Goal: Task Accomplishment & Management: Use online tool/utility

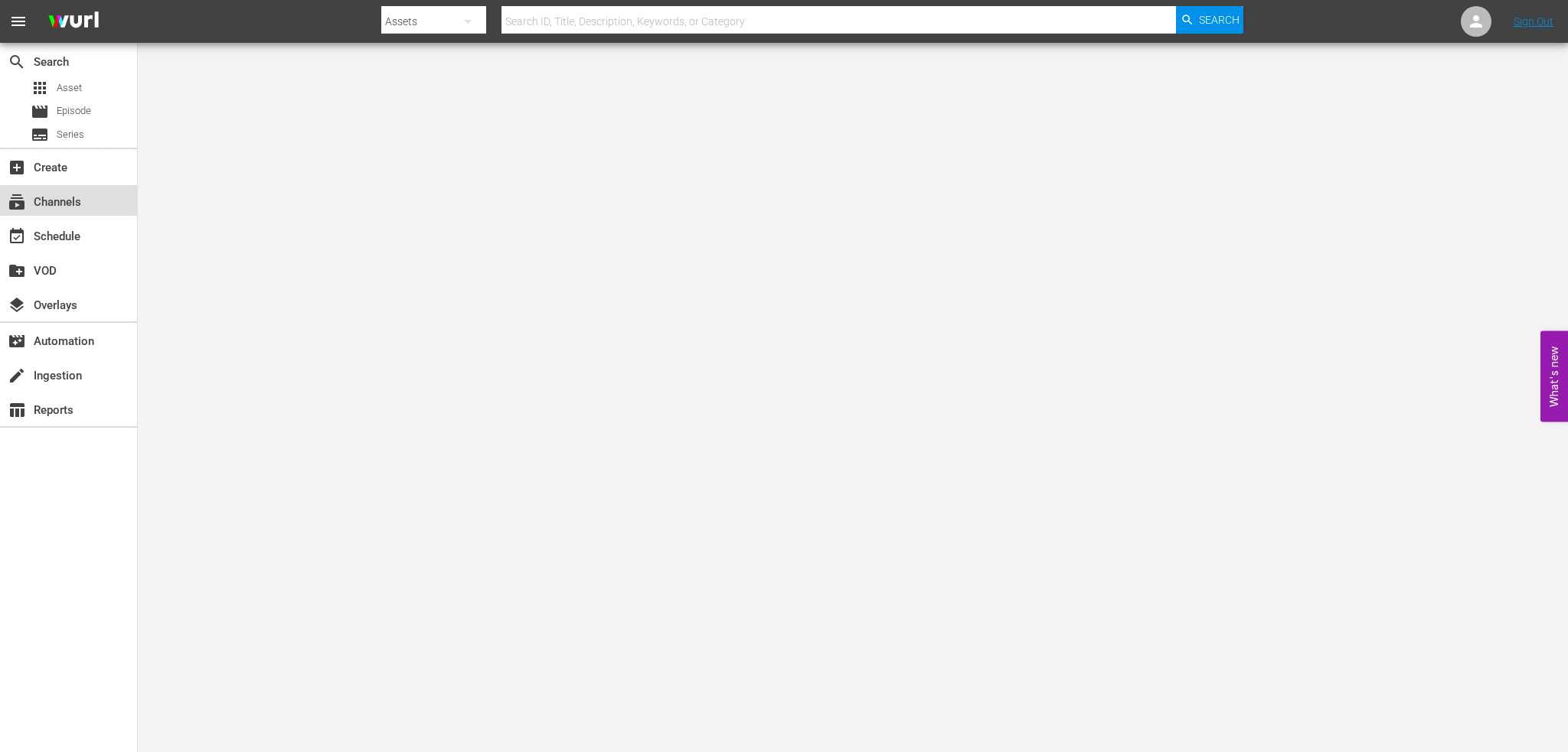
click at [73, 193] on div "subscriptions Channels" at bounding box center [43, 199] width 85 height 13
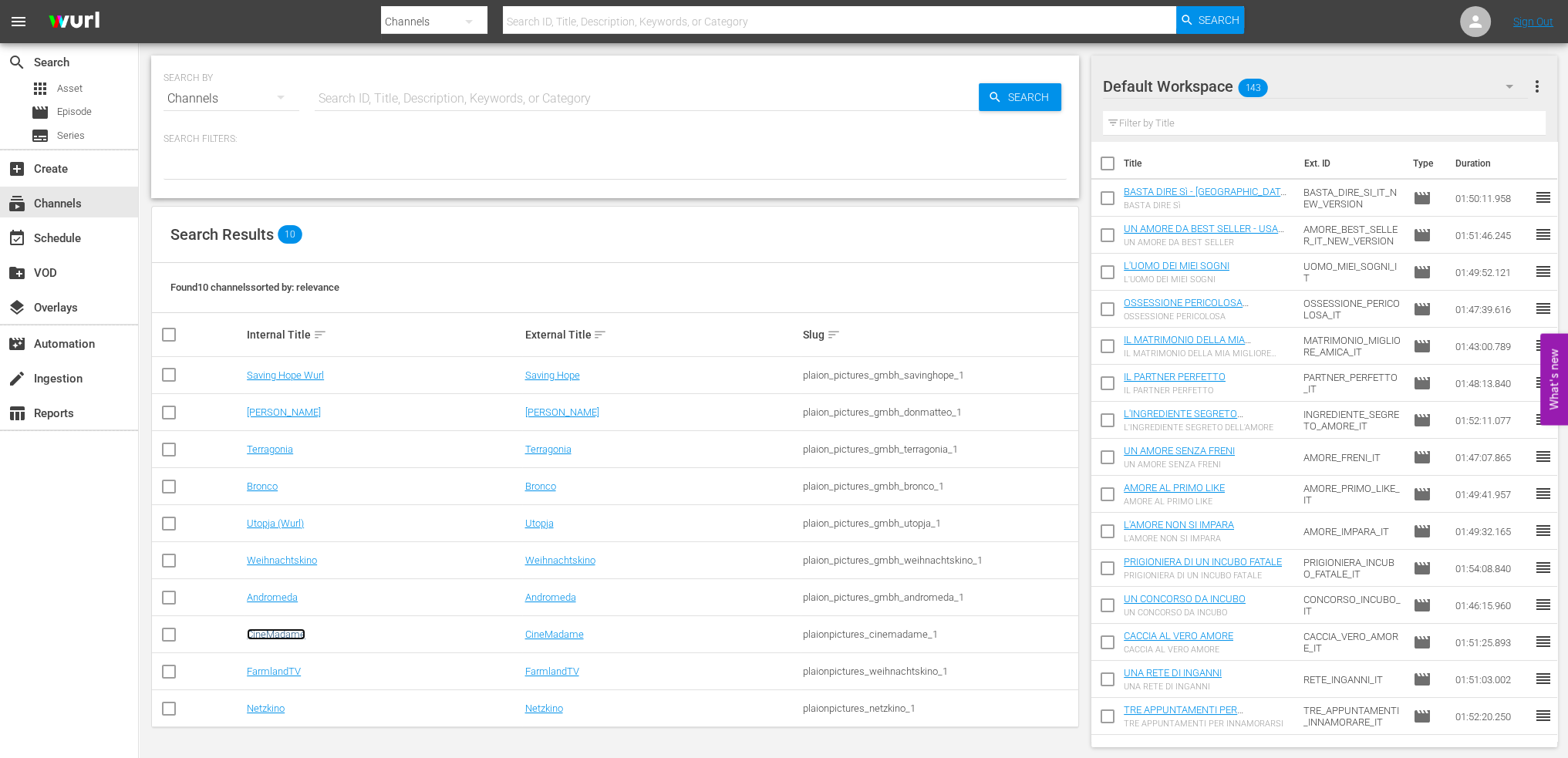
click at [295, 634] on link "CineMadame" at bounding box center [275, 635] width 58 height 12
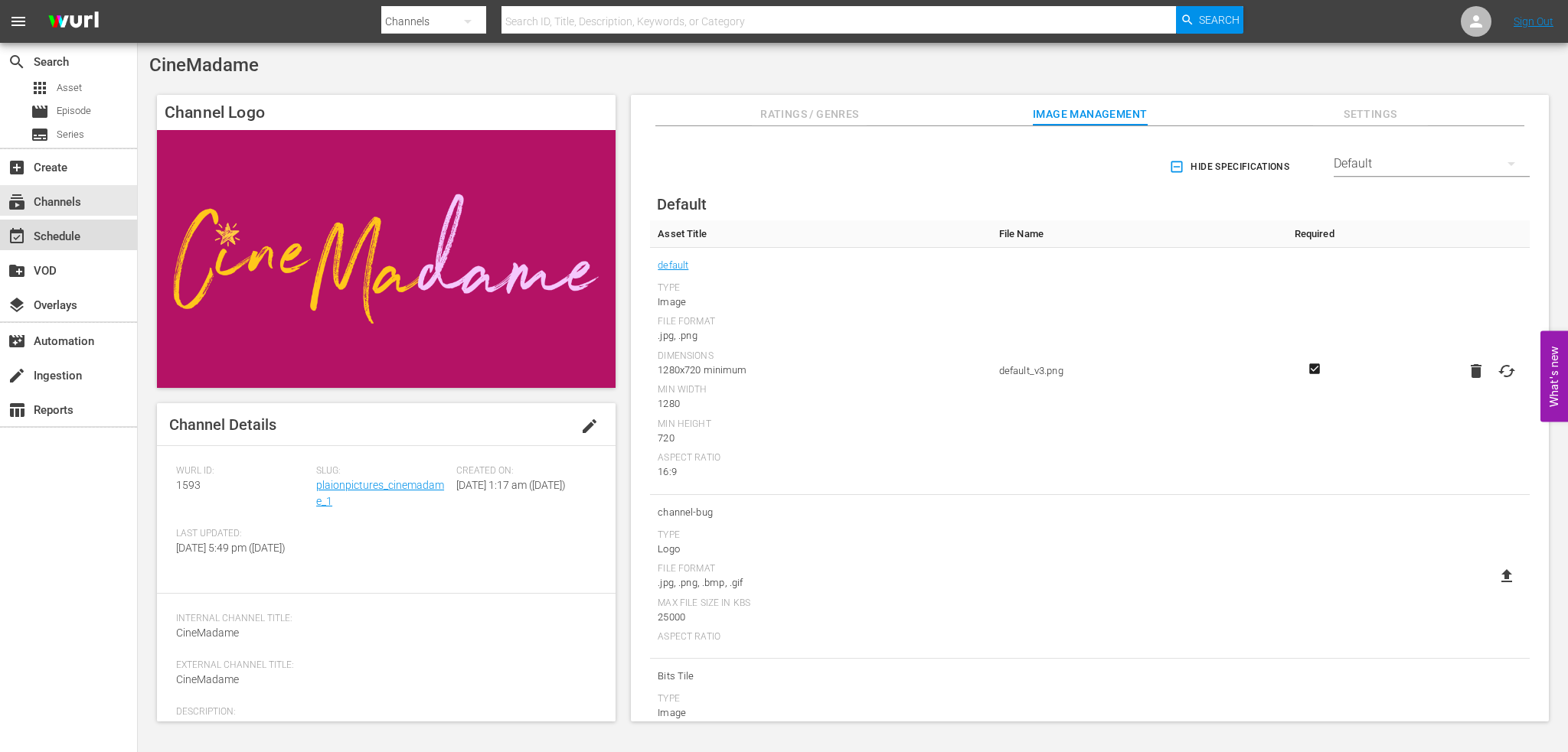
click at [58, 235] on div "event_available Schedule" at bounding box center [43, 234] width 85 height 13
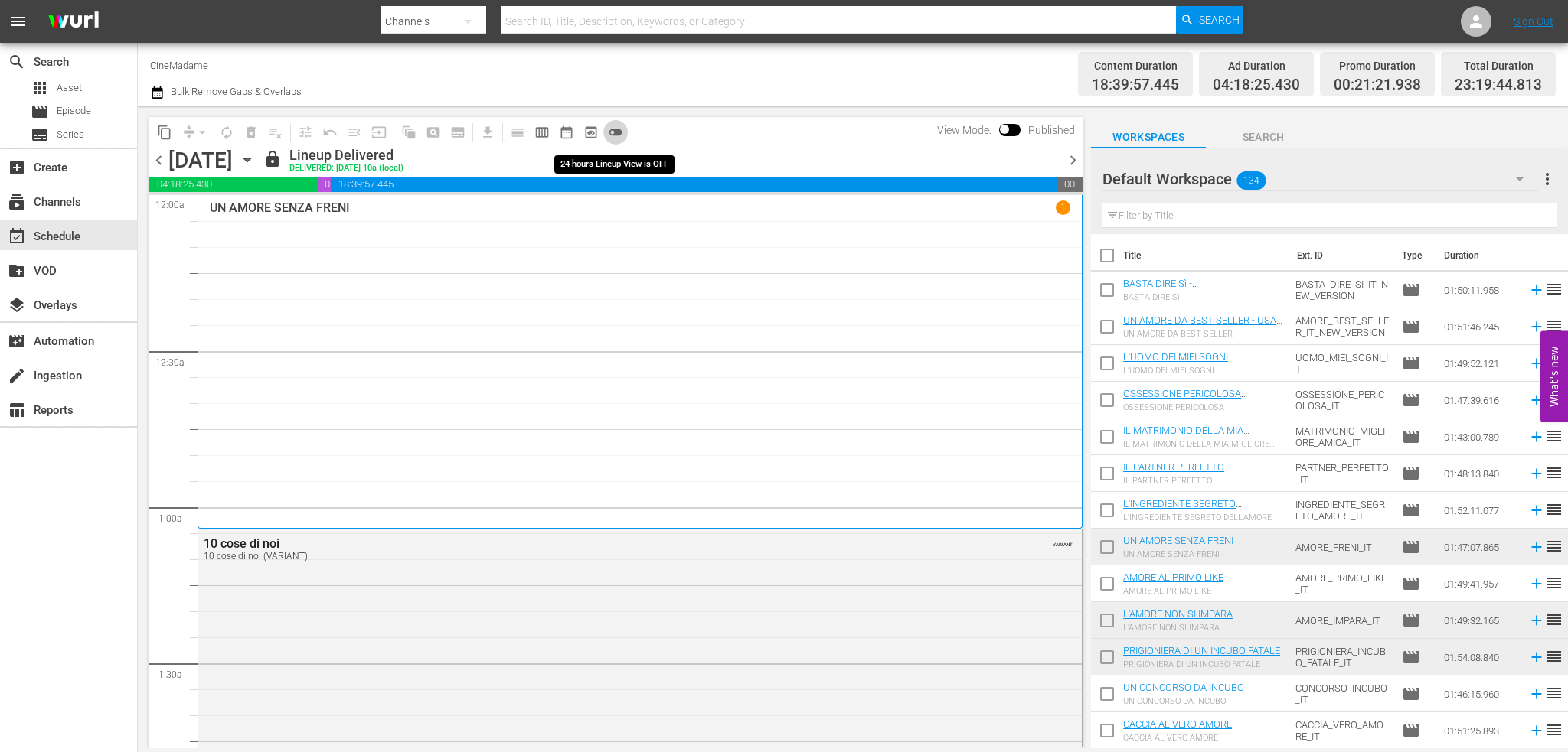
click at [612, 129] on span "toggle_off" at bounding box center [616, 132] width 15 height 15
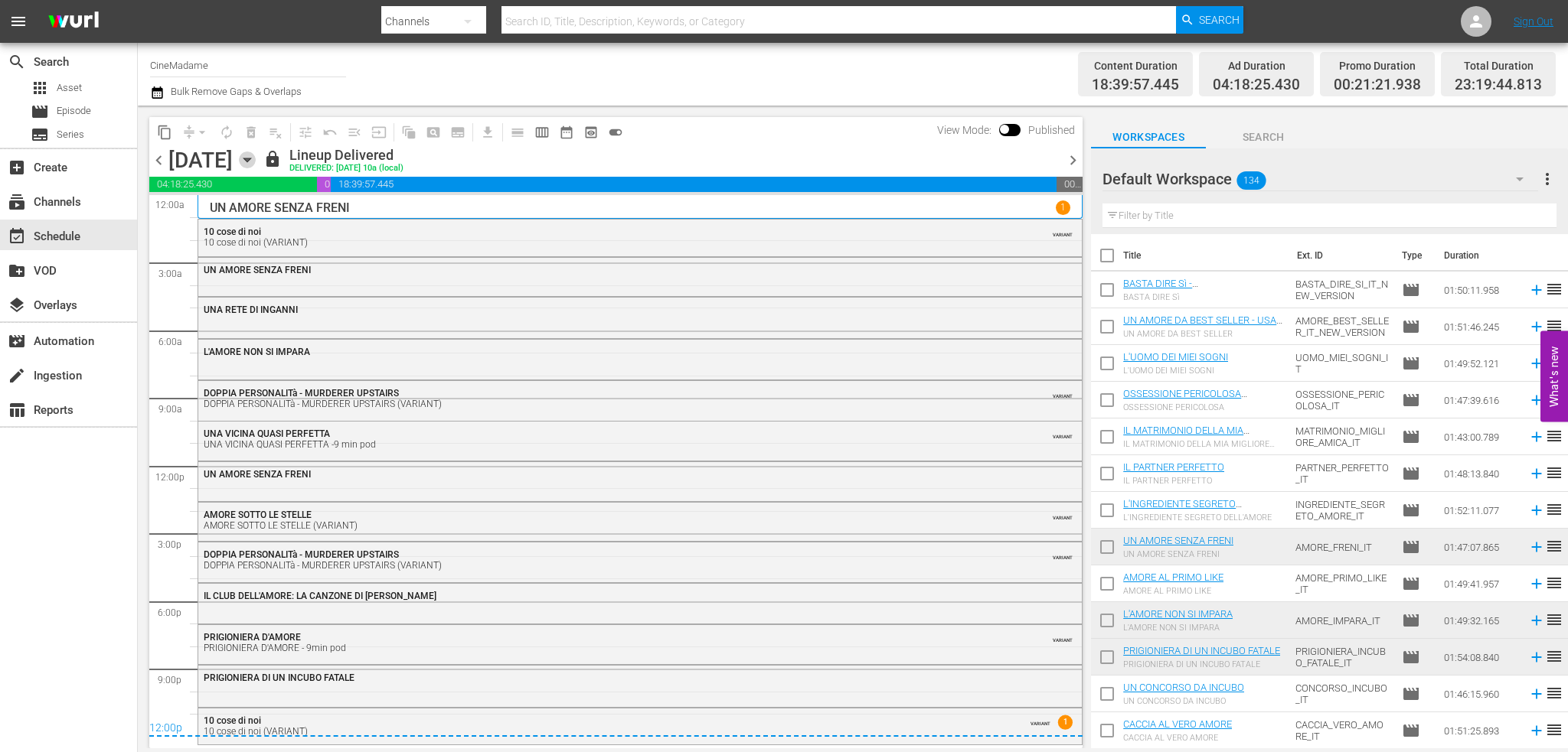
click at [255, 156] on icon "button" at bounding box center [247, 160] width 17 height 17
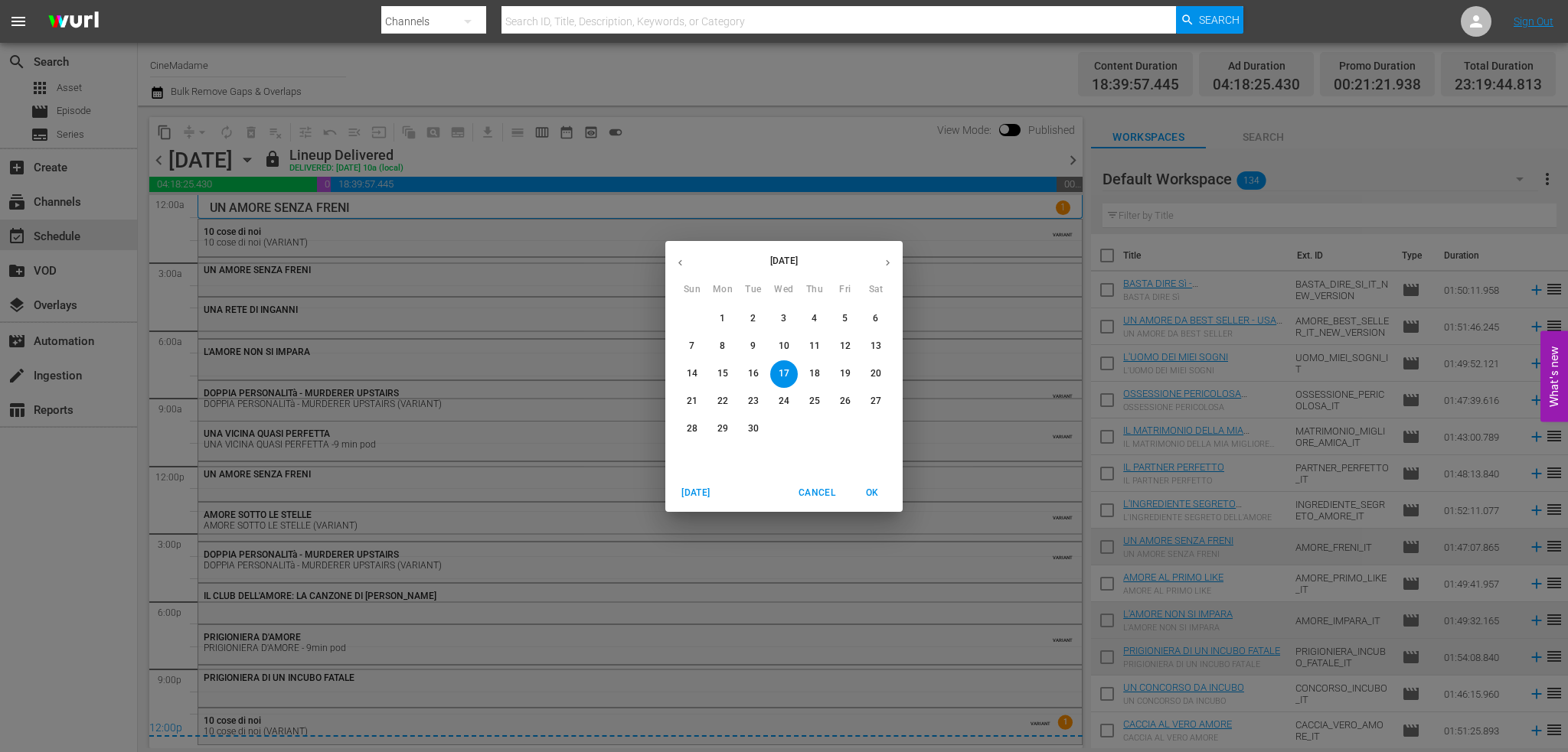
click at [879, 260] on button "button" at bounding box center [888, 263] width 30 height 30
click at [776, 321] on span "1" at bounding box center [783, 319] width 28 height 13
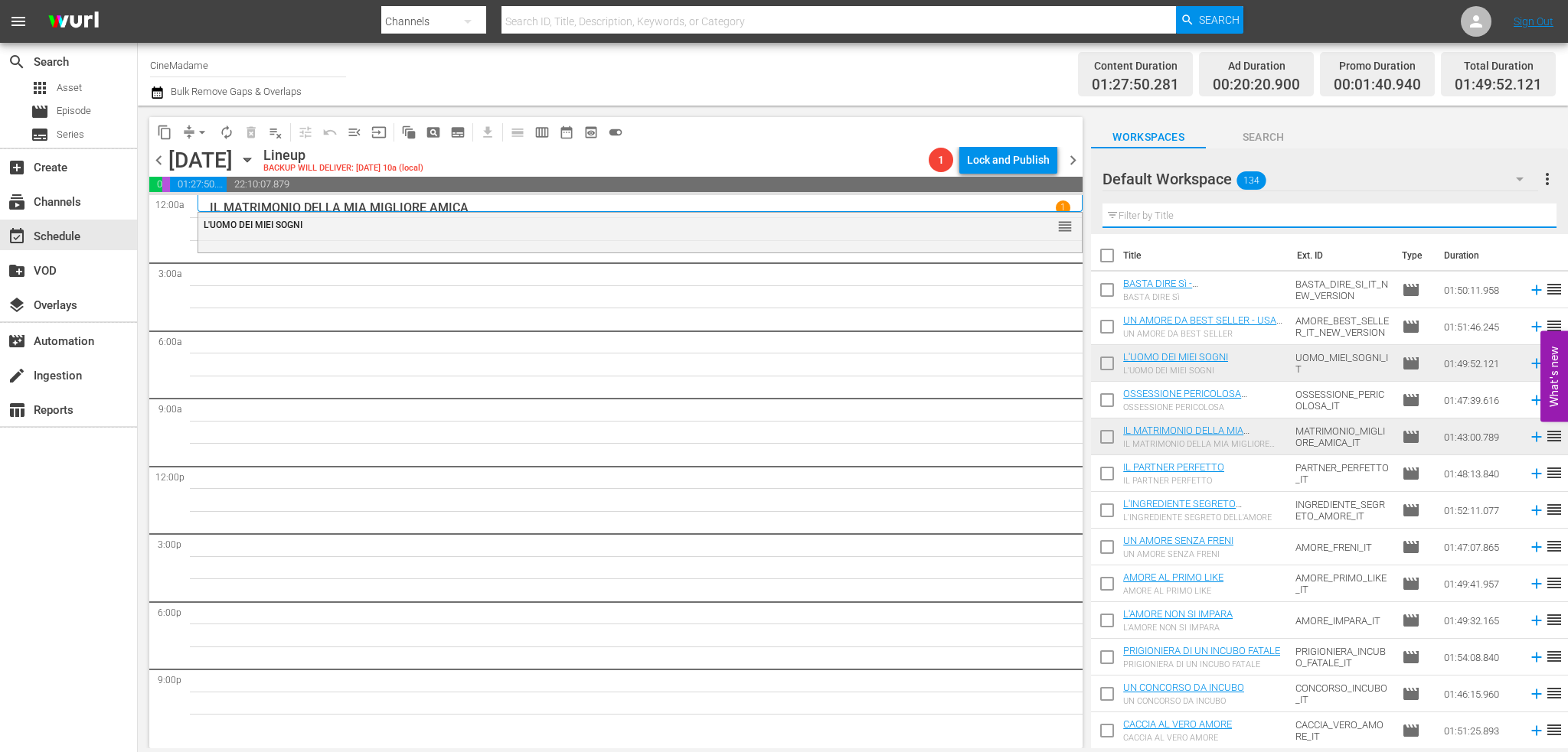
click at [1240, 218] on input "text" at bounding box center [1329, 215] width 454 height 24
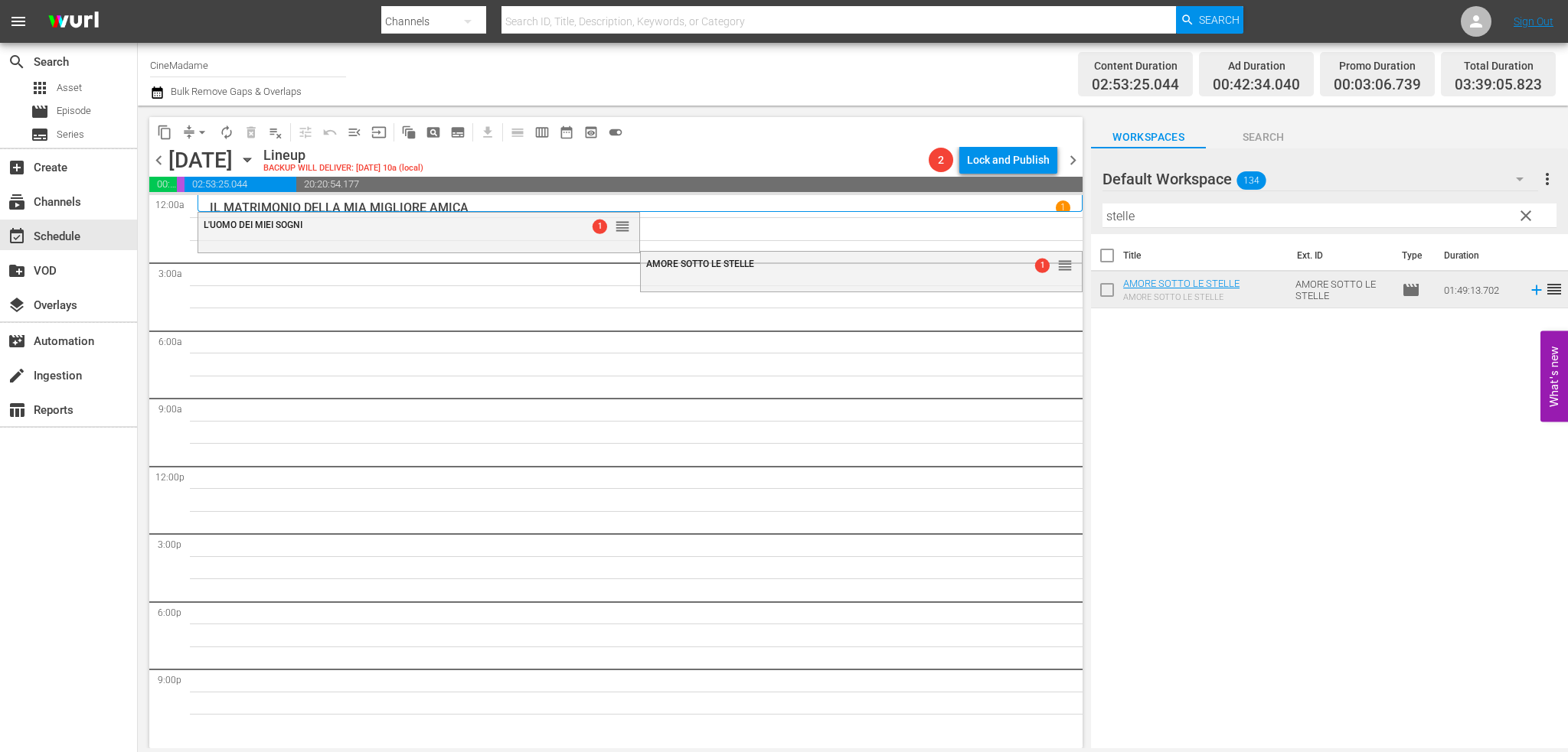
click at [1171, 214] on input "stelle" at bounding box center [1329, 215] width 454 height 24
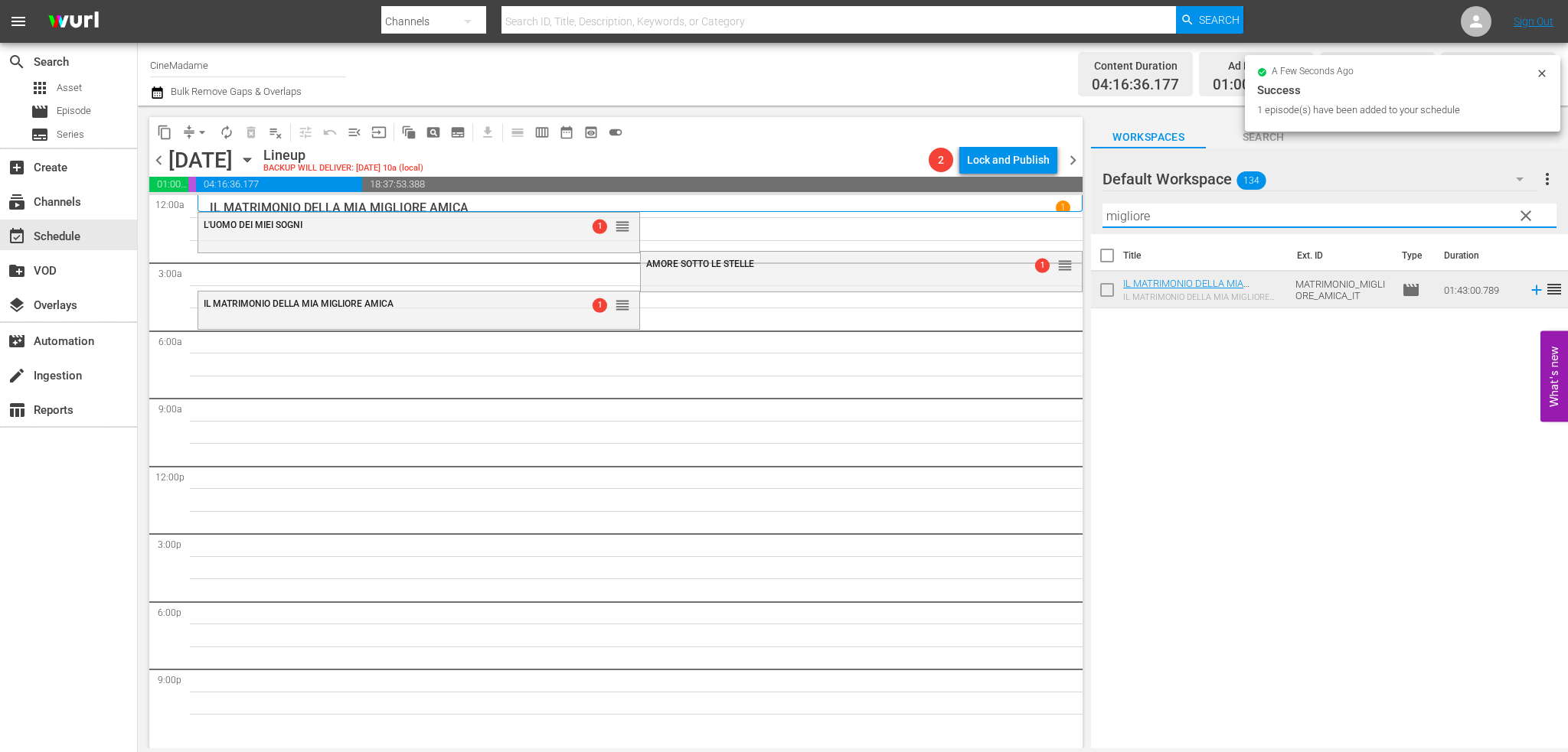
click at [1142, 210] on input "migliore" at bounding box center [1329, 215] width 454 height 24
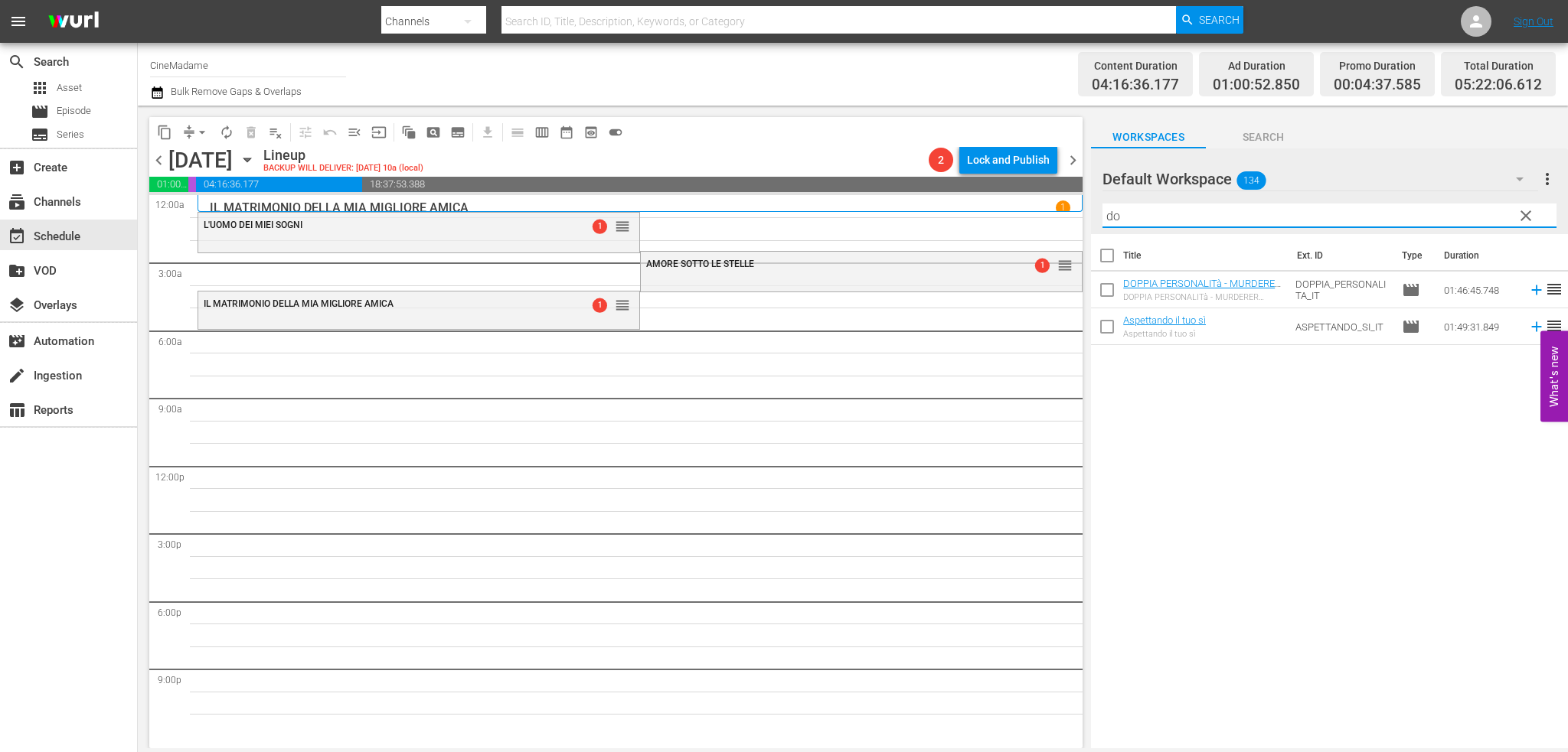
type input "d"
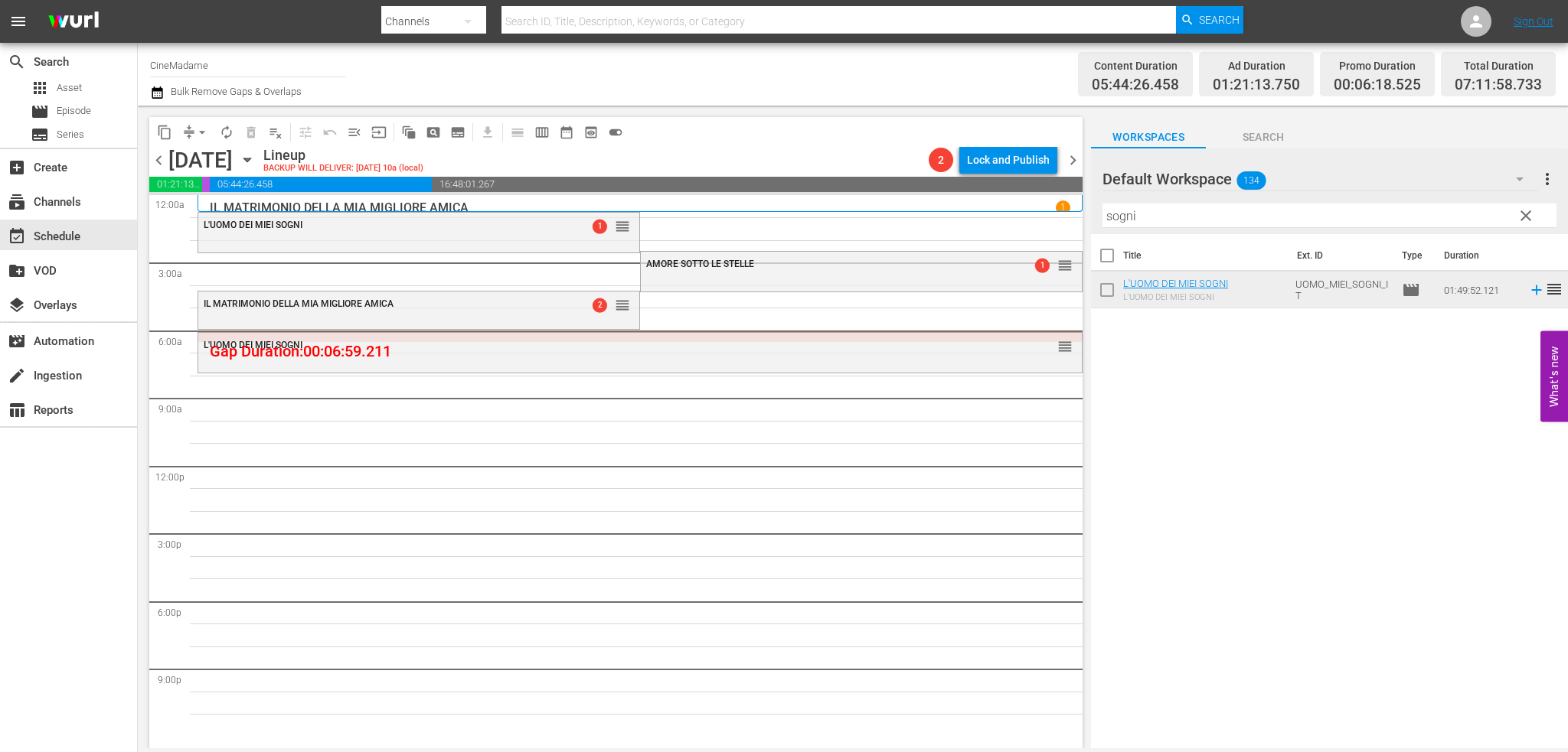
click at [1139, 222] on input "sogni" at bounding box center [1329, 215] width 454 height 24
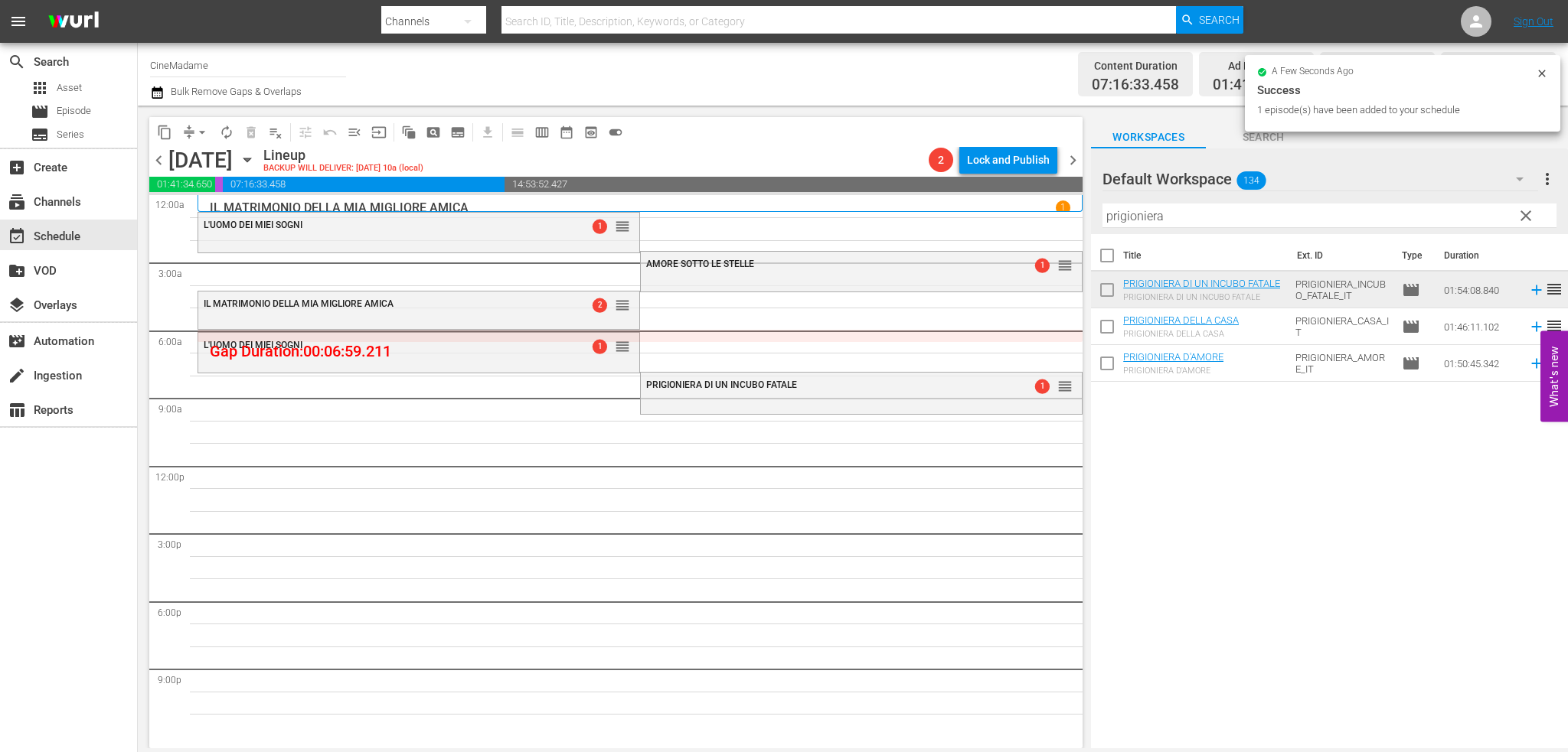
click at [1157, 229] on div "Filter by Title prigioniera" at bounding box center [1329, 216] width 454 height 37
click at [1161, 222] on input "prigioniera" at bounding box center [1329, 215] width 454 height 24
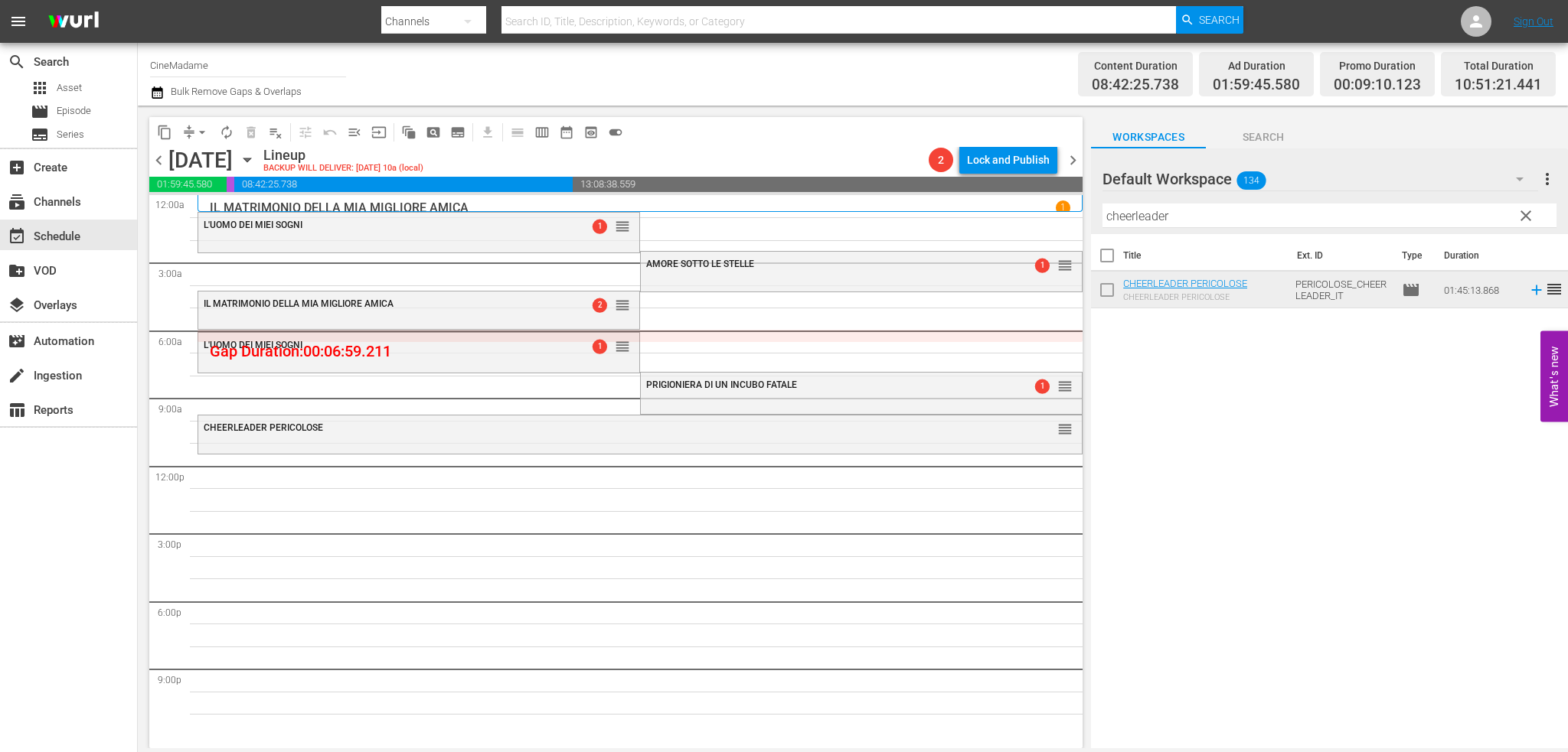
click at [1167, 228] on hr at bounding box center [1329, 227] width 454 height 1
click at [1170, 222] on input "cheerleader" at bounding box center [1329, 215] width 454 height 24
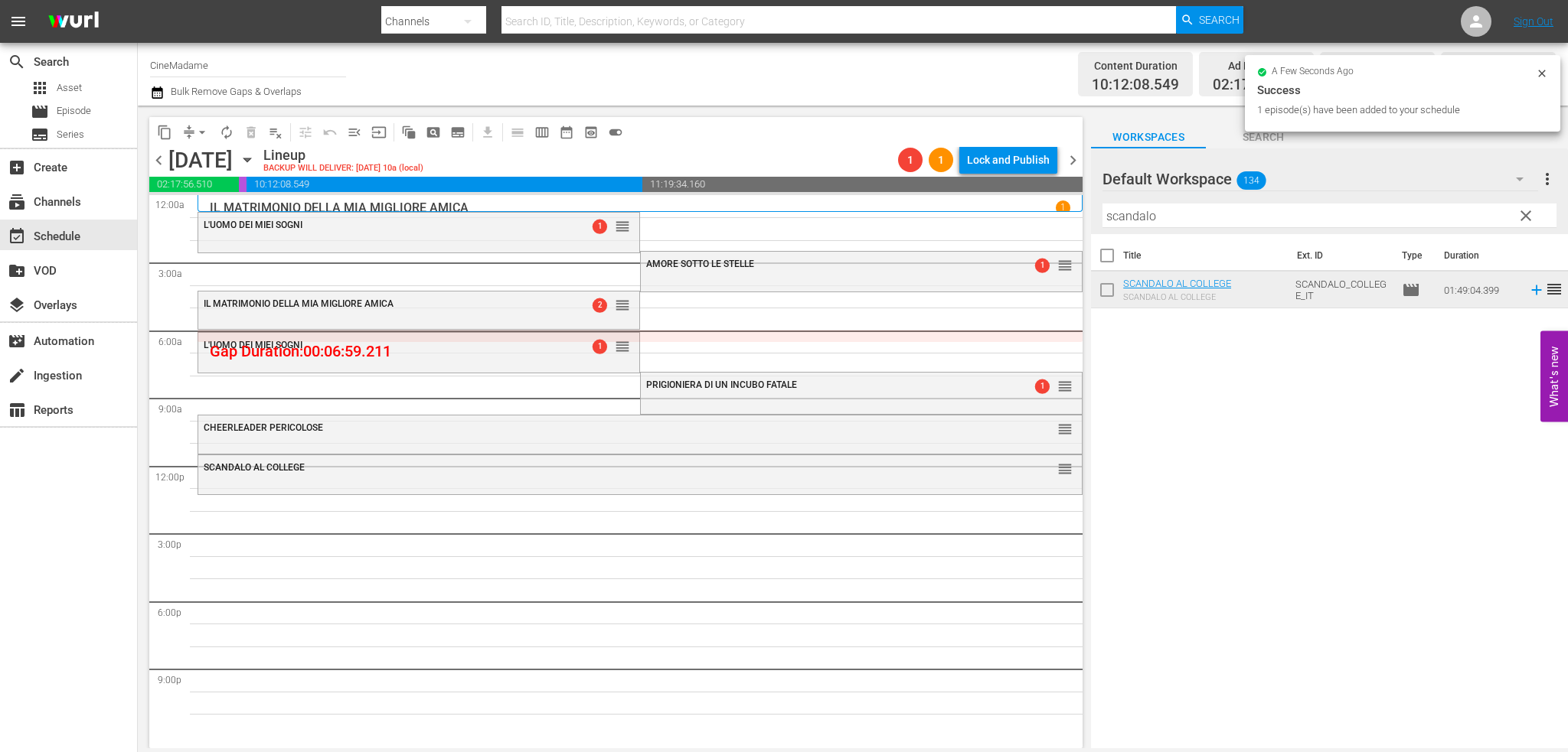
click at [1179, 217] on input "scandalo" at bounding box center [1329, 215] width 454 height 24
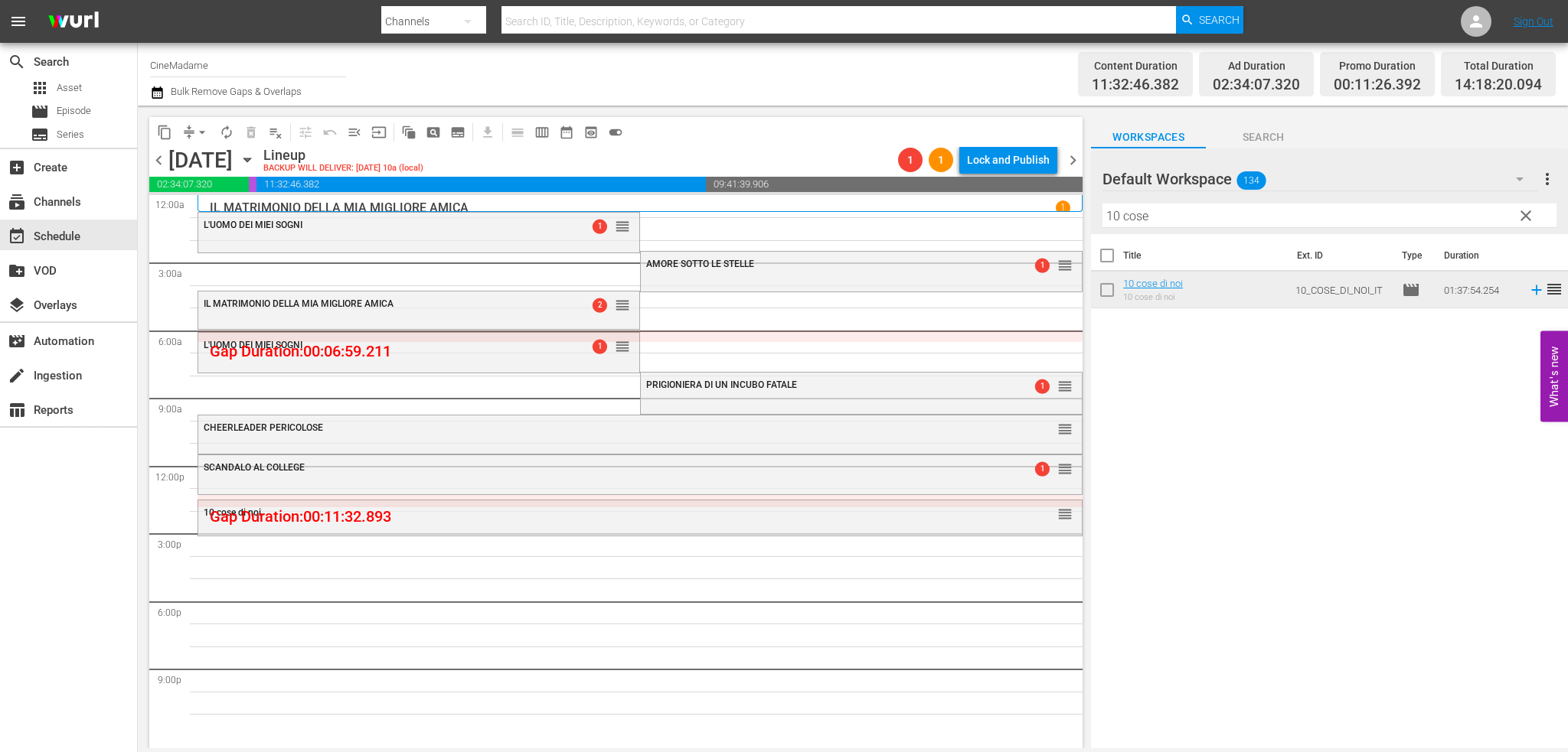
click at [1215, 207] on input "10 cose" at bounding box center [1329, 215] width 454 height 24
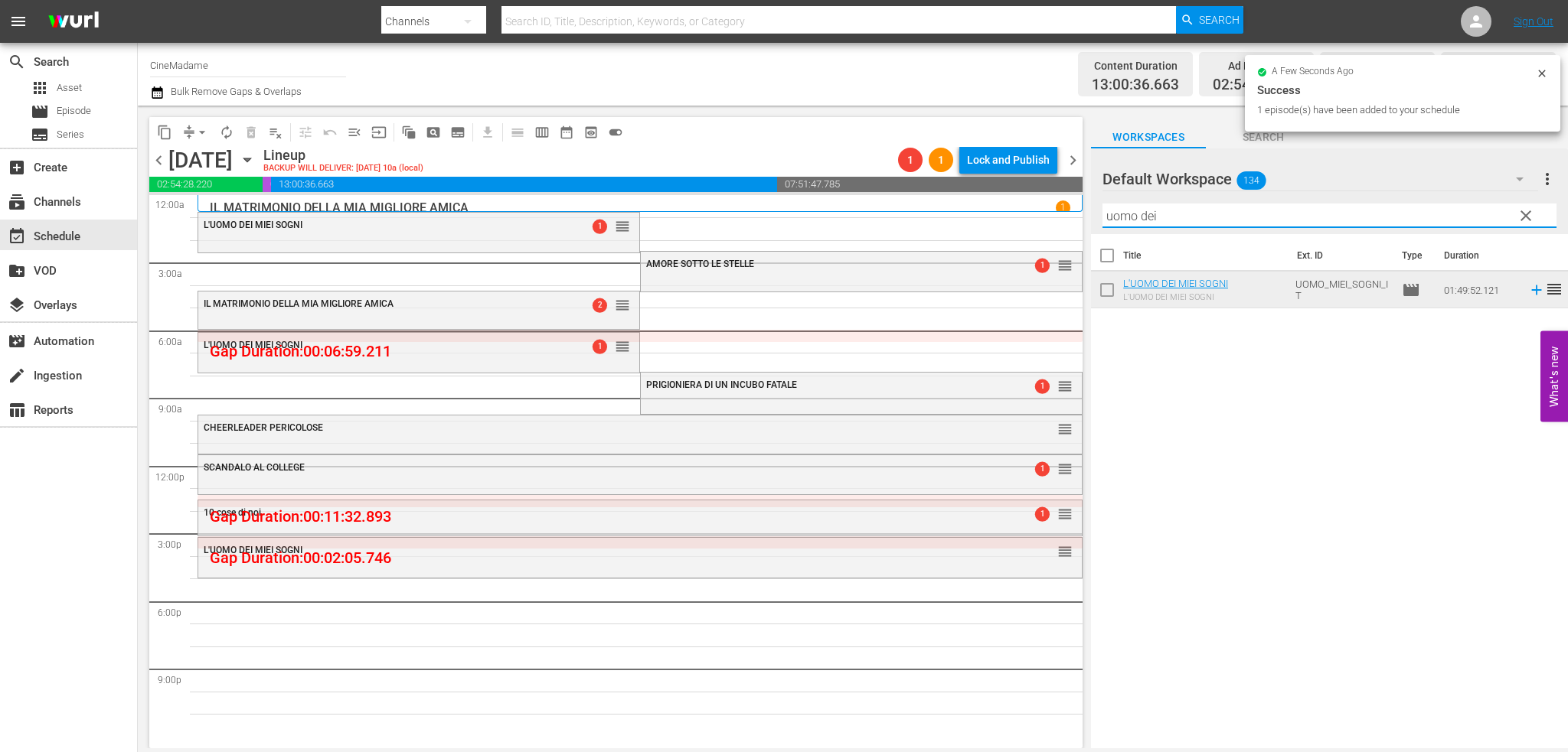
drag, startPoint x: 1179, startPoint y: 209, endPoint x: 1105, endPoint y: 217, distance: 74.4
click at [1105, 217] on input "uomo dei" at bounding box center [1329, 215] width 454 height 24
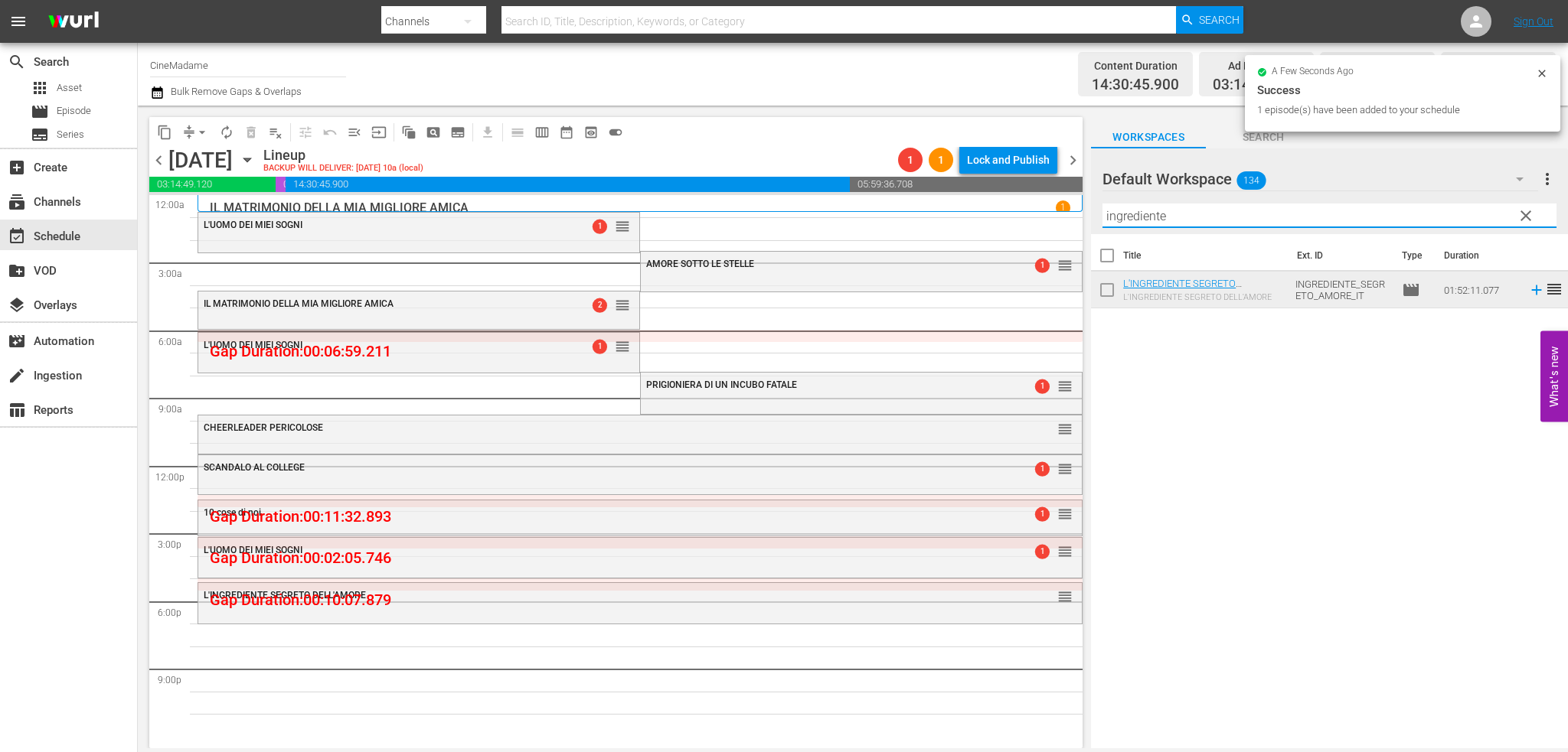
click at [1265, 205] on input "ingrediente" at bounding box center [1329, 215] width 454 height 24
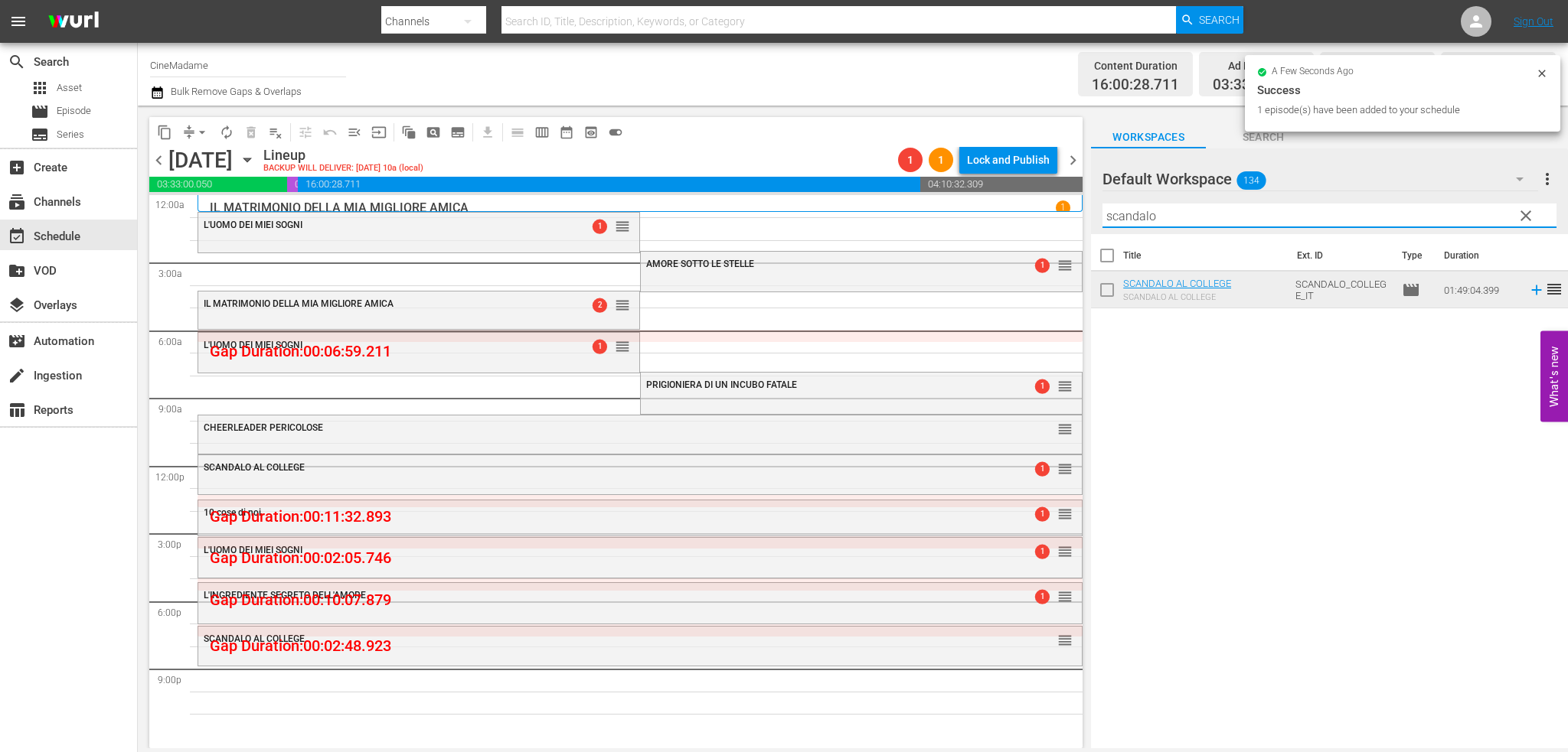
click at [1142, 205] on input "scandalo" at bounding box center [1329, 215] width 454 height 24
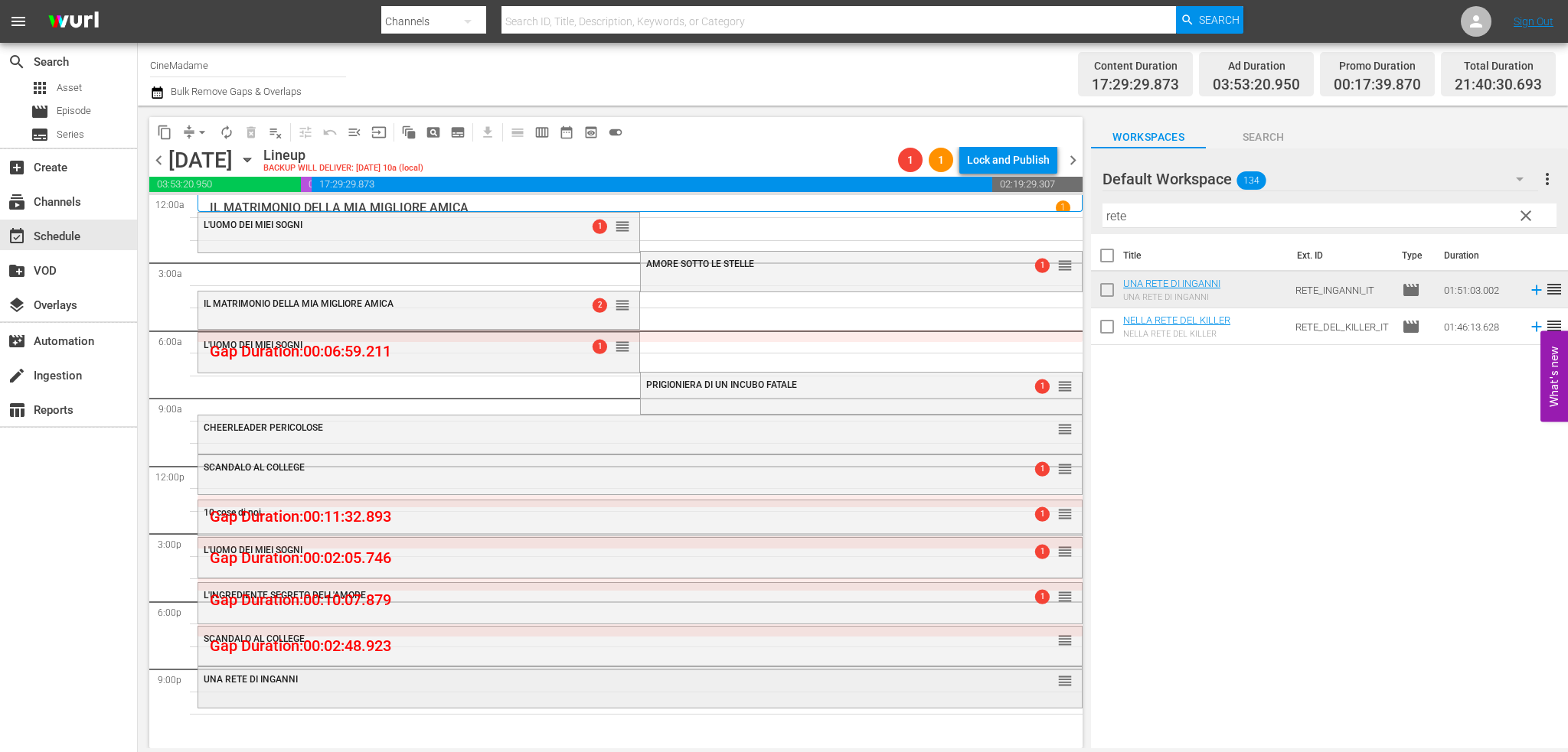
click at [779, 671] on div "UNA RETE DI INGANNI reorder" at bounding box center [640, 680] width 884 height 26
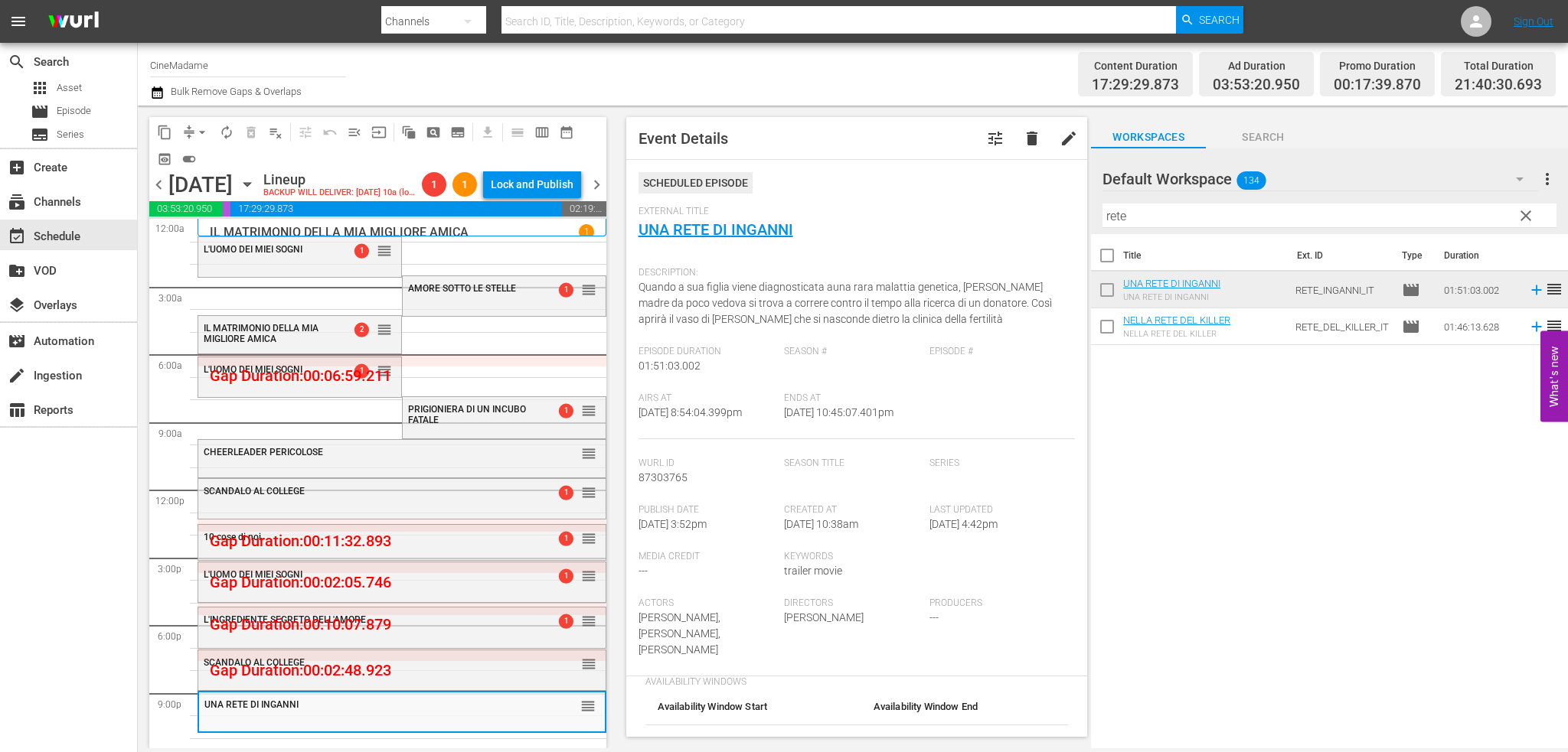
click at [1210, 215] on input "rete" at bounding box center [1329, 215] width 454 height 24
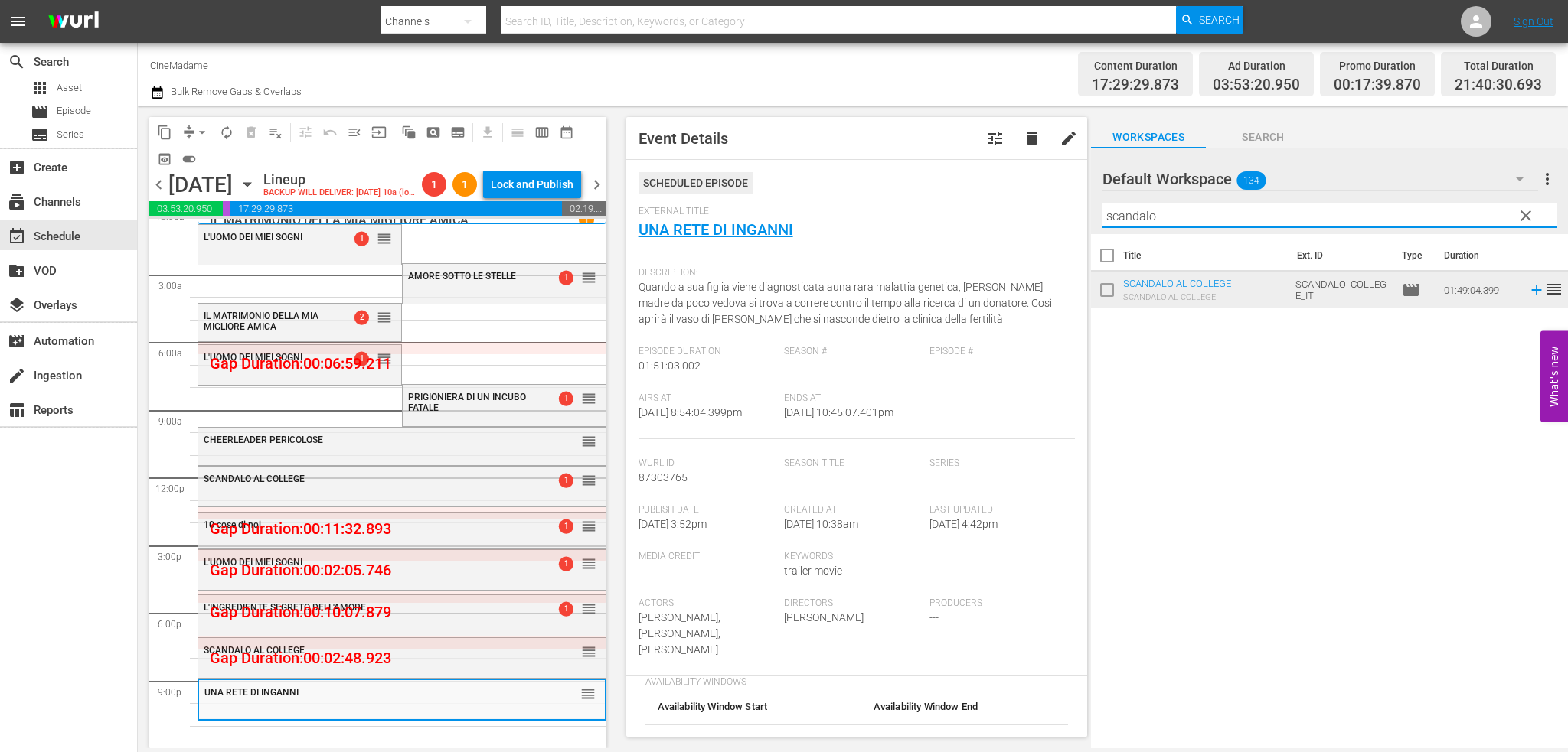
type input "scandalo"
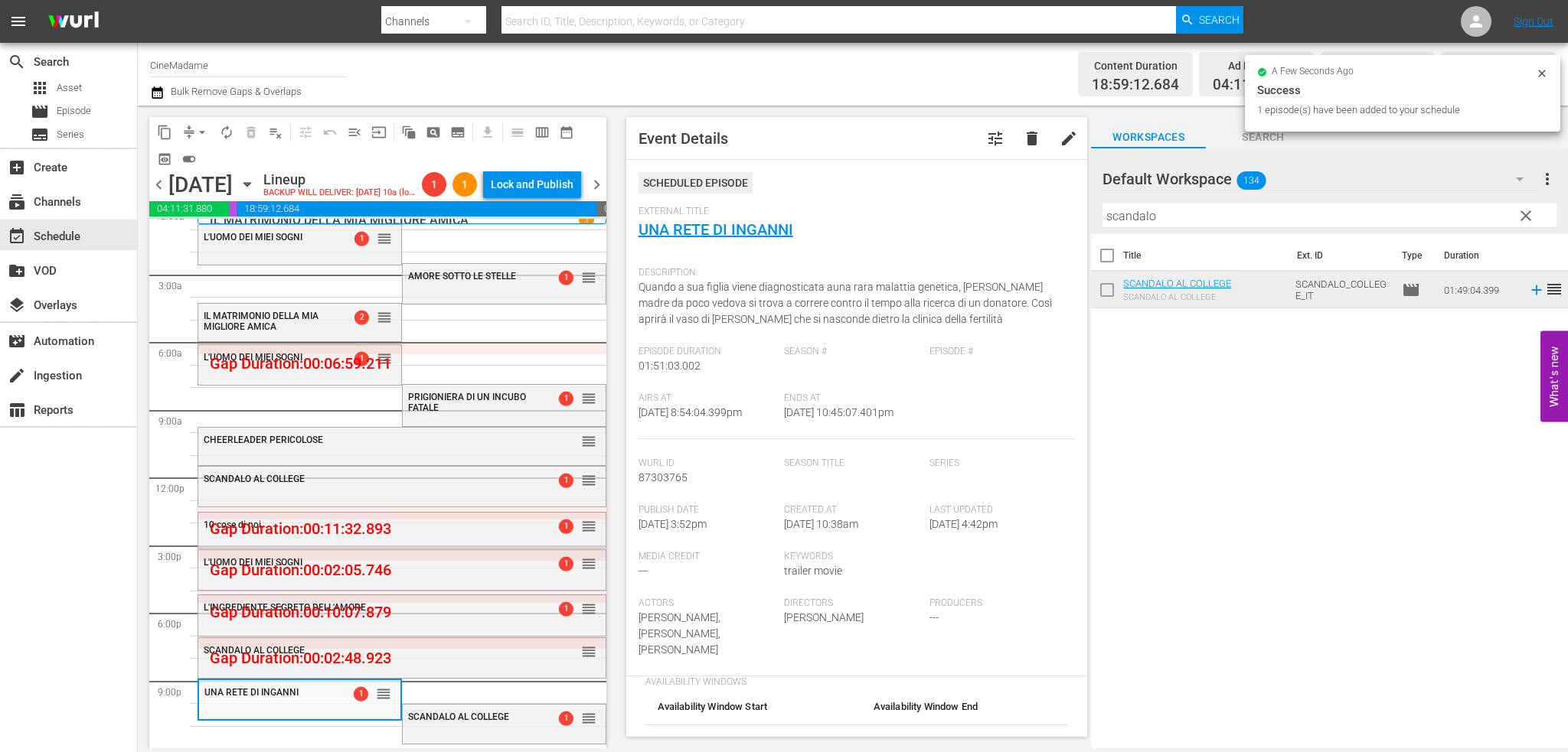
click at [200, 135] on span "arrow_drop_down" at bounding box center [202, 132] width 15 height 15
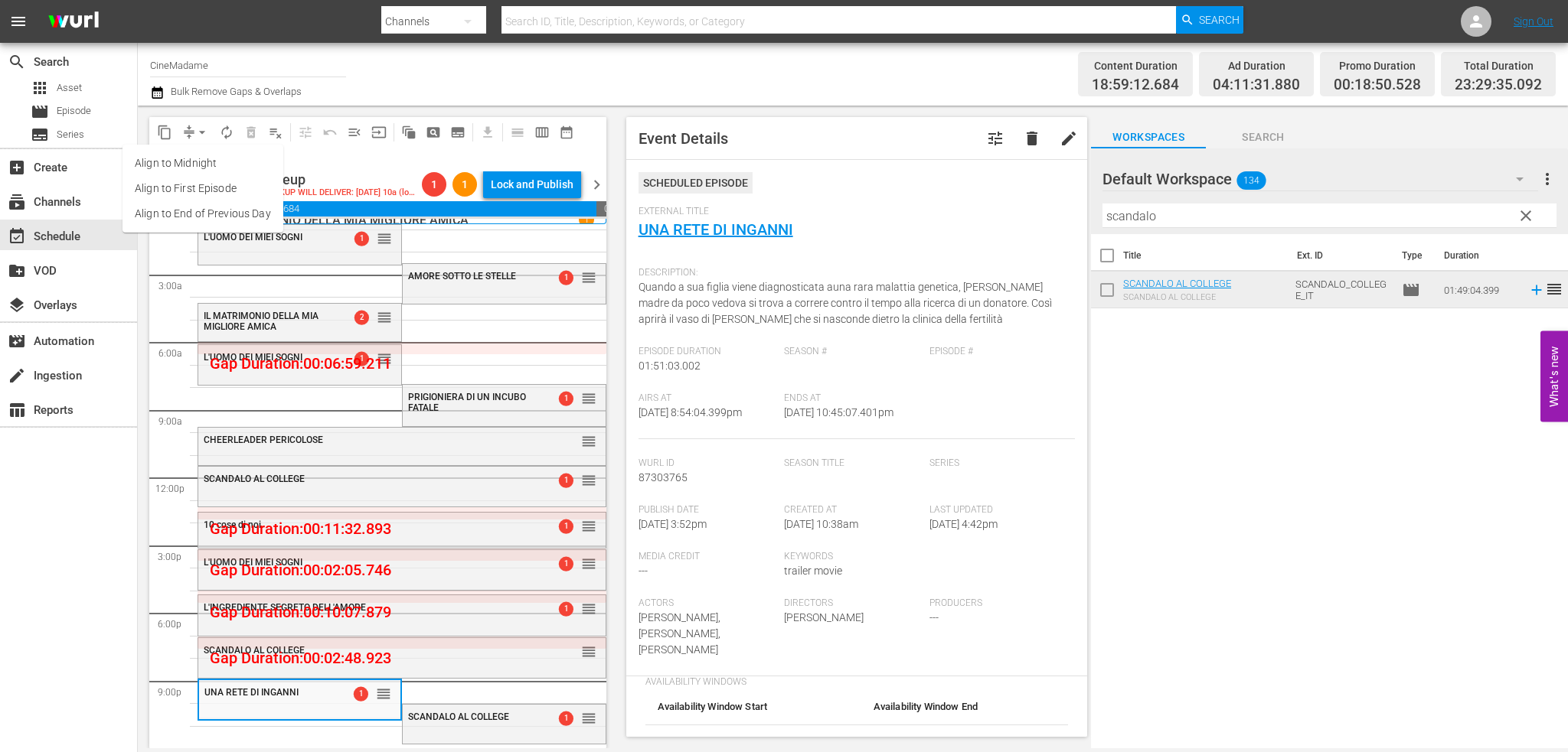
click at [219, 214] on li "Align to End of Previous Day" at bounding box center [203, 214] width 161 height 25
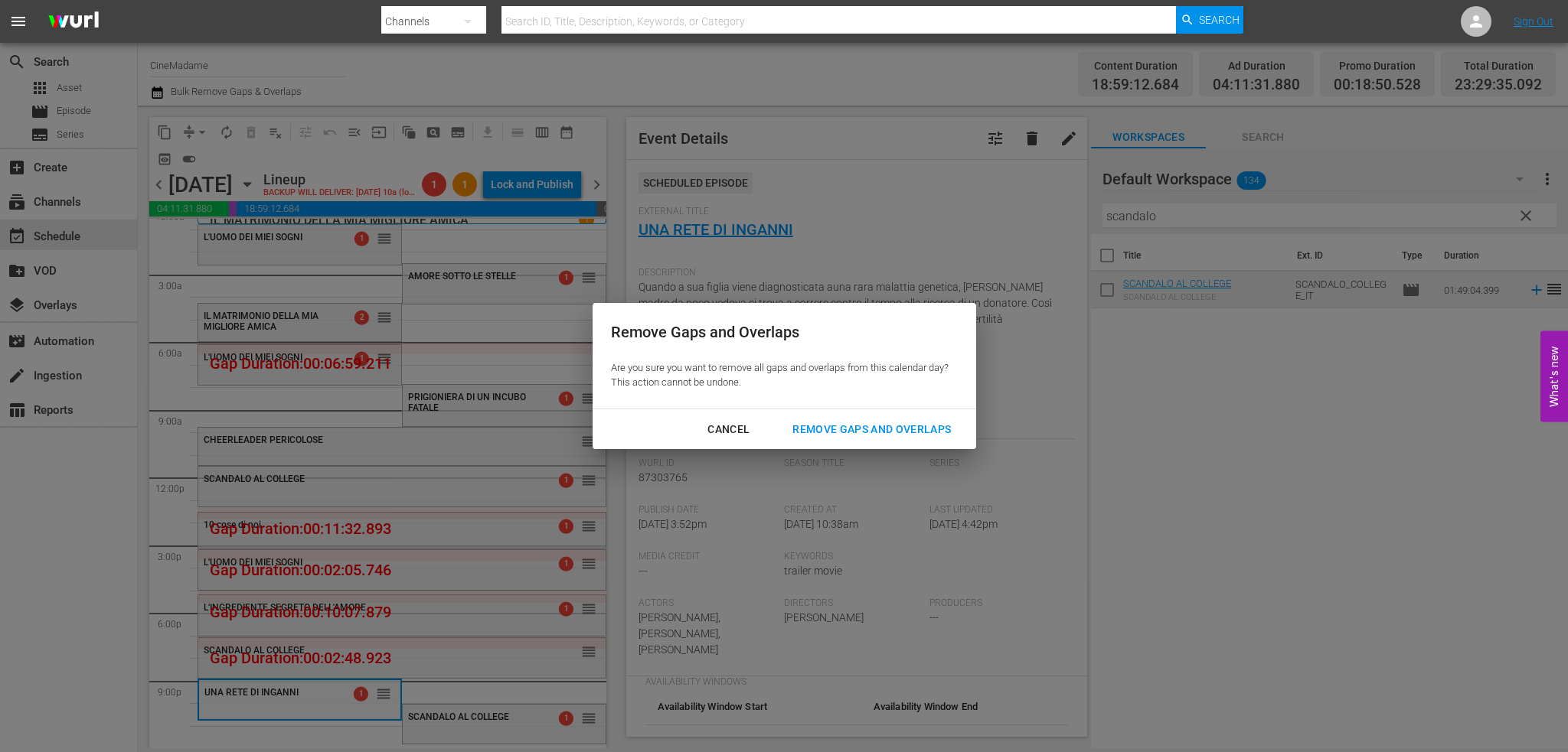
click at [823, 436] on div "Remove Gaps and Overlaps" at bounding box center [871, 430] width 183 height 19
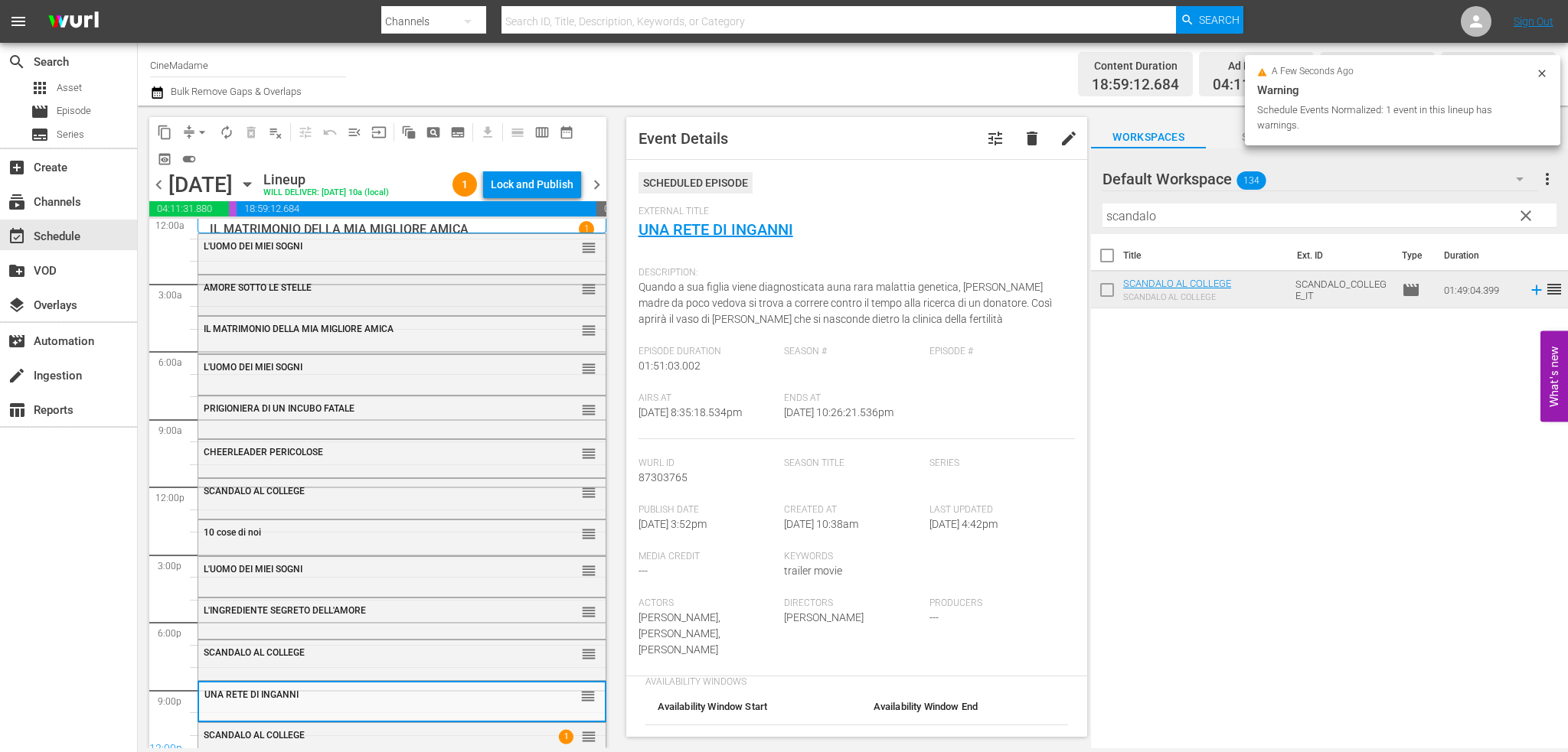
scroll to position [0, 0]
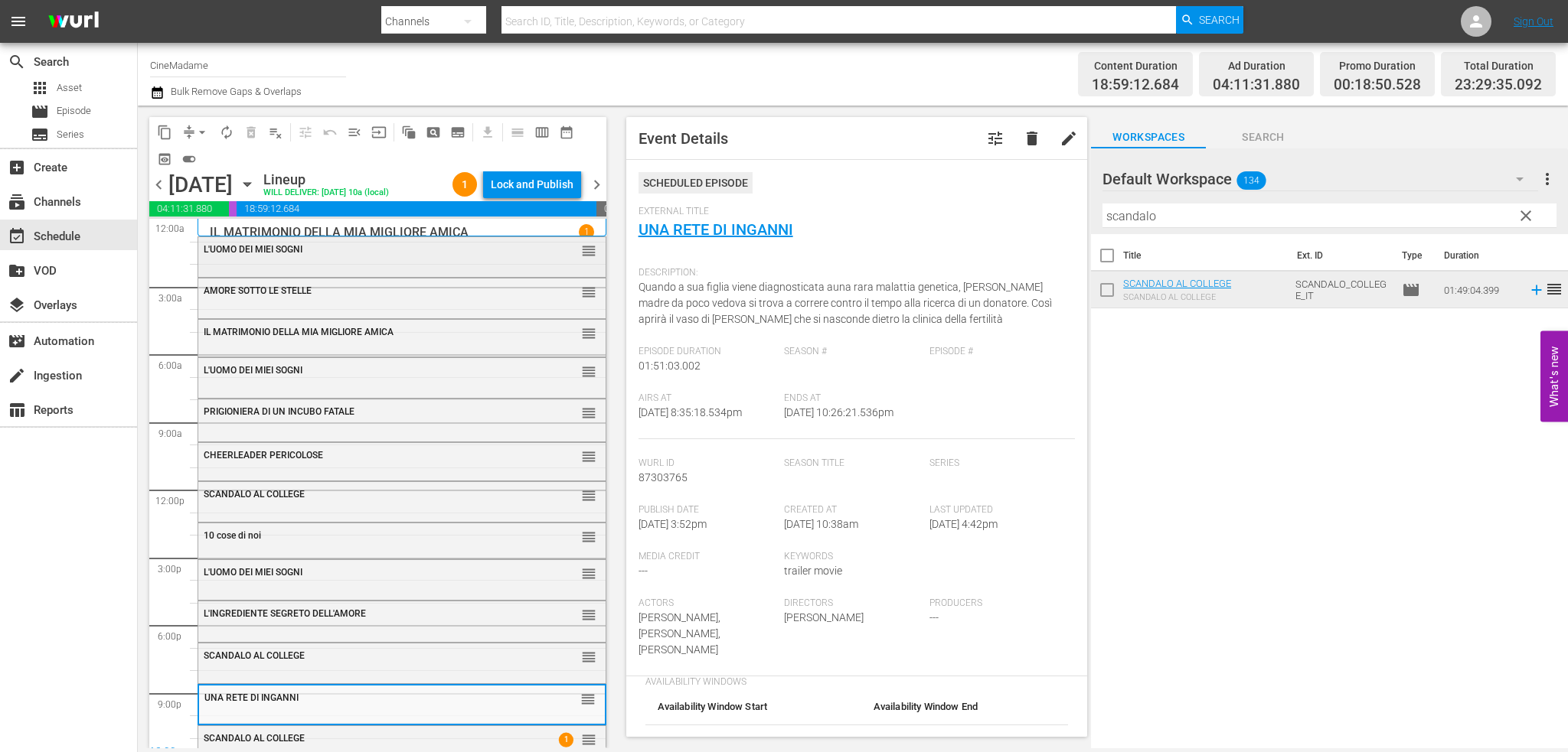
click at [456, 258] on div "L'UOMO DEI MIEI SOGNI reorder" at bounding box center [402, 250] width 407 height 26
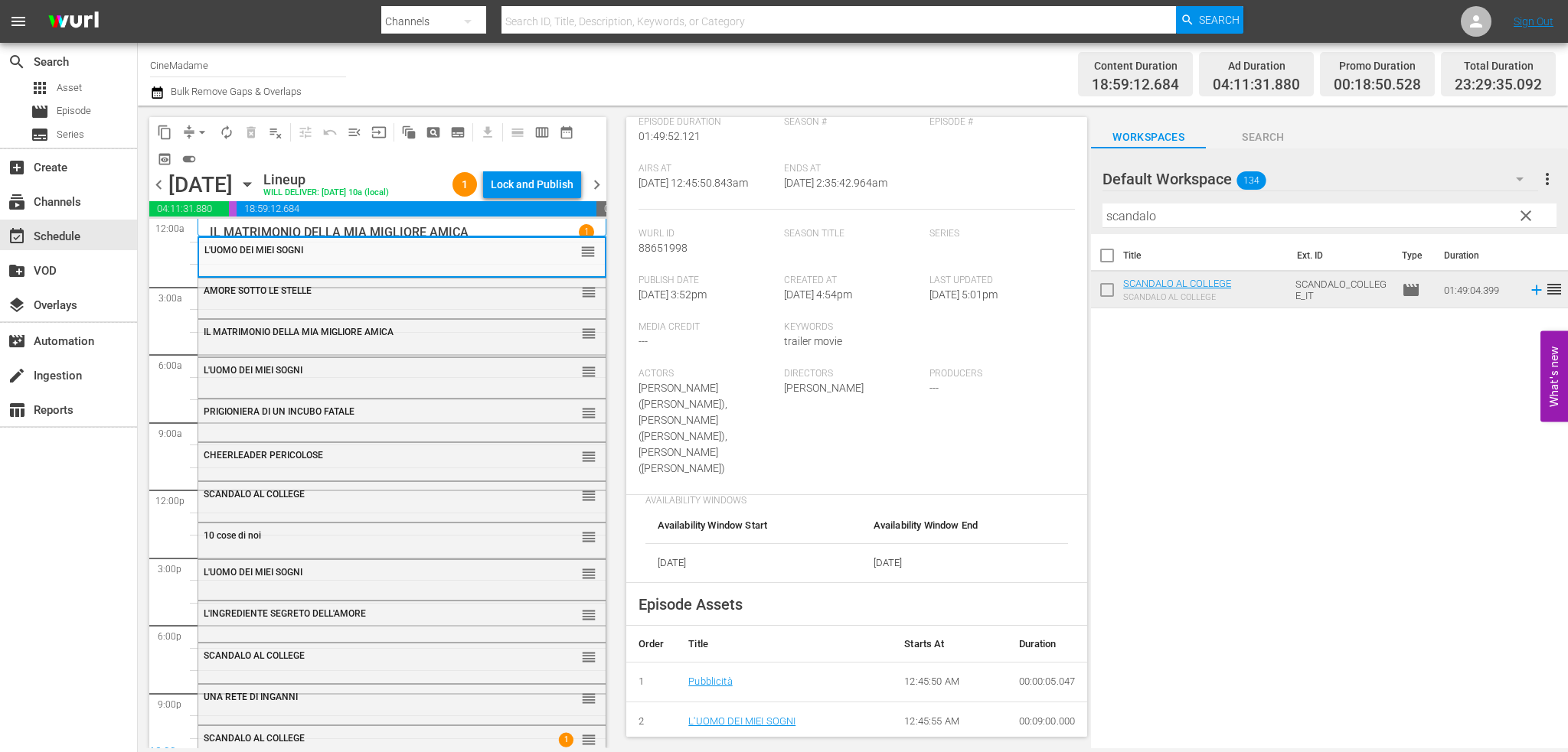
scroll to position [459, 0]
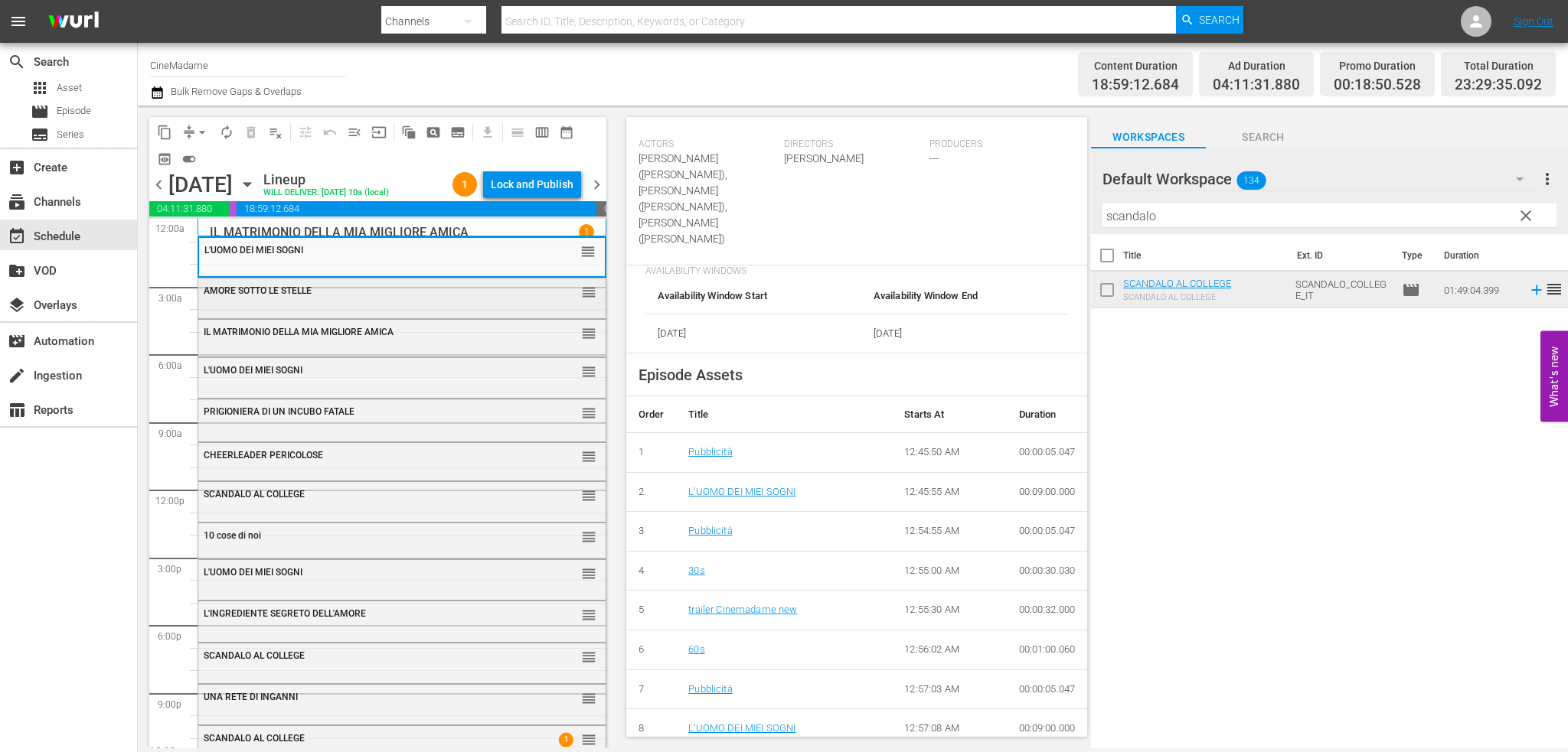
click at [338, 289] on div "AMORE SOTTO LE STELLE" at bounding box center [364, 291] width 320 height 11
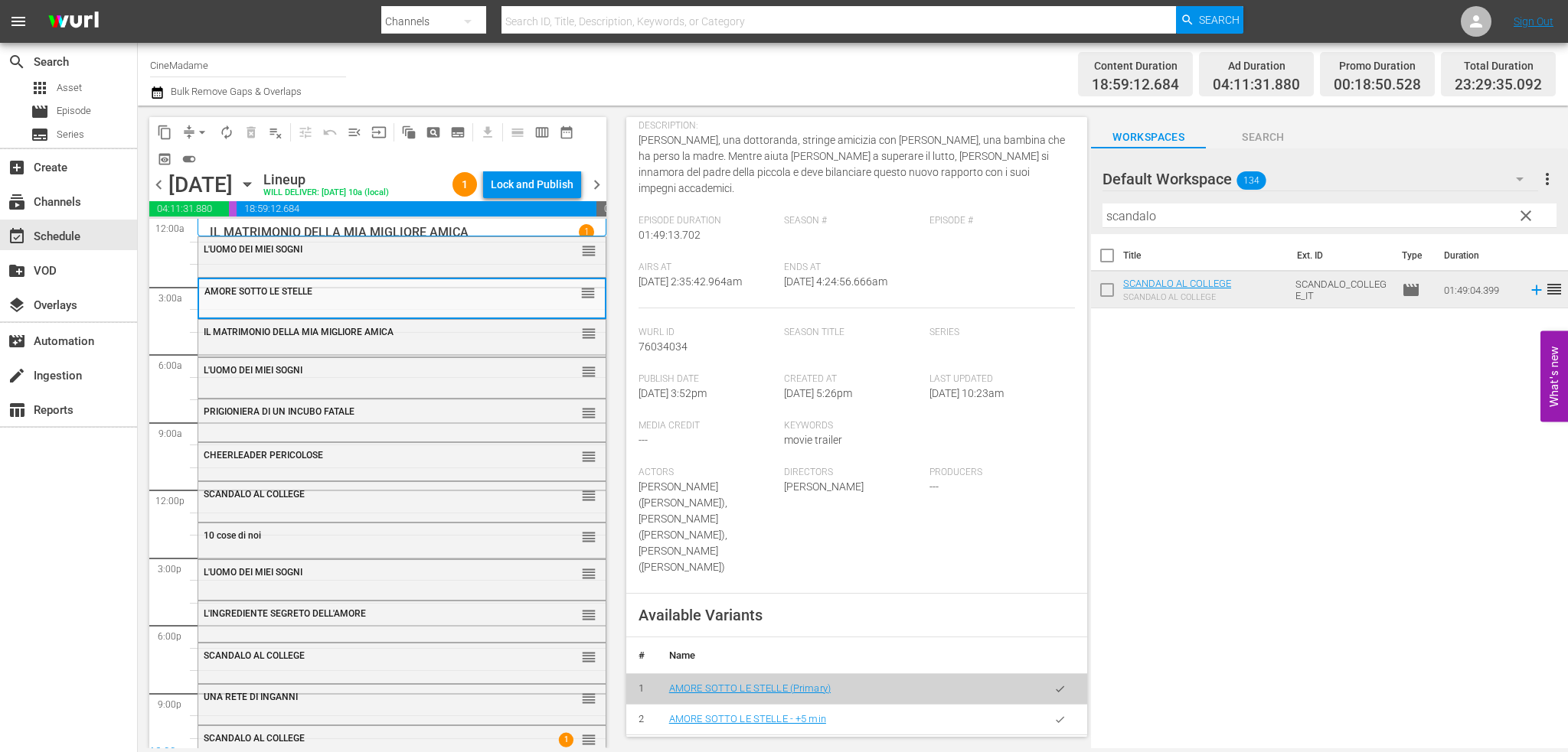
scroll to position [306, 0]
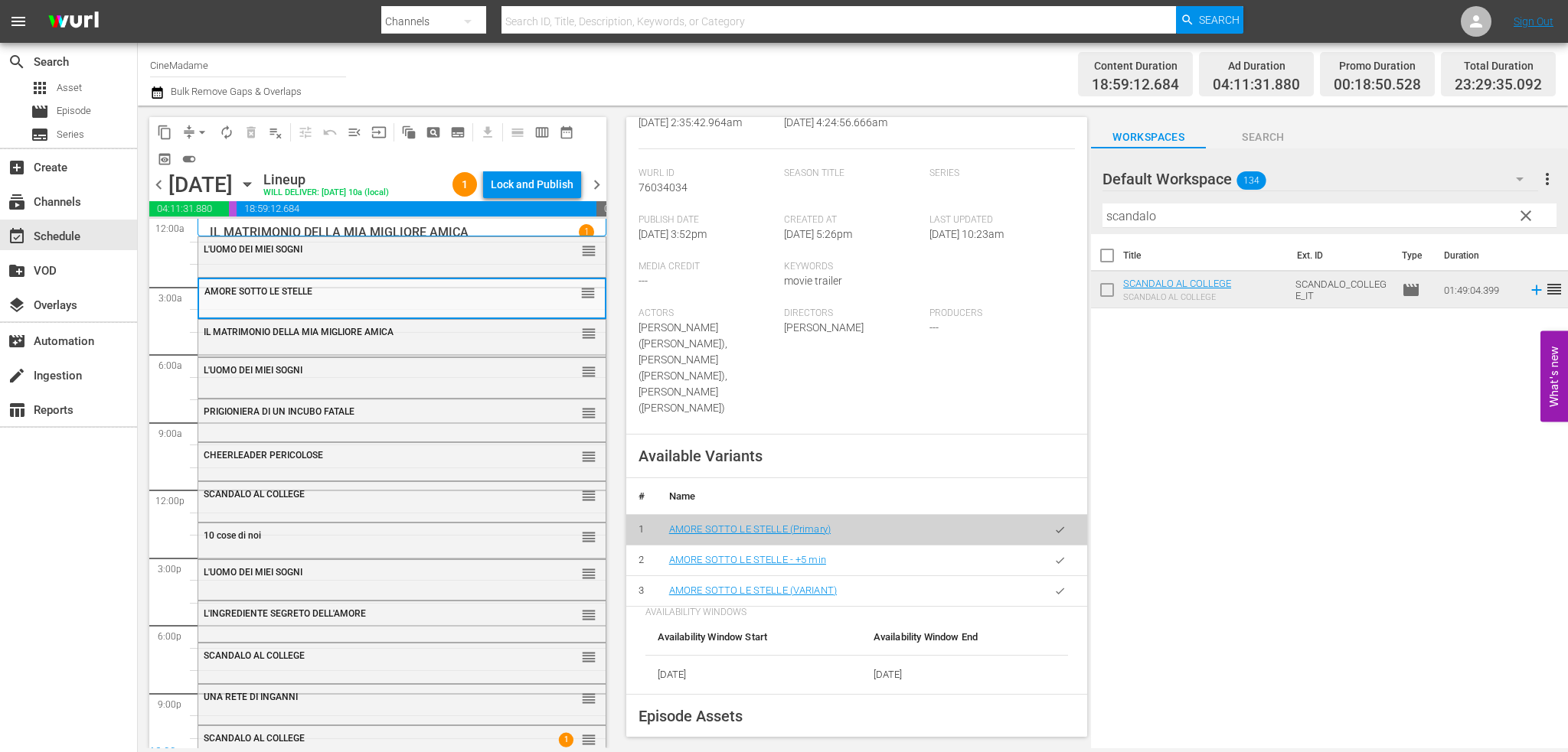
click at [1055, 585] on icon "button" at bounding box center [1060, 591] width 12 height 12
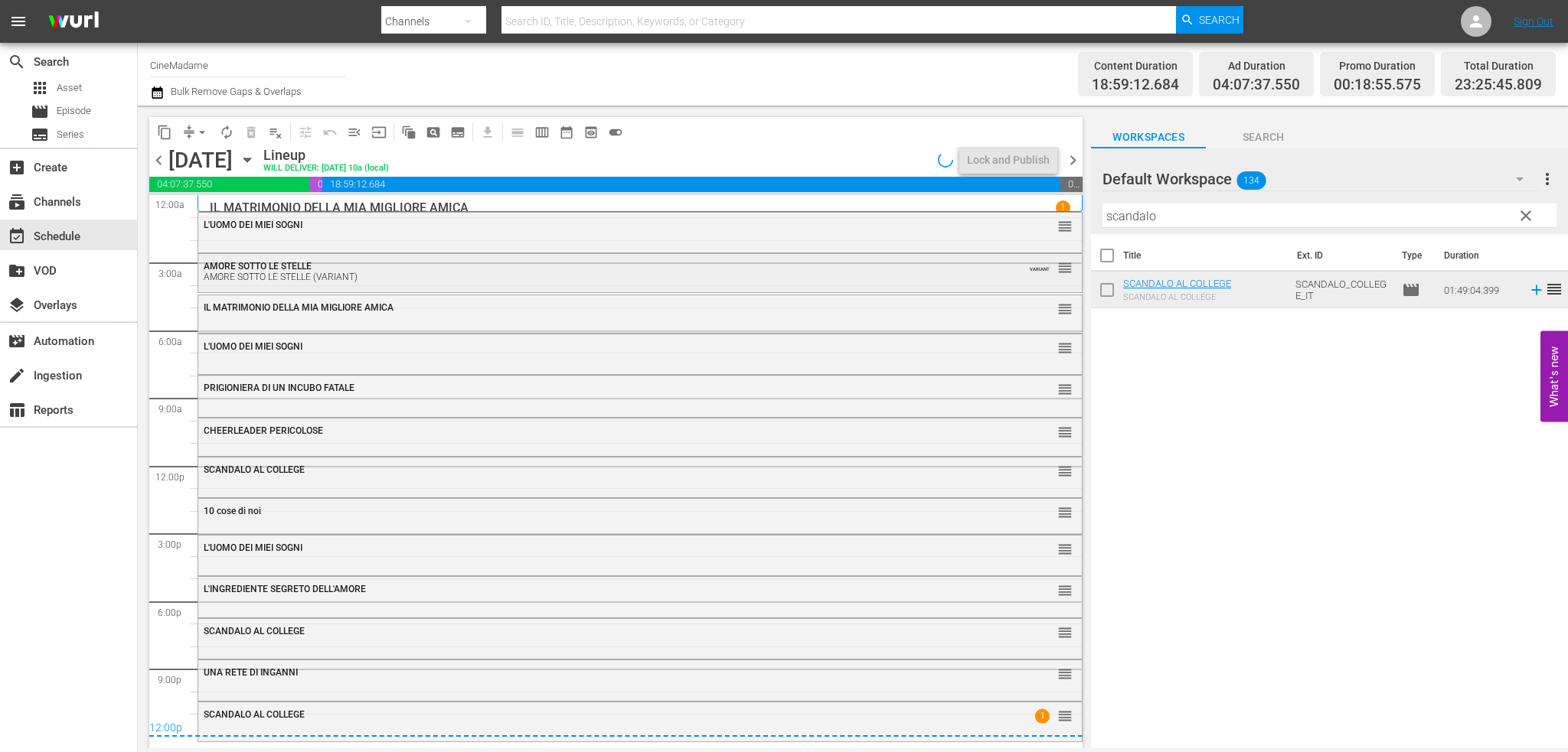
click at [402, 284] on div "AMORE SOTTO LE STELLE AMORE SOTTO LE STELLE (VARIANT) VARIANT reorder" at bounding box center [640, 270] width 884 height 33
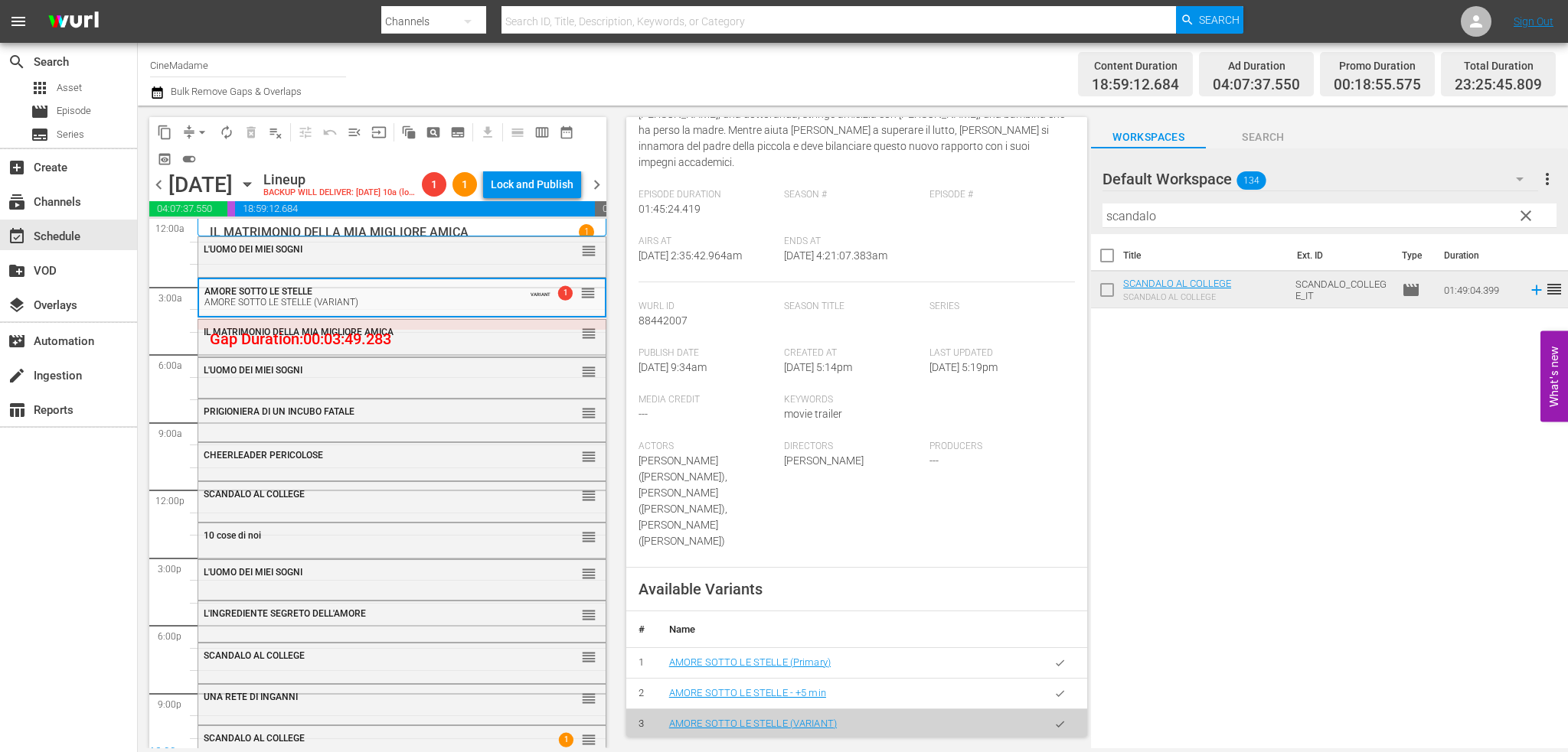
scroll to position [229, 0]
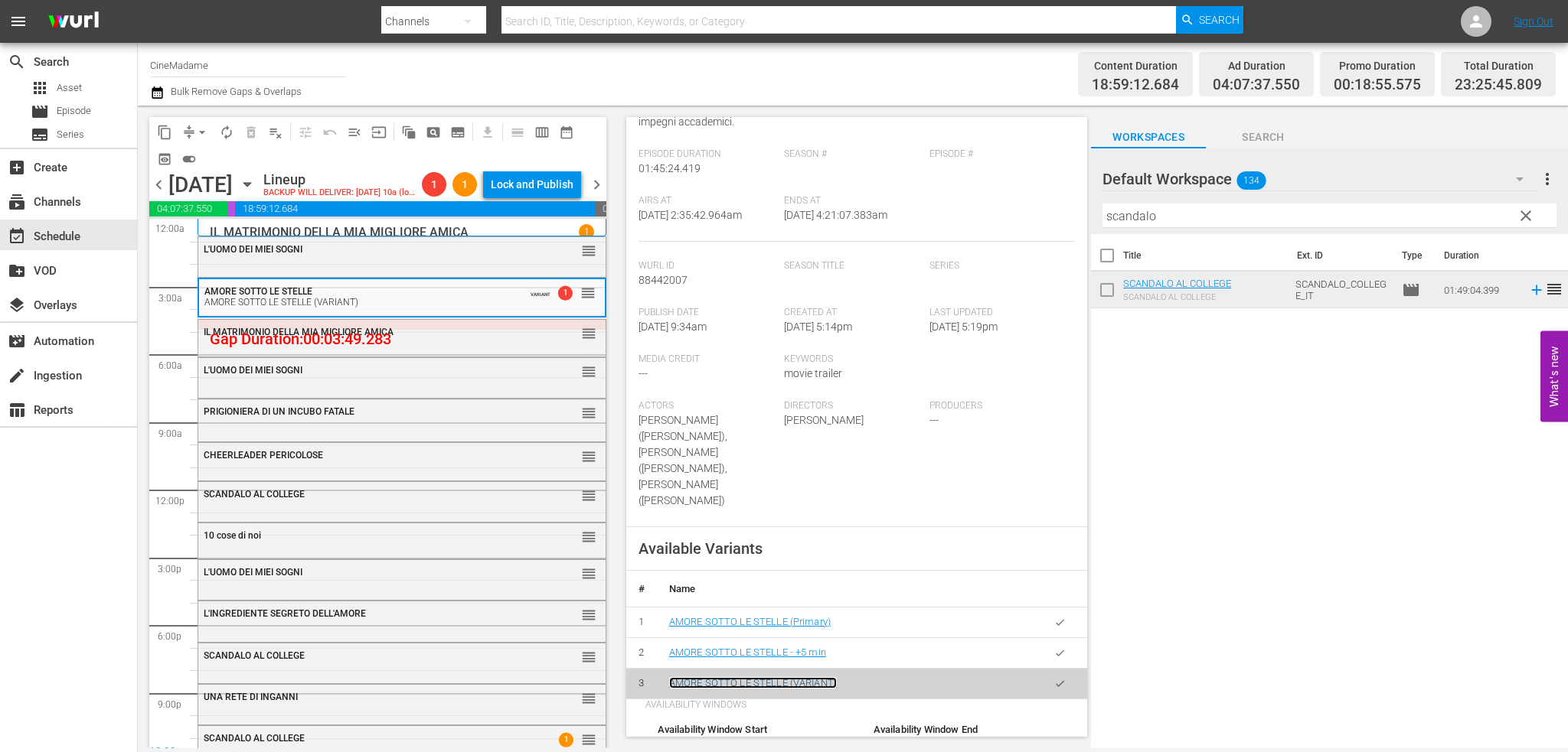
click at [776, 677] on link "AMORE SOTTO LE STELLE (VARIANT)" at bounding box center [753, 683] width 168 height 12
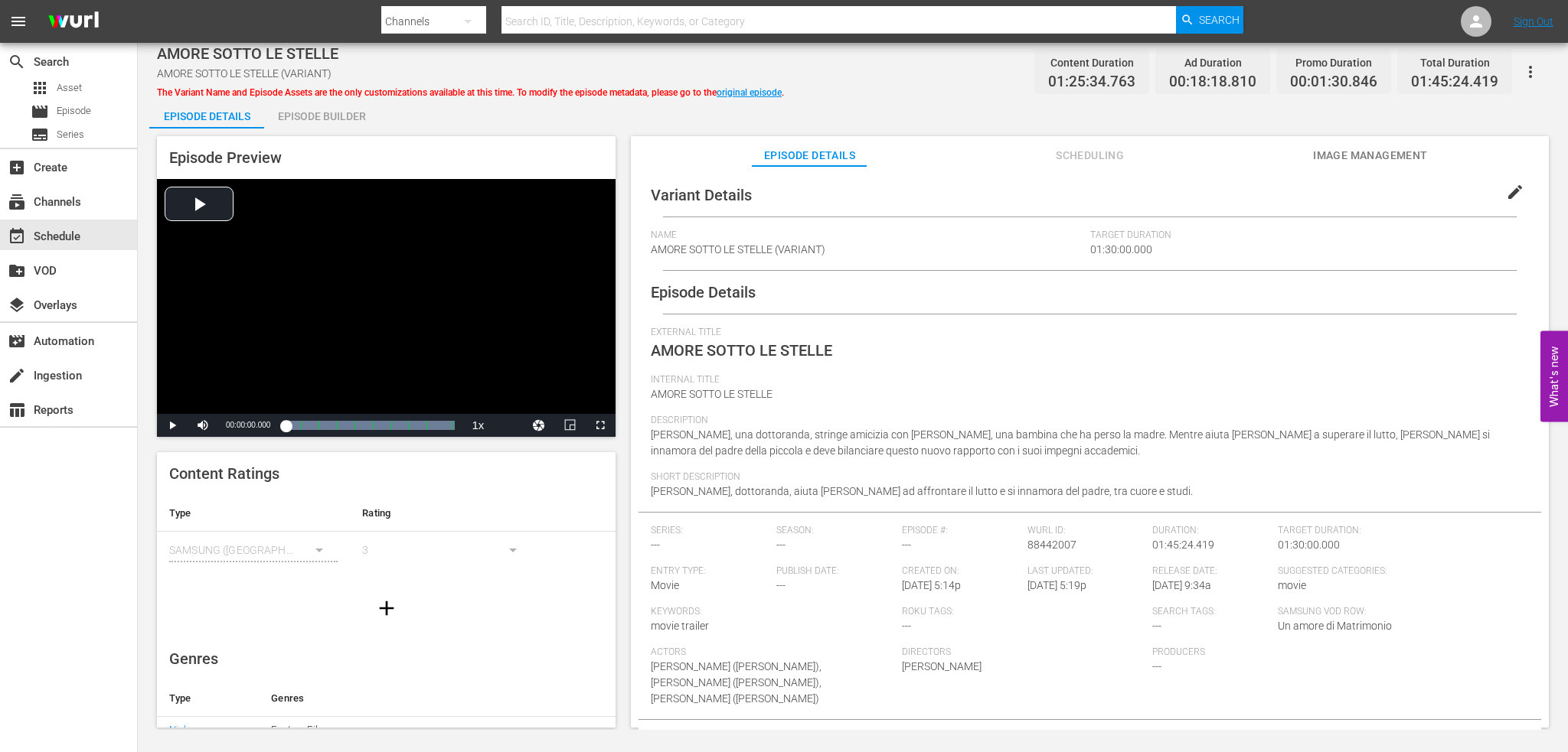
click at [1507, 188] on span "edit" at bounding box center [1515, 192] width 18 height 18
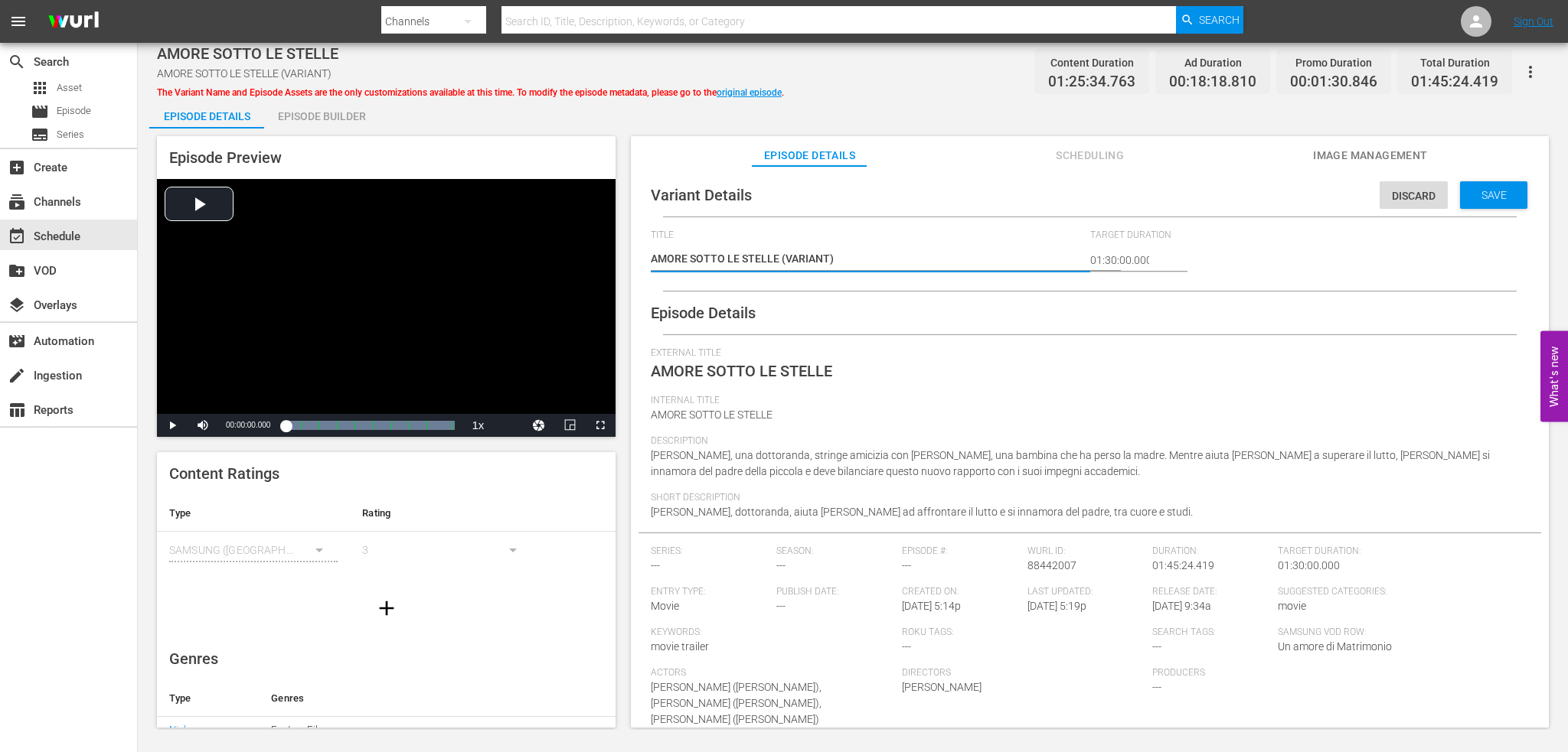
drag, startPoint x: 859, startPoint y: 262, endPoint x: 781, endPoint y: 260, distance: 78.0
click at [781, 260] on textarea "AMORE SOTTO LE STELLE (VARIANT)" at bounding box center [866, 260] width 431 height 18
type textarea "AMORE SOTTO LE STELLE -"
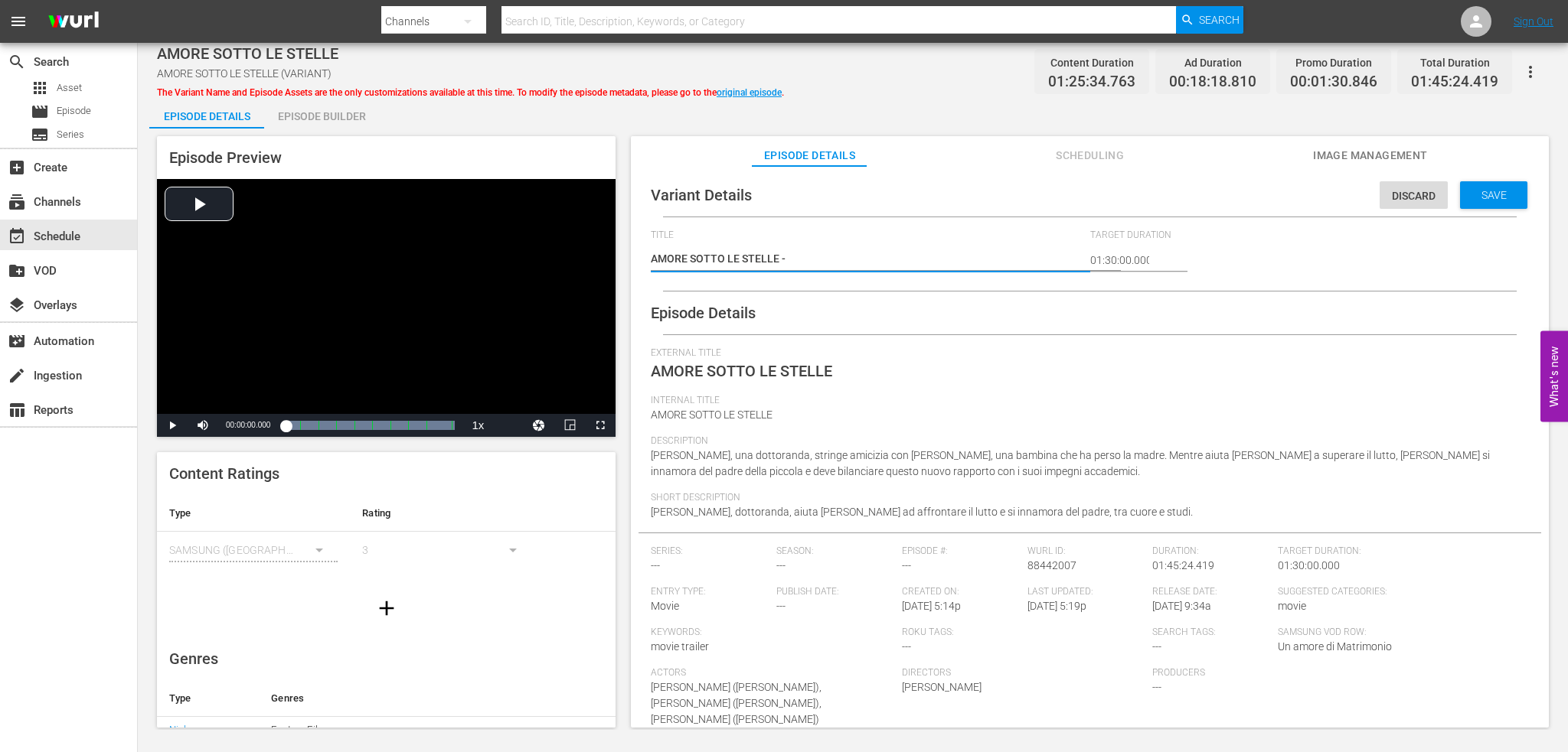
type textarea "AMORE SOTTO LE STELLE -"
type textarea "AMORE SOTTO LE STELLE - 2"
type textarea "AMORE SOTTO LE STELLE - 2m"
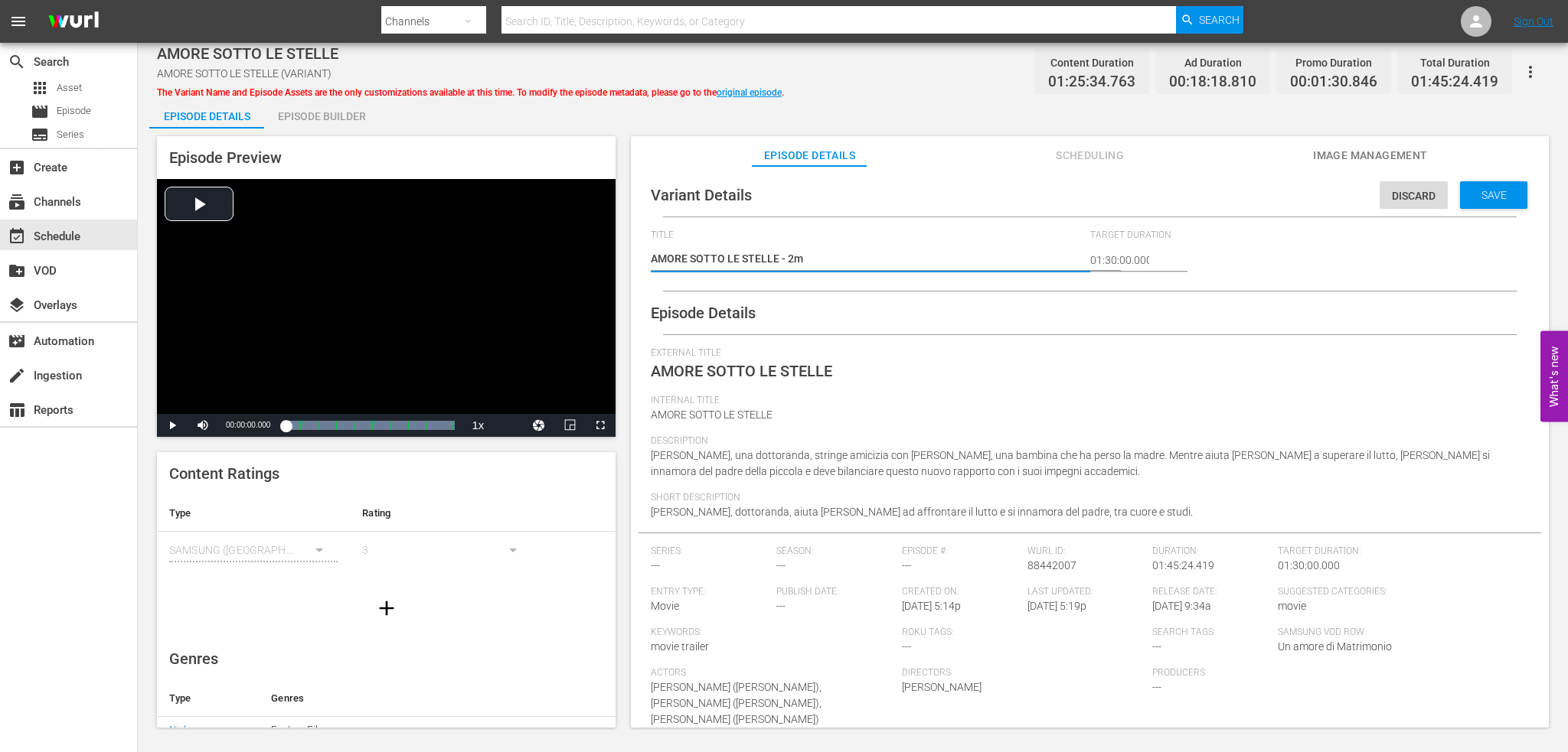
type textarea "AMORE SOTTO LE STELLE - 2mi"
type textarea "AMORE SOTTO LE STELLE - 2min"
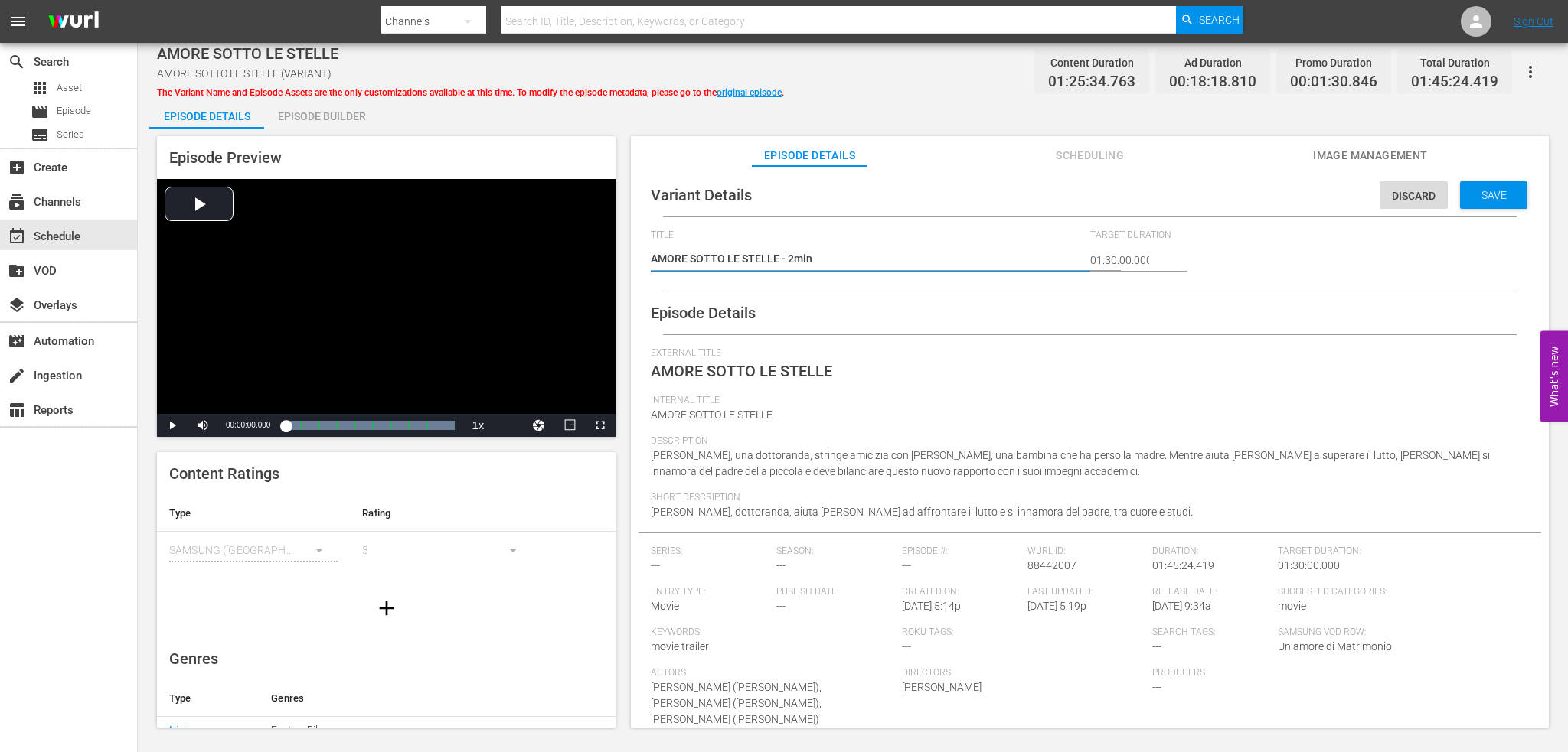
type textarea "AMORE SOTTO LE STELLE - 2min"
type textarea "AMORE SOTTO LE STELLE - 2min b"
type textarea "AMORE SOTTO LE STELLE - 2min br"
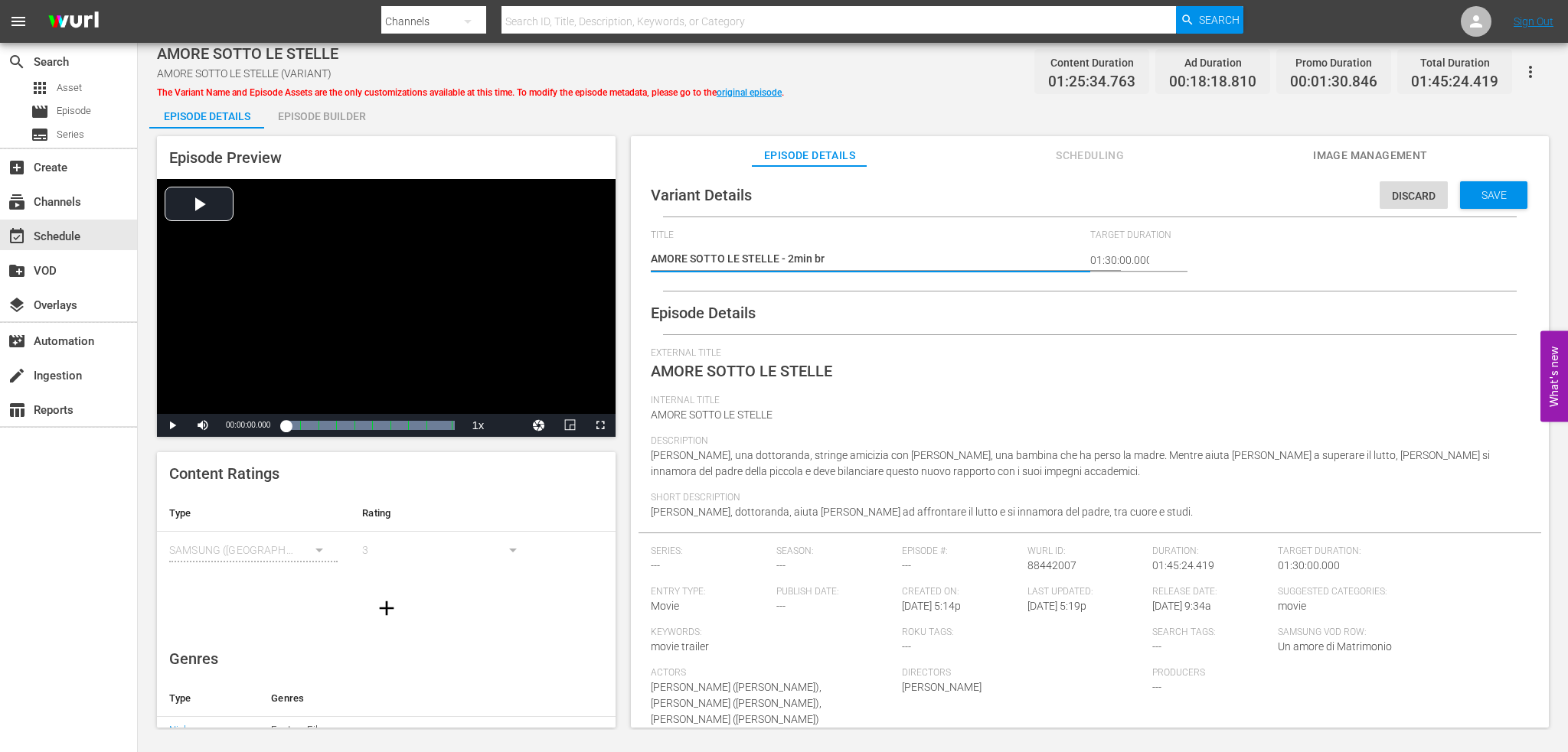
type textarea "AMORE SOTTO LE STELLE - 2min bre"
type textarea "AMORE SOTTO LE STELLE - 2min brea"
type textarea "AMORE SOTTO LE STELLE - 2min break"
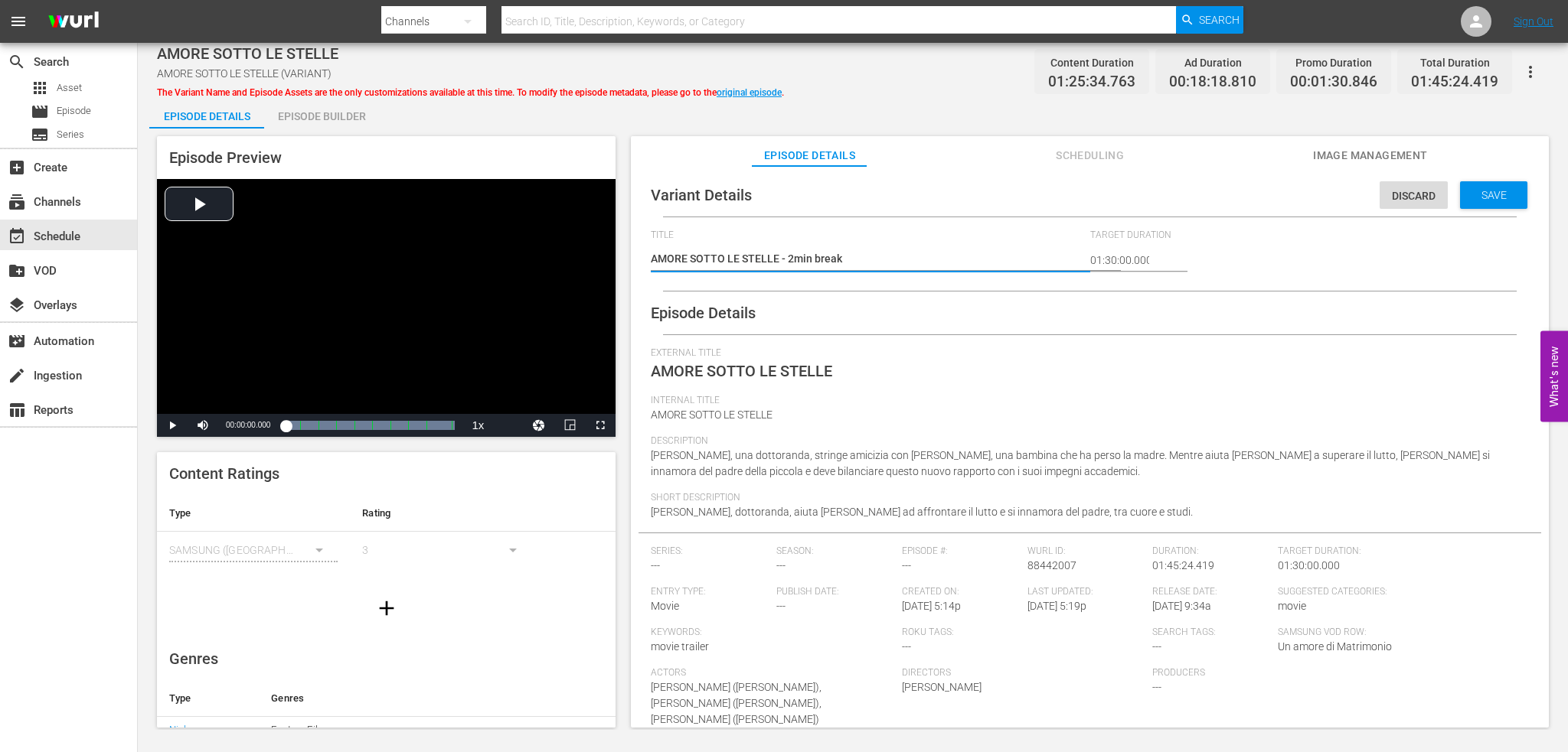
type textarea "AMORE SOTTO LE STELLE - 2min break"
click at [1477, 188] on div "Save" at bounding box center [1493, 195] width 67 height 28
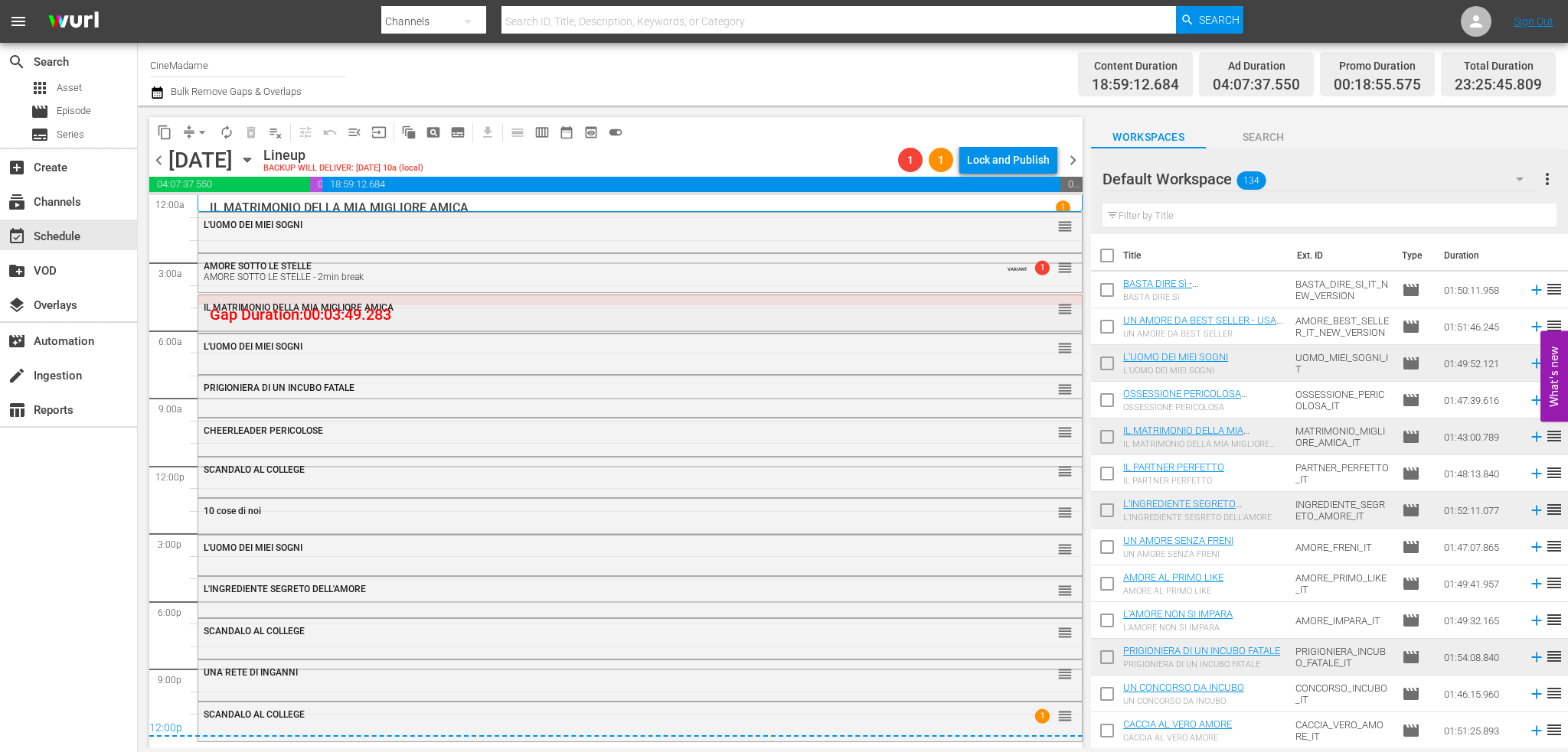
click at [480, 303] on div "IL MATRIMONIO DELLA MIA MIGLIORE AMICA" at bounding box center [597, 307] width 788 height 11
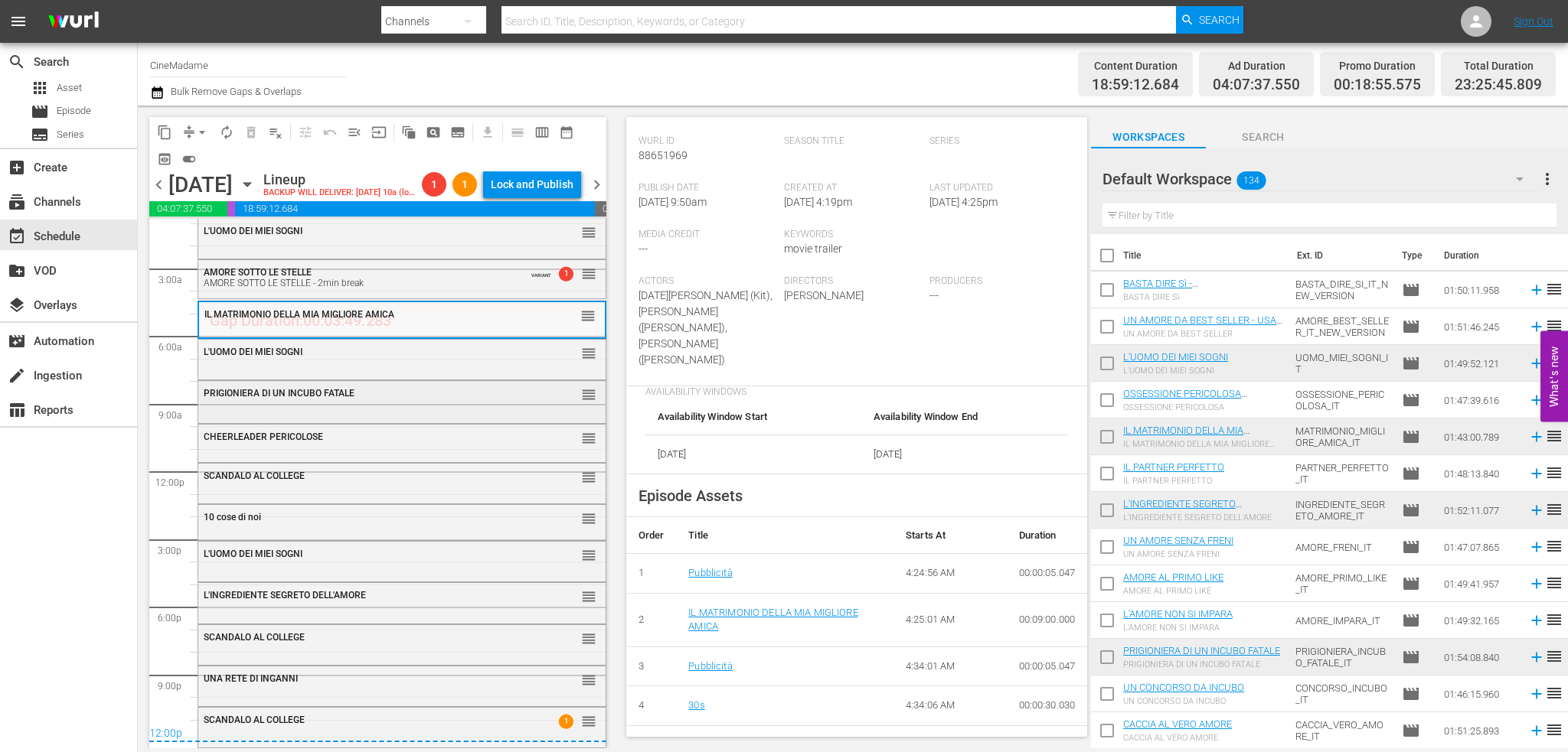
scroll to position [43, 0]
click at [353, 359] on div "L'UOMO DEI MIEI SOGNI reorder" at bounding box center [402, 353] width 407 height 26
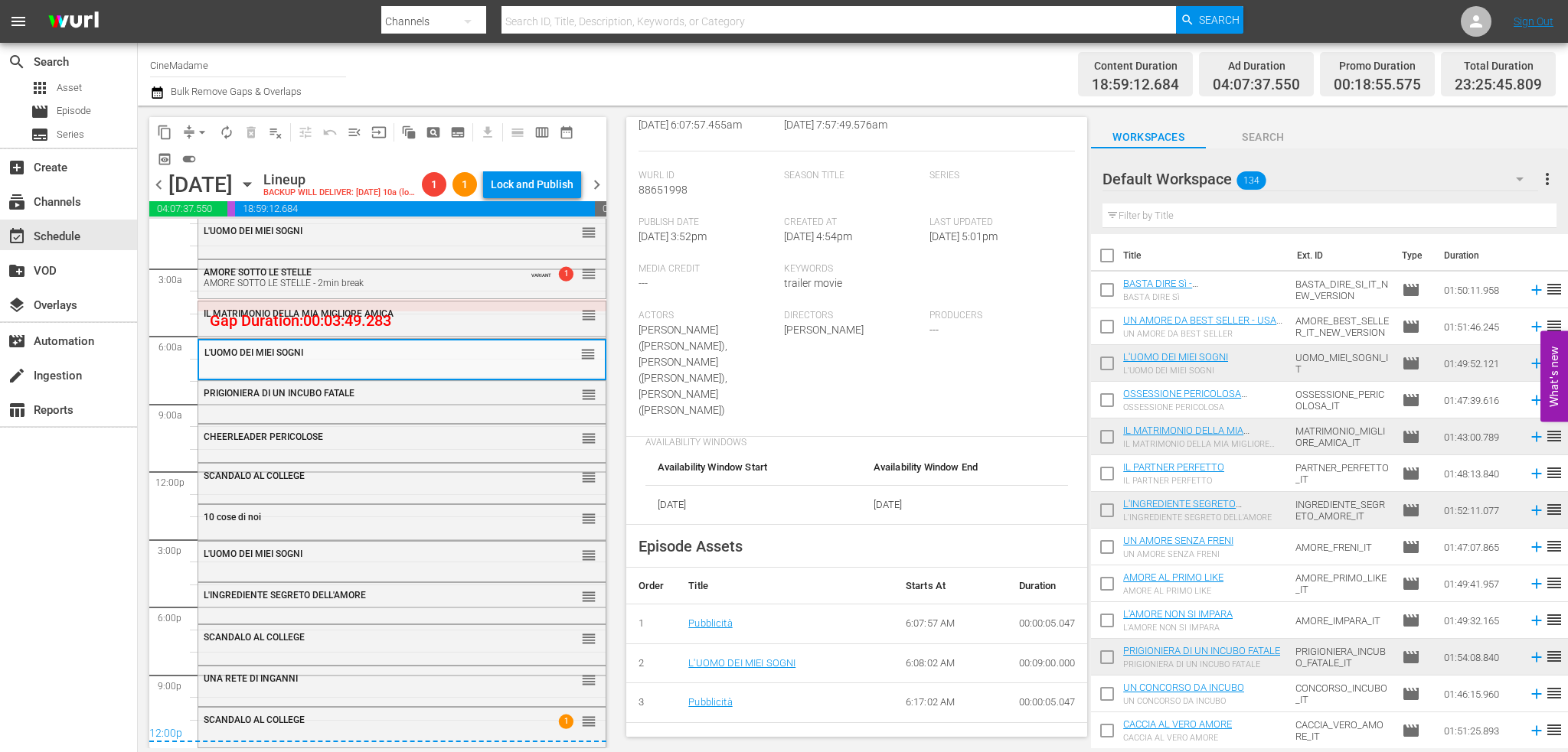
scroll to position [306, 0]
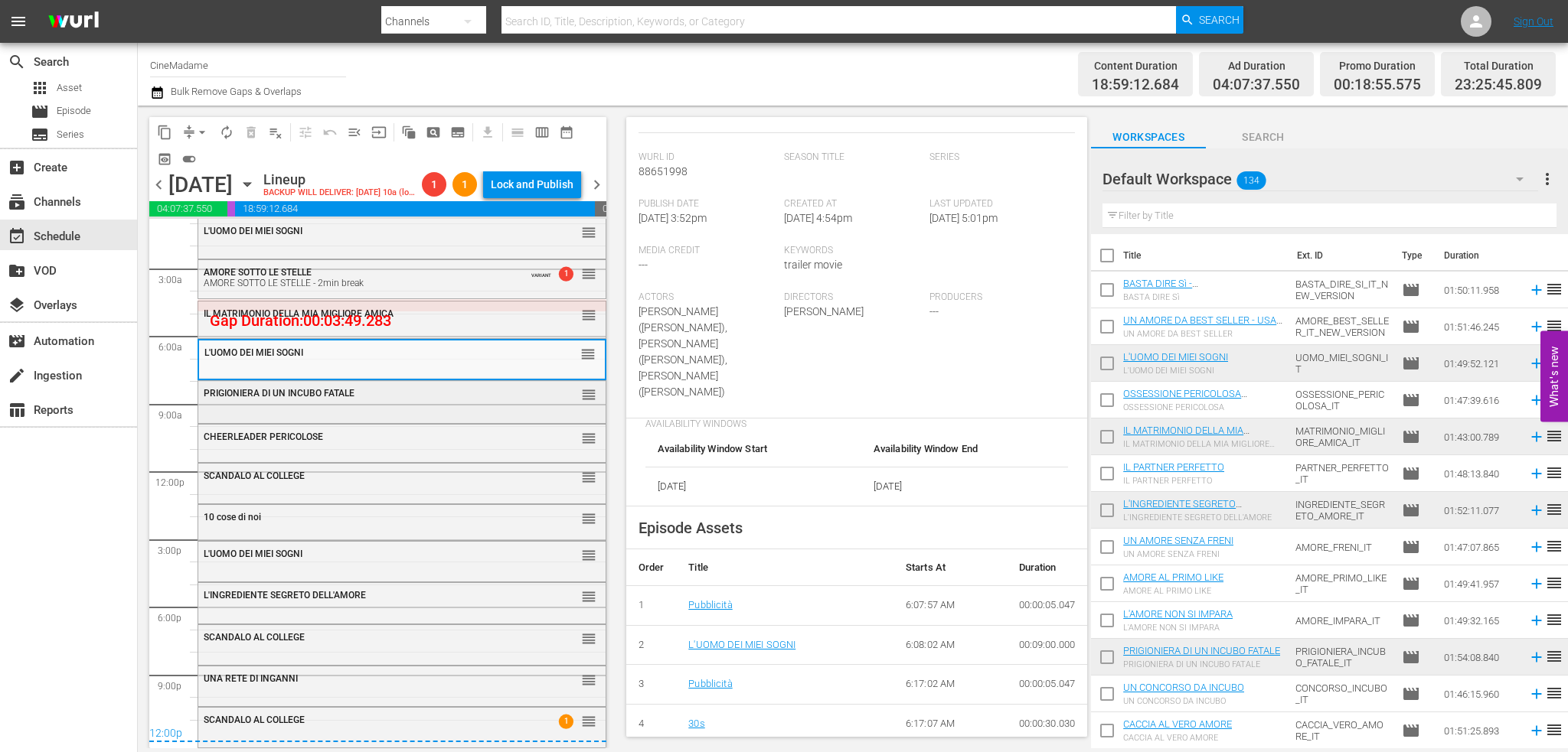
click at [322, 404] on div "PRIGIONIERA DI UN INCUBO FATALE reorder" at bounding box center [402, 394] width 407 height 26
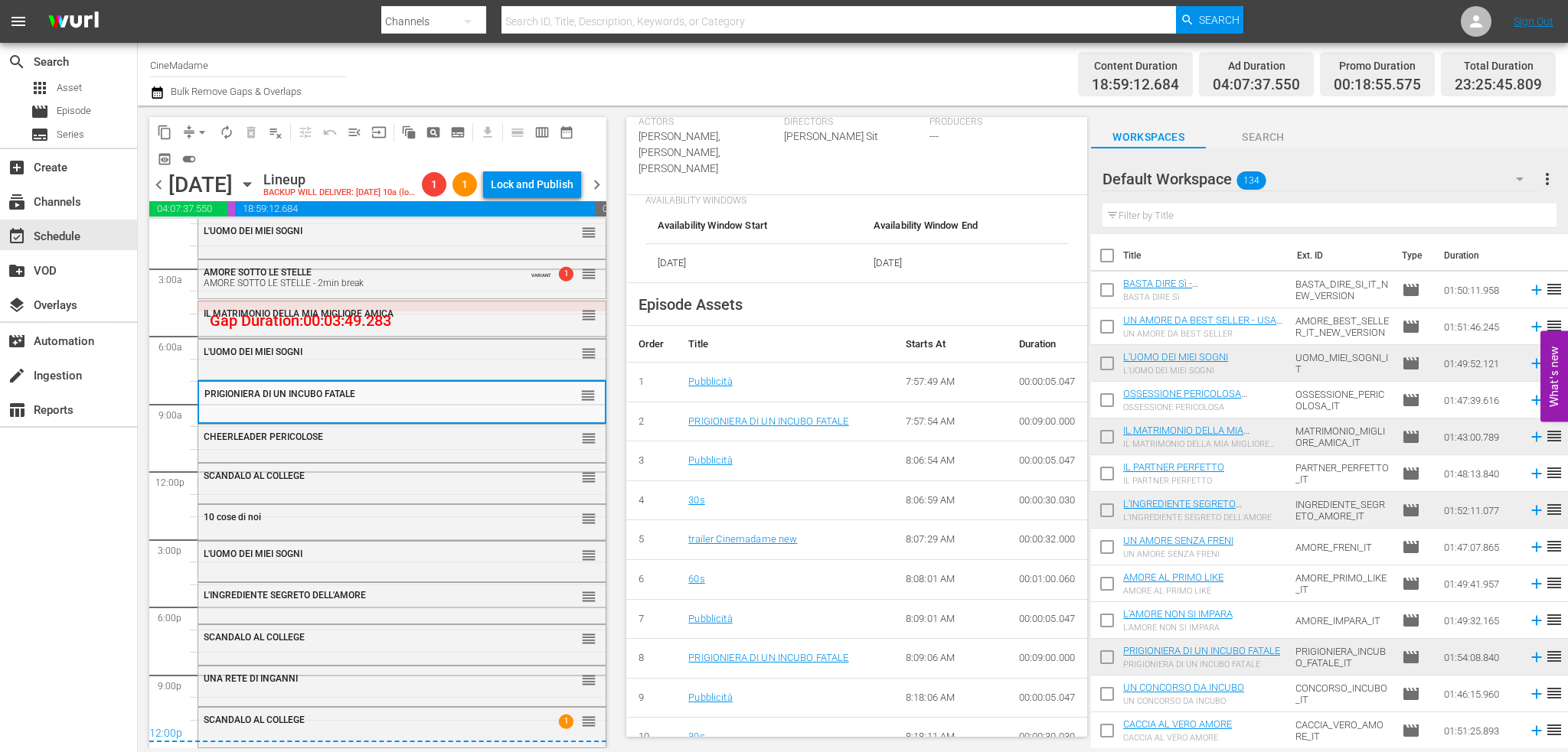
scroll to position [536, 0]
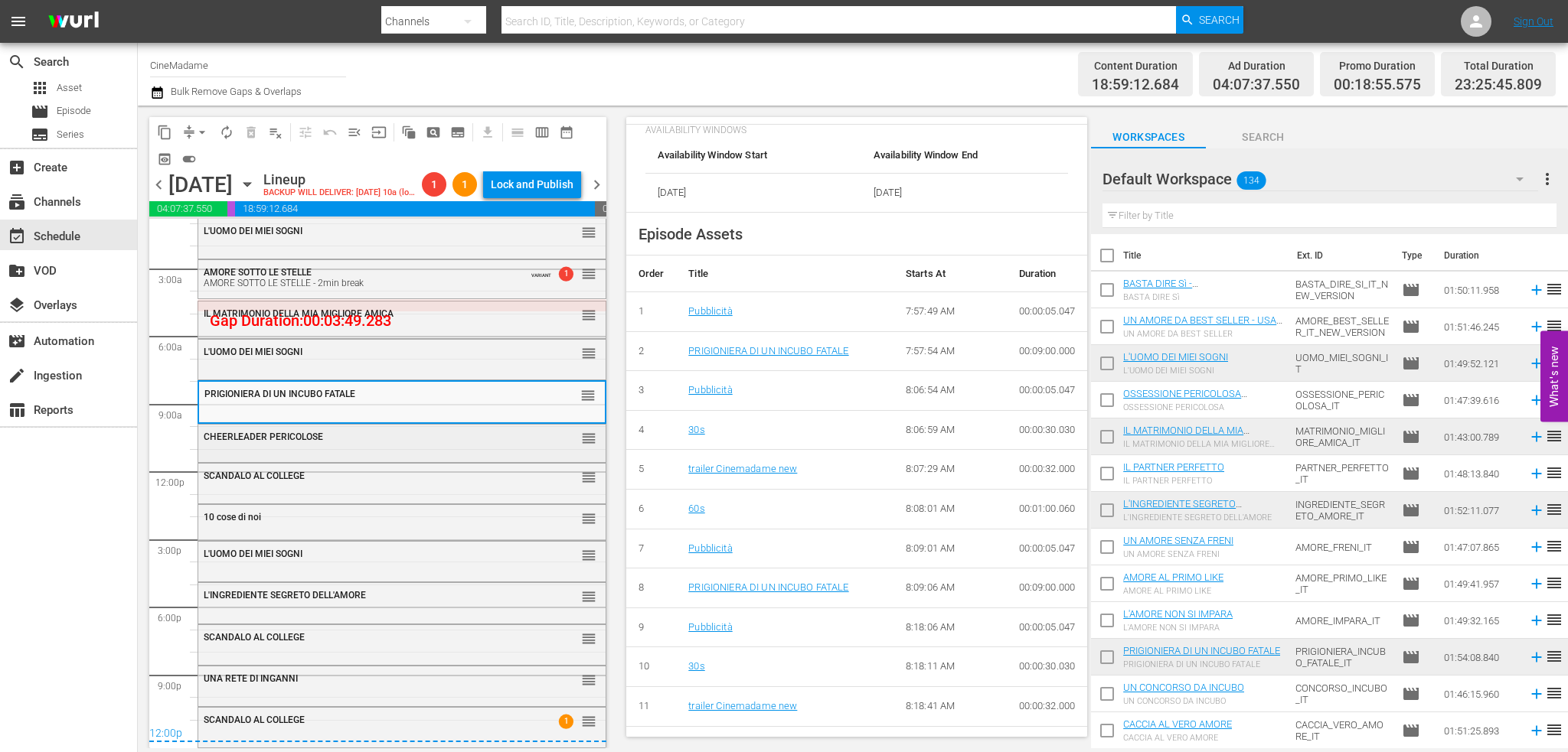
click at [431, 447] on div "CHEERLEADER PERICOLOSE reorder" at bounding box center [402, 437] width 407 height 26
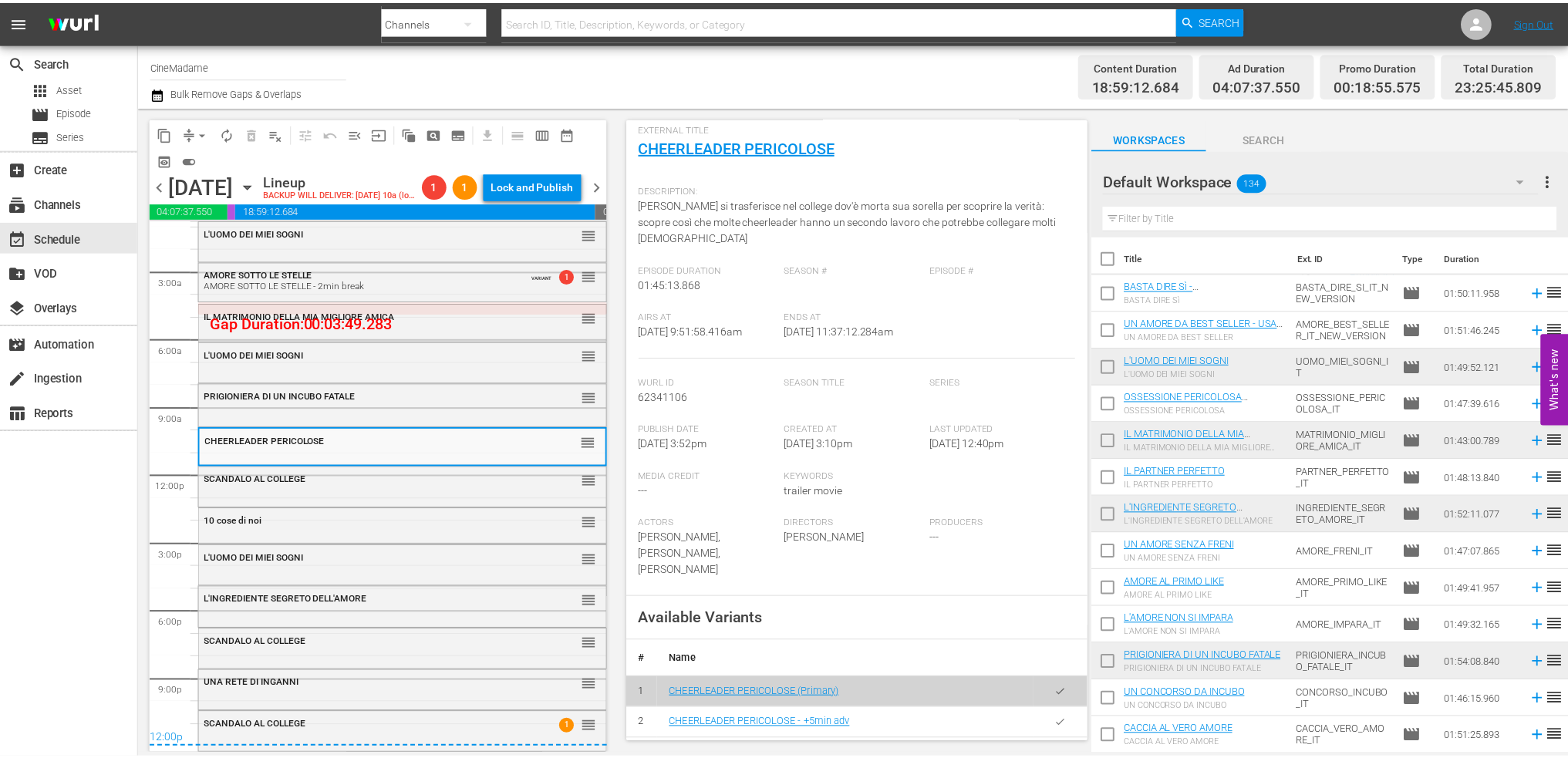
scroll to position [0, 0]
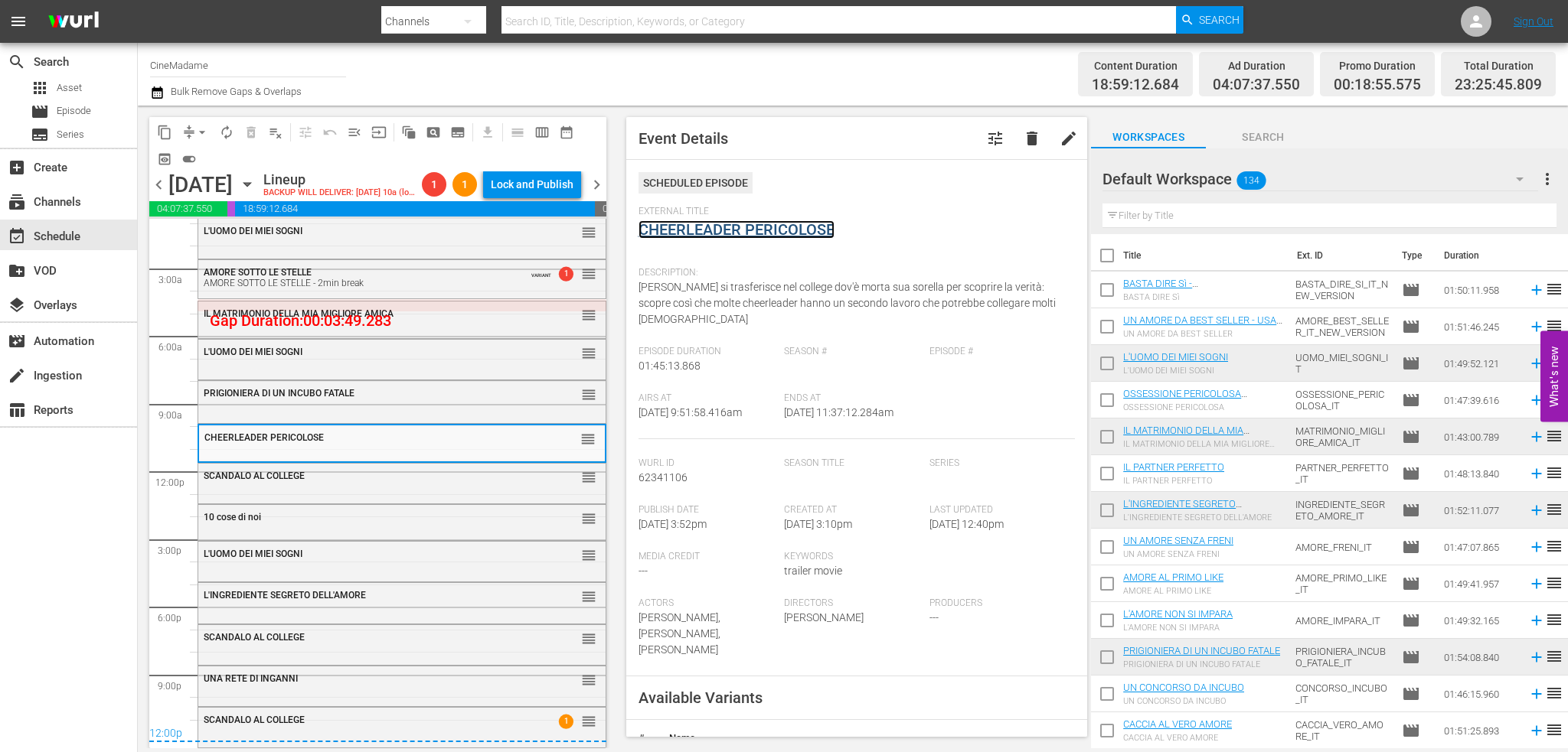
click at [714, 227] on link "CHEERLEADER PERICOLOSE" at bounding box center [736, 229] width 196 height 18
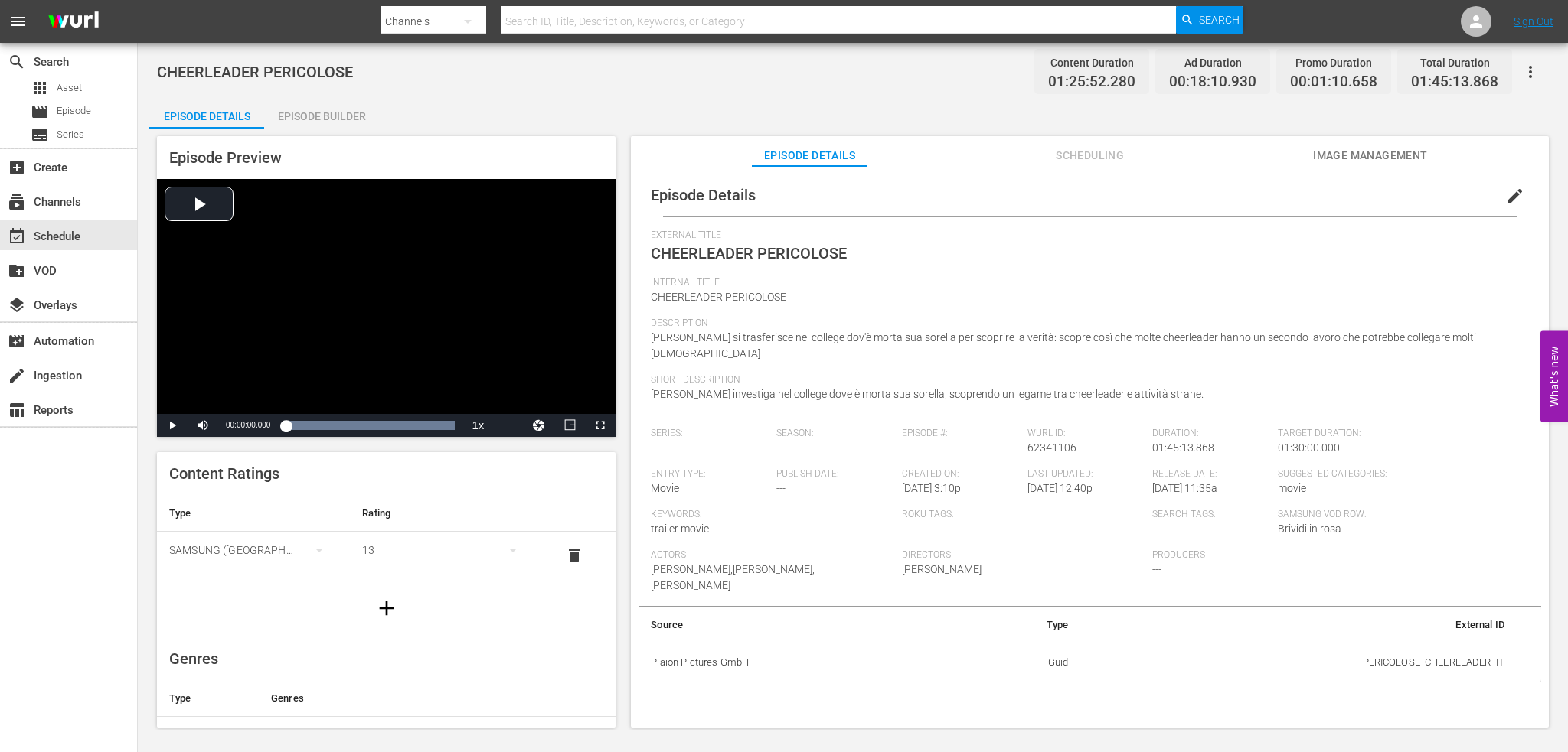
click at [314, 126] on div "Episode Builder" at bounding box center [321, 116] width 115 height 37
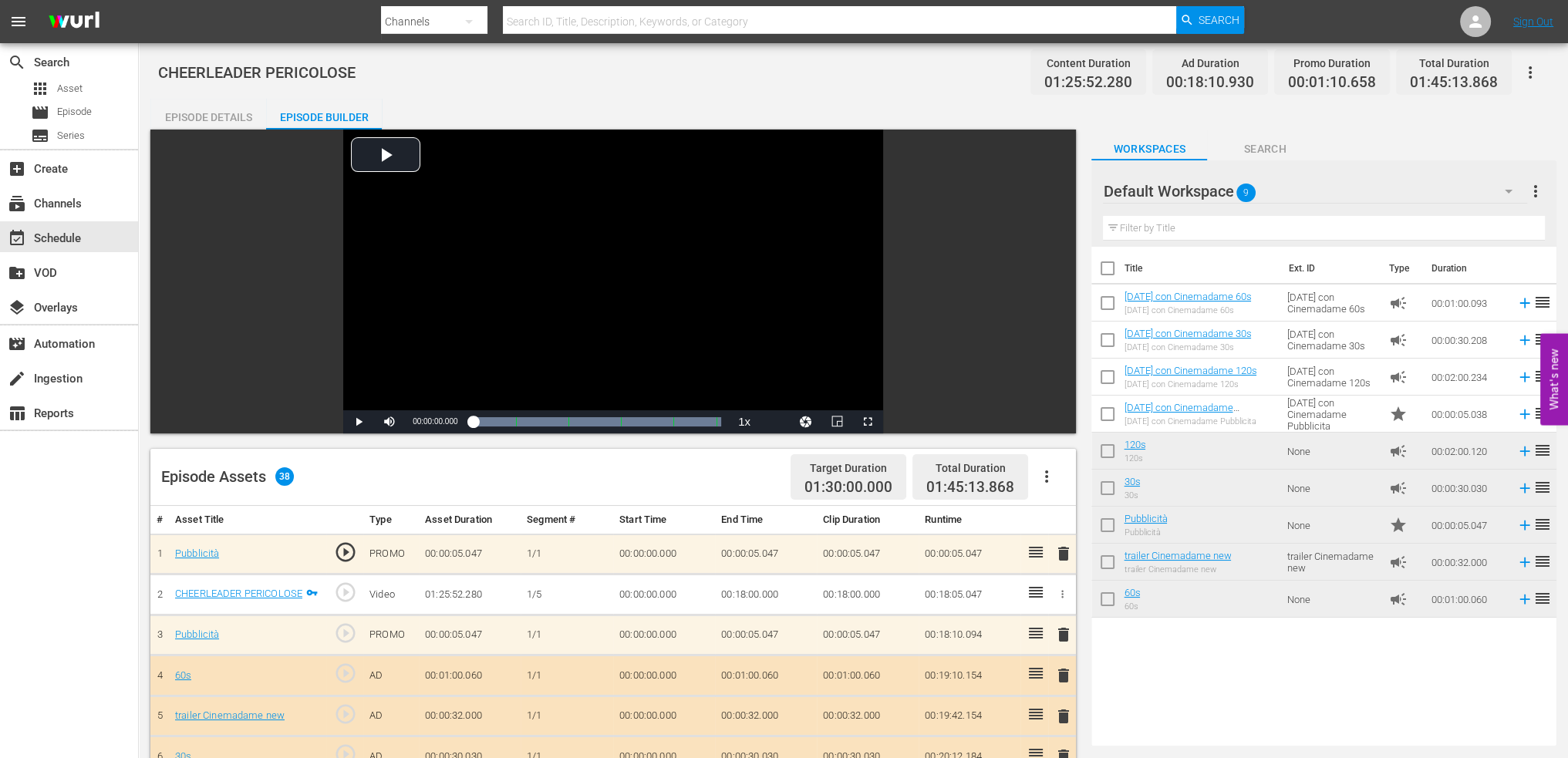
click at [214, 108] on div "Episode Details" at bounding box center [208, 117] width 116 height 37
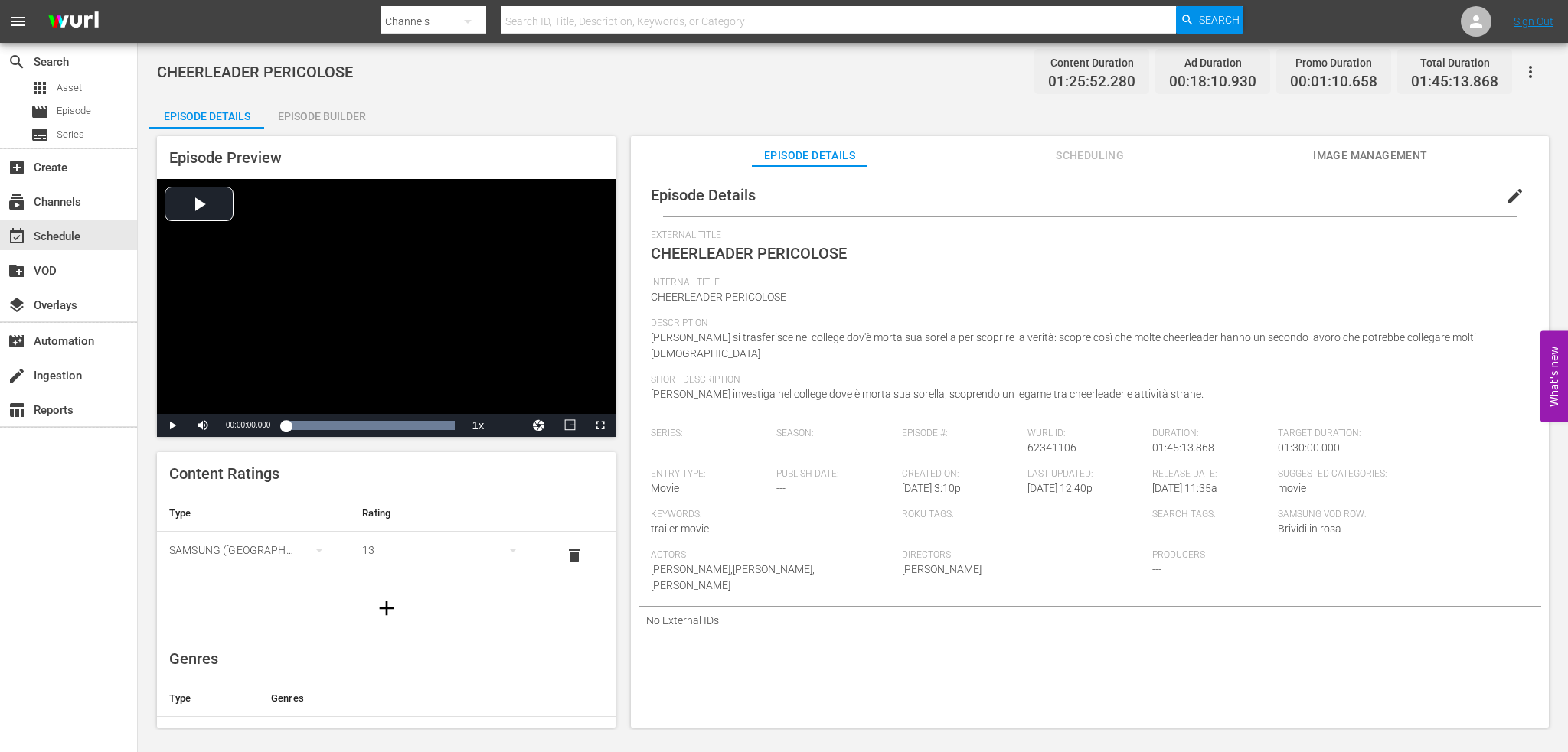
click at [1526, 75] on icon "button" at bounding box center [1530, 72] width 18 height 18
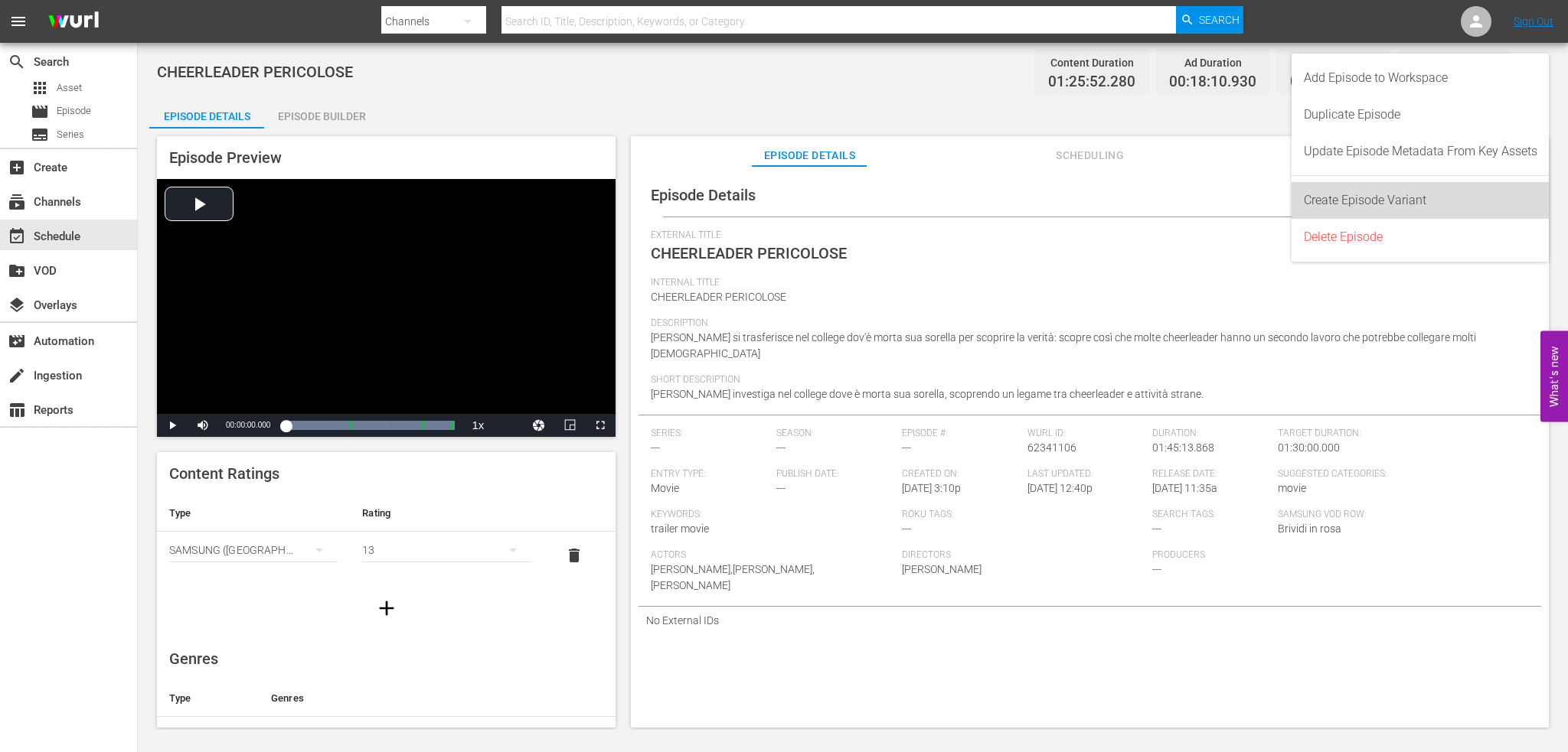
click at [1444, 191] on div "Create Episode Variant" at bounding box center [1420, 201] width 234 height 37
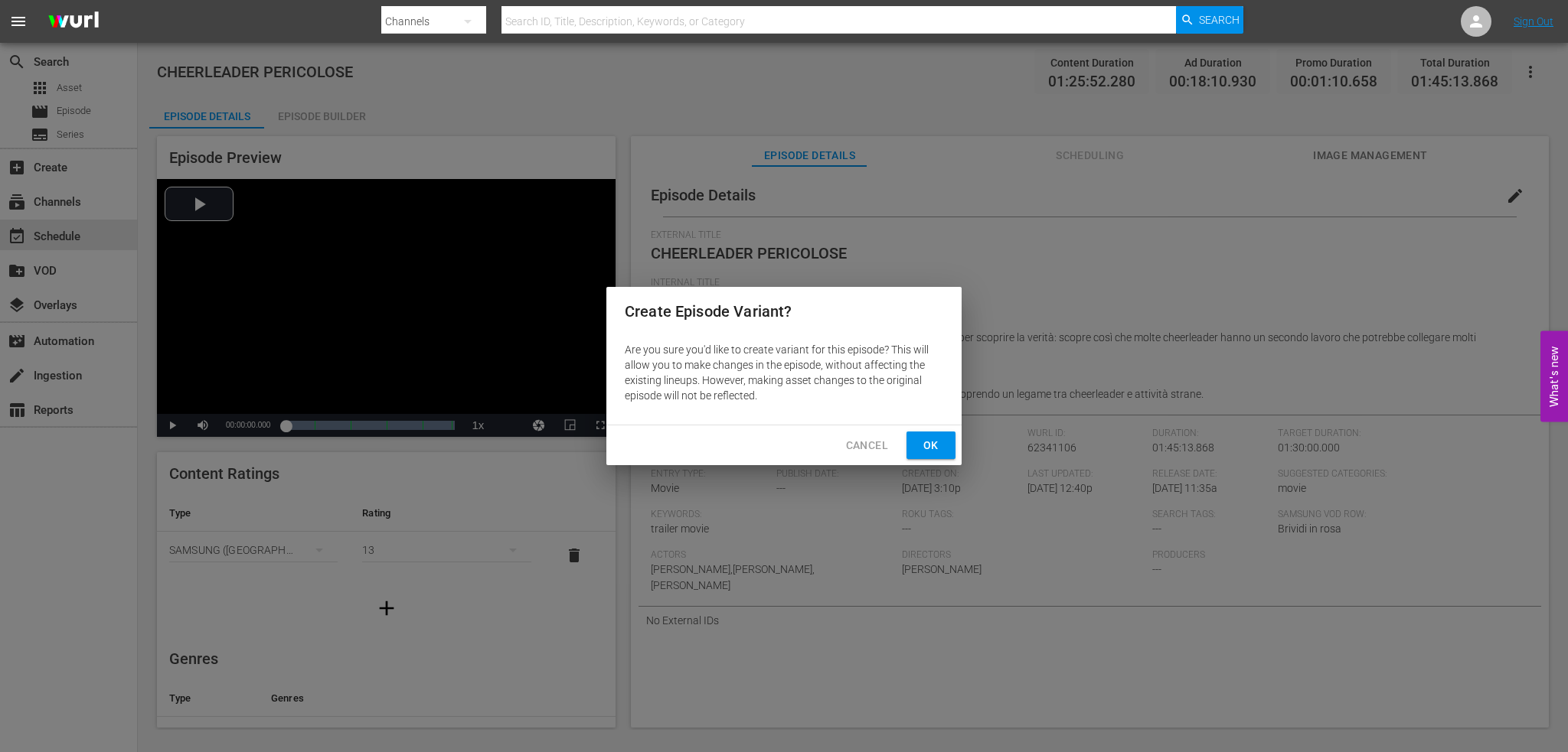
click at [934, 448] on span "Ok" at bounding box center [931, 446] width 24 height 19
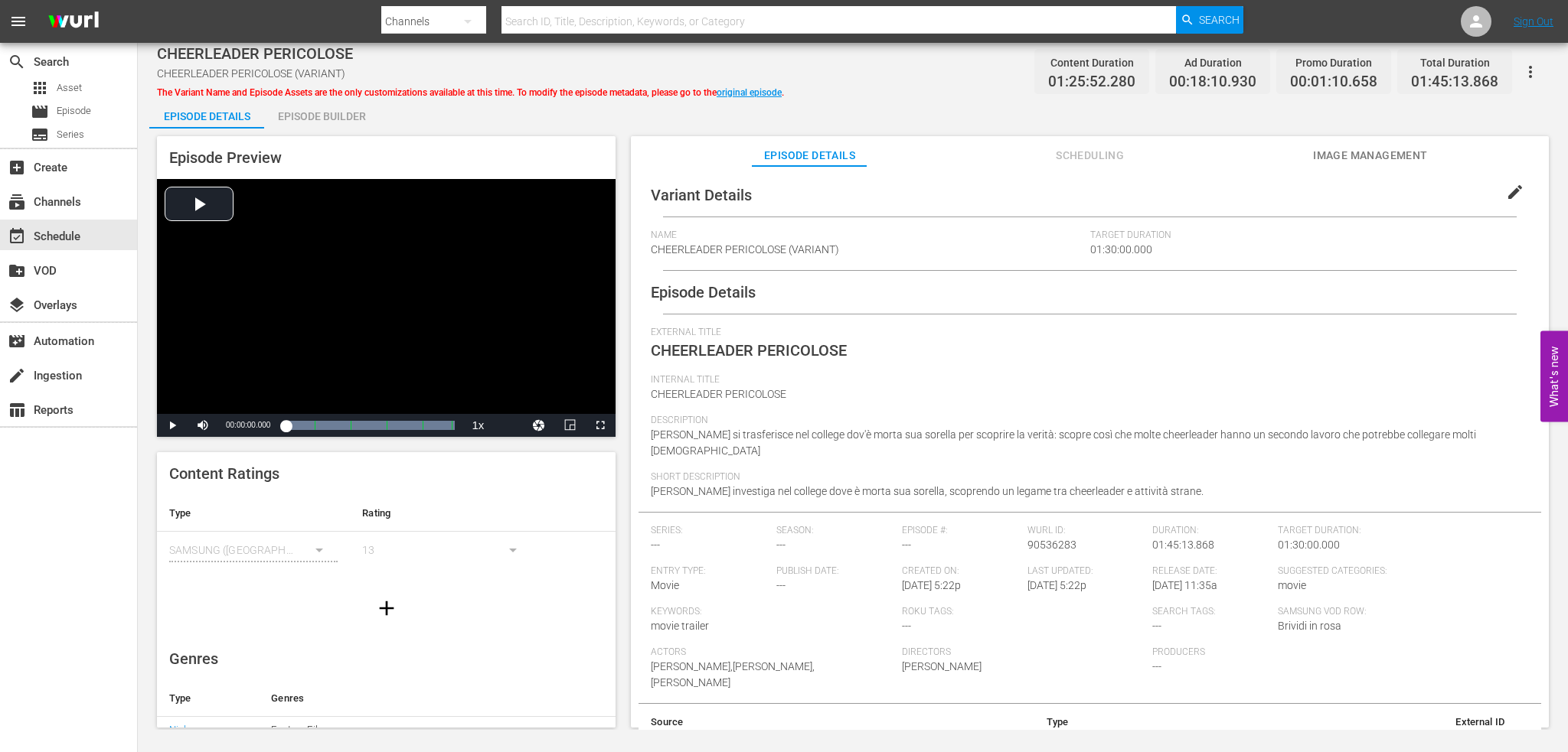
click at [1506, 193] on span "edit" at bounding box center [1515, 192] width 18 height 18
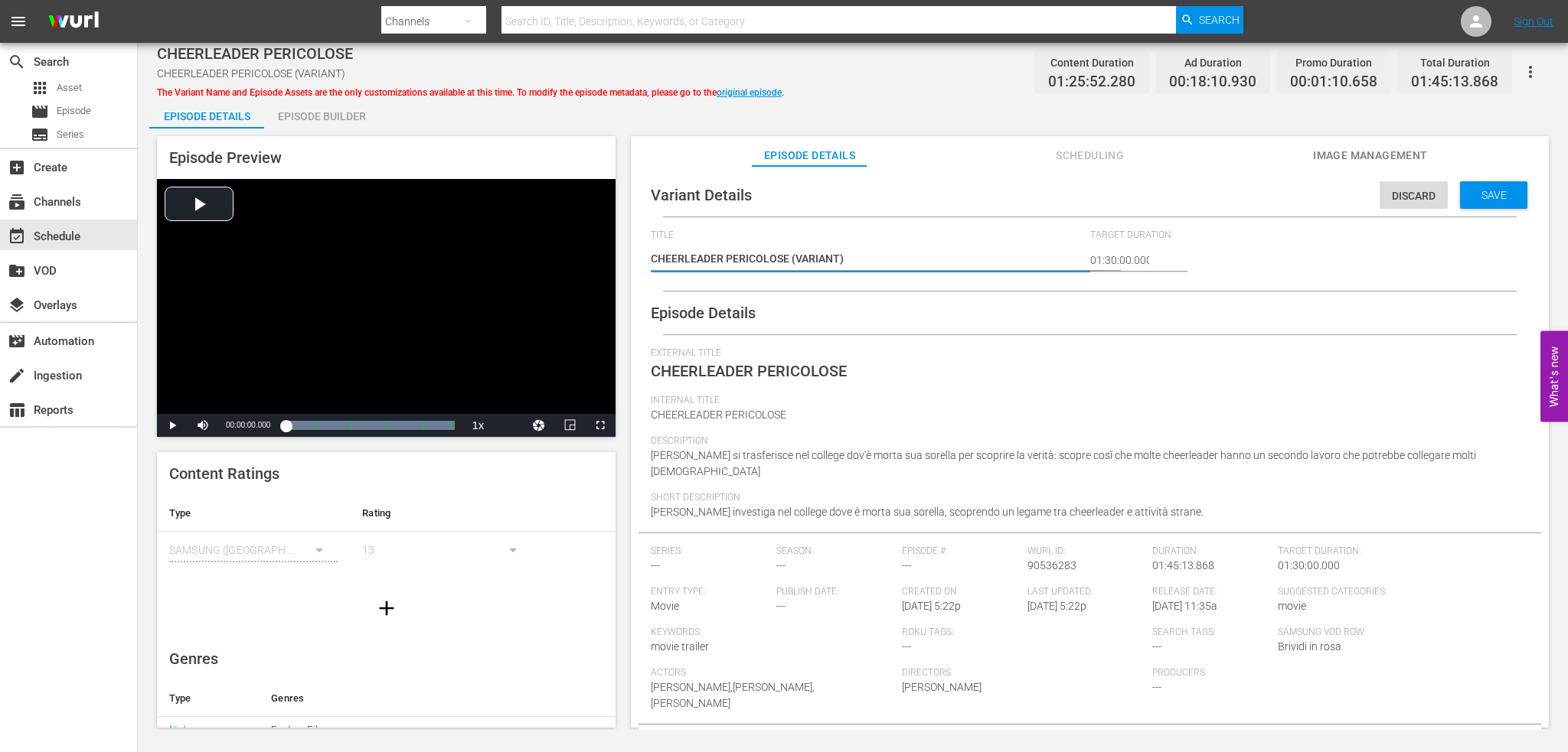
drag, startPoint x: 854, startPoint y: 261, endPoint x: 791, endPoint y: 265, distance: 63.1
click at [791, 265] on textarea "CHEERLEADER PERICOLOSE (VARIANT)" at bounding box center [866, 260] width 431 height 18
type textarea "CHEERLEADER PERICOLOSE -"
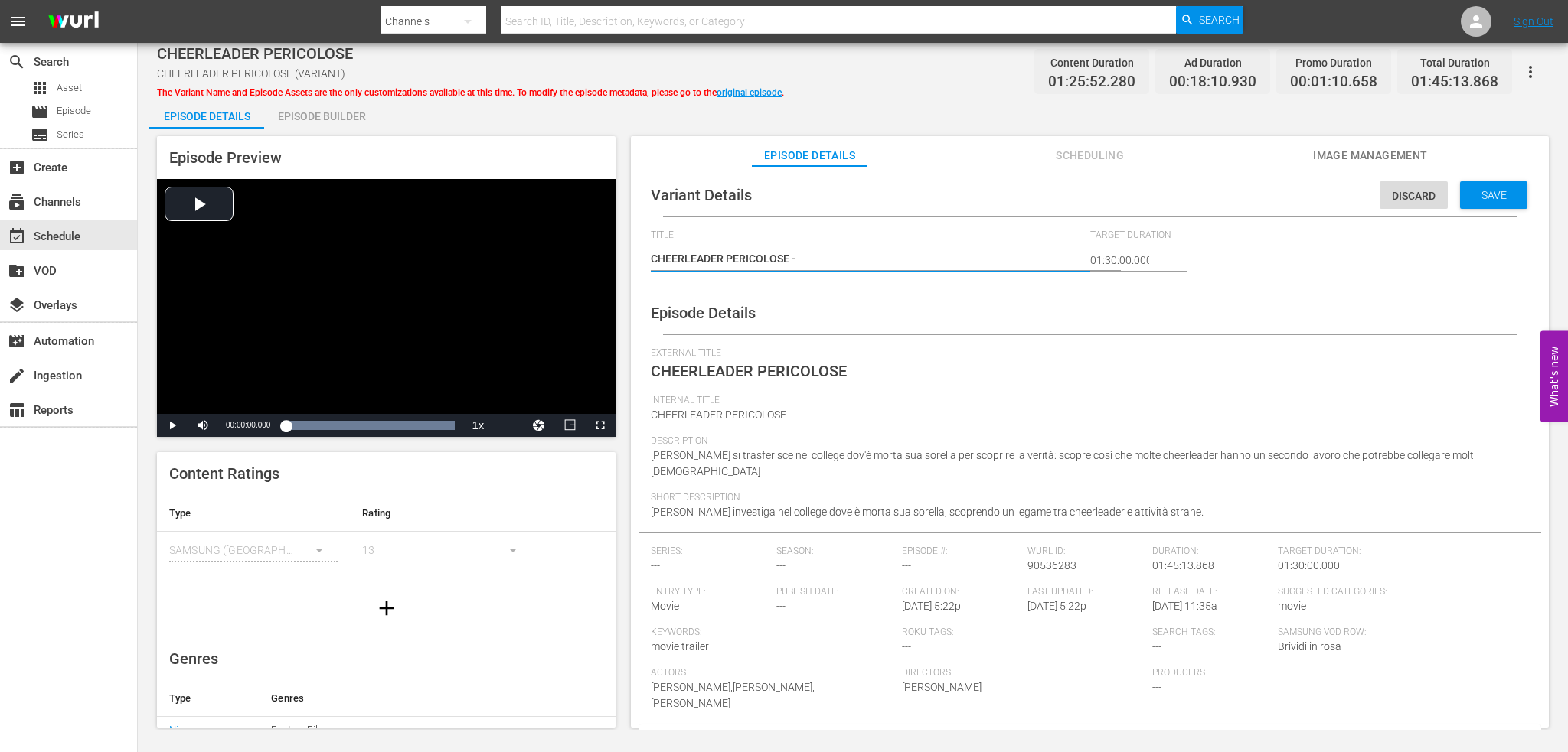
type textarea "CHEERLEADER PERICOLOSE -"
type textarea "CHEERLEADER PERICOLOSE - 2"
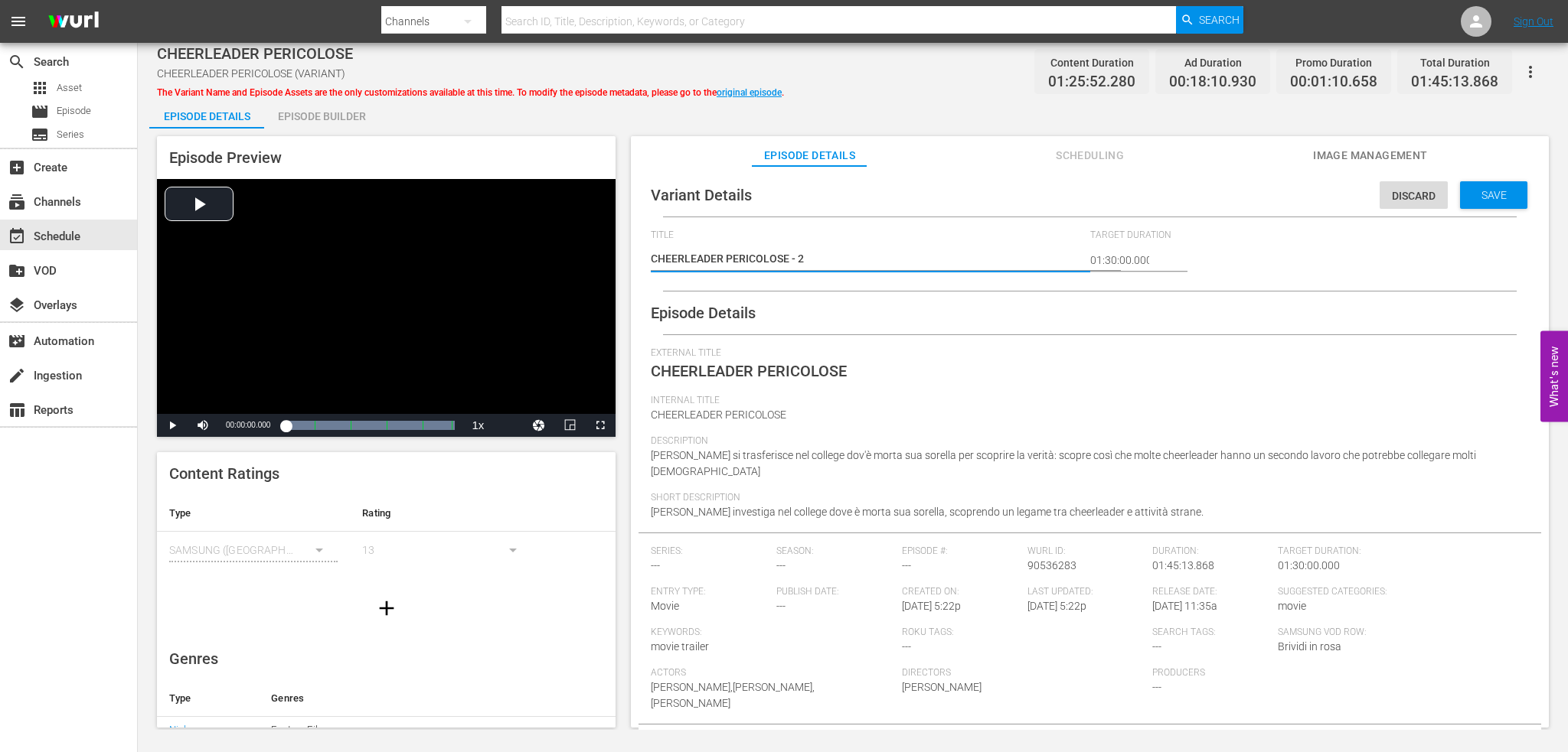
type textarea "CHEERLEADER PERICOLOSE - 2 m"
type textarea "CHEERLEADER PERICOLOSE - 2 mi"
type textarea "CHEERLEADER PERICOLOSE - 2 min"
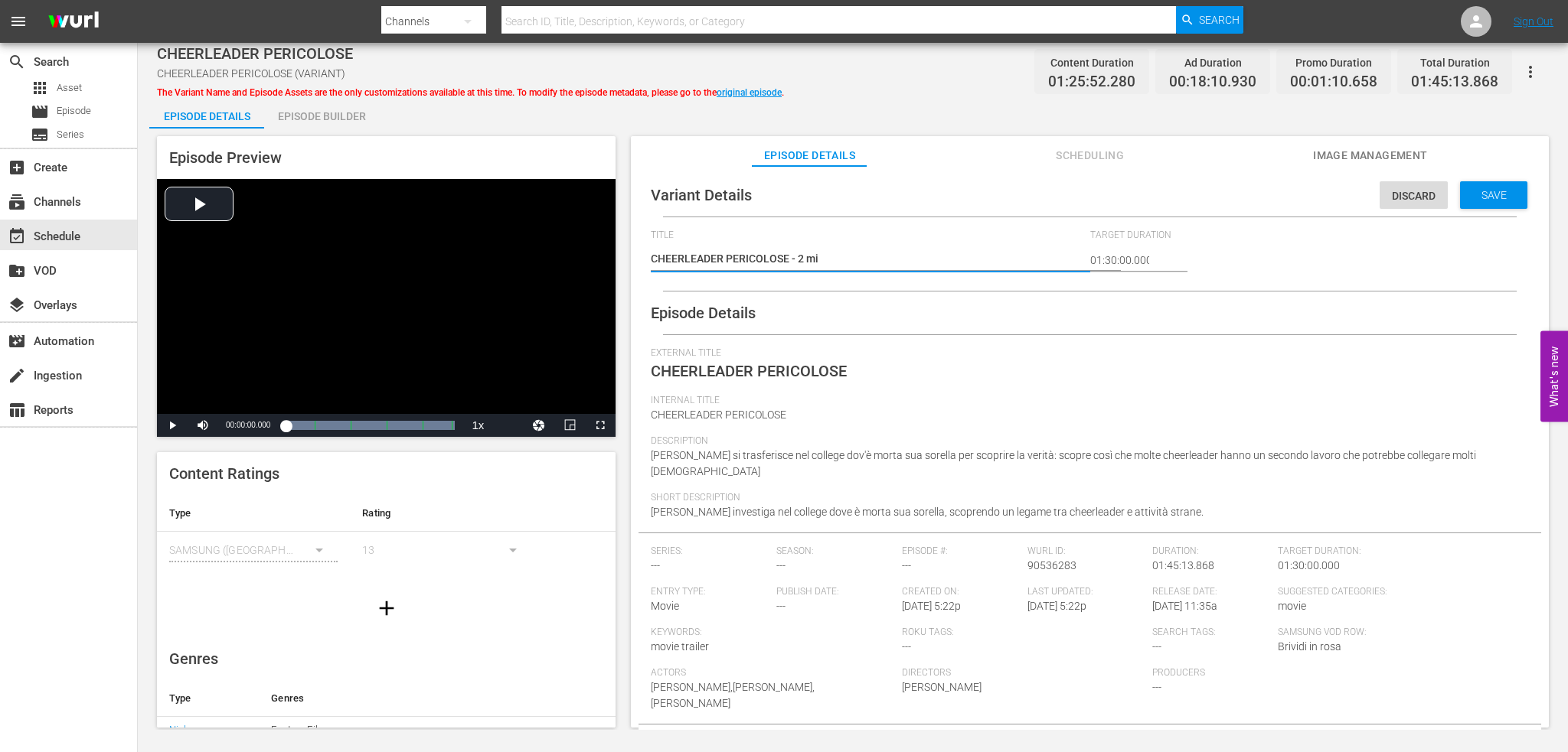
type textarea "CHEERLEADER PERICOLOSE - 2 min"
type textarea "CHEERLEADER PERICOLOSE - 2 min b"
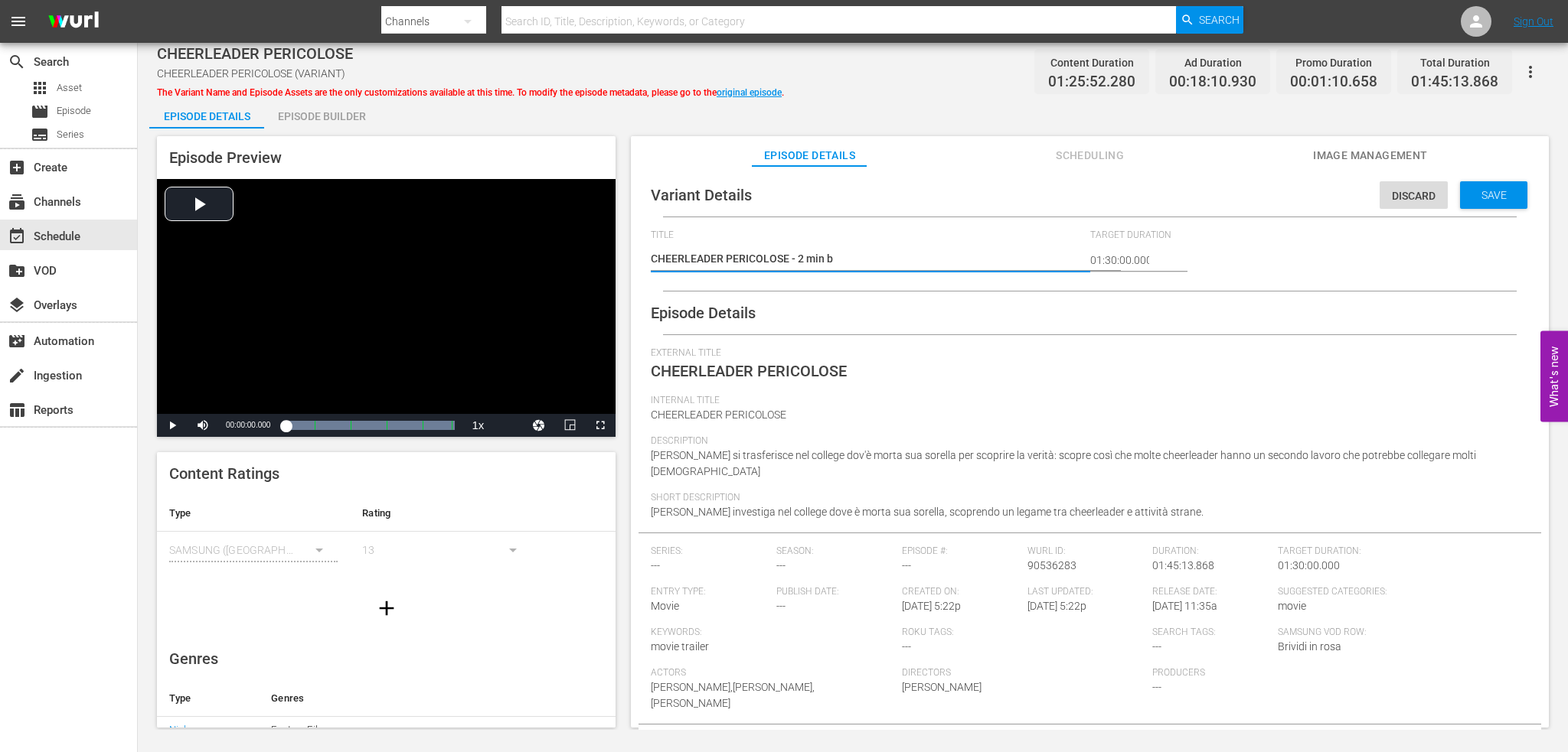
type textarea "CHEERLEADER PERICOLOSE - 2 min br"
type textarea "CHEERLEADER PERICOLOSE - 2 min bre"
type textarea "CHEERLEADER PERICOLOSE - 2 min brea"
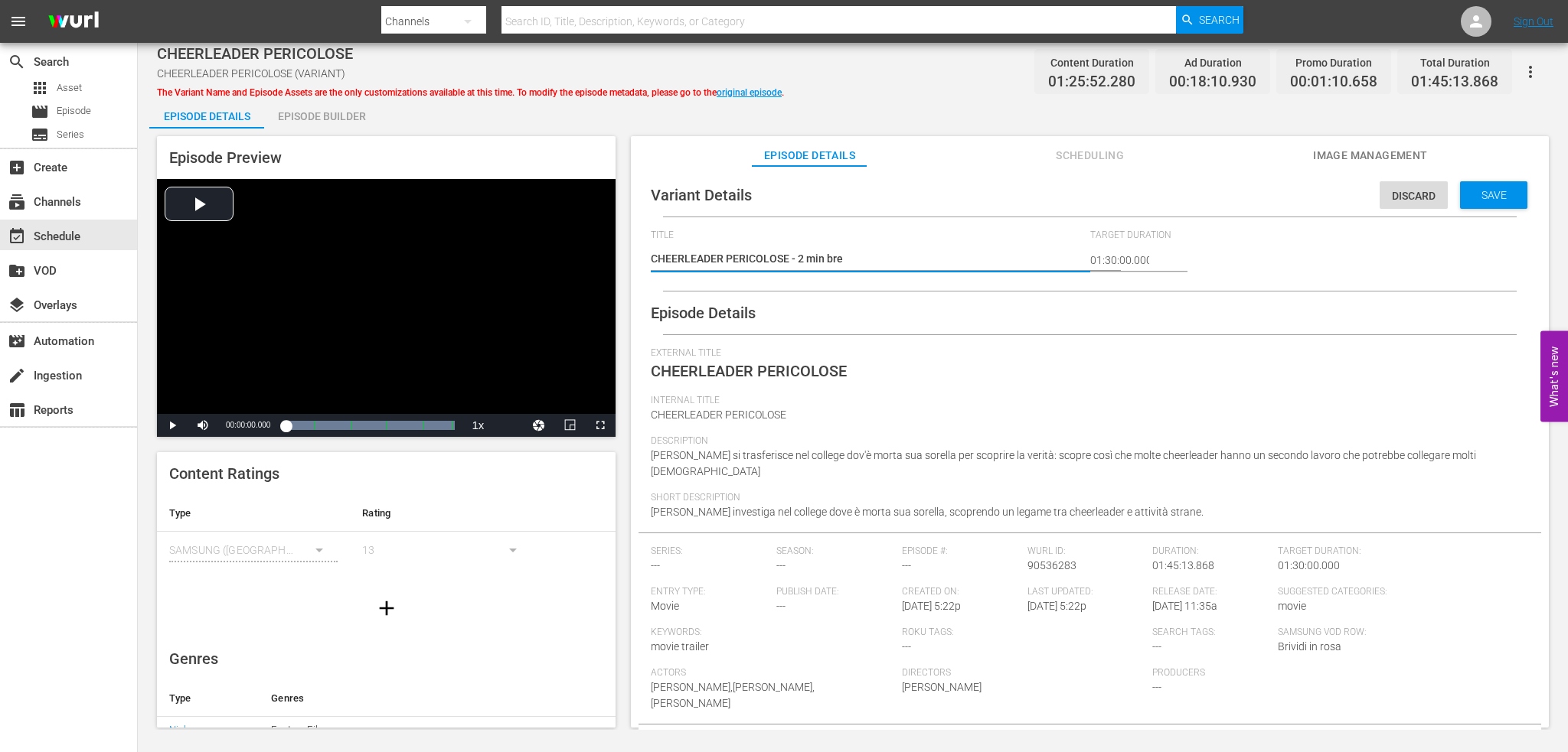
type textarea "CHEERLEADER PERICOLOSE - 2 min brea"
type textarea "CHEERLEADER PERICOLOSE - 2 min break"
click at [1488, 200] on span "Save" at bounding box center [1493, 195] width 49 height 13
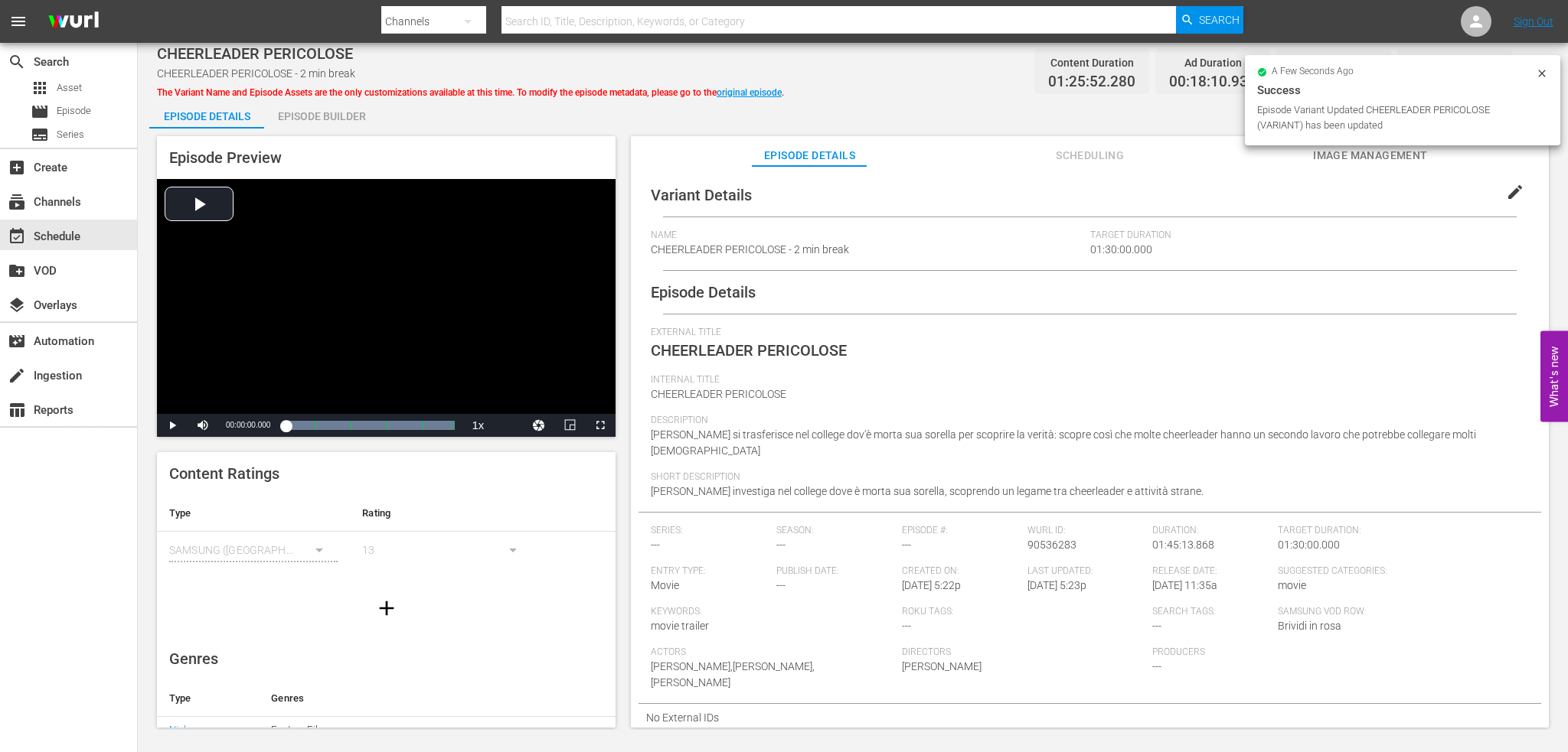
click at [322, 112] on div "Episode Builder" at bounding box center [321, 116] width 115 height 37
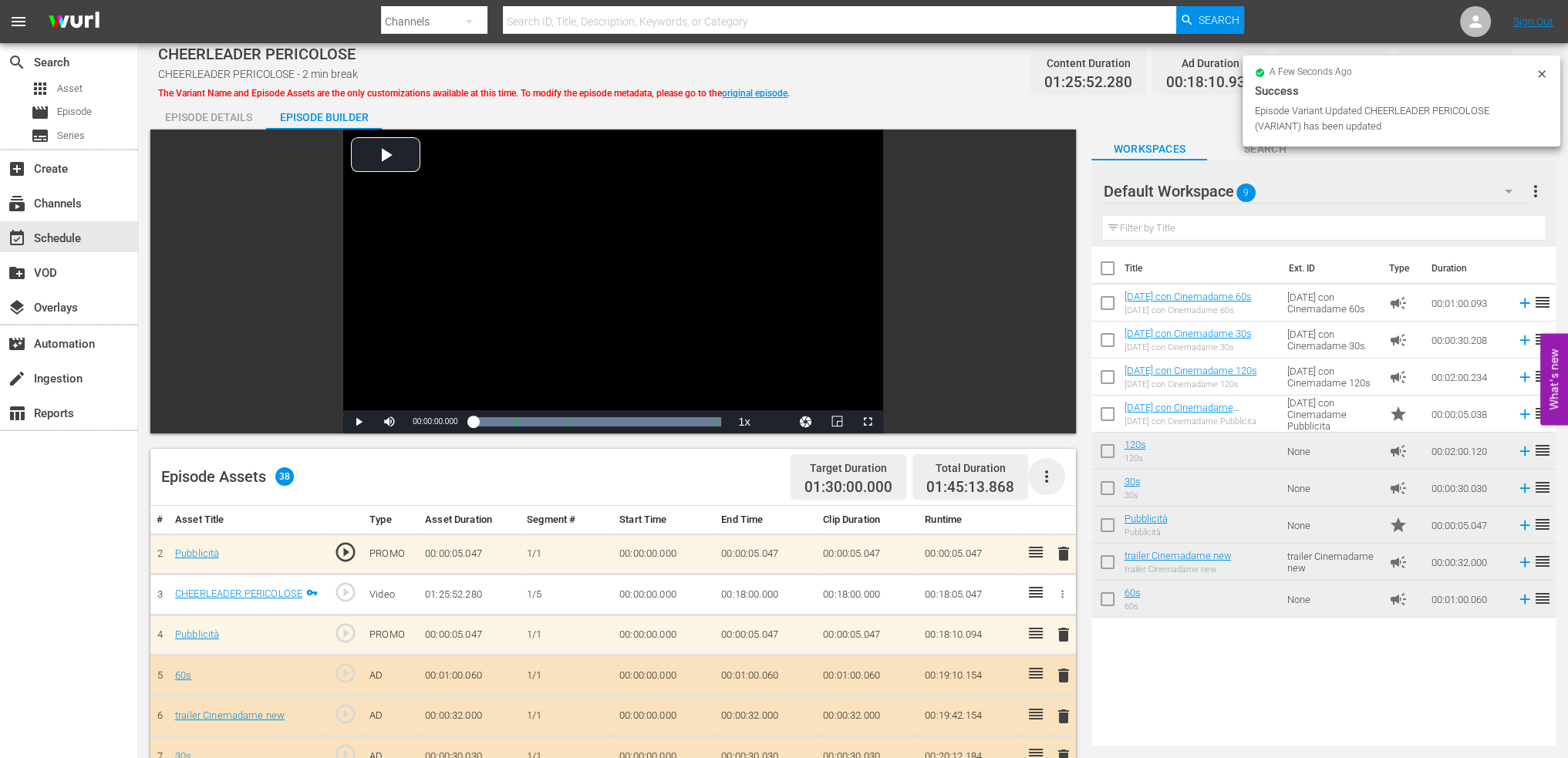
click at [1045, 482] on icon "button" at bounding box center [1046, 477] width 19 height 19
click at [1086, 517] on div "Clear Ads" at bounding box center [1093, 520] width 105 height 37
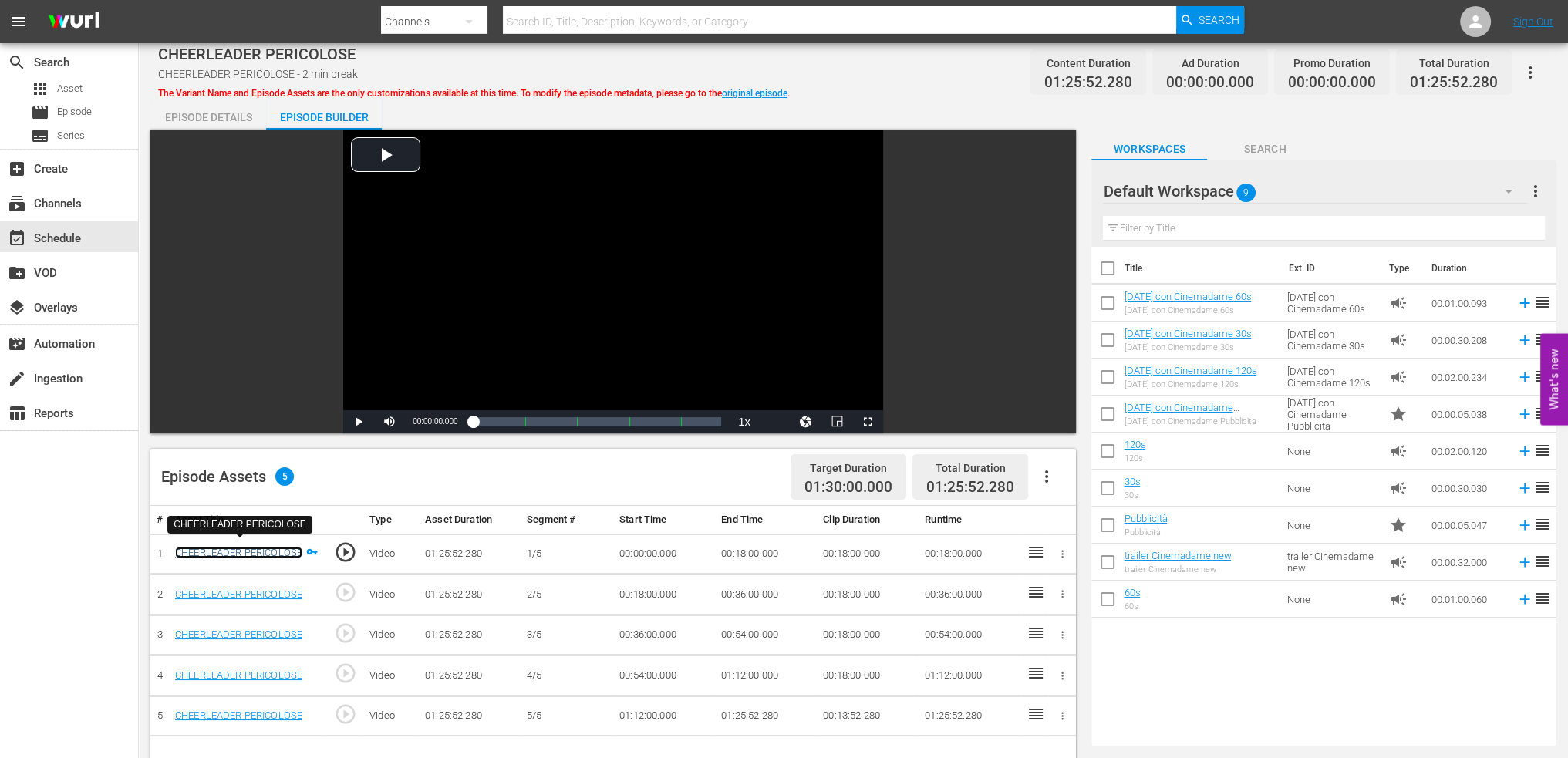
click at [227, 547] on link "CHEERLEADER PERICOLOSE" at bounding box center [238, 553] width 127 height 12
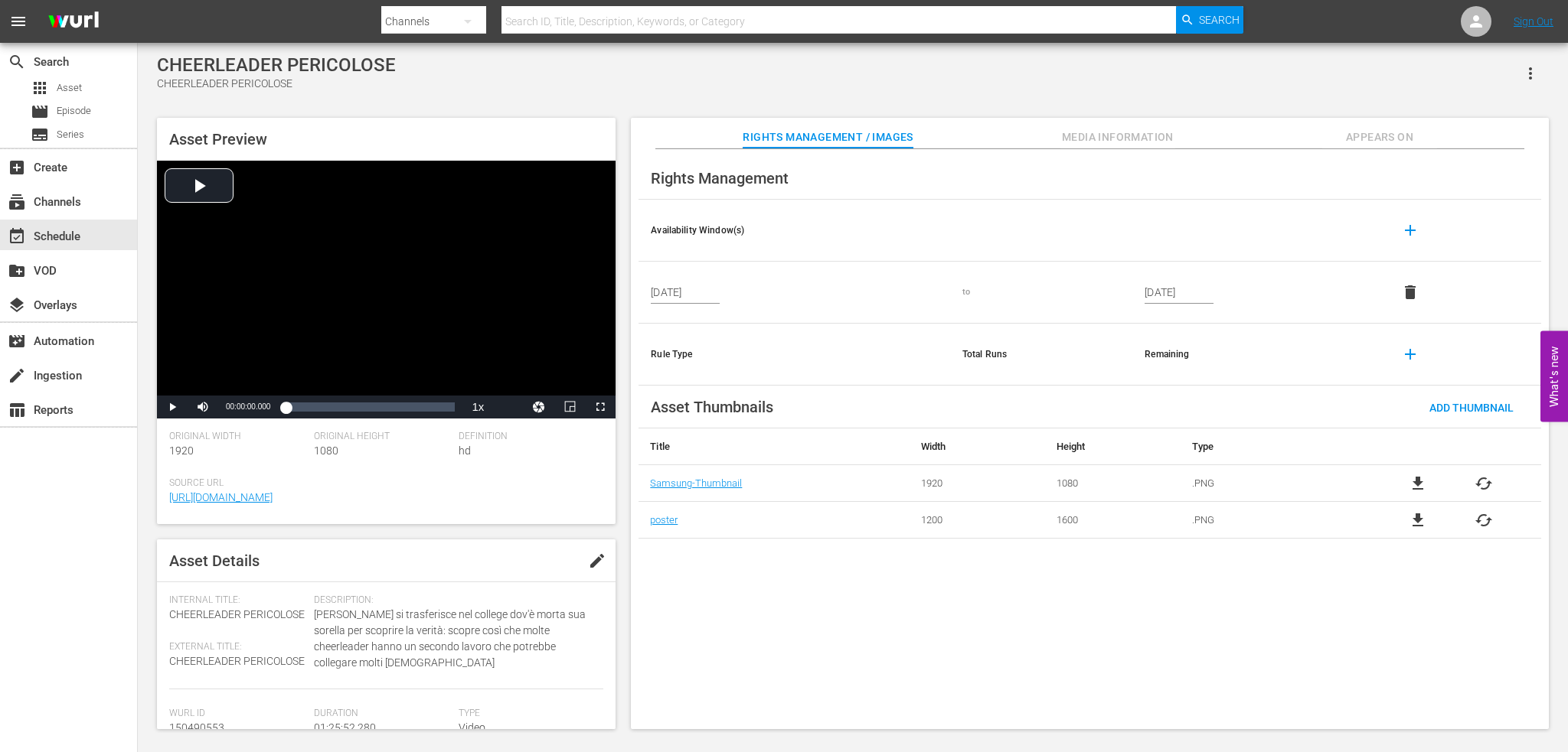
click at [1524, 72] on icon "button" at bounding box center [1530, 74] width 18 height 18
click at [1521, 75] on div "Add To Workspace" at bounding box center [1484, 80] width 104 height 37
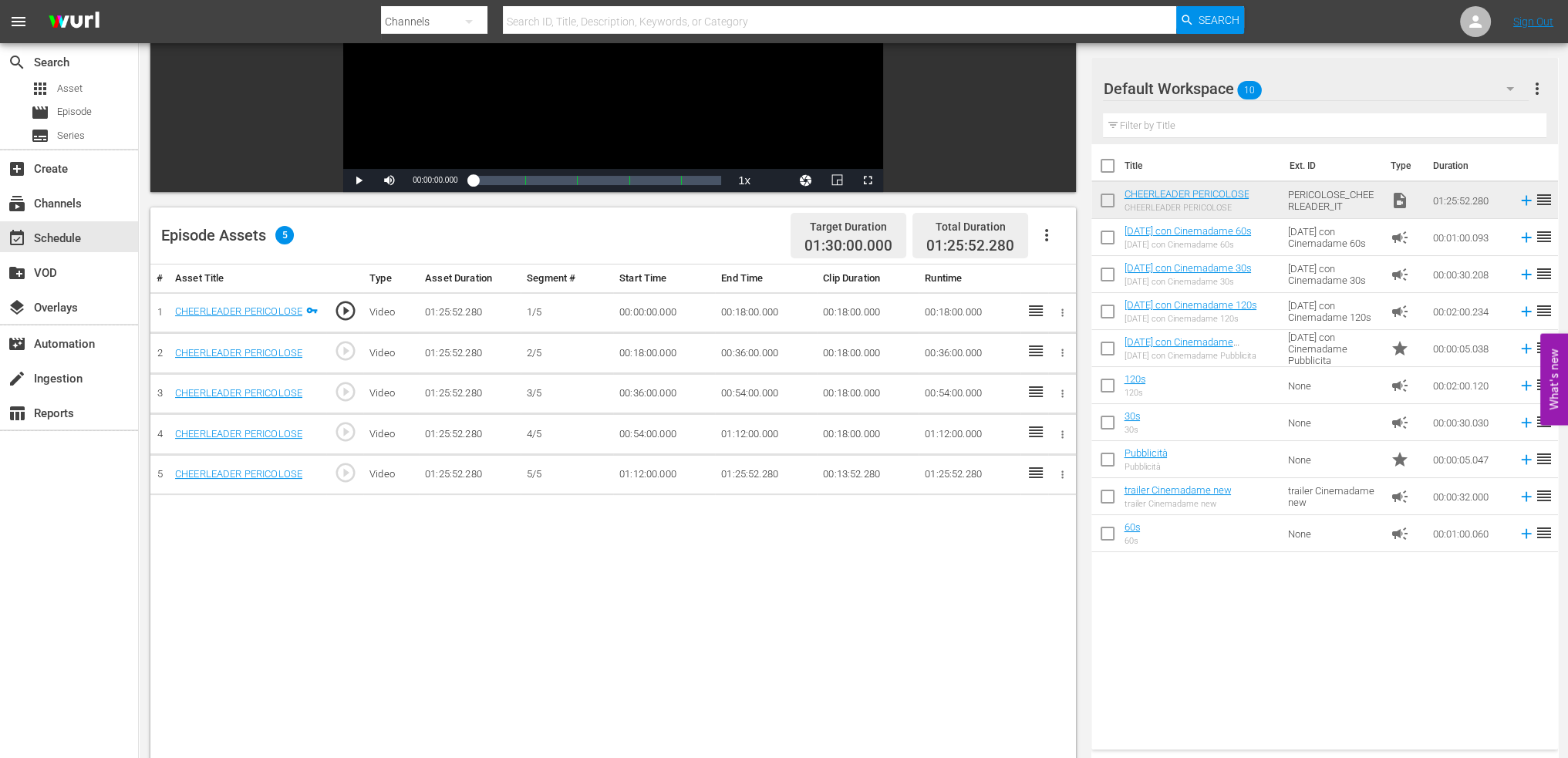
scroll to position [309, 0]
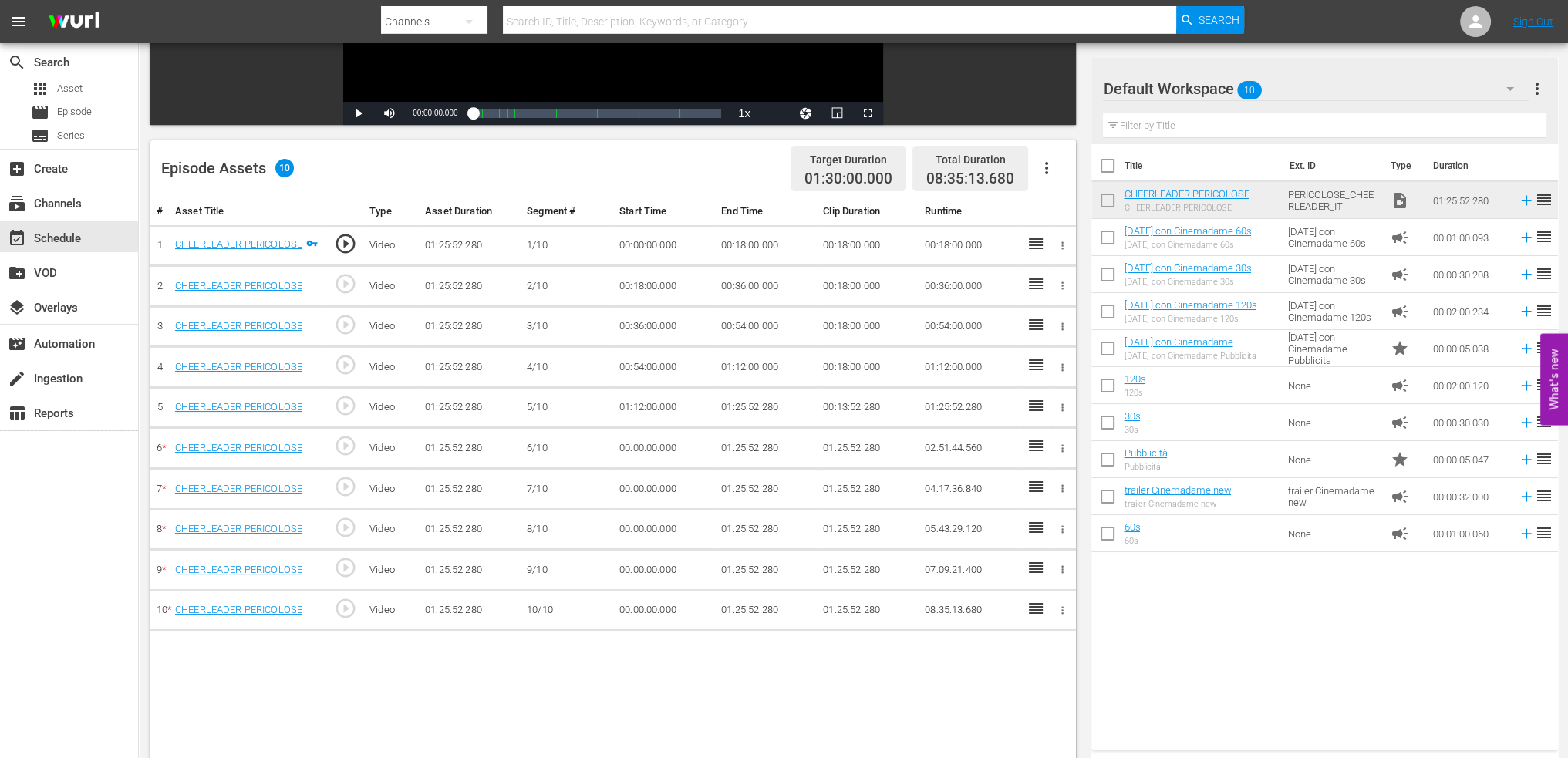
click at [749, 236] on td "00:18:00.000" at bounding box center [765, 246] width 102 height 41
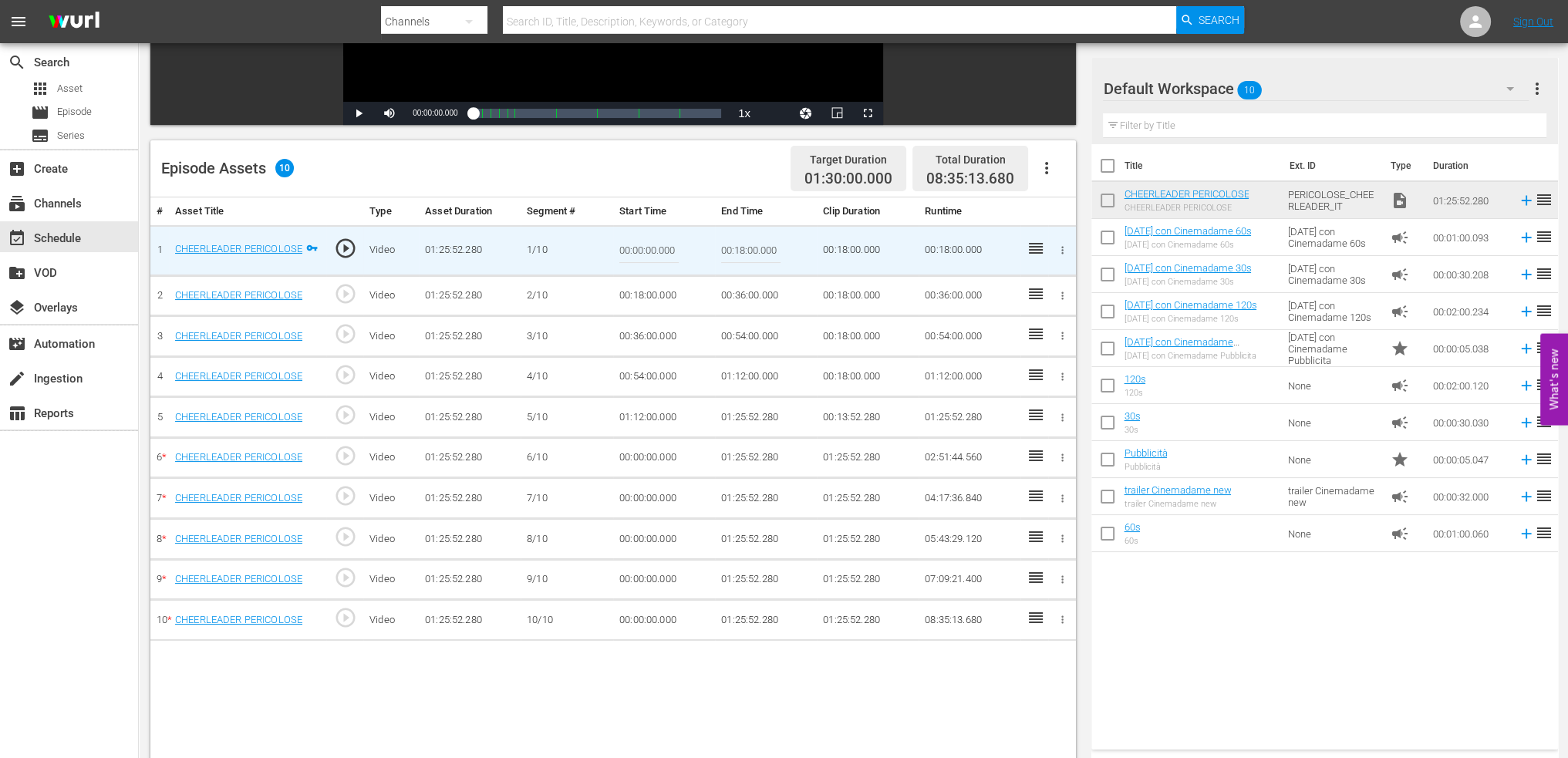
click at [749, 236] on input "00:18:00.000" at bounding box center [751, 251] width 59 height 37
click at [740, 247] on input "00:18:00.000" at bounding box center [751, 251] width 59 height 37
paste input "09:"
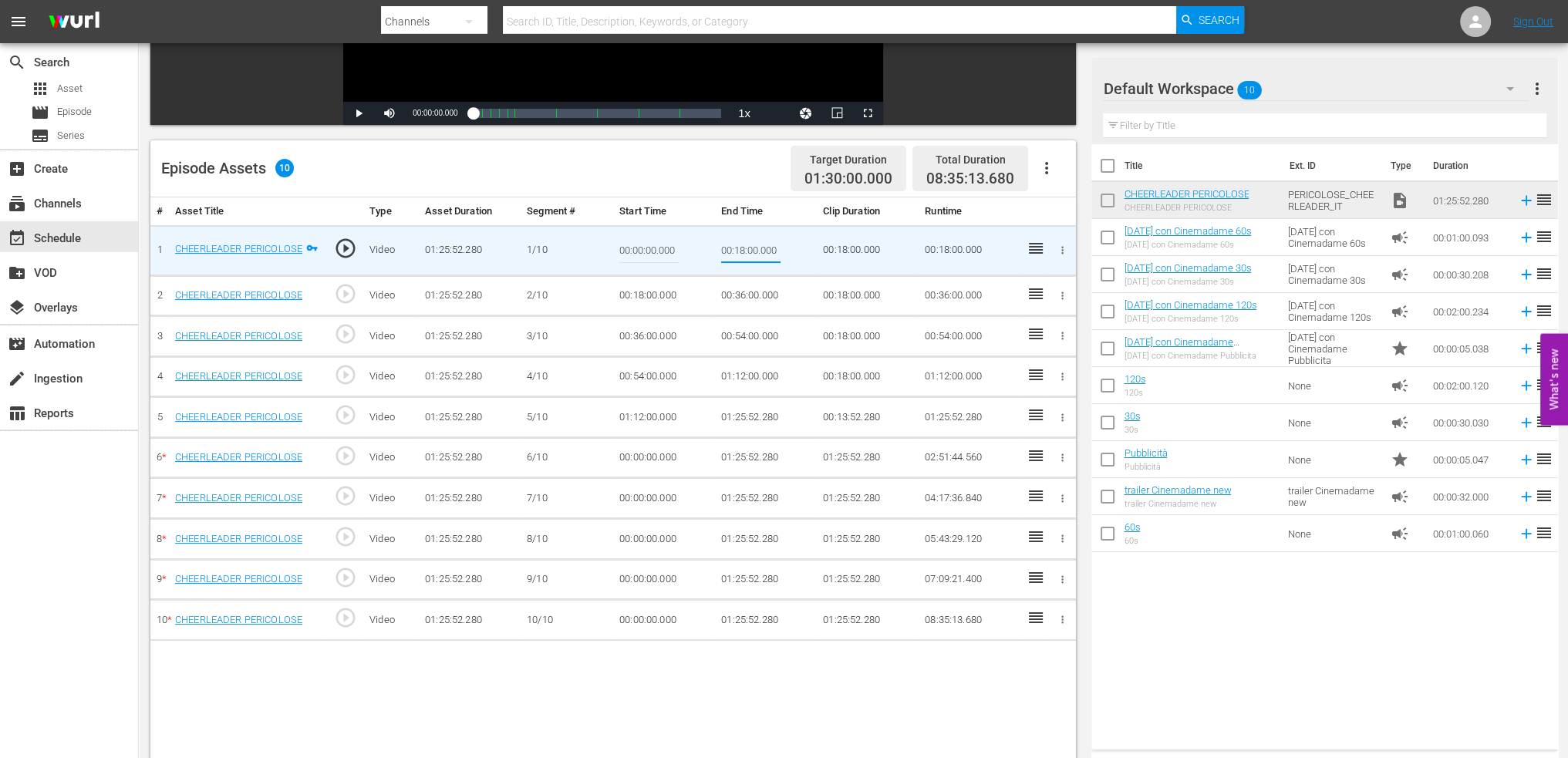
type input "00:09:00"
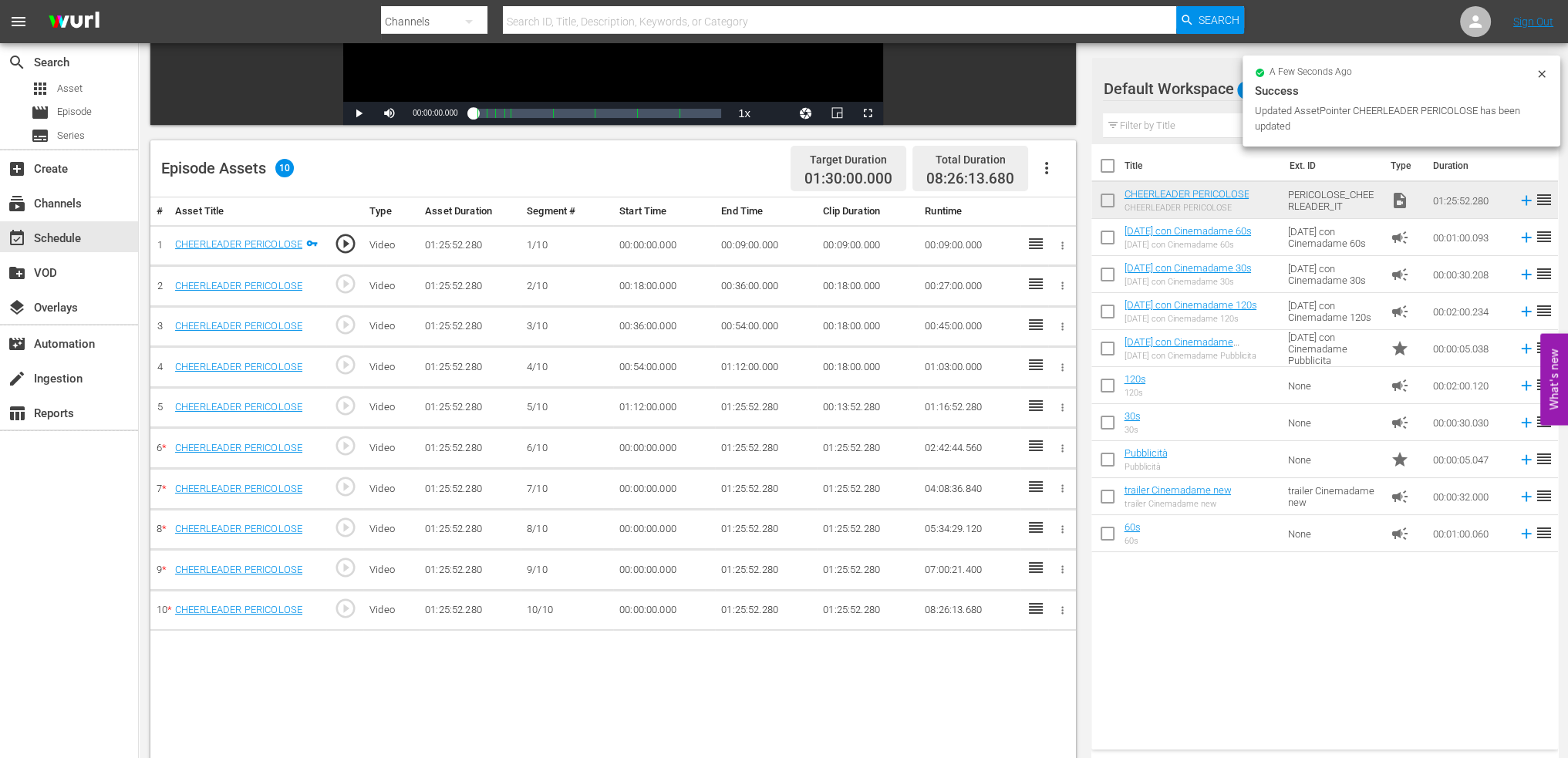
click at [758, 273] on td "00:36:00.000" at bounding box center [765, 286] width 102 height 41
click at [753, 280] on td "00:36:00.000" at bounding box center [765, 286] width 102 height 41
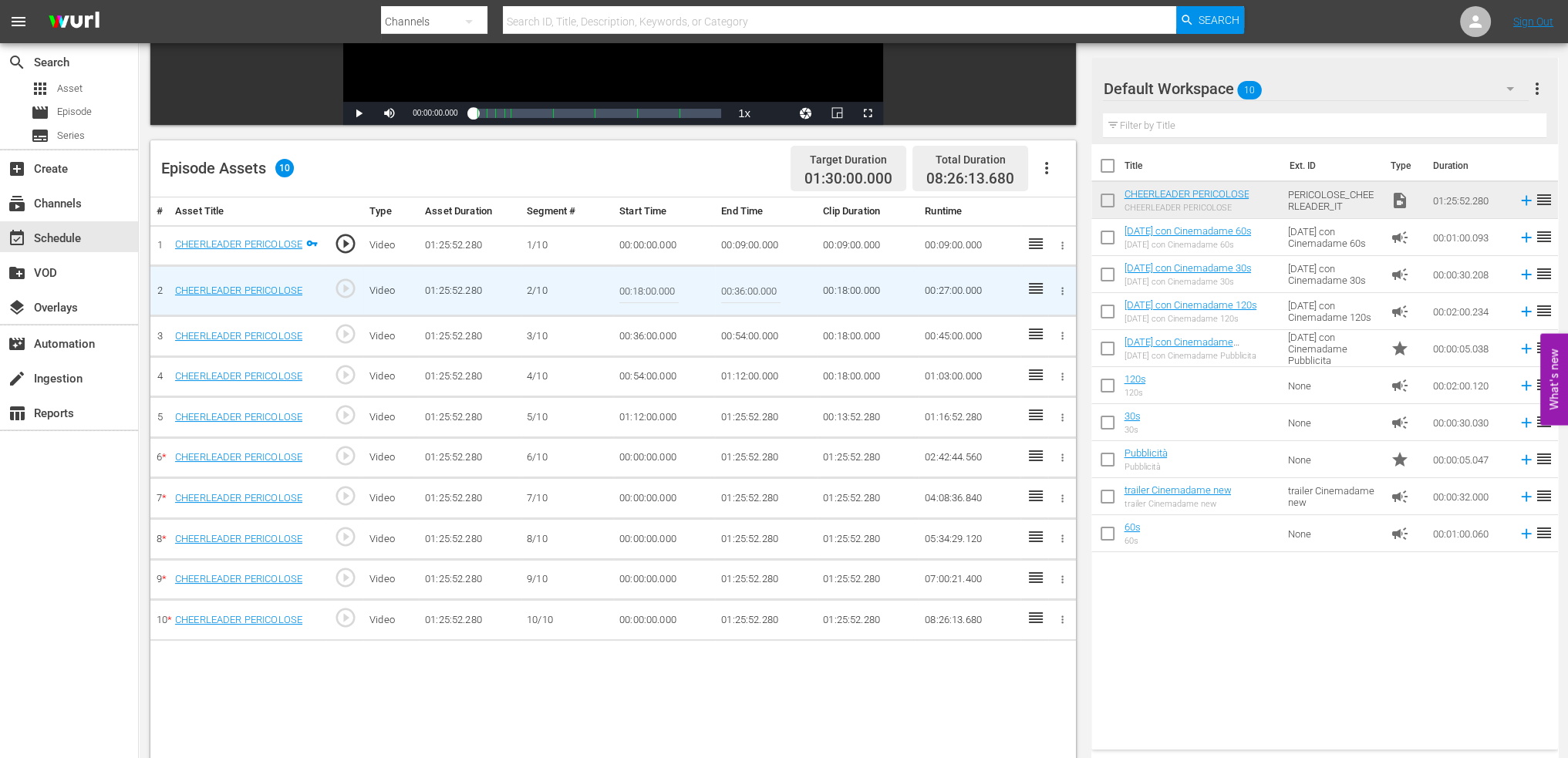
click at [749, 285] on input "00:36:00.000" at bounding box center [751, 291] width 59 height 37
paste input "18:"
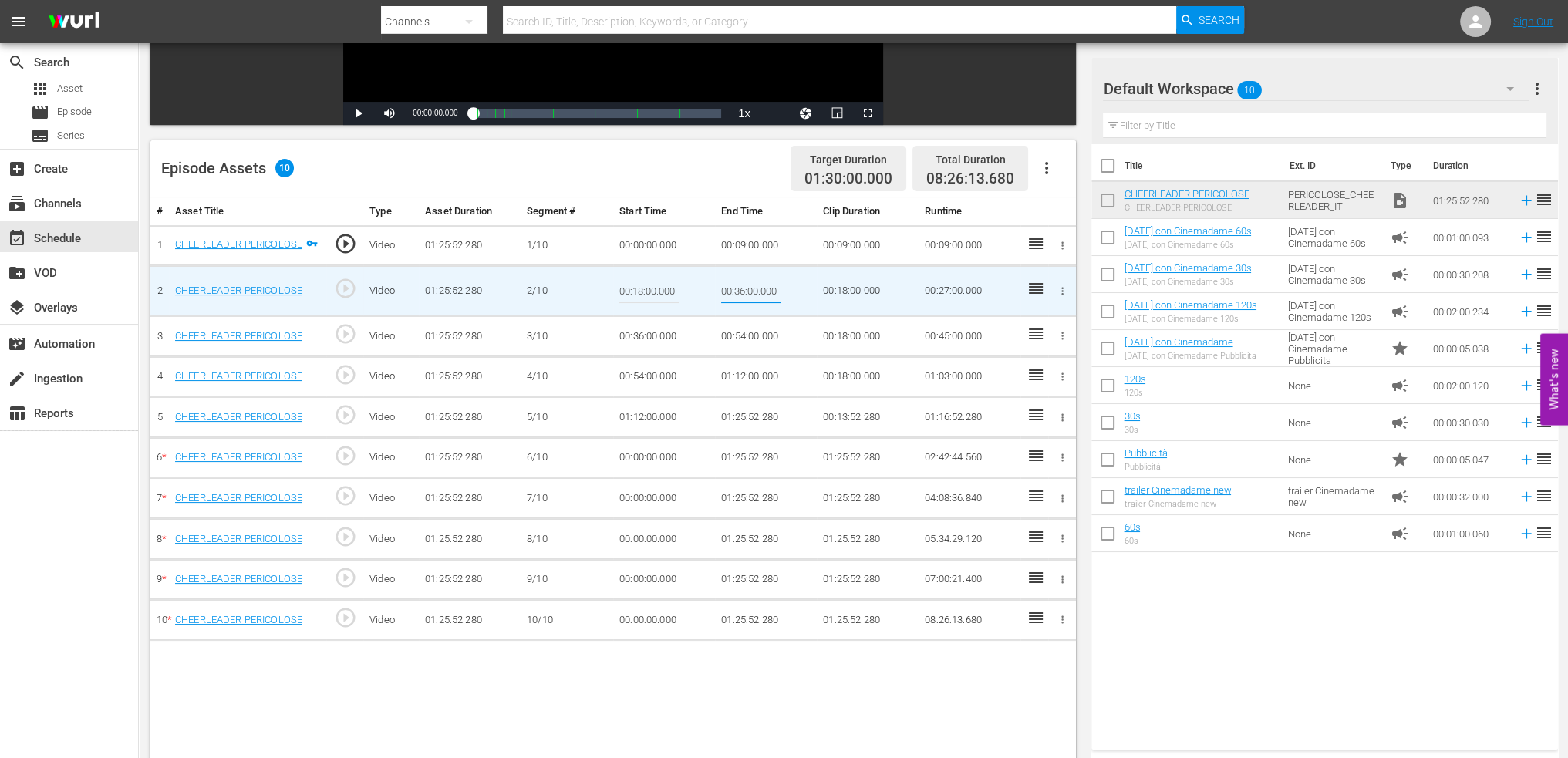
type input "00:18:00"
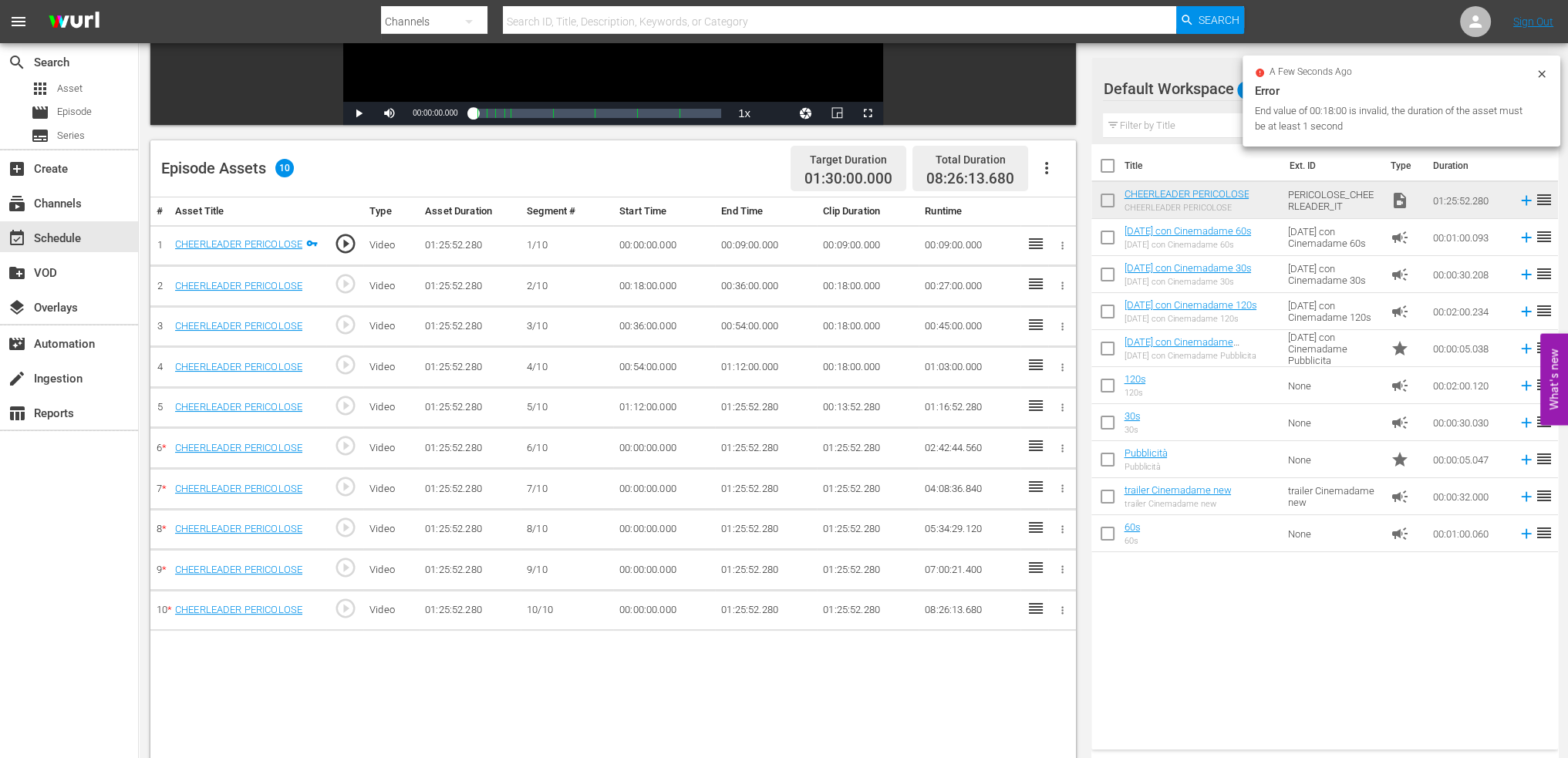
click at [741, 322] on td "00:54:00.000" at bounding box center [765, 327] width 102 height 41
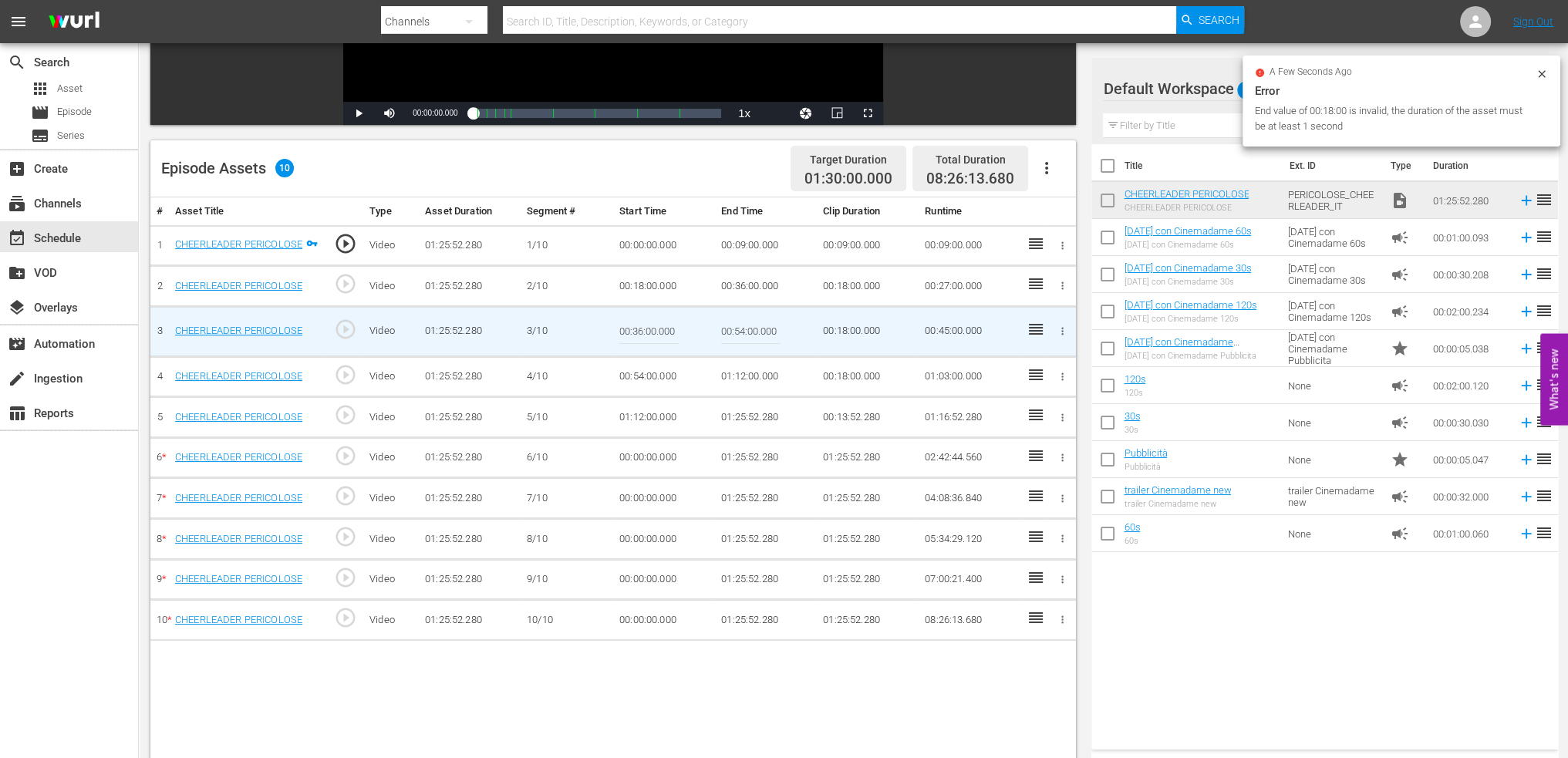
click at [741, 322] on input "00:54:00.000" at bounding box center [751, 332] width 59 height 37
paste input "27:"
type input "00:27:00"
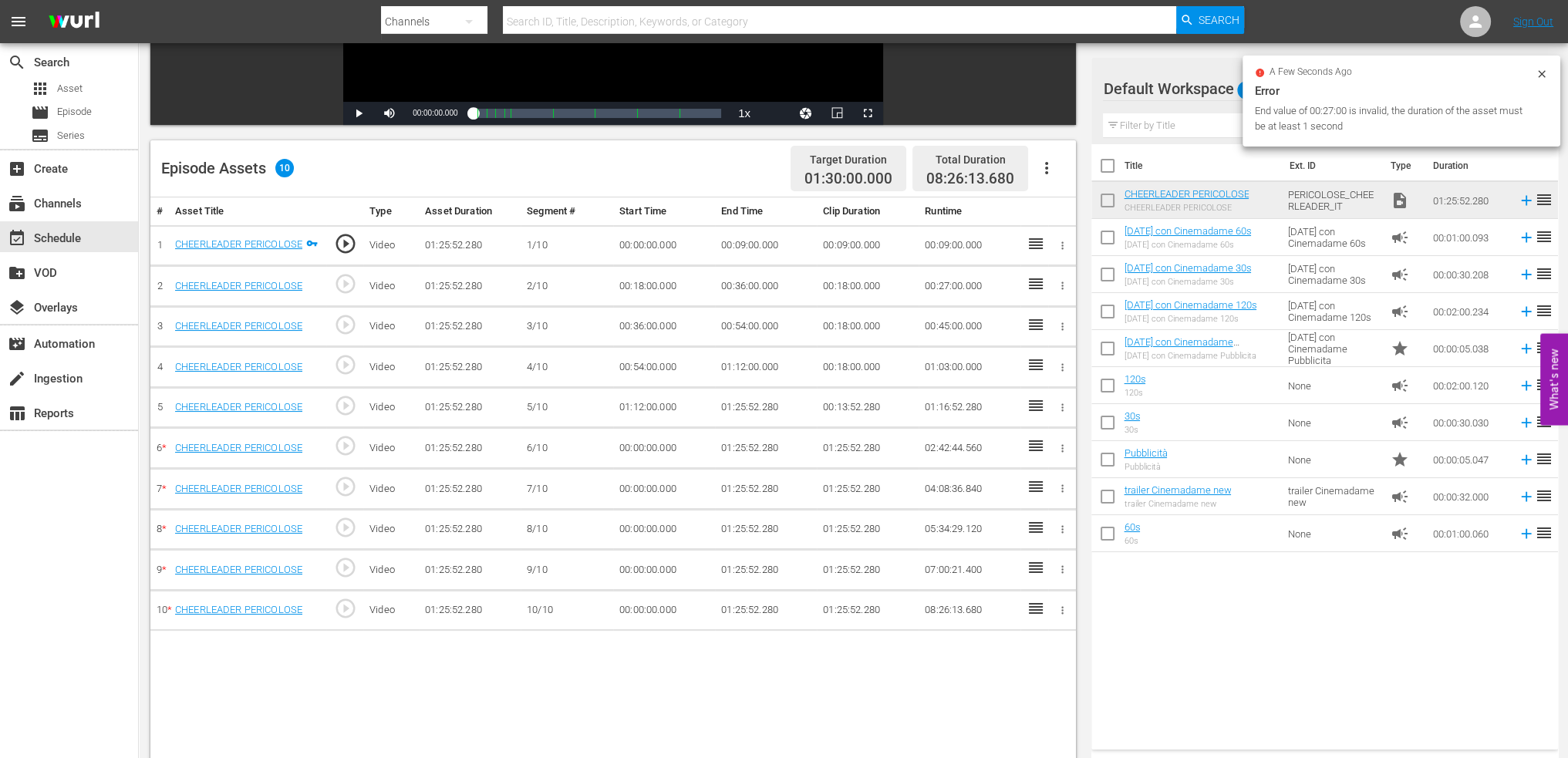
drag, startPoint x: 752, startPoint y: 345, endPoint x: 751, endPoint y: 354, distance: 9.1
click at [752, 347] on td "01:12:00.000" at bounding box center [765, 367] width 102 height 41
click at [752, 365] on td "01:12:00.000" at bounding box center [765, 367] width 102 height 41
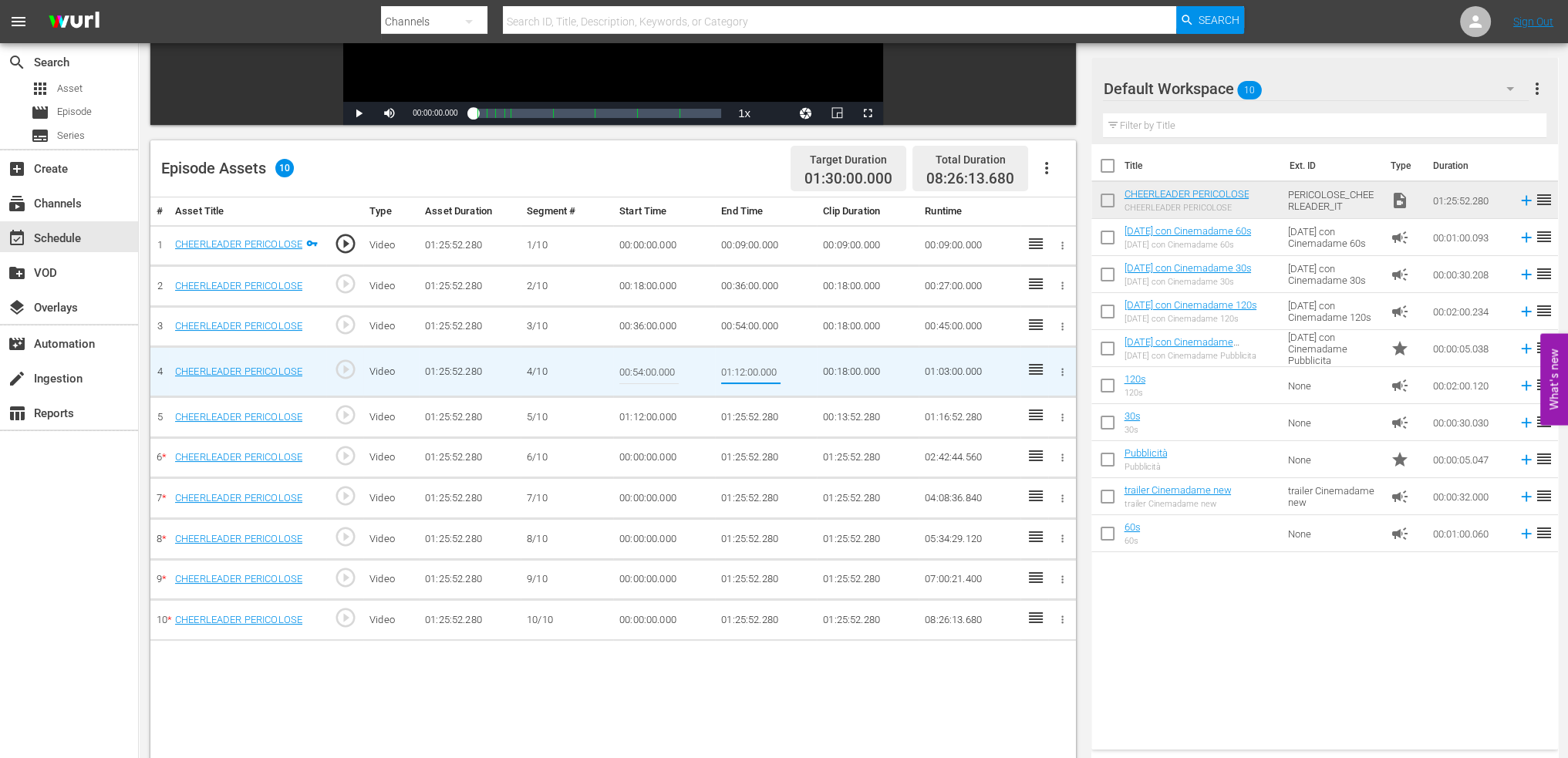
click at [752, 365] on input "01:12:00.000" at bounding box center [751, 372] width 59 height 37
type input "00:36:00"
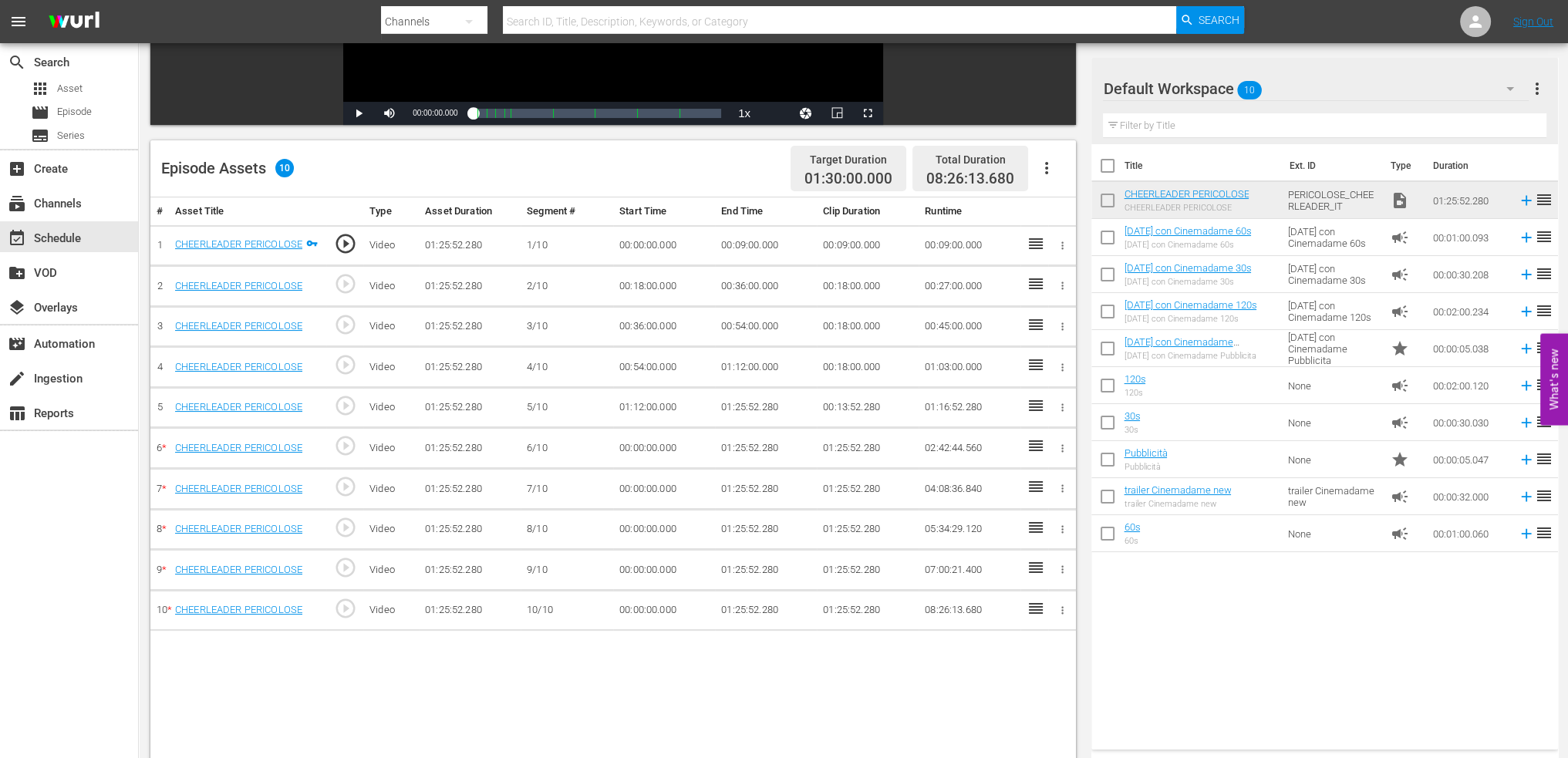
click at [747, 365] on td "01:12:00.000" at bounding box center [765, 367] width 102 height 41
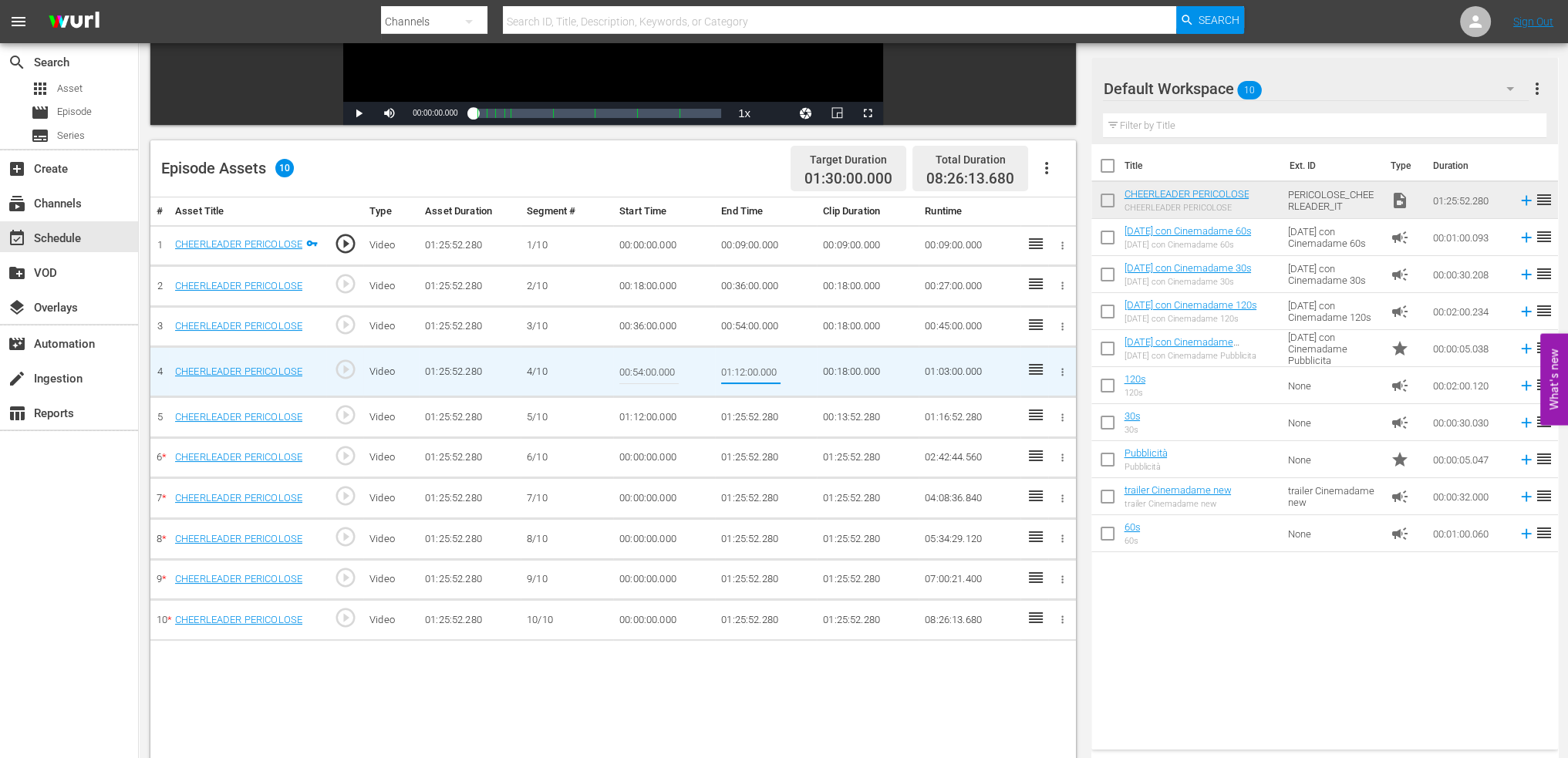
click at [749, 365] on input "01:12:00.000" at bounding box center [751, 372] width 59 height 37
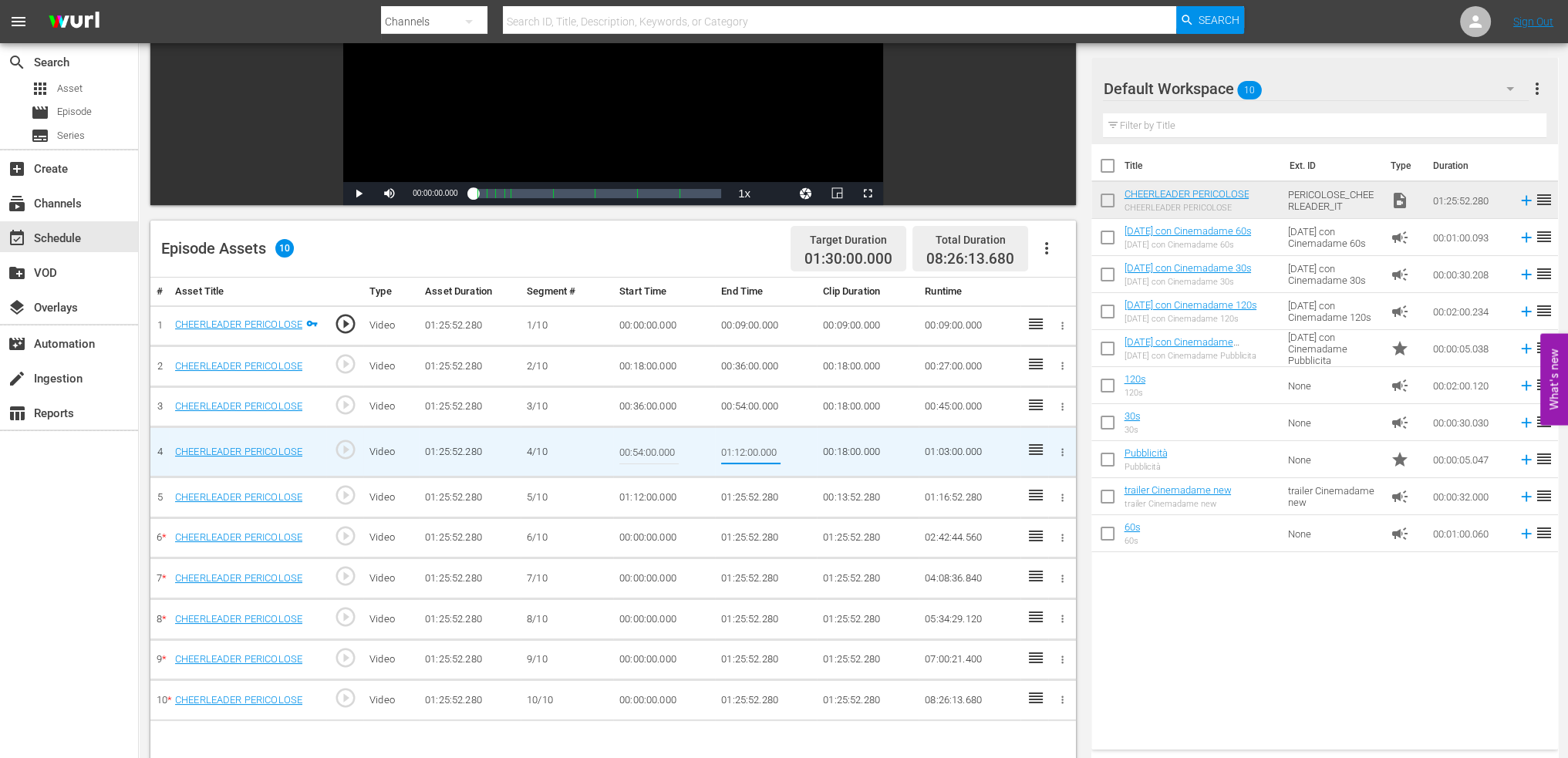
scroll to position [231, 0]
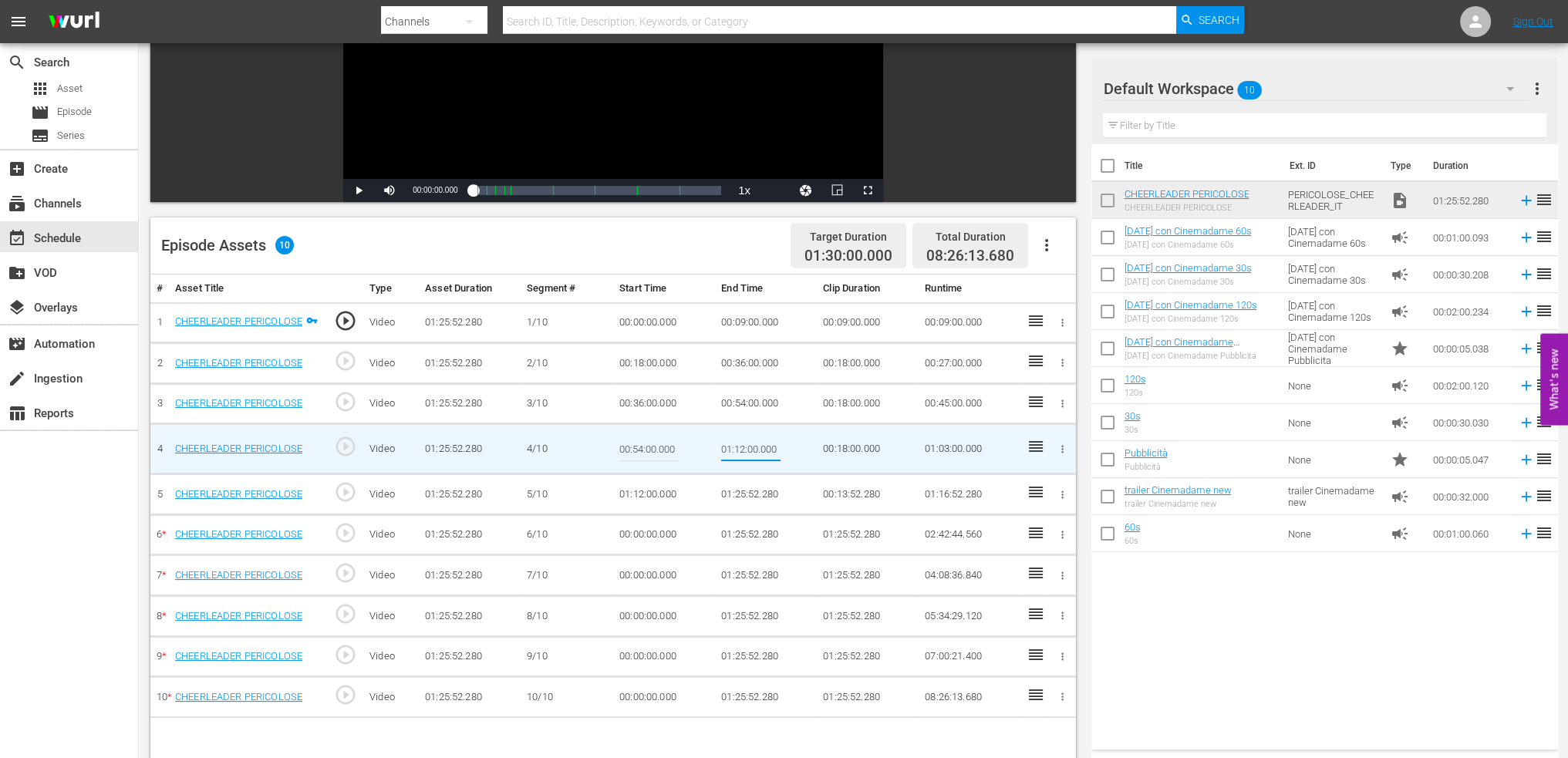
click at [771, 428] on td "01:12:00.000" at bounding box center [765, 449] width 102 height 50
click at [756, 357] on td "00:36:00.000" at bounding box center [765, 364] width 102 height 41
click at [745, 363] on td "00:36:00.000" at bounding box center [765, 364] width 102 height 41
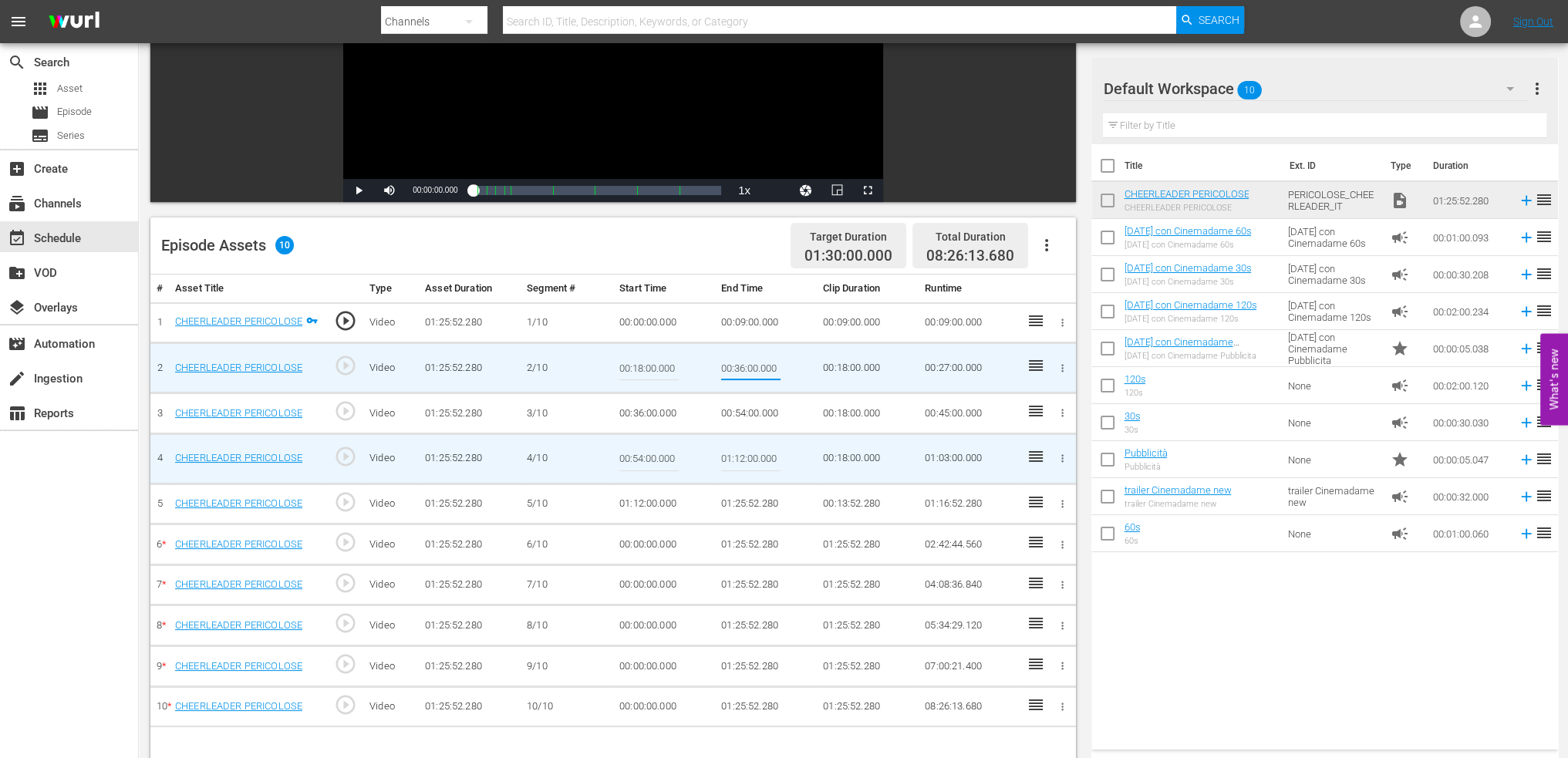
click at [745, 363] on input "00:36:00.000" at bounding box center [751, 368] width 59 height 37
type input "00:18:00"
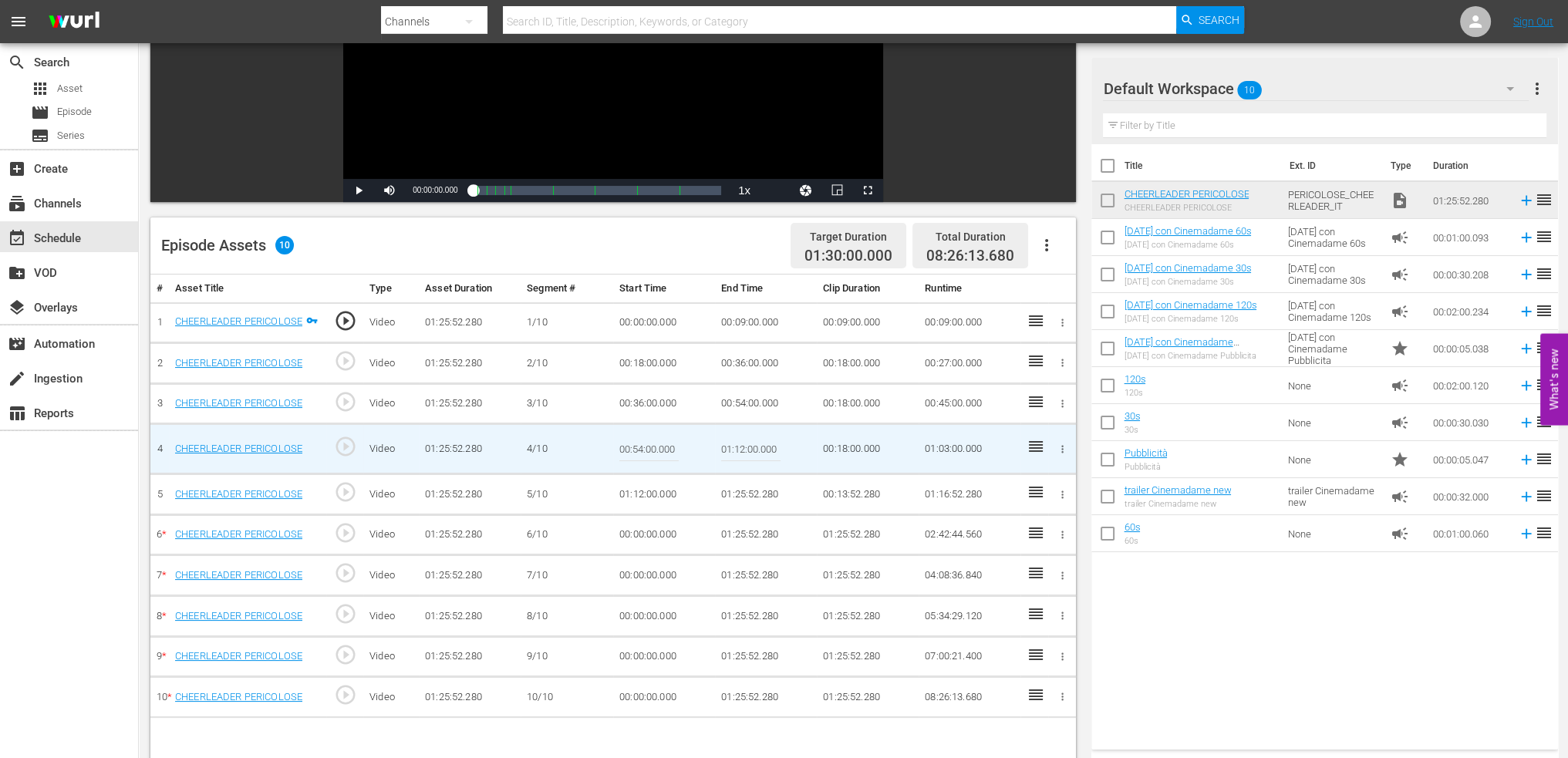
drag, startPoint x: 800, startPoint y: 422, endPoint x: 776, endPoint y: 447, distance: 34.7
click at [800, 422] on td "00:54:00.000" at bounding box center [765, 403] width 102 height 41
click at [783, 439] on td "01:12:00.000" at bounding box center [765, 449] width 102 height 50
click at [776, 445] on input "01:12:00.000" at bounding box center [751, 449] width 59 height 37
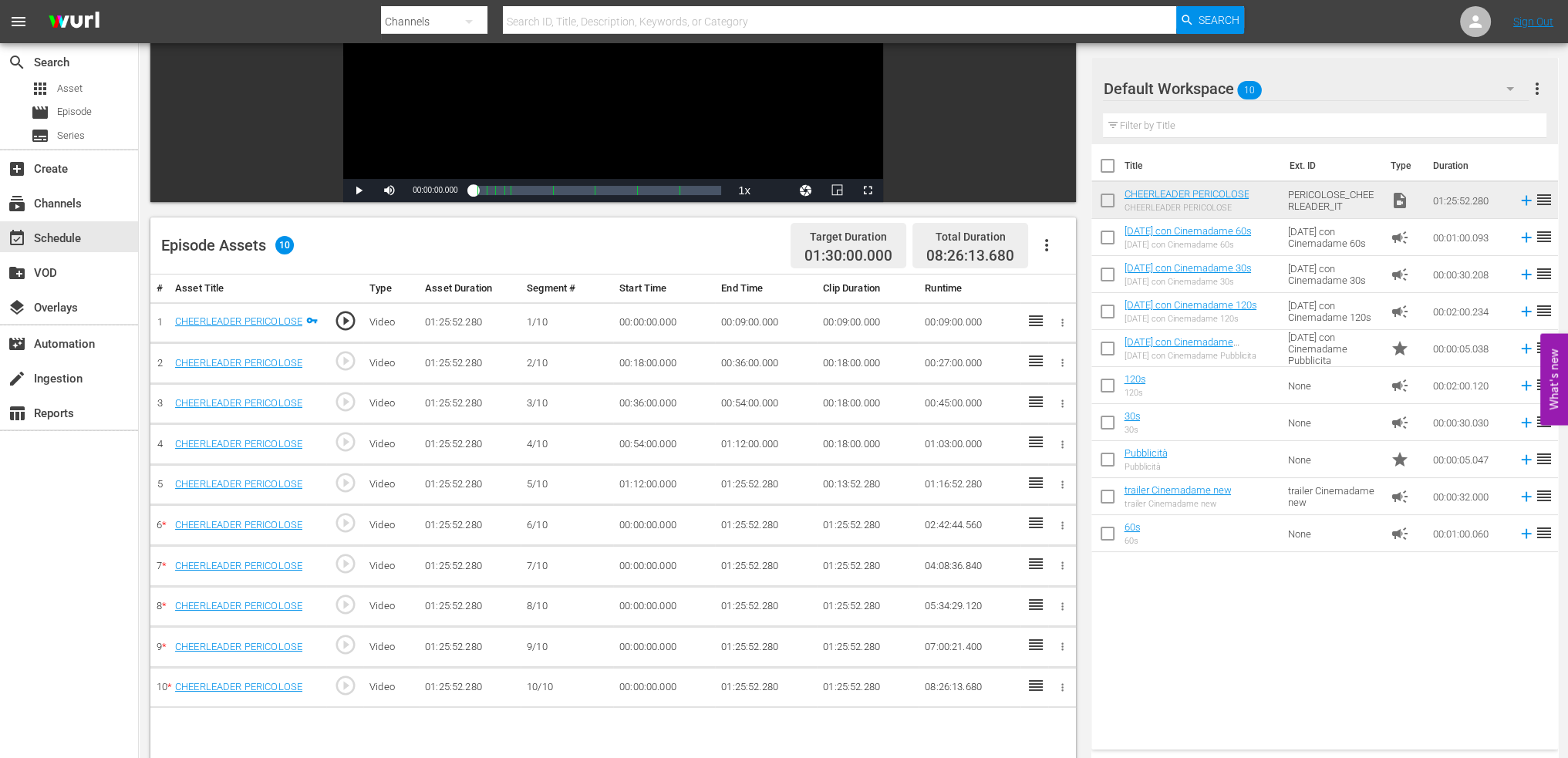
click at [762, 356] on td "00:36:00.000" at bounding box center [765, 364] width 102 height 41
click at [752, 363] on td "00:36:00.000" at bounding box center [765, 364] width 102 height 41
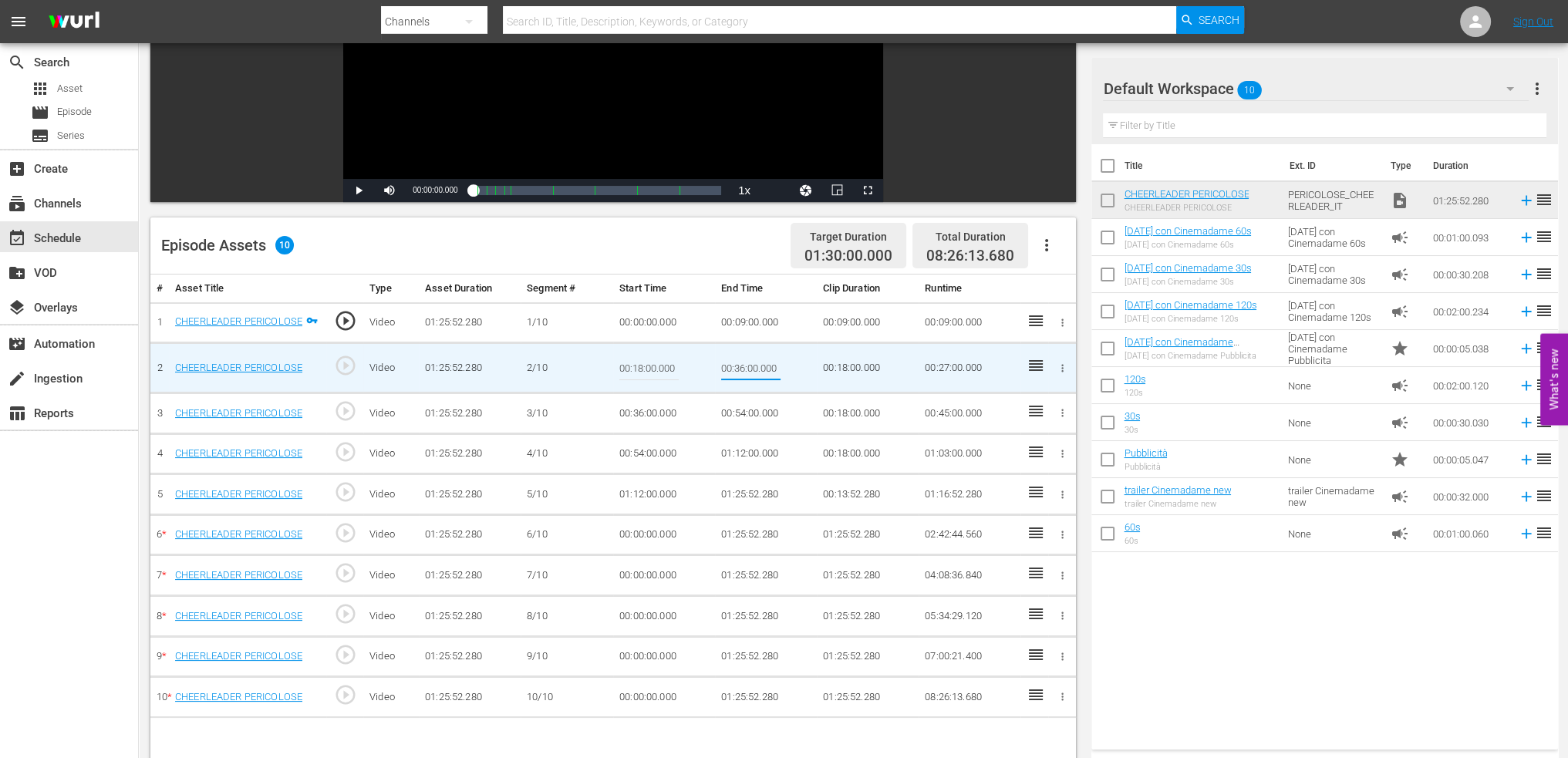
click at [752, 363] on input "00:36:00.000" at bounding box center [751, 368] width 59 height 37
type input "00:18:00"
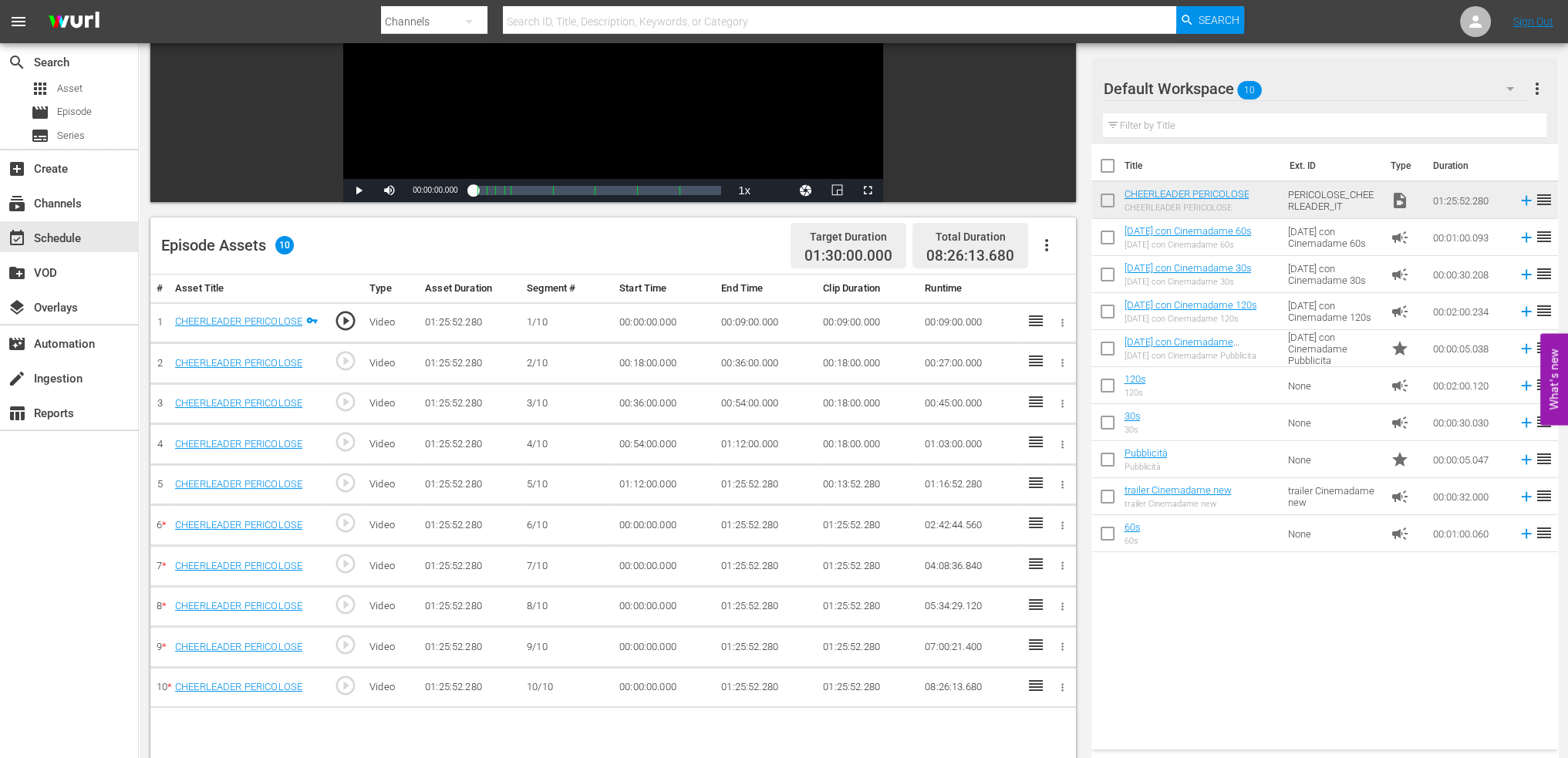
click at [751, 370] on td "00:36:00.000" at bounding box center [765, 364] width 102 height 41
click at [757, 360] on td "00:36:00.000" at bounding box center [765, 364] width 102 height 41
click at [758, 360] on td "00:36:00.000" at bounding box center [765, 364] width 102 height 41
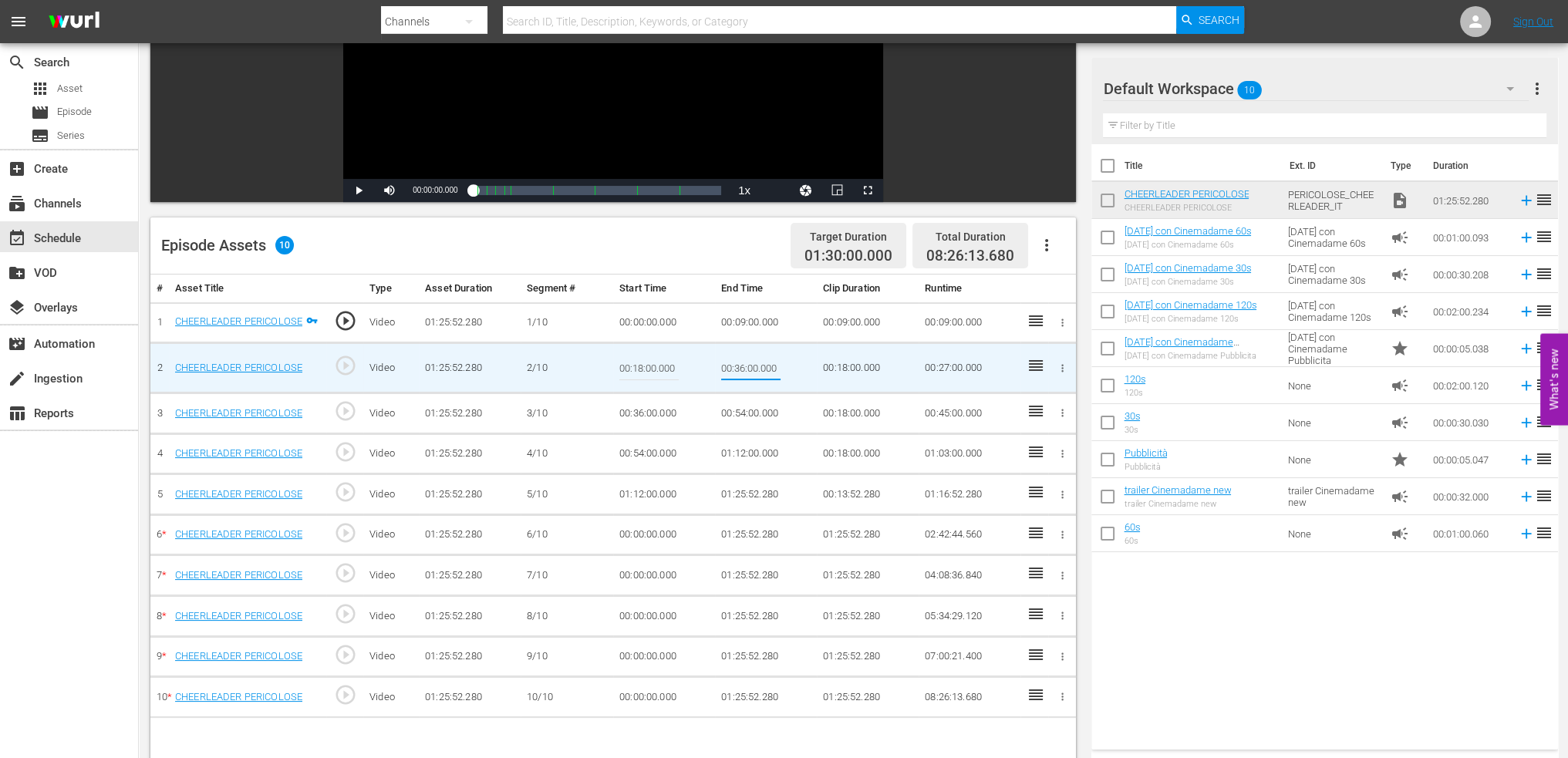
click at [758, 360] on input "00:36:00.000" at bounding box center [751, 368] width 59 height 37
type input "00:18:00.000"
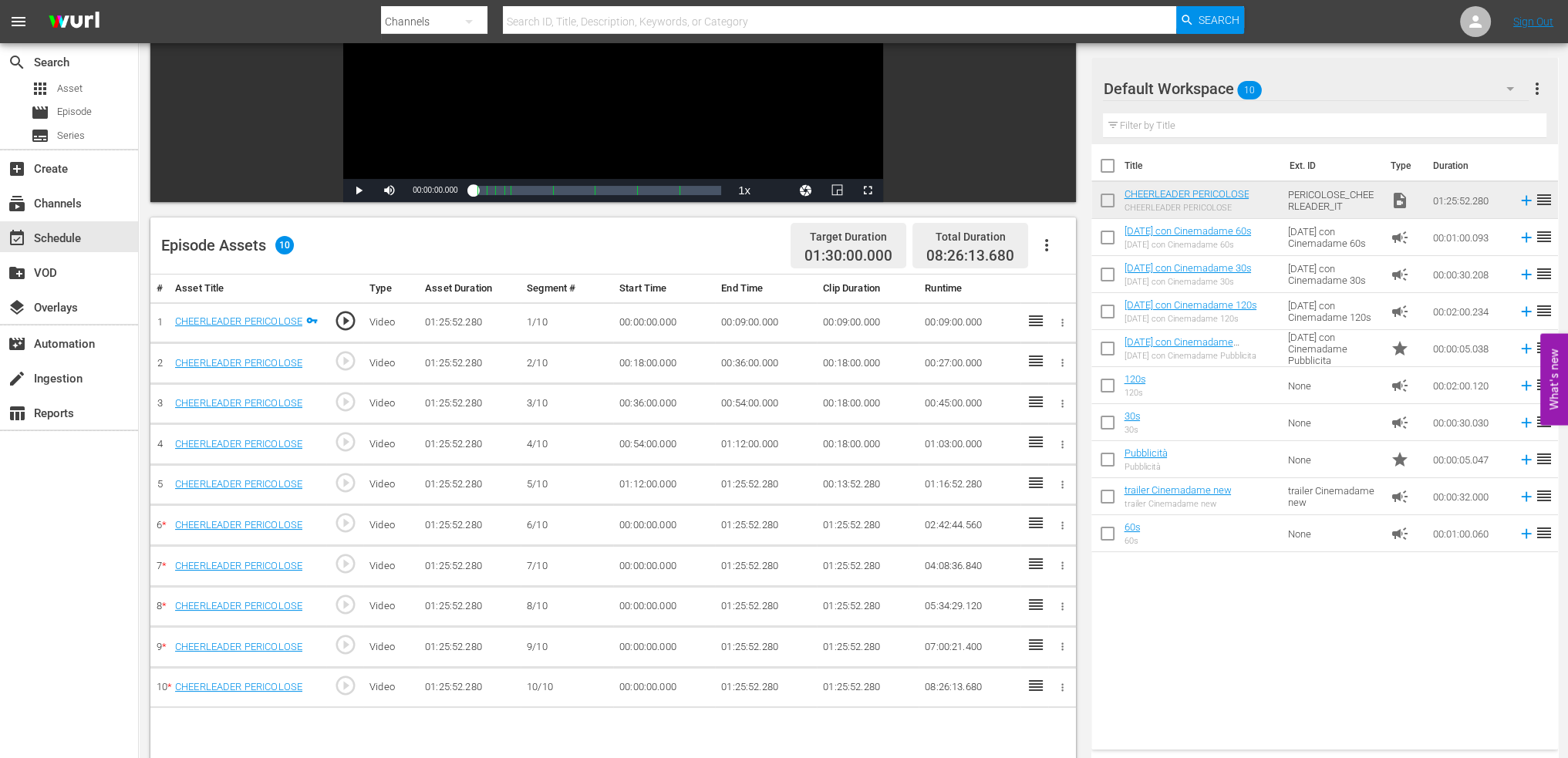
click at [677, 400] on td "00:36:00.000" at bounding box center [664, 403] width 102 height 41
click at [675, 378] on td "00:18:00.000" at bounding box center [664, 364] width 102 height 41
click at [669, 366] on td "00:18:00.000" at bounding box center [664, 364] width 102 height 41
click at [684, 366] on td "00:18:00.000" at bounding box center [664, 364] width 102 height 41
drag, startPoint x: 759, startPoint y: 320, endPoint x: 695, endPoint y: 320, distance: 64.0
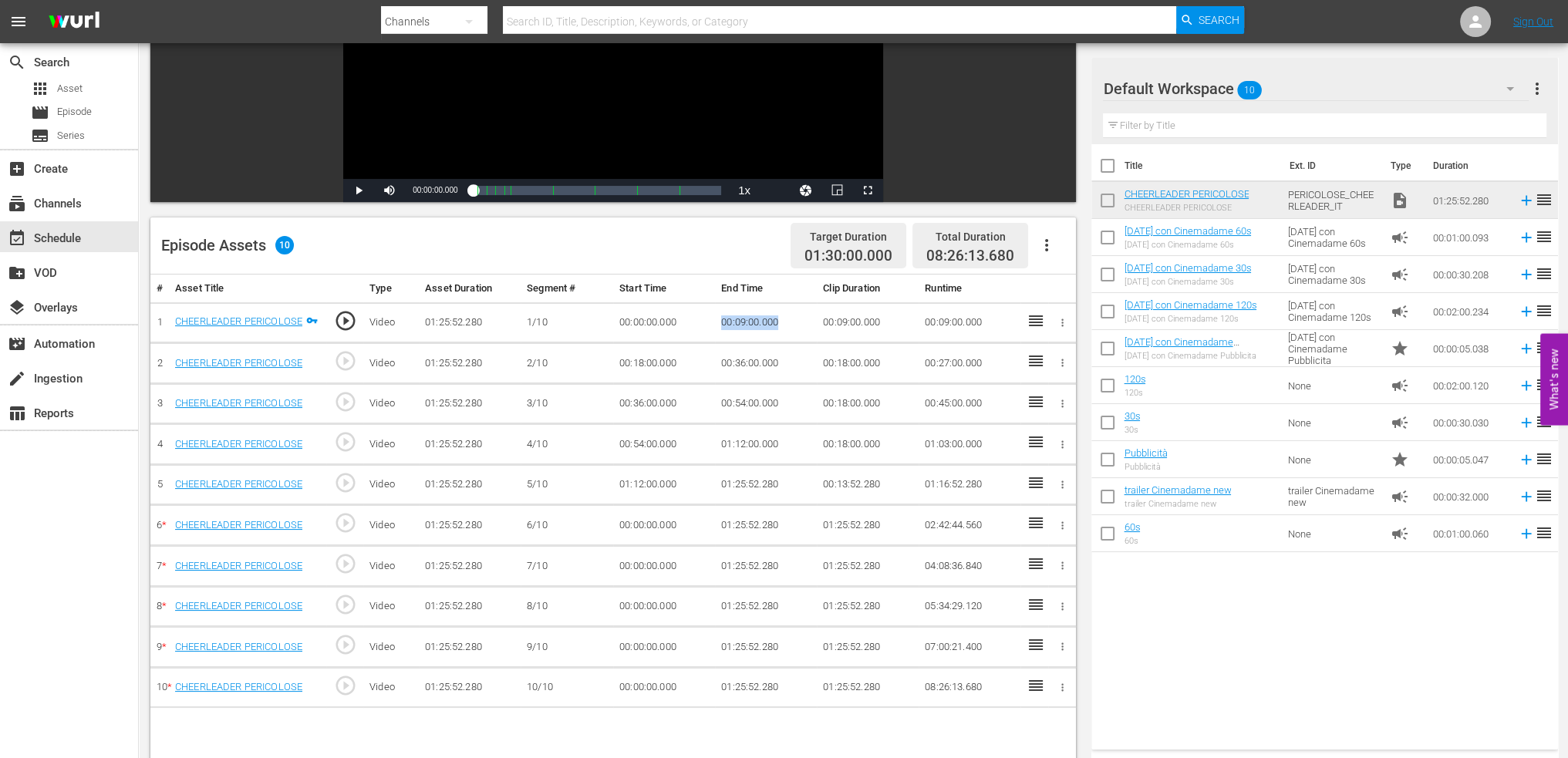
click at [695, 320] on tr "1 CHEERLEADER PERICOLOSE play_circle_outline Video 01:25:52.280 1/10 00:00:00.0…" at bounding box center [613, 322] width 926 height 41
copy tr "00:09:00.000"
click at [642, 356] on td "00:18:00.000" at bounding box center [664, 364] width 102 height 41
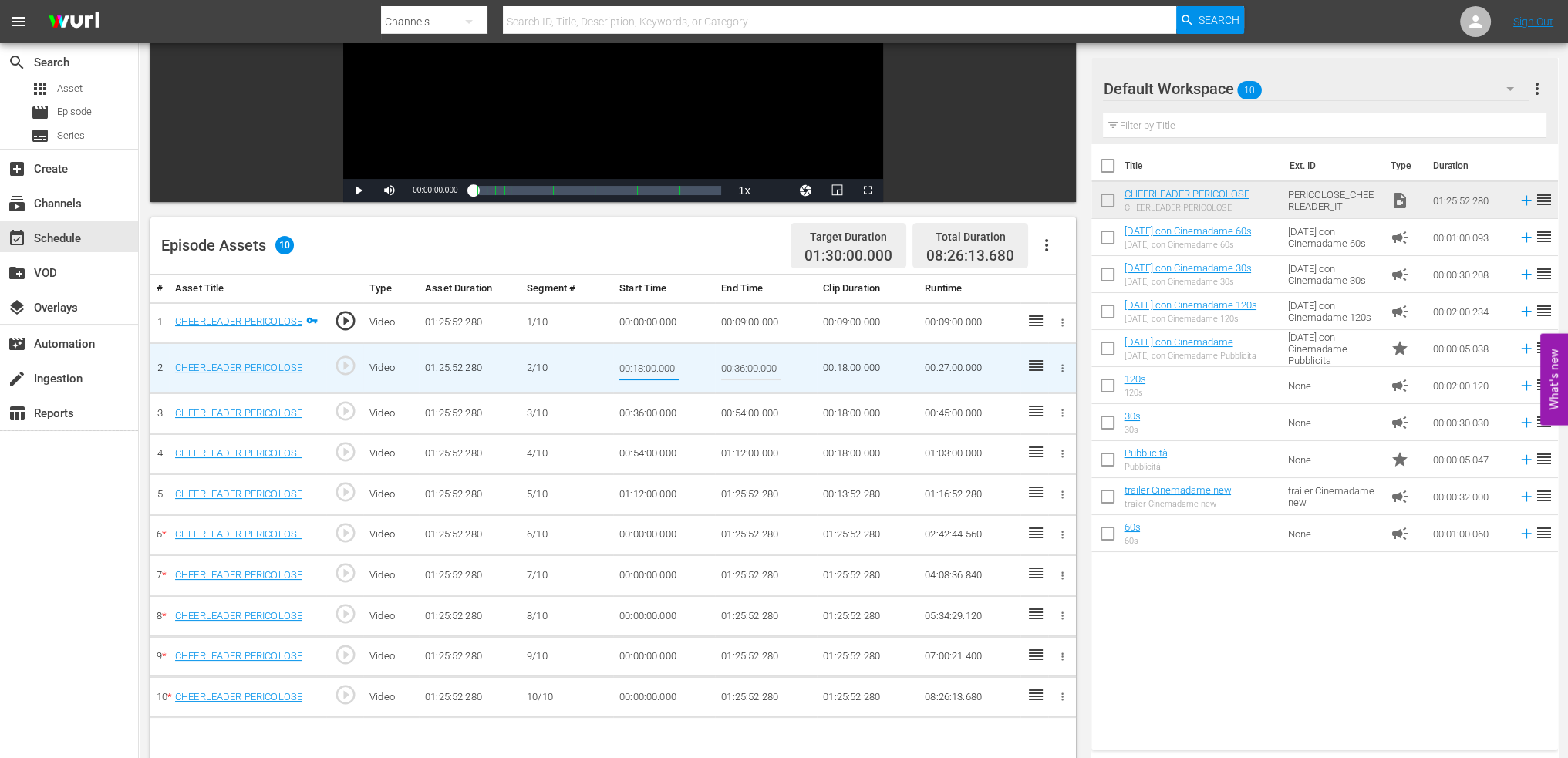
type input "00:09:00.000"
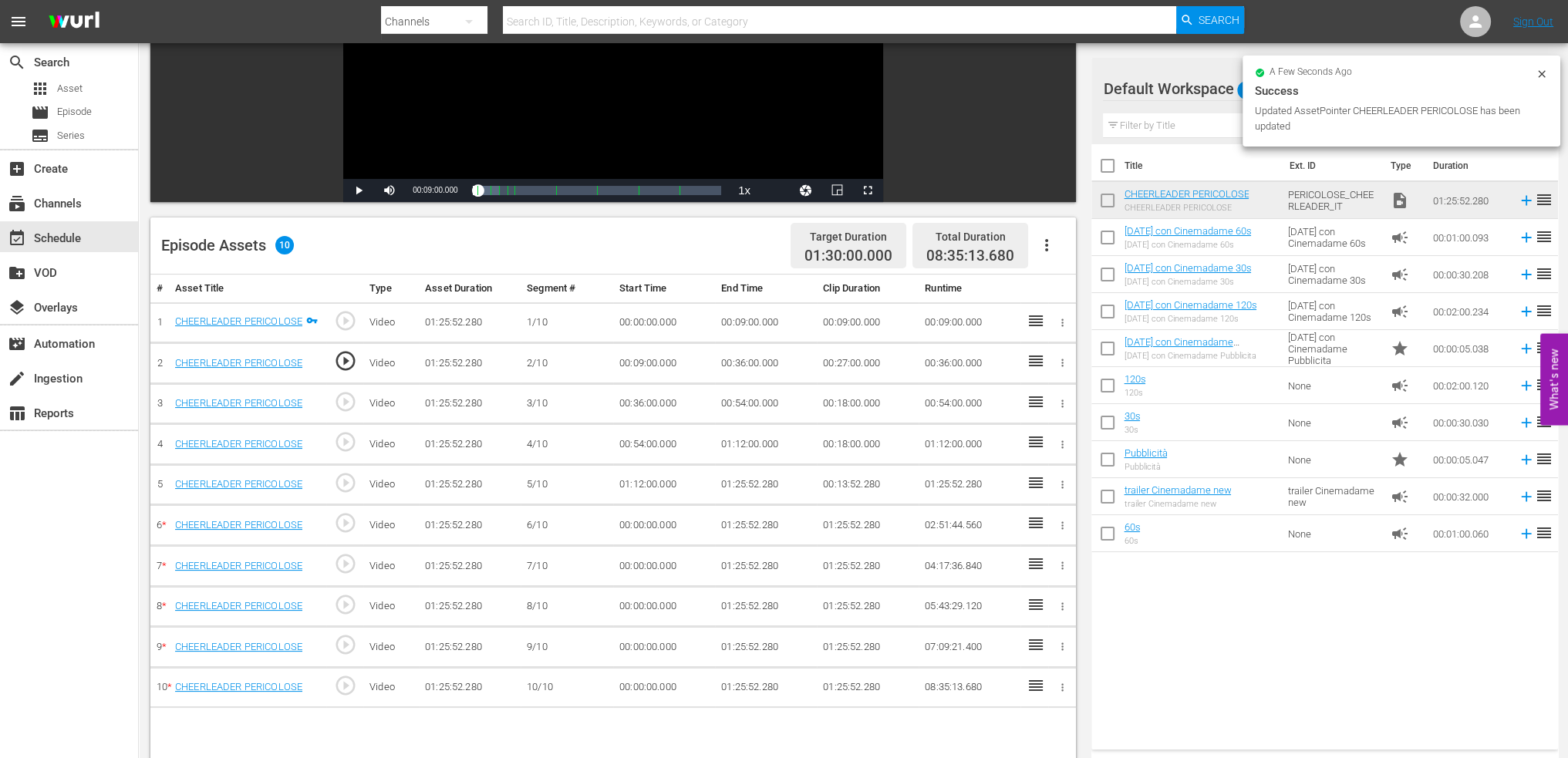
click at [756, 363] on td "00:36:00.000" at bounding box center [765, 364] width 102 height 41
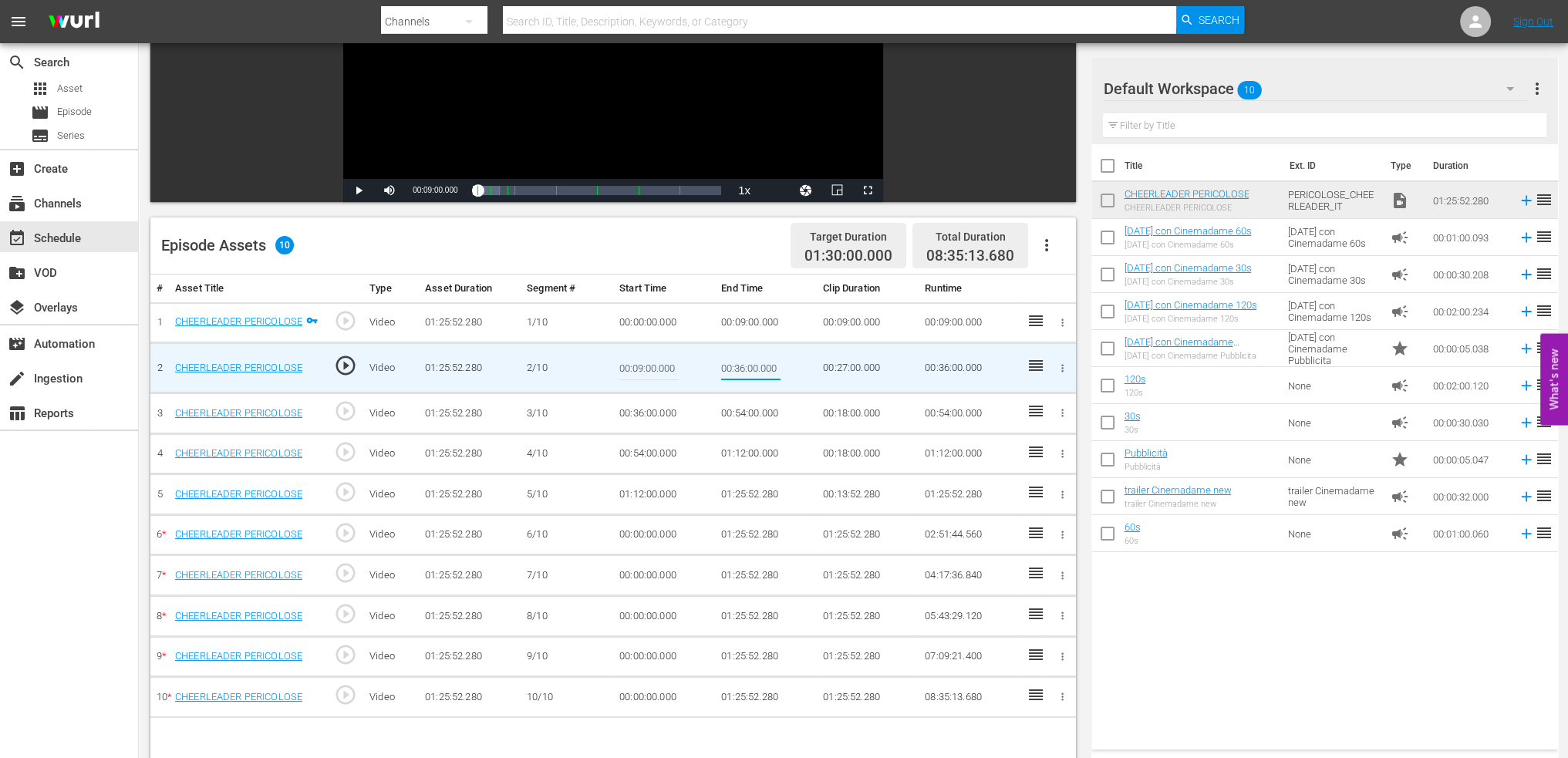
type input "00:18:00"
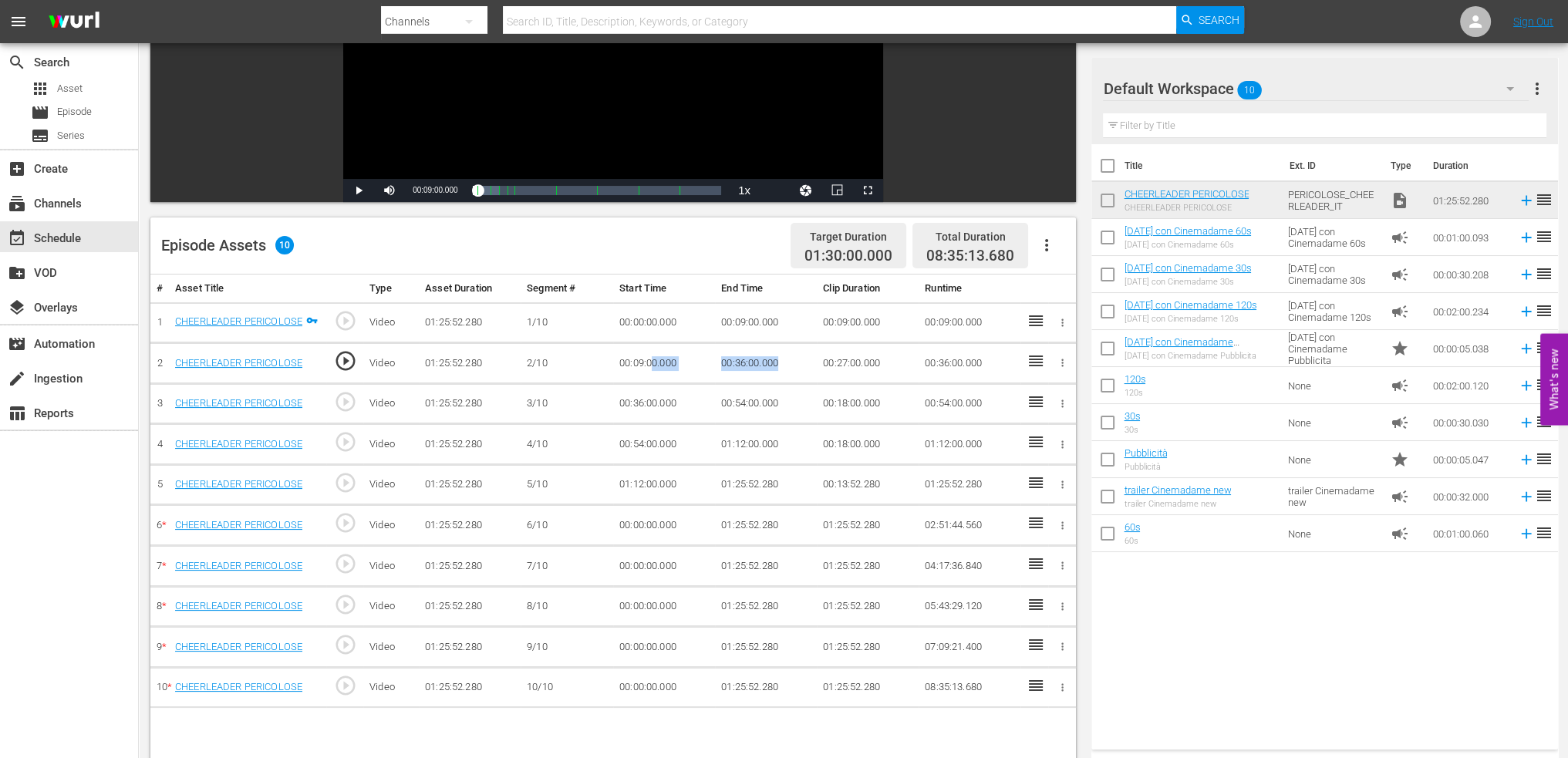
drag, startPoint x: 796, startPoint y: 370, endPoint x: 650, endPoint y: 370, distance: 146.0
click at [650, 370] on tr "2 CHEERLEADER PERICOLOSE play_circle_outline Video 01:25:52.280 2/10 00:09:00.0…" at bounding box center [613, 364] width 926 height 41
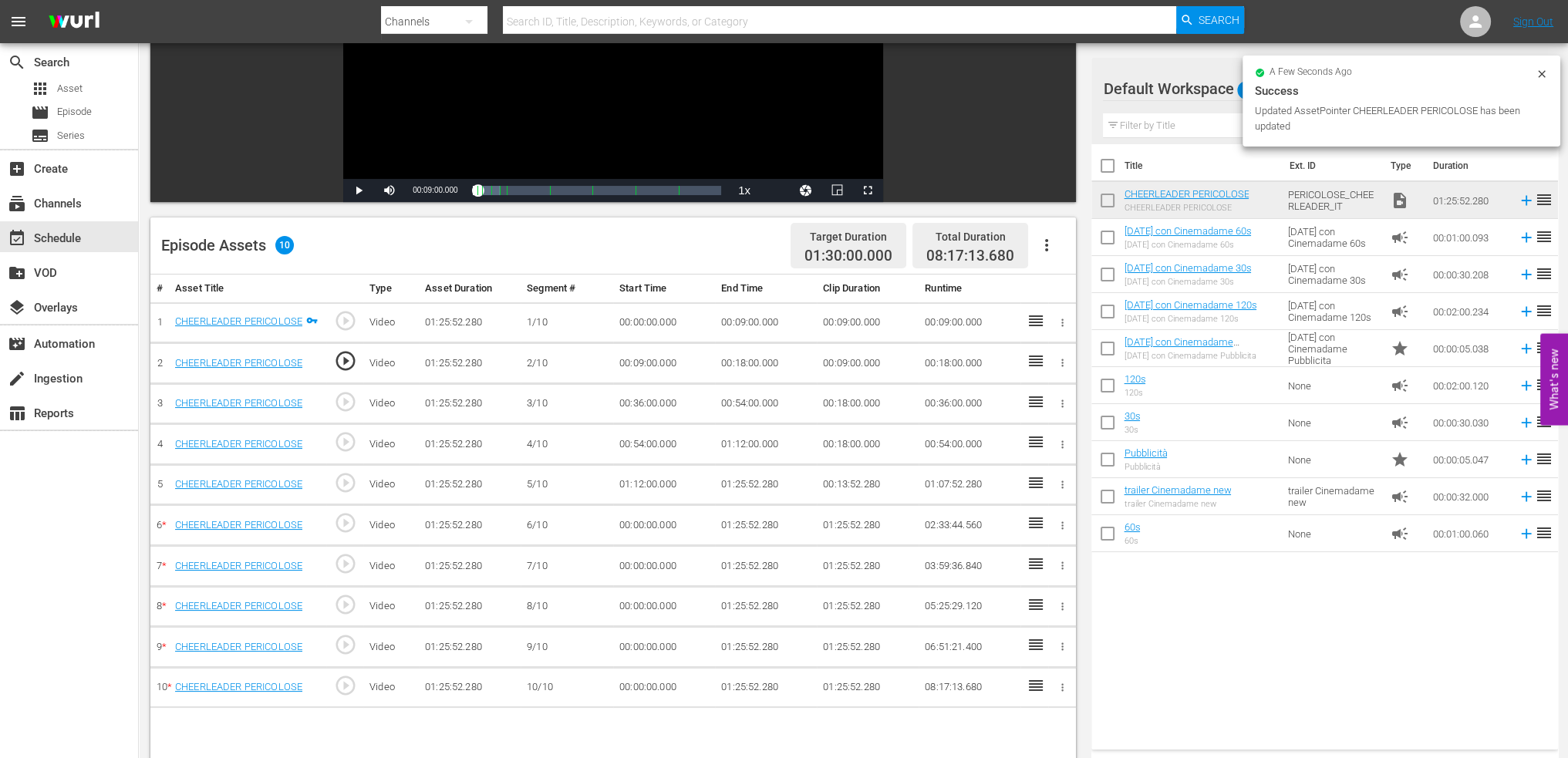
click at [746, 365] on td "00:18:00.000" at bounding box center [765, 364] width 102 height 41
drag, startPoint x: 770, startPoint y: 363, endPoint x: 722, endPoint y: 363, distance: 48.0
click at [722, 363] on td "00:18:00.000" at bounding box center [765, 364] width 102 height 41
copy td "00:18:00.000"
click at [623, 399] on td "00:36:00.000" at bounding box center [664, 403] width 102 height 41
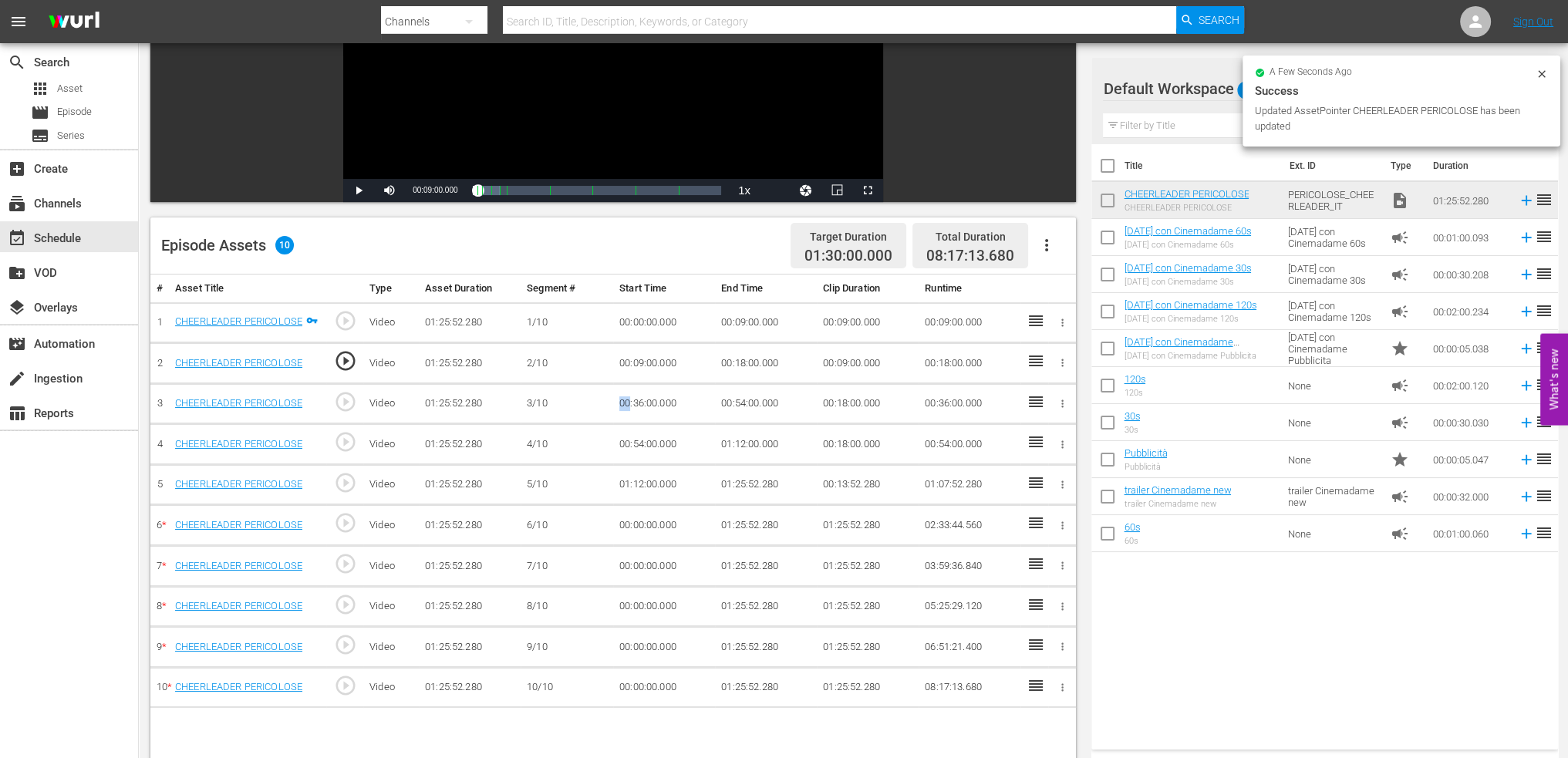
click at [623, 399] on td "00:36:00.000" at bounding box center [664, 403] width 102 height 41
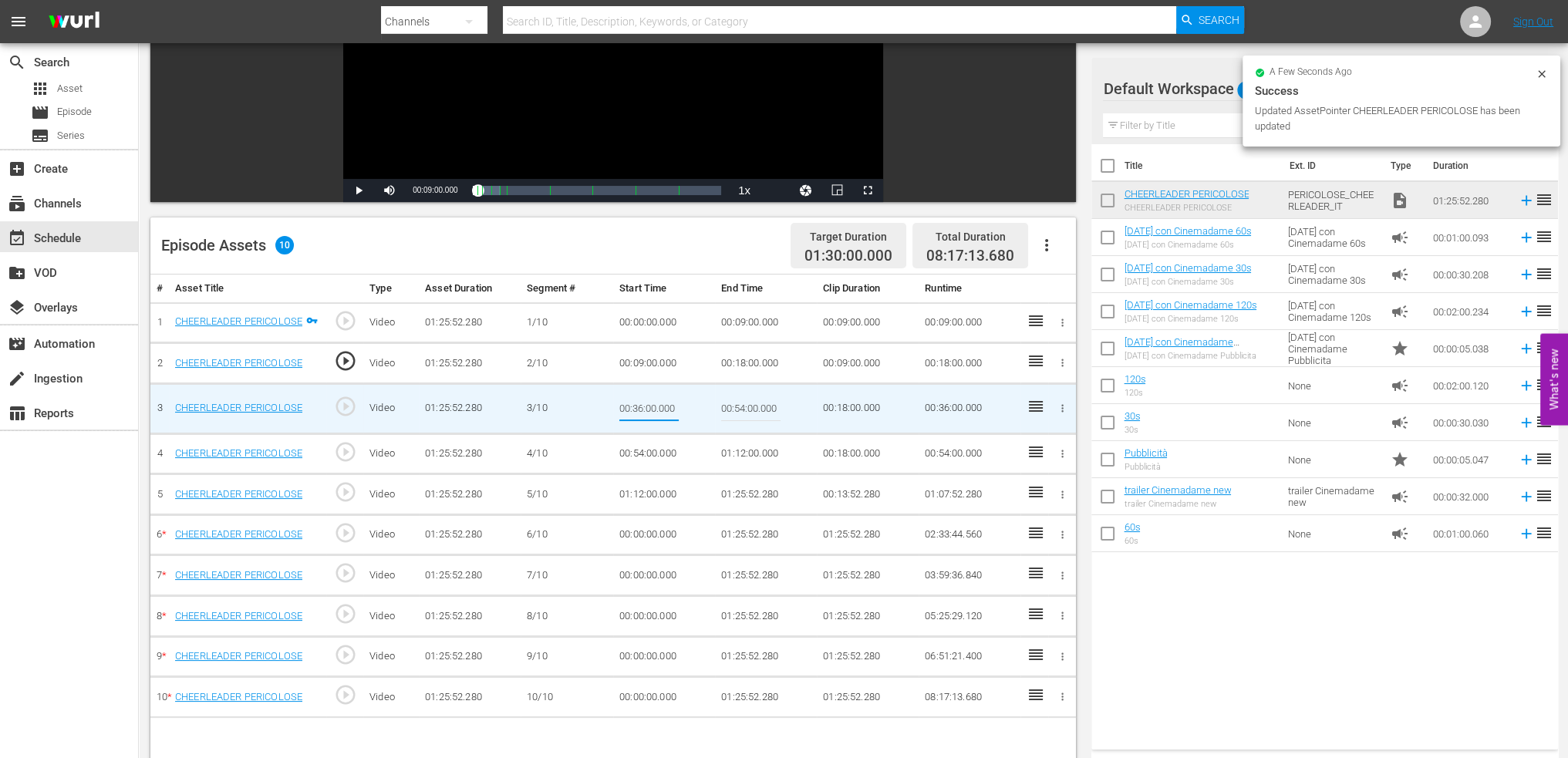
click at [623, 399] on input "00:36:00.000" at bounding box center [649, 409] width 59 height 37
type input "00:18:00.000"
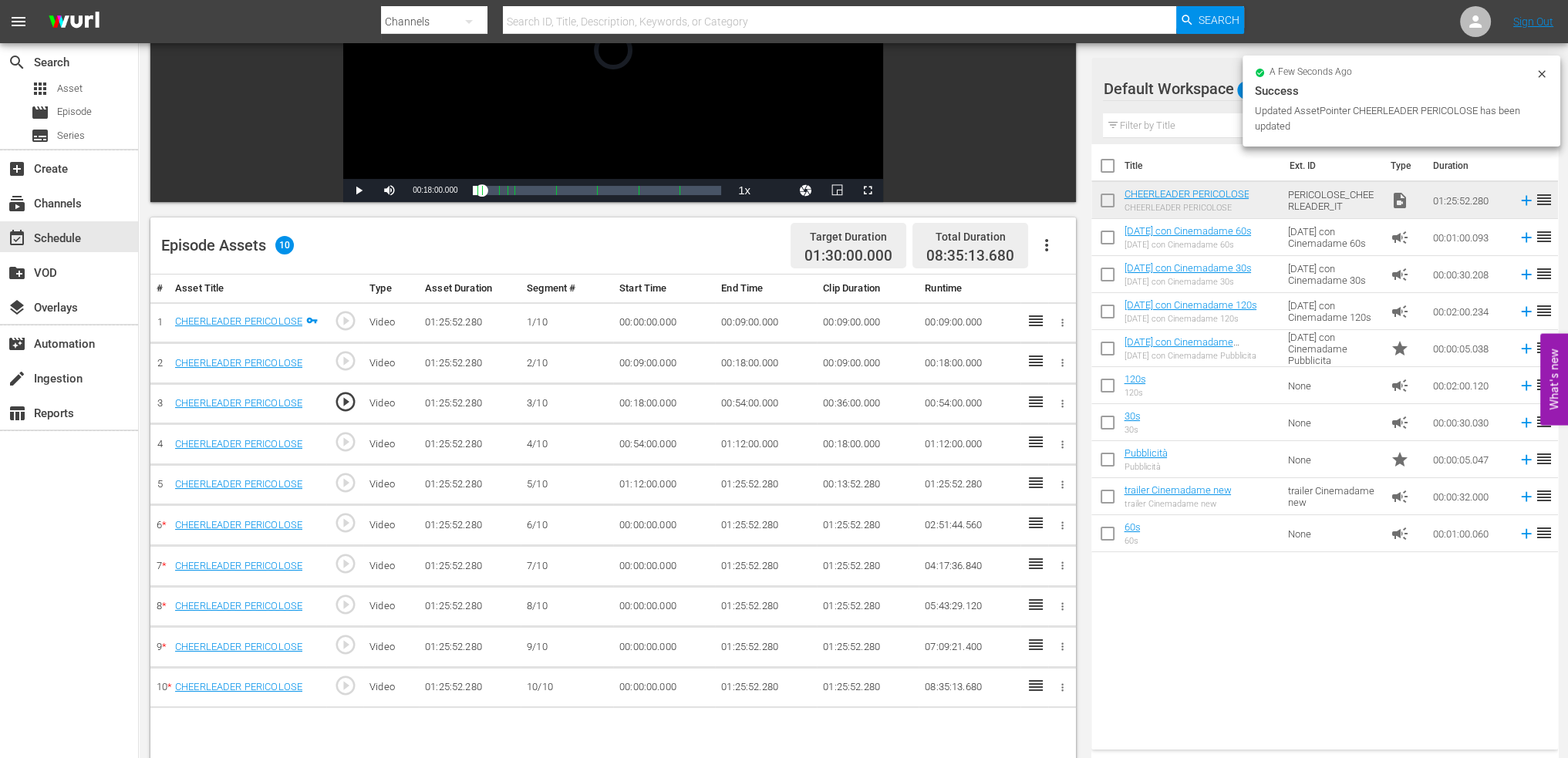
click at [755, 407] on td "00:54:00.000" at bounding box center [765, 403] width 102 height 41
click at [754, 407] on td "00:54:00.000" at bounding box center [765, 403] width 102 height 41
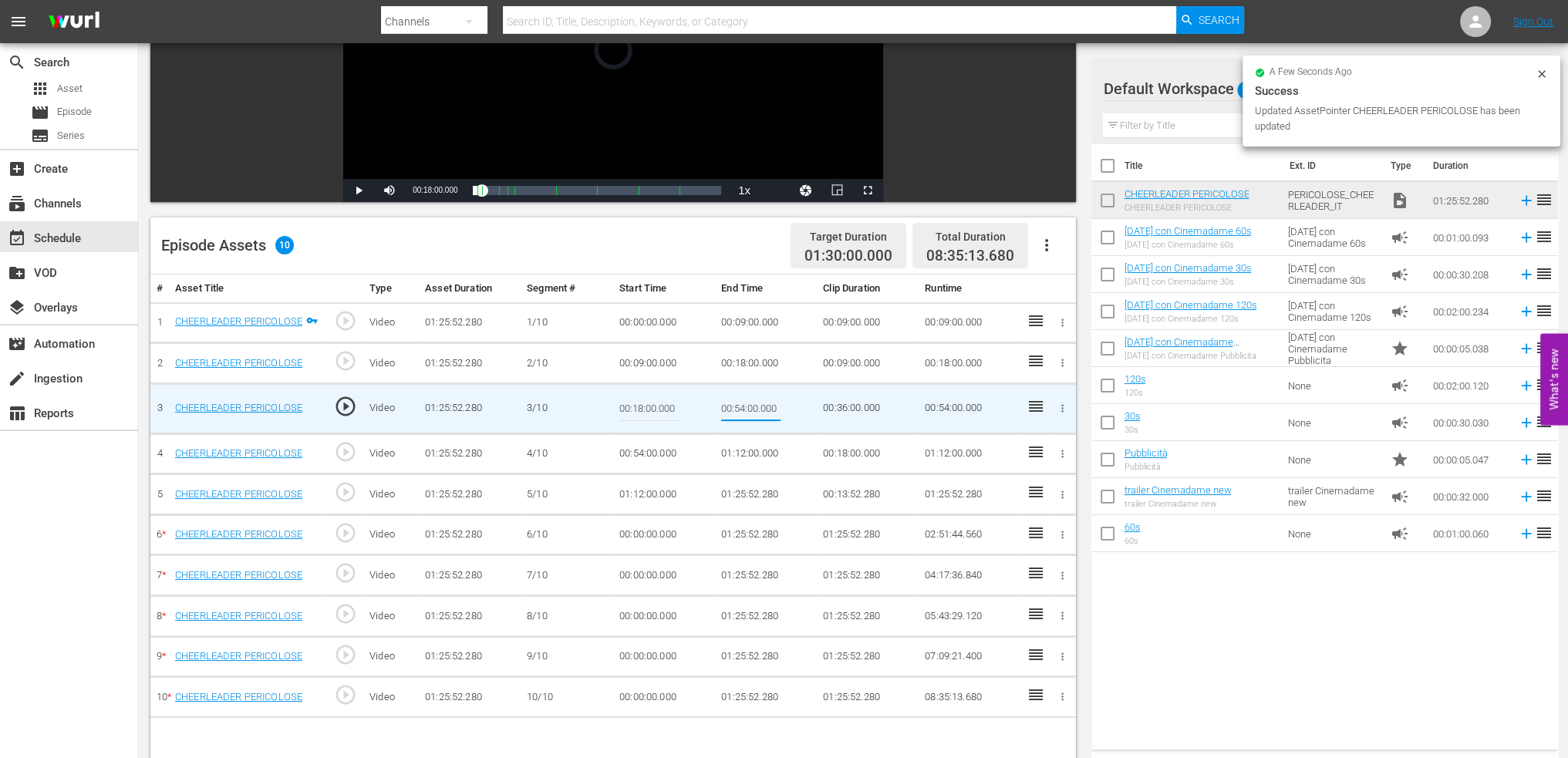
click at [754, 407] on input "00:54:00.000" at bounding box center [751, 409] width 59 height 37
type input "00:27:00"
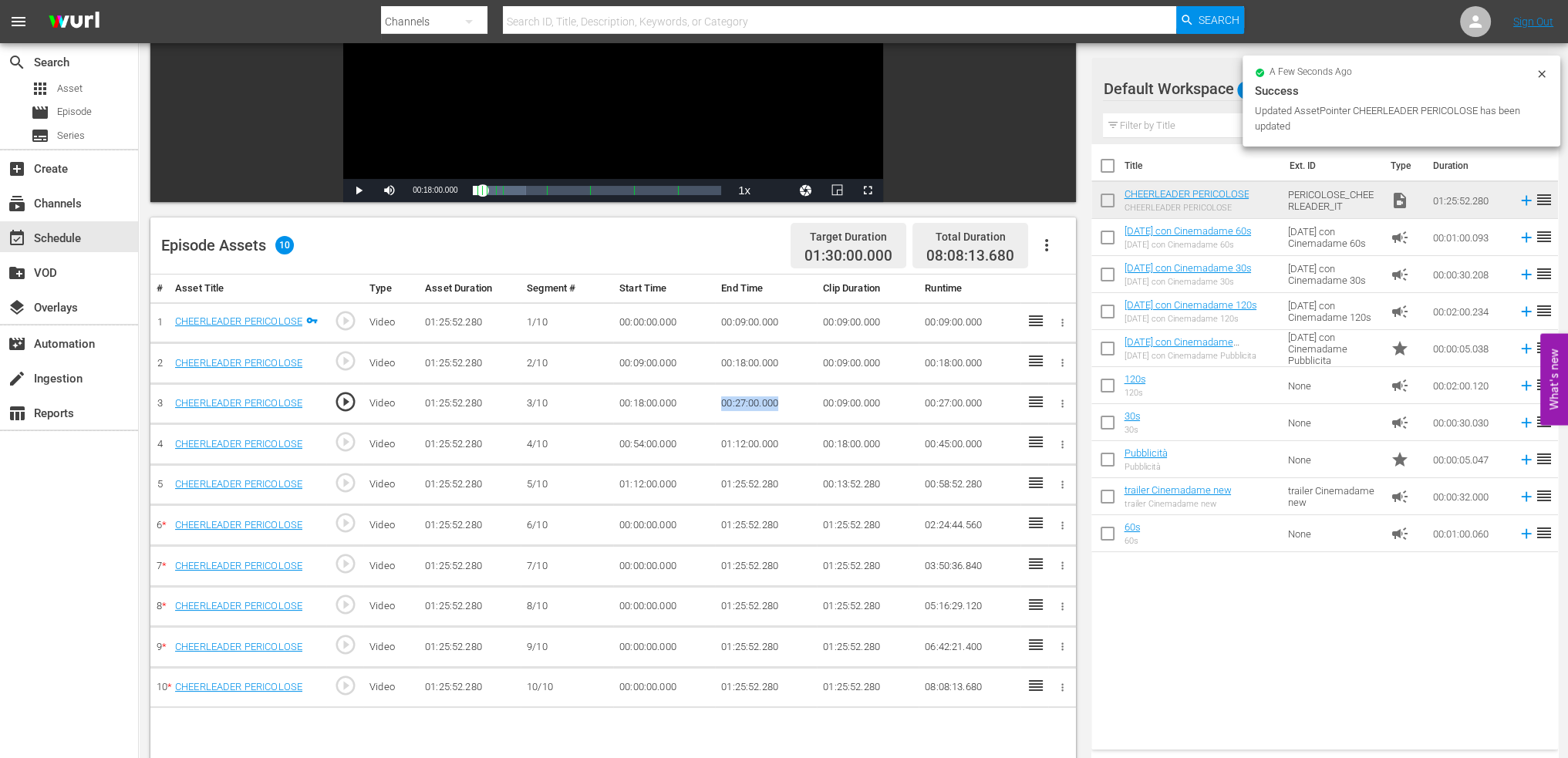
drag, startPoint x: 798, startPoint y: 403, endPoint x: 786, endPoint y: 407, distance: 12.6
click at [786, 407] on td "00:27:00.000" at bounding box center [765, 403] width 102 height 41
copy td "00:27:00.000"
click at [632, 448] on td "00:54:00.000" at bounding box center [664, 445] width 102 height 41
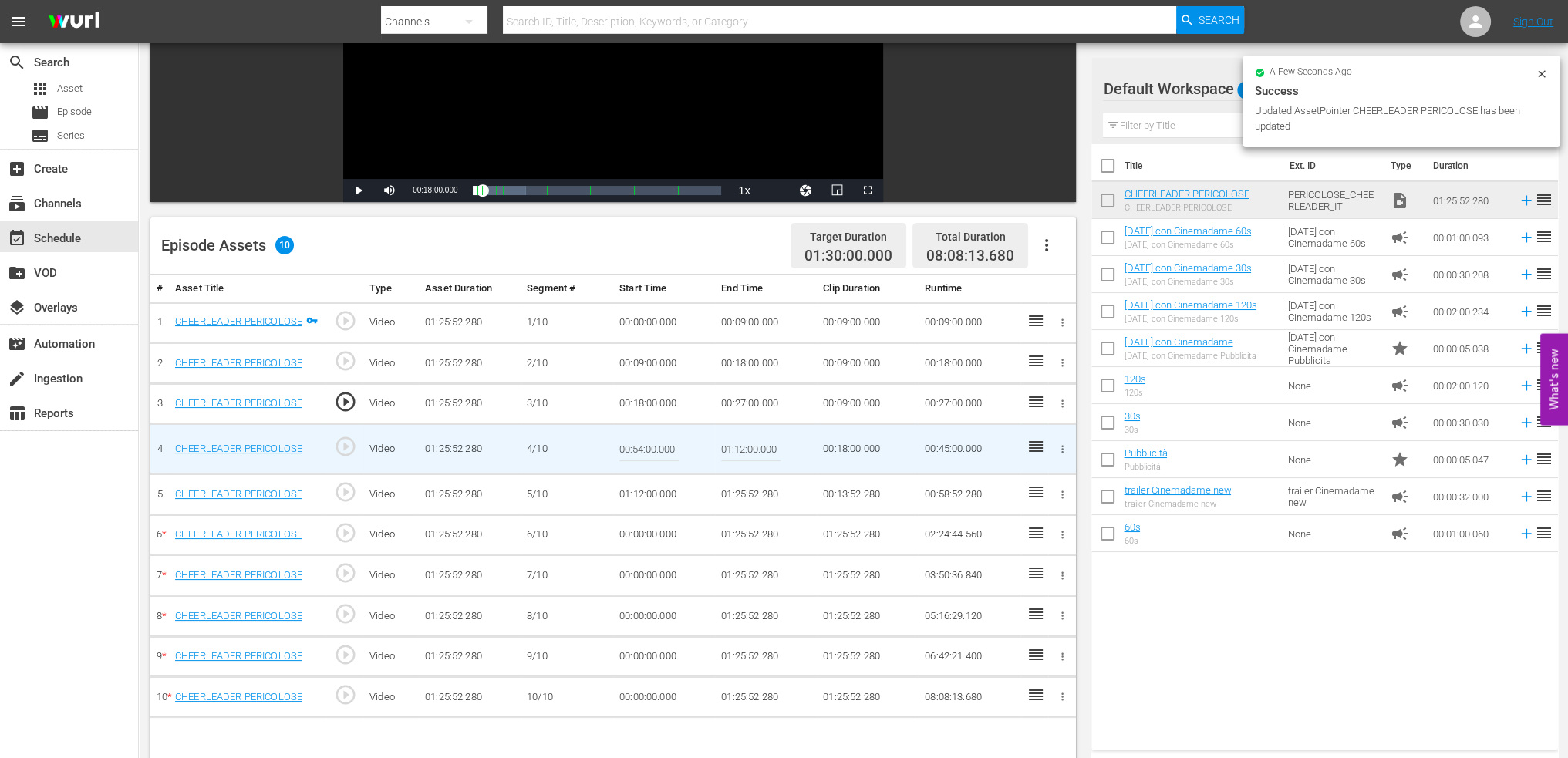
click at [632, 448] on input "00:54:00.000" at bounding box center [649, 449] width 59 height 37
paste input "27"
type input "00:27:00.000"
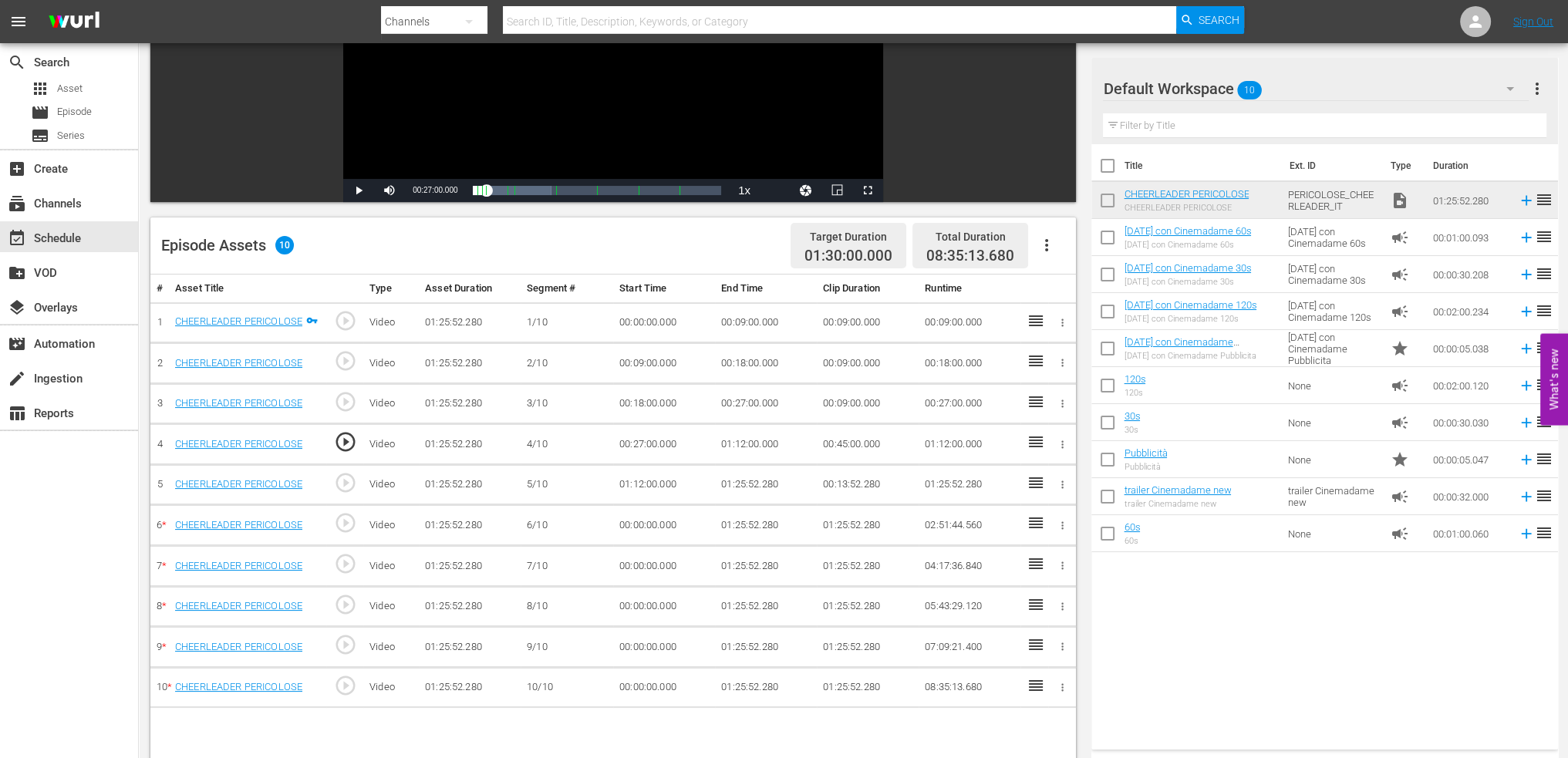
click at [765, 447] on td "01:12:00.000" at bounding box center [765, 445] width 102 height 41
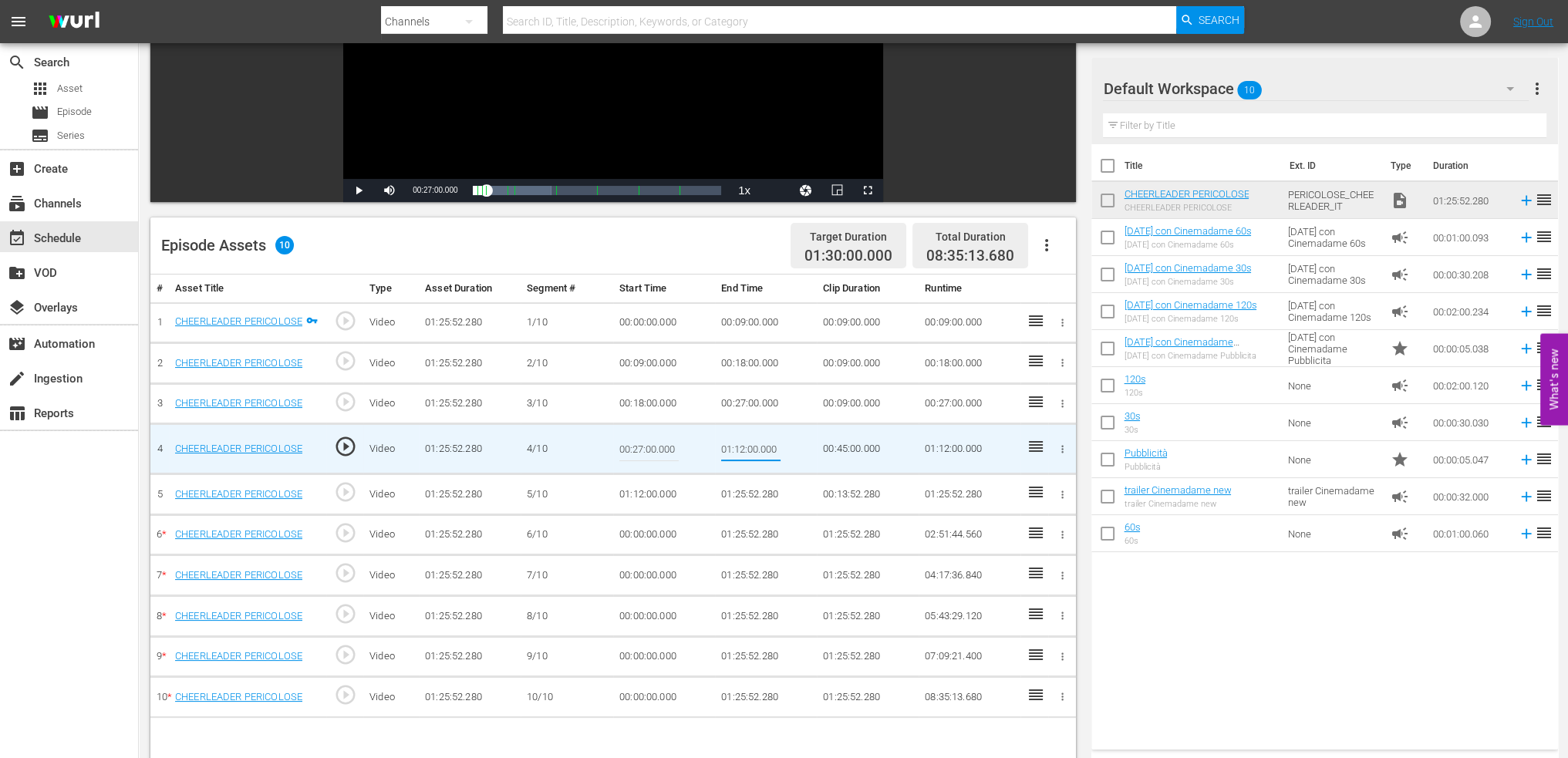
click at [765, 445] on input "01:12:00.000" at bounding box center [751, 449] width 59 height 37
type input "00:36:00"
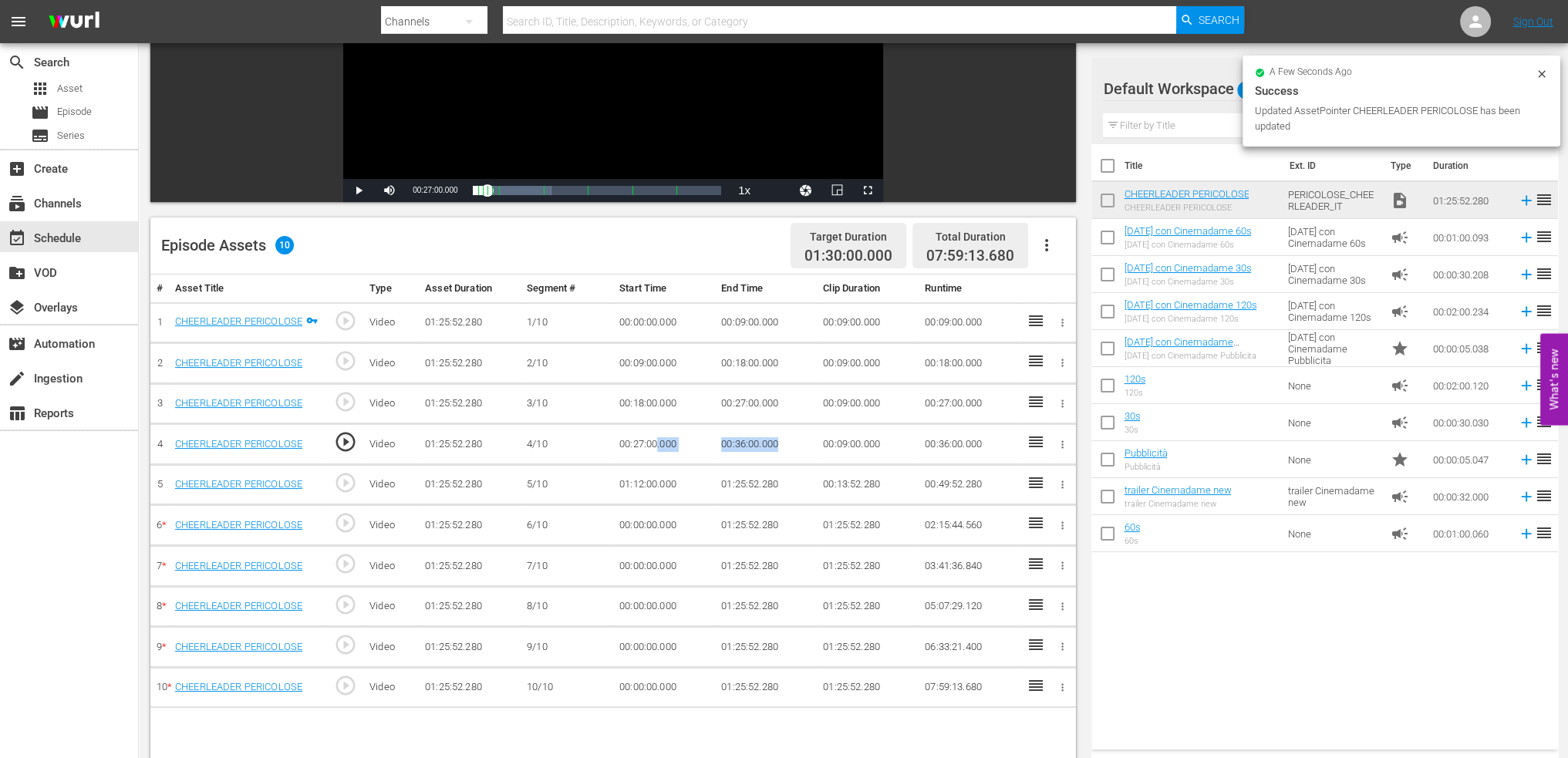
drag, startPoint x: 800, startPoint y: 447, endPoint x: 659, endPoint y: 458, distance: 141.4
click at [659, 458] on tr "4 CHEERLEADER PERICOLOSE play_circle_outline Video 01:25:52.280 4/10 00:27:00.0…" at bounding box center [613, 445] width 926 height 41
click at [803, 441] on td "00:36:00.000" at bounding box center [765, 445] width 102 height 41
drag, startPoint x: 782, startPoint y: 444, endPoint x: 706, endPoint y: 444, distance: 76.0
click at [706, 444] on tr "4 CHEERLEADER PERICOLOSE play_circle_outline Video 01:25:52.280 4/10 00:27:00.0…" at bounding box center [613, 445] width 926 height 41
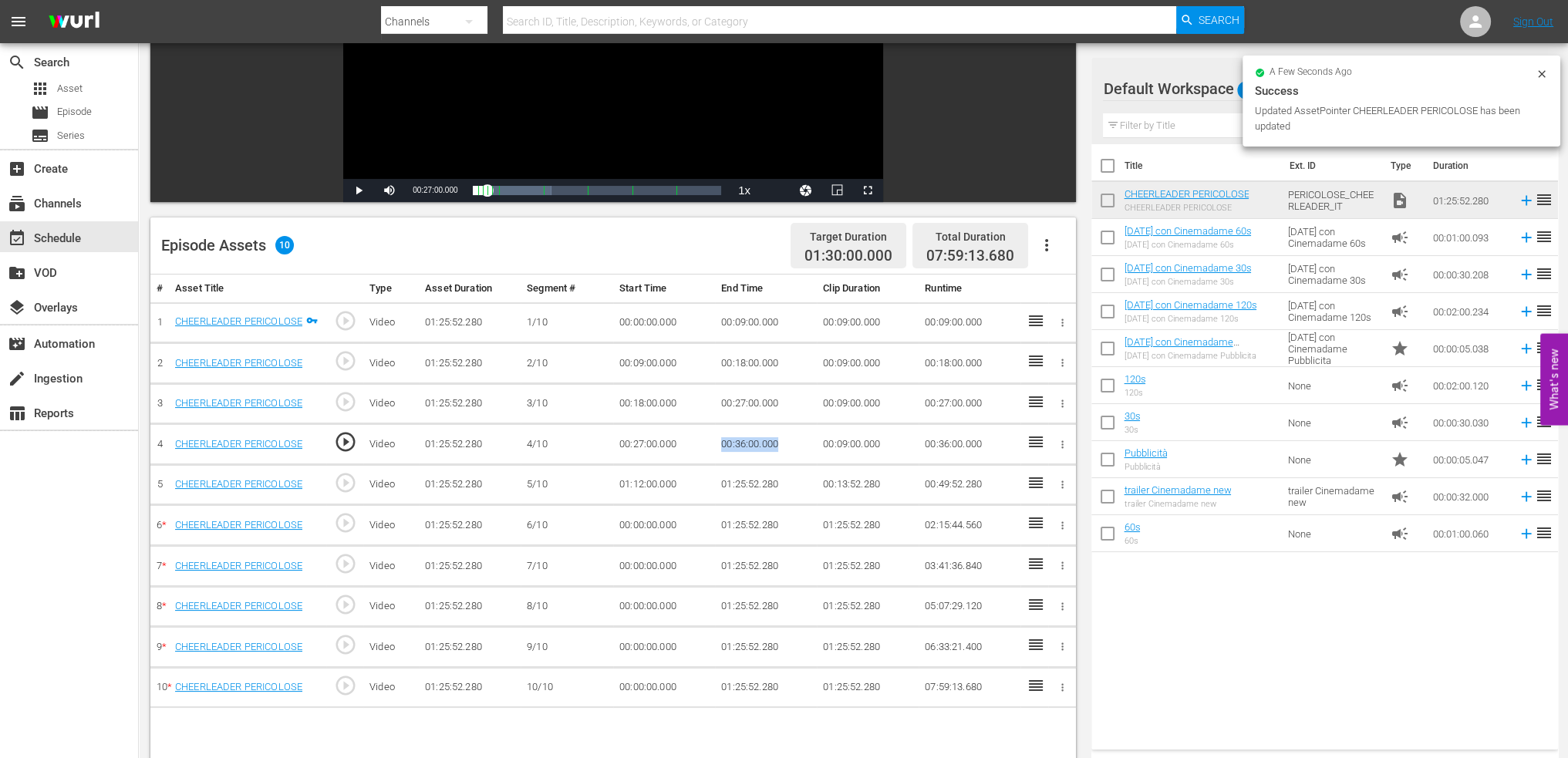
copy tr "00:36:00.000"
click at [640, 480] on td "01:12:00.000" at bounding box center [664, 485] width 102 height 41
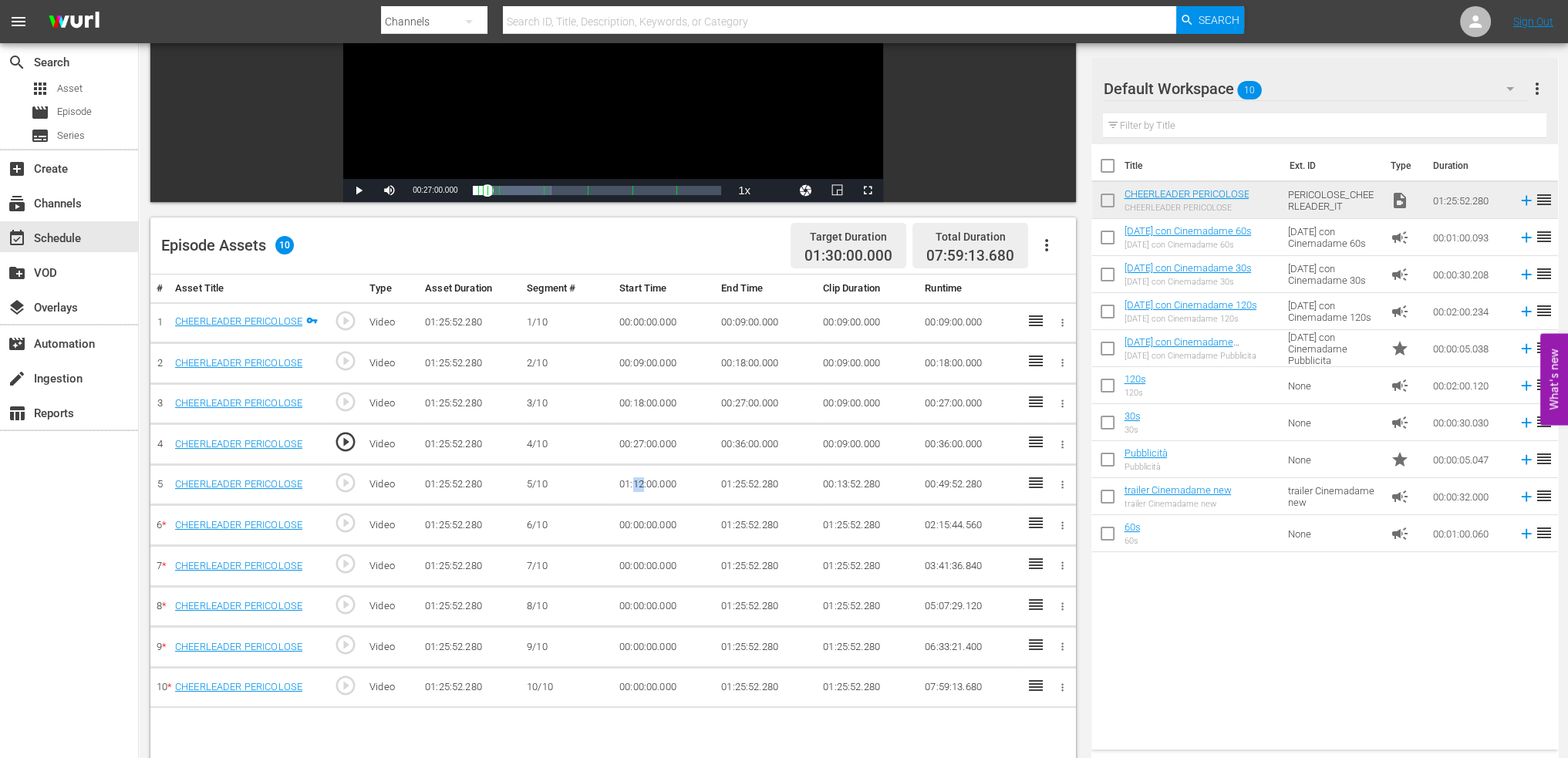
click at [640, 480] on td "01:12:00.000" at bounding box center [664, 485] width 102 height 41
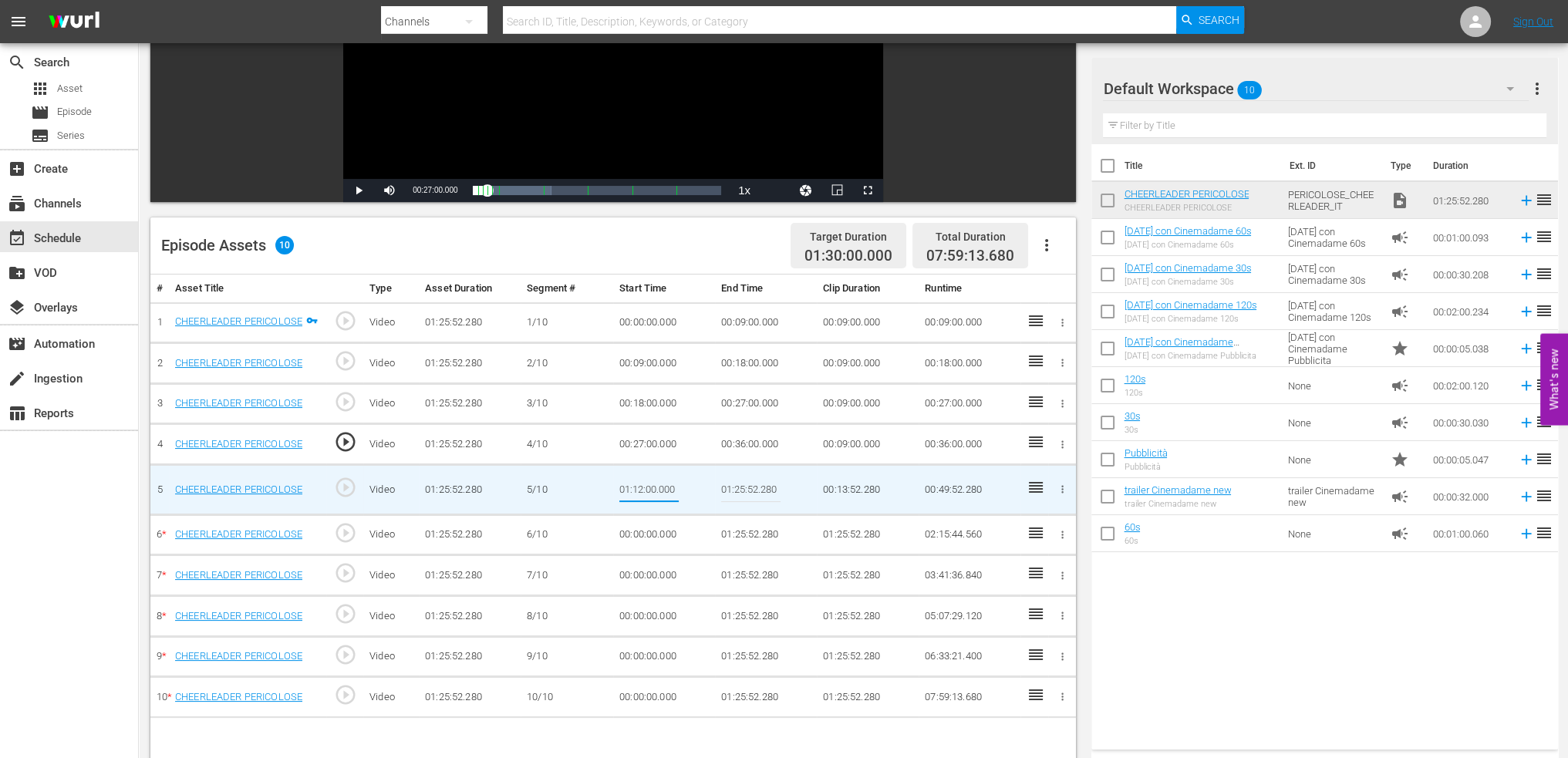
click at [640, 480] on input "01:12:00.000" at bounding box center [649, 490] width 59 height 37
type input "00:36:00.000"
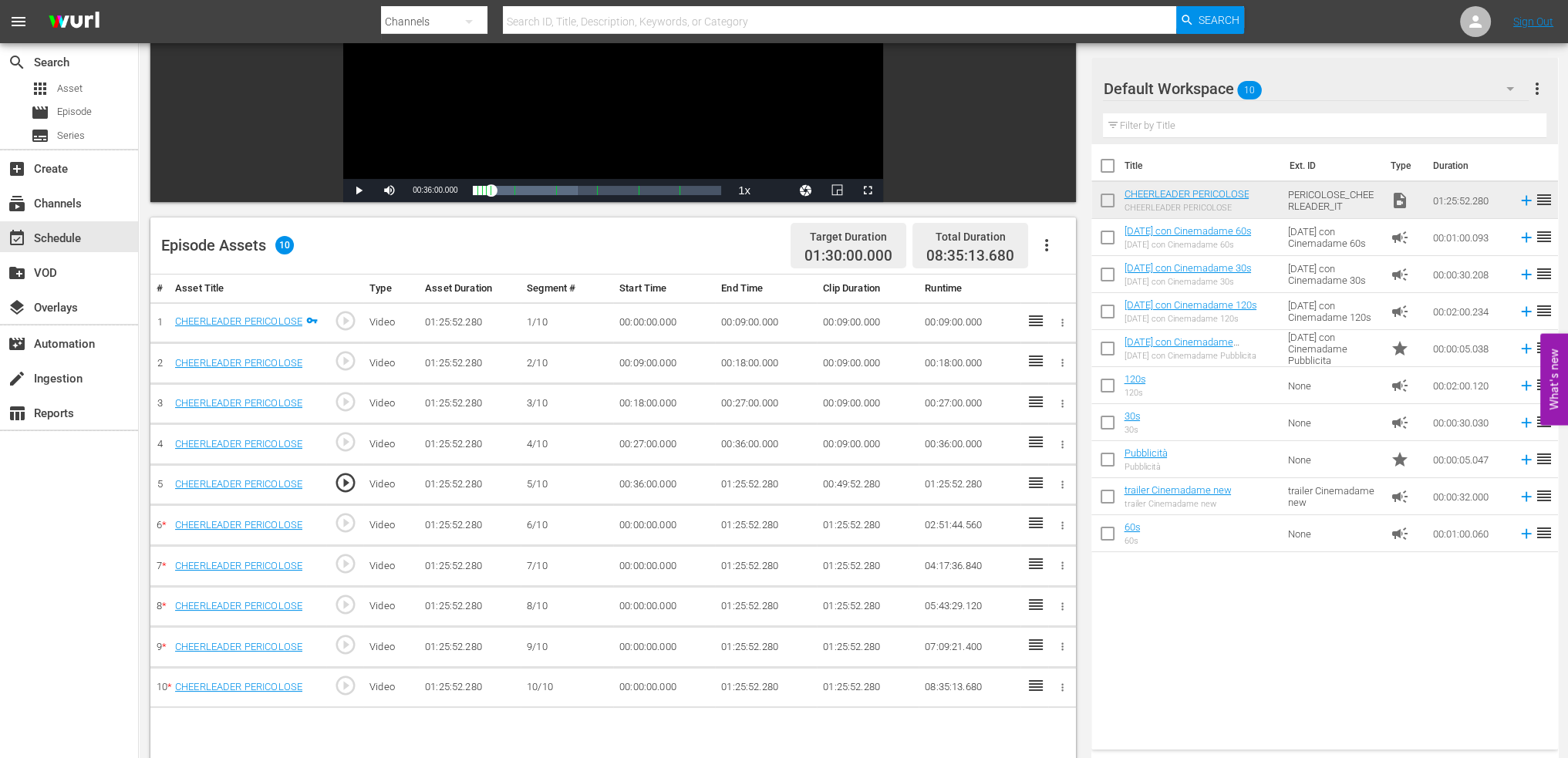
click at [703, 471] on td "00:36:00.000" at bounding box center [664, 485] width 102 height 41
click at [746, 491] on td "01:25:52.280" at bounding box center [765, 485] width 102 height 41
click at [751, 480] on td "01:25:52.280" at bounding box center [765, 485] width 102 height 41
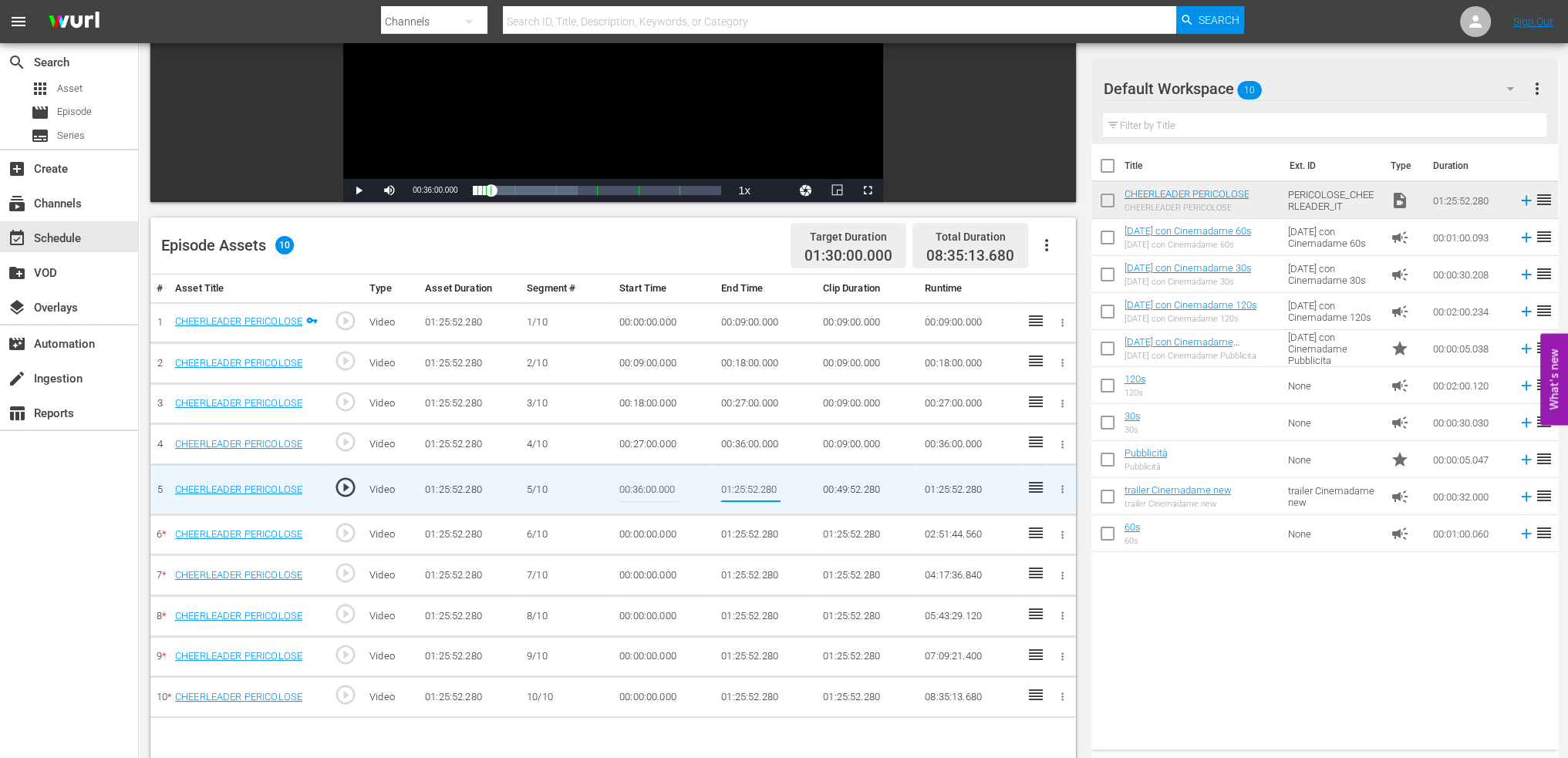
type input "00:45:00"
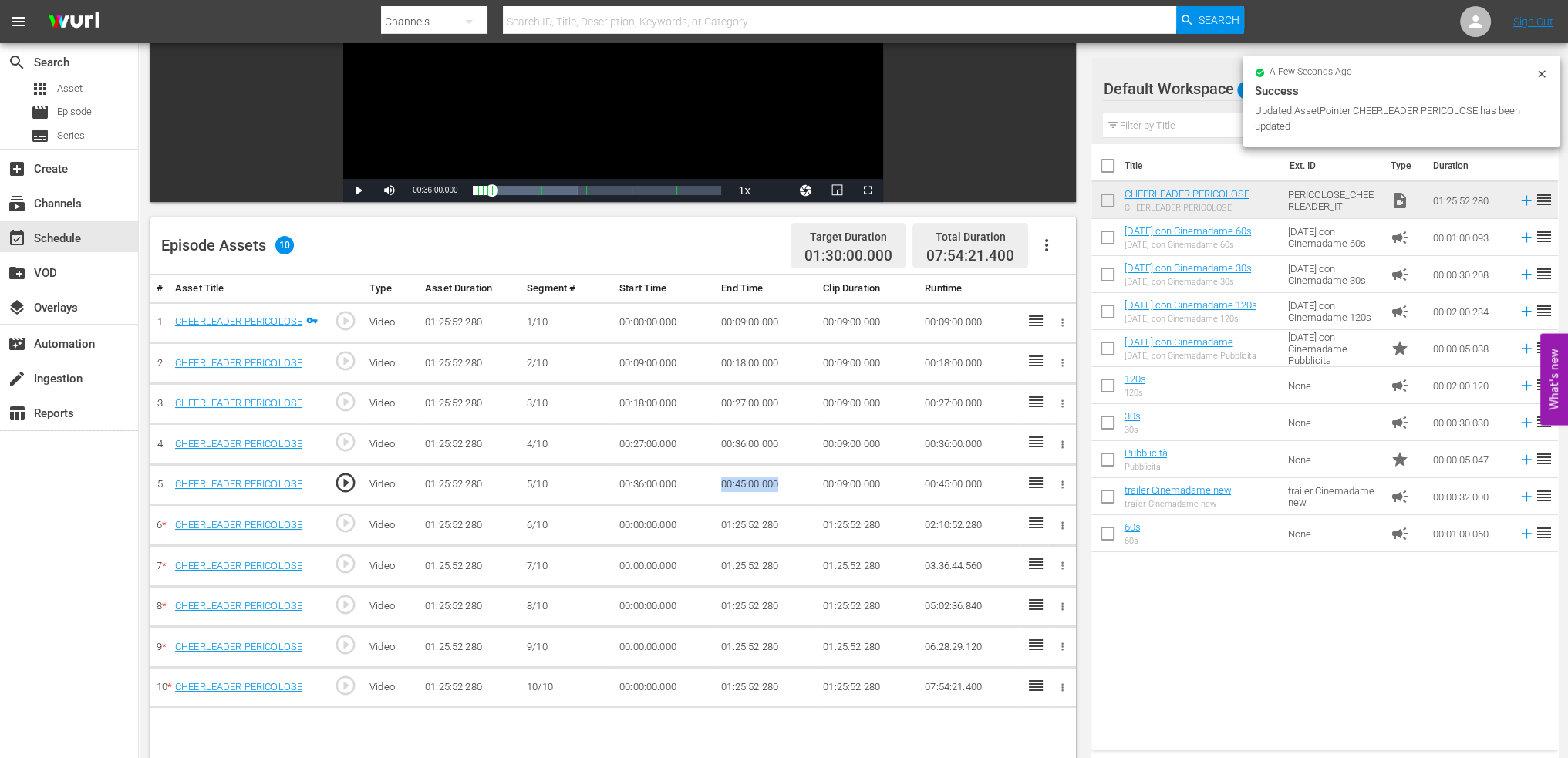
drag, startPoint x: 765, startPoint y: 485, endPoint x: 690, endPoint y: 495, distance: 75.7
click at [690, 495] on tr "5 CHEERLEADER PERICOLOSE play_circle_outline Video 01:25:52.280 5/10 00:36:00.0…" at bounding box center [613, 485] width 926 height 41
copy tr "00:45:00.000"
click at [625, 527] on td "00:00:00.000" at bounding box center [664, 526] width 102 height 41
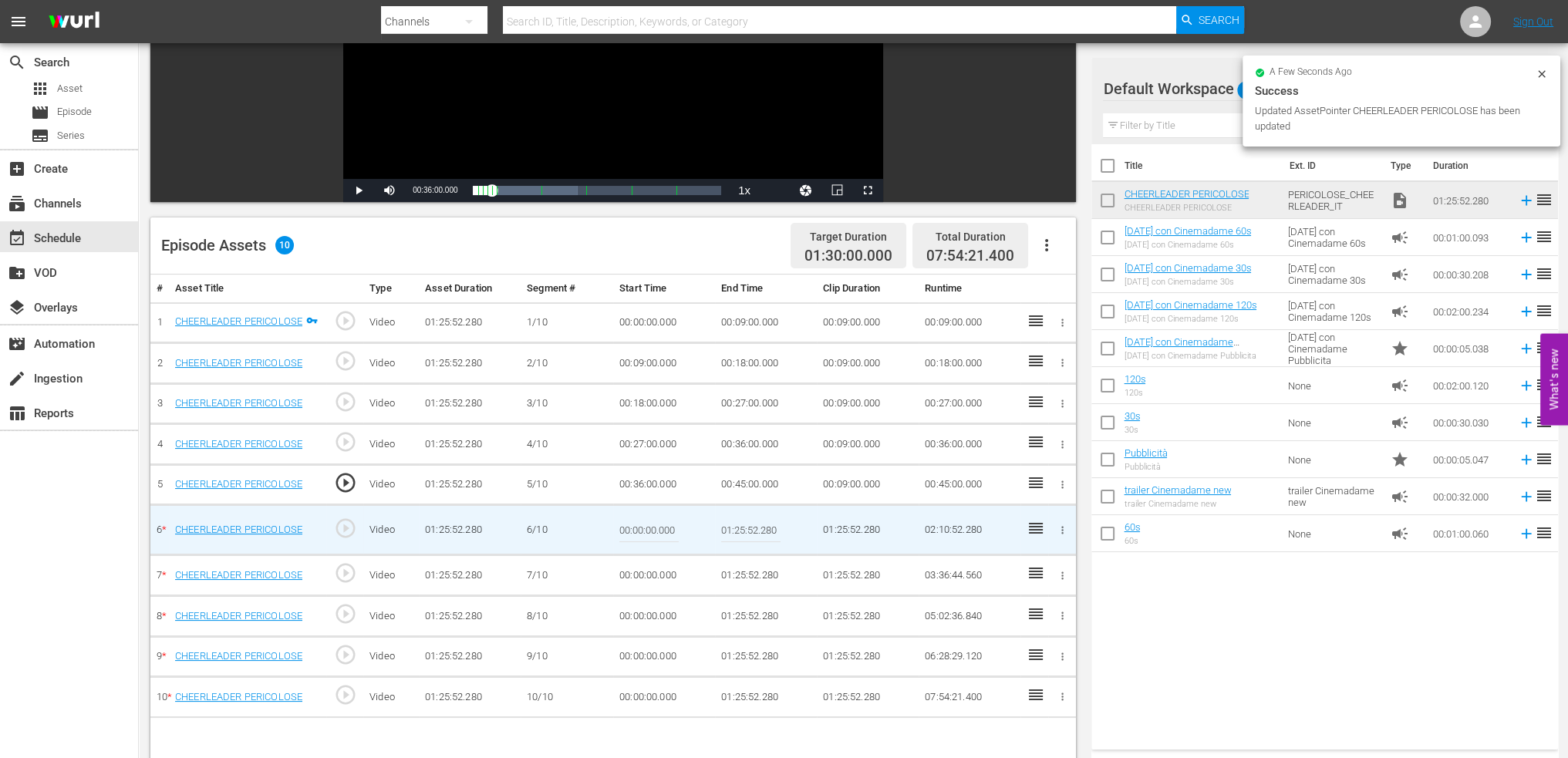
click at [625, 527] on input "00:00:00.000" at bounding box center [649, 530] width 59 height 37
paste input "00:45"
type input "00:45:00.000"
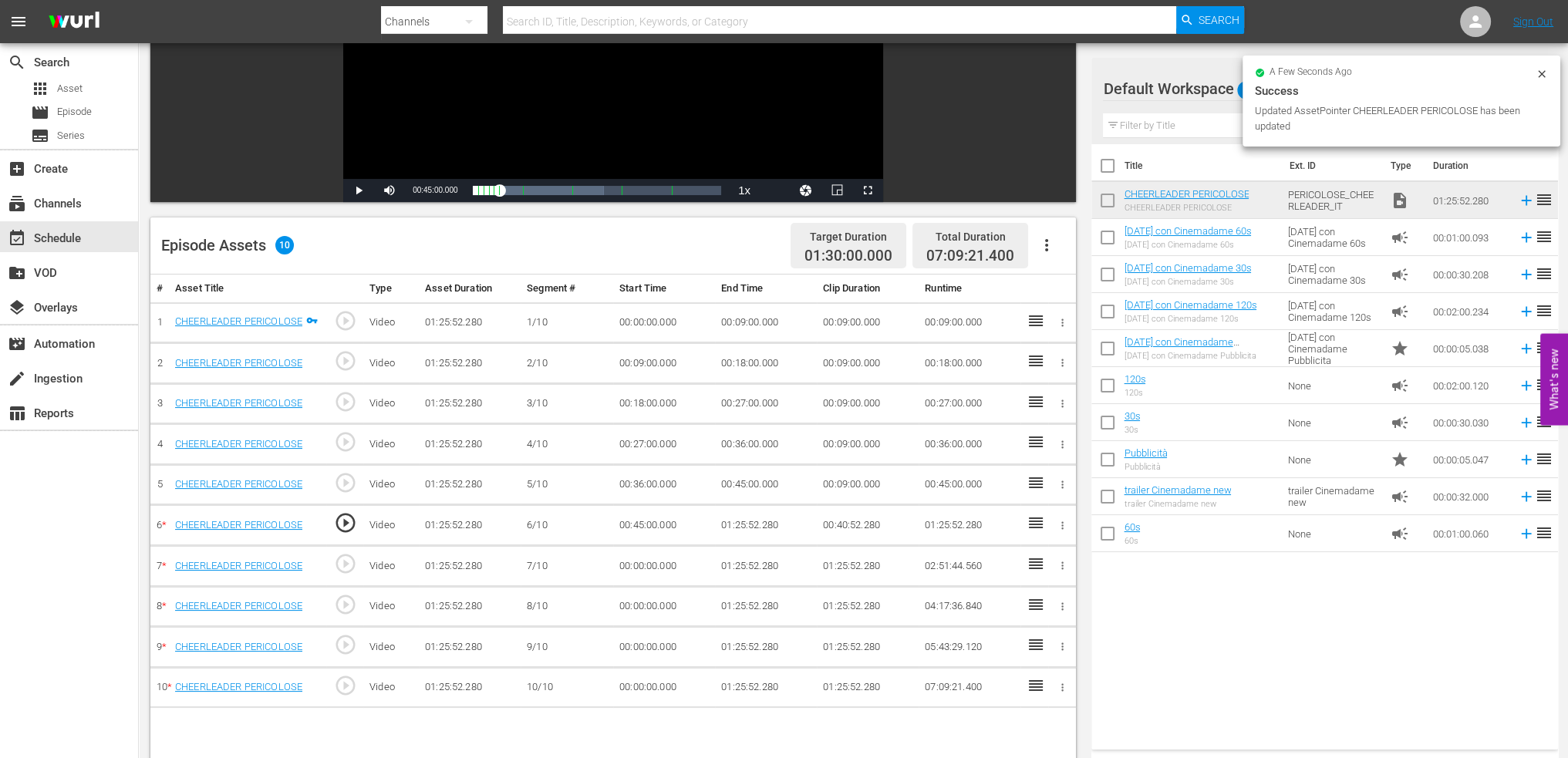
click at [704, 527] on td "00:45:00.000" at bounding box center [664, 526] width 102 height 41
click at [748, 516] on td "01:25:52.280" at bounding box center [765, 526] width 102 height 41
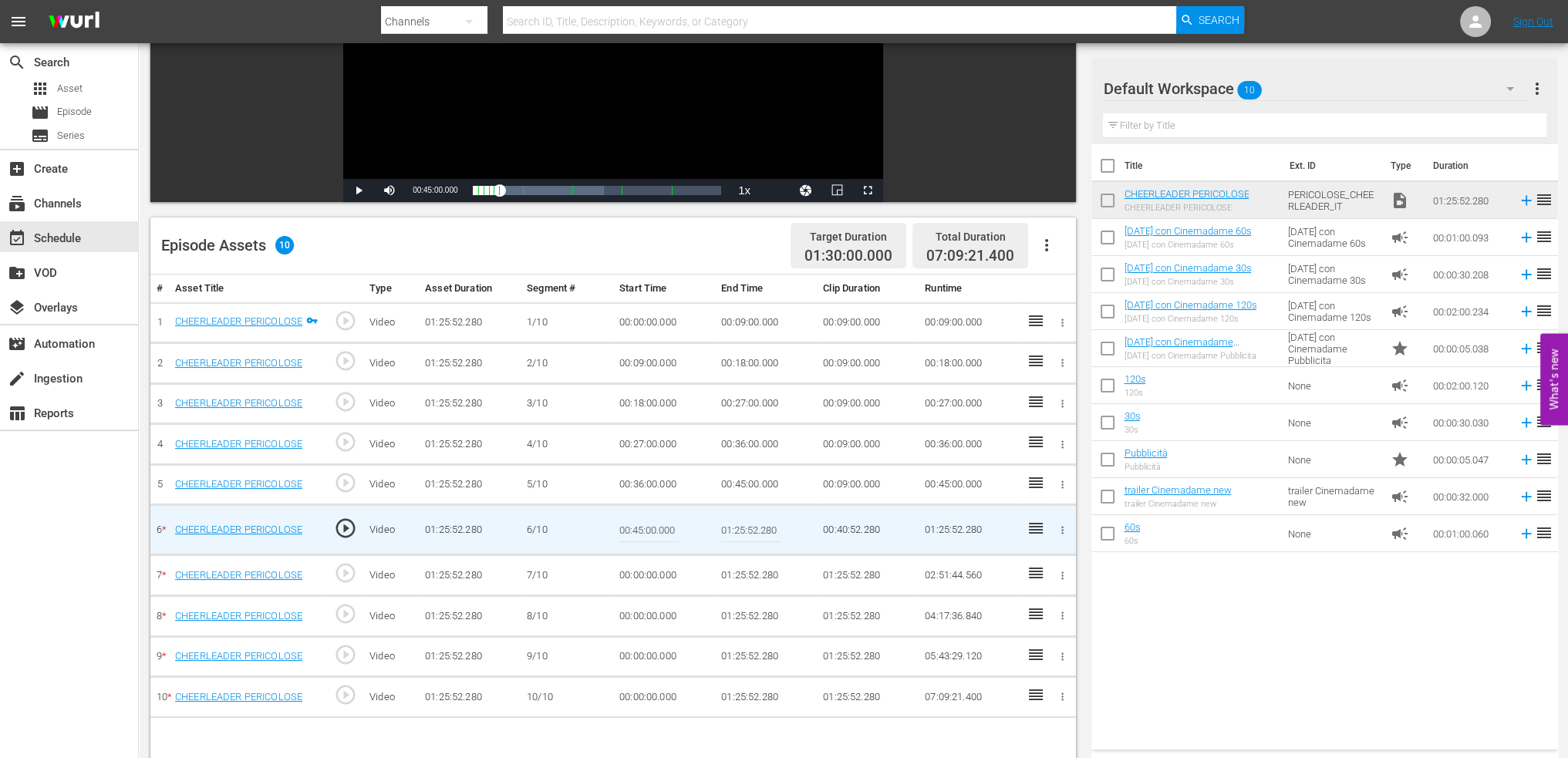
click at [748, 516] on input "01:25:52.280" at bounding box center [751, 530] width 59 height 37
paste input "0:54:0"
type input "00:54:00"
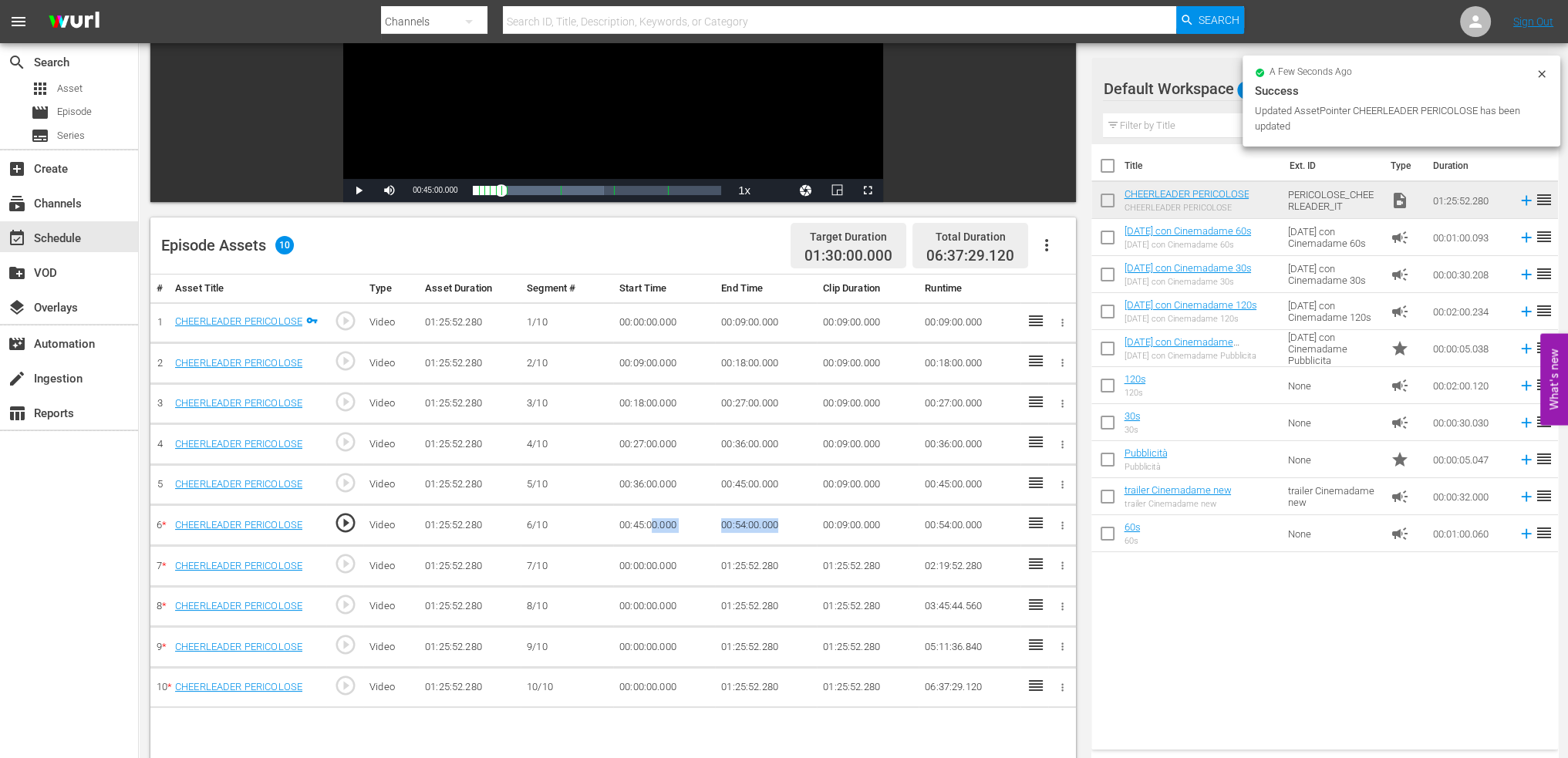
drag, startPoint x: 781, startPoint y: 524, endPoint x: 653, endPoint y: 541, distance: 129.1
click at [653, 541] on tr "6 * CHEERLEADER PERICOLOSE play_circle_outline Video 01:25:52.280 6/10 00:45:00…" at bounding box center [613, 526] width 926 height 41
click at [766, 533] on td "00:54:00.000" at bounding box center [765, 526] width 102 height 41
drag, startPoint x: 787, startPoint y: 524, endPoint x: 721, endPoint y: 530, distance: 66.3
click at [721, 530] on td "00:54:00.000" at bounding box center [765, 526] width 102 height 41
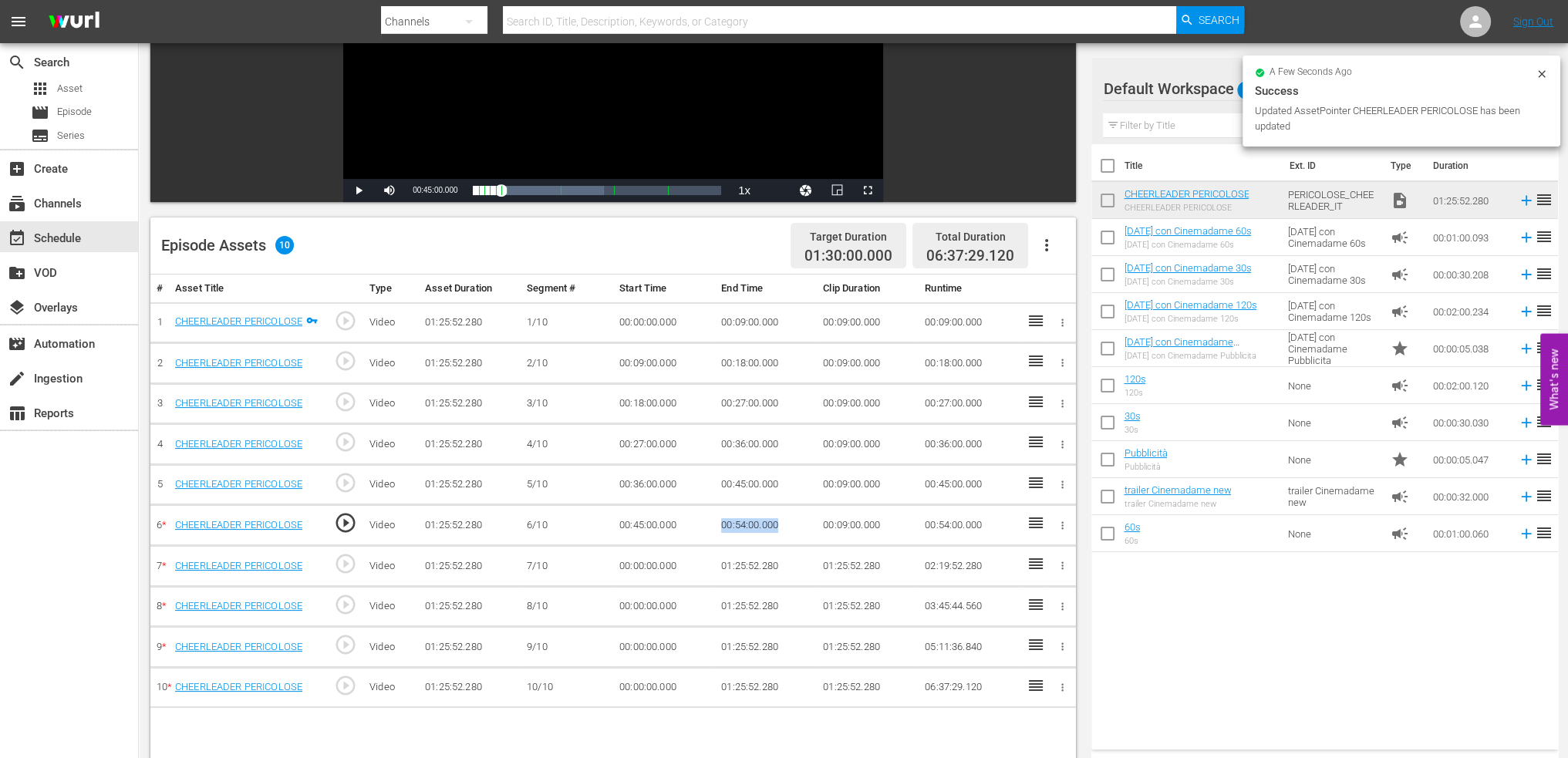
copy td "00:54:00.000"
click at [629, 560] on td "00:00:00.000" at bounding box center [664, 566] width 102 height 41
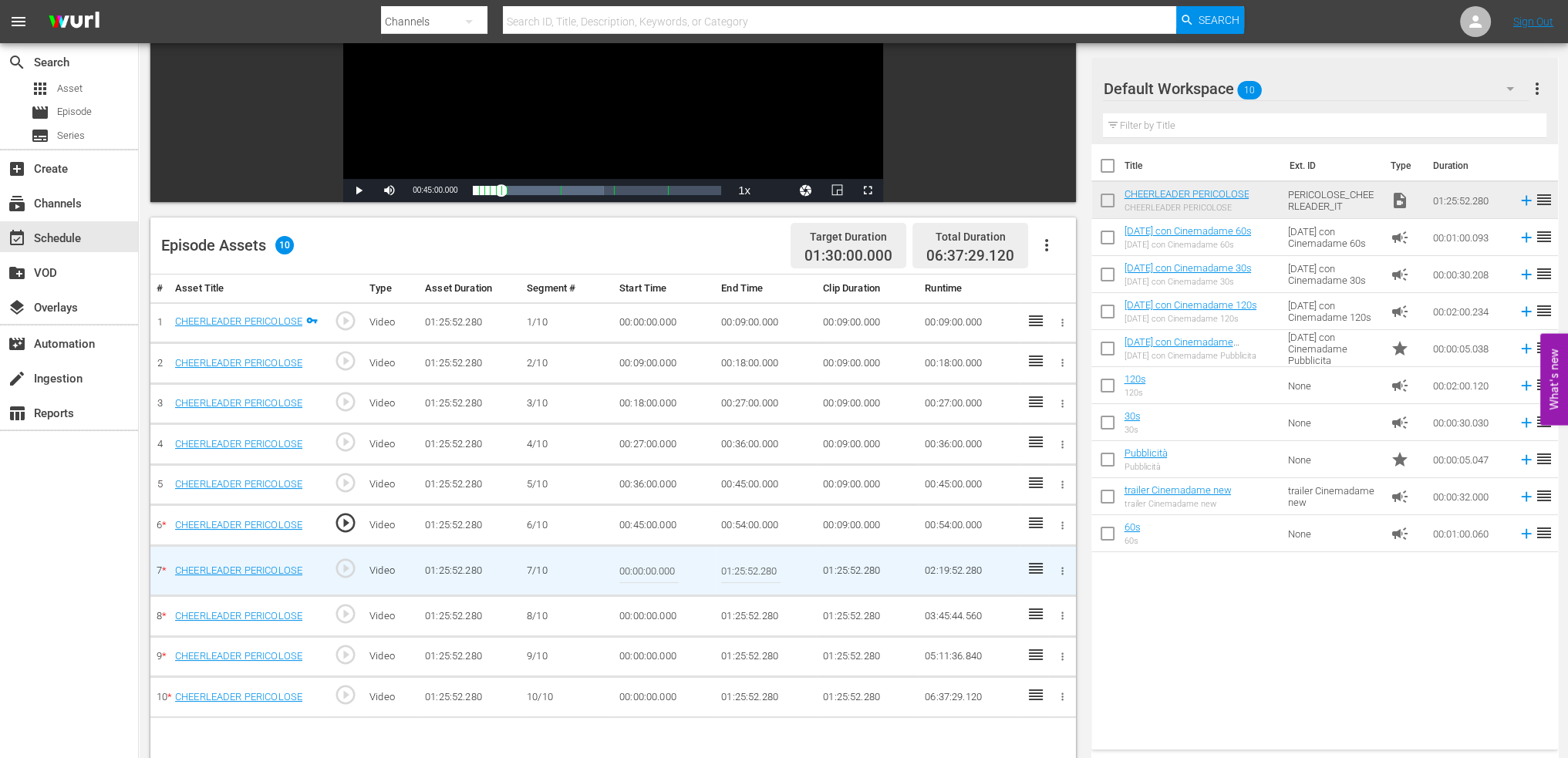
click at [629, 560] on input "00:00:00.000" at bounding box center [649, 571] width 59 height 37
paste input "54"
type input "00:54:00.000"
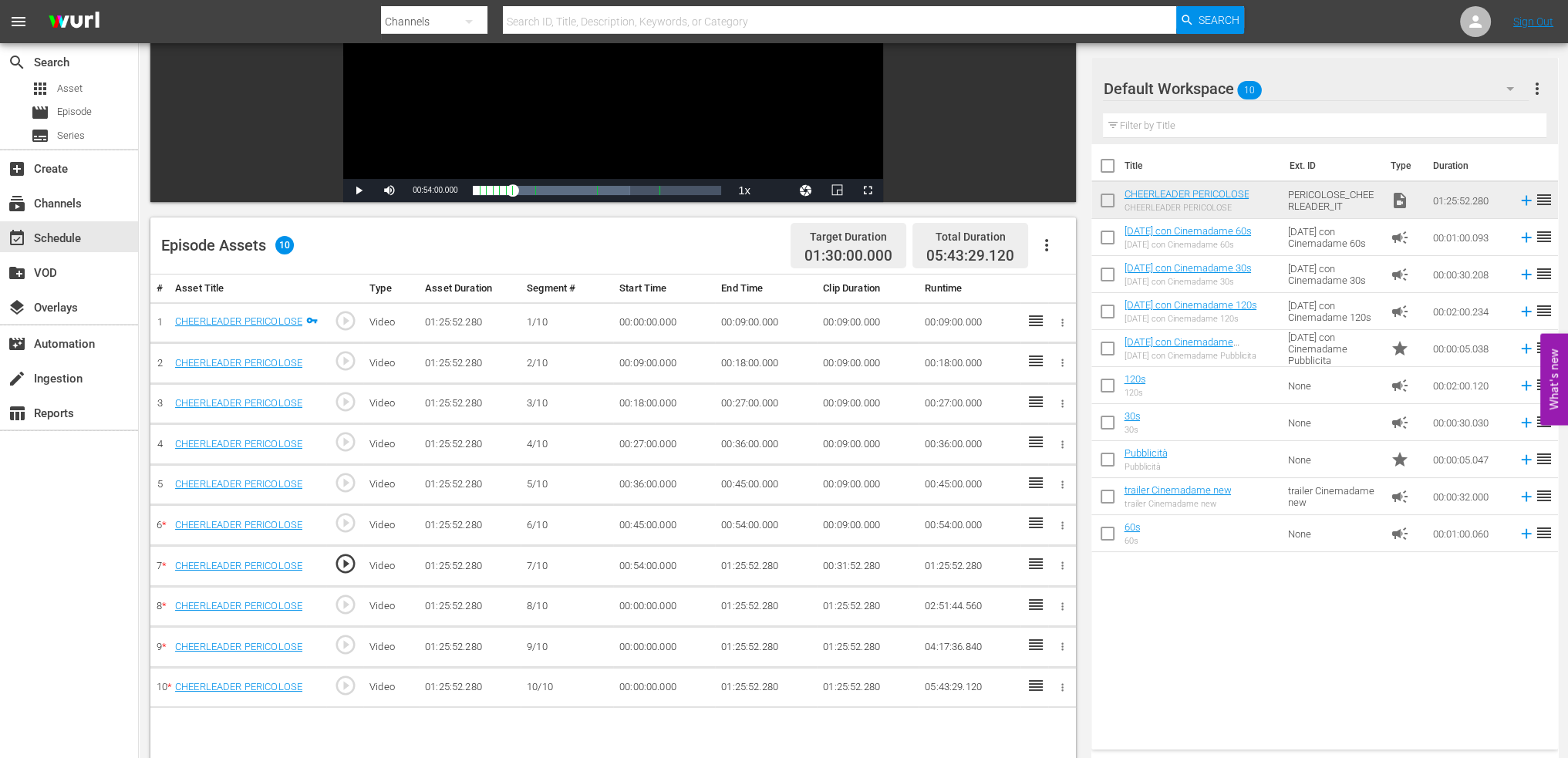
click at [767, 553] on td "01:25:52.280" at bounding box center [765, 566] width 102 height 41
click at [729, 560] on td "01:25:52.280" at bounding box center [765, 566] width 102 height 41
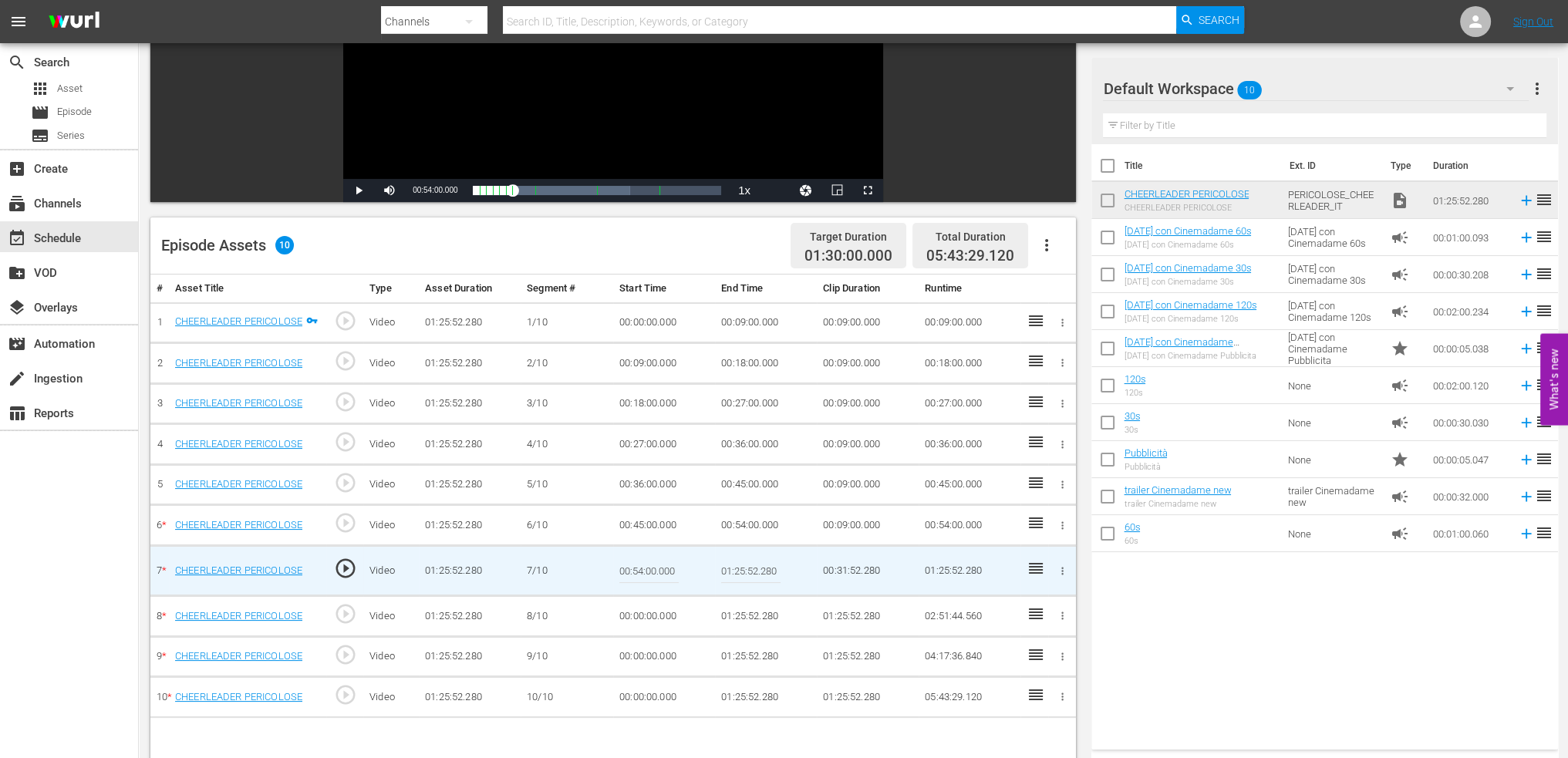
click at [729, 560] on input "01:25:52.280" at bounding box center [751, 571] width 59 height 37
paste input "03:0"
type input "01:03:00"
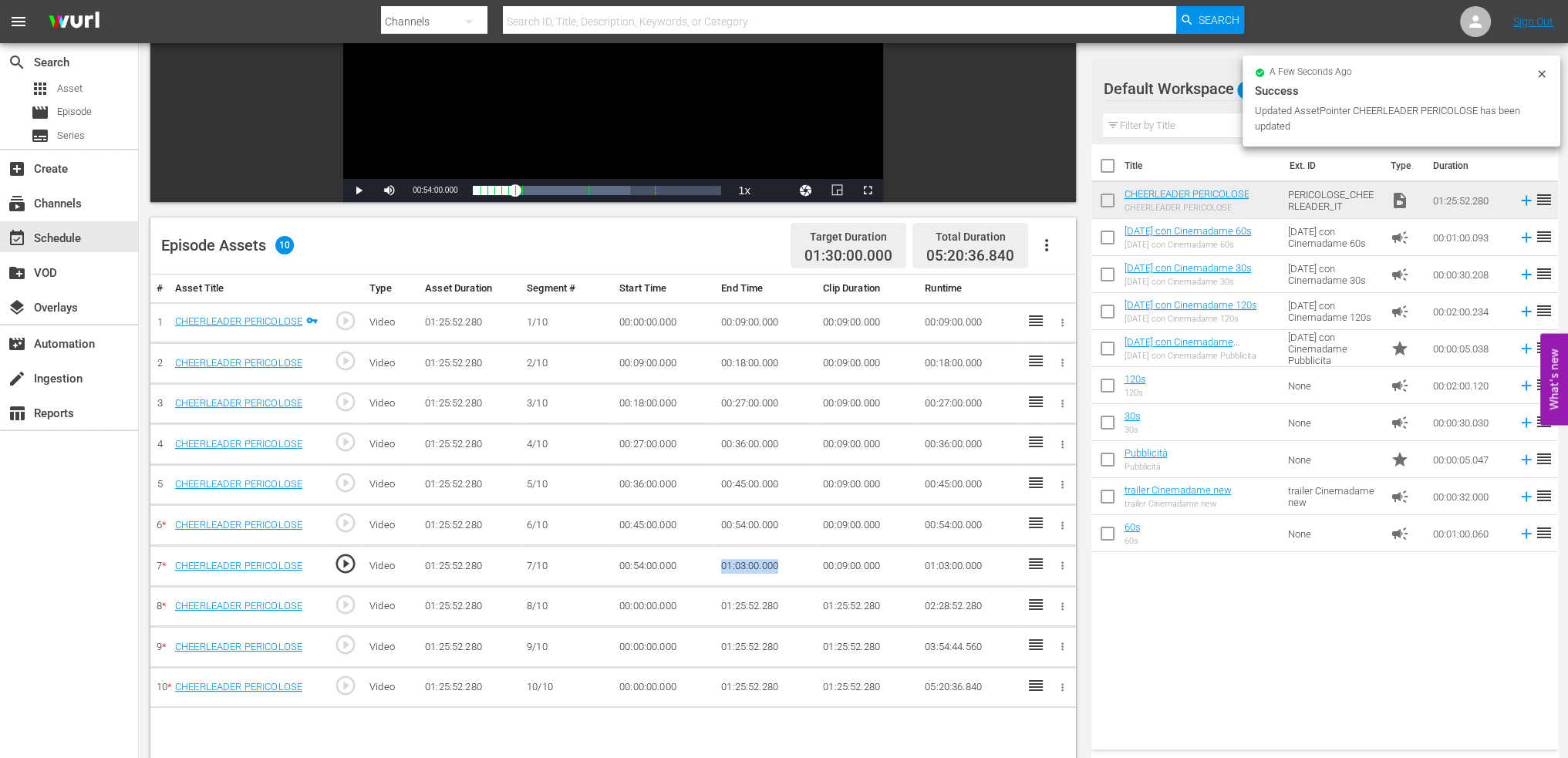
drag, startPoint x: 755, startPoint y: 561, endPoint x: 722, endPoint y: 566, distance: 33.4
click at [722, 566] on td "01:03:00.000" at bounding box center [765, 566] width 102 height 41
copy td "01:03:00.000"
click at [624, 615] on td "00:00:00.000" at bounding box center [664, 607] width 102 height 41
click at [639, 596] on td "00:00:00.000" at bounding box center [664, 607] width 102 height 41
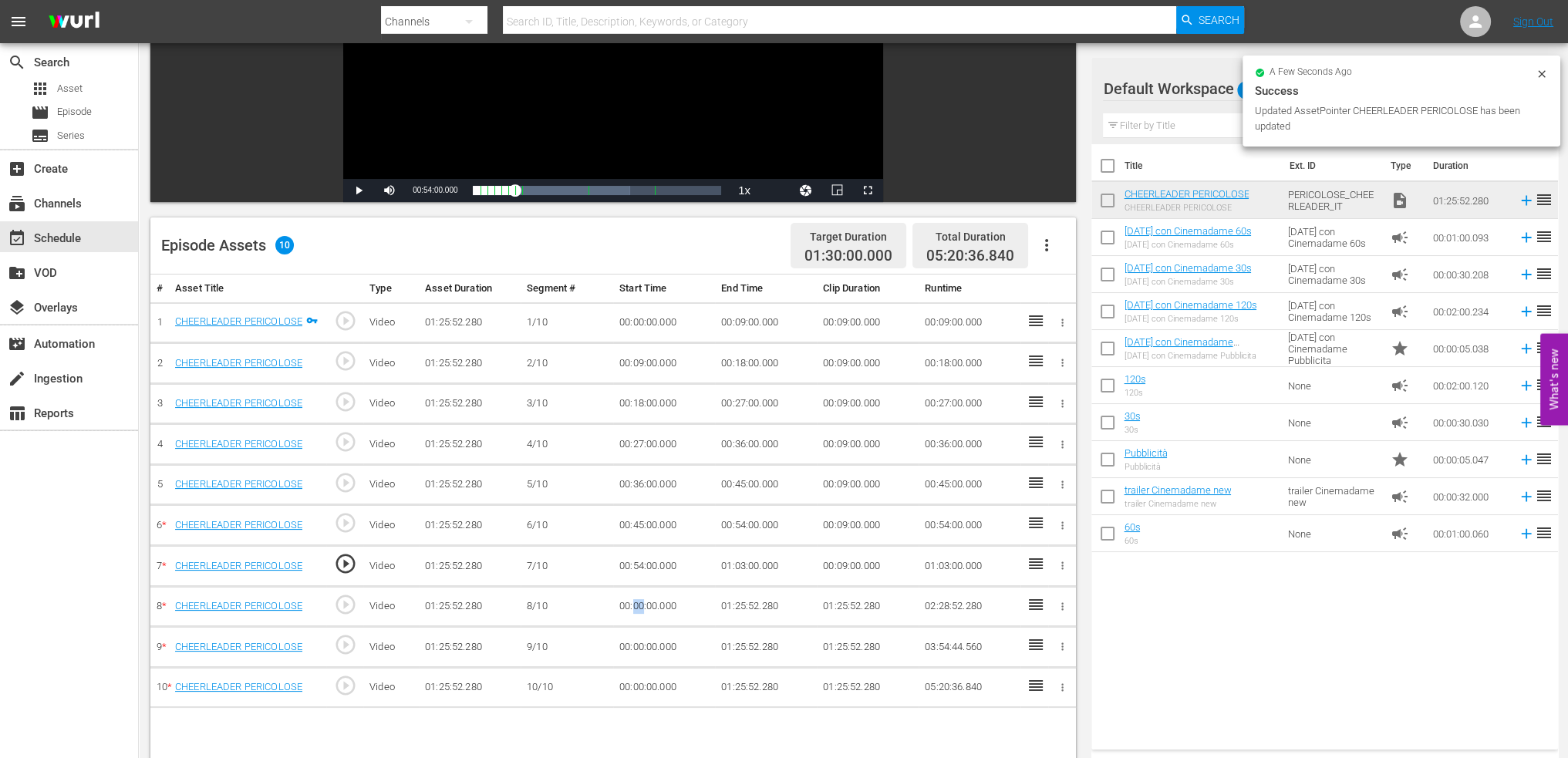
click at [639, 596] on td "00:00:00.000" at bounding box center [664, 607] width 102 height 41
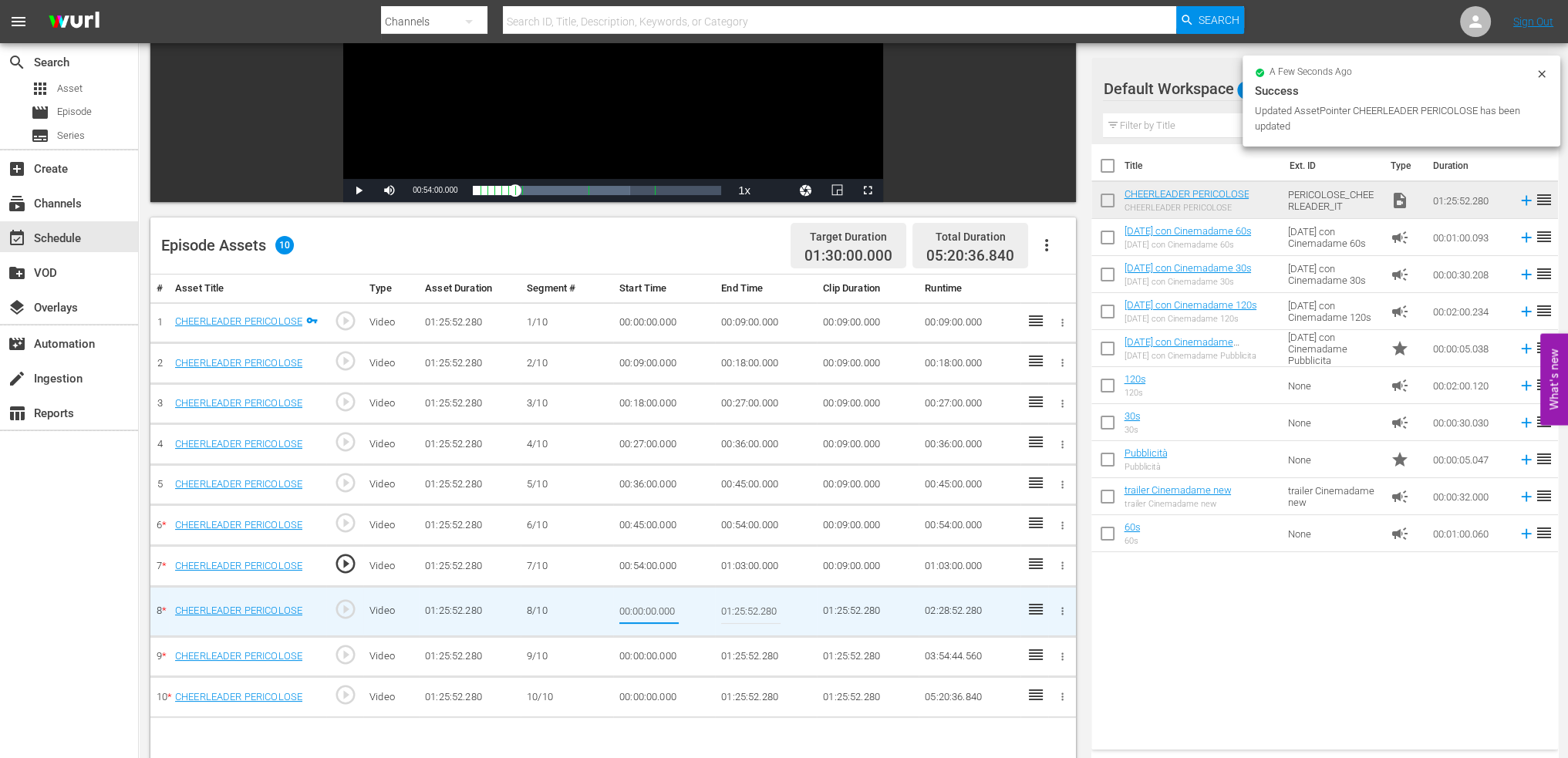
type input "01:03:00.000"
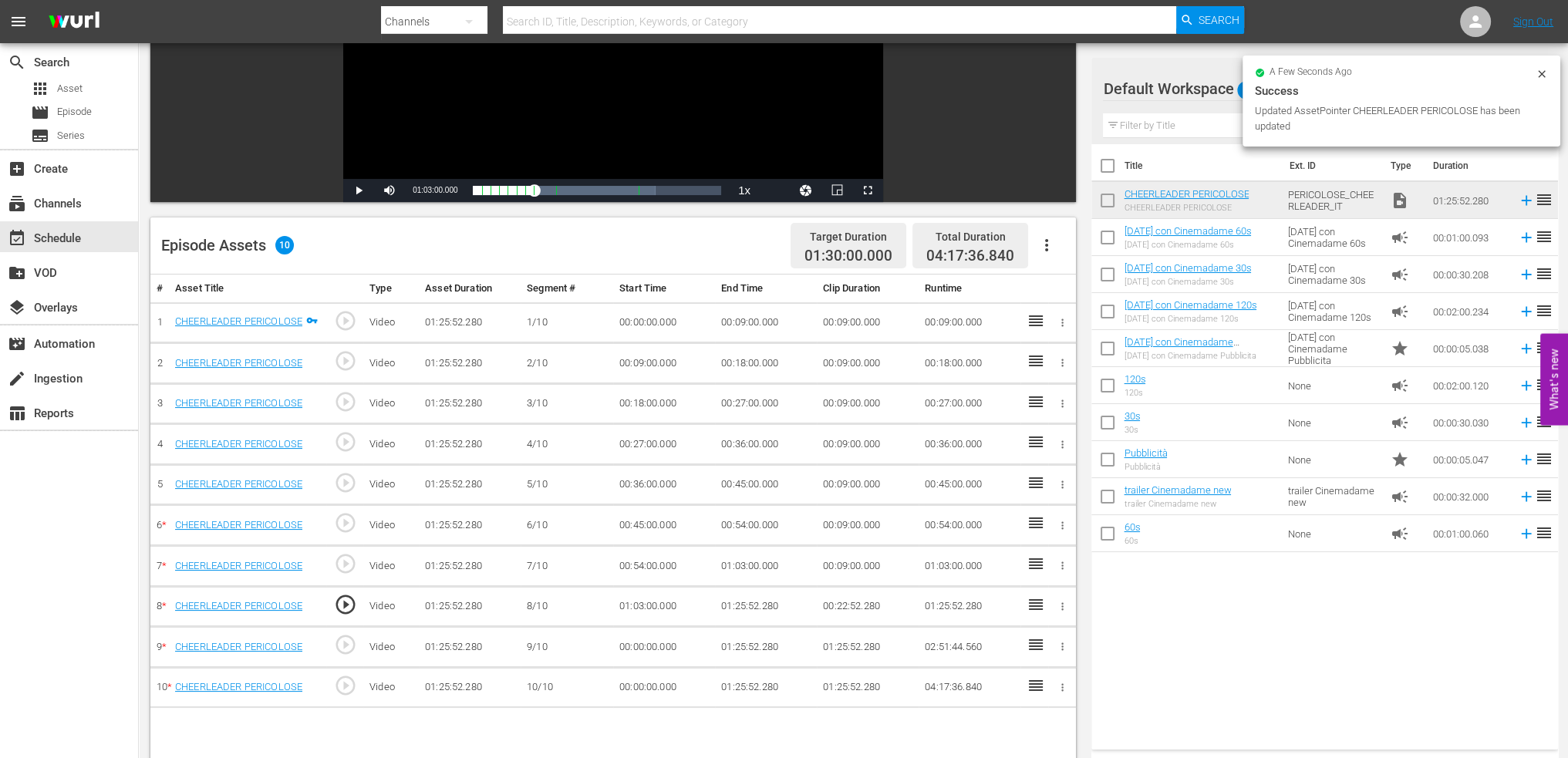
click at [772, 604] on td "01:25:52.280" at bounding box center [765, 607] width 102 height 41
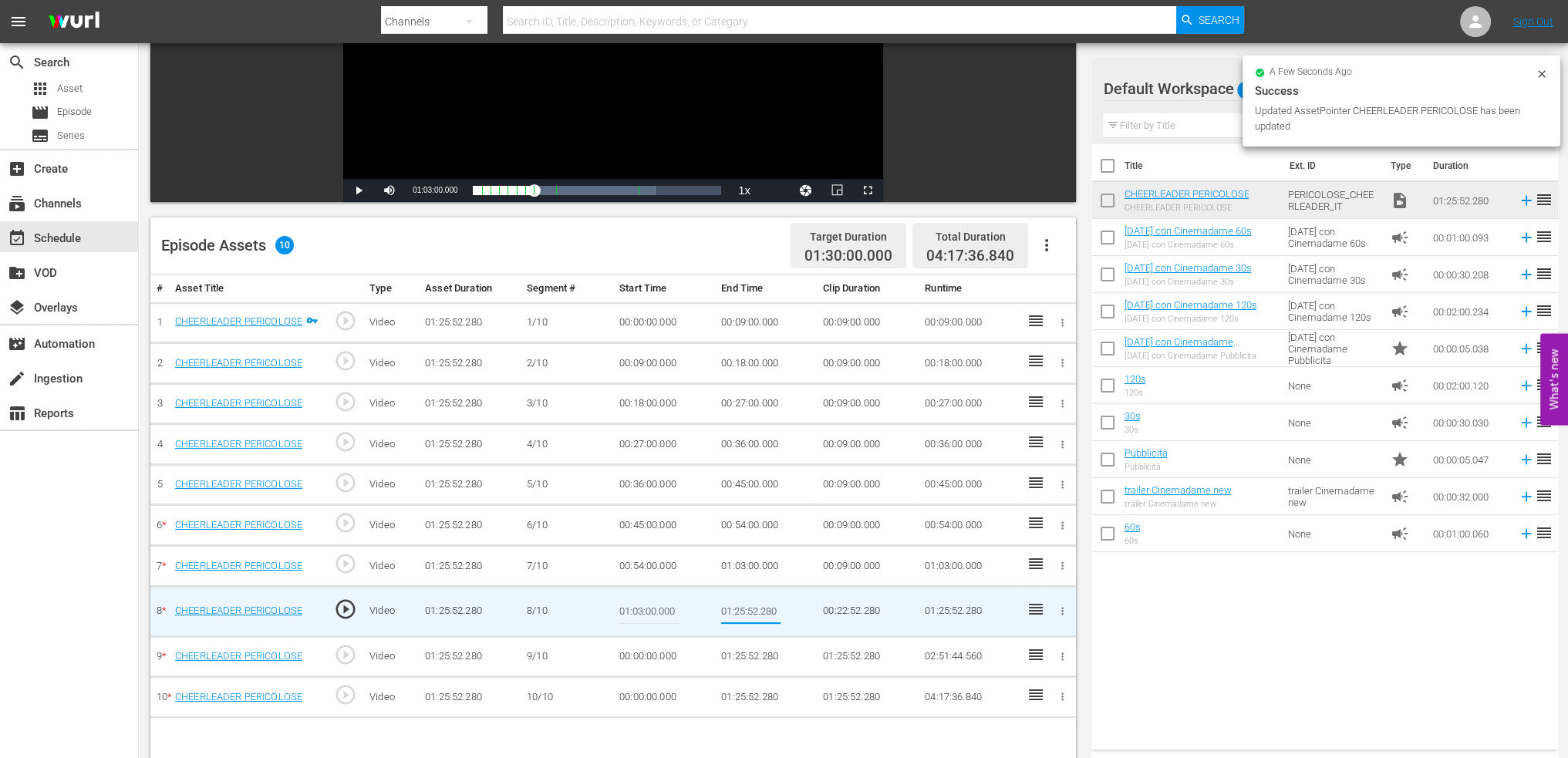
type input "01:12:00"
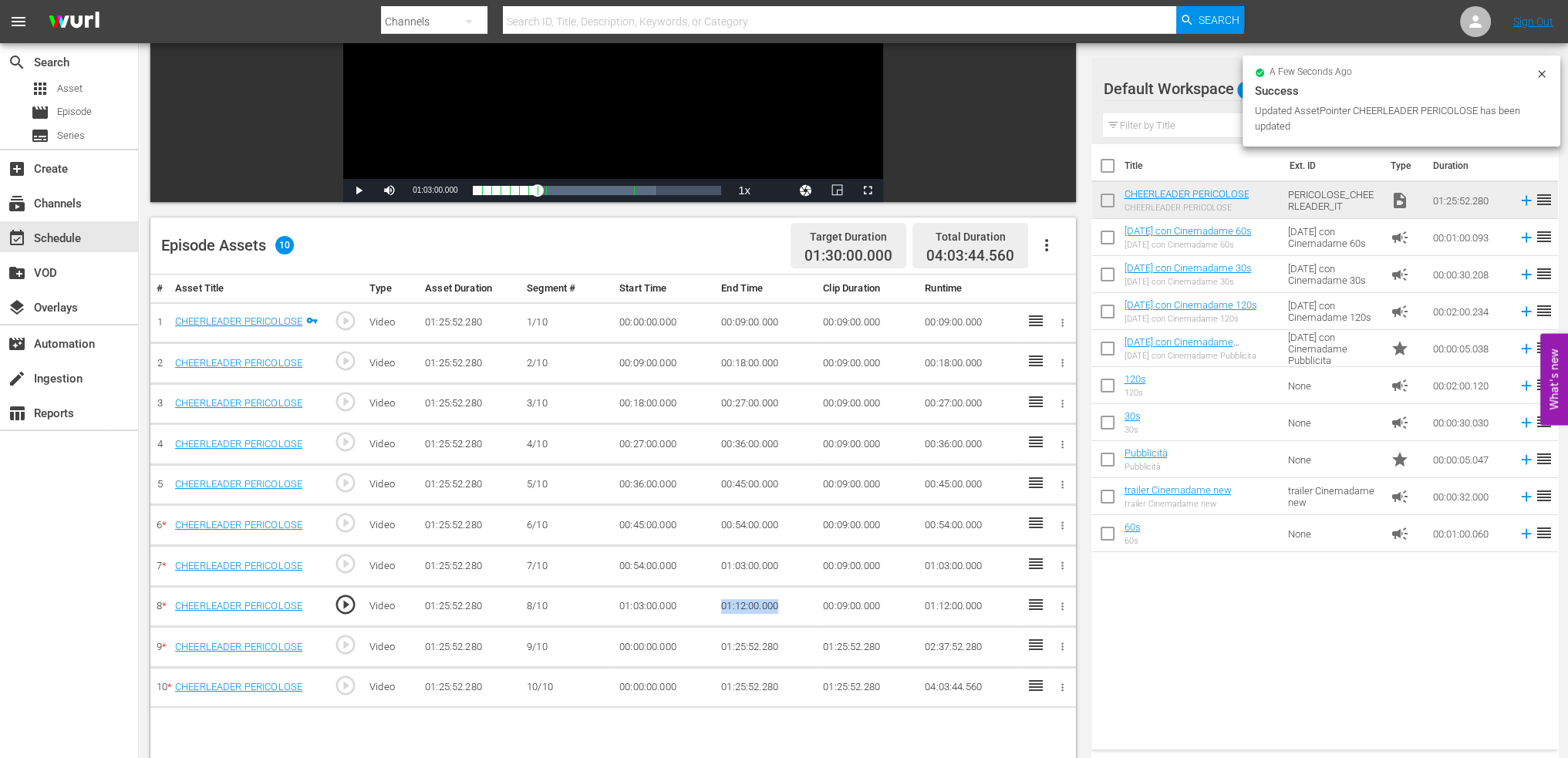
drag, startPoint x: 795, startPoint y: 598, endPoint x: 716, endPoint y: 613, distance: 80.4
click at [716, 613] on td "01:12:00.000" at bounding box center [765, 607] width 102 height 41
copy td "01:12:00.000"
click at [644, 642] on td "00:00:00.000" at bounding box center [664, 647] width 102 height 41
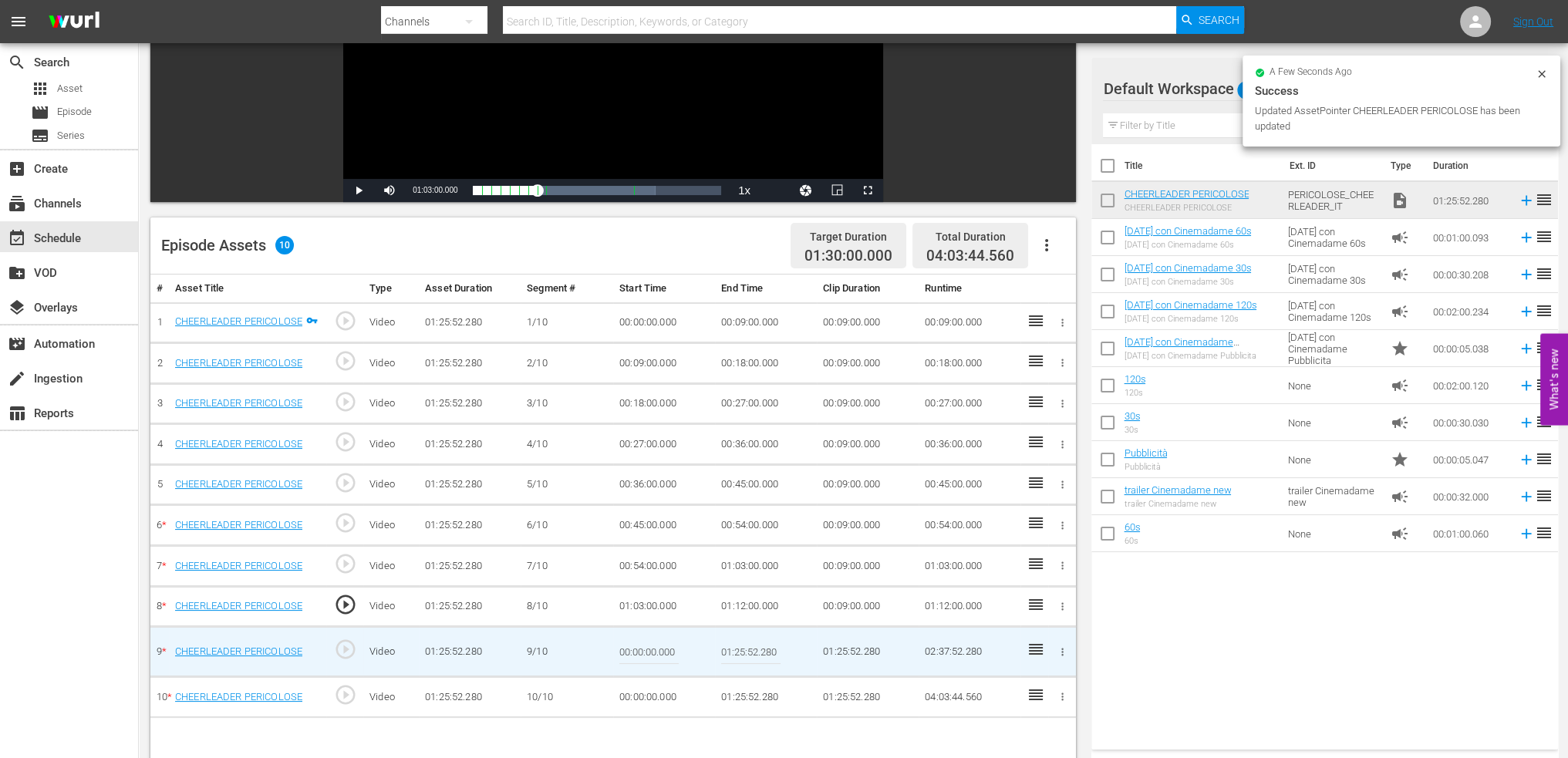
click at [644, 642] on input "00:00:00.000" at bounding box center [649, 652] width 59 height 37
paste input "1:12"
type input "01:12:00.000"
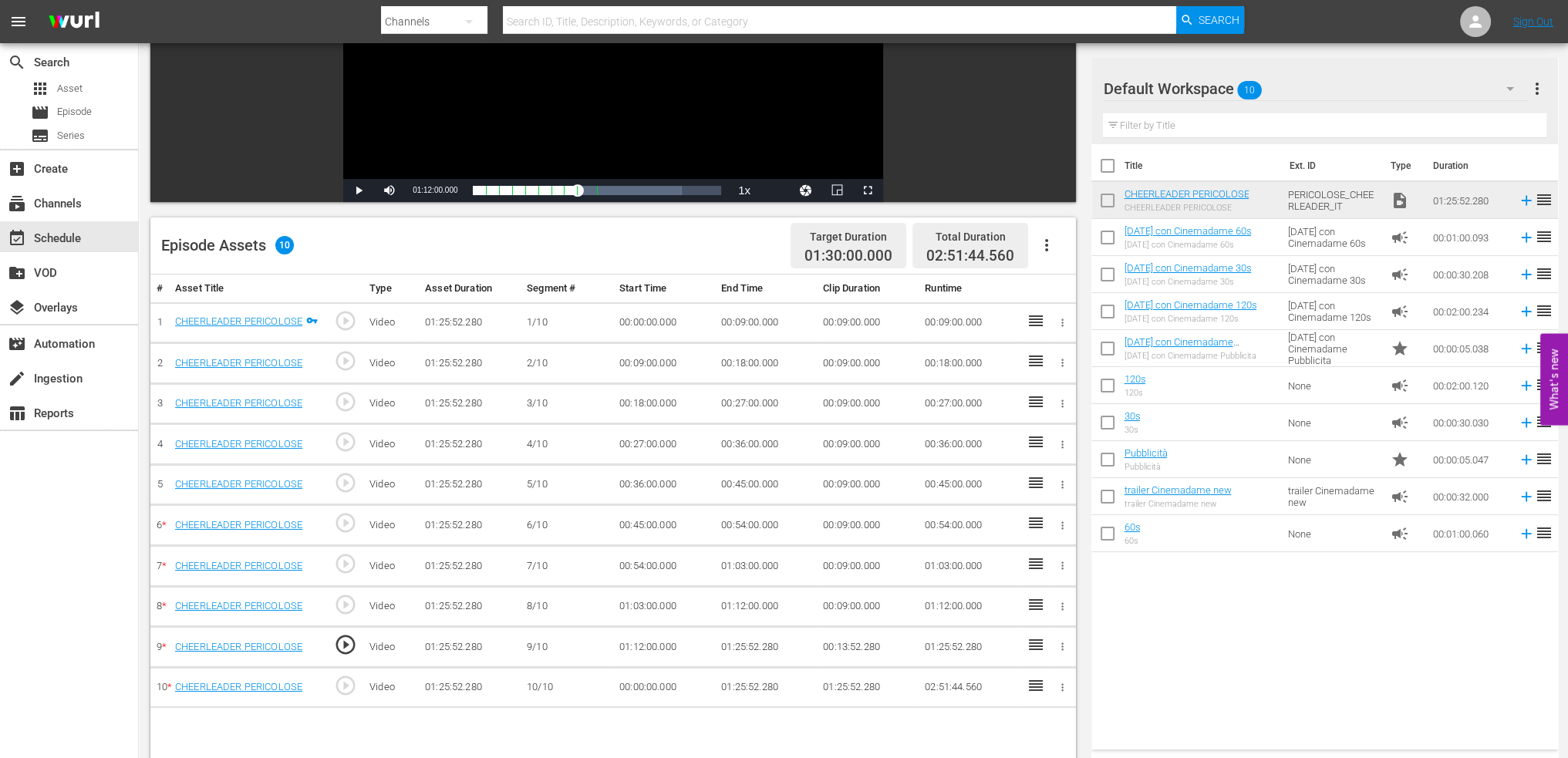
click at [746, 651] on td "01:25:52.280" at bounding box center [765, 647] width 102 height 41
click at [747, 642] on td "01:25:52.280" at bounding box center [765, 647] width 102 height 41
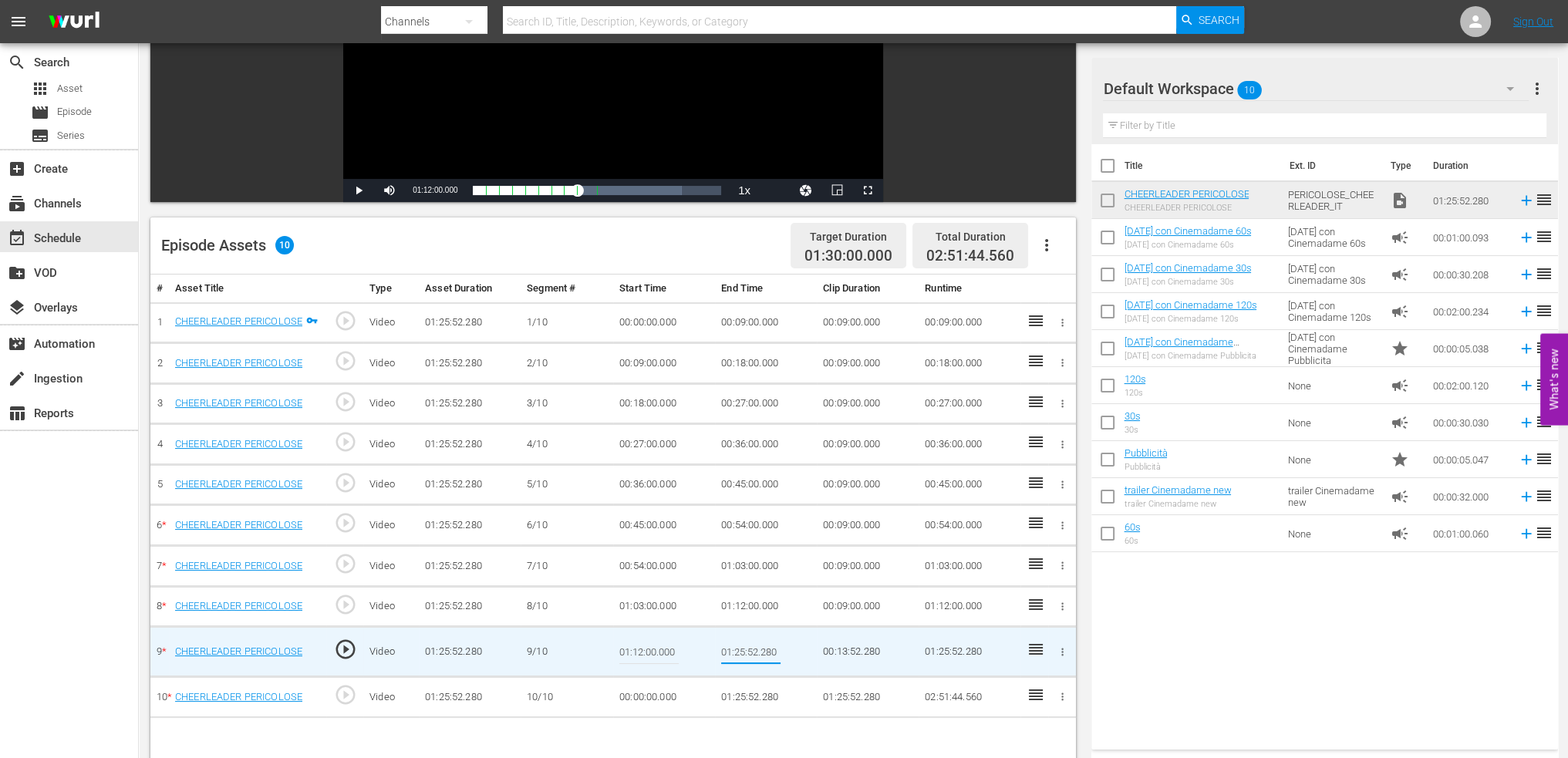
type input "01:21:00"
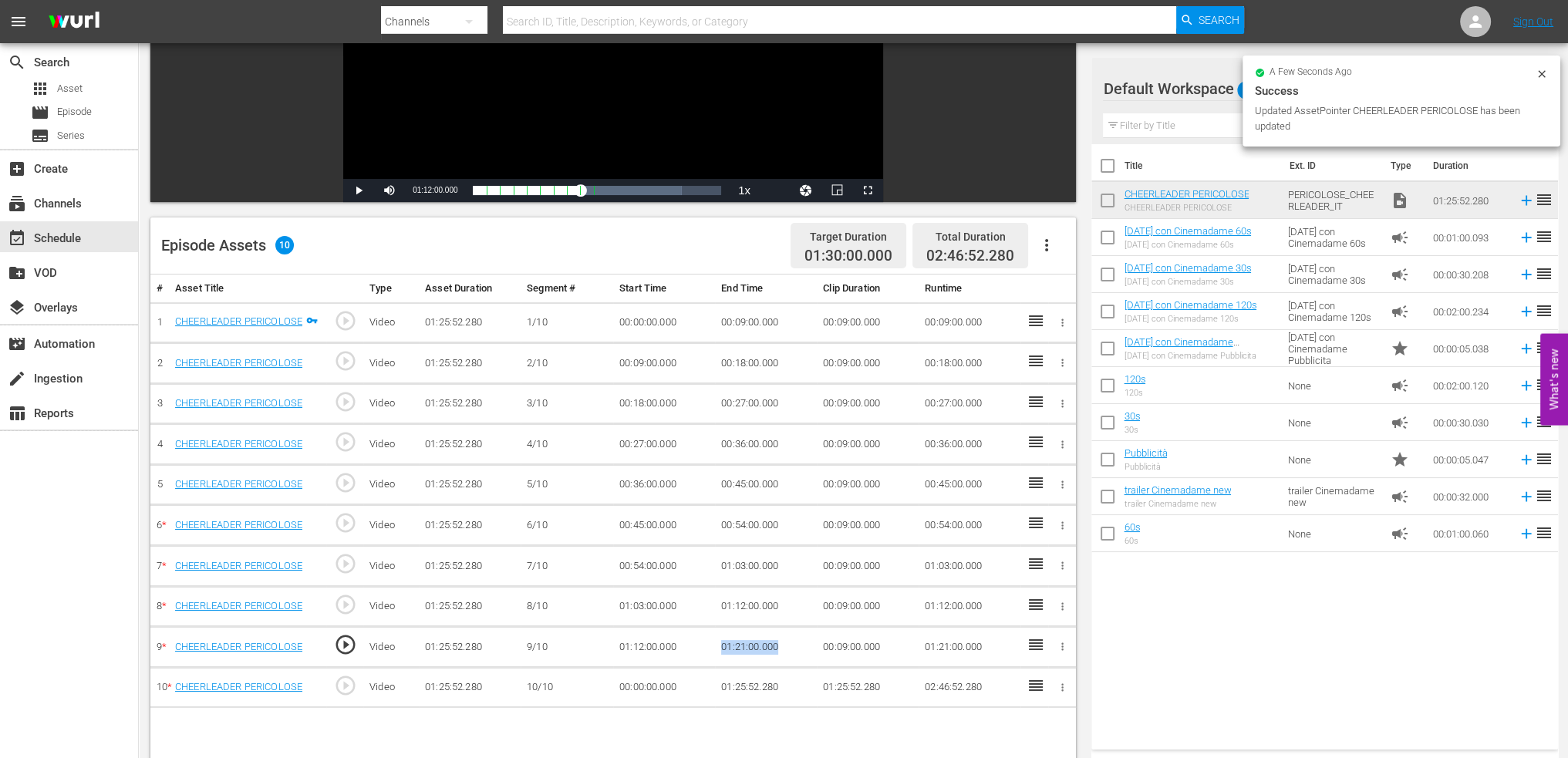
drag, startPoint x: 758, startPoint y: 644, endPoint x: 714, endPoint y: 652, distance: 44.7
click at [715, 652] on td "01:21:00.000" at bounding box center [765, 647] width 102 height 41
copy td "01:21:00.000"
click at [648, 678] on td "00:00:00.000" at bounding box center [664, 688] width 102 height 41
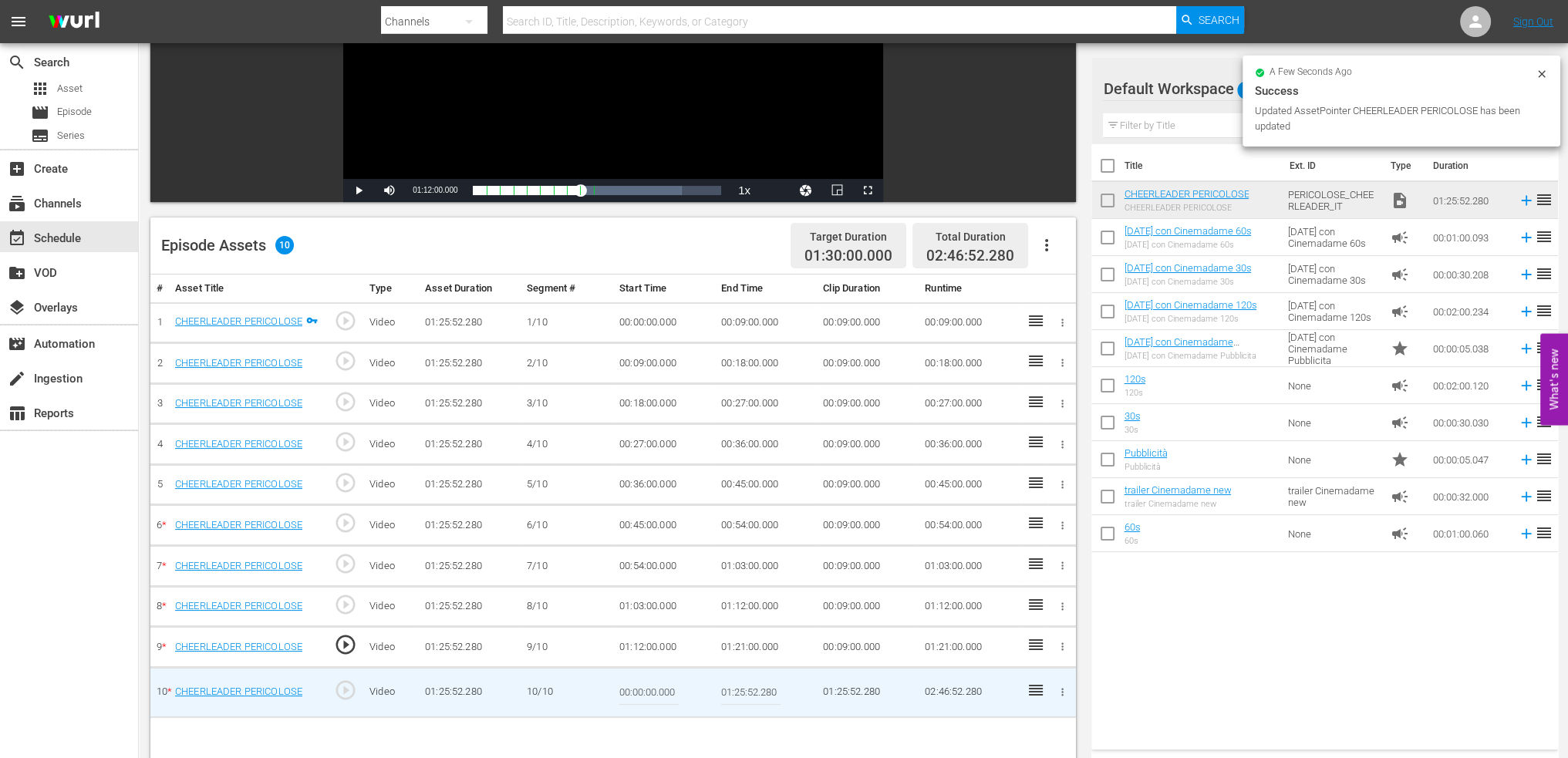
click at [648, 678] on input "00:00:00.000" at bounding box center [649, 693] width 59 height 37
paste input "1:21"
type input "01:21:00.000"
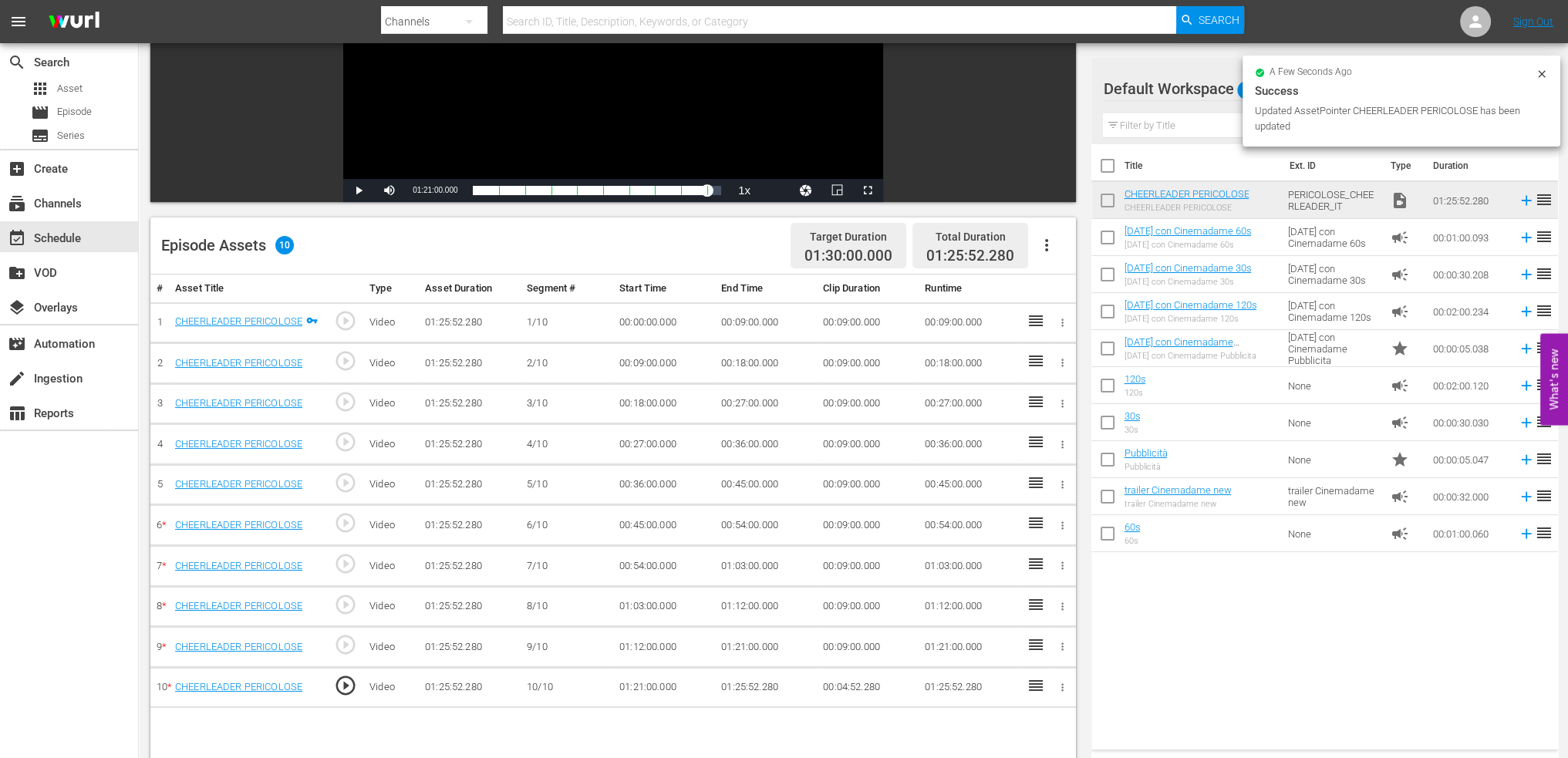
click at [1040, 245] on icon "button" at bounding box center [1046, 246] width 19 height 19
click at [1071, 263] on div "Fill with Ads" at bounding box center [1093, 252] width 105 height 37
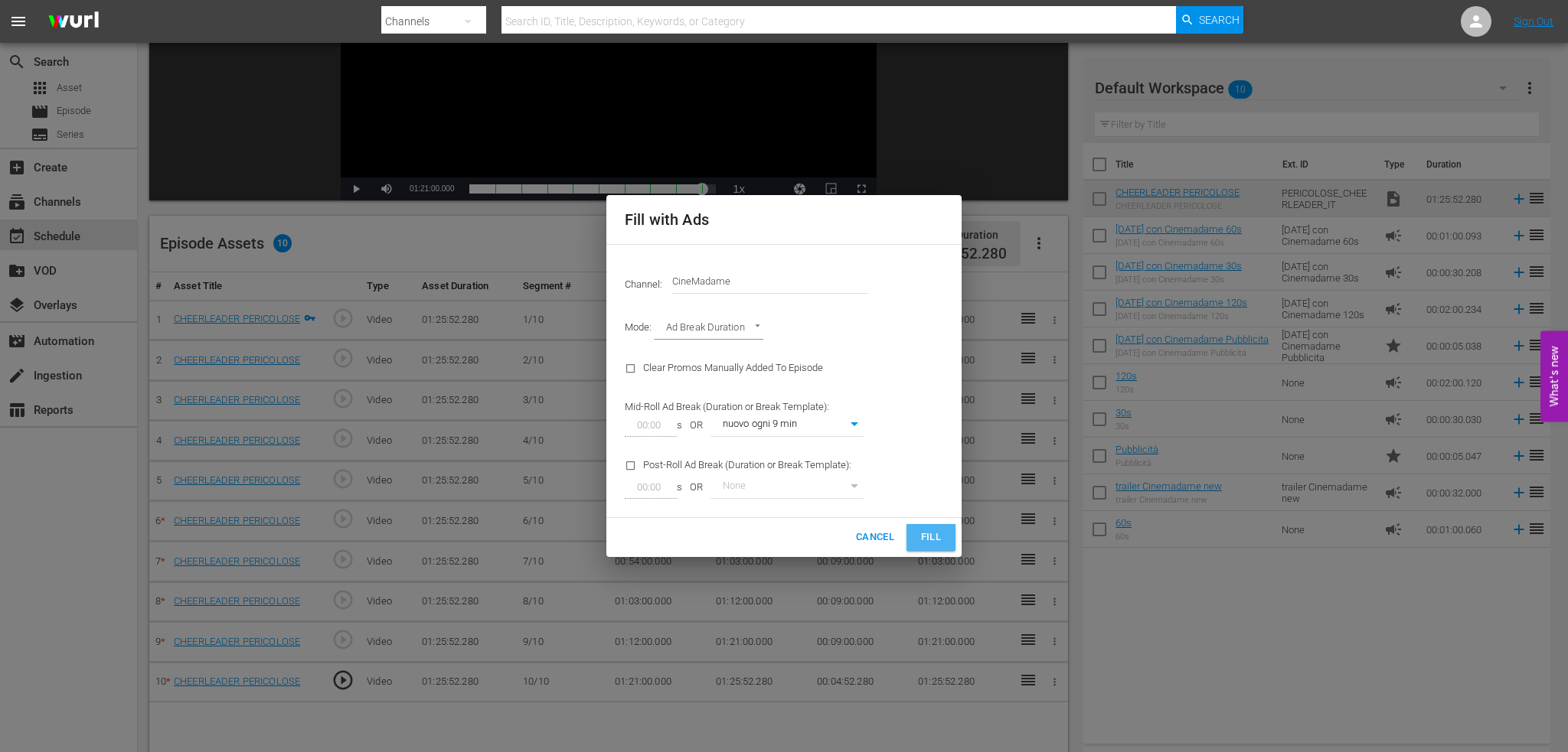
click at [928, 529] on span "Fill" at bounding box center [931, 538] width 24 height 18
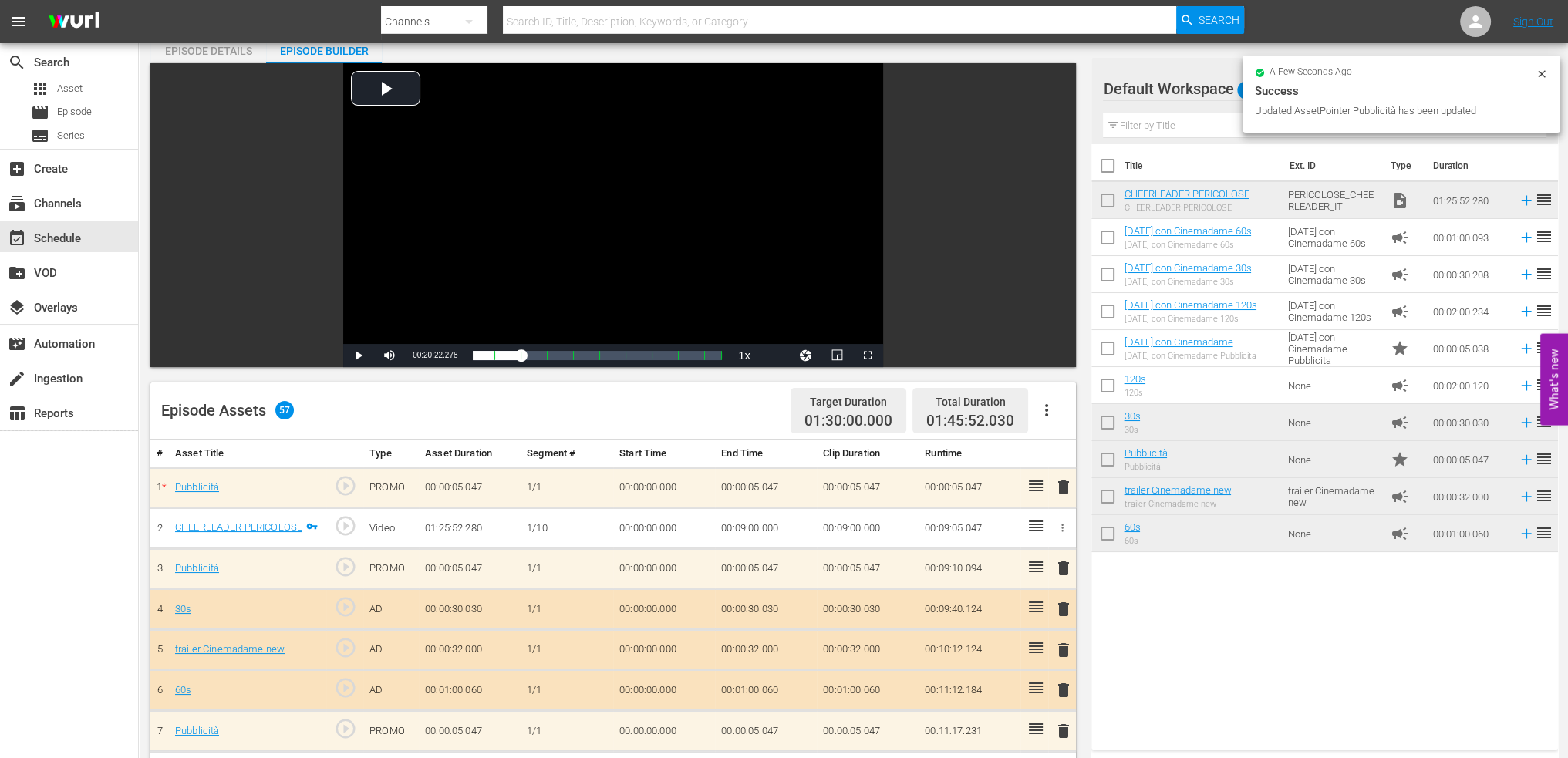
scroll to position [0, 0]
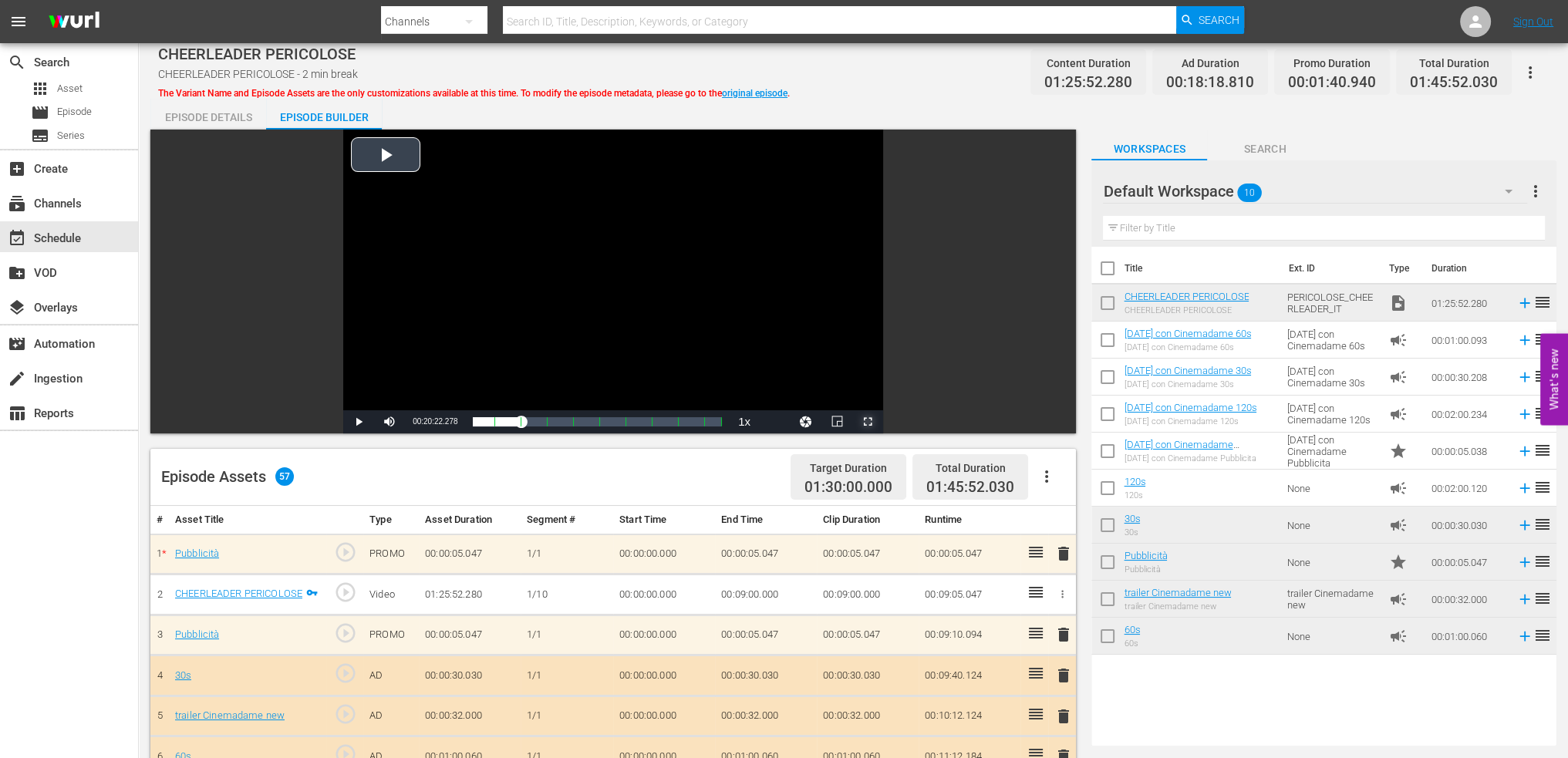
click at [868, 422] on span "Video Player" at bounding box center [868, 422] width 0 height 0
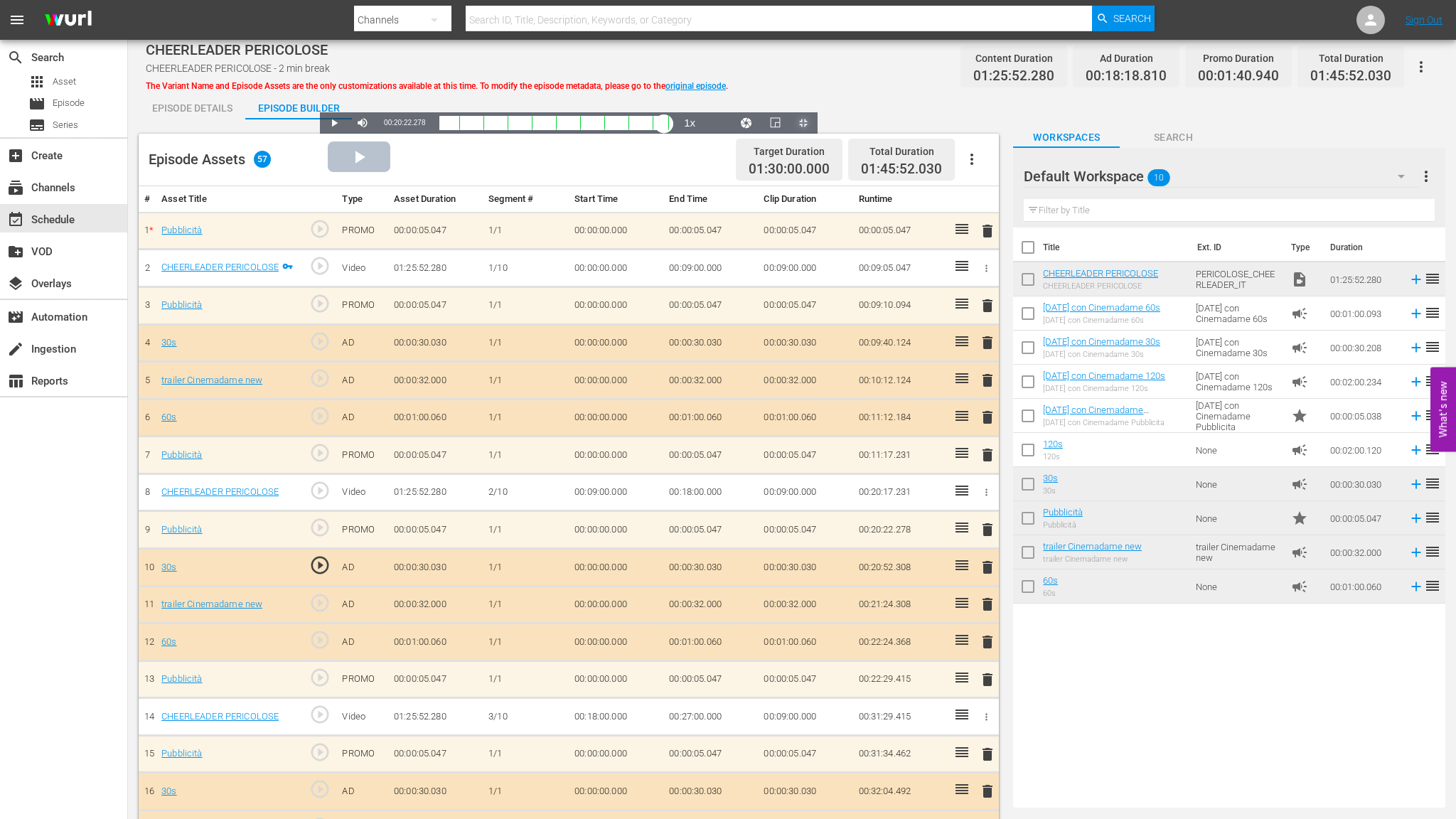
click at [668, 130] on div "Loaded : 19.46% 01:43:42.707 00:00:00.000" at bounding box center [554, 123] width 229 height 14
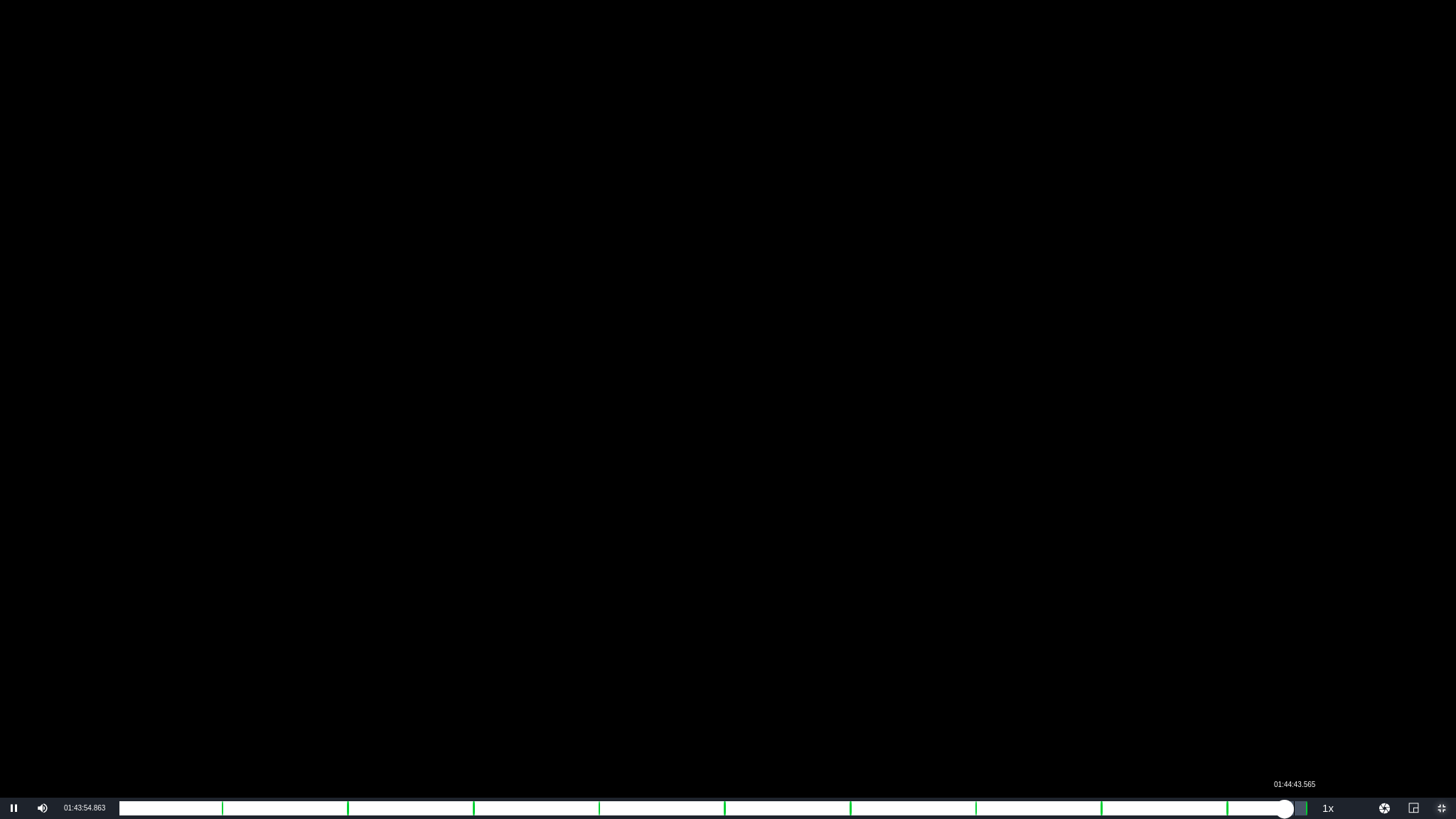
click at [1285, 698] on div "01:24:00.382" at bounding box center [702, 808] width 1165 height 14
click at [1293, 698] on div "01:24:41.554" at bounding box center [706, 808] width 1173 height 14
click at [1293, 698] on div "01:24:49.135" at bounding box center [707, 808] width 1174 height 14
click at [1298, 698] on div "01:25:11.971" at bounding box center [709, 808] width 1178 height 14
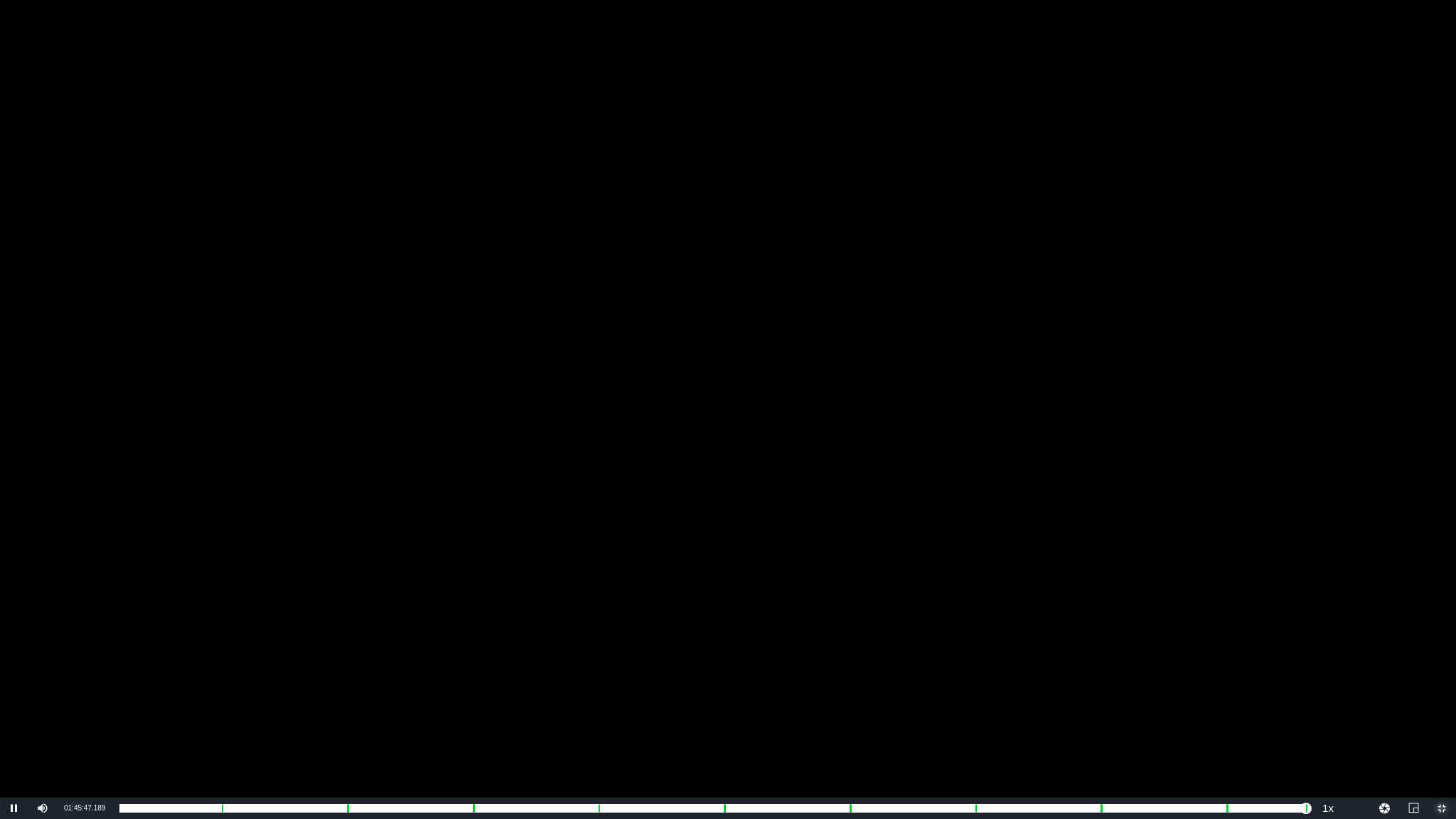
click at [1442, 698] on span "Video Player" at bounding box center [1442, 808] width 0 height 0
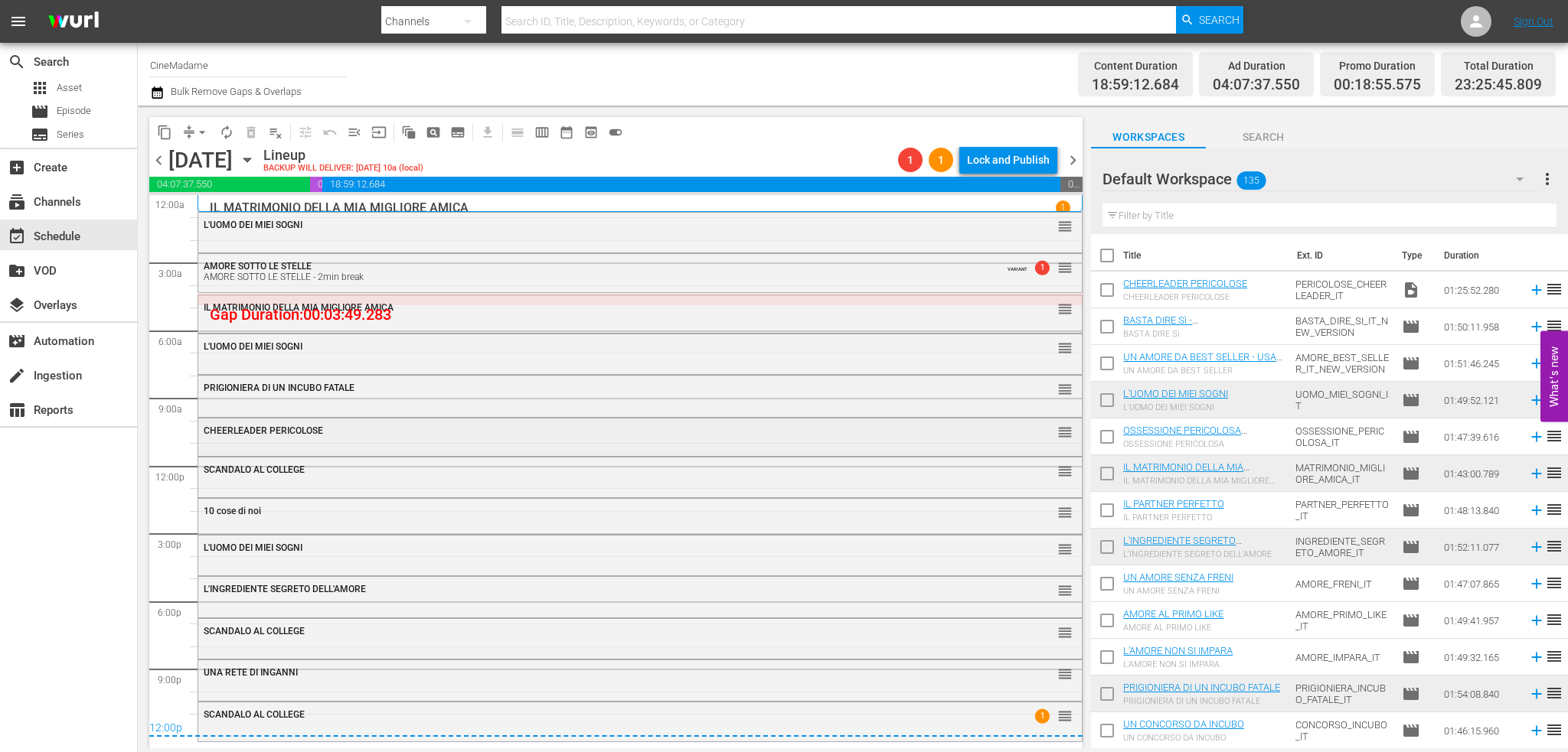
click at [389, 434] on div "CHEERLEADER PERICOLOSE" at bounding box center [597, 430] width 788 height 11
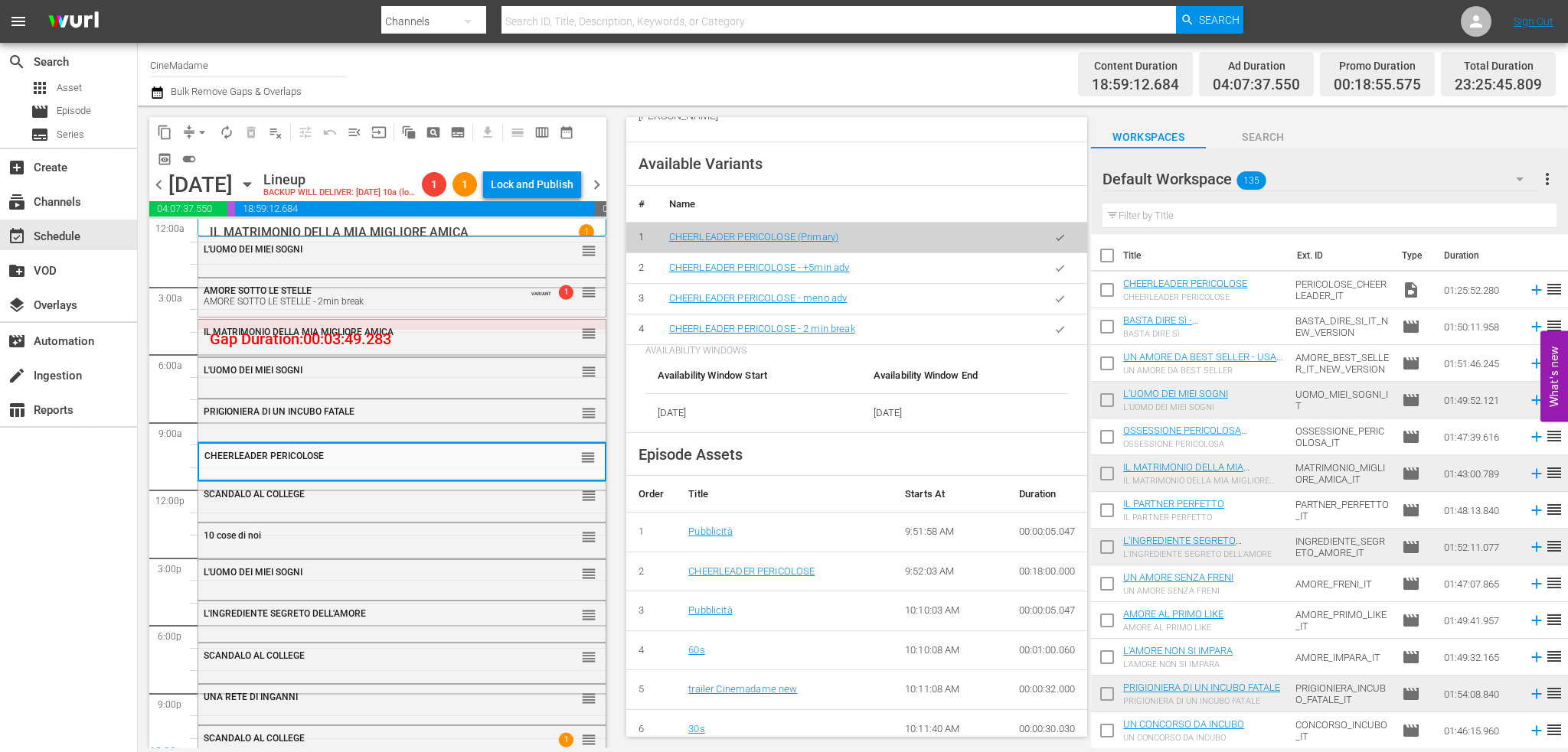
scroll to position [536, 0]
click at [1055, 322] on icon "button" at bounding box center [1060, 328] width 12 height 12
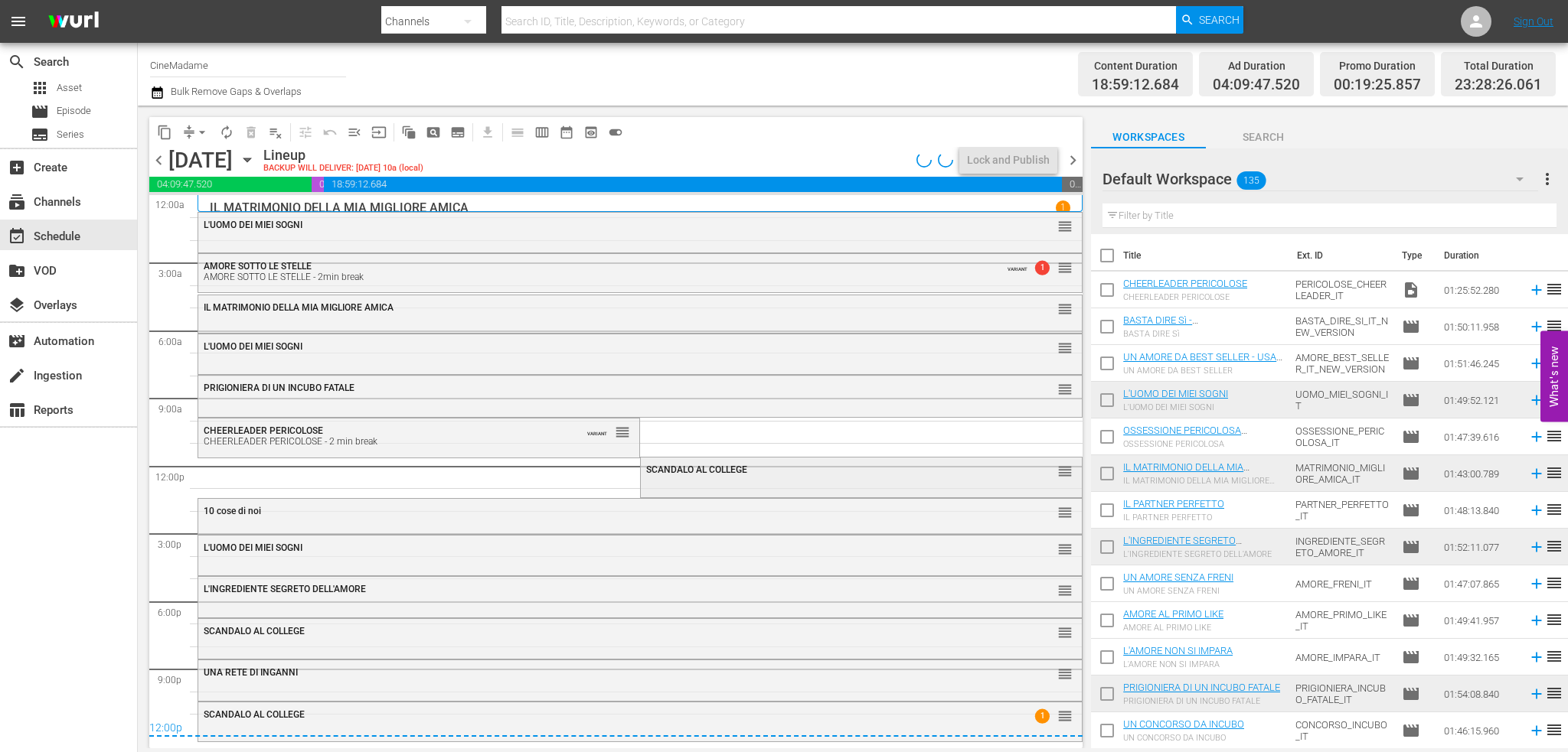
click at [760, 473] on div "SCANDALO AL COLLEGE" at bounding box center [822, 470] width 353 height 11
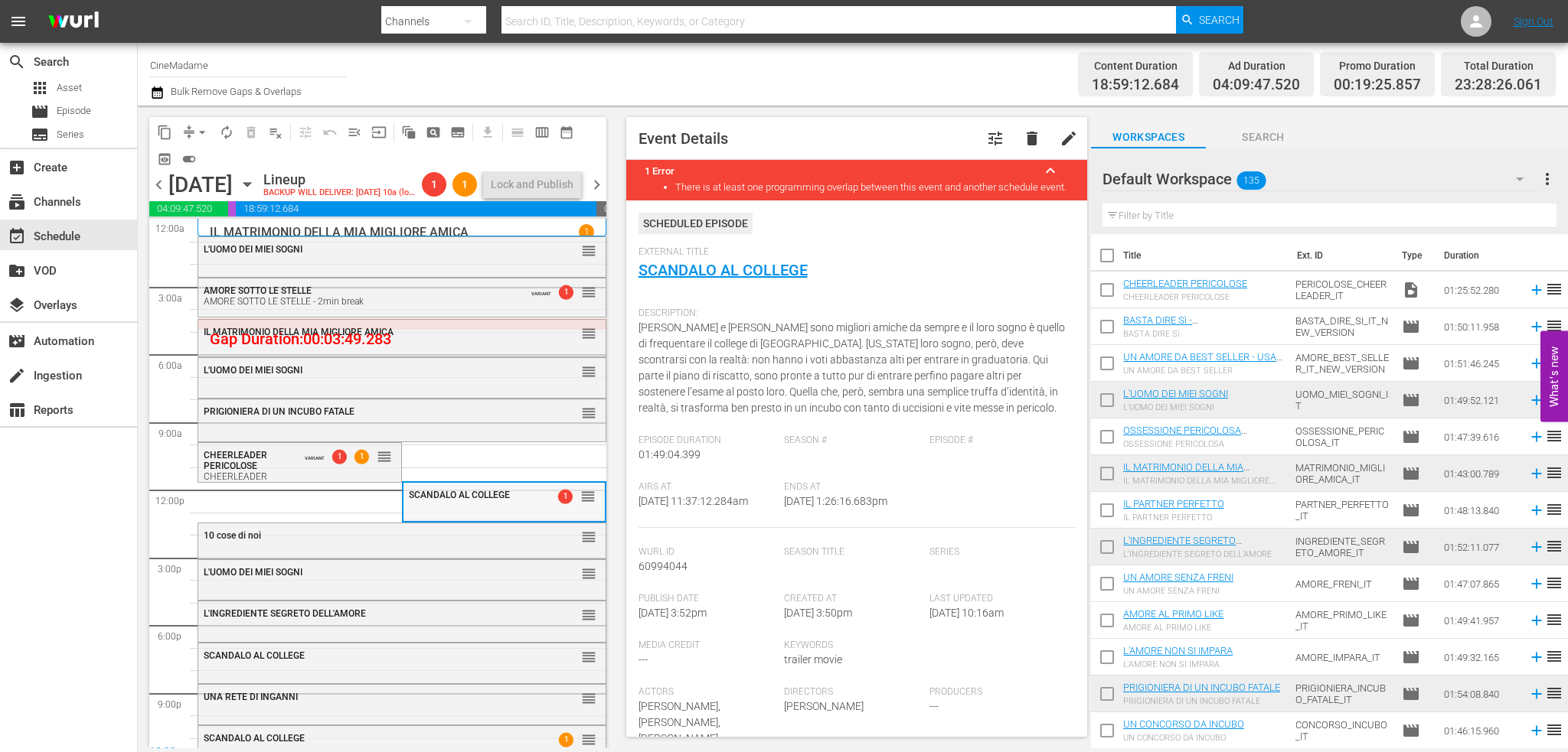
click at [479, 520] on div "SCANDALO AL COLLEGE 1 reorder" at bounding box center [504, 502] width 201 height 37
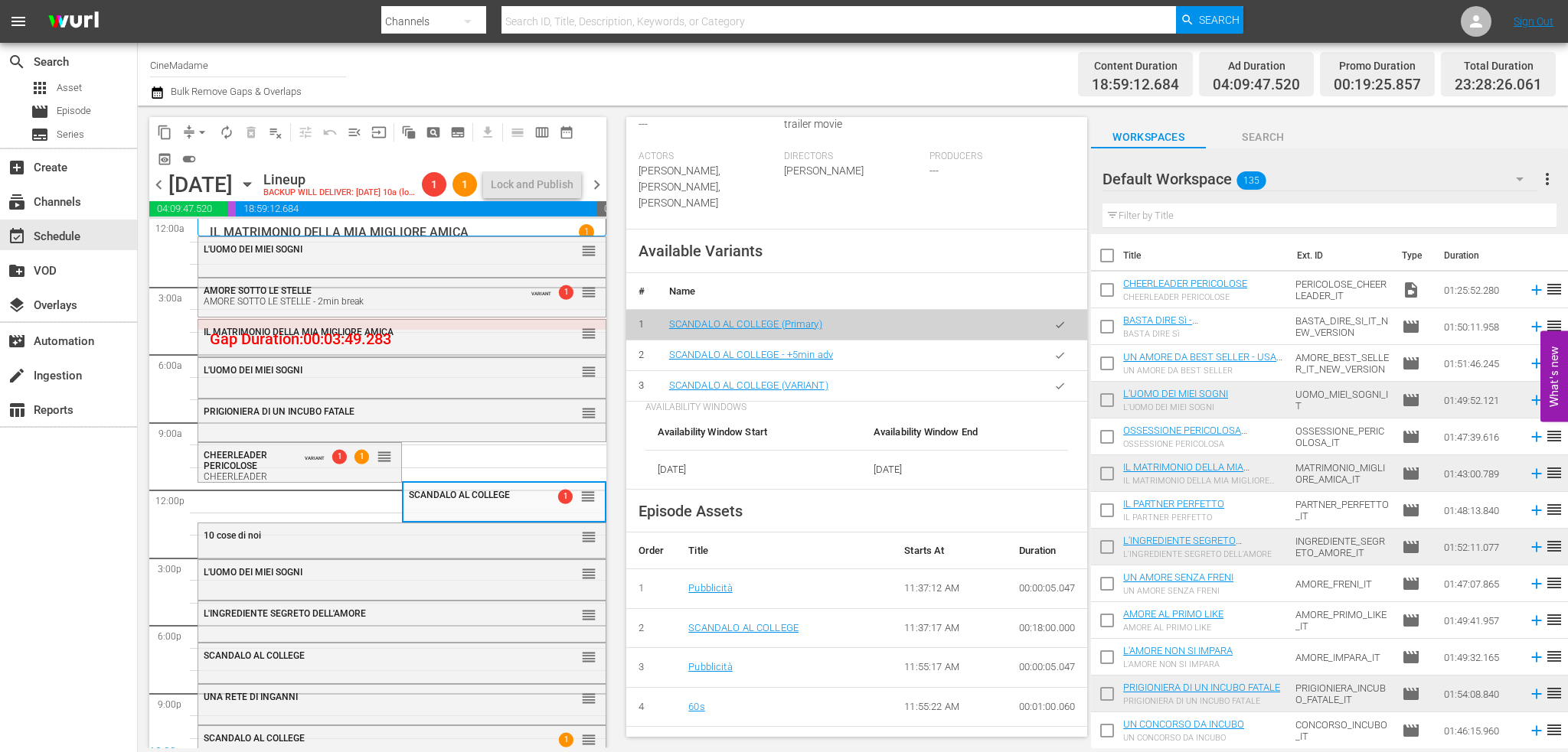
click at [1045, 379] on button "button" at bounding box center [1060, 386] width 30 height 30
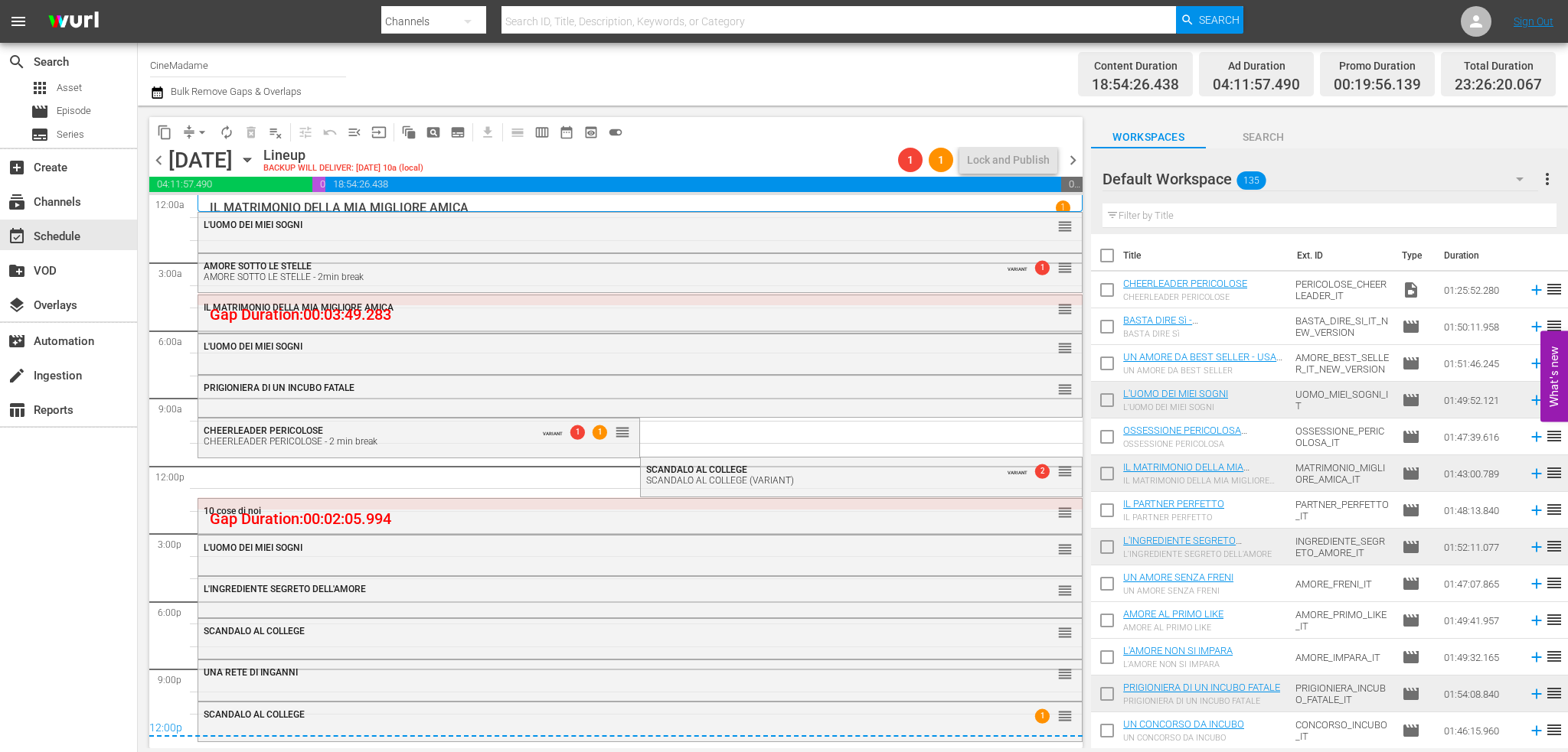
drag, startPoint x: 750, startPoint y: 482, endPoint x: 761, endPoint y: 475, distance: 13.0
click at [750, 482] on div "SCANDALO AL COLLEGE (VARIANT)" at bounding box center [821, 481] width 350 height 11
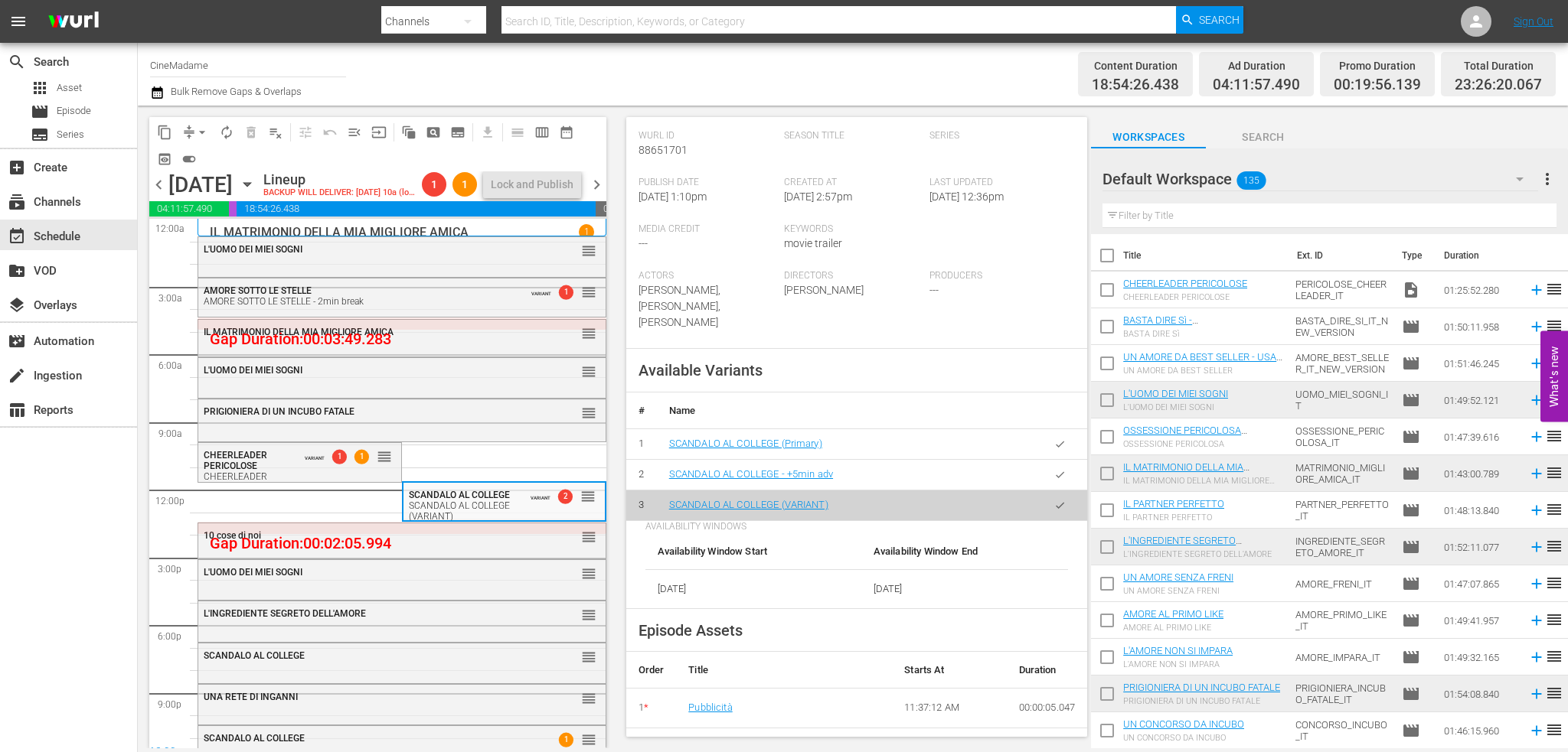
scroll to position [689, 0]
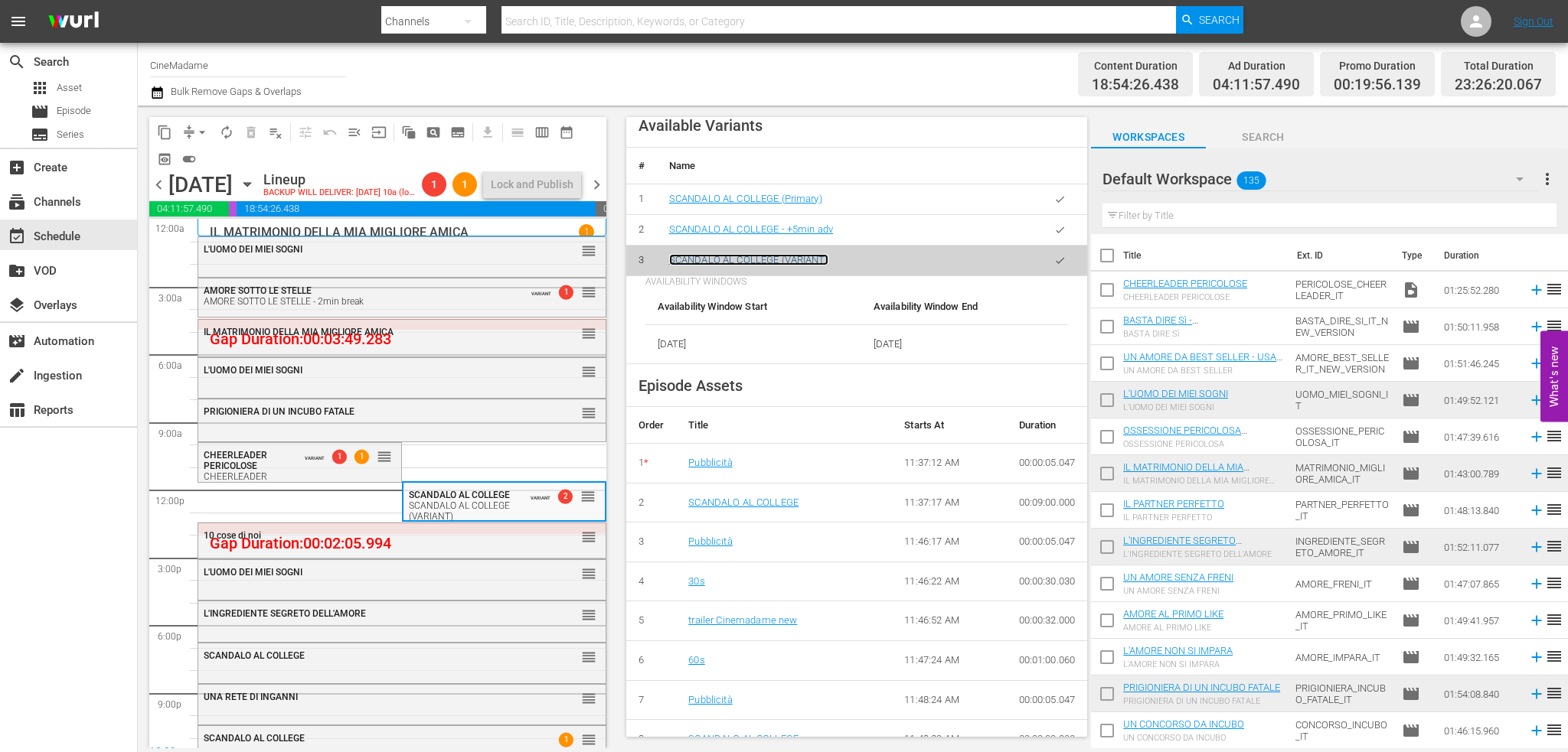
click at [771, 256] on link "SCANDALO AL COLLEGE (VARIANT)" at bounding box center [749, 260] width 159 height 12
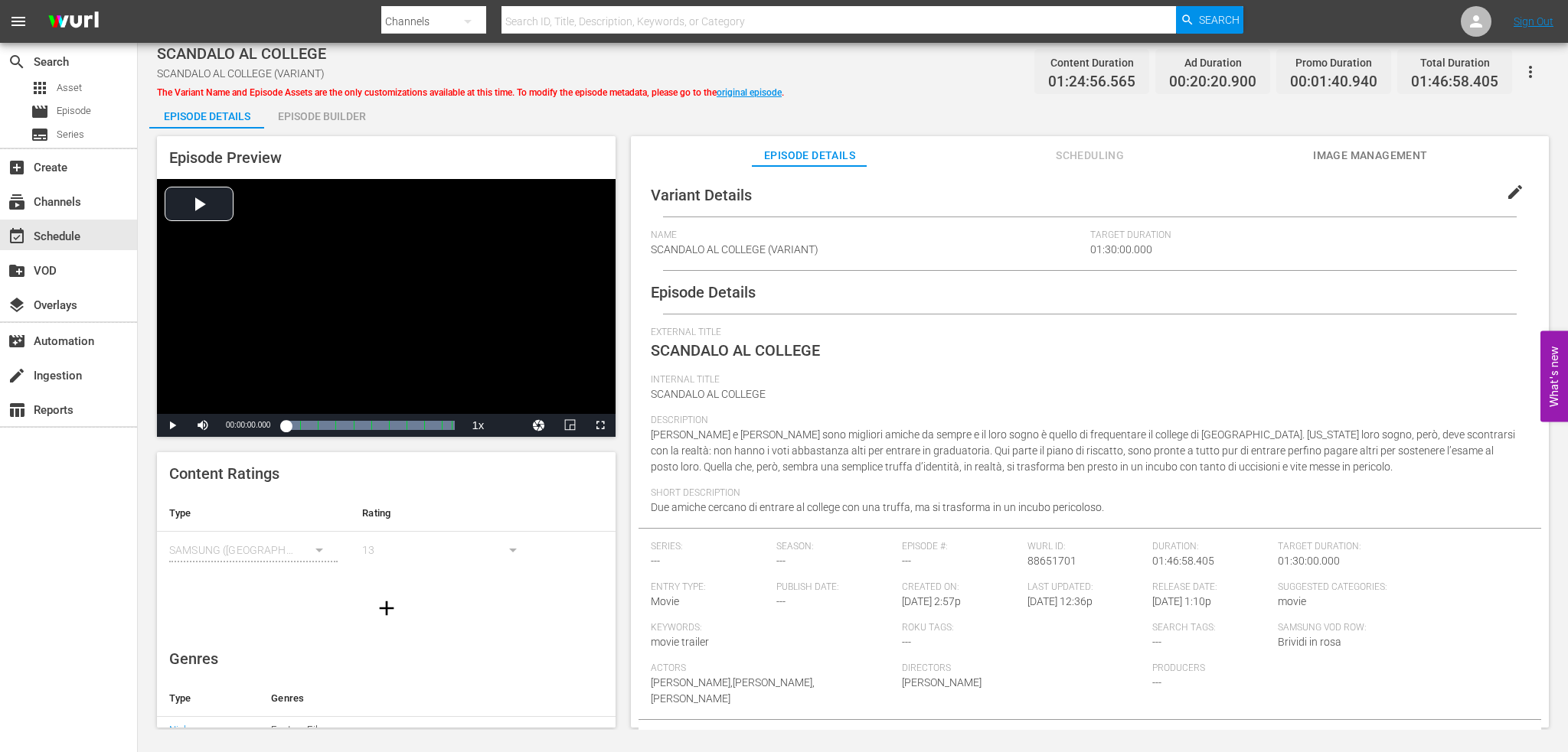
click at [1506, 186] on span "edit" at bounding box center [1515, 192] width 18 height 18
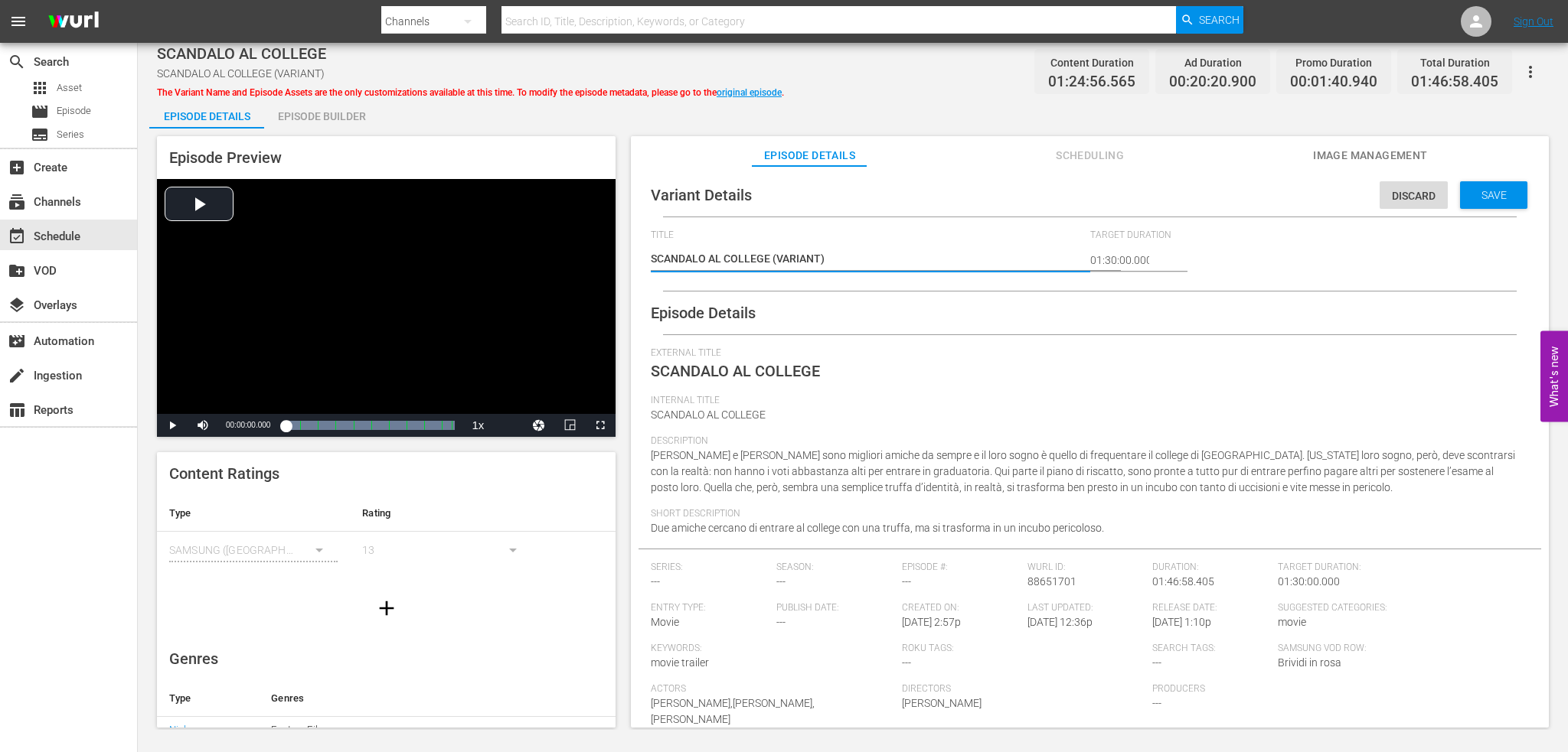
click at [847, 251] on textarea "SCANDALO AL COLLEGE (VARIANT)" at bounding box center [866, 260] width 431 height 18
click at [770, 268] on textarea "SCANDALO AL COLLEGE (VARIANT)" at bounding box center [866, 260] width 431 height 18
type textarea "SCANDALO AL COLLEGE"
type textarea "SCANDALO AL COLLEGE -"
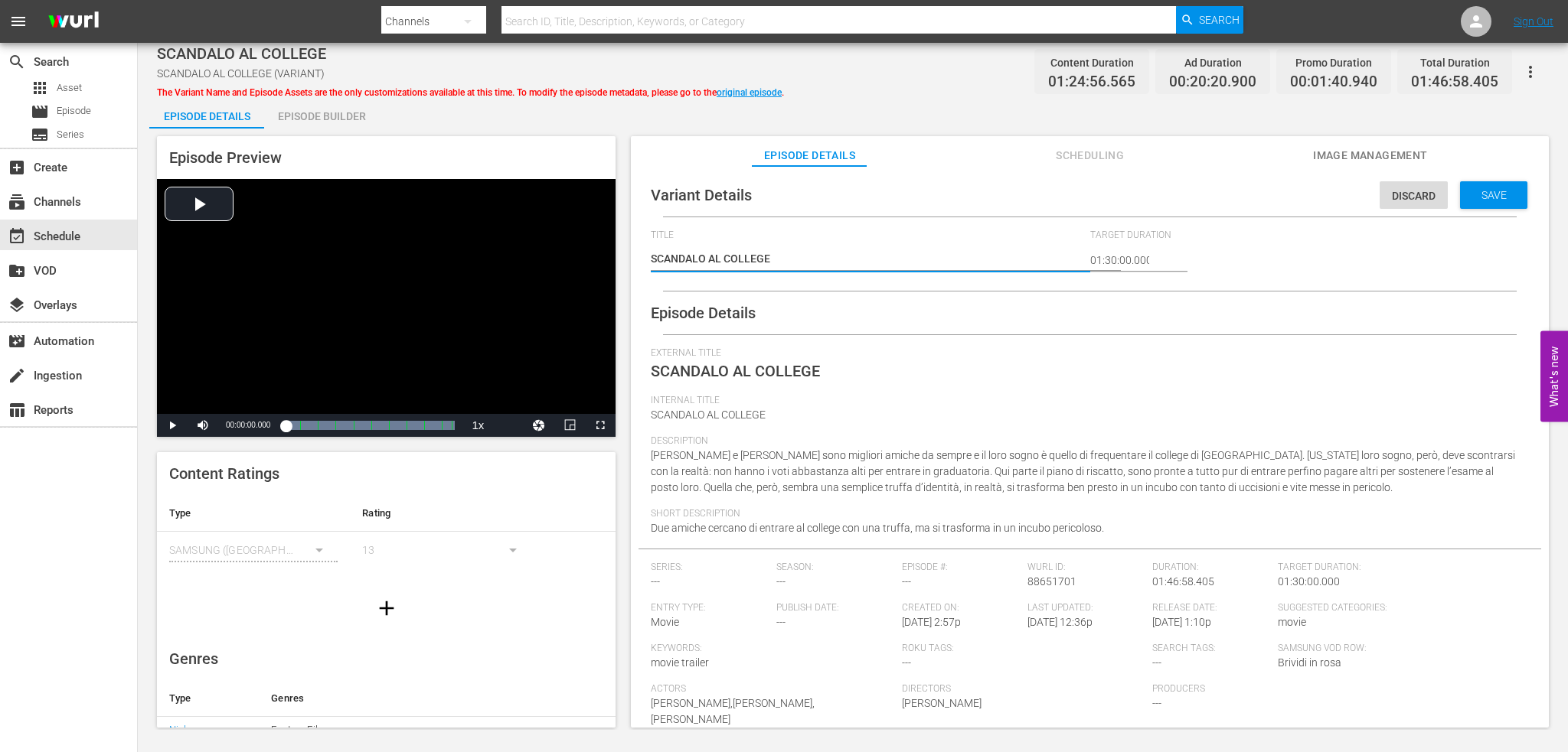
type textarea "SCANDALO AL COLLEGE -"
type textarea "SCANDALO AL COLLEGE - 2"
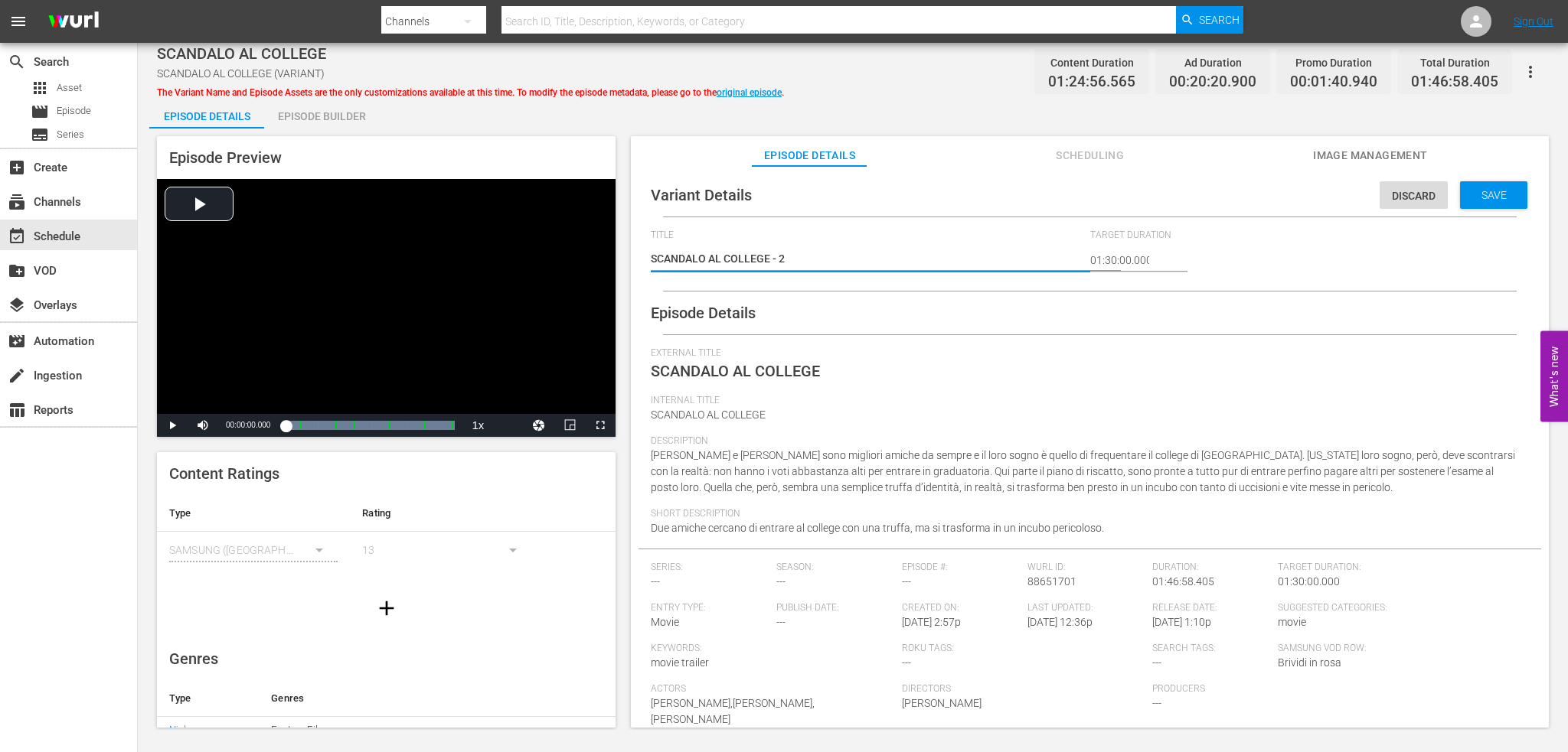
type textarea "SCANDALO AL COLLEGE - 2"
type textarea "SCANDALO AL COLLEGE - 2 m"
type textarea "SCANDALO AL COLLEGE - 2 mi"
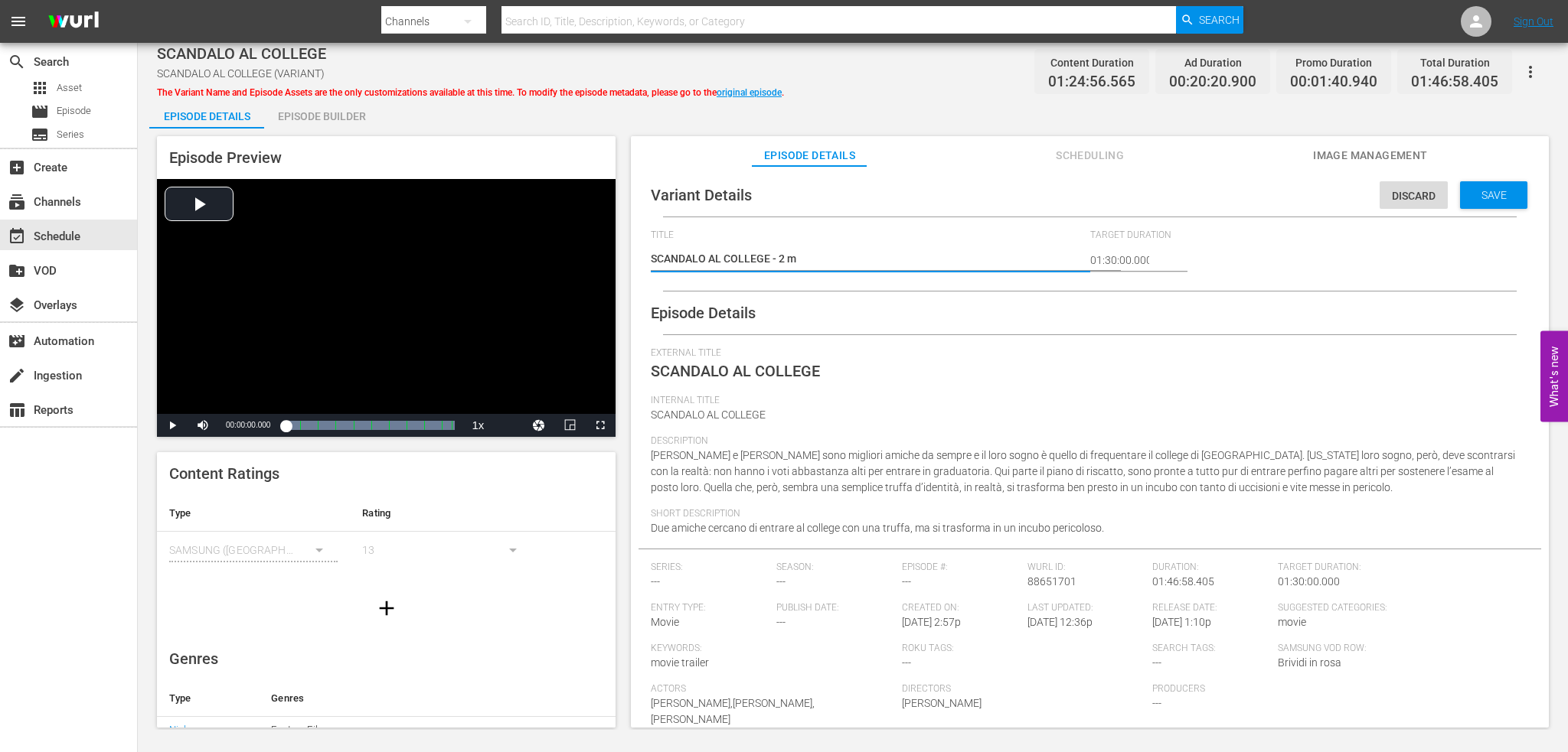
type textarea "SCANDALO AL COLLEGE - 2 mi"
type textarea "SCANDALO AL COLLEGE - 2 min"
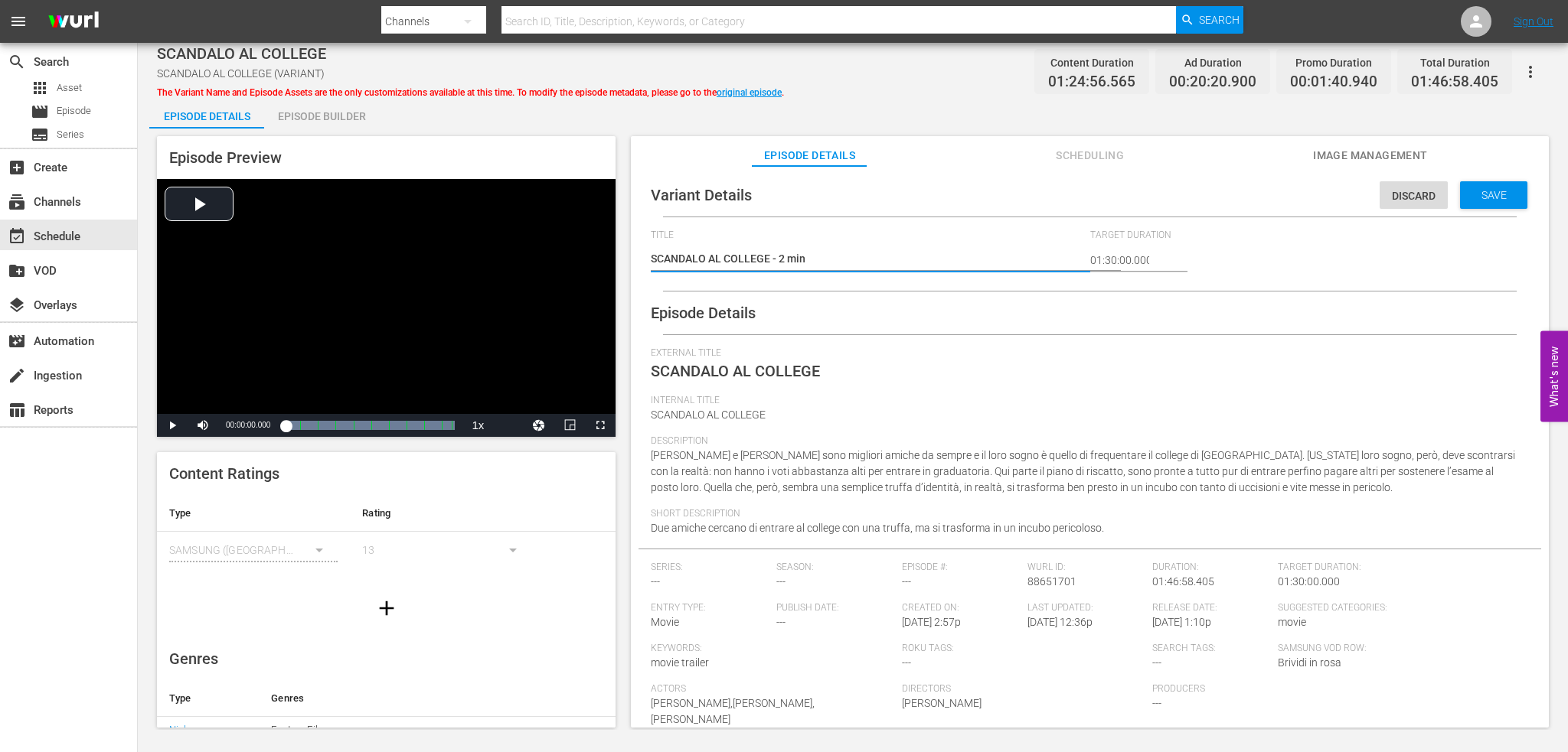
type textarea "SCANDALO AL COLLEGE - 2 min b"
type textarea "SCANDALO AL COLLEGE - 2 min be"
type textarea "SCANDALO AL COLLEGE - 2 min bea"
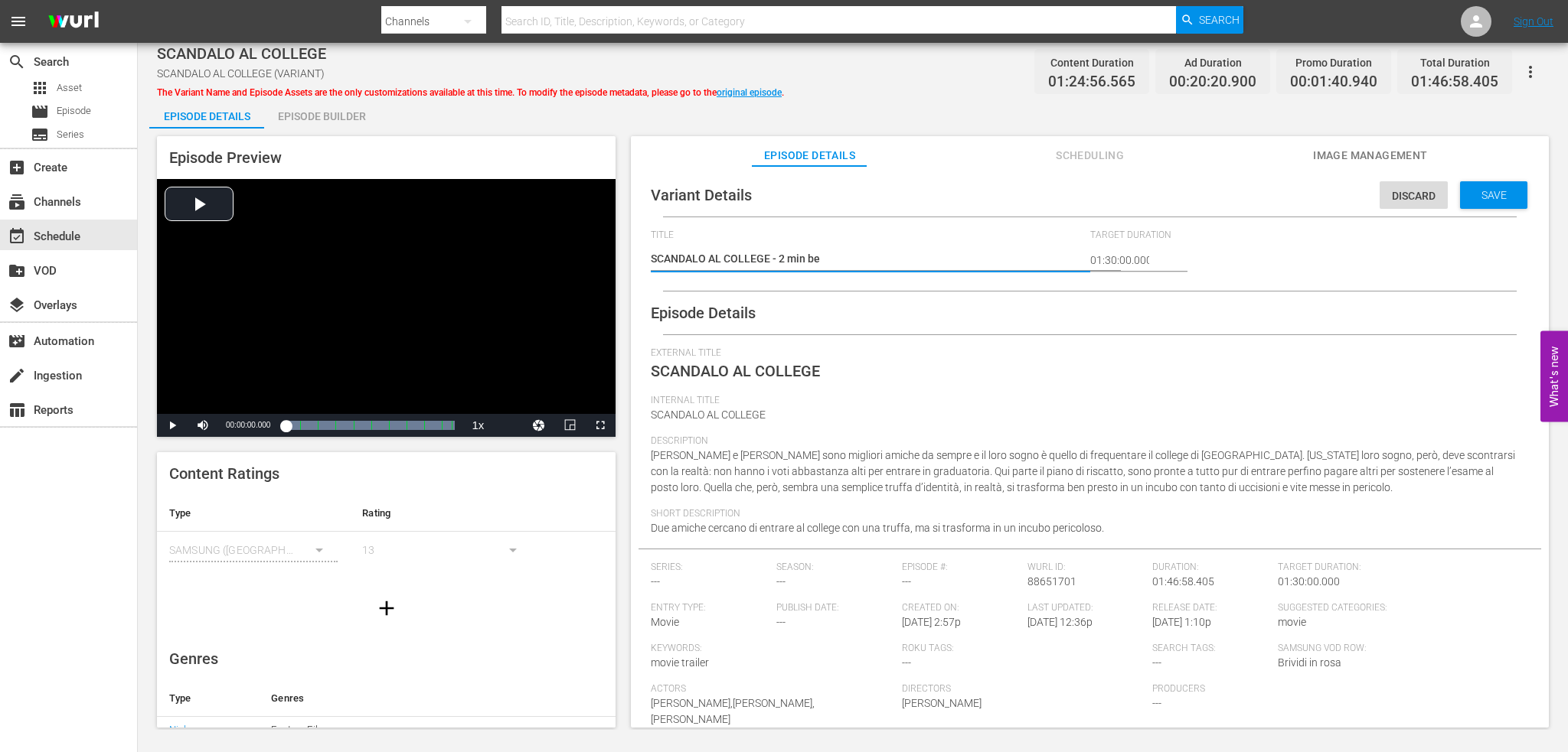
type textarea "SCANDALO AL COLLEGE - 2 min bea"
type textarea "SCANDALO AL COLLEGE - 2 min bear"
type textarea "SCANDALO AL COLLEGE - 2 min beark"
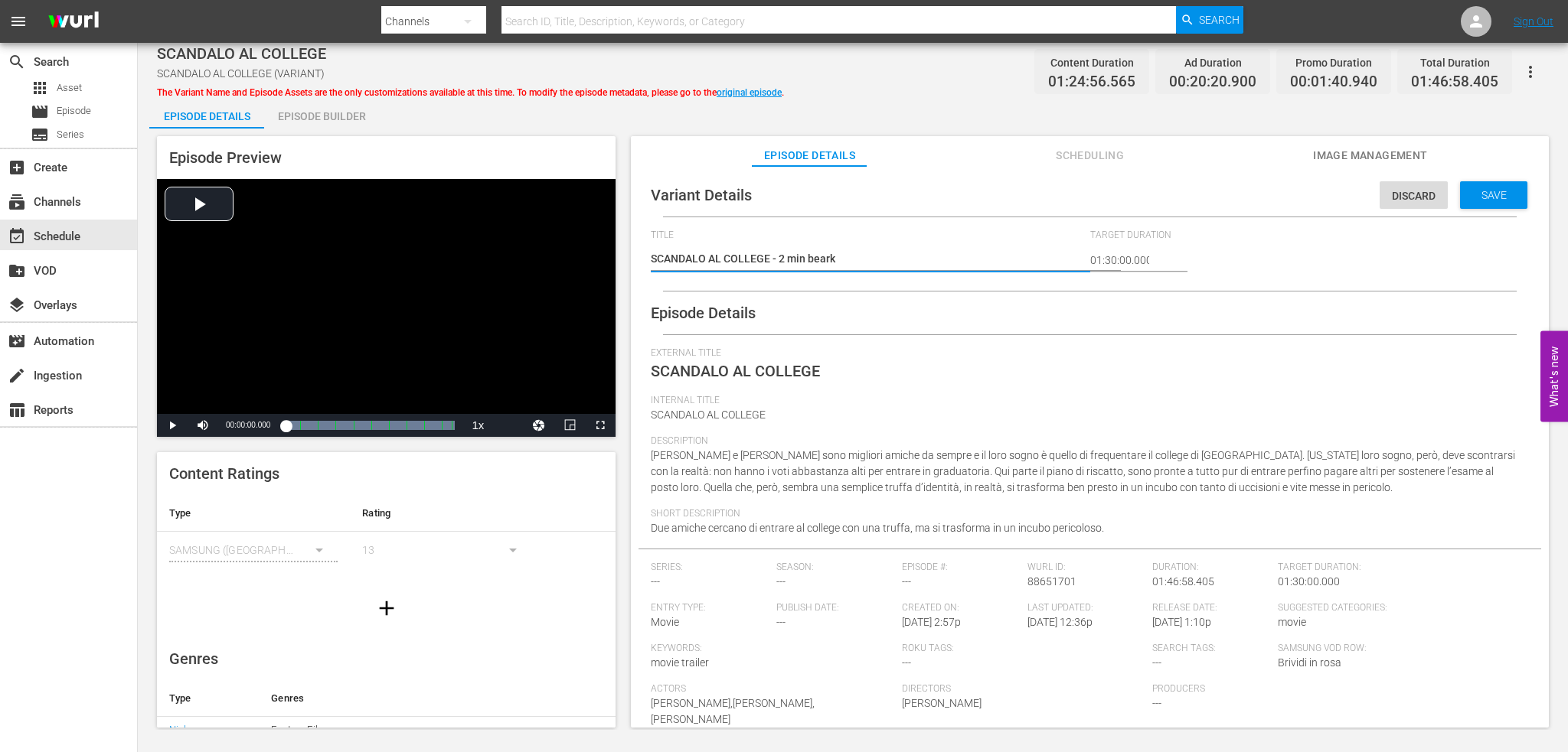
click at [819, 260] on textarea "SCANDALO AL COLLEGE (VARIANT)" at bounding box center [866, 260] width 431 height 18
type textarea "SCANDALO AL COLLEGE - 2 min b"
type textarea "SCANDALO AL COLLEGE - 2 min br"
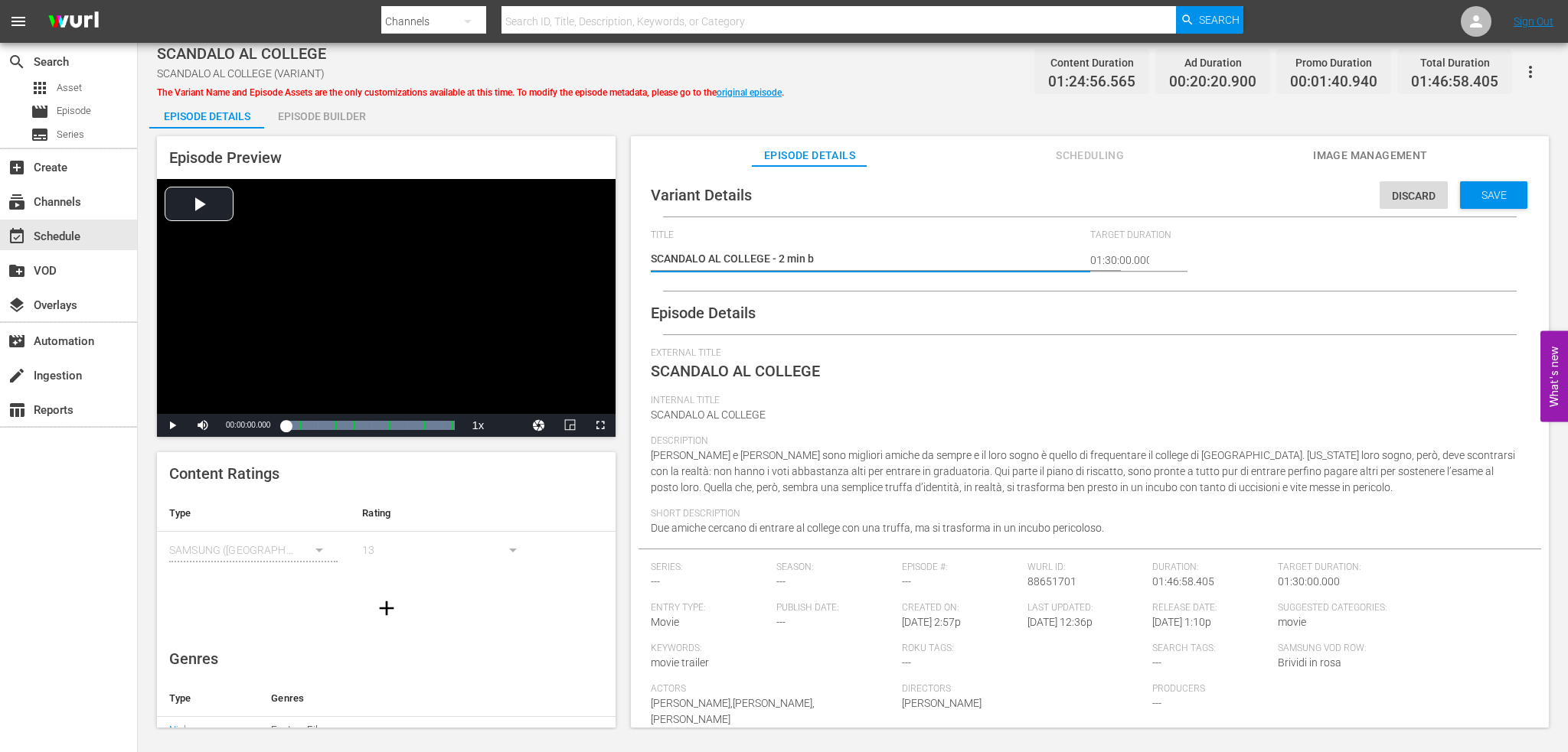
type textarea "SCANDALO AL COLLEGE - 2 min br"
type textarea "SCANDALO AL COLLEGE - 2 min bre"
type textarea "SCANDALO AL COLLEGE - 2 min brea"
type textarea "SCANDALO AL COLLEGE - 2 min break"
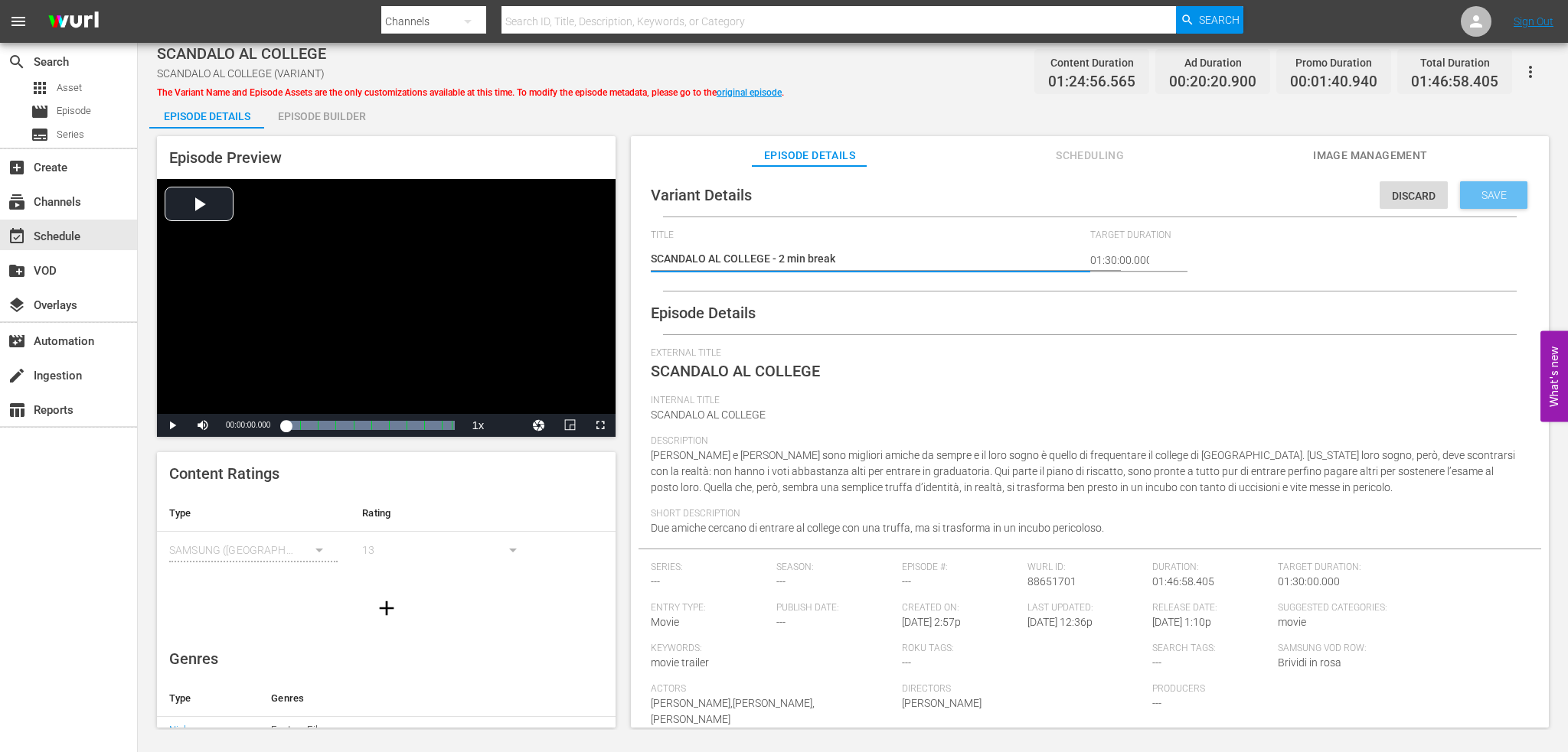
click at [1473, 188] on div "Save" at bounding box center [1493, 195] width 67 height 28
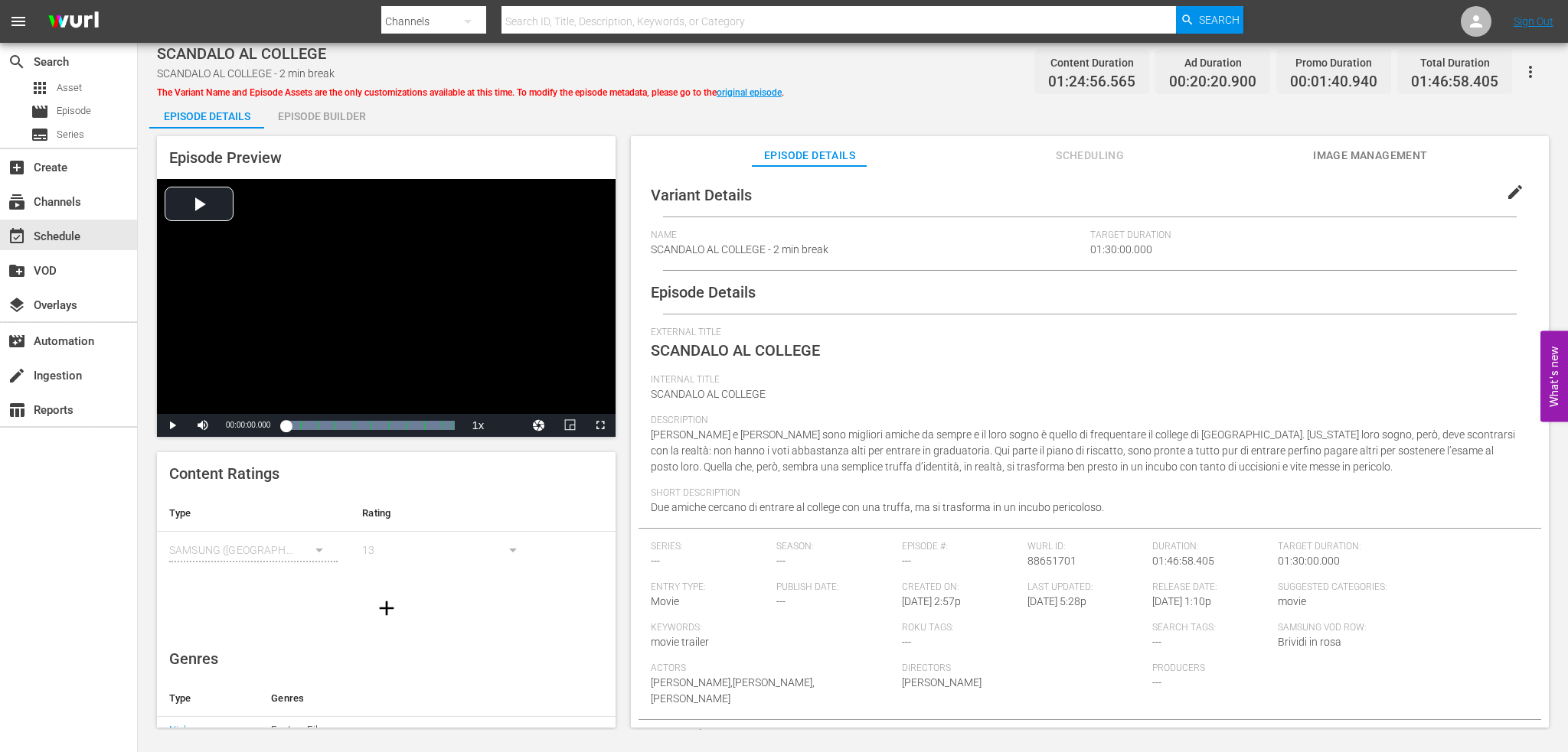
click at [1023, 118] on div "Episode Details Episode Builder Episode Preview Video Player is loading. Play V…" at bounding box center [853, 419] width 1407 height 642
click at [844, 265] on div "Name SCANDALO AL COLLEGE - 2 min break" at bounding box center [870, 250] width 439 height 40
click at [824, 330] on span "External Title" at bounding box center [1086, 332] width 870 height 13
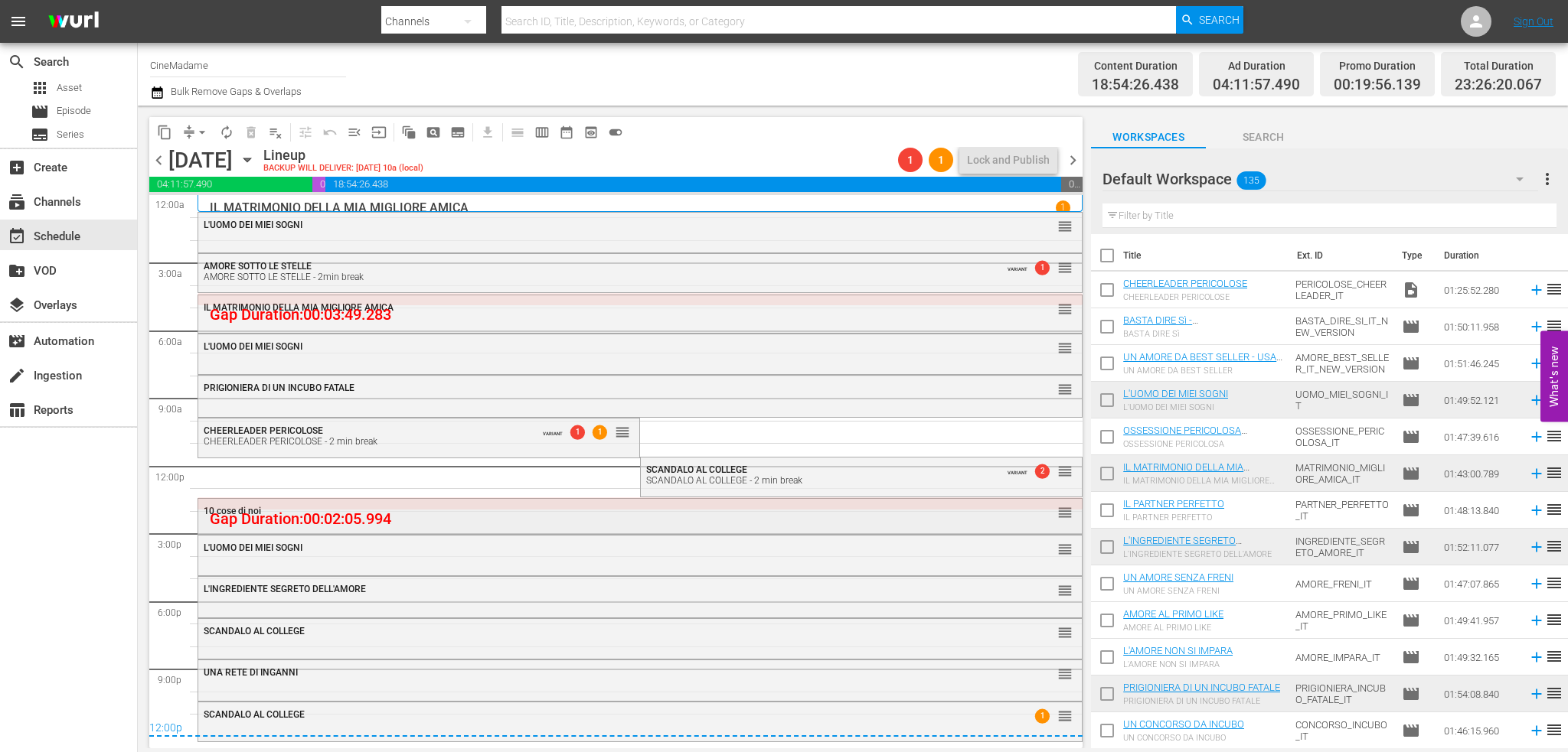
click at [491, 510] on div "10 cose di noi" at bounding box center [597, 511] width 788 height 11
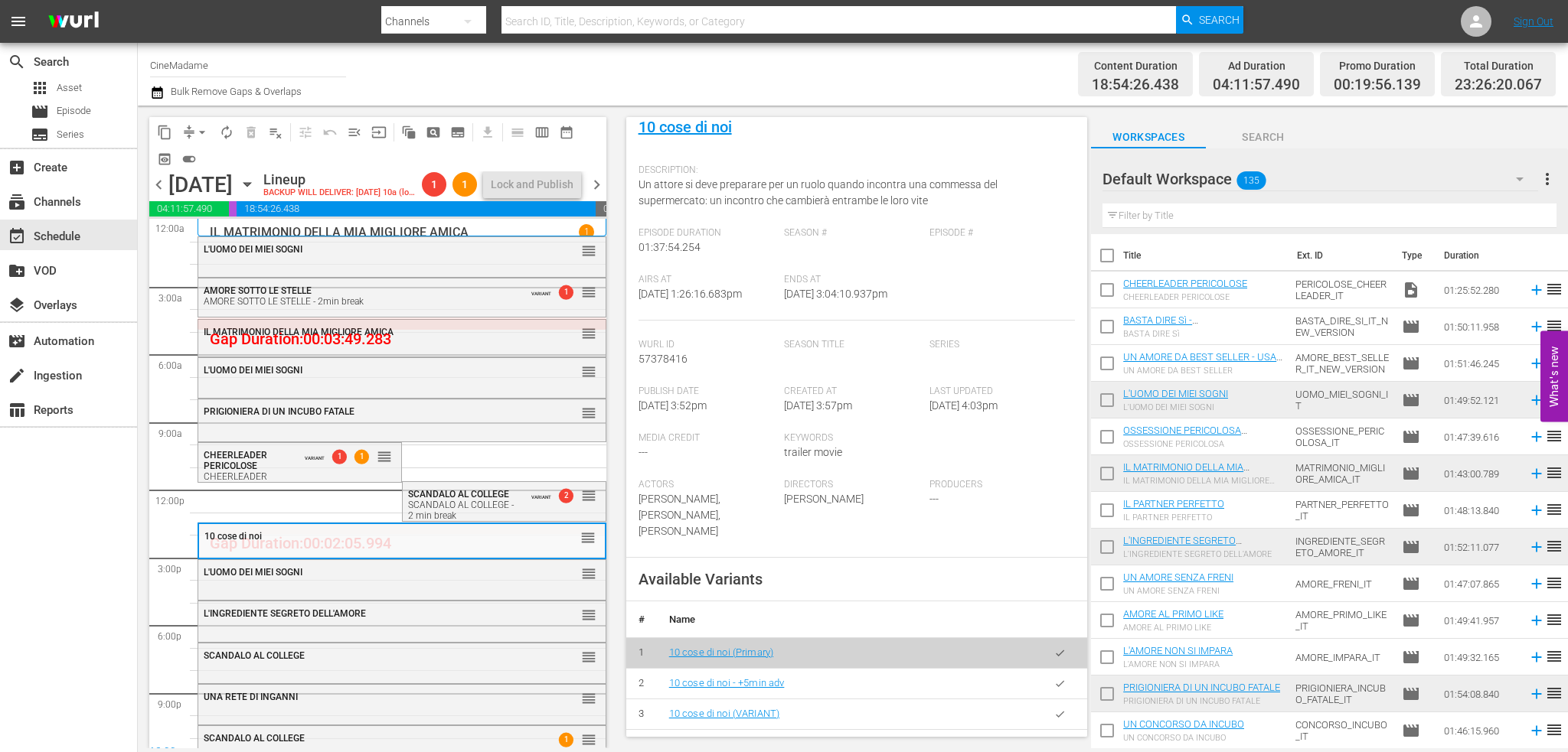
scroll to position [459, 0]
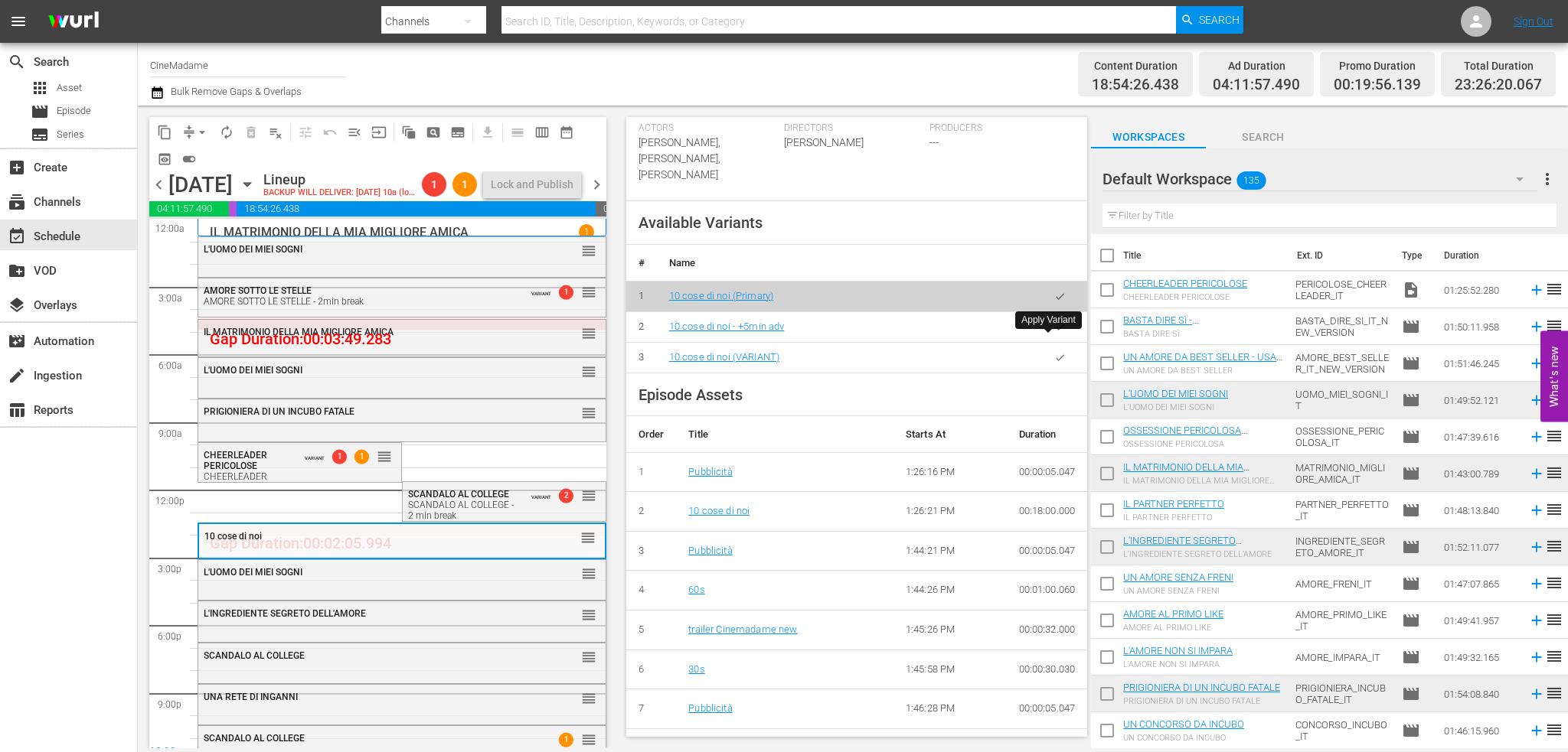
click at [1059, 343] on button "button" at bounding box center [1060, 358] width 30 height 30
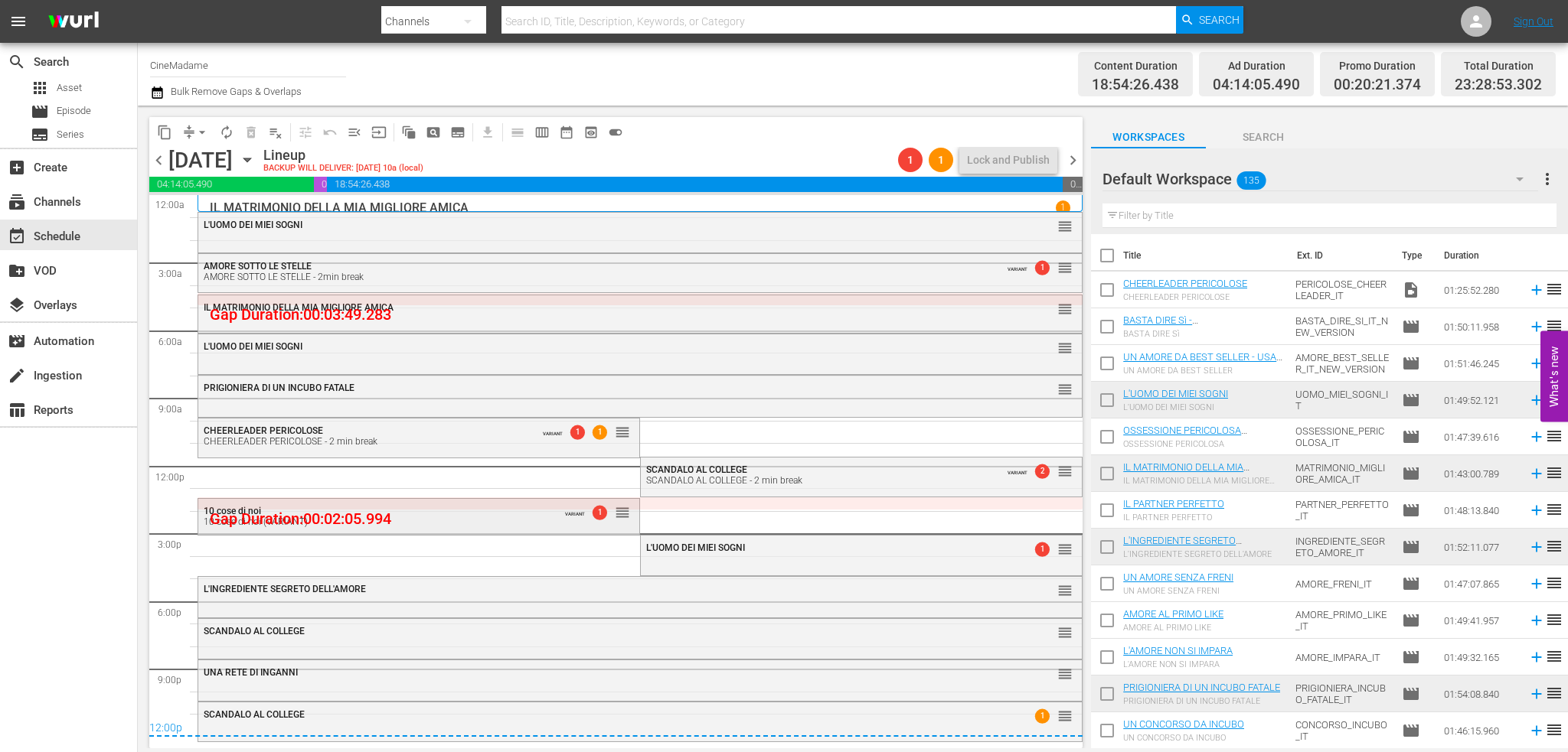
click at [441, 516] on div "10 cose di noi 10 cose di noi (VARIANT)" at bounding box center [379, 517] width 350 height 22
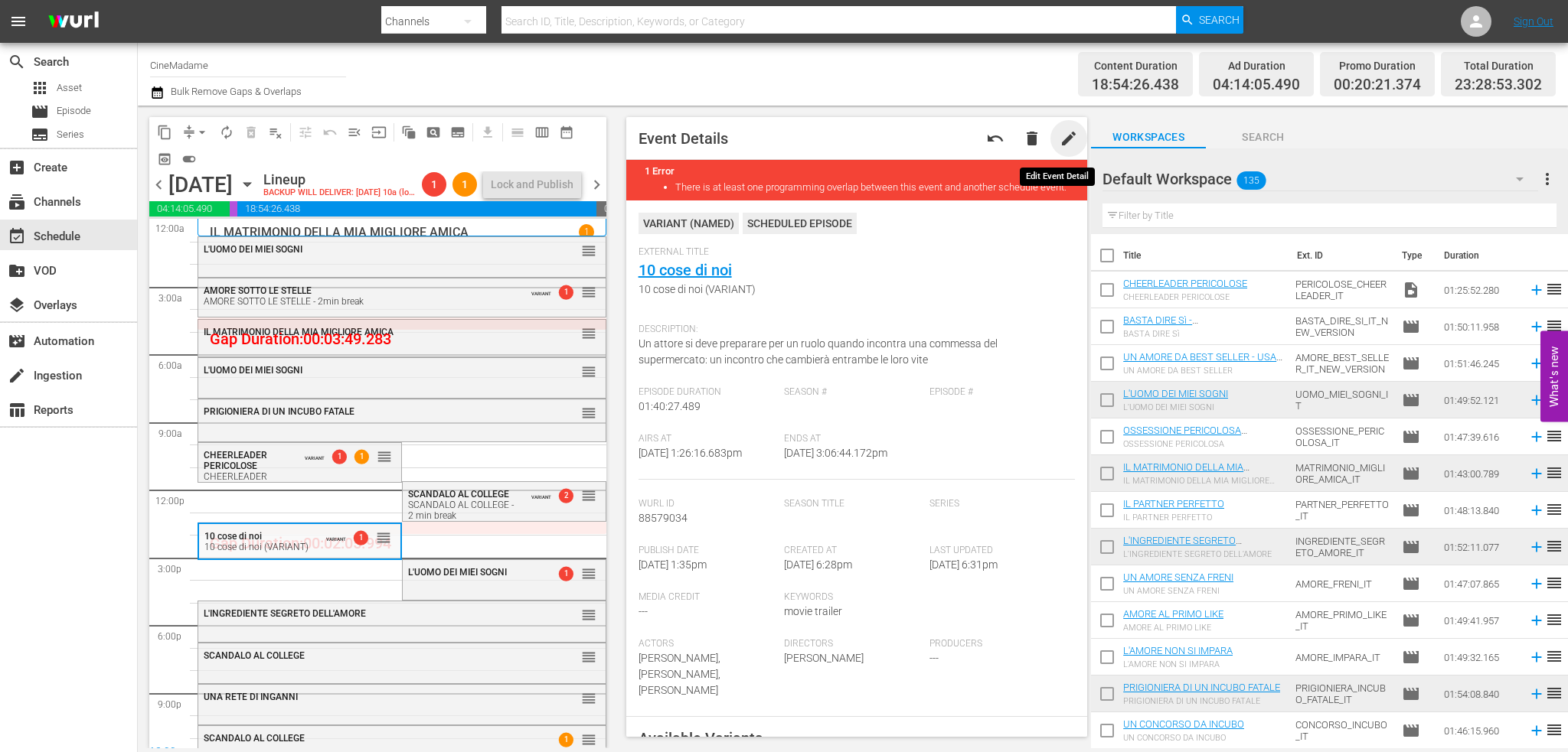
click at [1060, 132] on span "edit" at bounding box center [1069, 138] width 18 height 18
click at [951, 147] on div "Discard" at bounding box center [972, 139] width 68 height 28
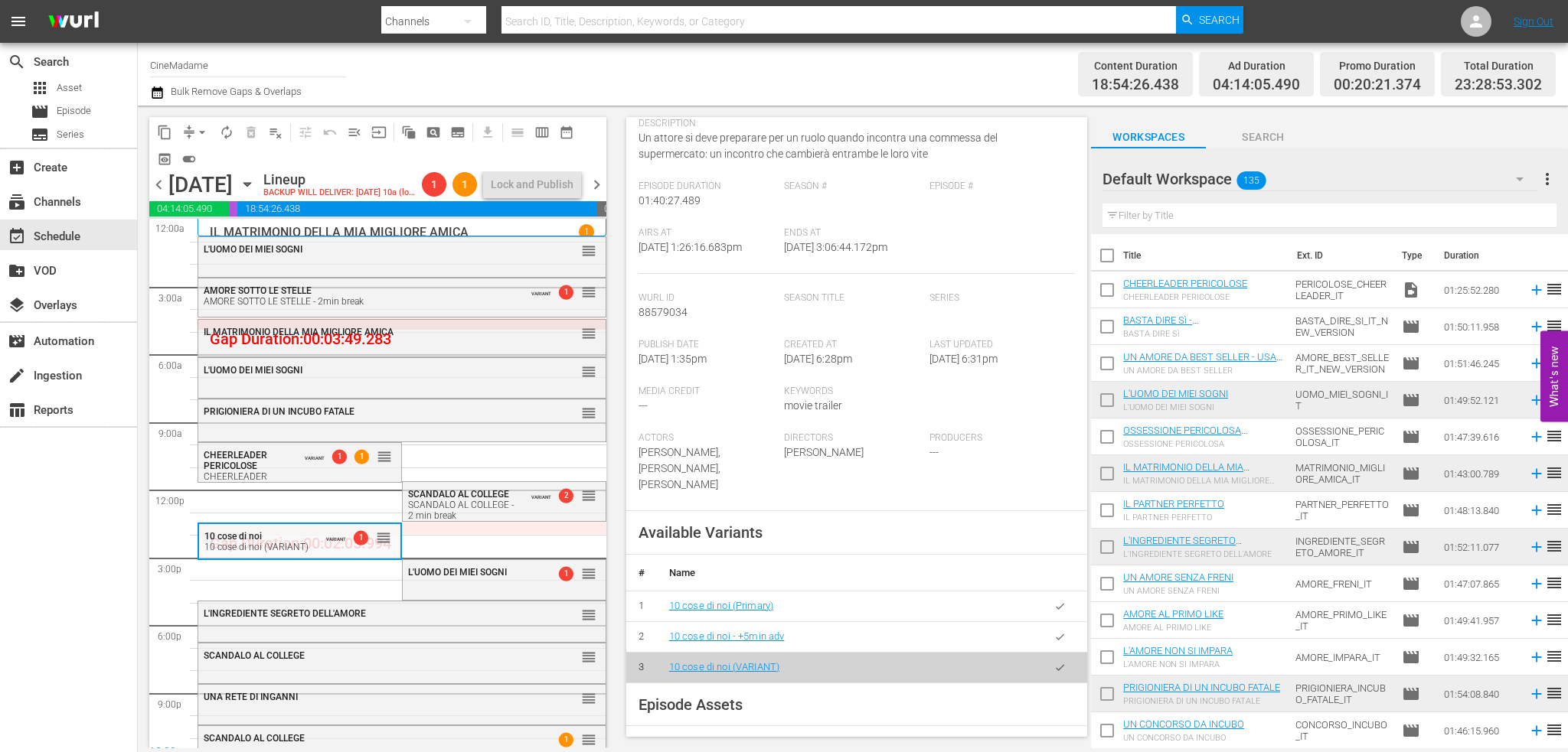
scroll to position [229, 0]
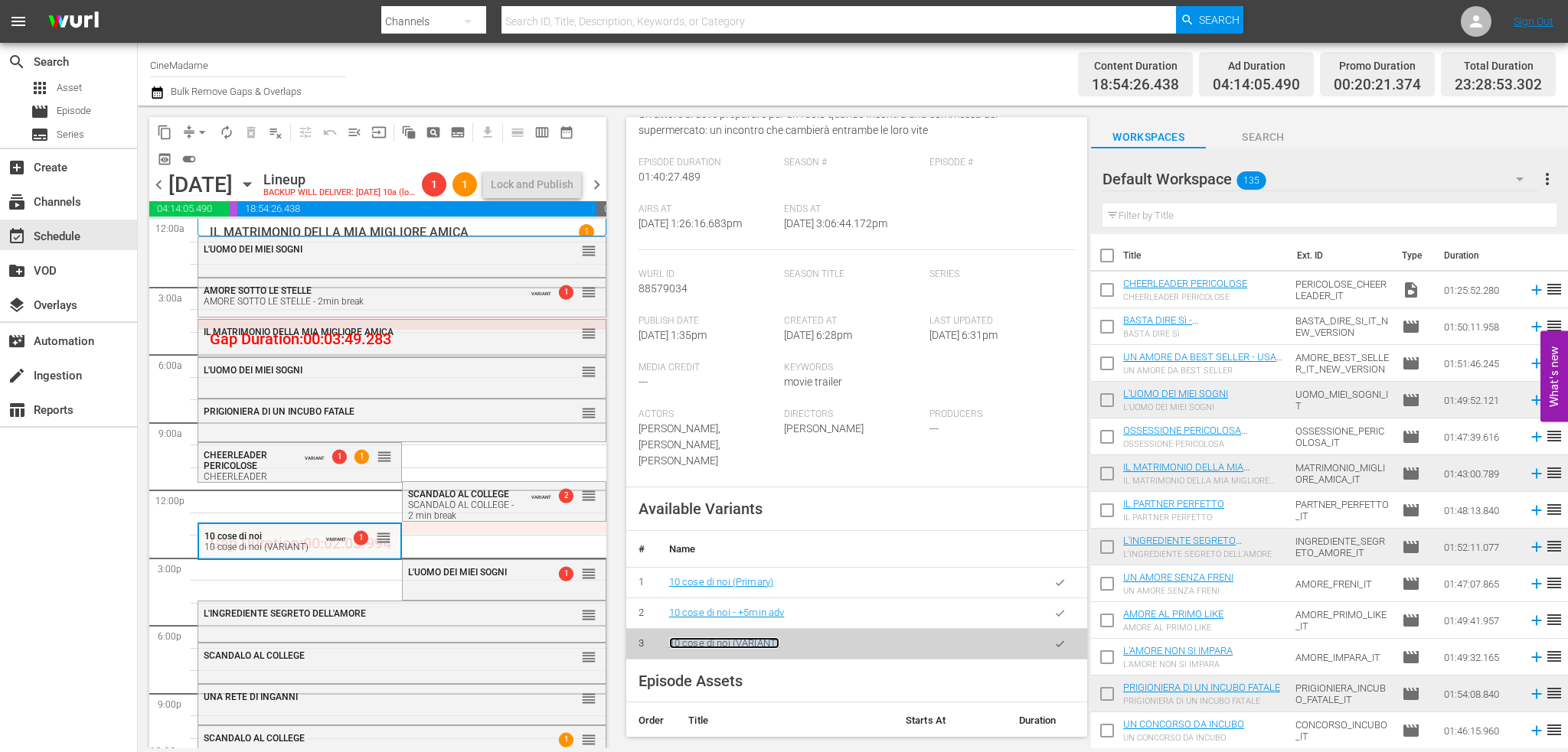
click at [722, 645] on link "10 cose di noi (VARIANT)" at bounding box center [725, 643] width 111 height 12
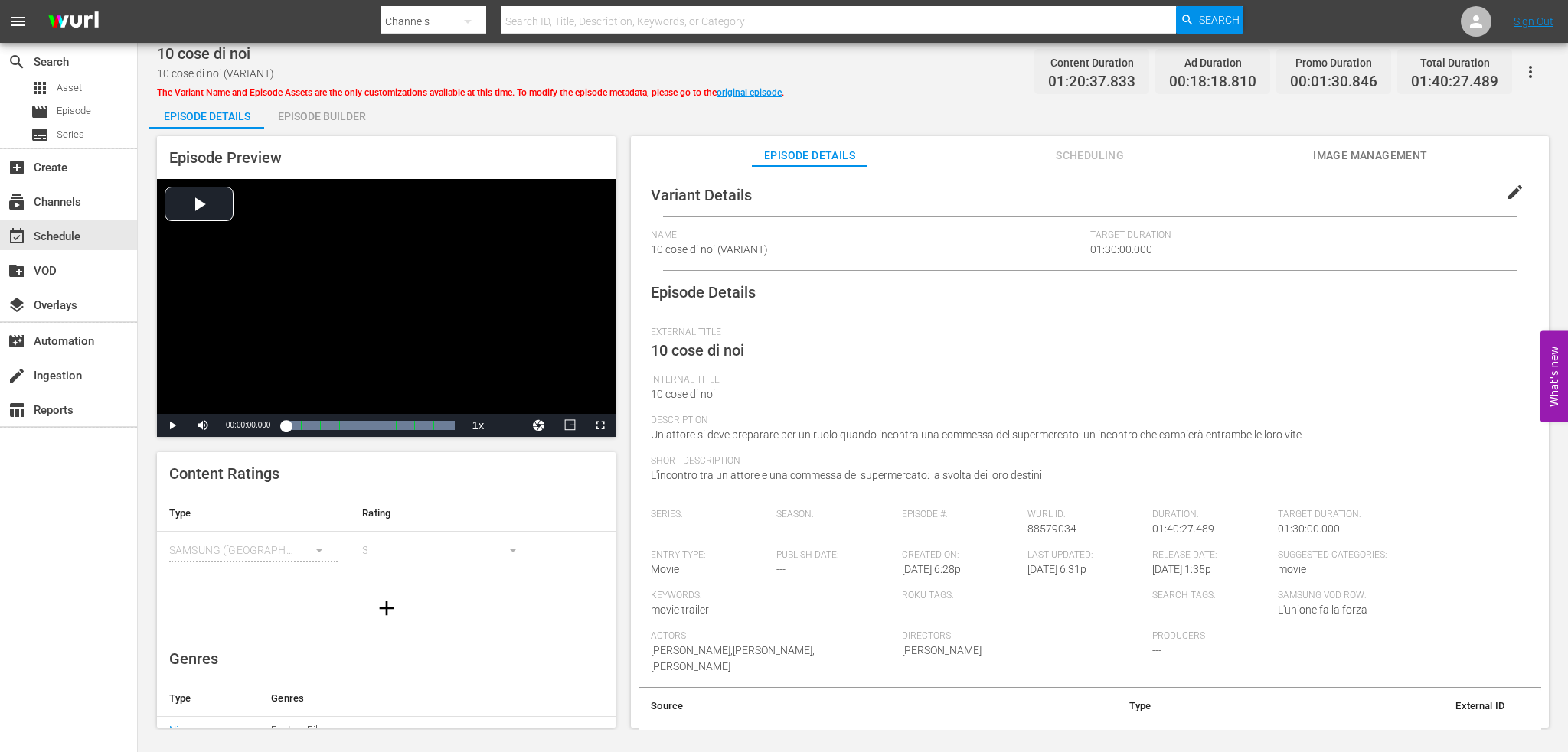
click at [1506, 188] on span "edit" at bounding box center [1515, 192] width 18 height 18
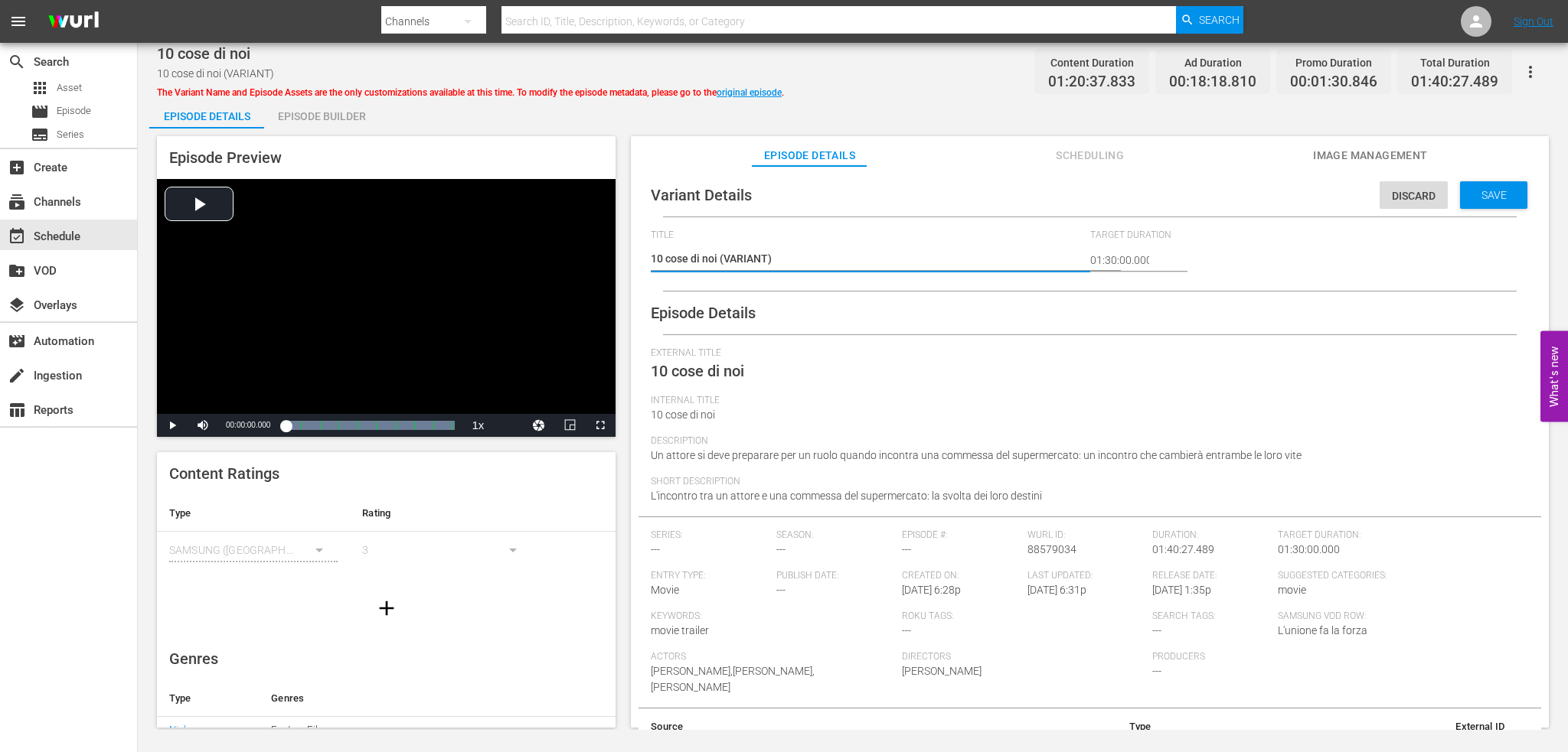
drag, startPoint x: 851, startPoint y: 264, endPoint x: 843, endPoint y: 262, distance: 8.2
click at [850, 264] on textarea "10 cose di noi (VARIANT)" at bounding box center [866, 260] width 431 height 18
drag, startPoint x: 843, startPoint y: 262, endPoint x: 720, endPoint y: 260, distance: 123.0
click at [720, 260] on textarea "10 cose di noi (VARIANT)" at bounding box center [866, 260] width 431 height 18
type textarea "10 cose di noi -"
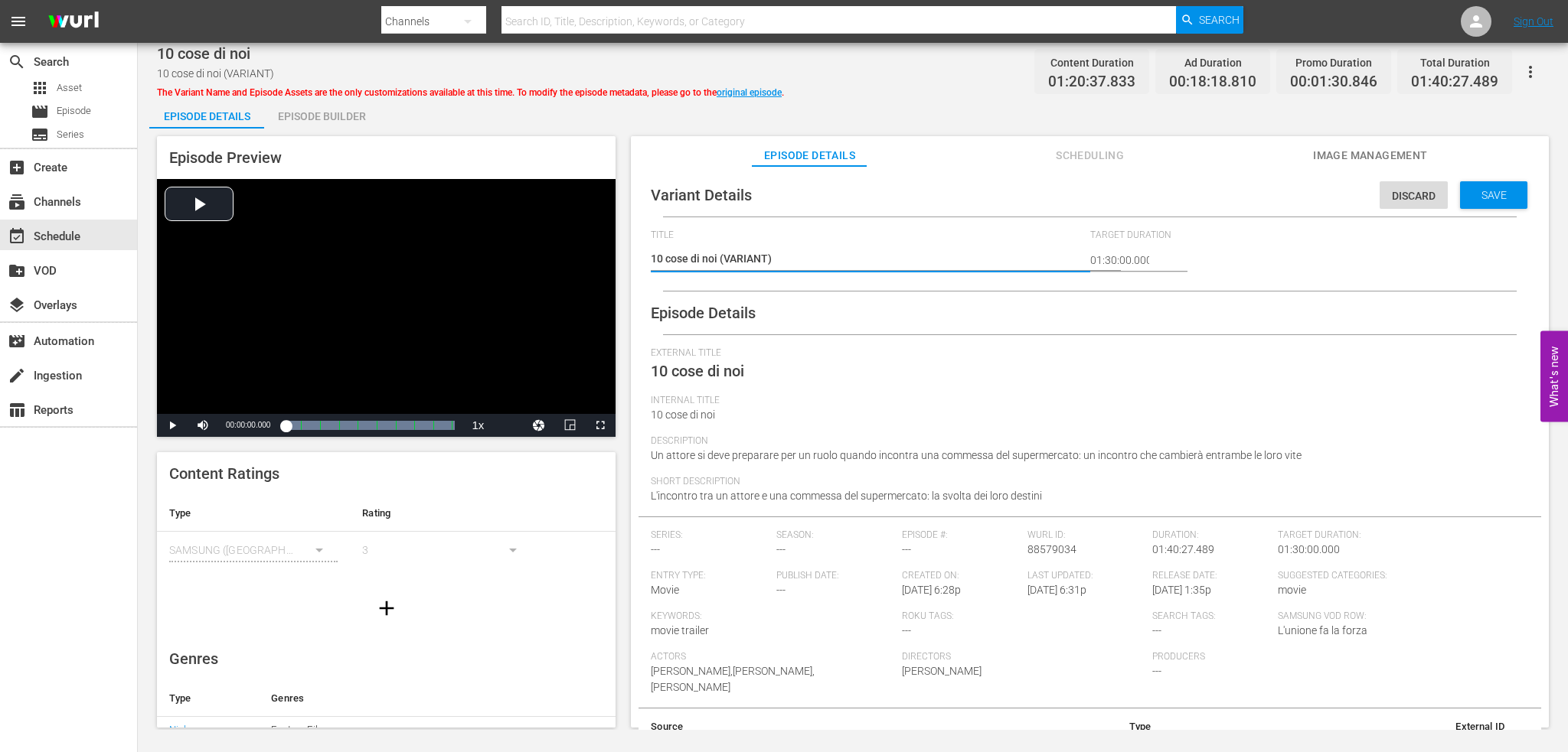
type textarea "10 cose di noi -"
type textarea "10 cose di noi - 2"
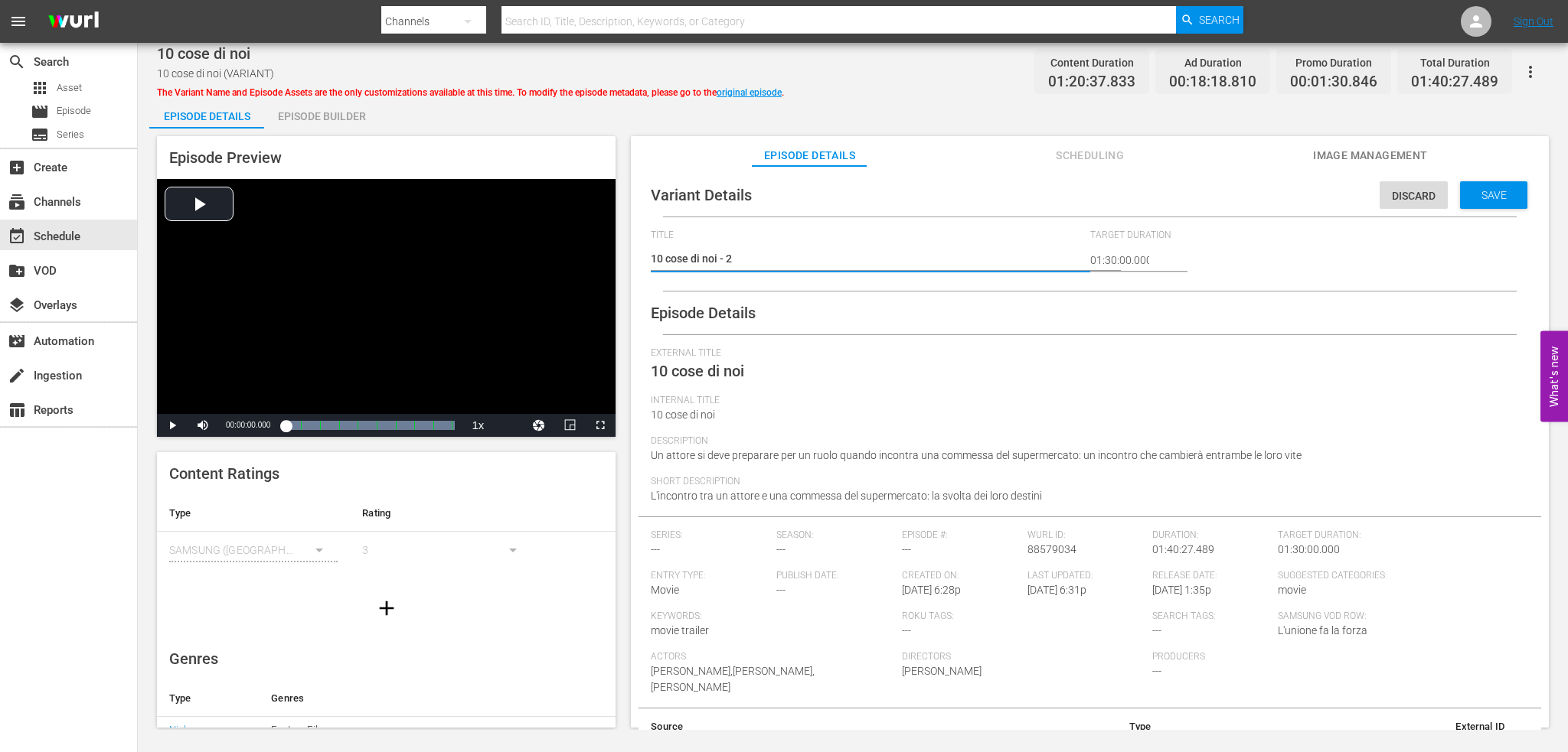
type textarea "10 cose di noi - 2"
type textarea "10 cose di noi - 2 m"
type textarea "10 cose di noi - 2 mi"
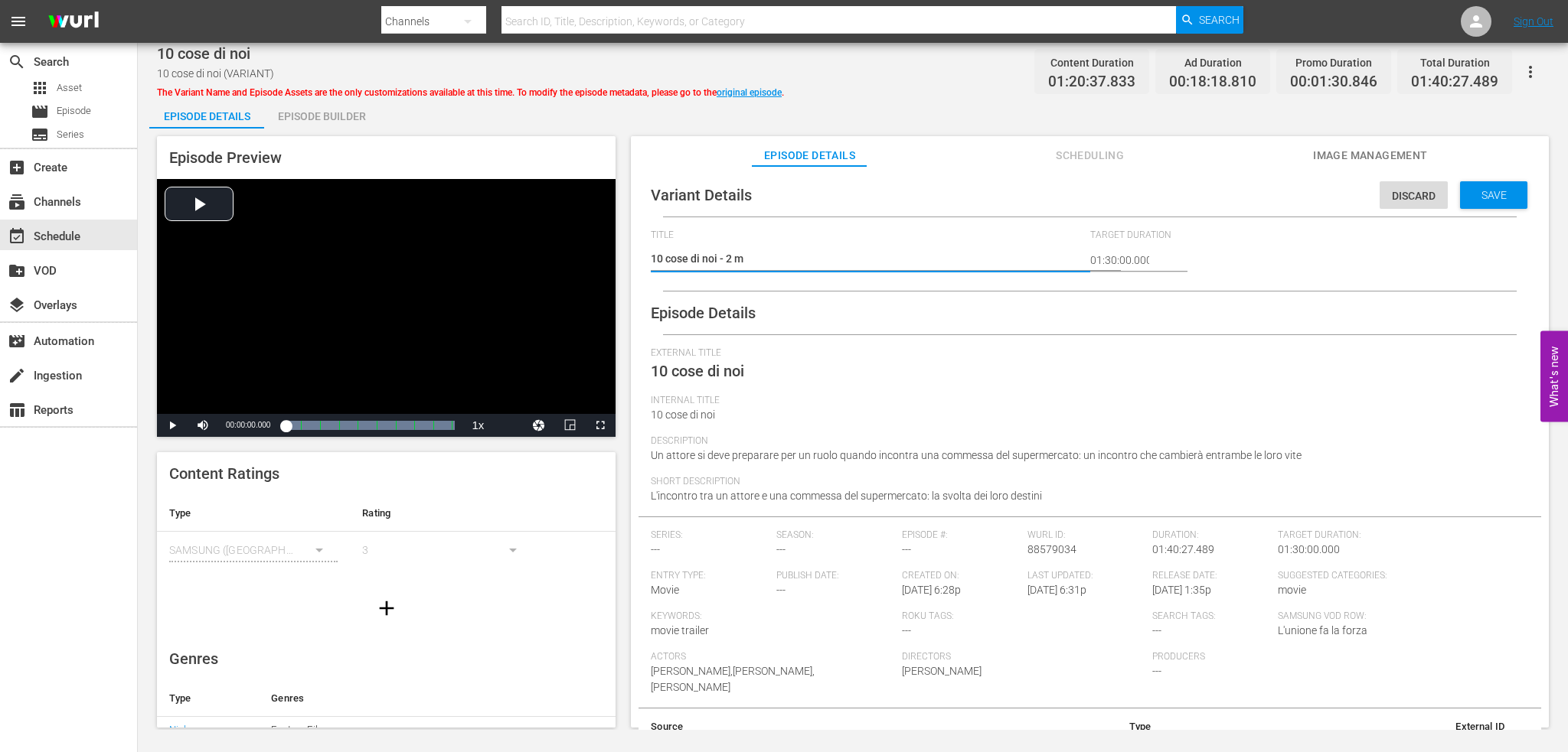
type textarea "10 cose di noi - 2 mi"
type textarea "10 cose di noi - 2 min"
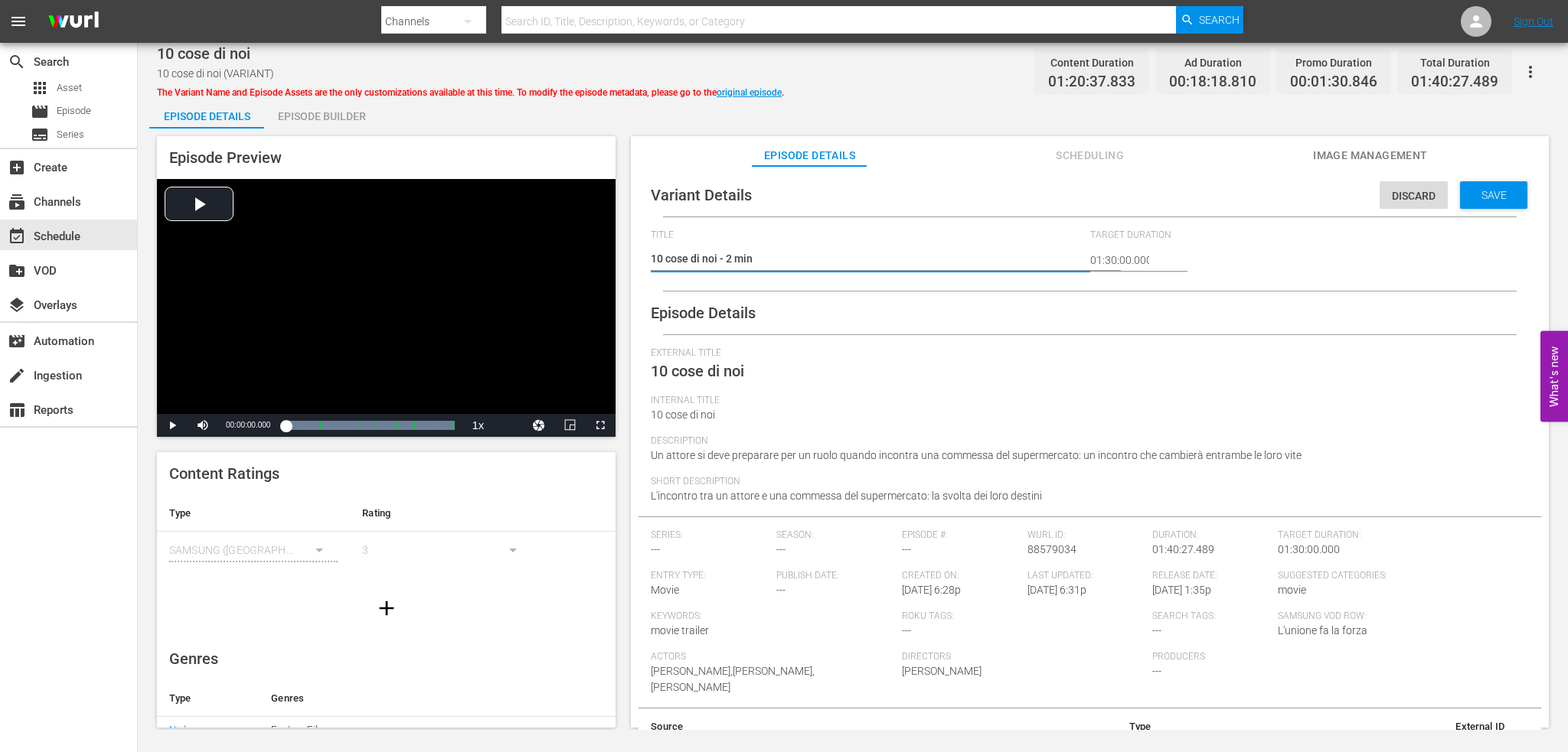
type textarea "10 cose di noi - 2 min b"
type textarea "10 cose di noi - 2 min br"
type textarea "10 cose di noi - 2 min bre"
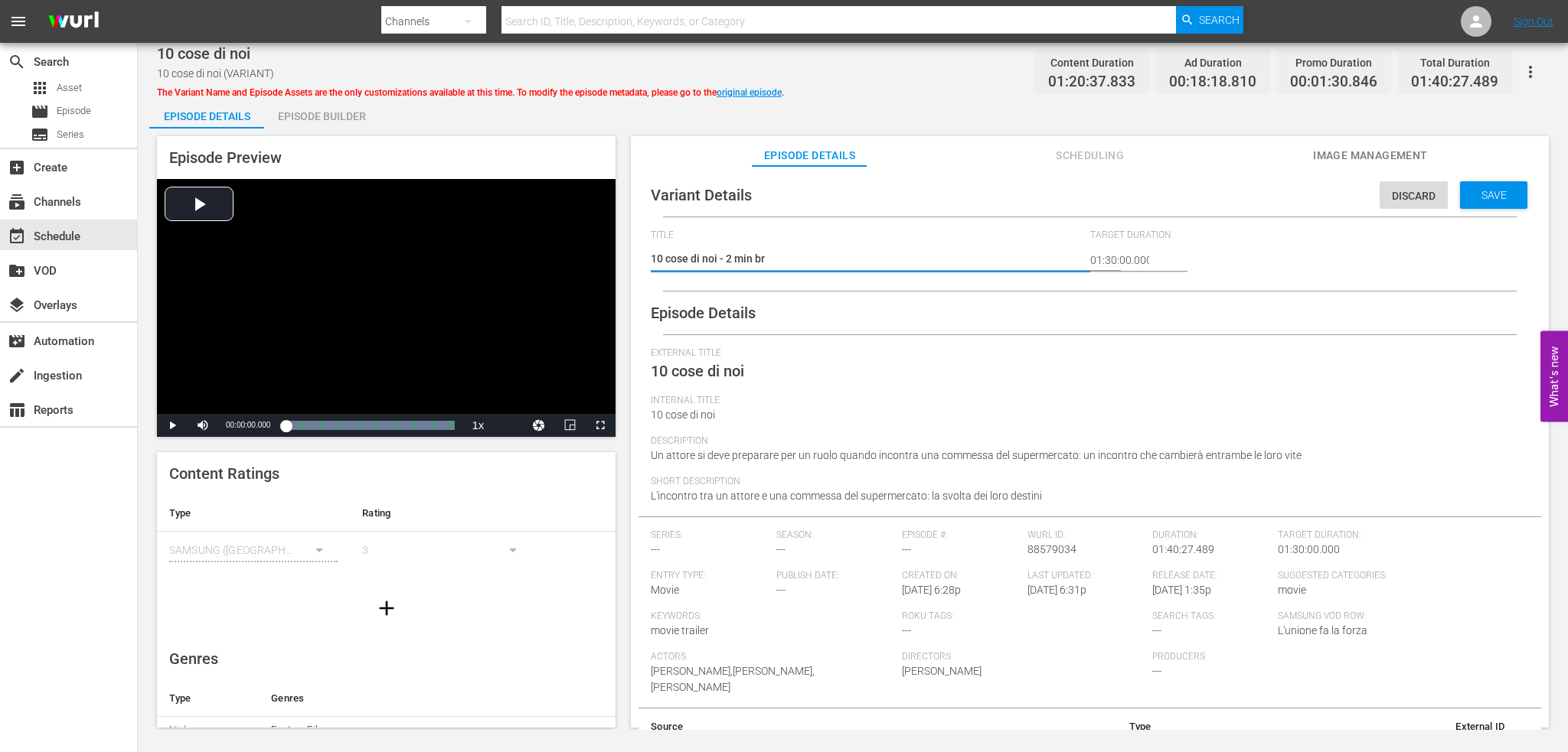
type textarea "10 cose di noi - 2 min bre"
type textarea "10 cose di noi - 2 min brea"
type textarea "10 cose di noi - 2 min break"
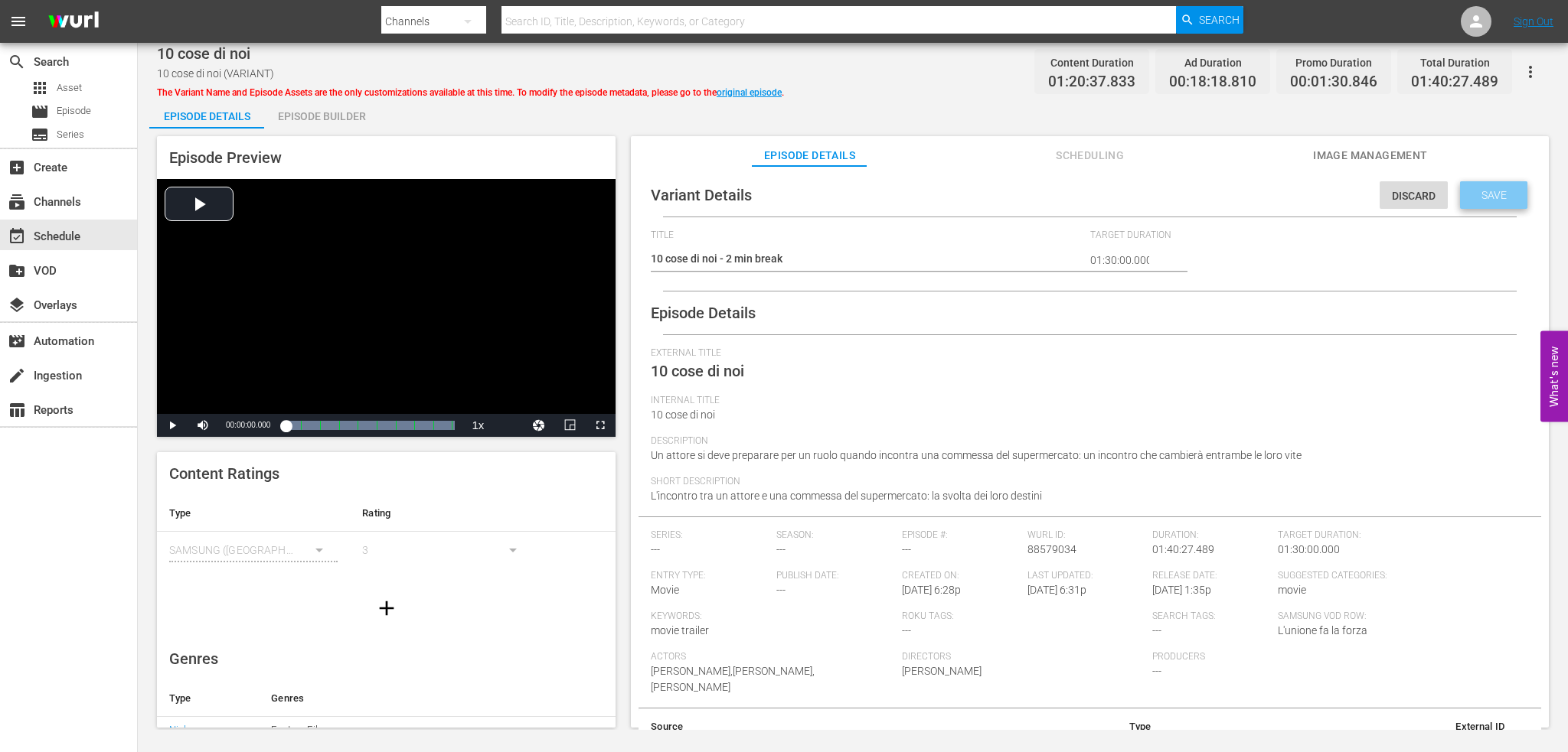
click at [1500, 191] on span "Save" at bounding box center [1493, 195] width 49 height 13
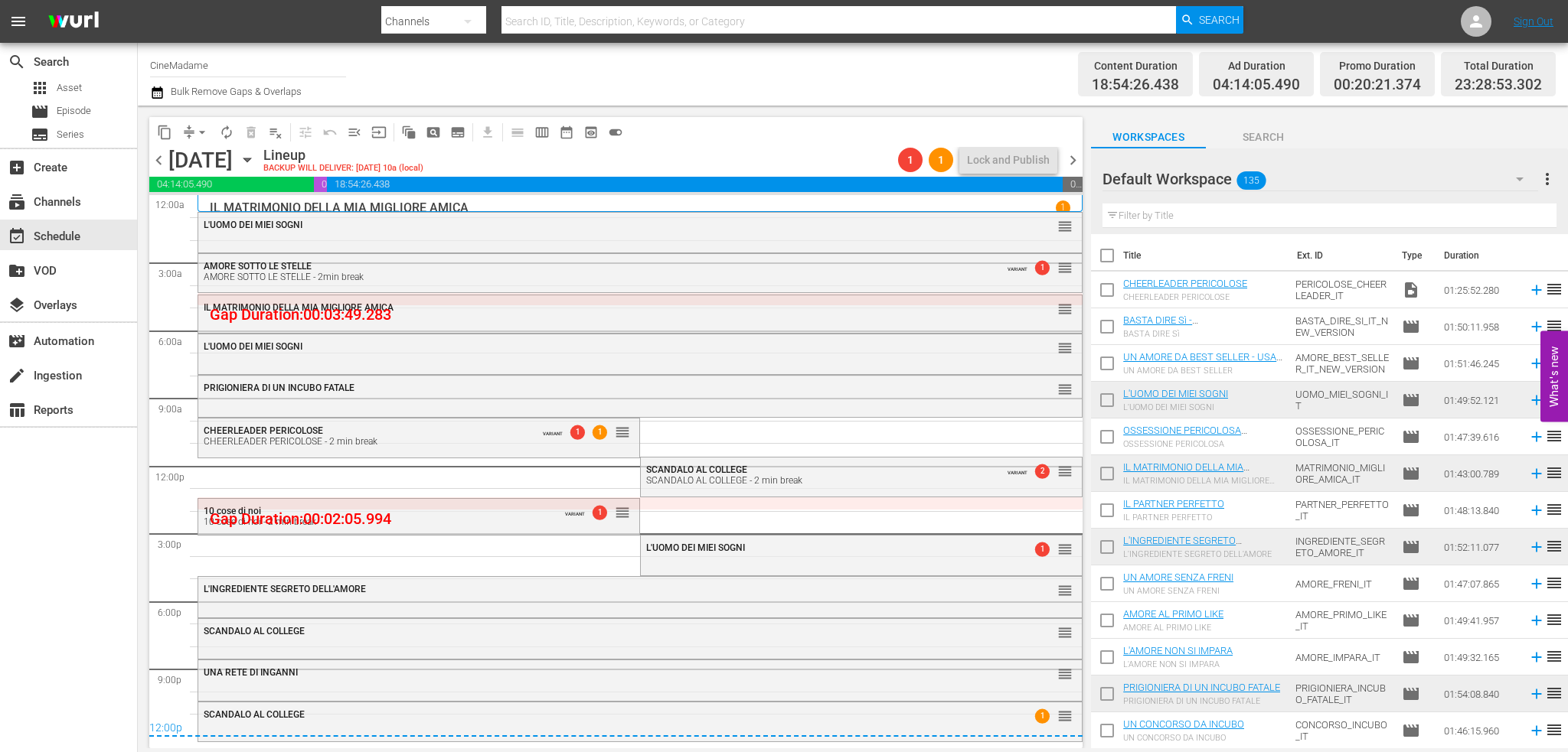
click at [725, 558] on div "L'UOMO DEI MIEI SOGNI 1 reorder" at bounding box center [861, 549] width 441 height 26
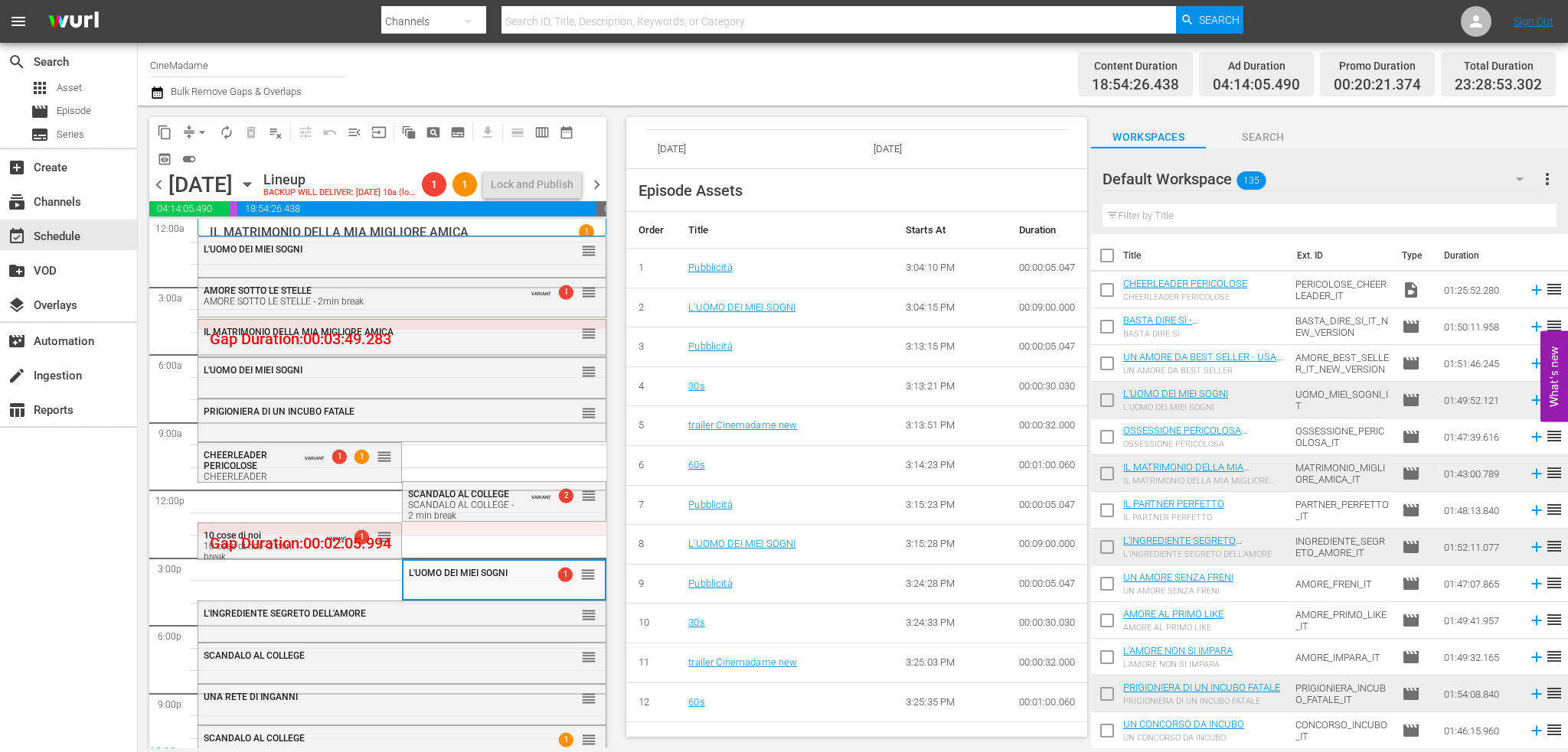
scroll to position [689, 0]
click at [398, 639] on div "L'INGREDIENTE SEGRETO DELL'AMORE reorder" at bounding box center [402, 620] width 407 height 38
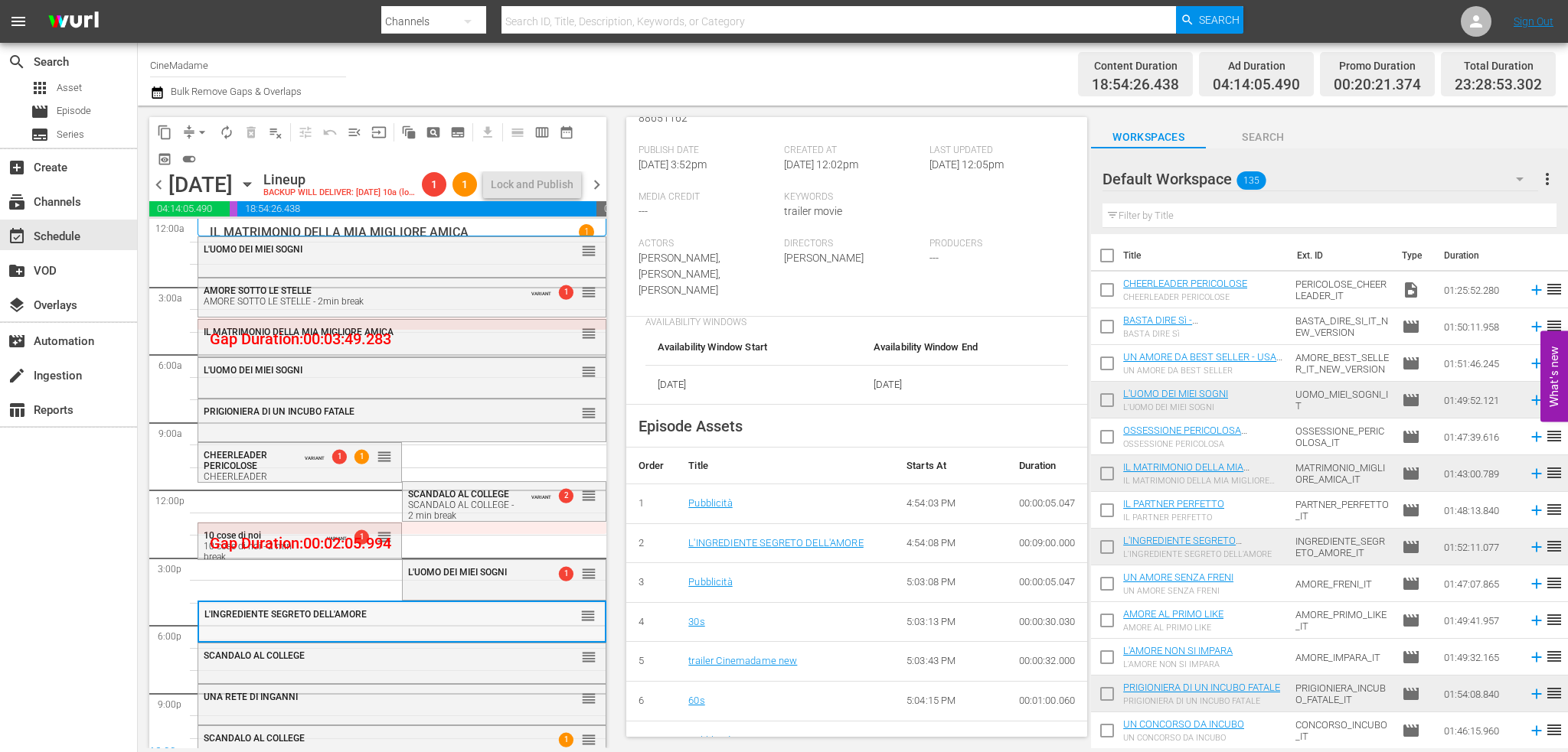
scroll to position [383, 0]
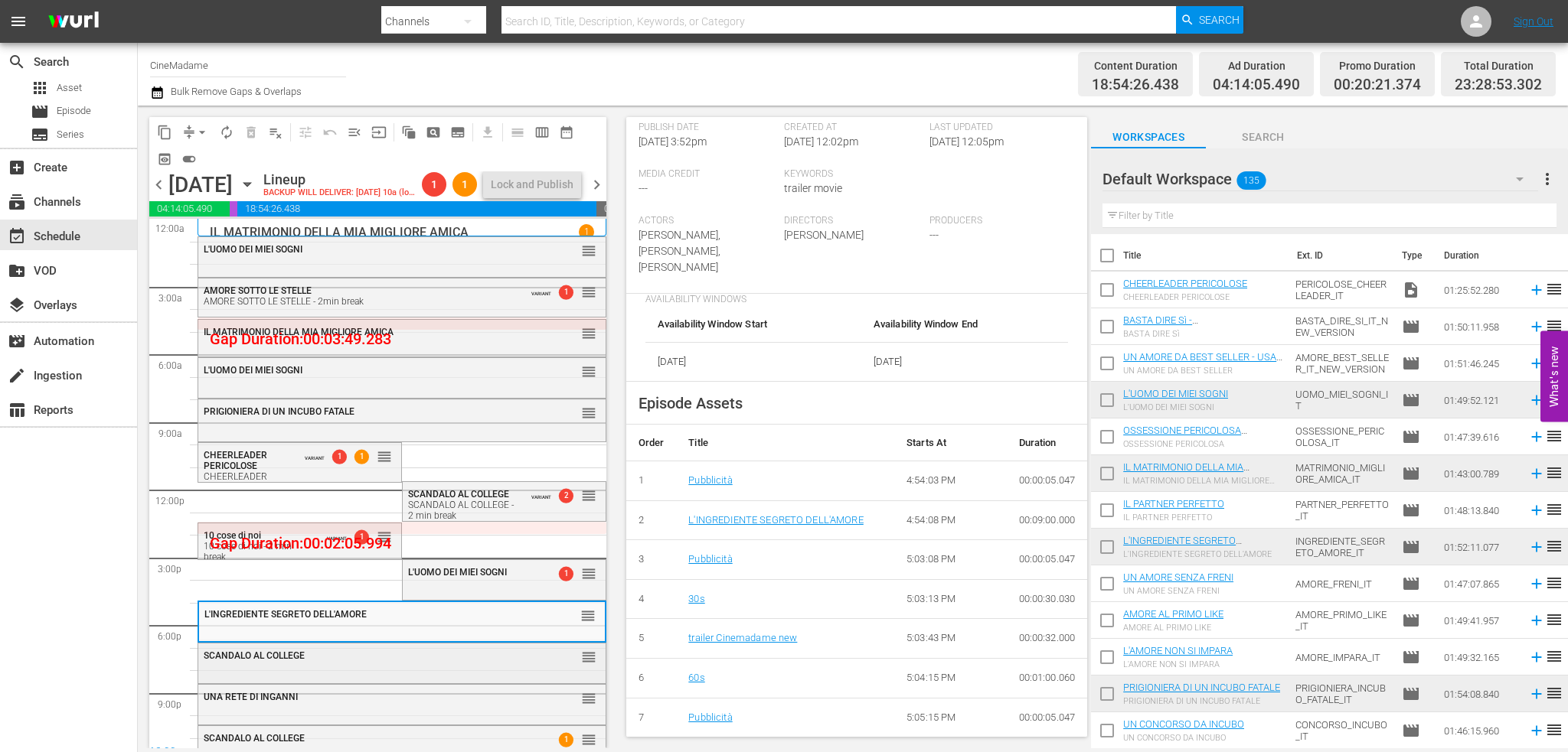
click at [318, 662] on div "SCANDALO AL COLLEGE" at bounding box center [364, 656] width 320 height 11
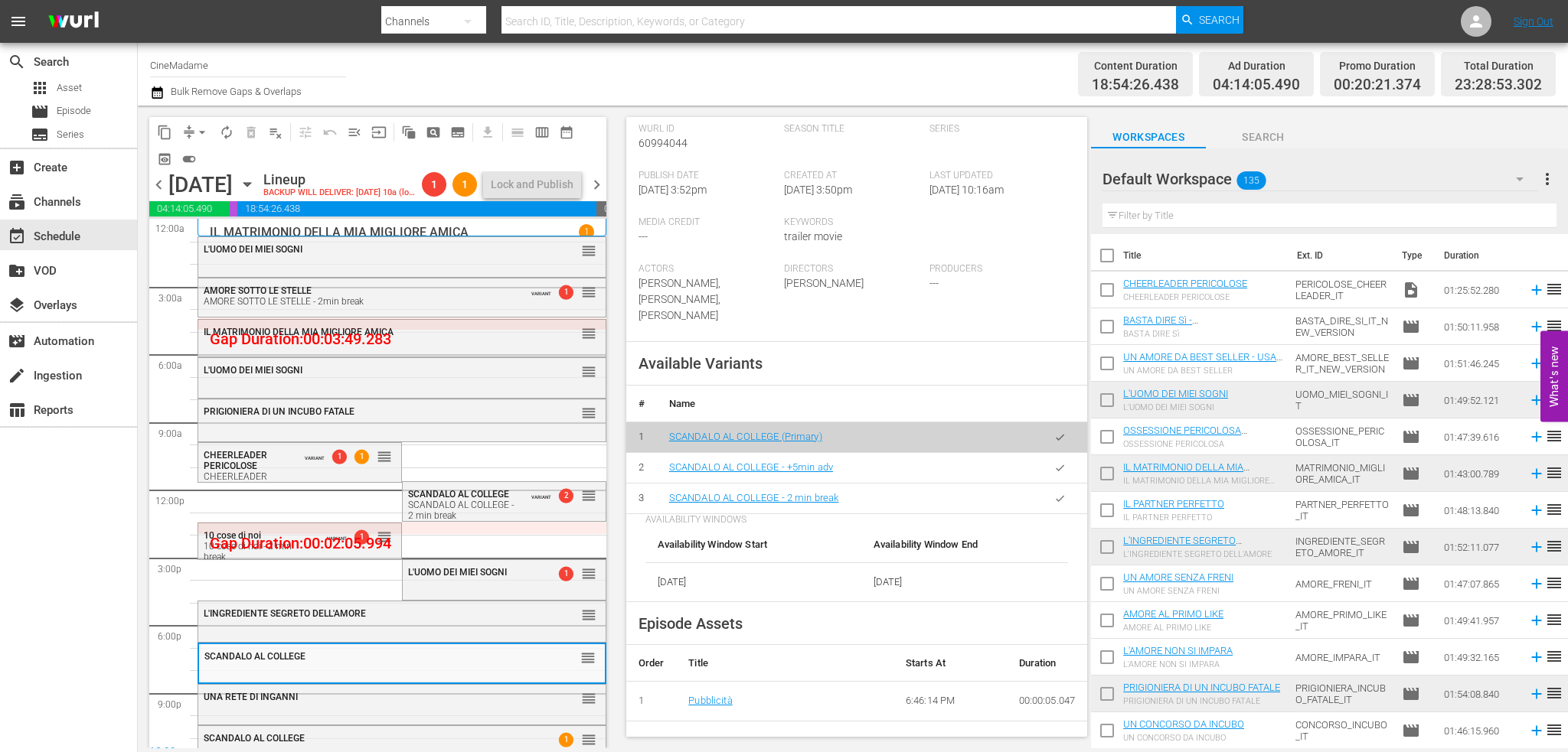
click at [1055, 493] on button "button" at bounding box center [1060, 499] width 30 height 30
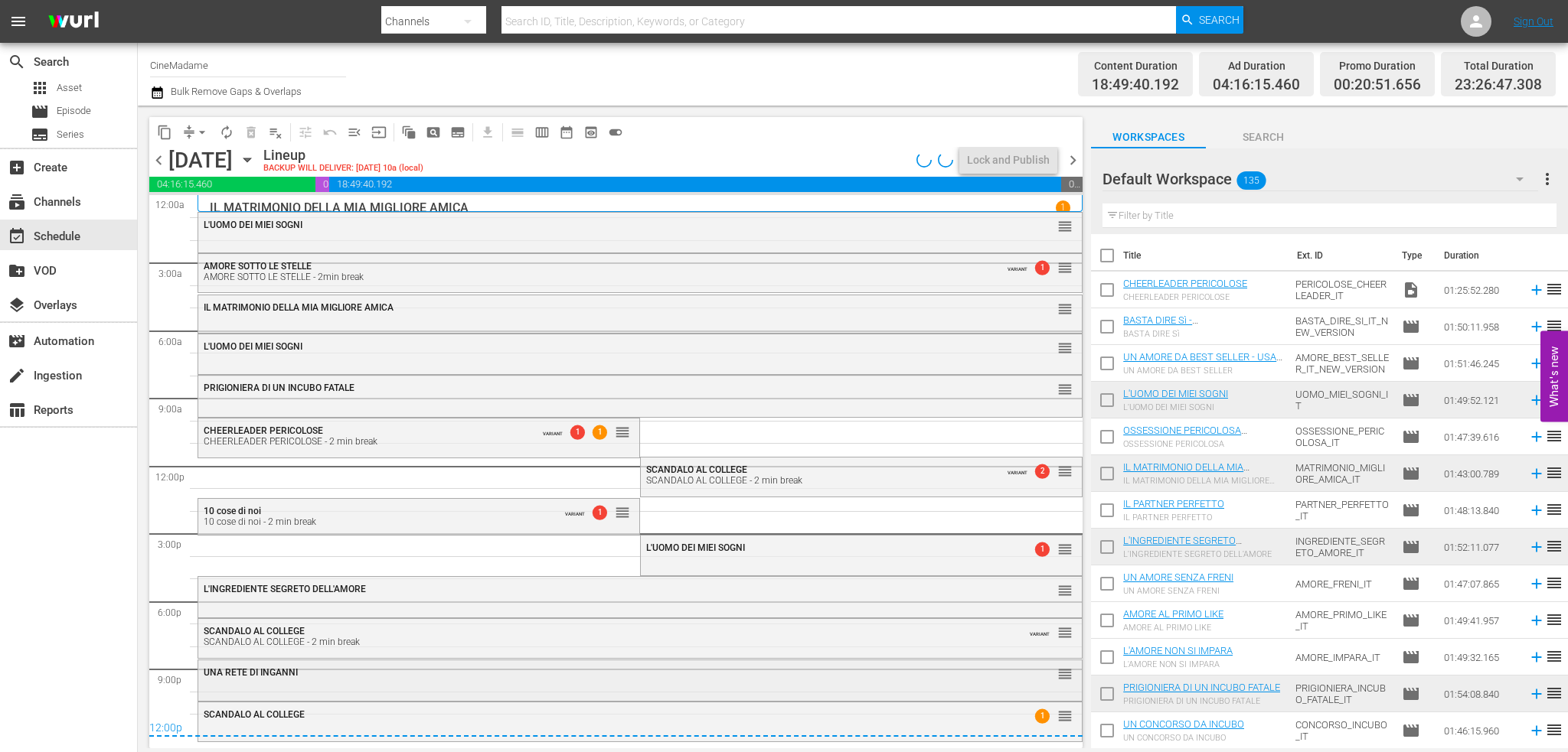
click at [475, 672] on div "UNA RETE DI INGANNI" at bounding box center [597, 672] width 788 height 11
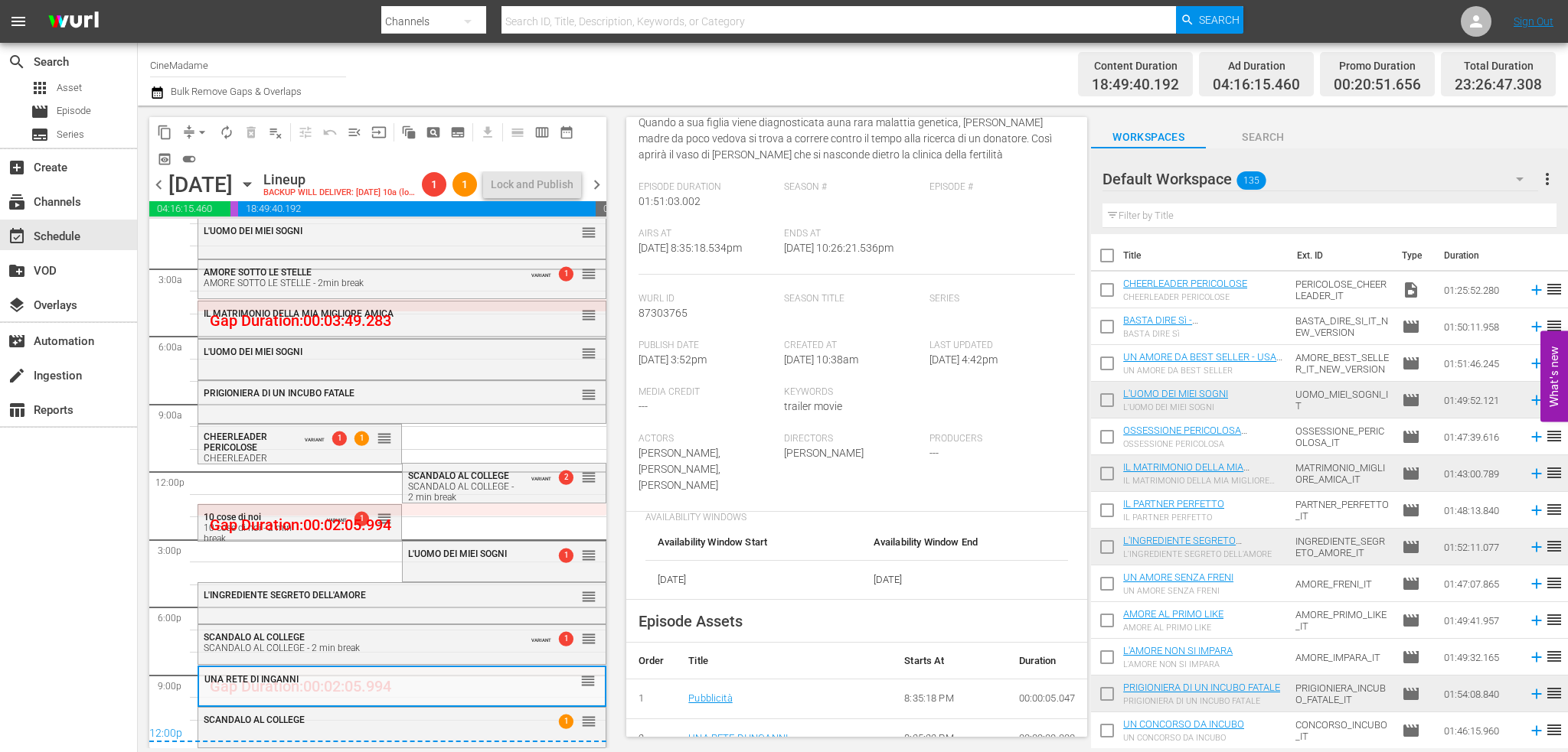
scroll to position [153, 0]
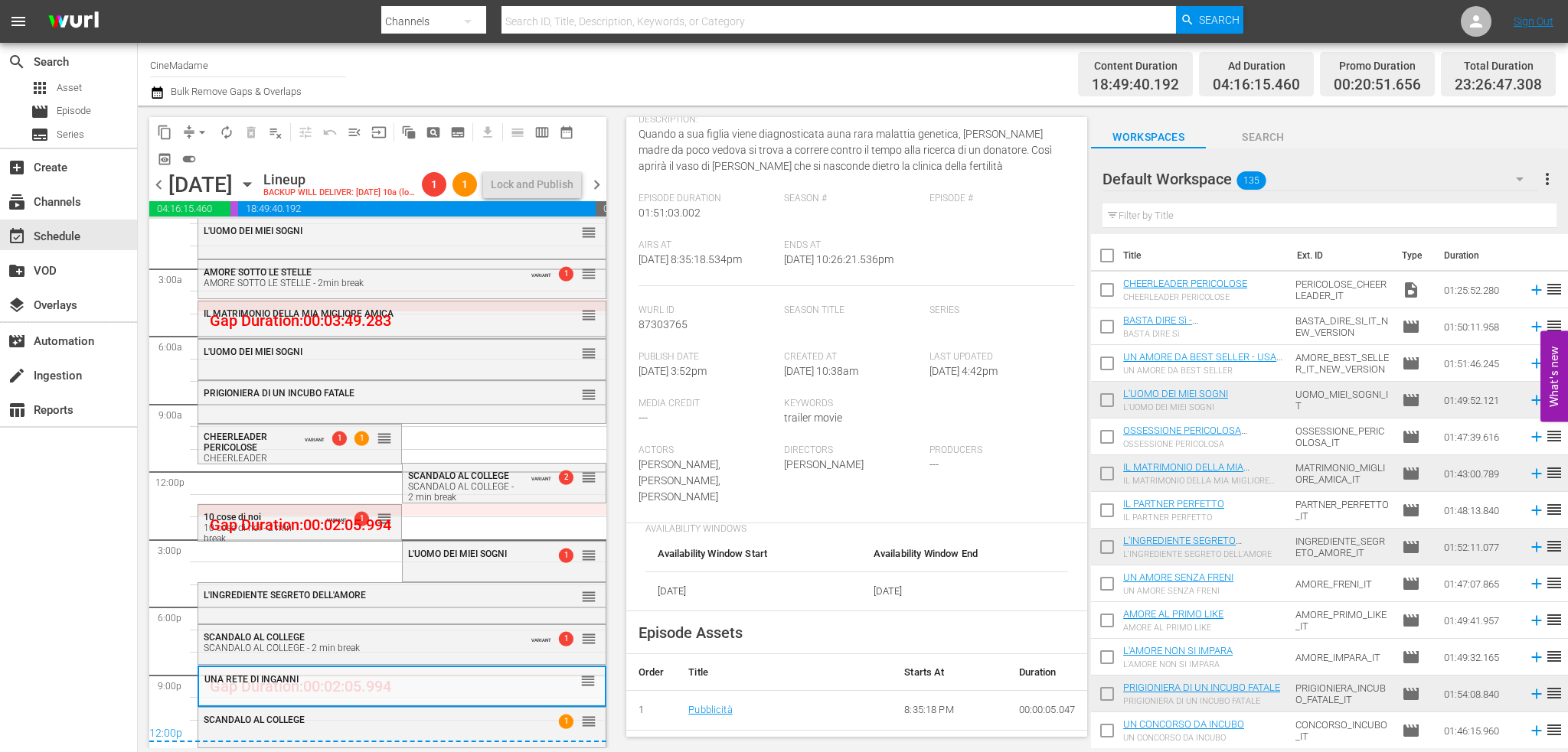
click at [362, 733] on div "12:00p" at bounding box center [378, 734] width 457 height 15
click at [428, 719] on div "SCANDALO AL COLLEGE" at bounding box center [364, 720] width 320 height 11
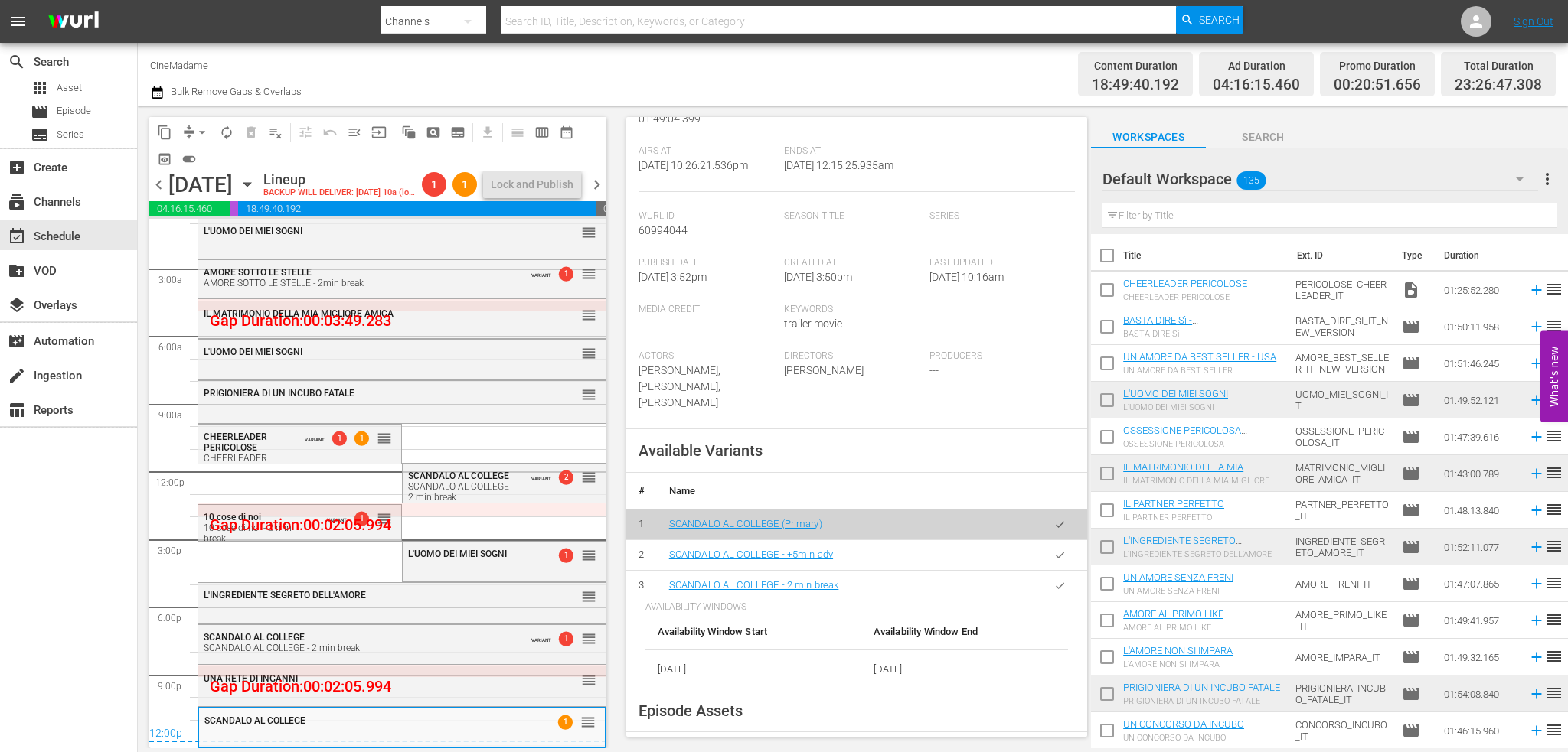
scroll to position [459, 0]
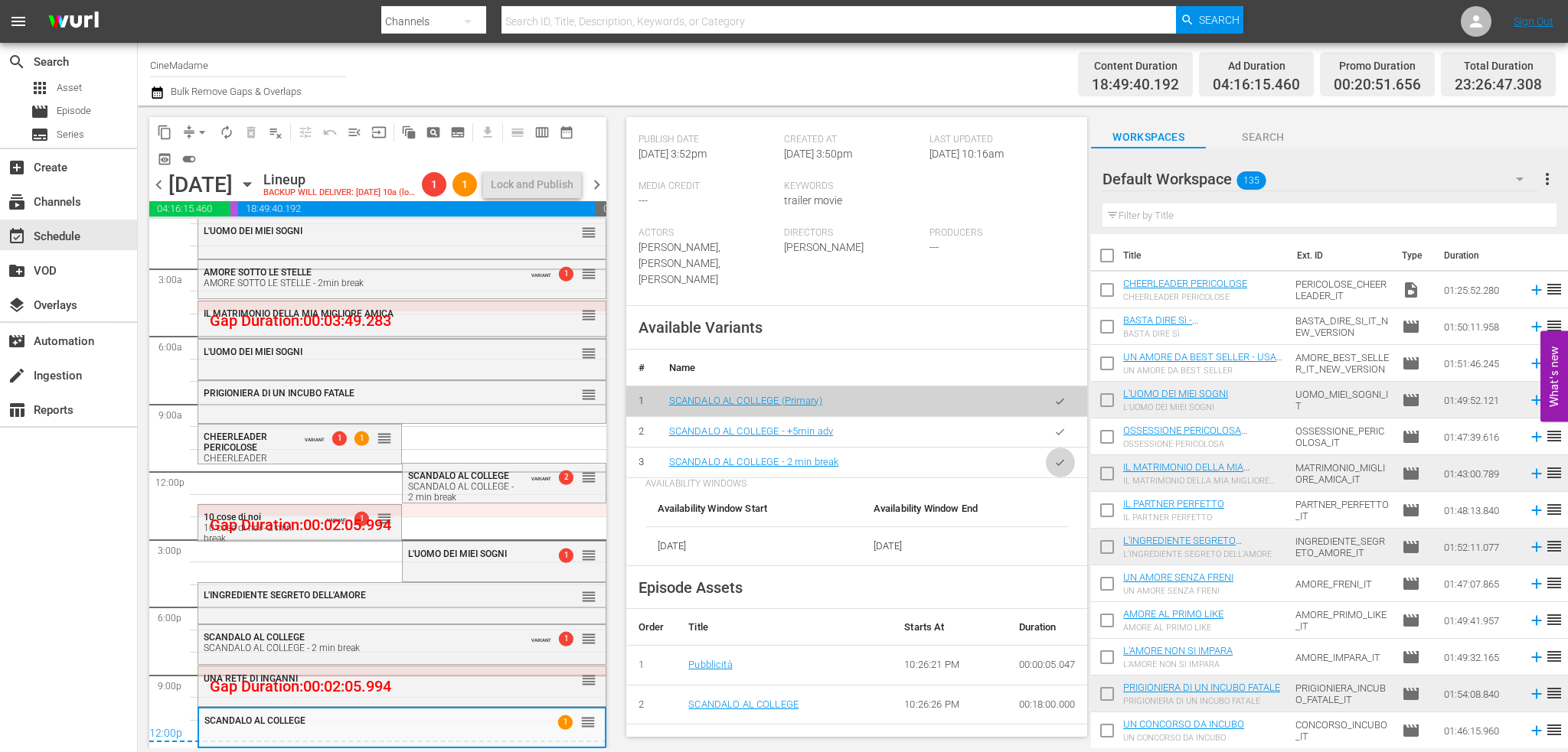
click at [1055, 457] on icon "button" at bounding box center [1060, 463] width 12 height 12
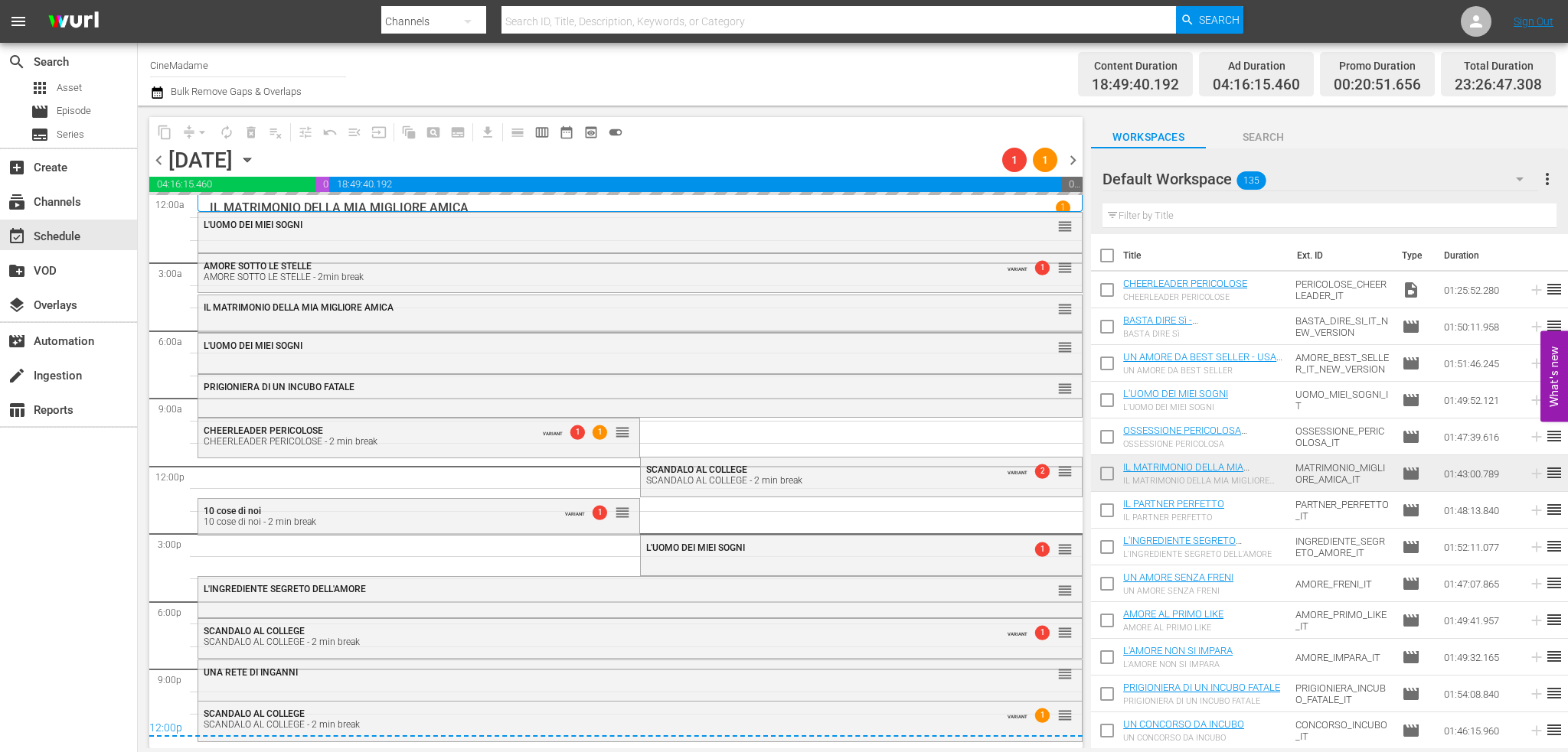
scroll to position [0, 0]
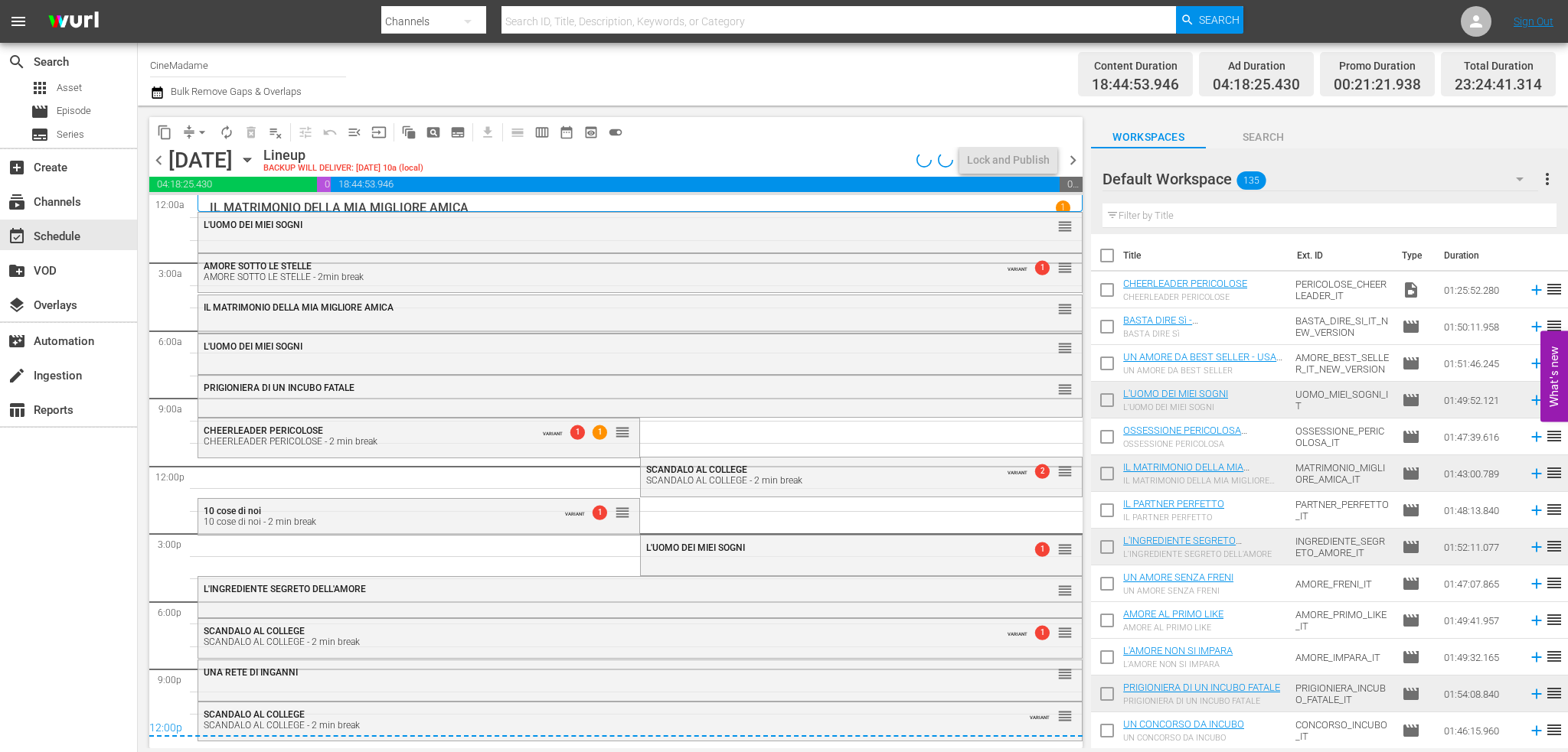
click at [206, 129] on span "arrow_drop_down" at bounding box center [202, 132] width 15 height 15
click at [203, 223] on li "Align to End of Previous Day" at bounding box center [203, 214] width 161 height 25
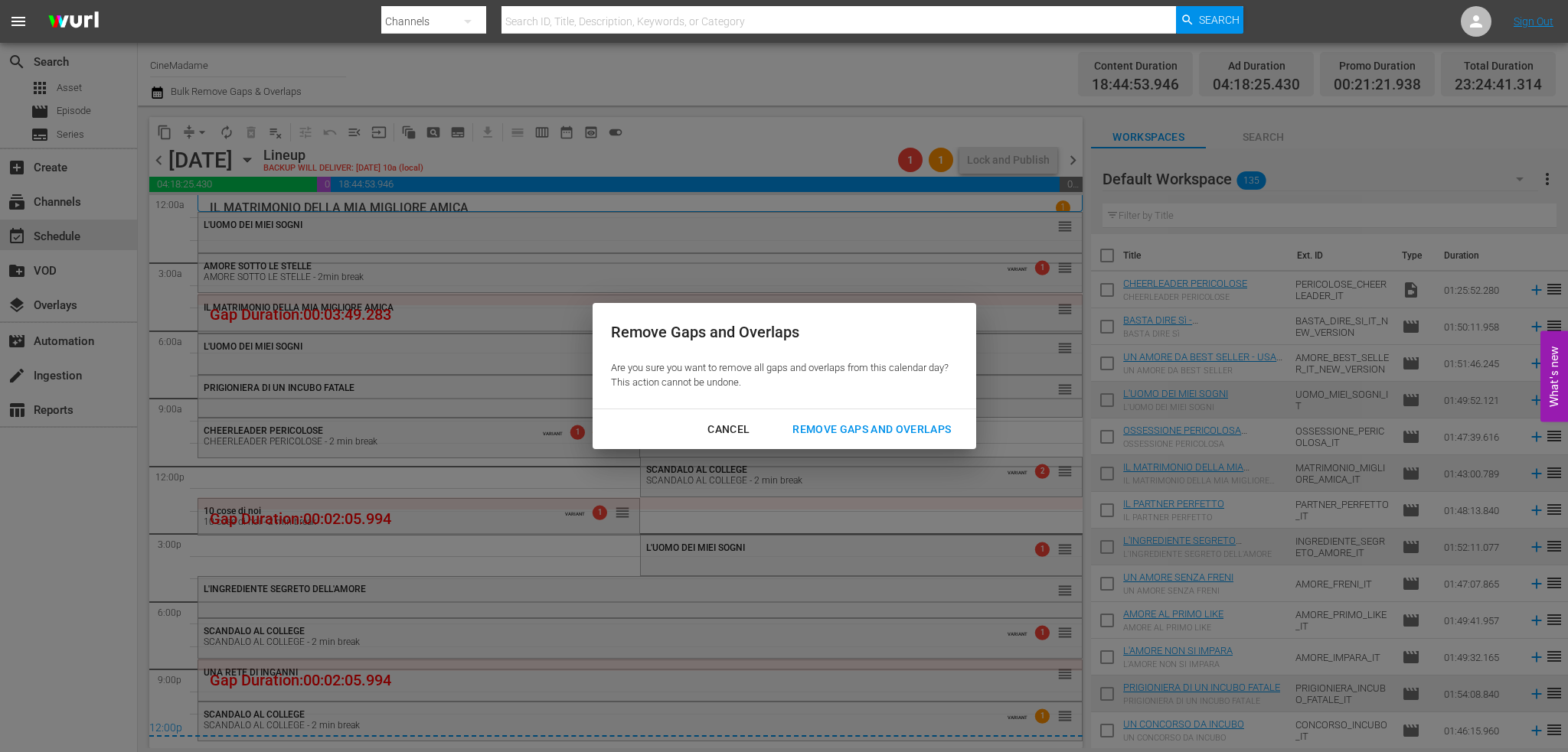
click at [928, 423] on div "Remove Gaps and Overlaps" at bounding box center [871, 430] width 183 height 19
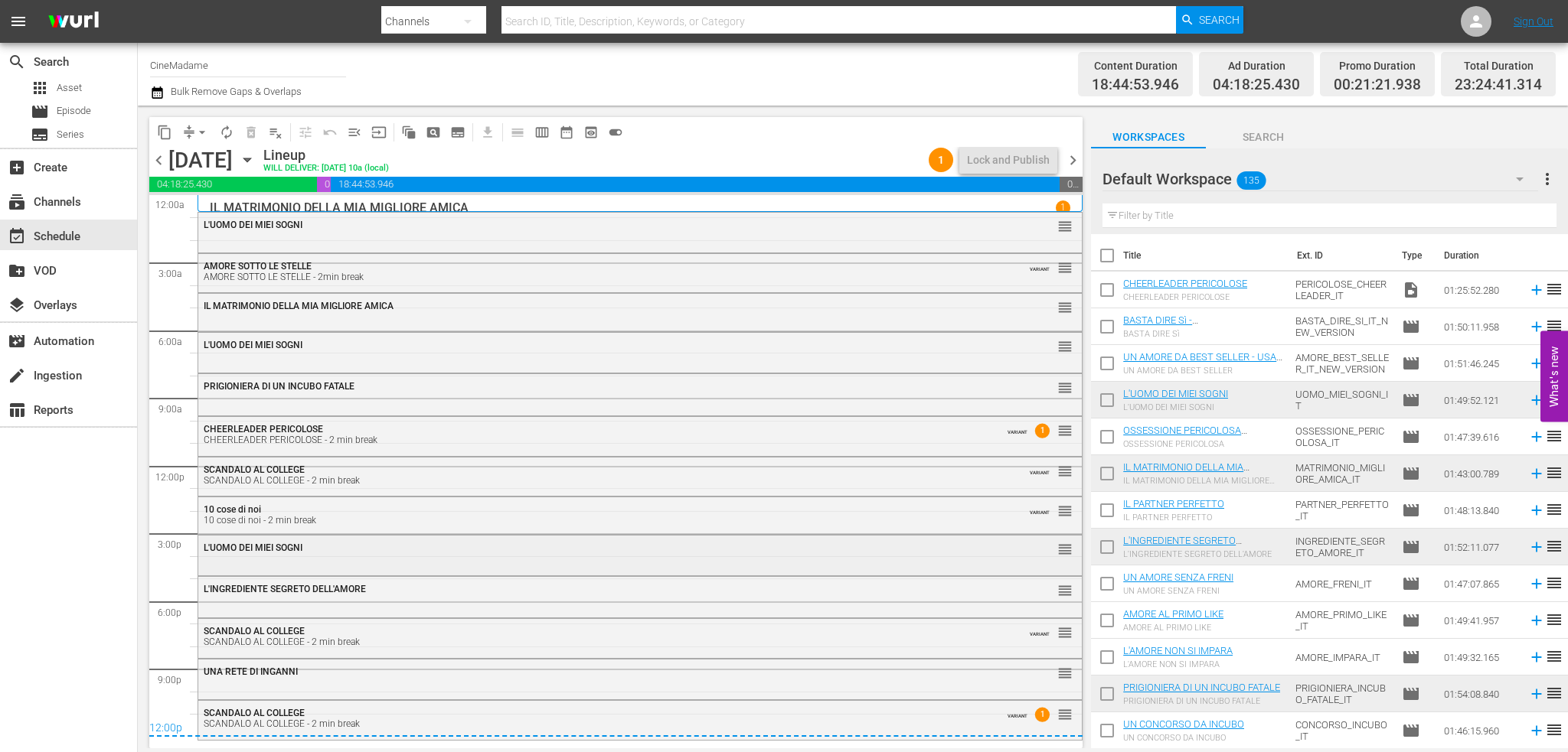
click at [470, 565] on div "L'UOMO DEI MIEI SOGNI reorder" at bounding box center [640, 554] width 884 height 37
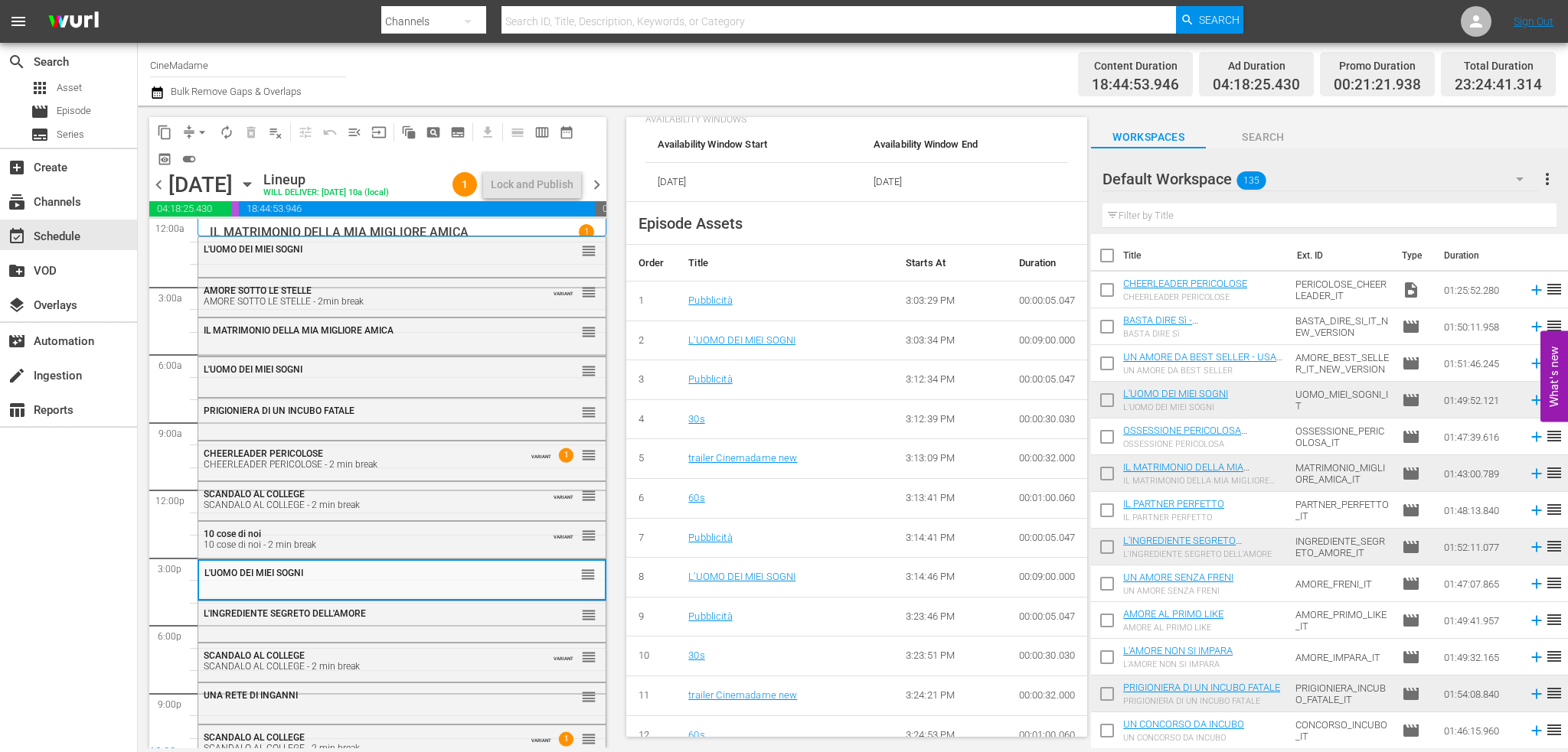
scroll to position [612, 0]
click at [431, 612] on div "L'INGREDIENTE SEGRETO DELL'AMORE" at bounding box center [364, 614] width 320 height 11
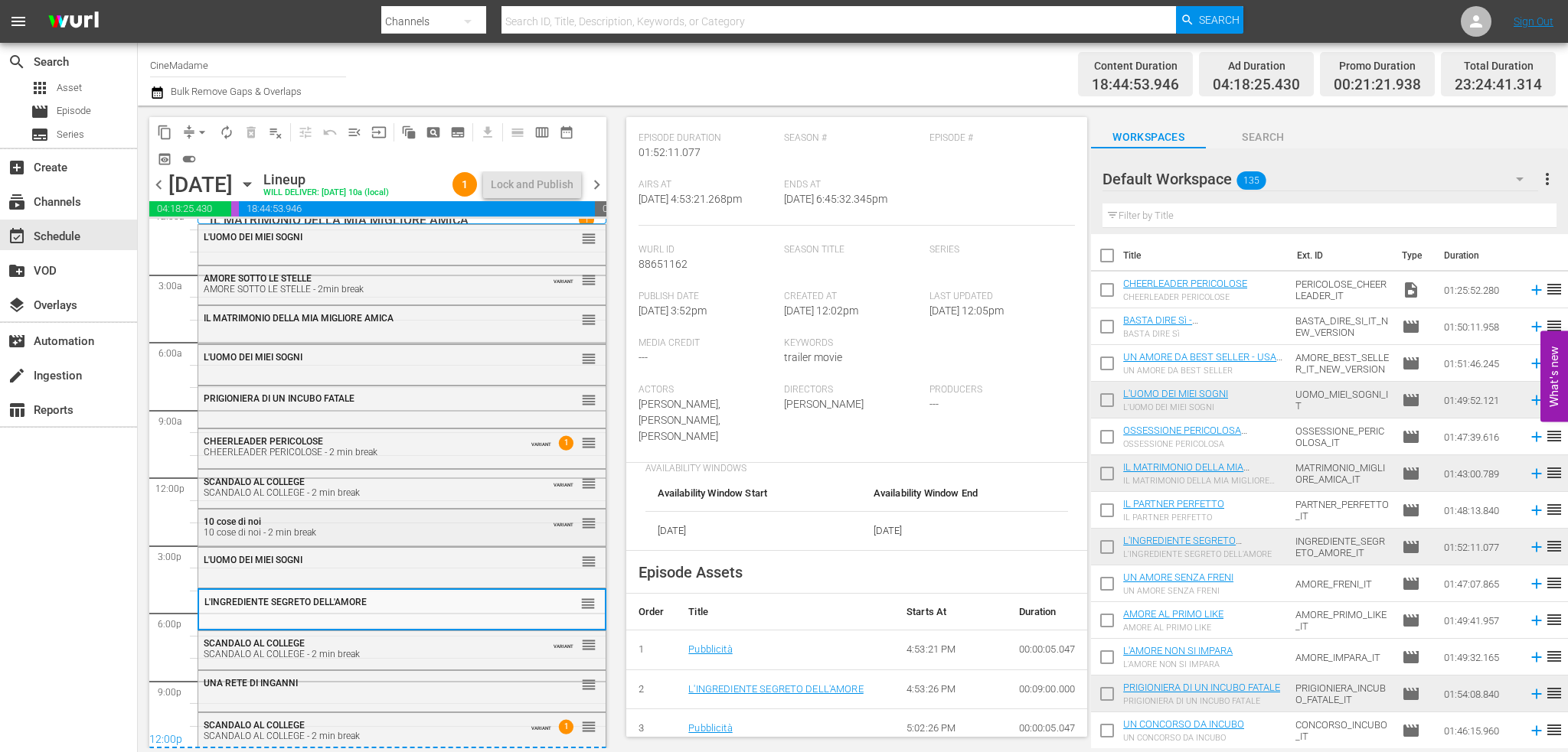
scroll to position [15, 0]
click at [369, 694] on div "UNA RETE DI INGANNI reorder" at bounding box center [402, 687] width 407 height 38
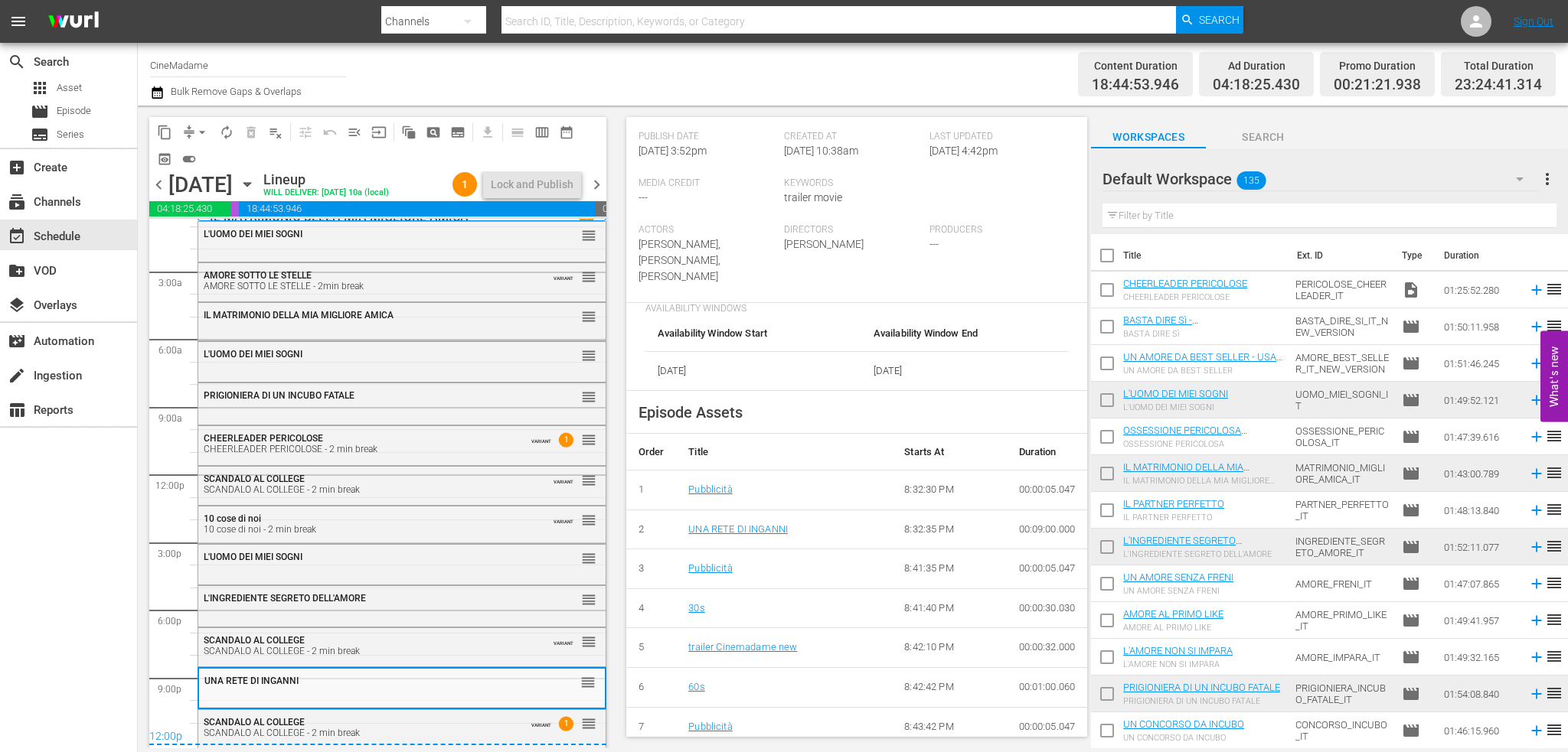
scroll to position [520, 0]
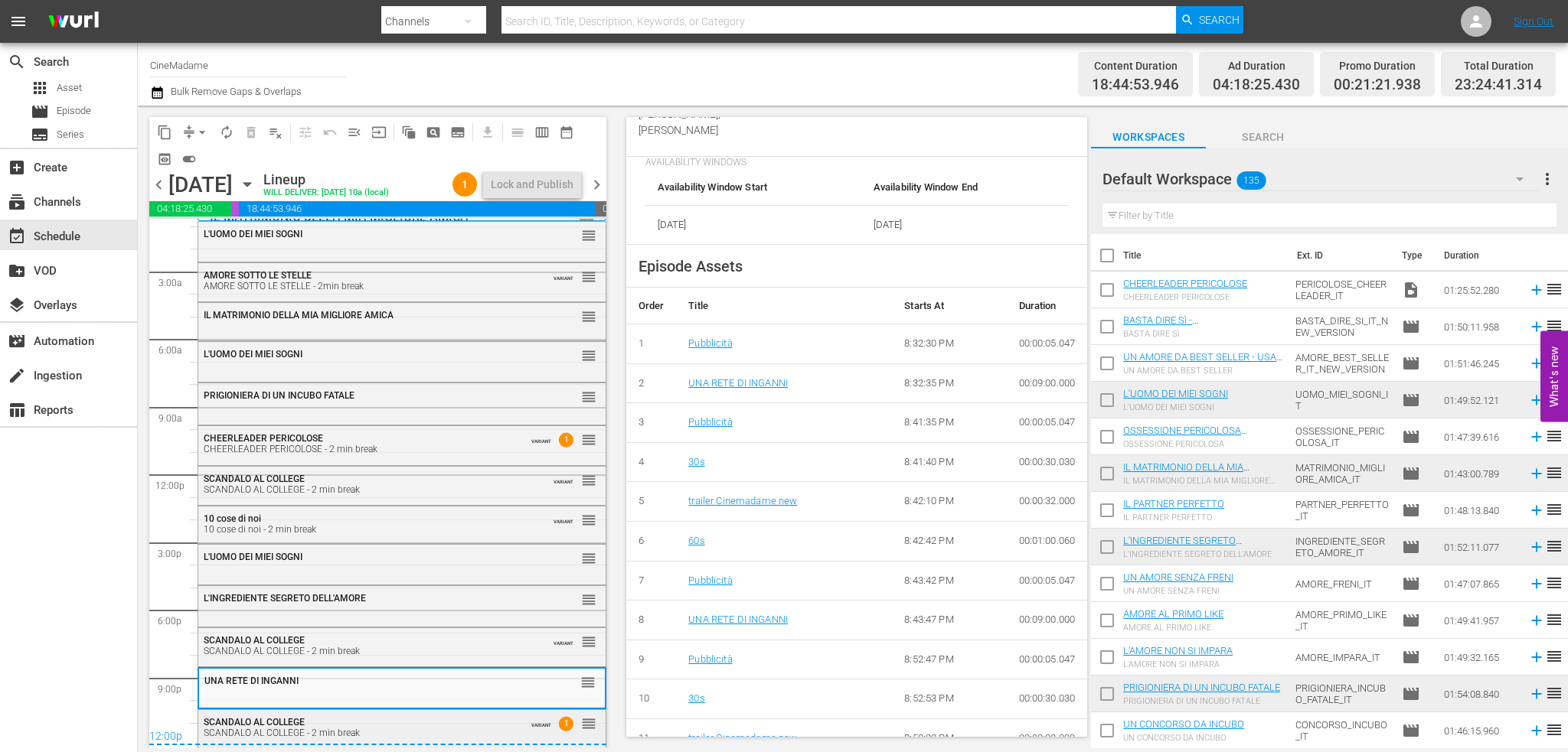
click at [379, 716] on div "SCANDALO AL COLLEGE SCANDALO AL COLLEGE - 2 min break" at bounding box center [361, 727] width 316 height 23
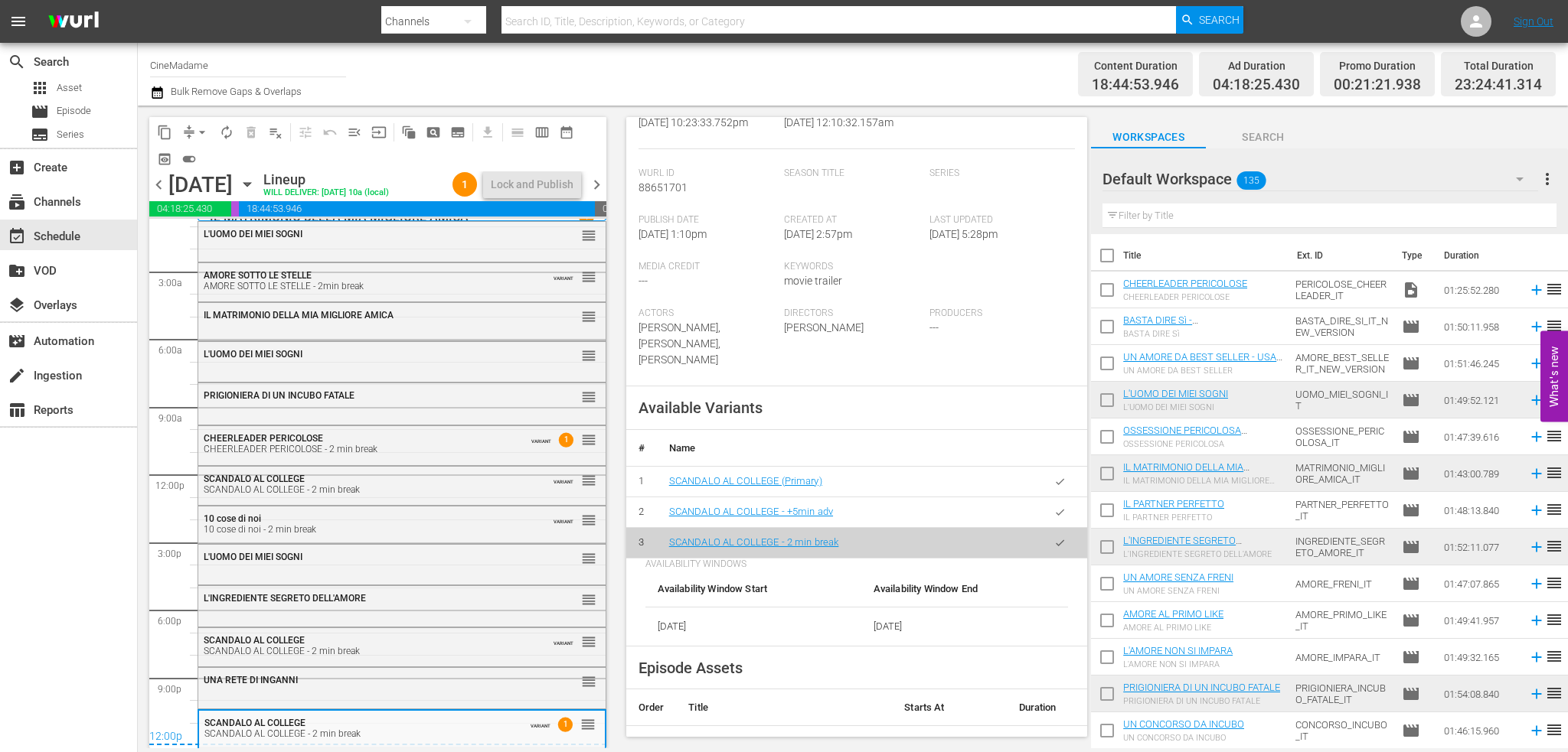
scroll to position [165, 0]
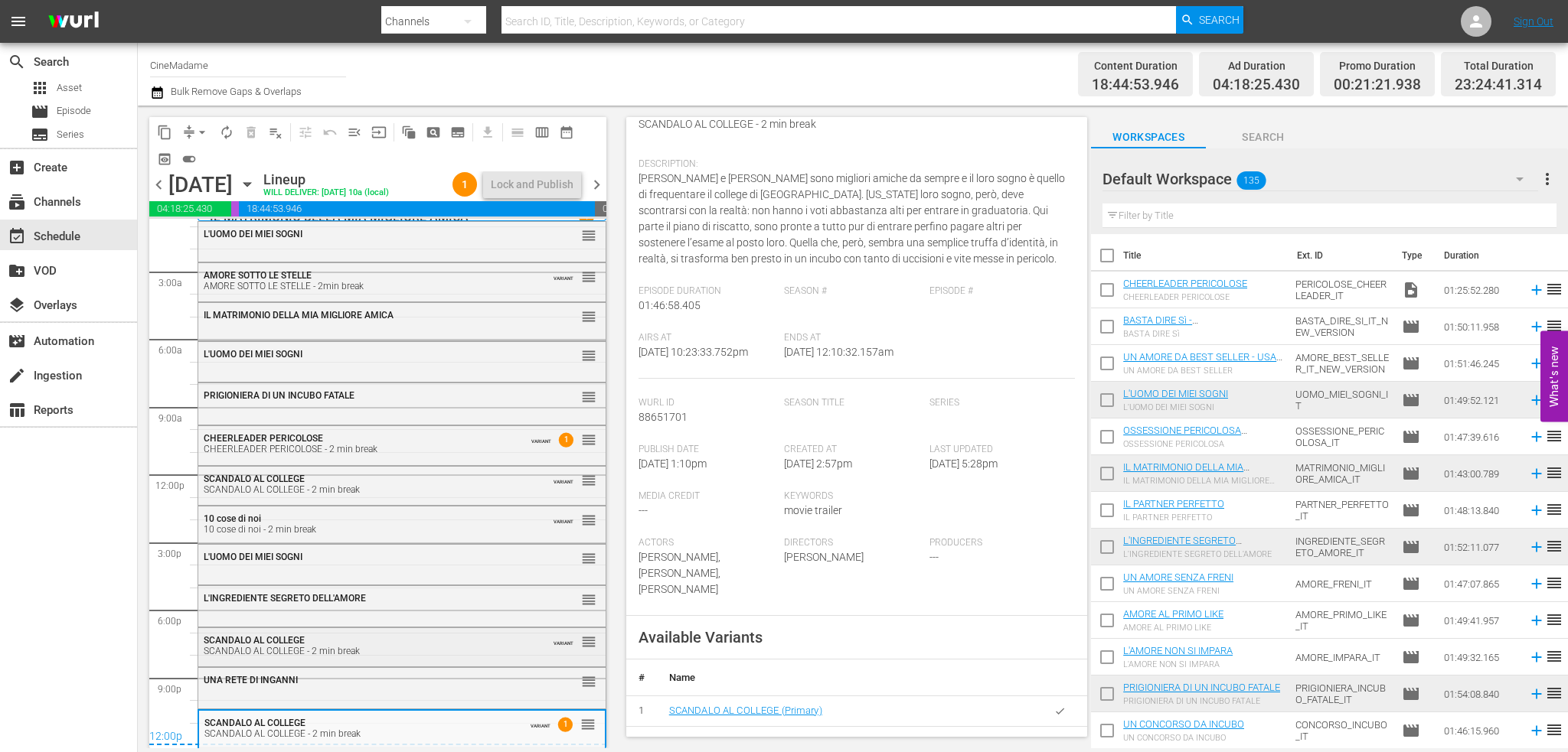
click at [329, 646] on div "SCANDALO AL COLLEGE - 2 min break" at bounding box center [364, 651] width 320 height 11
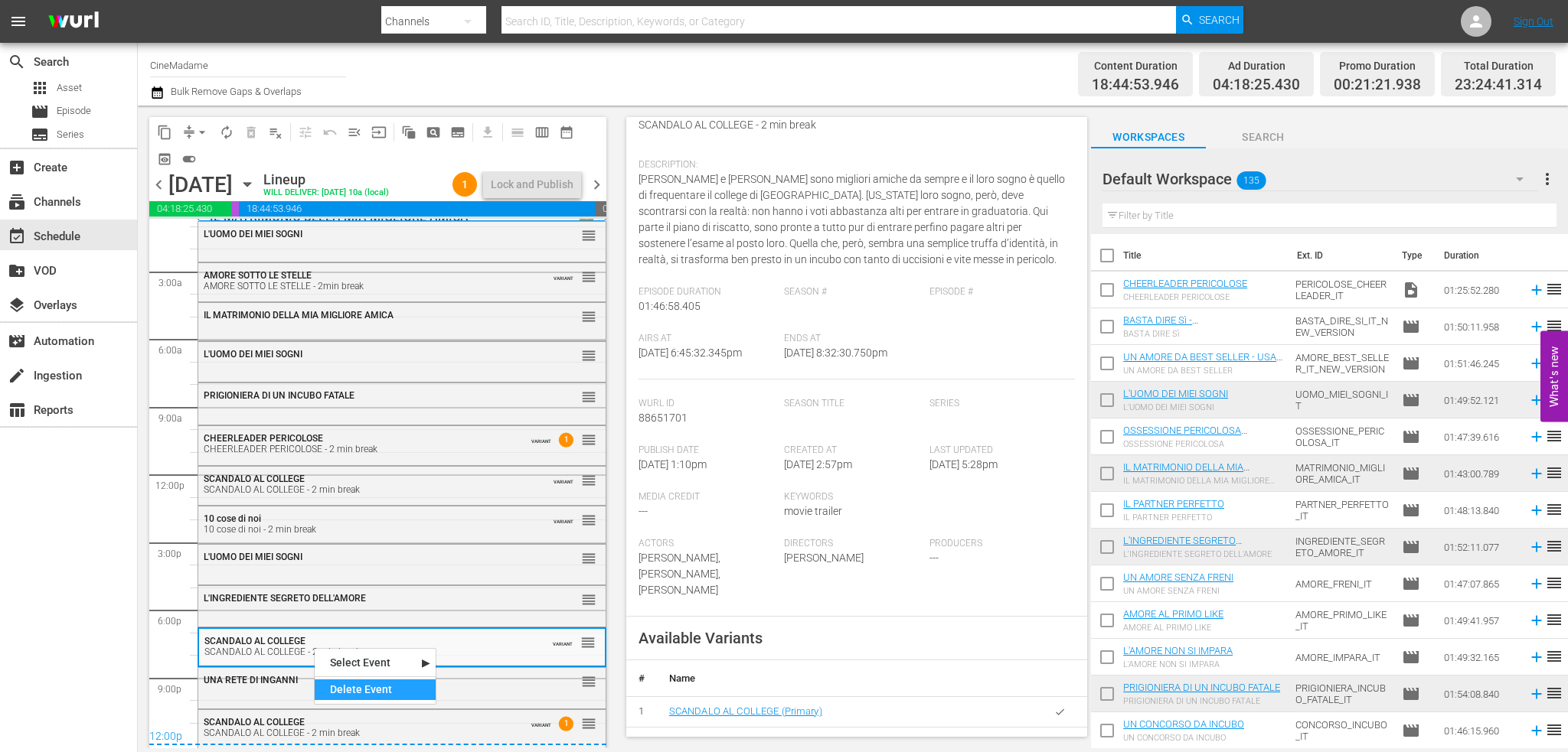
click at [374, 695] on div "Delete Event" at bounding box center [375, 690] width 121 height 21
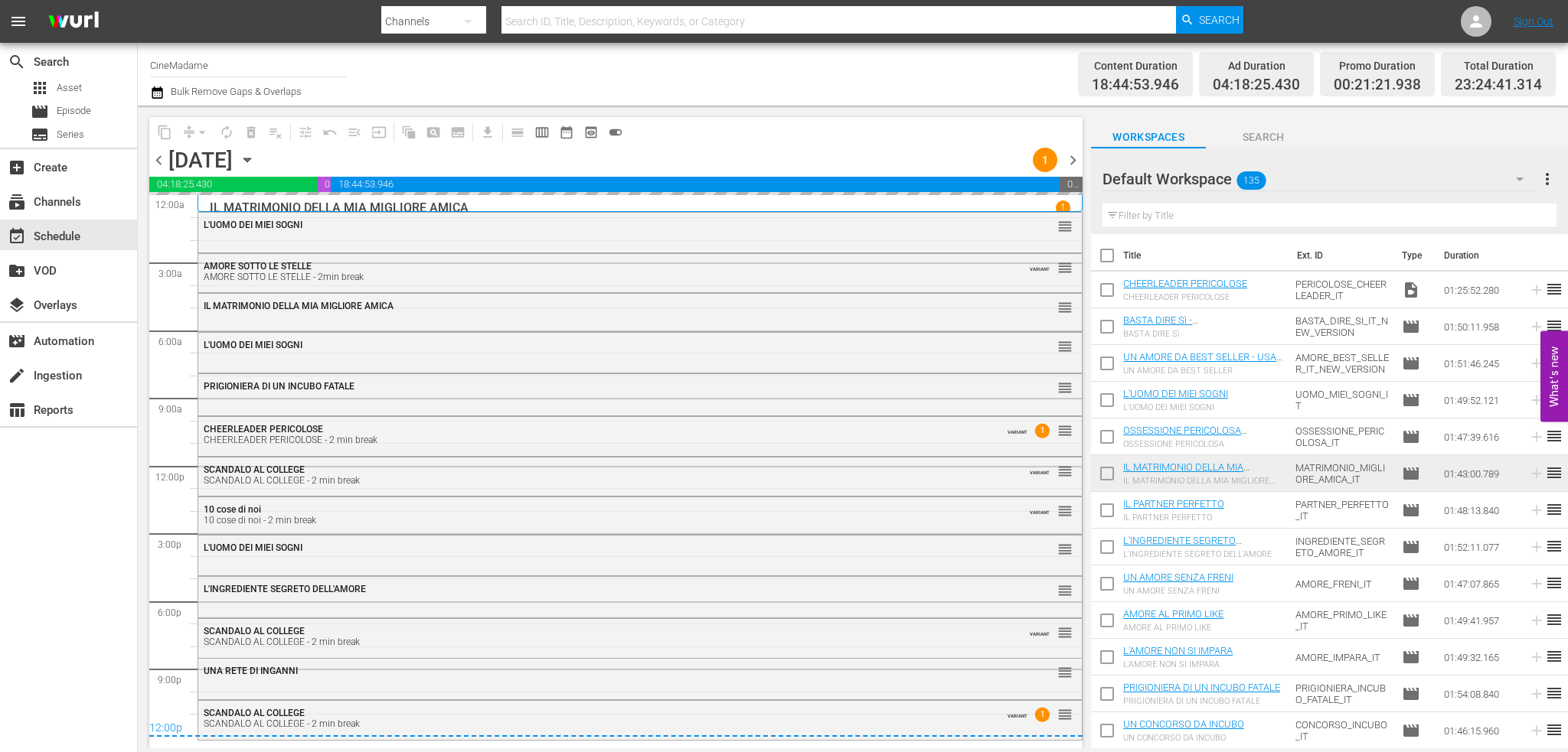
scroll to position [0, 0]
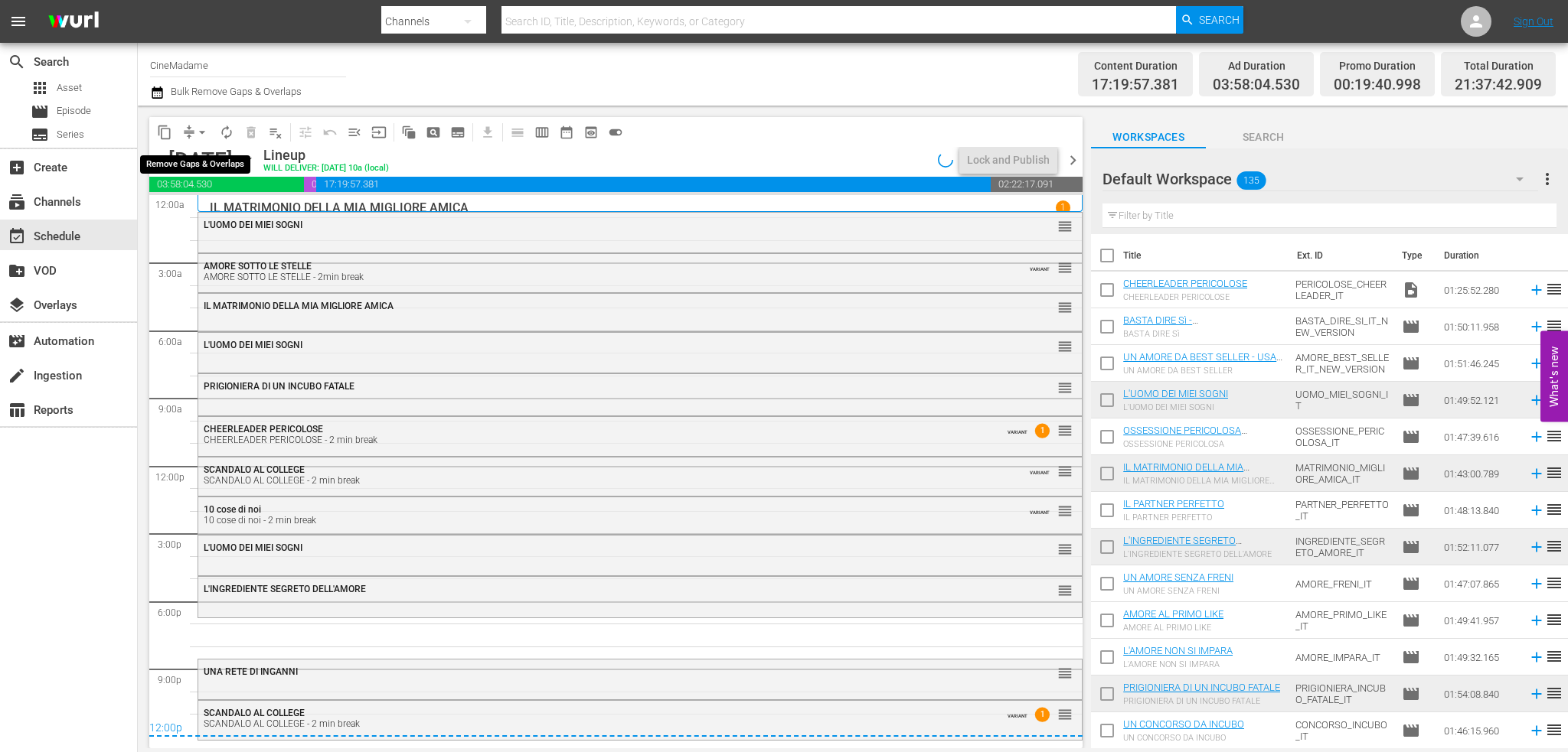
click at [197, 136] on span "arrow_drop_down" at bounding box center [202, 132] width 15 height 15
click at [230, 221] on li "Align to End of Previous Day" at bounding box center [203, 214] width 161 height 25
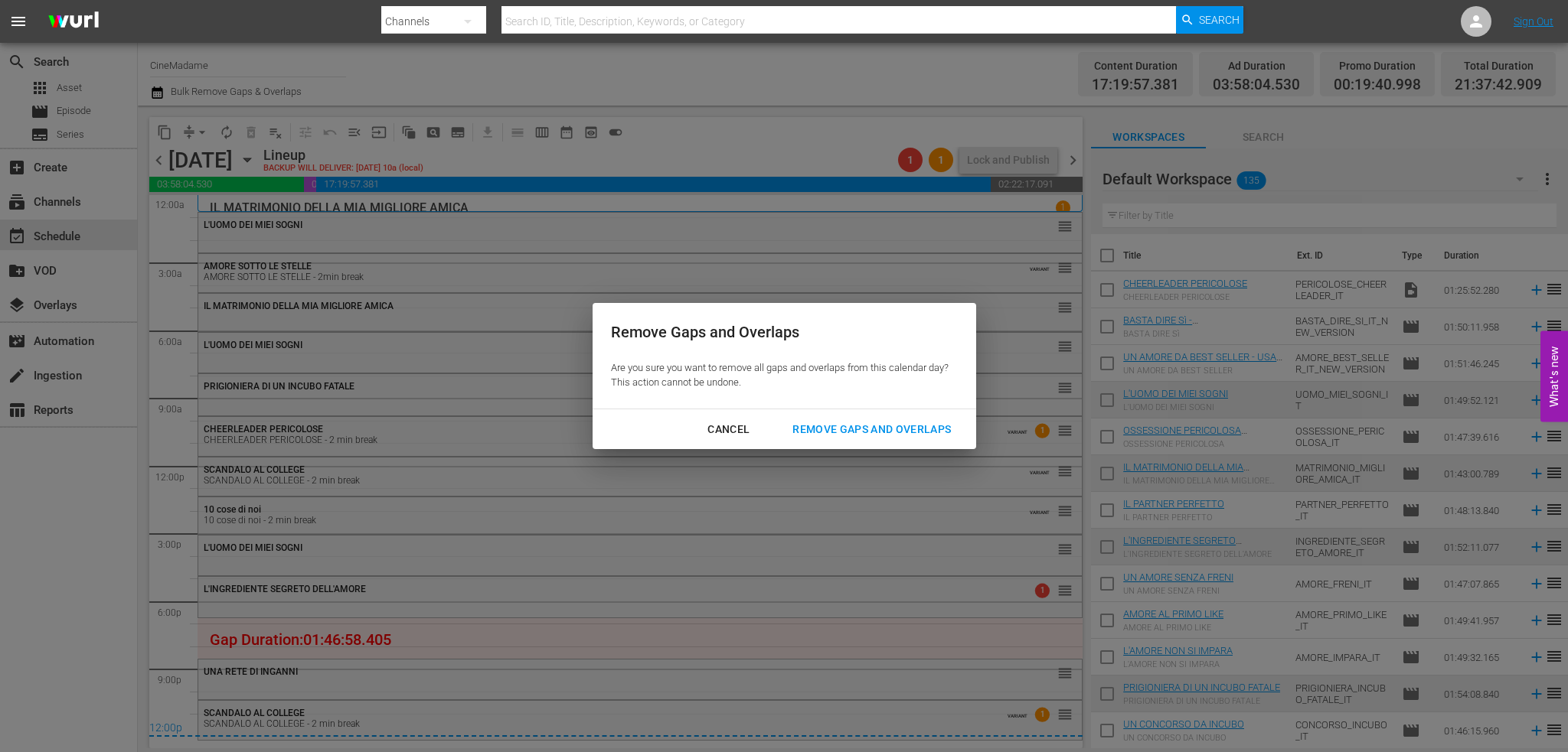
click at [871, 425] on div "Remove Gaps and Overlaps" at bounding box center [871, 430] width 183 height 19
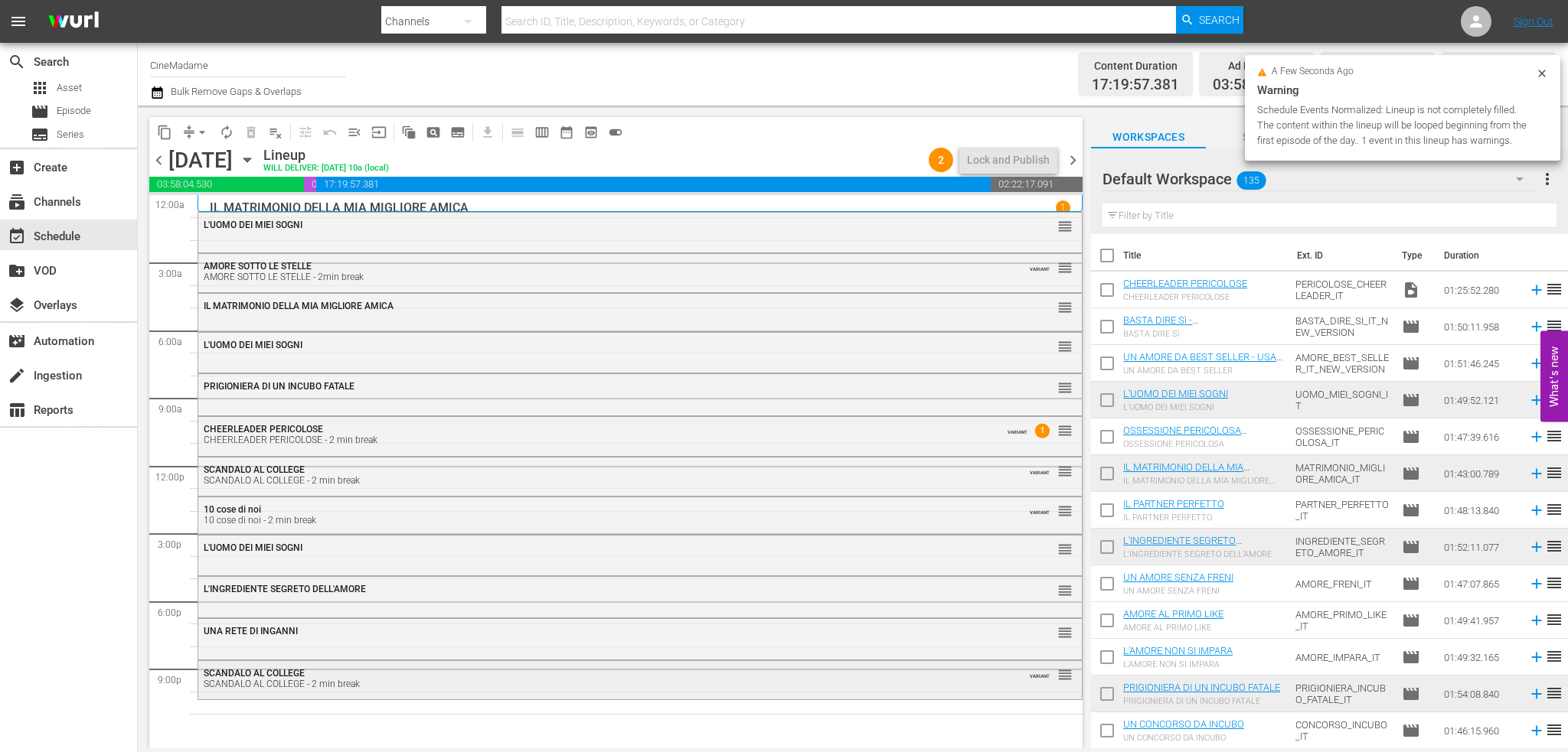
click at [291, 681] on div "SCANDALO AL COLLEGE - 2 min break" at bounding box center [597, 684] width 788 height 11
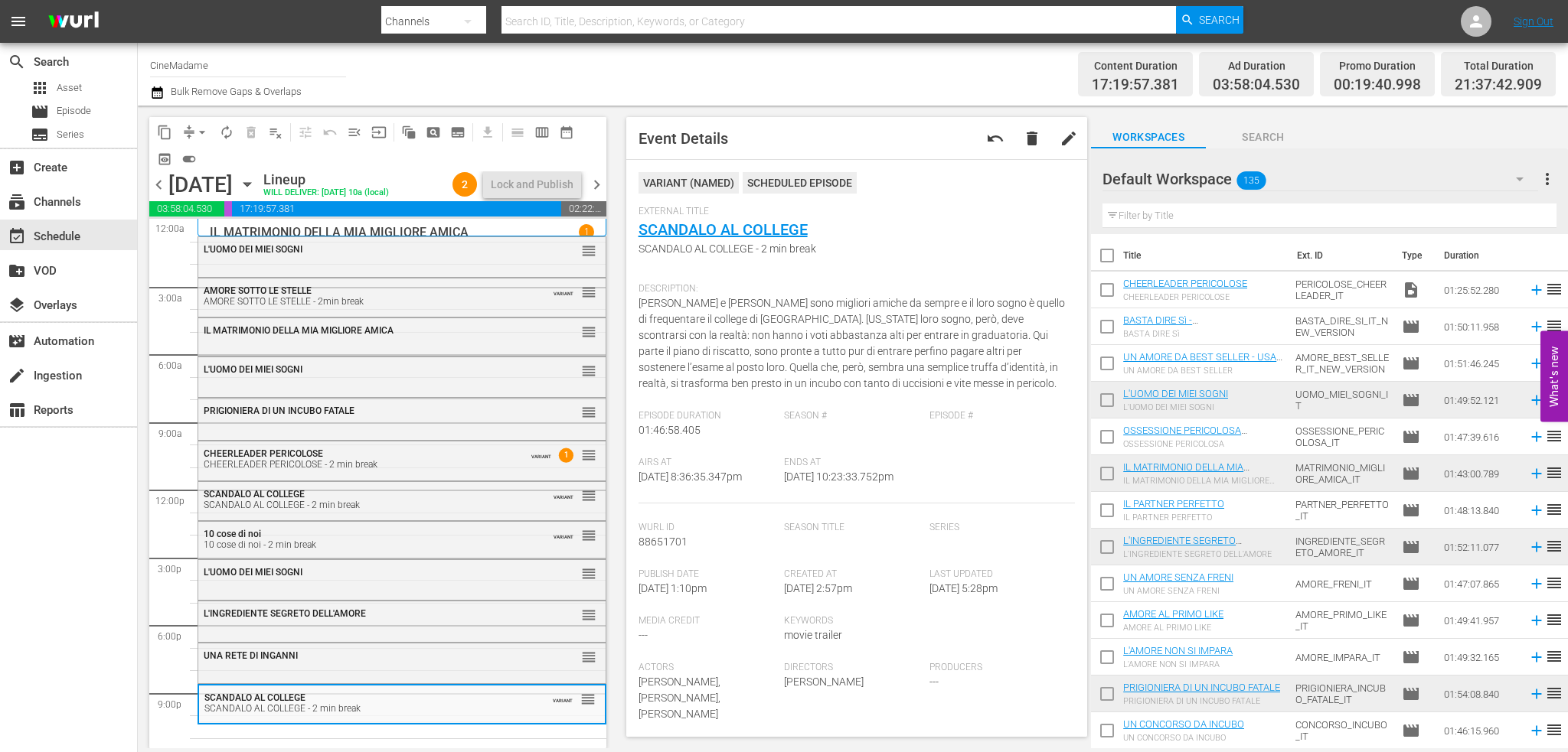
click at [1164, 214] on input "text" at bounding box center [1329, 215] width 454 height 24
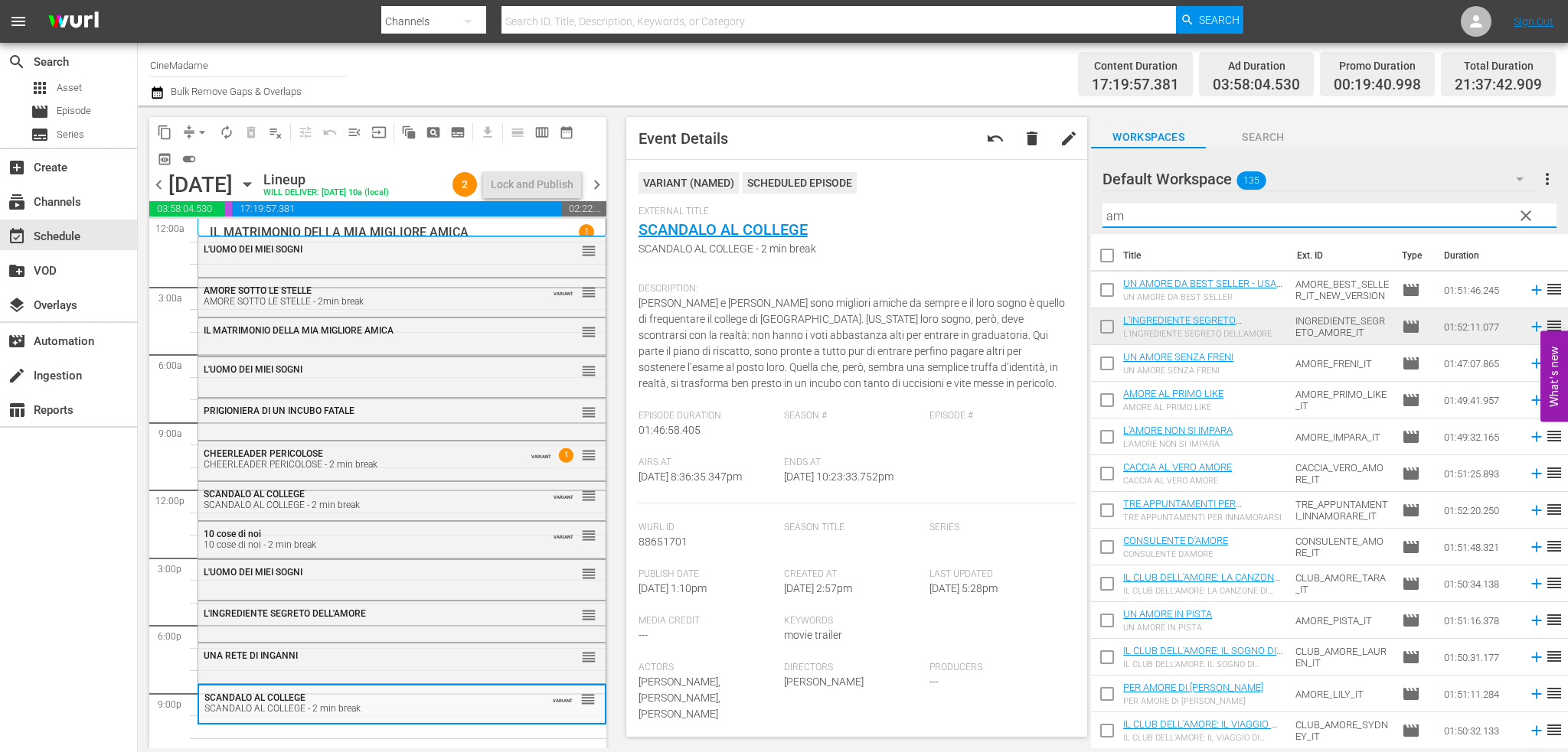
type input "a"
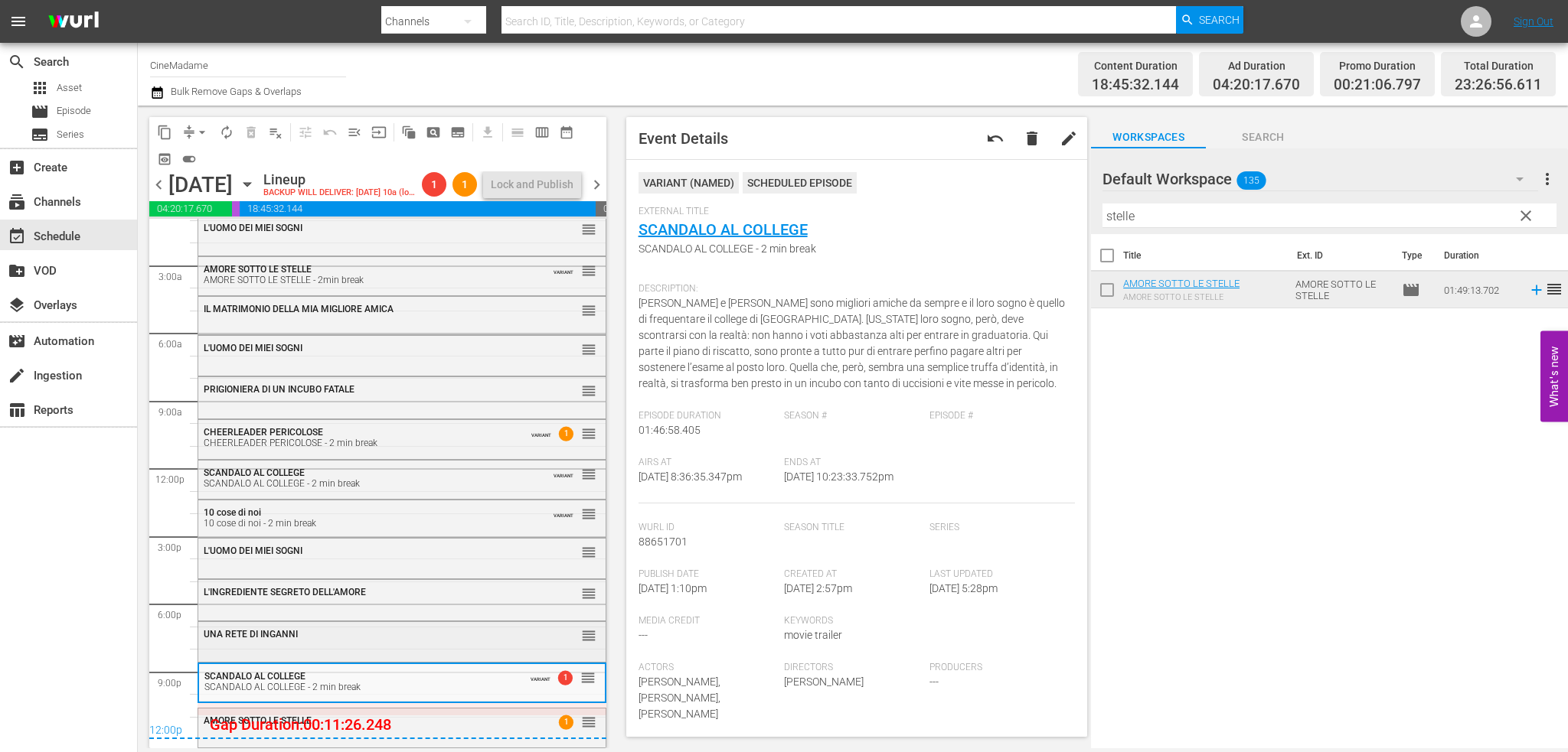
scroll to position [46, 0]
click at [420, 730] on div "12:00p" at bounding box center [378, 732] width 457 height 15
click at [446, 721] on div "AMORE SOTTO LE STELLE" at bounding box center [364, 721] width 320 height 11
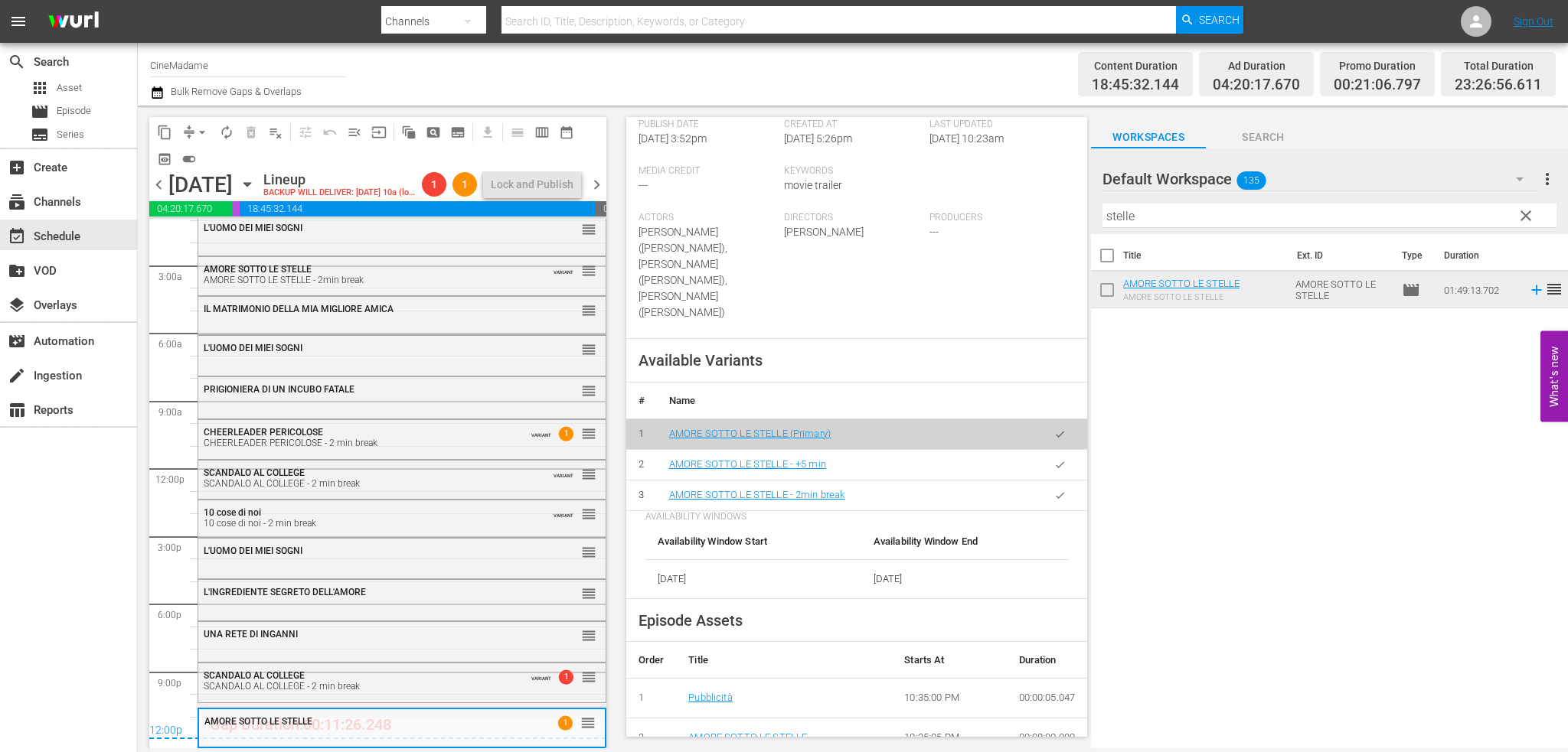
scroll to position [459, 0]
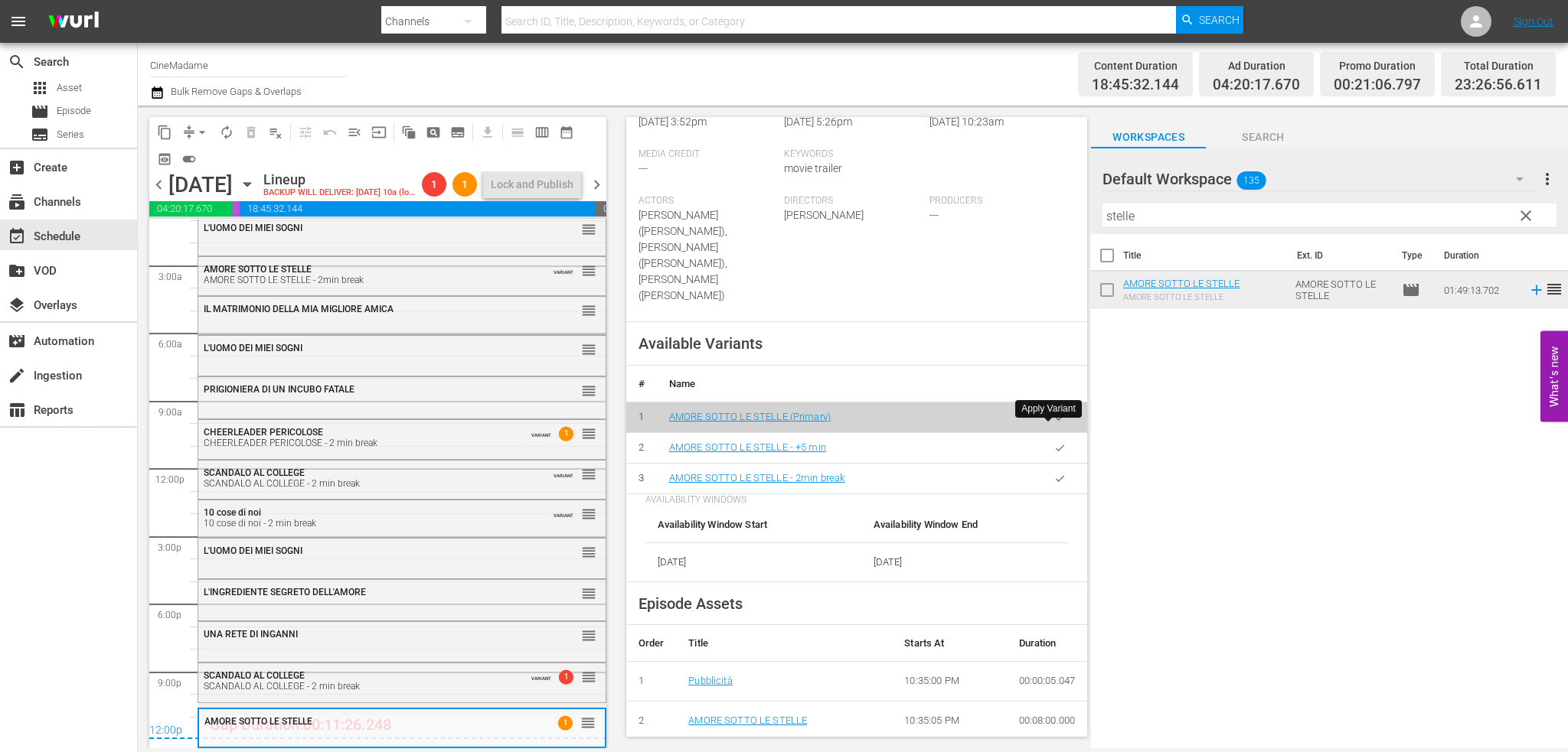
click at [1046, 464] on button "button" at bounding box center [1060, 479] width 30 height 30
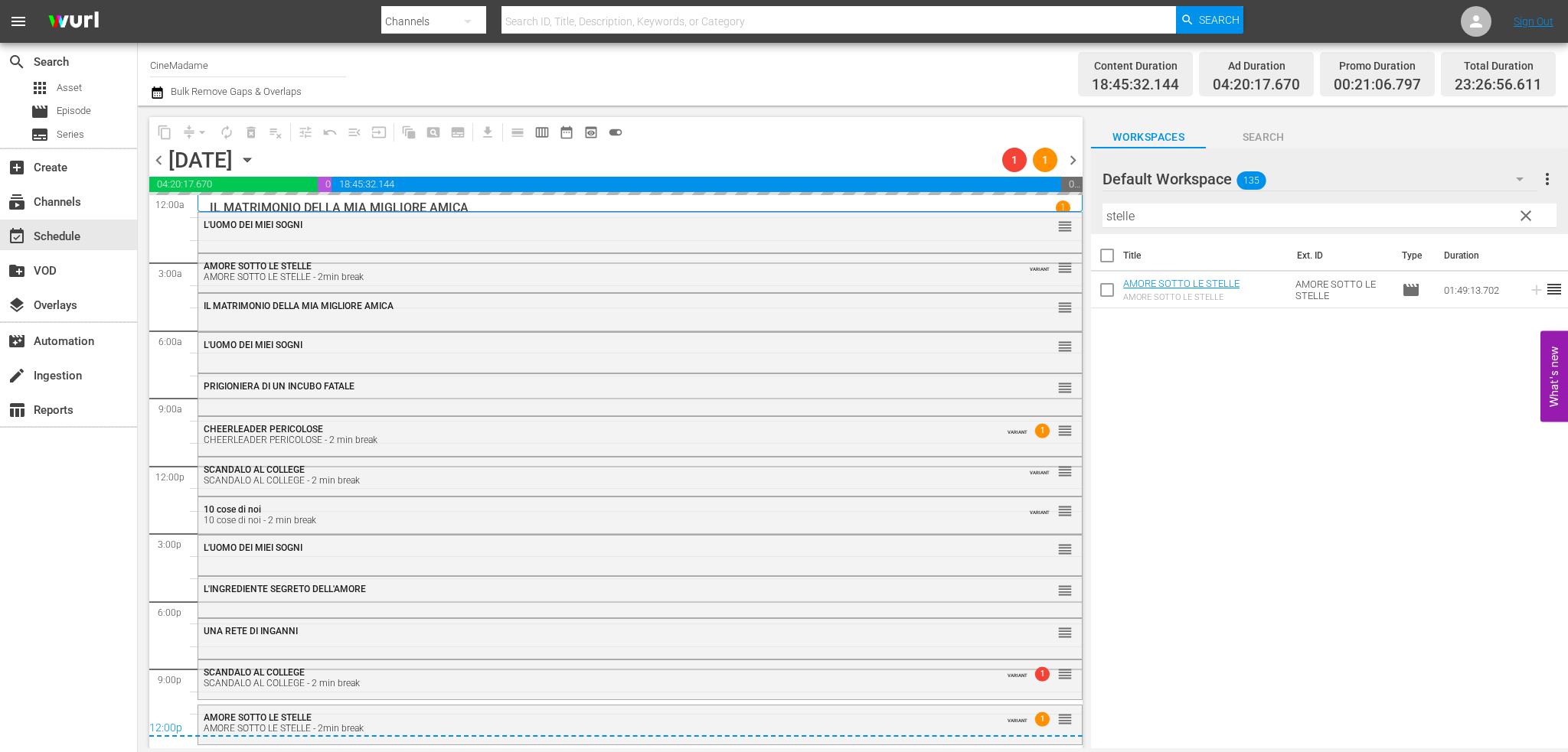
scroll to position [0, 0]
click at [202, 131] on span "arrow_drop_down" at bounding box center [202, 132] width 15 height 15
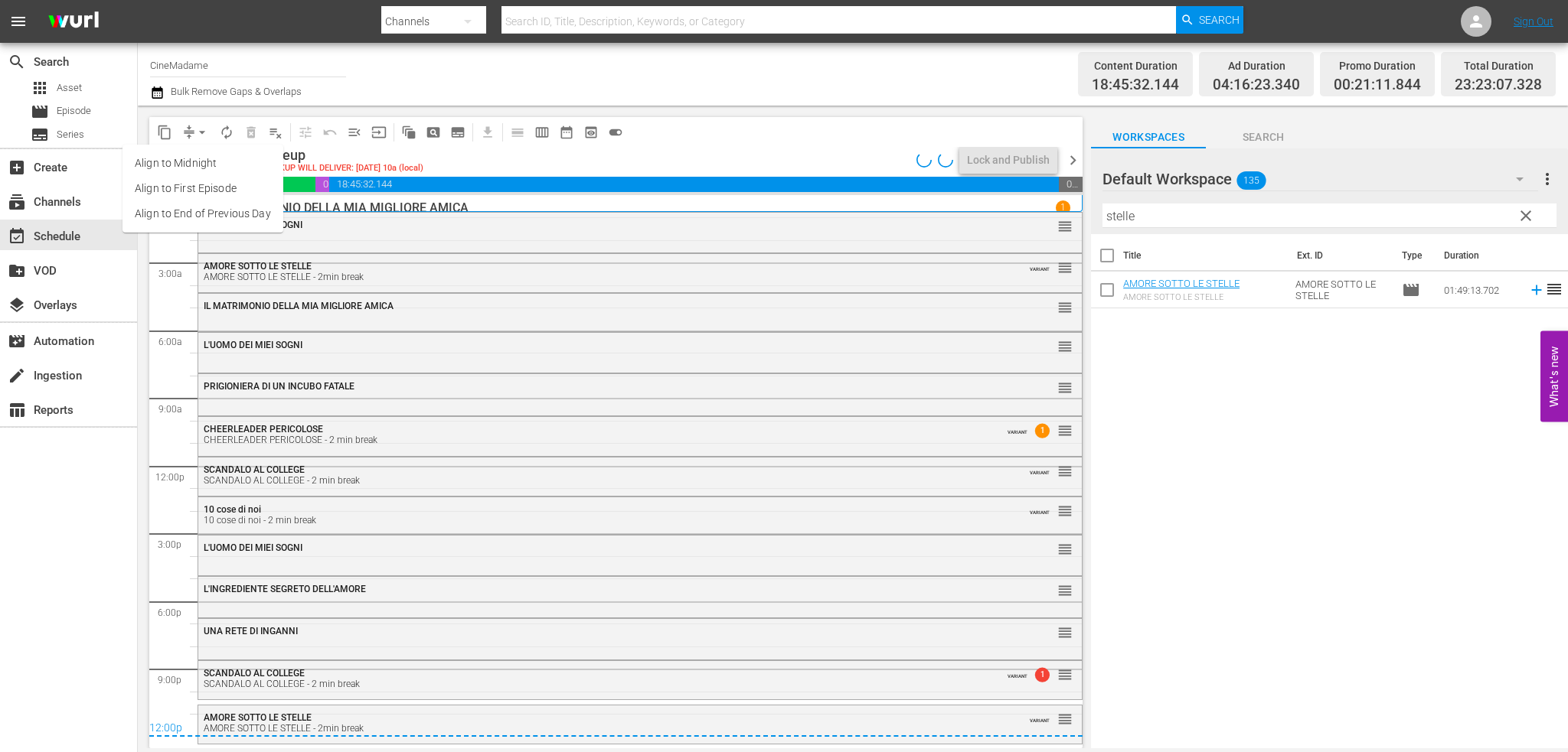
click at [211, 223] on li "Align to End of Previous Day" at bounding box center [203, 214] width 161 height 25
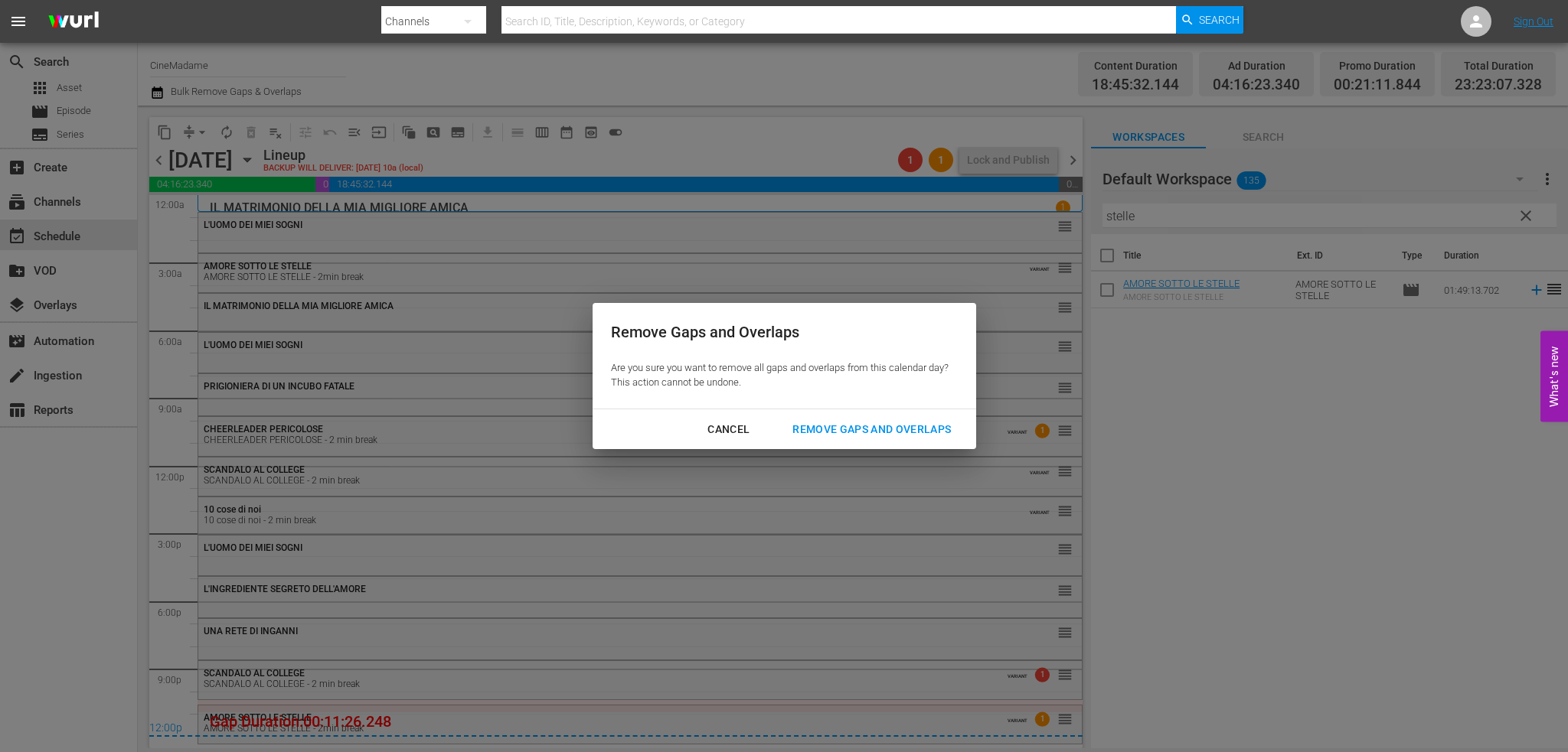
click at [829, 432] on div "Remove Gaps and Overlaps" at bounding box center [871, 430] width 183 height 19
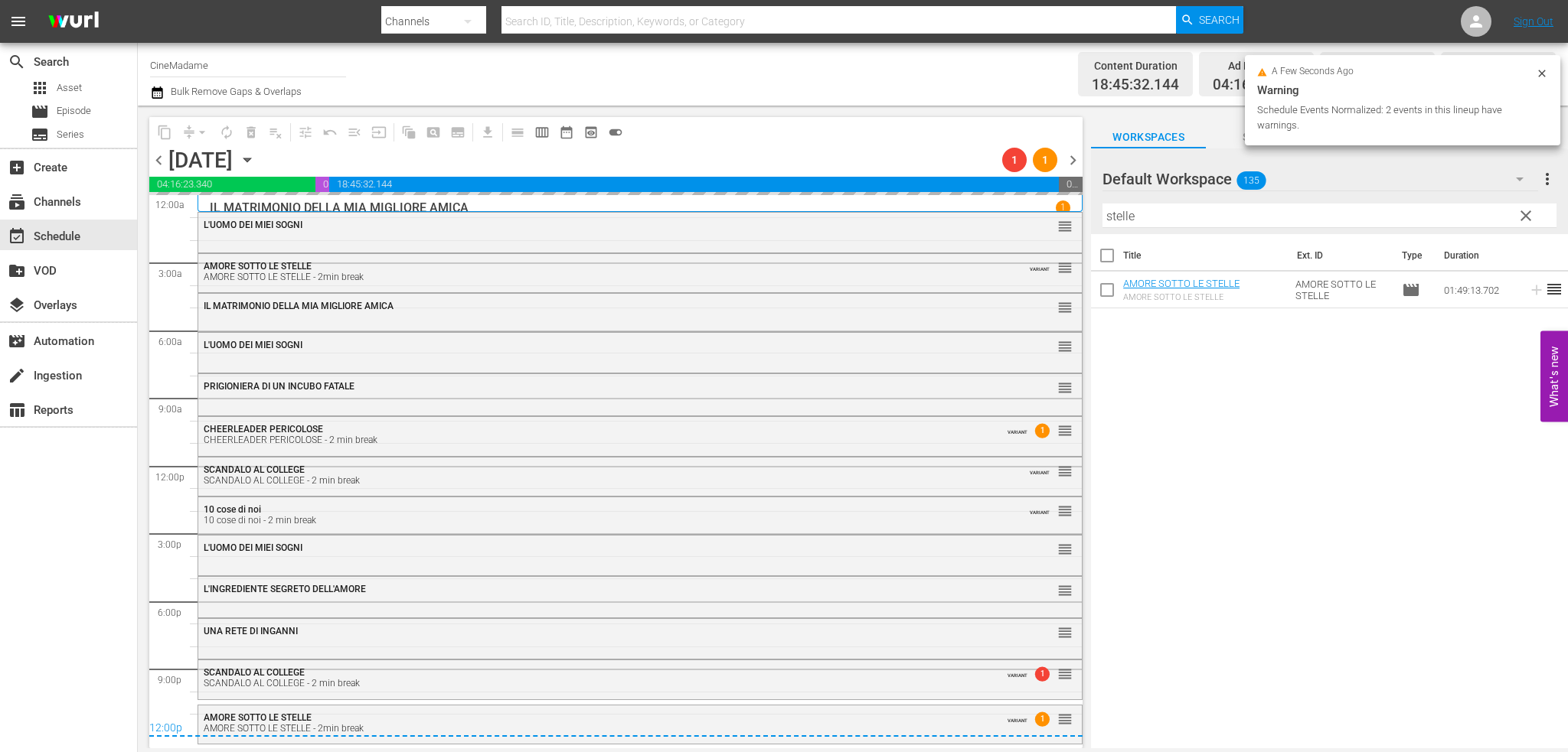
click at [1250, 226] on input "stelle" at bounding box center [1329, 215] width 454 height 24
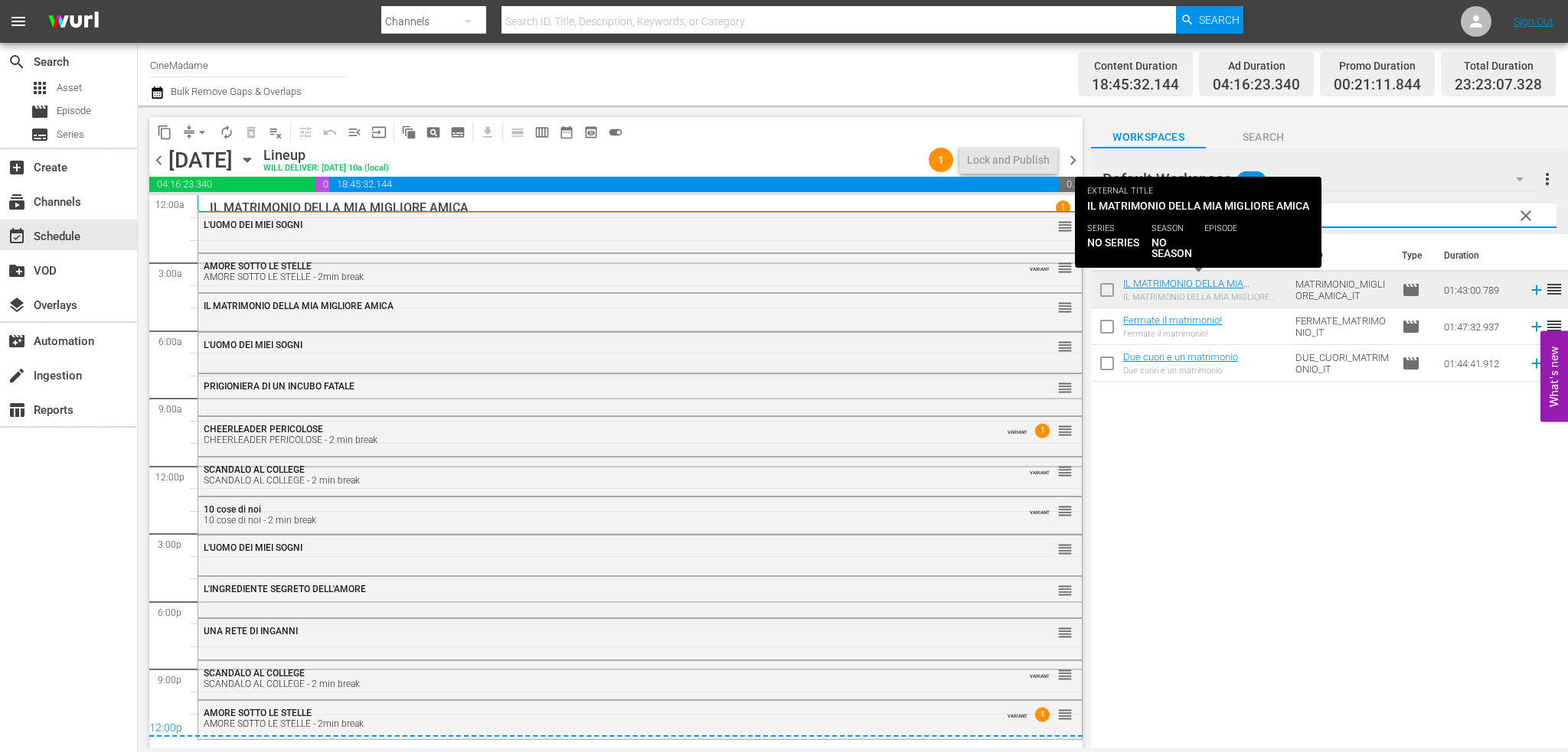
type input "atrimonio"
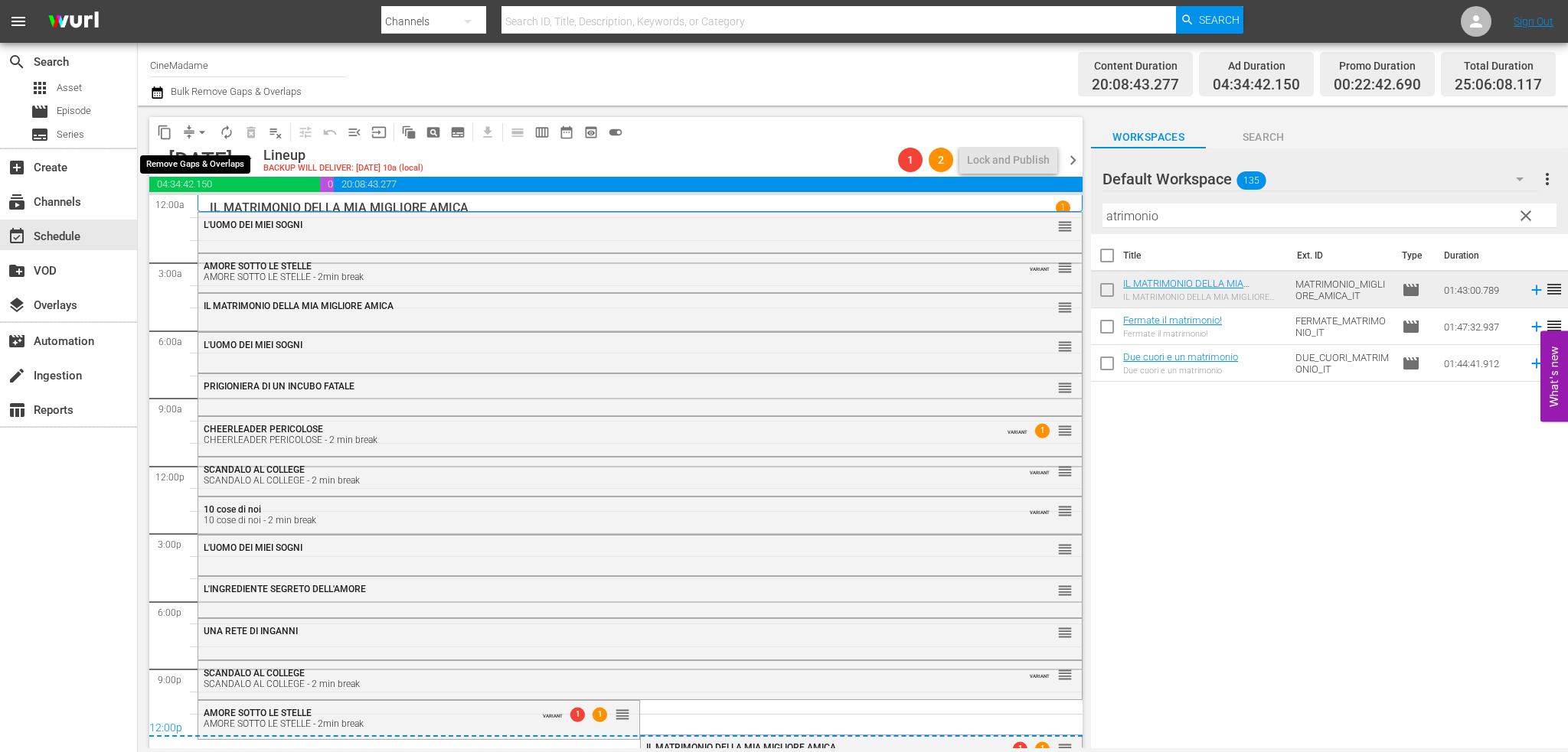
click at [209, 129] on span "arrow_drop_down" at bounding box center [202, 132] width 15 height 15
click at [235, 205] on li "Align to End of Previous Day" at bounding box center [203, 214] width 161 height 25
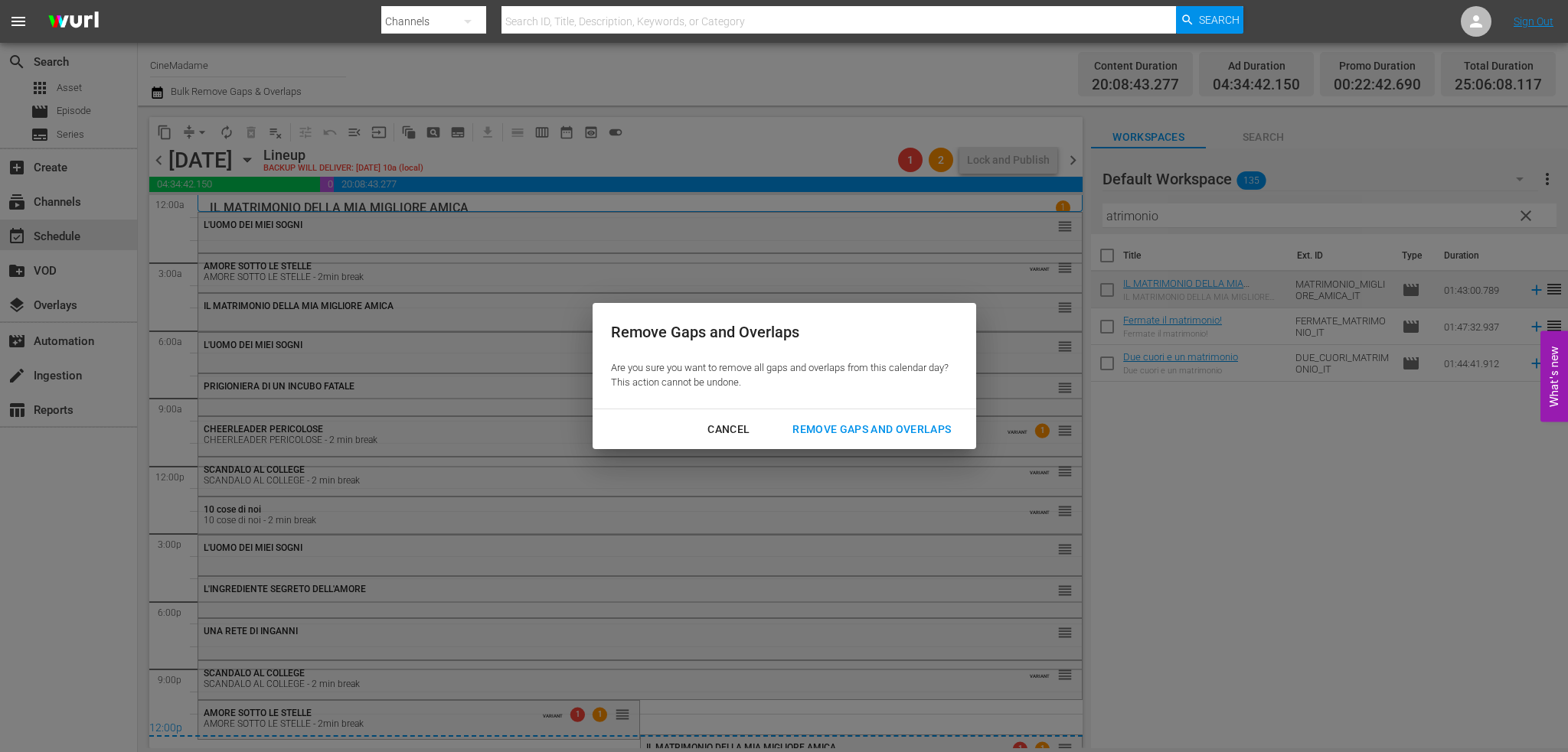
click at [859, 431] on div "Remove Gaps and Overlaps" at bounding box center [871, 430] width 183 height 19
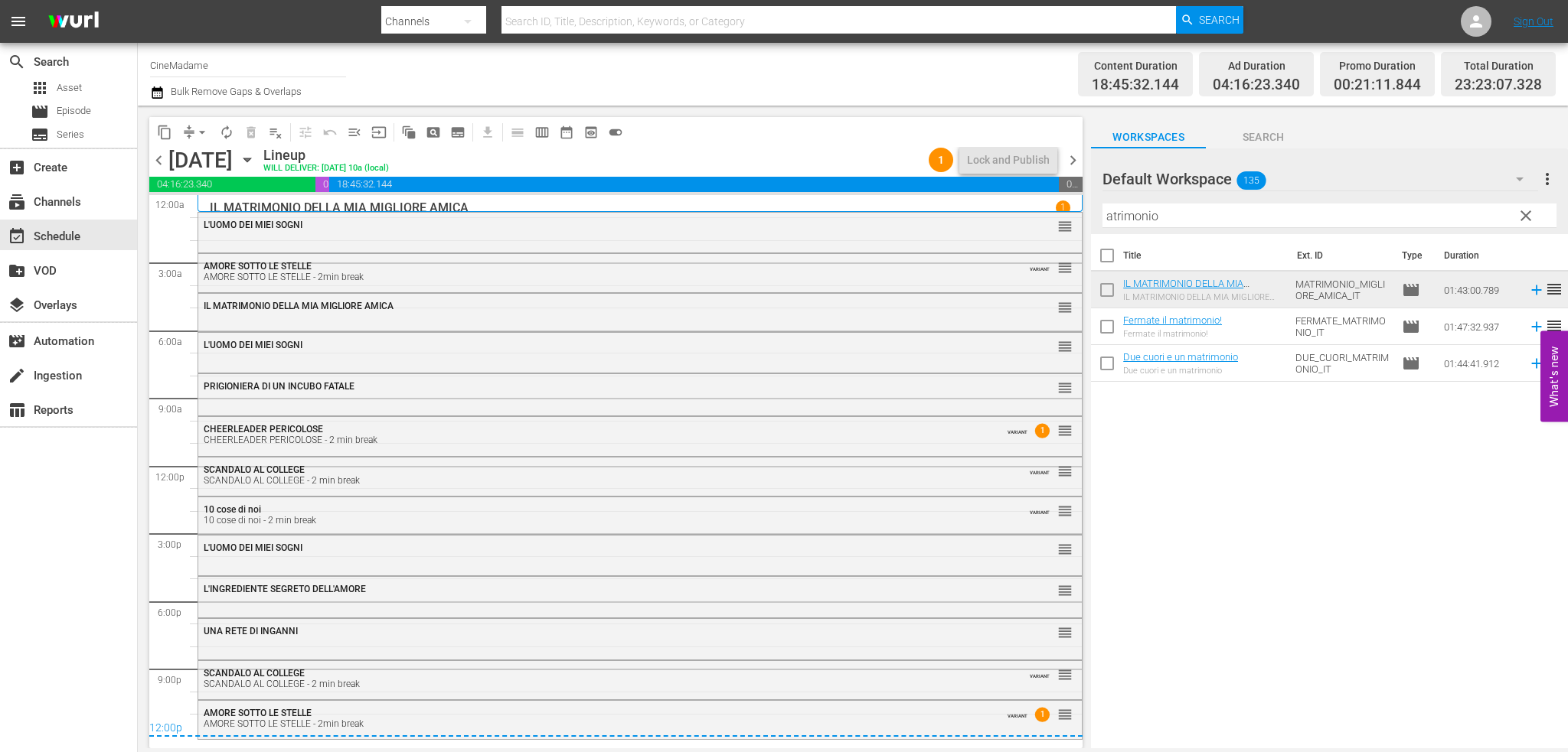
click at [1074, 156] on span "chevron_right" at bounding box center [1072, 160] width 19 height 19
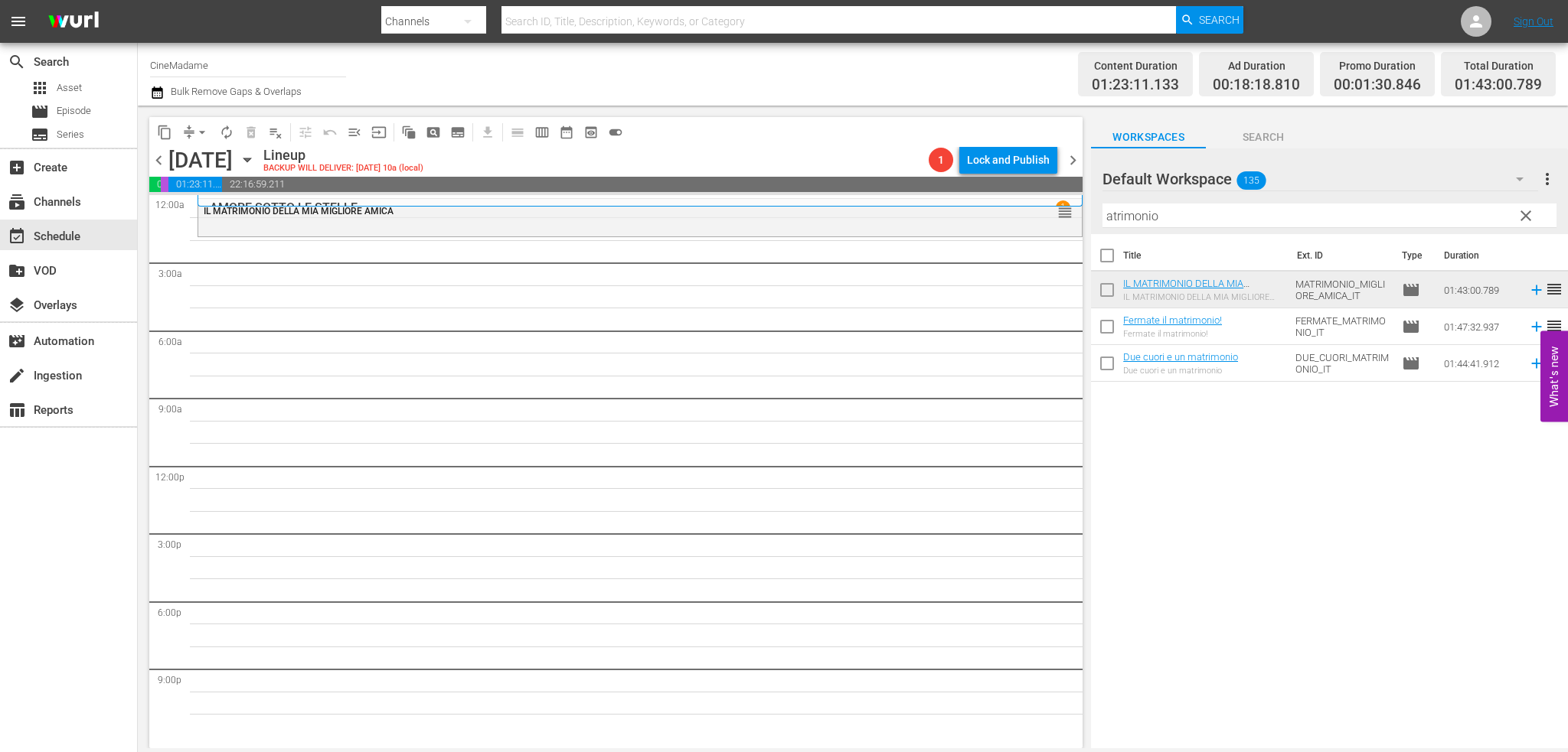
click at [1166, 219] on input "atrimonio" at bounding box center [1329, 215] width 454 height 24
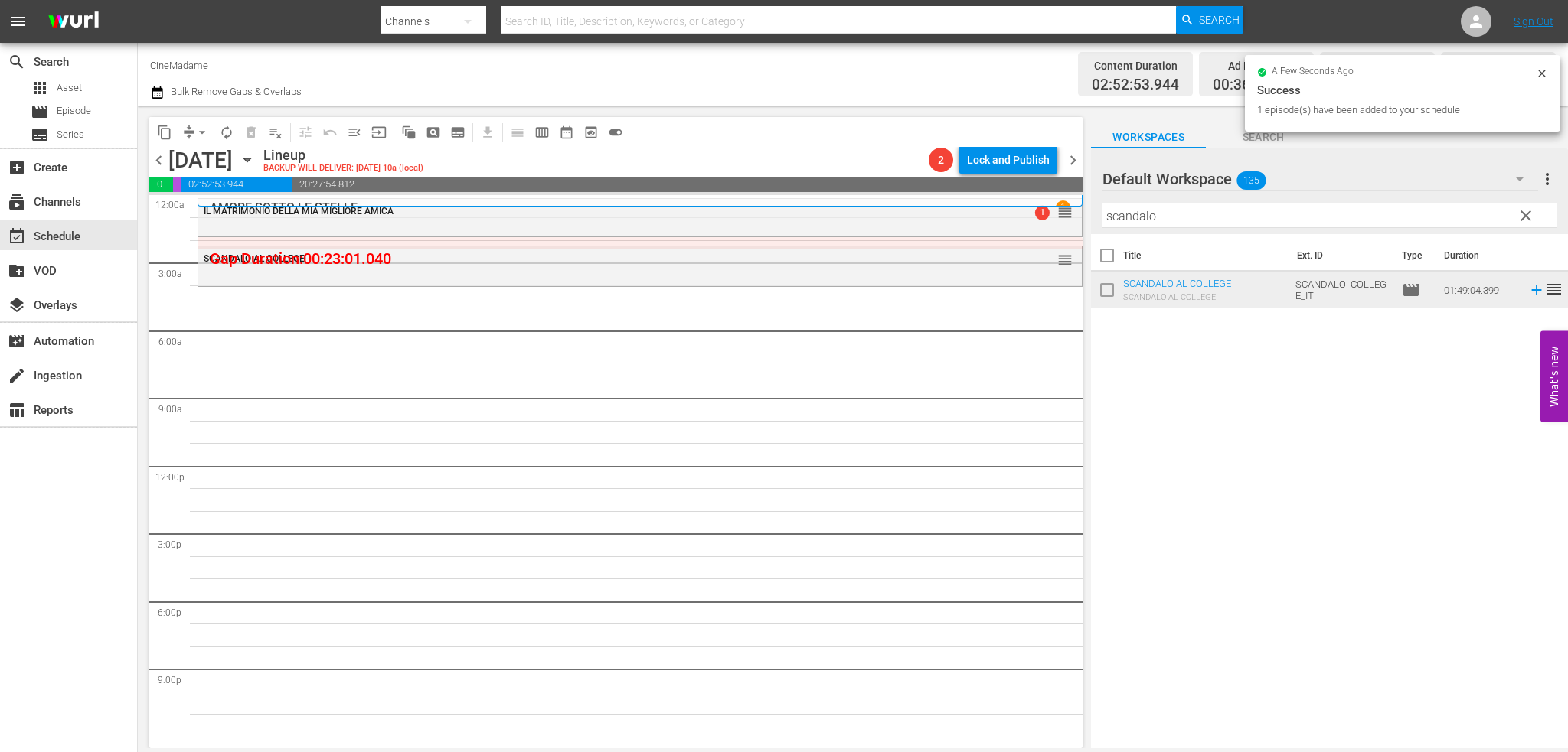
click at [1206, 214] on input "scandalo" at bounding box center [1329, 215] width 454 height 24
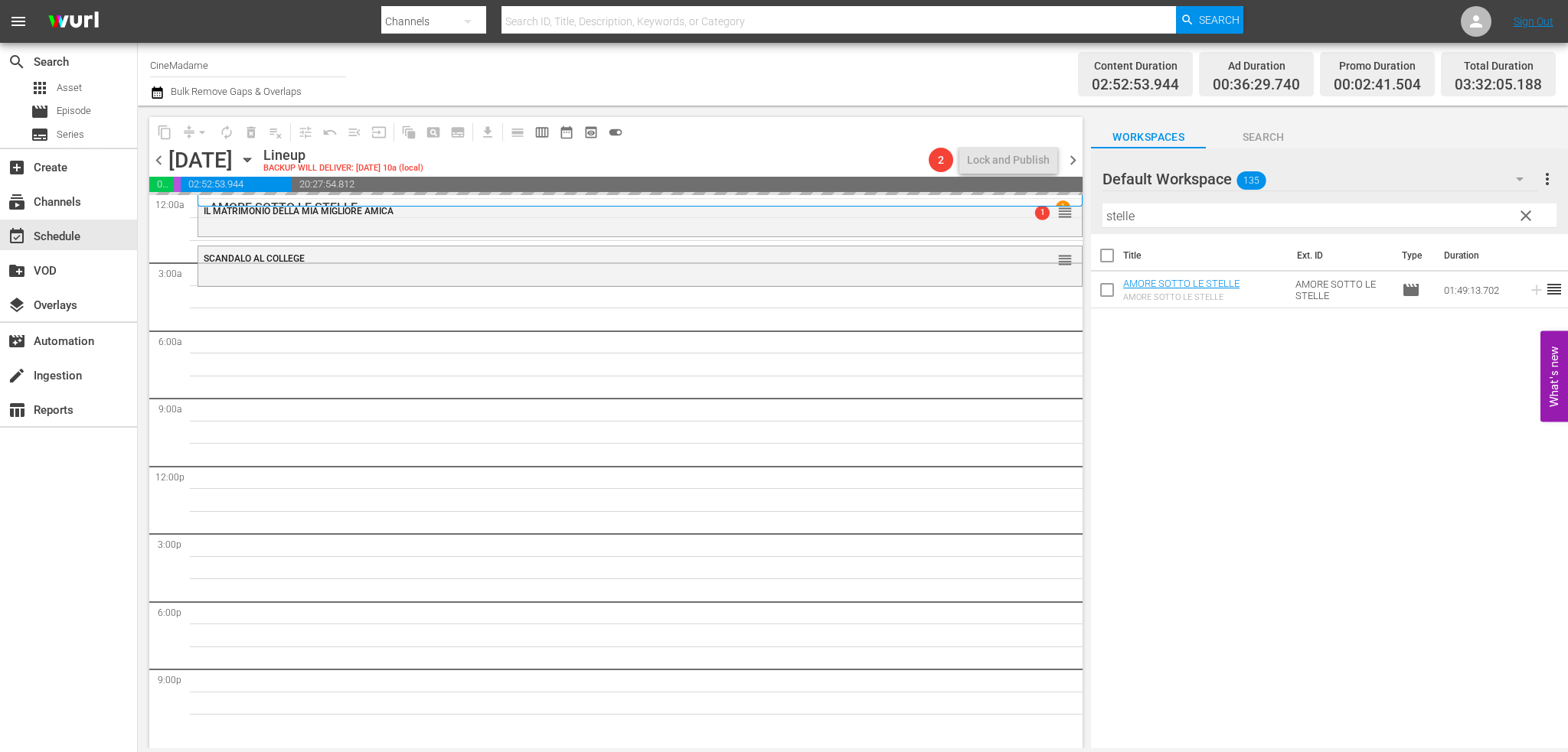
click at [1136, 214] on input "stelle" at bounding box center [1329, 215] width 454 height 24
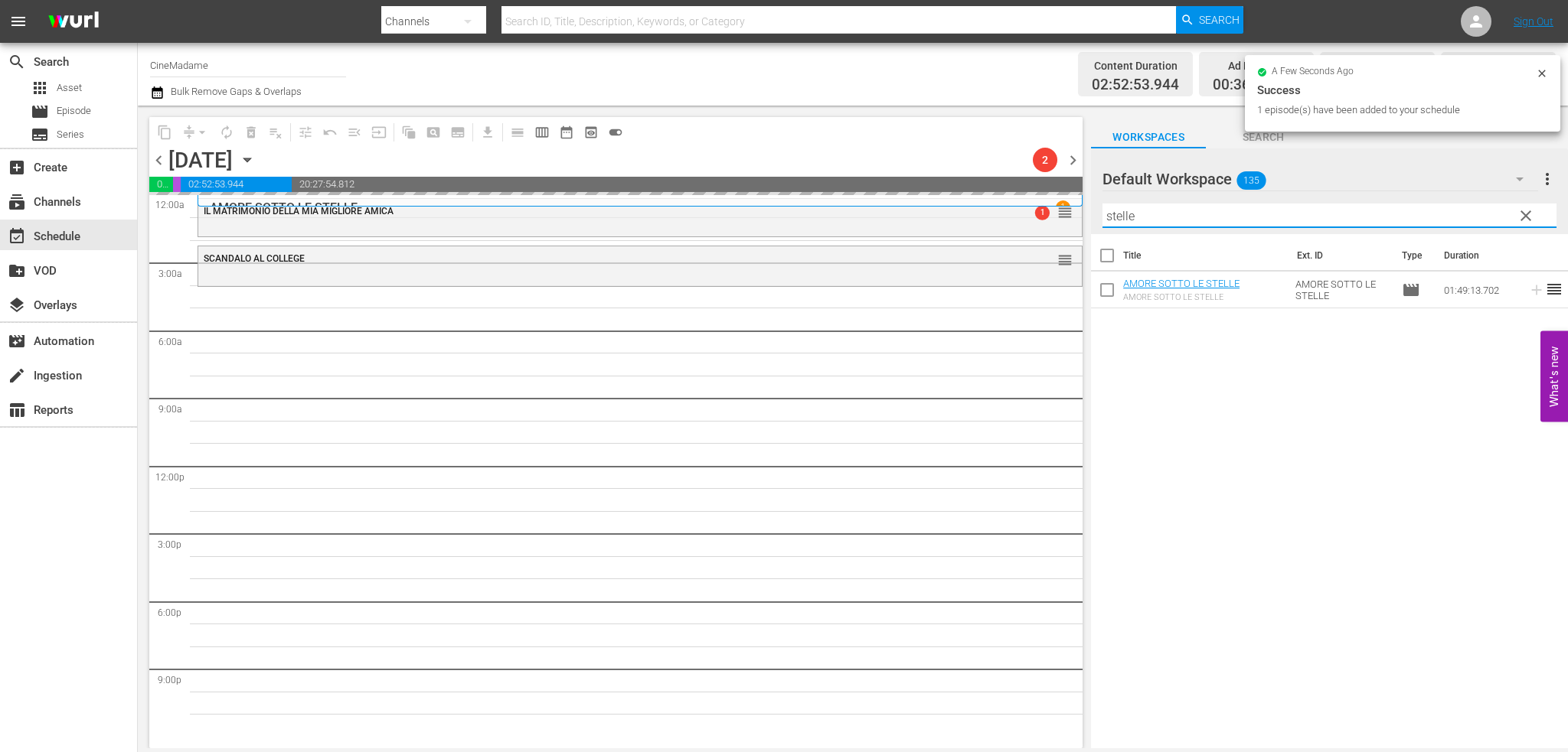
click at [1136, 214] on input "stelle" at bounding box center [1329, 215] width 454 height 24
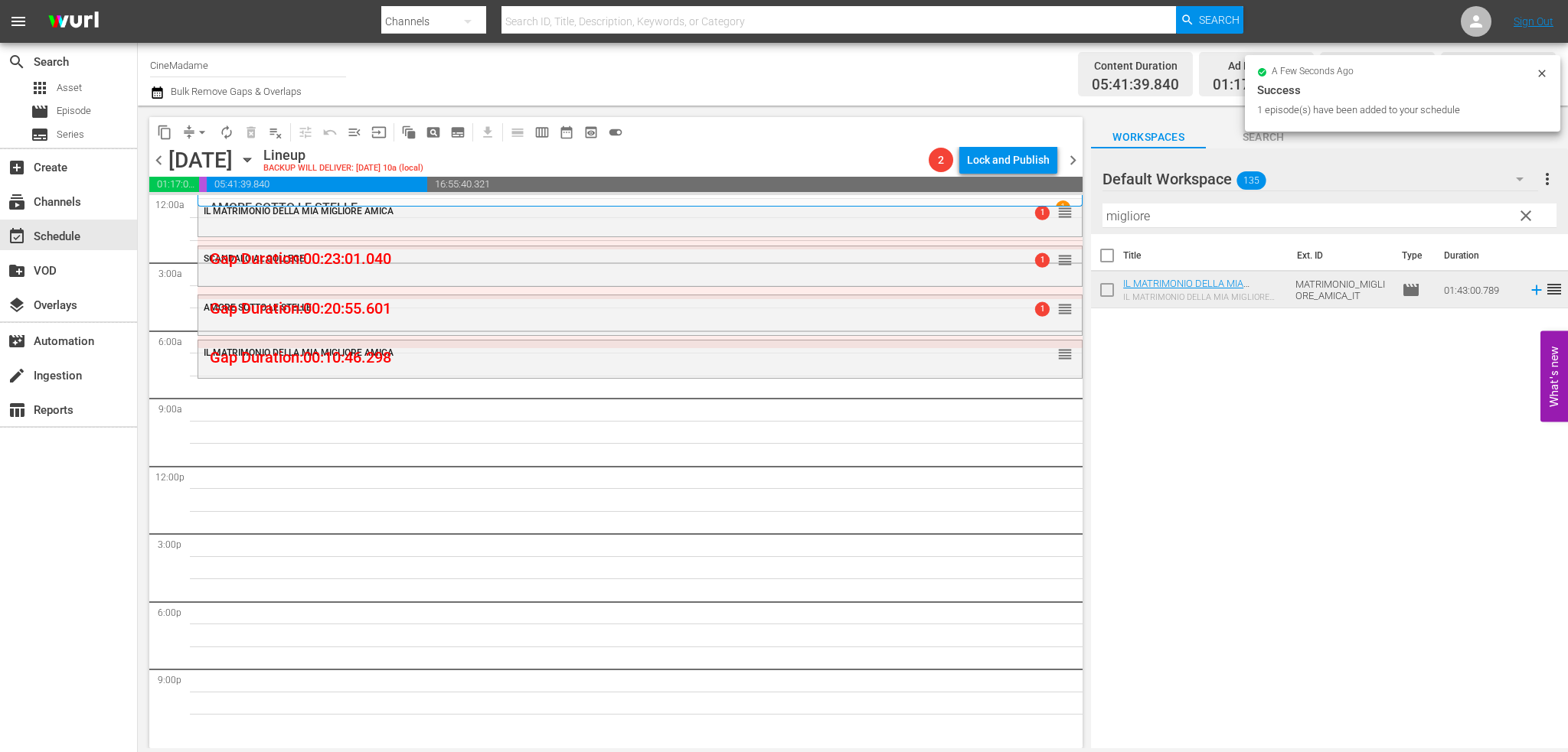
click at [1156, 211] on input "migliore" at bounding box center [1329, 215] width 454 height 24
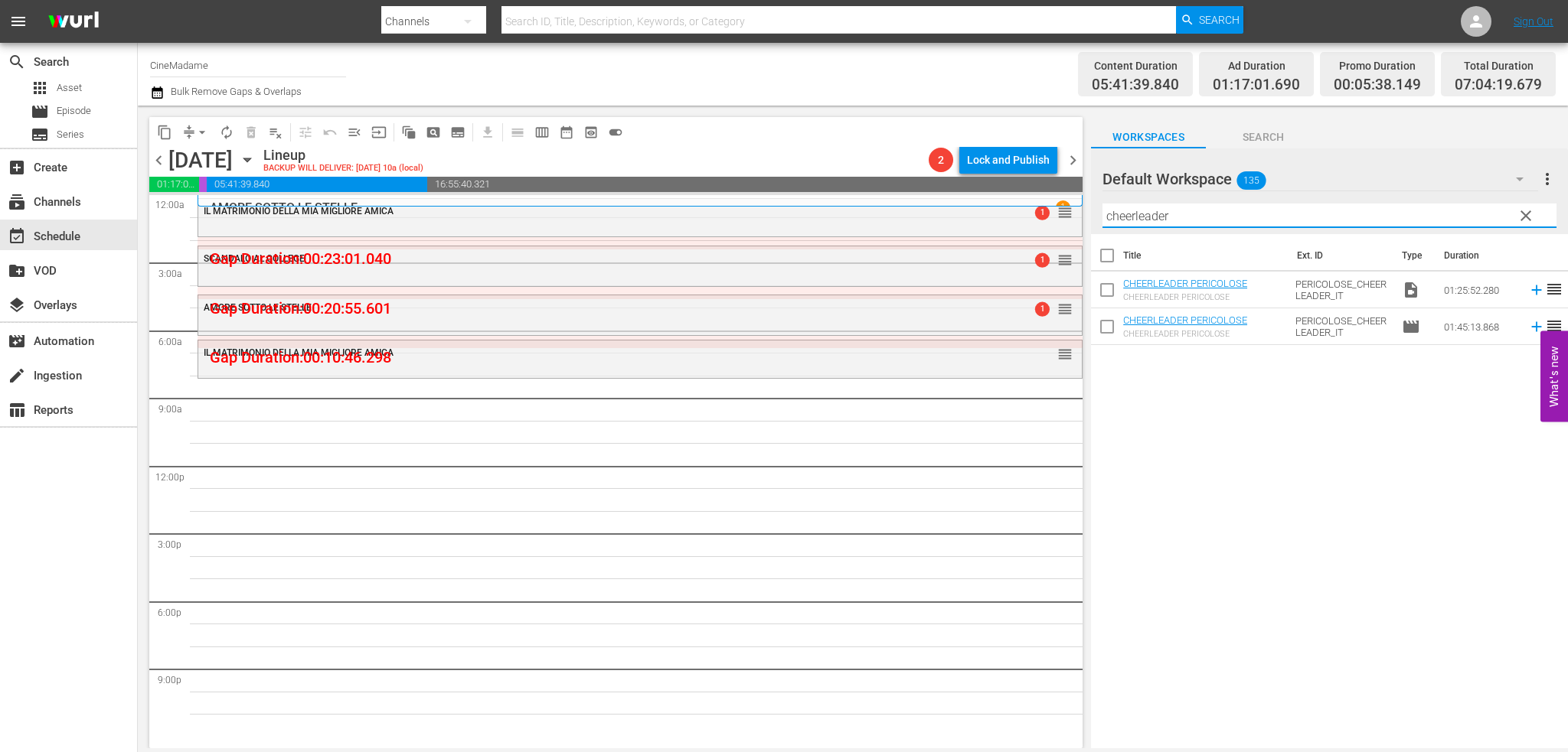
type input "cheerleader"
click at [1102, 290] on input "checkbox" at bounding box center [1106, 293] width 32 height 32
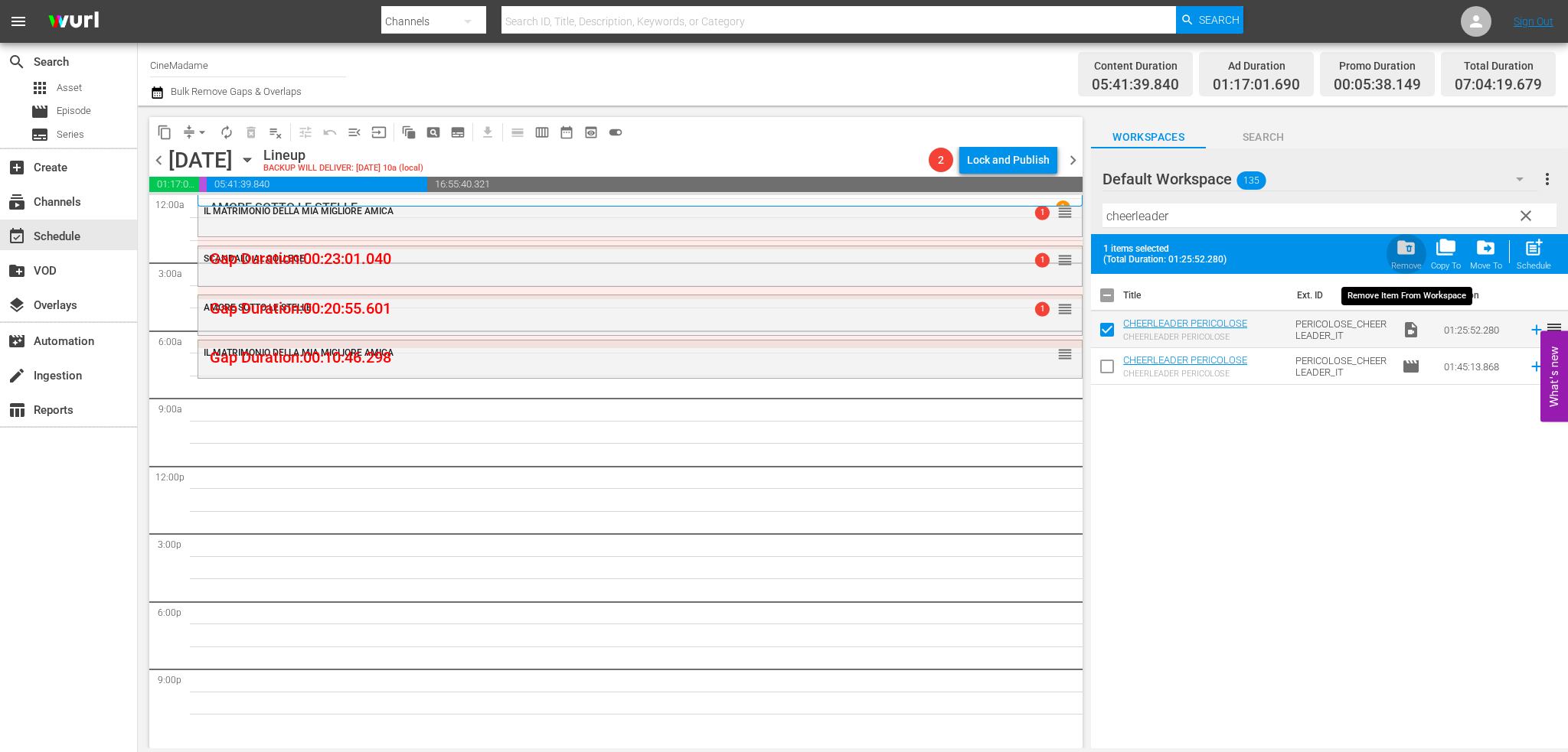
click at [1406, 259] on div "folder_delete Remove" at bounding box center [1406, 254] width 31 height 33
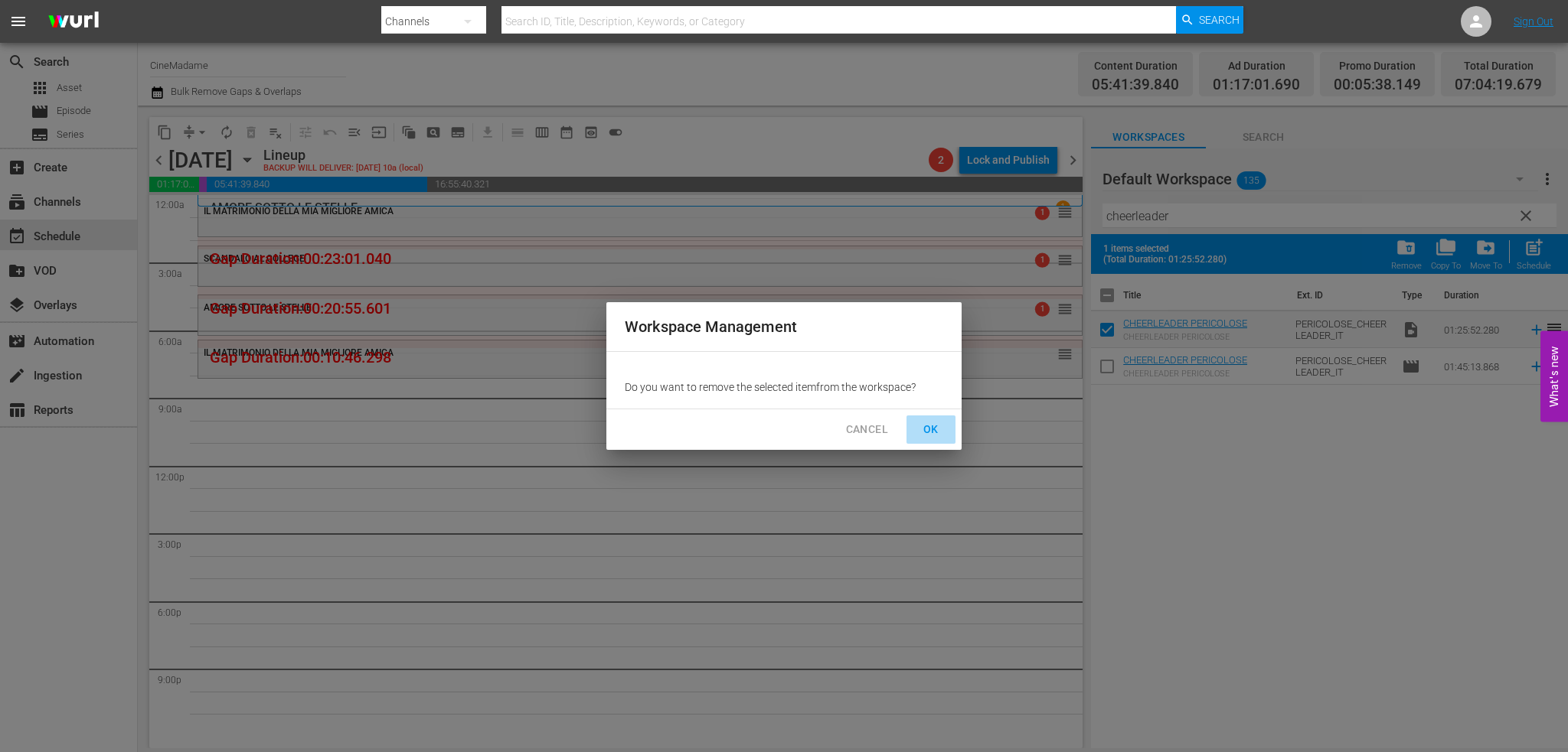
click at [939, 420] on span "OK" at bounding box center [931, 430] width 24 height 19
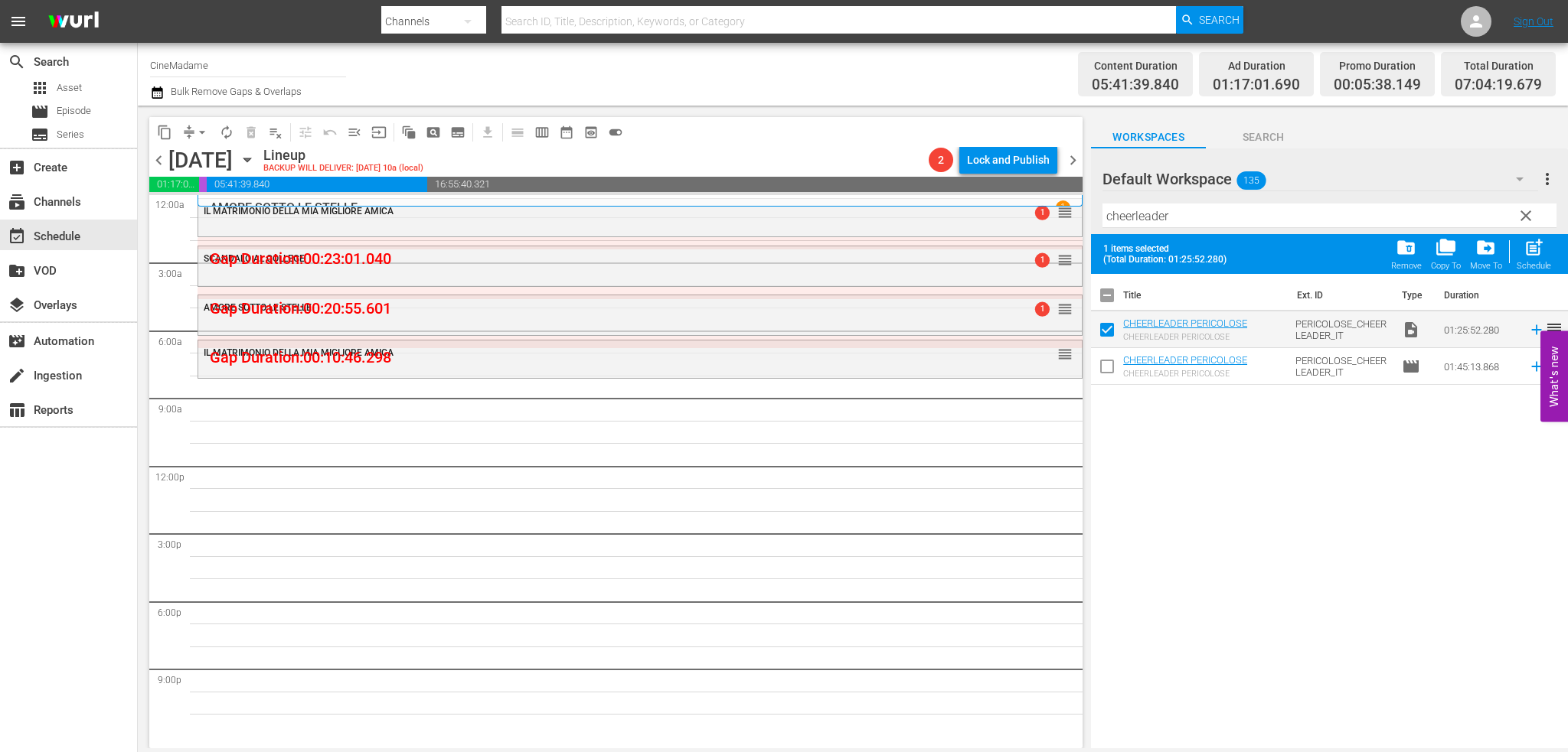
checkbox input "false"
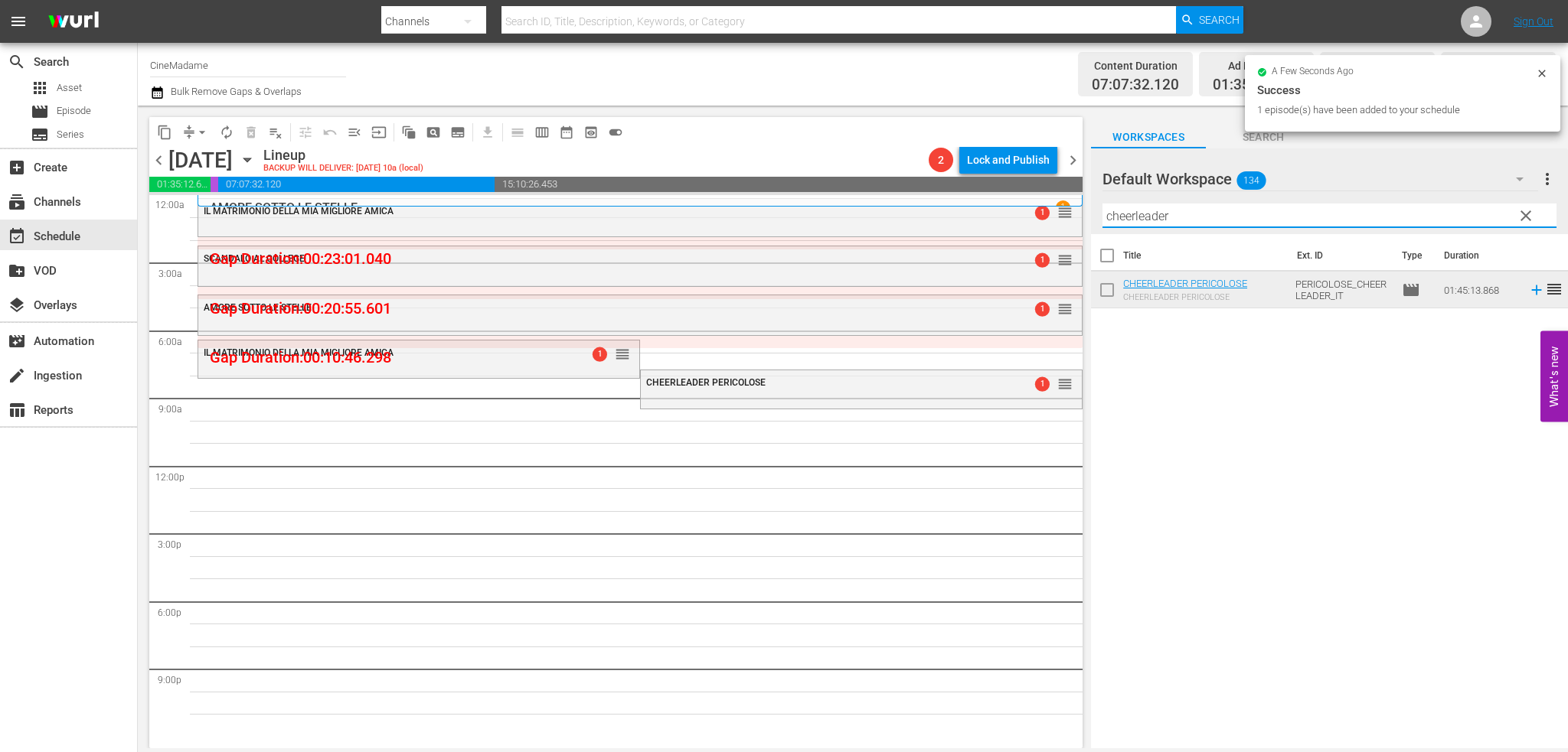
click at [1162, 224] on input "cheerleader" at bounding box center [1329, 215] width 454 height 24
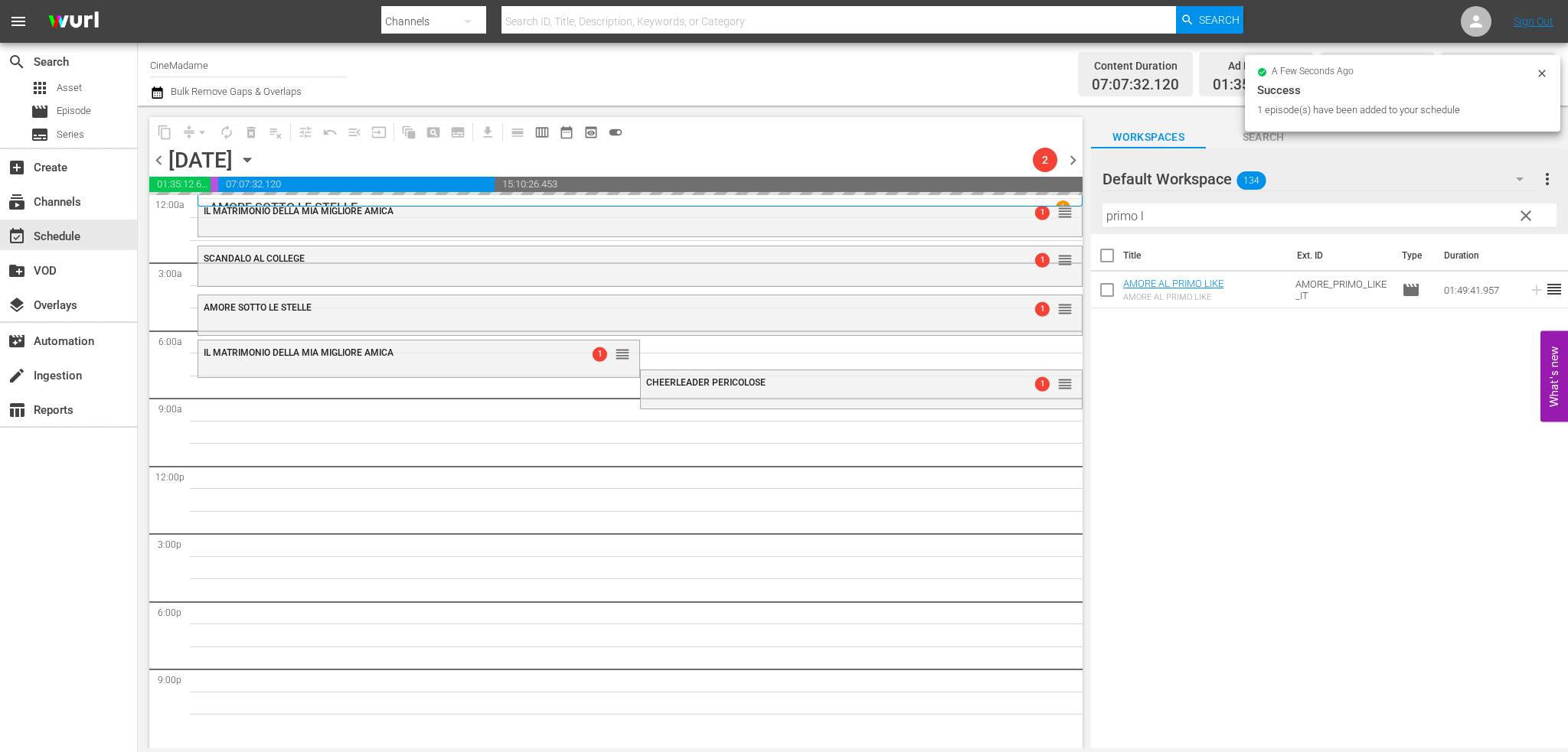
click at [1194, 216] on input "primo l" at bounding box center [1329, 215] width 454 height 24
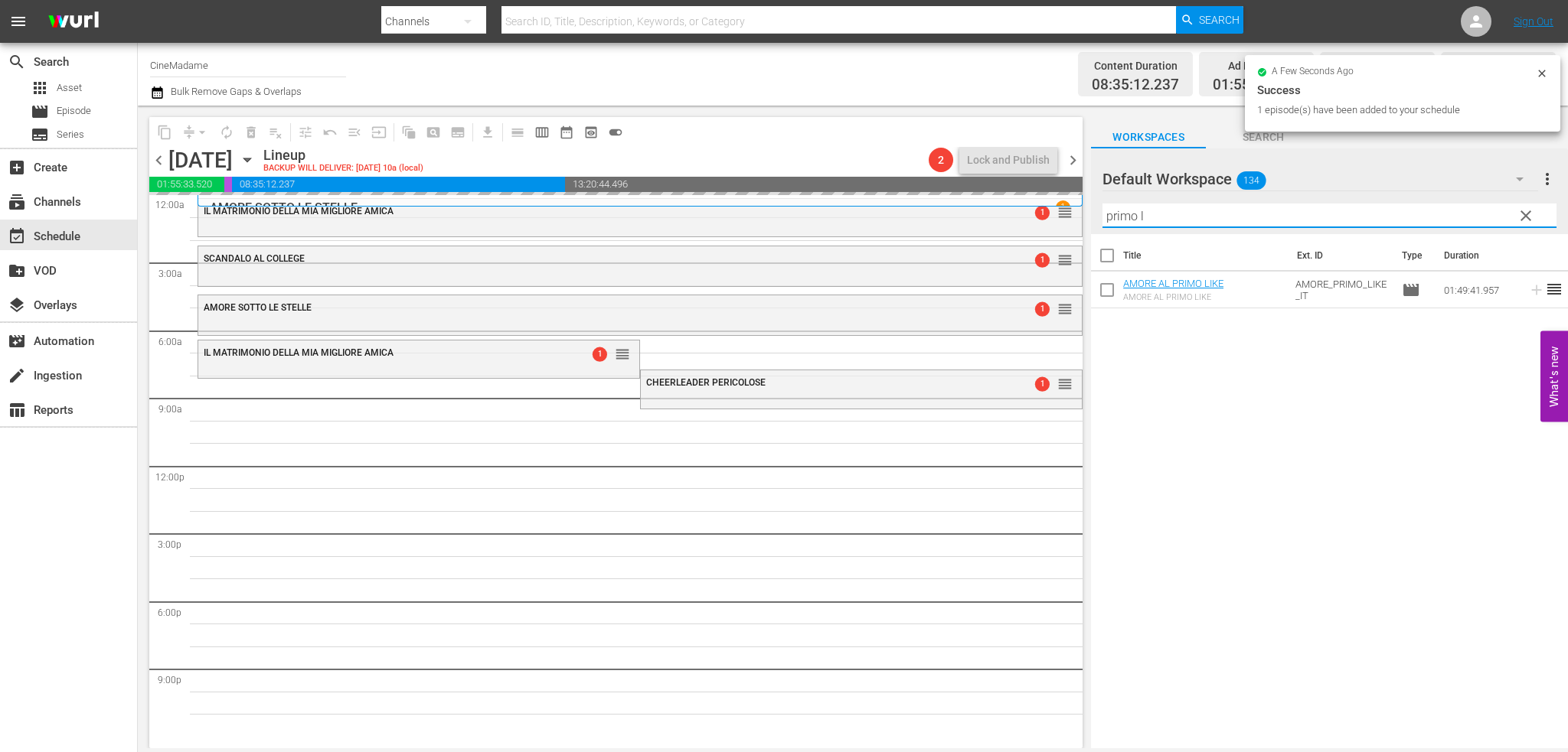
click at [1194, 216] on input "primo l" at bounding box center [1329, 215] width 454 height 24
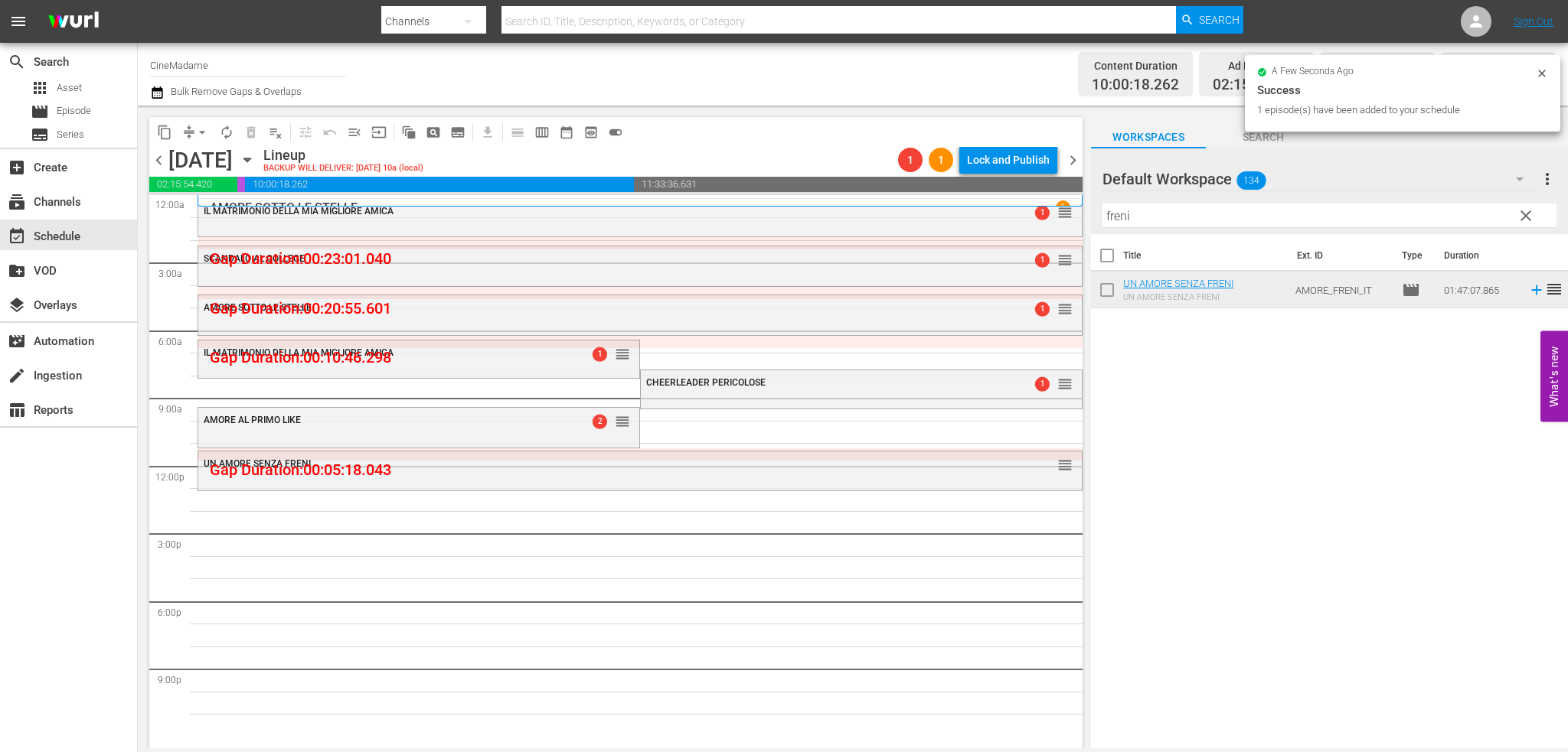
click at [1145, 215] on input "freni" at bounding box center [1329, 215] width 454 height 24
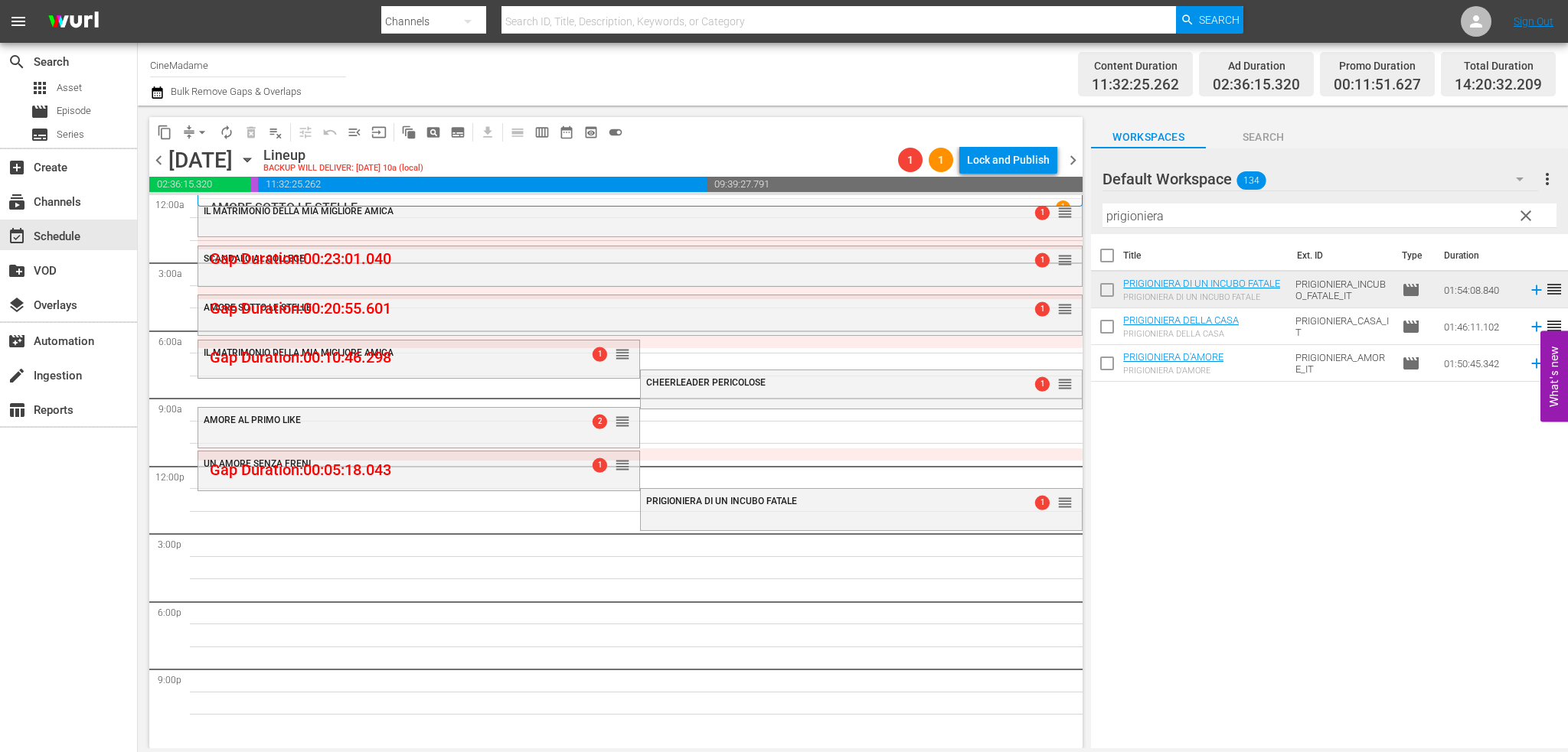
click at [1158, 214] on input "prigioniera" at bounding box center [1329, 215] width 454 height 24
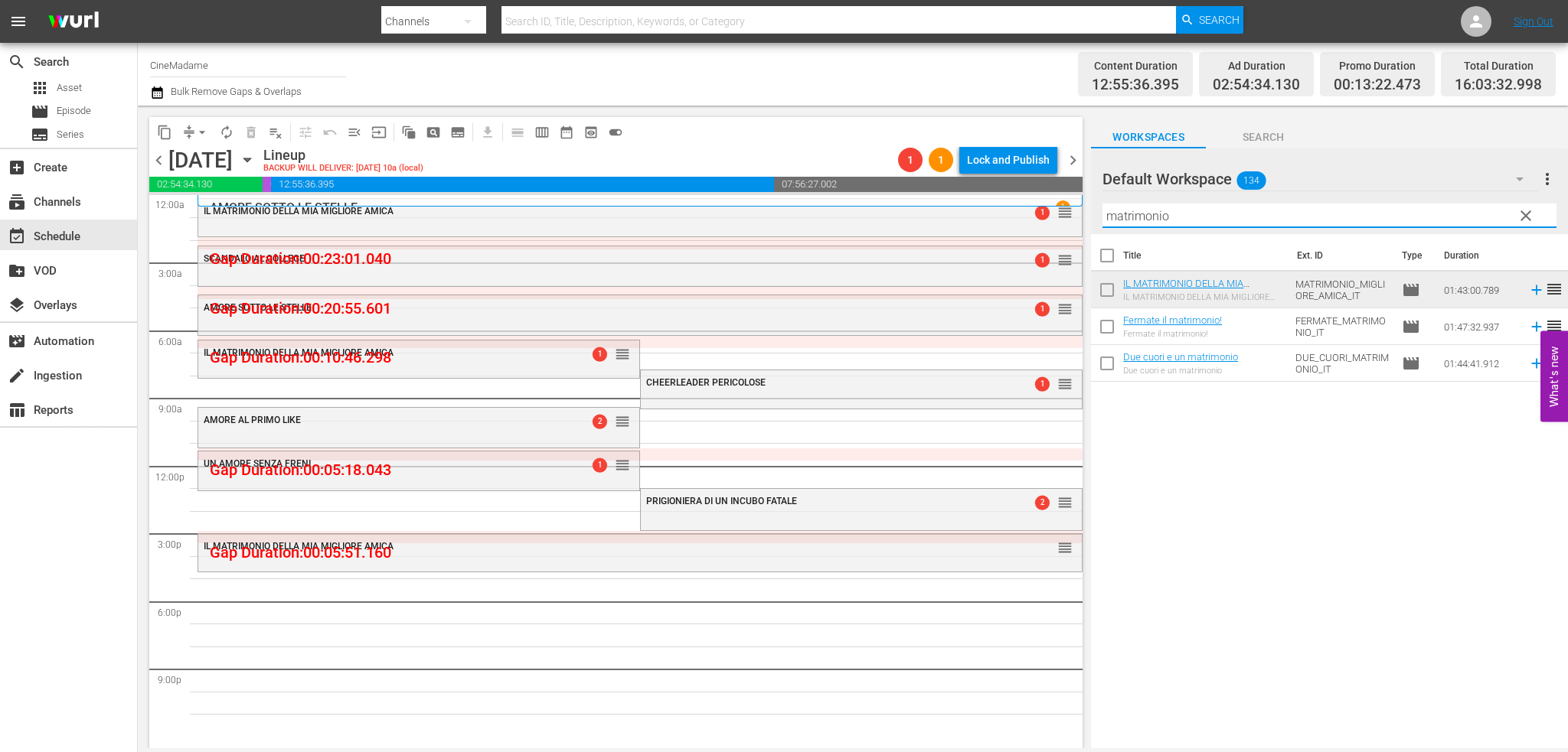
click at [1207, 209] on input "matrimonio" at bounding box center [1329, 215] width 454 height 24
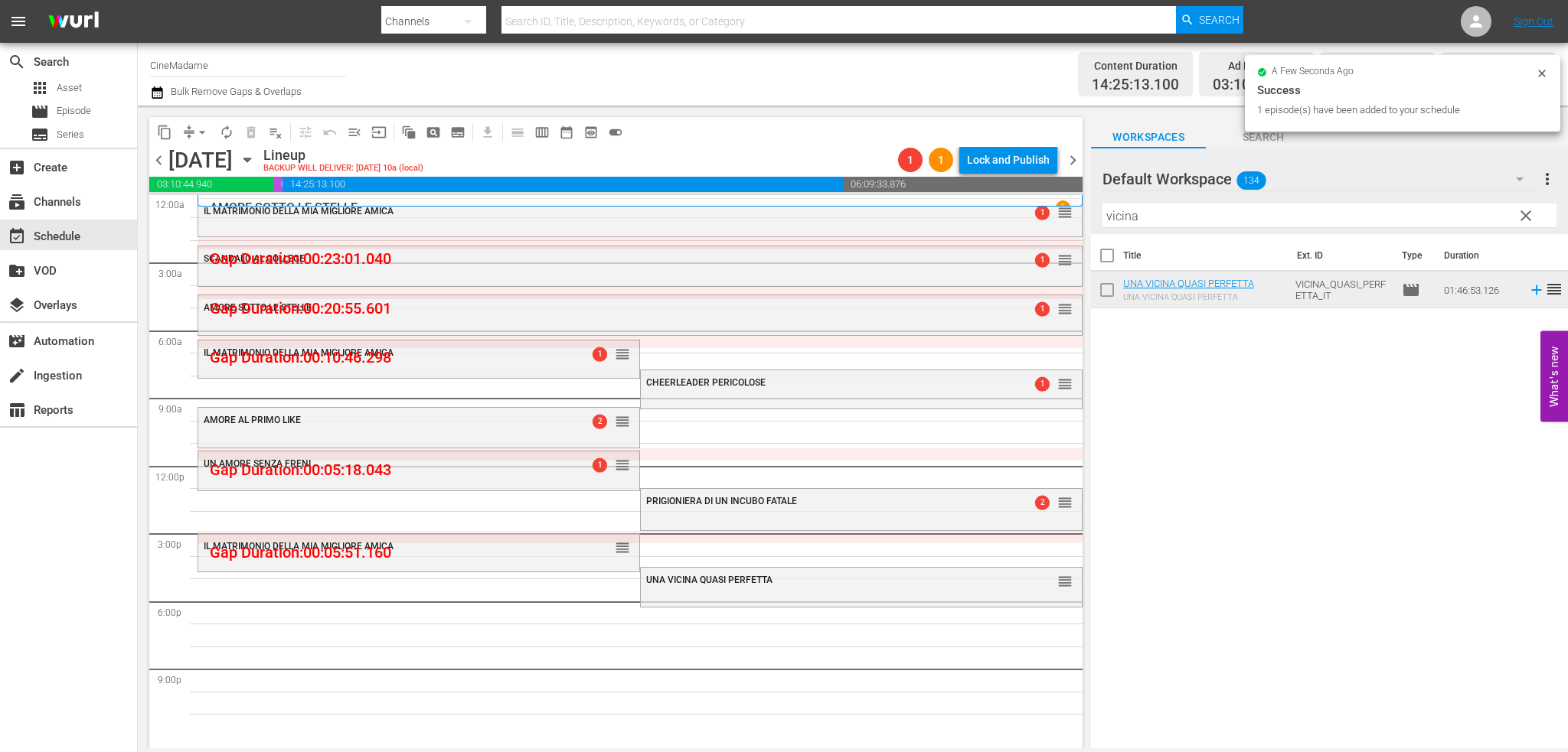
click at [1227, 210] on input "vicina" at bounding box center [1329, 215] width 454 height 24
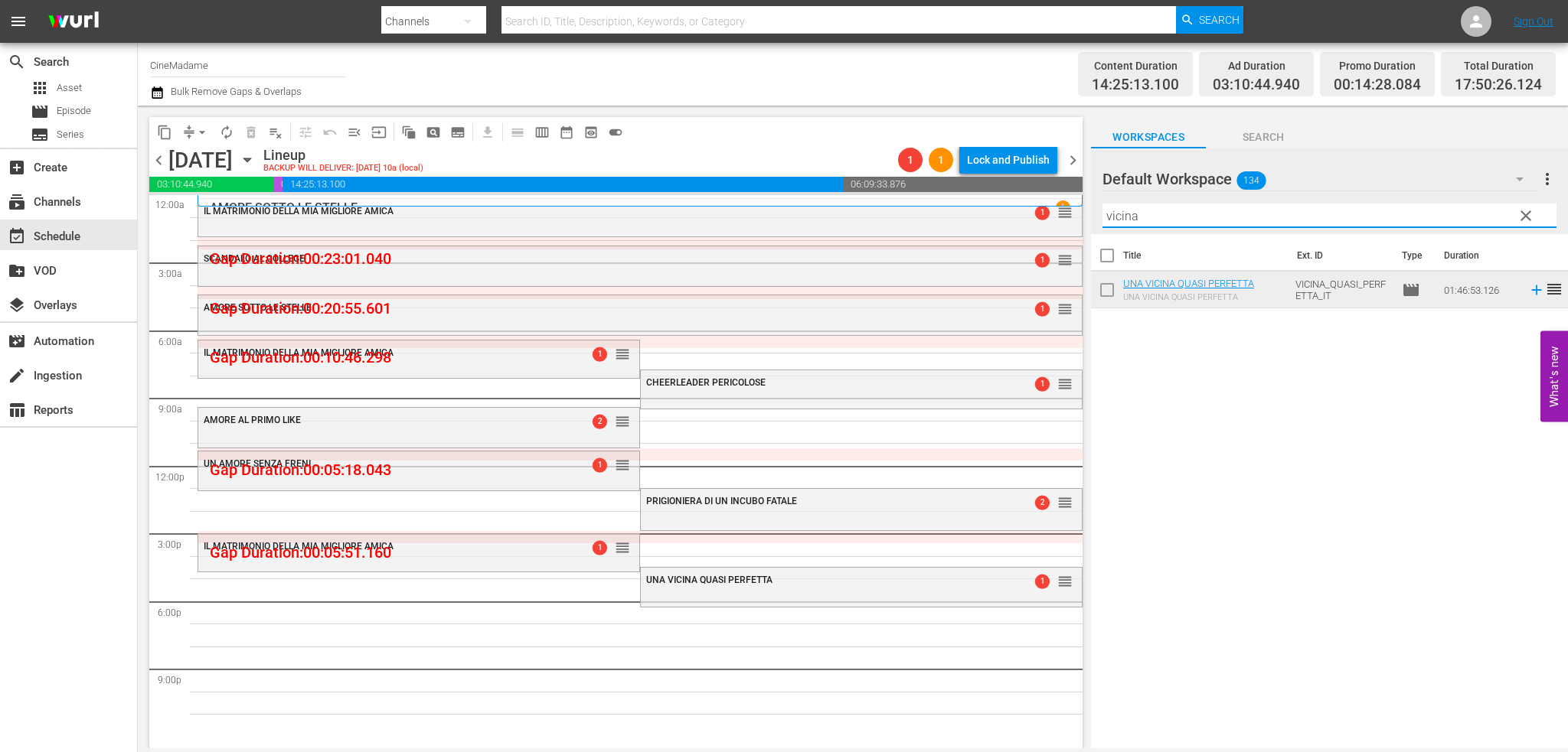
click at [1143, 214] on input "vicina" at bounding box center [1329, 215] width 454 height 24
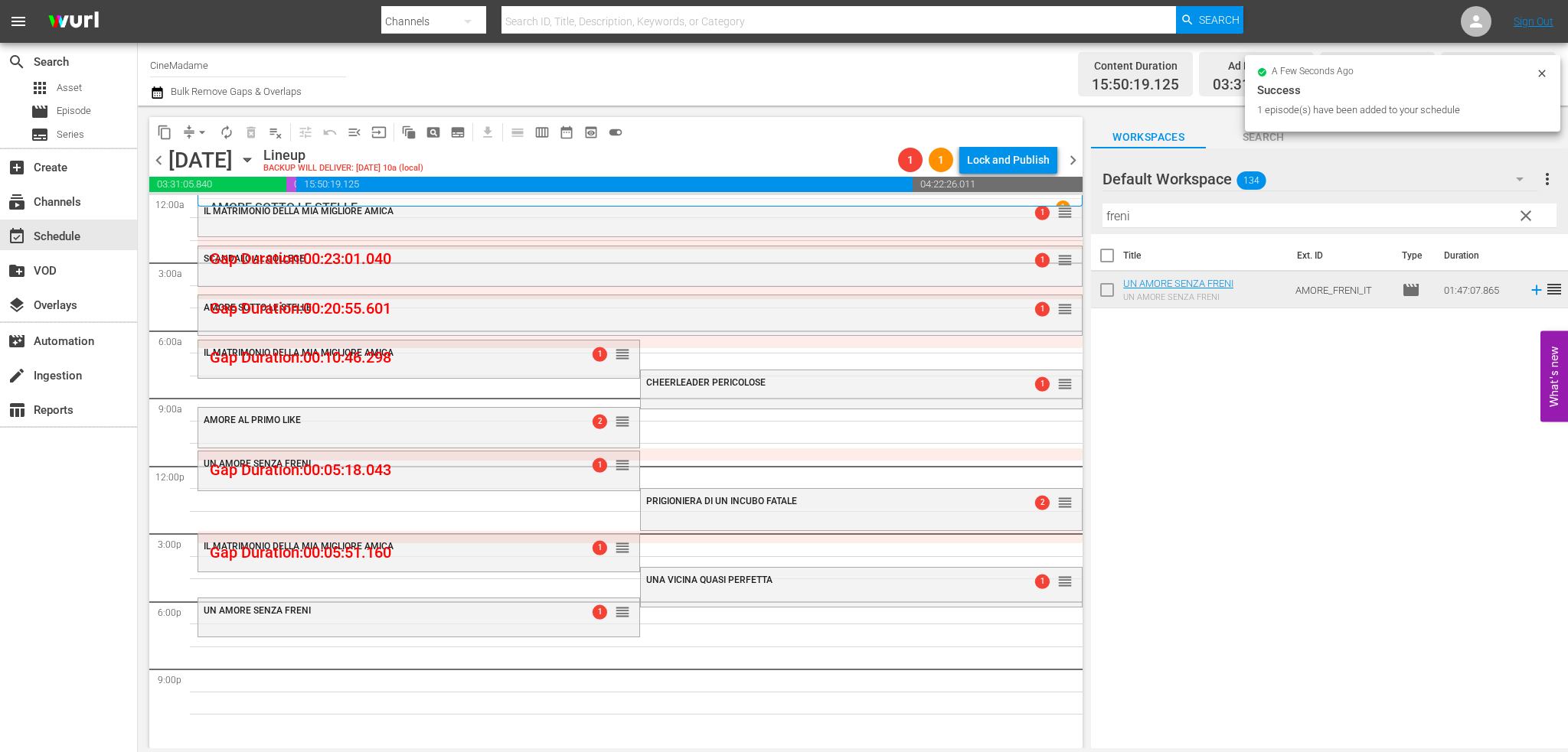
click at [1168, 214] on input "freni" at bounding box center [1329, 215] width 454 height 24
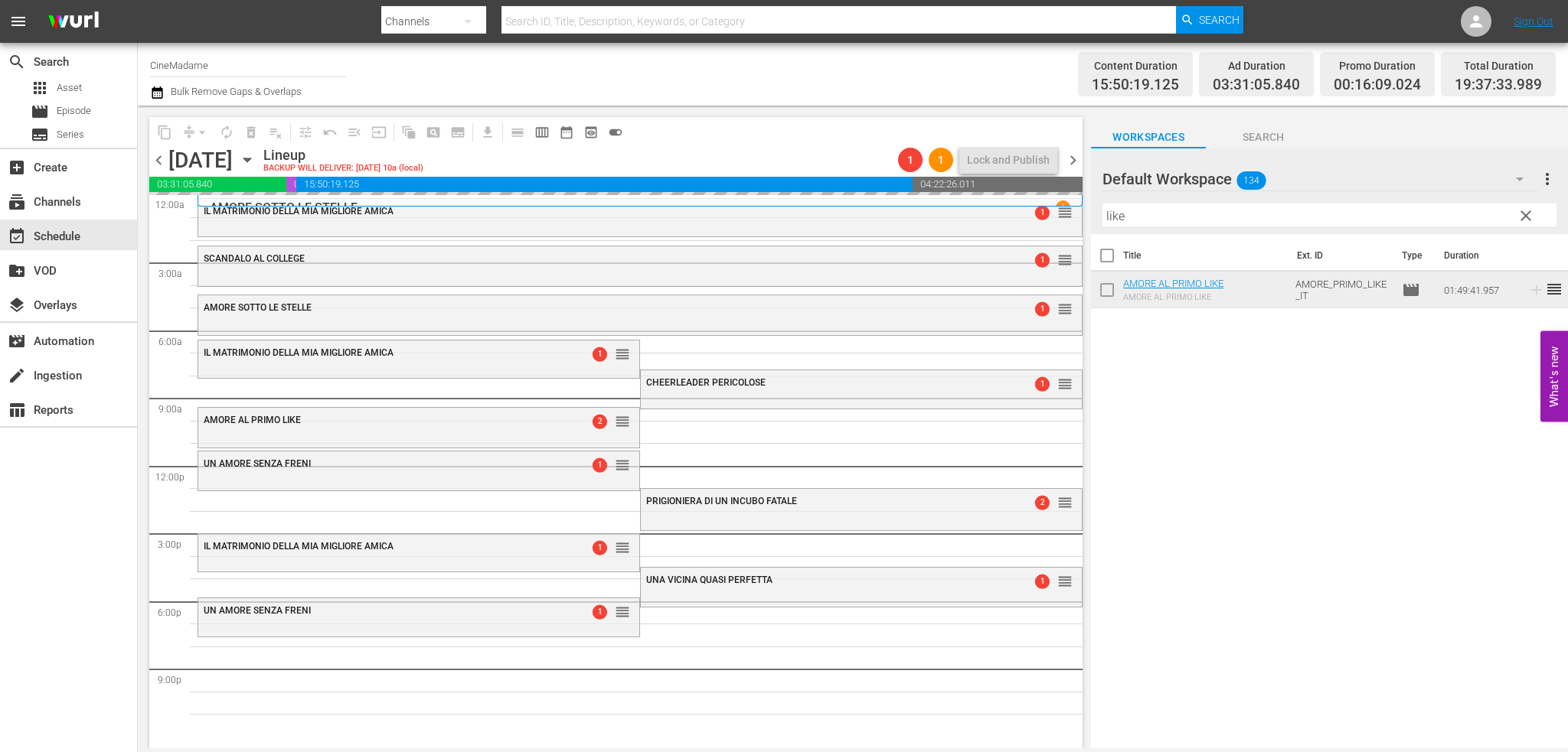
drag, startPoint x: 1163, startPoint y: 195, endPoint x: 1153, endPoint y: 217, distance: 24.2
click at [1164, 195] on div at bounding box center [1158, 180] width 111 height 39
click at [1165, 195] on div at bounding box center [1158, 180] width 111 height 39
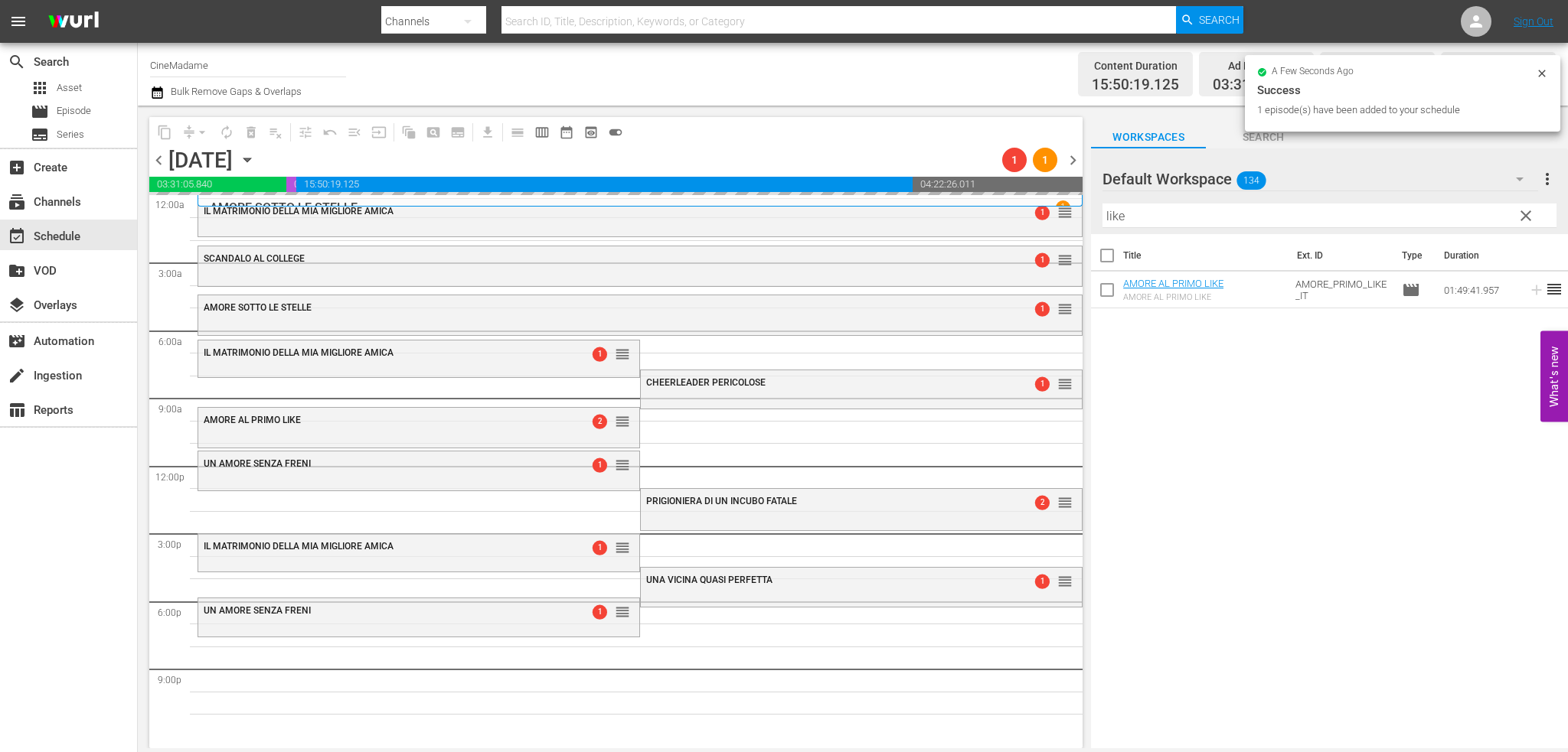
click at [1152, 219] on input "like" at bounding box center [1329, 215] width 454 height 24
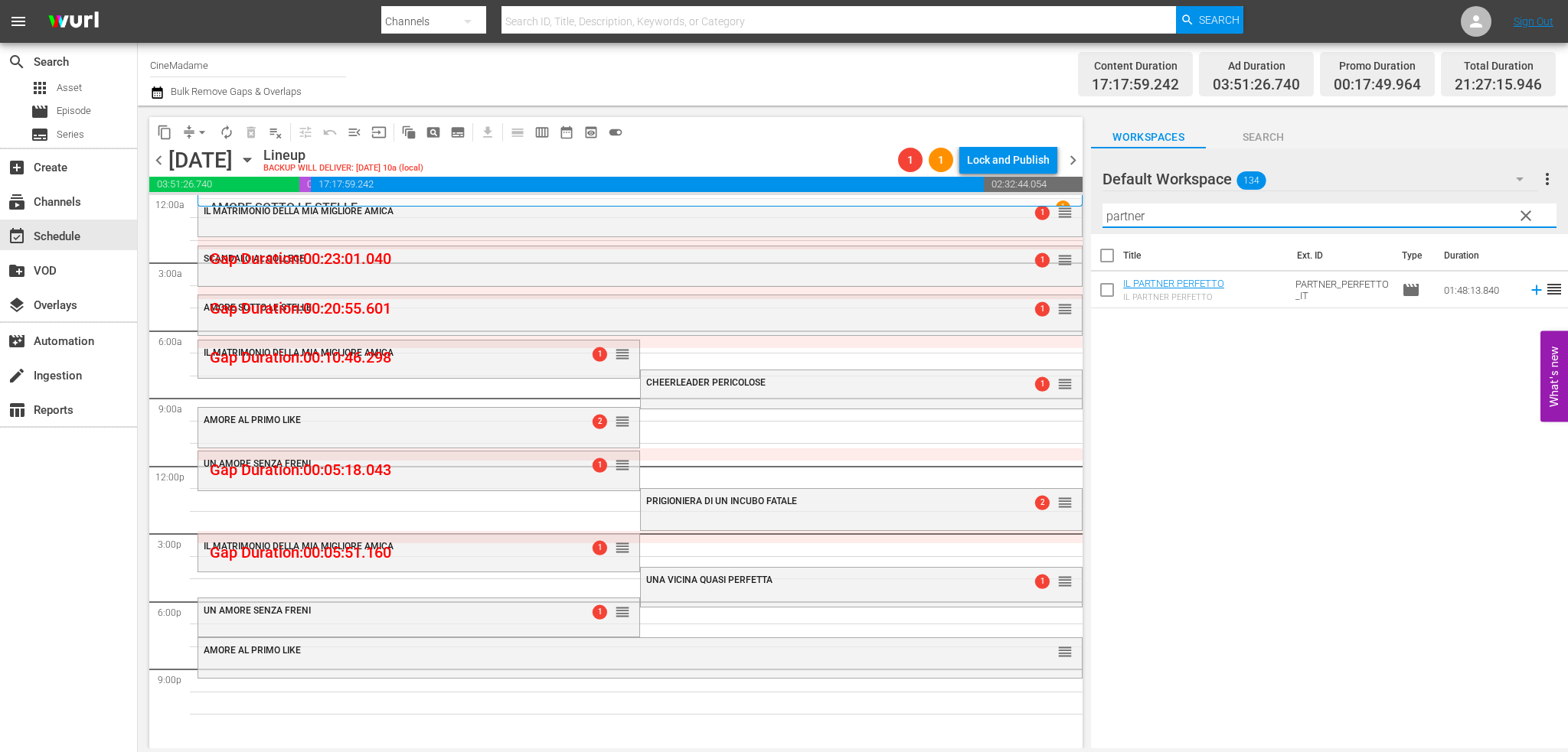
type input "partner"
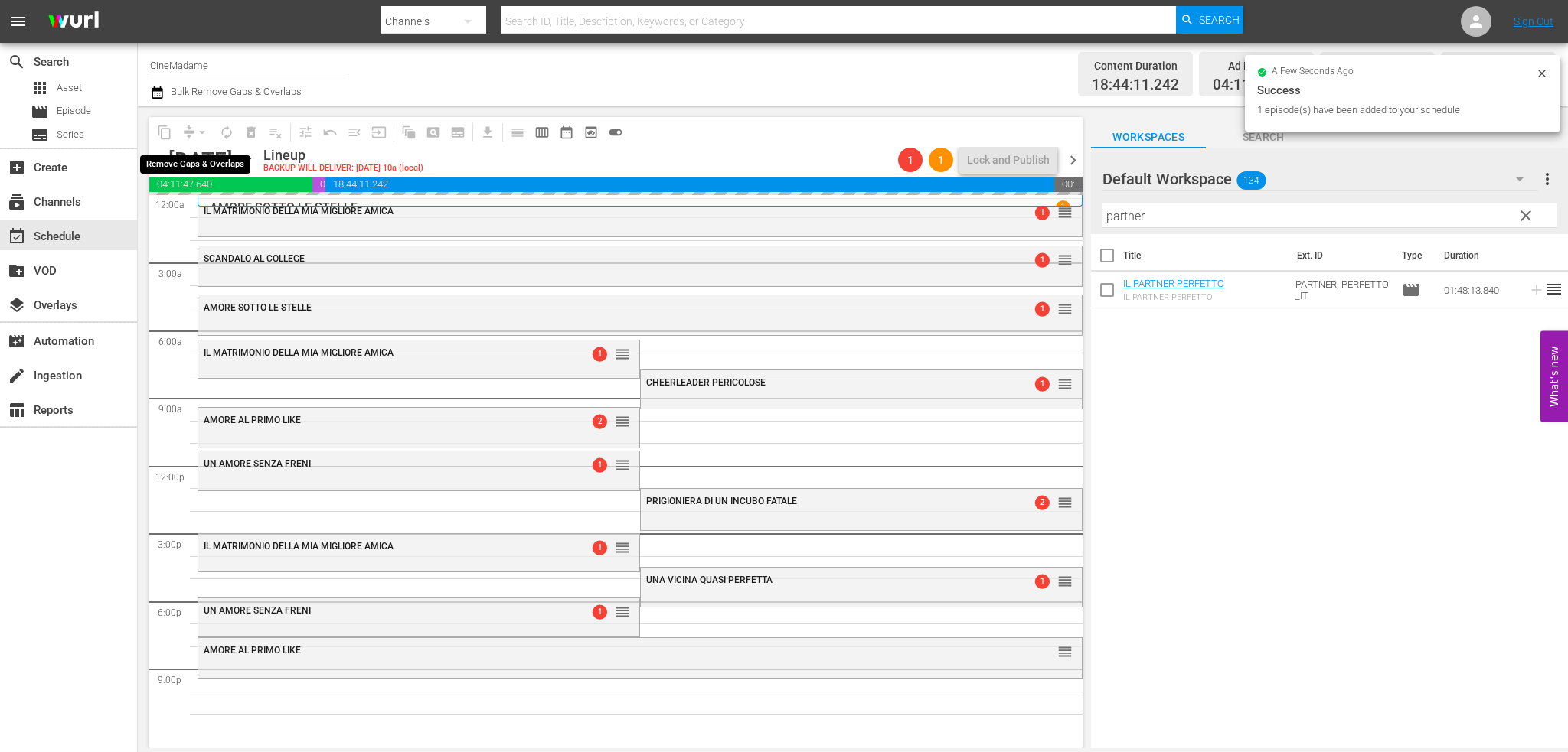
click at [198, 134] on div "arrow_drop_down" at bounding box center [202, 131] width 24 height 24
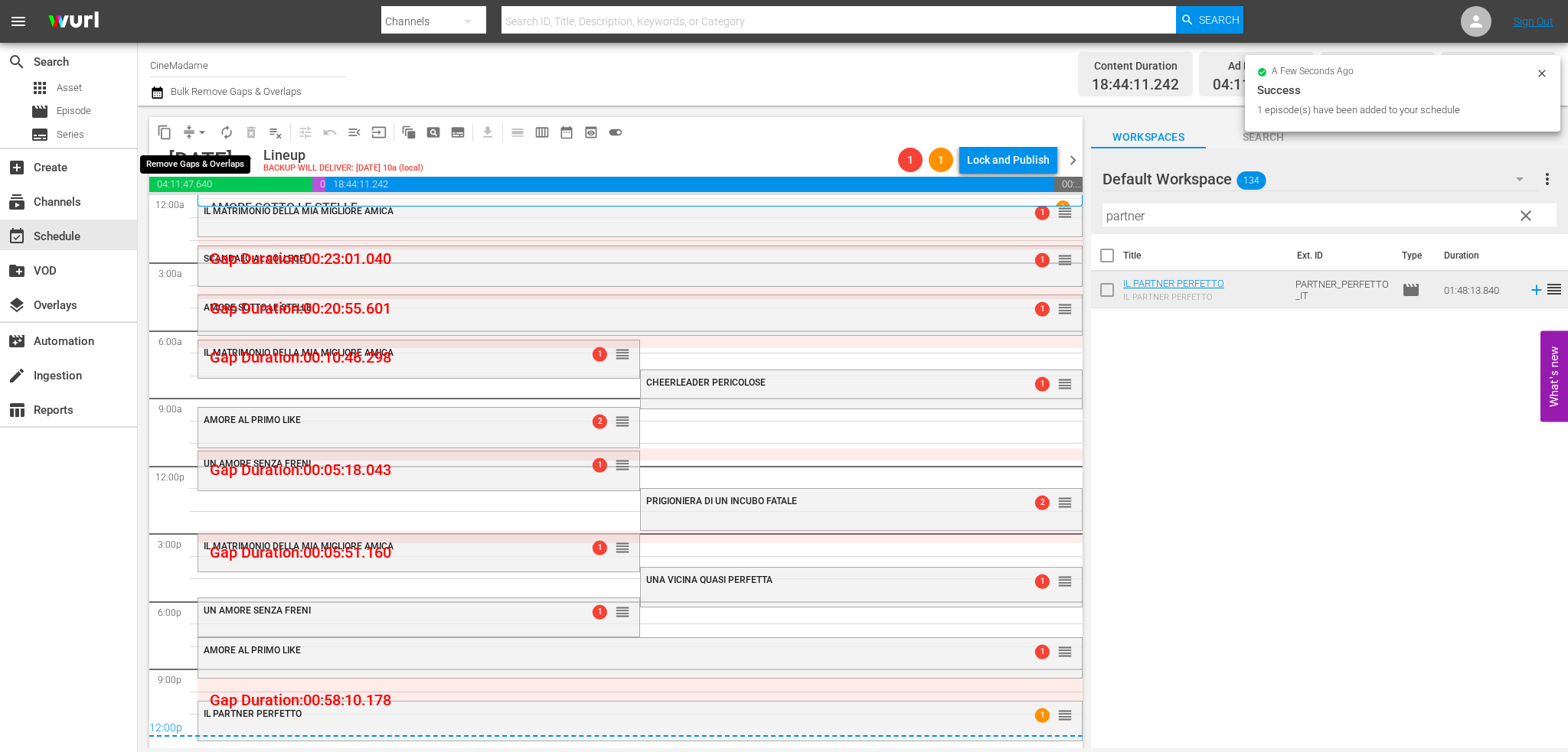
click at [193, 126] on button "arrow_drop_down" at bounding box center [202, 131] width 24 height 24
click at [210, 219] on li "Align to End of Previous Day" at bounding box center [203, 214] width 161 height 25
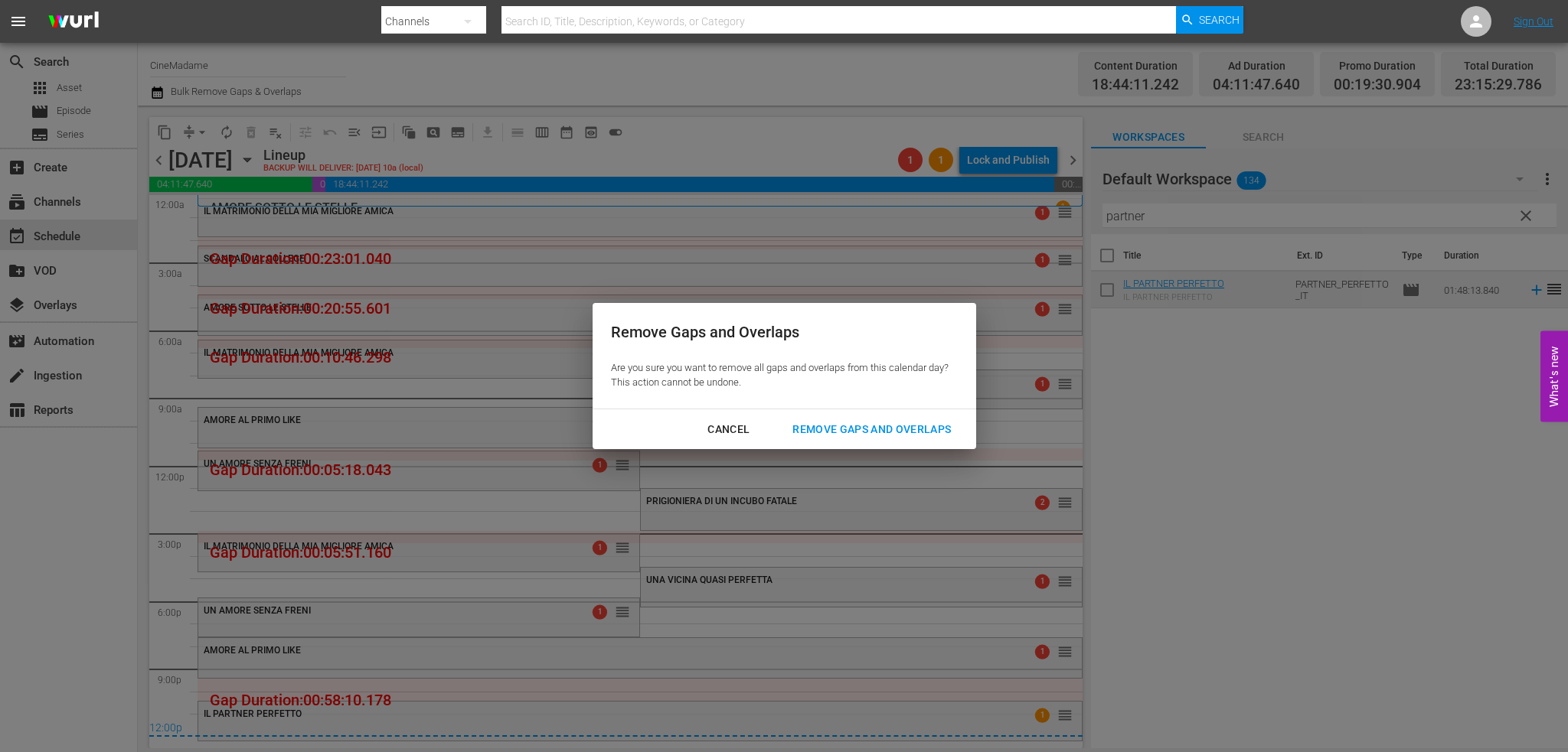
click at [875, 430] on div "Remove Gaps and Overlaps" at bounding box center [871, 430] width 183 height 19
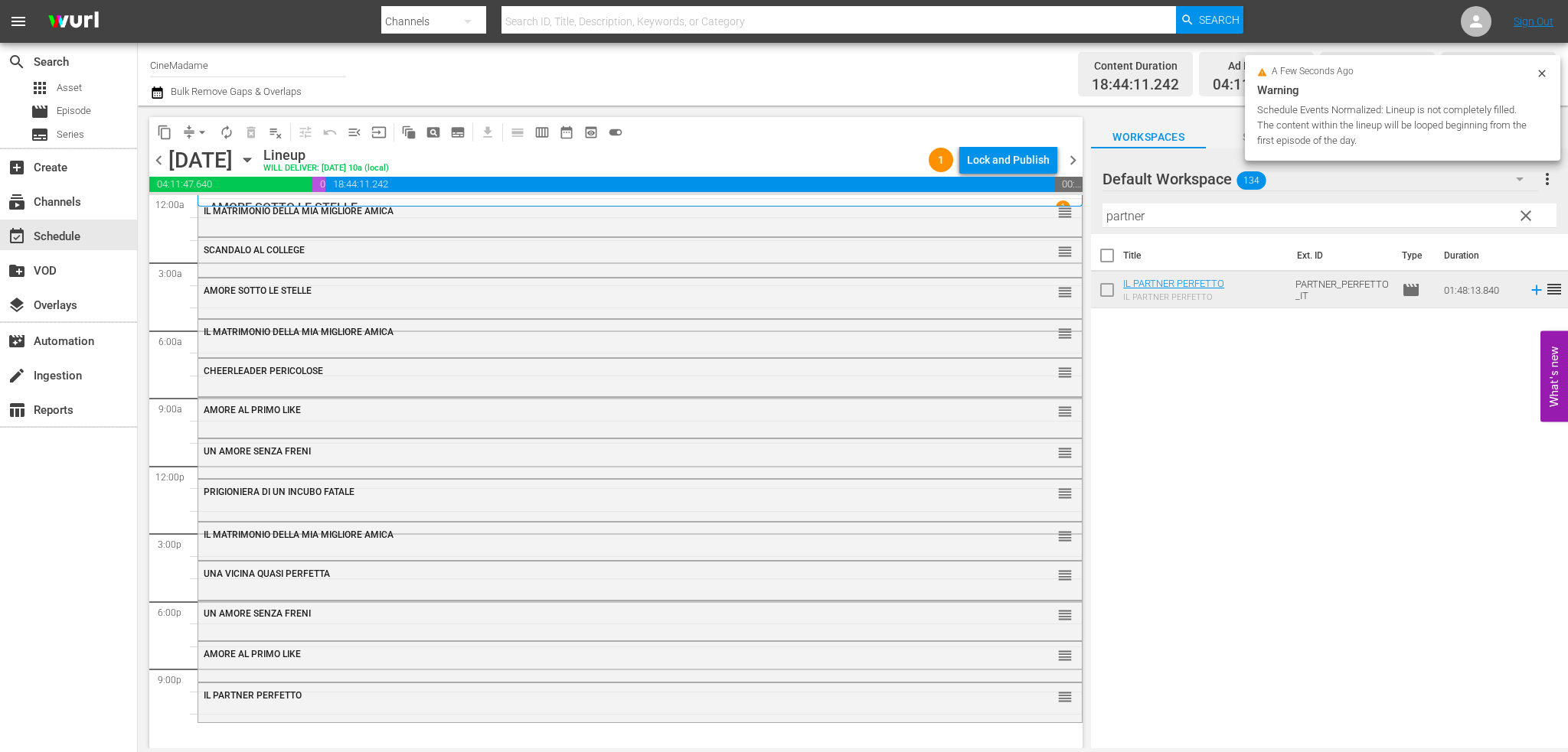
click at [352, 214] on span "IL MATRIMONIO DELLA MIA MIGLIORE AMICA" at bounding box center [298, 211] width 190 height 11
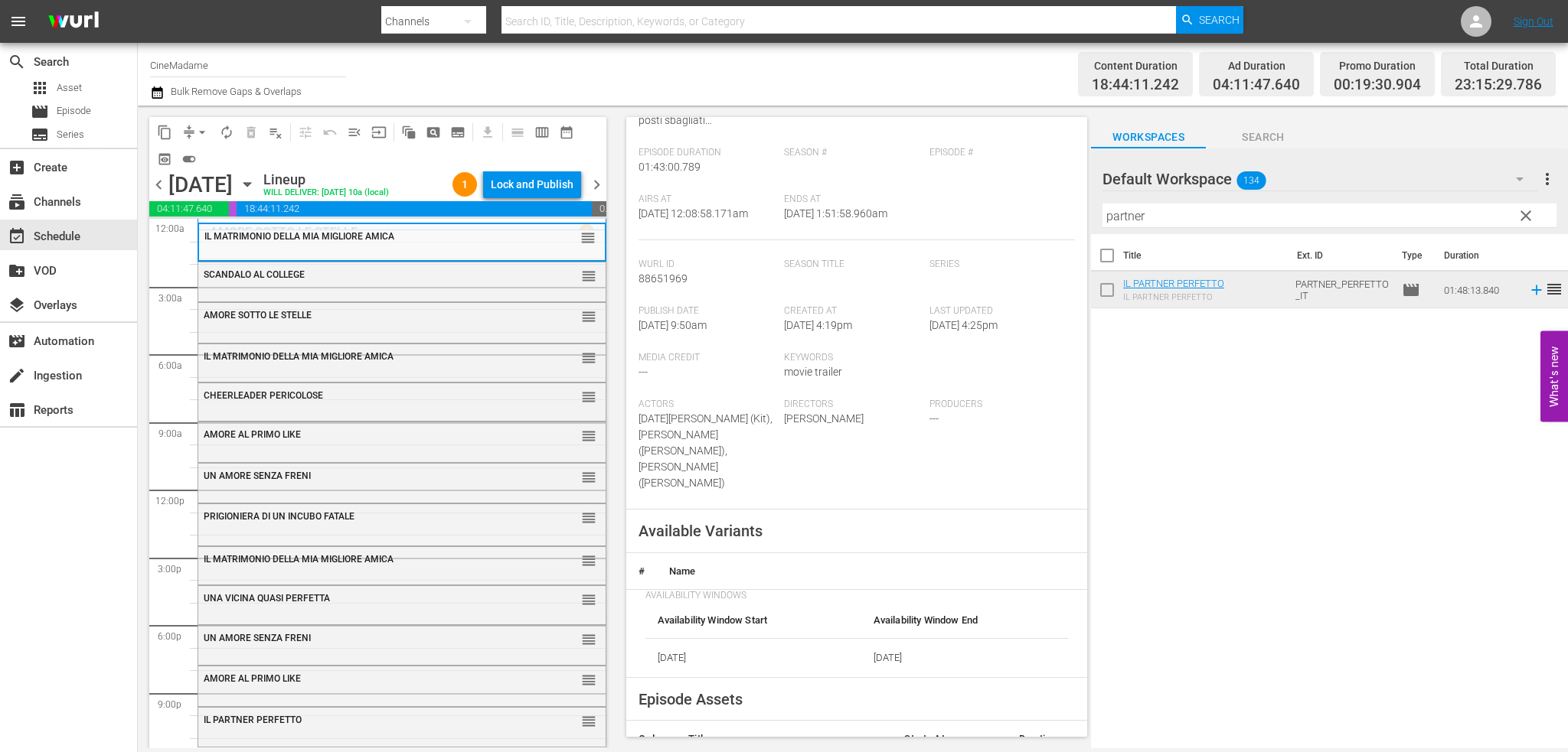
scroll to position [383, 0]
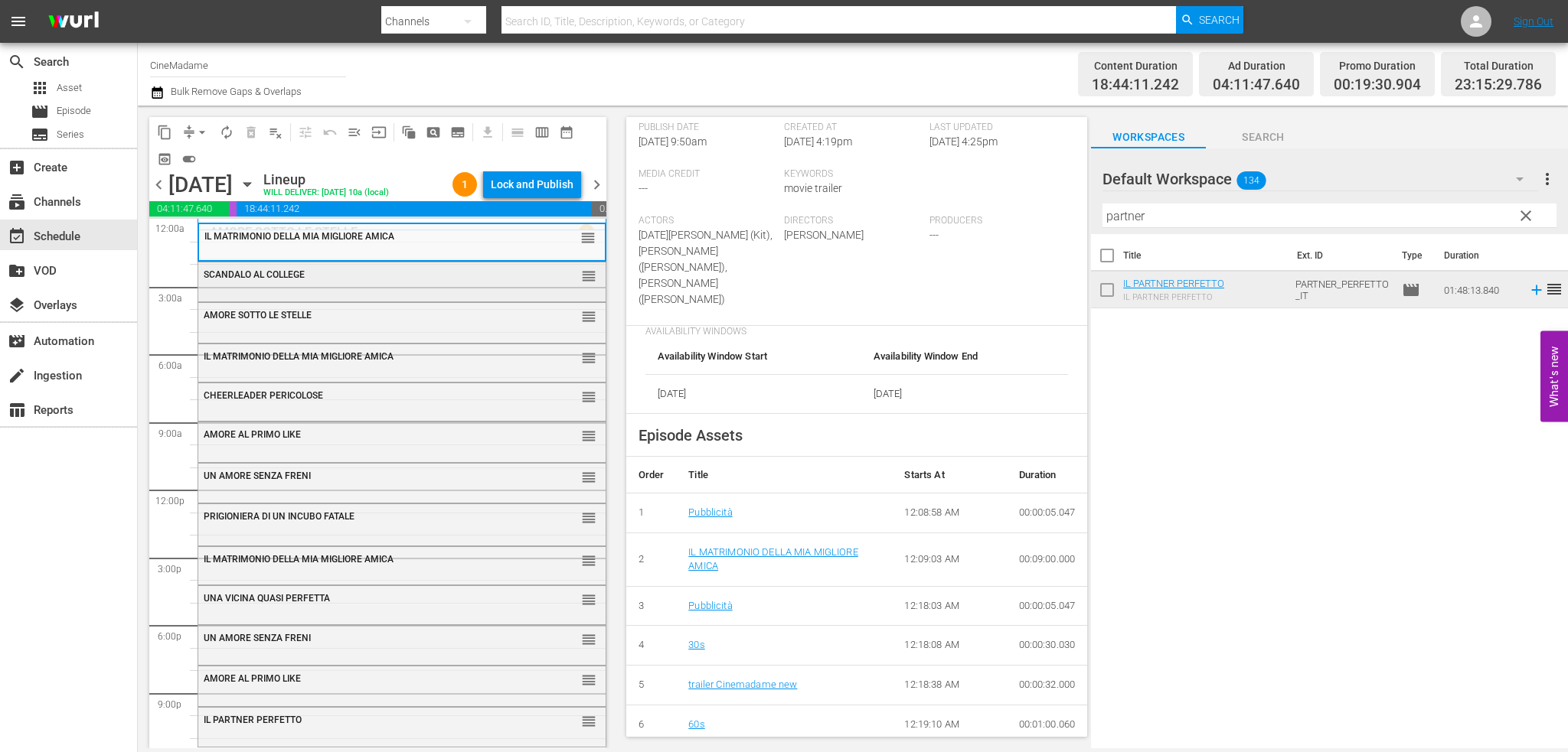
click at [387, 288] on div "SCANDALO AL COLLEGE reorder" at bounding box center [402, 281] width 407 height 37
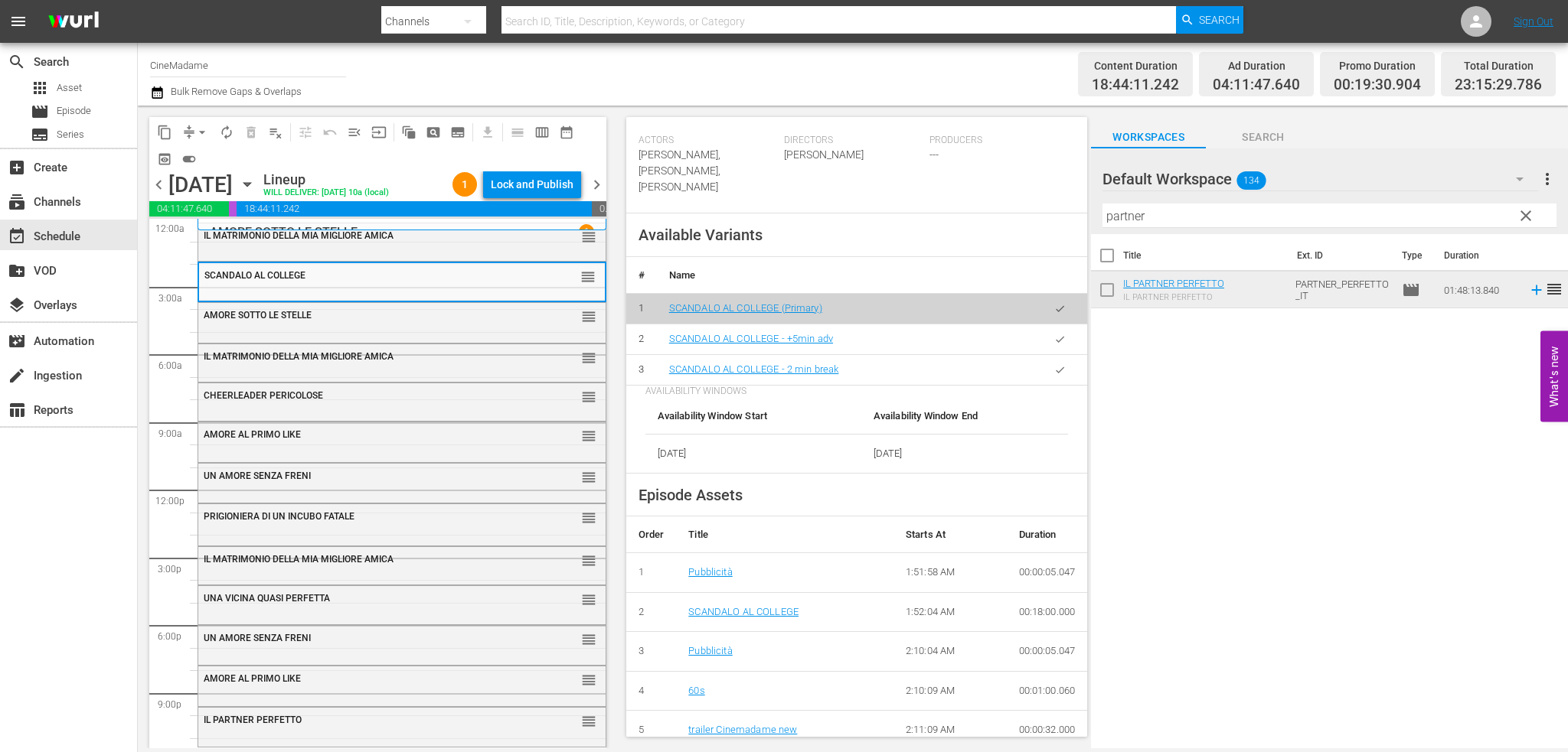
scroll to position [536, 0]
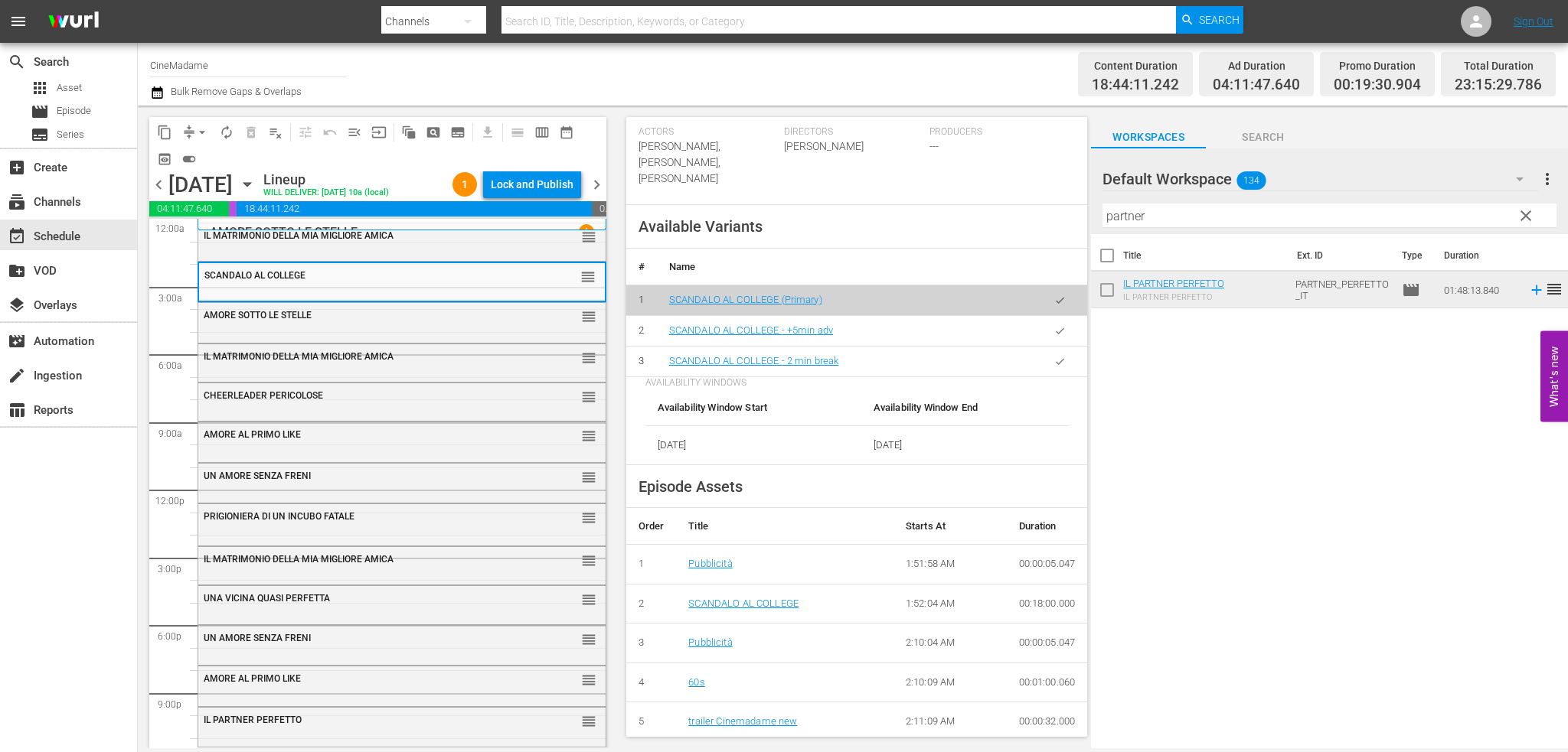
click at [1055, 356] on icon "button" at bounding box center [1060, 362] width 12 height 12
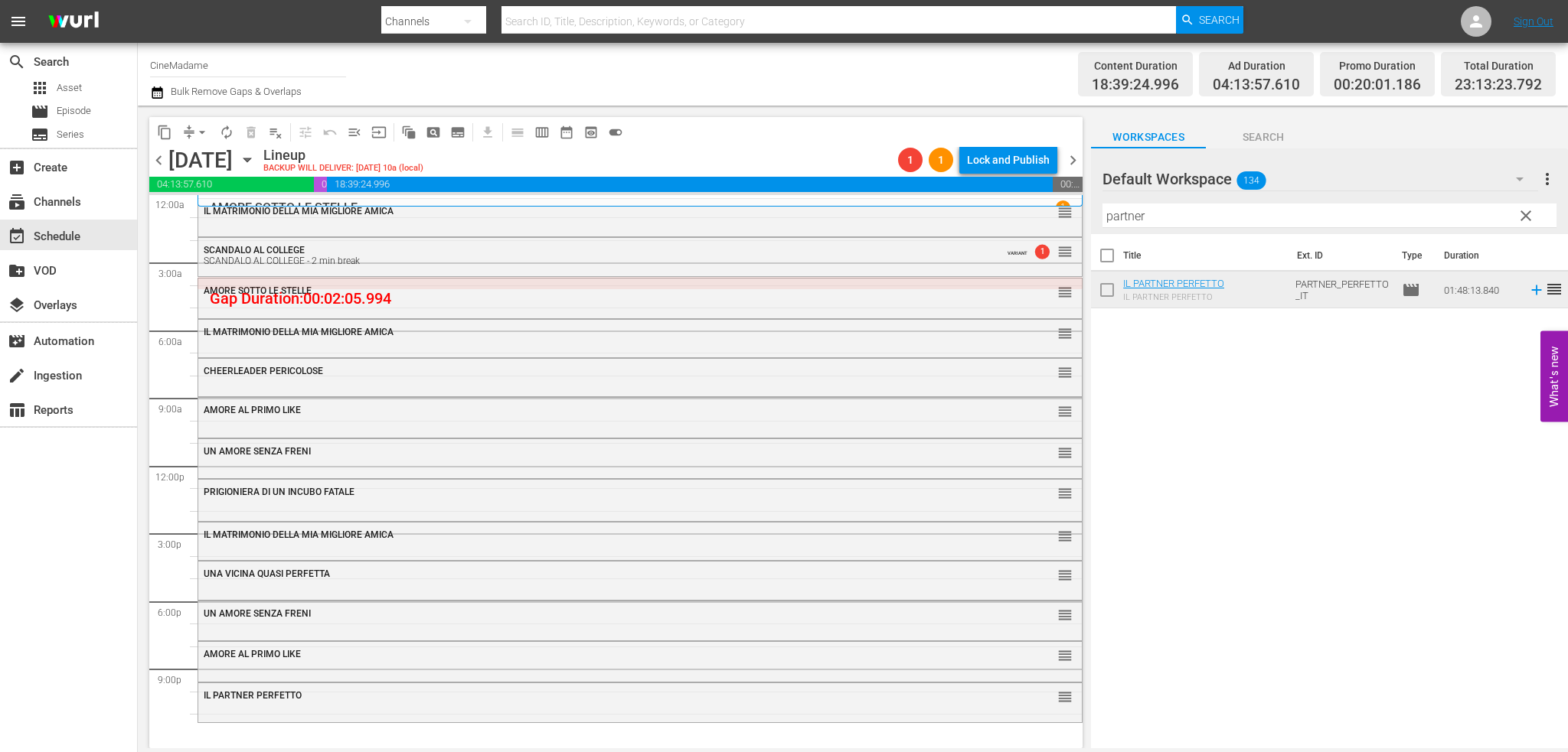
click at [593, 291] on div "AMORE SOTTO LE STELLE" at bounding box center [597, 291] width 788 height 11
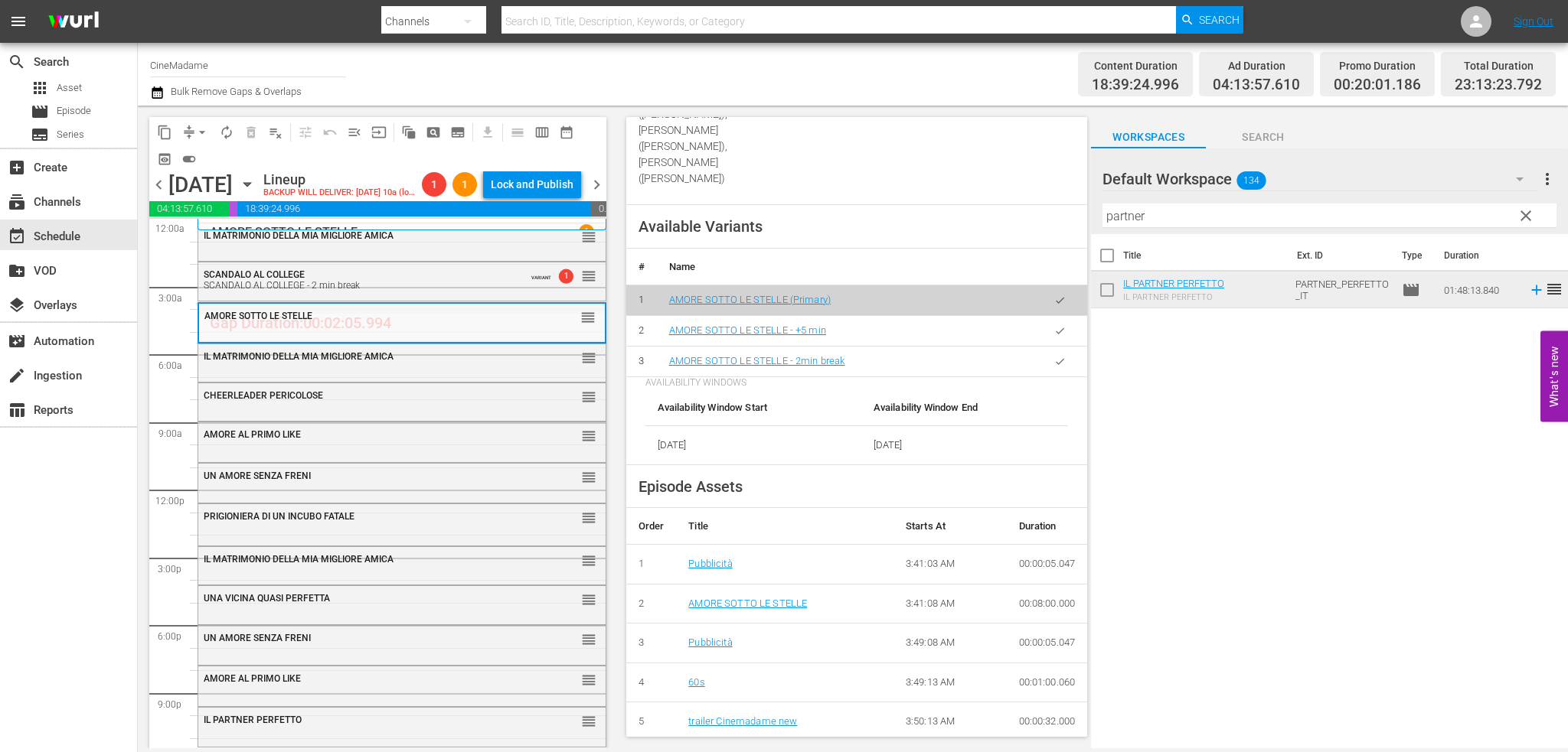
click at [1055, 356] on icon "button" at bounding box center [1060, 362] width 12 height 12
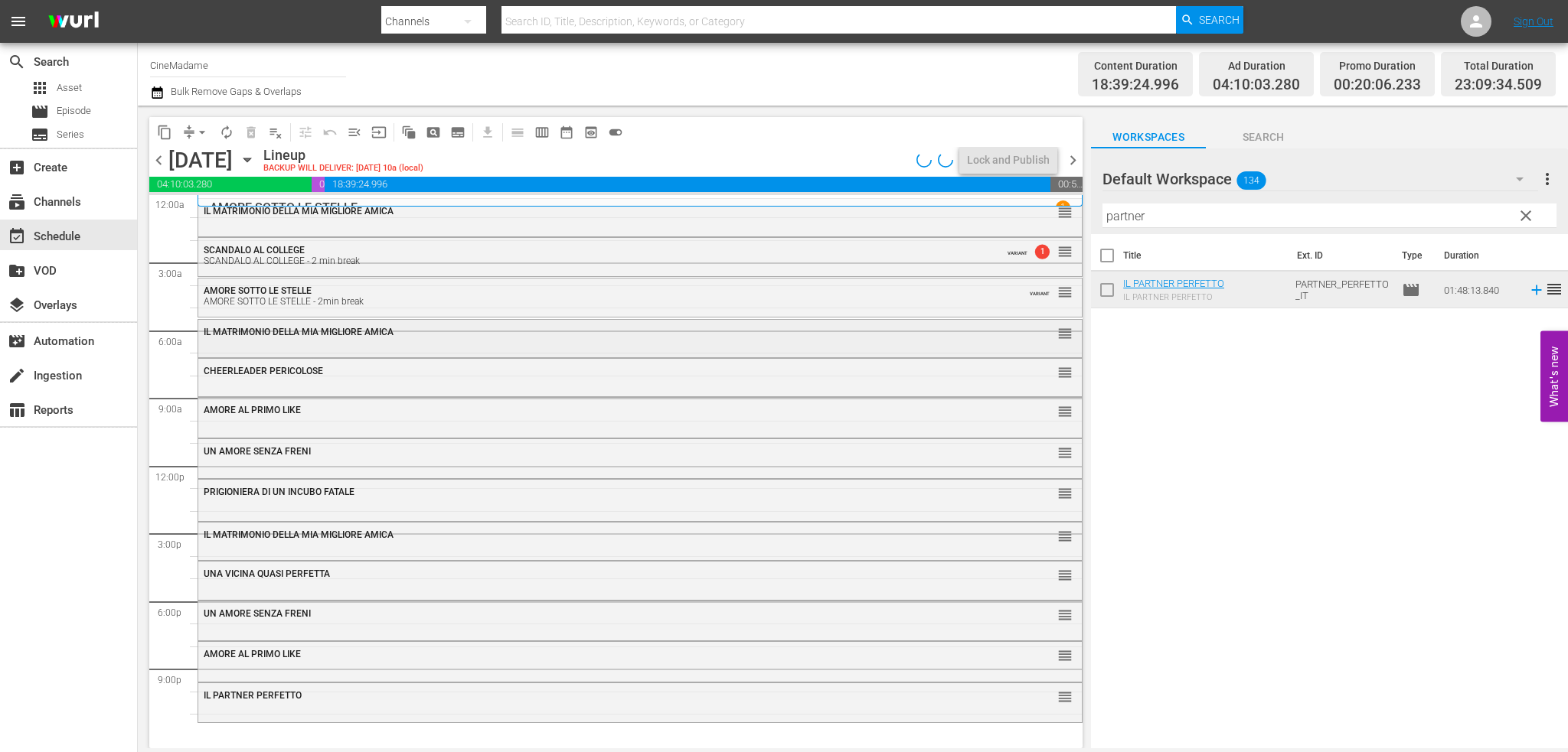
click at [564, 334] on div "IL MATRIMONIO DELLA MIA MIGLIORE AMICA" at bounding box center [597, 332] width 788 height 11
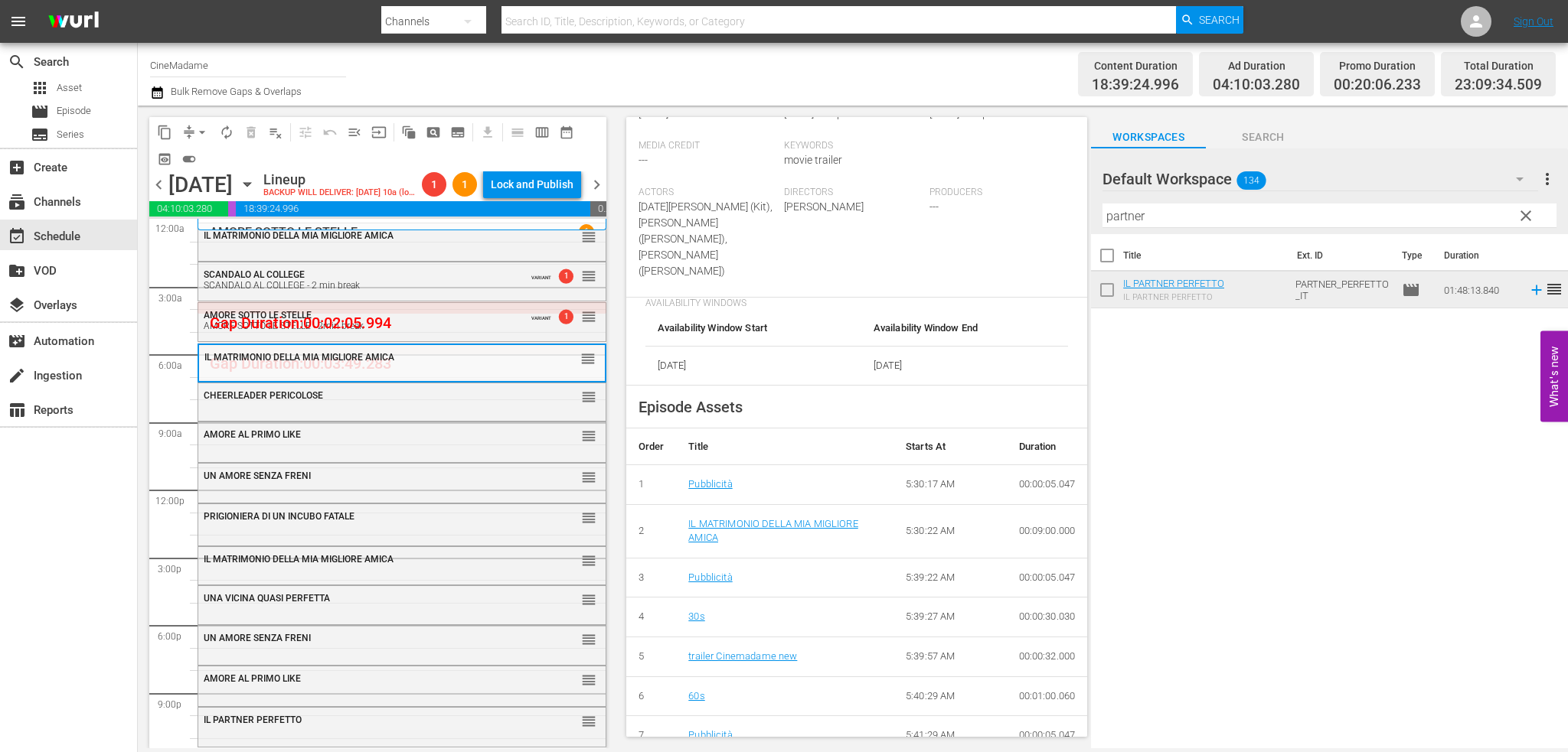
scroll to position [459, 0]
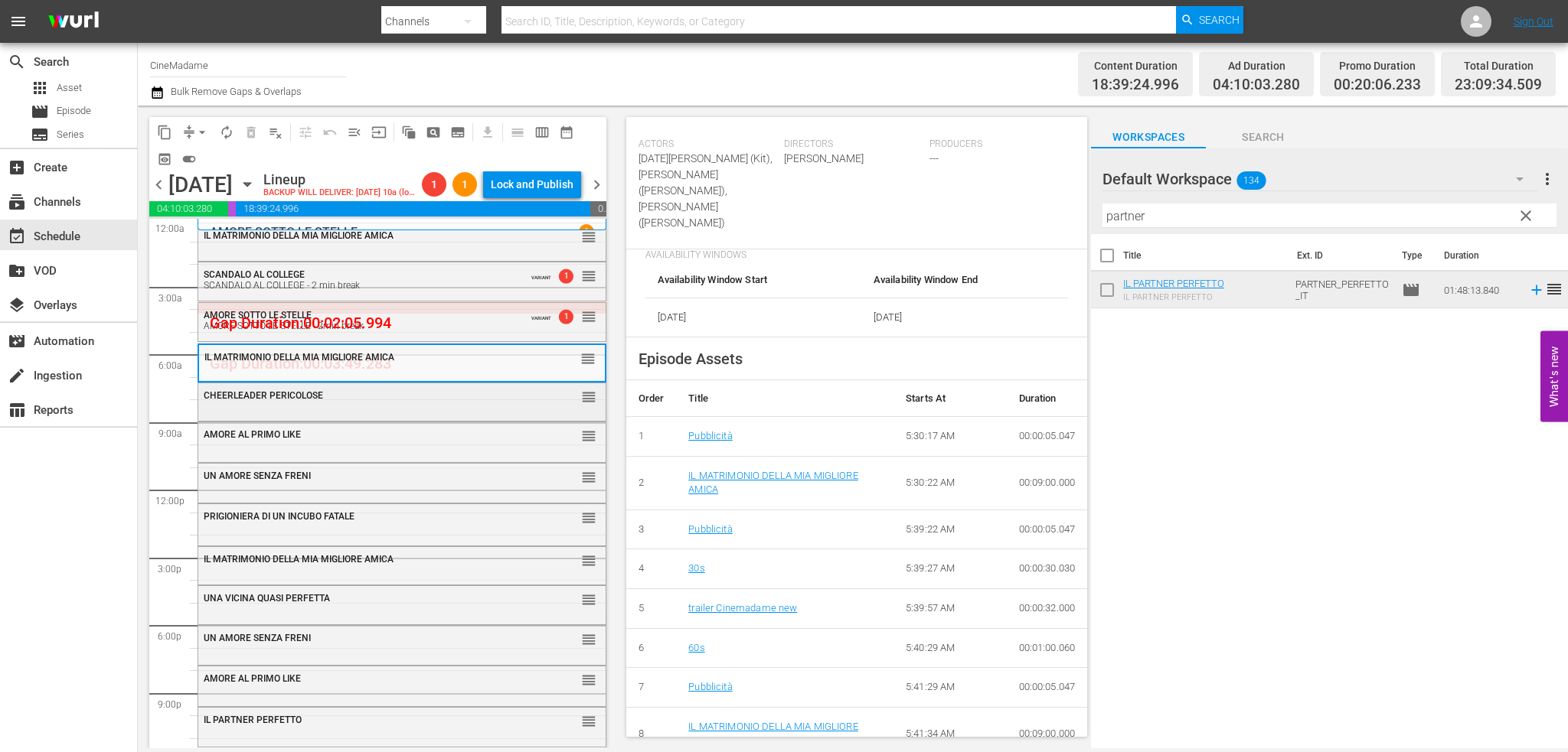
click at [450, 406] on div "CHEERLEADER PERICOLOSE reorder" at bounding box center [402, 396] width 407 height 26
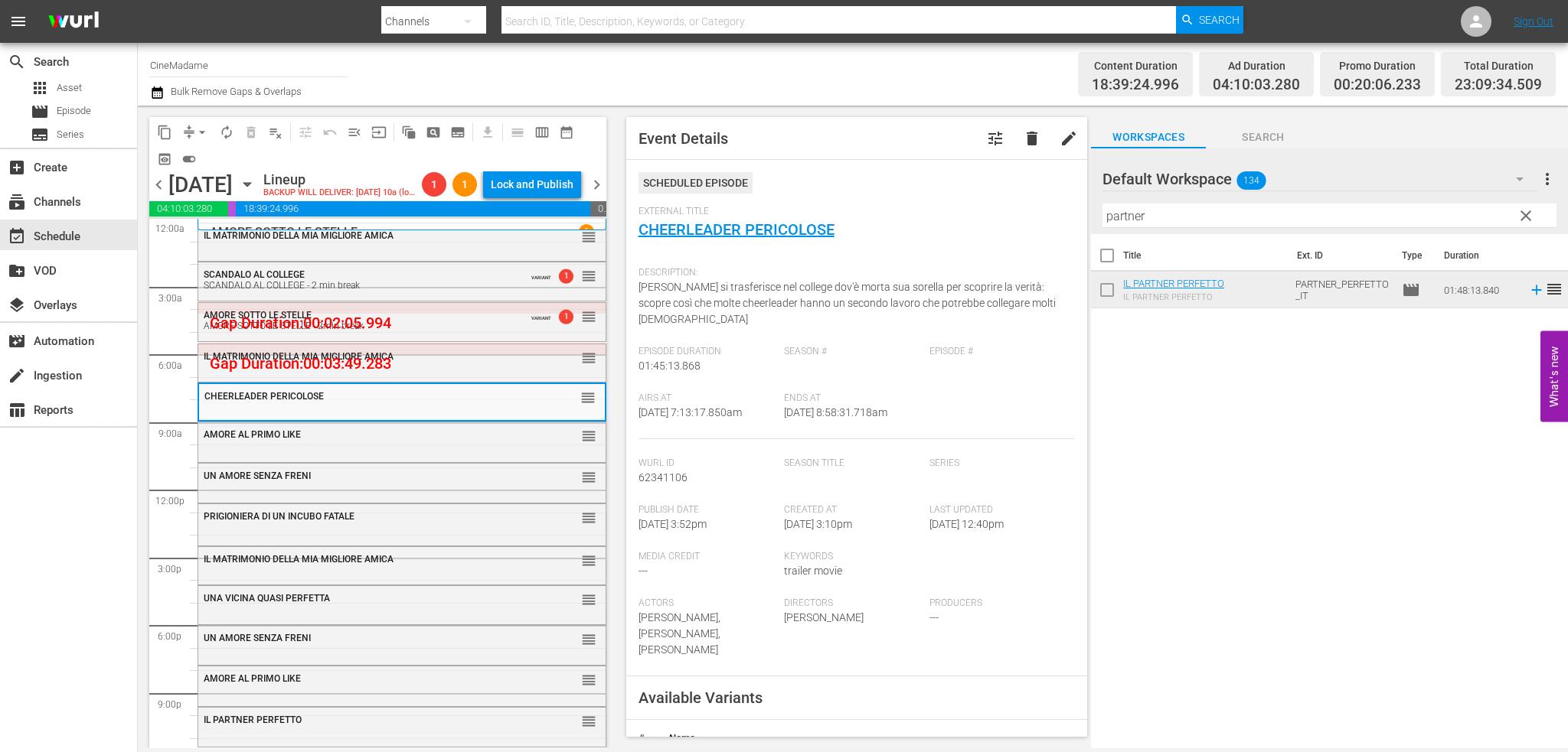
scroll to position [306, 0]
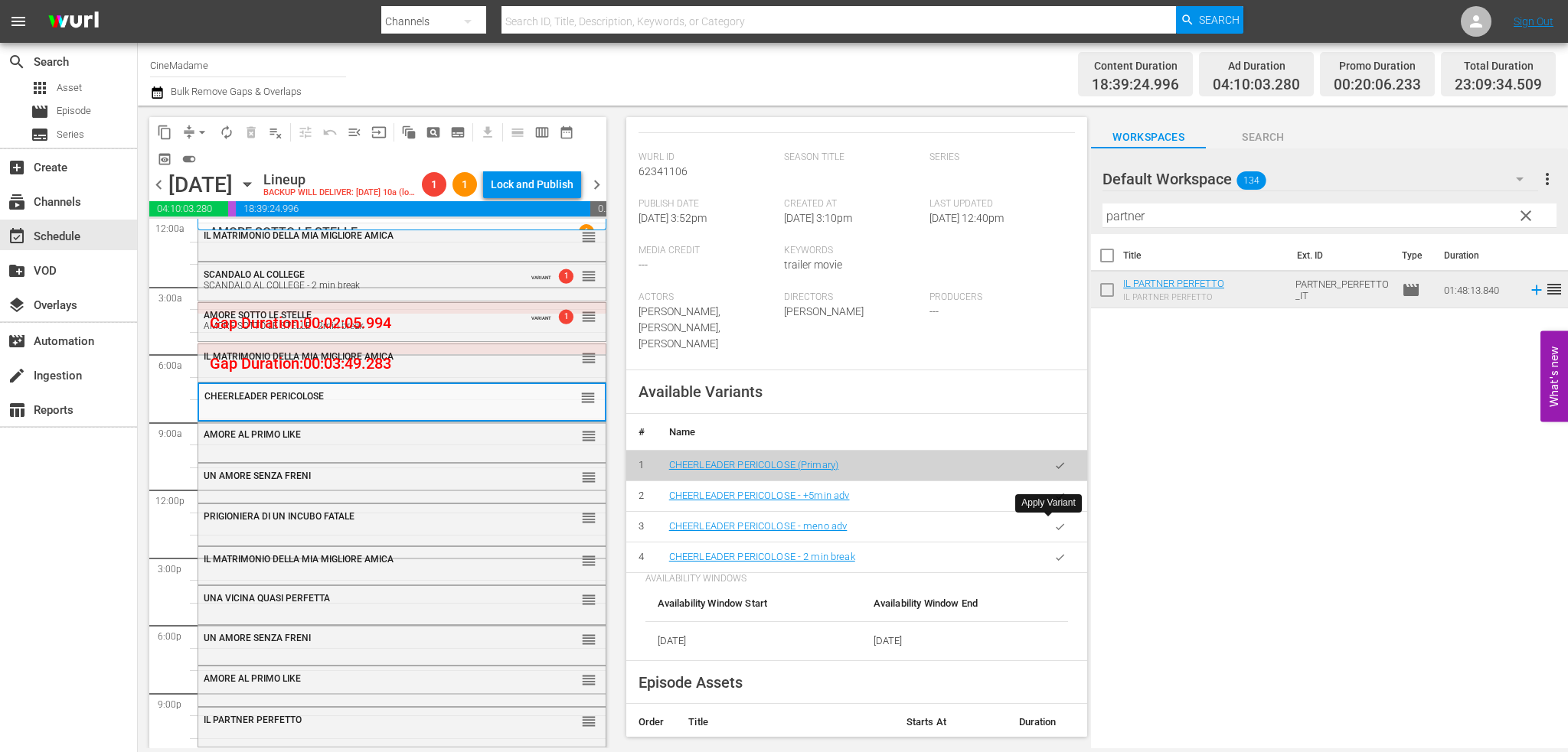
click at [1055, 552] on icon "button" at bounding box center [1060, 558] width 12 height 12
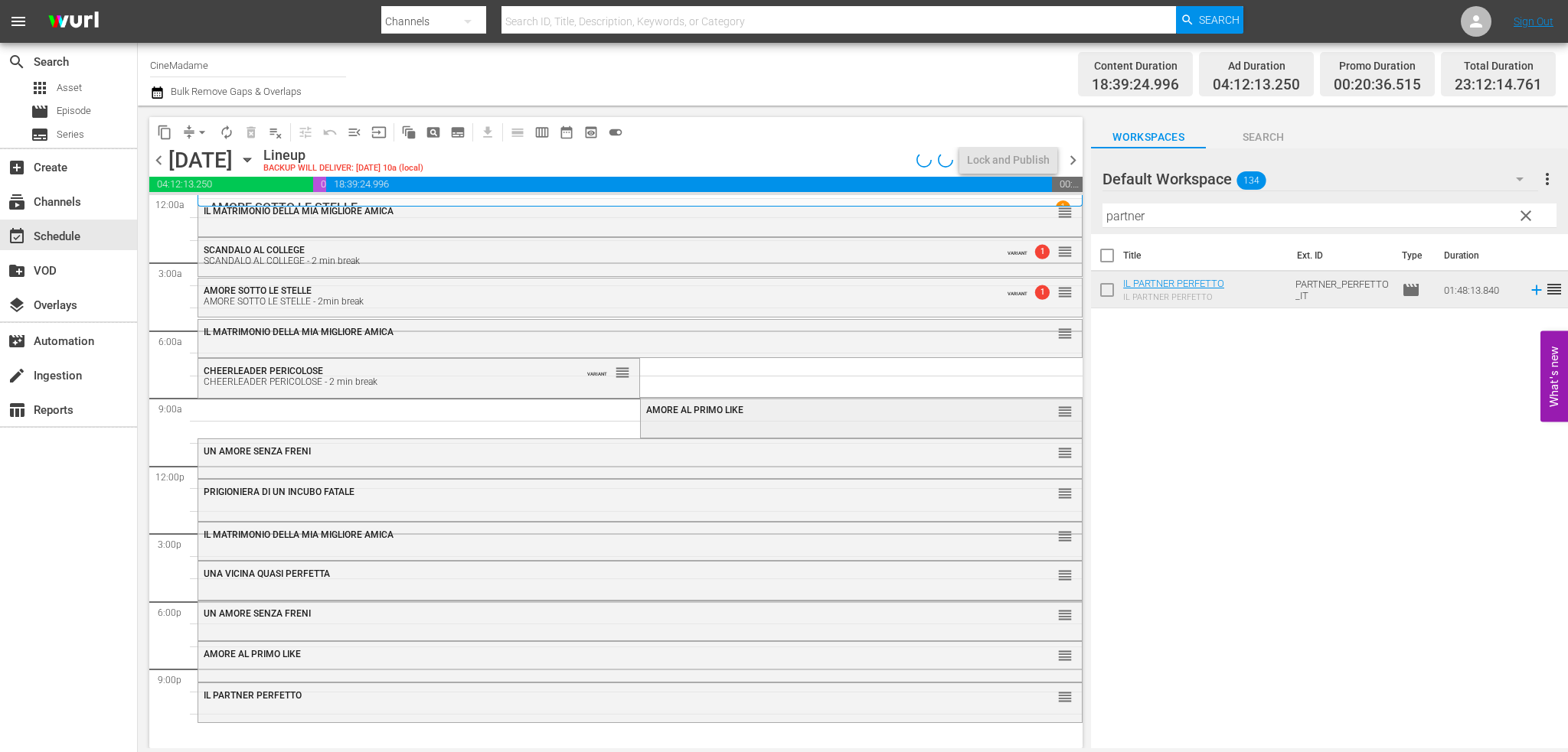
click at [768, 414] on div "AMORE AL PRIMO LIKE" at bounding box center [822, 409] width 353 height 11
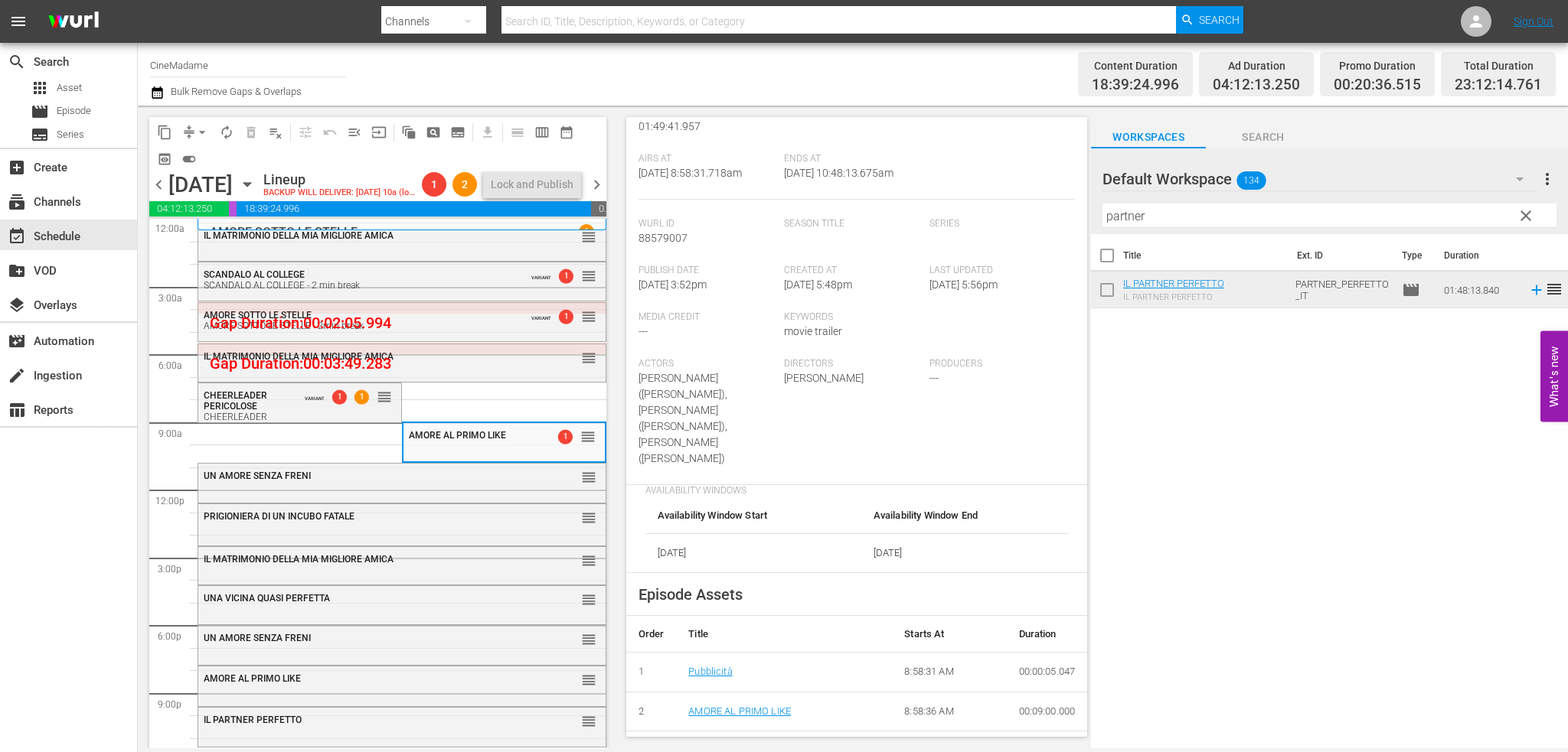
scroll to position [383, 0]
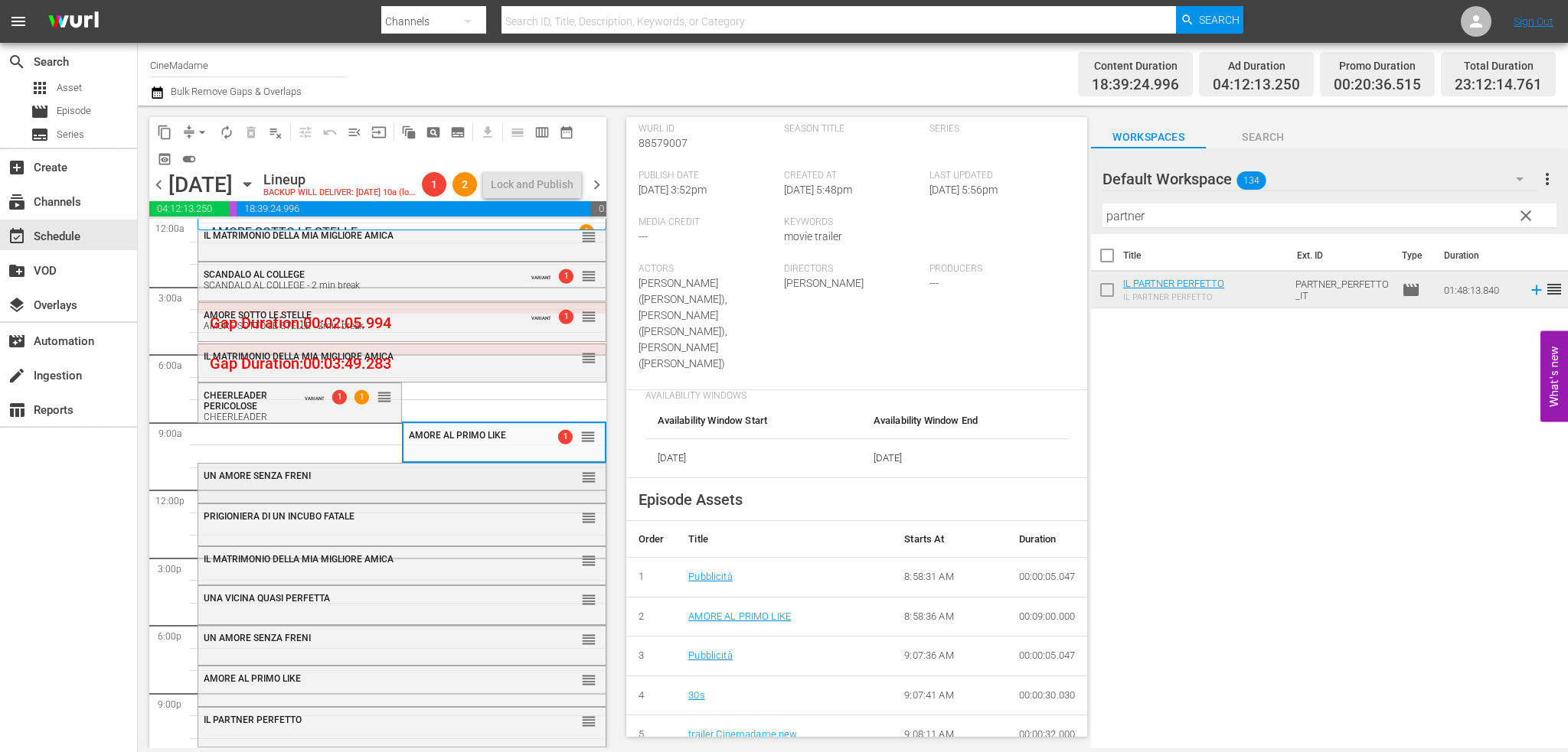
click at [458, 492] on div "UN AMORE SENZA [PERSON_NAME] reorder" at bounding box center [402, 482] width 407 height 36
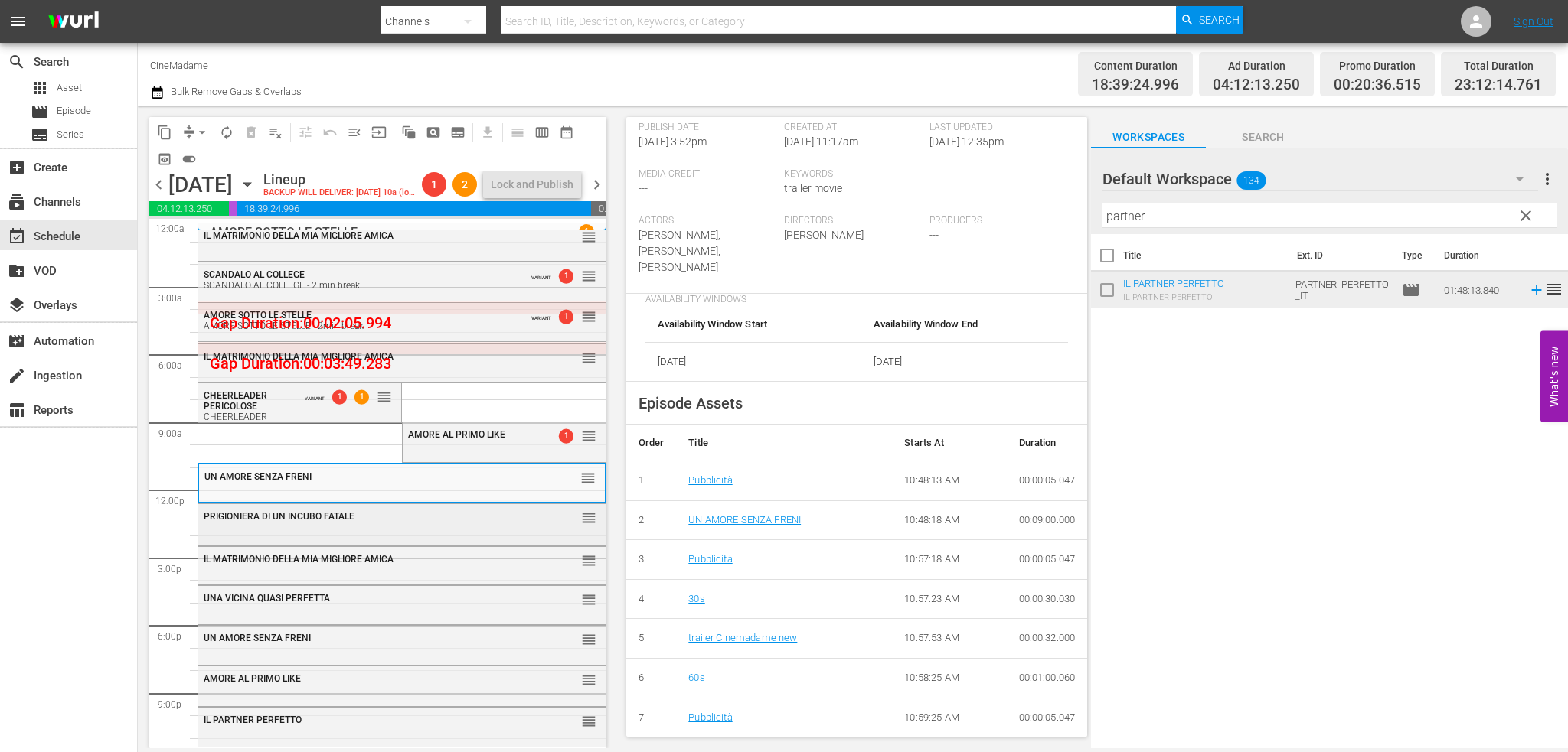
click at [405, 522] on div "PRIGIONIERA DI UN INCUBO FATALE reorder" at bounding box center [402, 517] width 407 height 26
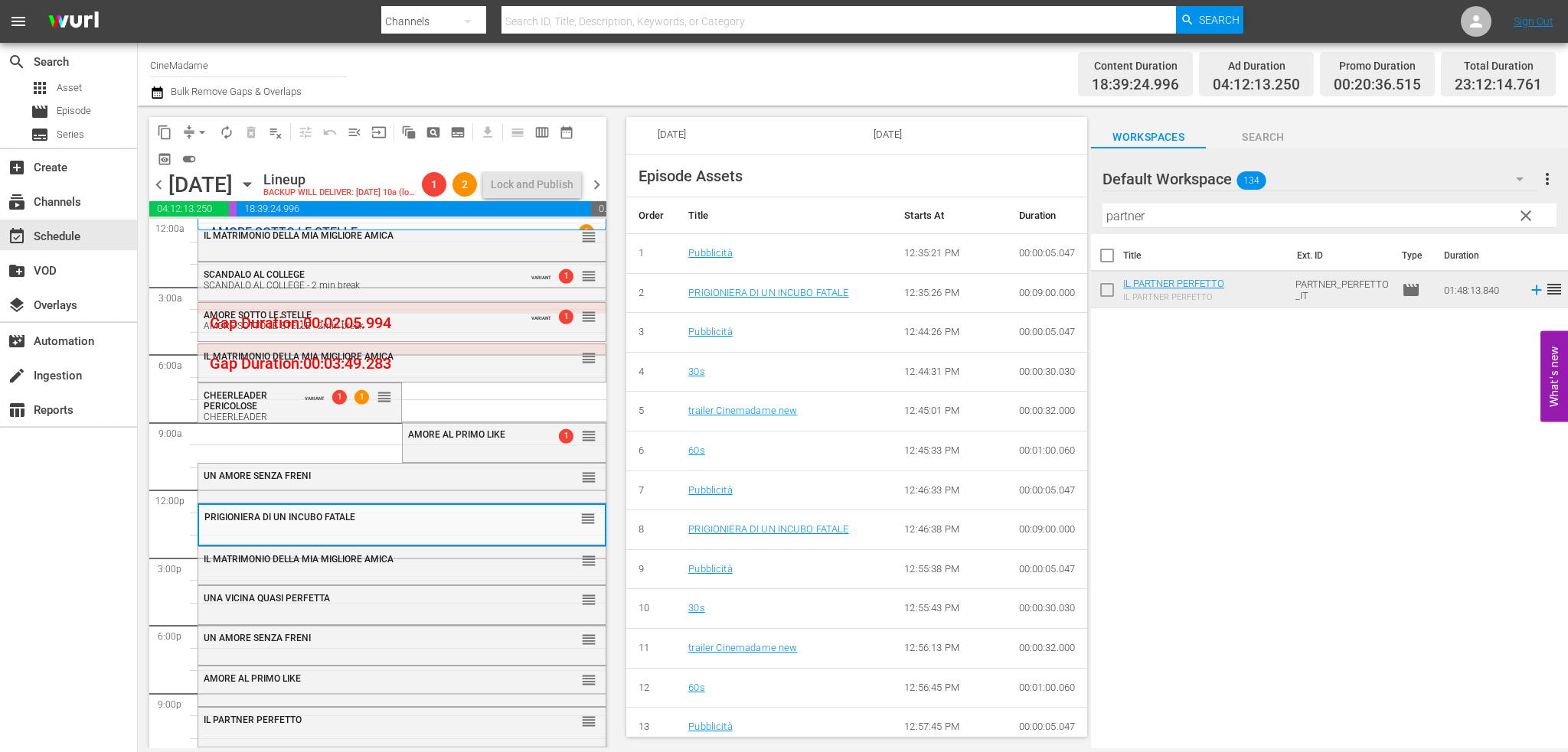
scroll to position [689, 0]
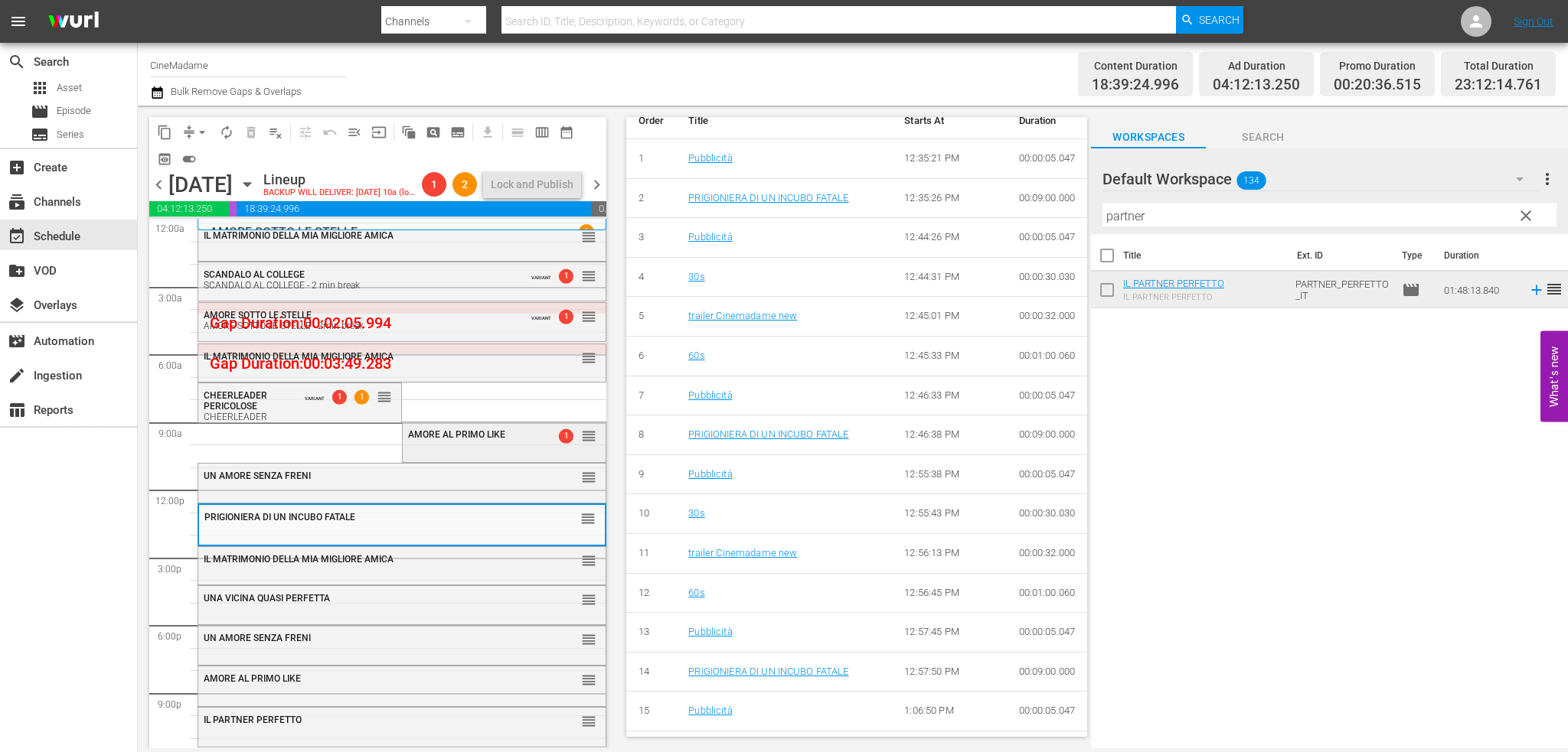
click at [477, 451] on div "AMORE AL PRIMO LIKE 1 reorder" at bounding box center [504, 441] width 203 height 37
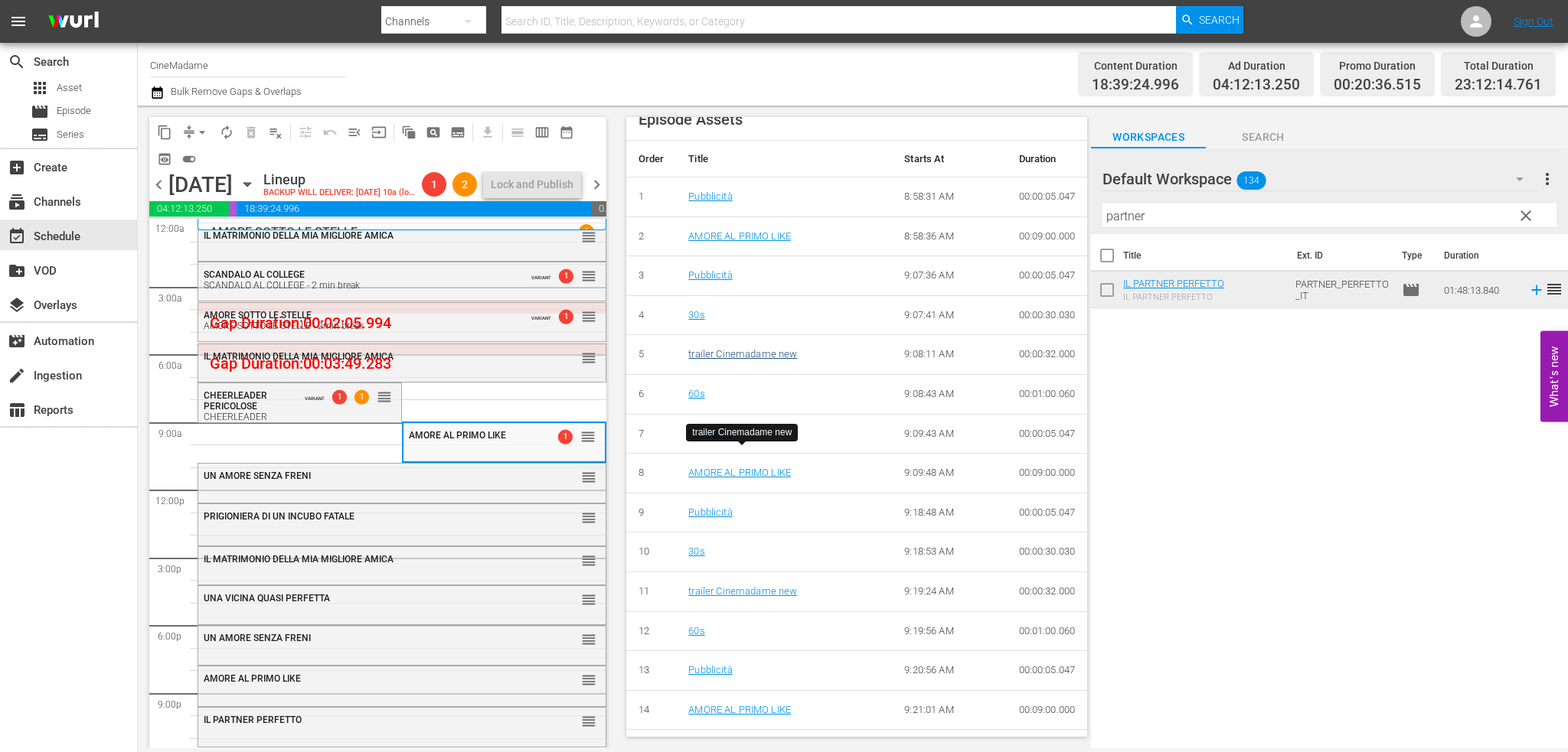
scroll to position [769, 0]
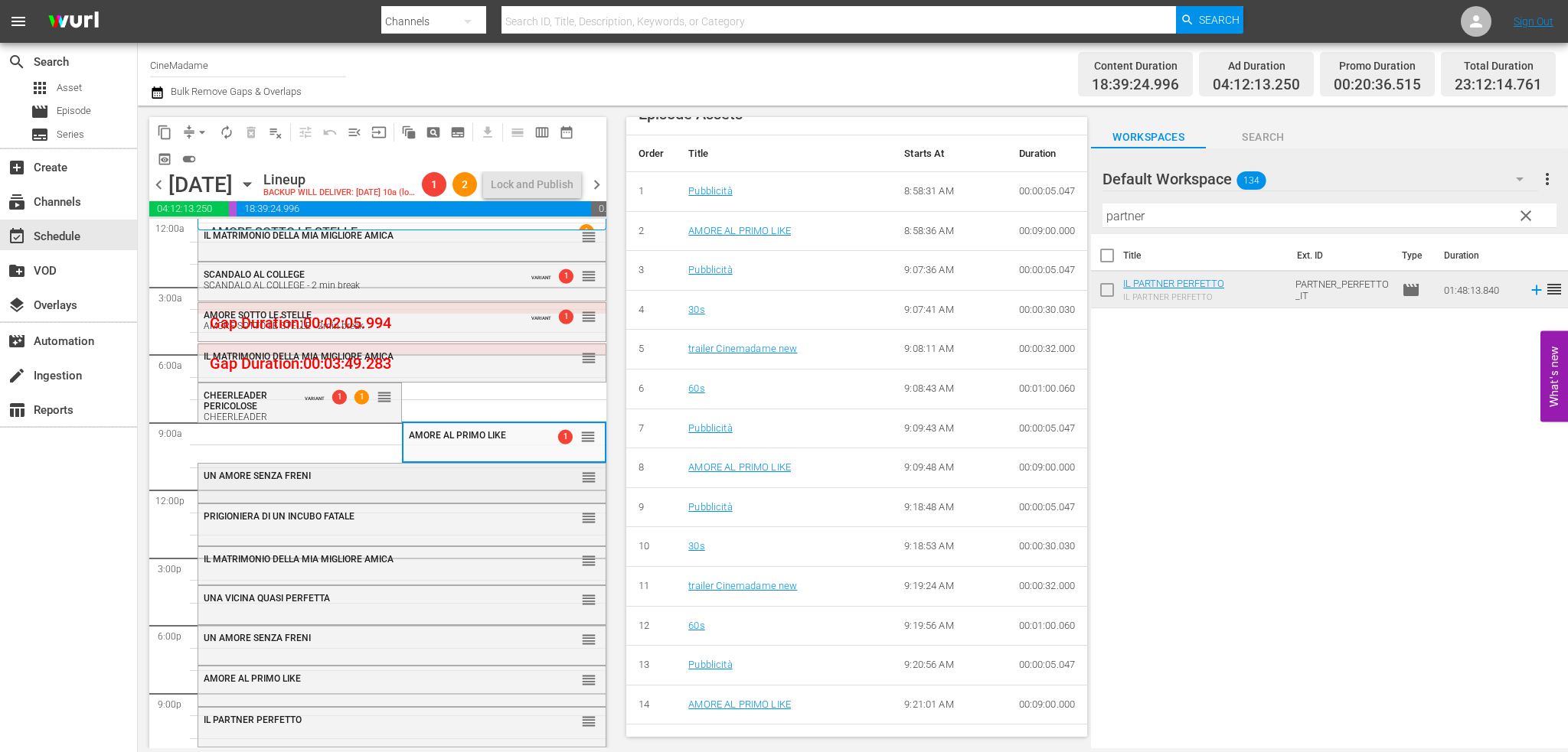
click at [360, 482] on div "UN AMORE SENZA [PERSON_NAME] reorder" at bounding box center [402, 476] width 407 height 26
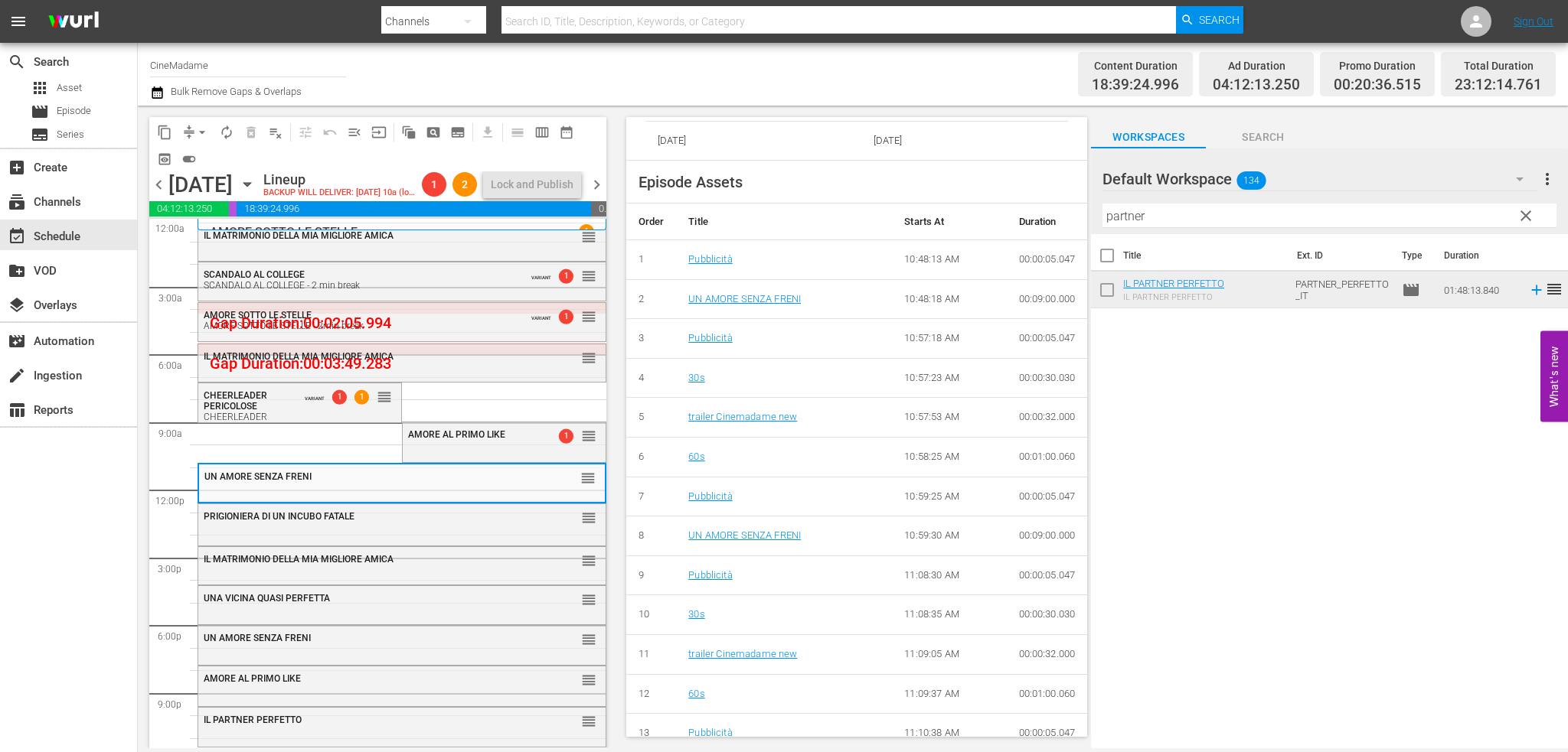
scroll to position [551, 0]
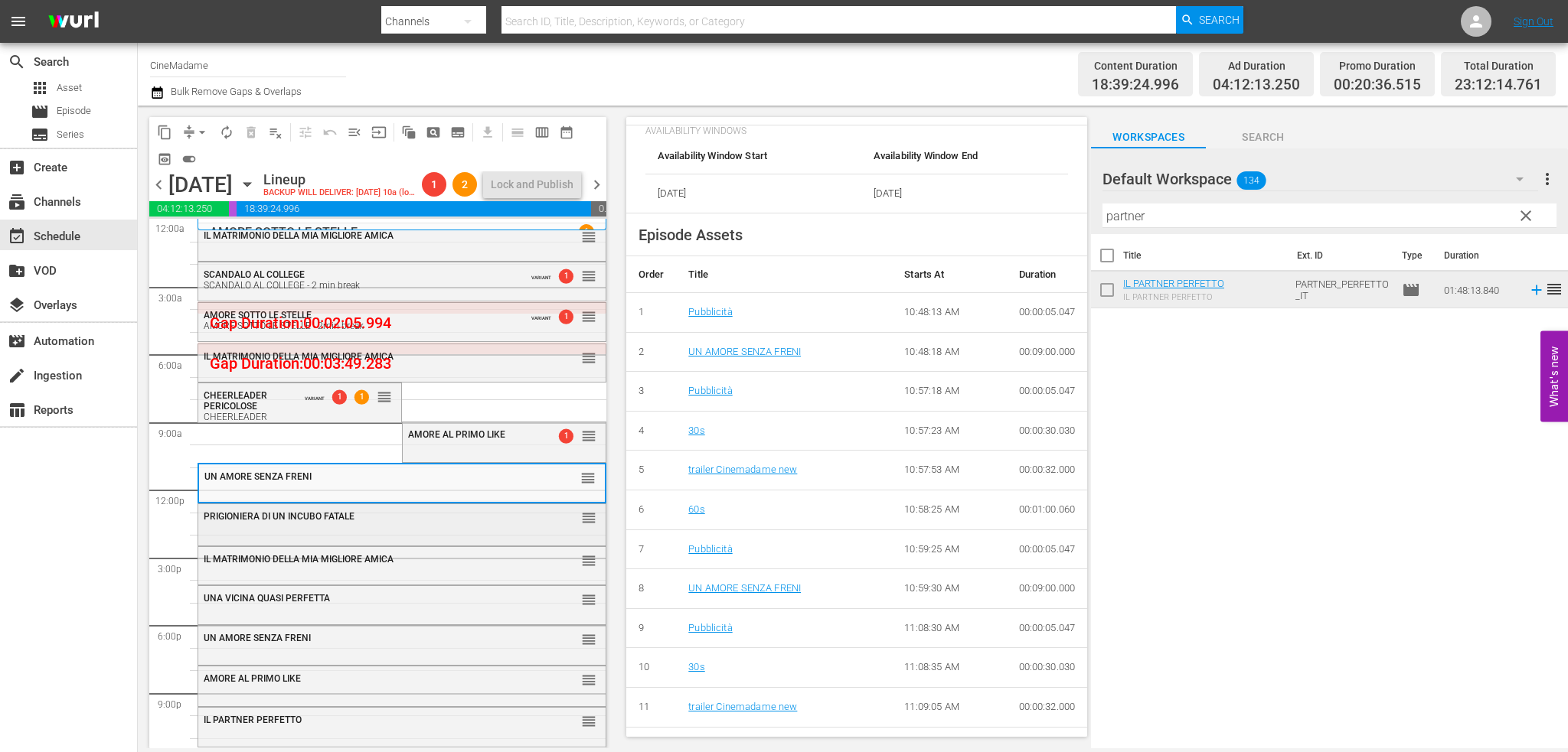
click at [332, 517] on span "PRIGIONIERA DI UN INCUBO FATALE" at bounding box center [279, 517] width 151 height 11
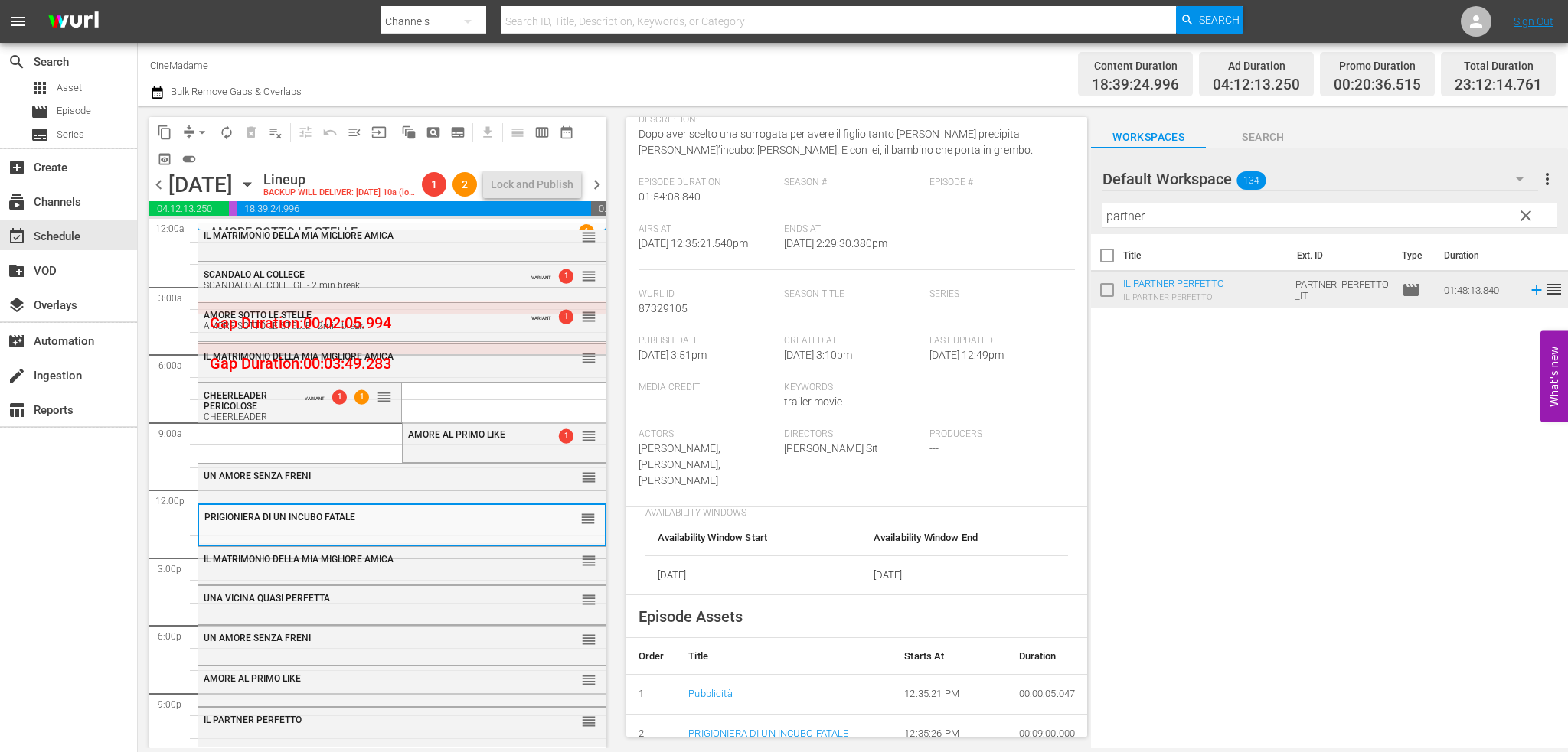
scroll to position [0, 0]
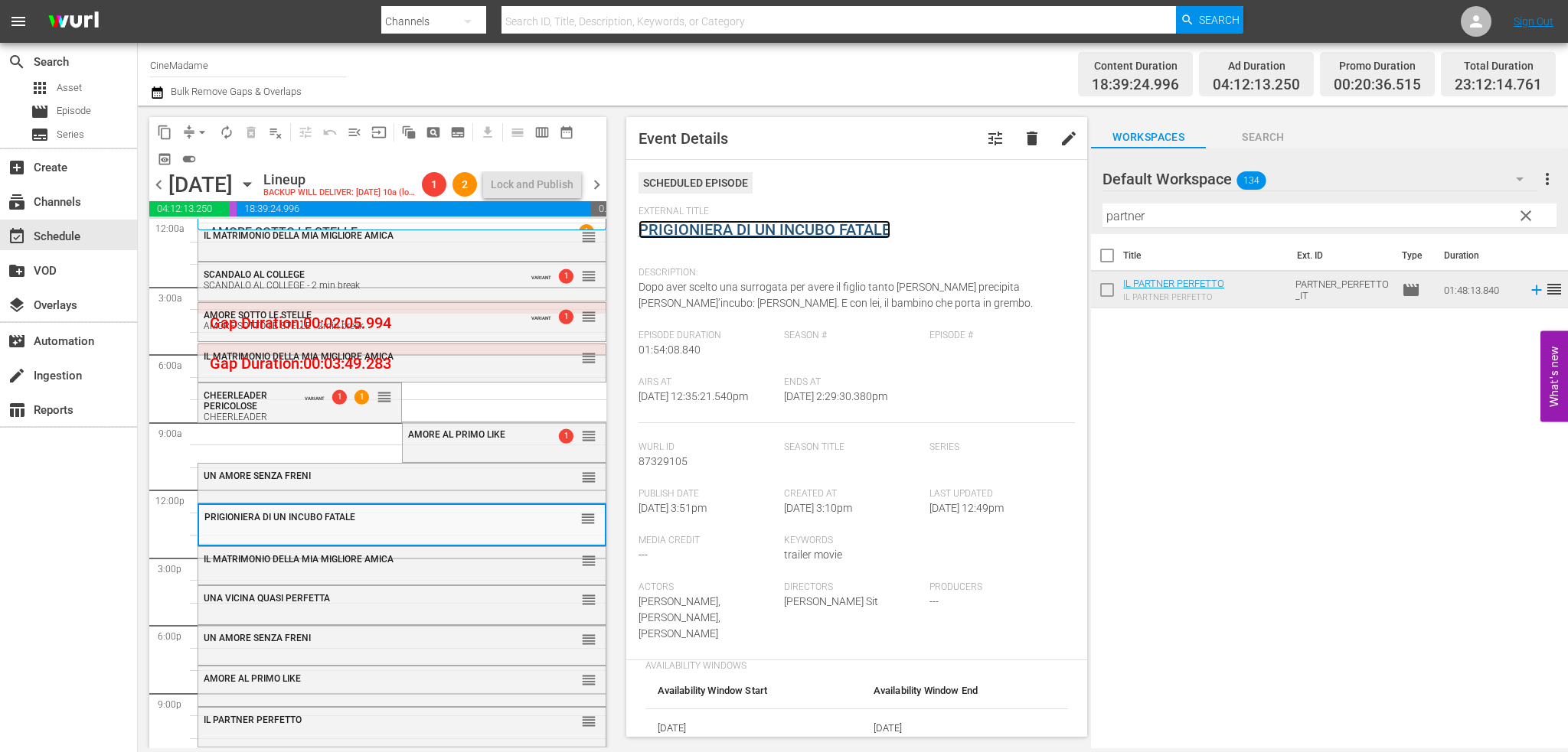
click at [766, 227] on link "PRIGIONIERA DI UN INCUBO FATALE" at bounding box center [764, 229] width 252 height 18
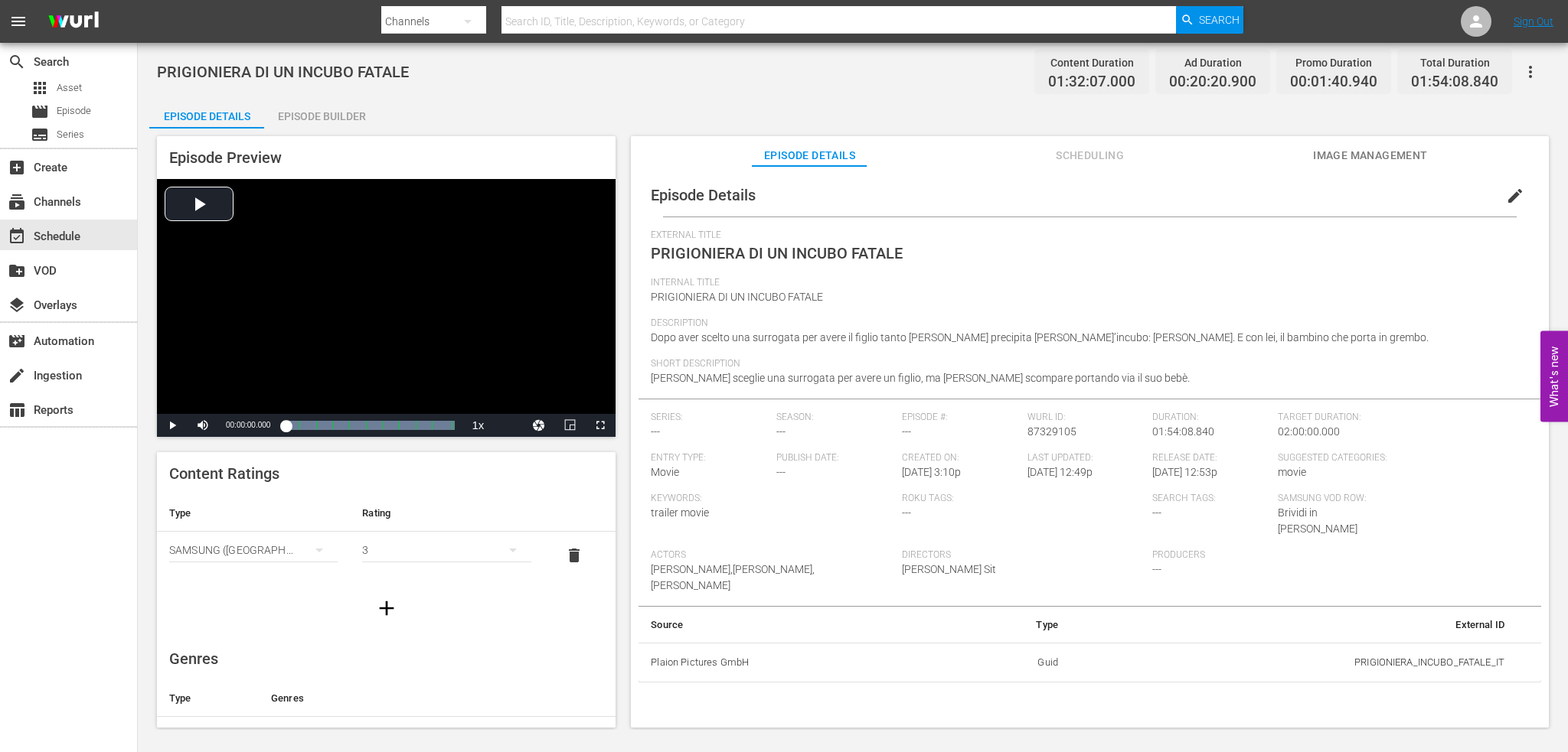
click at [1534, 61] on button "button" at bounding box center [1530, 72] width 37 height 37
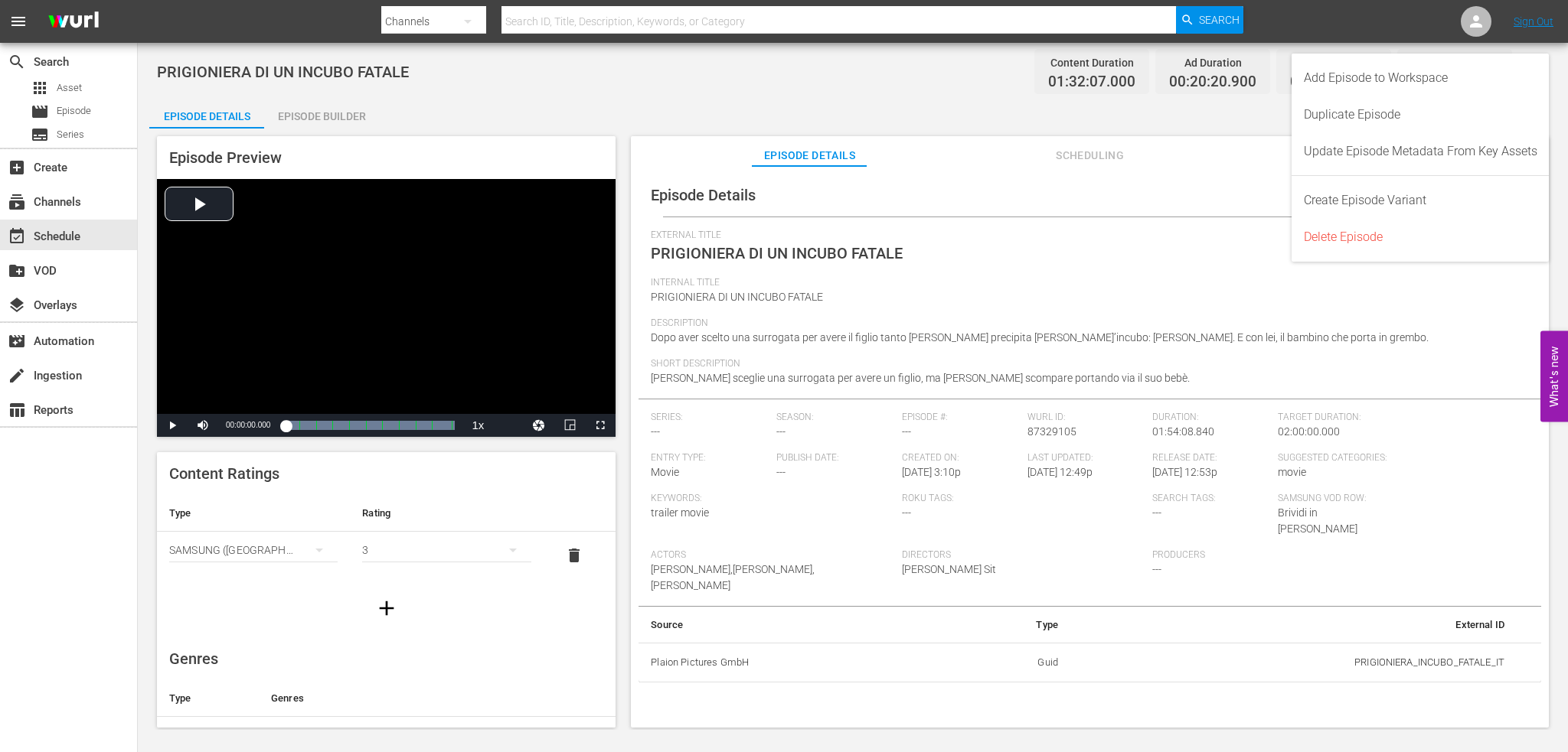
click at [1039, 241] on div "External Title PRIGIONIERA DI UN INCUBO FATALE" at bounding box center [1090, 253] width 878 height 48
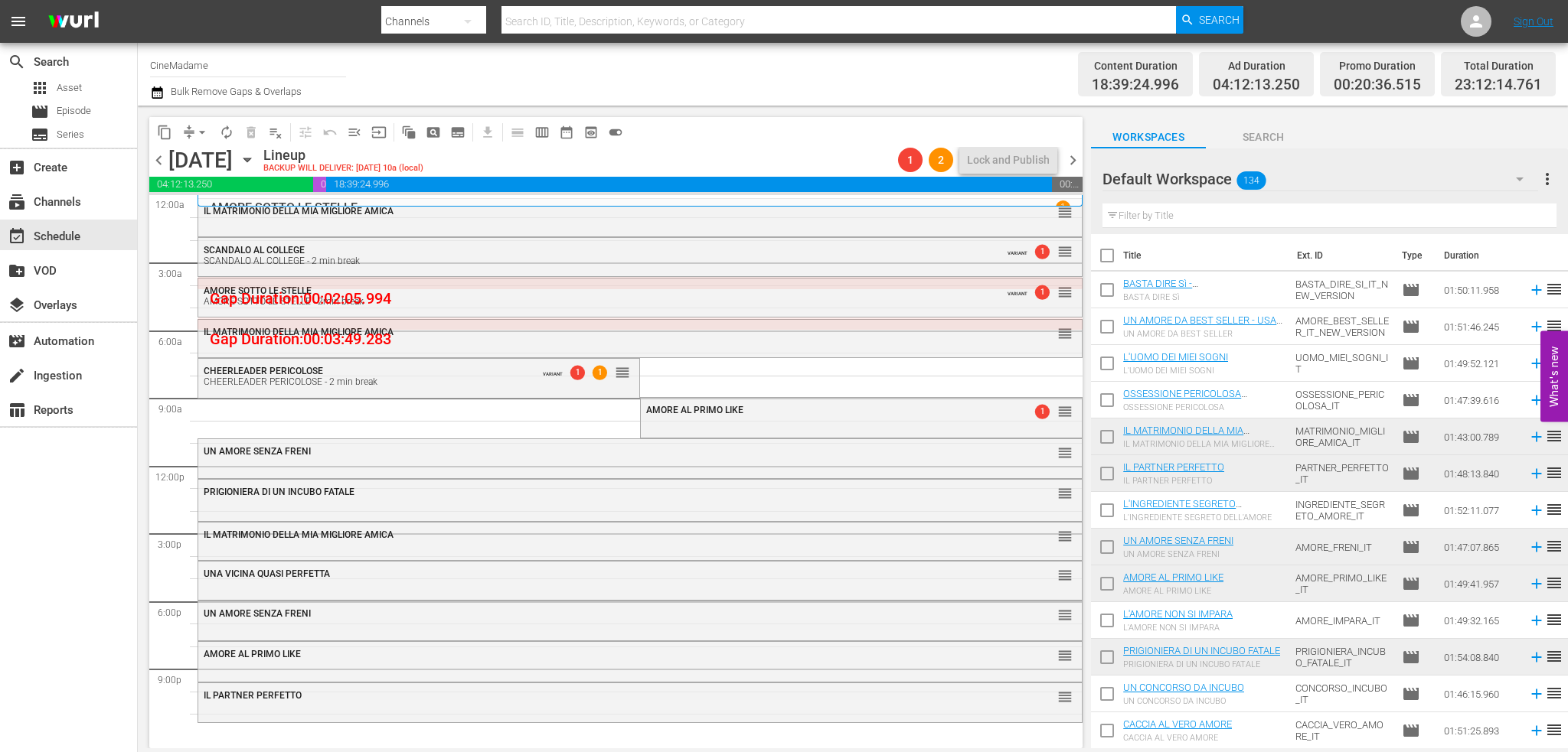
click at [159, 152] on span "chevron_left" at bounding box center [158, 160] width 19 height 19
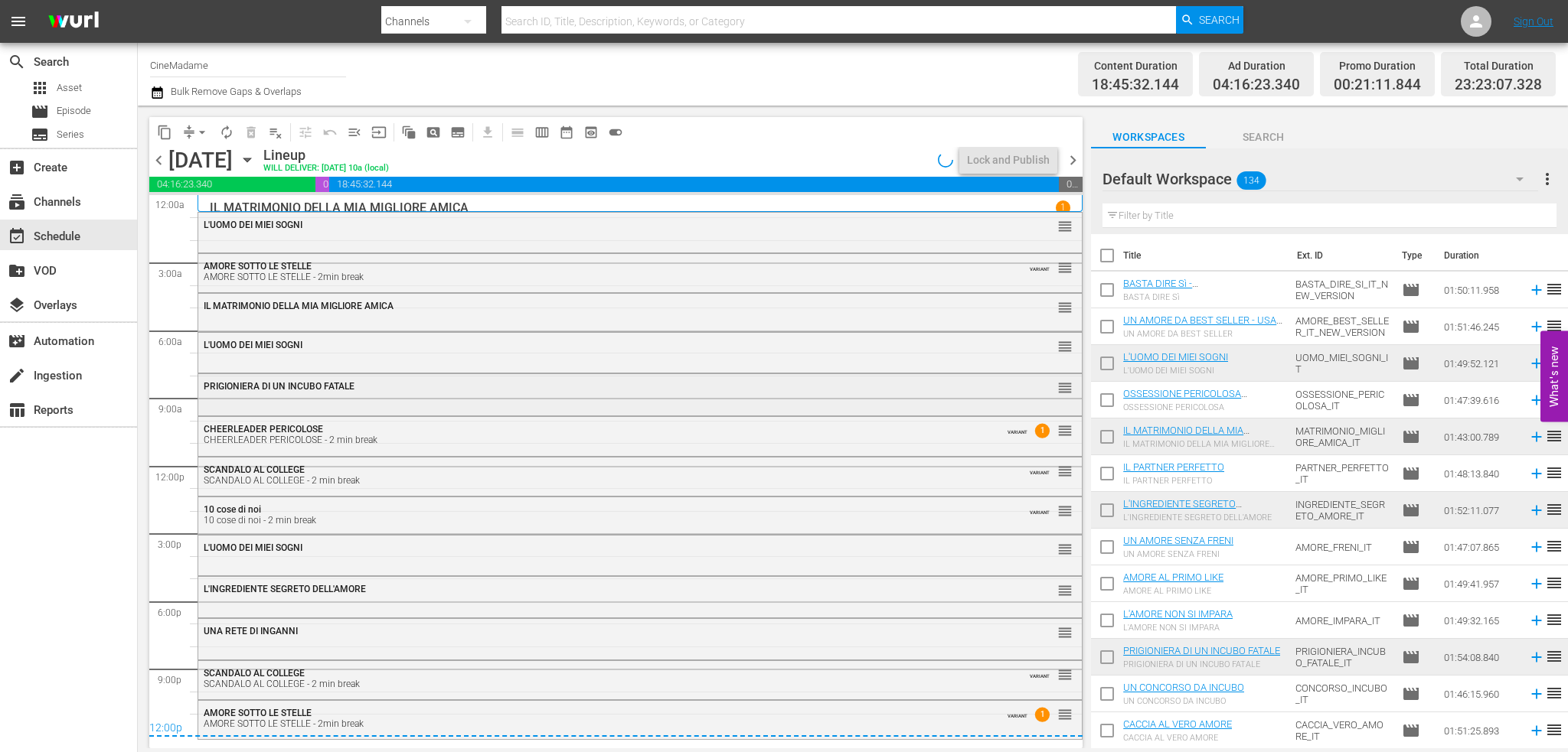
click at [405, 388] on div "PRIGIONIERA DI UN INCUBO FATALE" at bounding box center [597, 386] width 788 height 11
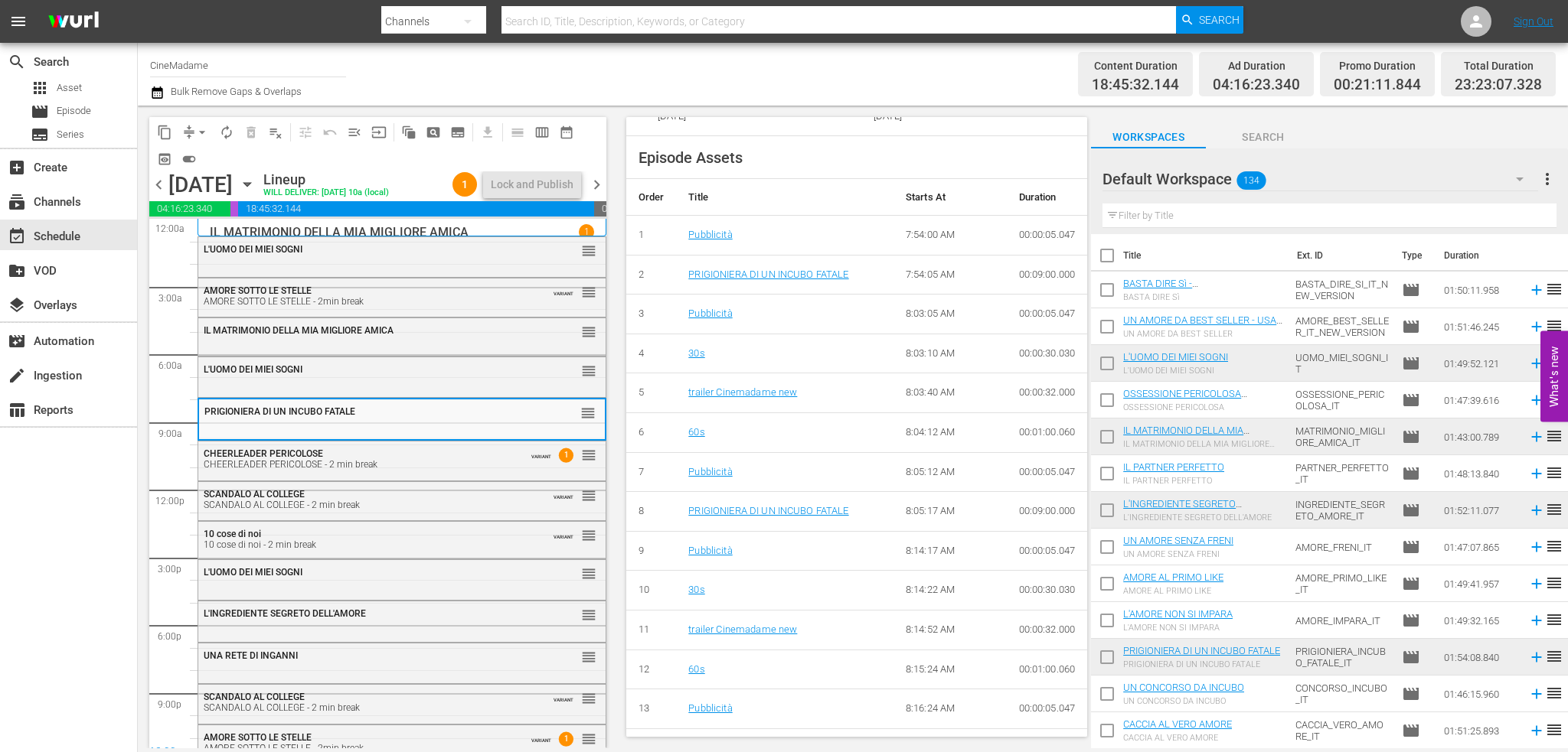
scroll to position [919, 0]
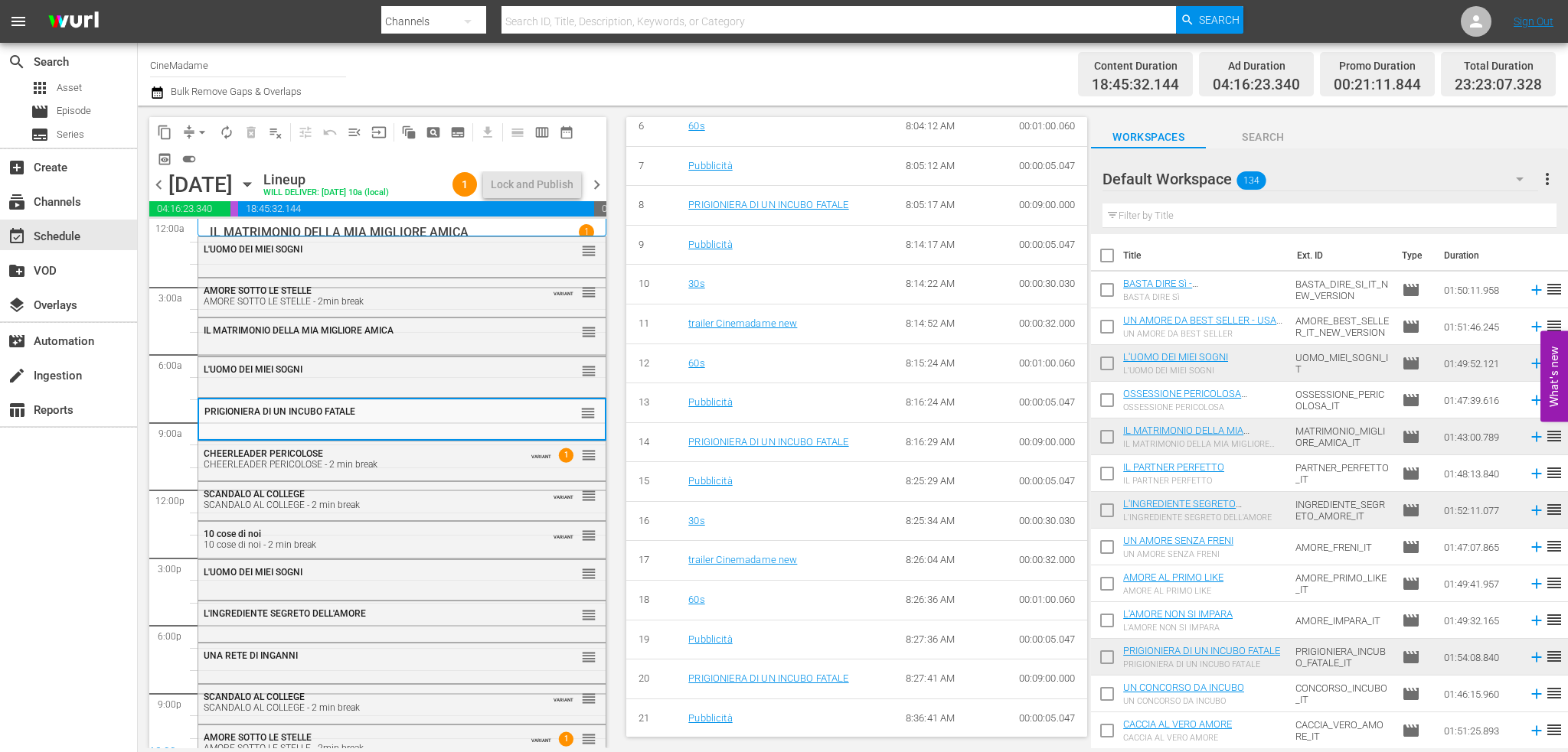
click at [598, 186] on span "chevron_right" at bounding box center [596, 184] width 19 height 19
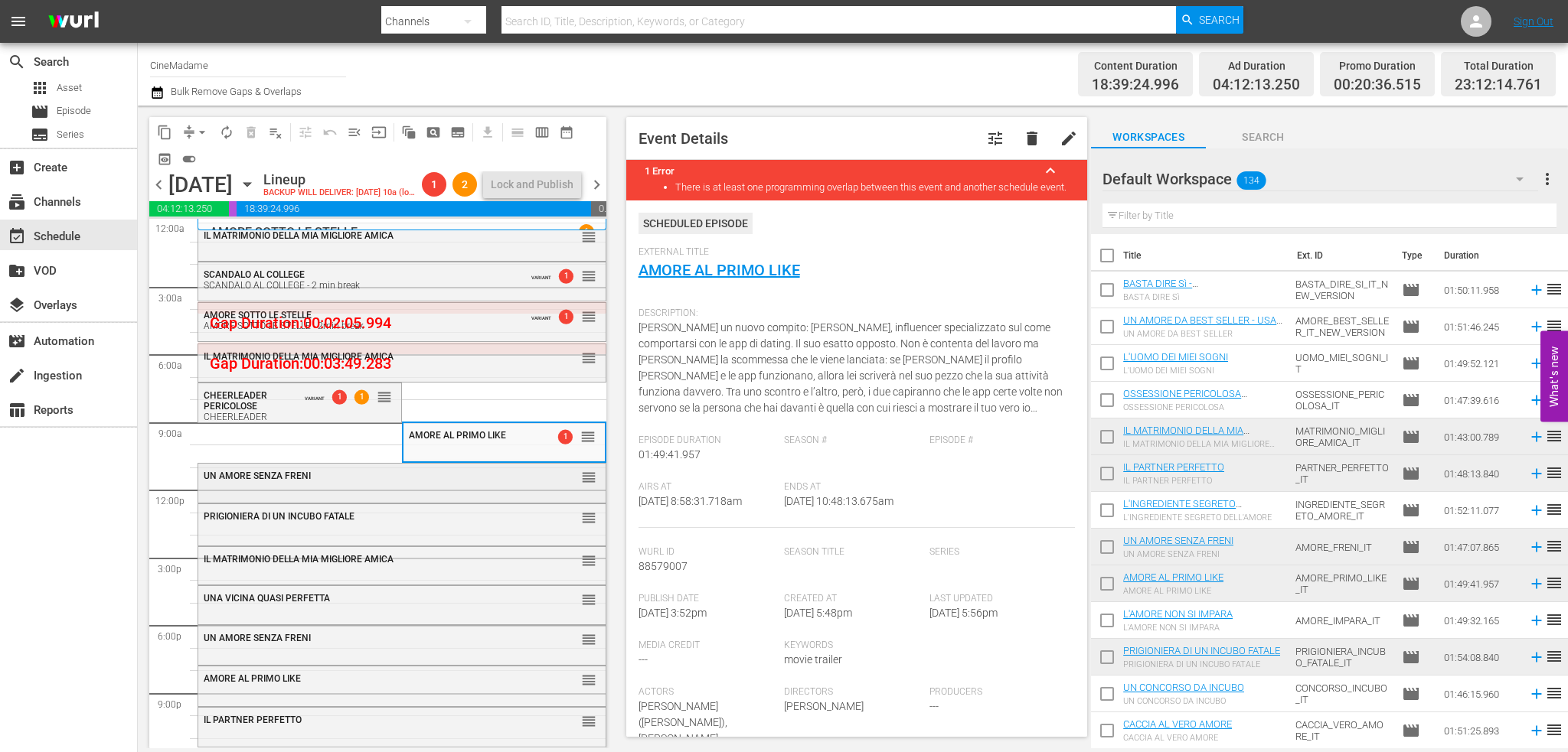
click at [365, 495] on div "UN AMORE SENZA [PERSON_NAME] reorder" at bounding box center [402, 482] width 407 height 36
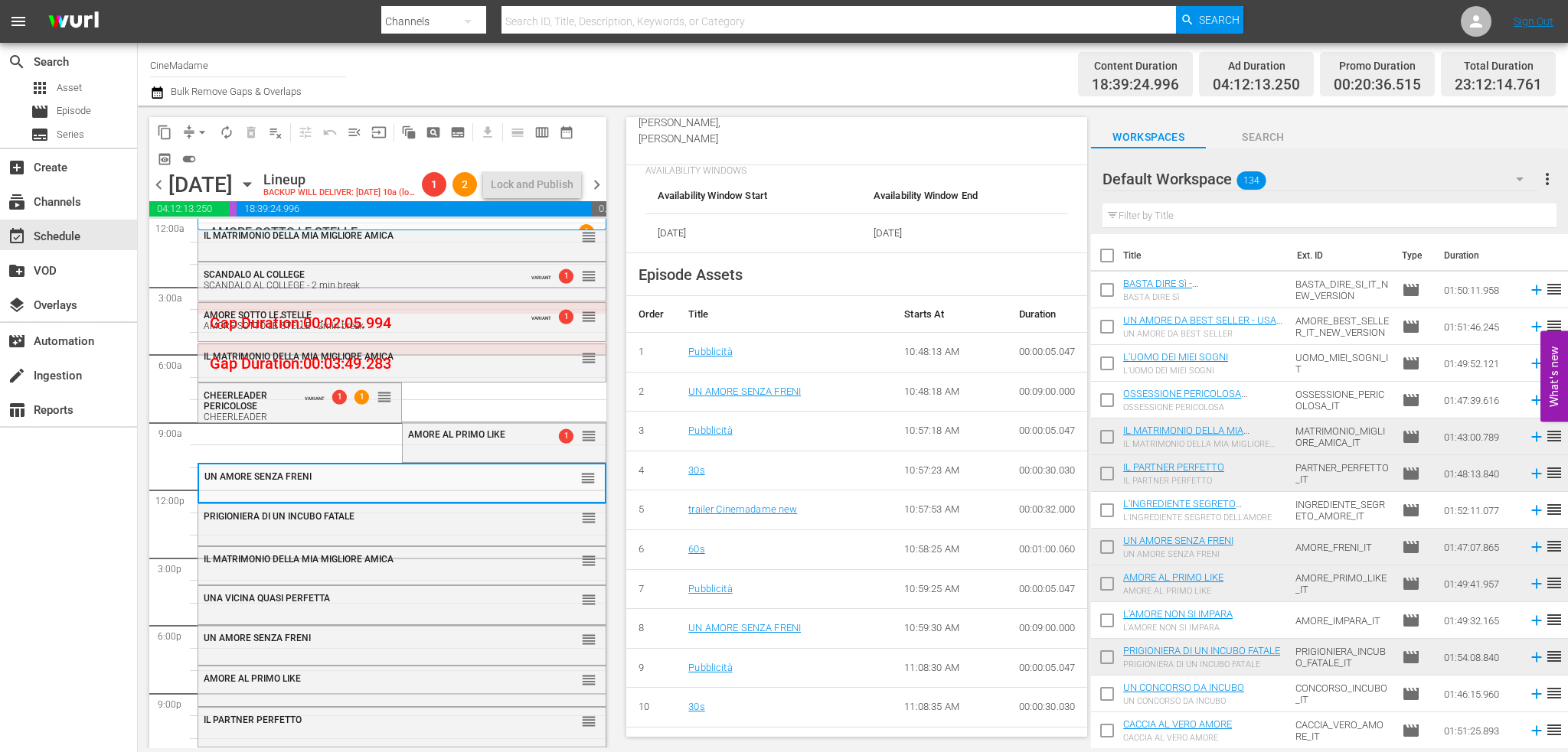
scroll to position [536, 0]
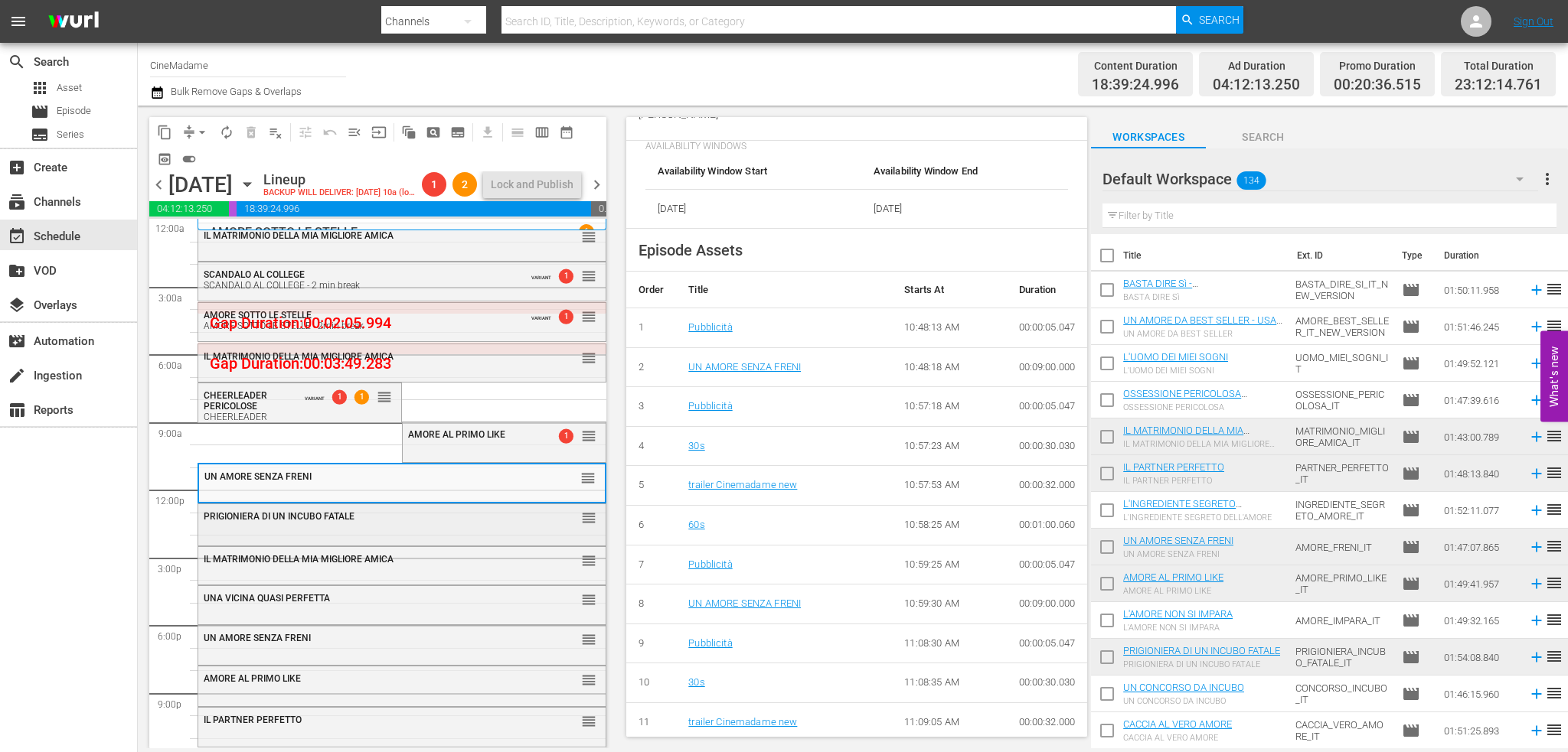
click at [352, 527] on div "PRIGIONIERA DI UN INCUBO FATALE reorder" at bounding box center [402, 517] width 407 height 26
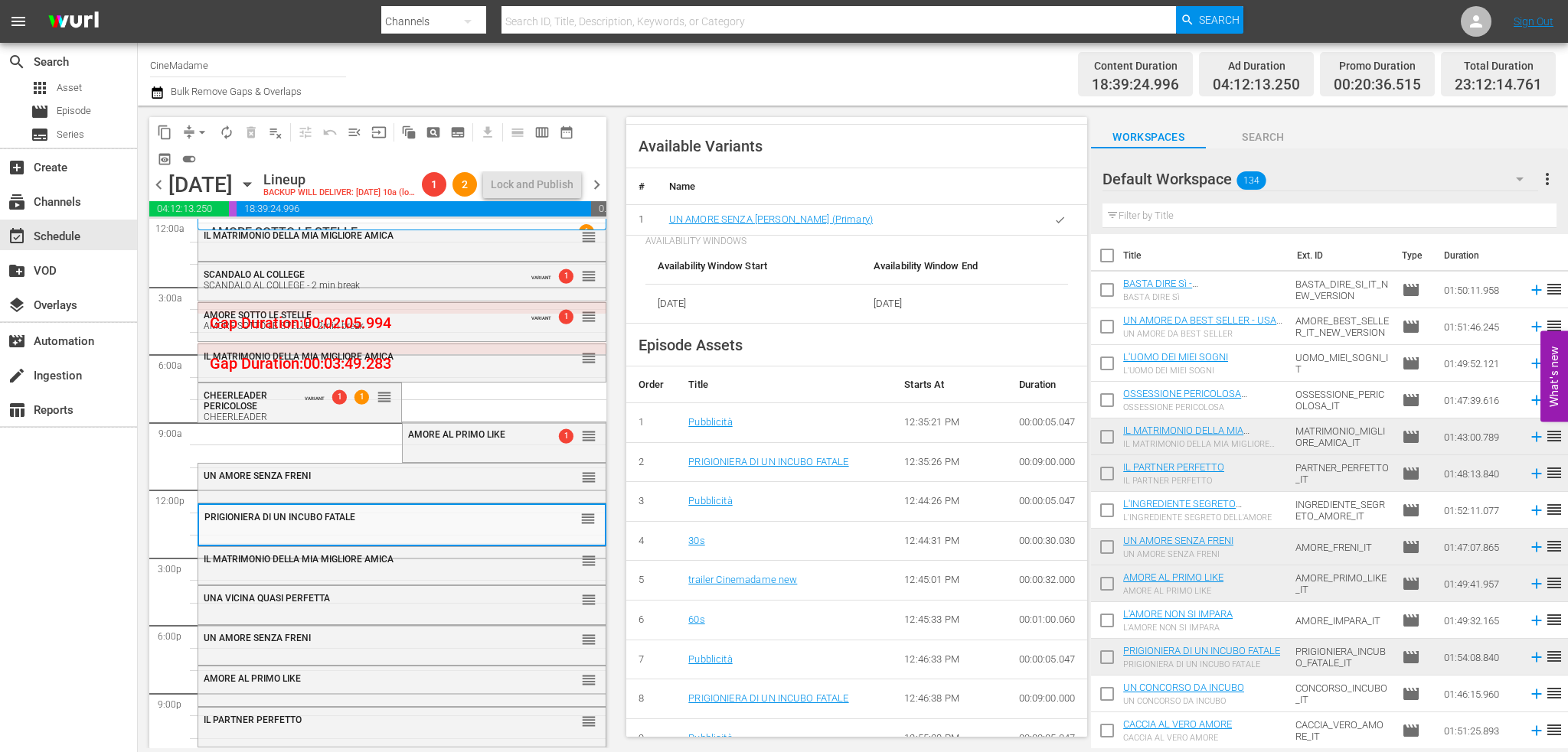
scroll to position [519, 0]
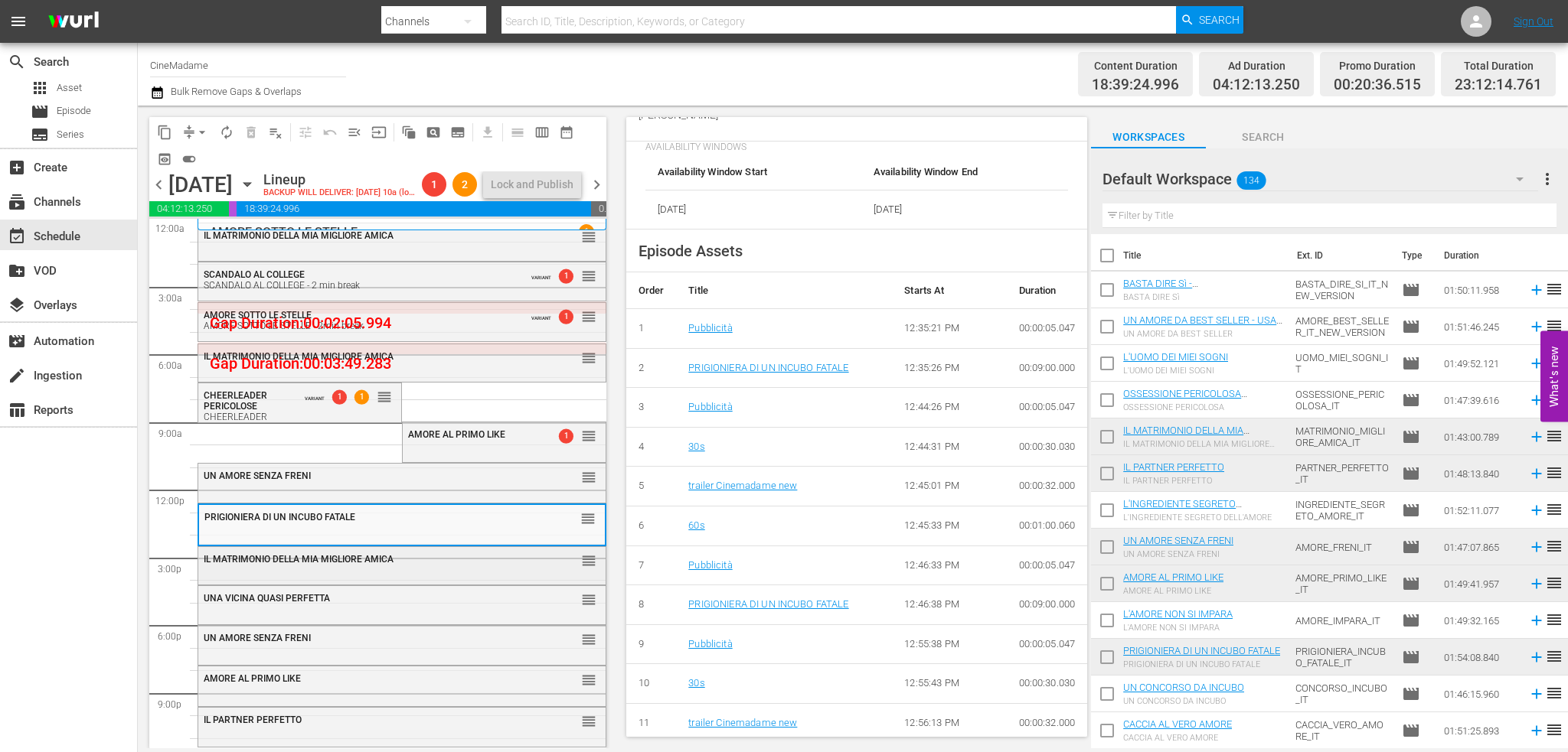
click at [305, 577] on div "IL MATRIMONIO DELLA [PERSON_NAME] AMICA reorder" at bounding box center [402, 564] width 407 height 34
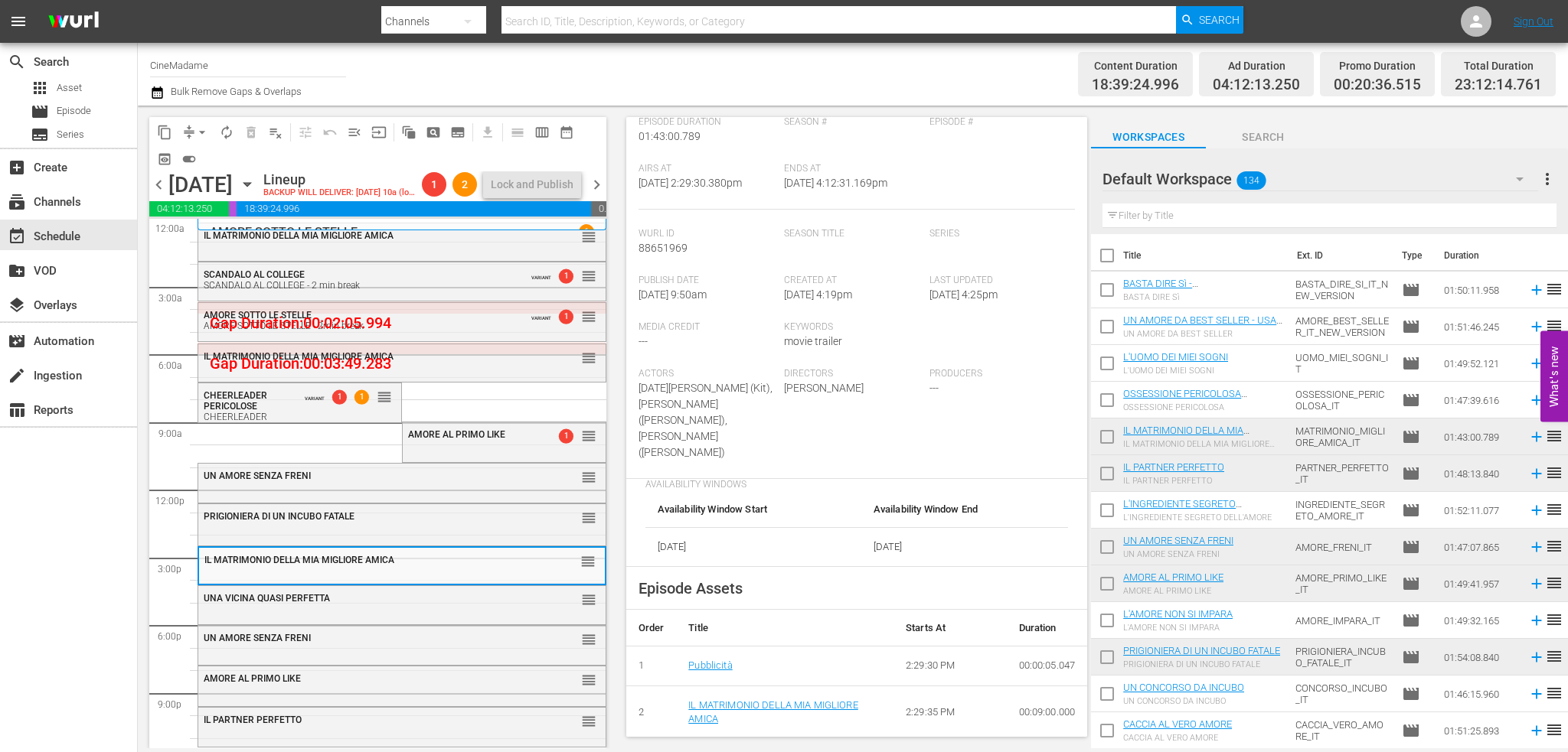
scroll to position [536, 0]
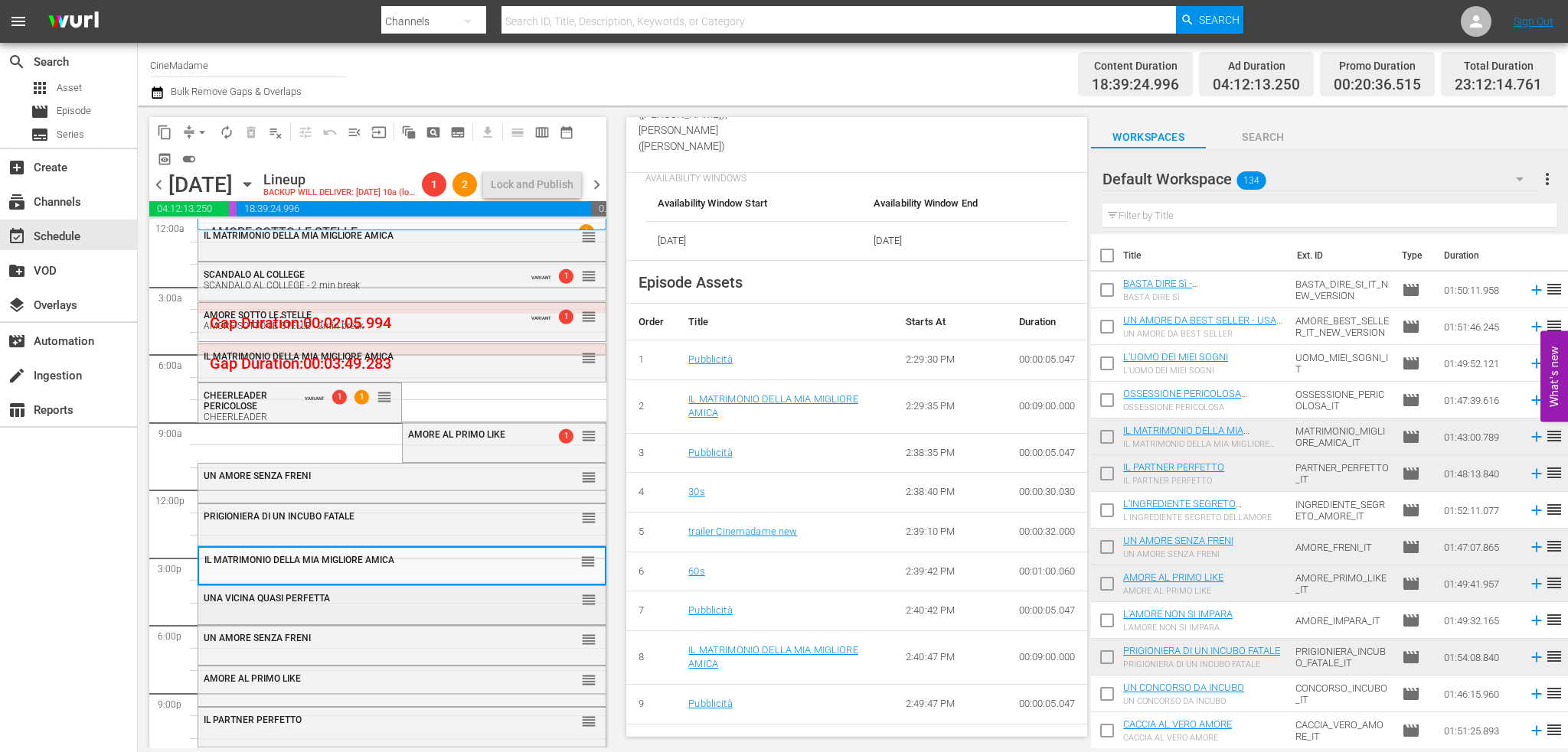
click at [364, 597] on div "UNA VICINA QUASI PERFETTA" at bounding box center [364, 598] width 320 height 11
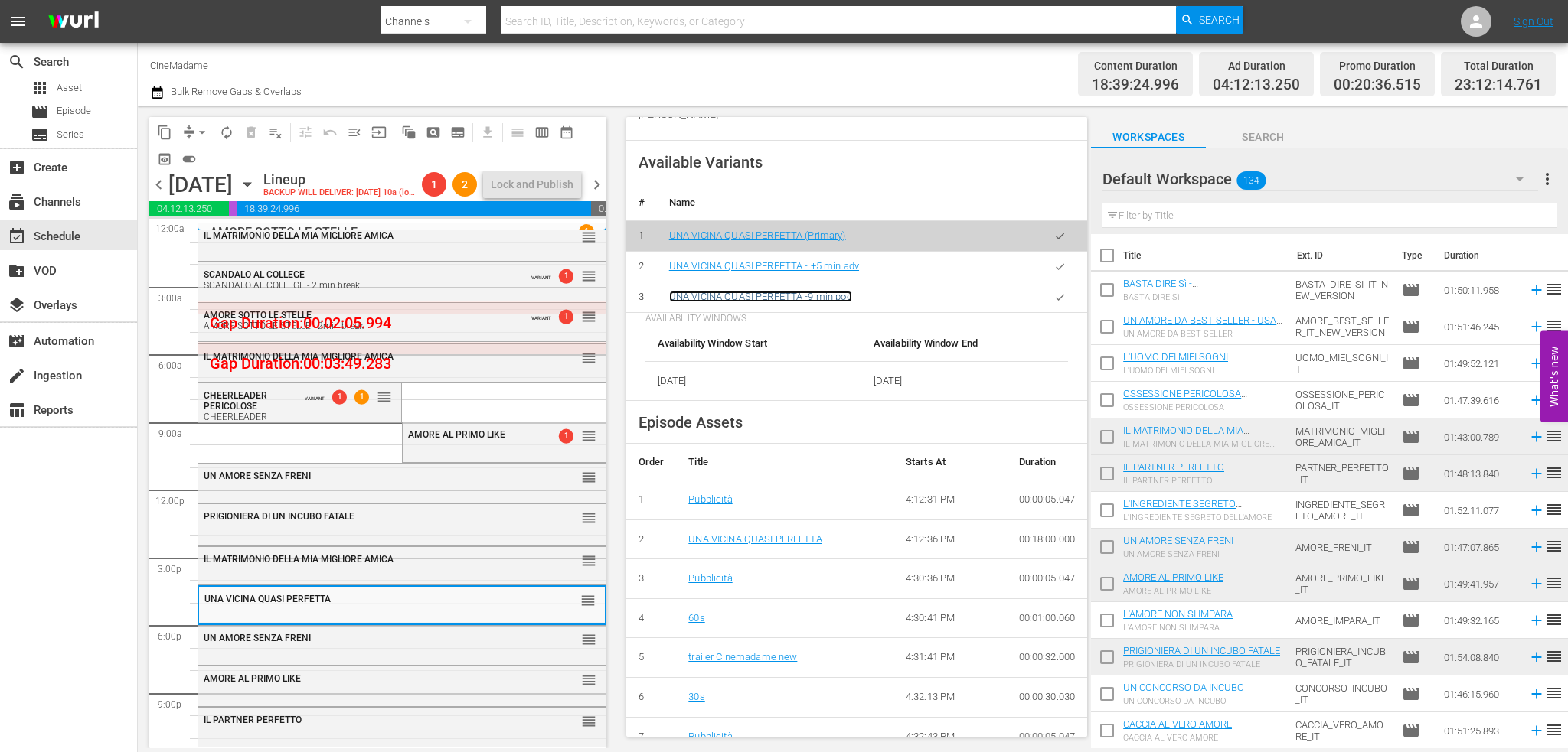
click at [824, 291] on link "UNA VICINA QUASI PERFETTA -9 min pod" at bounding box center [761, 296] width 183 height 12
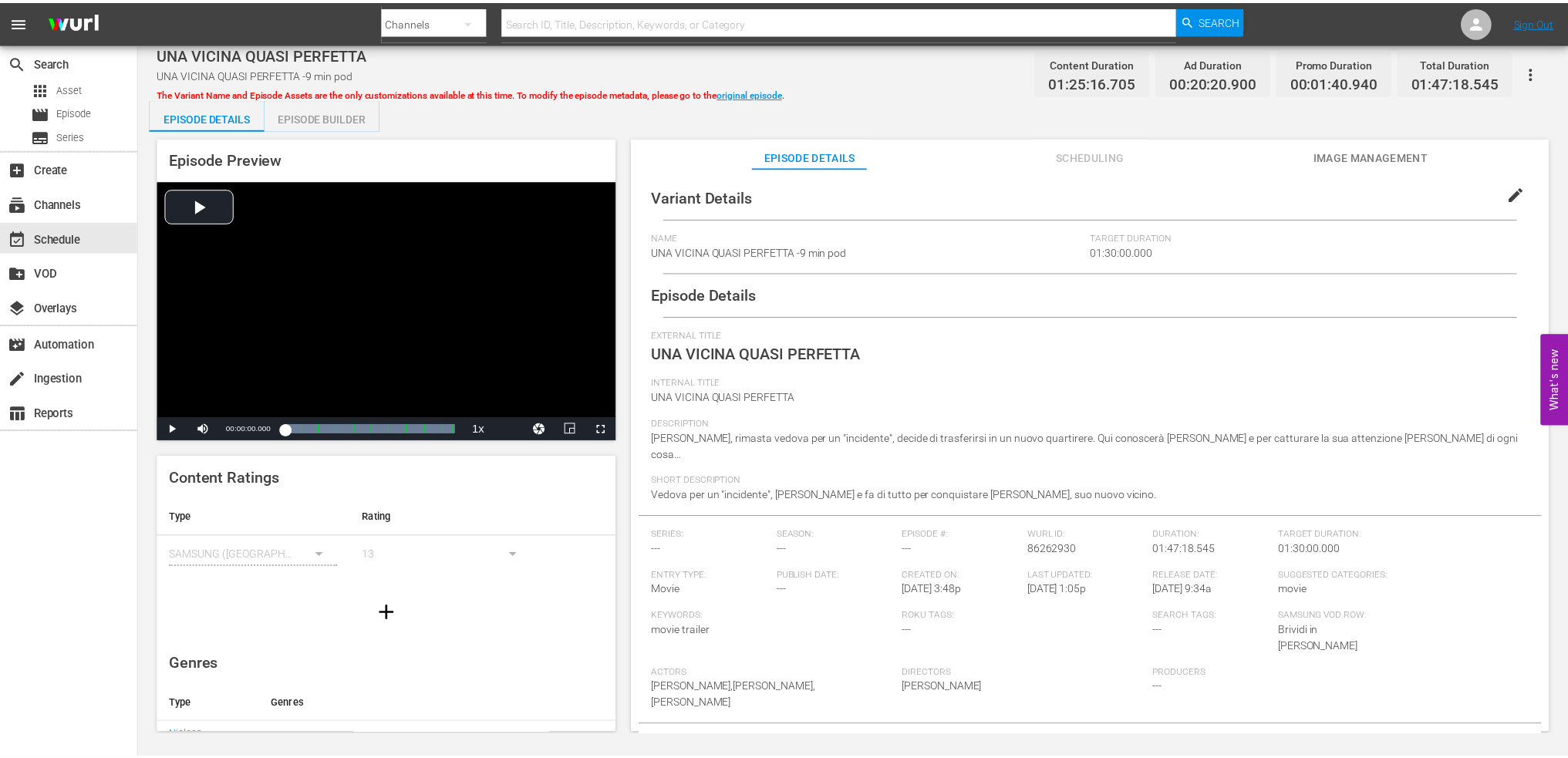
scroll to position [13, 0]
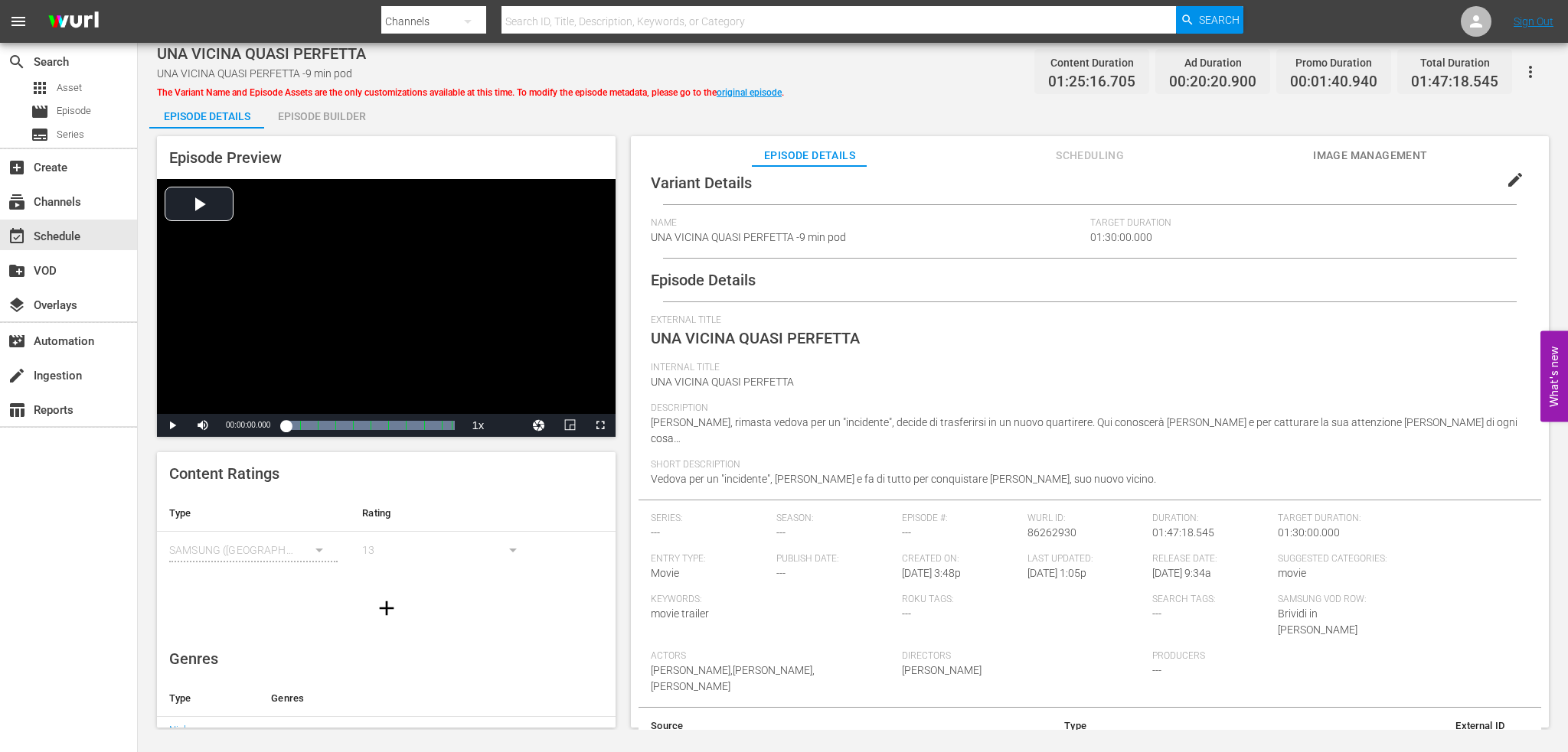
click at [337, 121] on div "Episode Builder" at bounding box center [321, 116] width 115 height 37
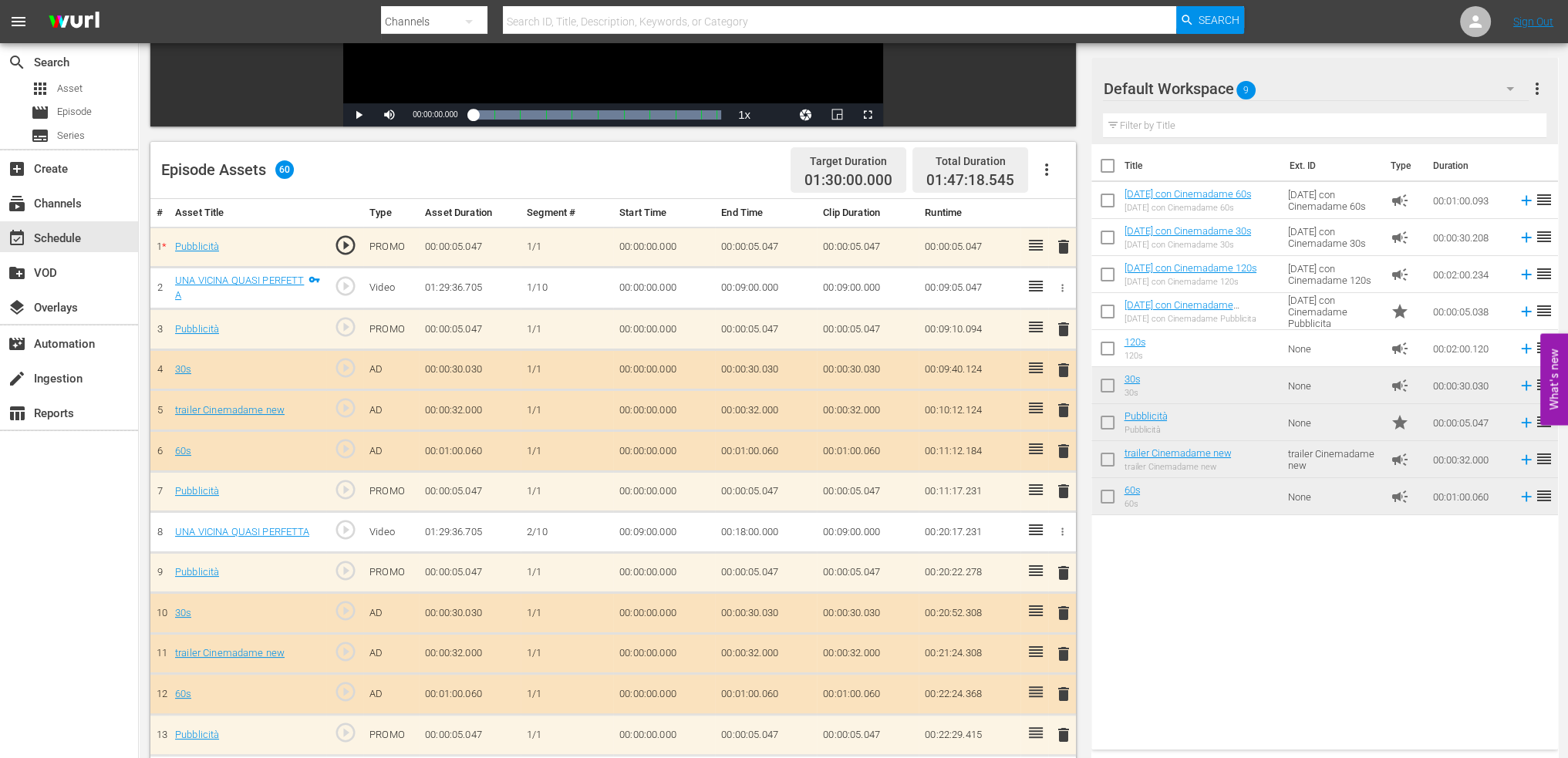
scroll to position [309, 0]
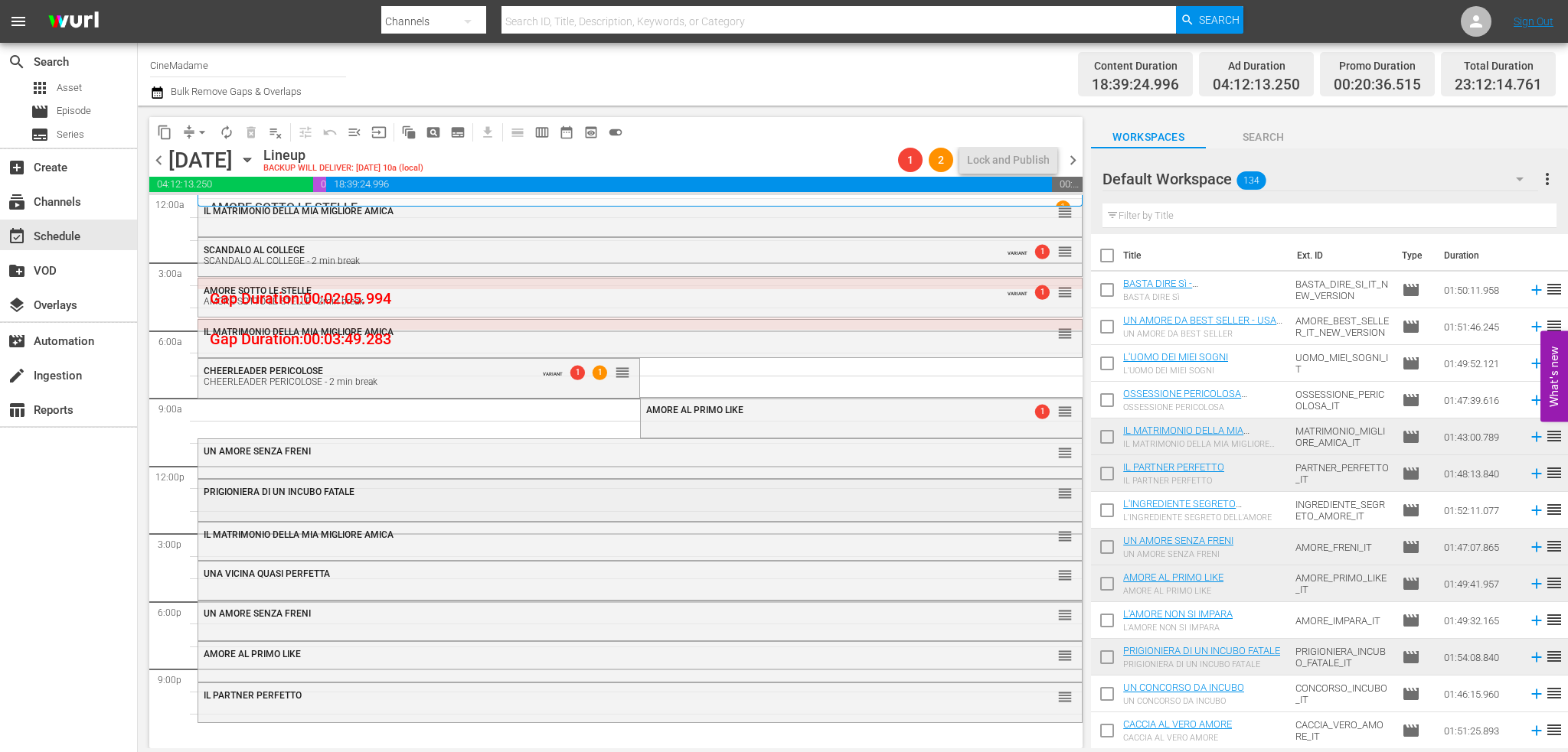
click at [596, 502] on div "PRIGIONIERA DI UN INCUBO FATALE reorder" at bounding box center [640, 492] width 884 height 26
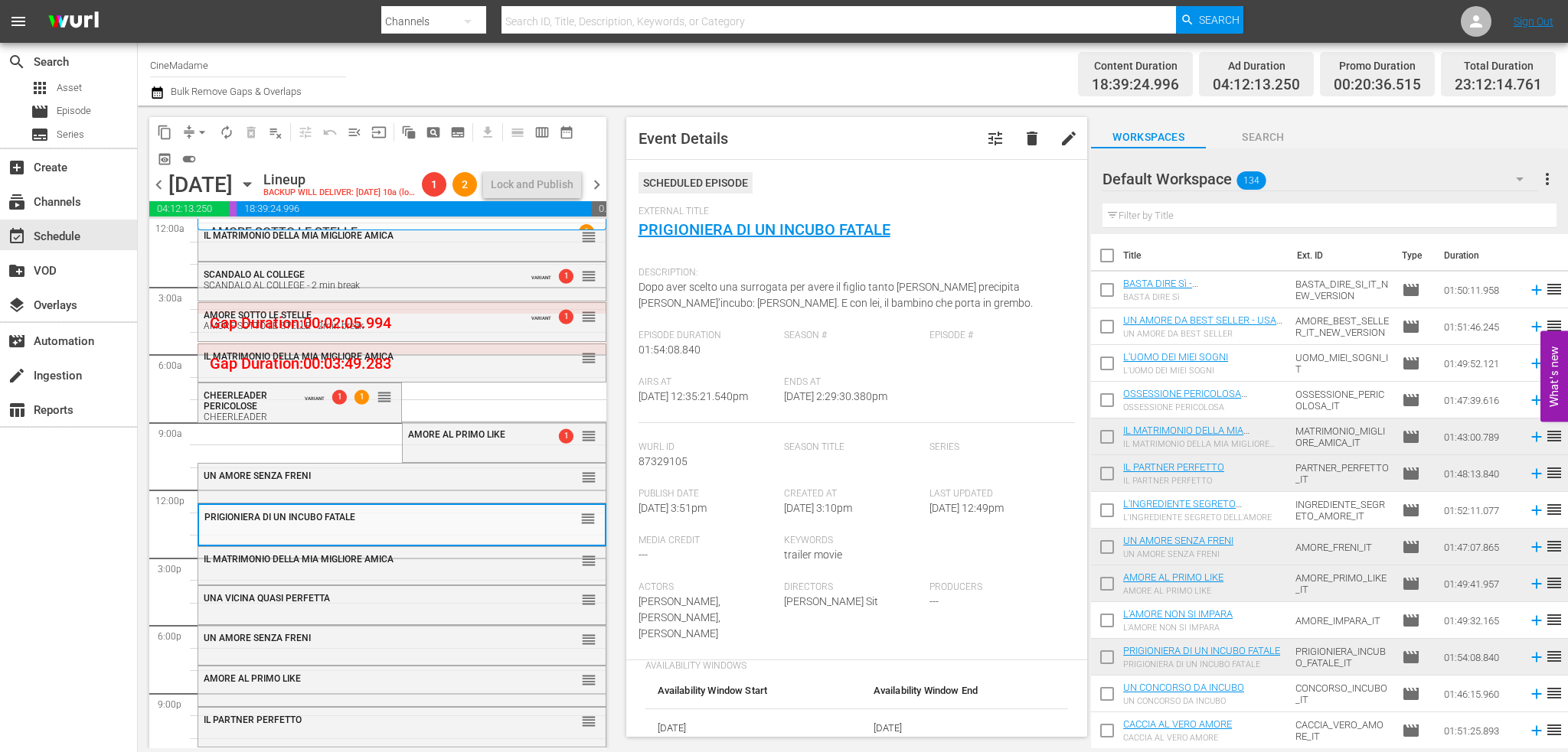
click at [528, 563] on div "reorder" at bounding box center [562, 560] width 69 height 15
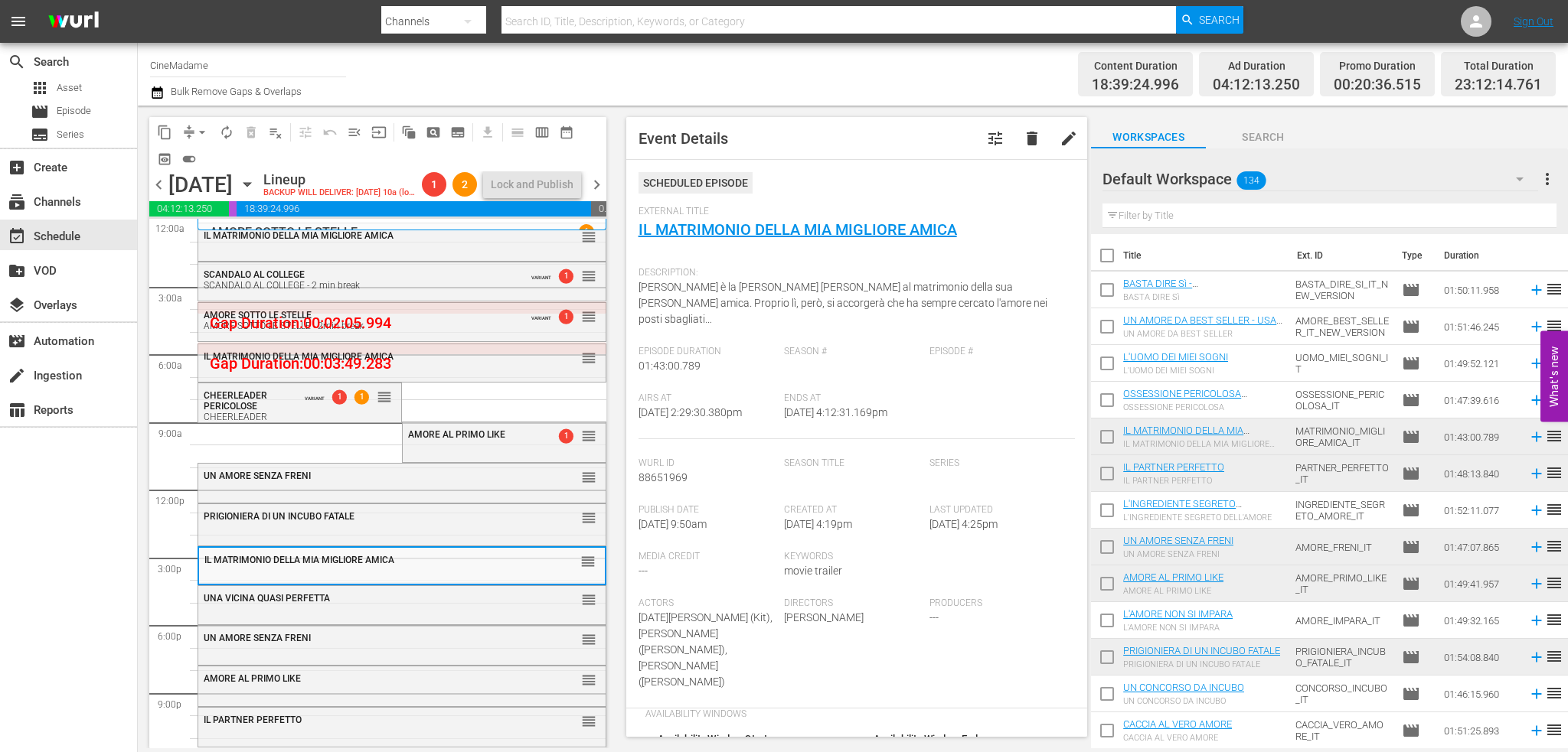
scroll to position [383, 0]
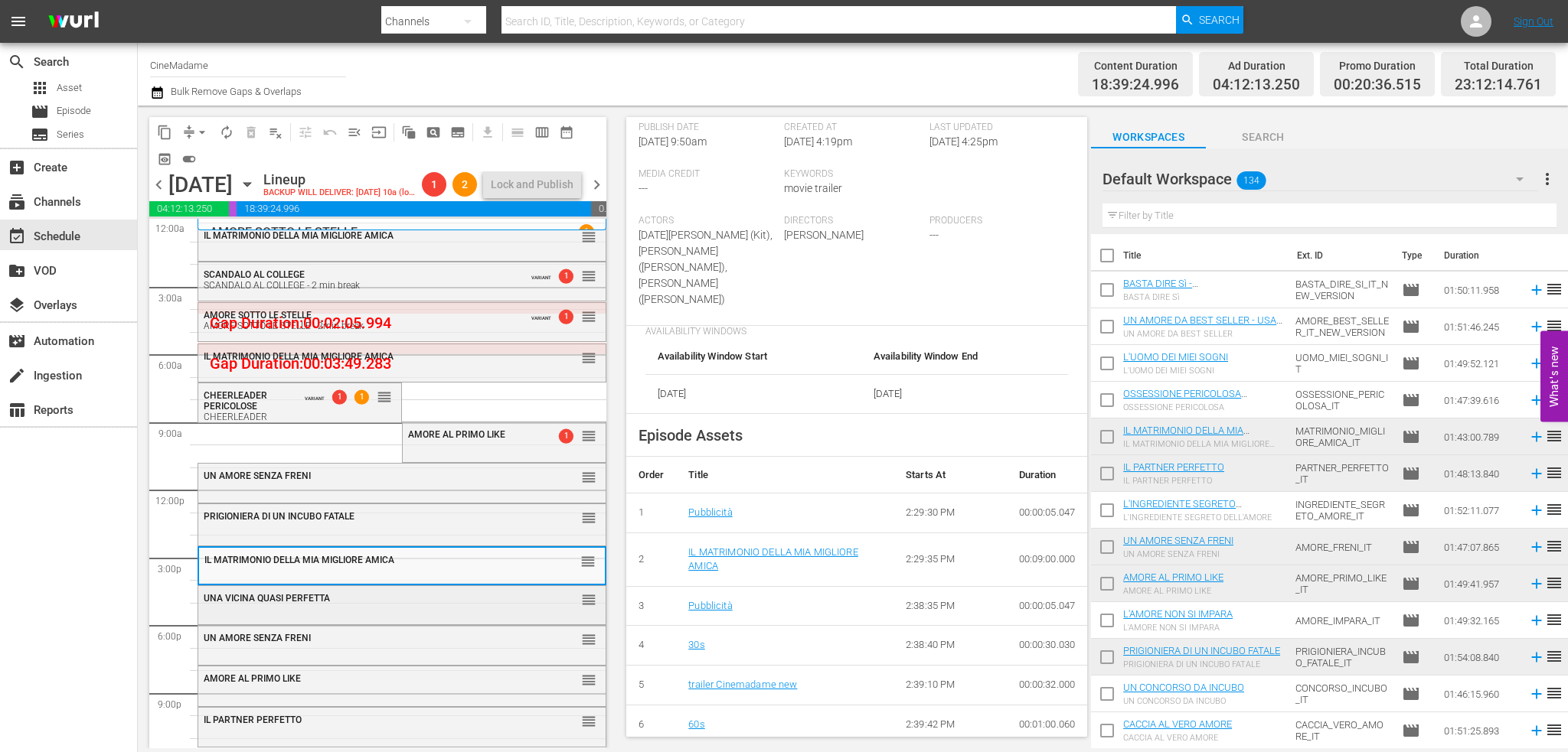
click at [397, 602] on div "UNA VICINA QUASI PERFETTA" at bounding box center [364, 598] width 320 height 11
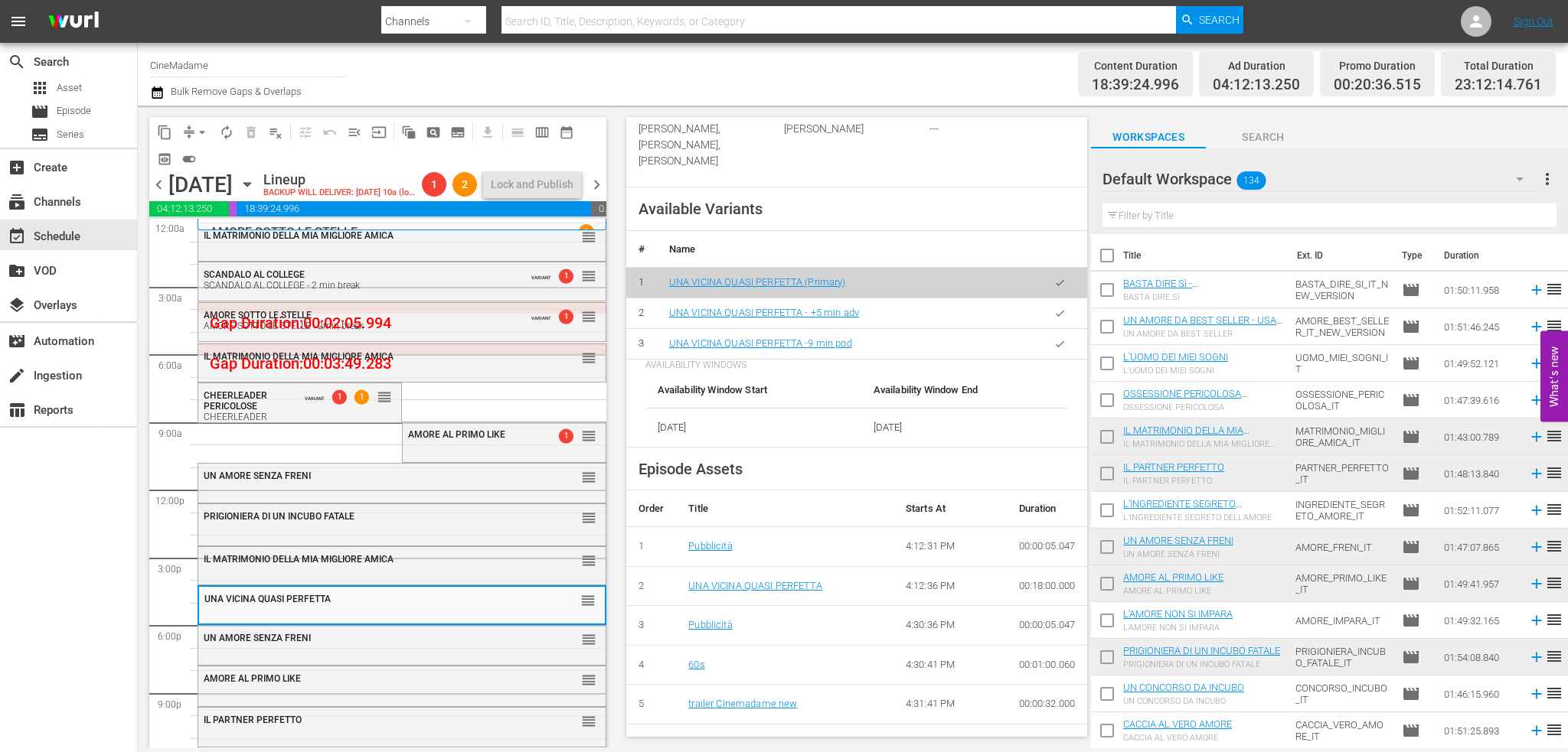
scroll to position [612, 0]
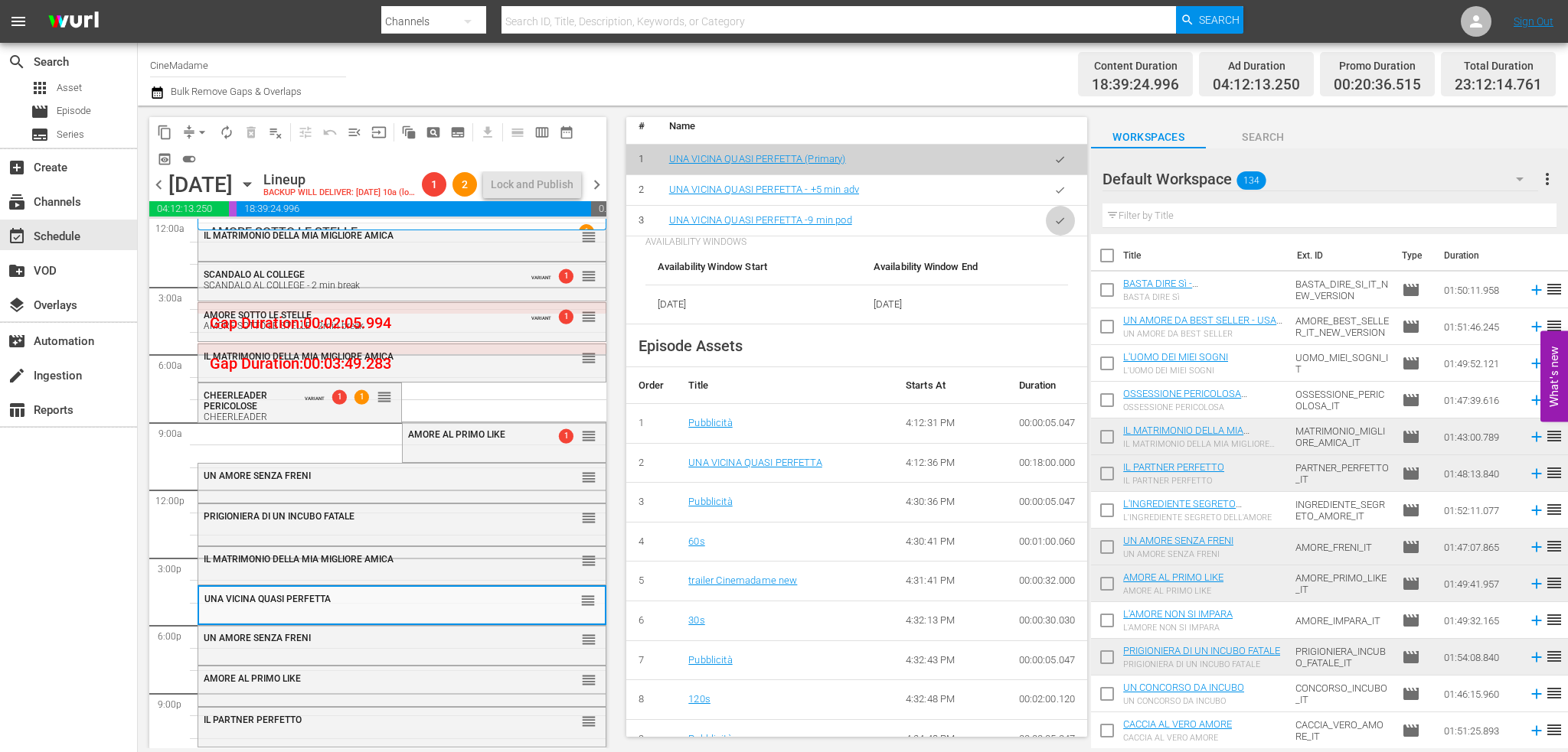
click at [1045, 206] on button "button" at bounding box center [1060, 221] width 30 height 30
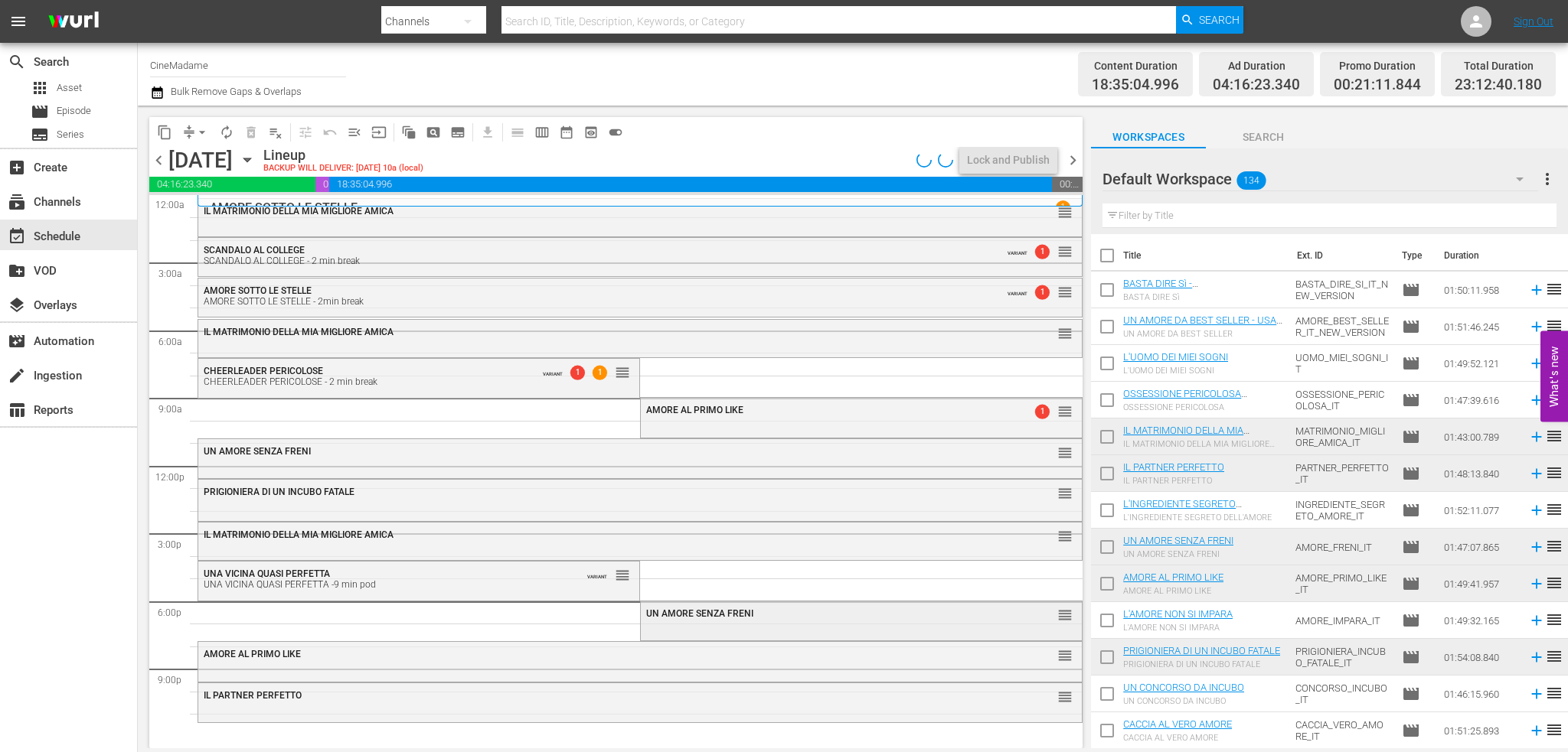
click at [707, 615] on span "UN AMORE SENZA FRENI" at bounding box center [699, 614] width 107 height 11
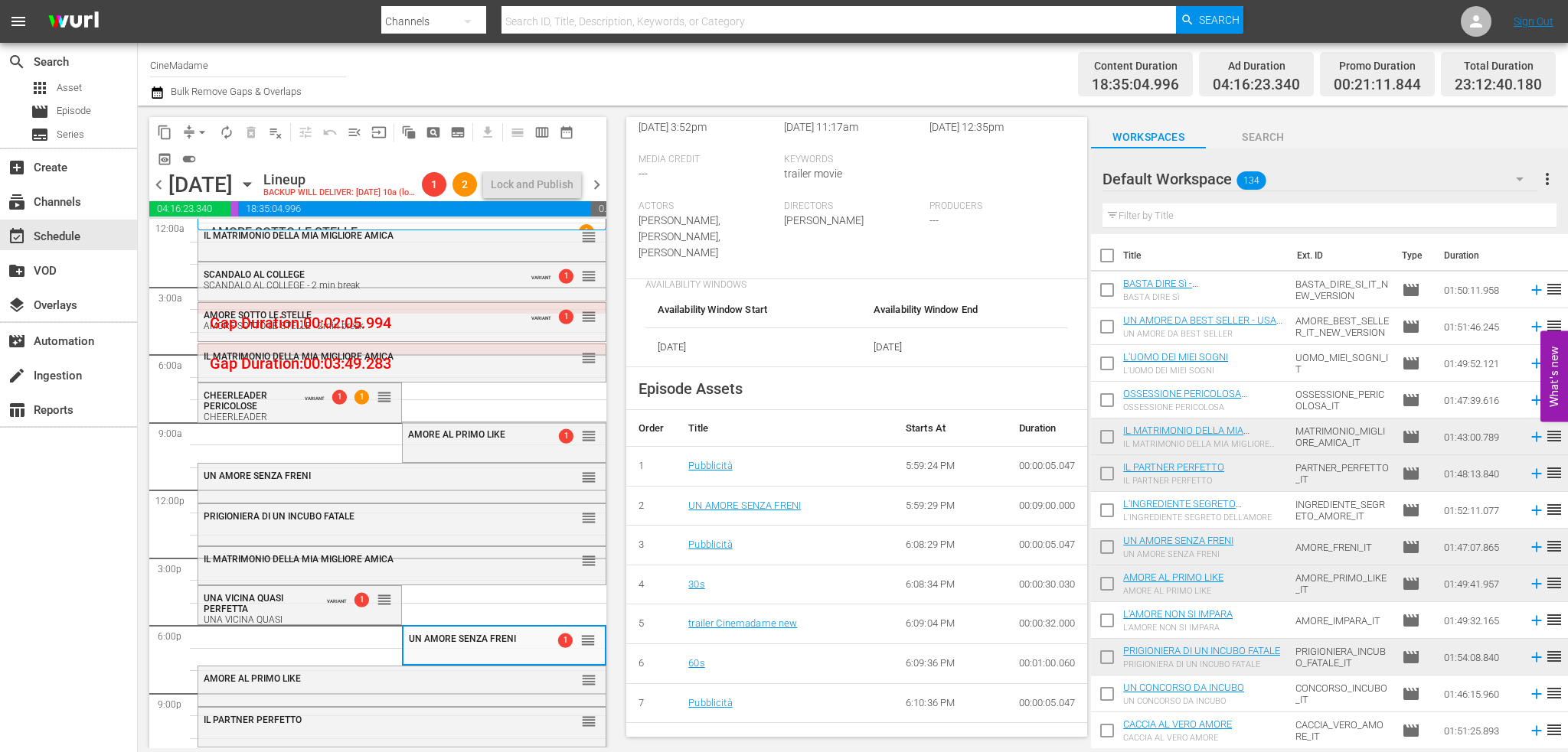
scroll to position [459, 0]
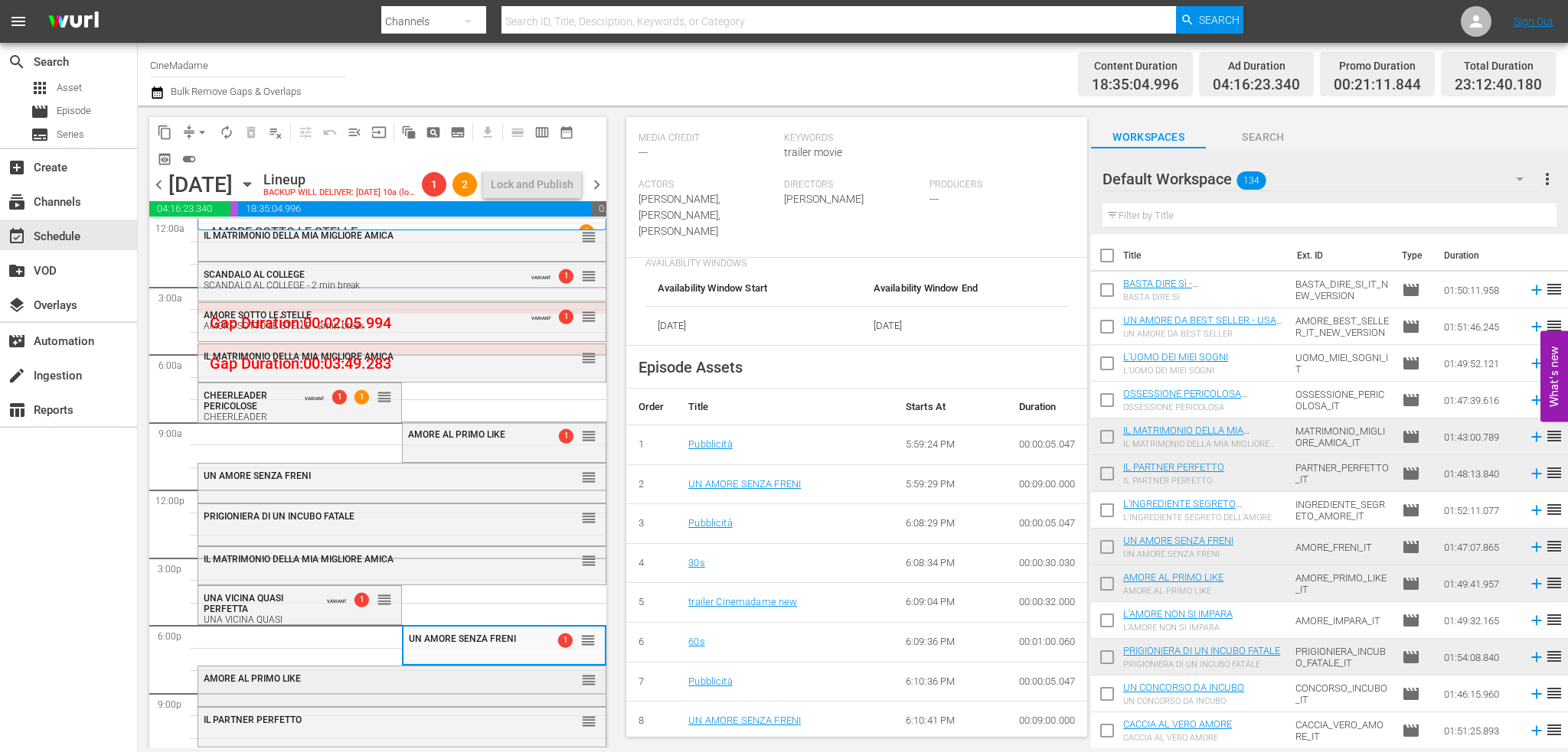
click at [410, 677] on div "AMORE AL PRIMO LIKE" at bounding box center [364, 678] width 320 height 11
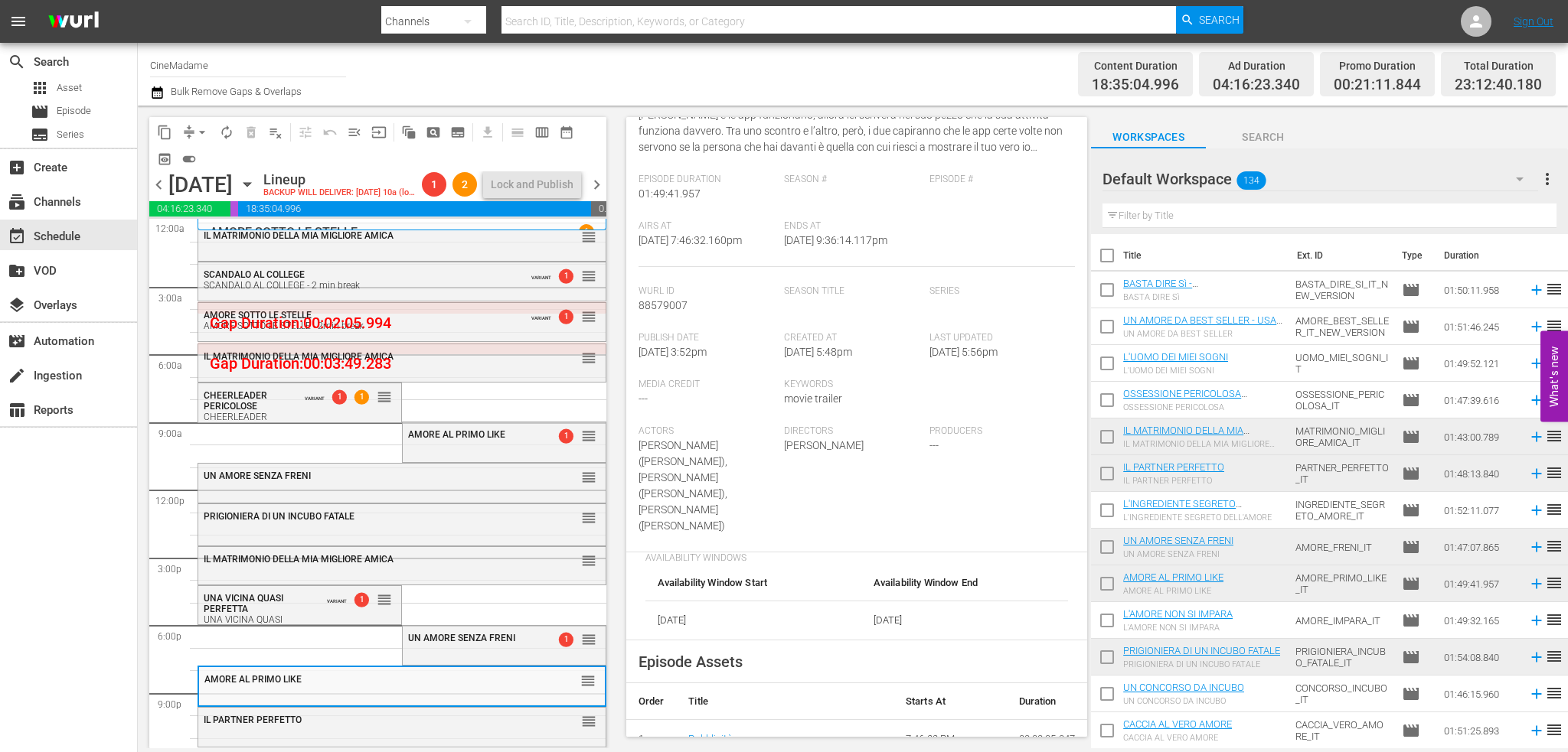
scroll to position [383, 0]
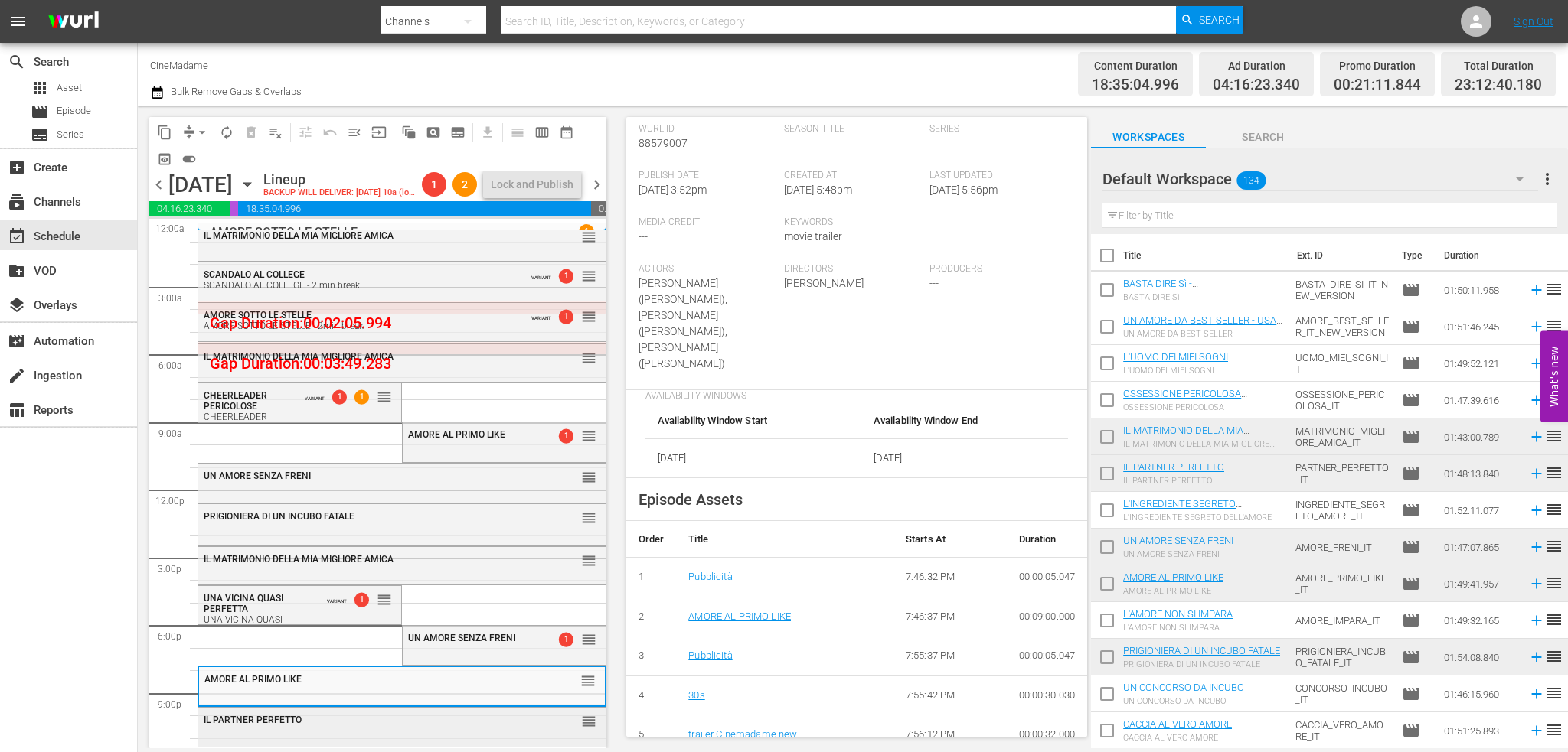
click at [427, 738] on div "IL PARTNER [PERSON_NAME] reorder" at bounding box center [402, 725] width 407 height 36
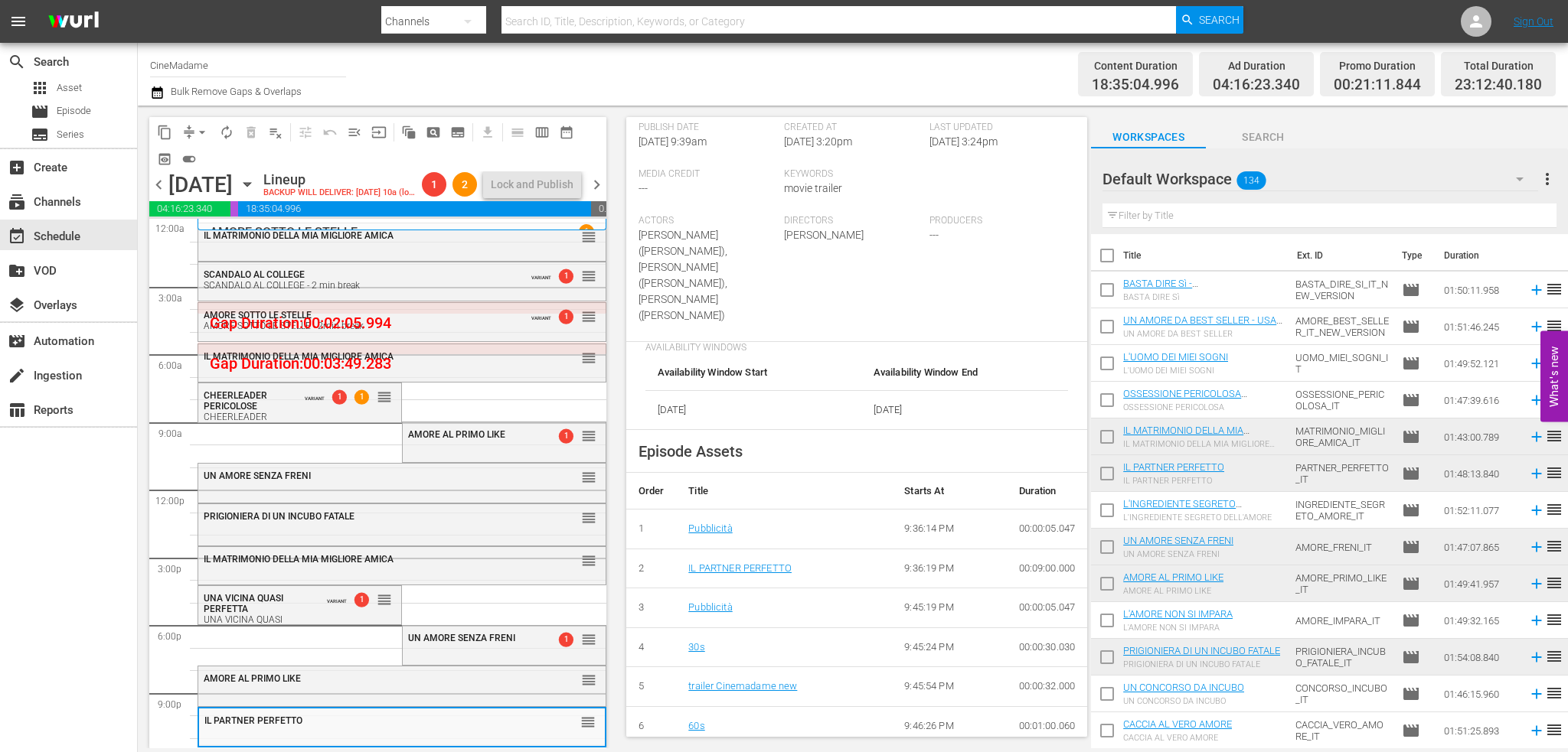
click at [194, 135] on span "arrow_drop_down" at bounding box center [202, 132] width 15 height 15
click at [253, 217] on li "Align to End of Previous Day" at bounding box center [203, 214] width 161 height 25
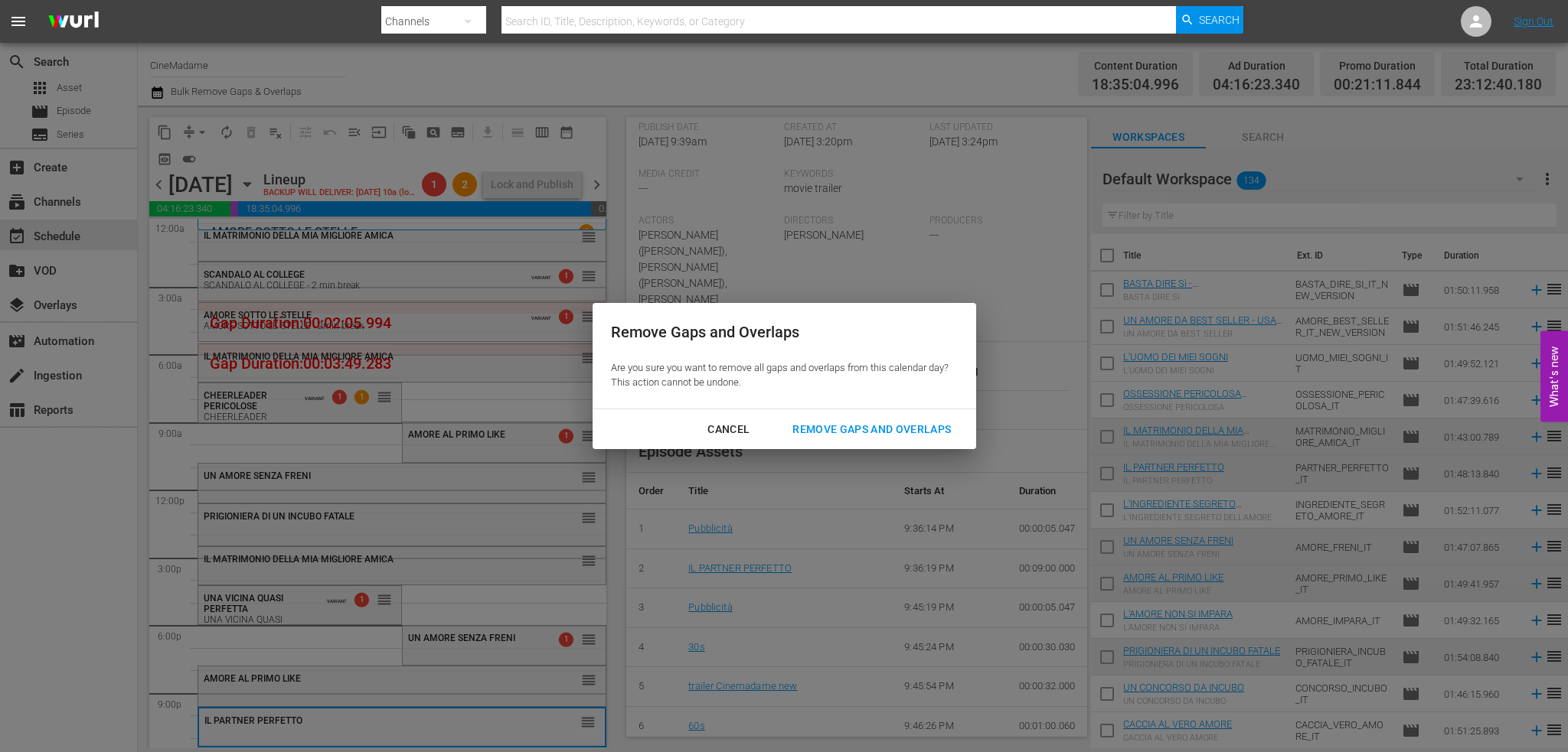
click at [892, 400] on div "Remove Gaps and Overlaps Are you sure you want to remove all gaps and overlaps …" at bounding box center [784, 356] width 384 height 106
click at [874, 430] on div "Remove Gaps and Overlaps" at bounding box center [871, 430] width 183 height 19
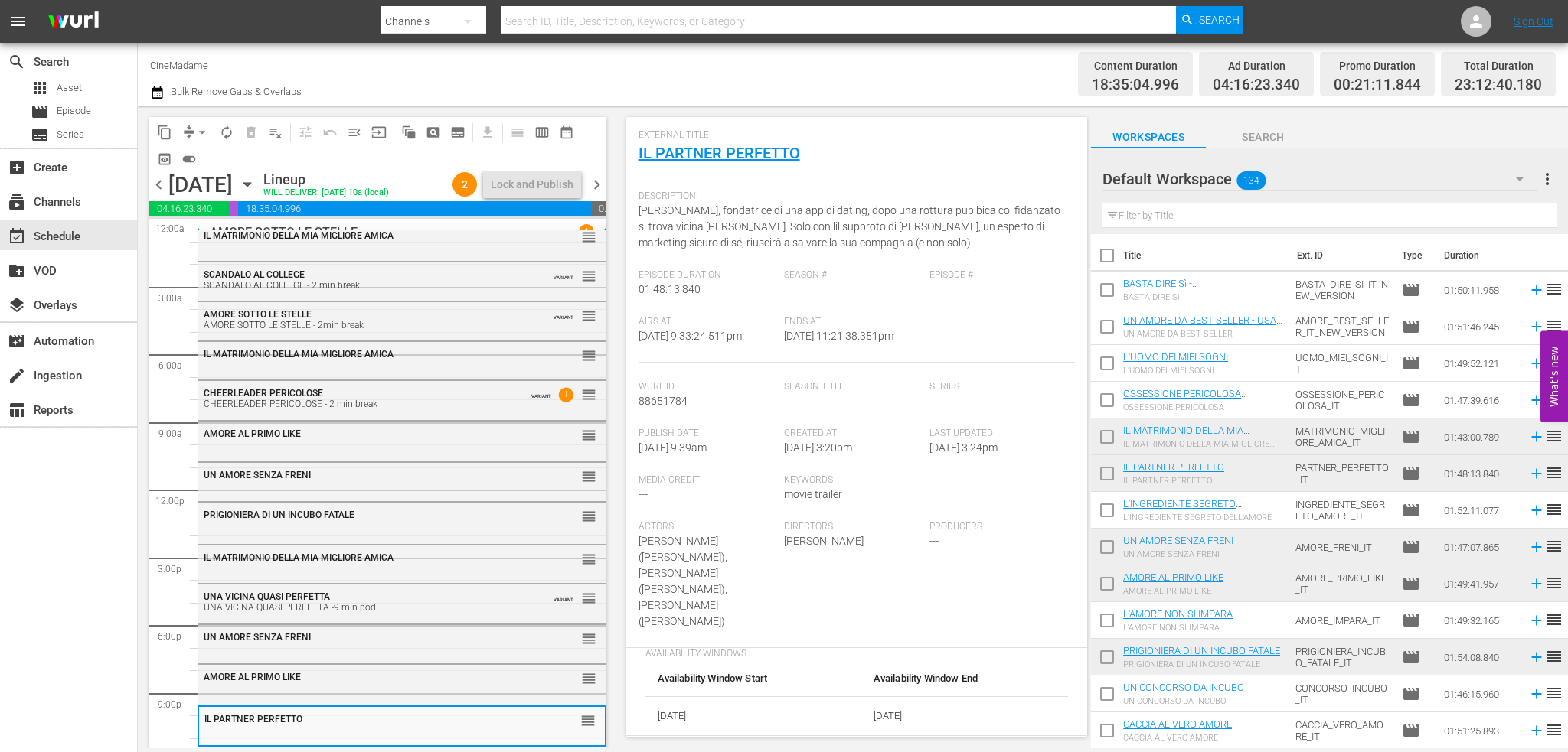
scroll to position [0, 0]
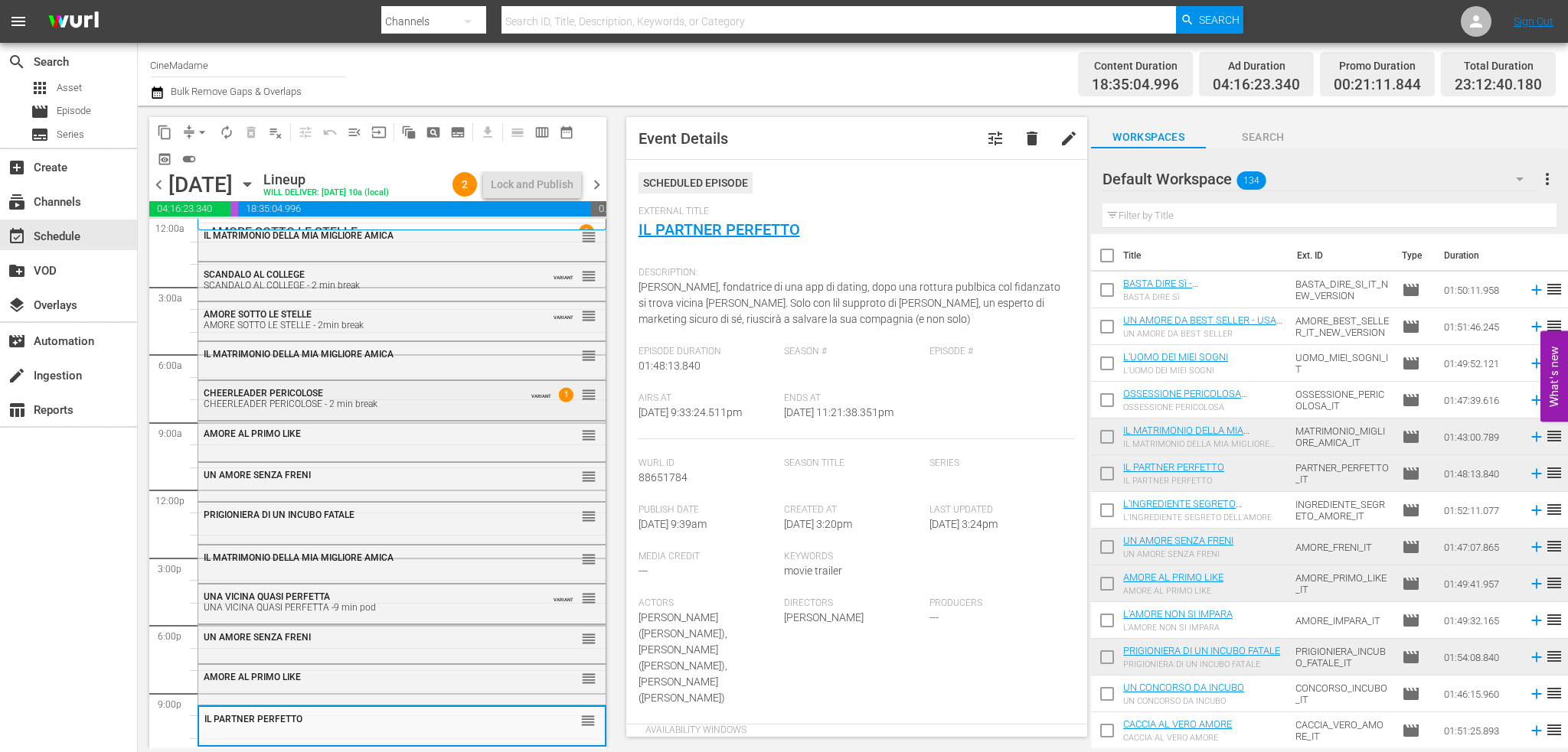
click at [295, 383] on div "CHEERLEADER PERICOLOSE CHEERLEADER PERICOLOSE - 2 min break VARIANT 1 reorder" at bounding box center [402, 398] width 407 height 33
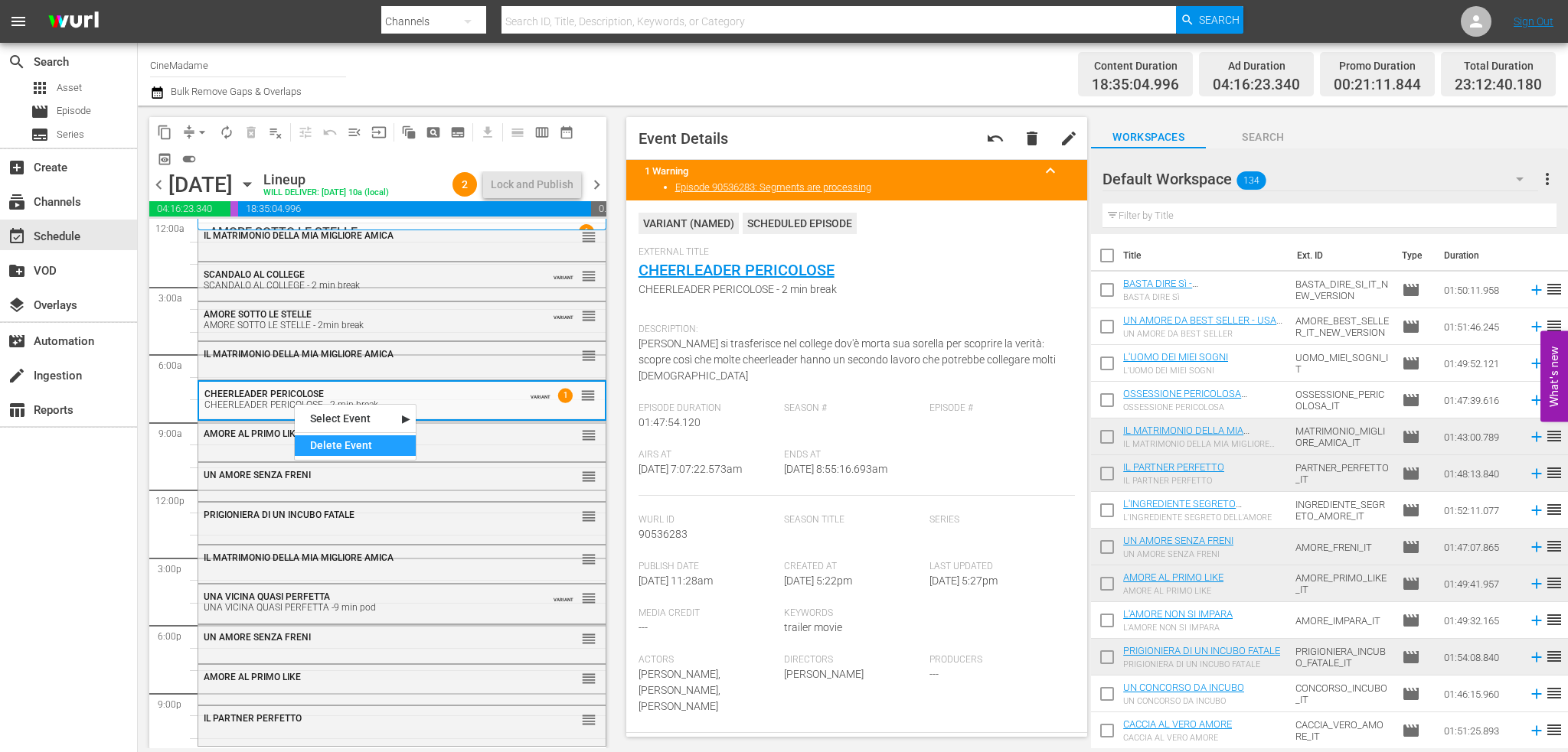
click at [346, 454] on div "Delete Event" at bounding box center [355, 446] width 121 height 21
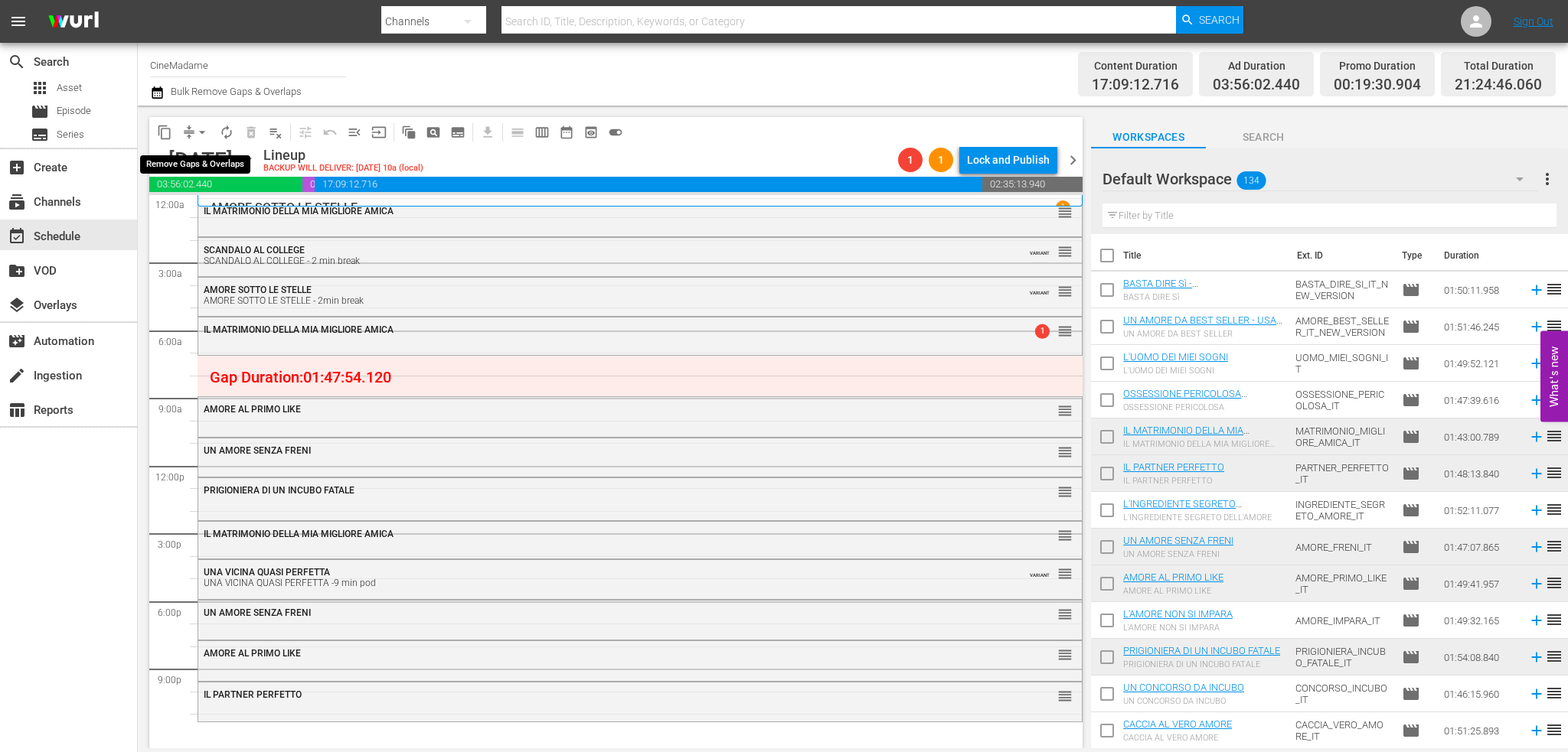
click at [193, 136] on button "arrow_drop_down" at bounding box center [202, 131] width 24 height 24
click at [220, 212] on li "Align to End of Previous Day" at bounding box center [203, 214] width 161 height 25
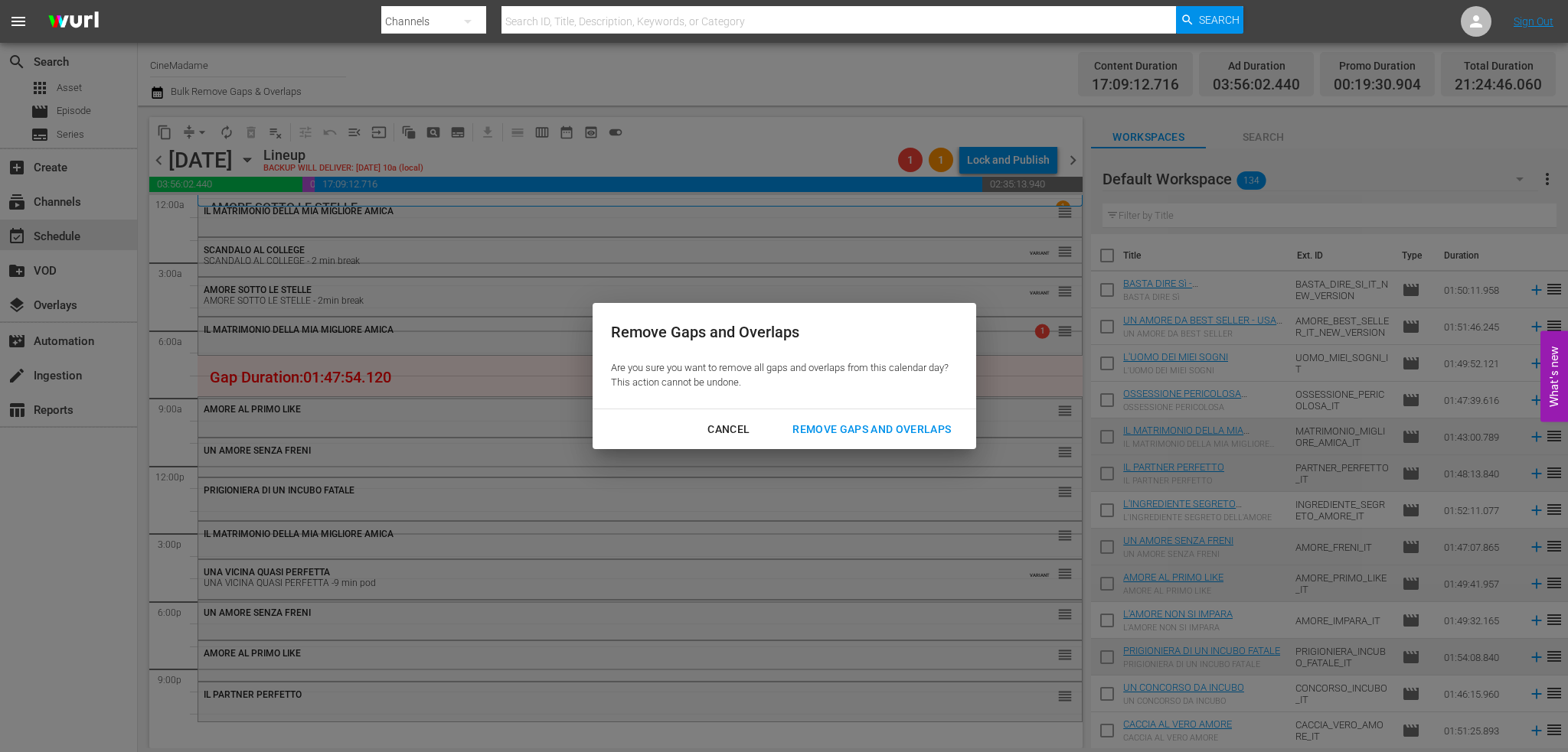
click at [873, 421] on div "Remove Gaps and Overlaps" at bounding box center [871, 430] width 183 height 19
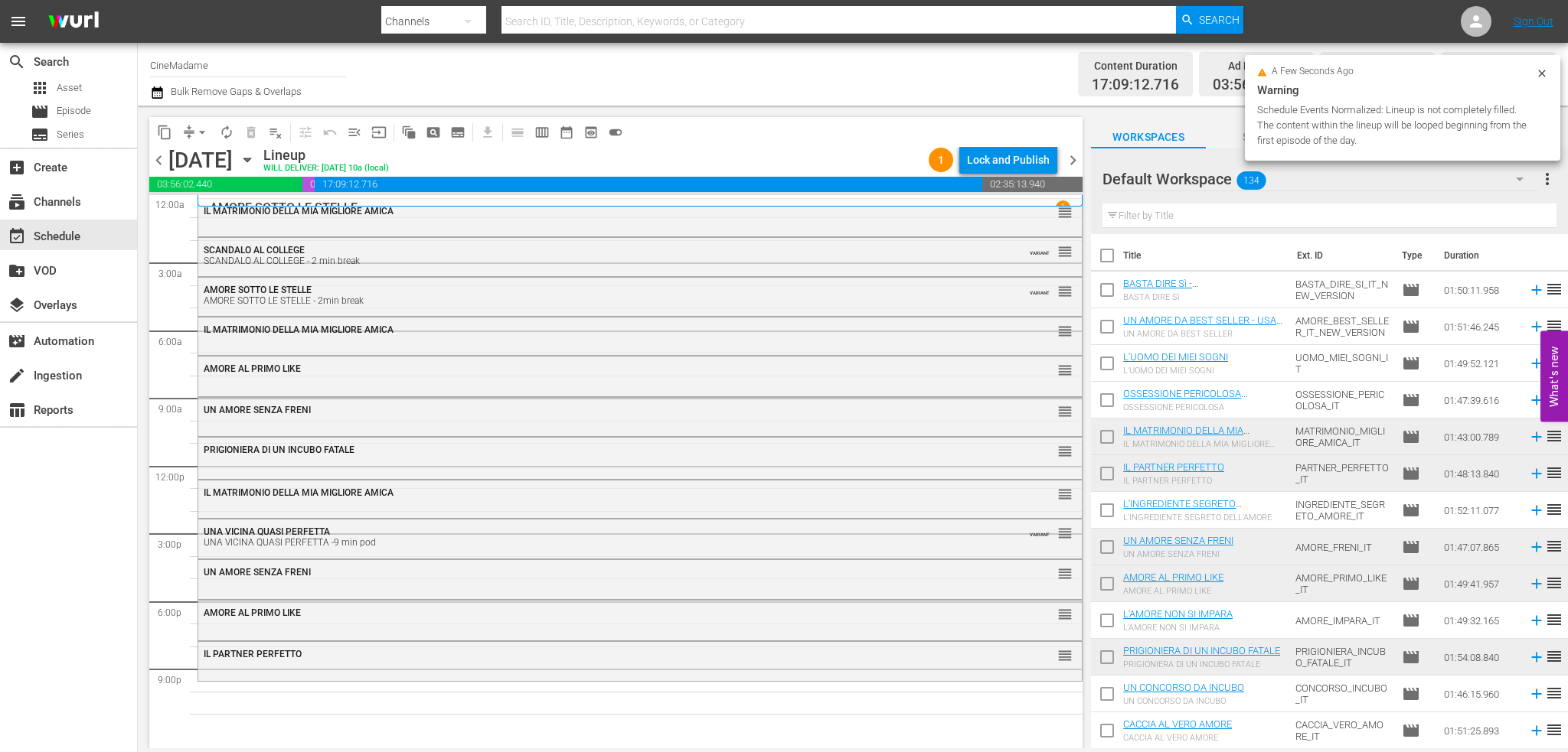
click at [340, 671] on div "IL PARTNER [PERSON_NAME] reorder" at bounding box center [640, 660] width 884 height 36
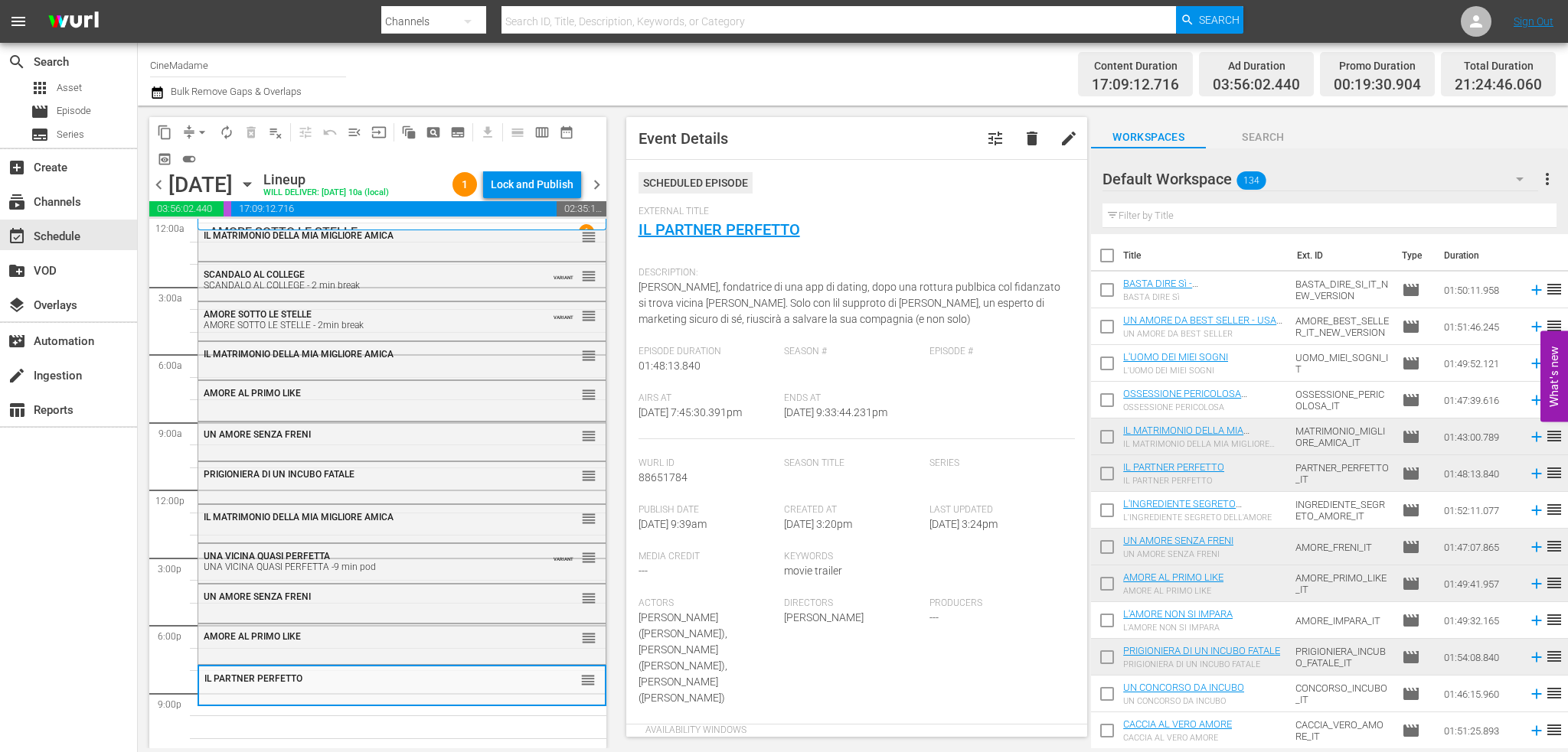
click at [1200, 217] on input "text" at bounding box center [1329, 215] width 454 height 24
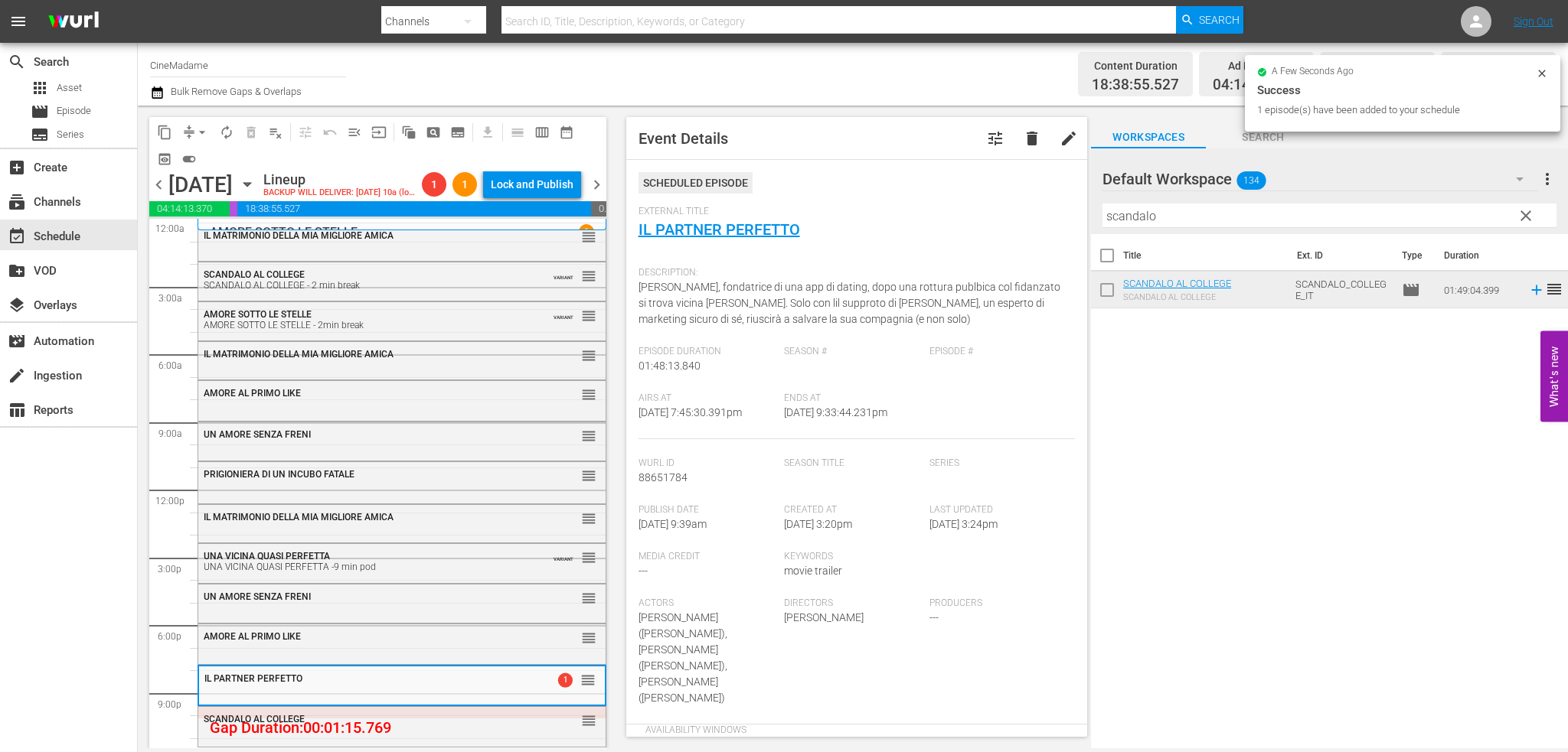
click at [1237, 207] on input "scandalo" at bounding box center [1329, 215] width 454 height 24
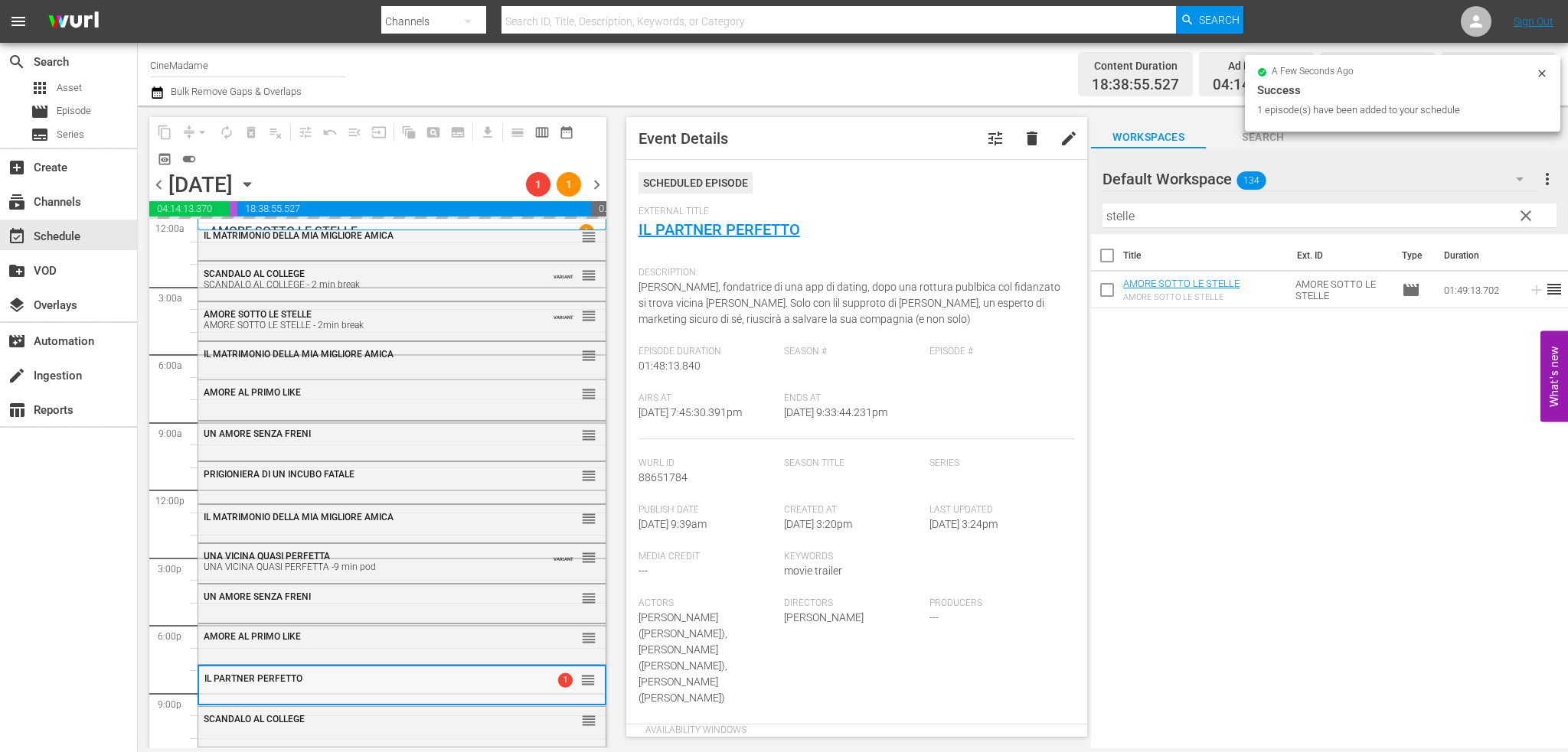
scroll to position [13, 0]
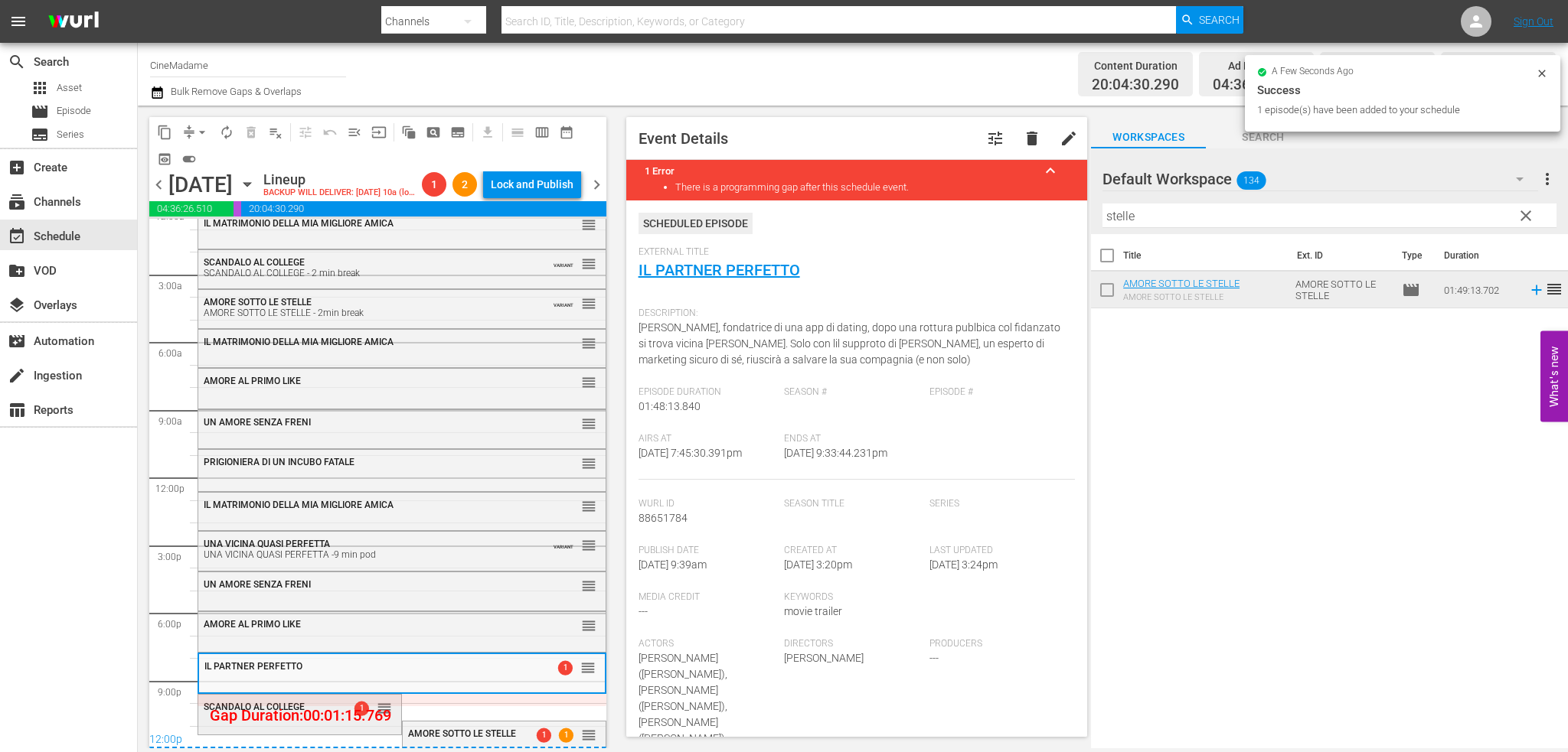
click at [295, 714] on div "SCANDALO AL COLLEGE 1 reorder" at bounding box center [300, 708] width 203 height 26
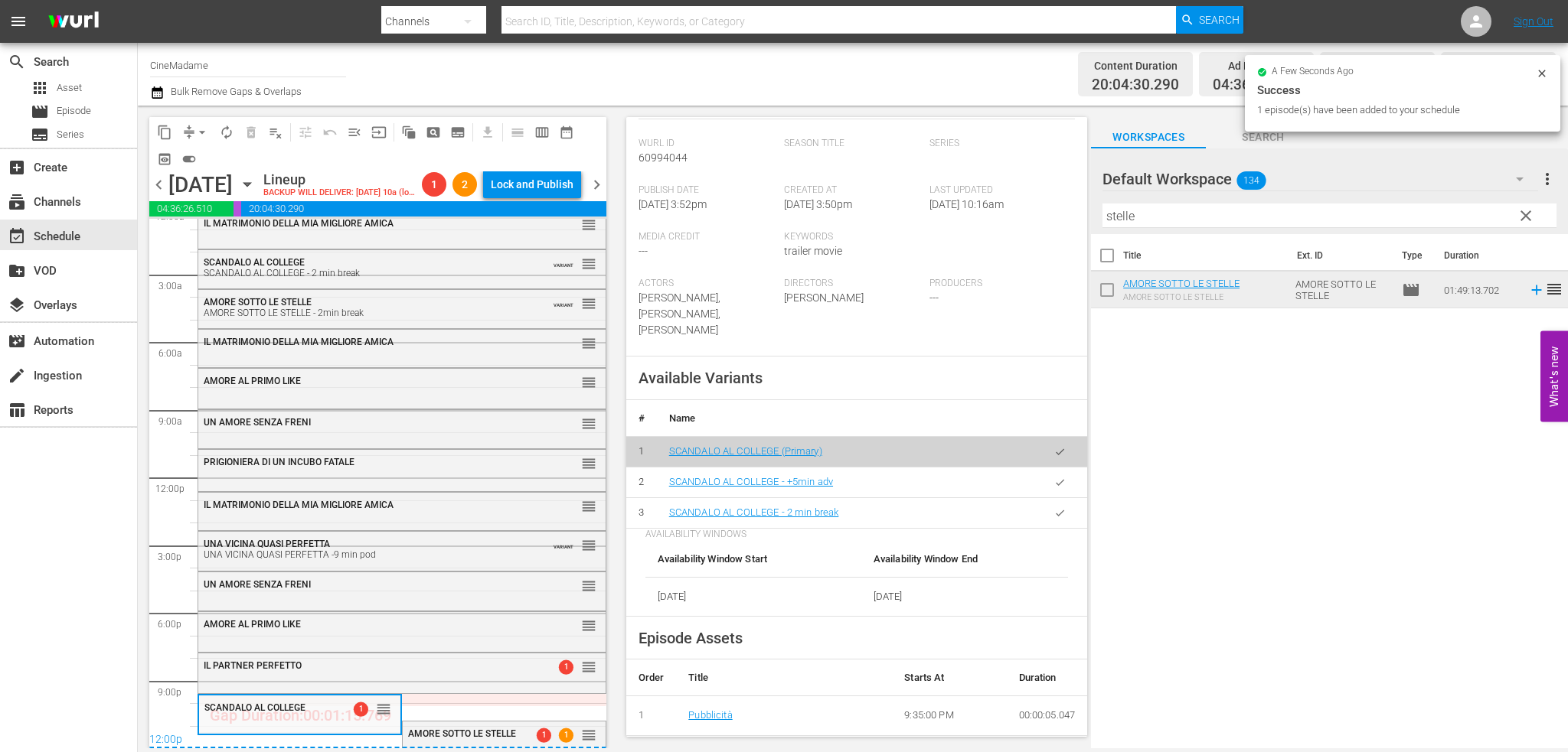
scroll to position [459, 0]
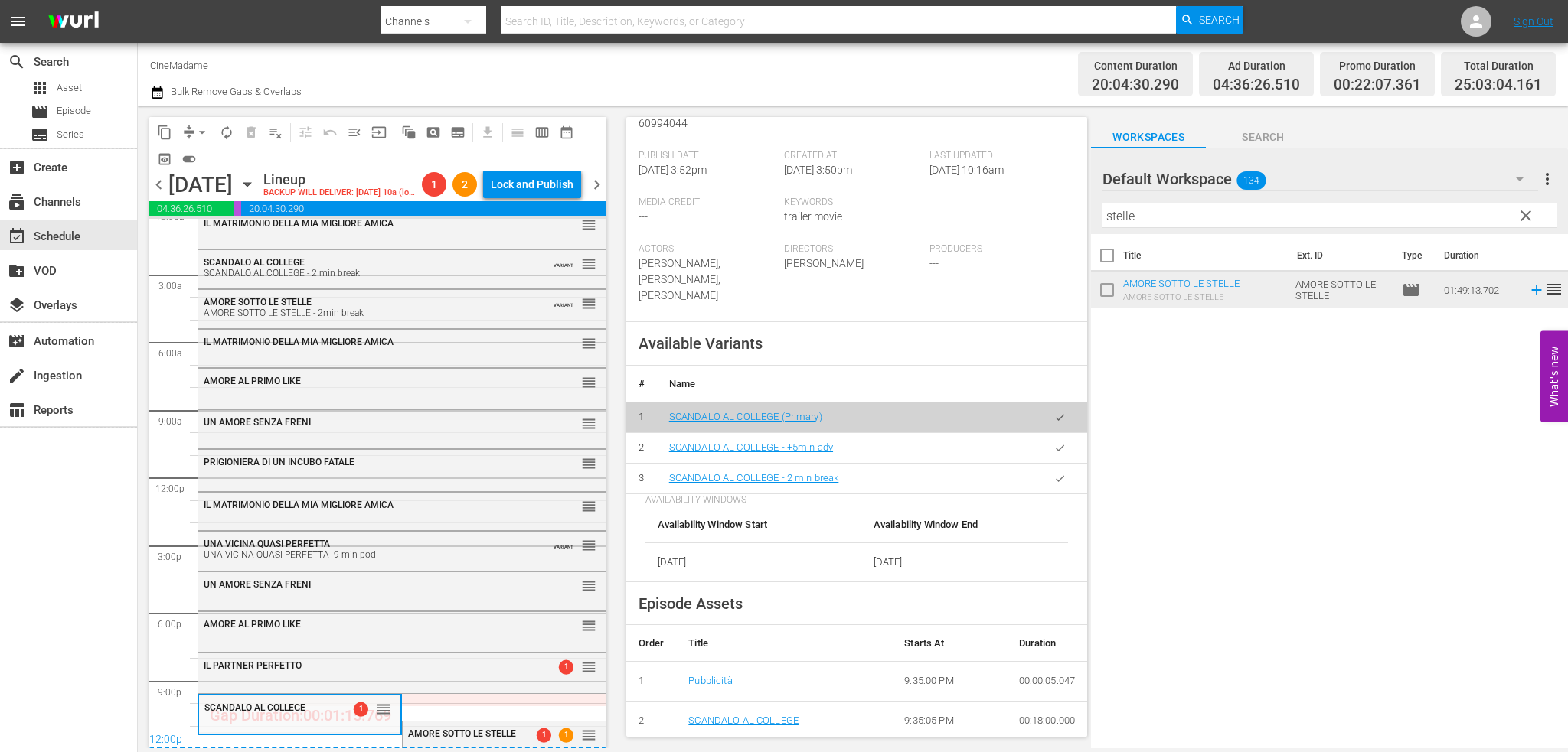
click at [1055, 473] on icon "button" at bounding box center [1060, 479] width 12 height 12
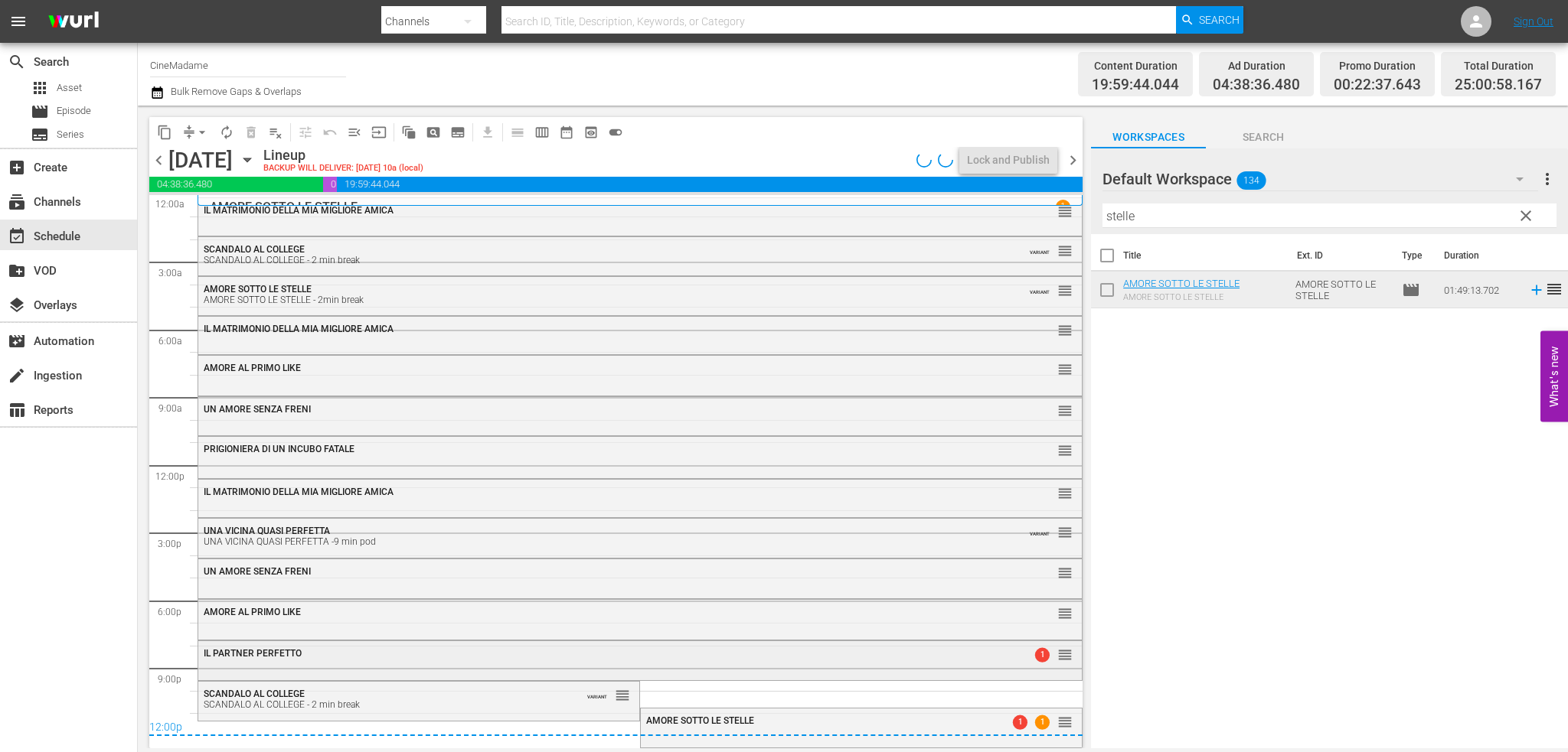
scroll to position [0, 0]
click at [727, 724] on div "12:00p" at bounding box center [616, 729] width 933 height 15
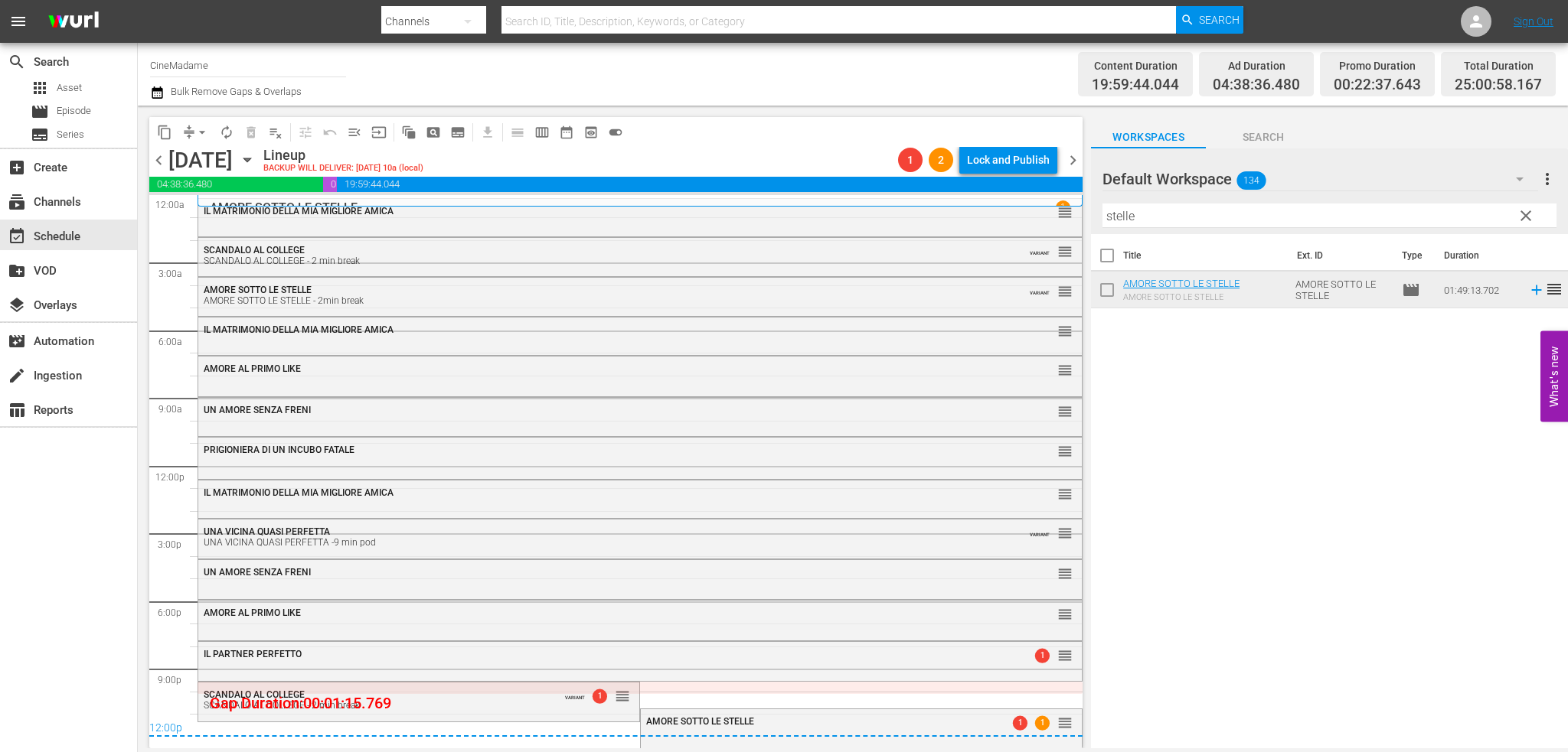
click at [919, 722] on div "12:00p" at bounding box center [616, 729] width 933 height 15
click at [831, 713] on div "AMORE SOTTO LE STELLE 1 1 reorder" at bounding box center [861, 722] width 441 height 26
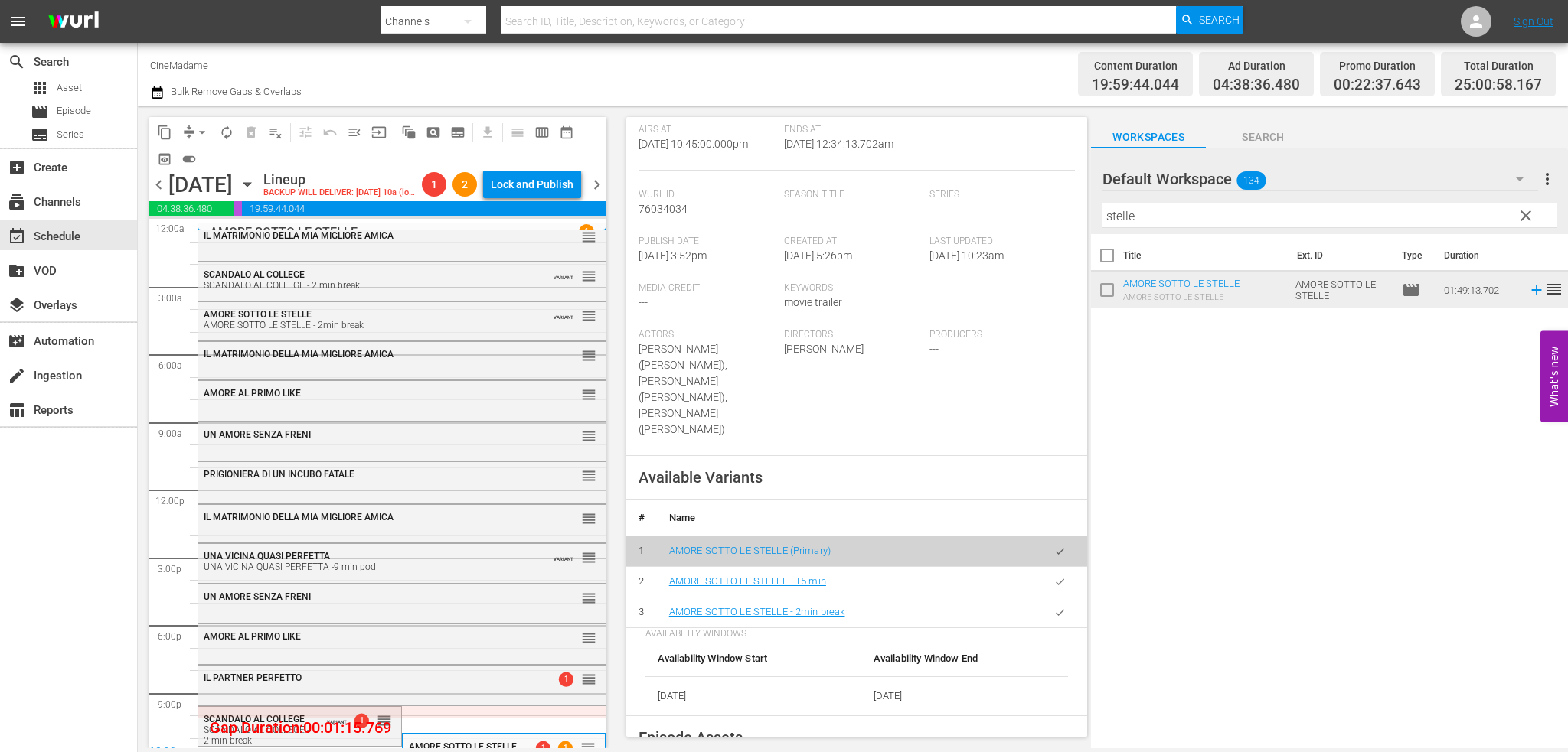
scroll to position [459, 0]
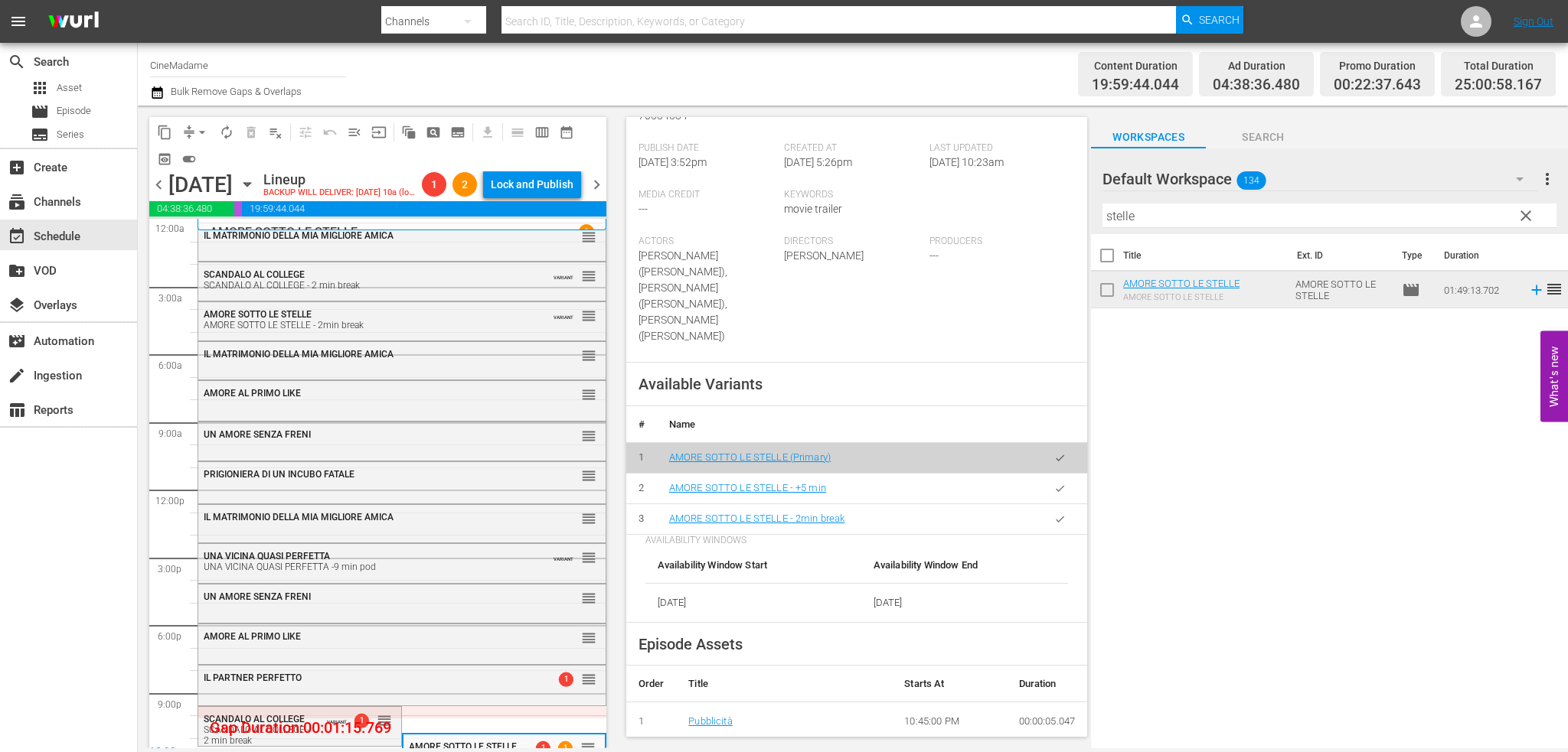
click at [1055, 513] on icon "button" at bounding box center [1060, 519] width 12 height 12
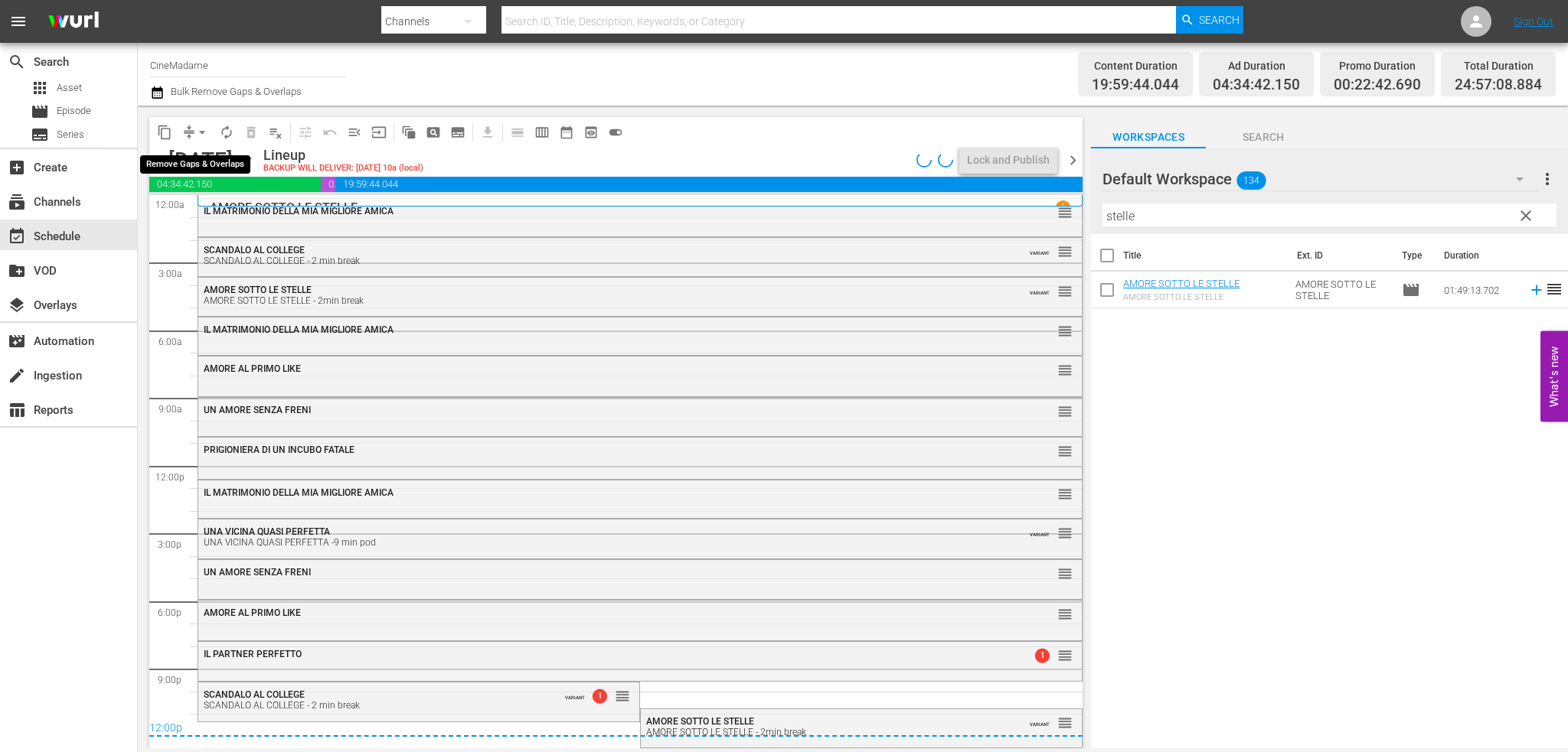
scroll to position [0, 0]
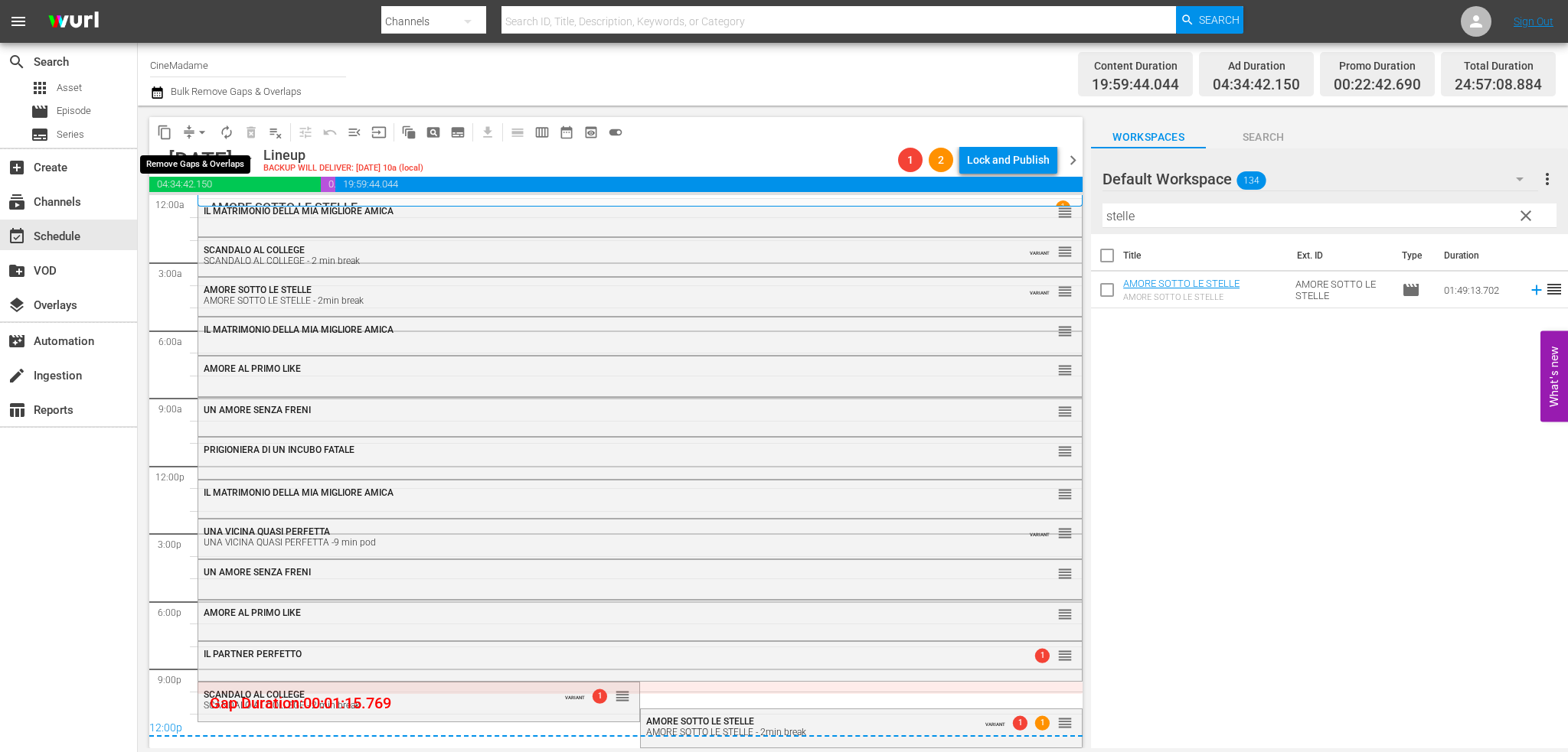
click at [204, 129] on span "arrow_drop_down" at bounding box center [202, 132] width 15 height 15
click at [219, 210] on li "Align to End of Previous Day" at bounding box center [203, 214] width 161 height 25
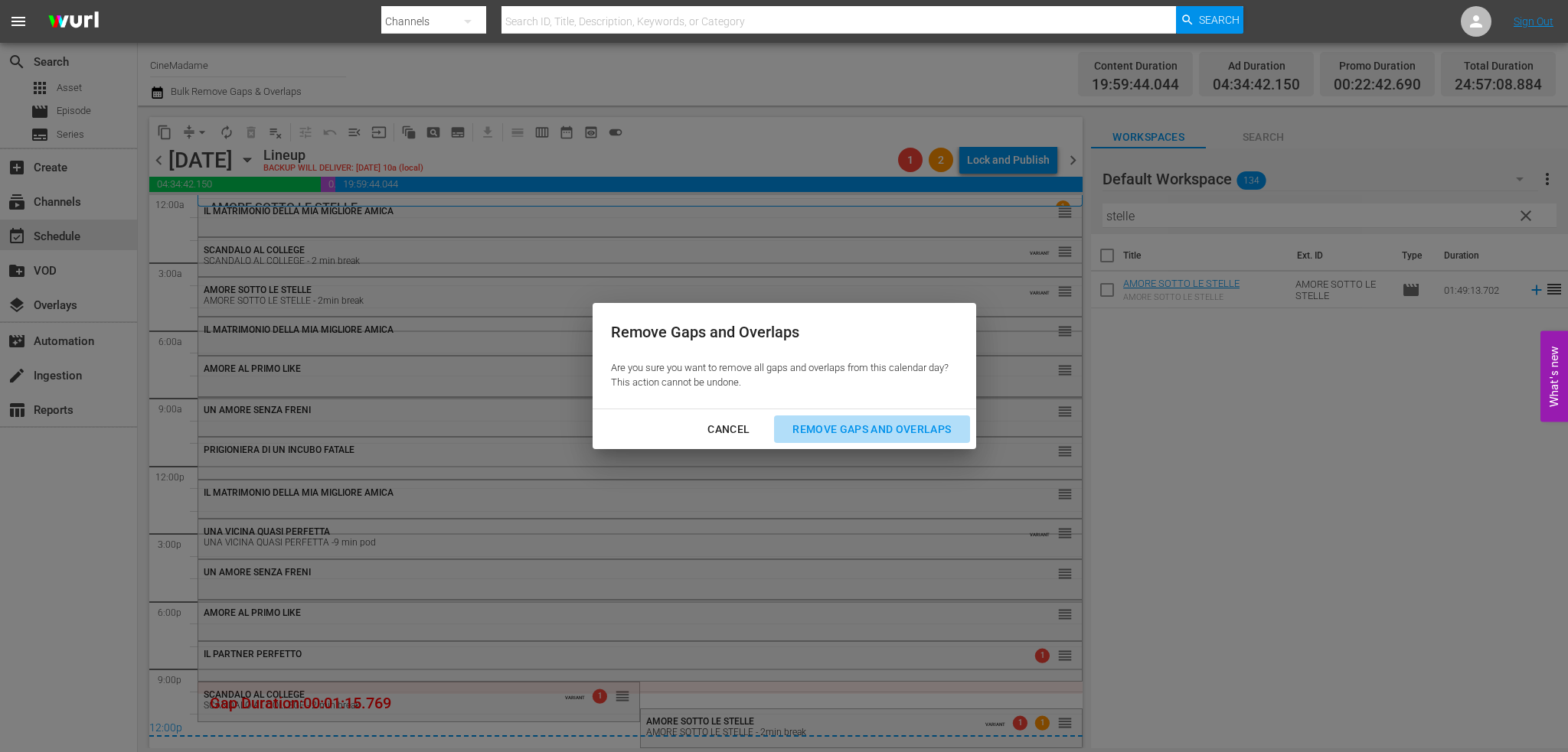
click at [889, 437] on div "Remove Gaps and Overlaps" at bounding box center [871, 430] width 183 height 19
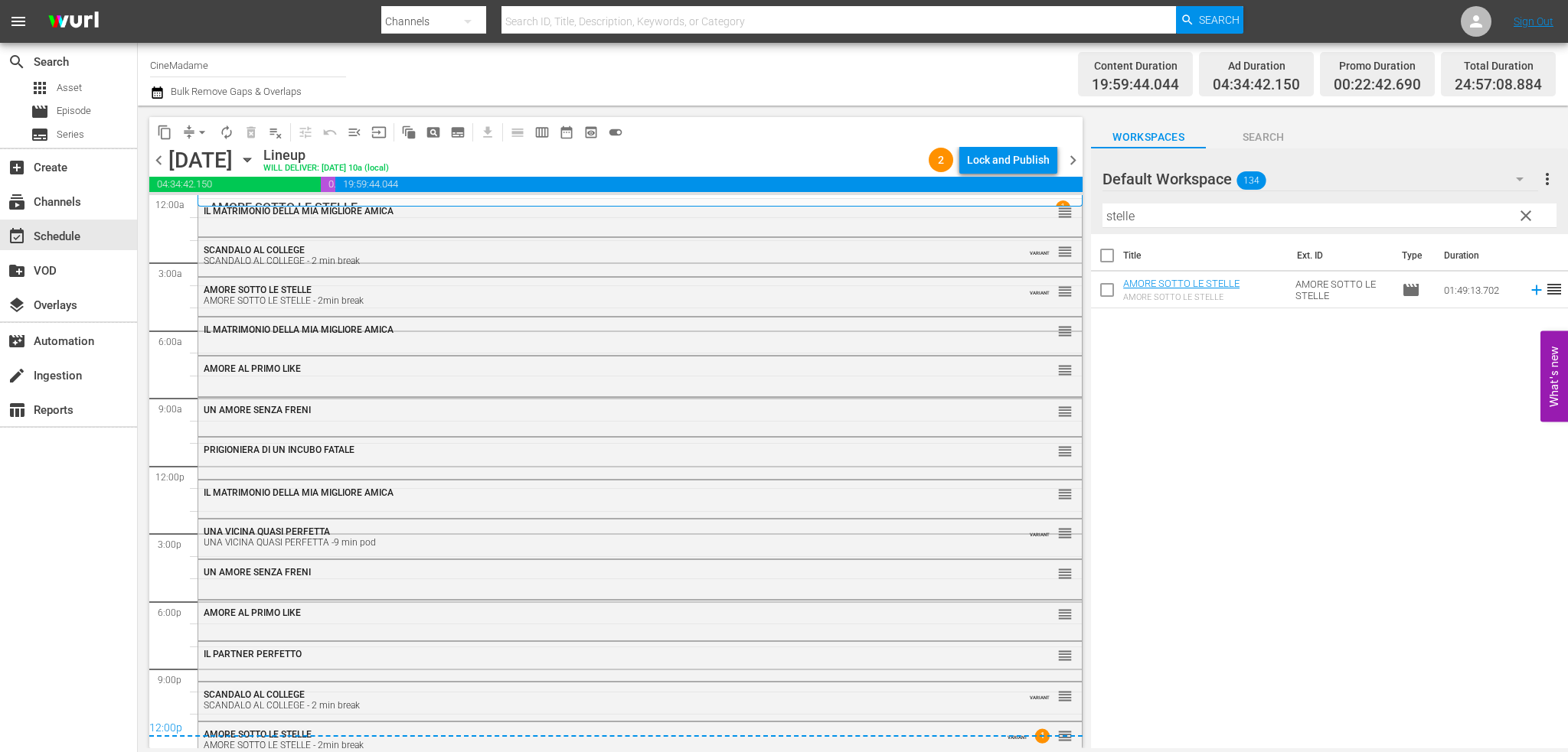
click at [1072, 162] on span "chevron_right" at bounding box center [1072, 160] width 19 height 19
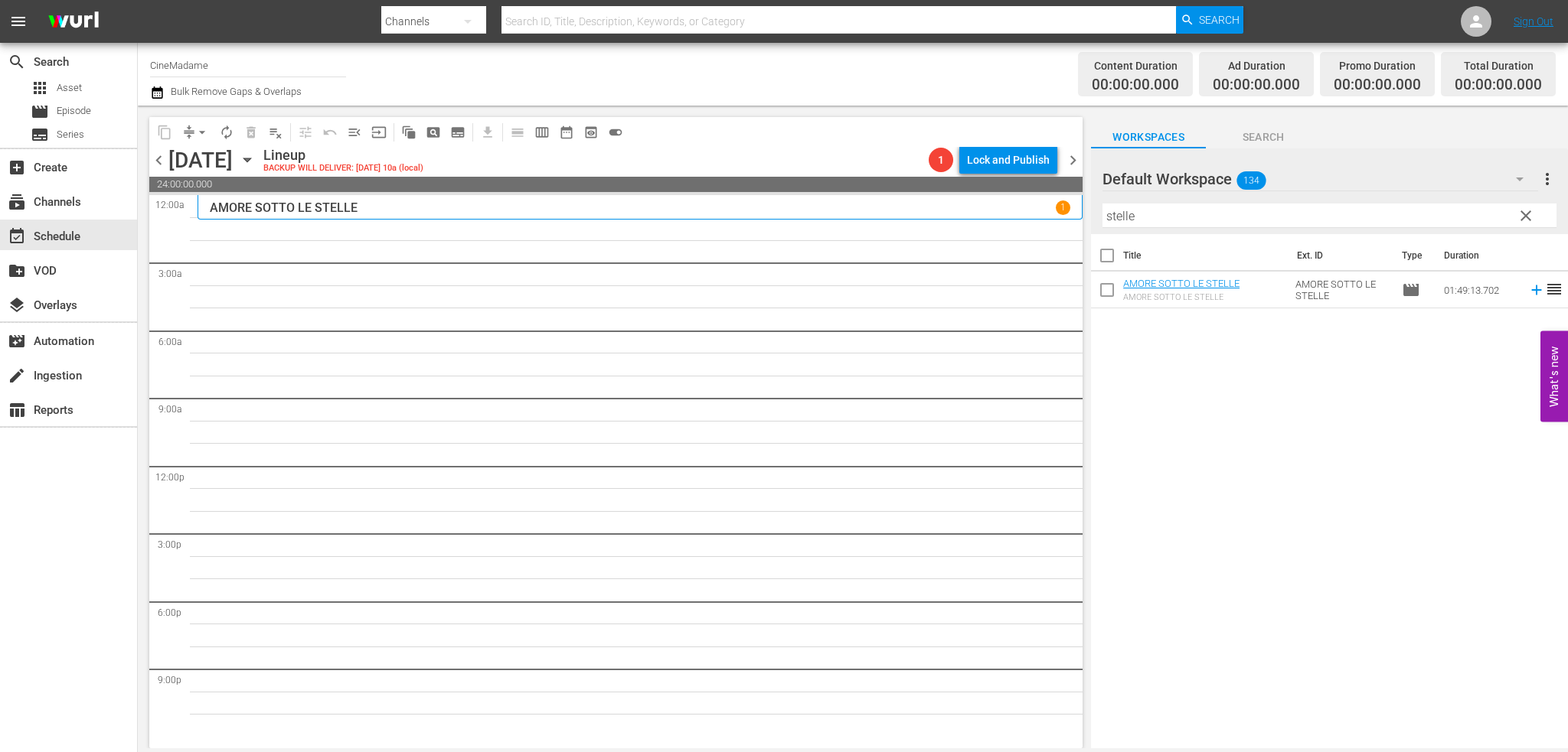
click at [1142, 211] on input "stelle" at bounding box center [1329, 215] width 454 height 24
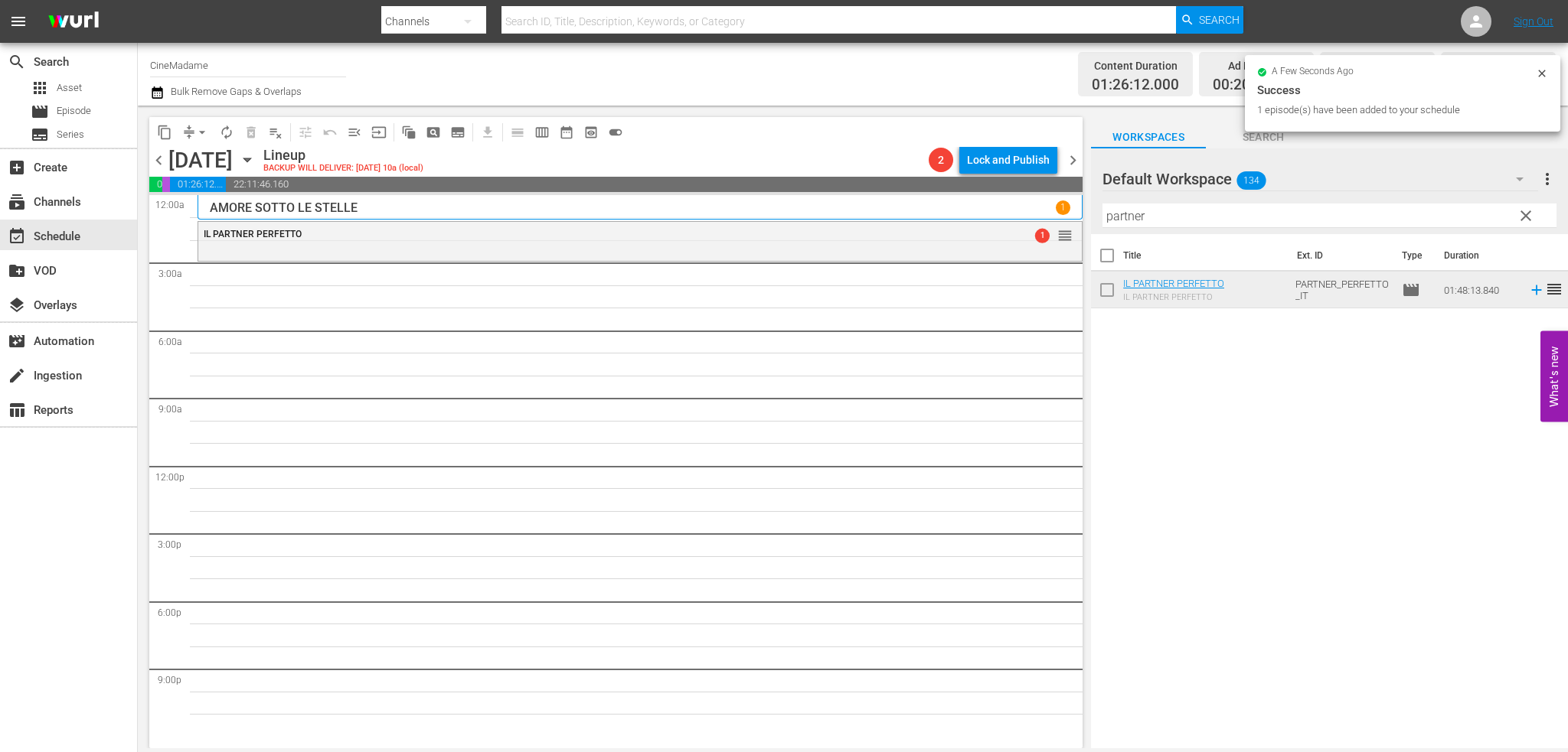
drag, startPoint x: 1181, startPoint y: 195, endPoint x: 1174, endPoint y: 213, distance: 19.3
click at [1182, 200] on div "Default Workspace 134 Default more_vert clear Filter by Title partner" at bounding box center [1328, 191] width 477 height 85
click at [1174, 213] on input "partner" at bounding box center [1329, 215] width 454 height 24
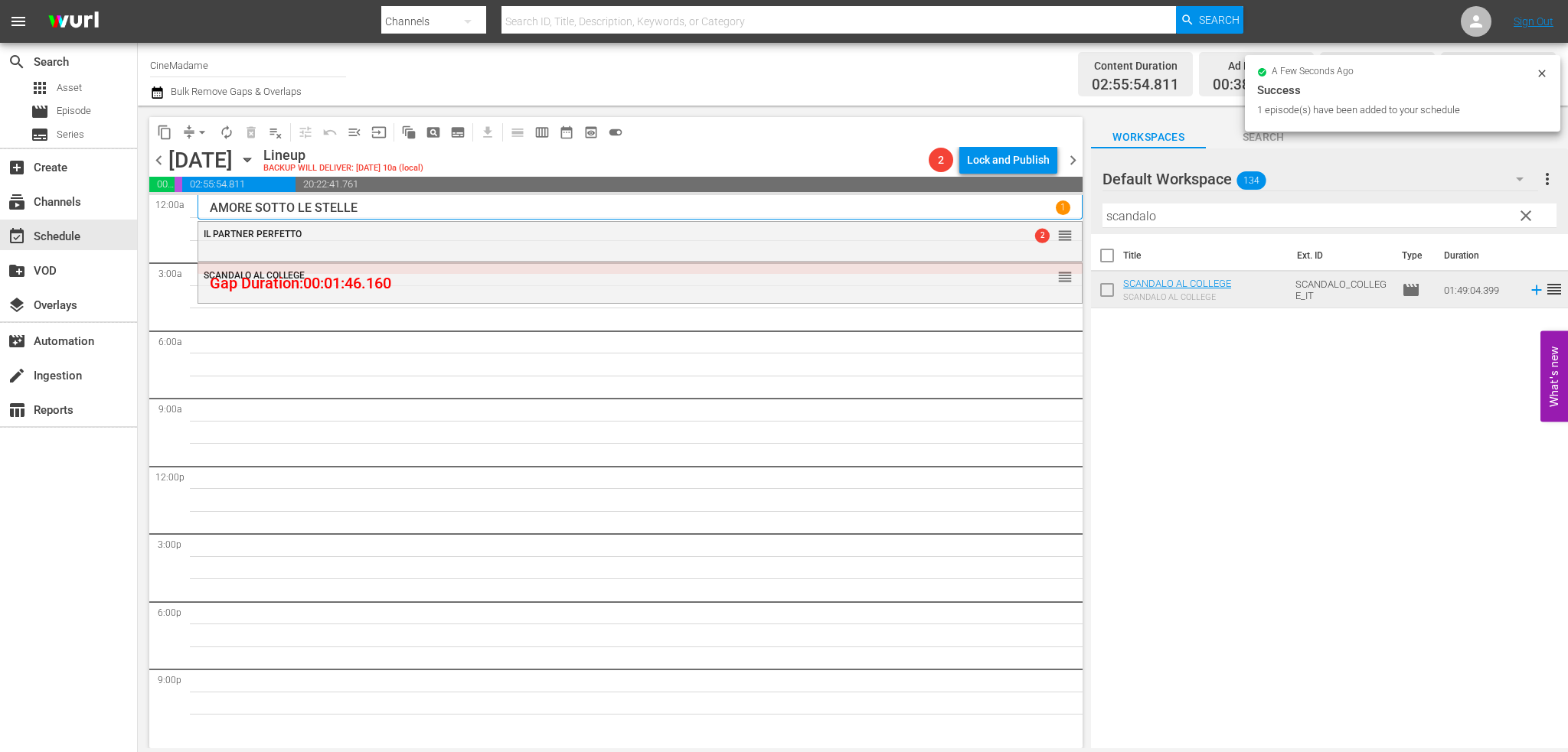
click at [1142, 218] on input "scandalo" at bounding box center [1329, 215] width 454 height 24
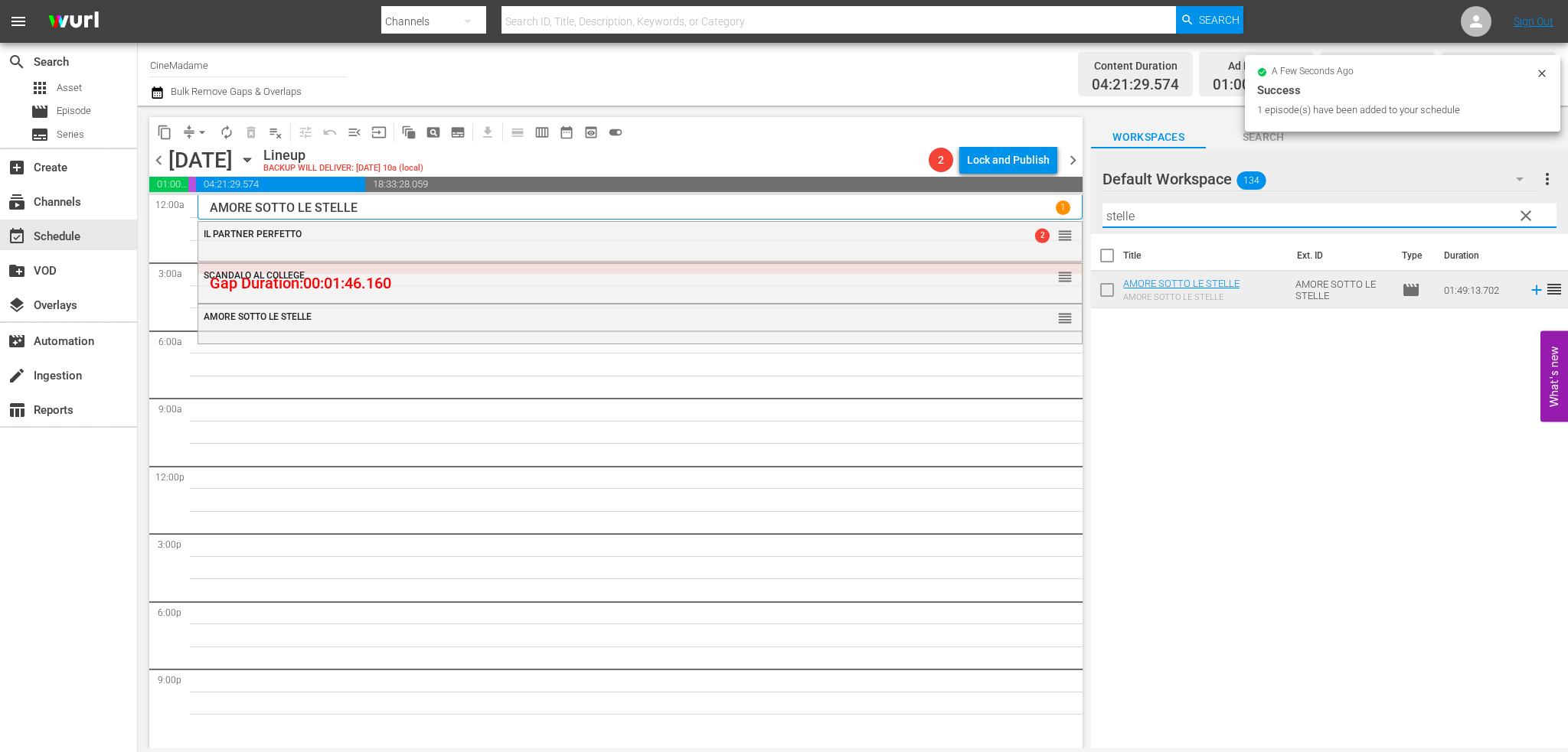
click at [1222, 205] on input "stelle" at bounding box center [1329, 215] width 454 height 24
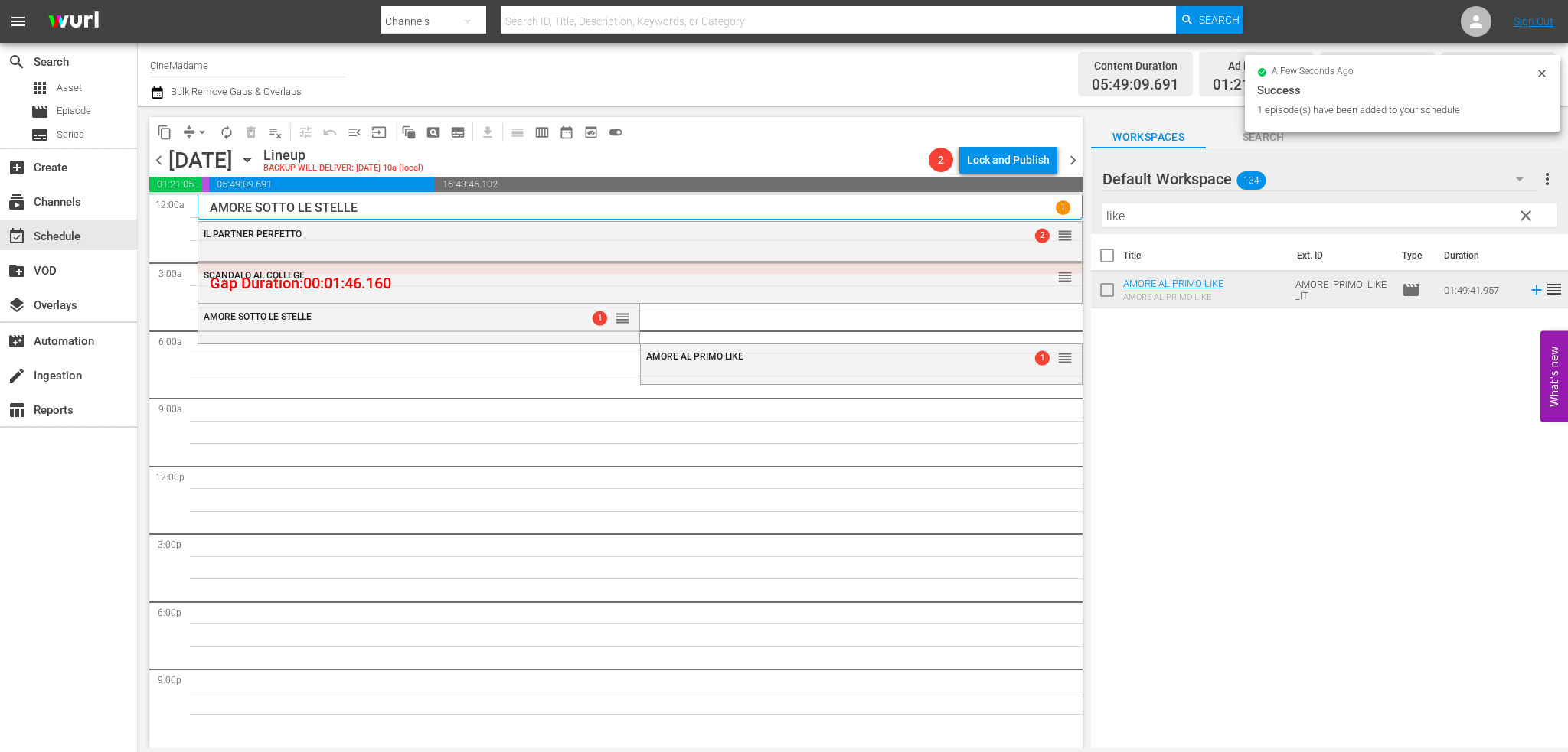
click at [1210, 208] on input "like" at bounding box center [1329, 215] width 454 height 24
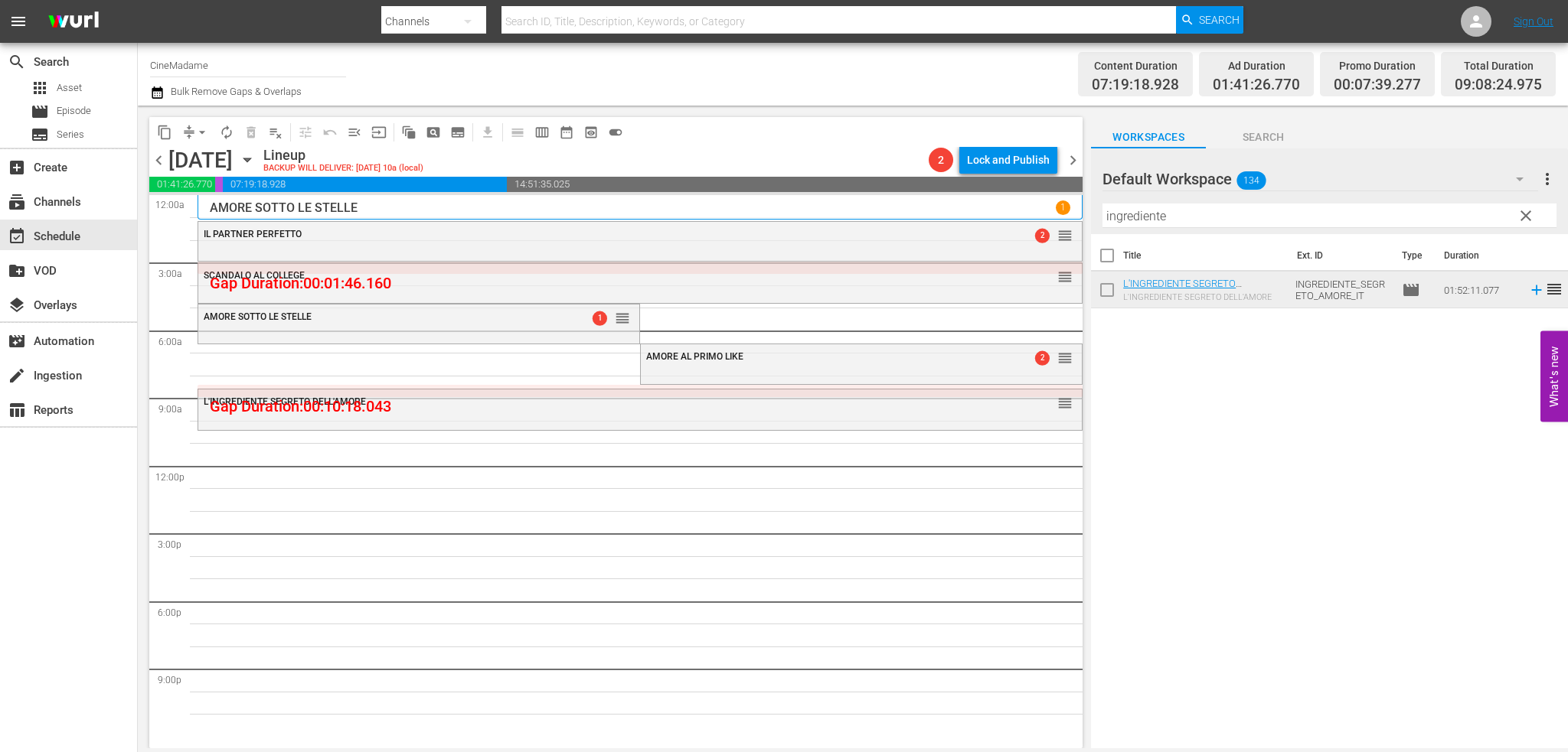
click at [1205, 210] on input "ingrediente" at bounding box center [1329, 215] width 454 height 24
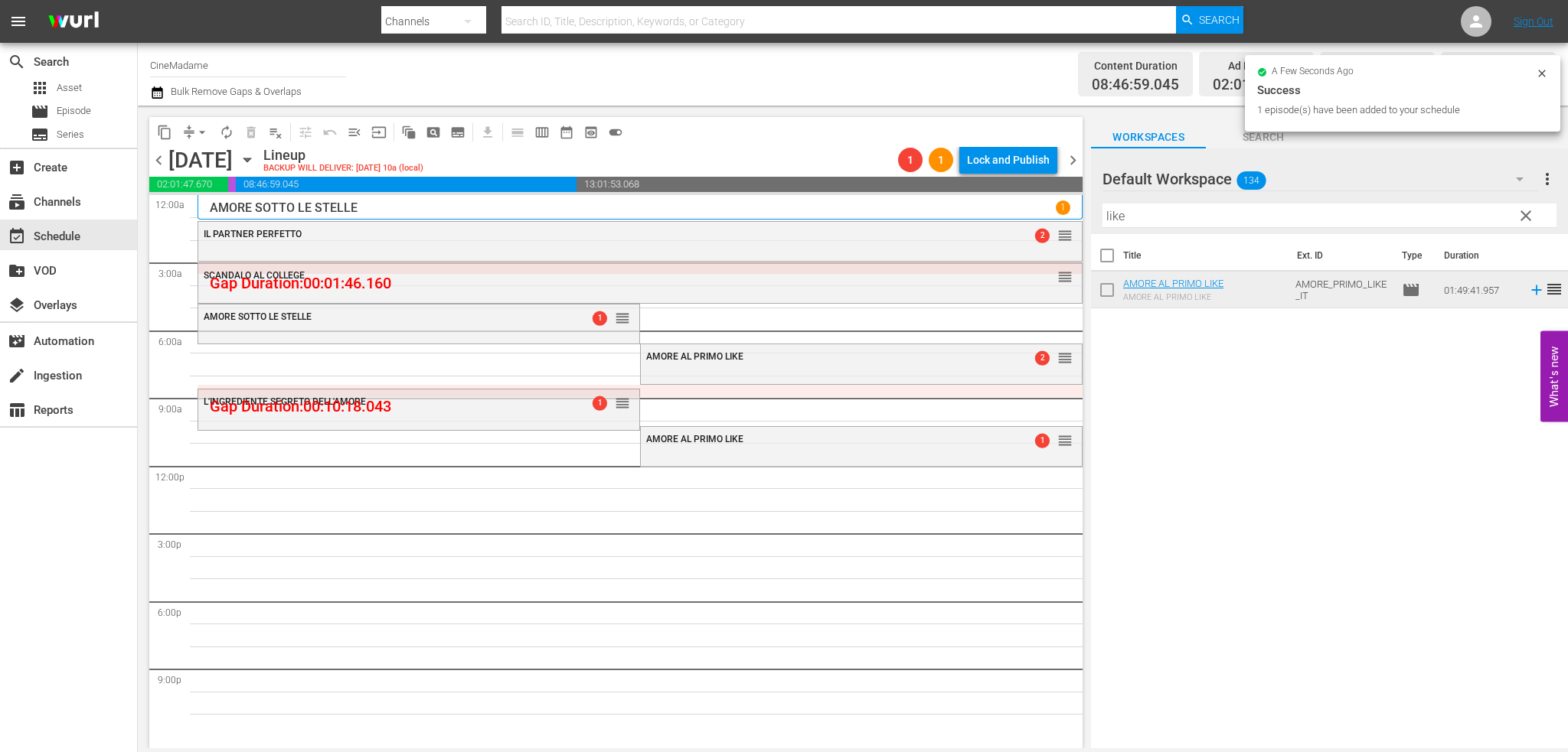
click at [1119, 209] on input "like" at bounding box center [1329, 215] width 454 height 24
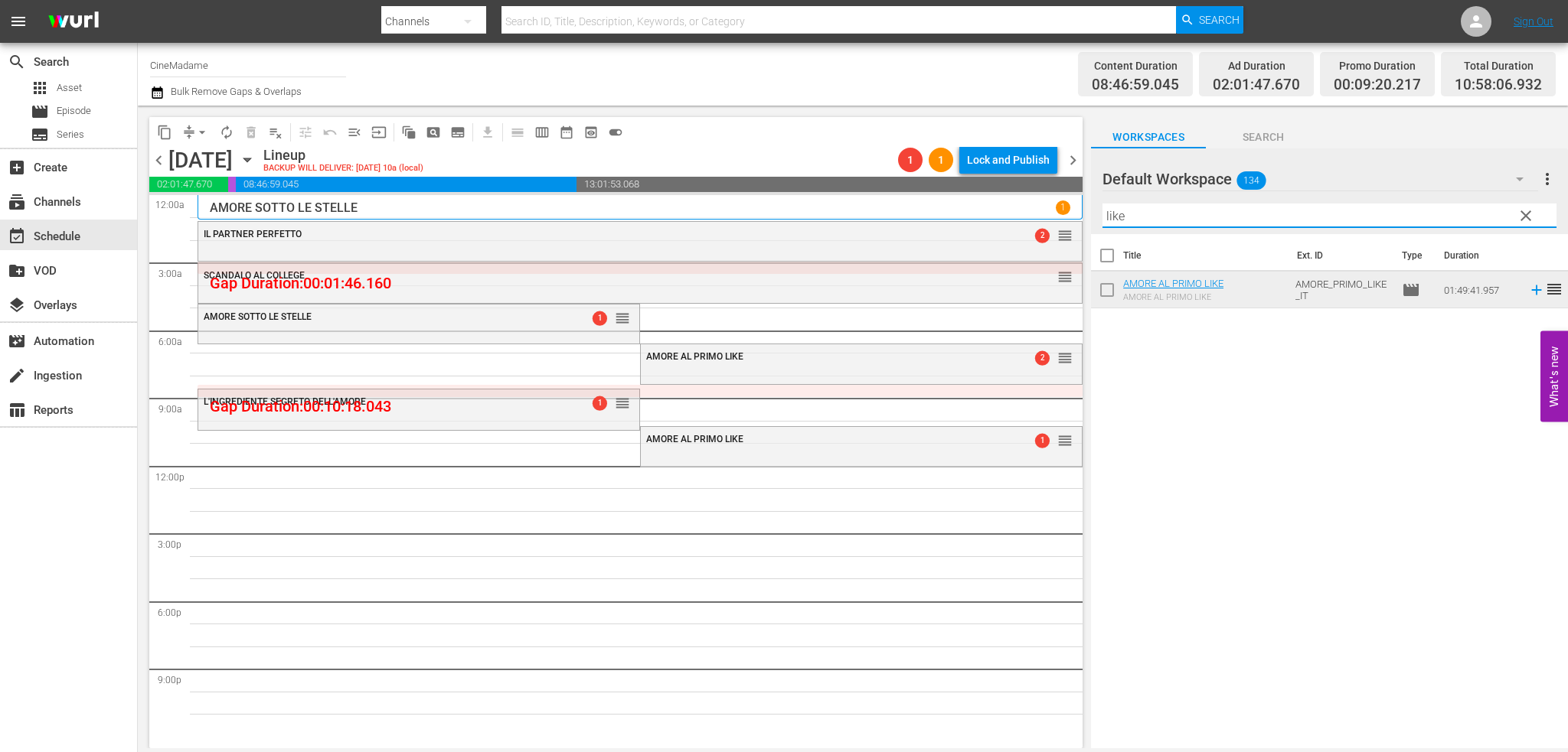
click at [1119, 209] on input "like" at bounding box center [1329, 215] width 454 height 24
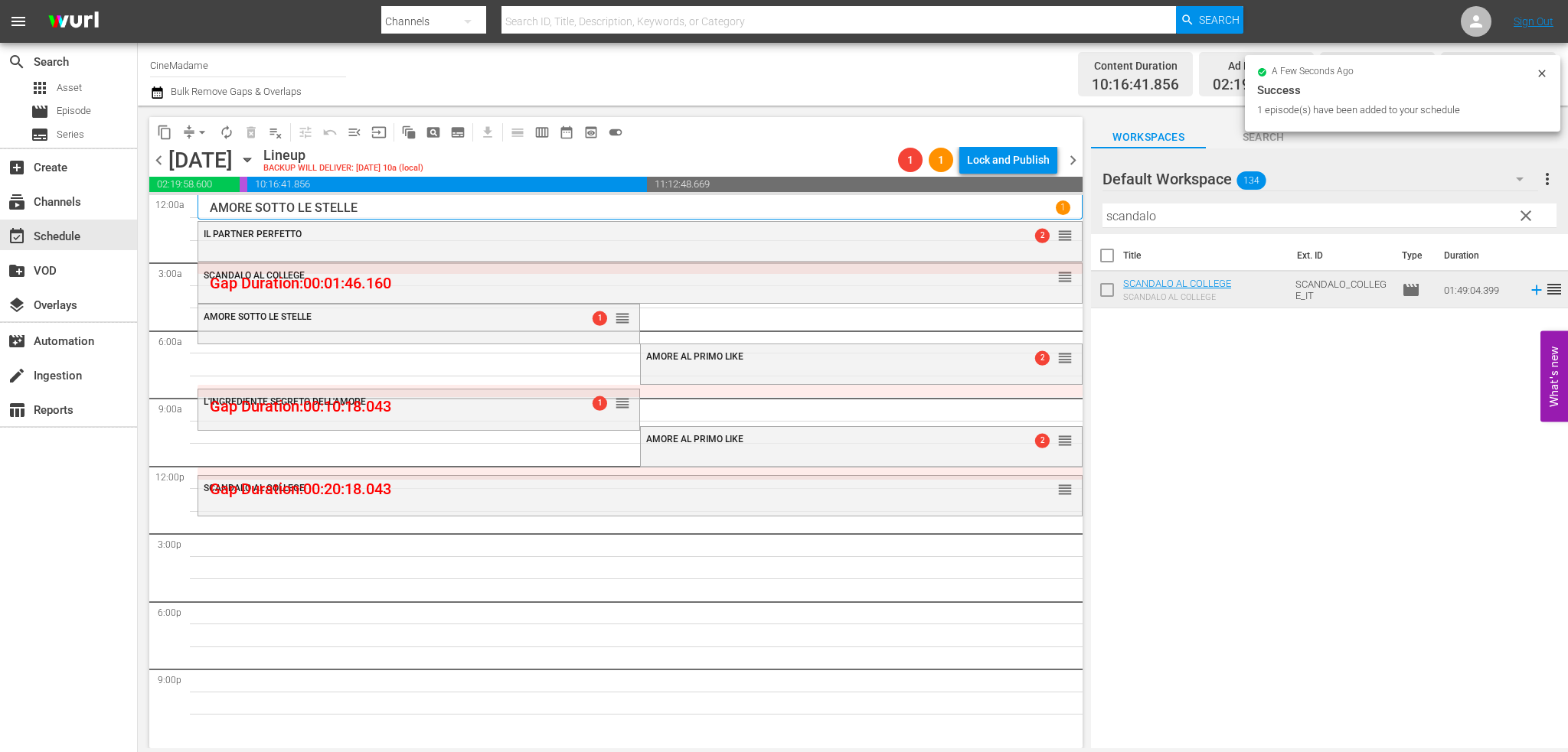
click at [1127, 208] on input "scandalo" at bounding box center [1329, 215] width 454 height 24
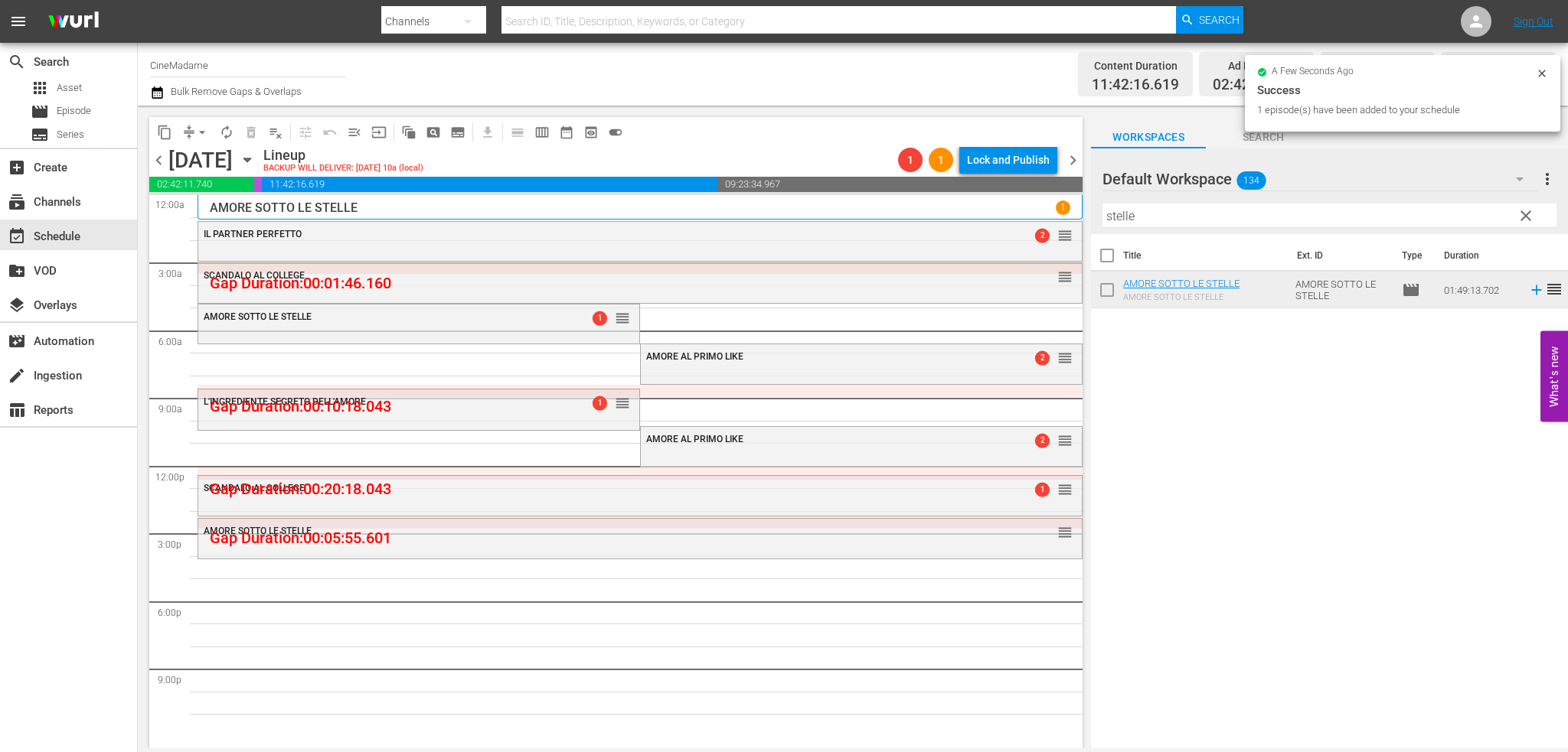
click at [1127, 210] on input "stelle" at bounding box center [1329, 215] width 454 height 24
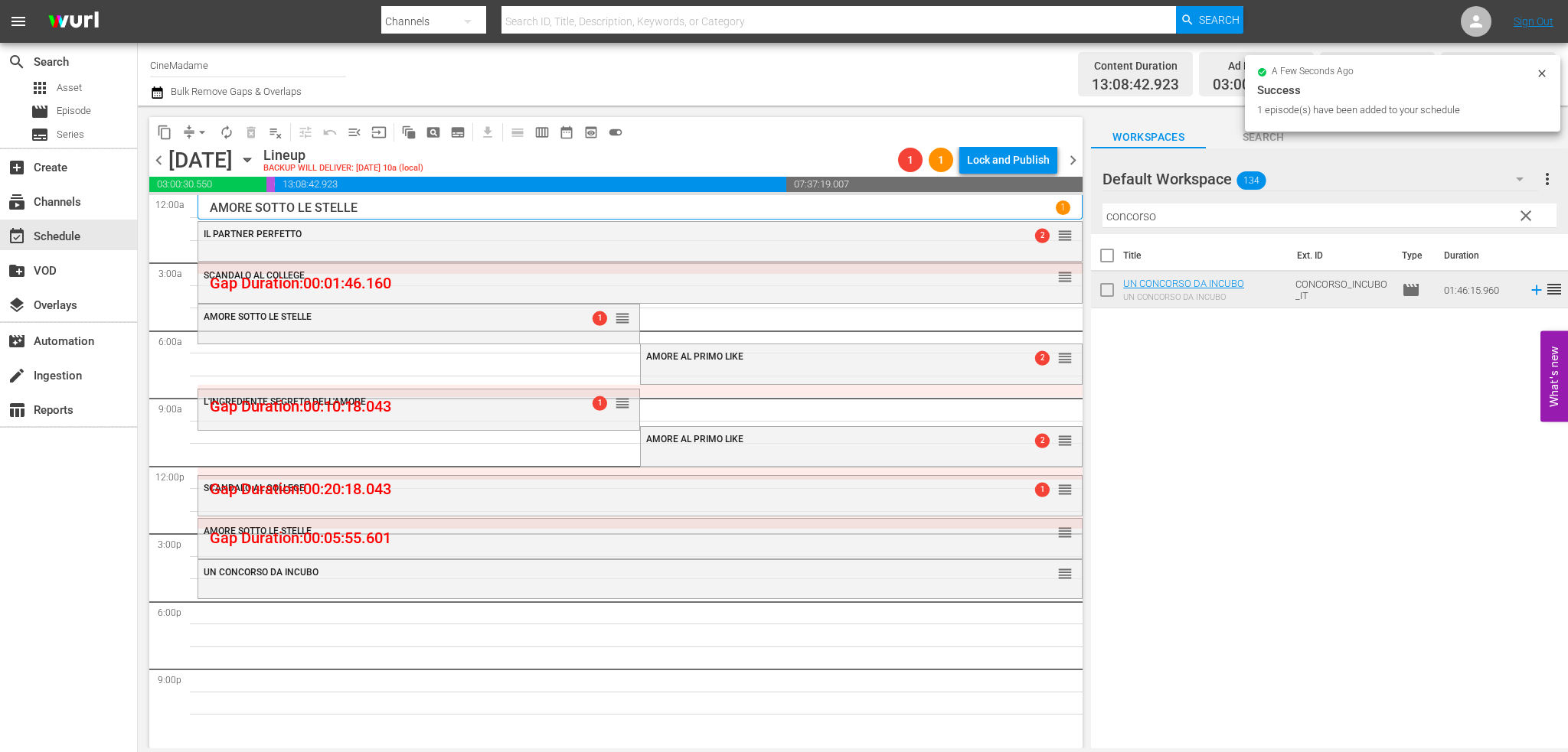
click at [1178, 224] on input "concorso" at bounding box center [1329, 215] width 454 height 24
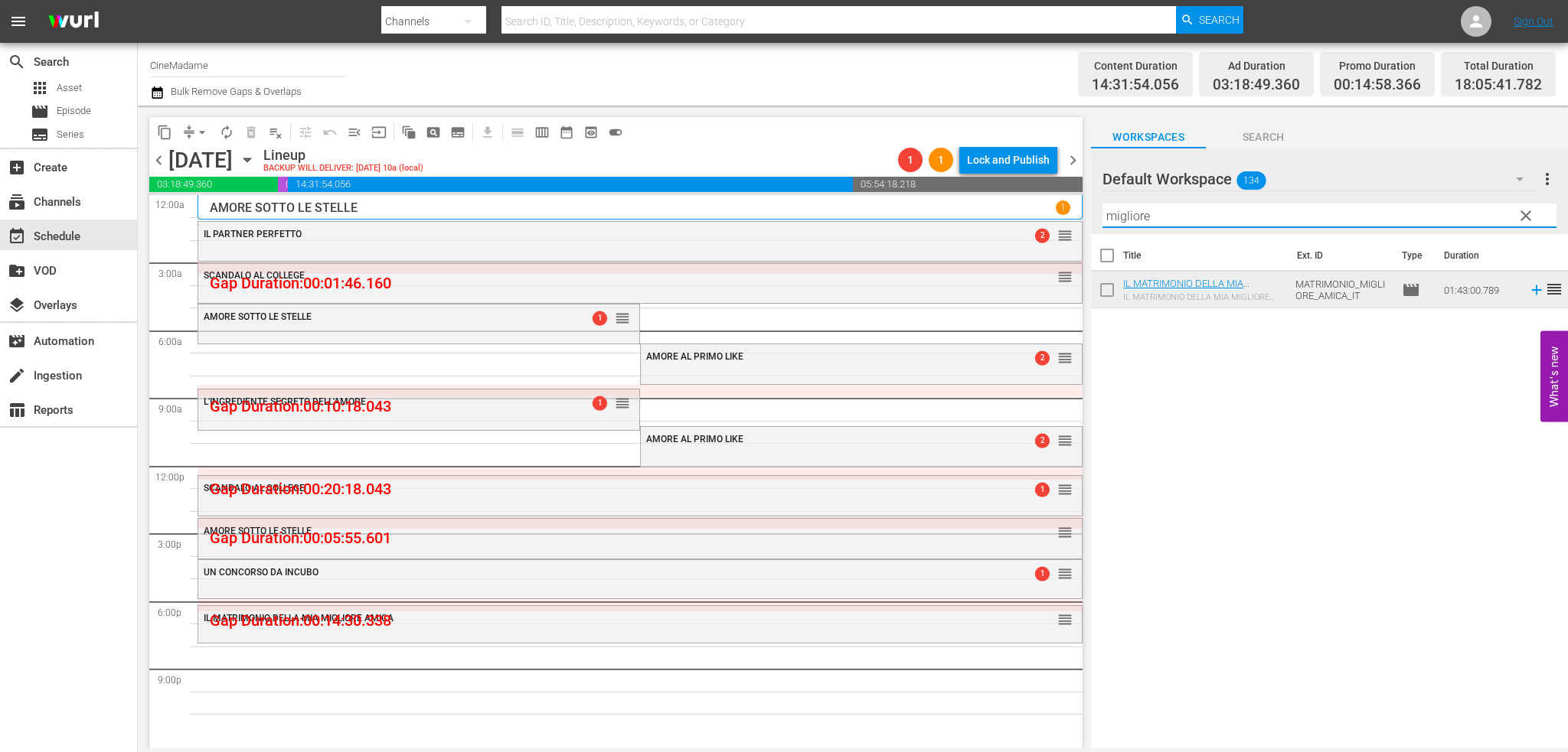
click at [1145, 219] on input "migliore" at bounding box center [1329, 215] width 454 height 24
click at [1145, 219] on input "migliore" at bounding box center [1329, 215] width 454 height 24
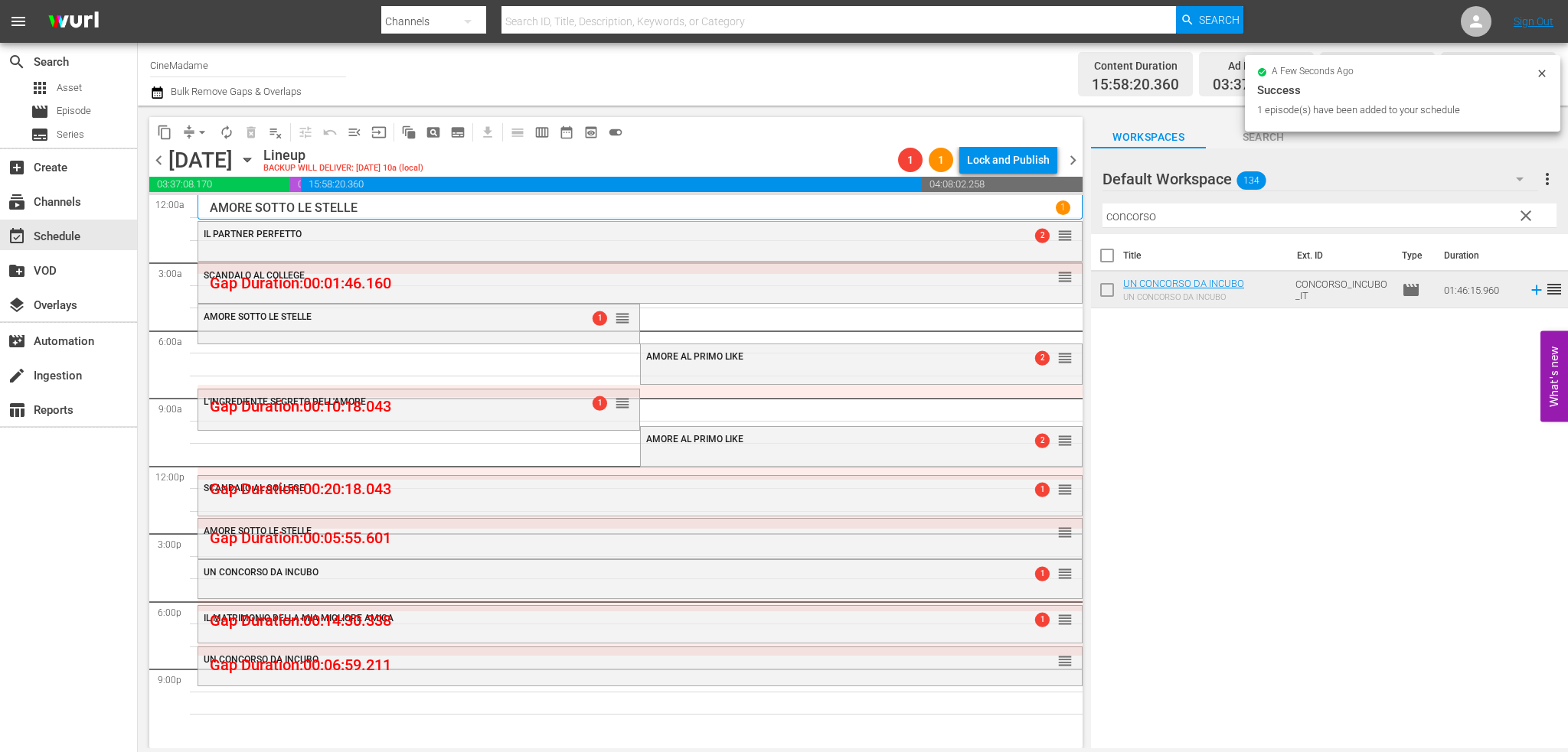
click at [1122, 219] on input "concorso" at bounding box center [1329, 215] width 454 height 24
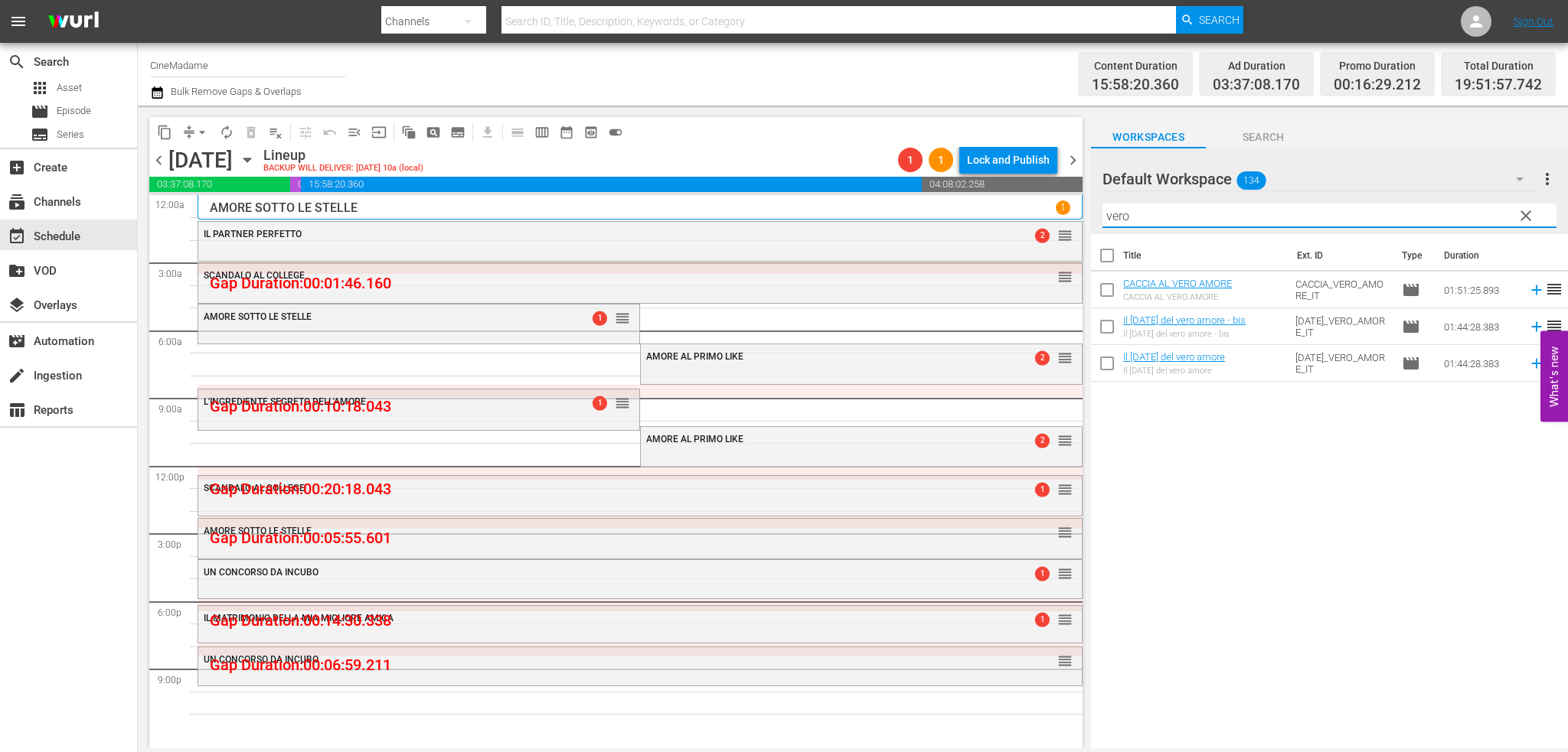
type input "vero"
click at [75, 95] on span "Asset" at bounding box center [70, 88] width 25 height 15
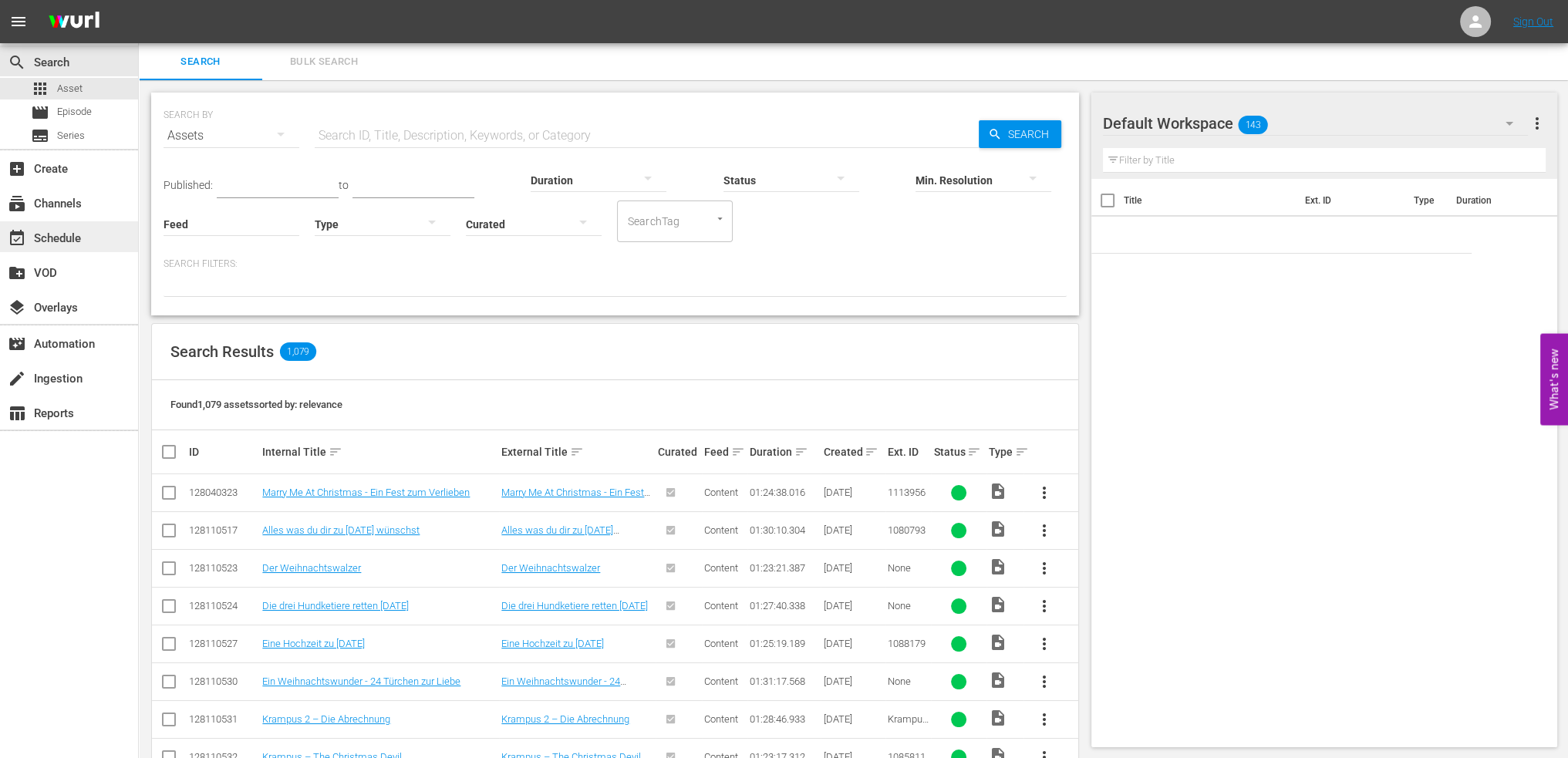
click at [93, 233] on div "event_available Schedule" at bounding box center [69, 236] width 138 height 31
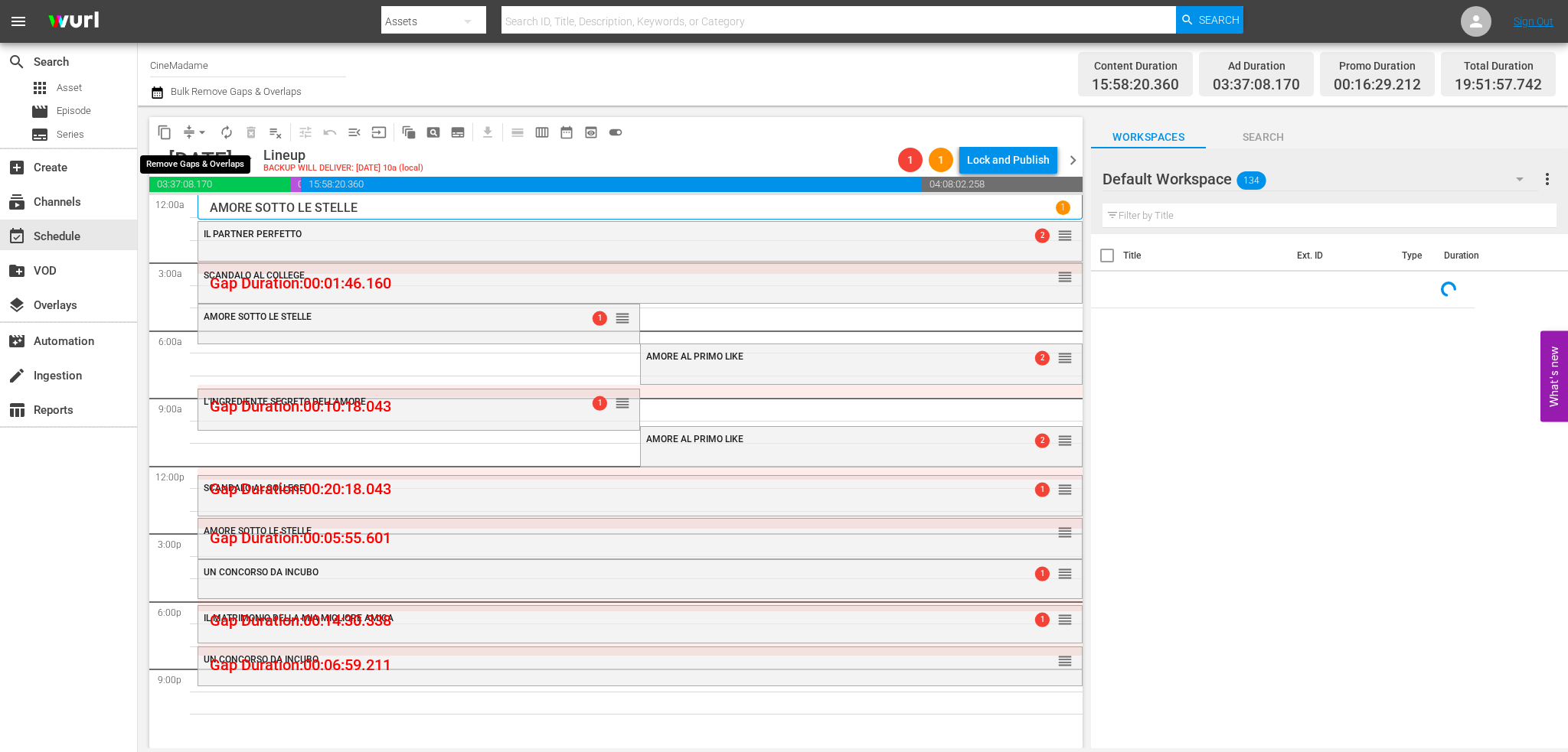
click at [200, 121] on button "arrow_drop_down" at bounding box center [202, 131] width 24 height 24
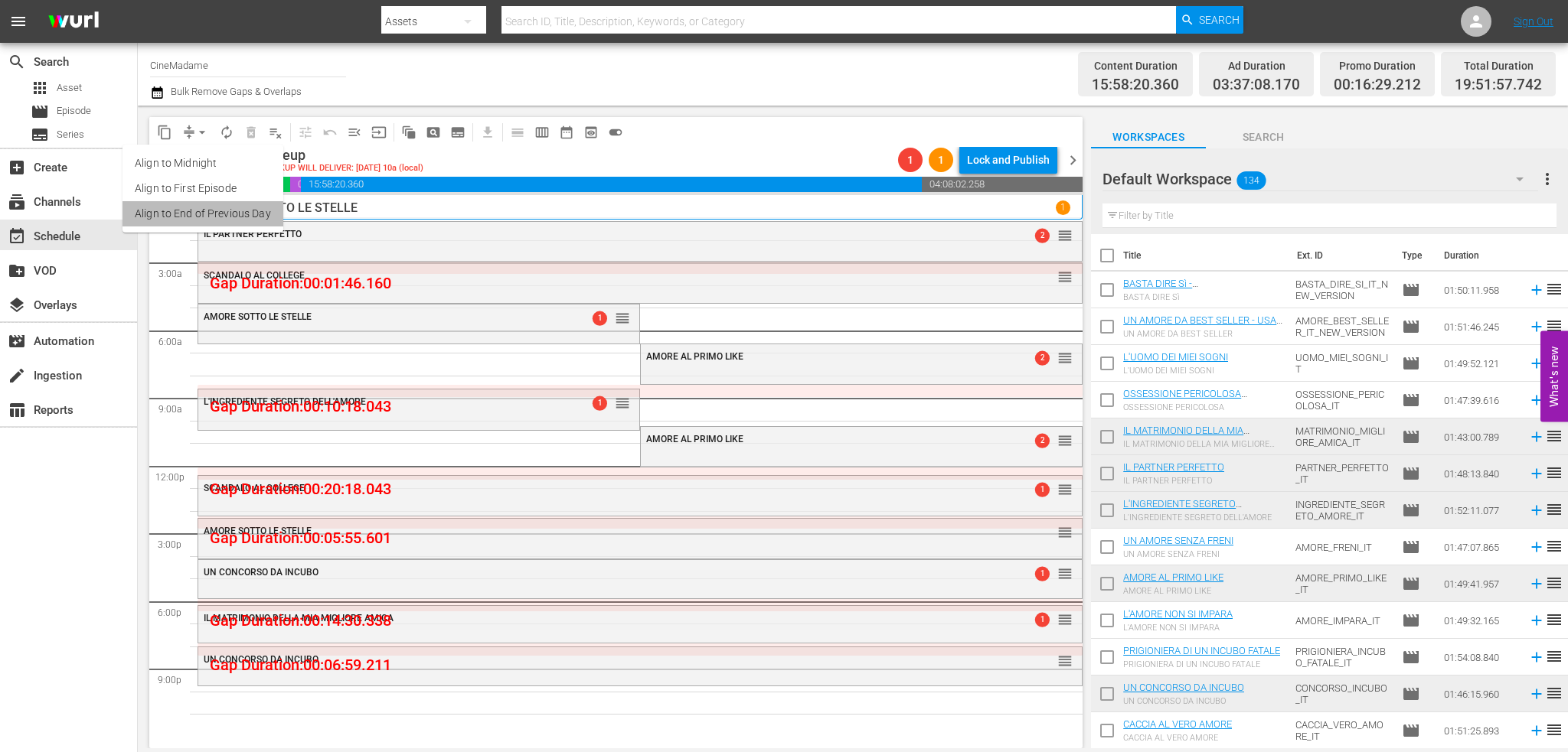
click at [239, 226] on li "Align to End of Previous Day" at bounding box center [203, 214] width 161 height 25
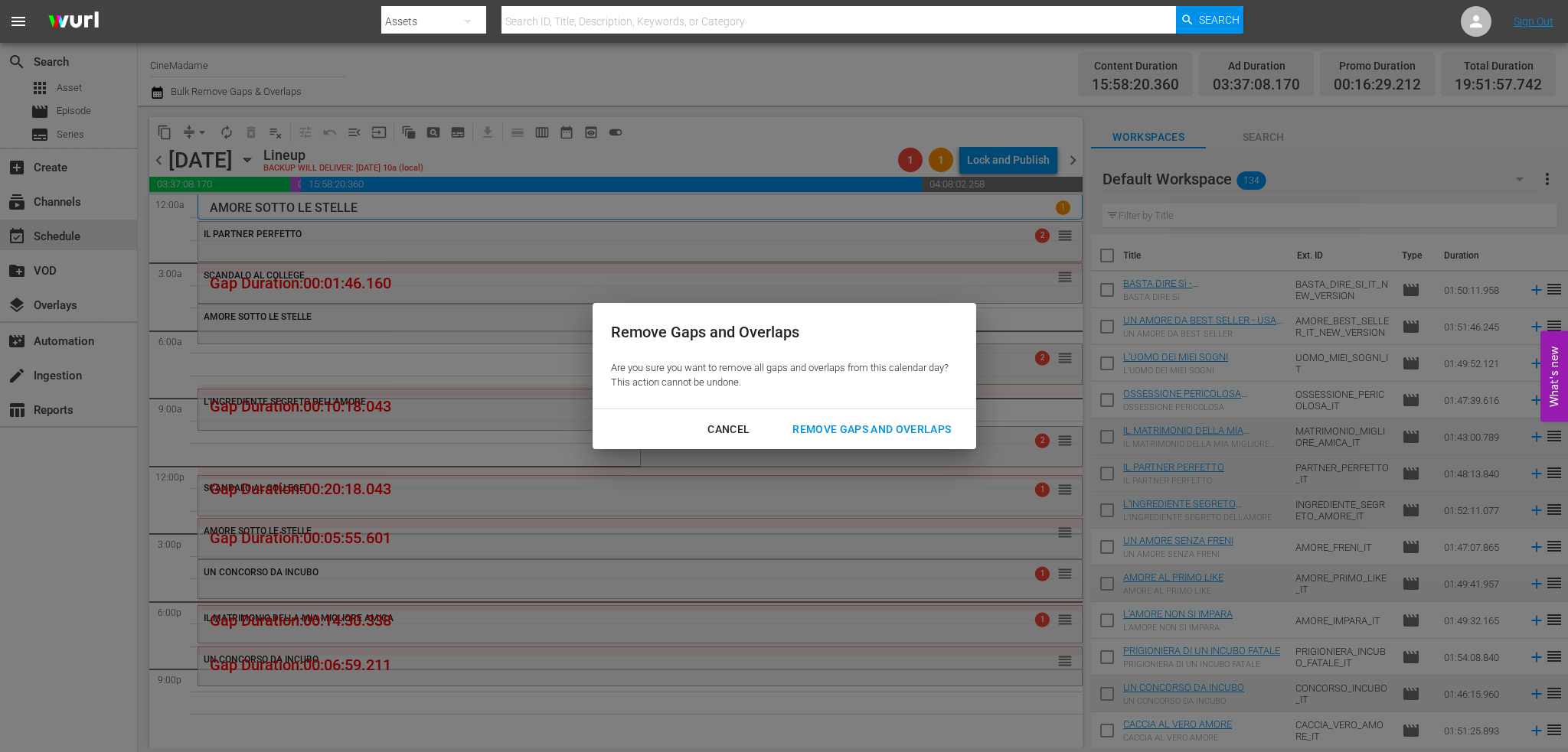
click at [869, 425] on div "Remove Gaps and Overlaps" at bounding box center [871, 430] width 183 height 19
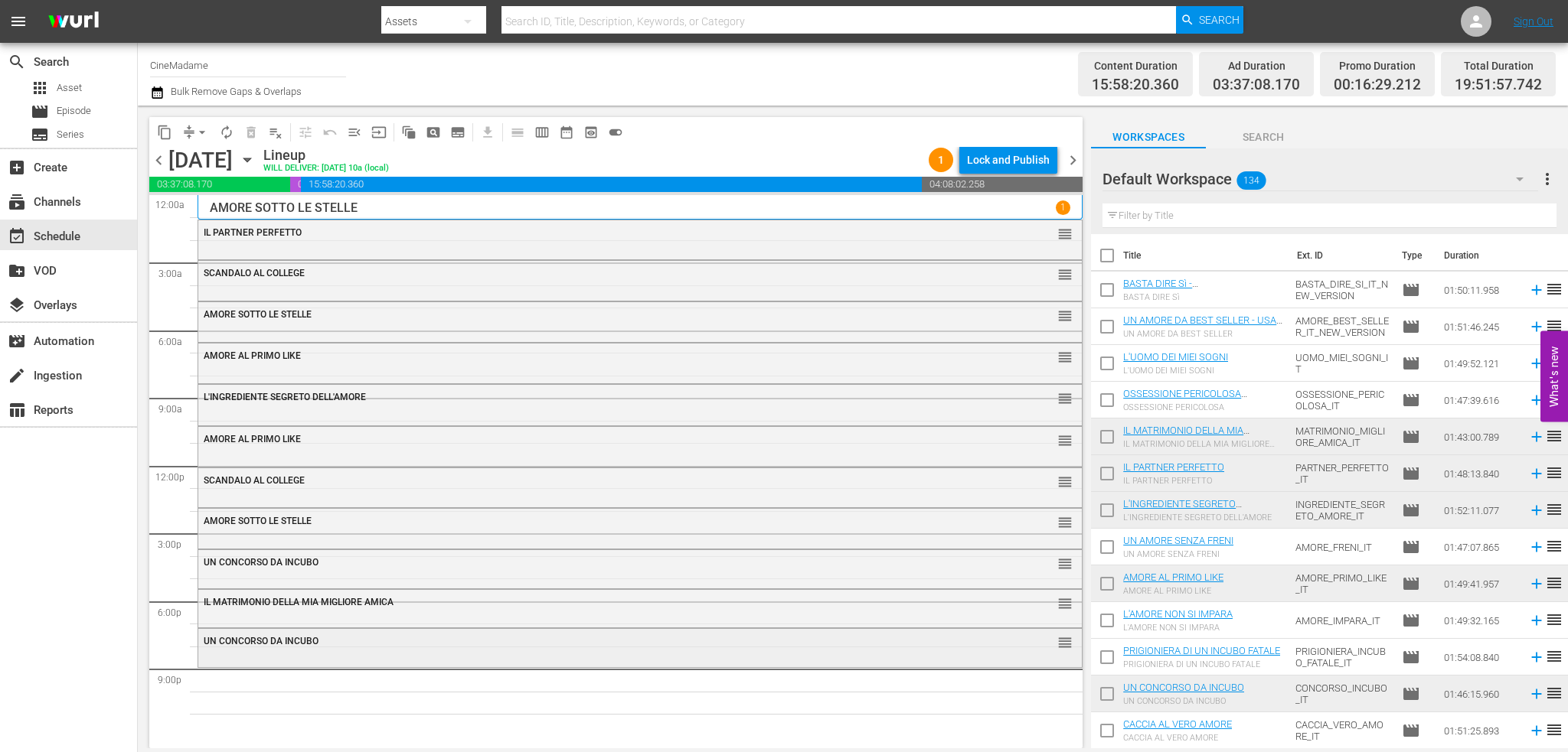
click at [366, 646] on div "UN CONCORSO DA INCUBO" at bounding box center [597, 641] width 788 height 11
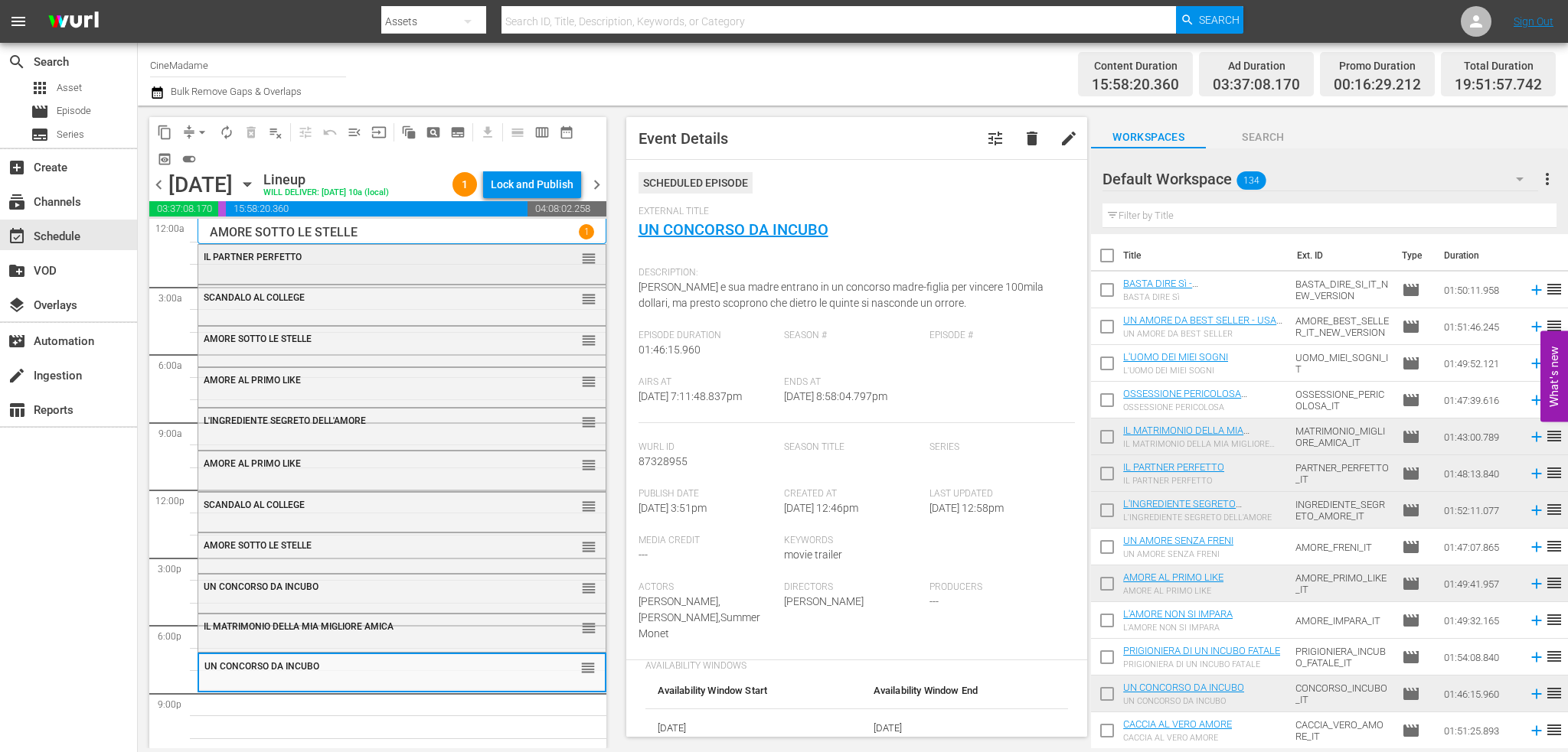
click at [346, 262] on div "IL PARTNER PERFETTO" at bounding box center [364, 257] width 320 height 11
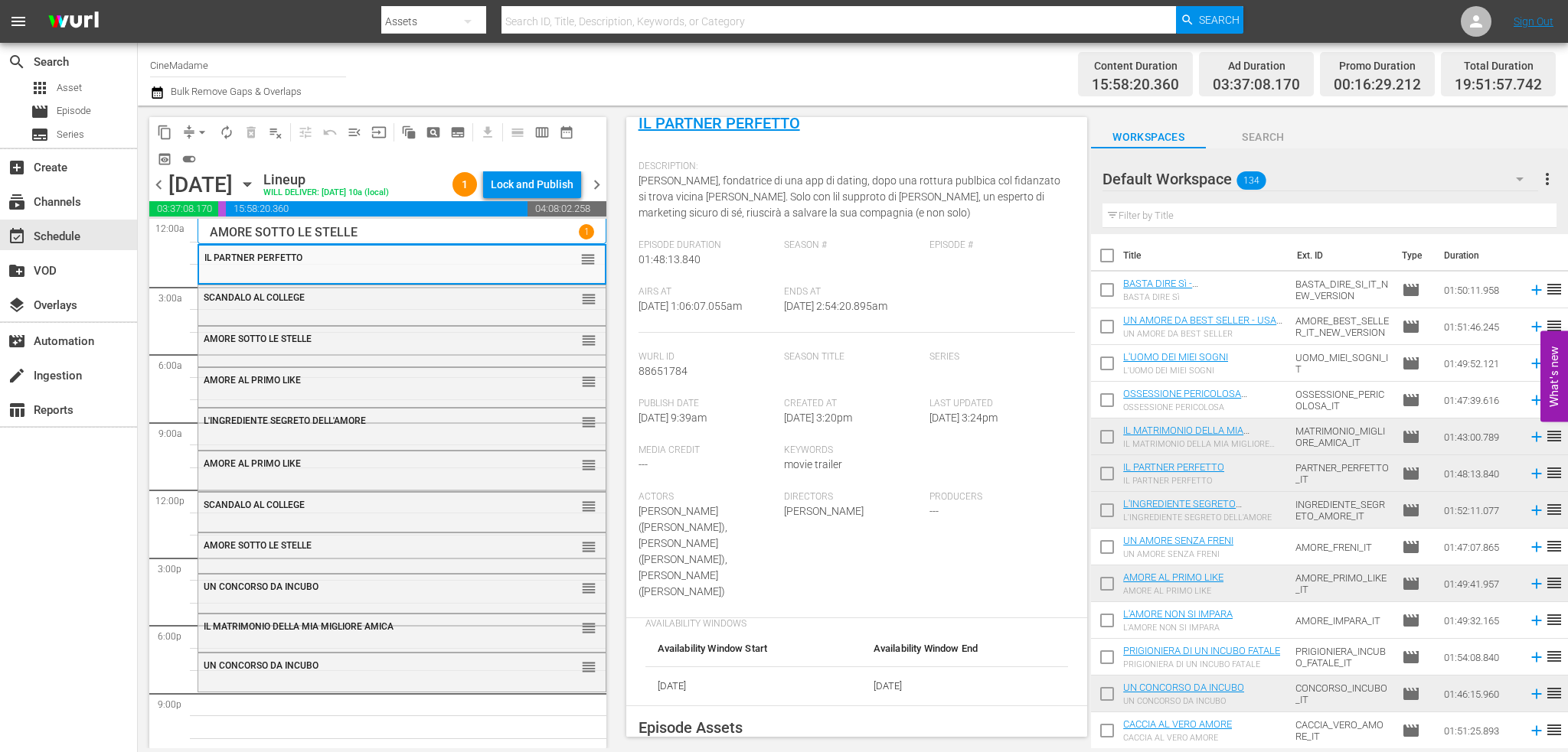
scroll to position [383, 0]
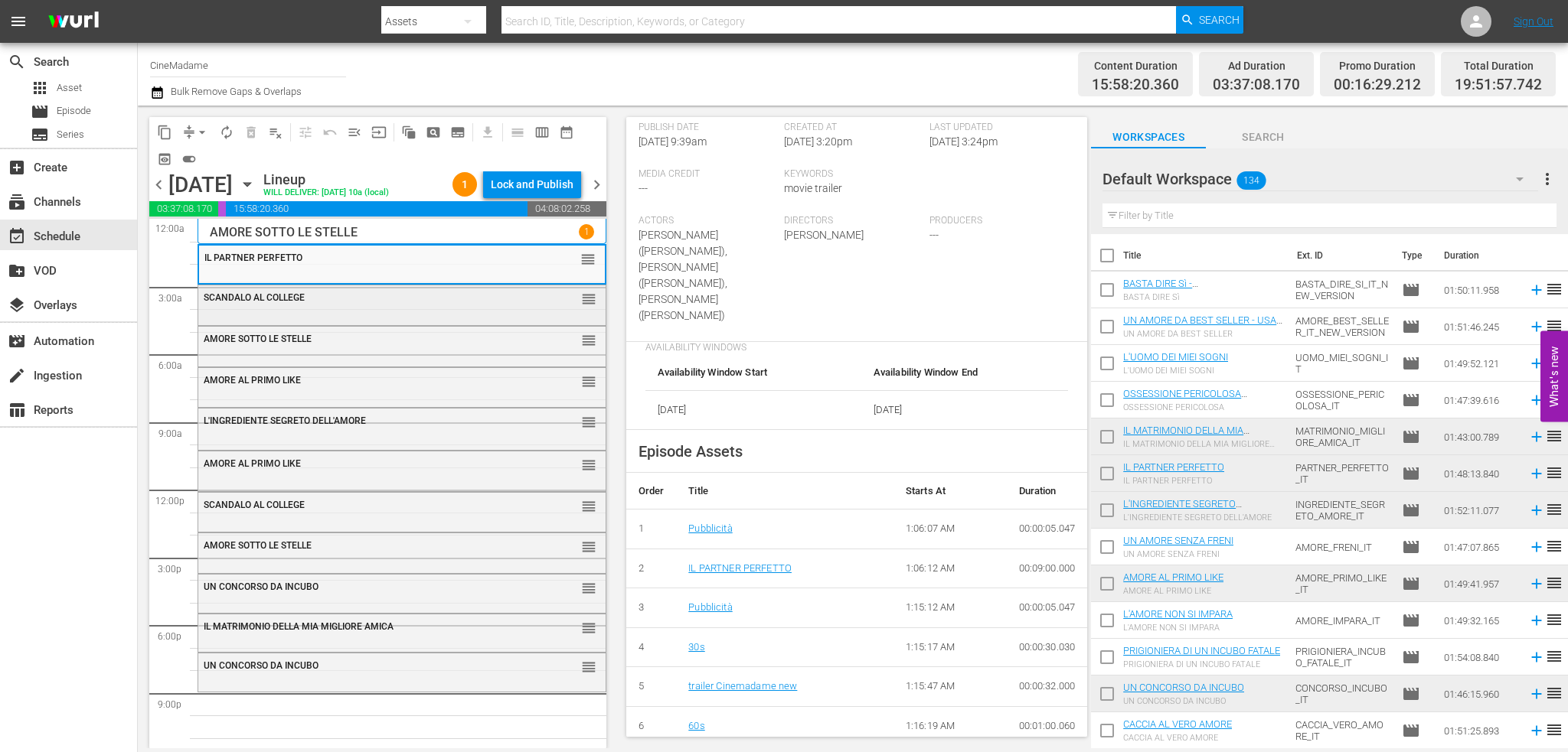
click at [379, 314] on div "SCANDALO AL COLLEGE reorder" at bounding box center [402, 304] width 407 height 37
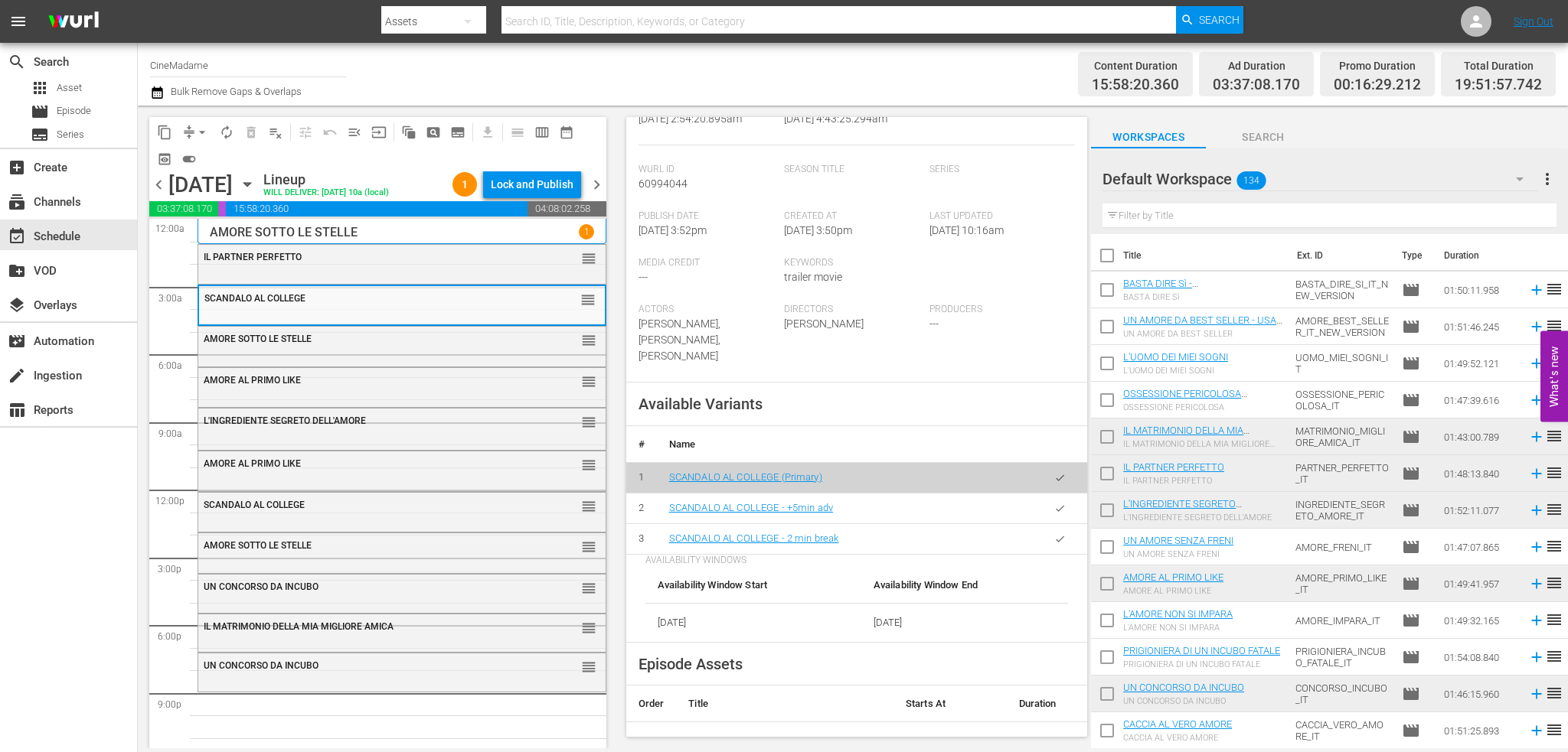
scroll to position [459, 0]
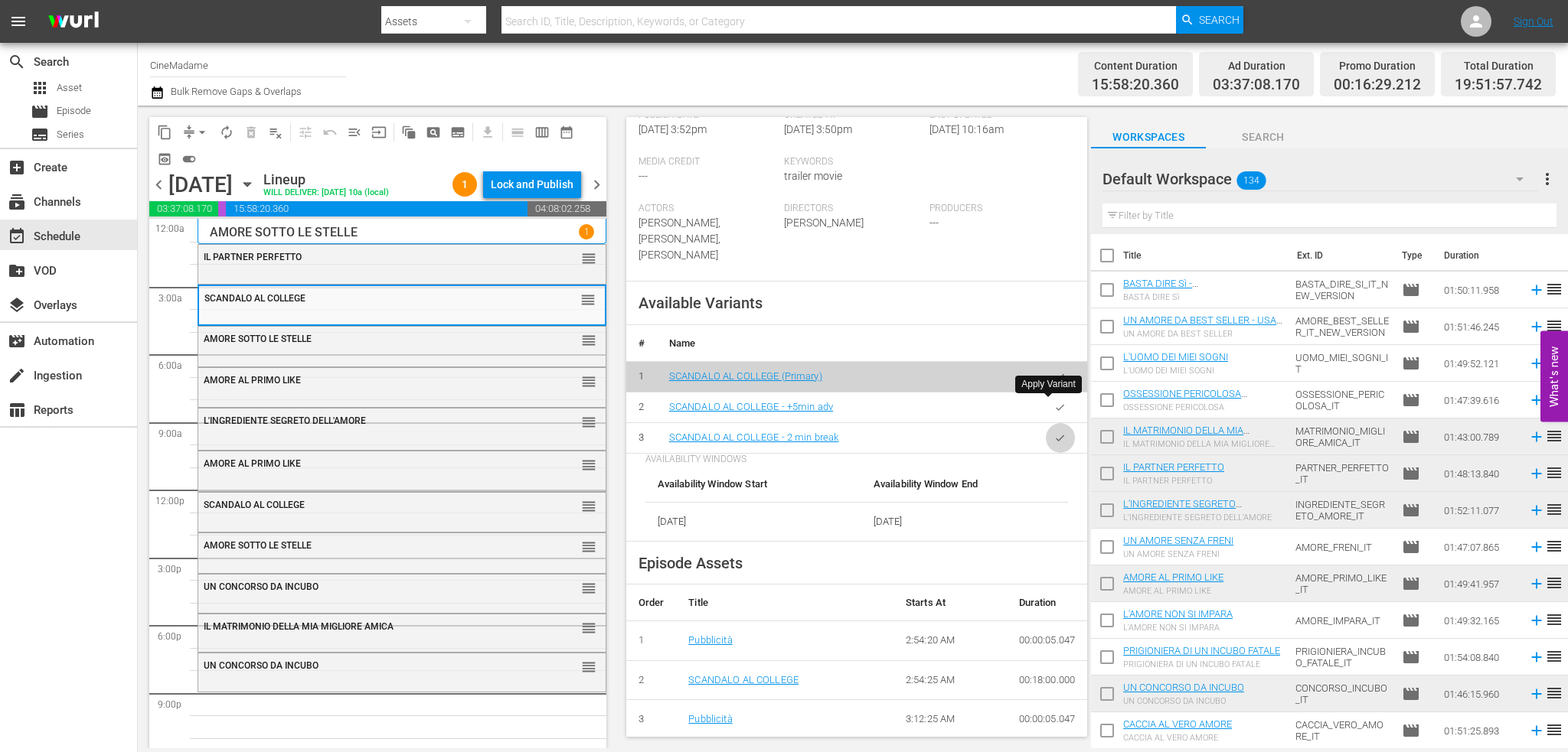
click at [1055, 432] on icon "button" at bounding box center [1060, 438] width 12 height 12
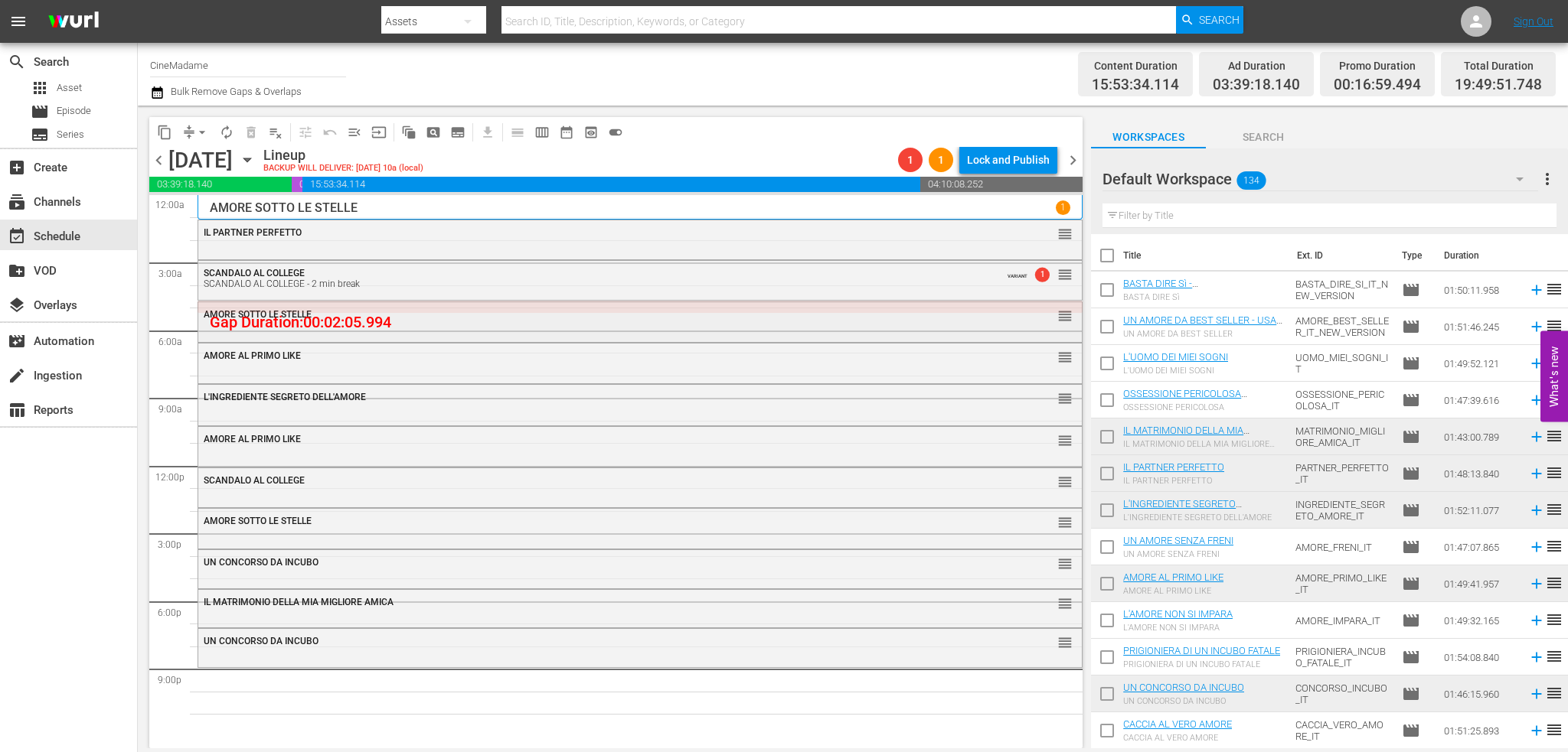
click at [534, 320] on div "AMORE SOTTO LE STELLE reorder" at bounding box center [640, 315] width 884 height 26
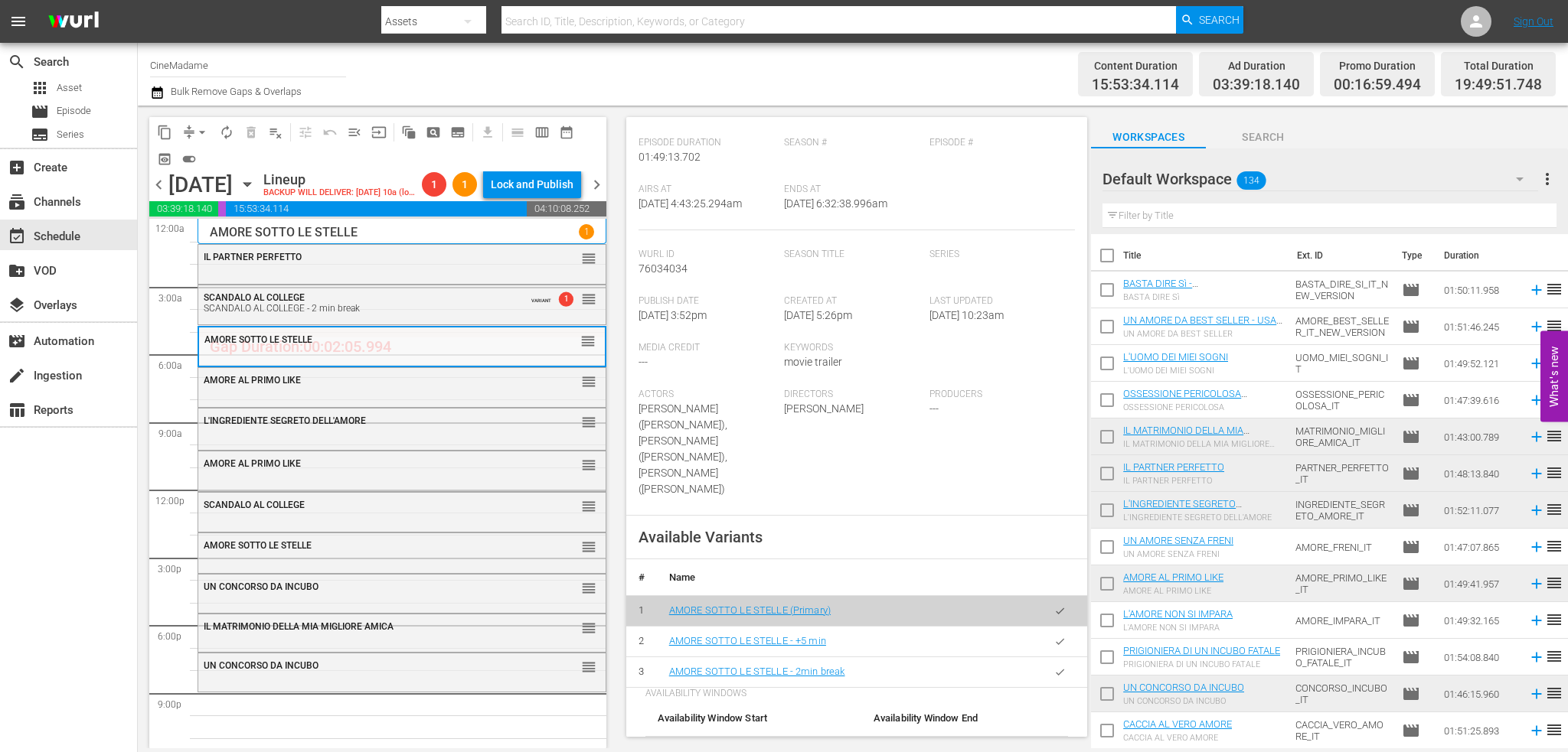
scroll to position [383, 0]
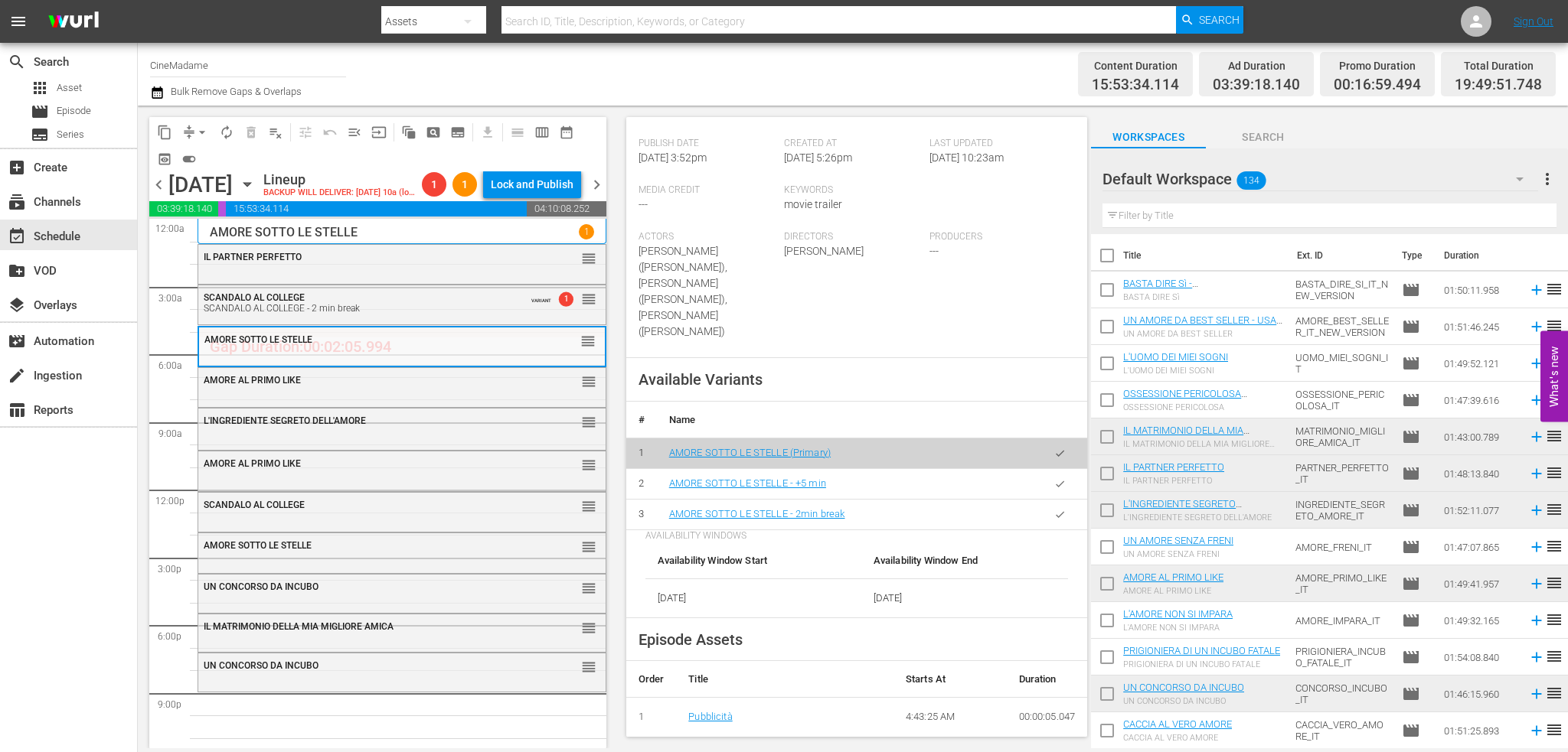
click at [1045, 500] on button "button" at bounding box center [1060, 515] width 30 height 30
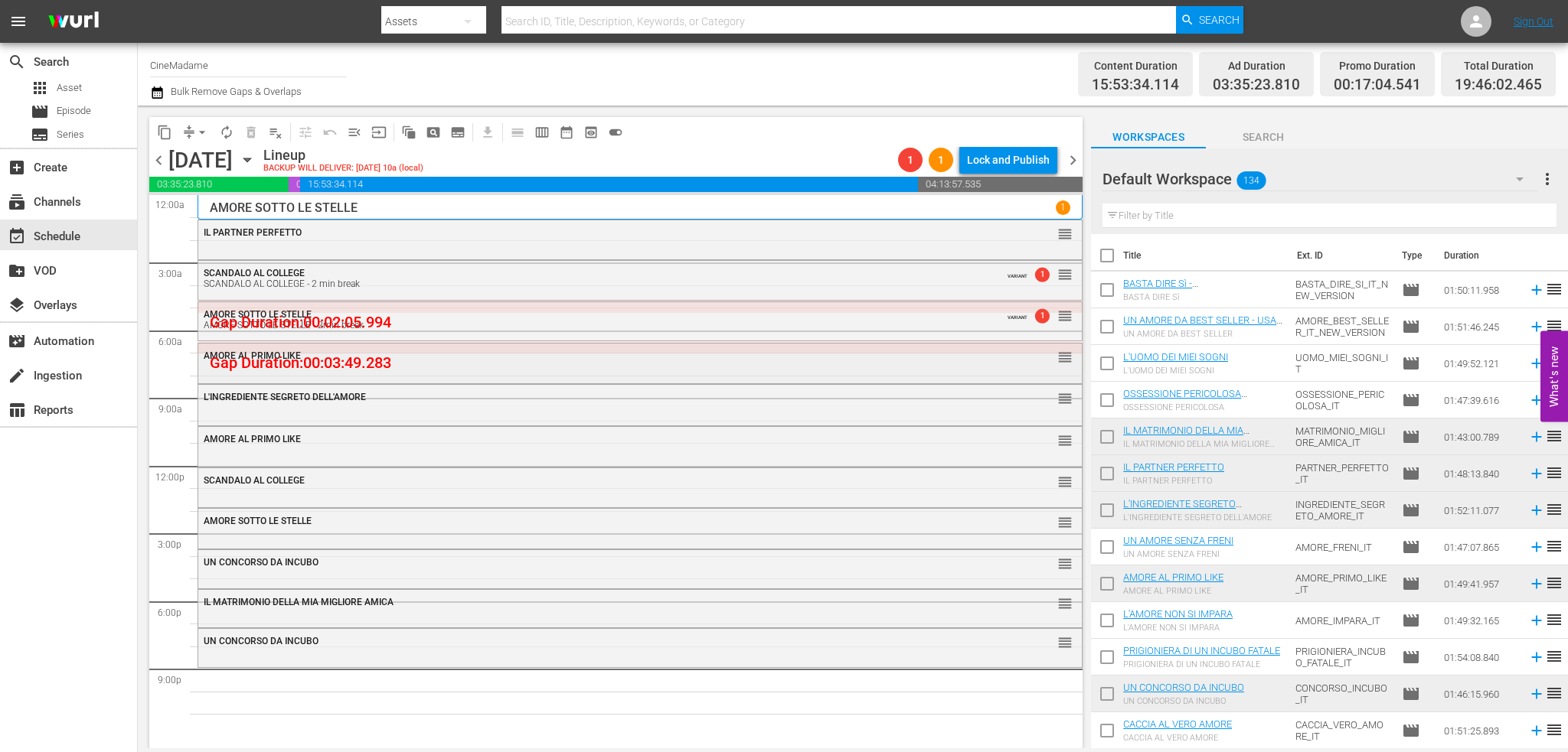
click at [533, 360] on div "AMORE AL PRIMO LIKE" at bounding box center [597, 356] width 788 height 11
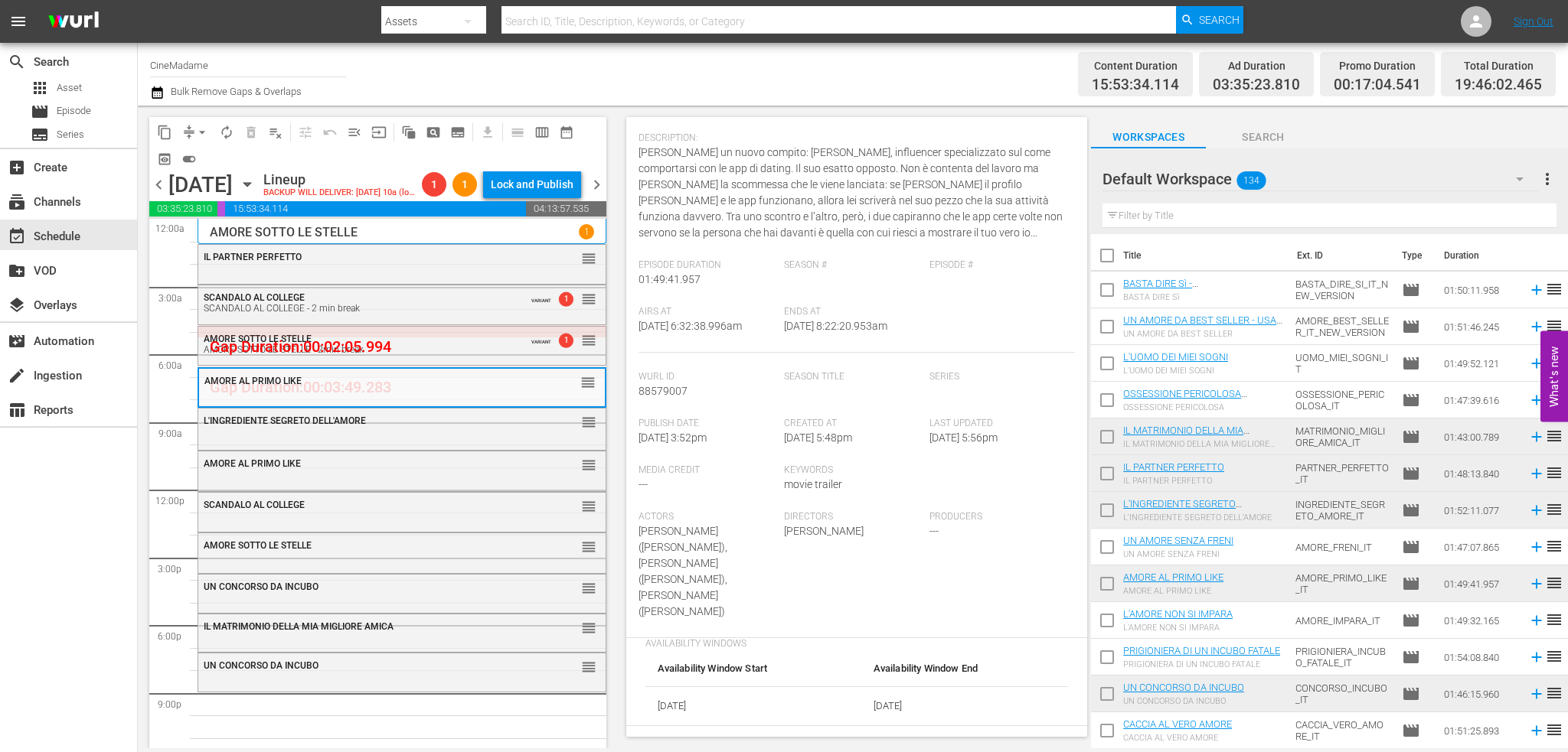
scroll to position [306, 0]
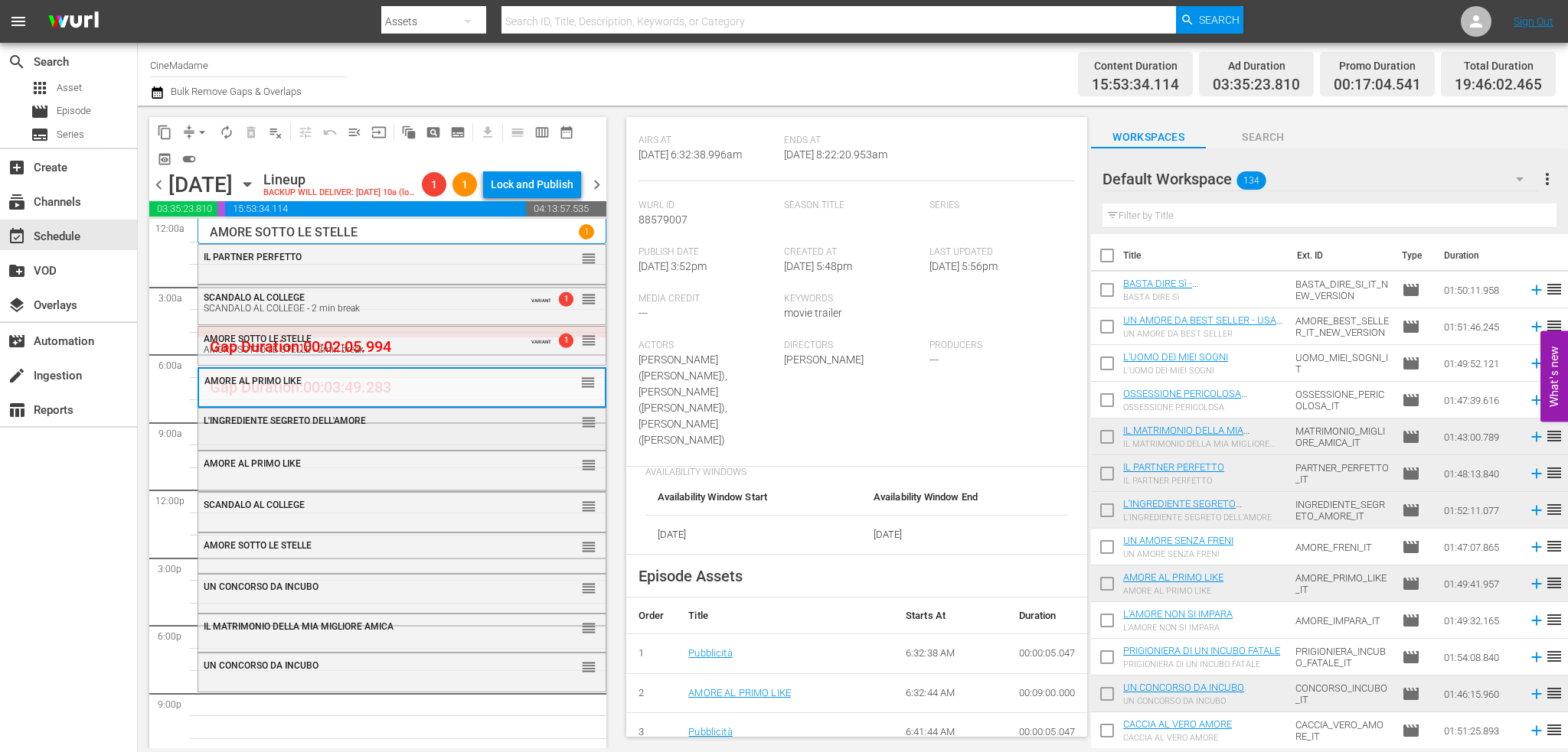
click at [362, 426] on span "L'INGREDIENTE SEGRETO DELL'AMORE" at bounding box center [285, 420] width 162 height 11
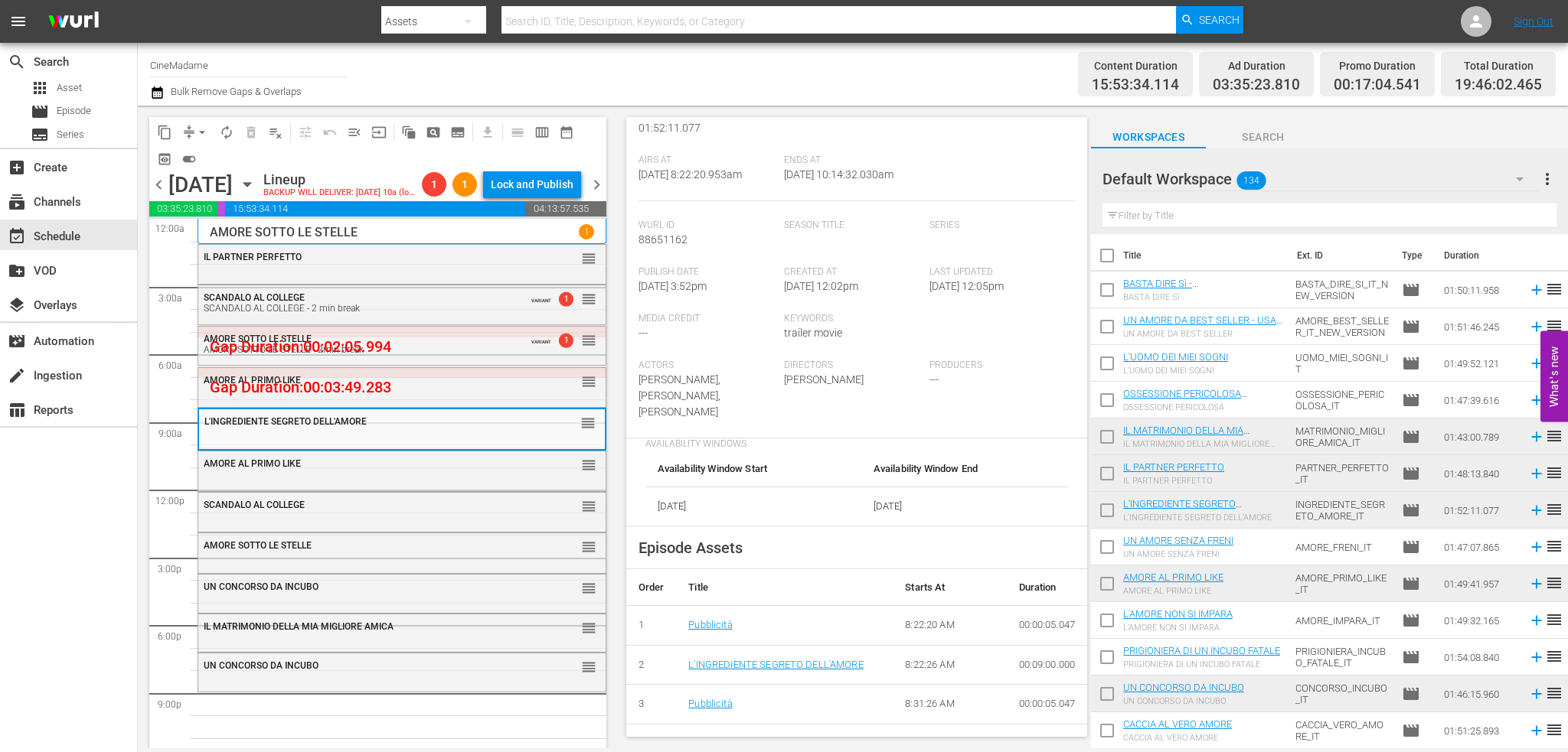
scroll to position [383, 0]
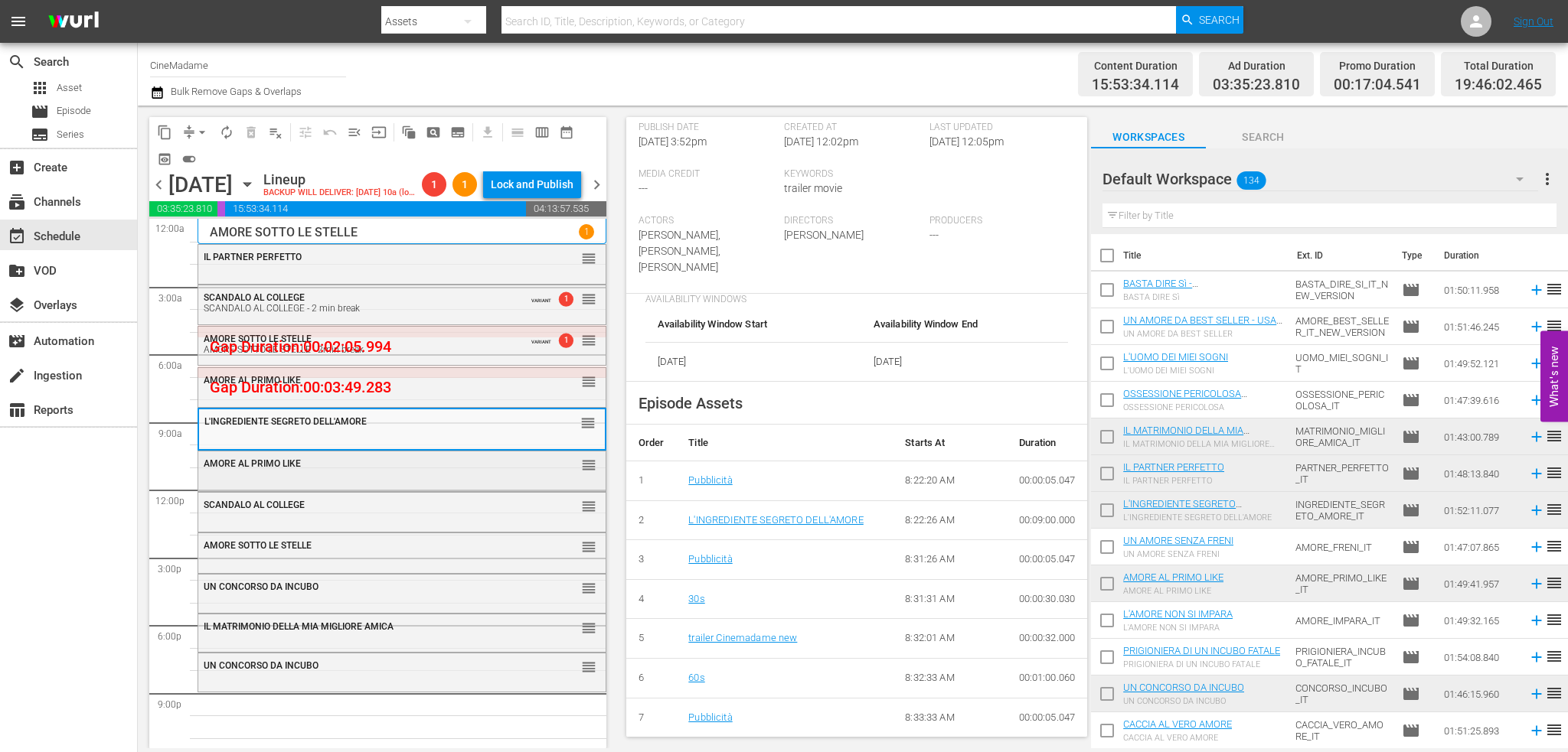
click at [399, 469] on div "AMORE AL PRIMO LIKE reorder" at bounding box center [402, 464] width 407 height 26
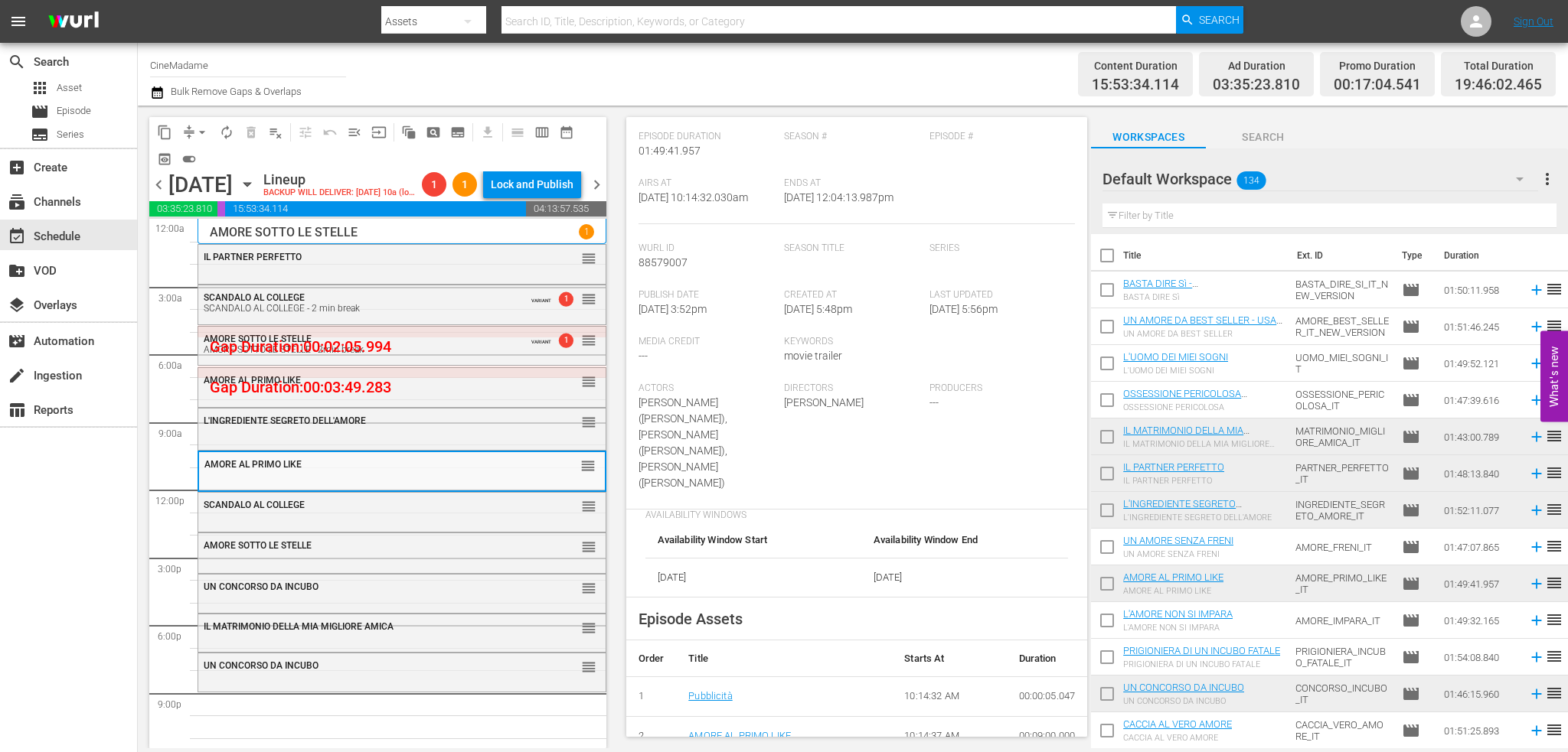
scroll to position [459, 0]
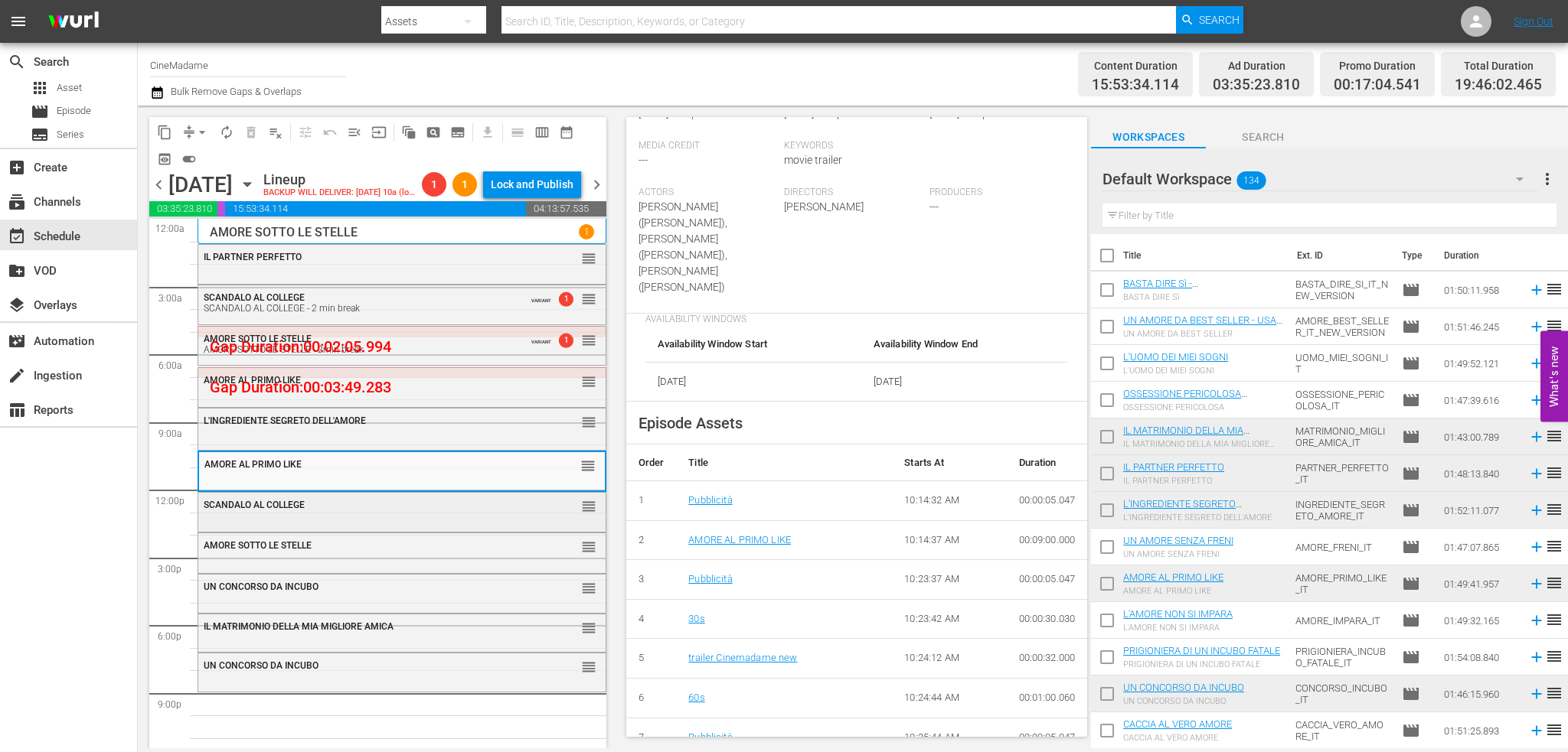
click at [423, 493] on div "SCANDALO AL COLLEGE reorder" at bounding box center [402, 506] width 407 height 26
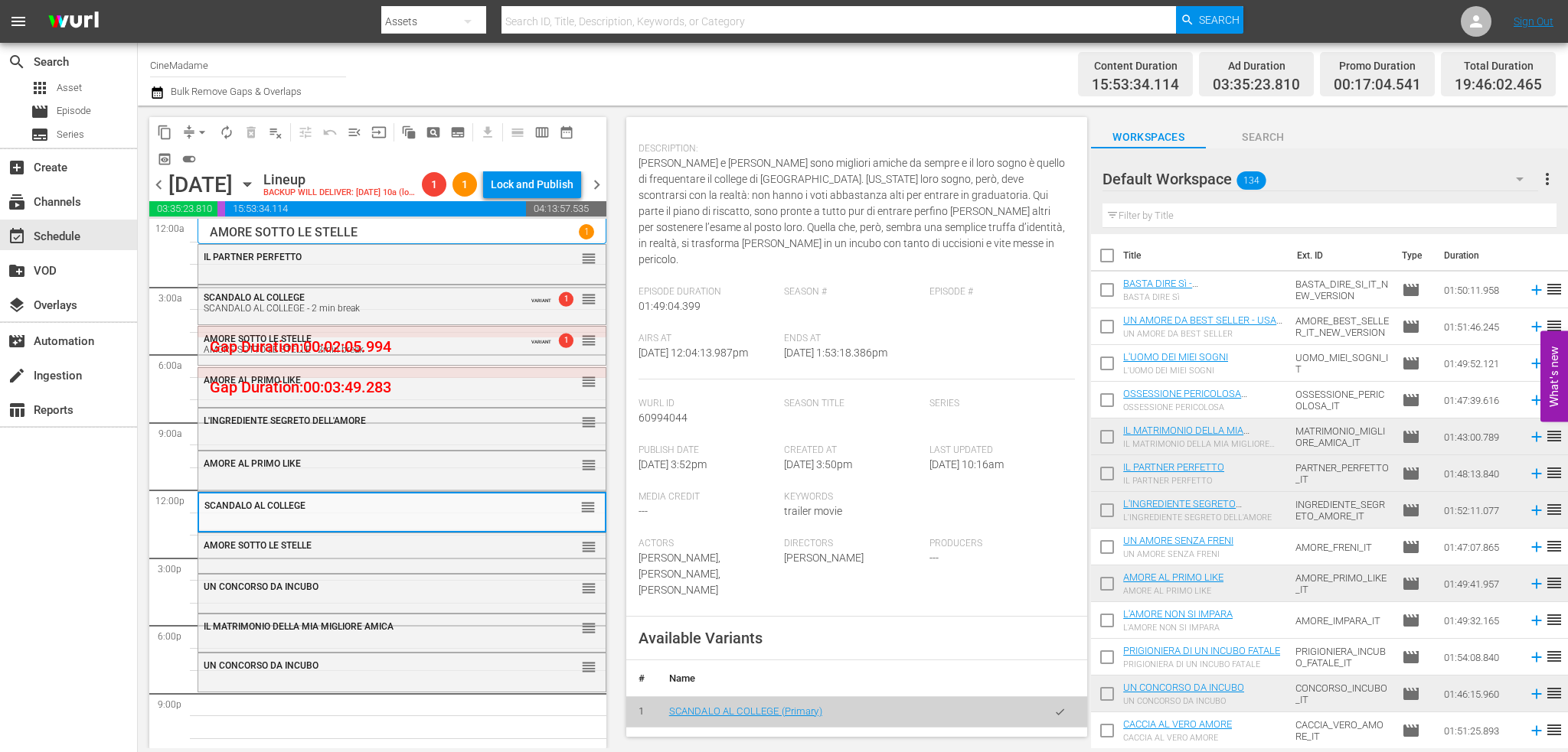
scroll to position [383, 0]
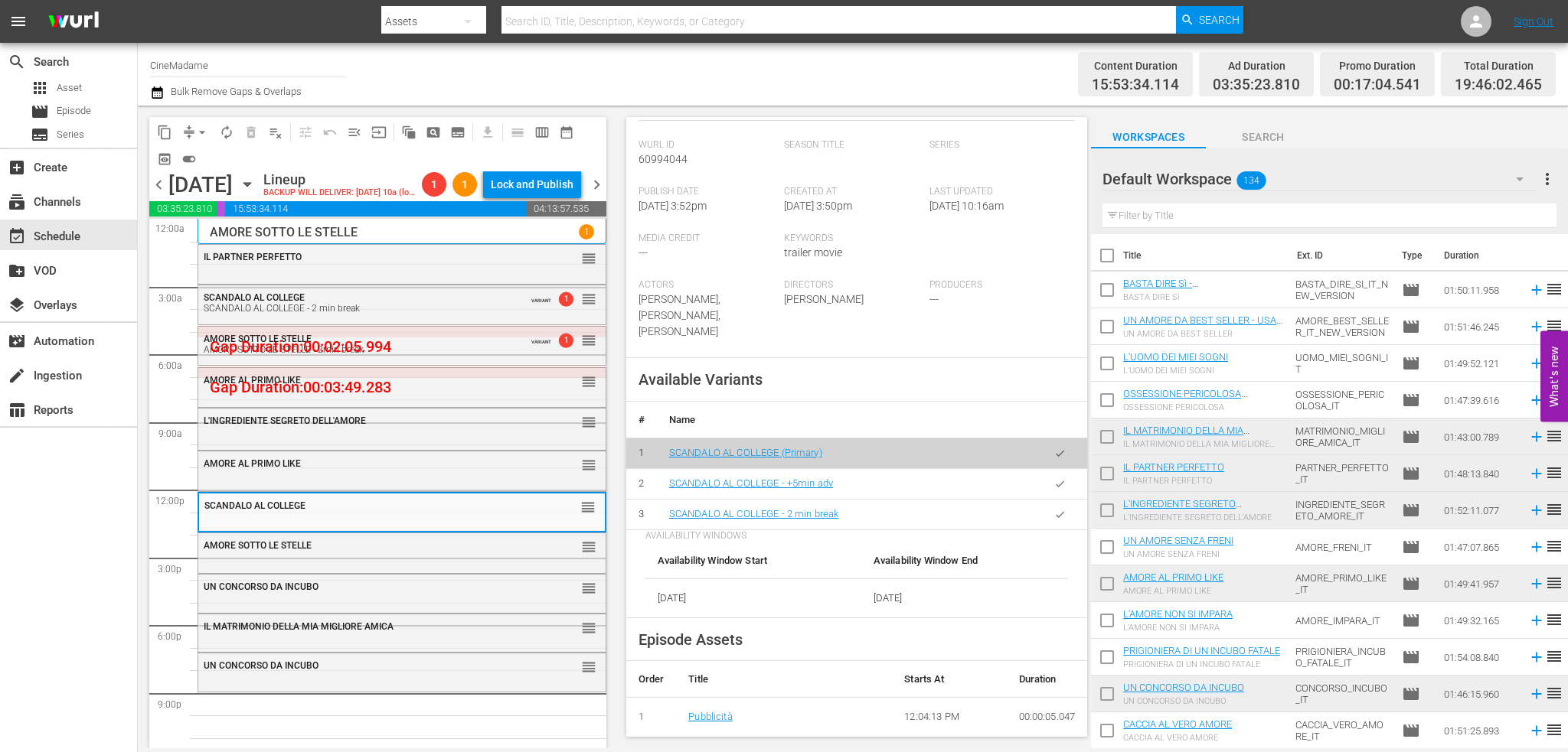
click at [1055, 509] on icon "button" at bounding box center [1060, 515] width 12 height 12
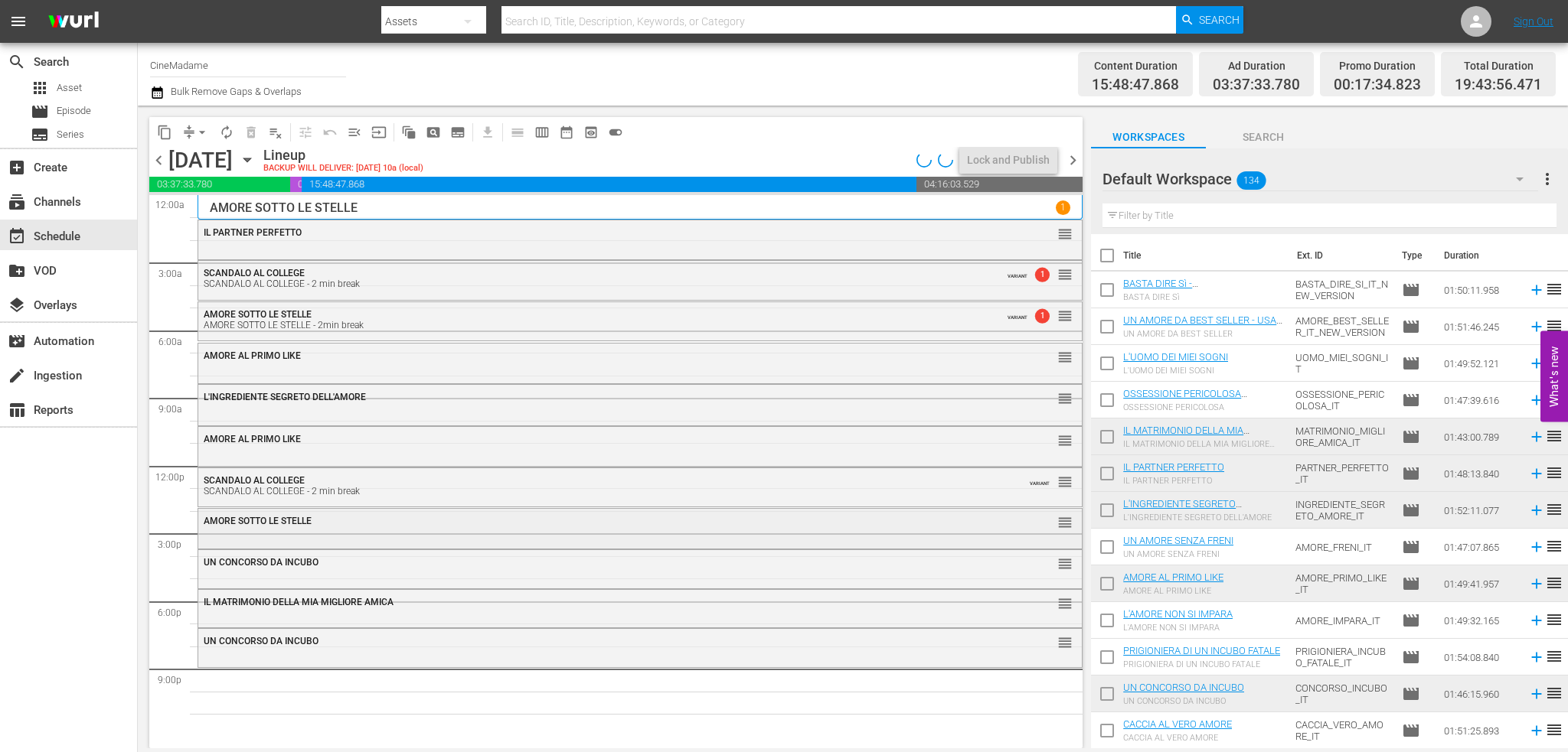
click at [441, 517] on div "AMORE SOTTO LE STELLE" at bounding box center [597, 521] width 788 height 11
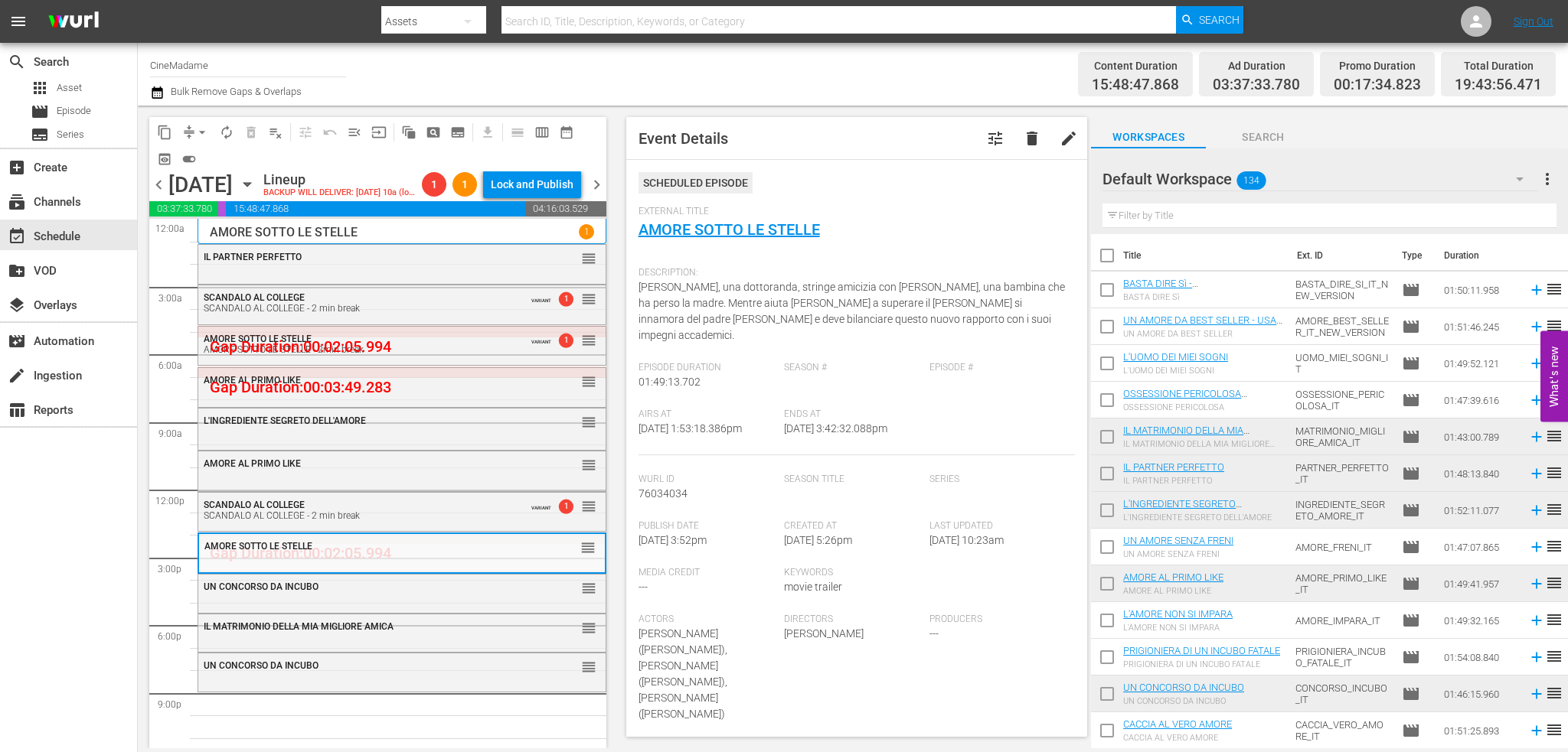
scroll to position [459, 0]
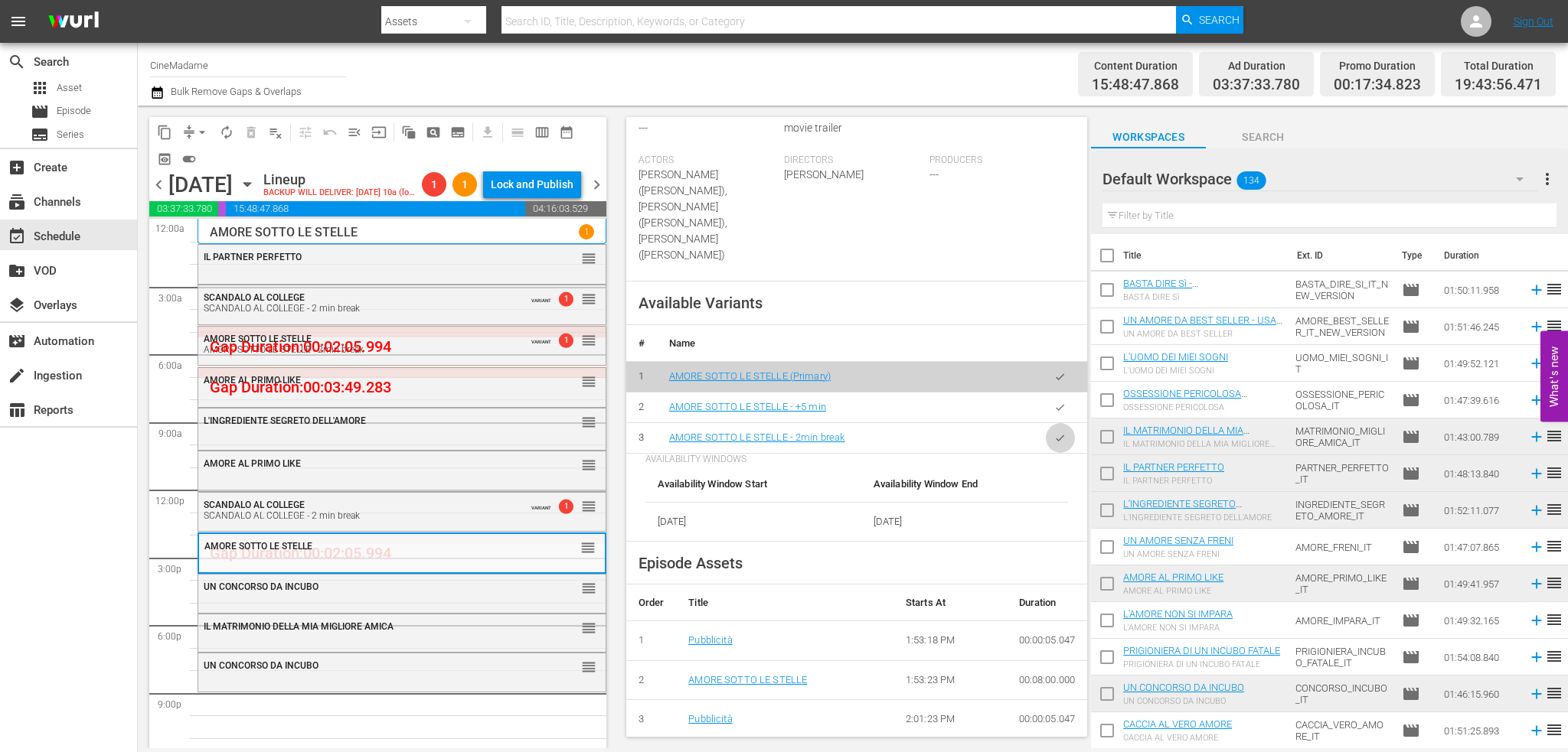
click at [1055, 432] on icon "button" at bounding box center [1060, 438] width 12 height 12
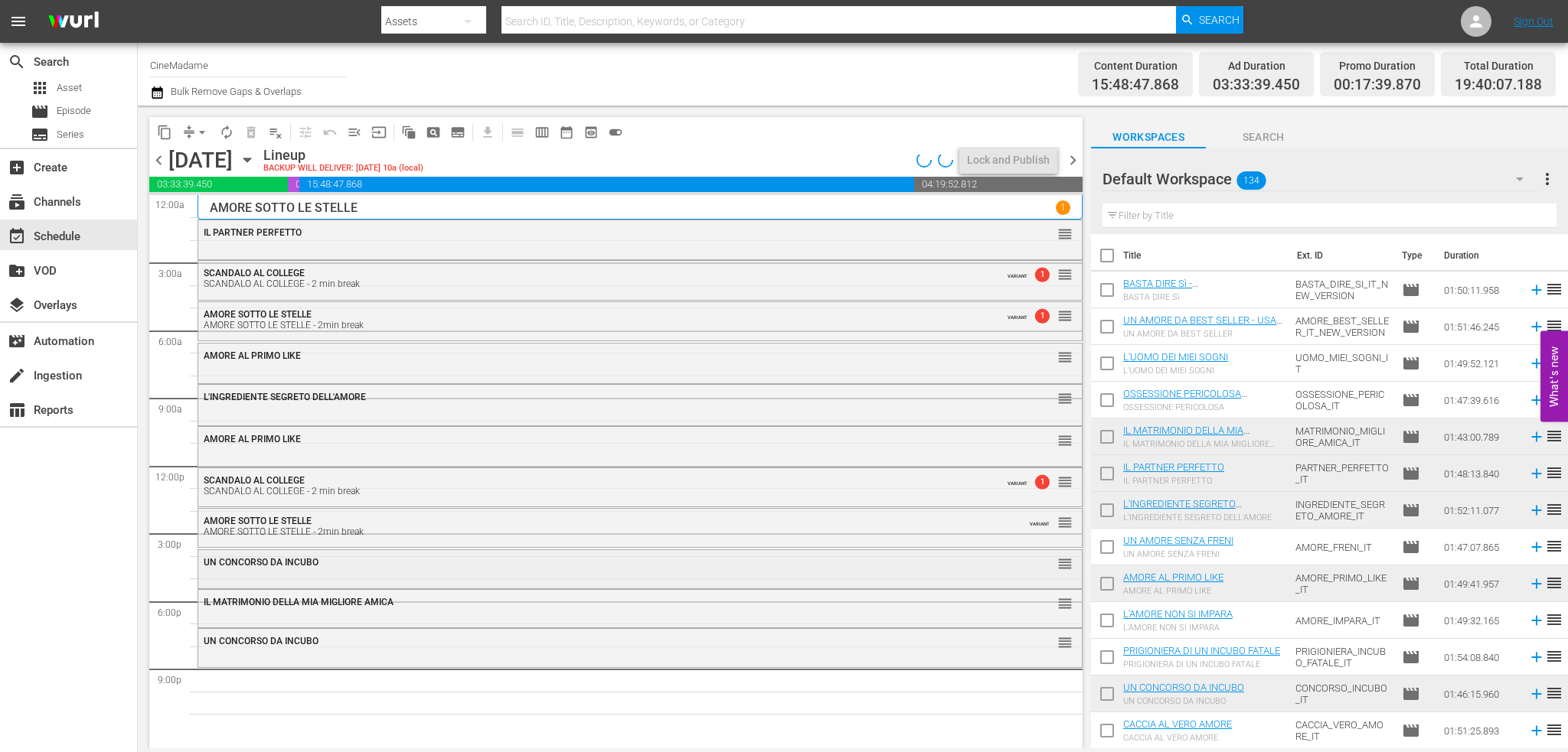
click at [446, 567] on div "UN CONCORSO DA INCUBO" at bounding box center [597, 562] width 788 height 11
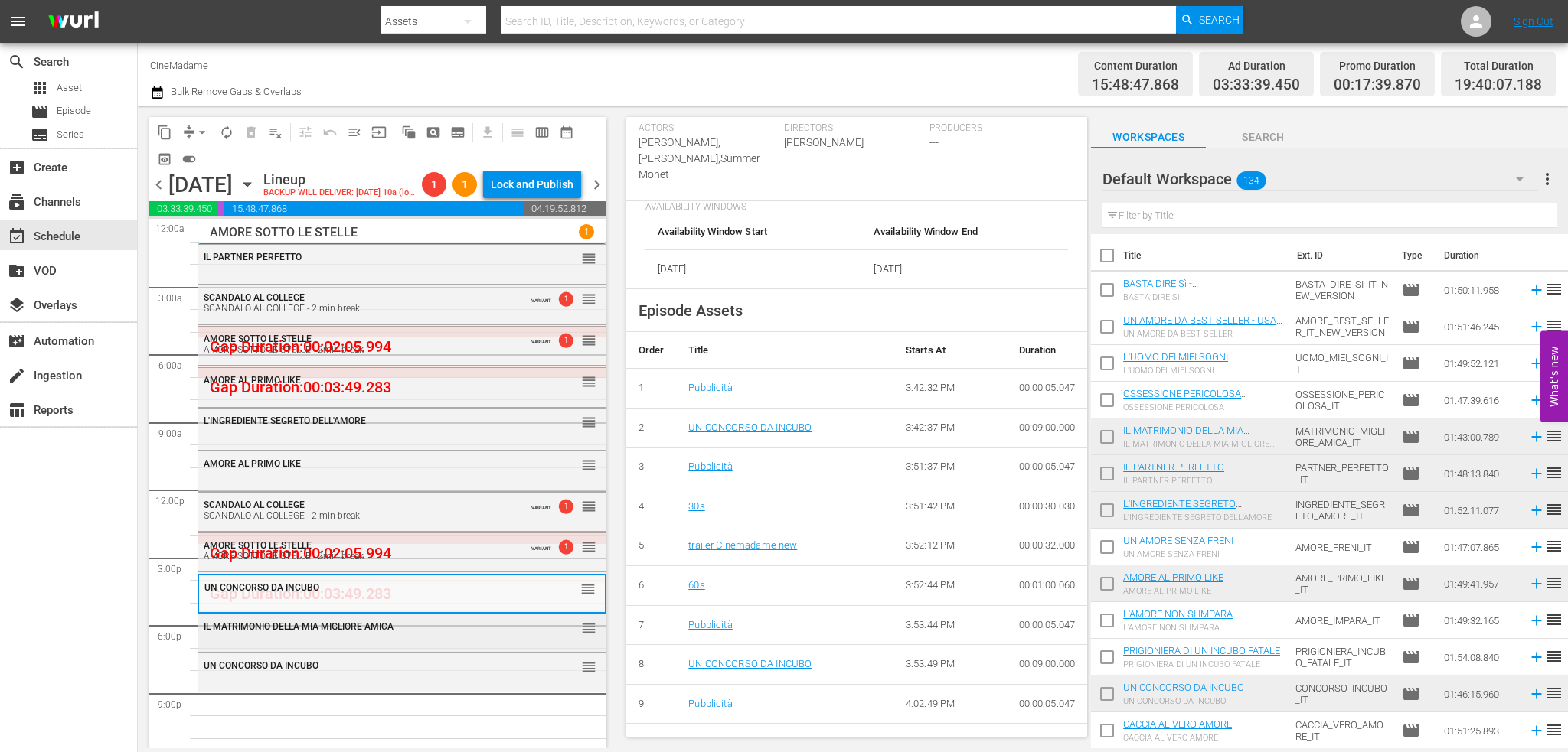
click at [406, 642] on div "IL MATRIMONIO DELLA [PERSON_NAME] AMICA reorder" at bounding box center [402, 631] width 407 height 34
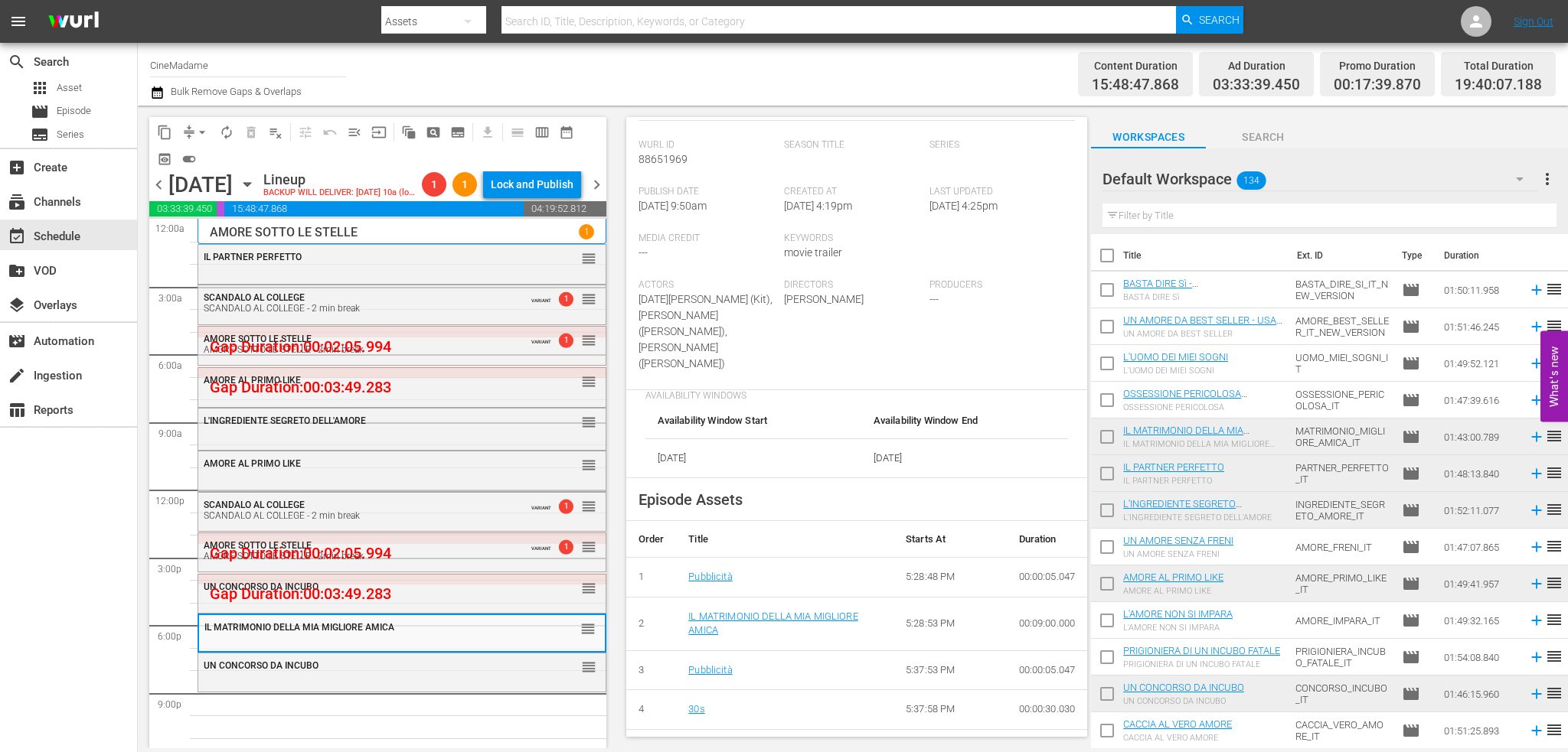
scroll to position [383, 0]
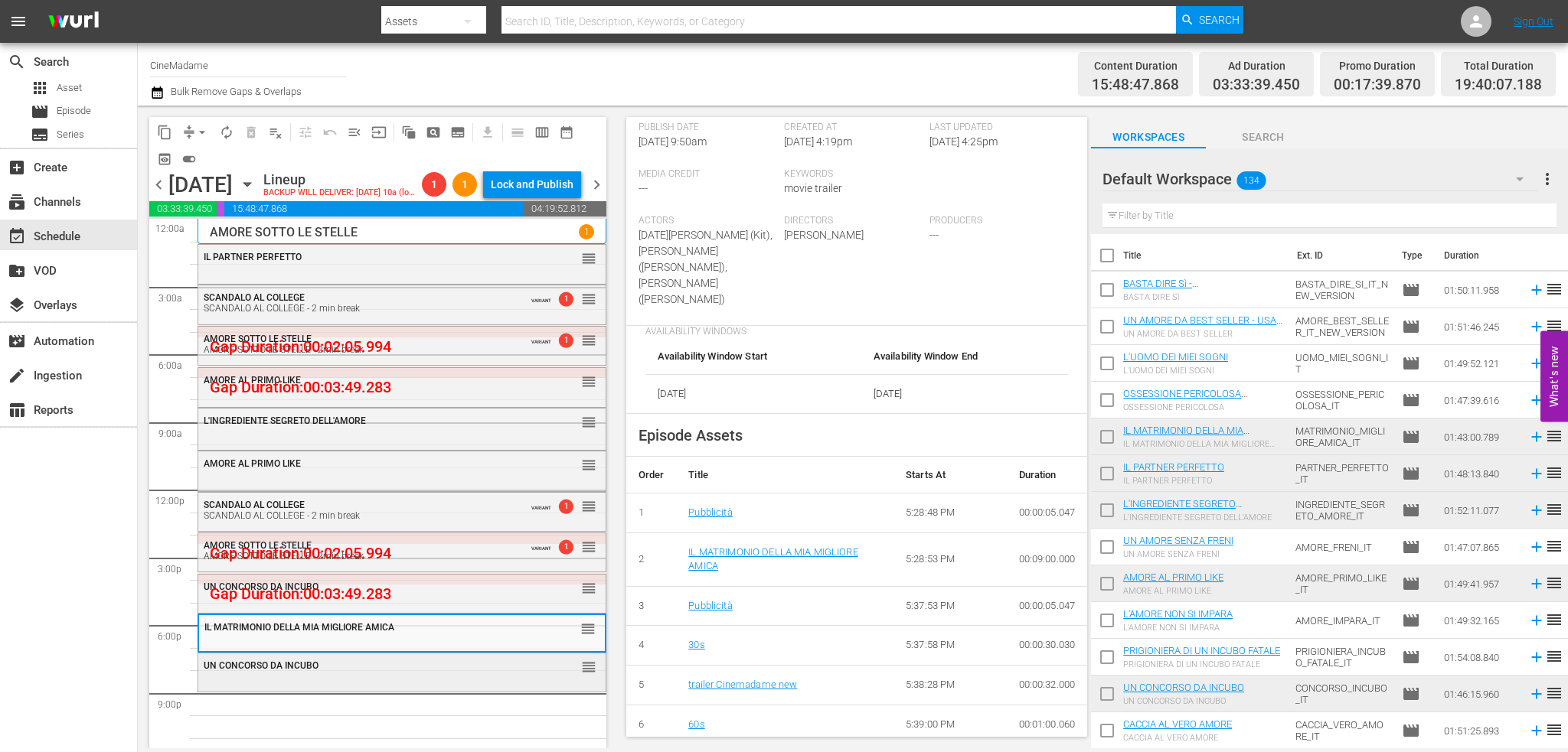
click at [459, 675] on div "UN CONCORSO DA INCUBO reorder" at bounding box center [402, 667] width 407 height 26
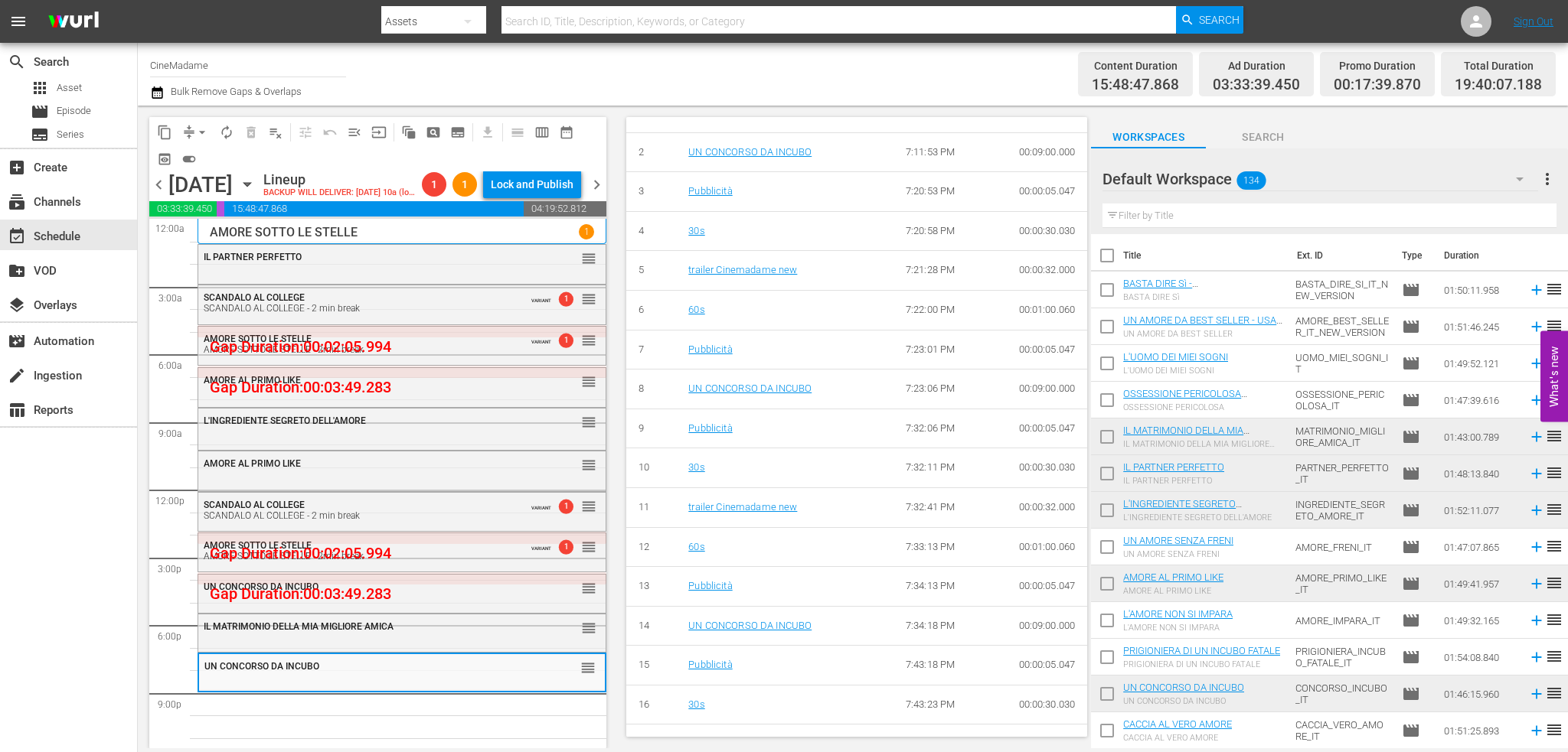
scroll to position [765, 0]
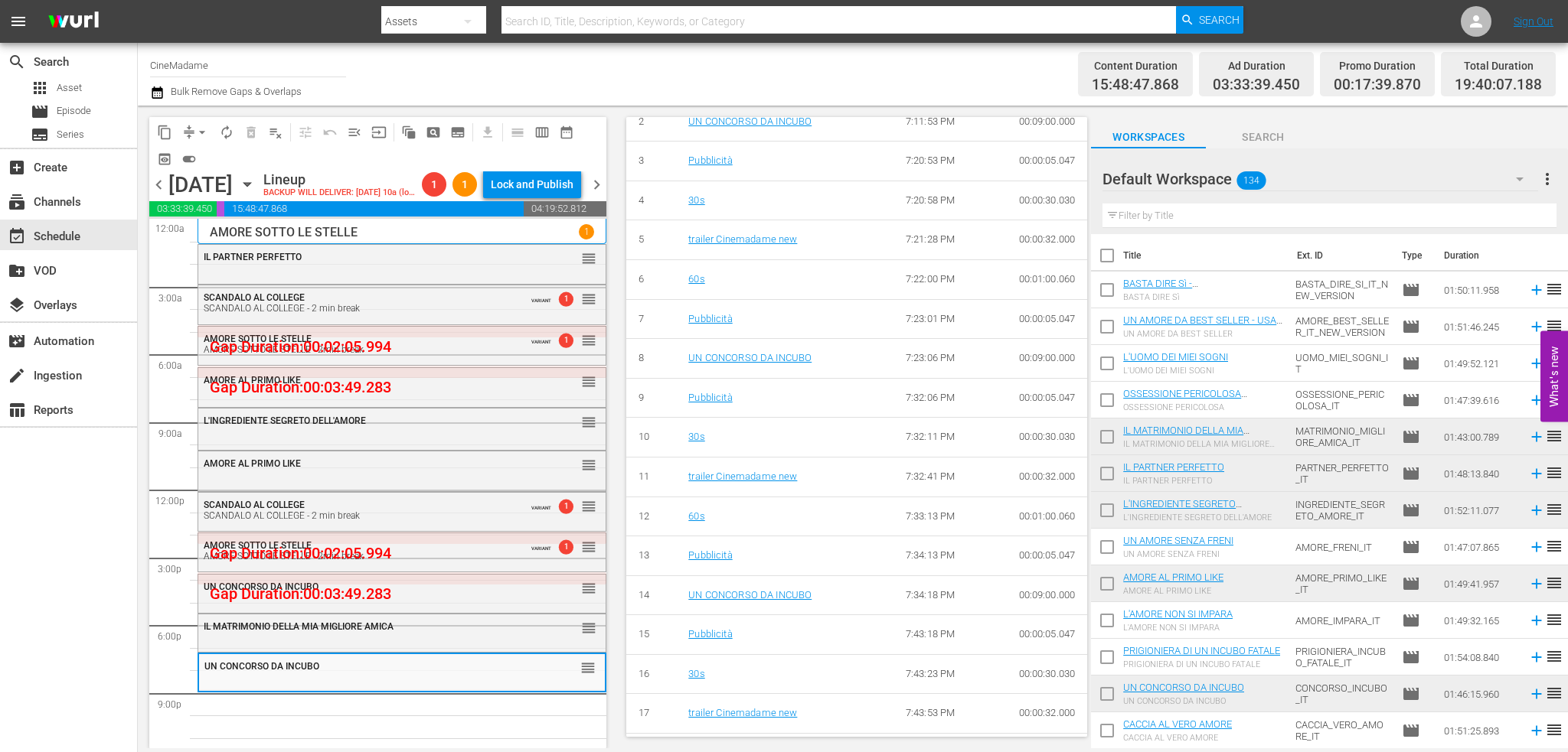
click at [191, 134] on button "arrow_drop_down" at bounding box center [202, 131] width 24 height 24
click at [219, 204] on li "Align to End of Previous Day" at bounding box center [203, 214] width 161 height 25
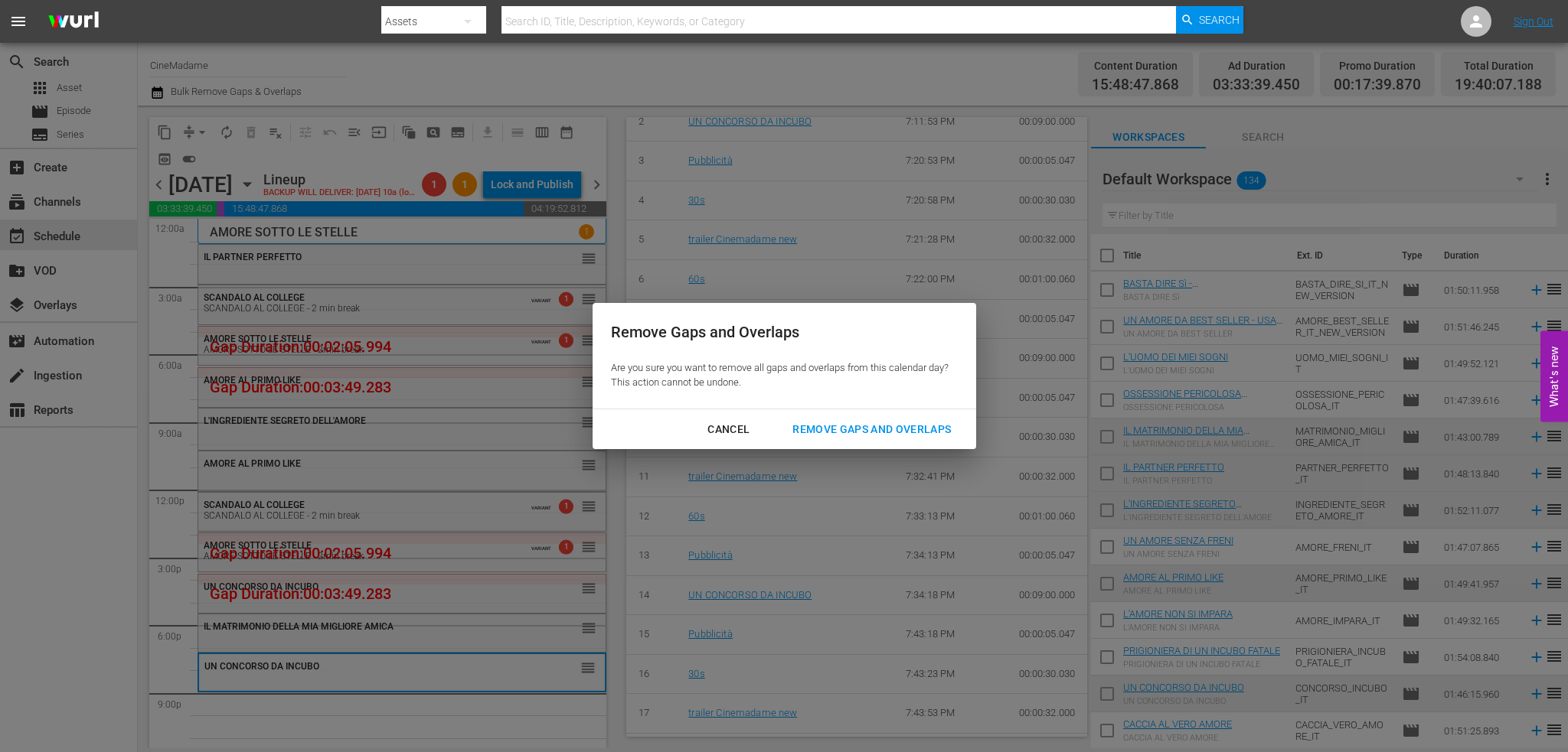
click at [872, 417] on button "Remove Gaps and Overlaps" at bounding box center [871, 430] width 195 height 28
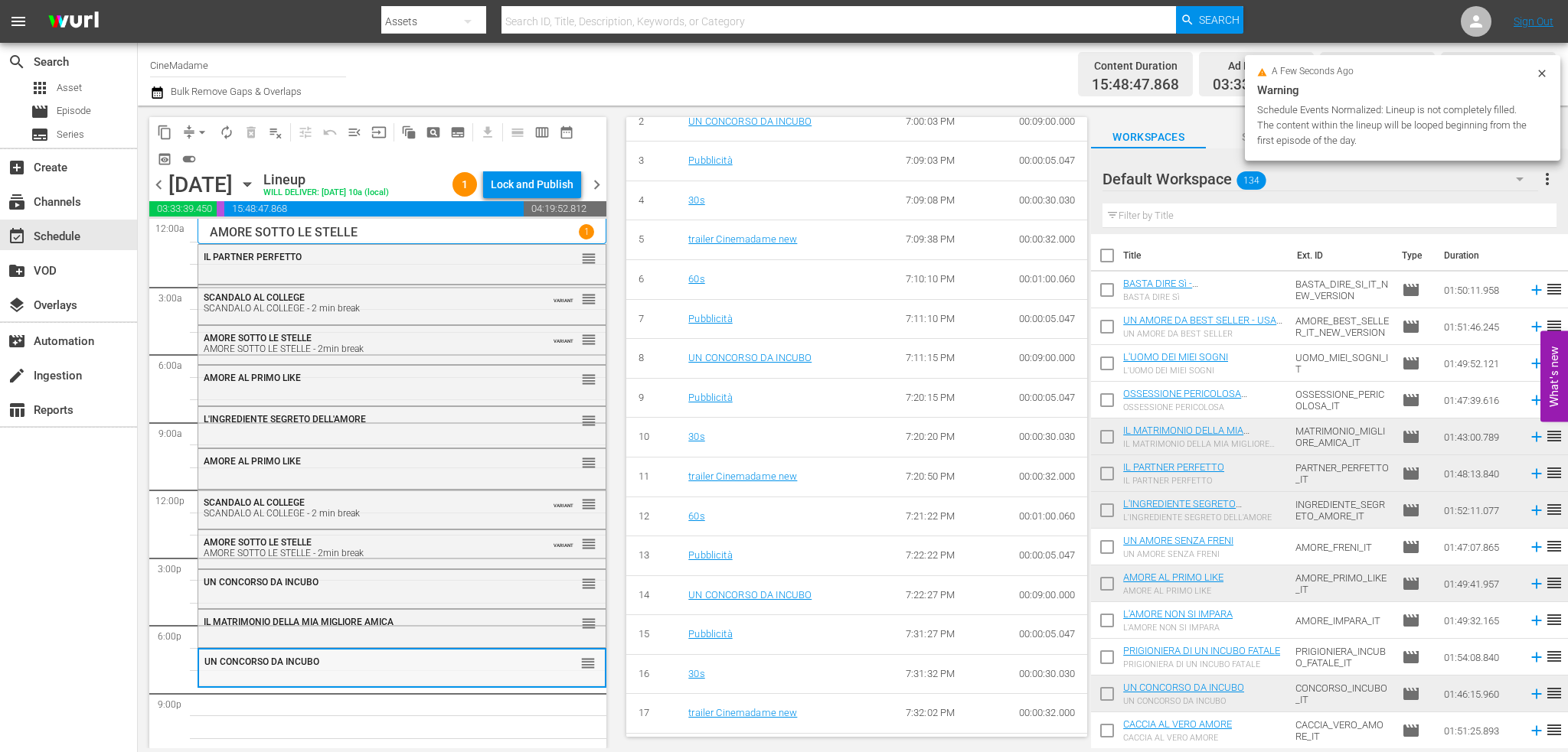
click at [336, 673] on div "UN CONCORSO DA INCUBO reorder" at bounding box center [402, 662] width 405 height 26
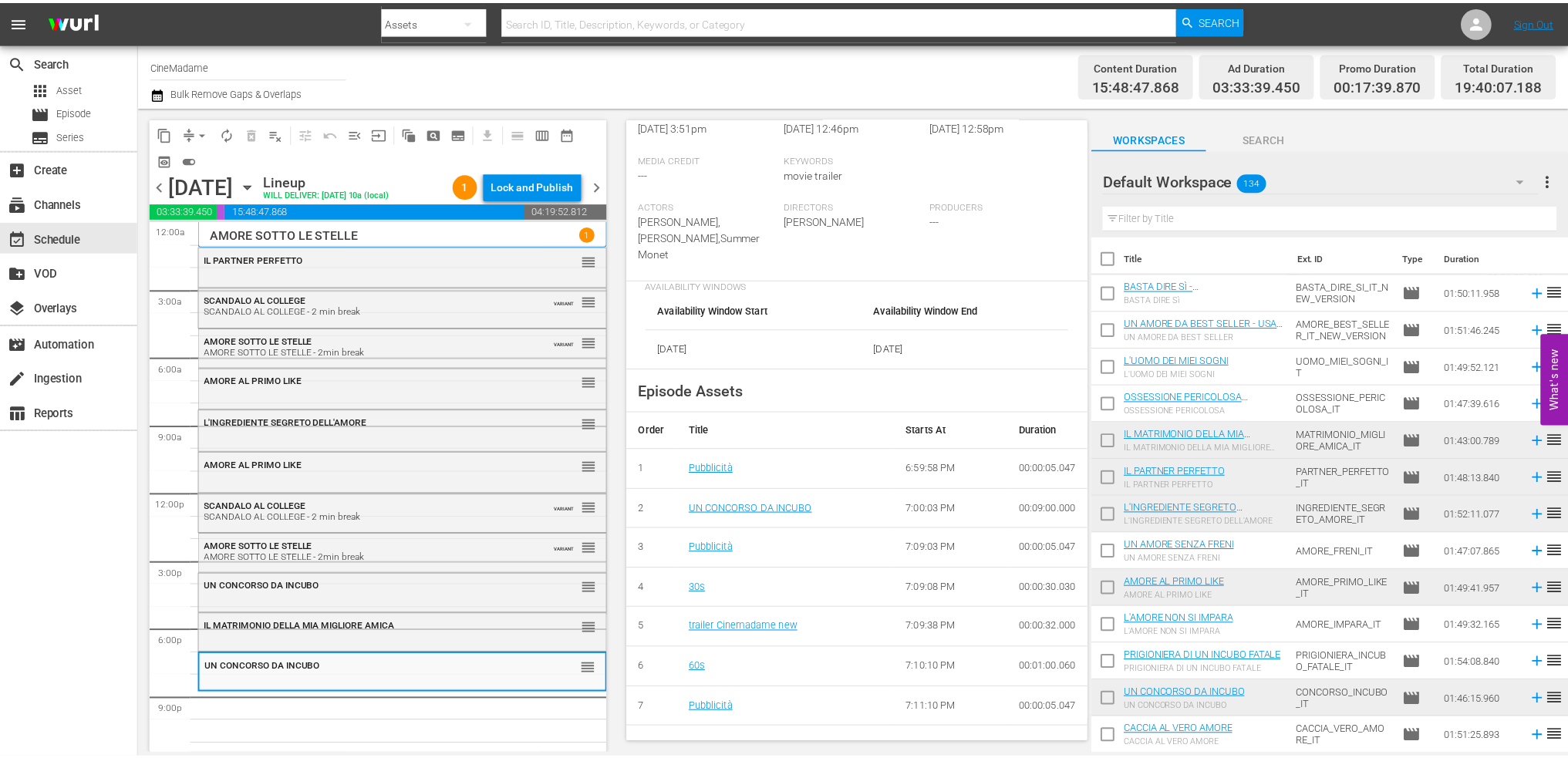
scroll to position [0, 0]
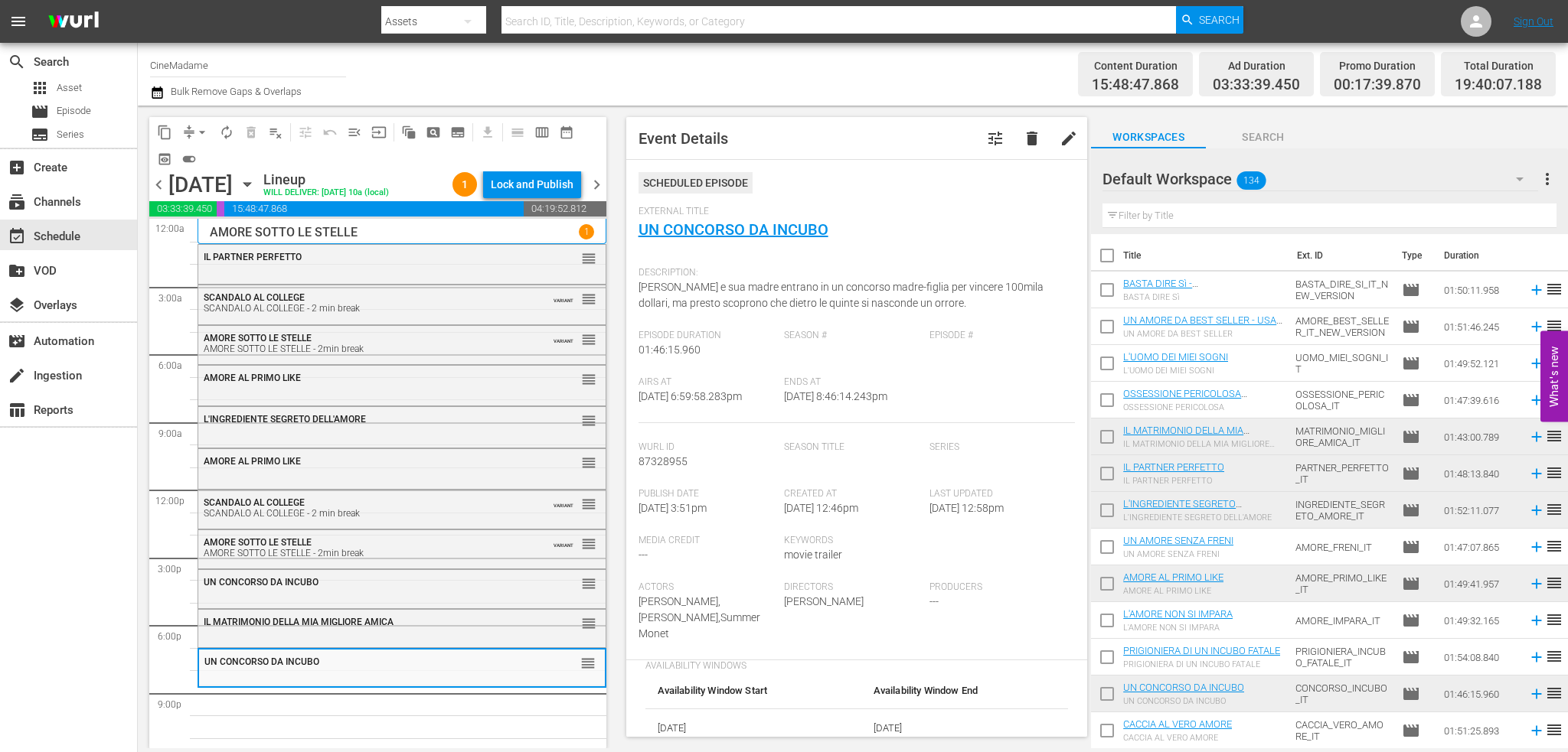
click at [701, 394] on span "[DATE] 6:59:58.283pm" at bounding box center [689, 396] width 103 height 13
click at [336, 583] on div "UN CONCORSO DA INCUBO" at bounding box center [364, 582] width 320 height 11
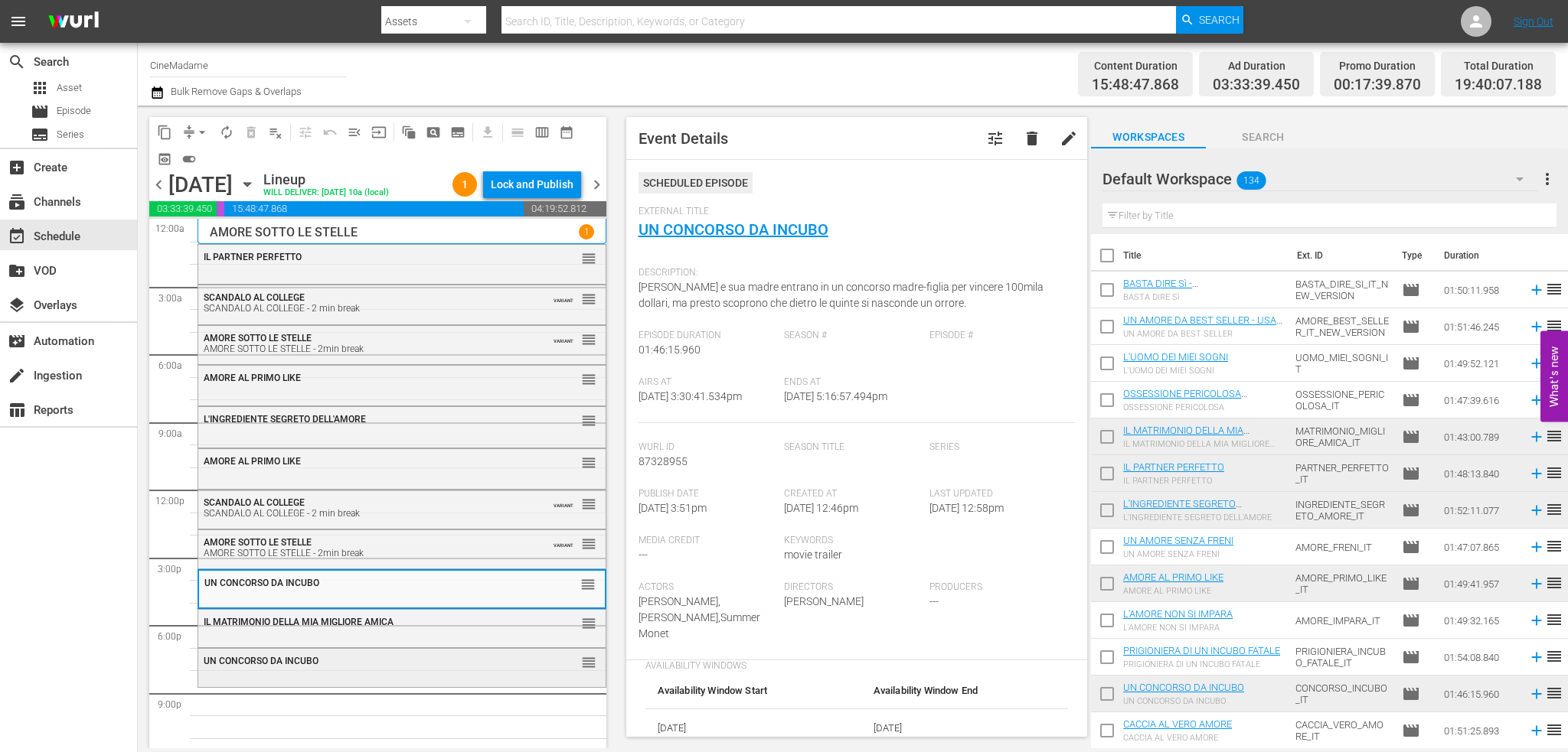
click at [301, 665] on span "UN CONCORSO DA INCUBO" at bounding box center [260, 661] width 115 height 11
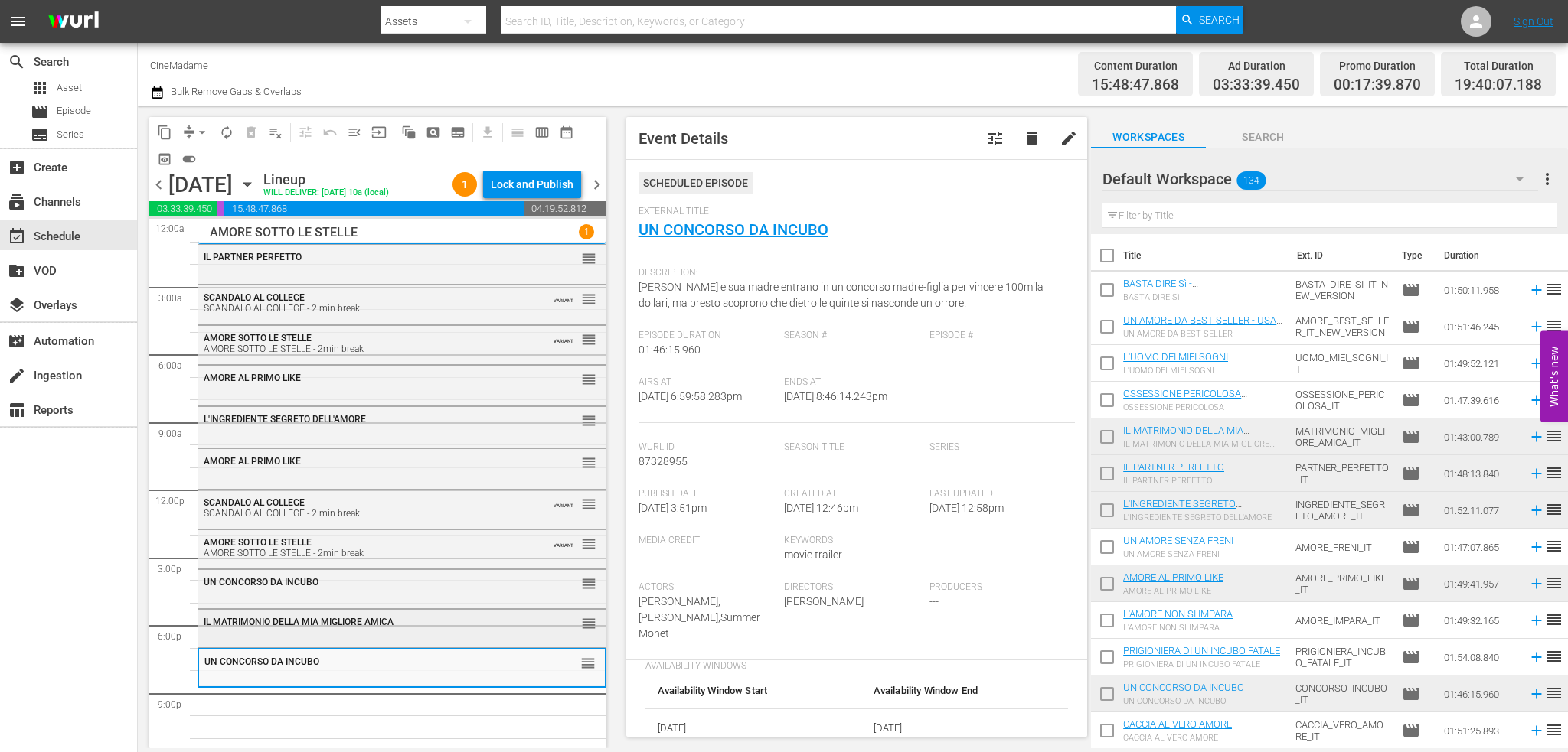
click at [316, 628] on div "IL MATRIMONIO DELLA [PERSON_NAME] AMICA reorder" at bounding box center [402, 622] width 407 height 26
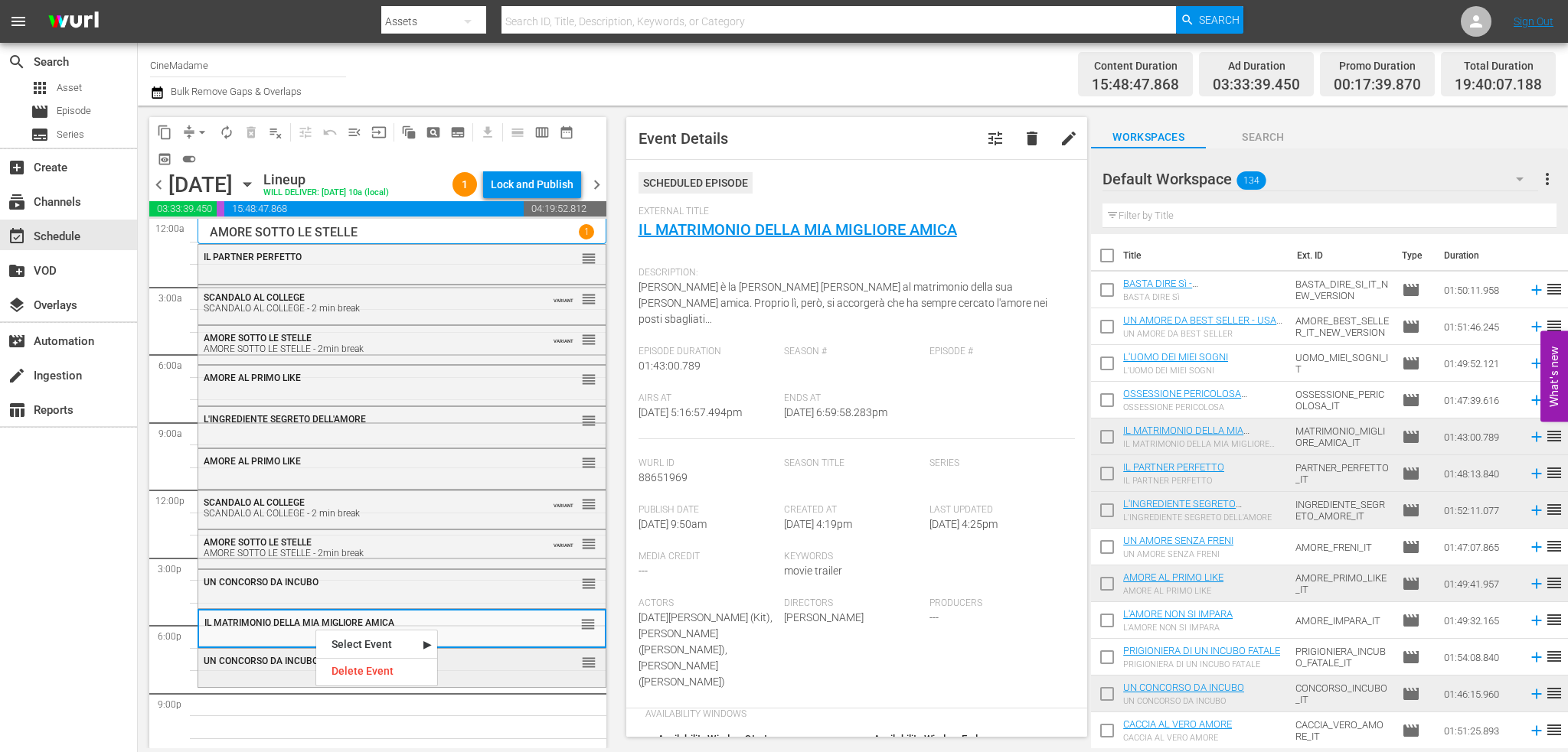
click at [296, 663] on span "UN CONCORSO DA INCUBO" at bounding box center [260, 661] width 115 height 11
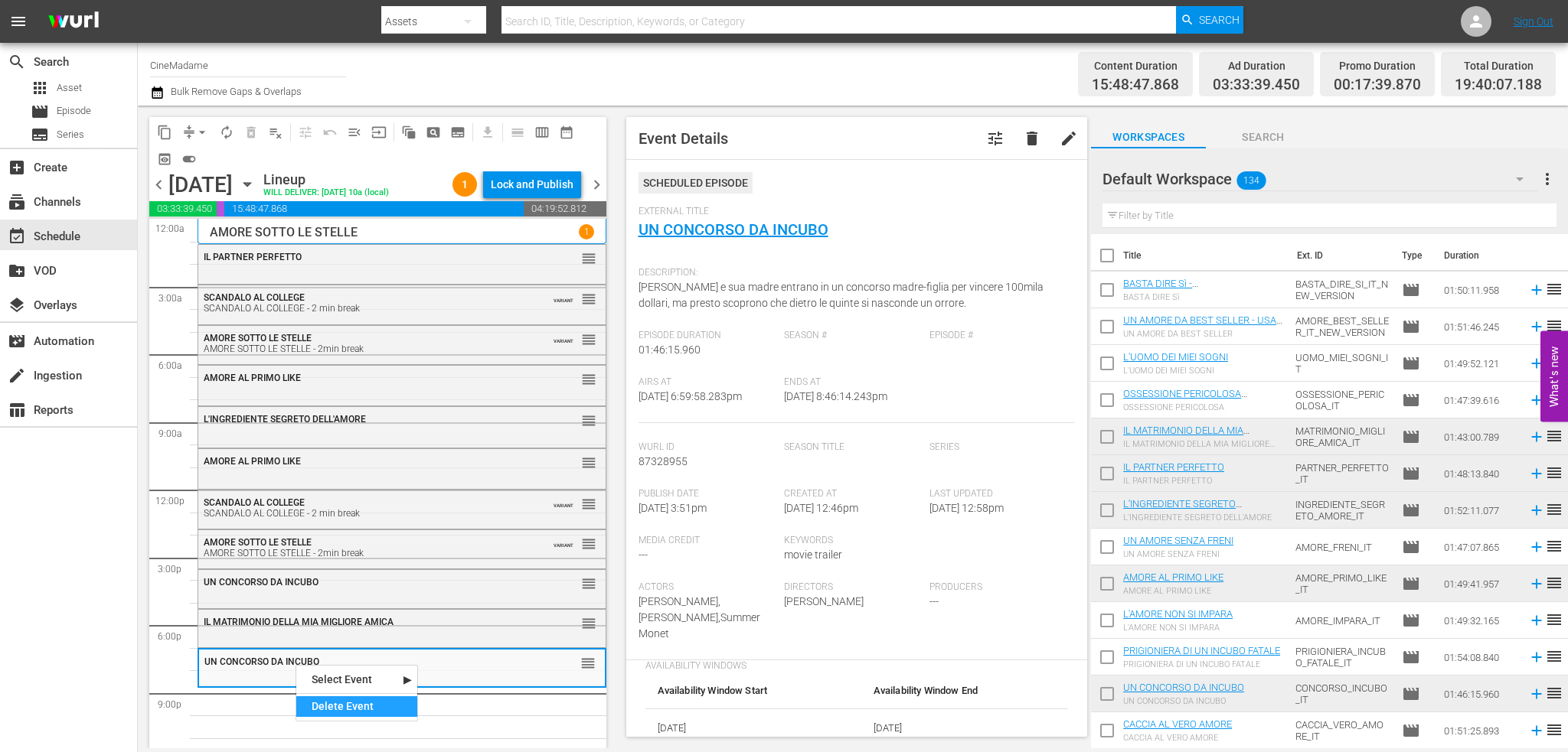
click at [364, 703] on div "Delete Event" at bounding box center [357, 707] width 121 height 21
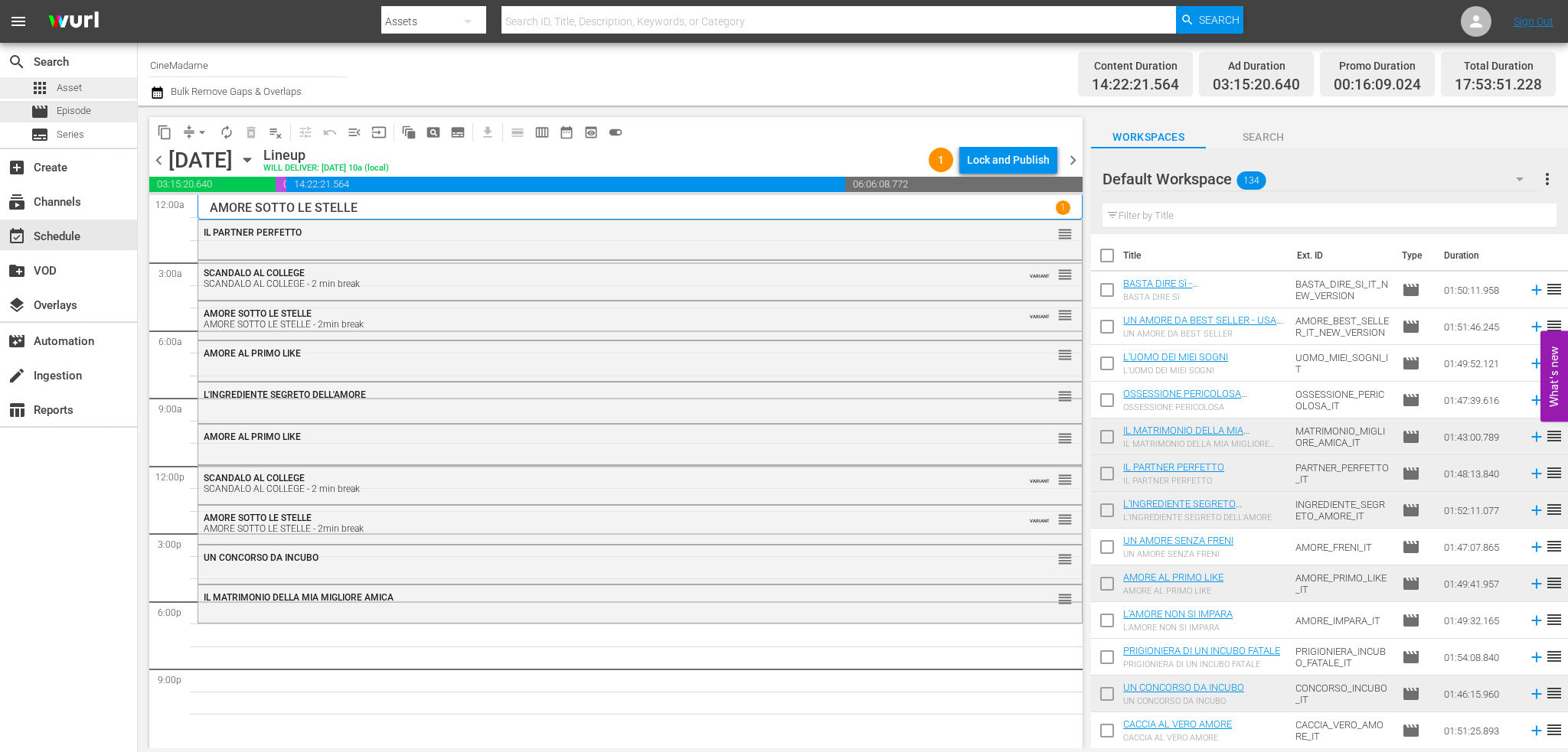
click at [77, 85] on span "Asset" at bounding box center [70, 88] width 25 height 15
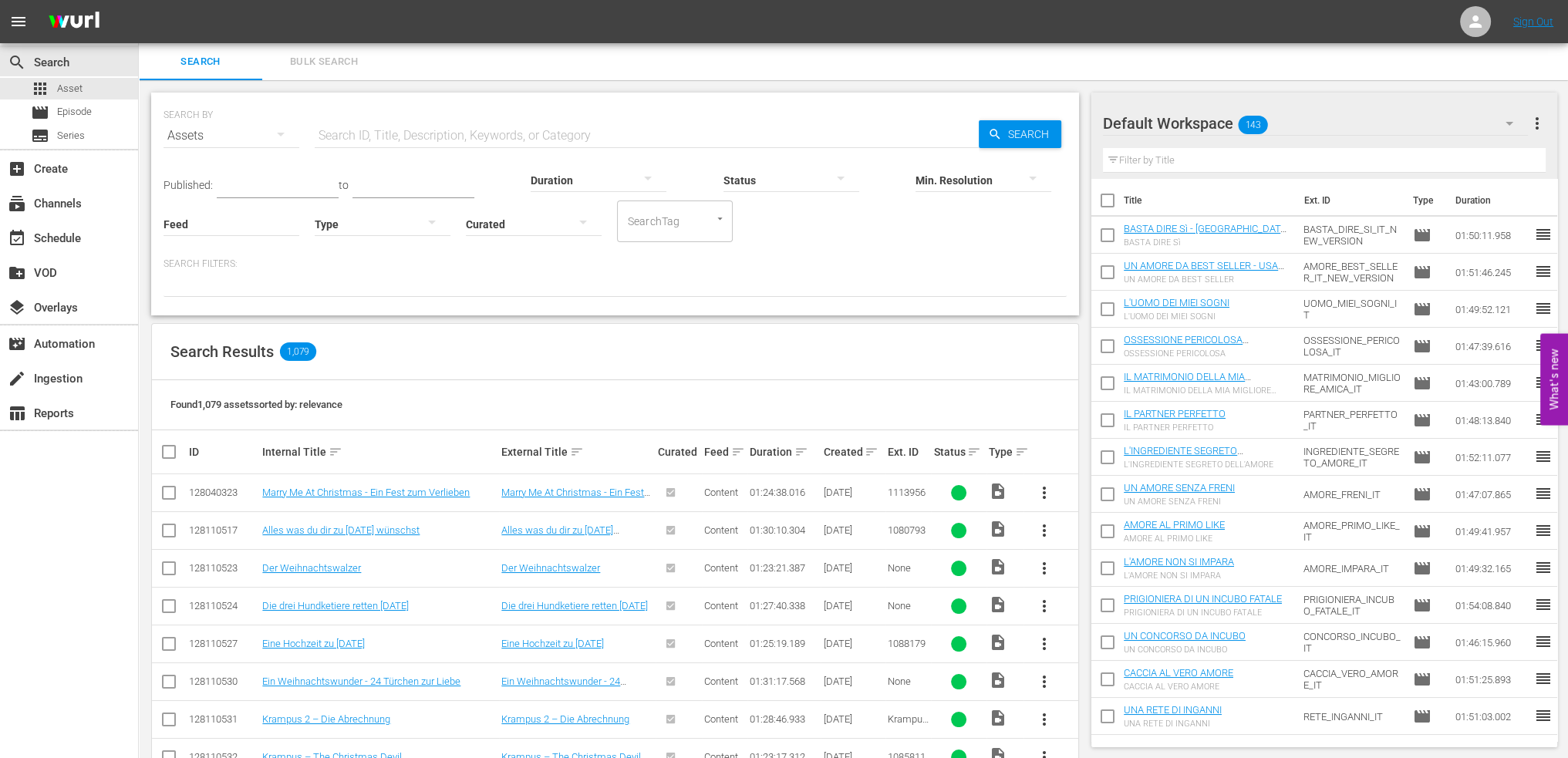
click at [370, 135] on input "text" at bounding box center [646, 136] width 664 height 37
type input "amore vero"
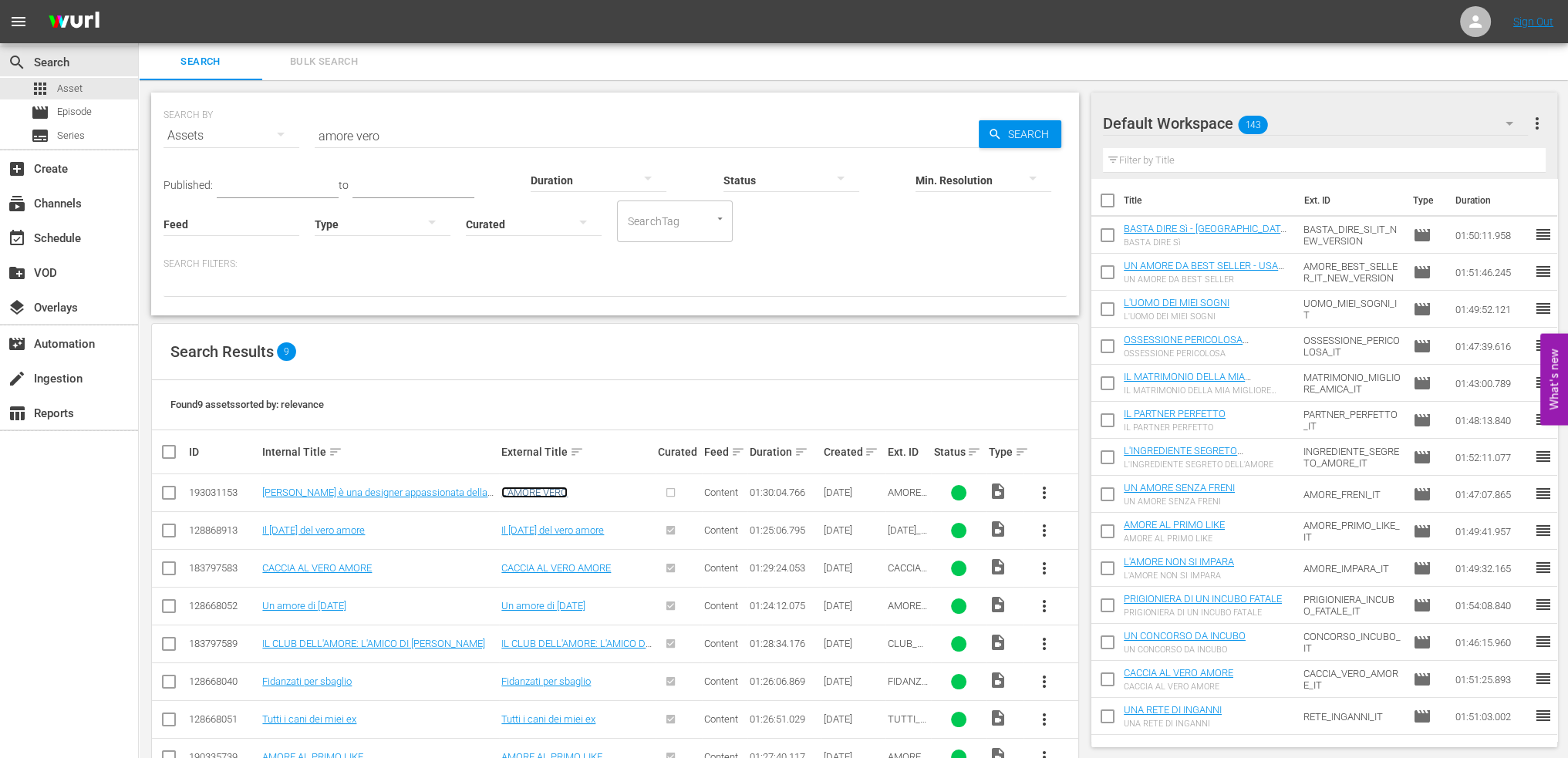
click at [556, 495] on link "L'AMORE VERO" at bounding box center [534, 493] width 67 height 12
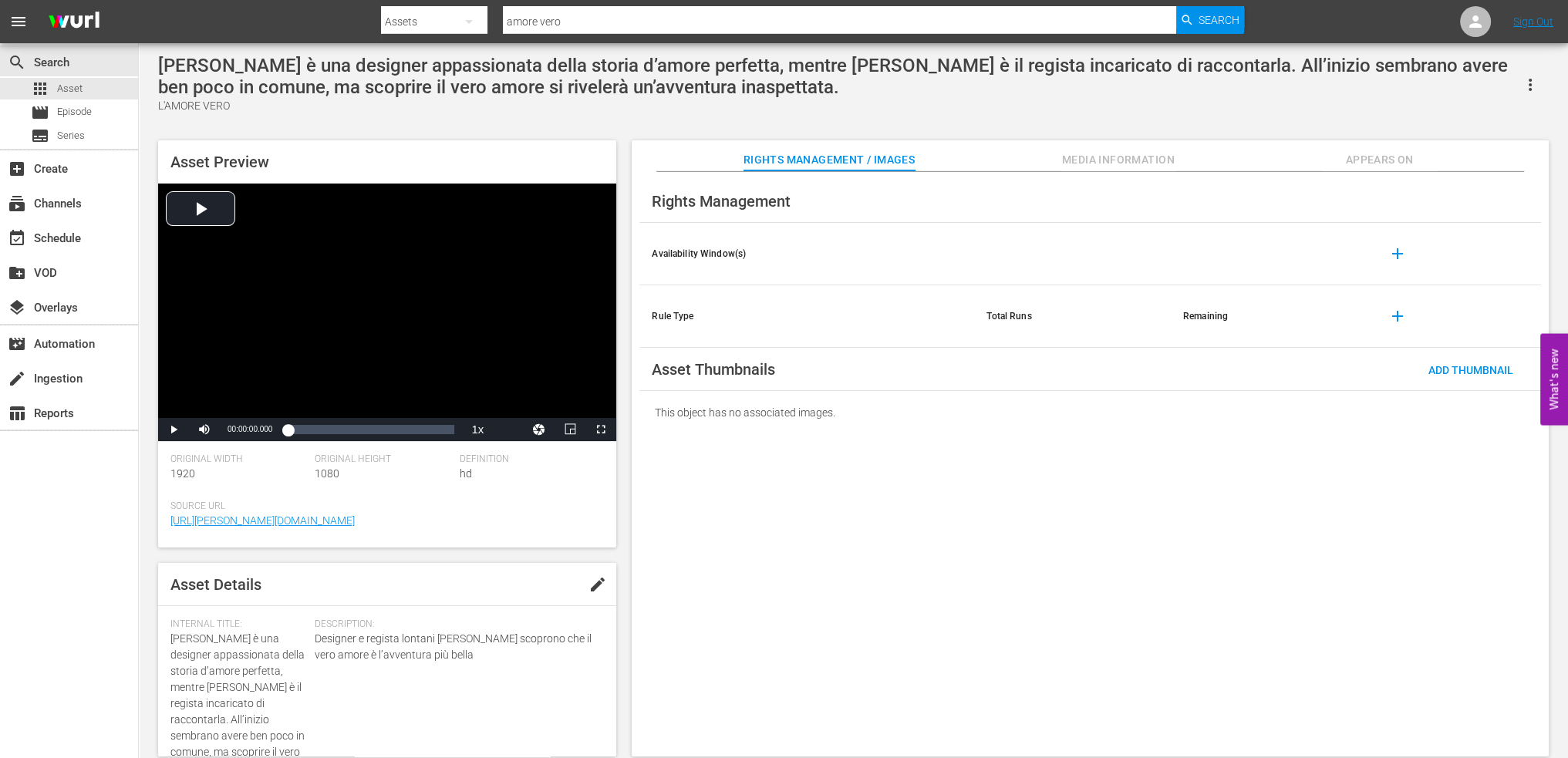
click at [595, 586] on span "edit" at bounding box center [597, 585] width 19 height 19
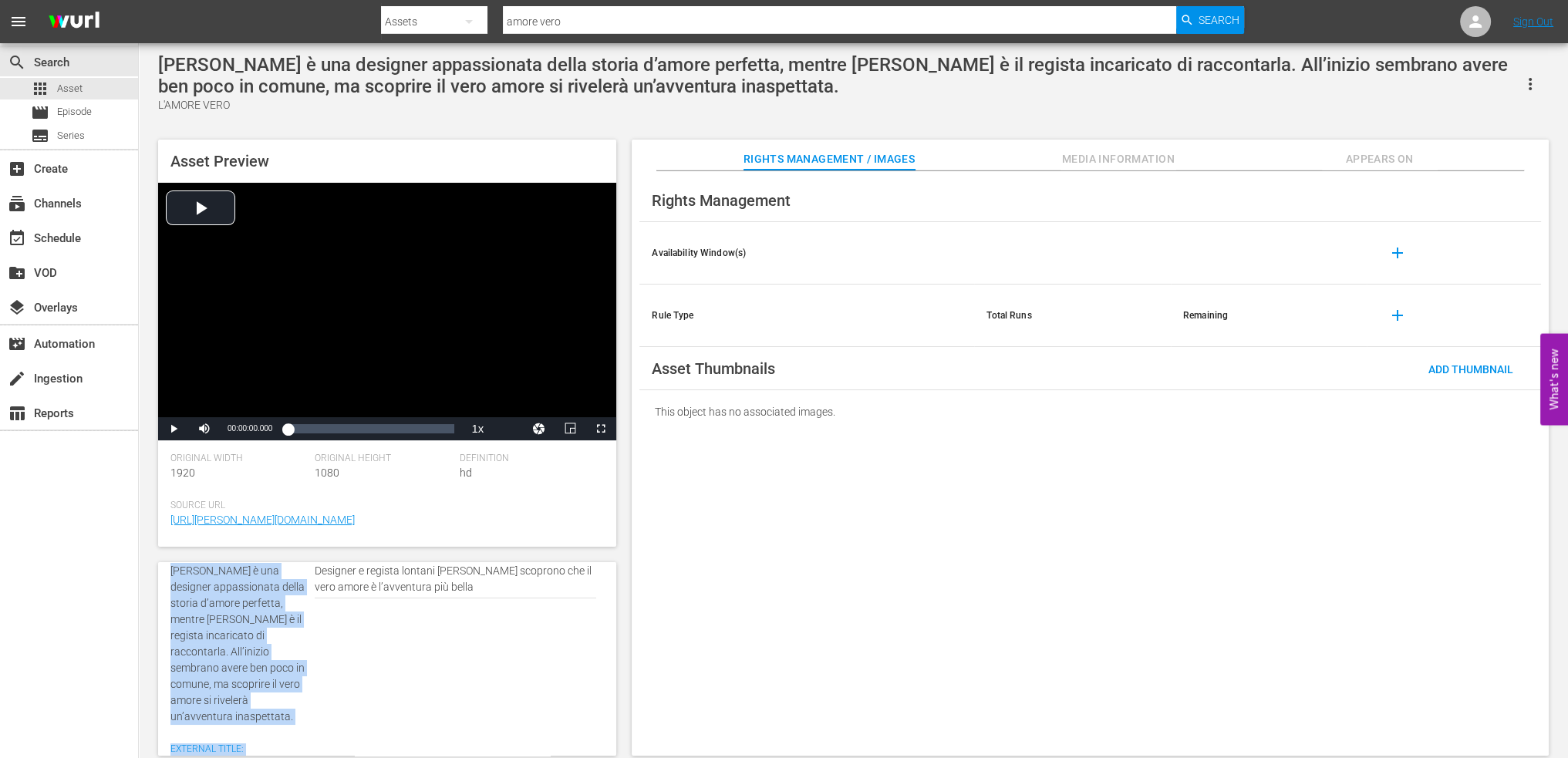
scroll to position [103, 0]
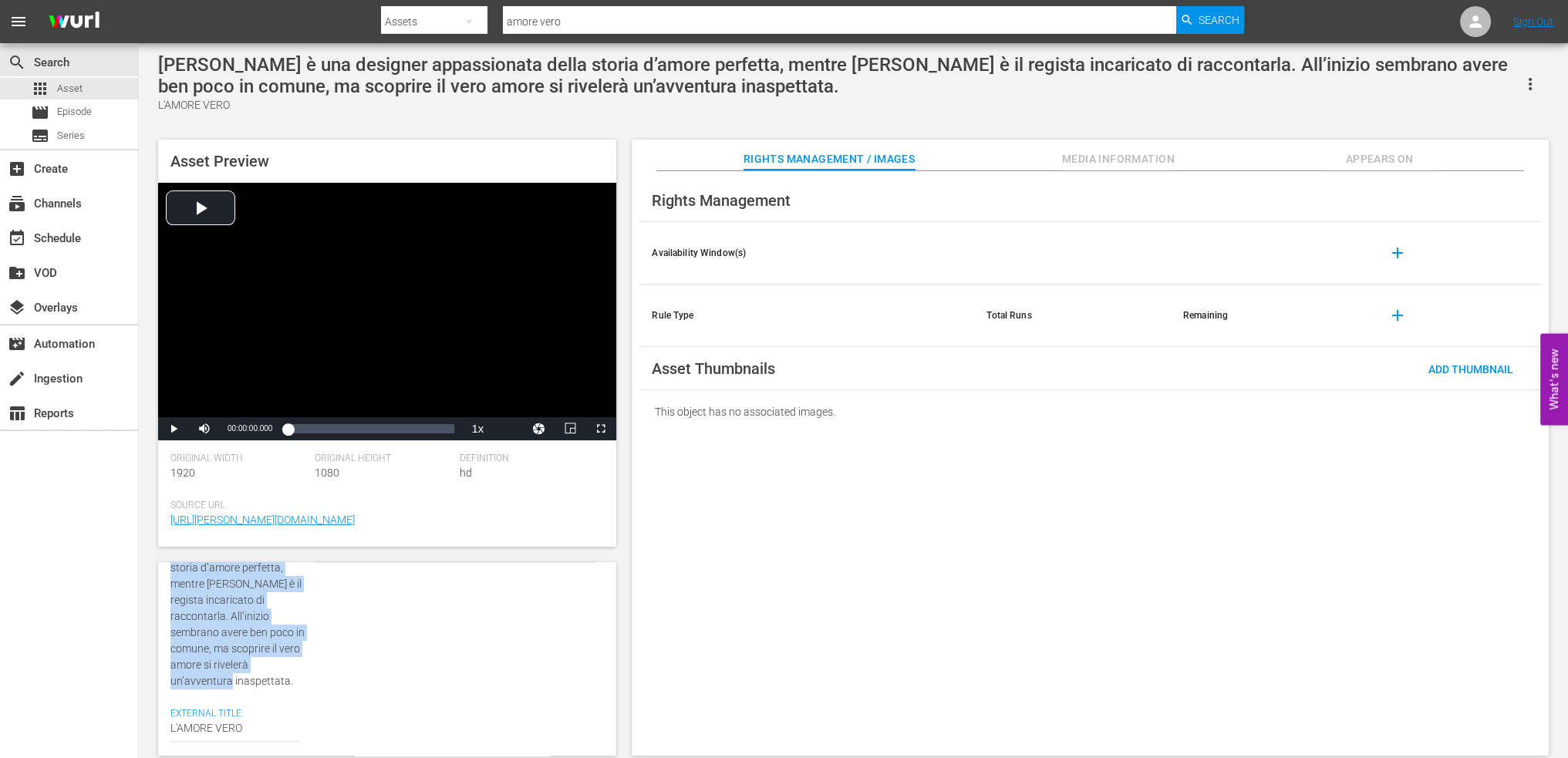
drag, startPoint x: 170, startPoint y: 641, endPoint x: 289, endPoint y: 669, distance: 122.2
click at [289, 669] on div "Internal Title: [PERSON_NAME] è una designer appassionata della storia d’amore …" at bounding box center [239, 603] width 137 height 175
copy span "[PERSON_NAME] è una designer appassionata della storia d’amore perfetta, mentre…"
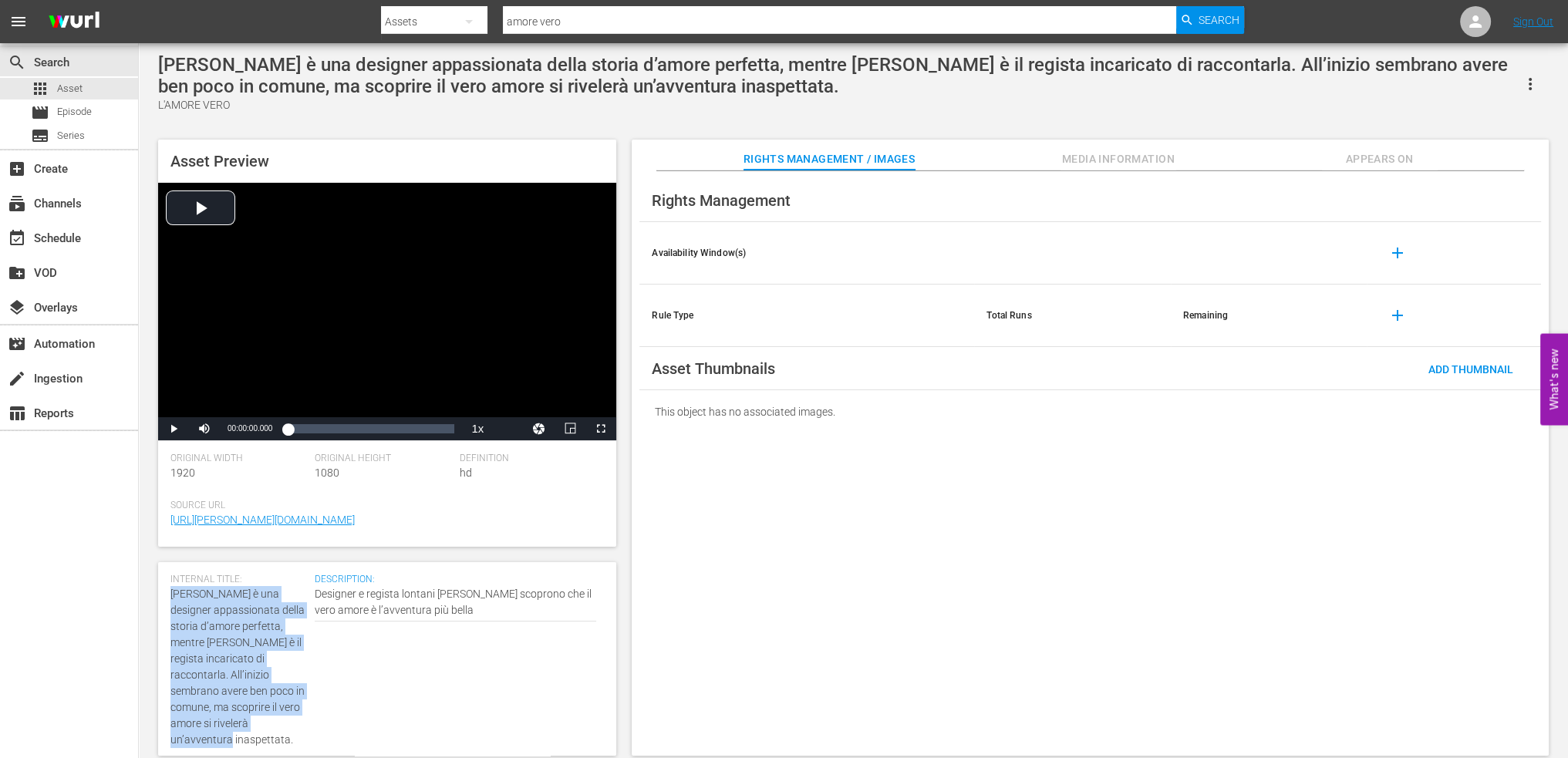
scroll to position [0, 0]
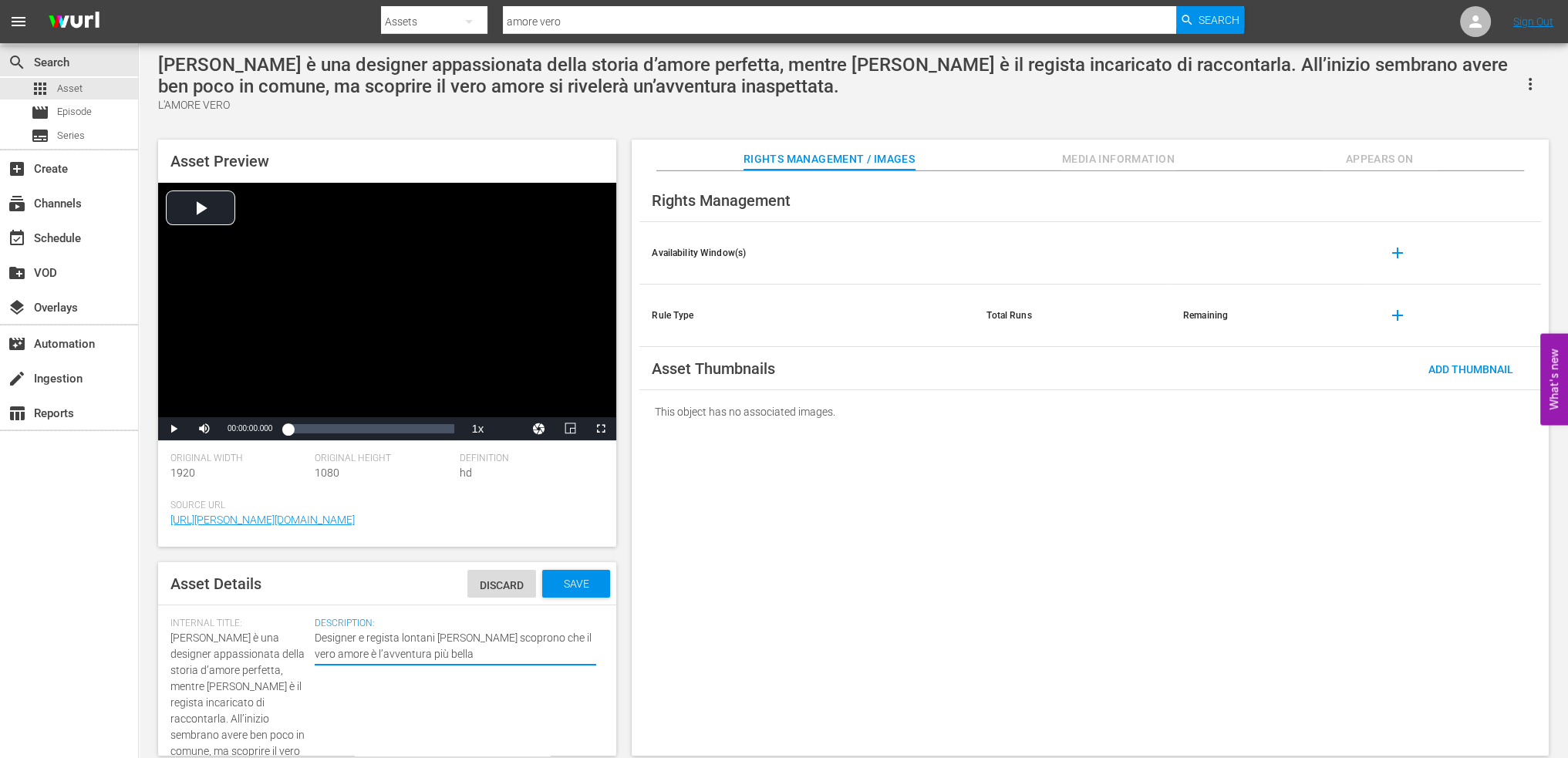
drag, startPoint x: 462, startPoint y: 652, endPoint x: 291, endPoint y: 637, distance: 171.7
paste textarea "[PERSON_NAME] è una designer appassionata della storia d’amore perfetta, mentre…"
type textarea "[PERSON_NAME] è una designer appassionata della storia d’amore perfetta, mentre…"
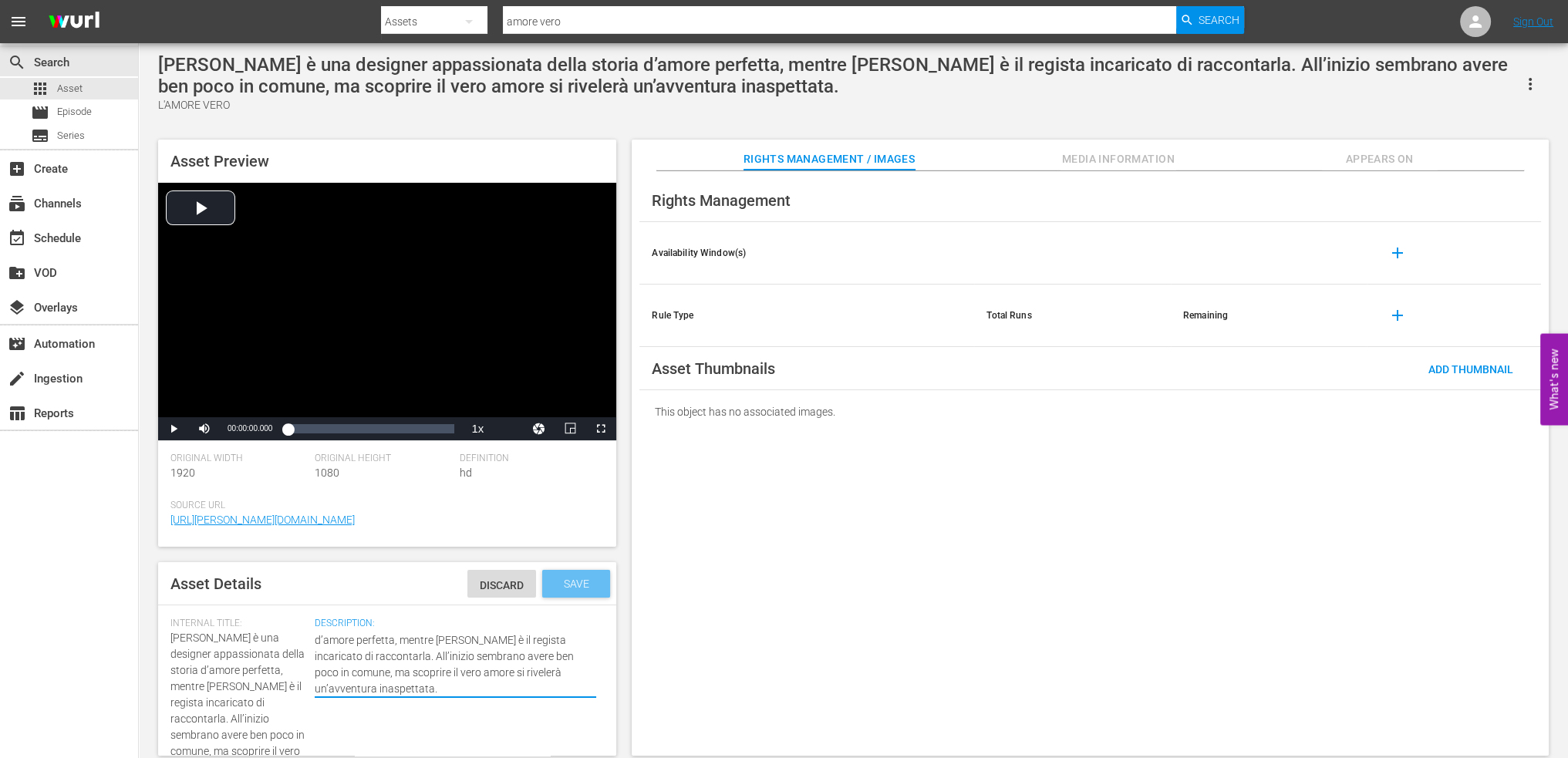
type textarea "[PERSON_NAME] è una designer appassionata della storia d’amore perfetta, mentre…"
click at [587, 584] on span "Save" at bounding box center [576, 584] width 50 height 13
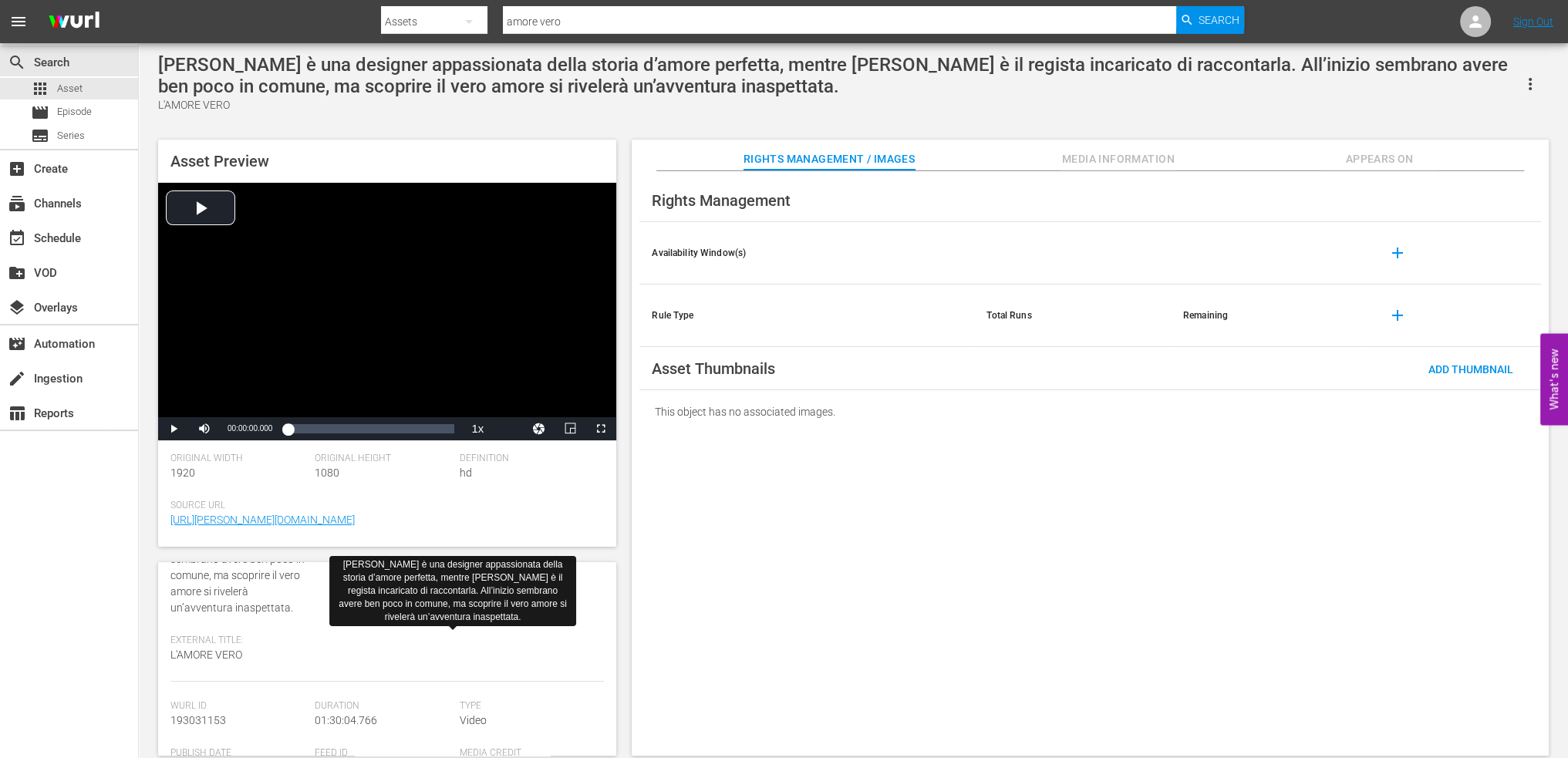
scroll to position [231, 0]
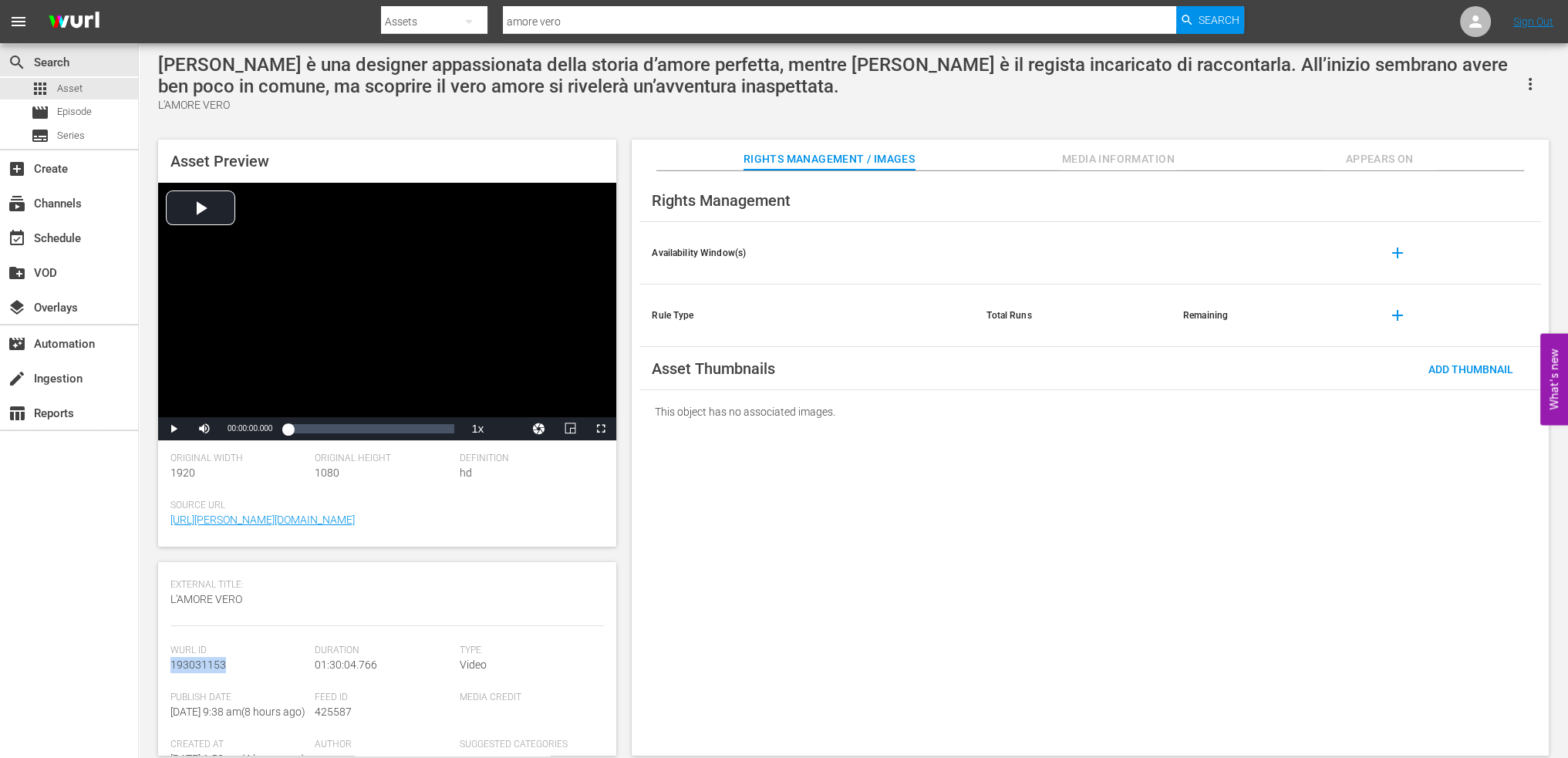
drag, startPoint x: 239, startPoint y: 650, endPoint x: 163, endPoint y: 651, distance: 76.0
click at [163, 651] on div "Asset Details edit Internal Title: [PERSON_NAME] è una designer appassionata de…" at bounding box center [387, 658] width 458 height 193
copy span "193031153"
click at [1387, 156] on span "Appears On" at bounding box center [1380, 159] width 116 height 19
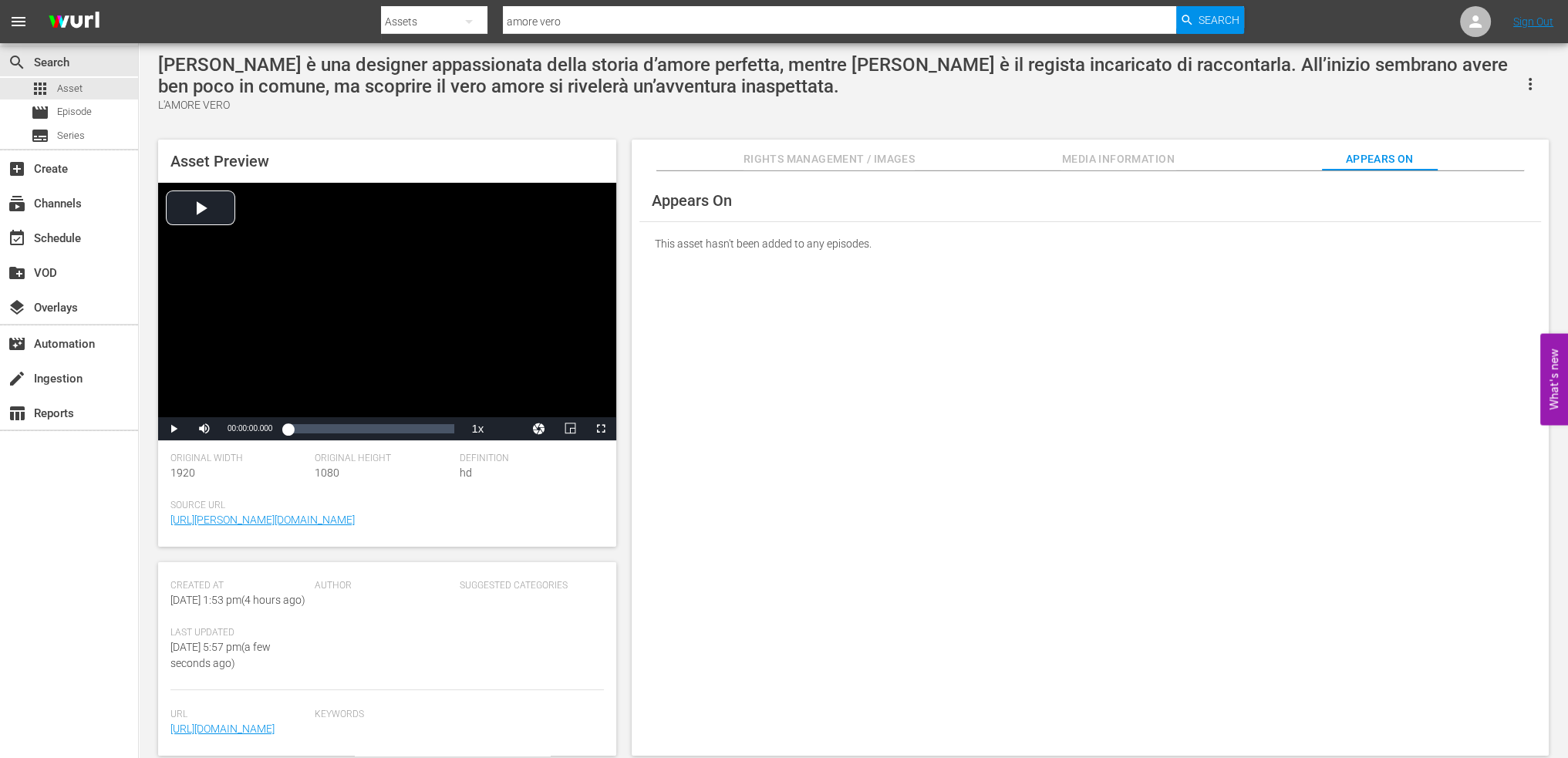
click at [1187, 165] on div "Rights Management / Images Media Information Appears On" at bounding box center [1089, 154] width 840 height 31
click at [1108, 171] on button "Media Information" at bounding box center [1118, 154] width 116 height 31
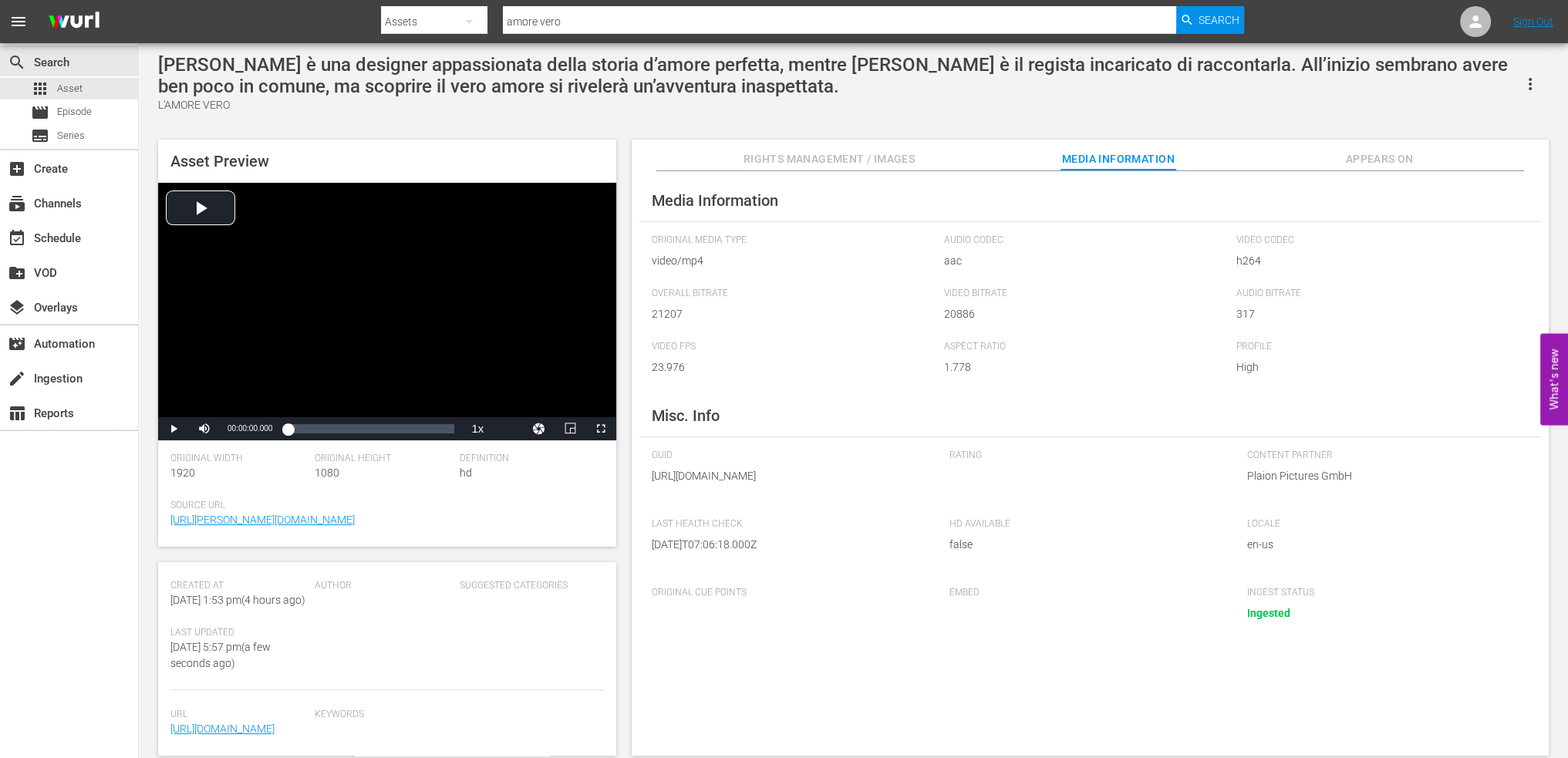
click at [811, 157] on span "Rights Management / Images" at bounding box center [829, 159] width 171 height 19
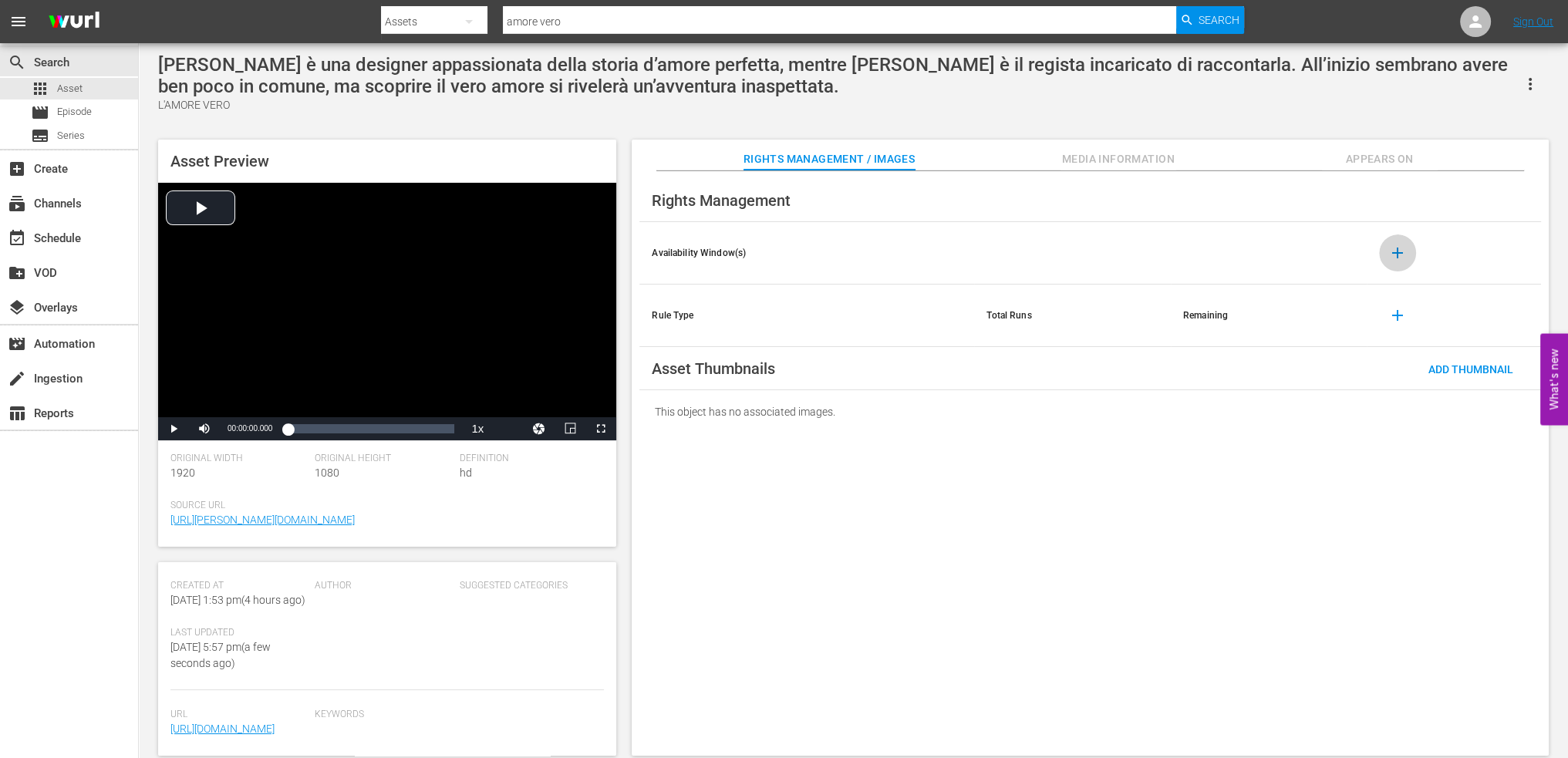
click at [1392, 257] on span "add" at bounding box center [1398, 253] width 19 height 19
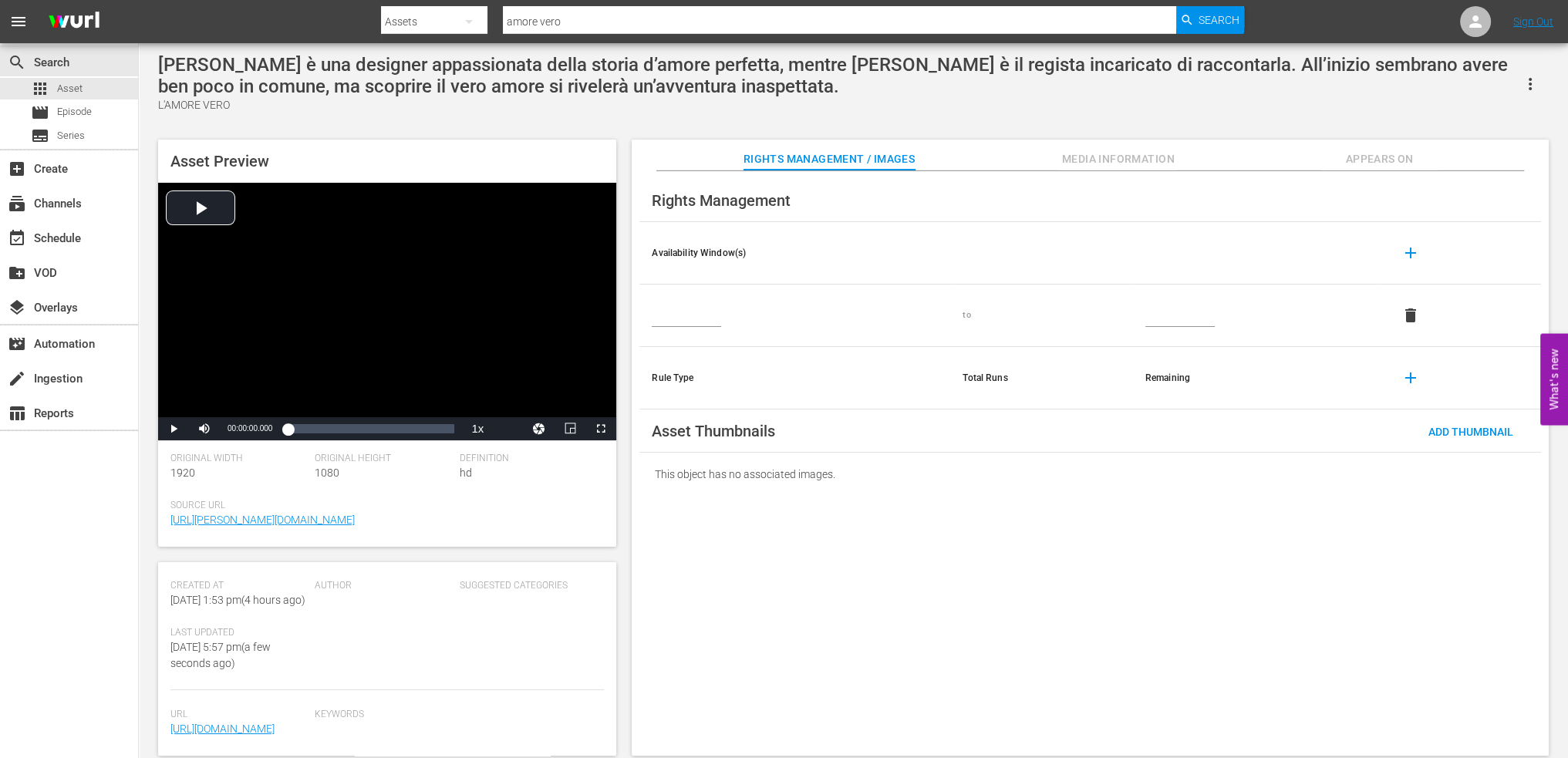
click at [691, 317] on input "text" at bounding box center [686, 315] width 69 height 23
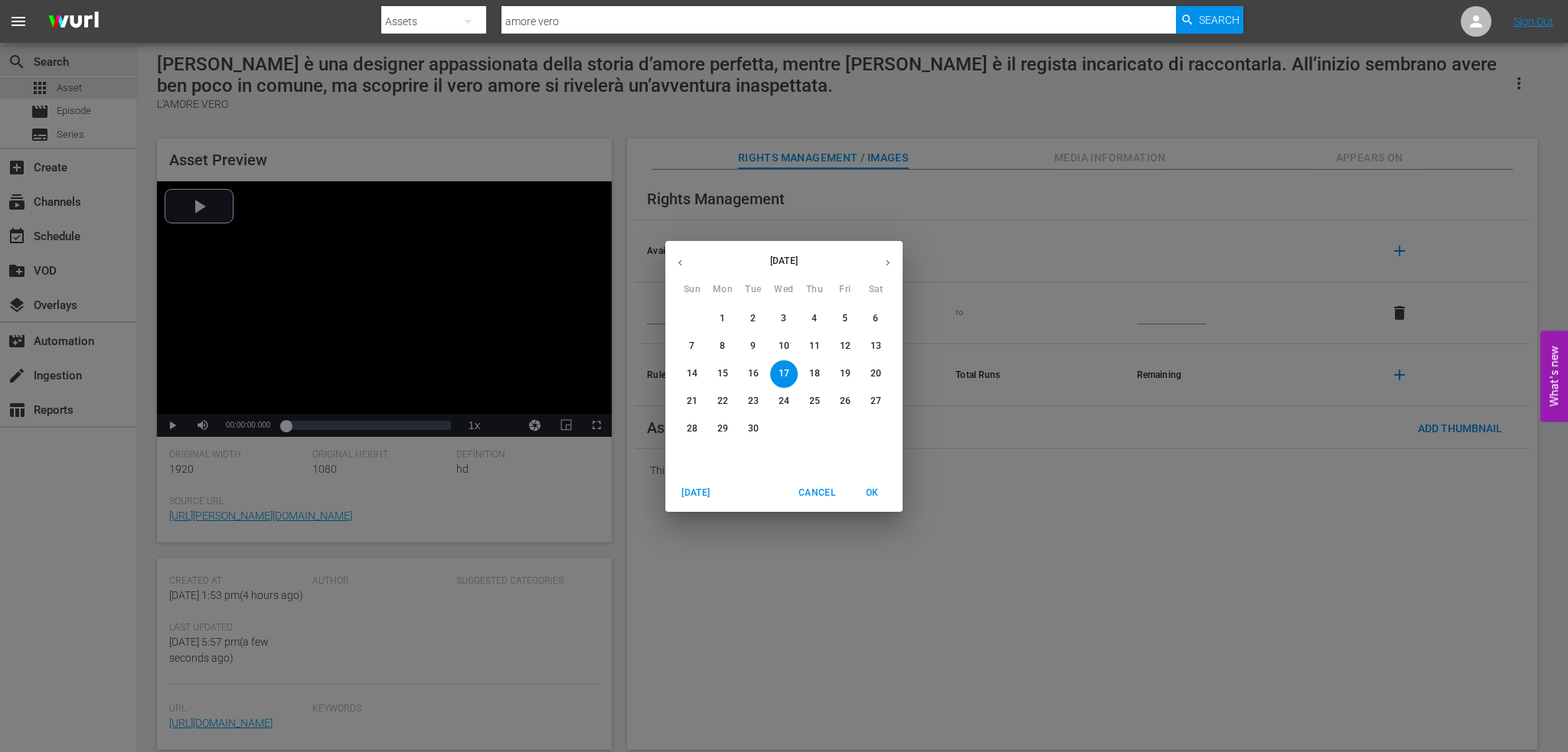
click at [683, 250] on button "button" at bounding box center [680, 263] width 30 height 30
click at [823, 315] on span "1" at bounding box center [814, 319] width 28 height 13
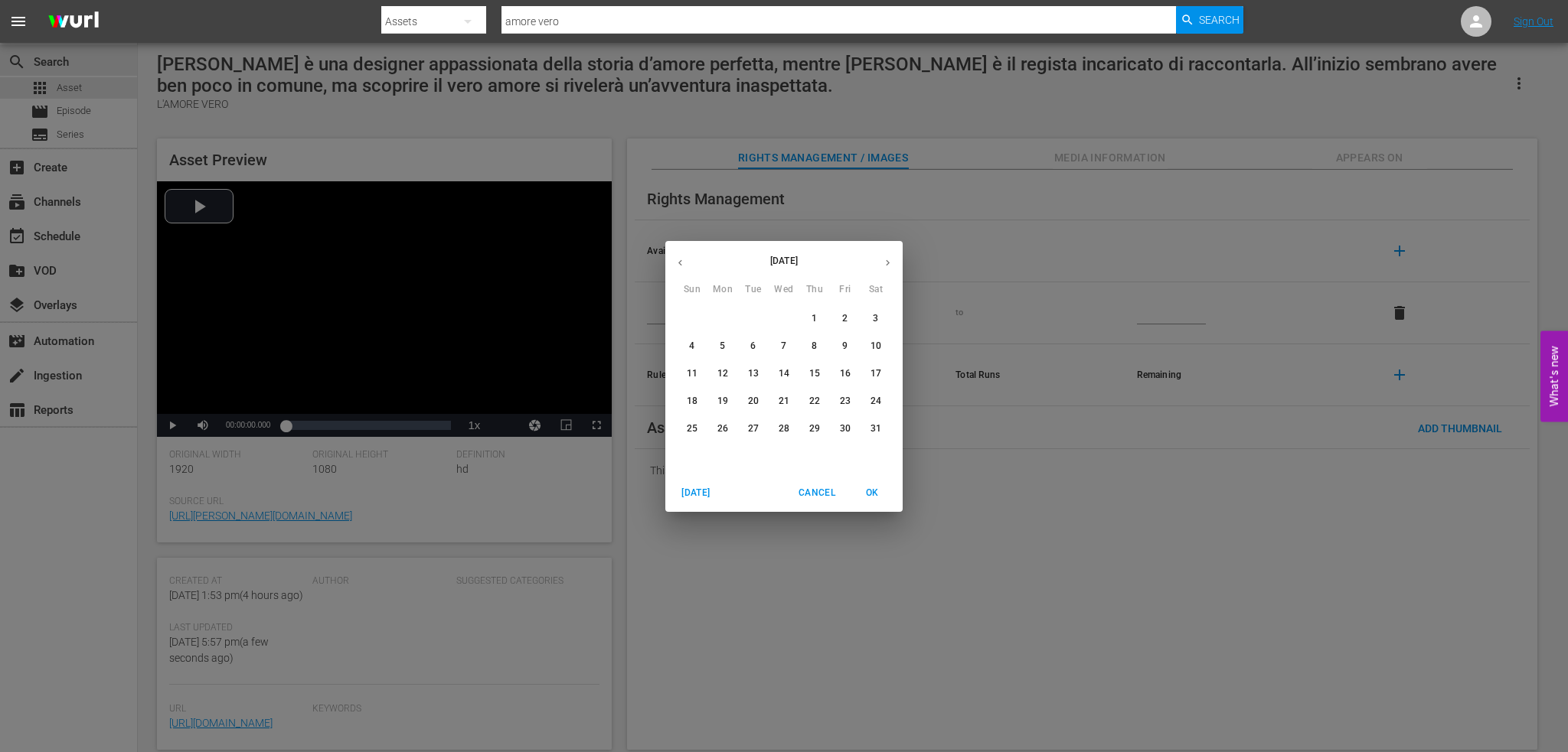
type input "[DATE]"
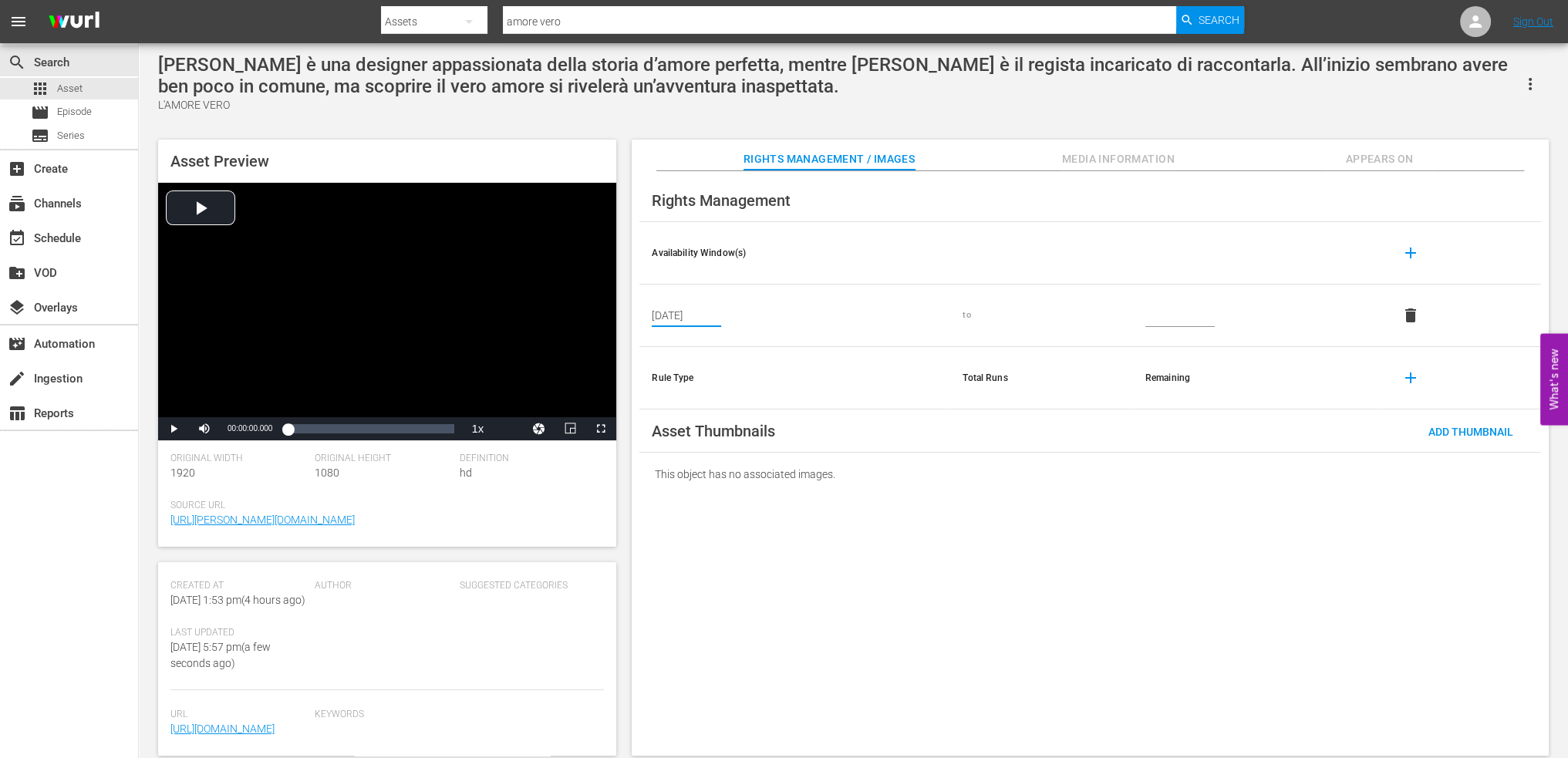
click at [1188, 313] on input "text" at bounding box center [1180, 315] width 69 height 23
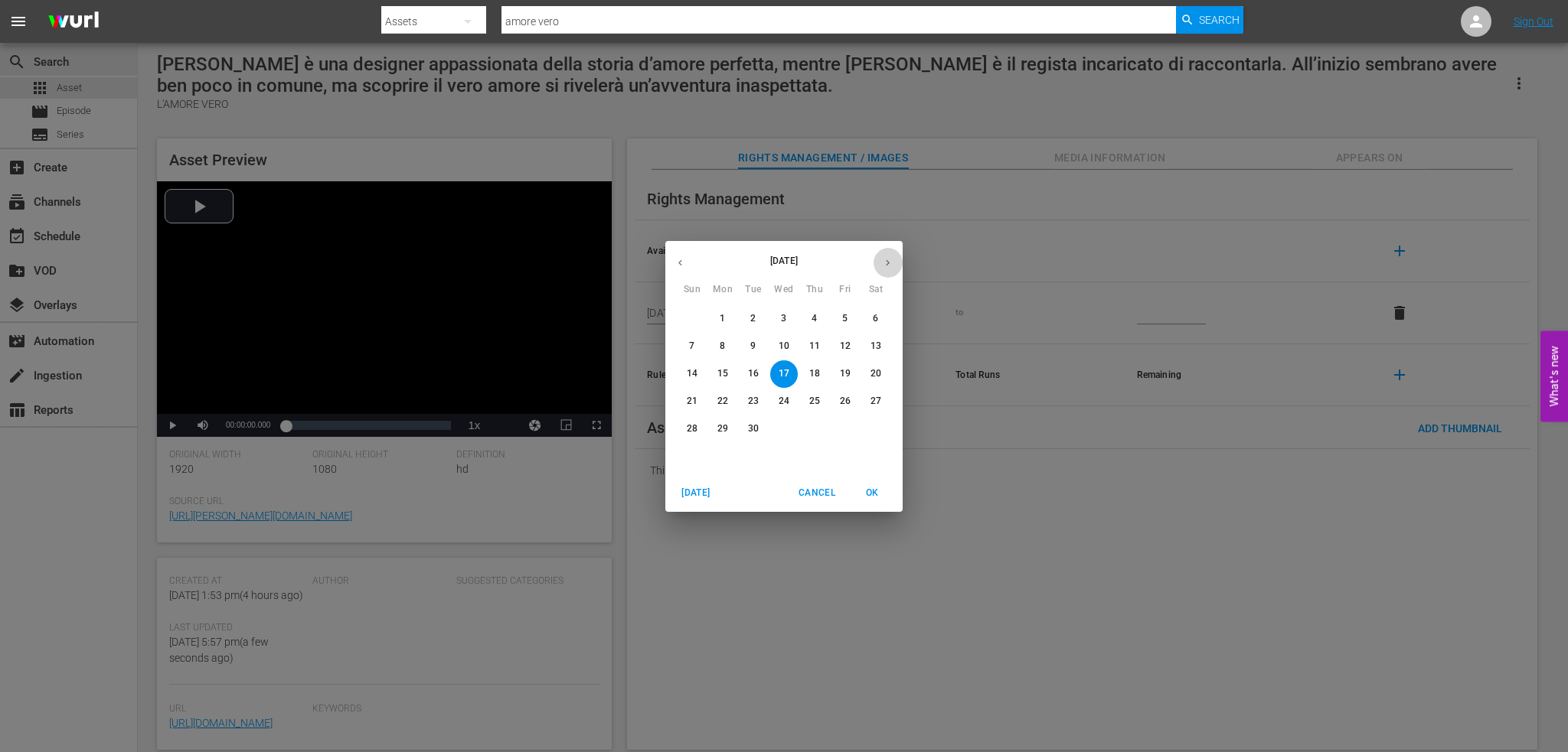
click at [895, 260] on button "button" at bounding box center [888, 263] width 30 height 30
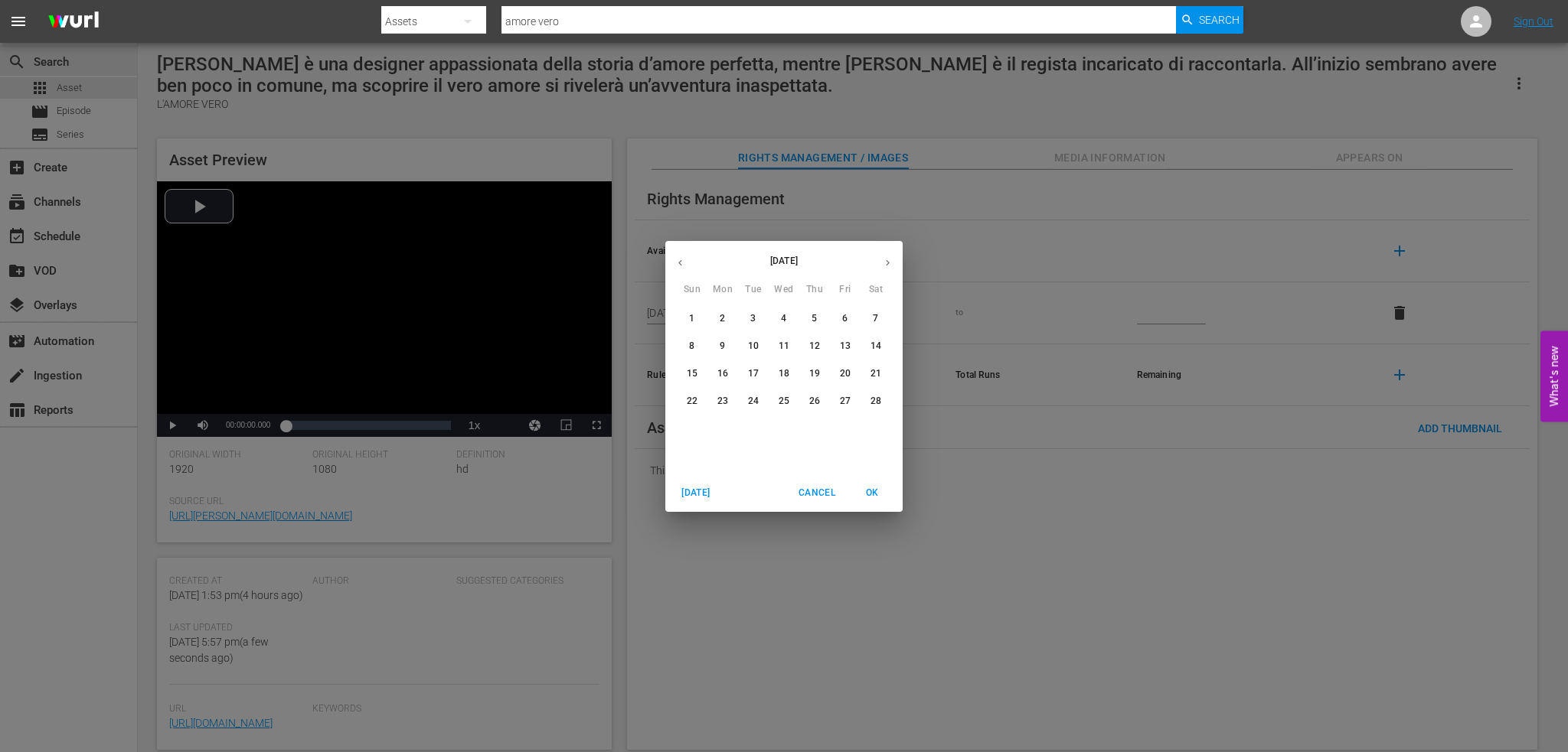
click at [895, 260] on button "button" at bounding box center [888, 263] width 30 height 30
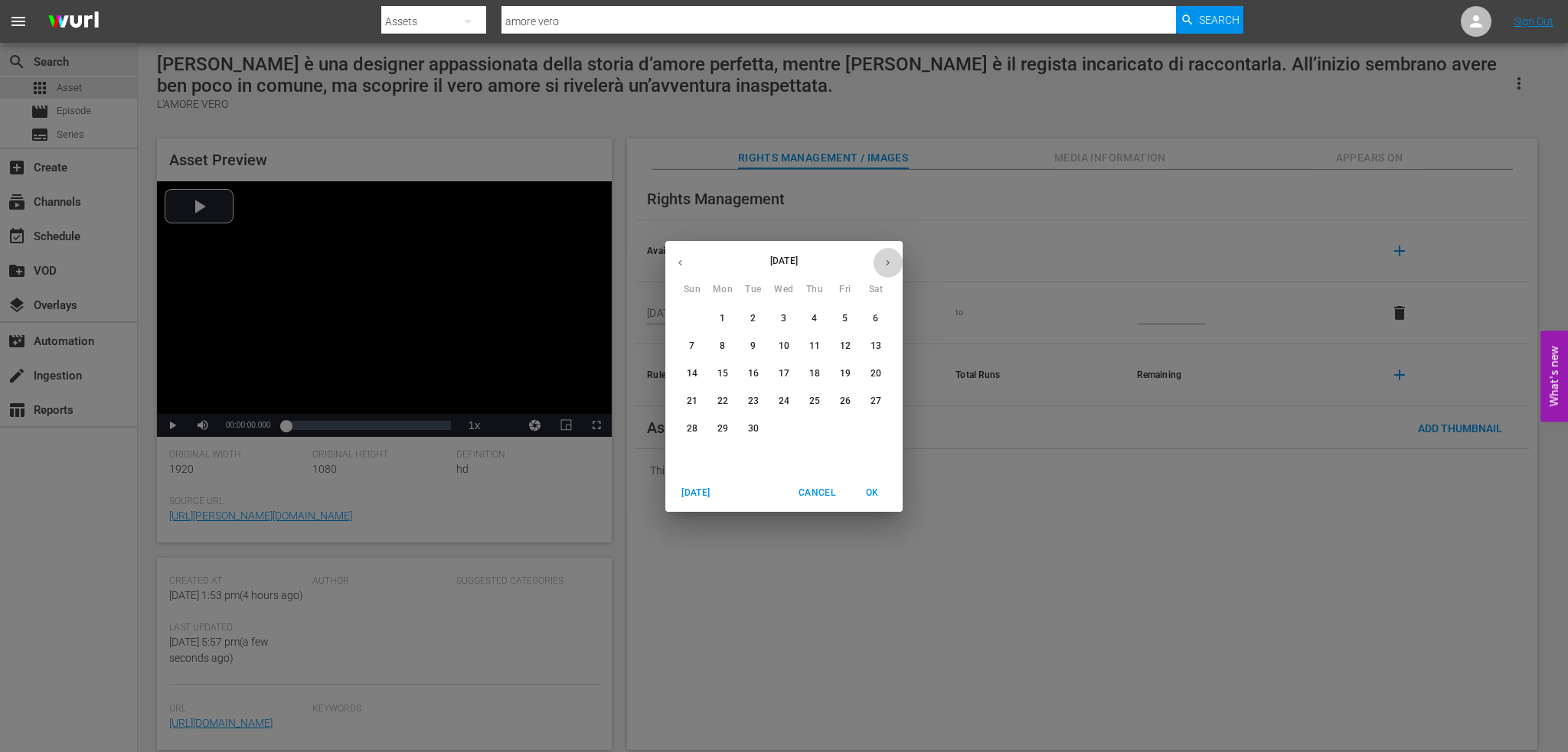
click at [895, 260] on button "button" at bounding box center [888, 263] width 30 height 30
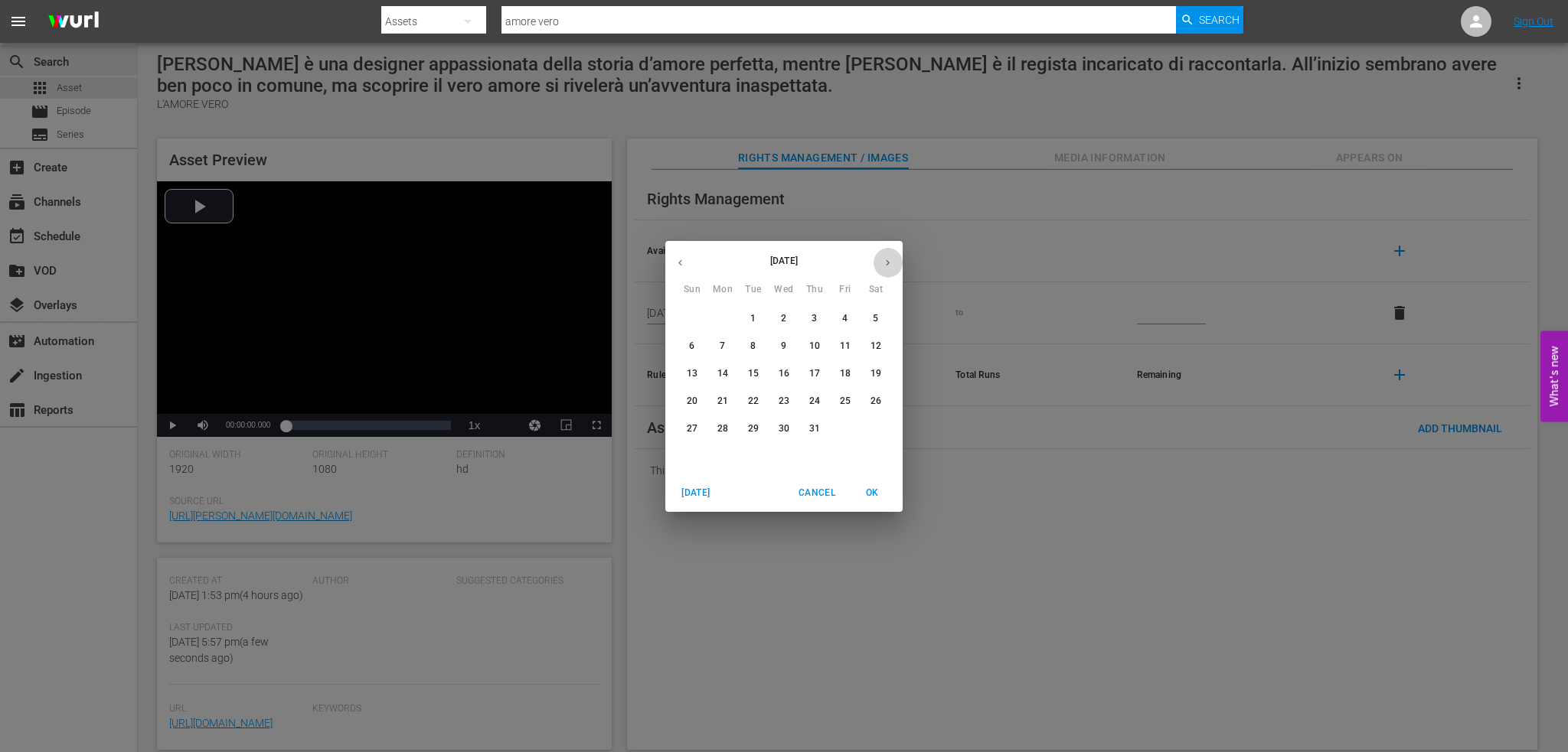
click at [895, 260] on button "button" at bounding box center [888, 263] width 30 height 30
click at [854, 431] on span "30" at bounding box center [845, 430] width 28 height 13
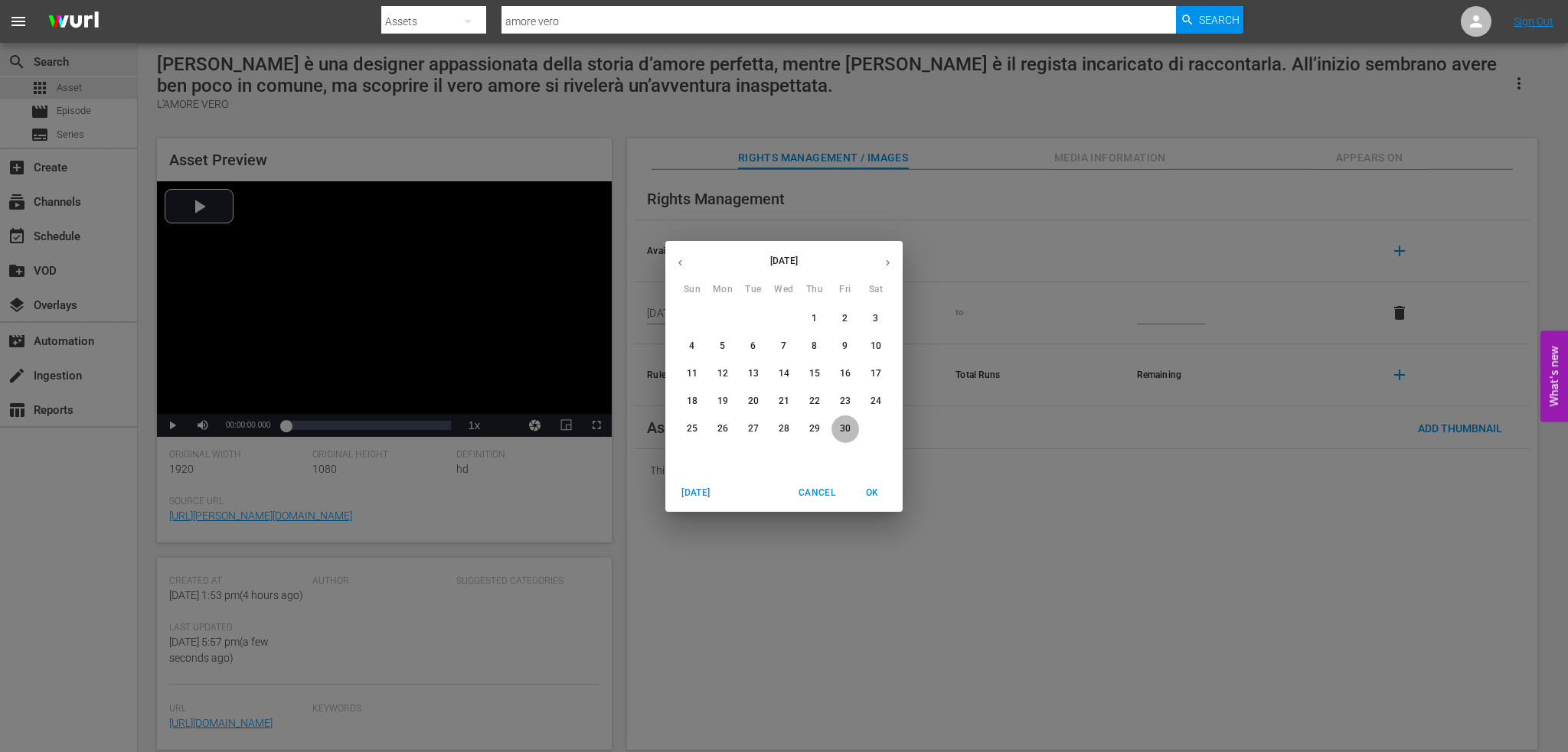
type input "[DATE]"
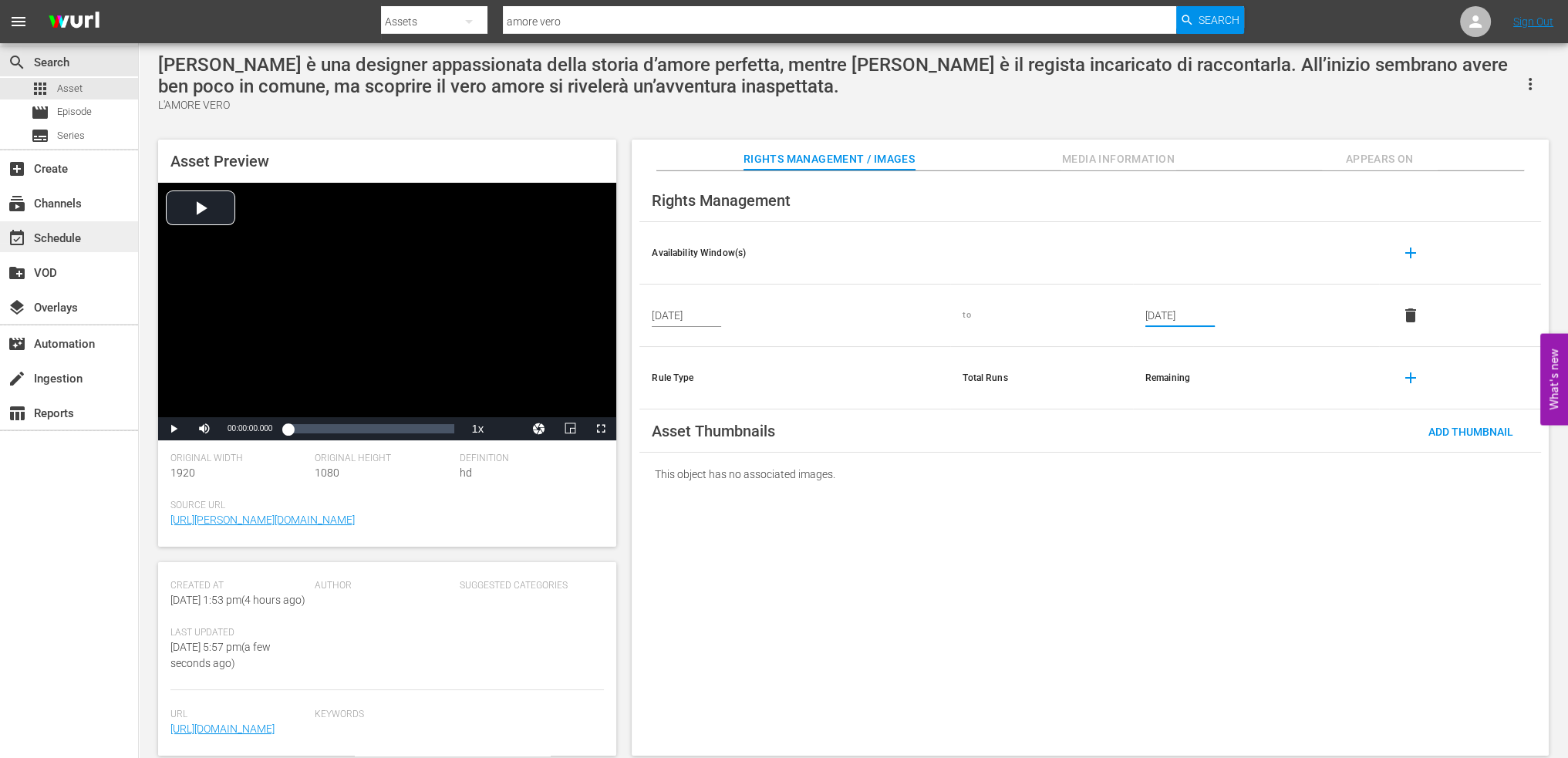
click at [46, 234] on div "event_available Schedule" at bounding box center [43, 236] width 86 height 14
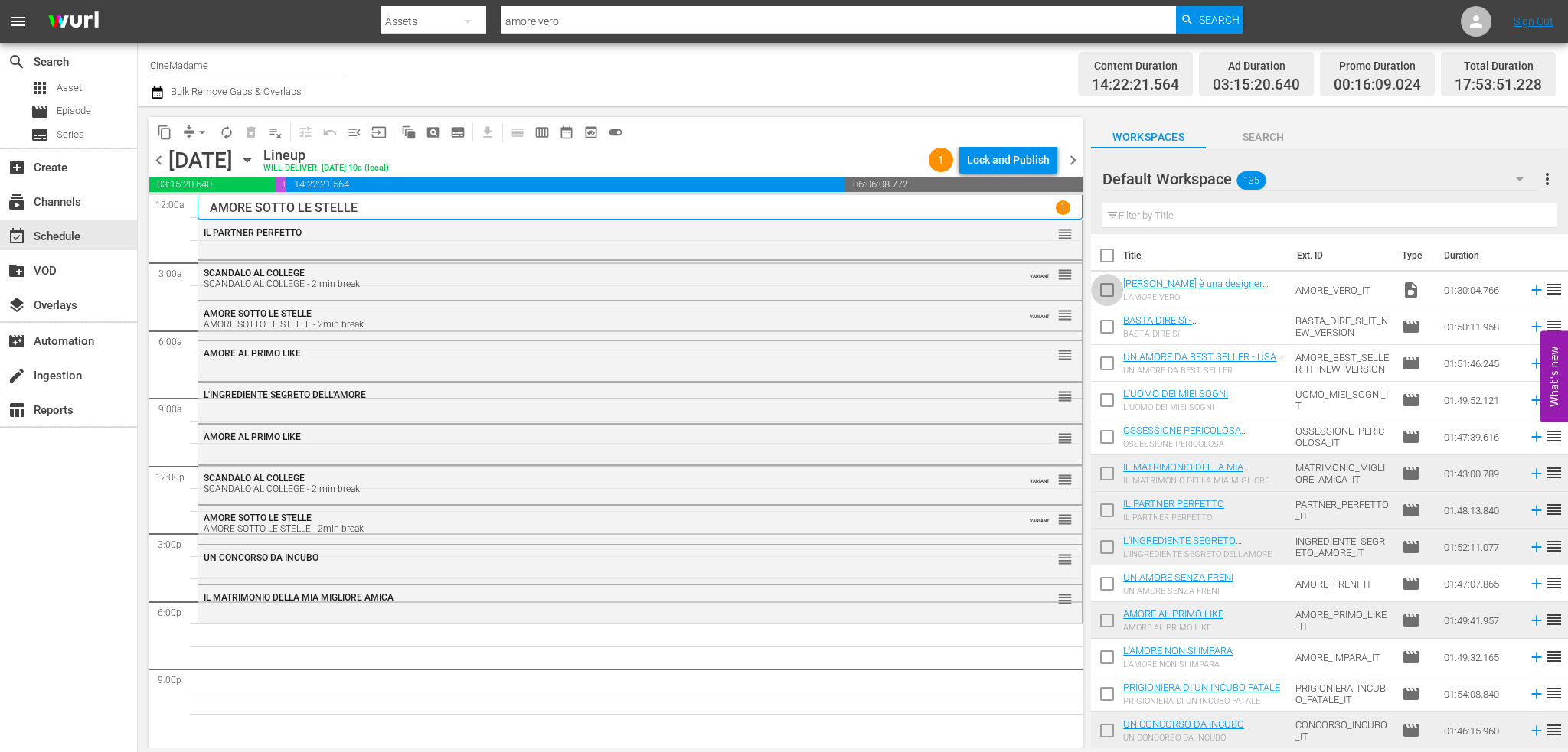
click at [1112, 291] on input "checkbox" at bounding box center [1106, 293] width 32 height 32
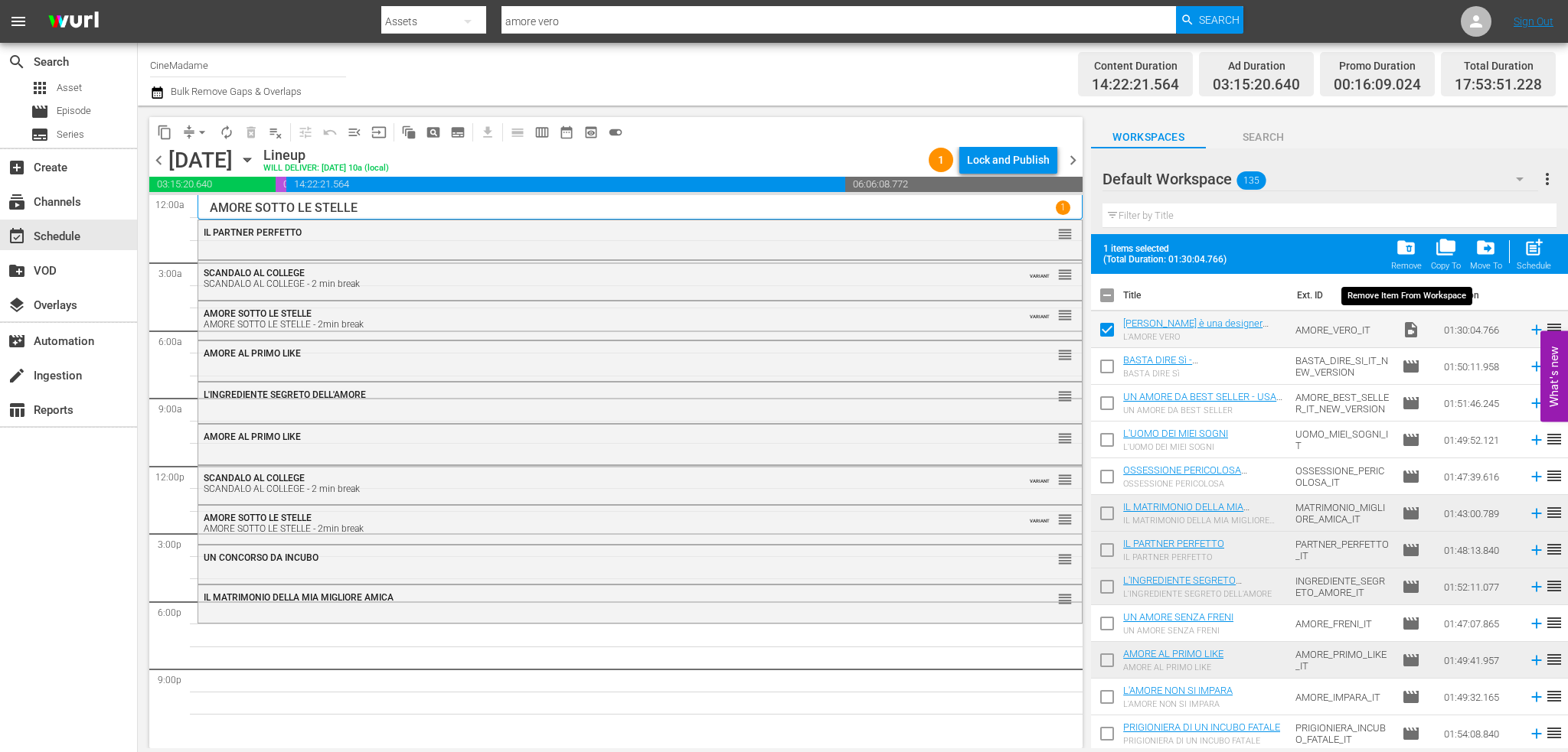
click at [1393, 249] on div "folder_delete Remove" at bounding box center [1406, 254] width 31 height 33
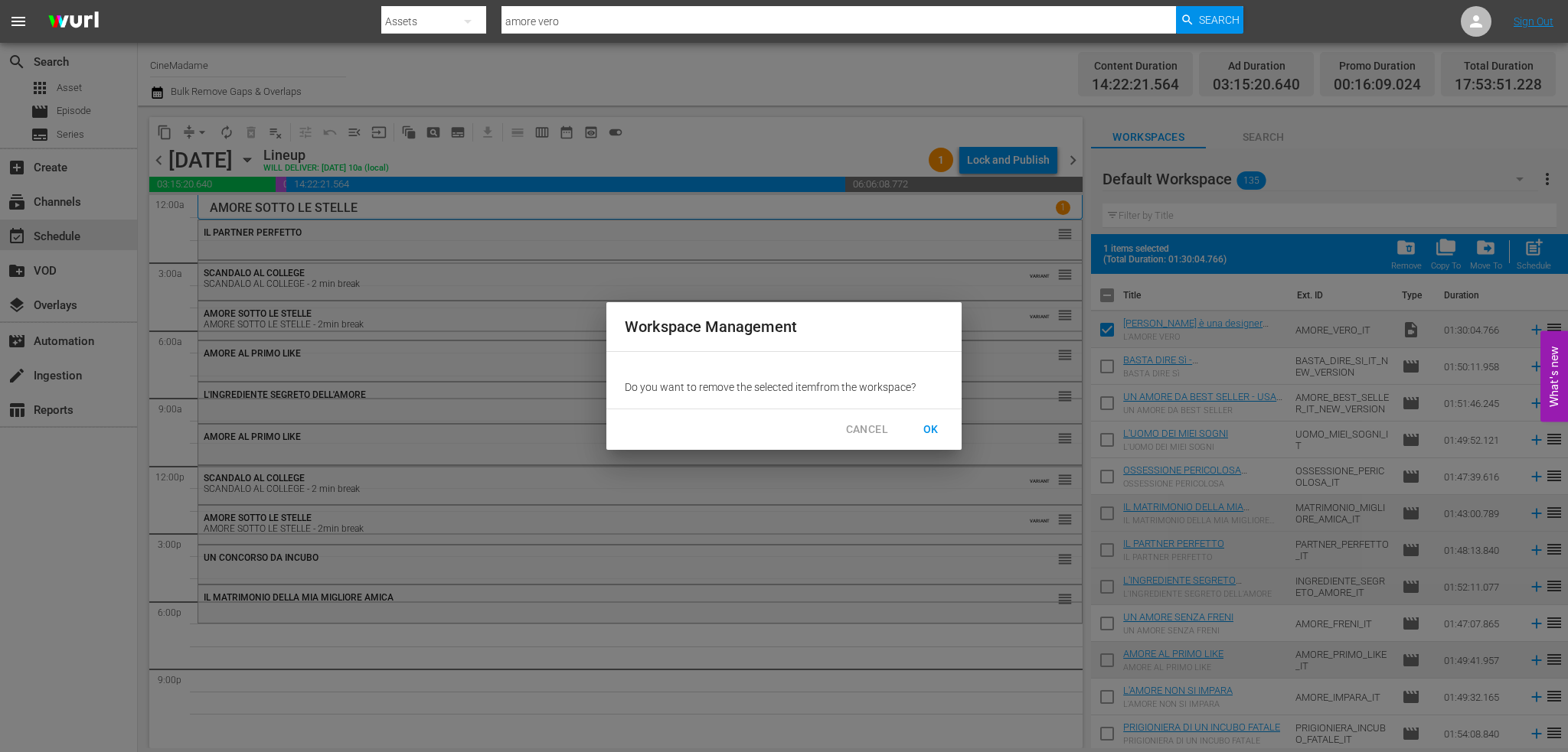
click at [931, 426] on span "OK" at bounding box center [931, 430] width 24 height 19
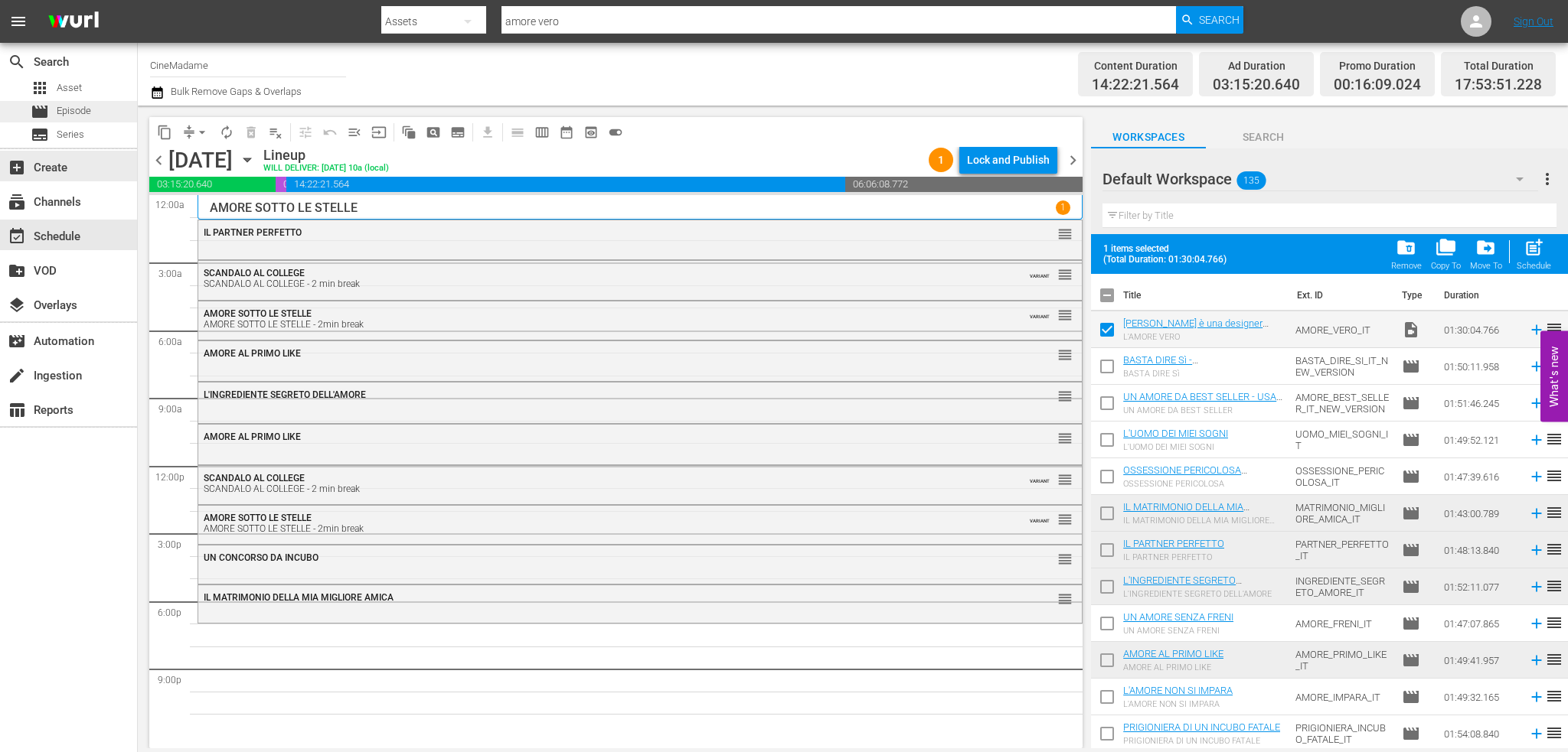
checkbox input "false"
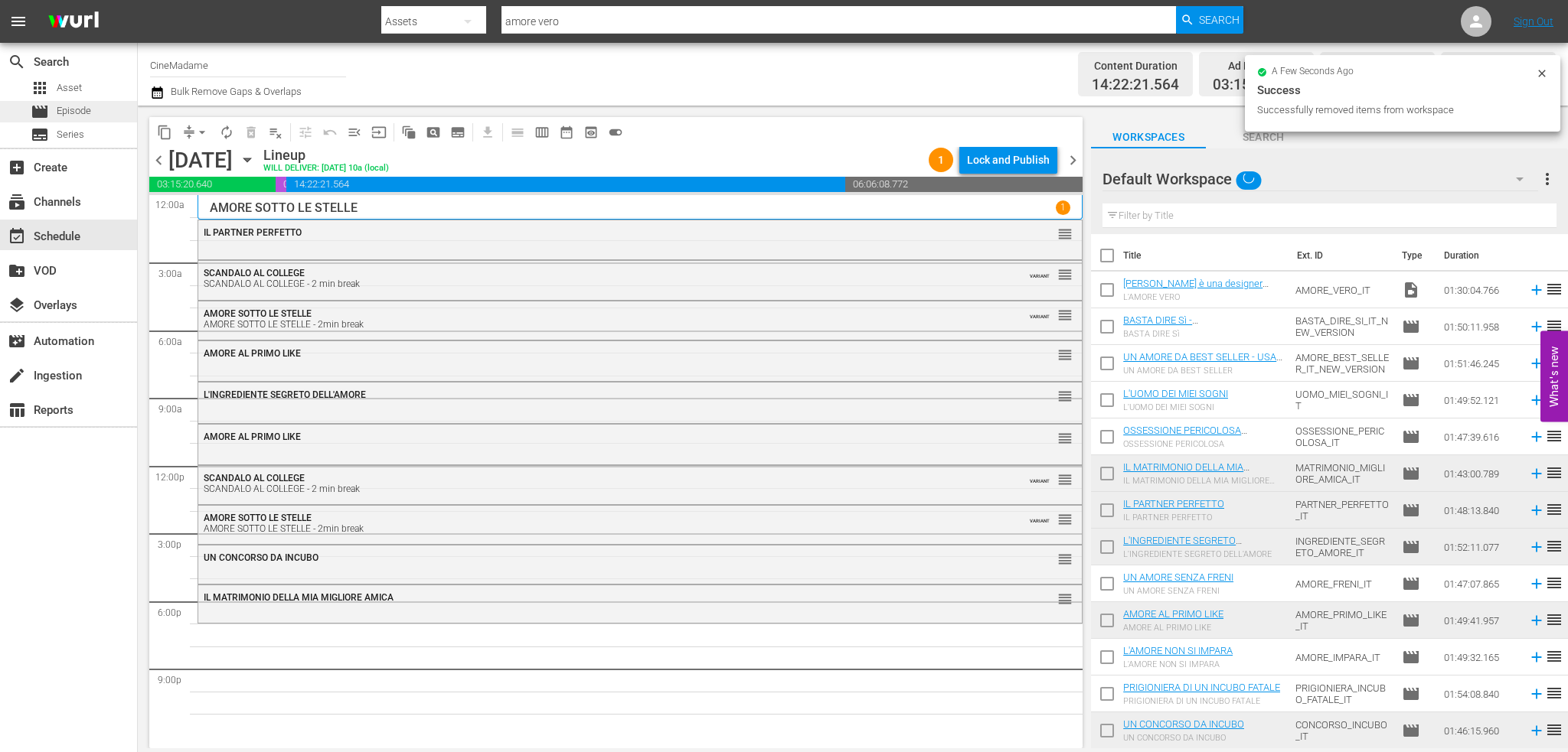
click at [80, 101] on div "movie Episode" at bounding box center [61, 112] width 60 height 22
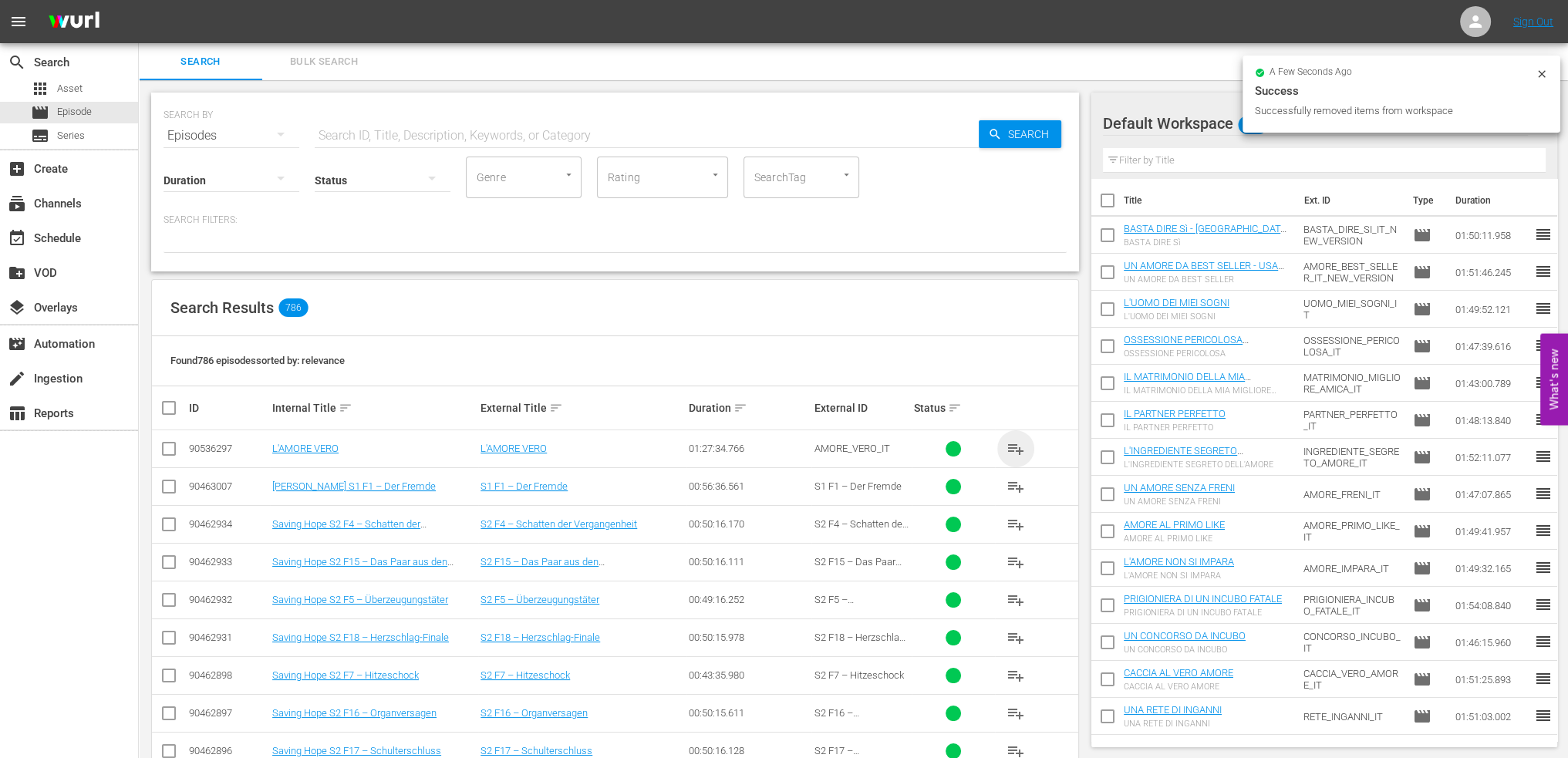
click at [1020, 444] on span "playlist_add" at bounding box center [1016, 449] width 19 height 19
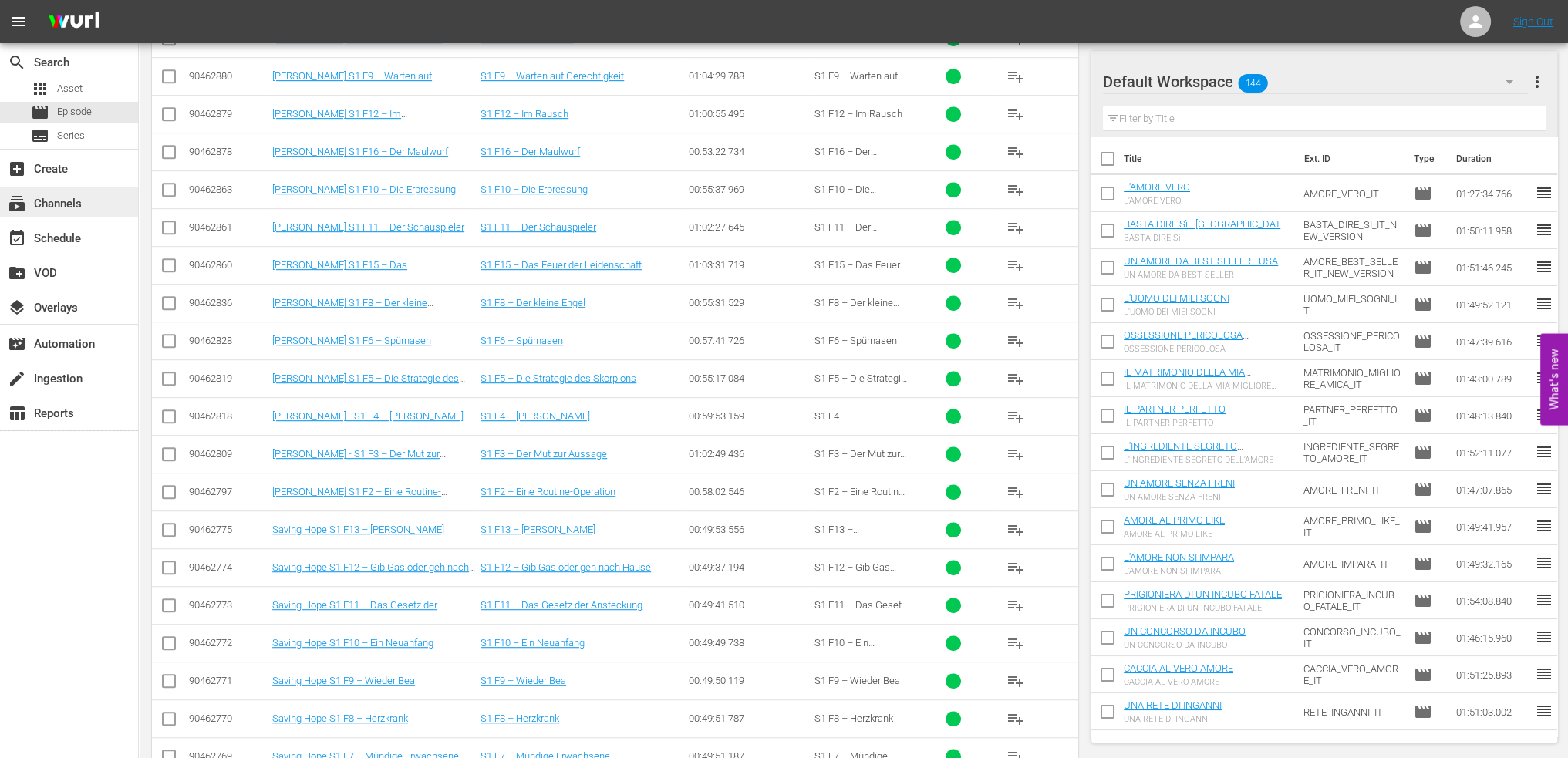
scroll to position [1995, 0]
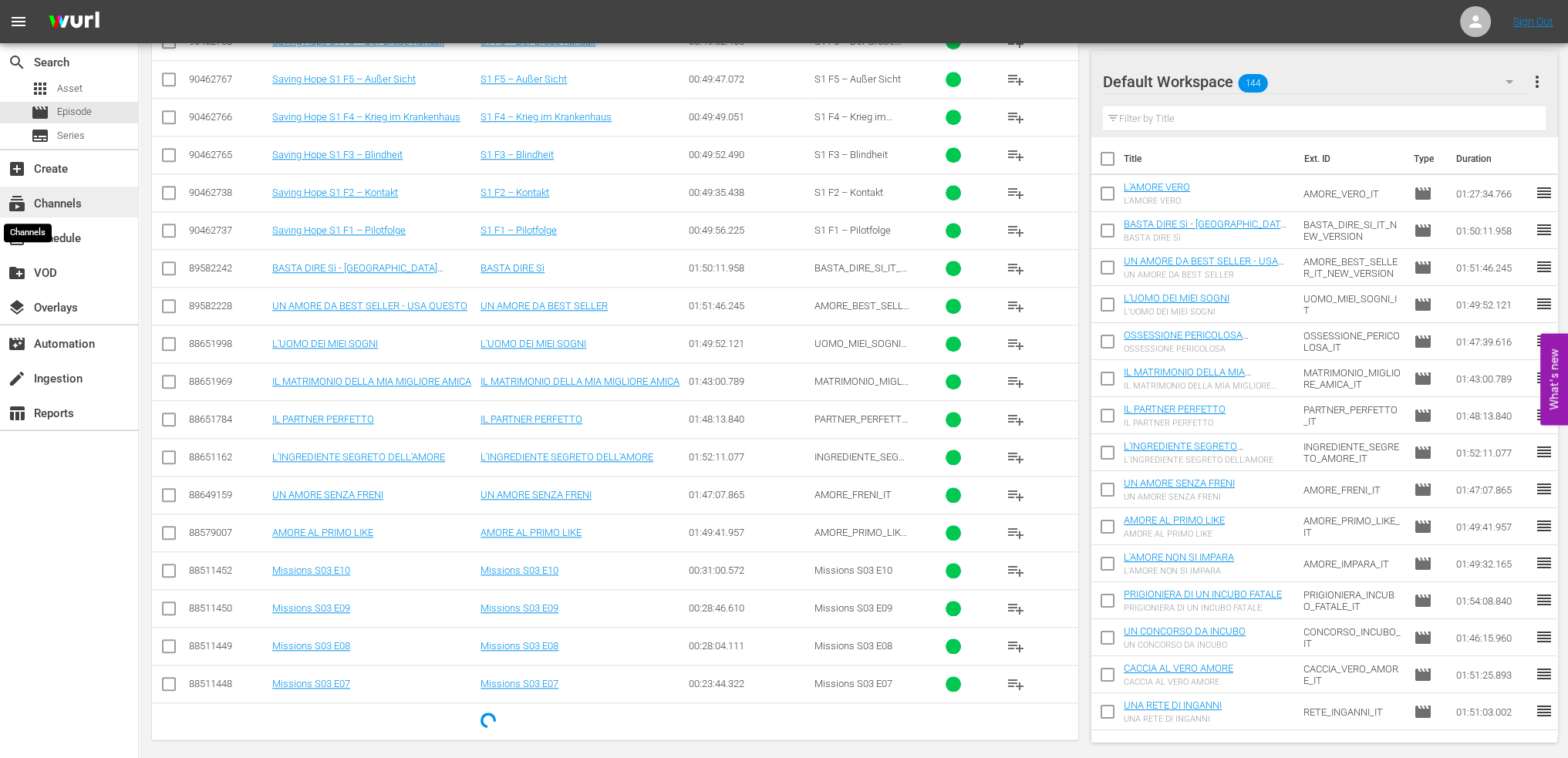
click at [21, 198] on span "subscriptions" at bounding box center [17, 203] width 19 height 19
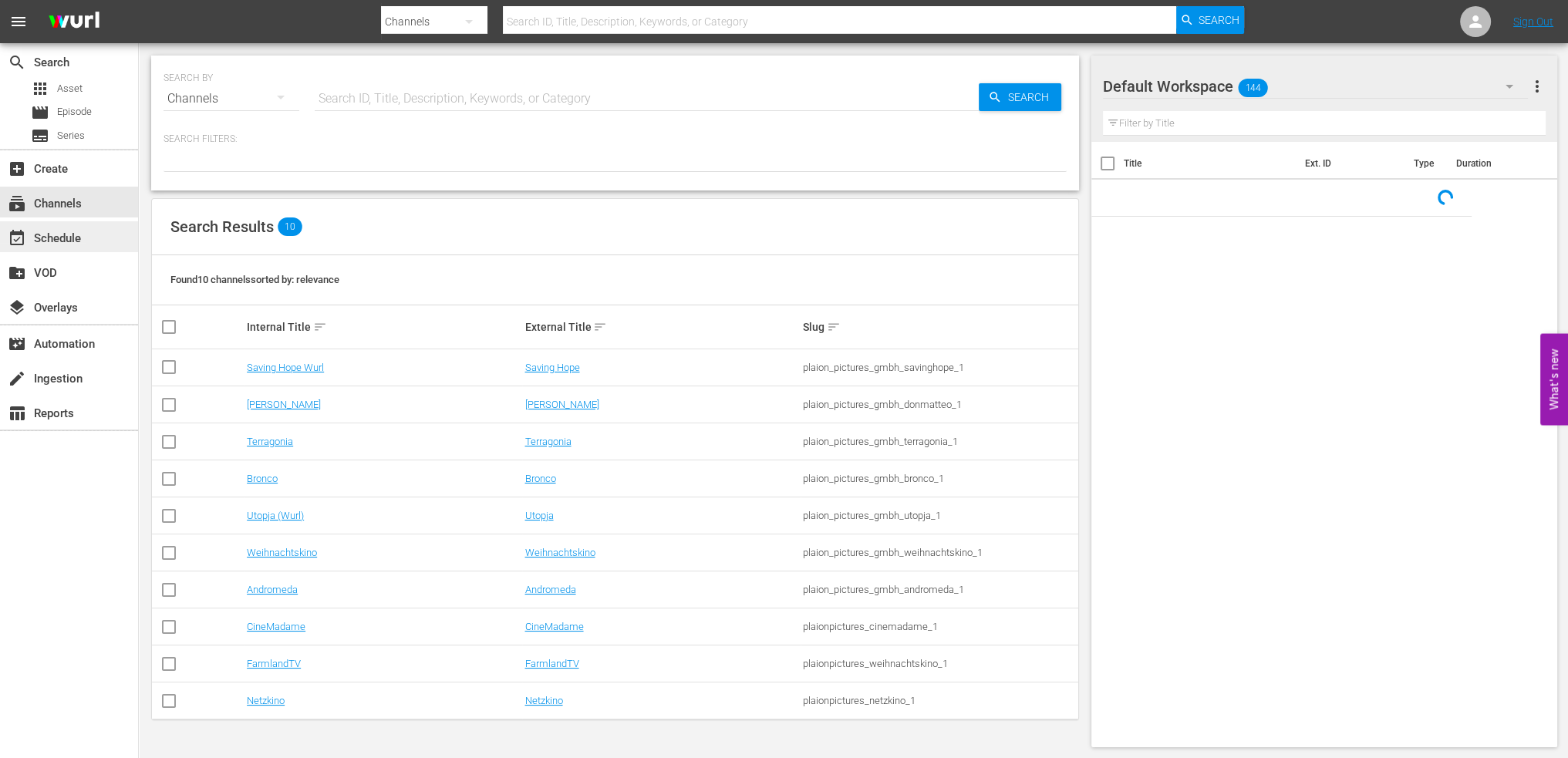
click at [35, 232] on div "event_available Schedule" at bounding box center [43, 236] width 86 height 14
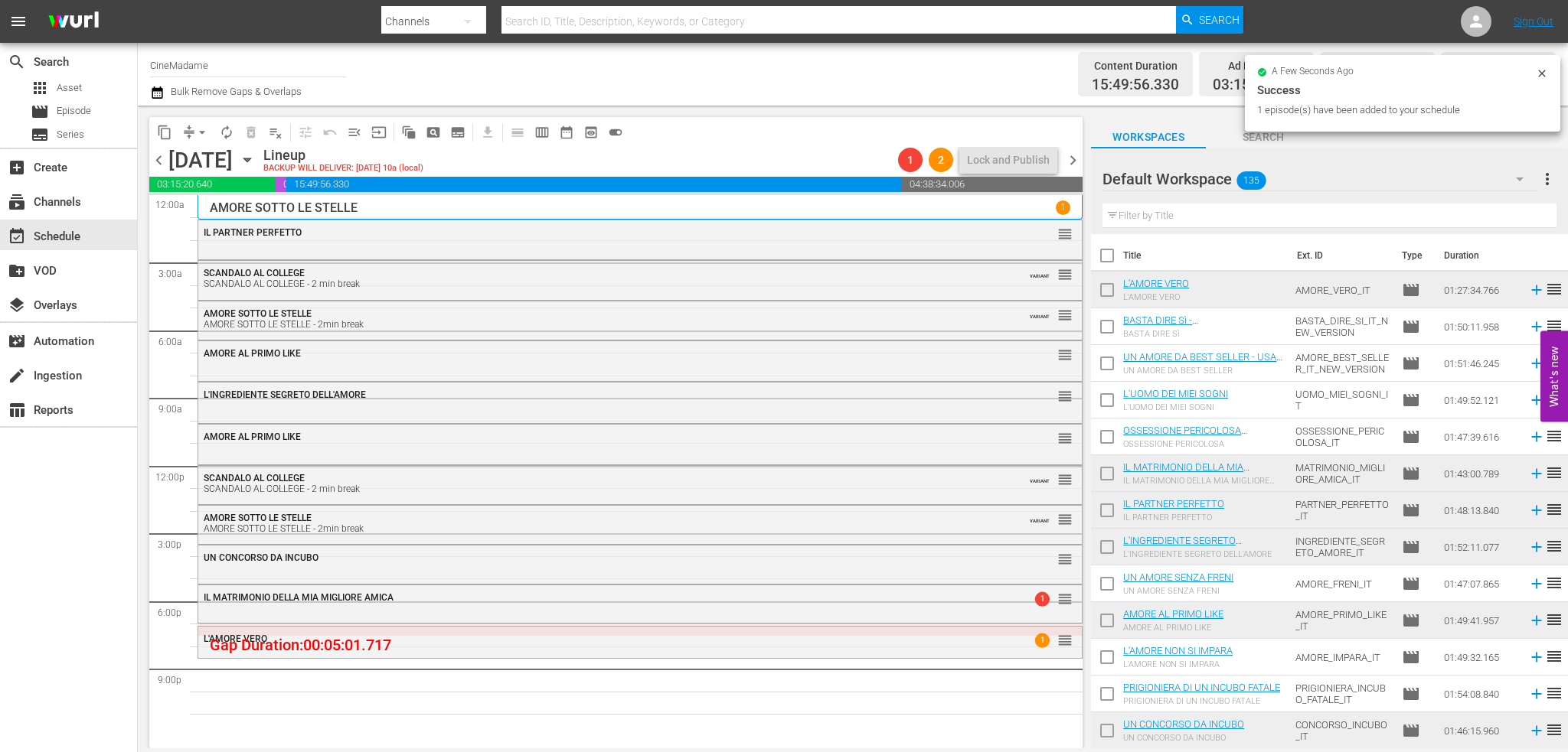
click at [594, 650] on div "L'AMORE VERO 1 reorder" at bounding box center [640, 640] width 884 height 26
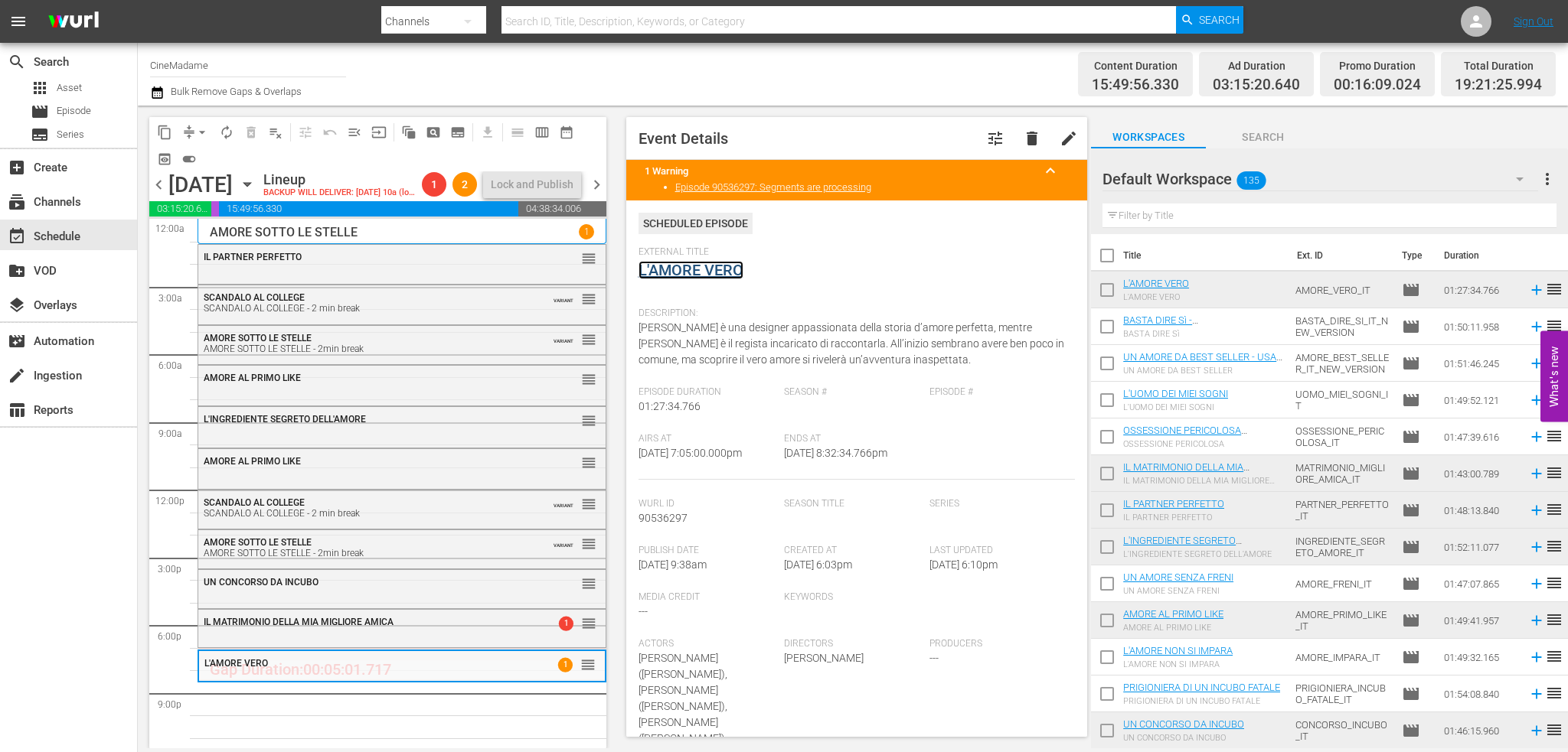
click at [699, 271] on link "L'AMORE VERO" at bounding box center [690, 270] width 105 height 18
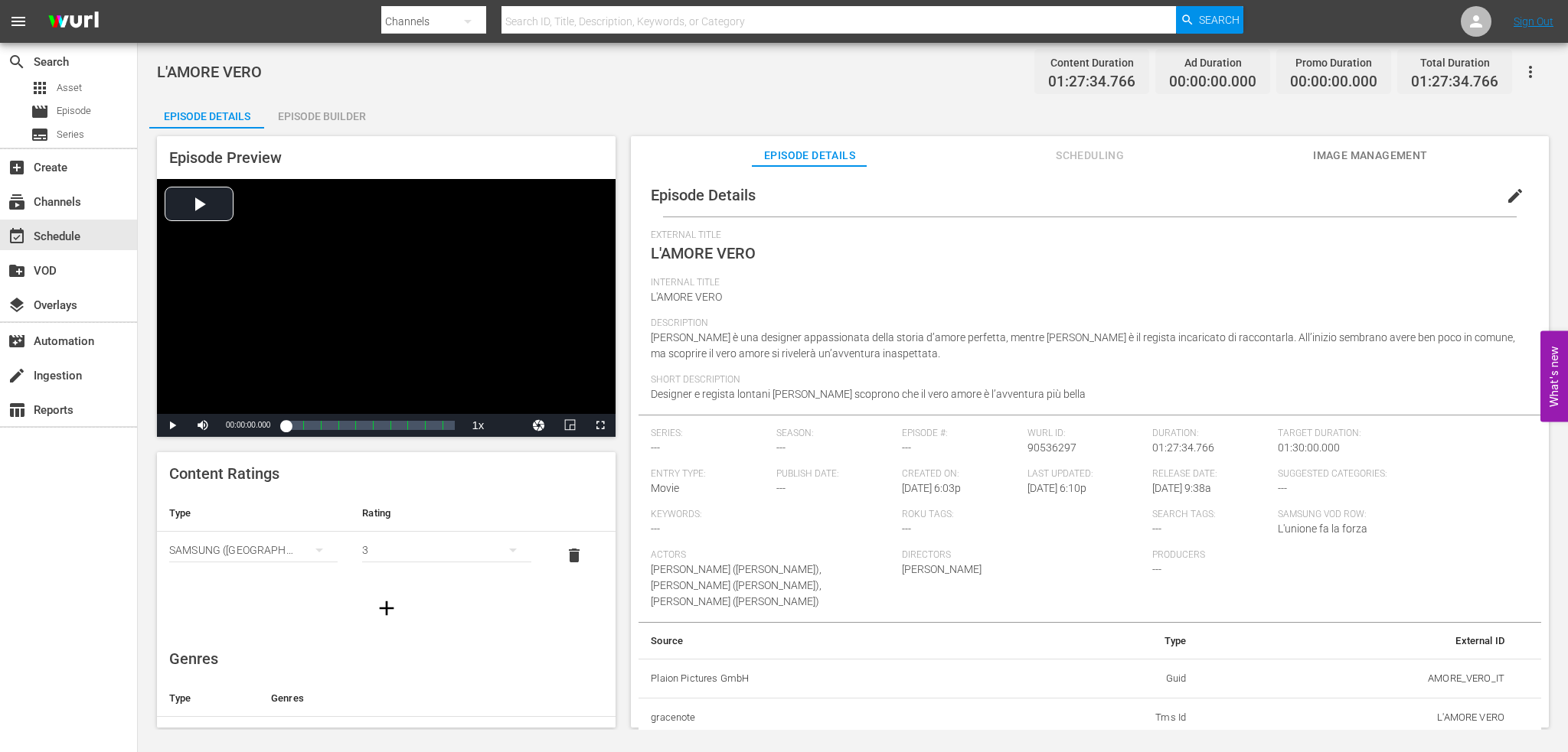
click at [343, 128] on div "Episode Builder" at bounding box center [321, 116] width 115 height 37
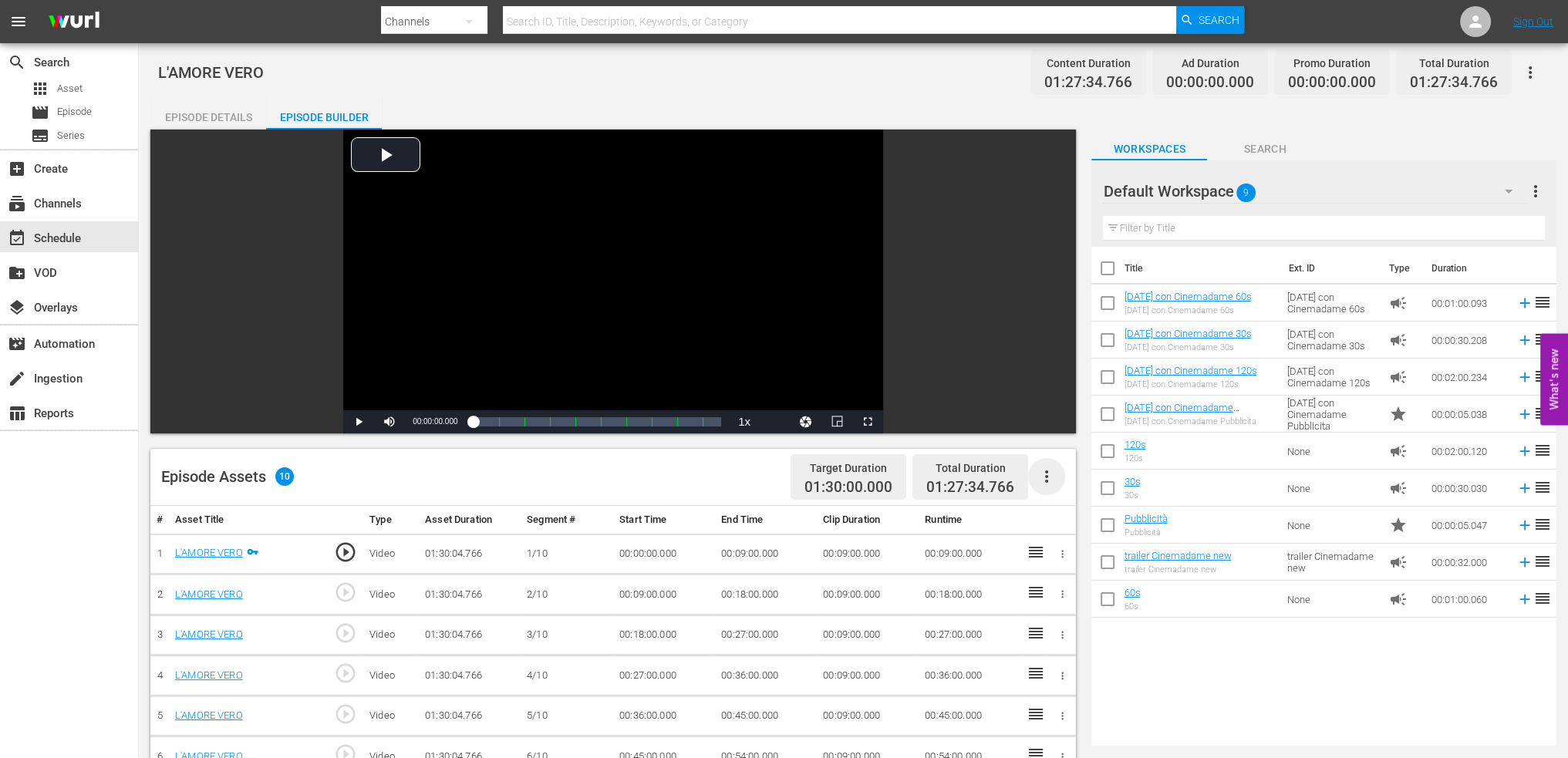
click at [1047, 478] on icon "button" at bounding box center [1046, 477] width 19 height 19
click at [1095, 493] on div "Fill with Ads" at bounding box center [1093, 483] width 105 height 37
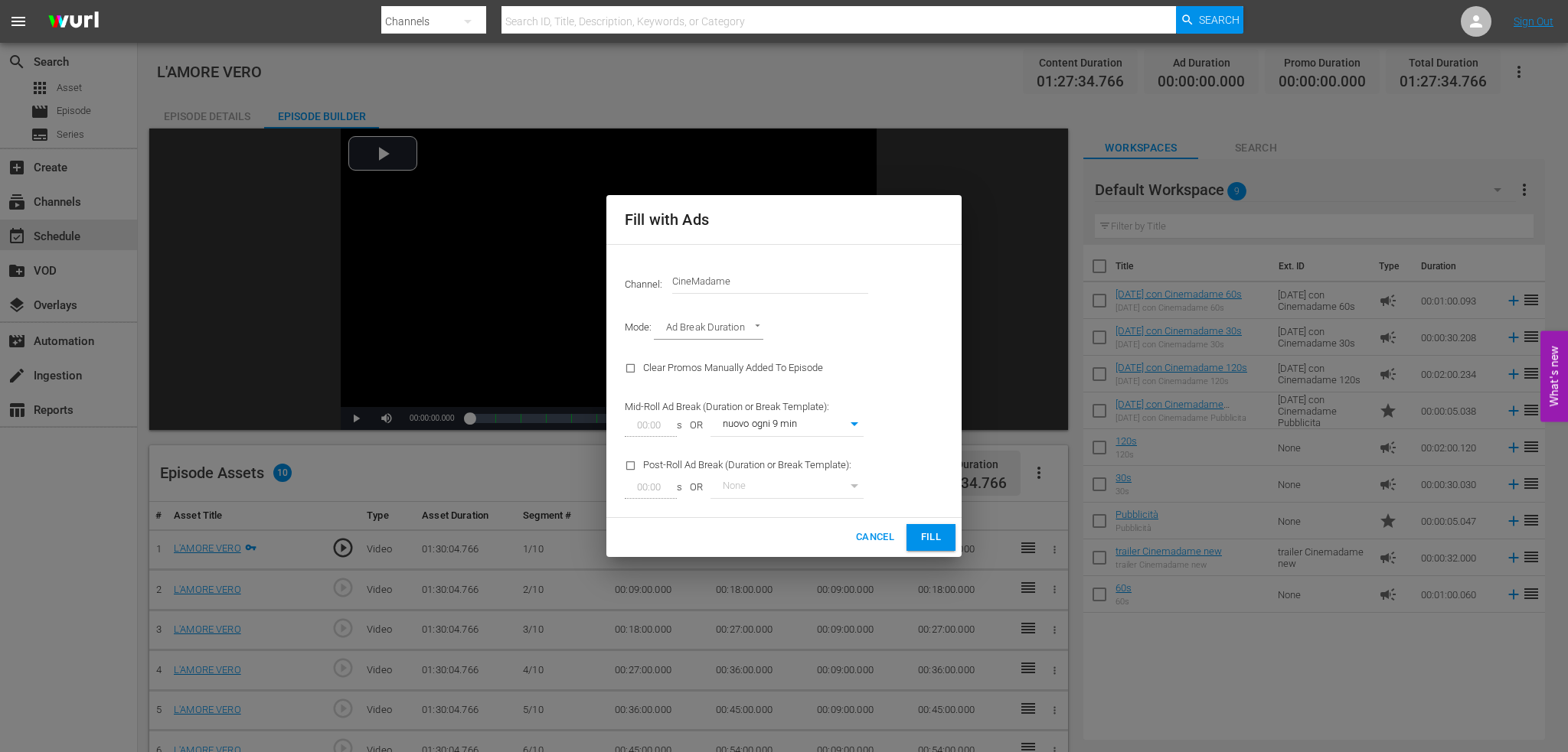
click at [931, 543] on span "Fill" at bounding box center [931, 538] width 24 height 18
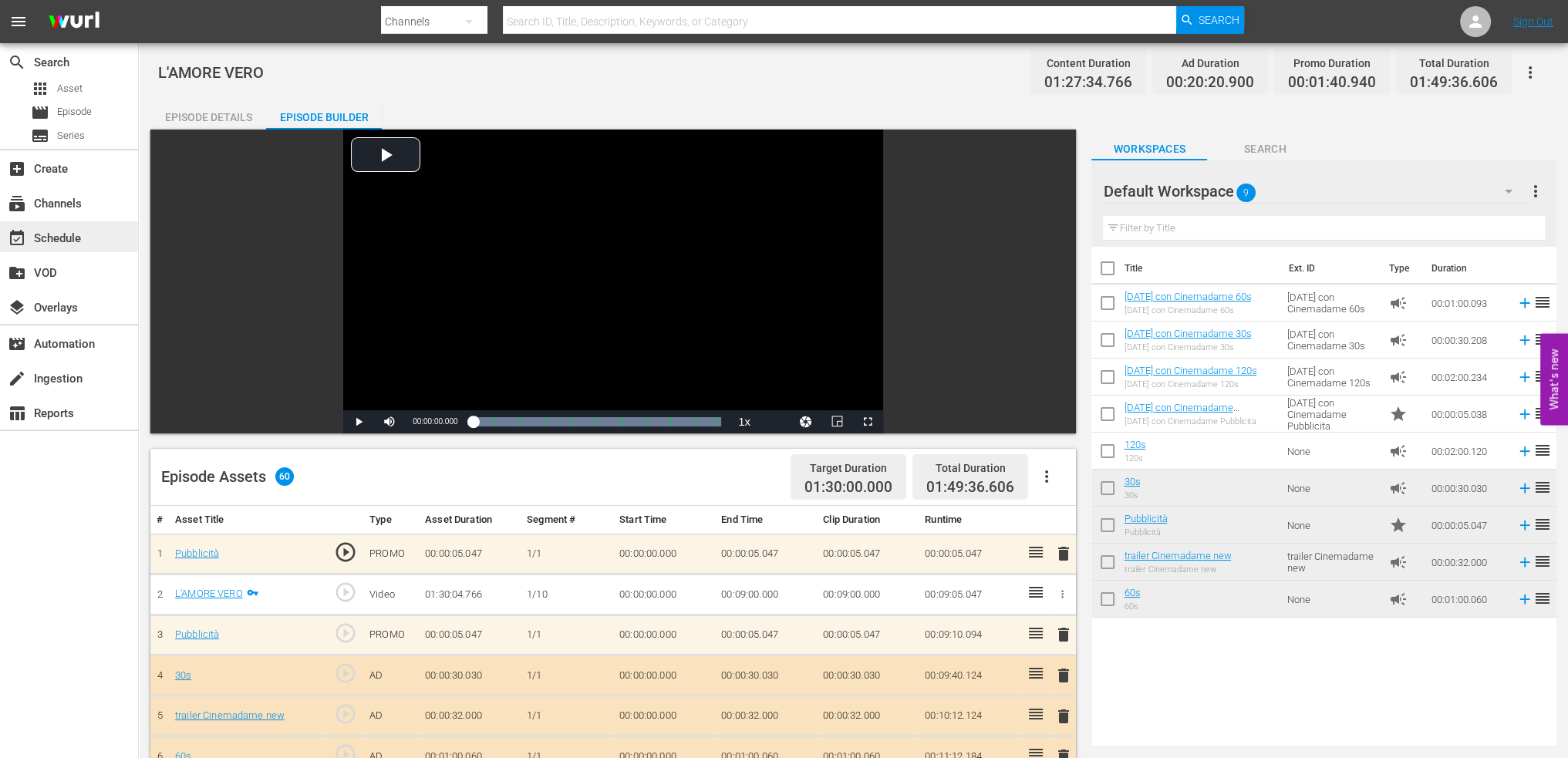
click at [102, 236] on div "event_available Schedule" at bounding box center [69, 236] width 138 height 31
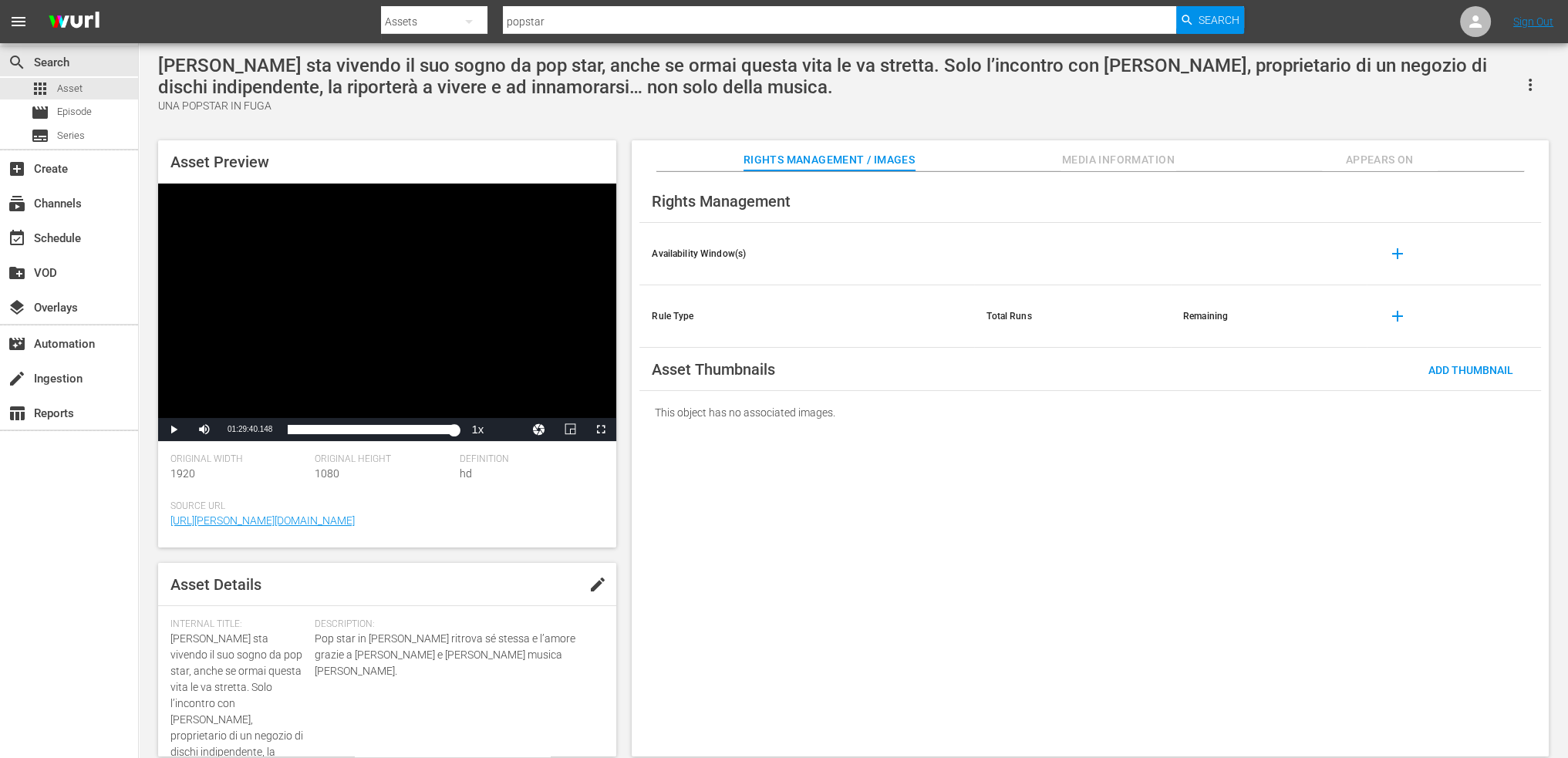
click at [623, 93] on div "Ivy sta vivendo il suo sogno da pop star, anche se ormai questa vita le va stre…" at bounding box center [835, 76] width 1354 height 43
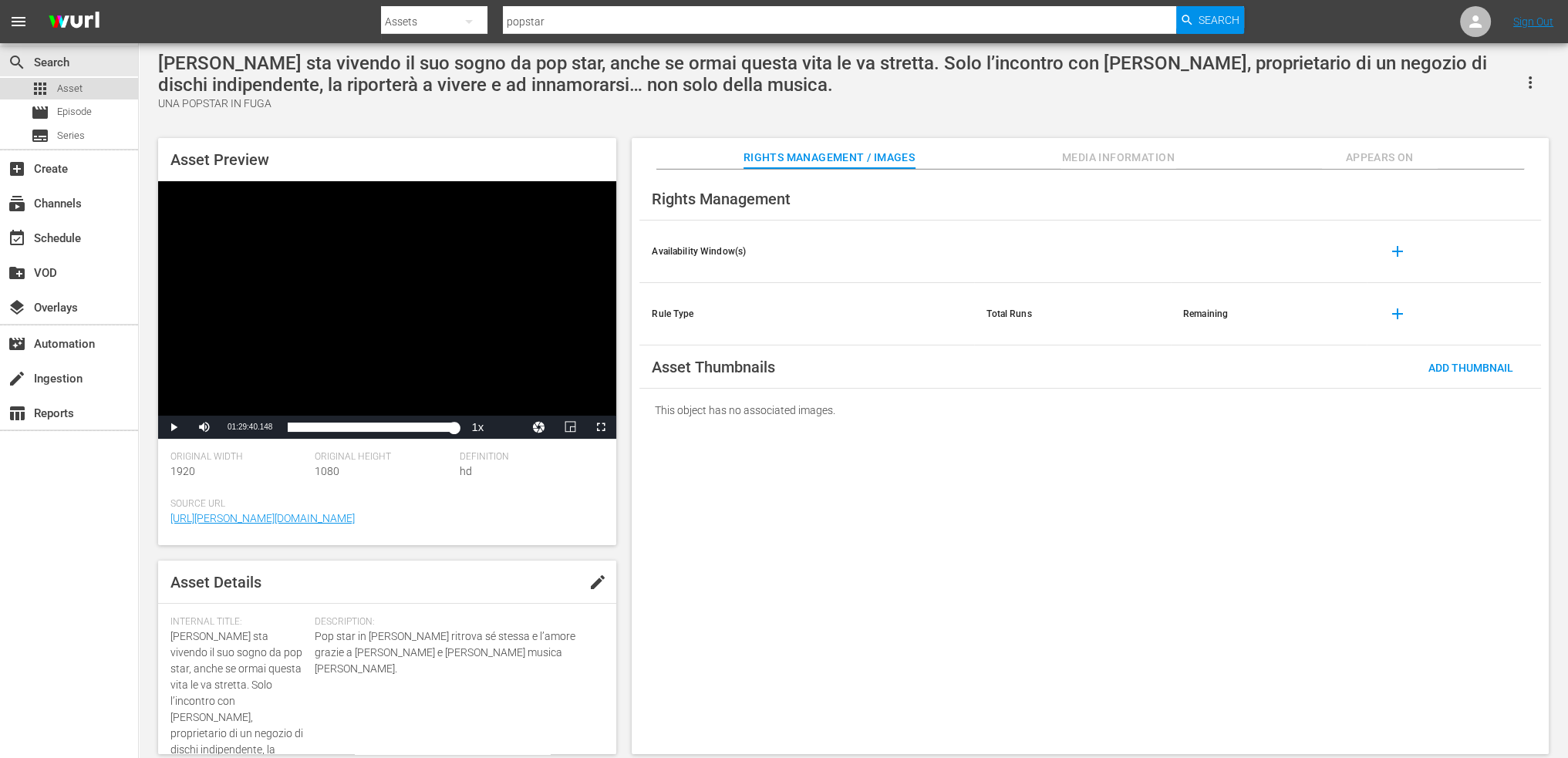
click at [78, 93] on span "Asset" at bounding box center [70, 89] width 25 height 15
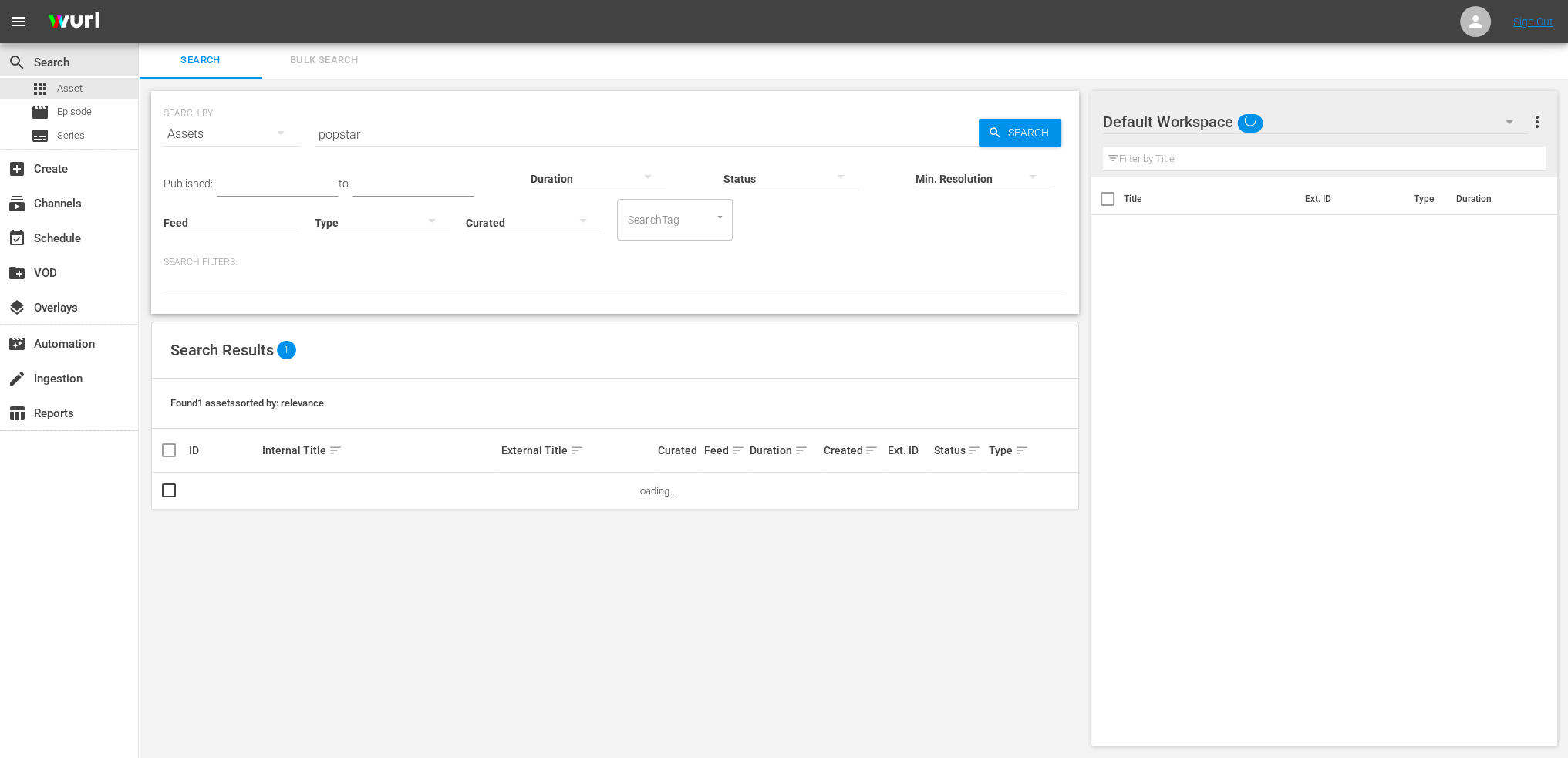
scroll to position [1, 0]
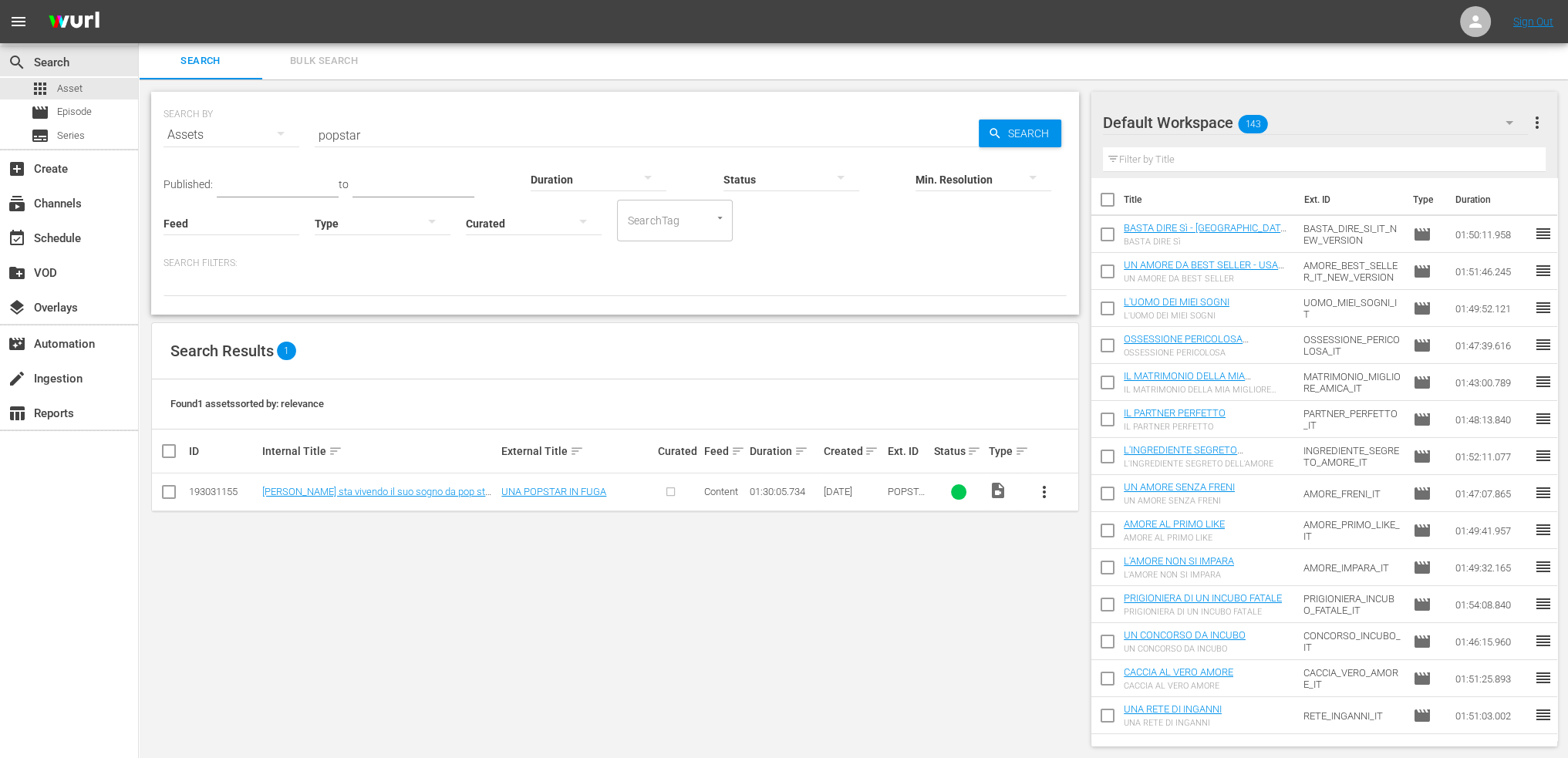
click at [457, 131] on input "popstar" at bounding box center [646, 135] width 664 height 37
type input "amore vero"
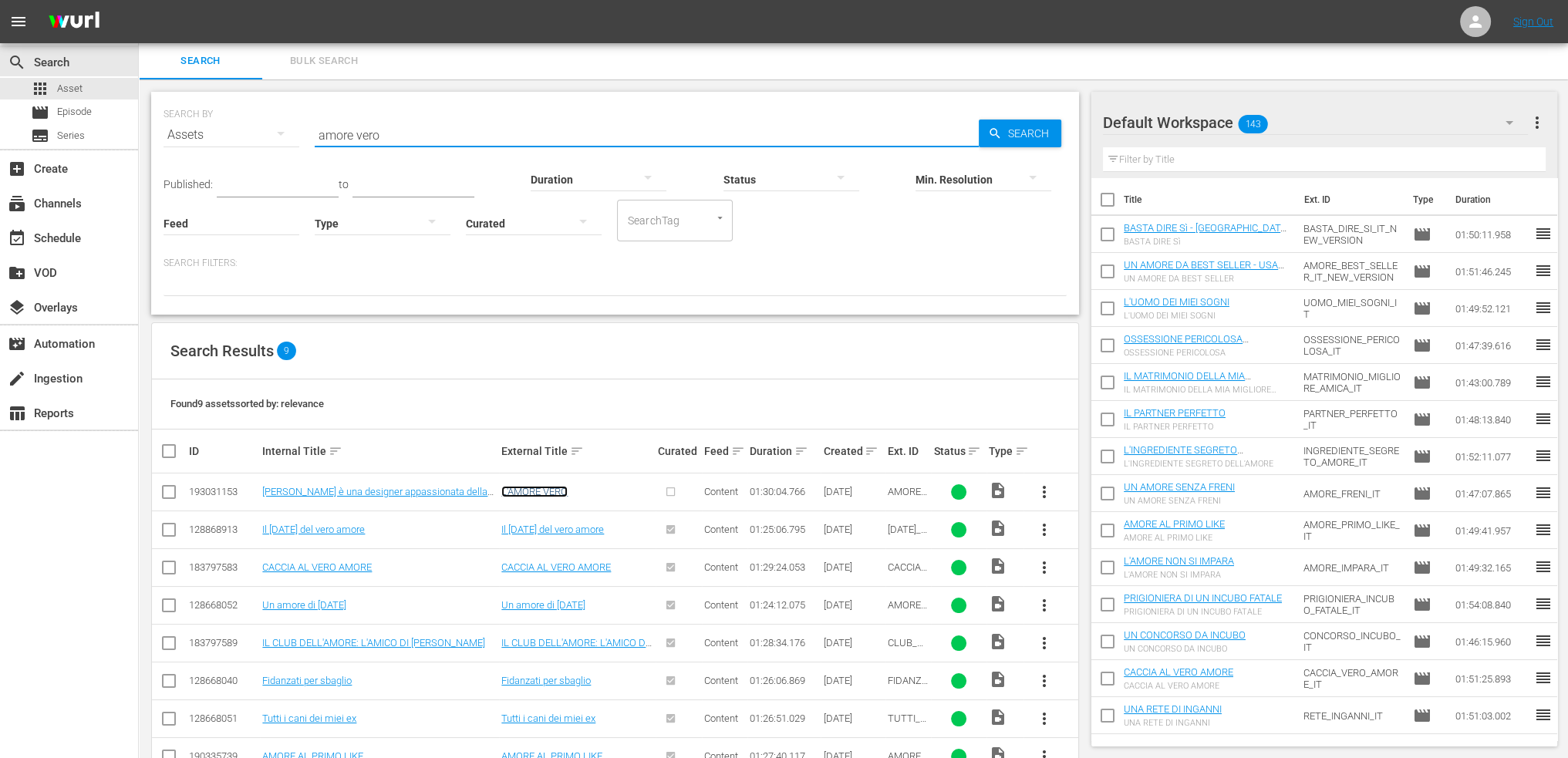
click at [543, 489] on link "L'AMORE VERO" at bounding box center [534, 492] width 67 height 12
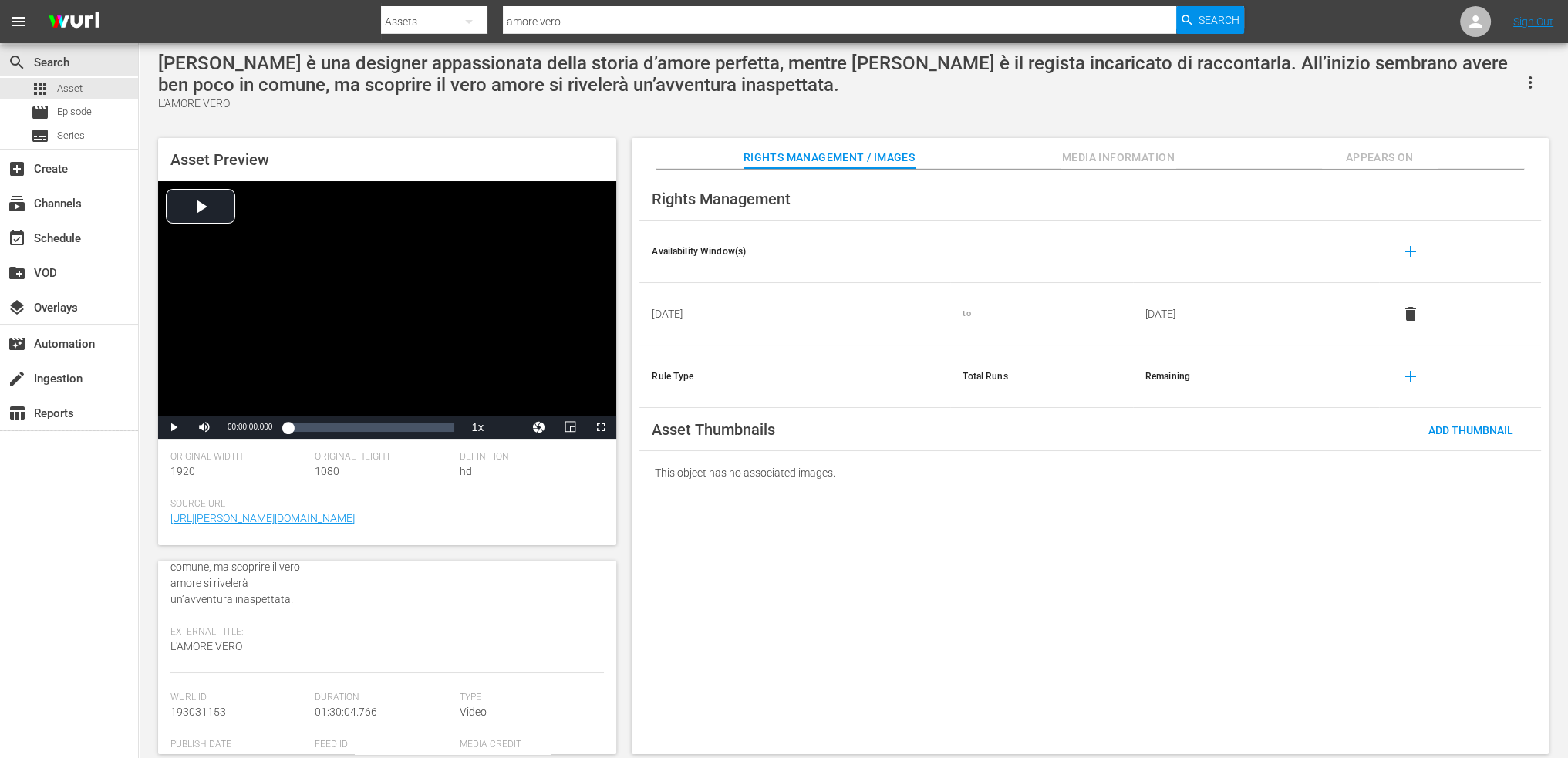
scroll to position [231, 0]
click at [1448, 426] on span "Add Thumbnail" at bounding box center [1471, 430] width 110 height 13
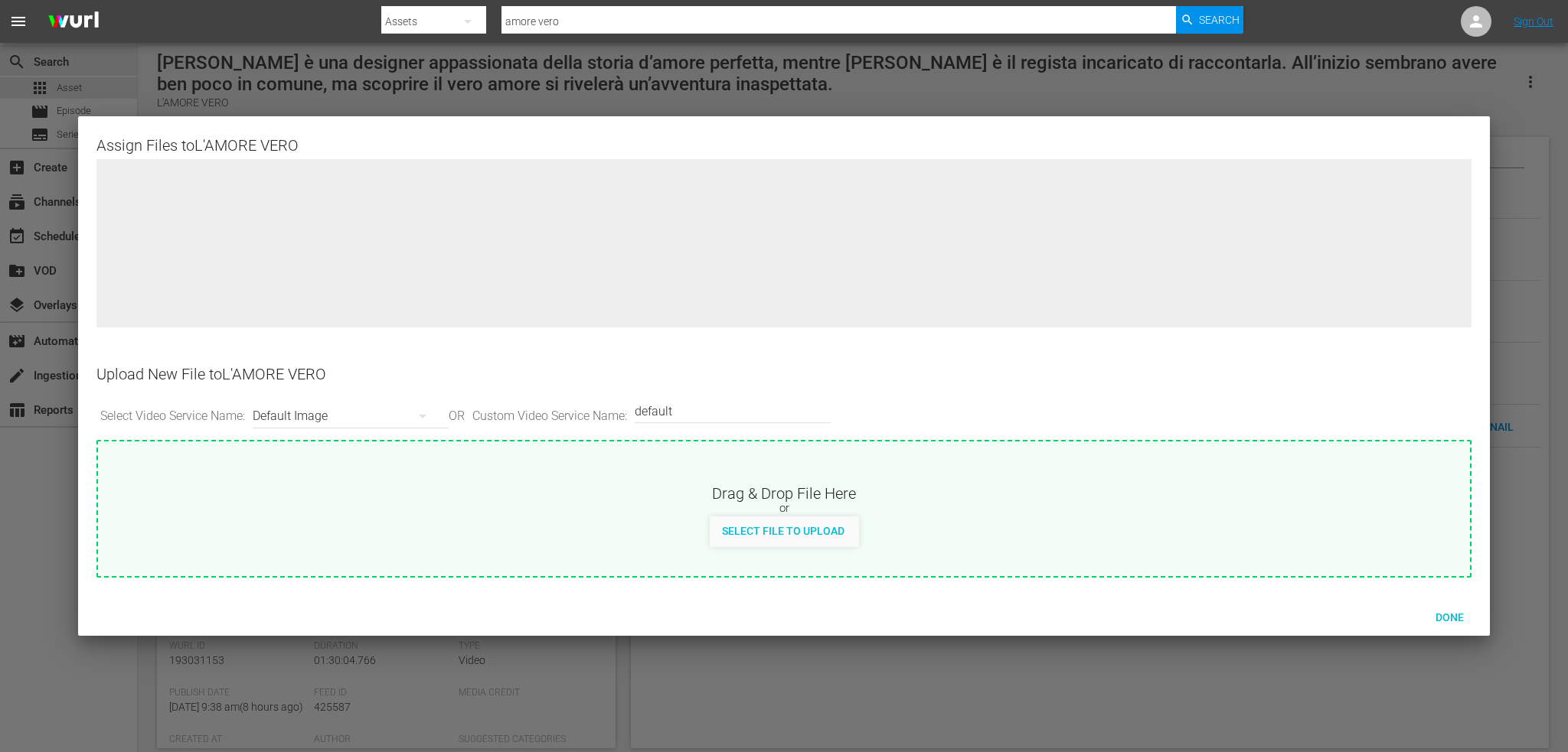
click at [393, 399] on div "Default Image" at bounding box center [347, 416] width 188 height 43
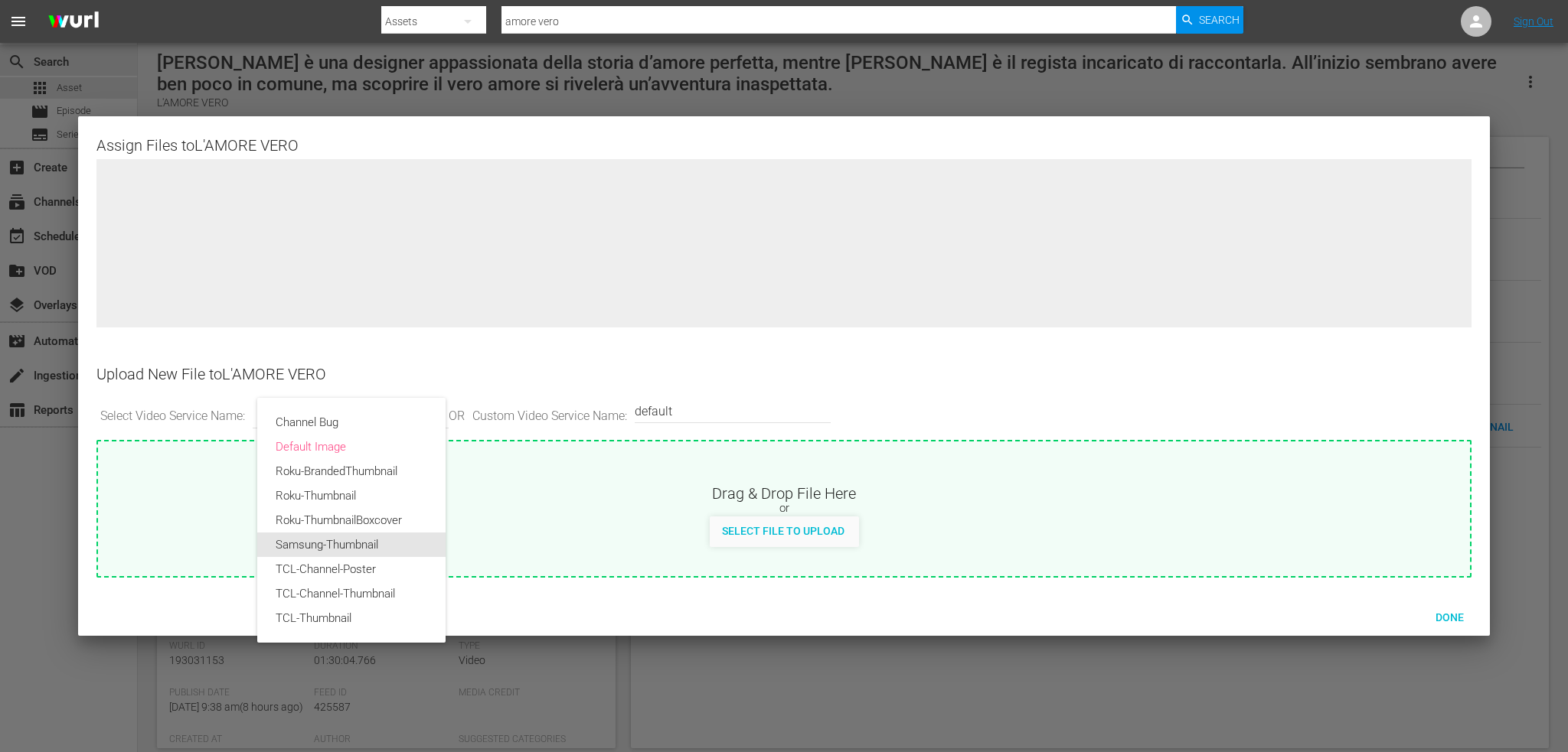
click at [359, 549] on div "Samsung-Thumbnail" at bounding box center [351, 544] width 152 height 24
type input "Samsung-Thumbnail"
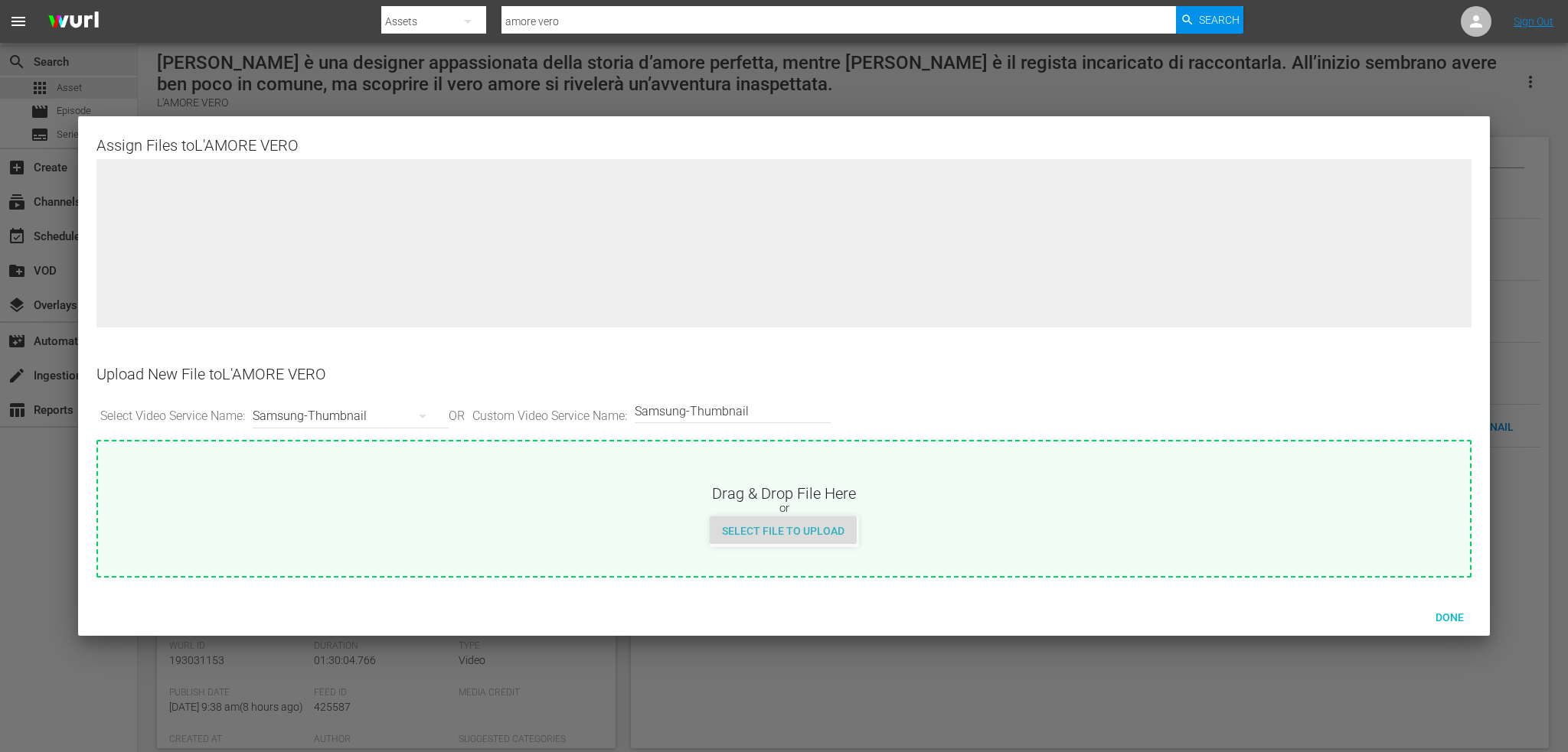
click at [795, 526] on span "Select File to Upload" at bounding box center [782, 531] width 147 height 13
type input "C:\fakepath\lamorevero.png"
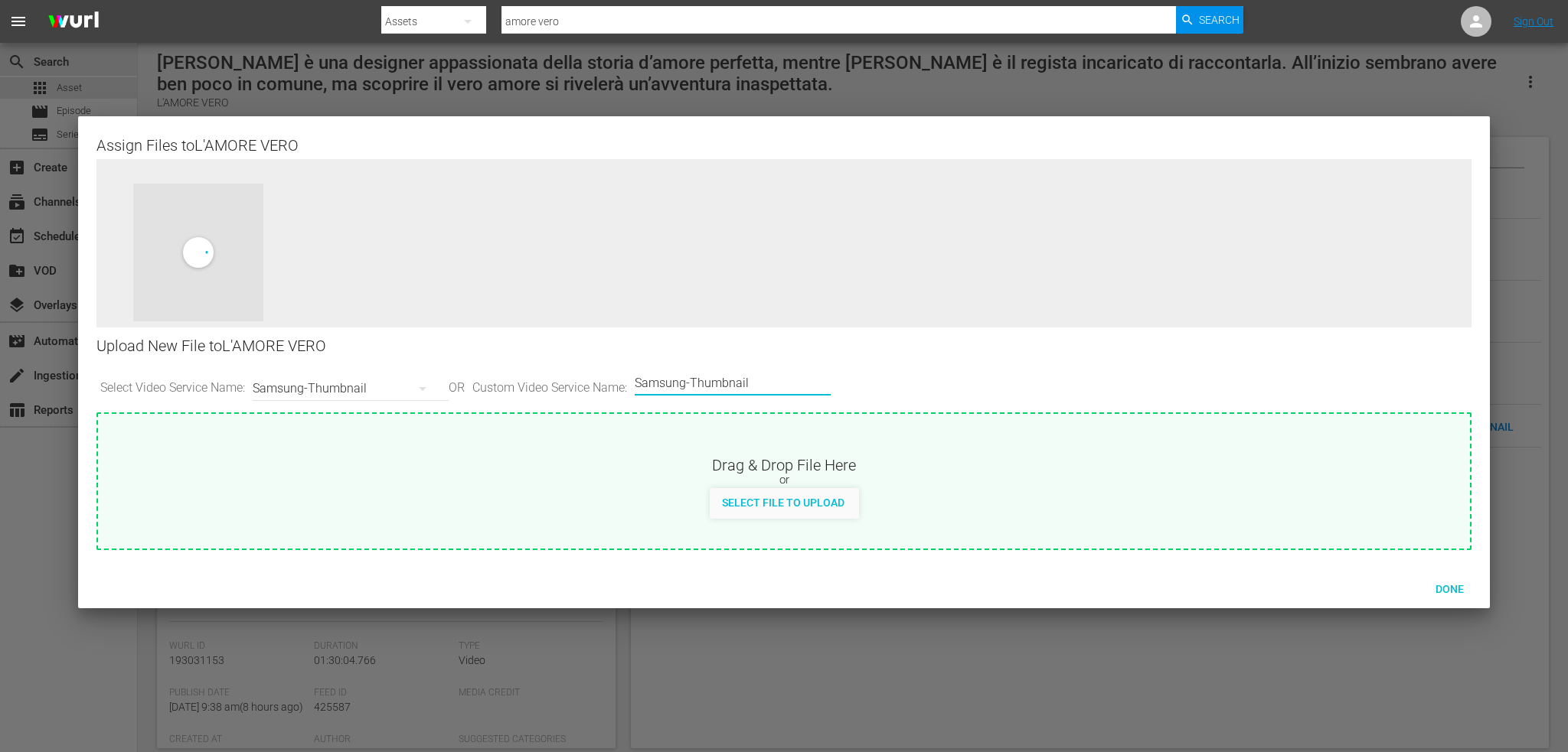
drag, startPoint x: 792, startPoint y: 383, endPoint x: 588, endPoint y: 389, distance: 204.1
click at [588, 389] on div "Select Video Service Name: Samsung-Thumbnail OR Custom Video Service Name: Cust…" at bounding box center [783, 389] width 1375 height 48
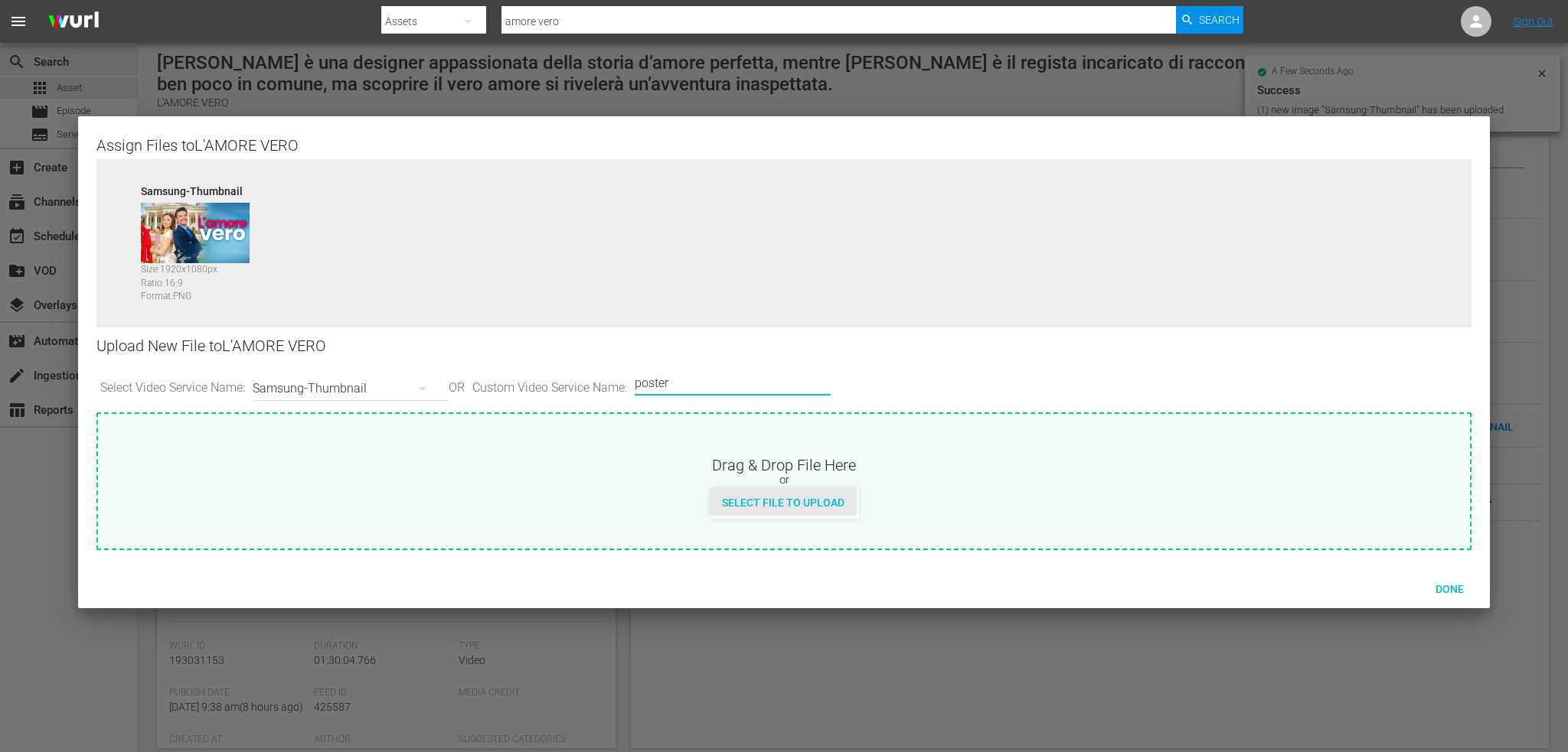
type input "poster"
click at [789, 503] on span "Select File to Upload" at bounding box center [782, 502] width 147 height 13
type input "C:\fakepath\1200x1600_lamorevero.png"
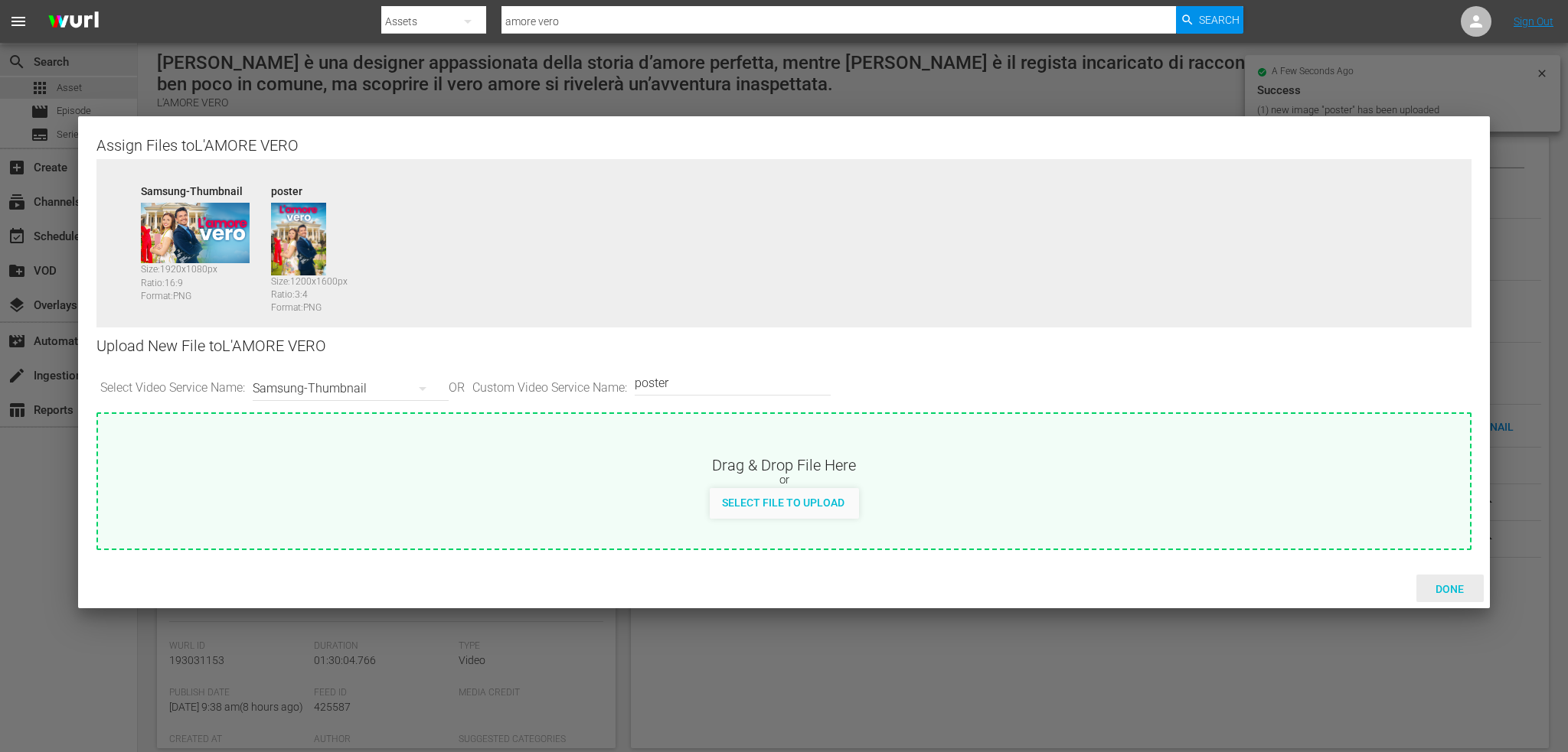
click at [1455, 583] on span "Done" at bounding box center [1449, 589] width 53 height 13
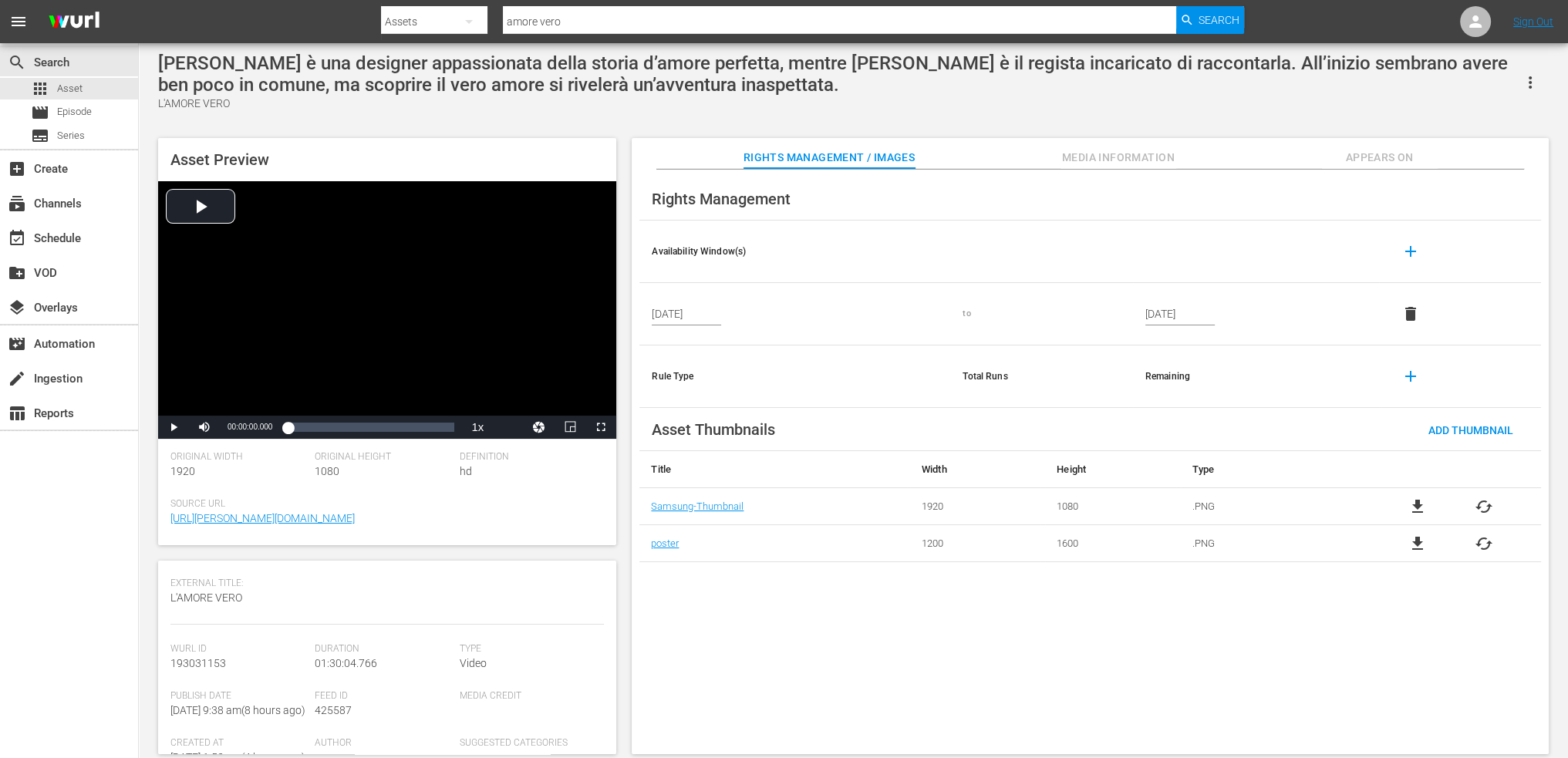
click at [1122, 163] on span "Media Information" at bounding box center [1118, 157] width 116 height 19
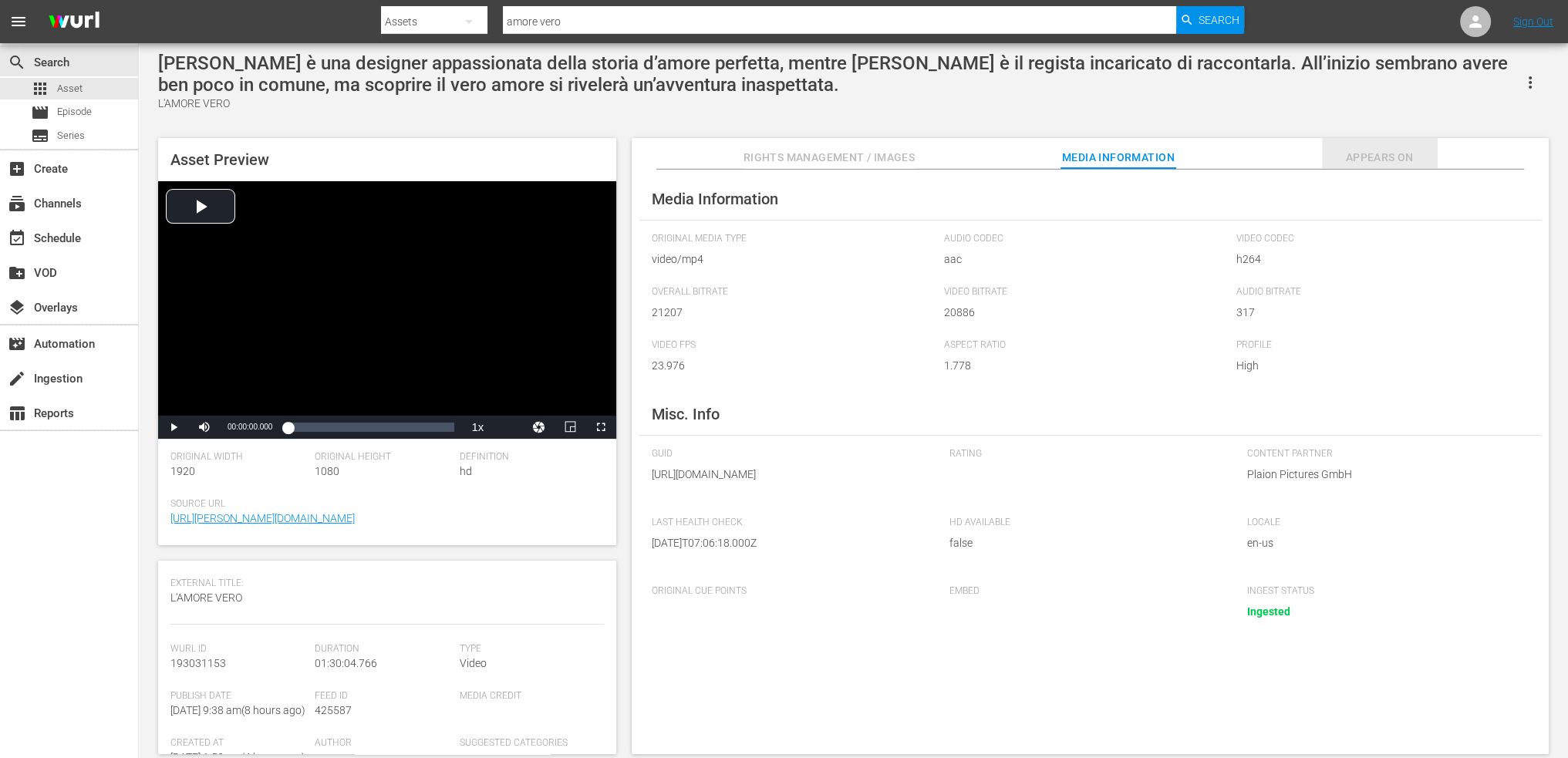
click at [1386, 163] on span "Appears On" at bounding box center [1380, 157] width 116 height 19
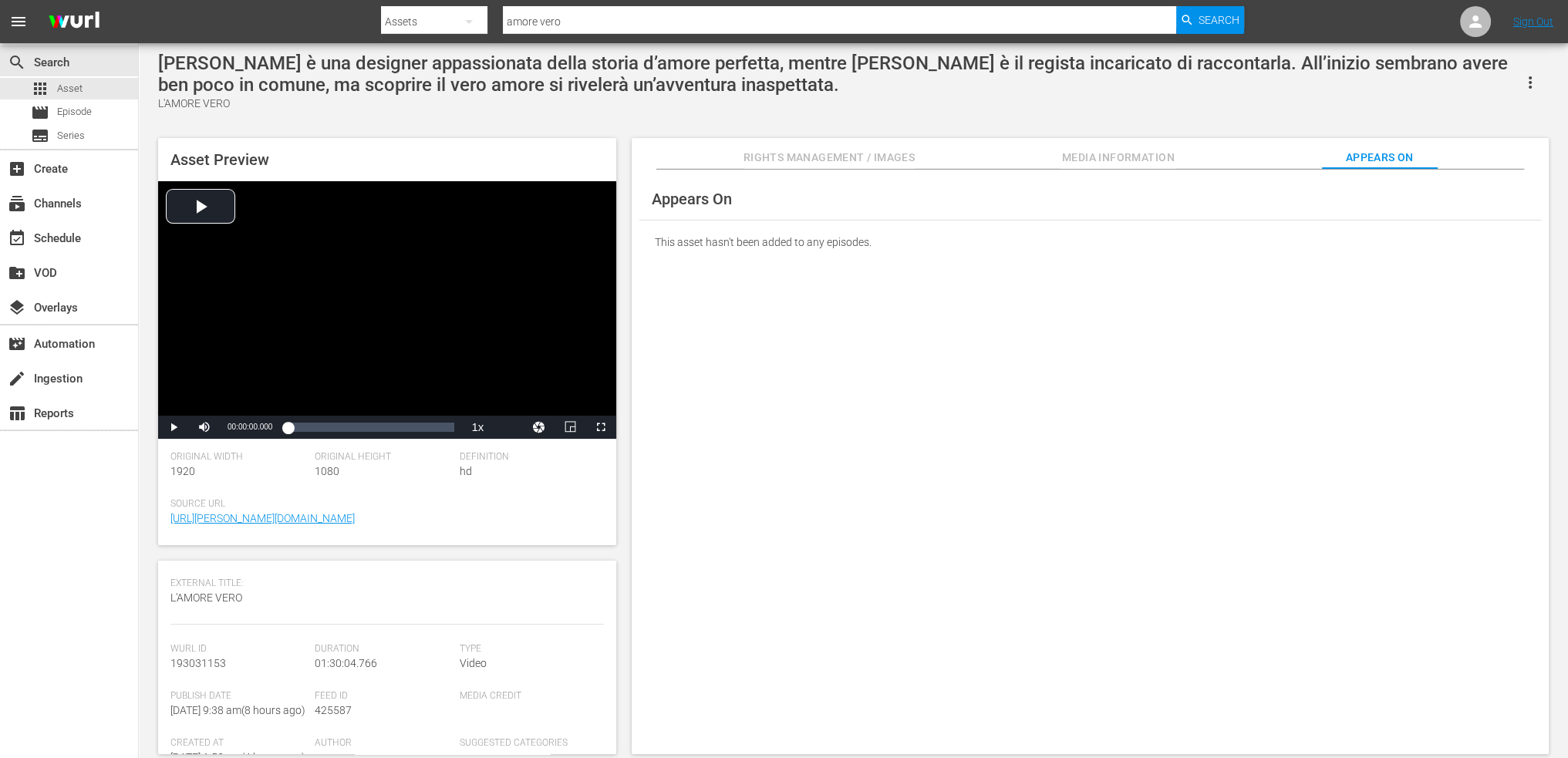
click at [827, 152] on span "Rights Management / Images" at bounding box center [829, 157] width 171 height 19
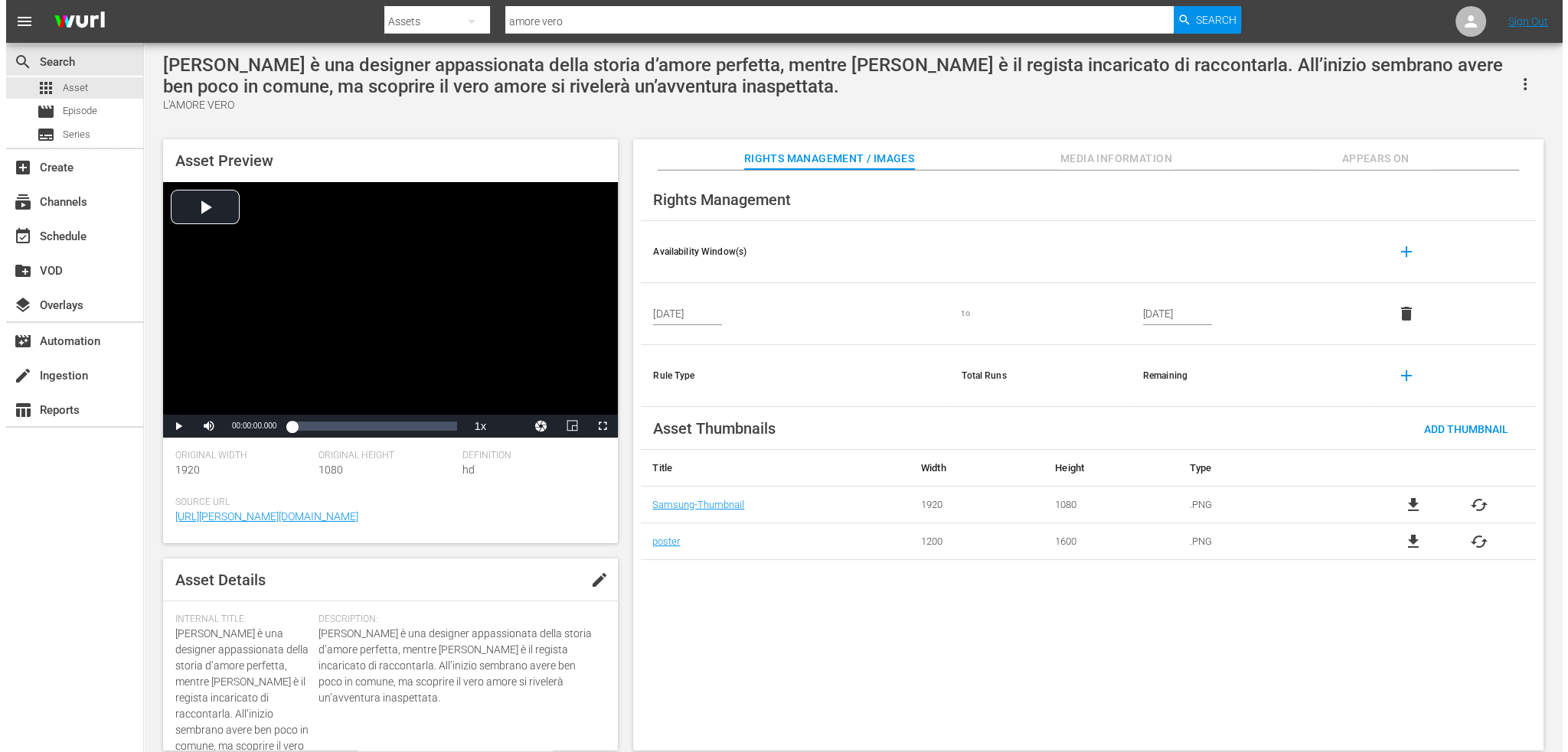
scroll to position [0, 0]
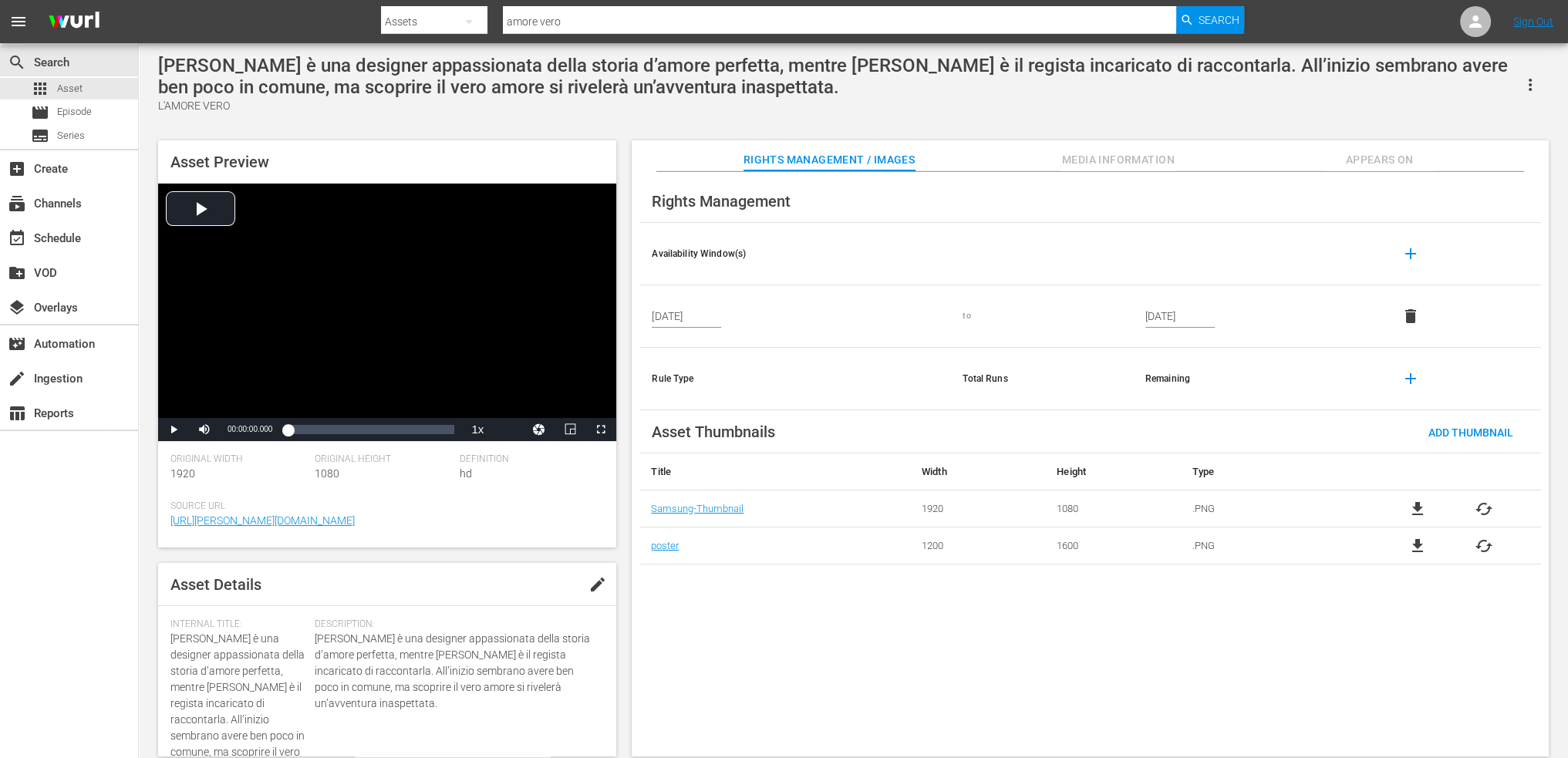
click at [1528, 76] on icon "button" at bounding box center [1530, 85] width 19 height 19
click at [1500, 95] on div "Add To Workspace" at bounding box center [1484, 92] width 105 height 37
click at [91, 88] on div "apps Asset" at bounding box center [69, 89] width 138 height 22
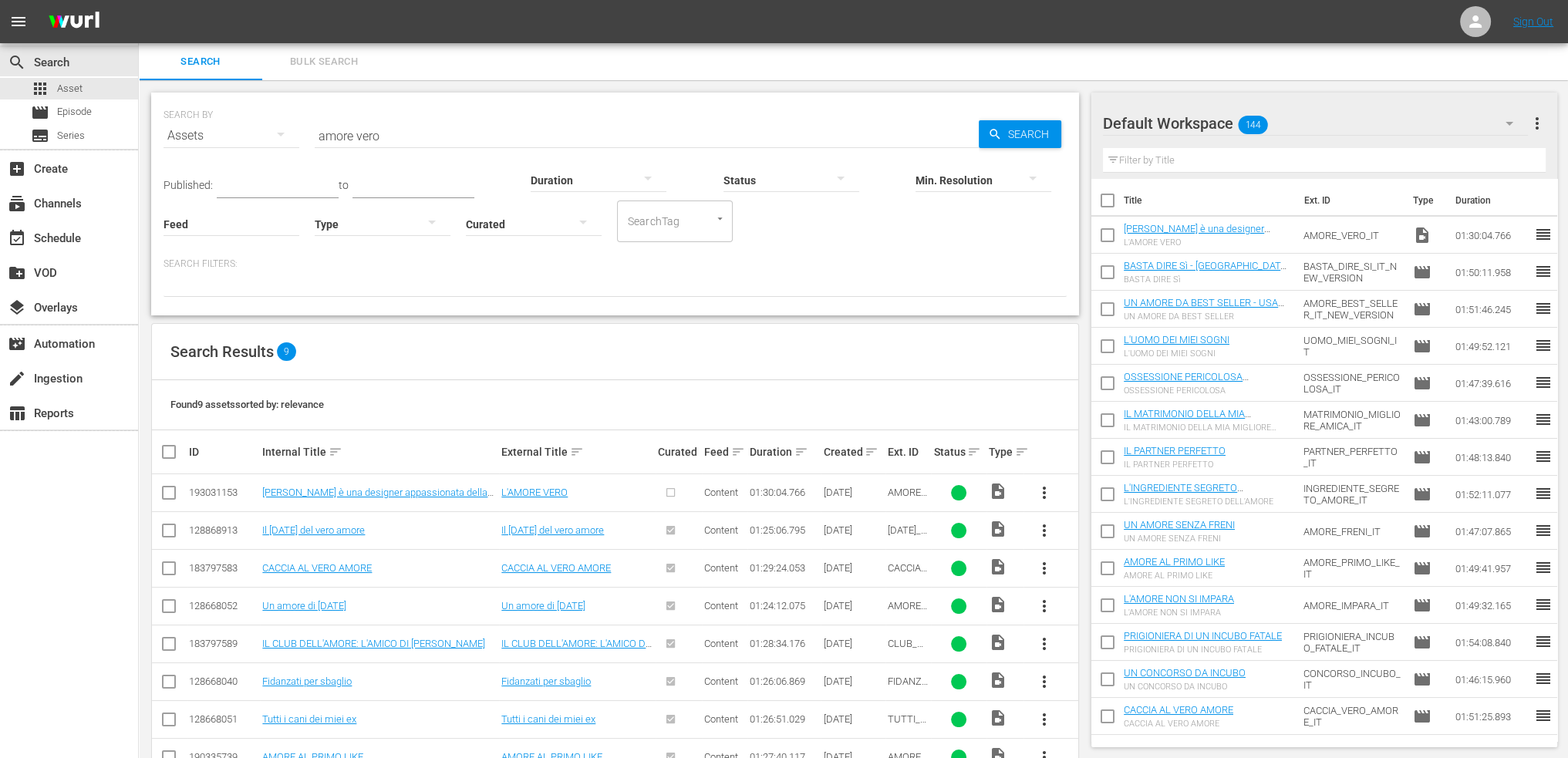
click at [1035, 490] on span "more_vert" at bounding box center [1045, 493] width 19 height 19
click at [1100, 610] on div "Episode" at bounding box center [1127, 609] width 105 height 37
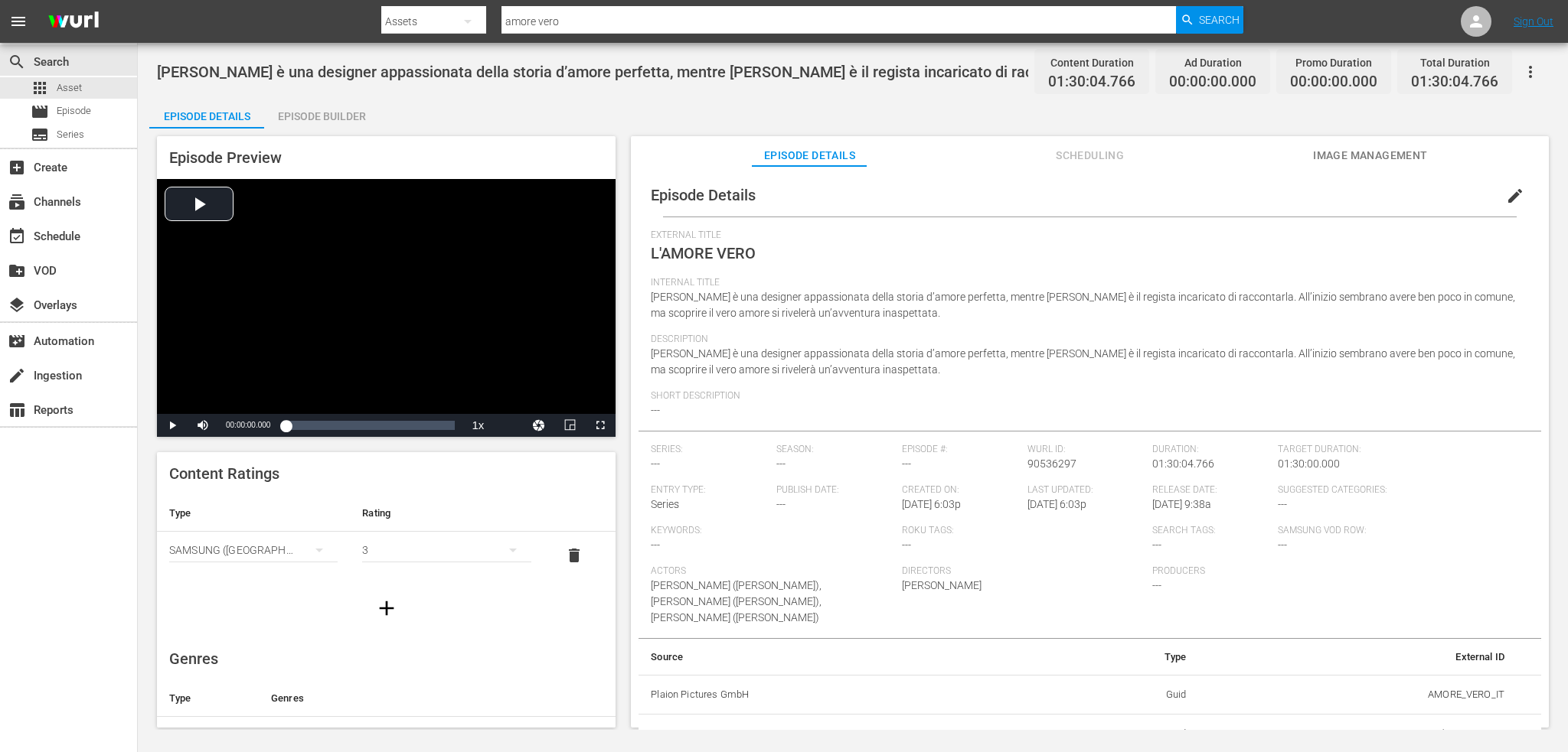
click at [1511, 198] on span "edit" at bounding box center [1515, 196] width 18 height 18
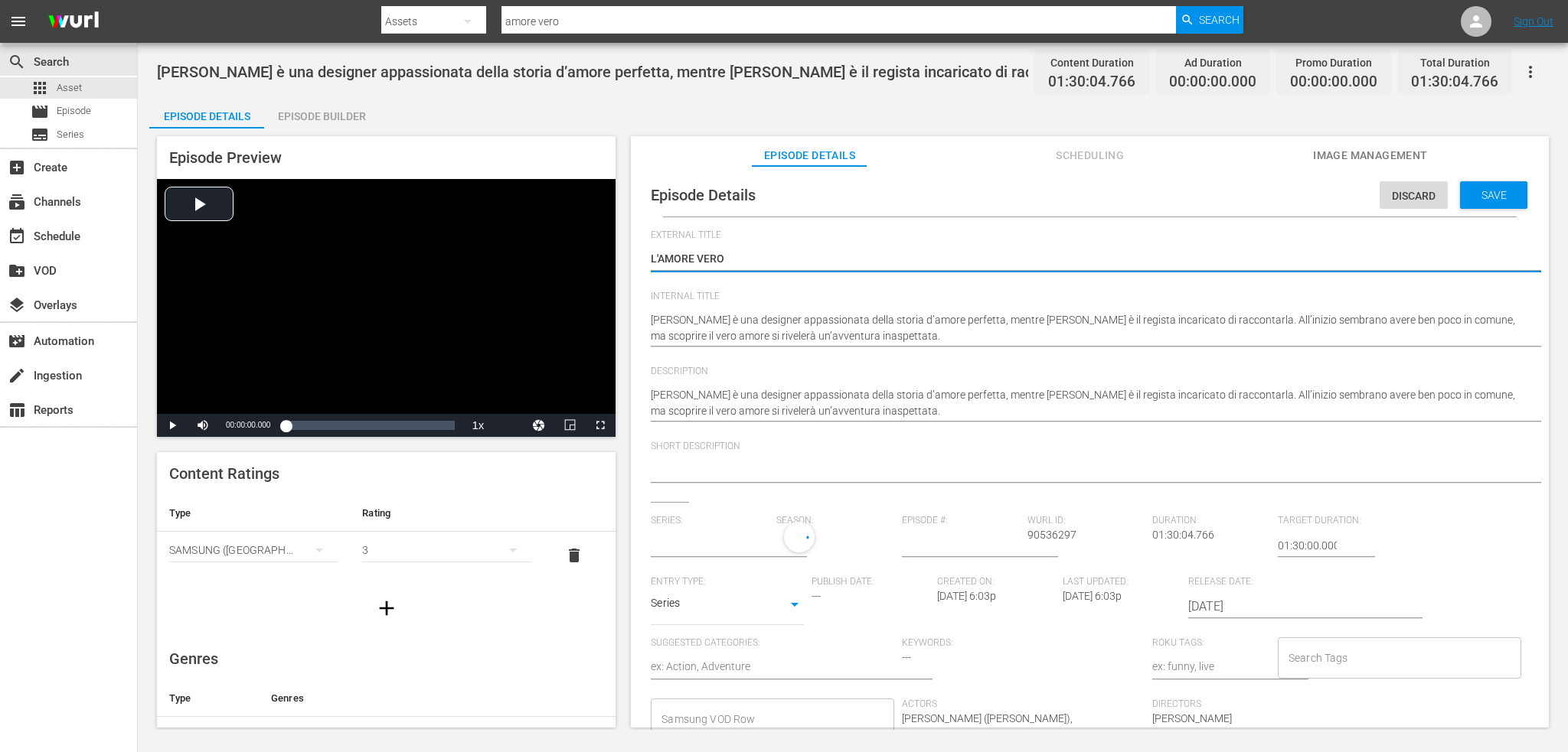
type input "No Series"
click at [918, 346] on hr at bounding box center [1105, 347] width 909 height 2
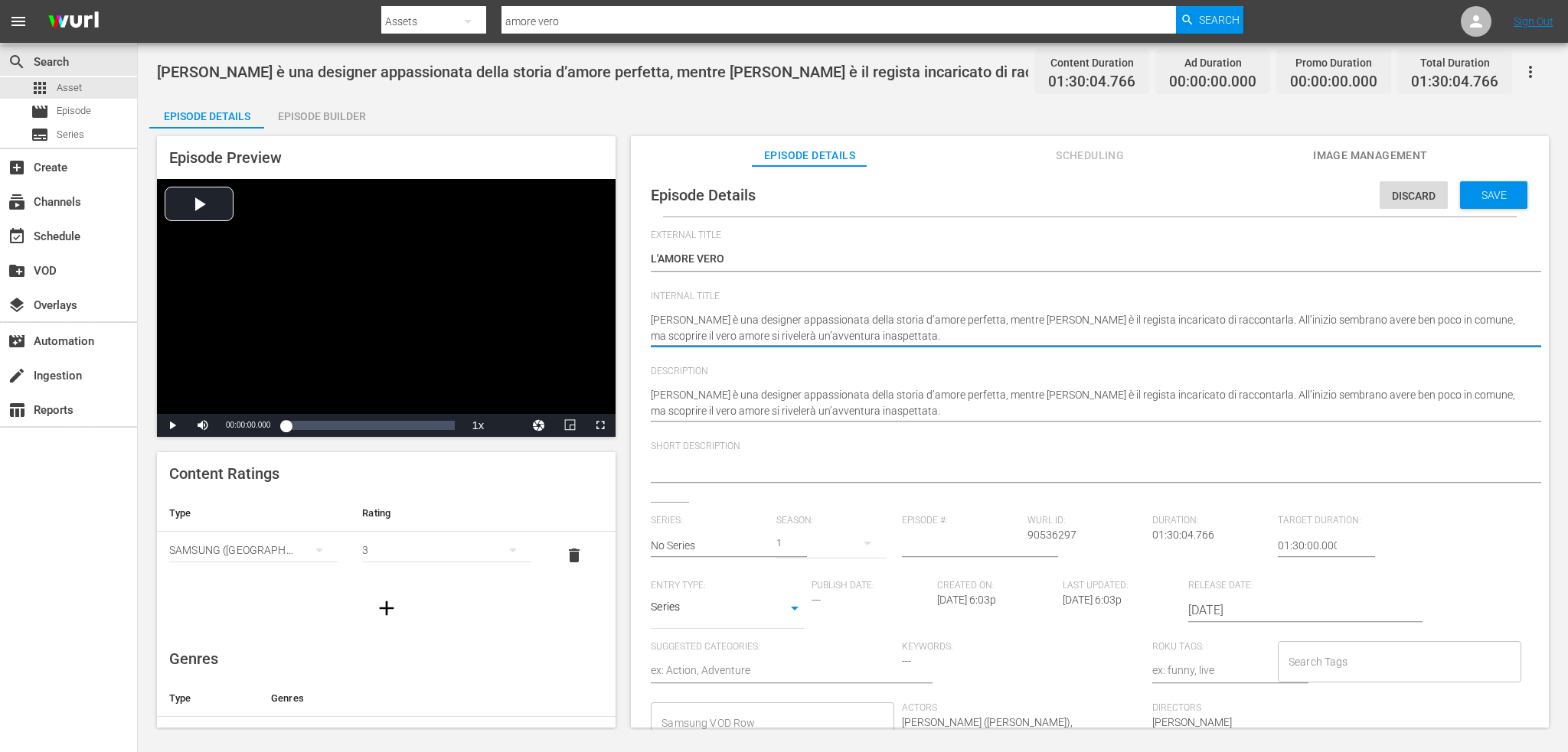
drag, startPoint x: 887, startPoint y: 339, endPoint x: 627, endPoint y: 325, distance: 260.4
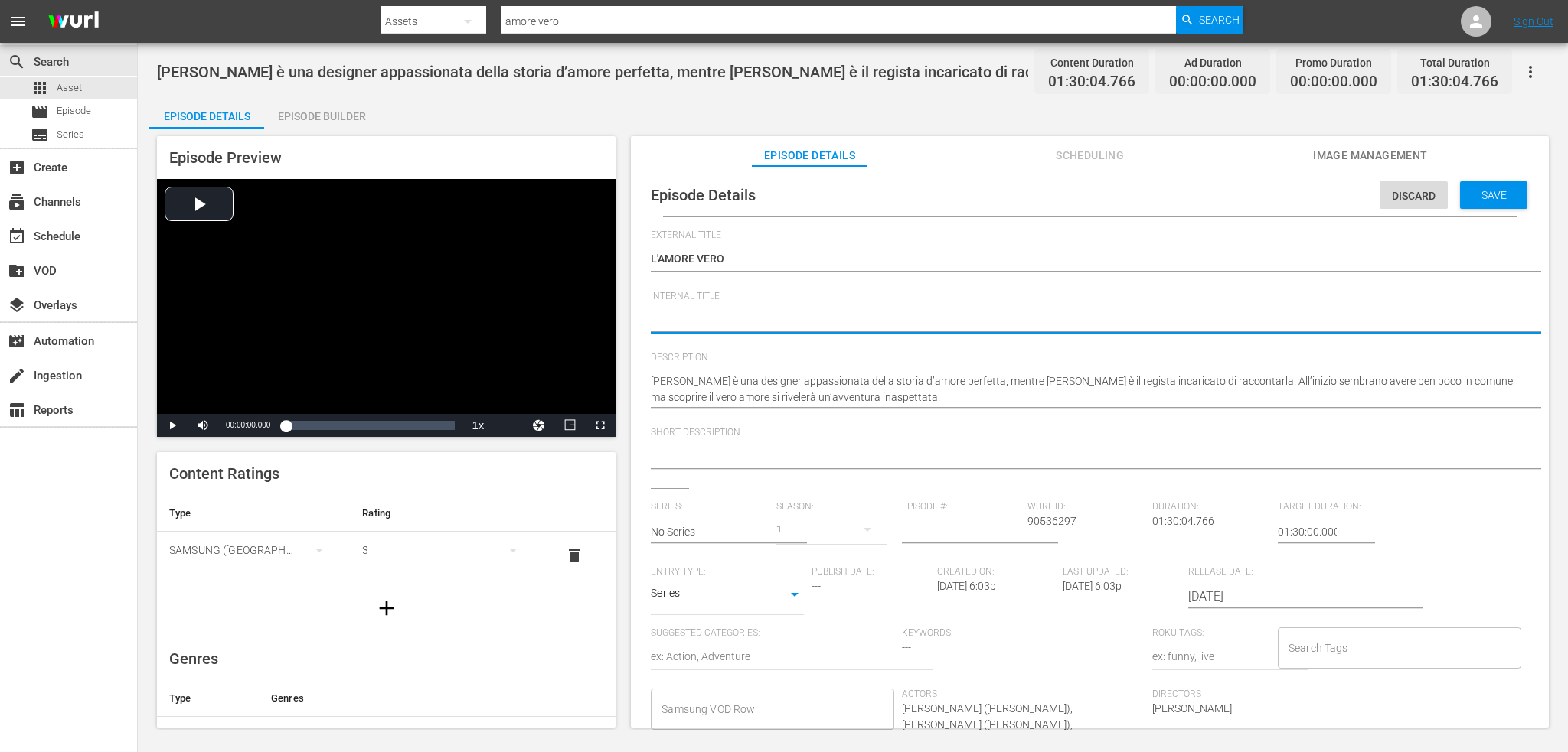
type textarea "L"
type textarea "L'"
type textarea "L'A"
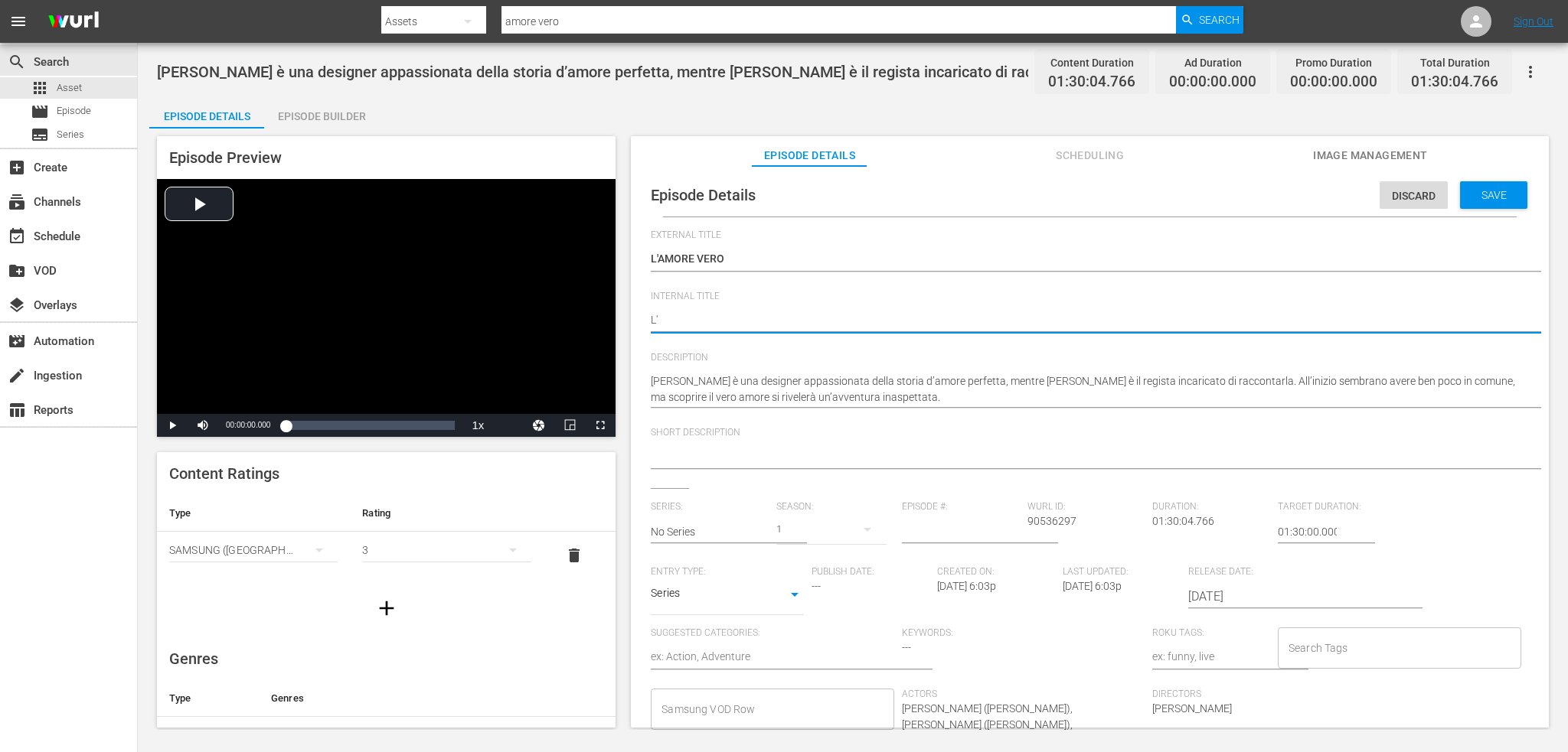
type textarea "L'A"
type textarea "L'AM"
type textarea "L'AMO"
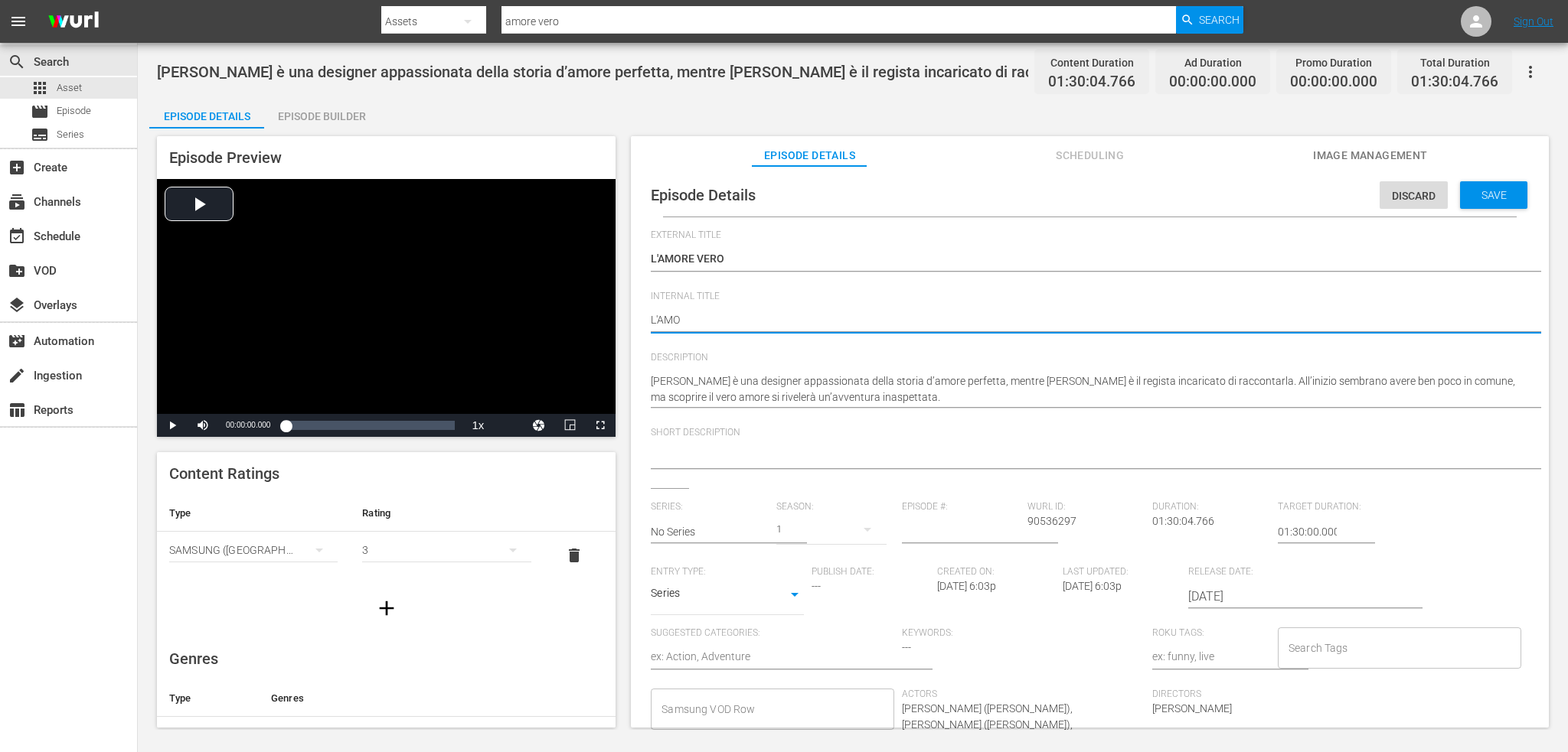
type textarea "L'AMOR"
type textarea "L'AMORE"
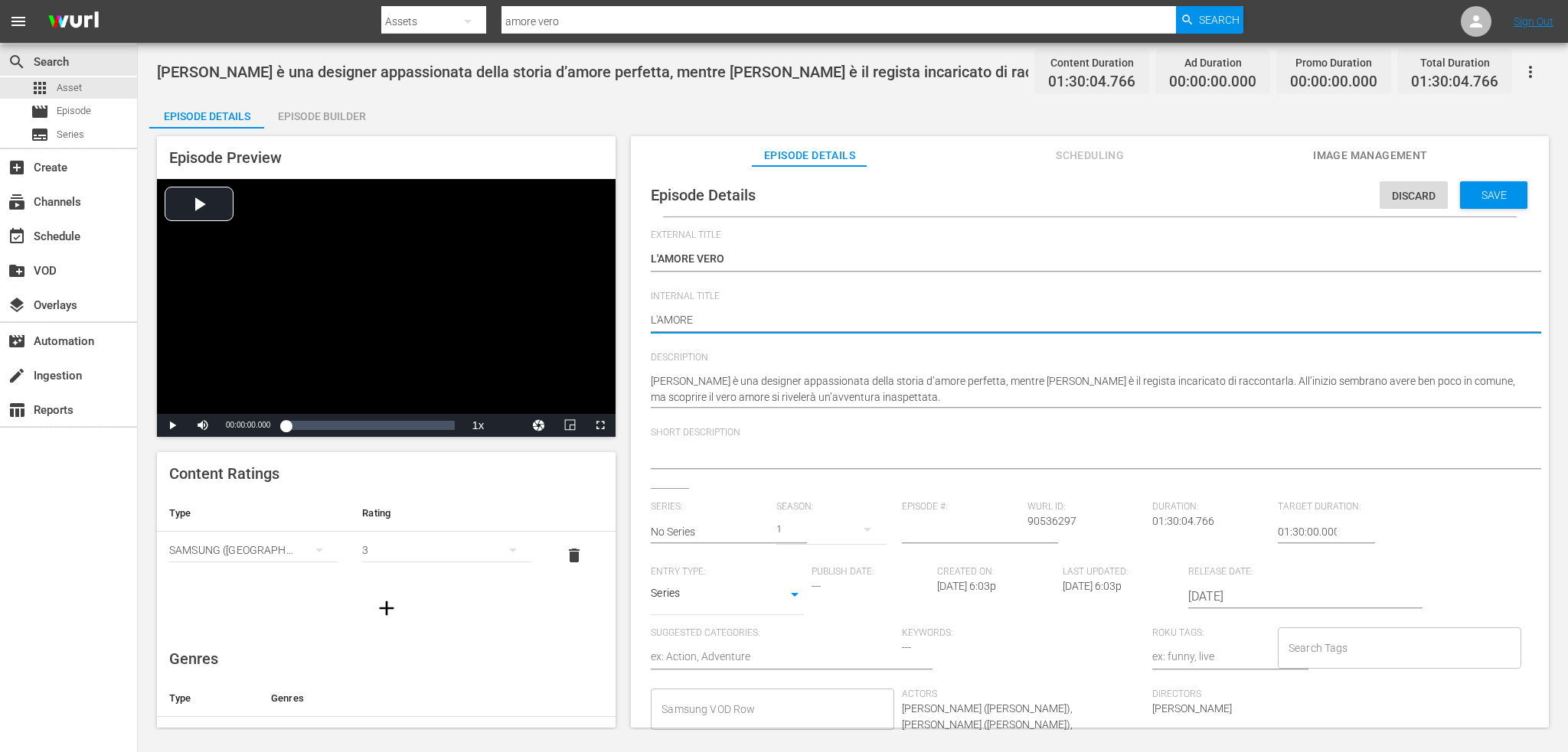
type textarea "L'AMORE"
type textarea "L'AMORE V"
type textarea "L'AMORE VE"
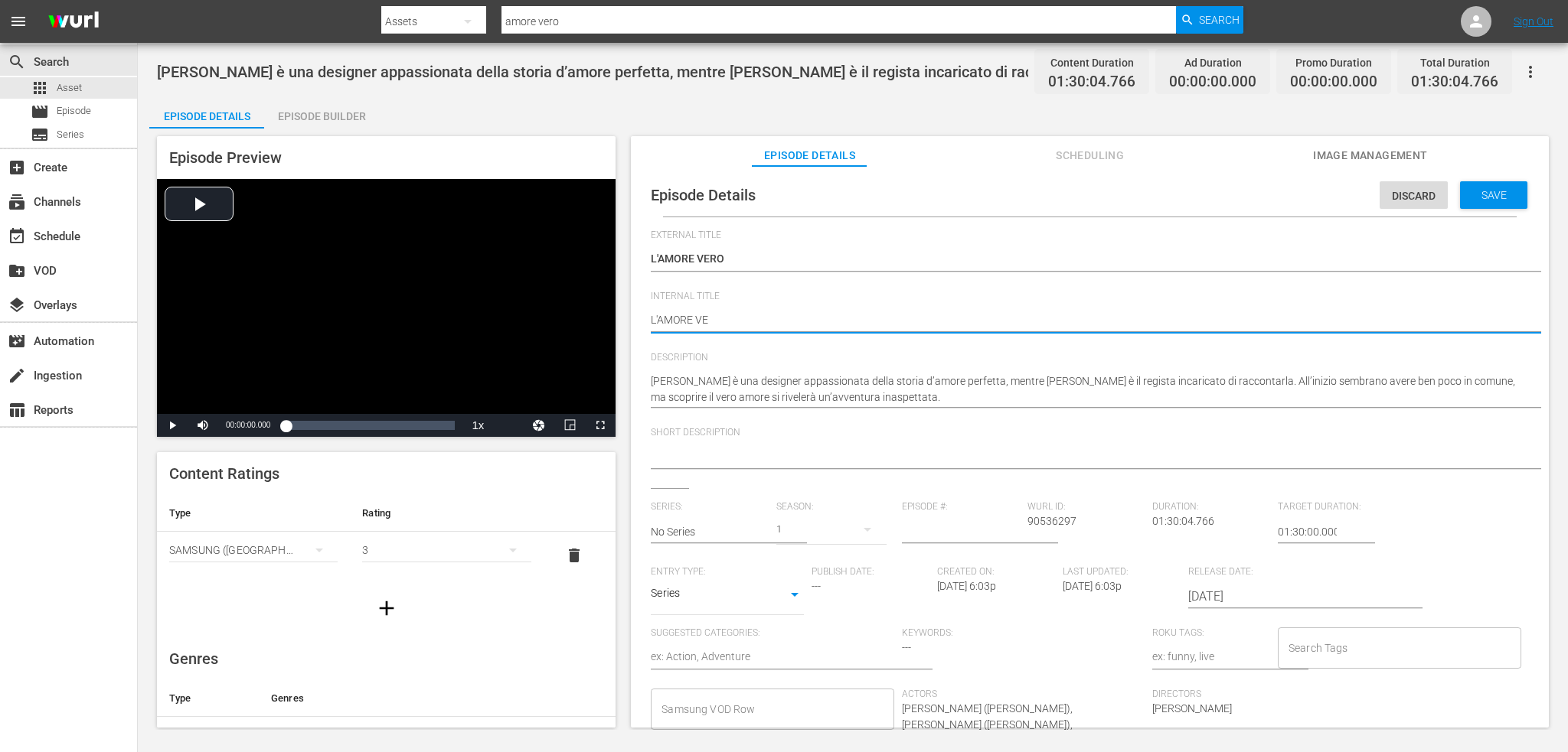
type textarea "L'AMORE VER"
type textarea "L'AMORE VERO"
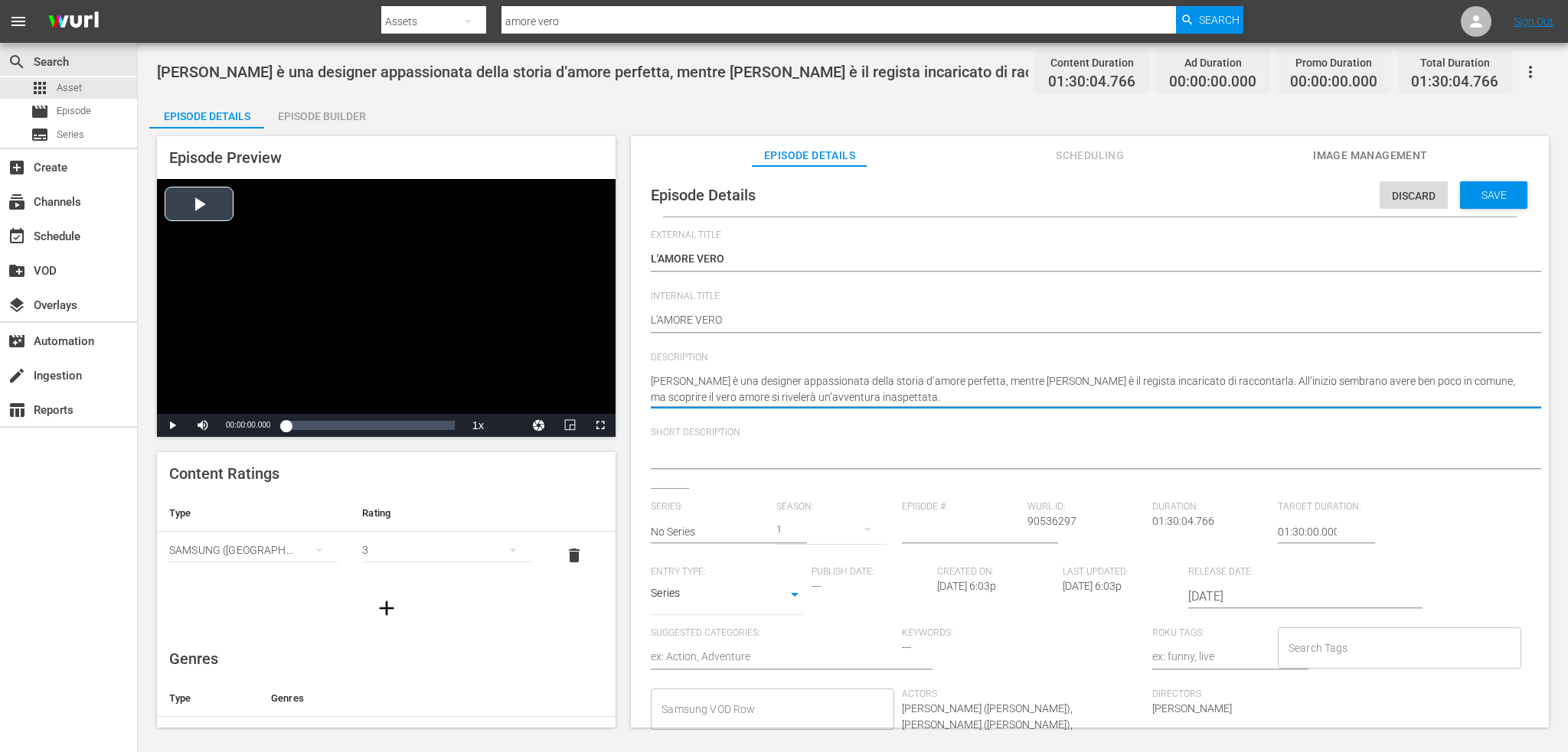
drag, startPoint x: 876, startPoint y: 394, endPoint x: 598, endPoint y: 360, distance: 280.1
click at [598, 360] on div "Episode Preview Video Player is loading. Play Video Play Mute Current Time 00:0…" at bounding box center [853, 435] width 1407 height 611
paste textarea
type textarea "[PERSON_NAME] è una designer appassionata della storia d’amore perfetta, mentre…"
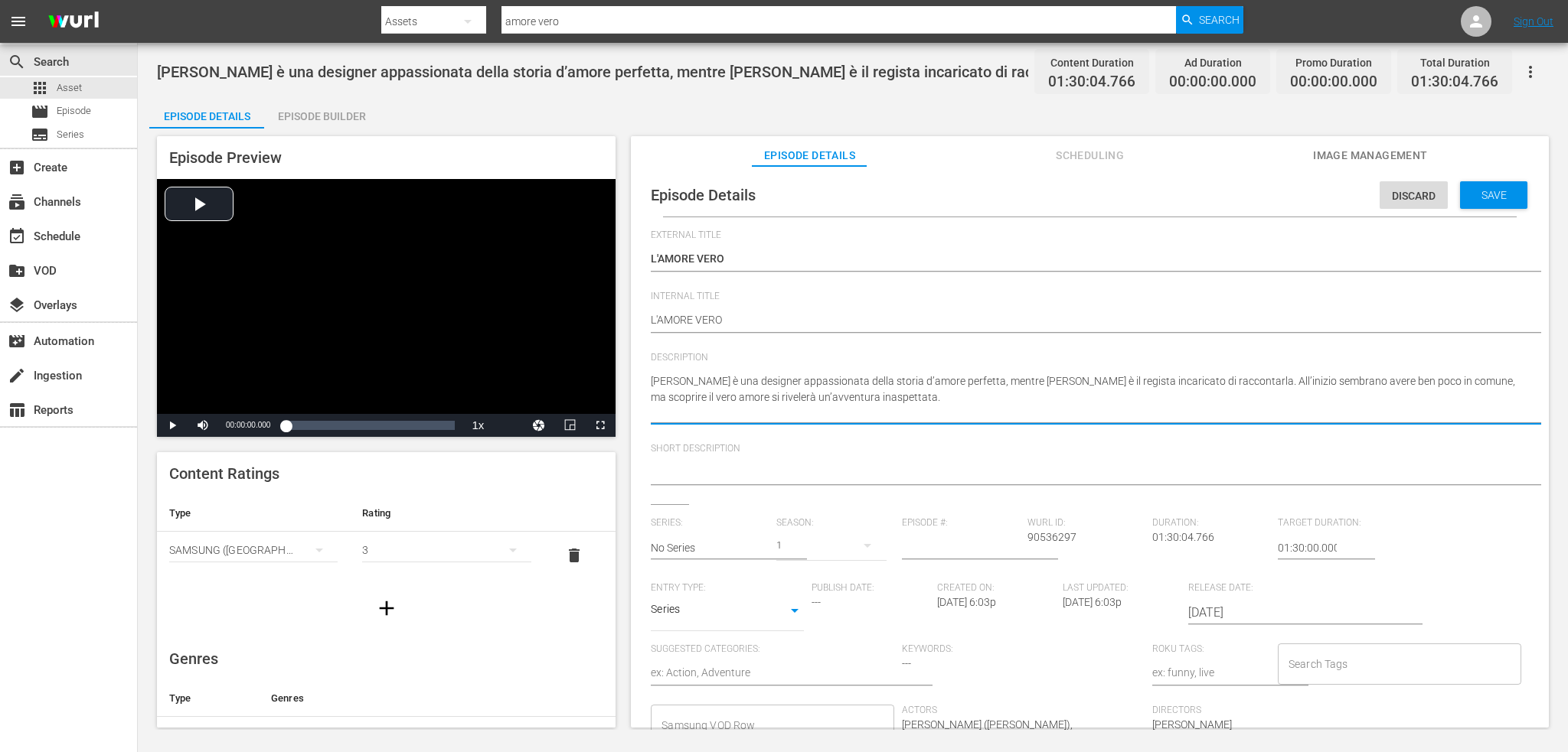
type textarea "[PERSON_NAME] è una designer appassionata della storia d’amore perfetta, mentre…"
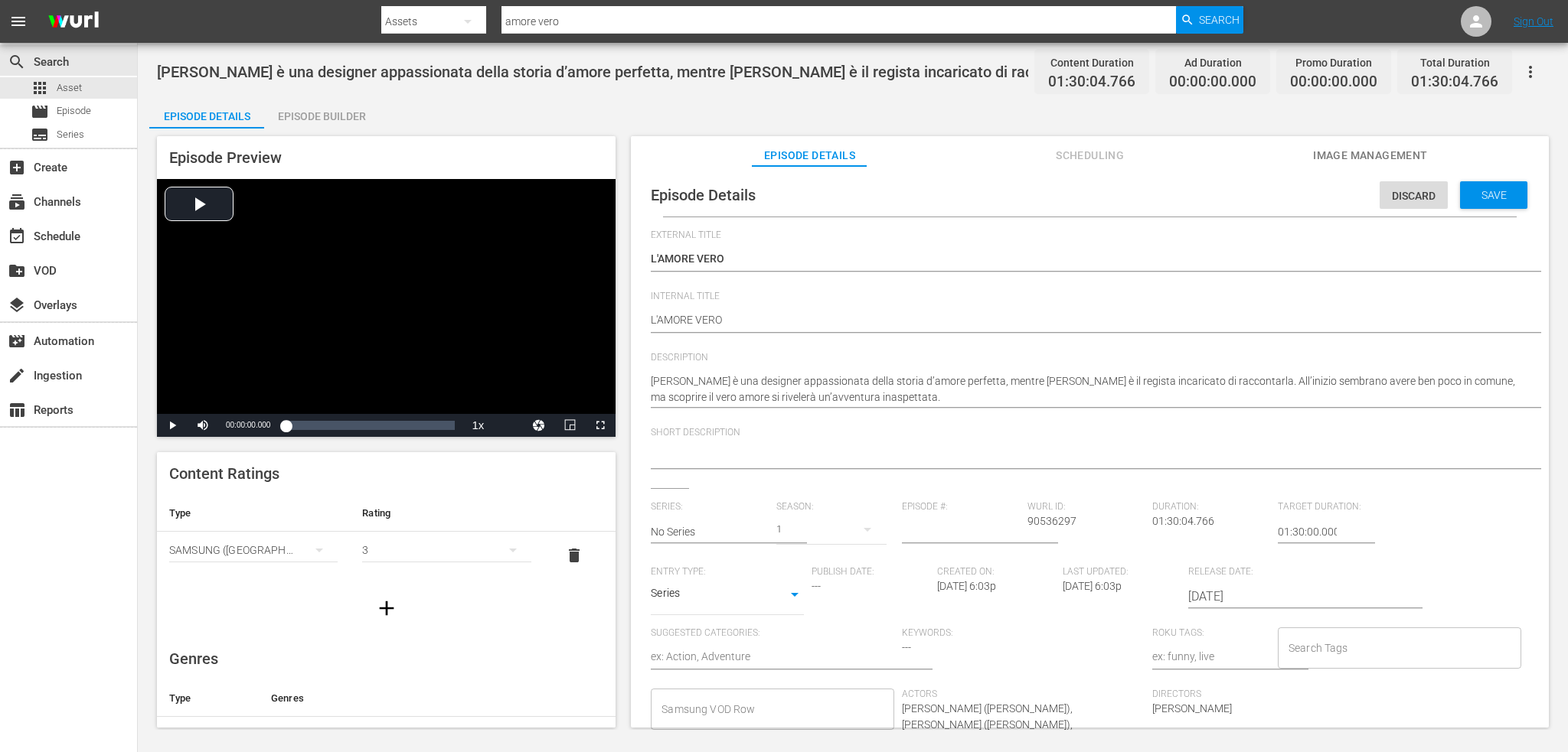
click at [722, 446] on div at bounding box center [1086, 458] width 870 height 37
click at [695, 461] on textarea at bounding box center [1086, 458] width 870 height 18
paste textarea "Designer e regista lontani [PERSON_NAME] scoprono che il vero amore è l’avventu…"
type textarea "Designer e regista lontani [PERSON_NAME] scoprono che il vero amore è l’avventu…"
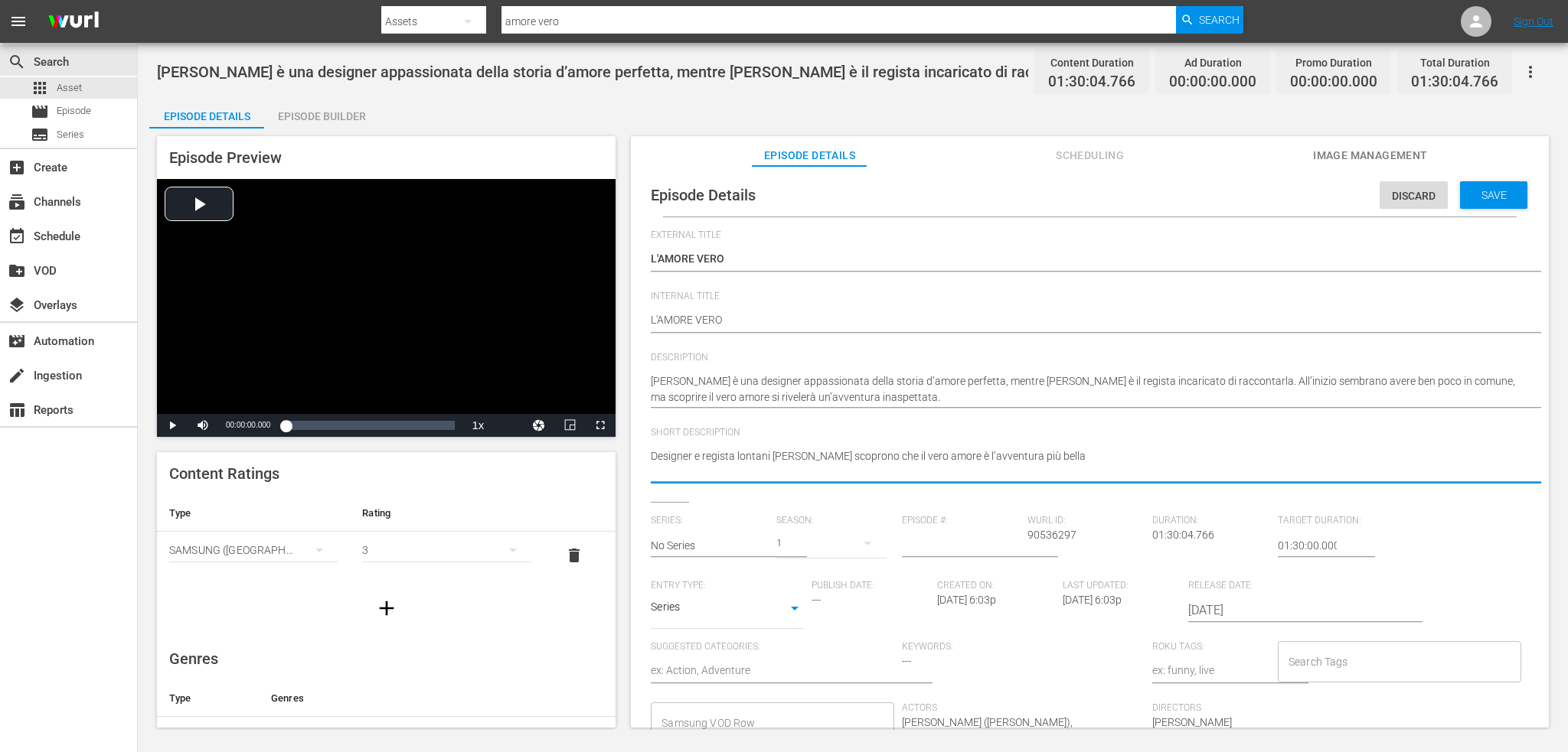
type textarea "Designer e regista lontani [PERSON_NAME] scoprono che il vero amore è l’avventu…"
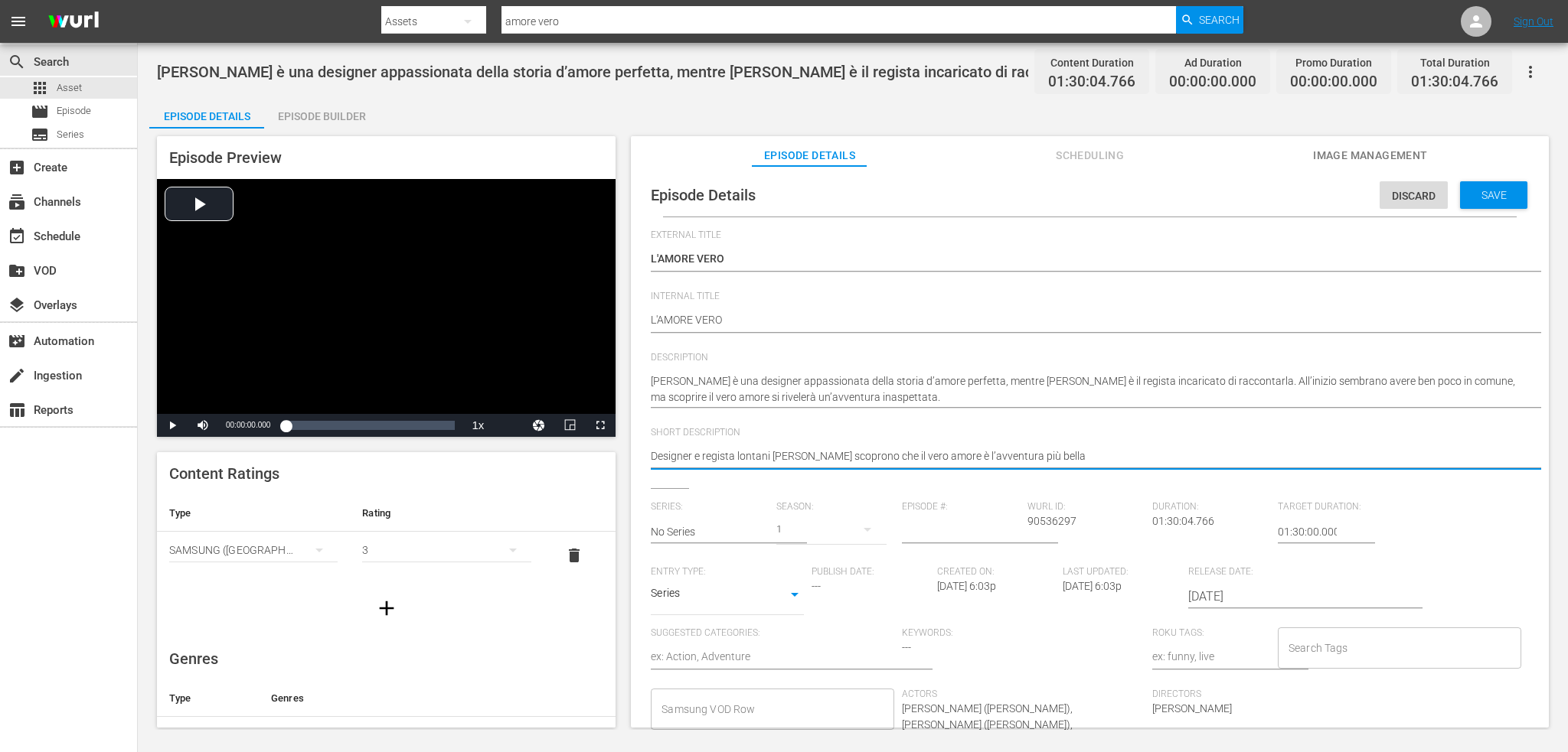
type textarea "Designer e regista lontani [PERSON_NAME] scoprono che il vero amore è l’avventu…"
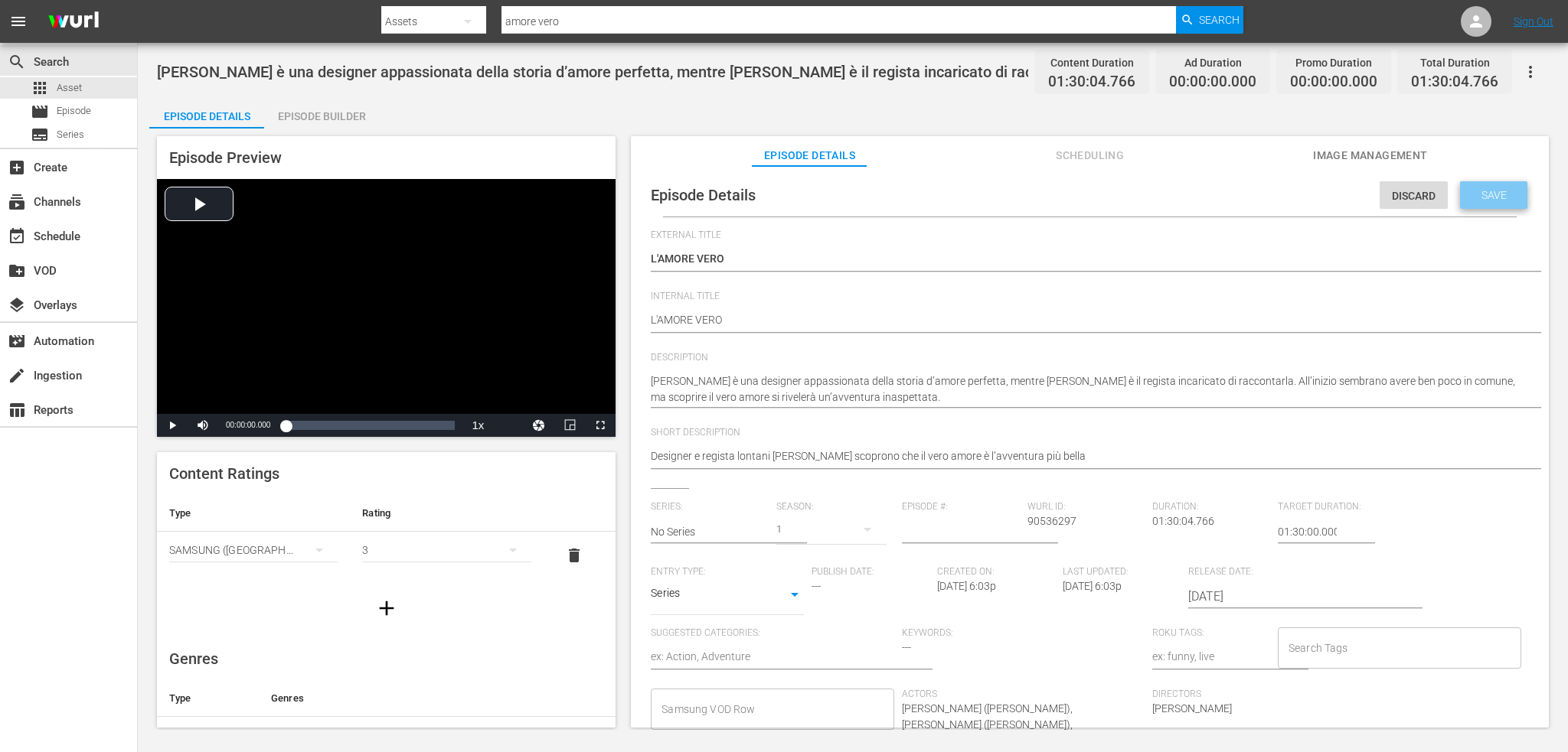
click at [1509, 203] on div "Save" at bounding box center [1493, 195] width 67 height 28
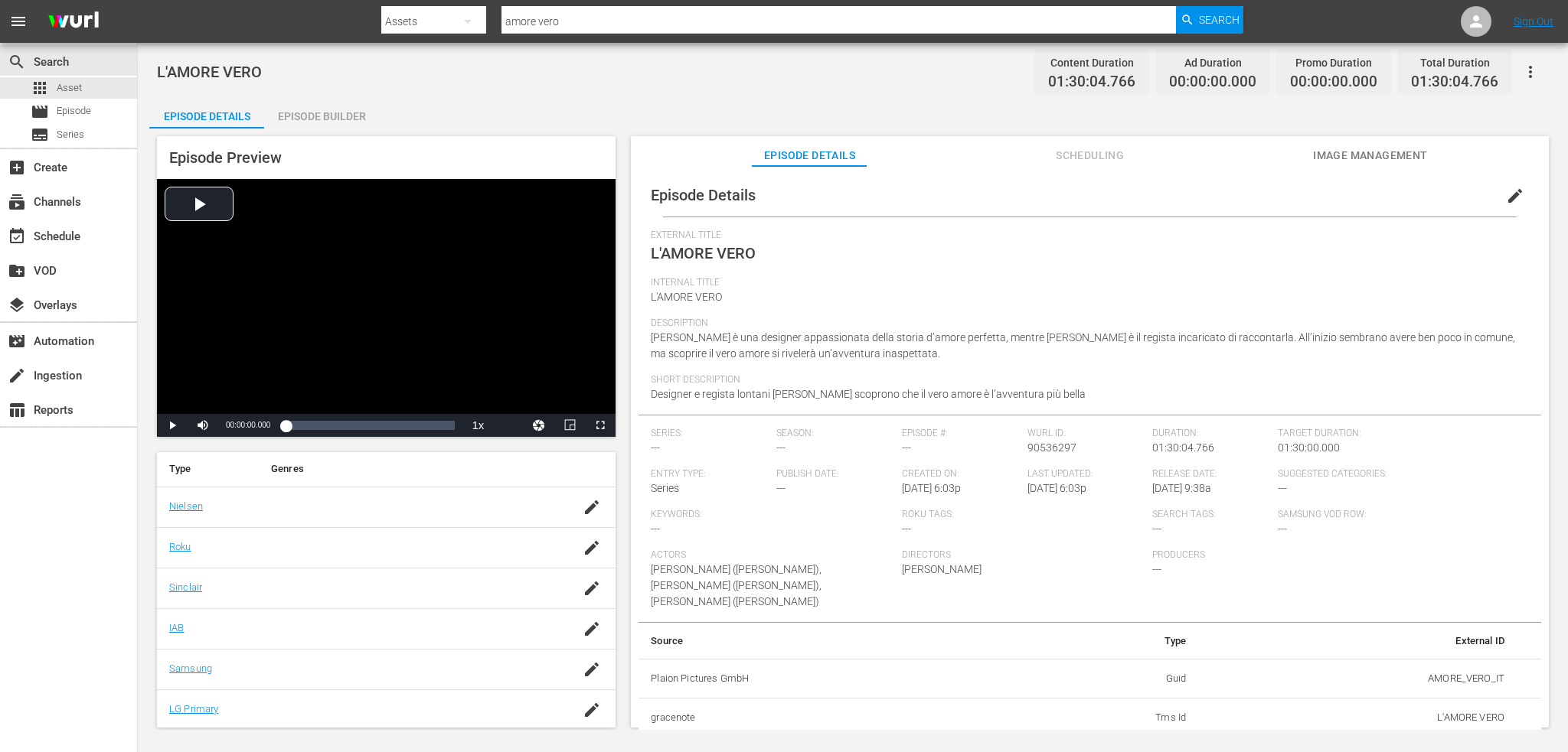
scroll to position [153, 0]
click at [585, 584] on icon "button" at bounding box center [591, 584] width 13 height 13
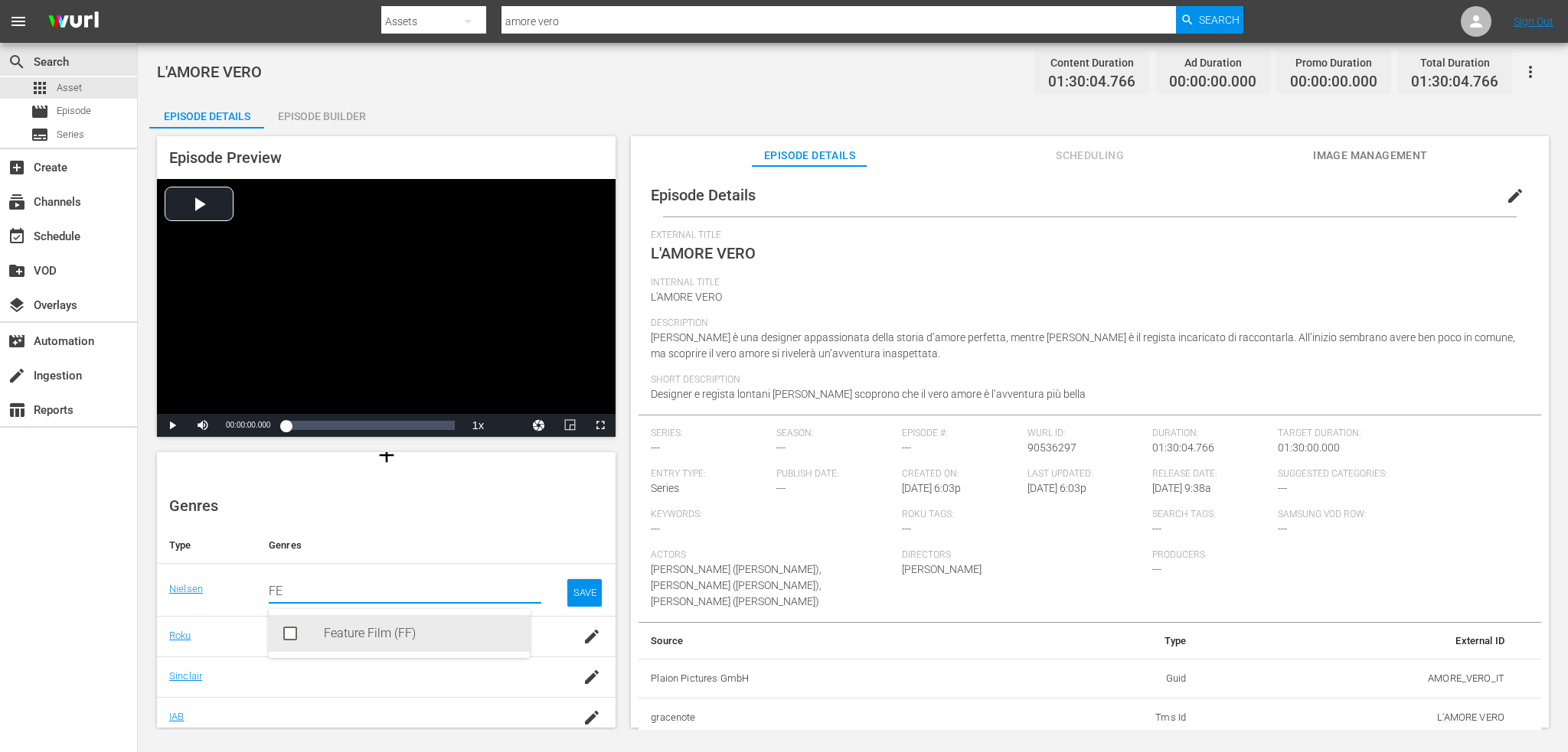
click at [376, 648] on div "Feature Film (FF)" at bounding box center [420, 634] width 193 height 37
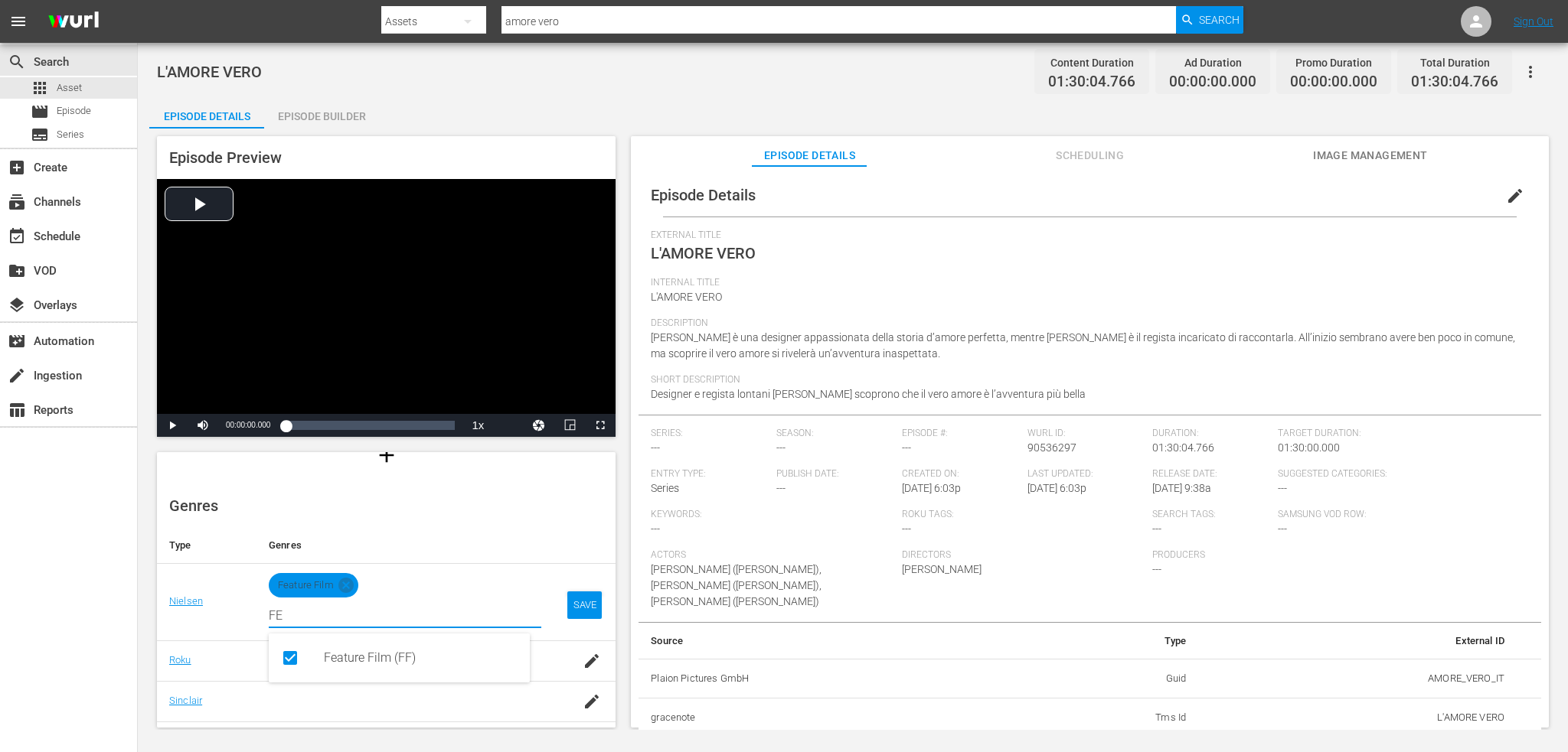
type input "FE"
click at [567, 603] on div "SAVE" at bounding box center [585, 605] width 35 height 28
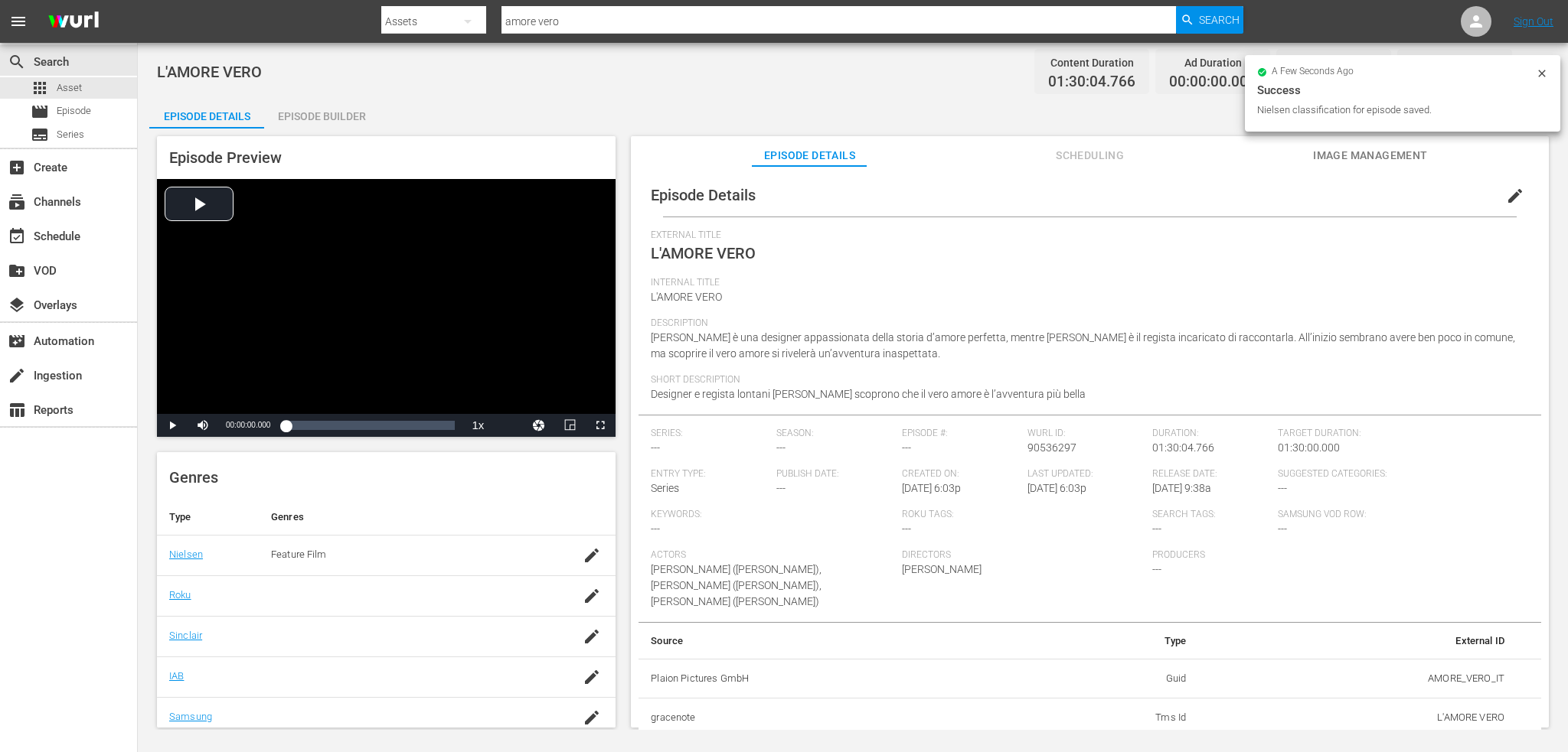
scroll to position [271, 0]
click at [566, 627] on td at bounding box center [591, 628] width 49 height 40
click at [583, 629] on icon "button" at bounding box center [592, 628] width 18 height 18
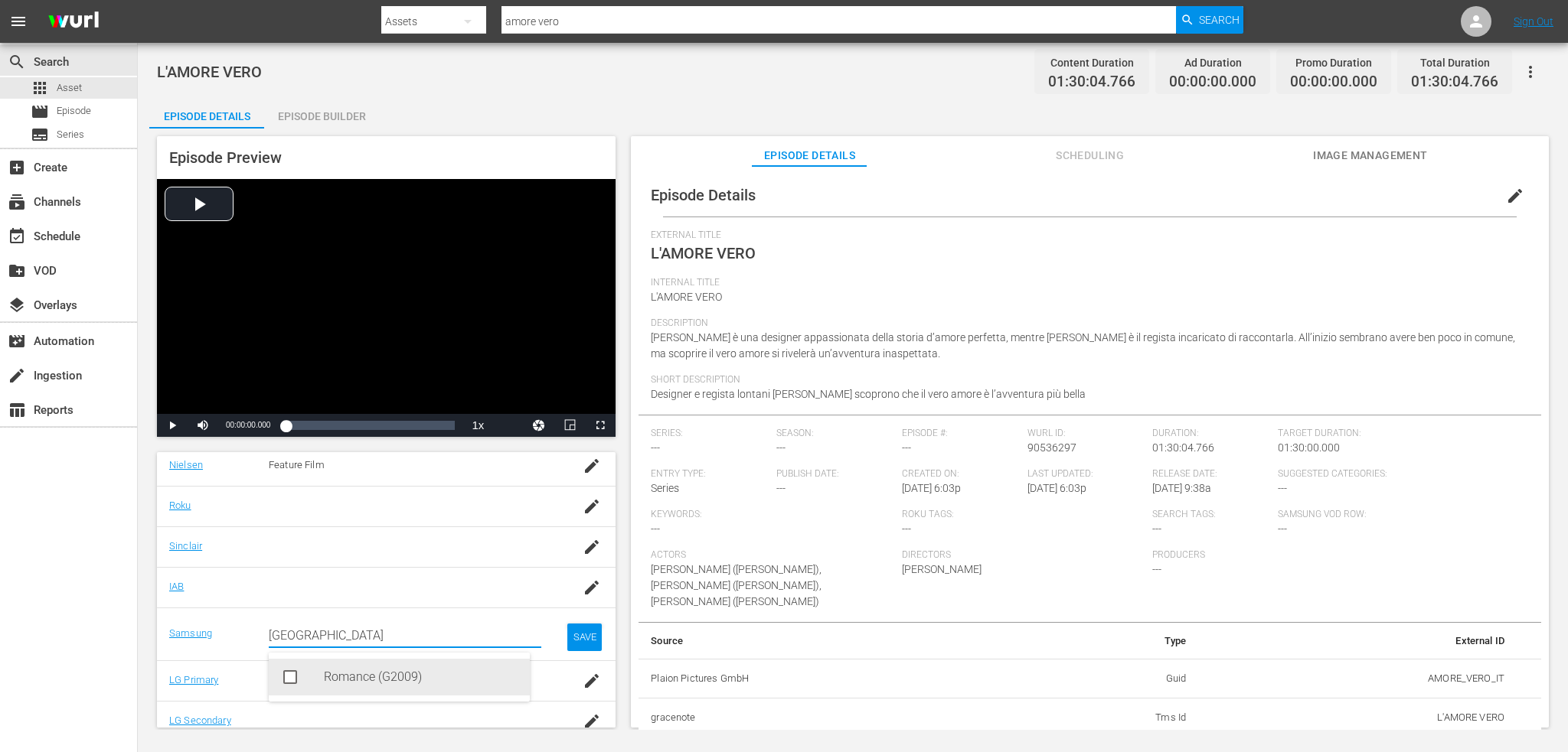
click at [421, 688] on div "Romance (G2009)" at bounding box center [420, 677] width 193 height 37
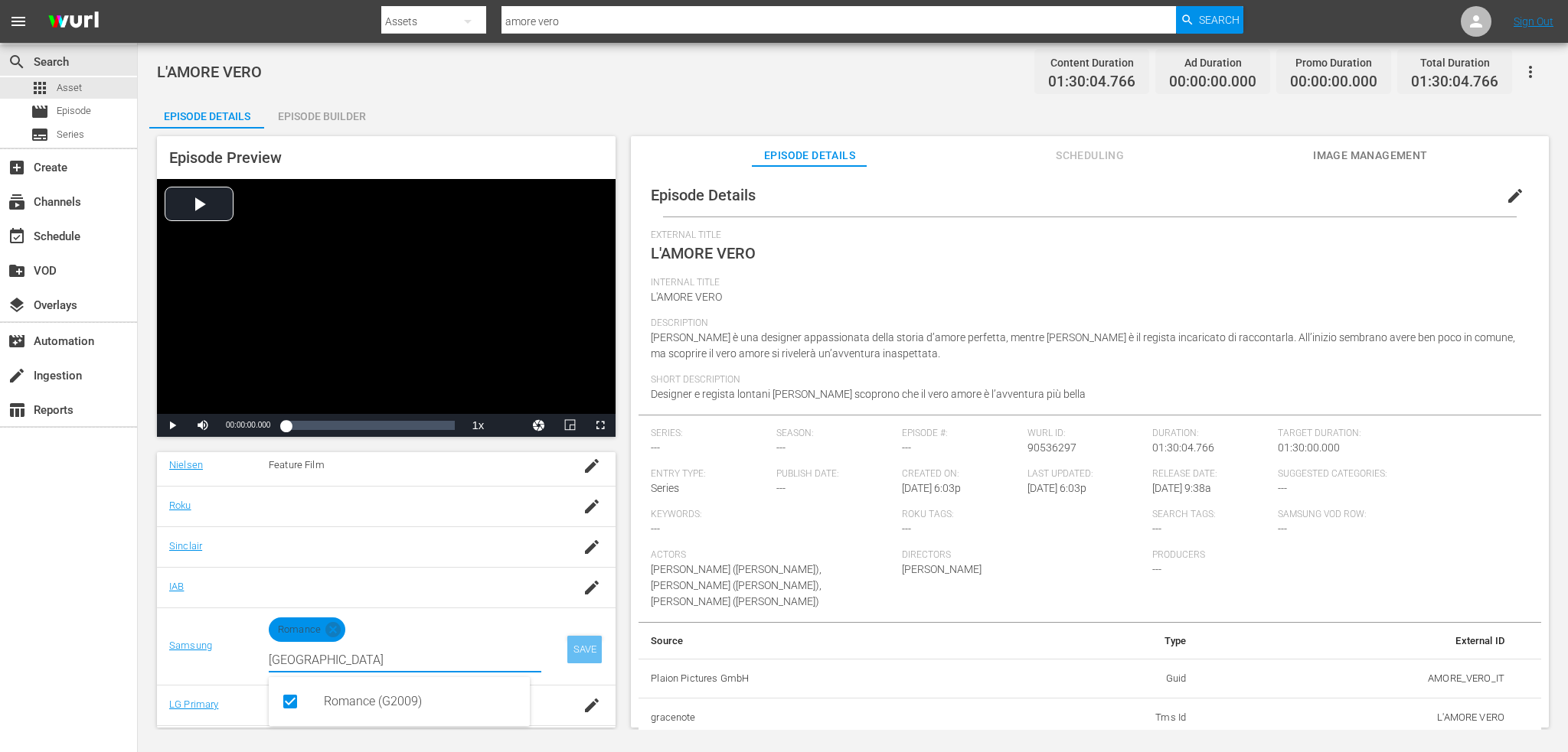
type input "ROMA"
click at [567, 654] on div "SAVE" at bounding box center [585, 650] width 35 height 28
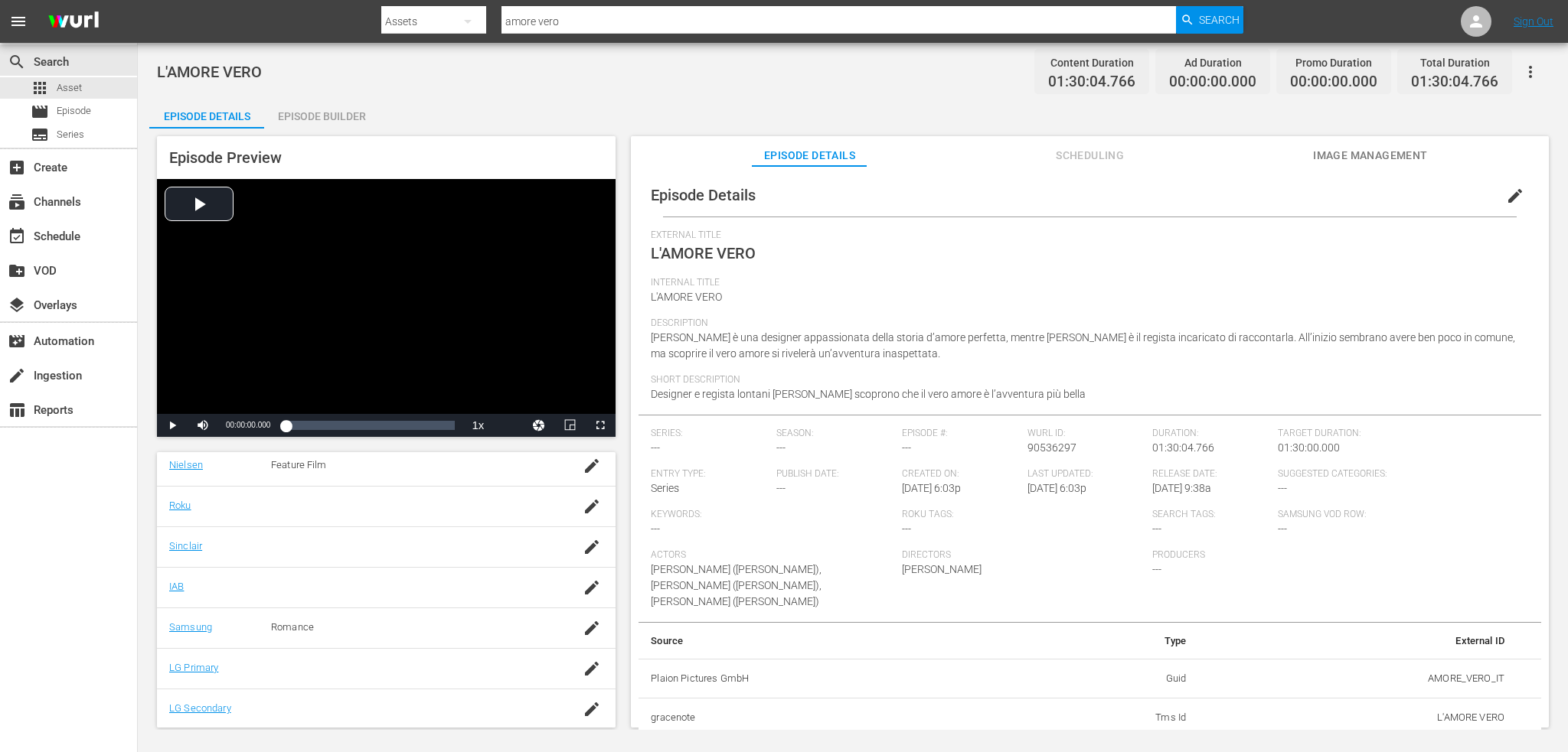
drag, startPoint x: 1088, startPoint y: 440, endPoint x: 1035, endPoint y: 449, distance: 53.8
click at [1035, 449] on div "Wurl ID: 90536297" at bounding box center [1091, 448] width 126 height 40
drag, startPoint x: 1072, startPoint y: 447, endPoint x: 1023, endPoint y: 445, distance: 49.0
click at [1028, 445] on div "Wurl ID: 90536297" at bounding box center [1091, 448] width 126 height 40
copy span "90536297"
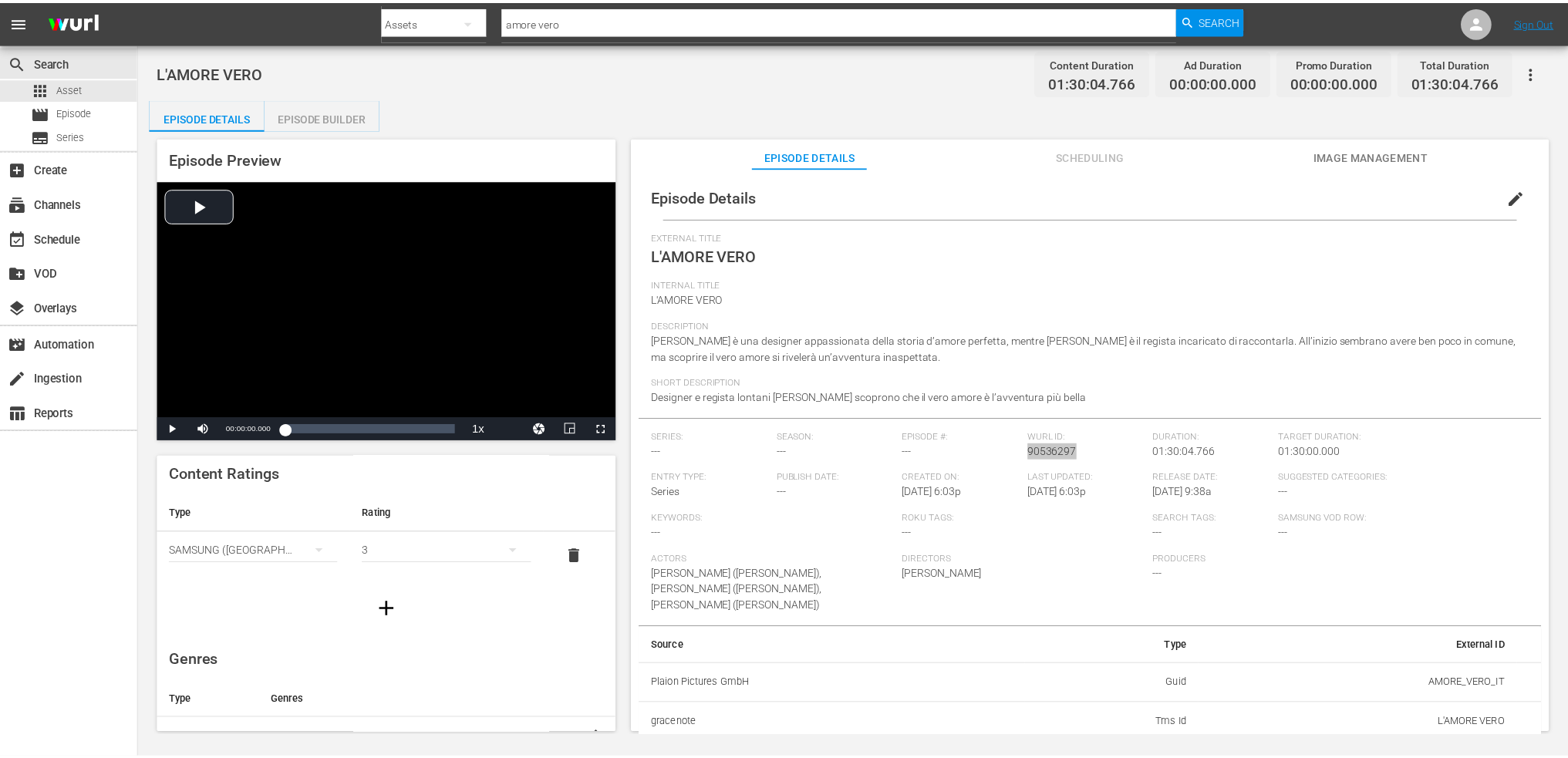
scroll to position [0, 0]
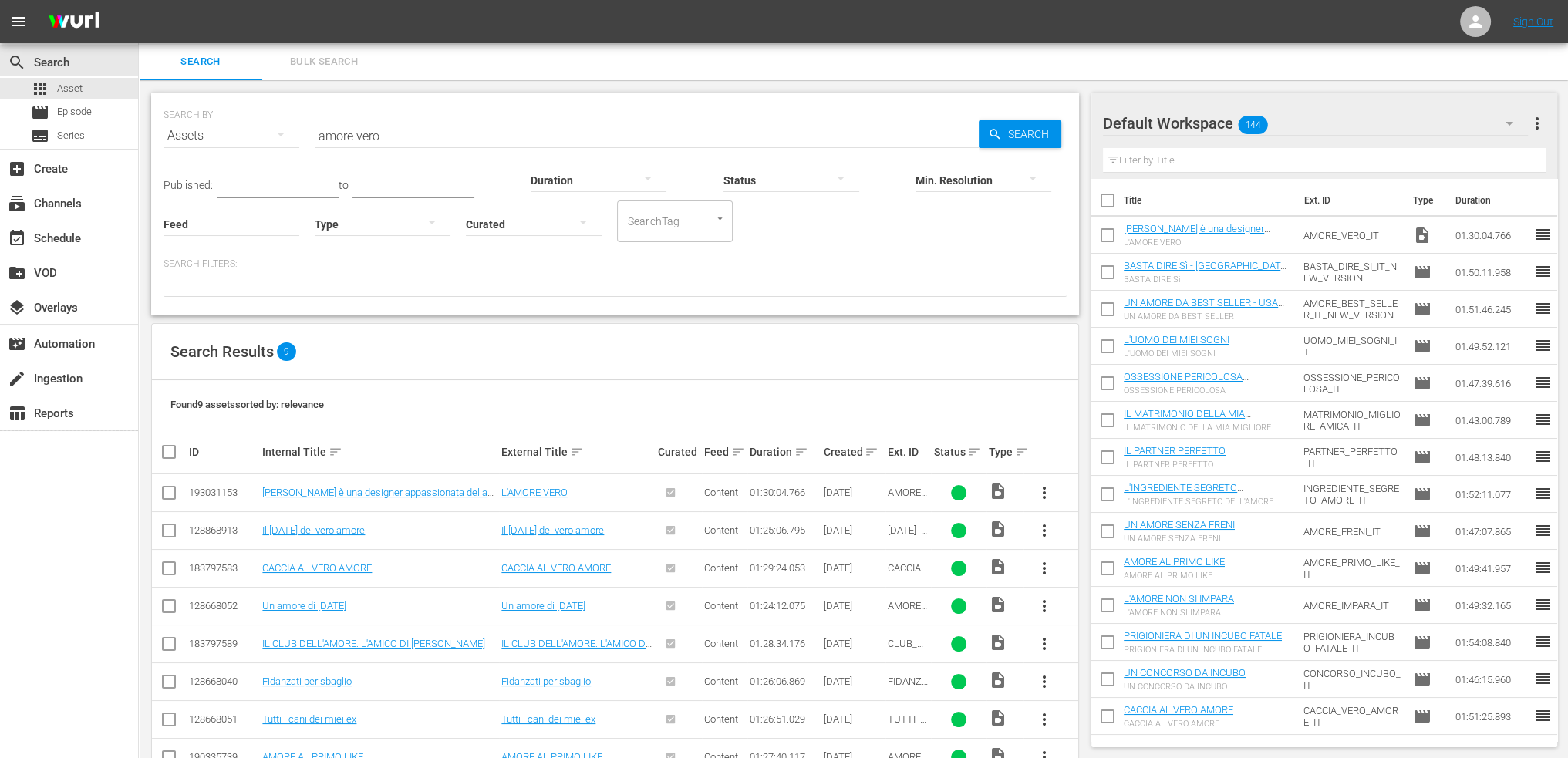
click at [565, 480] on td "L'AMORE VERO" at bounding box center [577, 493] width 157 height 38
click at [555, 489] on link "L'AMORE VERO" at bounding box center [534, 493] width 67 height 12
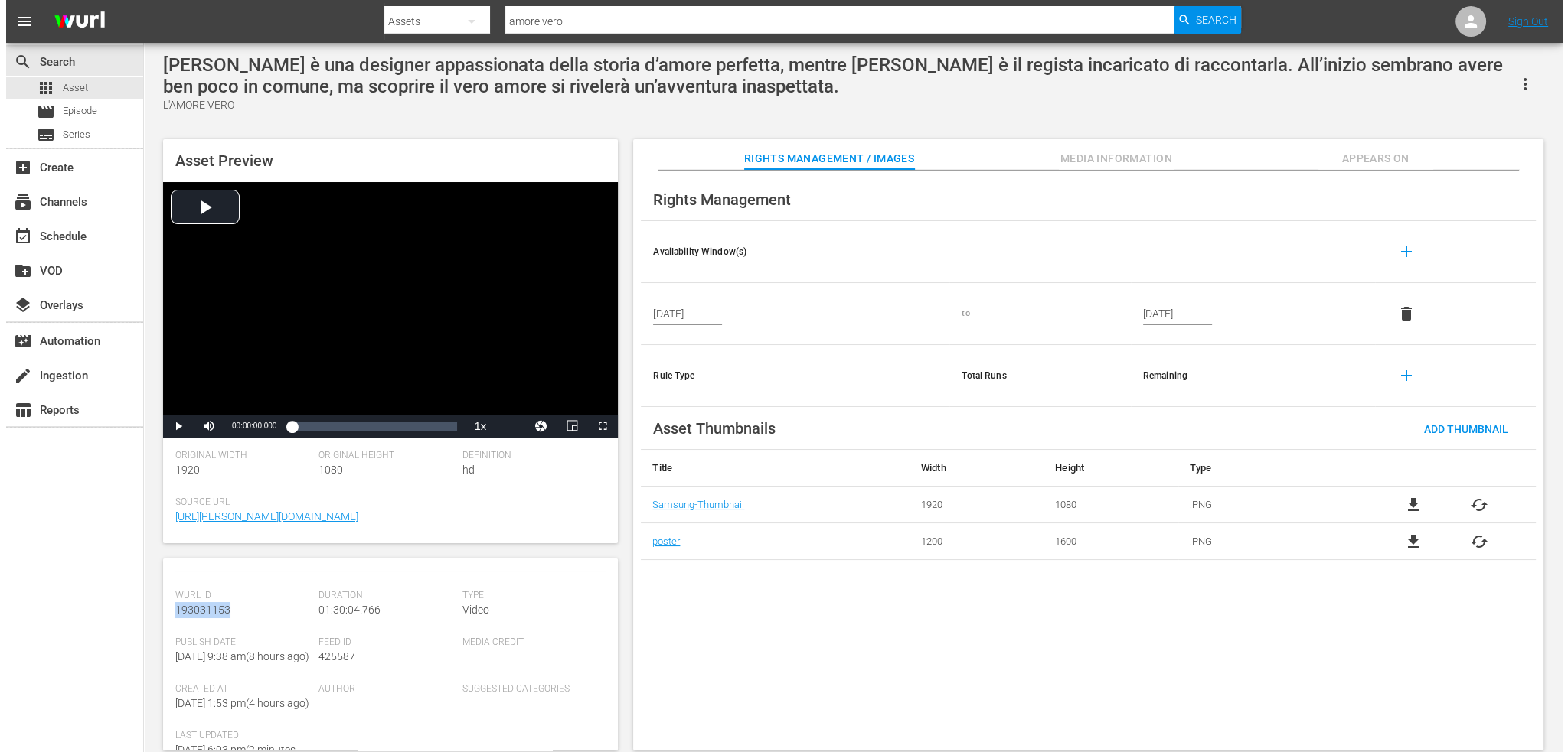
scroll to position [259, 0]
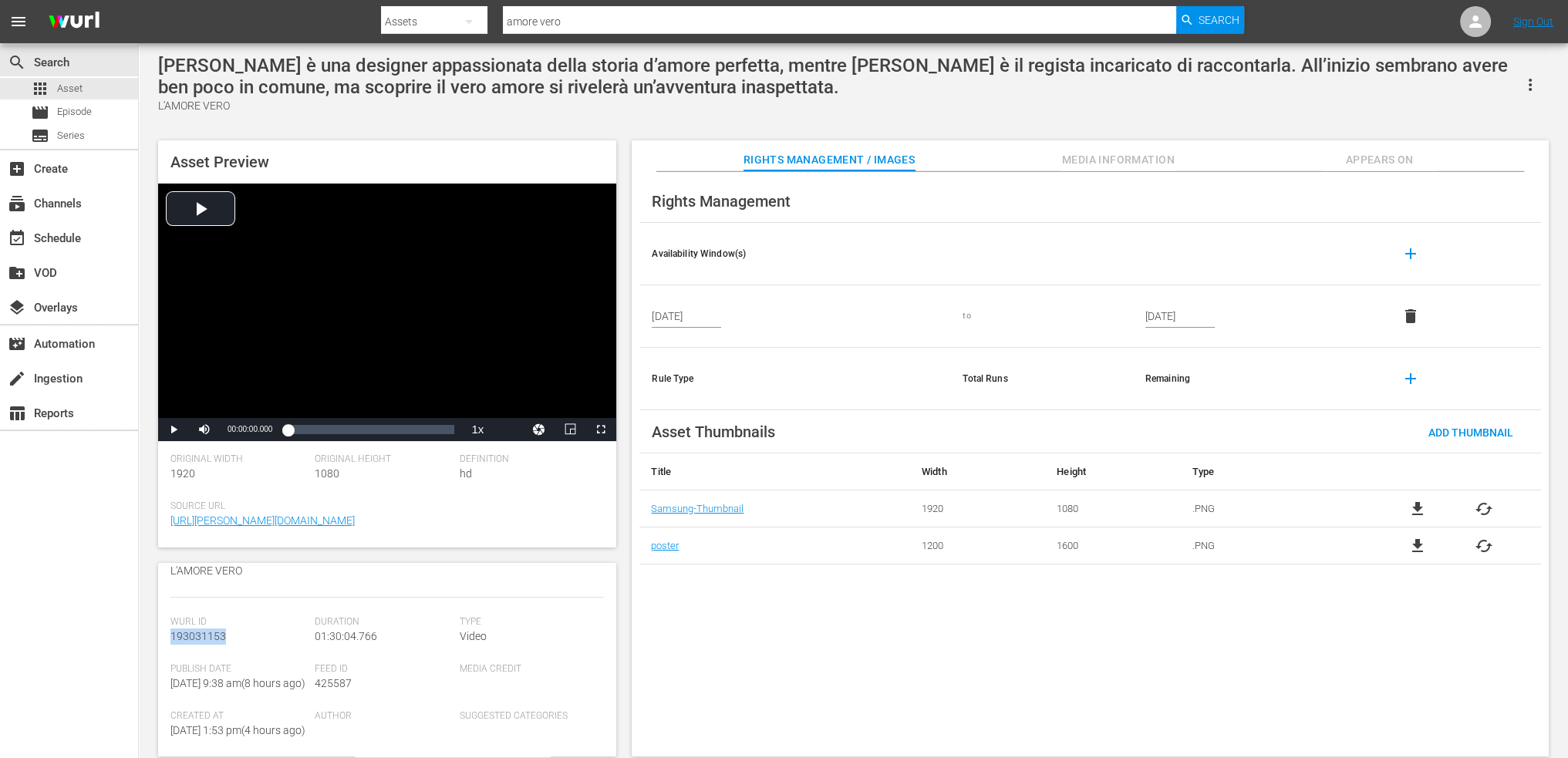
drag, startPoint x: 244, startPoint y: 577, endPoint x: 171, endPoint y: 623, distance: 86.3
click at [171, 623] on div "Wurl Id 193031153" at bounding box center [242, 640] width 144 height 47
copy span "193031153"
click at [1429, 164] on span "Appears On" at bounding box center [1380, 160] width 116 height 19
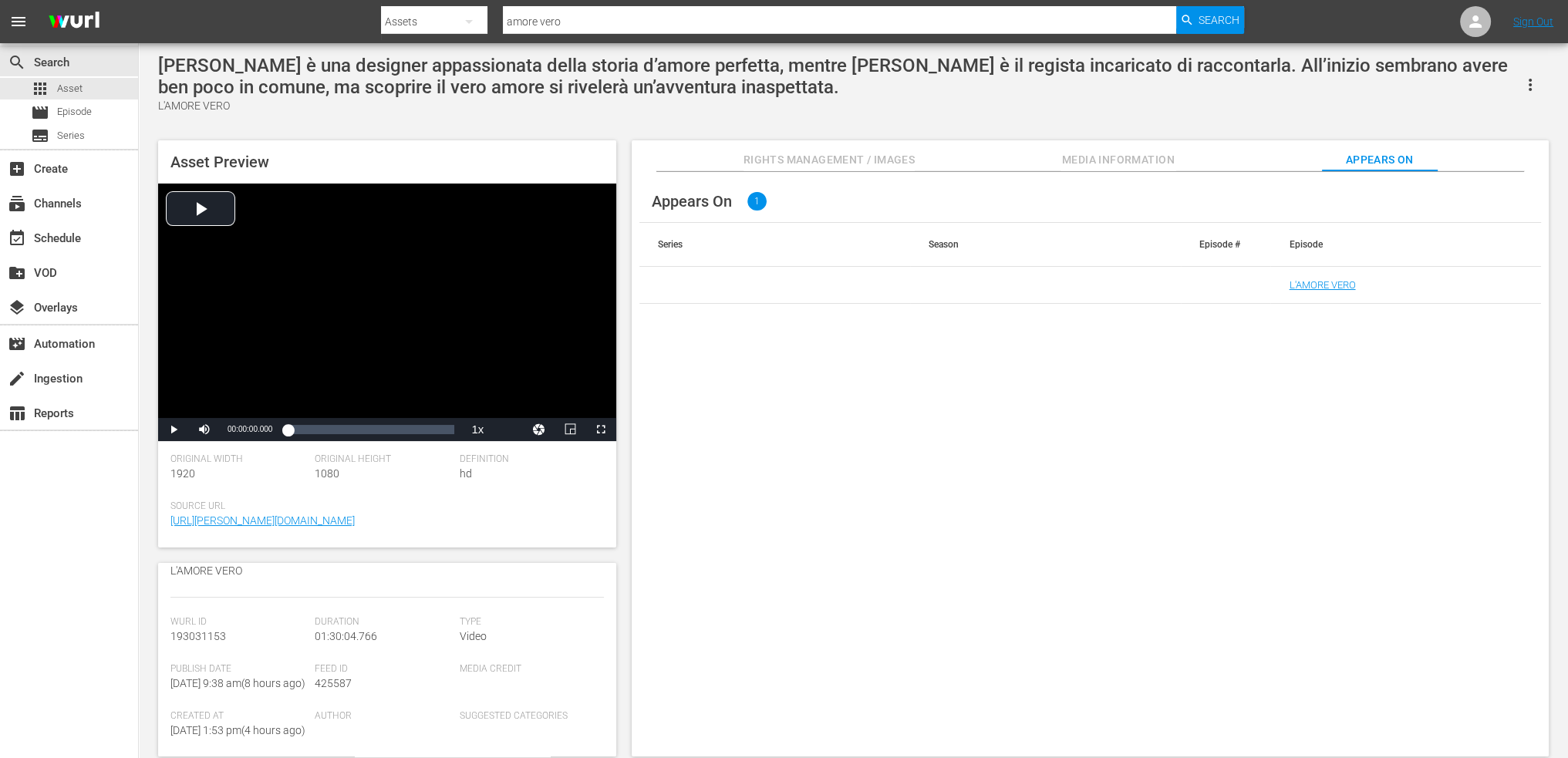
click at [1327, 280] on td "L'AMORE VERO" at bounding box center [1405, 285] width 271 height 37
click at [1325, 283] on link "L'AMORE VERO" at bounding box center [1322, 285] width 67 height 12
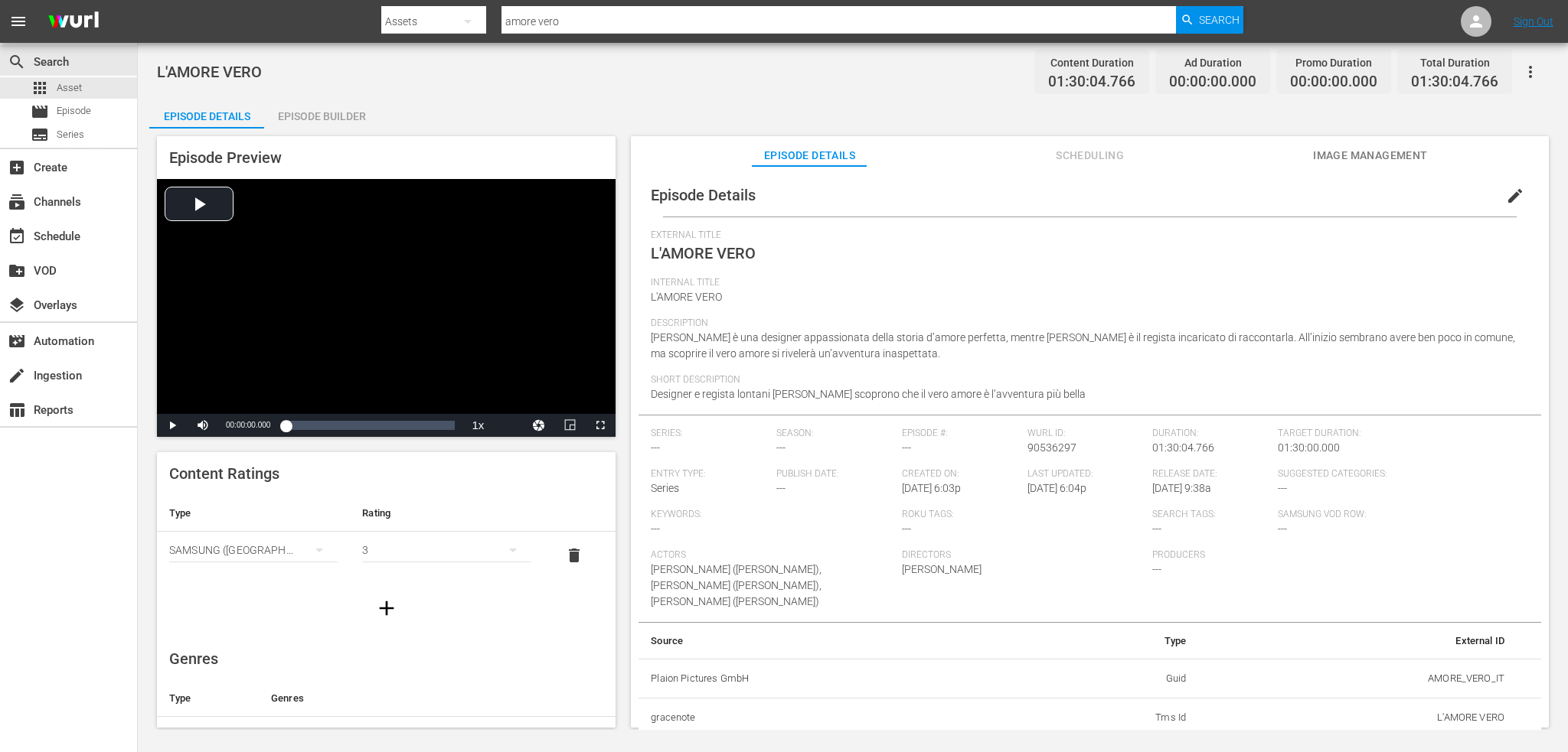
click at [1507, 198] on span "edit" at bounding box center [1515, 196] width 18 height 18
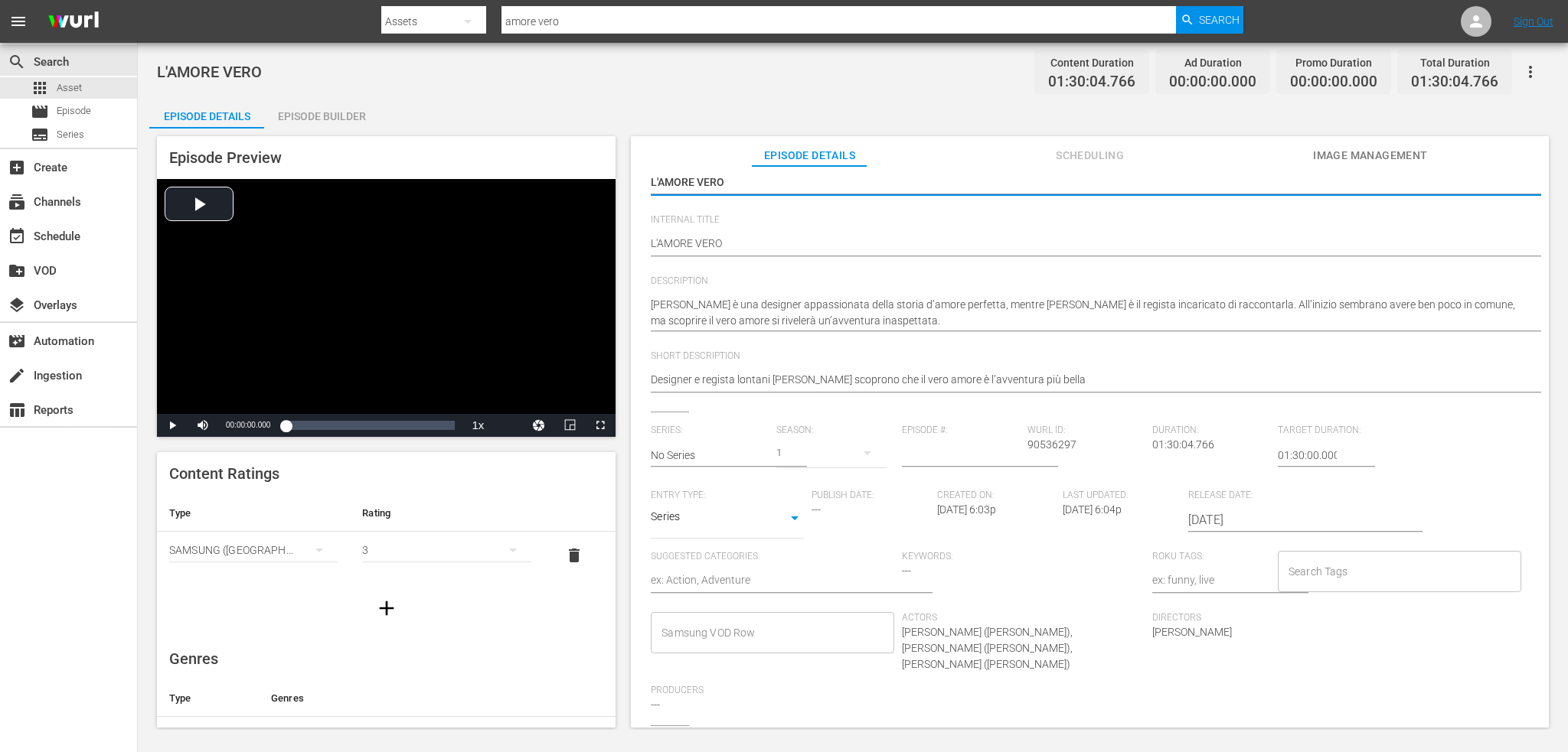
scroll to position [229, 0]
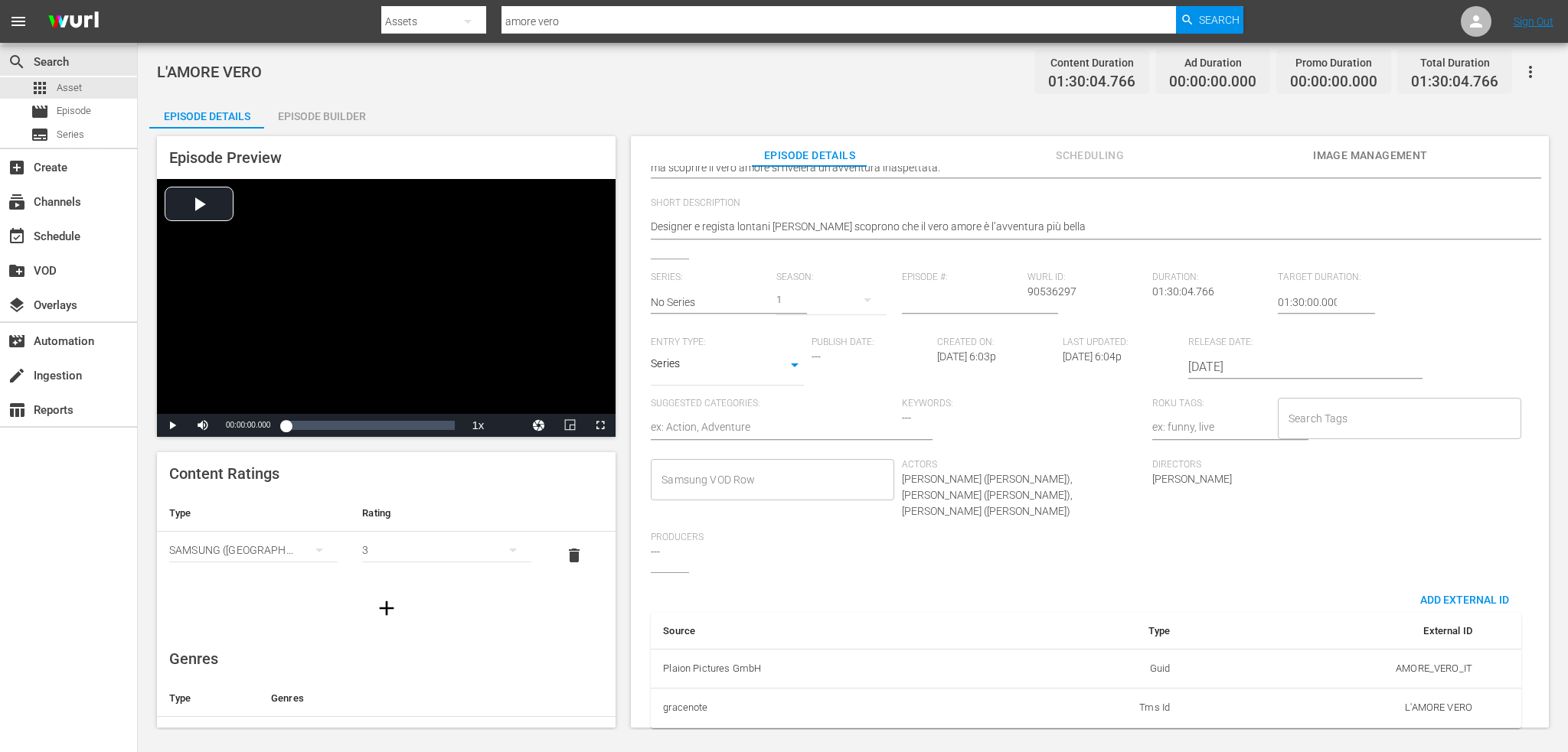
click at [759, 366] on body "menu Search By Assets Search ID, Title, Description, Keywords, or Category amor…" at bounding box center [784, 376] width 1568 height 752
click at [735, 301] on li "Movie" at bounding box center [727, 291] width 153 height 25
type input "MOVIE"
click at [838, 497] on div "Samsung VOD Row" at bounding box center [772, 479] width 243 height 41
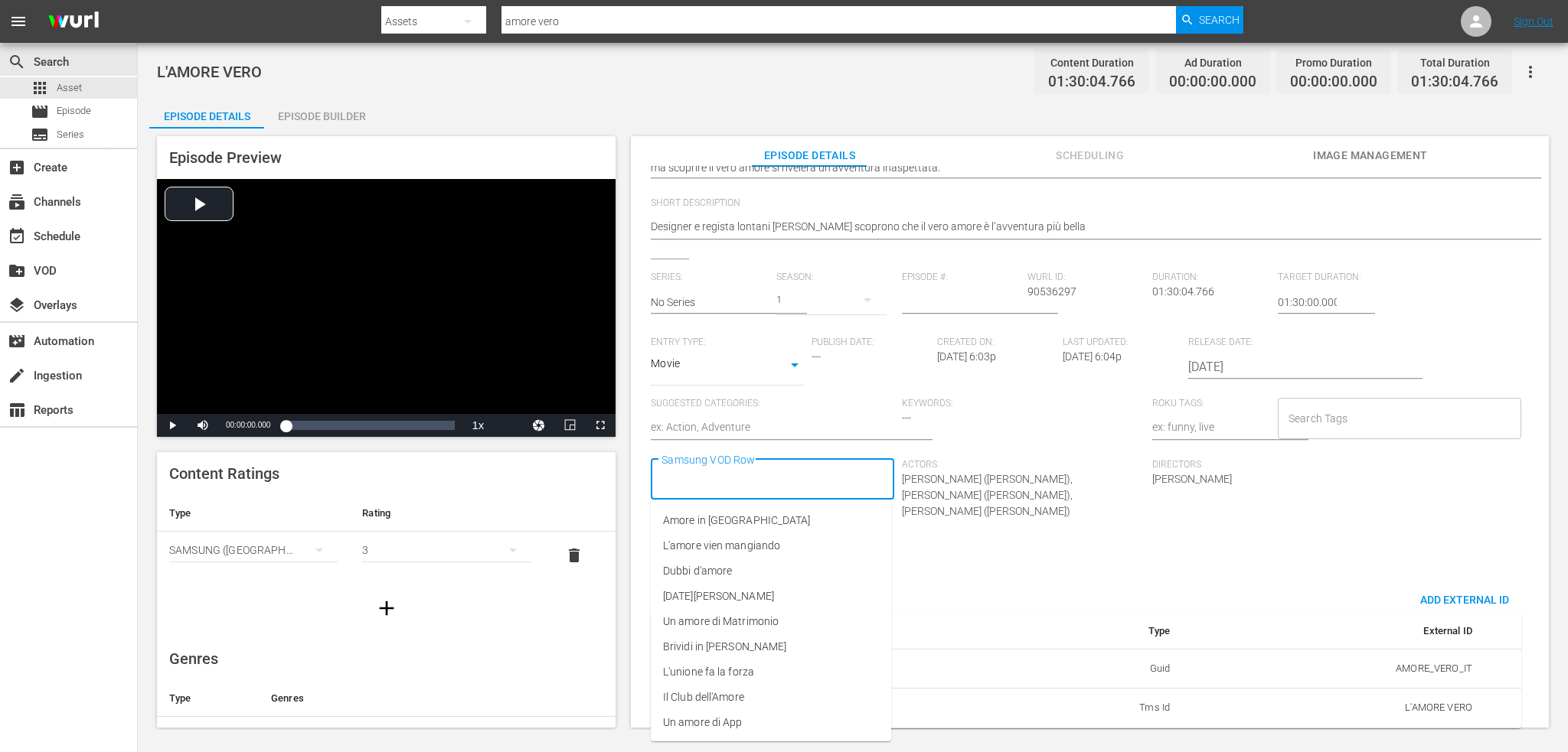
click at [828, 475] on input "Samsung VOD Row" at bounding box center [761, 480] width 206 height 28
click at [755, 677] on li "L'unione fa la forza" at bounding box center [771, 672] width 240 height 25
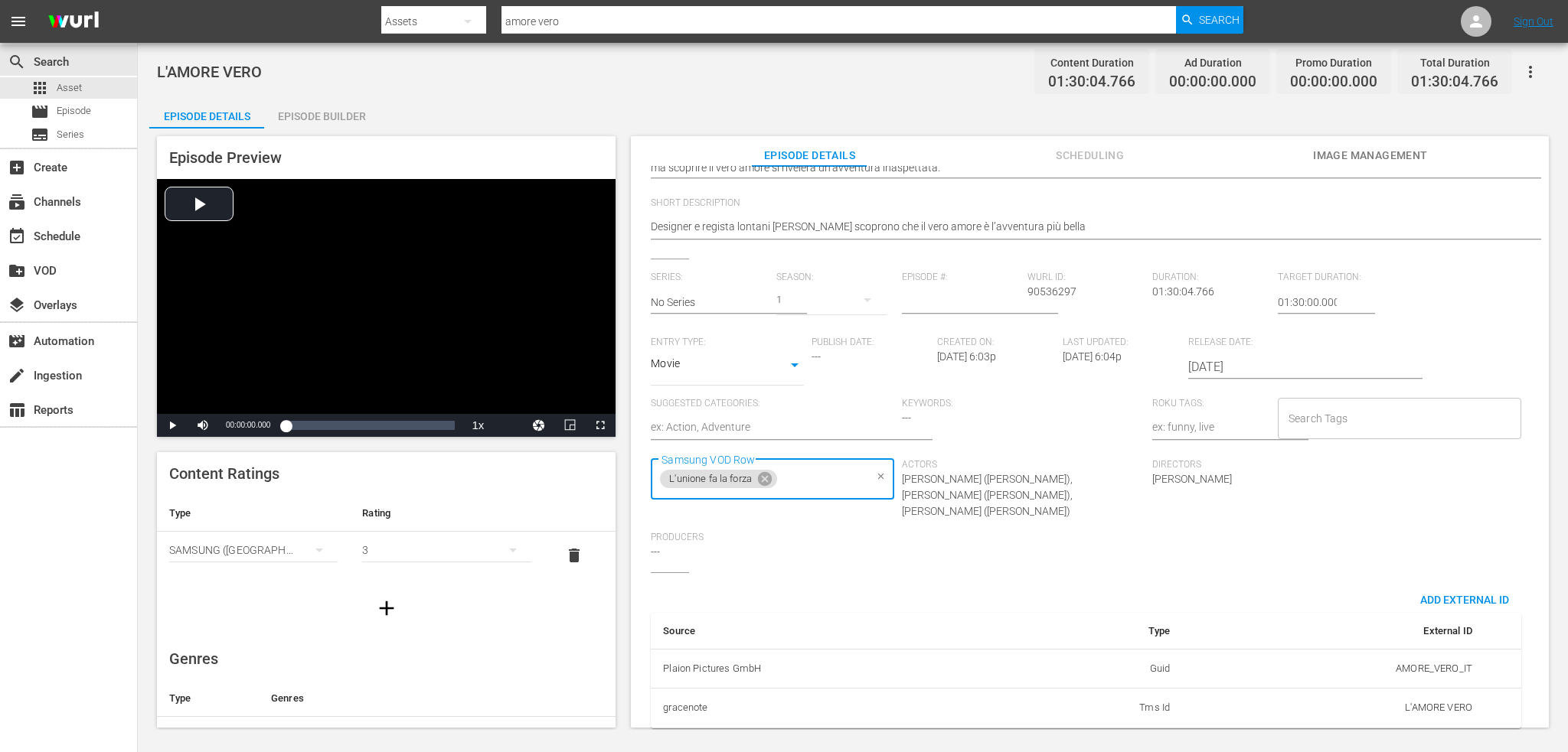
scroll to position [0, 0]
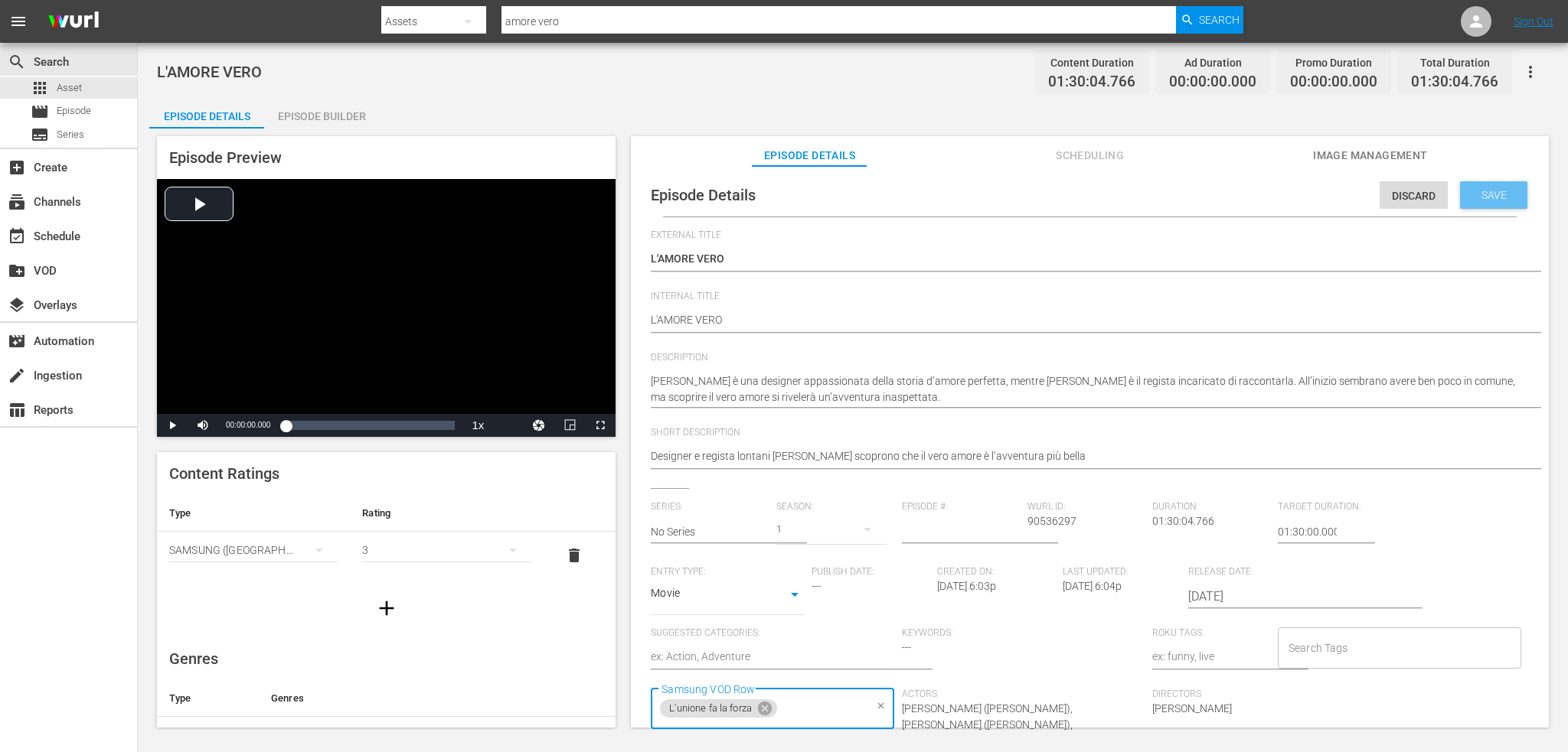
click at [1474, 193] on span "Save" at bounding box center [1493, 195] width 49 height 13
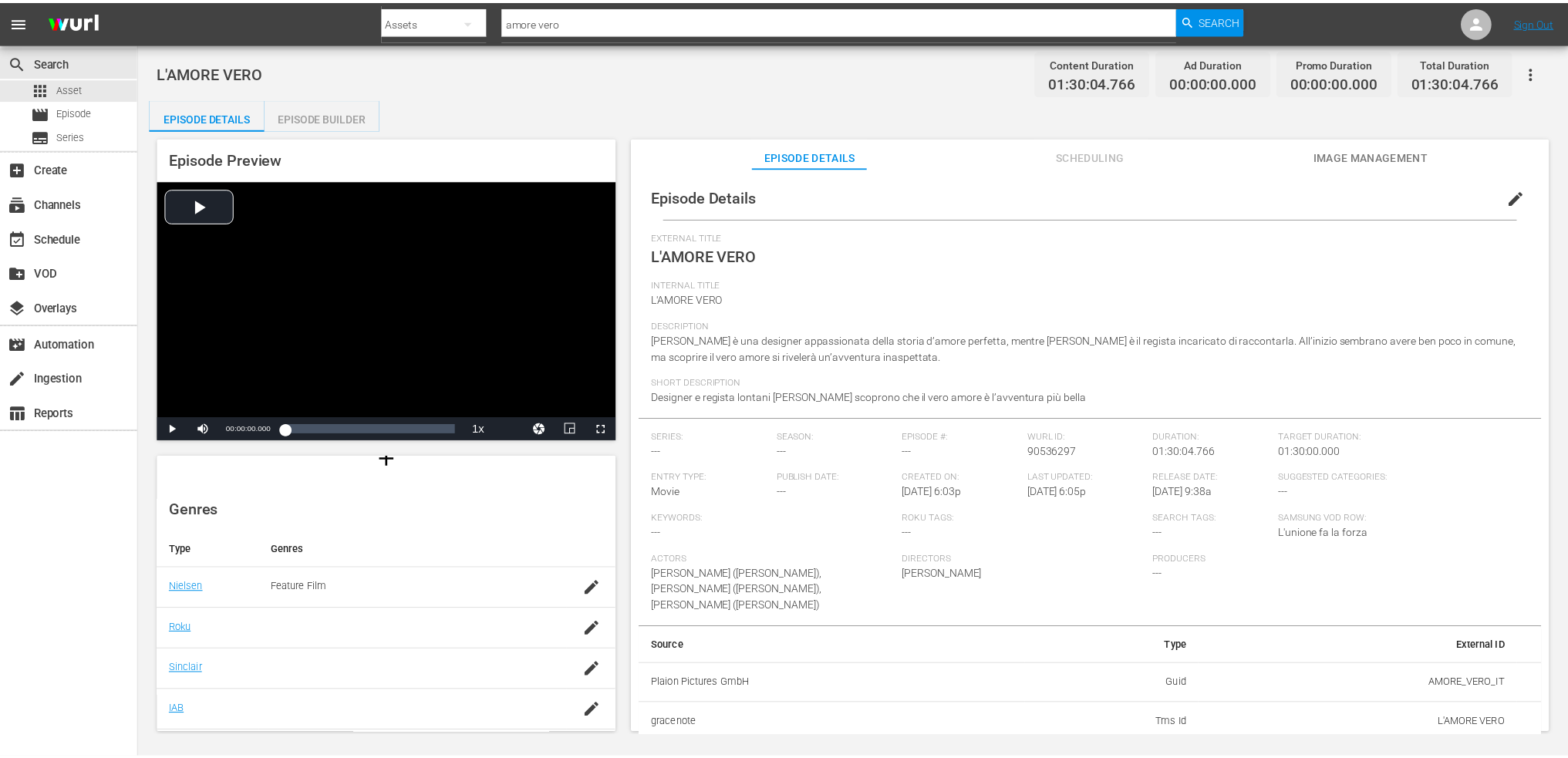
scroll to position [273, 0]
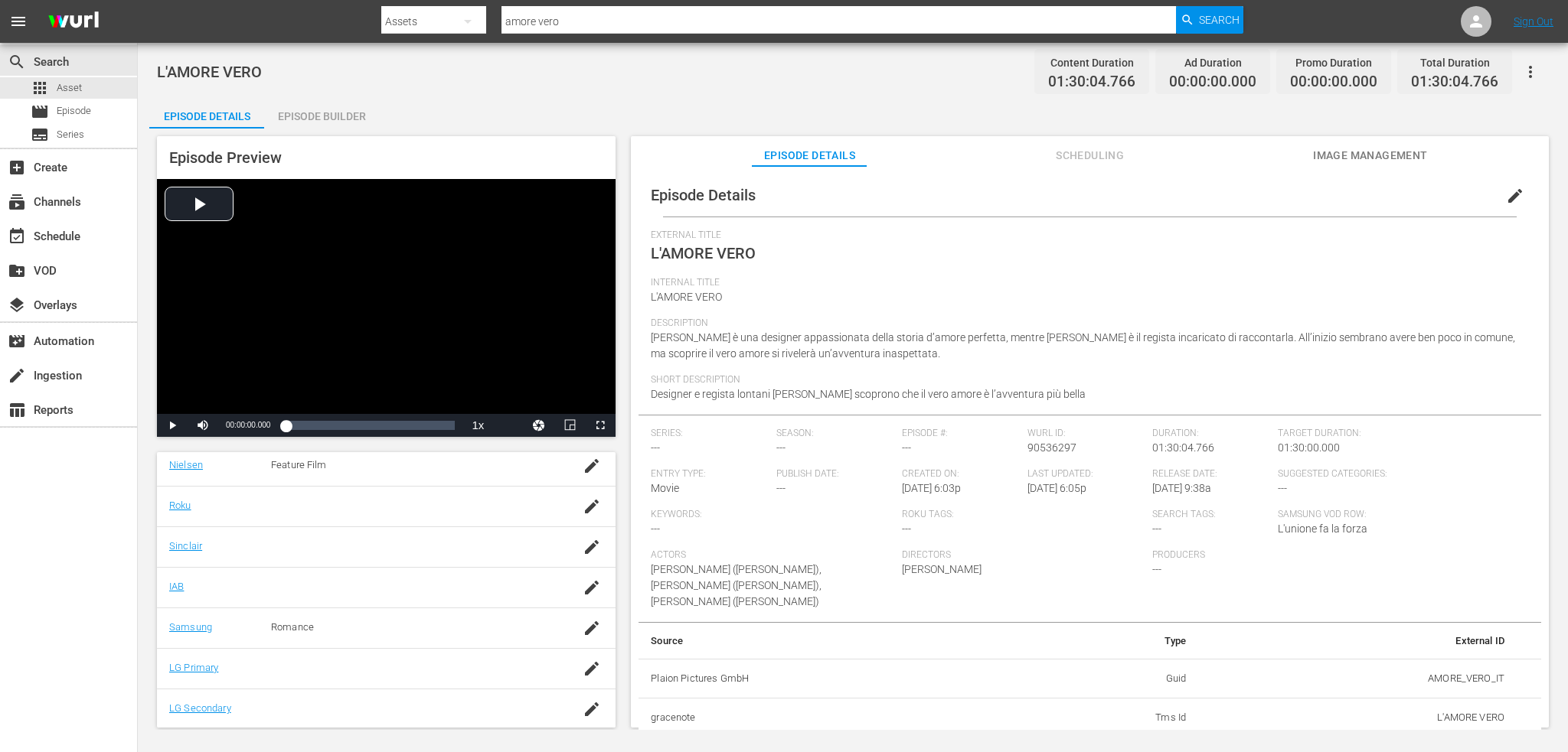
click at [1389, 149] on span "Image Management" at bounding box center [1369, 156] width 115 height 19
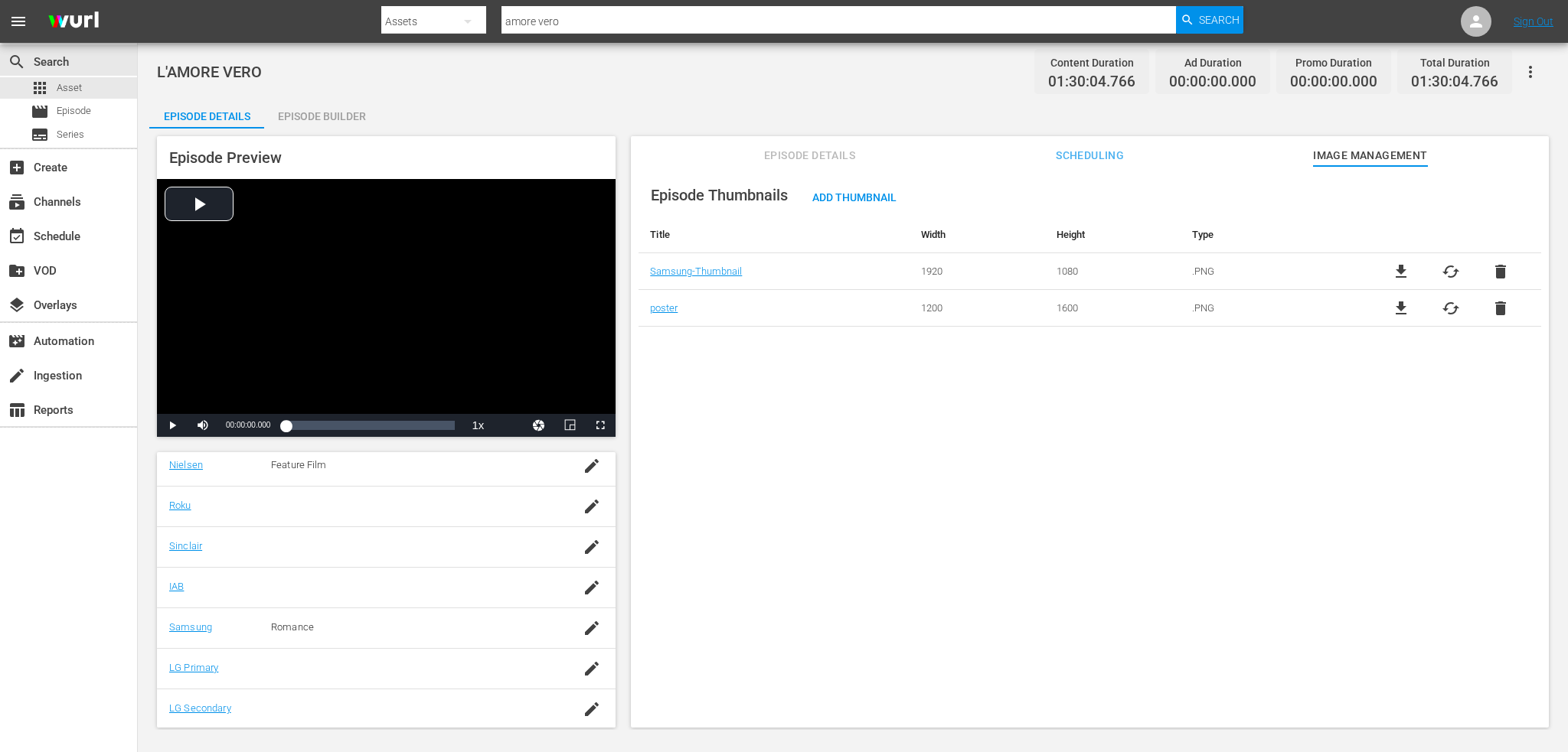
click at [358, 129] on div "Episode Preview Video Player is loading. Play Video Play Mute Current Time 00:0…" at bounding box center [853, 435] width 1407 height 611
click at [351, 113] on div "Episode Builder" at bounding box center [321, 116] width 115 height 37
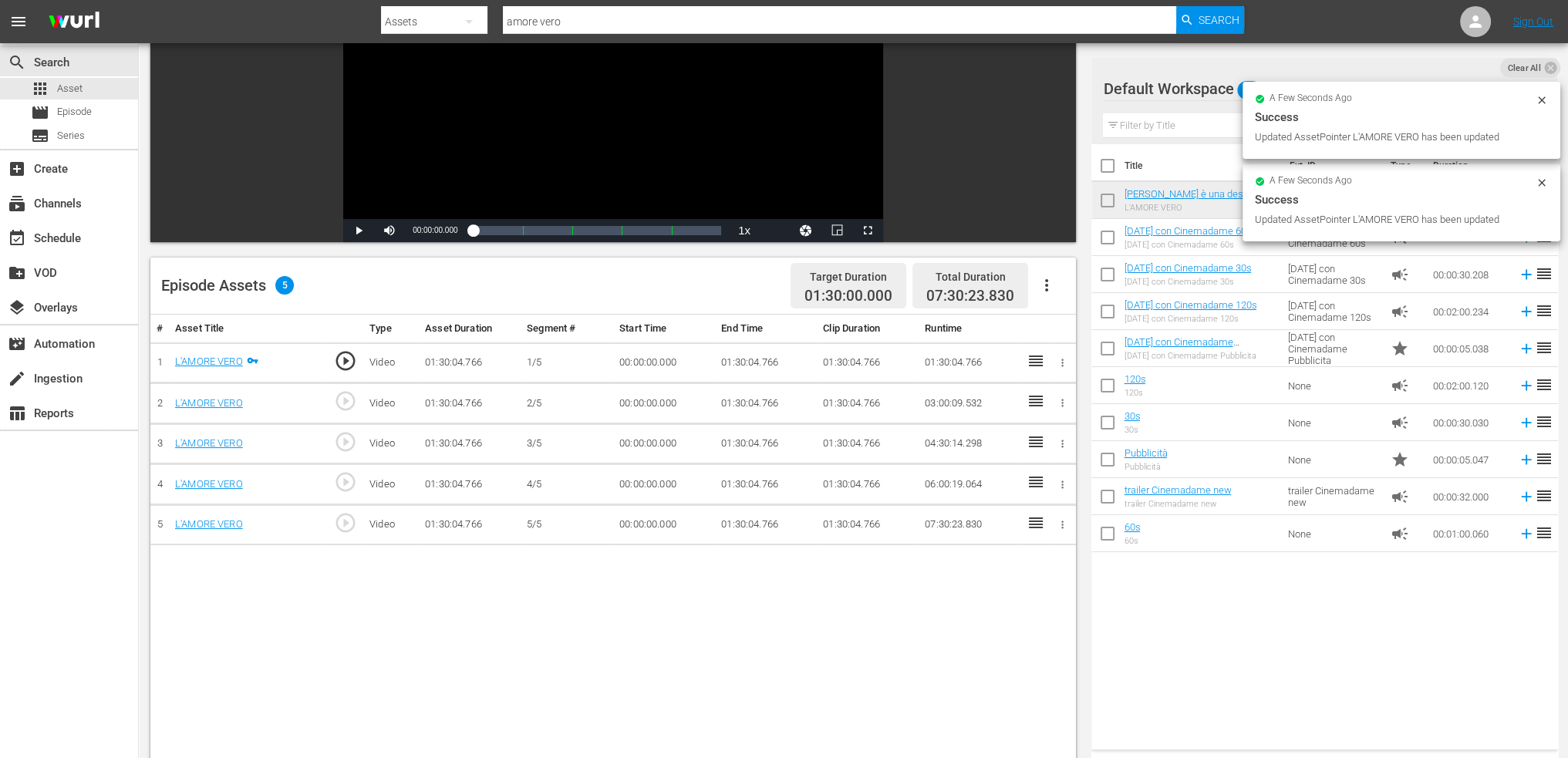
scroll to position [309, 0]
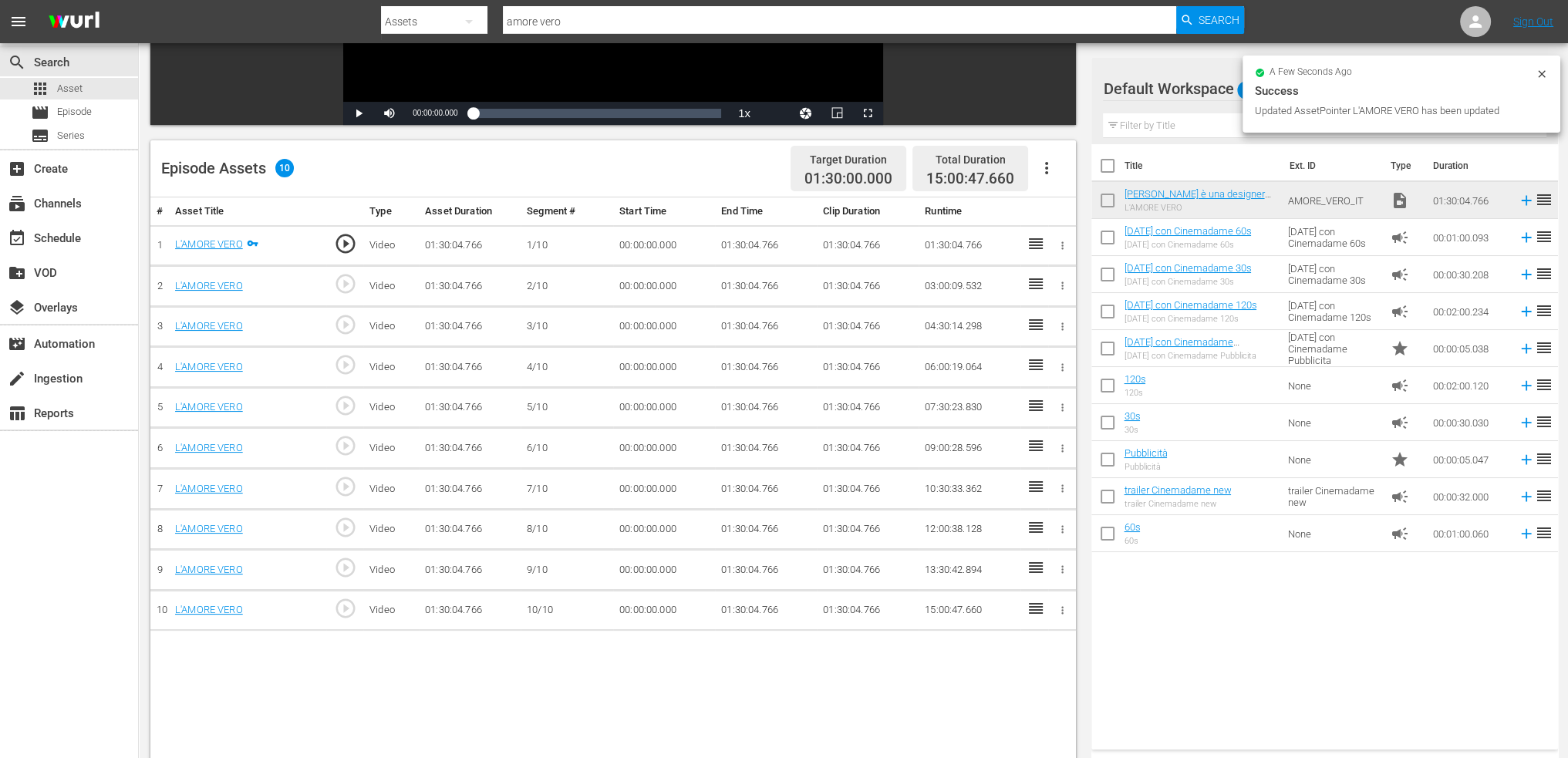
click at [740, 242] on td "01:30:04.766" at bounding box center [765, 246] width 102 height 41
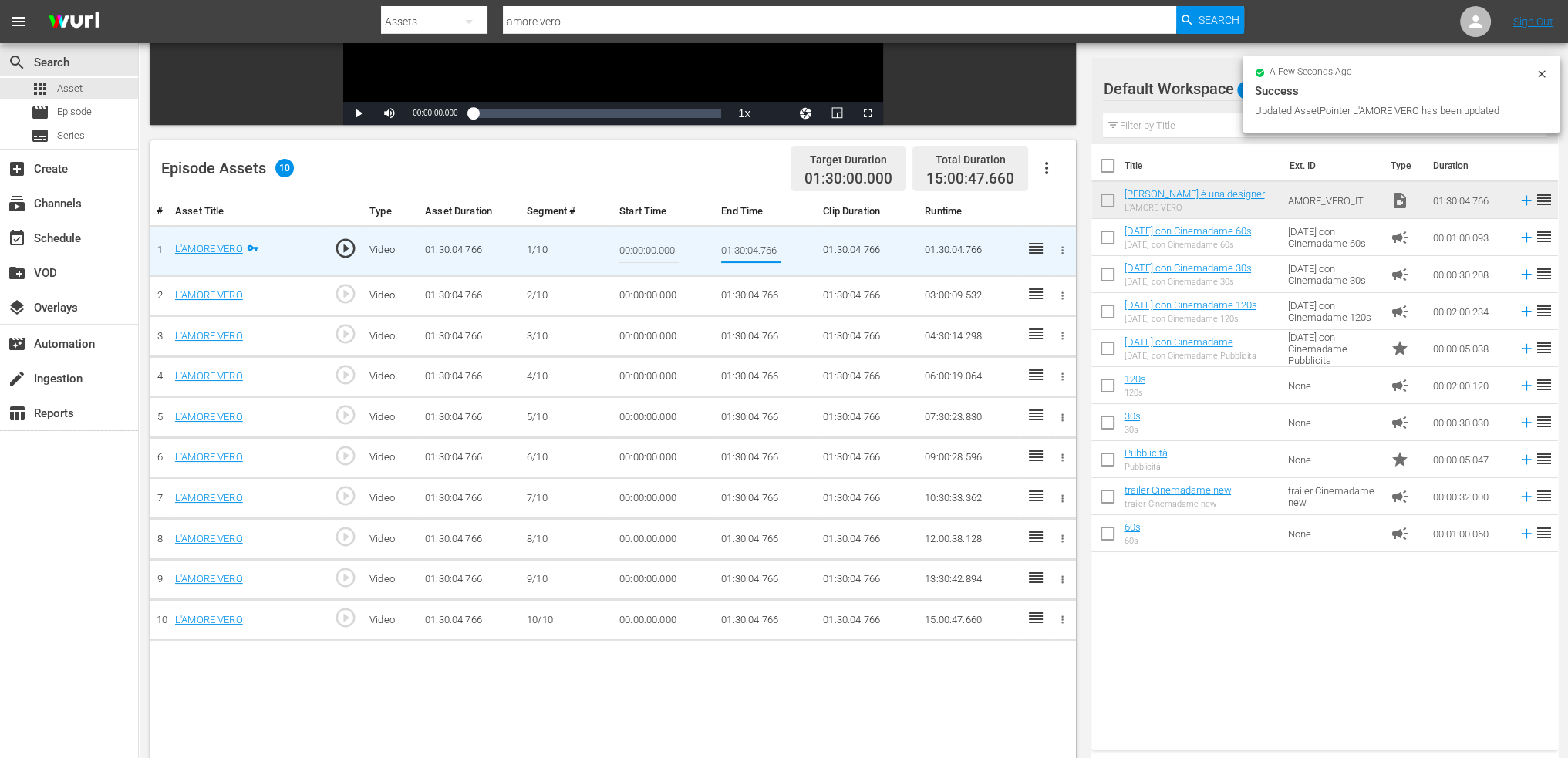
click at [740, 242] on input "01:30:04.766" at bounding box center [751, 251] width 59 height 37
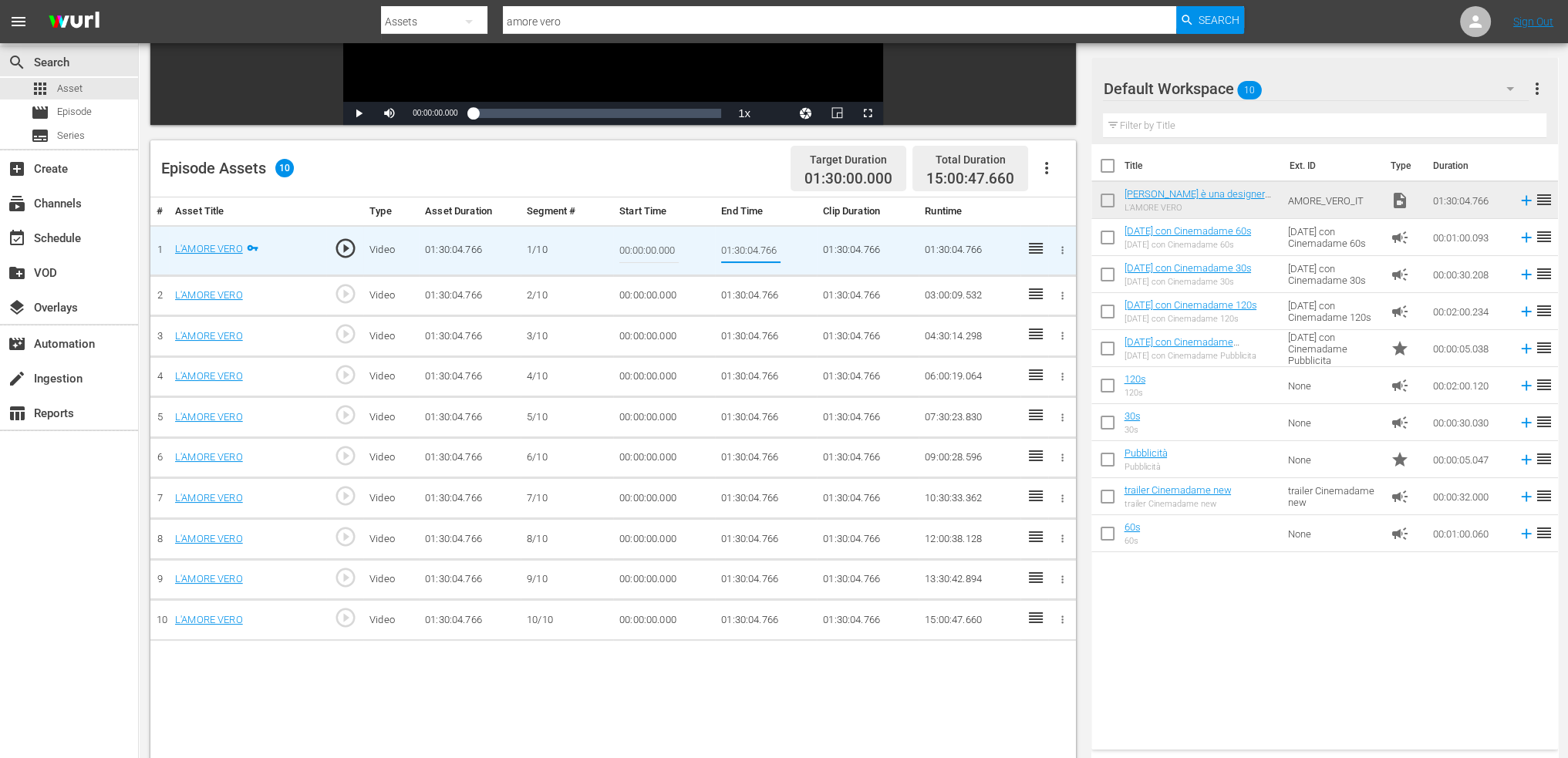
type input "00:09:00"
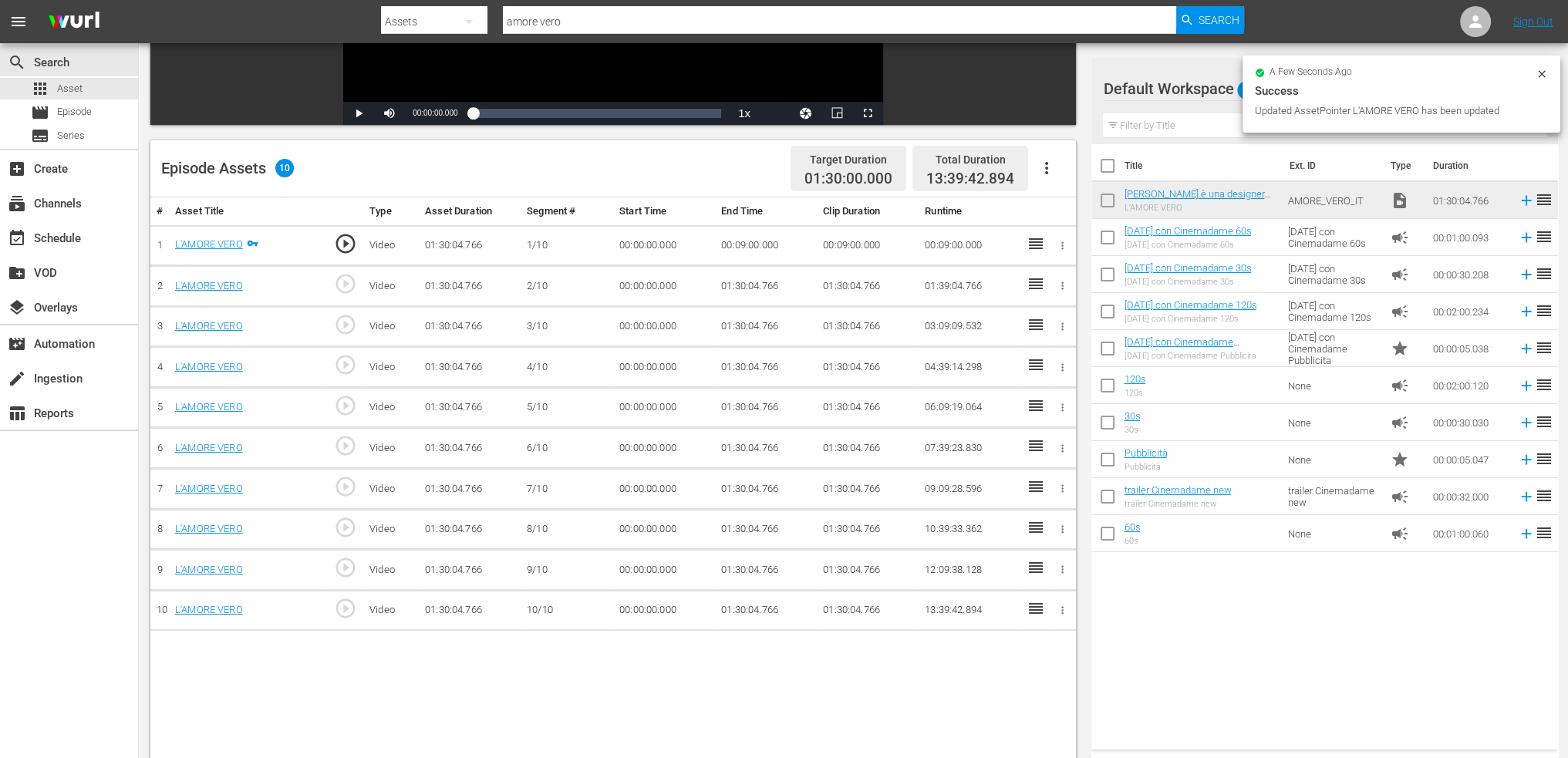
click at [748, 277] on td "01:30:04.766" at bounding box center [765, 286] width 102 height 41
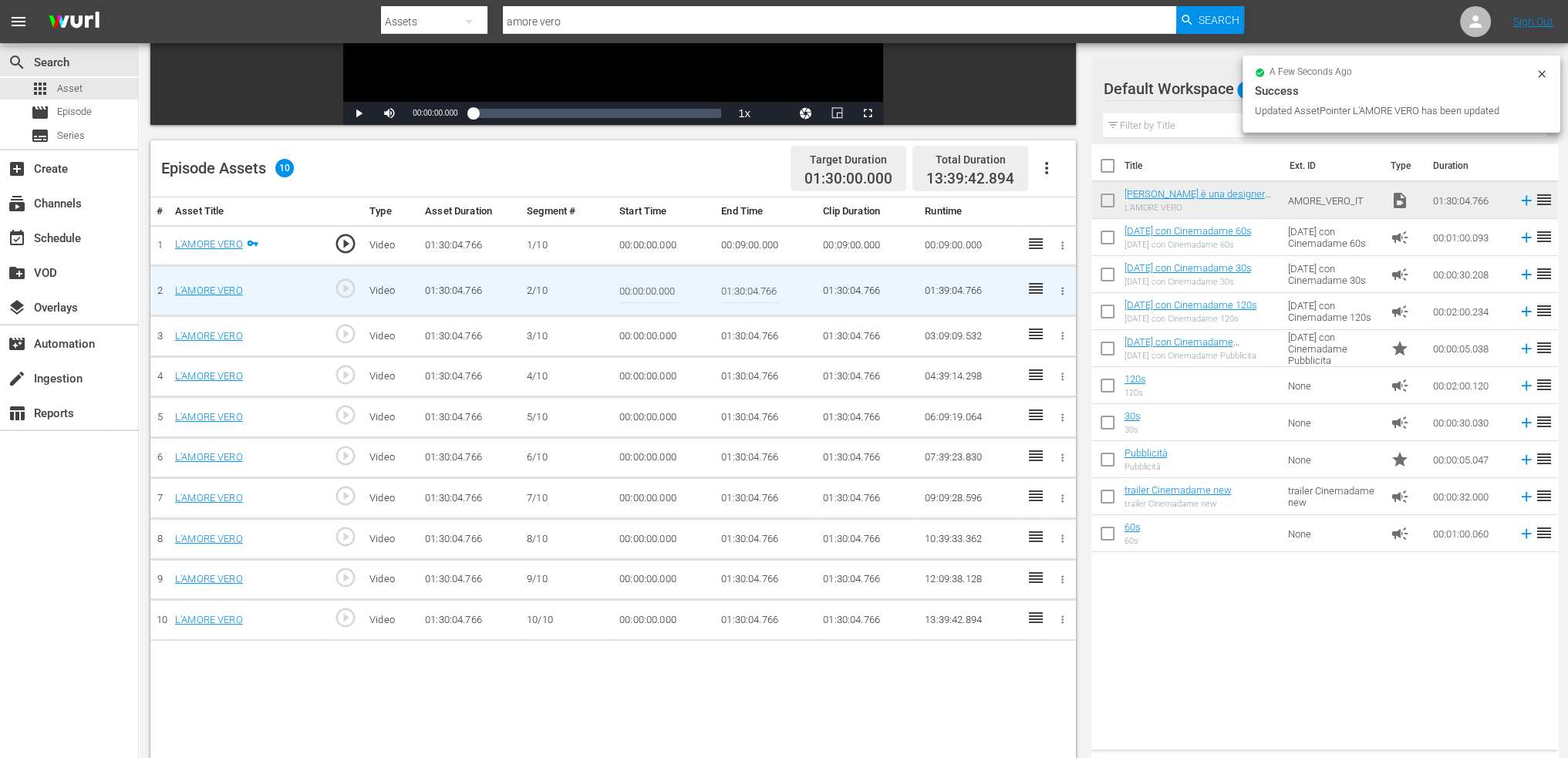
click at [743, 288] on input "01:30:04.766" at bounding box center [751, 291] width 59 height 37
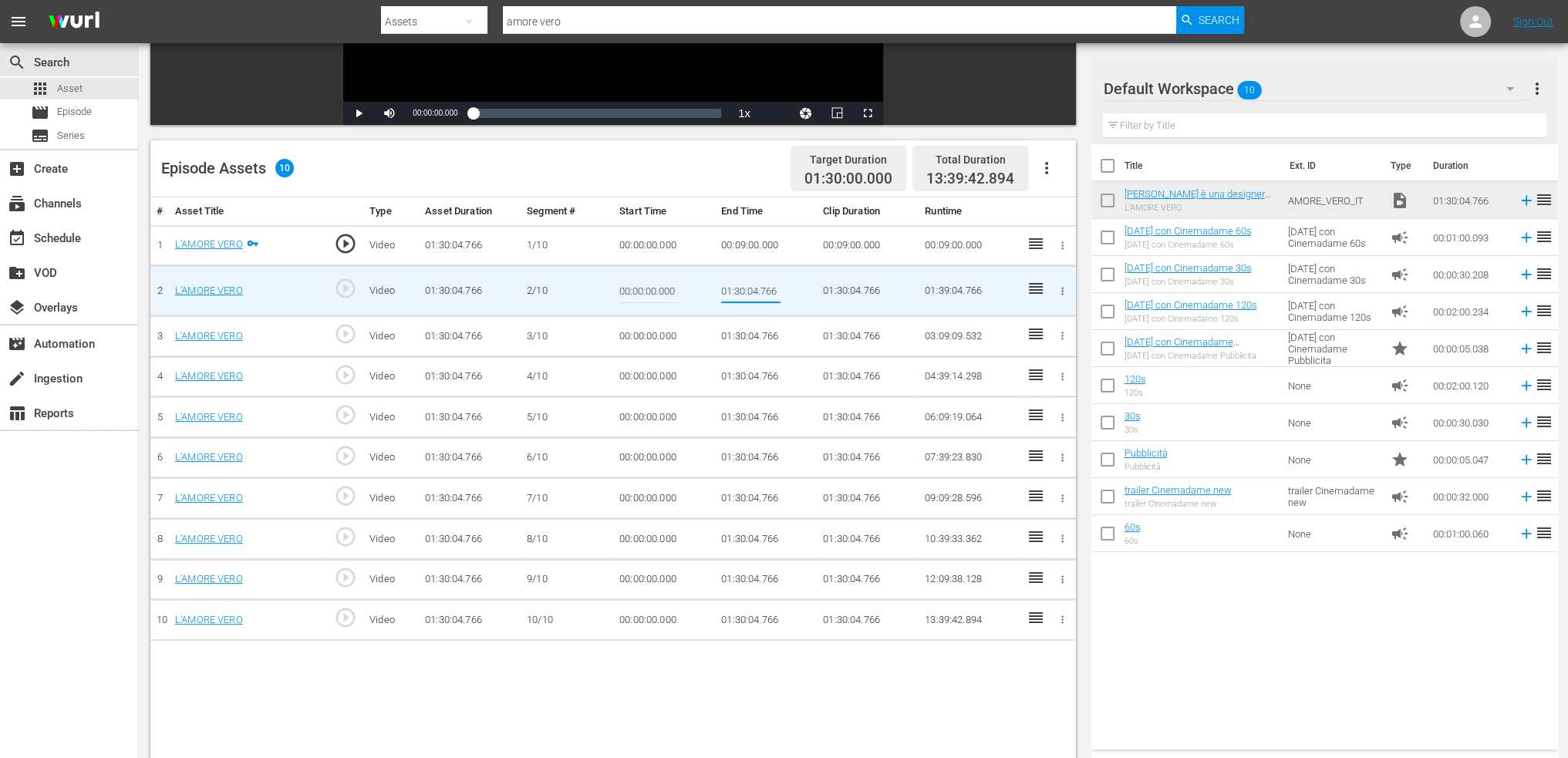
click at [743, 288] on input "01:30:04.766" at bounding box center [751, 291] width 59 height 37
paste input "0:18:00"
type input "00:18:00"
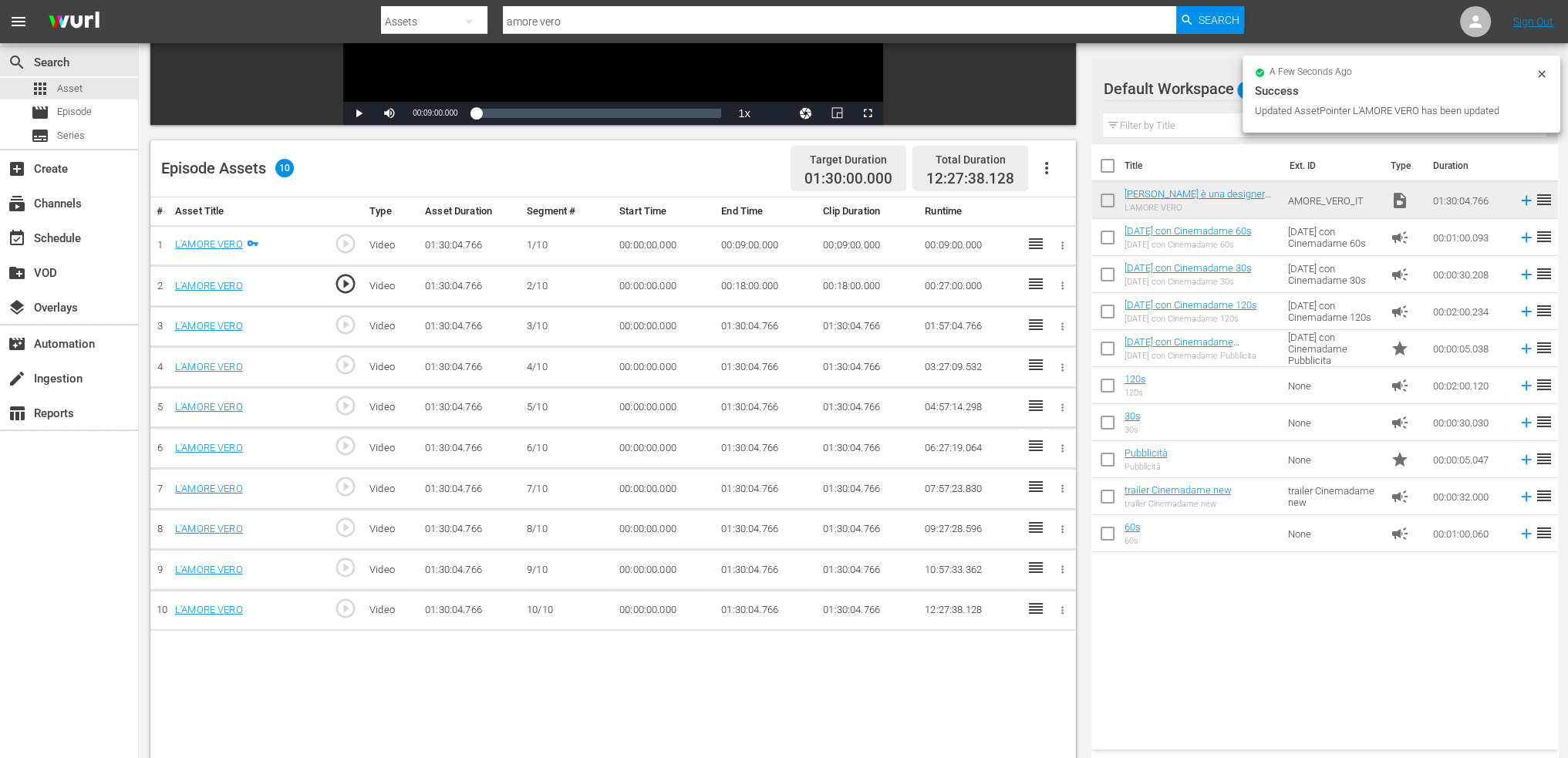
click at [728, 316] on td "01:30:04.766" at bounding box center [765, 327] width 102 height 41
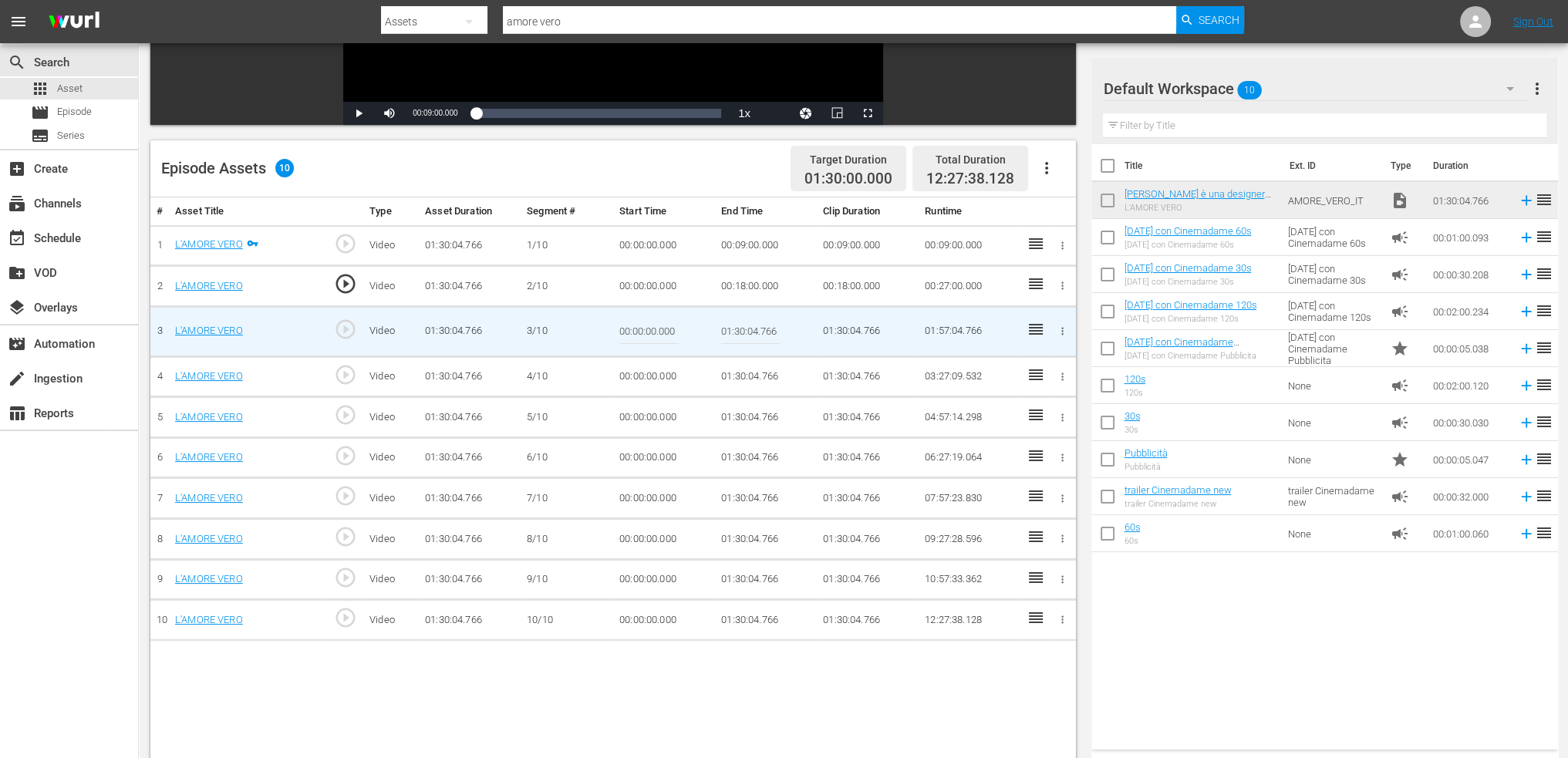
click at [728, 331] on input "01:30:04.766" at bounding box center [751, 332] width 59 height 37
paste input "0:27:00"
type input "00:27:00"
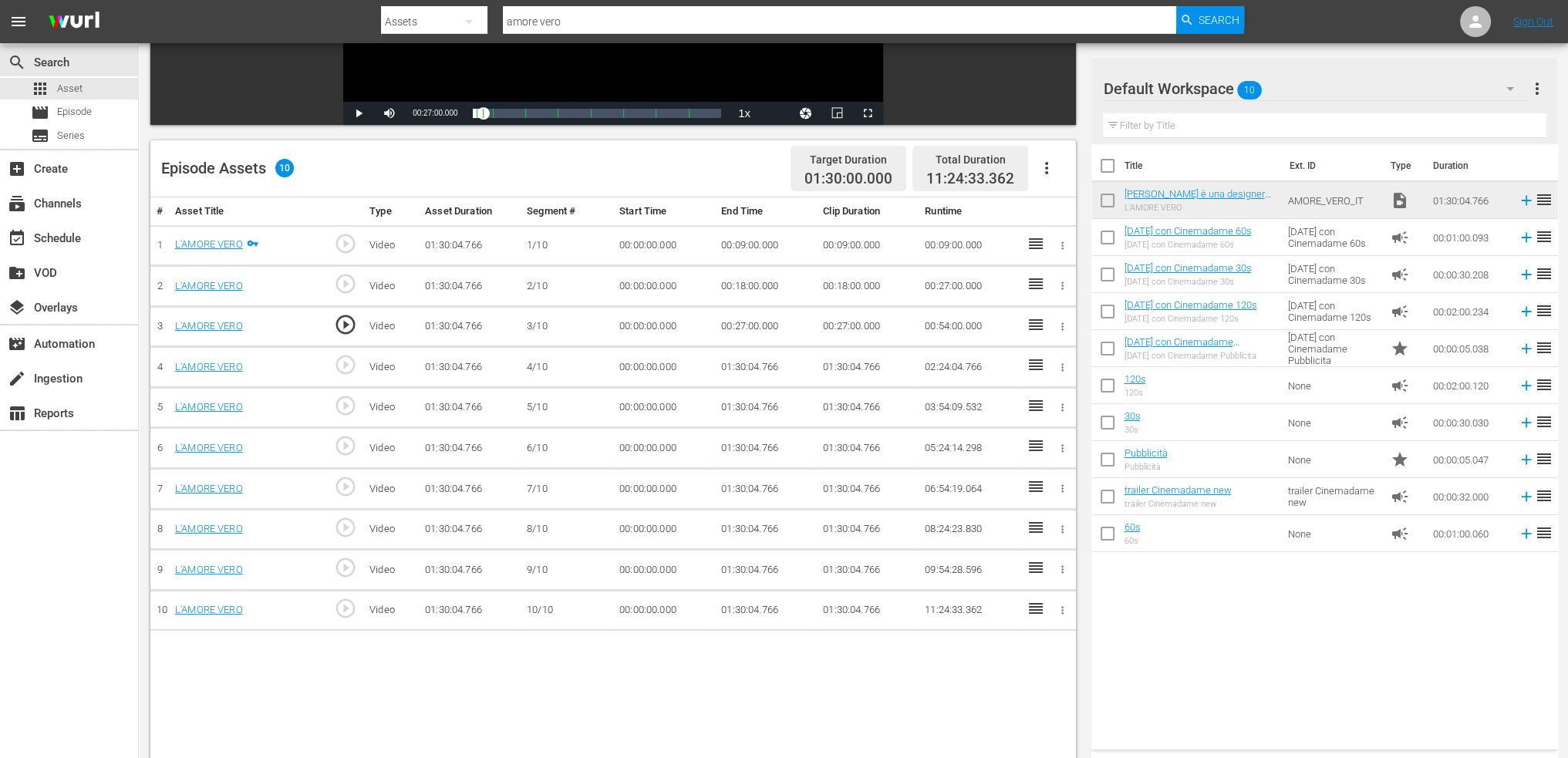
click at [769, 362] on td "01:30:04.766" at bounding box center [765, 367] width 102 height 41
click at [769, 363] on td "01:30:04.766" at bounding box center [765, 367] width 102 height 41
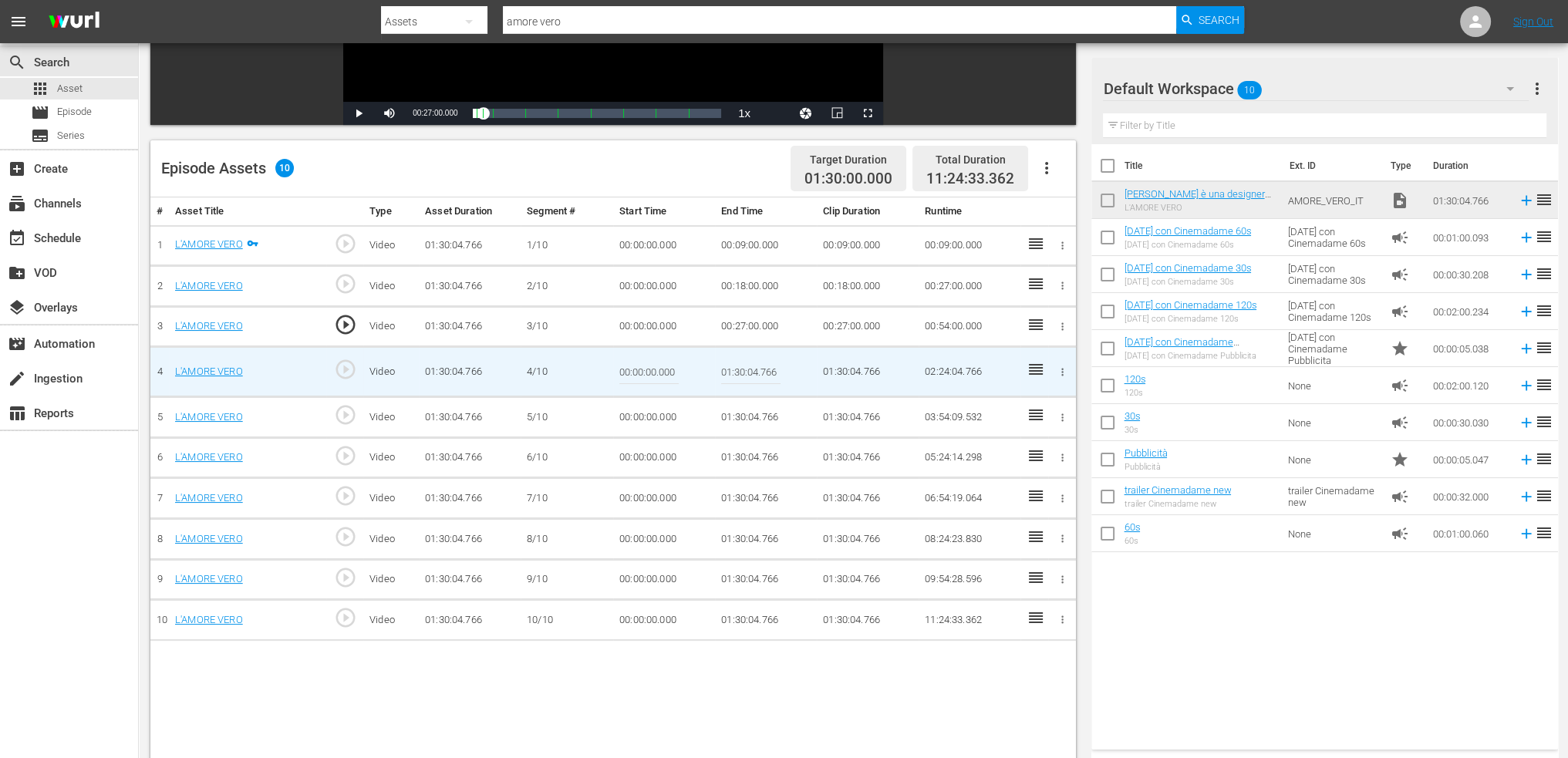
click at [769, 363] on input "01:30:04.766" at bounding box center [751, 372] width 59 height 37
paste input "0:36:00"
type input "00:36:00"
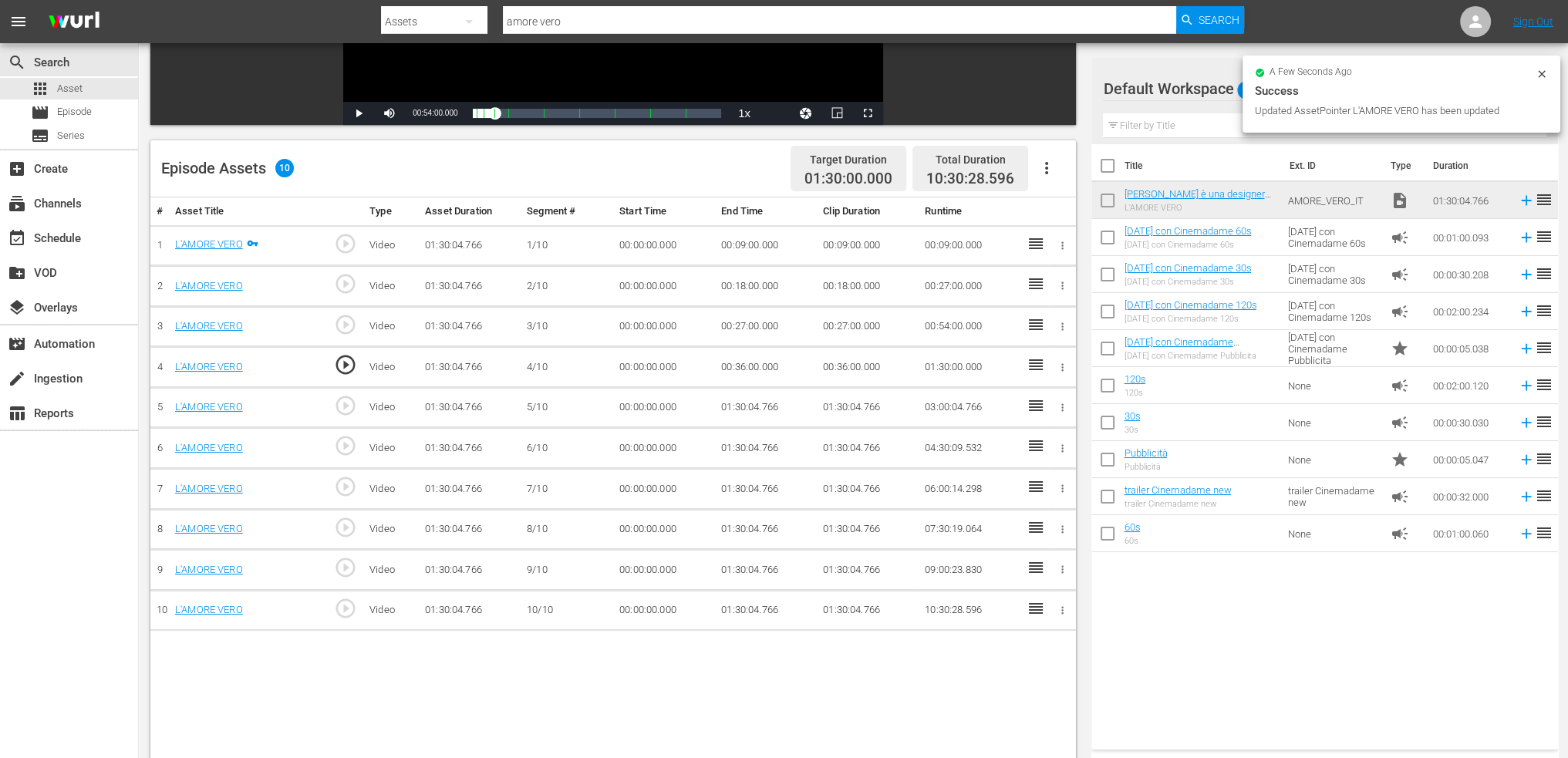
click at [775, 399] on td "01:30:04.766" at bounding box center [765, 408] width 102 height 41
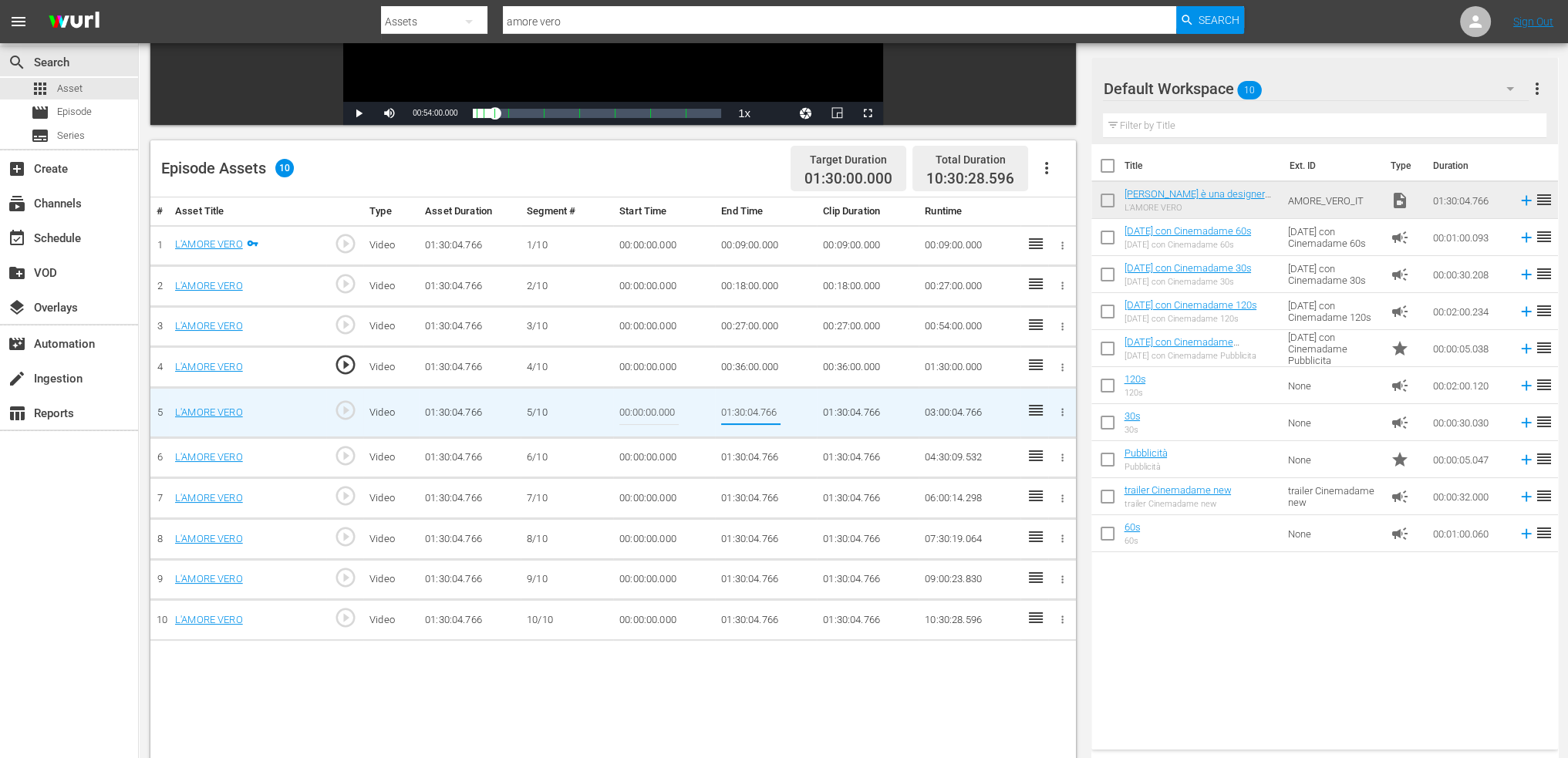
type input "00:45:00"
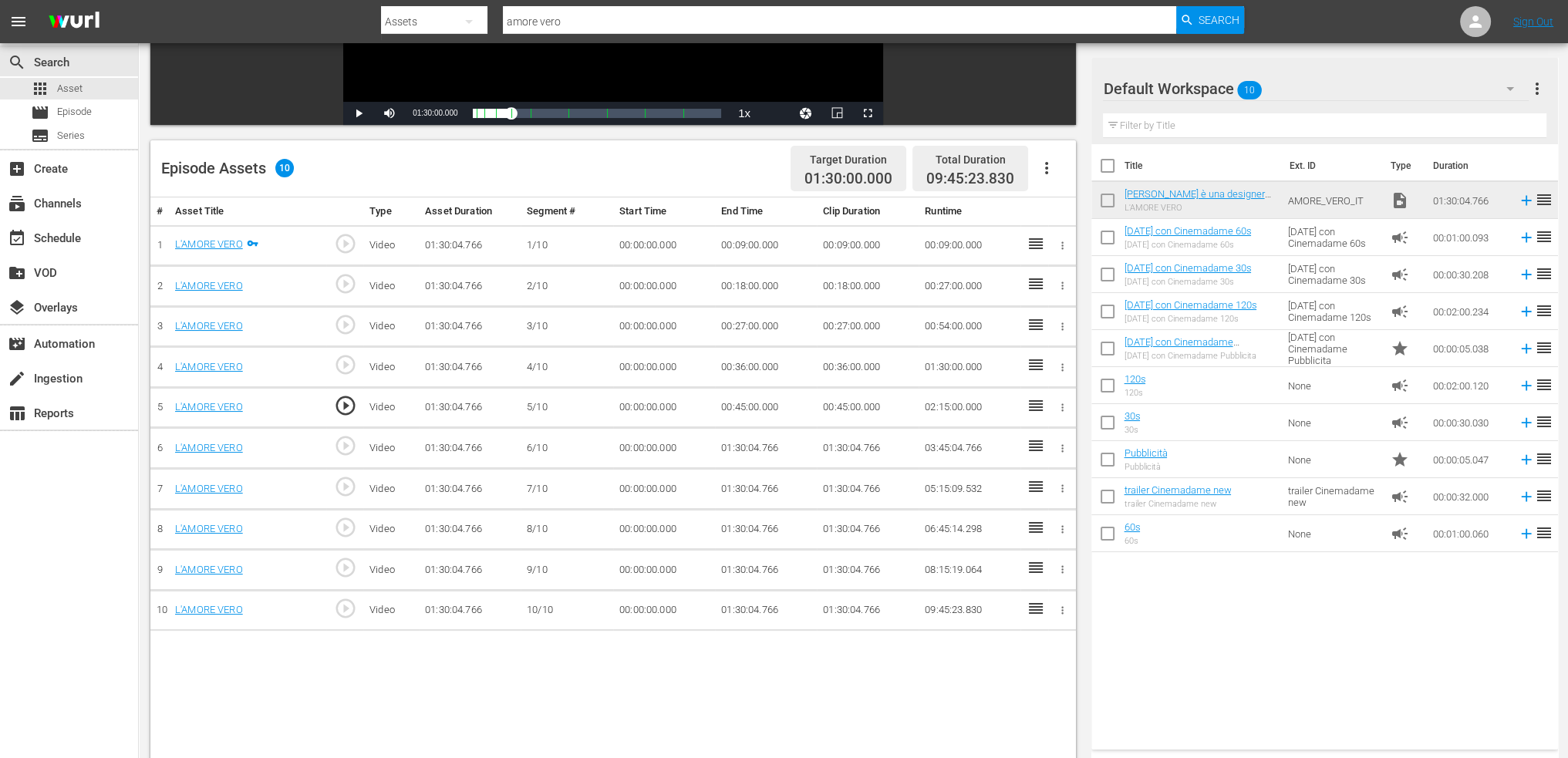
drag, startPoint x: 768, startPoint y: 407, endPoint x: 749, endPoint y: 427, distance: 27.6
click at [768, 407] on td "00:45:00.000" at bounding box center [765, 408] width 102 height 41
click at [740, 445] on td "01:30:04.766" at bounding box center [765, 448] width 102 height 41
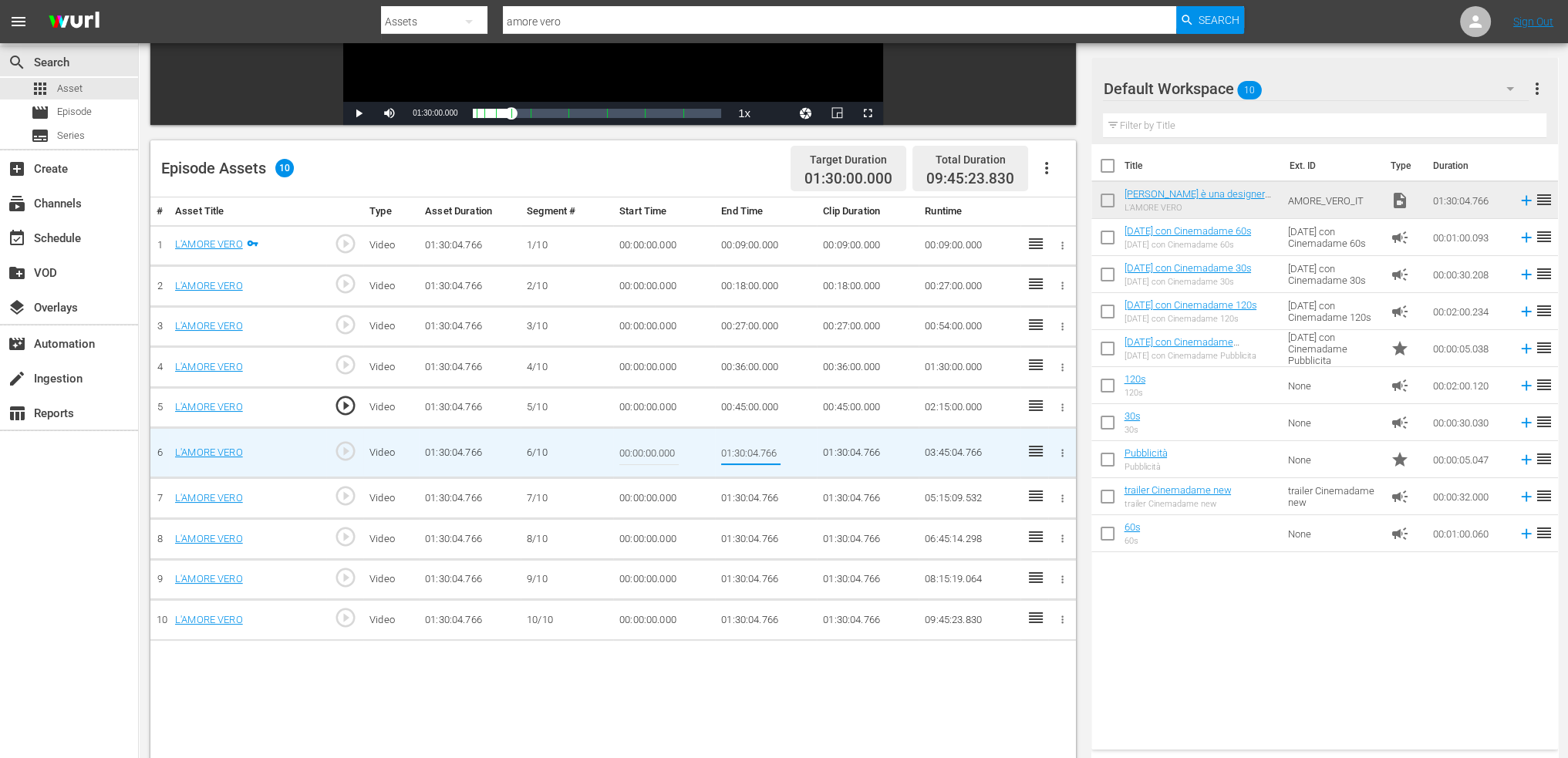
type input "00:54:00"
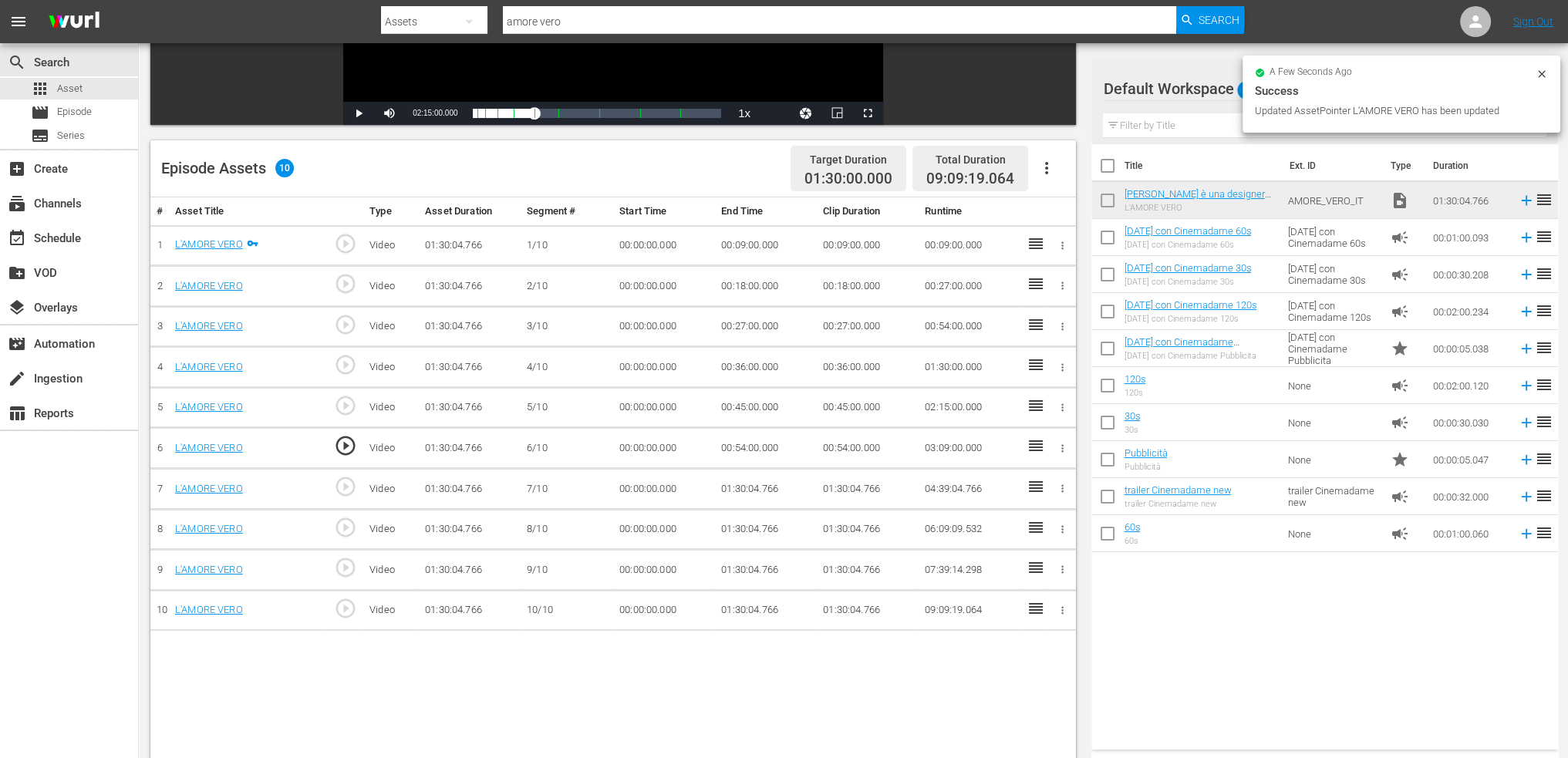
click at [748, 480] on td "01:30:04.766" at bounding box center [765, 490] width 102 height 41
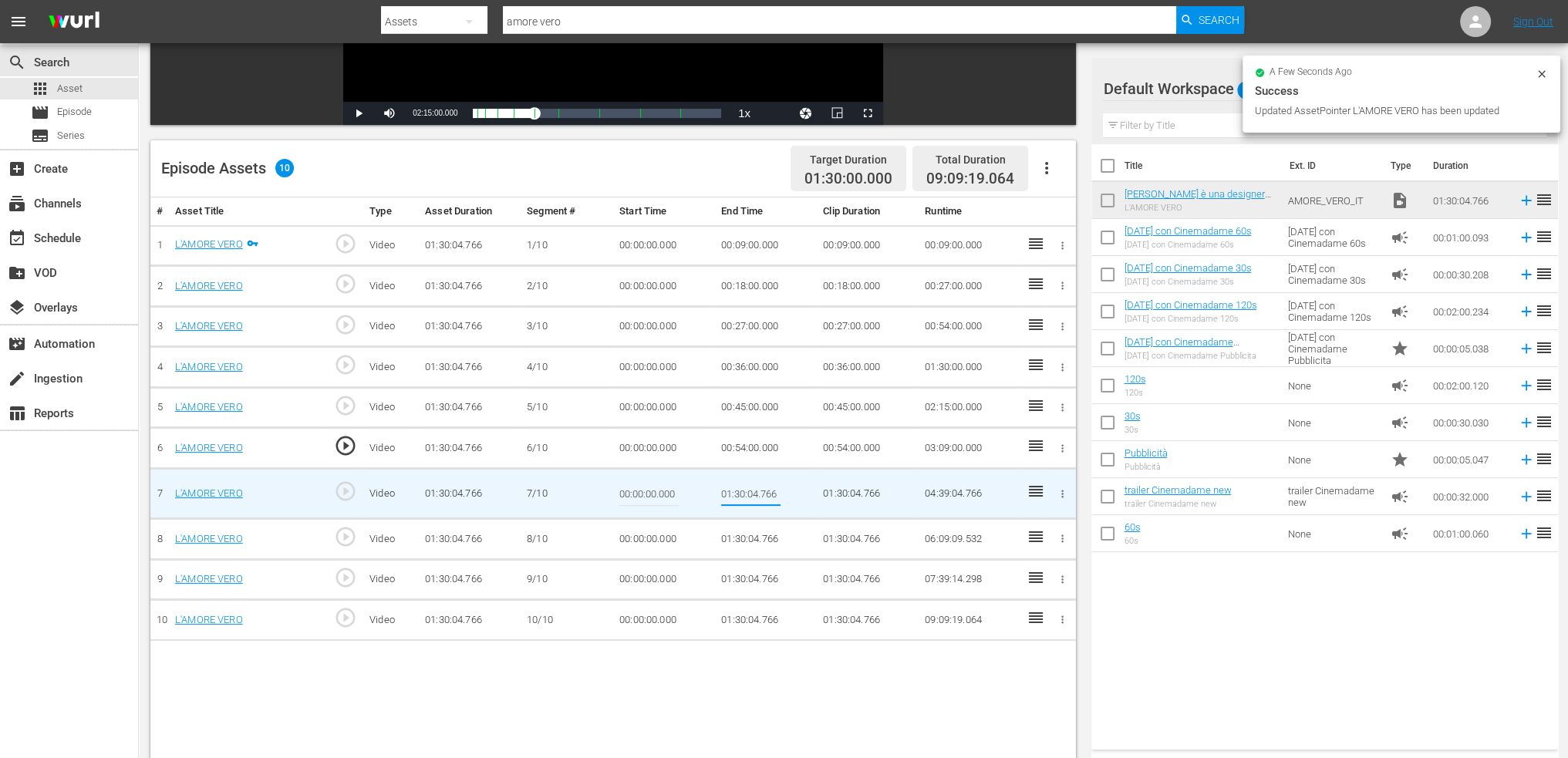
type input "01:03:00"
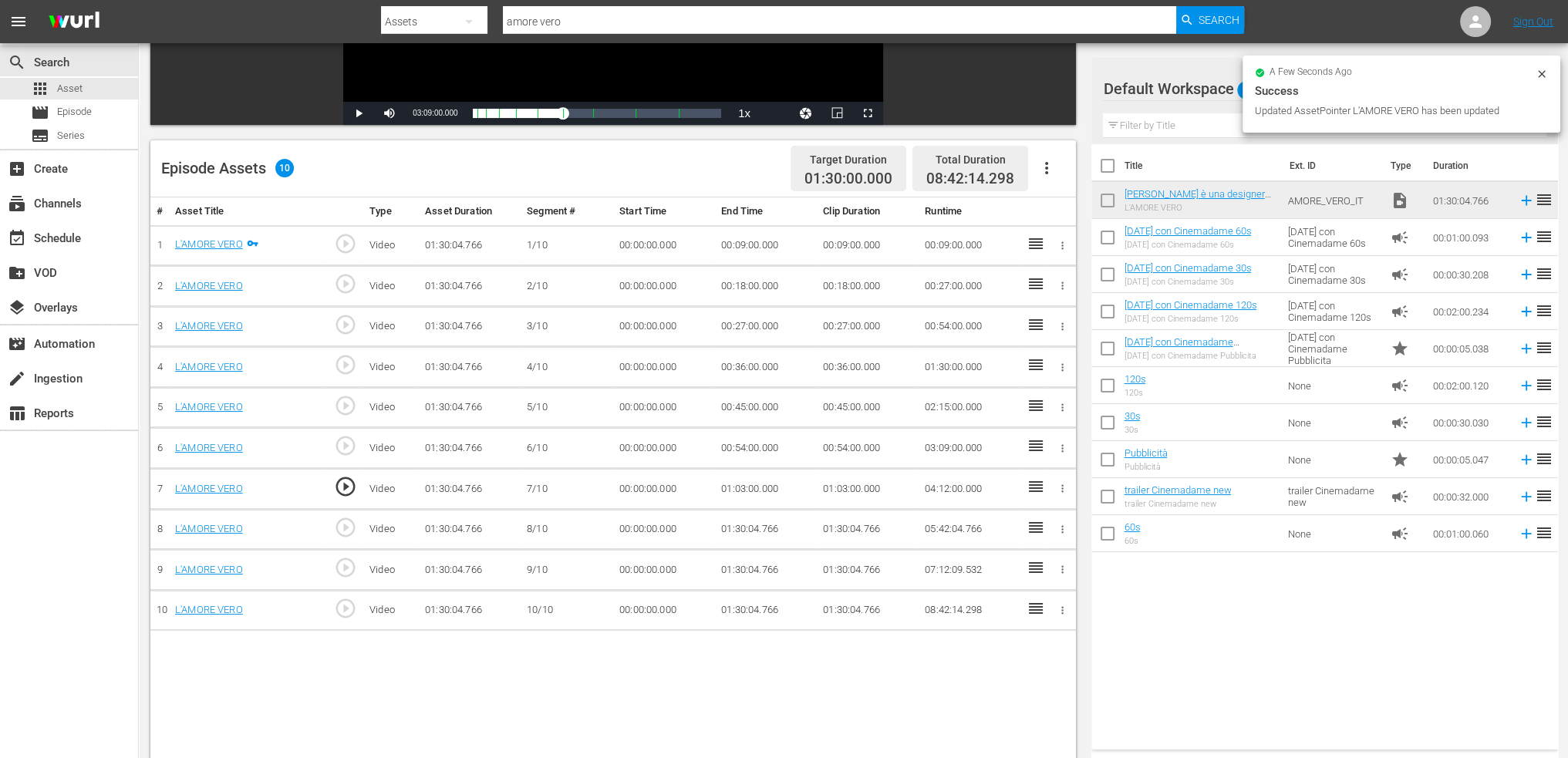
click at [754, 483] on td "01:03:00.000" at bounding box center [765, 490] width 102 height 41
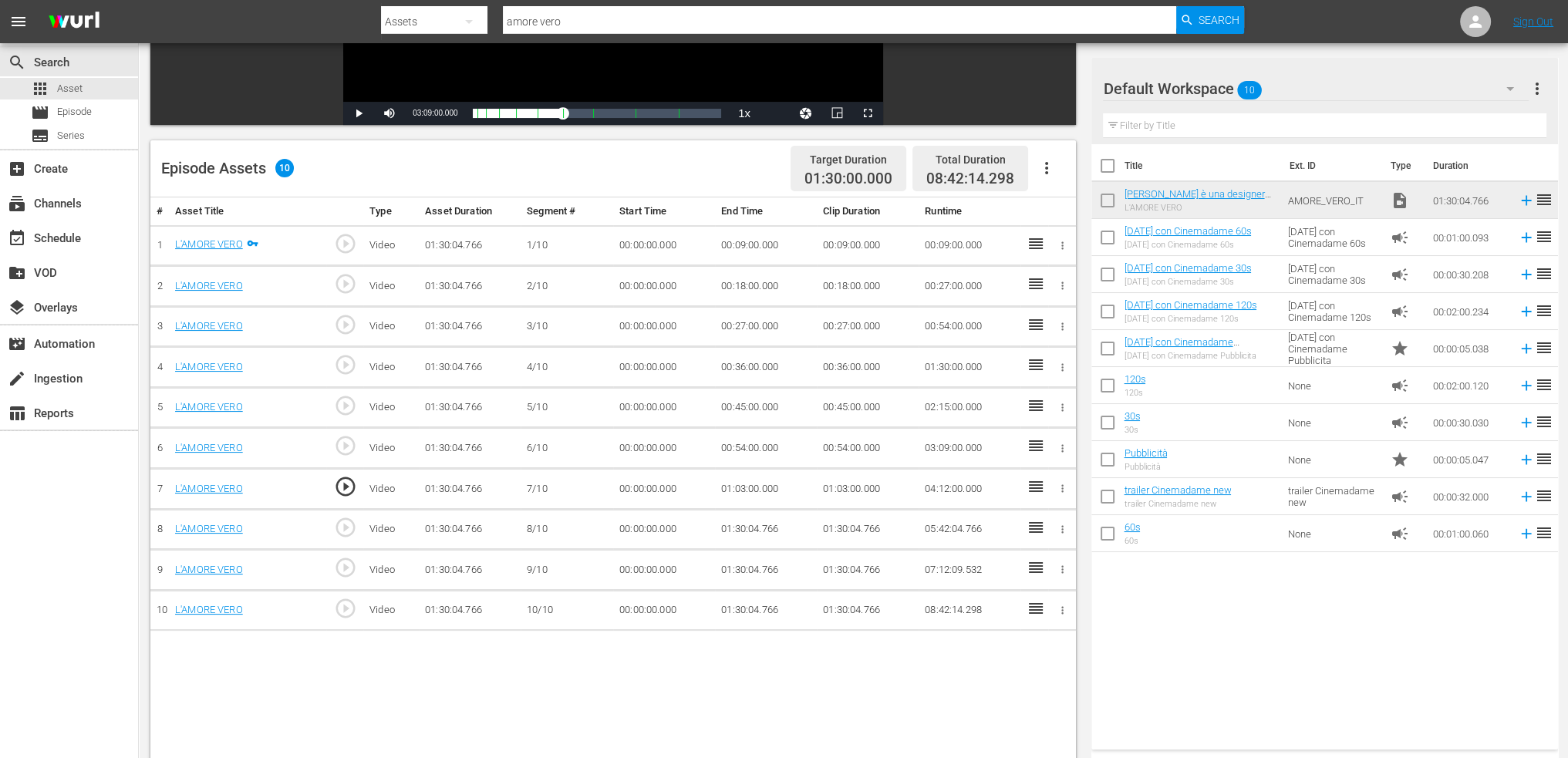
click at [745, 515] on td "01:30:04.766" at bounding box center [765, 529] width 102 height 41
click at [743, 481] on td "01:03:00.000" at bounding box center [765, 490] width 102 height 41
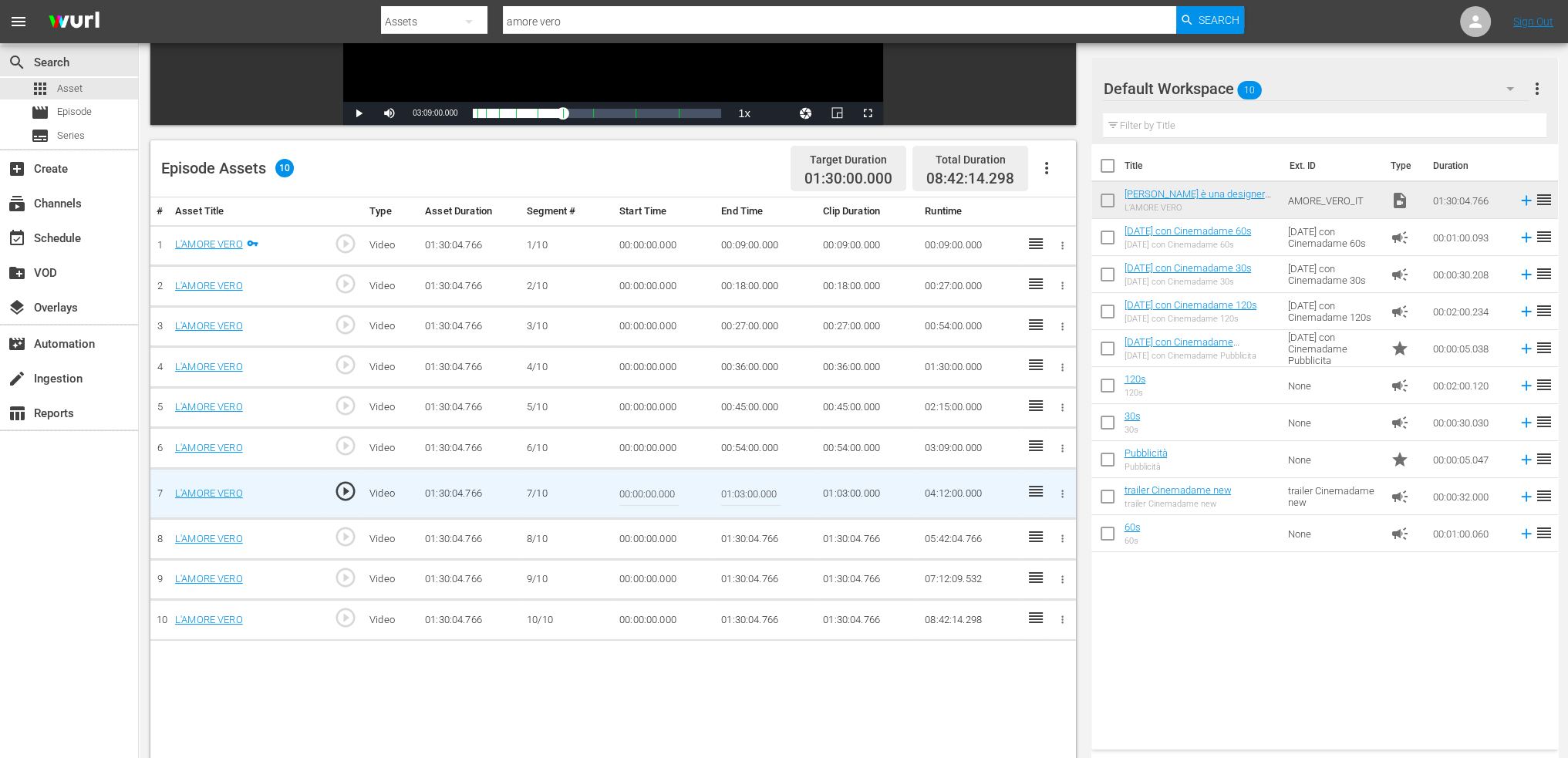
click at [755, 534] on td "01:30:04.766" at bounding box center [765, 539] width 102 height 41
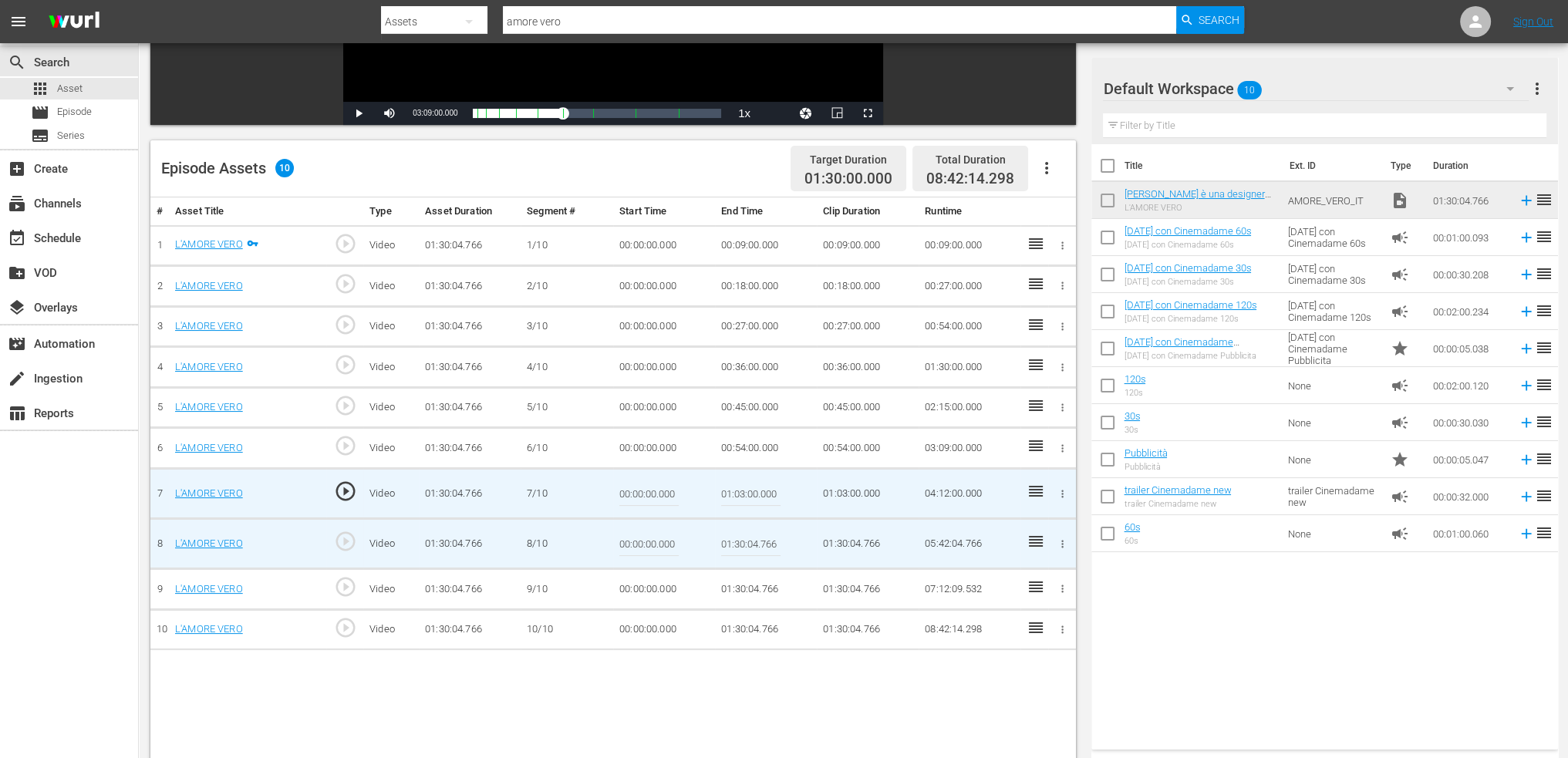
click at [755, 534] on input "01:30:04.766" at bounding box center [751, 544] width 59 height 37
paste input "12:00"
type input "01:12:00"
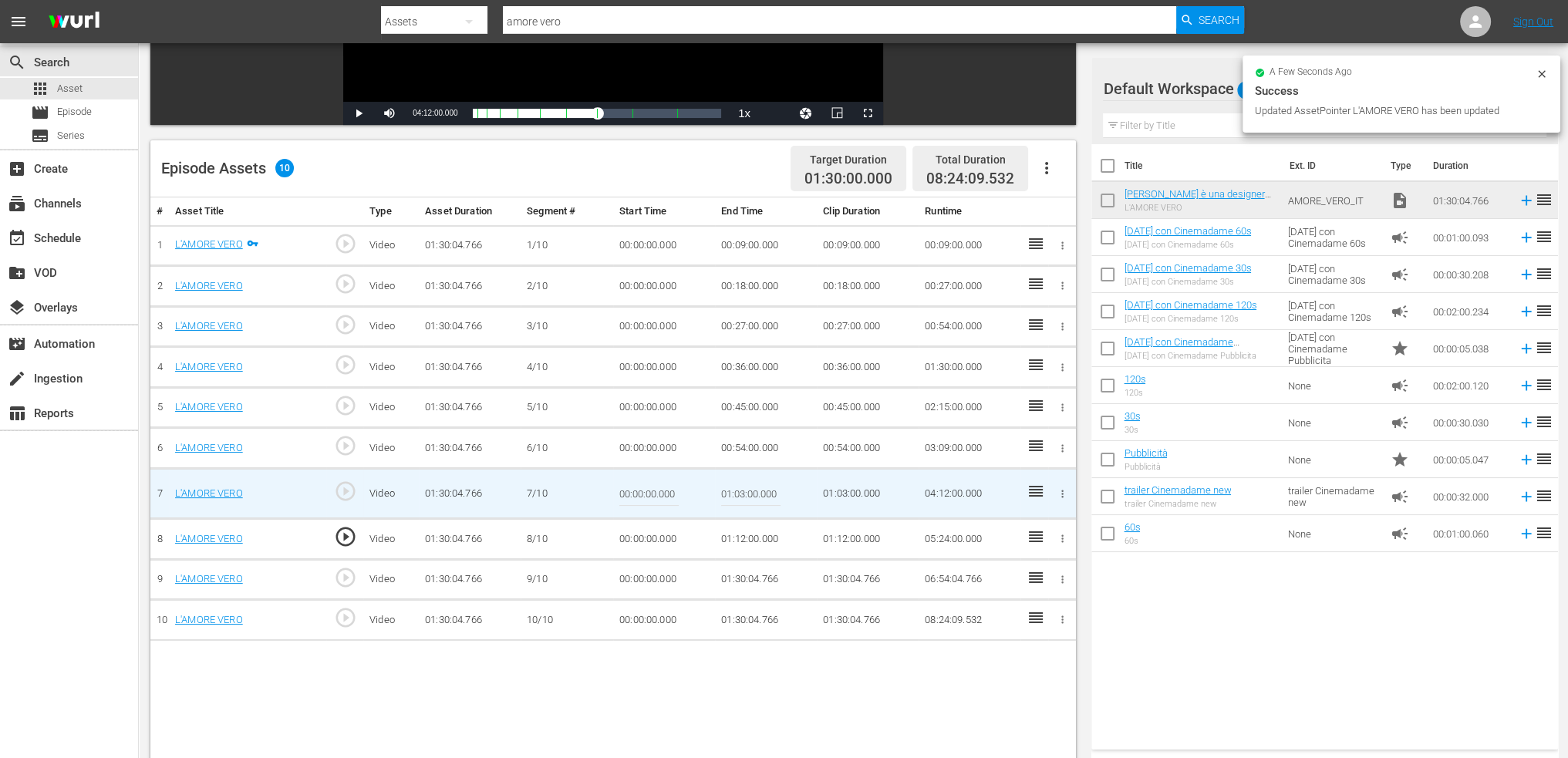
click at [722, 576] on td "01:30:04.766" at bounding box center [765, 580] width 102 height 41
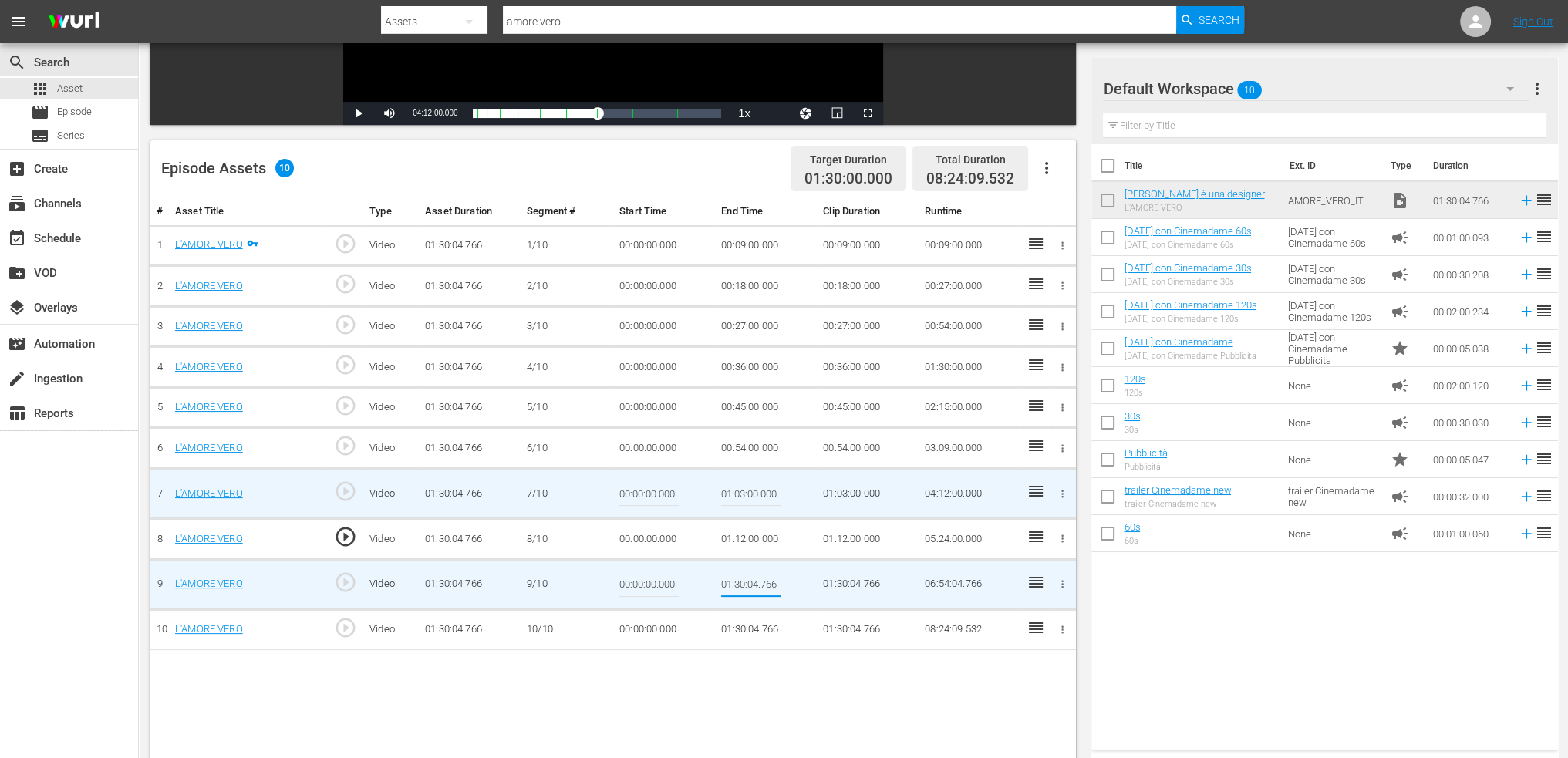
type input "01:21:00"
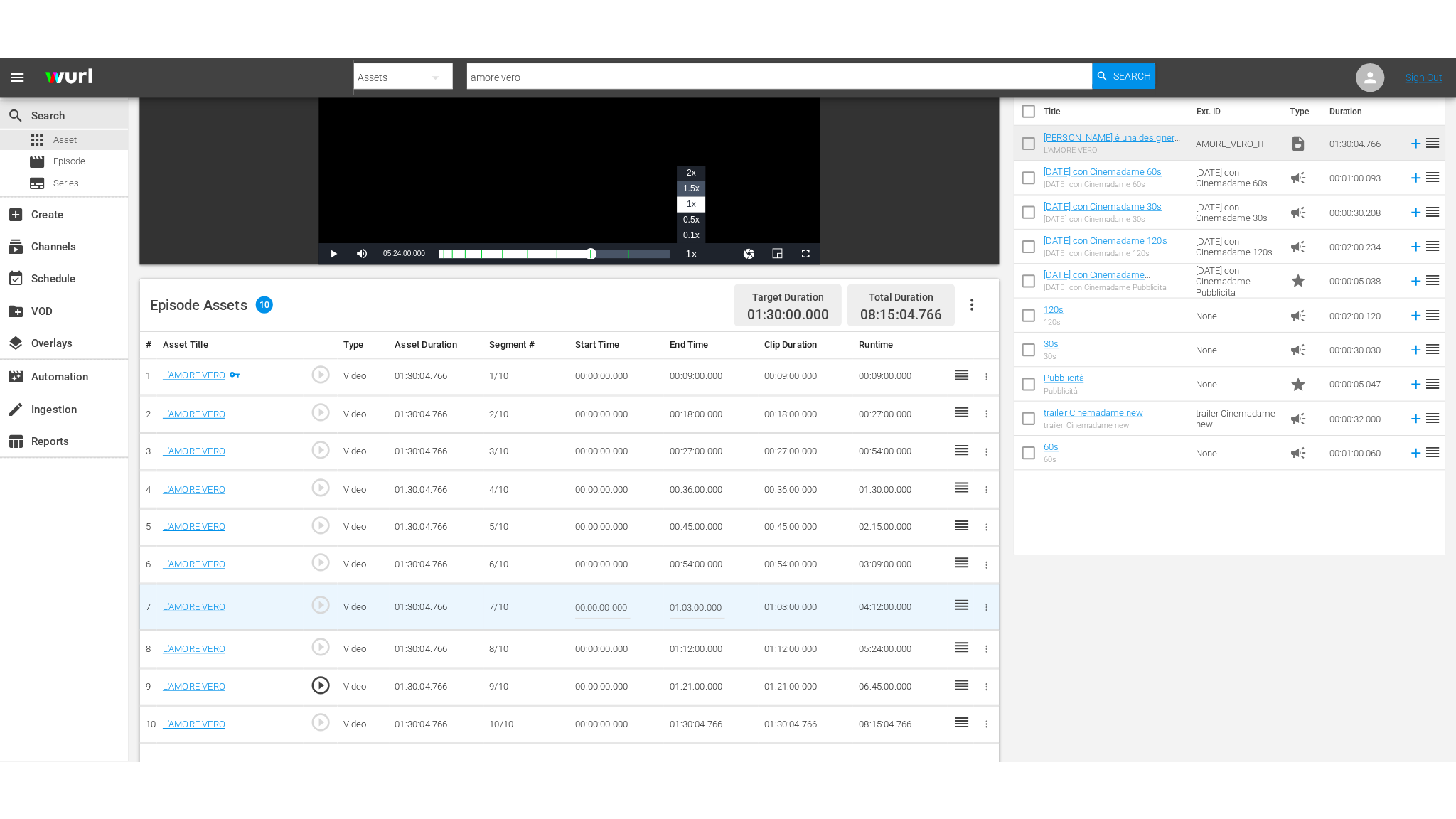
scroll to position [0, 0]
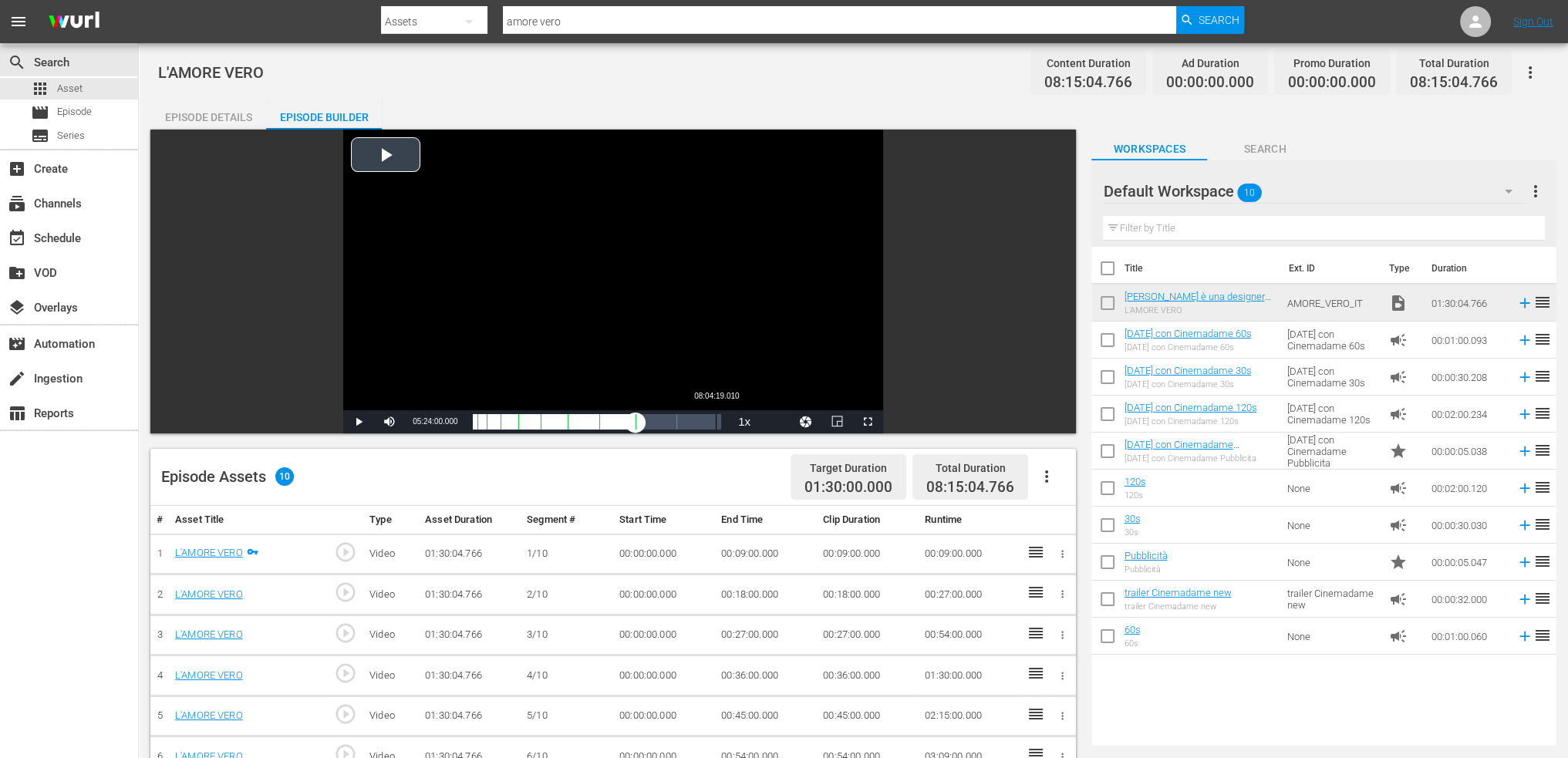
click at [716, 420] on div "Loaded : 0.11% 08:04:19.010 00:00:00.000" at bounding box center [597, 422] width 248 height 15
click at [868, 422] on span "Video Player" at bounding box center [868, 422] width 0 height 0
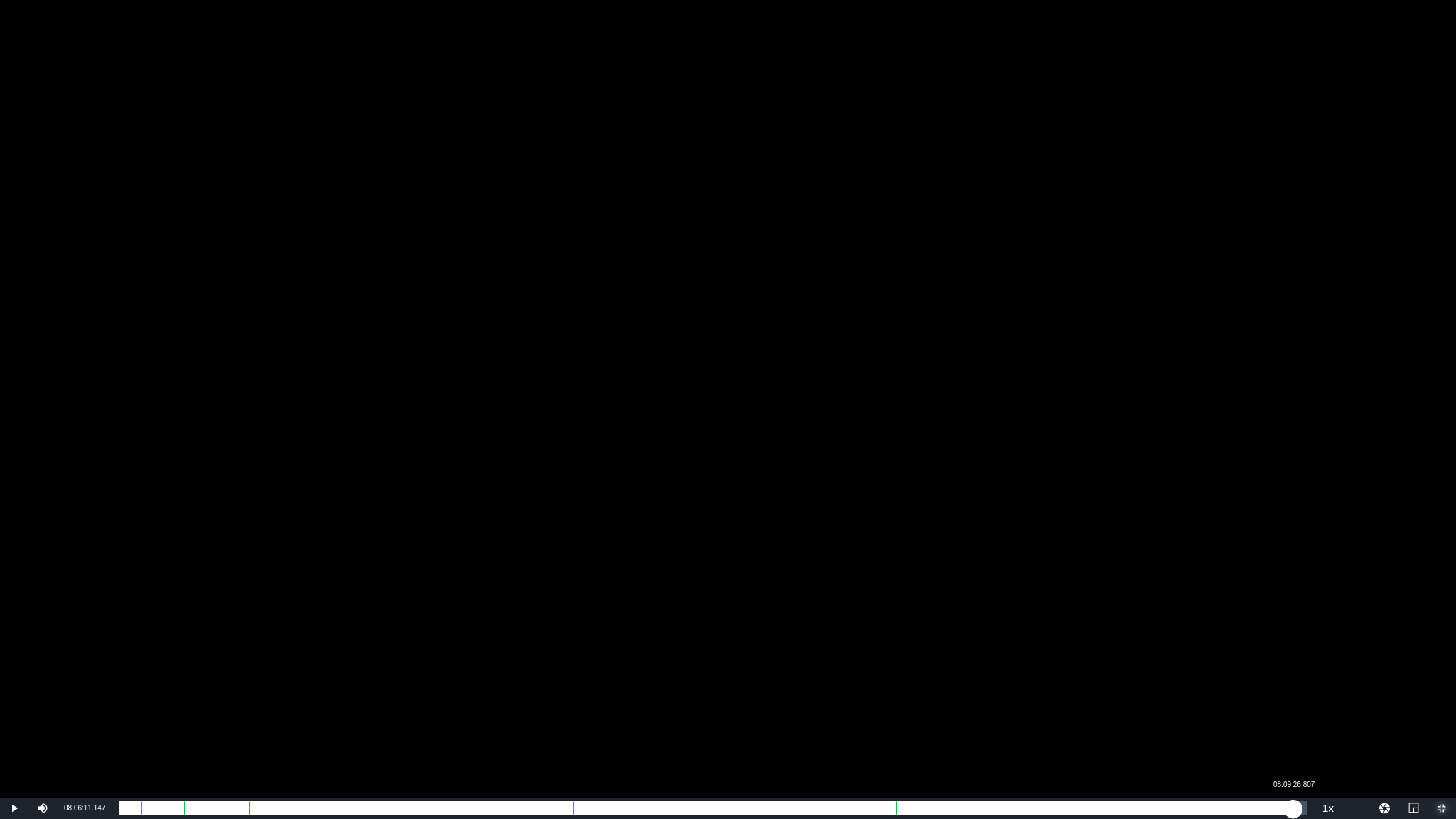
click at [1293, 698] on div "01:19:28.824" at bounding box center [706, 808] width 1174 height 14
click at [1298, 698] on div "01:24:27.251" at bounding box center [709, 808] width 1178 height 14
click at [1301, 698] on div "01:26:32.303" at bounding box center [710, 808] width 1181 height 14
click at [1297, 698] on div "01:28:00.255" at bounding box center [709, 808] width 1178 height 14
click at [1297, 698] on div "01:26:16.194" at bounding box center [709, 808] width 1178 height 14
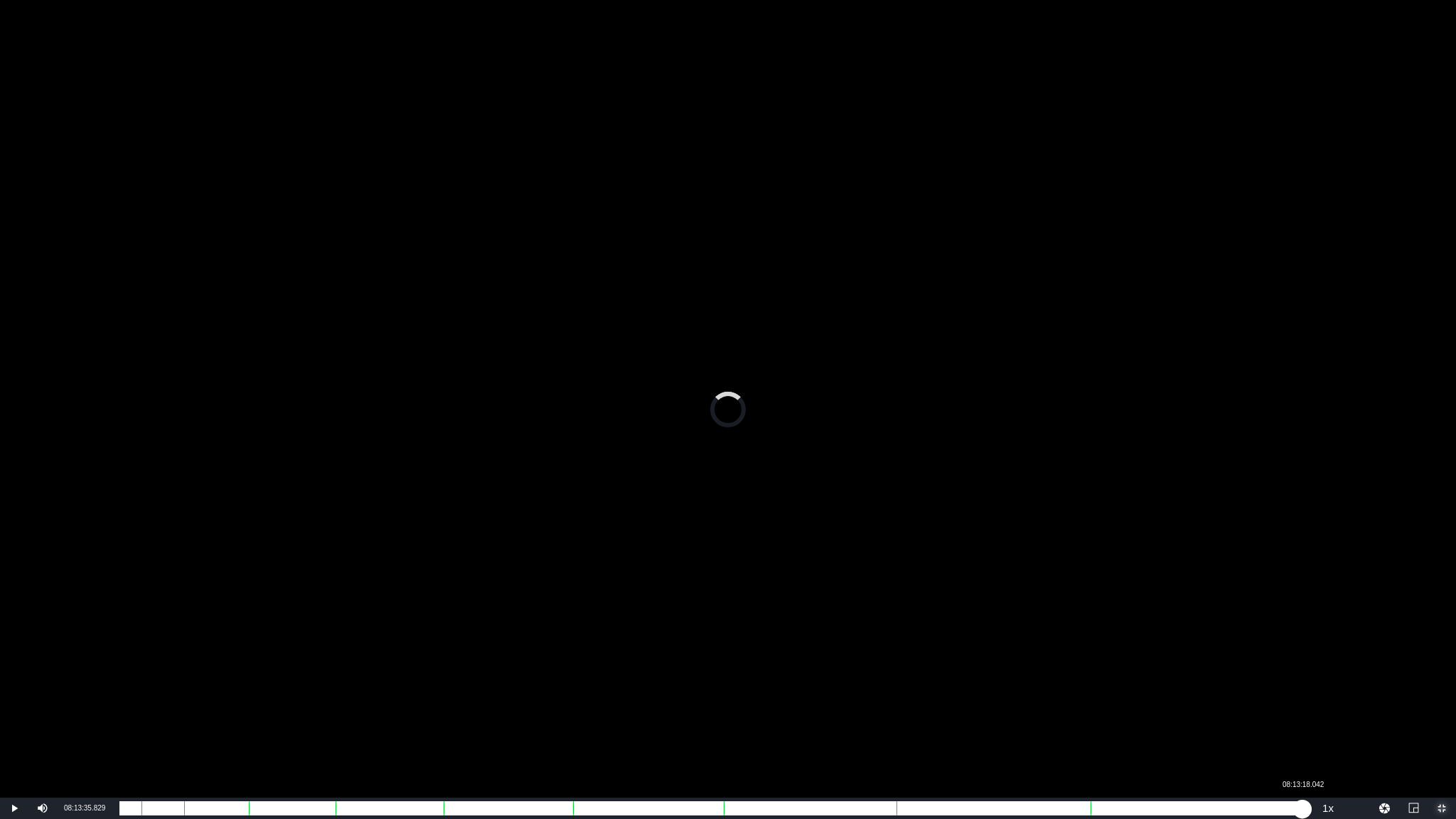
click at [1302, 698] on div "01:26:34.850" at bounding box center [711, 808] width 1183 height 14
click at [1300, 698] on div "01:28:18.729" at bounding box center [709, 808] width 1180 height 14
click at [1300, 698] on div "01:27:07.439" at bounding box center [709, 808] width 1180 height 14
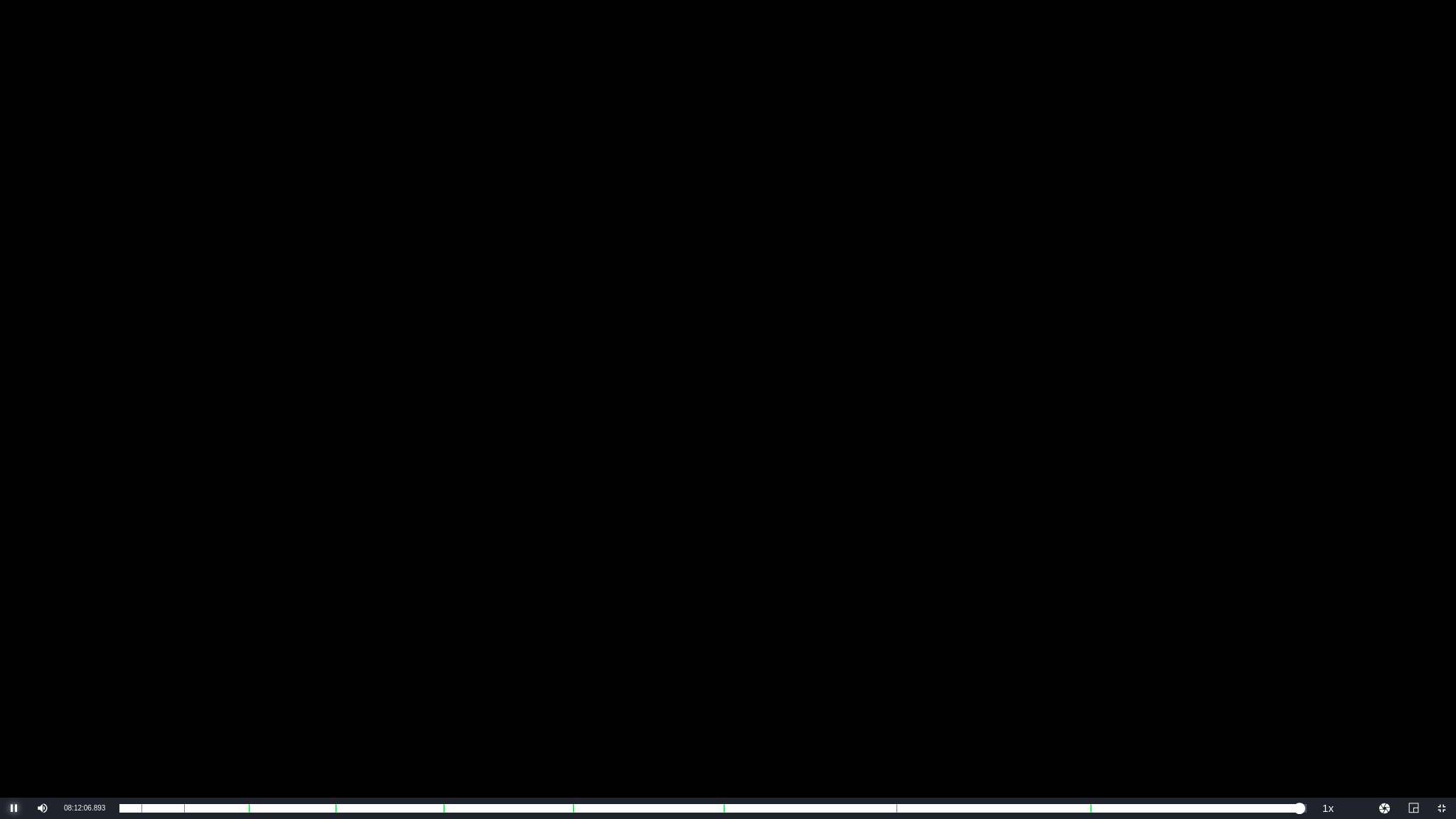
click at [14, 698] on span "Video Player" at bounding box center [14, 808] width 0 height 0
click at [1442, 698] on span "Video Player" at bounding box center [1442, 808] width 0 height 0
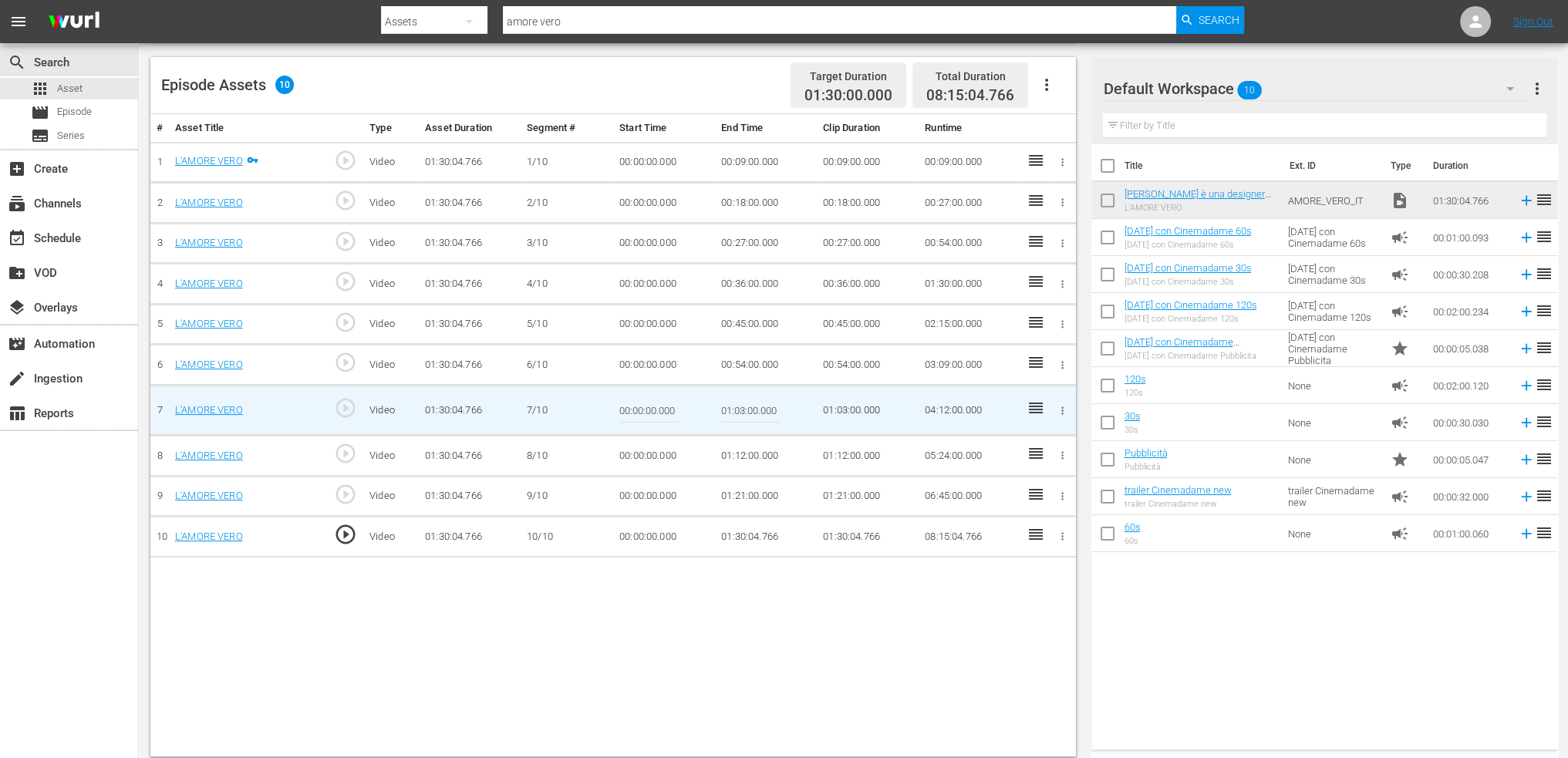
scroll to position [401, 0]
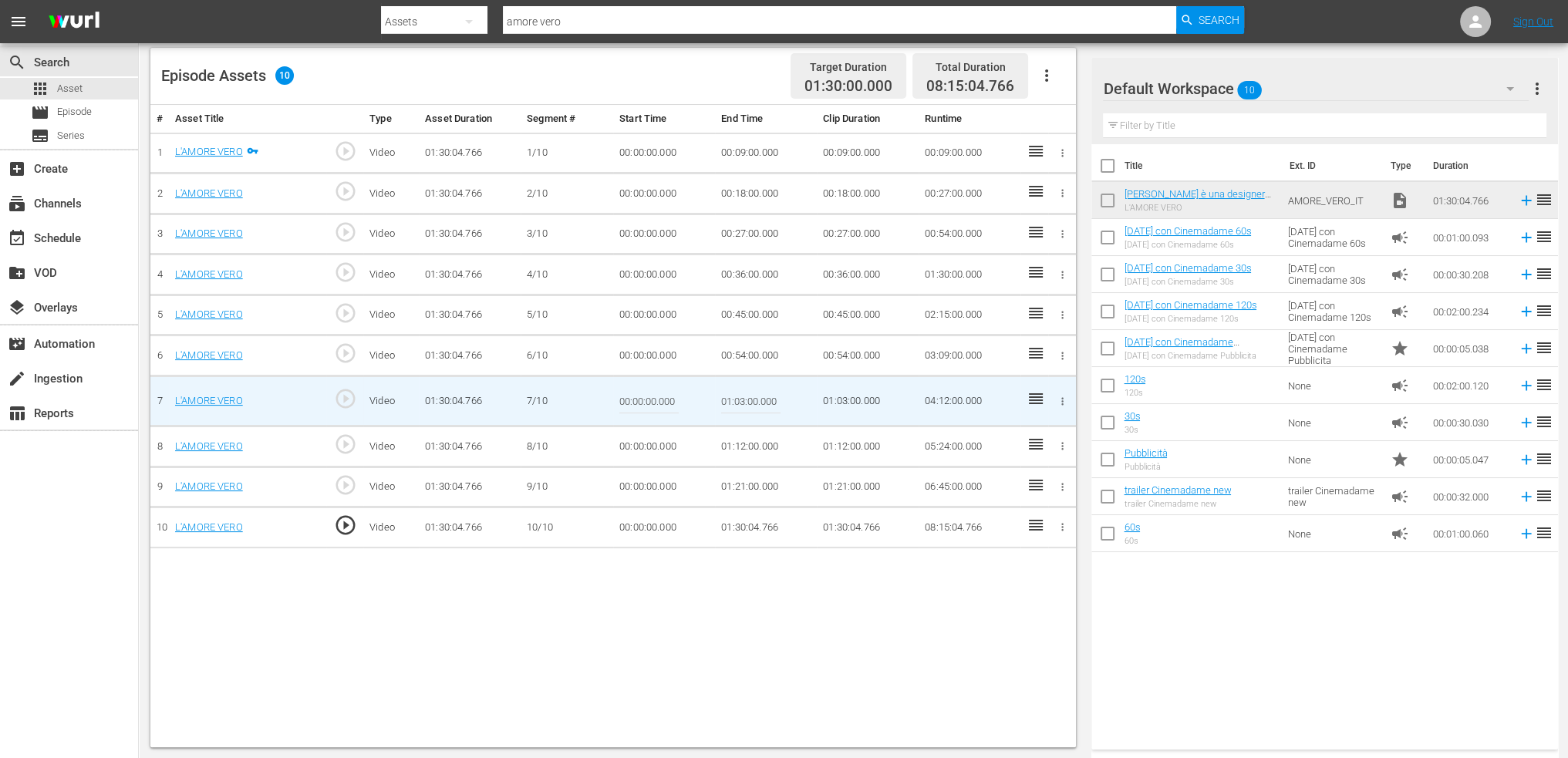
click at [747, 517] on td "01:30:04.766" at bounding box center [765, 528] width 102 height 41
click at [737, 522] on td "01:30:04.766" at bounding box center [765, 528] width 102 height 41
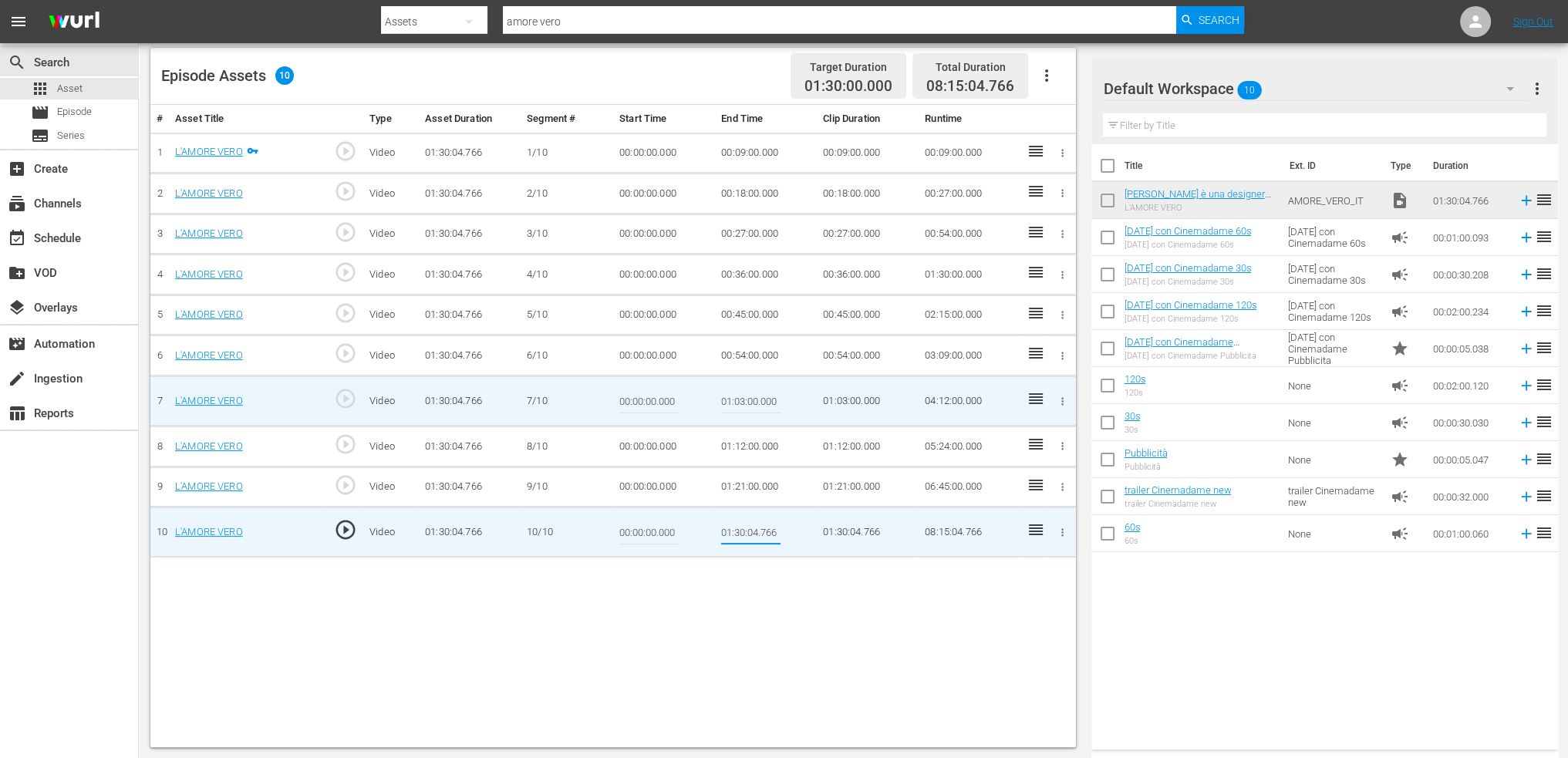
click at [743, 521] on input "01:30:04.766" at bounding box center [751, 533] width 59 height 37
click at [735, 524] on input "01:30:04.766" at bounding box center [751, 533] width 59 height 37
click at [739, 525] on input "01:30:04.766" at bounding box center [751, 533] width 59 height 37
type input "01:27:04.766"
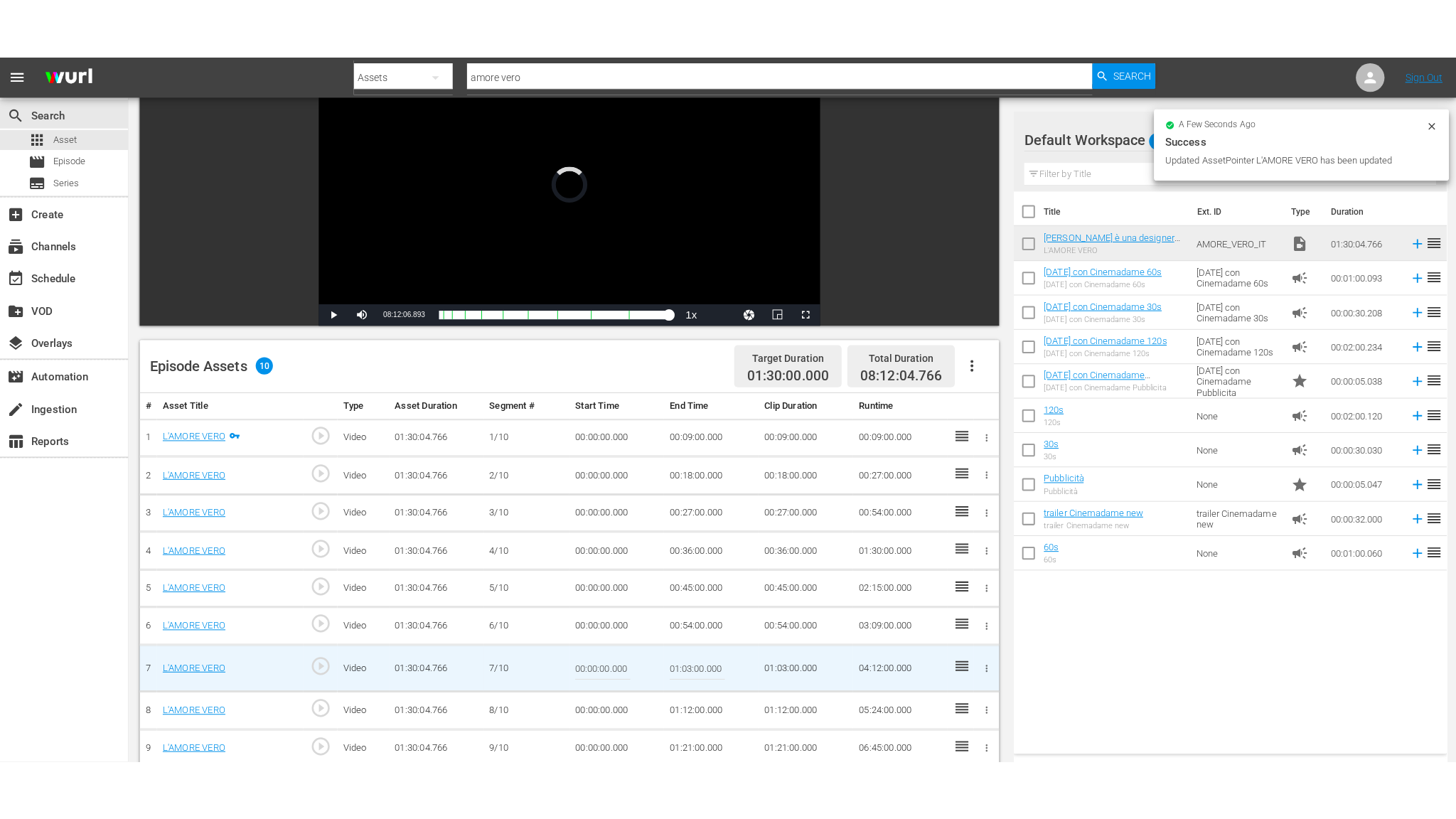
scroll to position [0, 0]
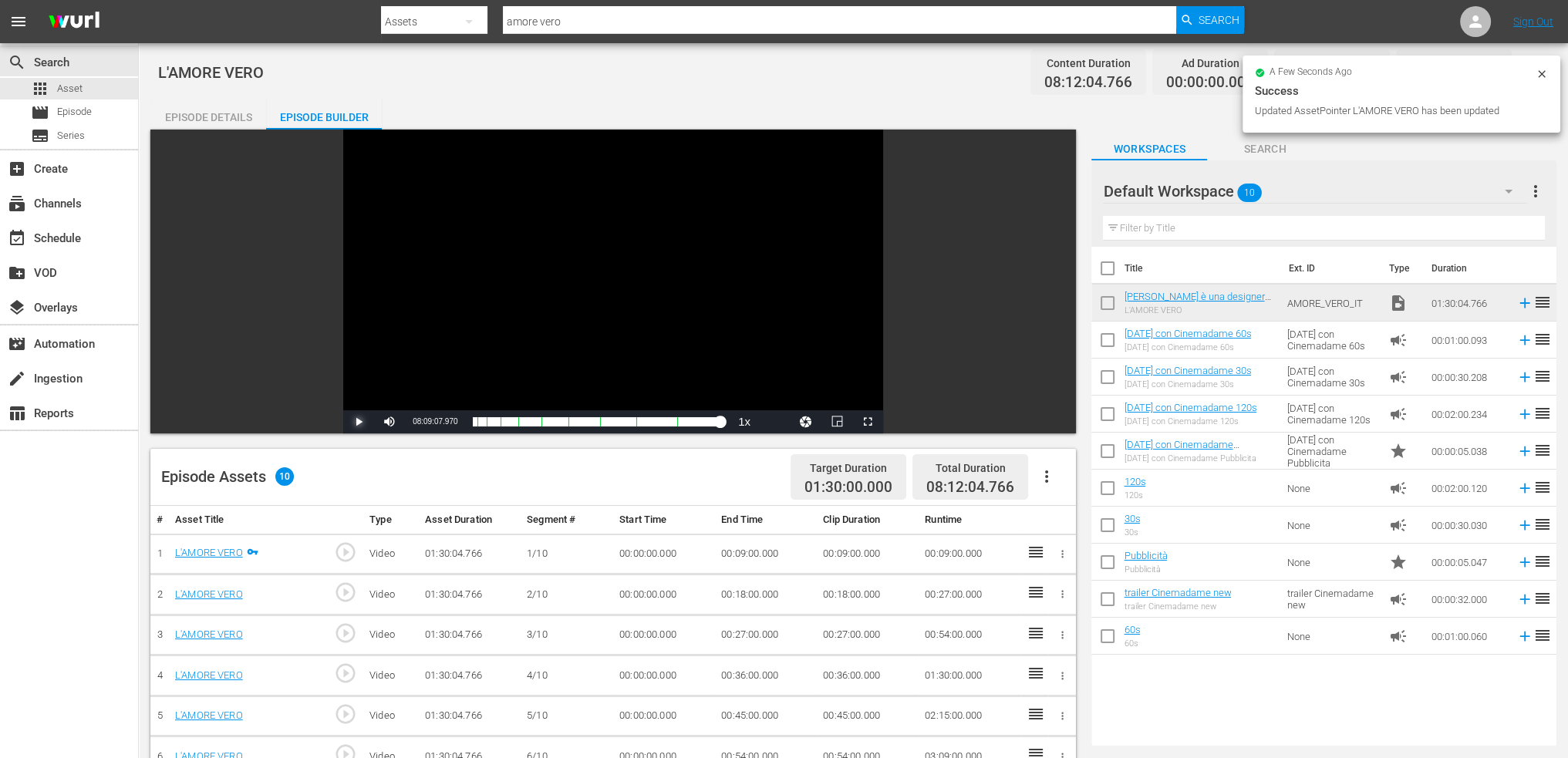
click at [359, 422] on span "Video Player" at bounding box center [359, 422] width 0 height 0
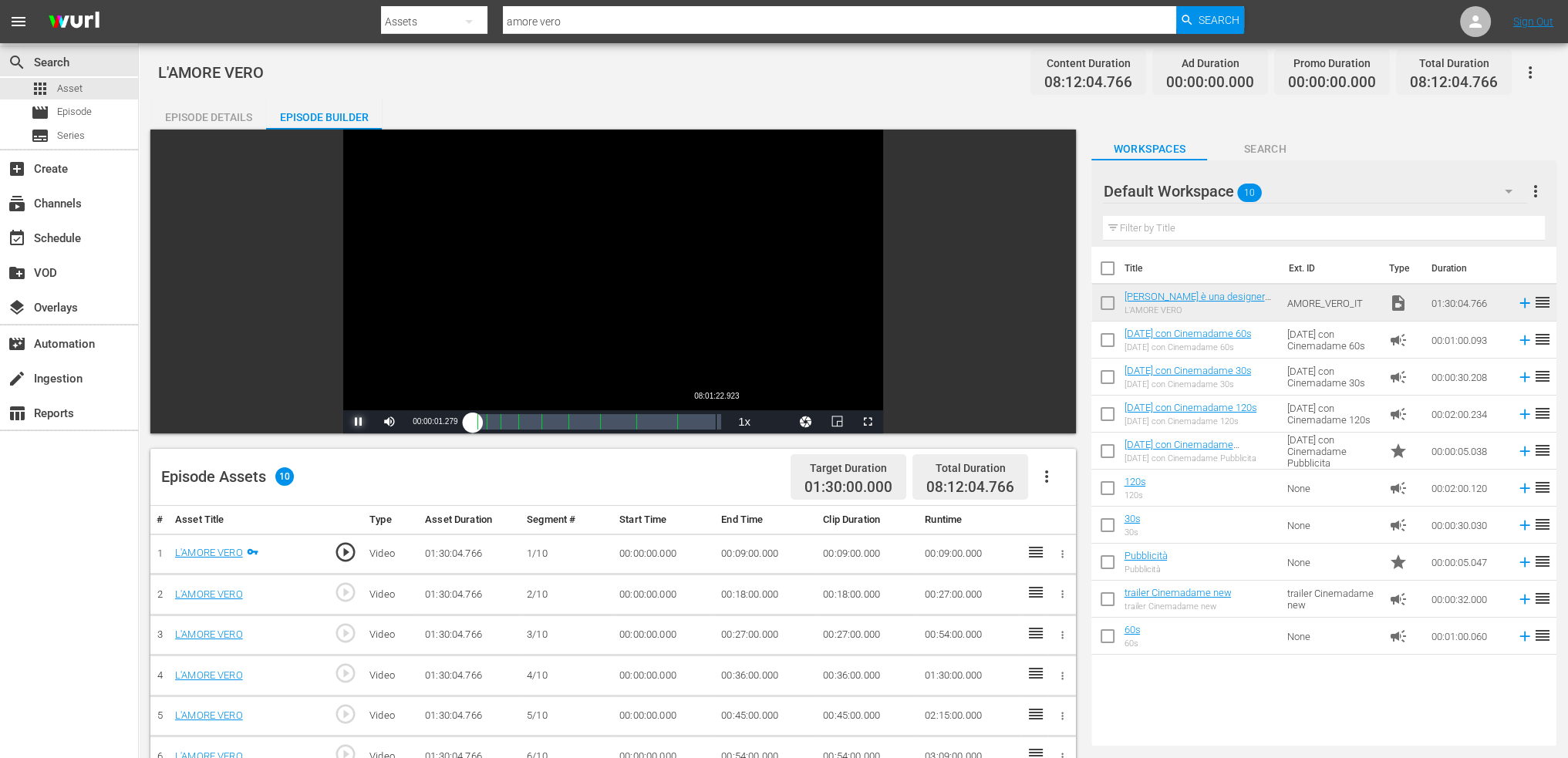
click at [716, 420] on div "Loaded : 0.44% 08:01:22.923 00:00:01.286" at bounding box center [597, 422] width 248 height 15
click at [868, 422] on span "Video Player" at bounding box center [868, 422] width 0 height 0
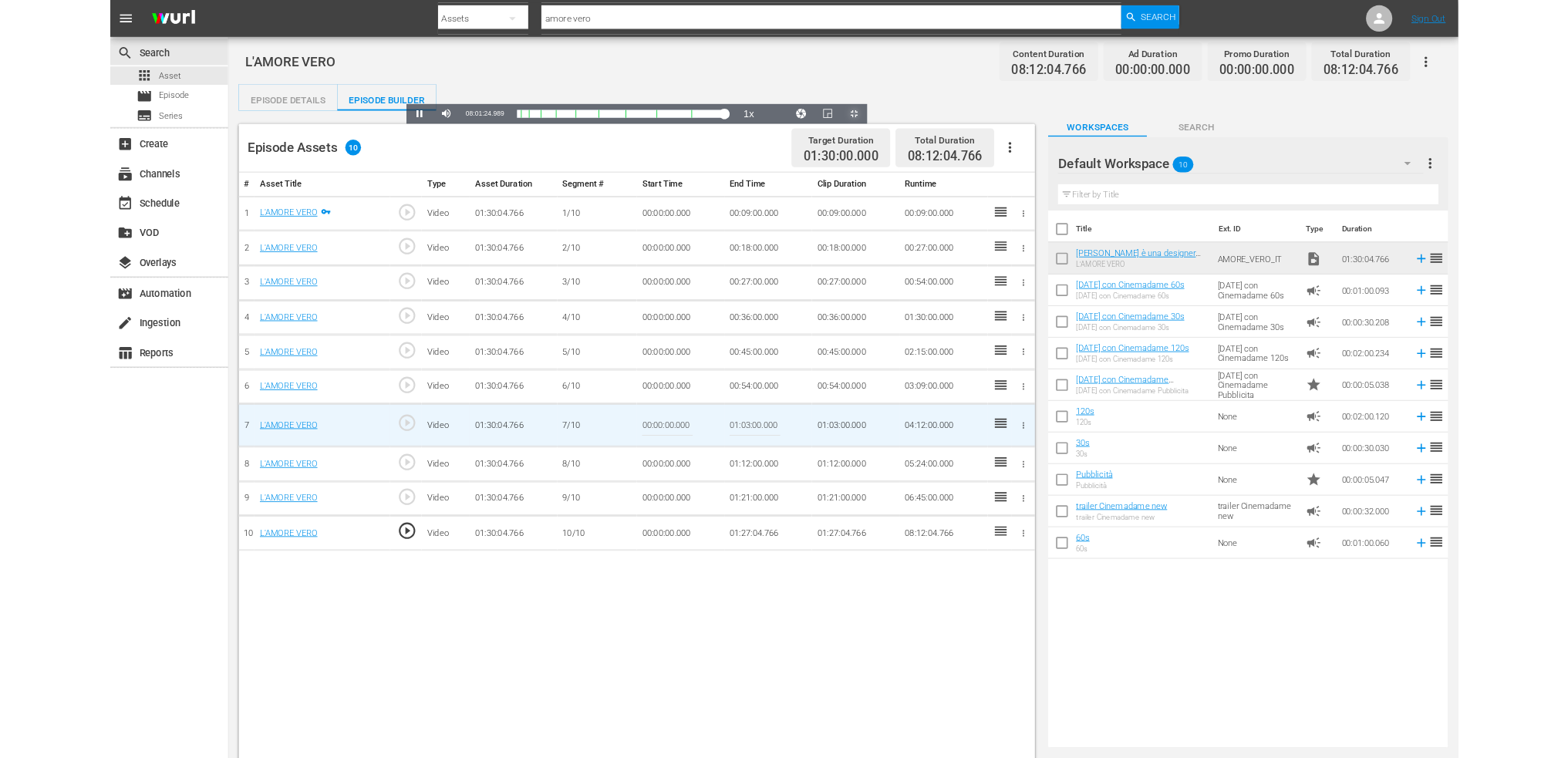
scroll to position [143, 0]
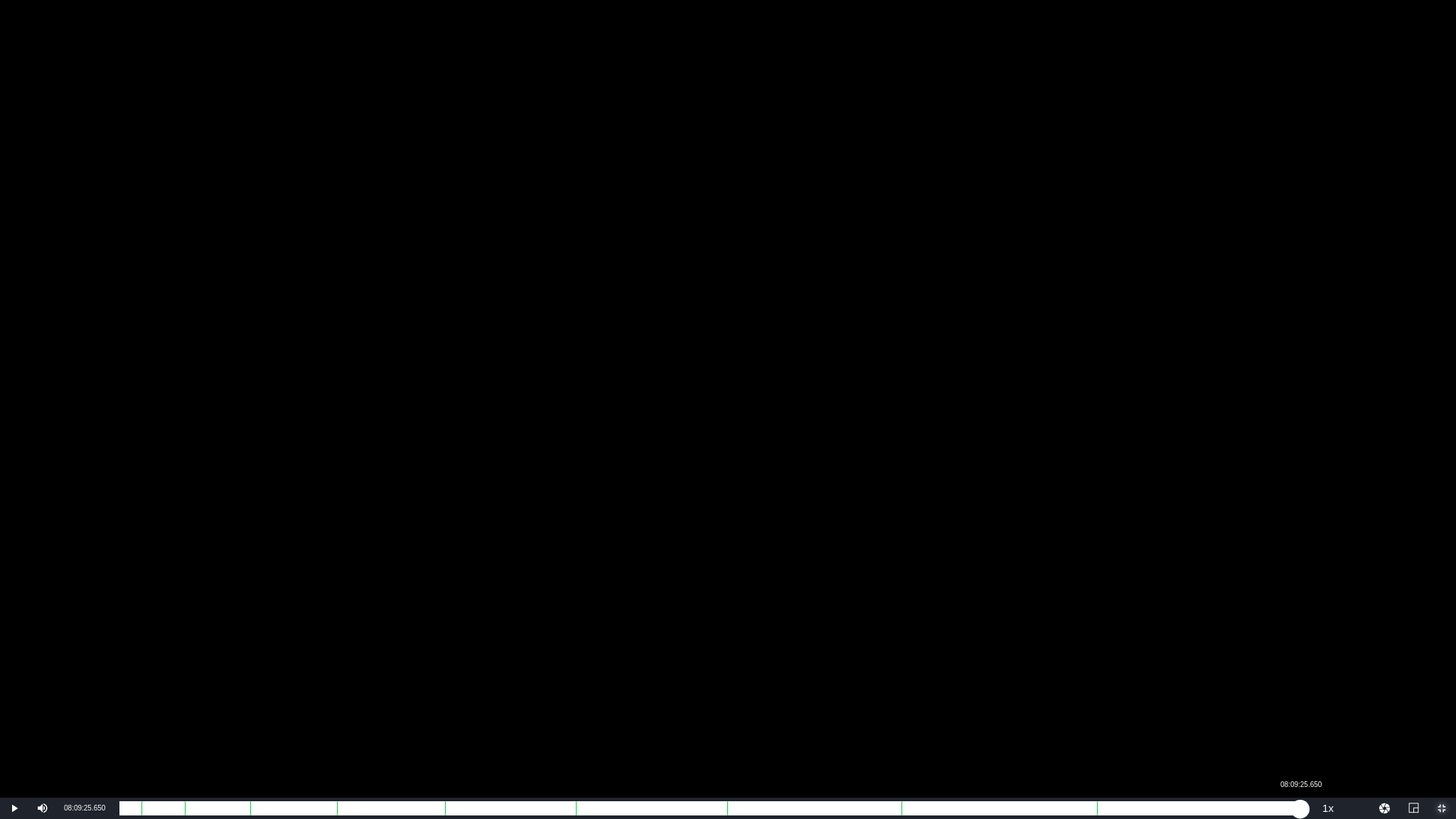
click at [1300, 698] on div "Loaded : 85.23% 08:09:25.650 01:16:26.760" at bounding box center [713, 808] width 1187 height 14
drag, startPoint x: 1304, startPoint y: 806, endPoint x: 1313, endPoint y: 806, distance: 9.0
click at [1307, 698] on div "01:27:04.769" at bounding box center [713, 808] width 1187 height 14
click at [1307, 698] on div "01:26:11.727" at bounding box center [713, 808] width 1187 height 14
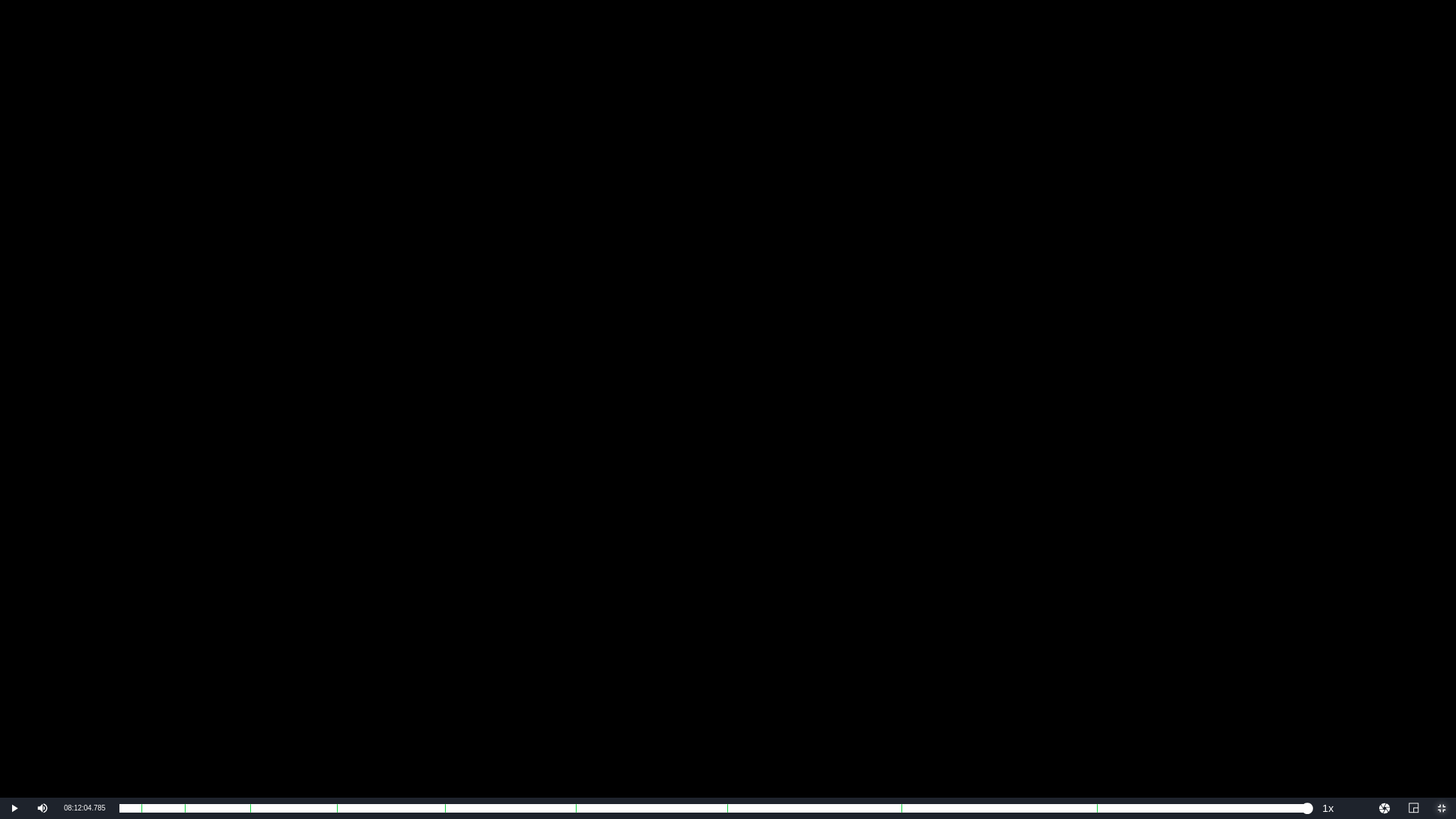
click at [1442, 698] on span "Video Player" at bounding box center [1442, 808] width 0 height 0
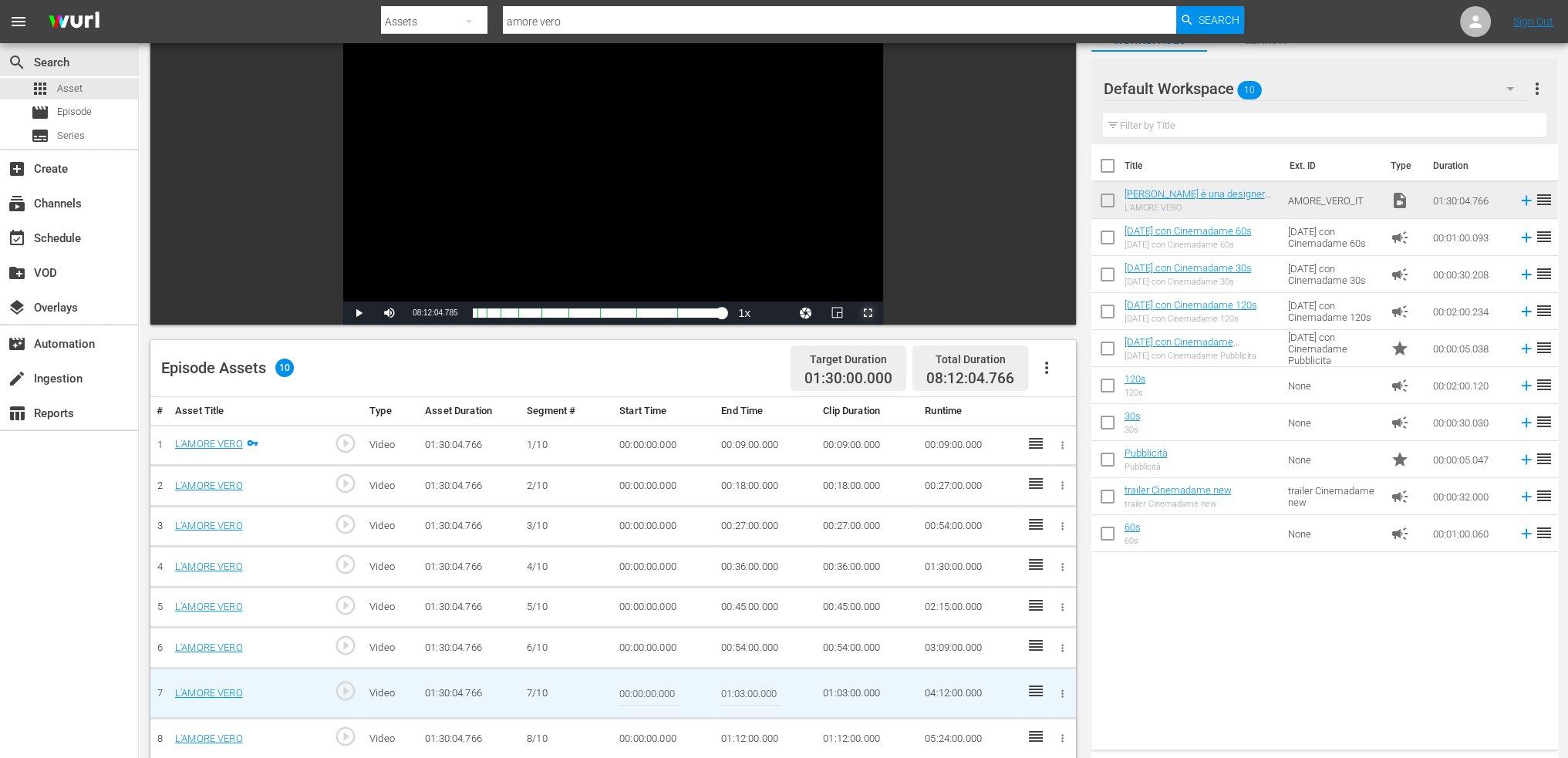
scroll to position [401, 0]
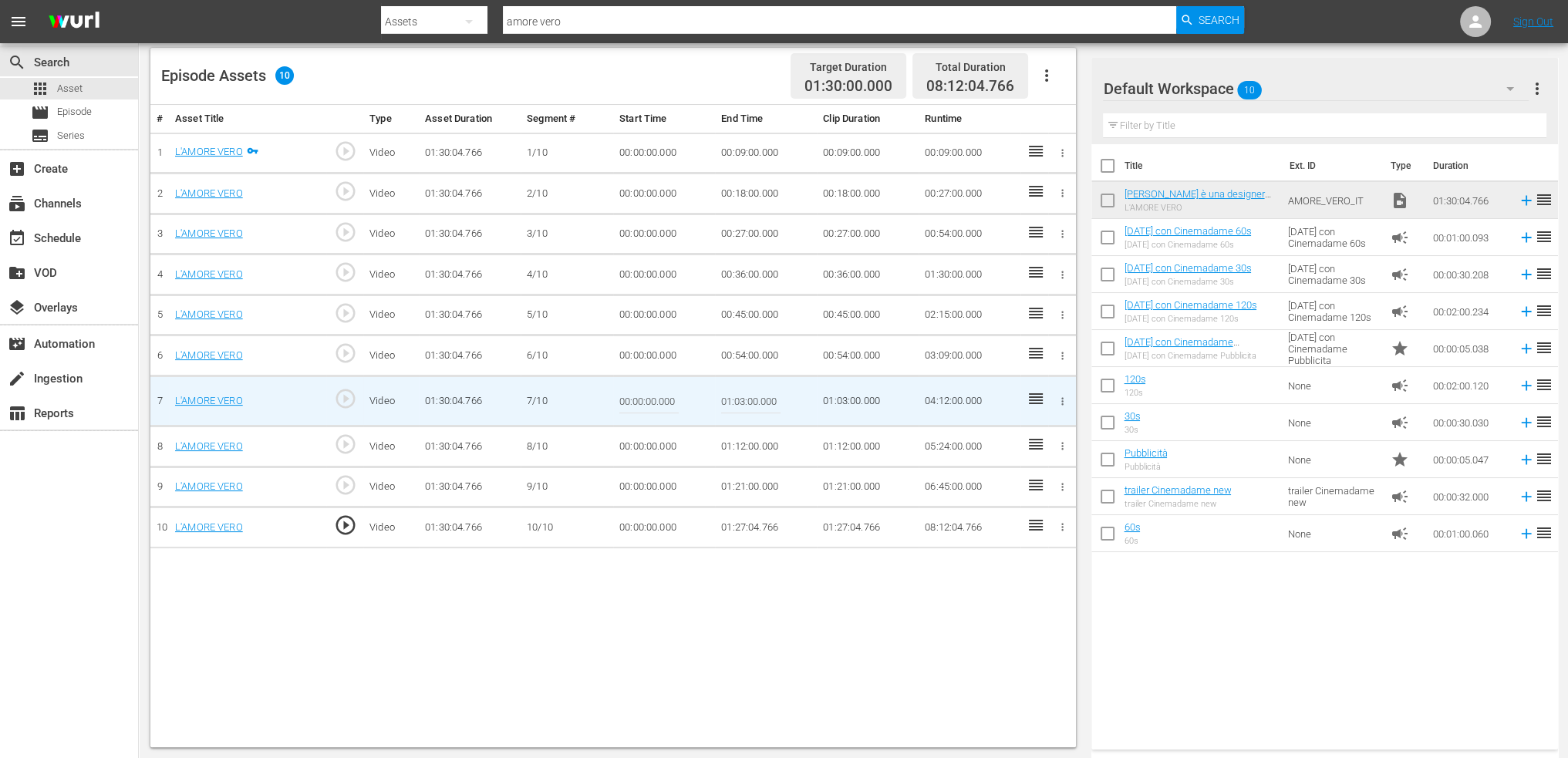
click at [750, 517] on td "01:27:04.766" at bounding box center [765, 528] width 102 height 41
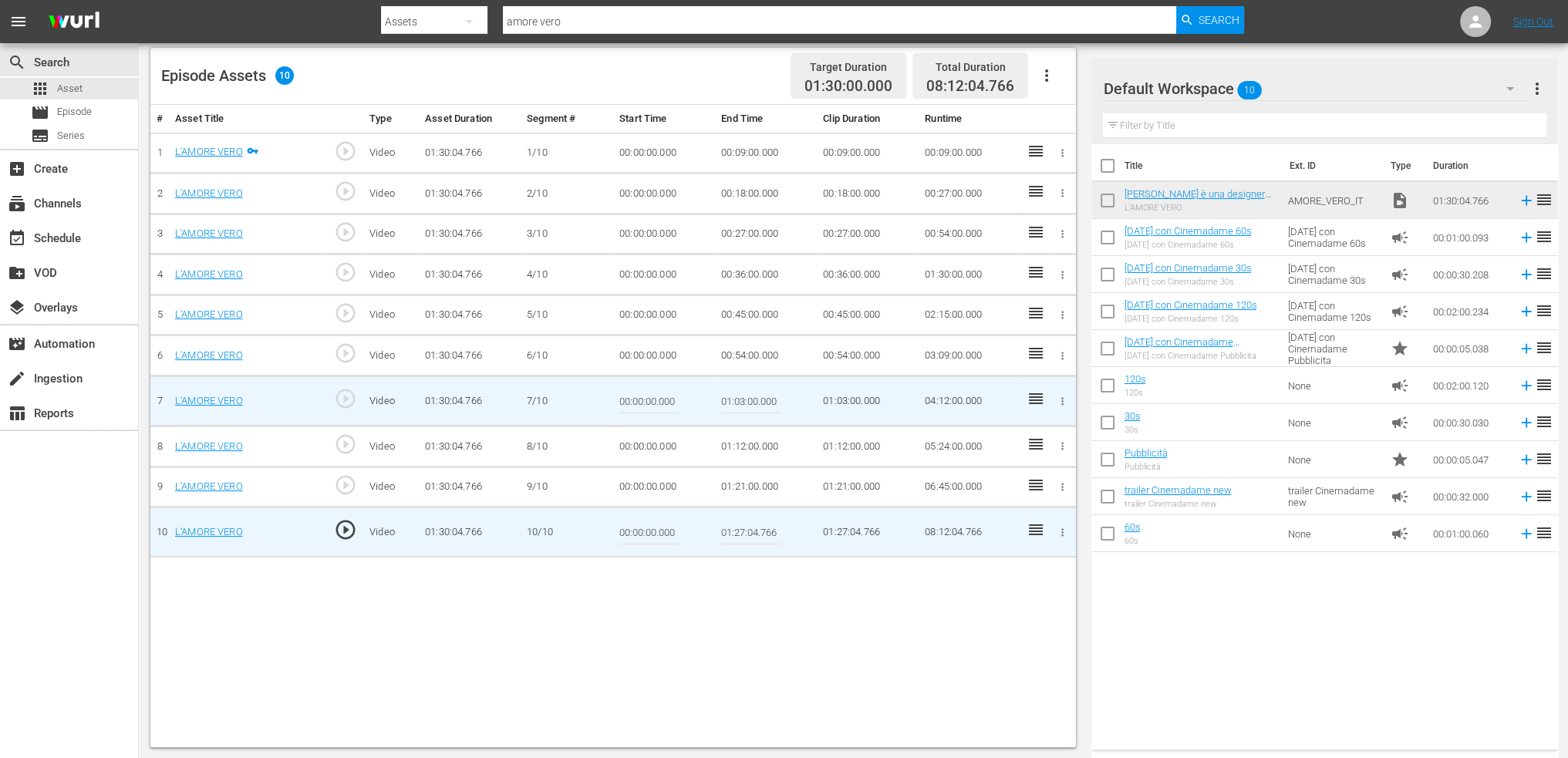
click at [752, 519] on input "01:27:04.766" at bounding box center [751, 533] width 59 height 37
type input "01:27:34.766"
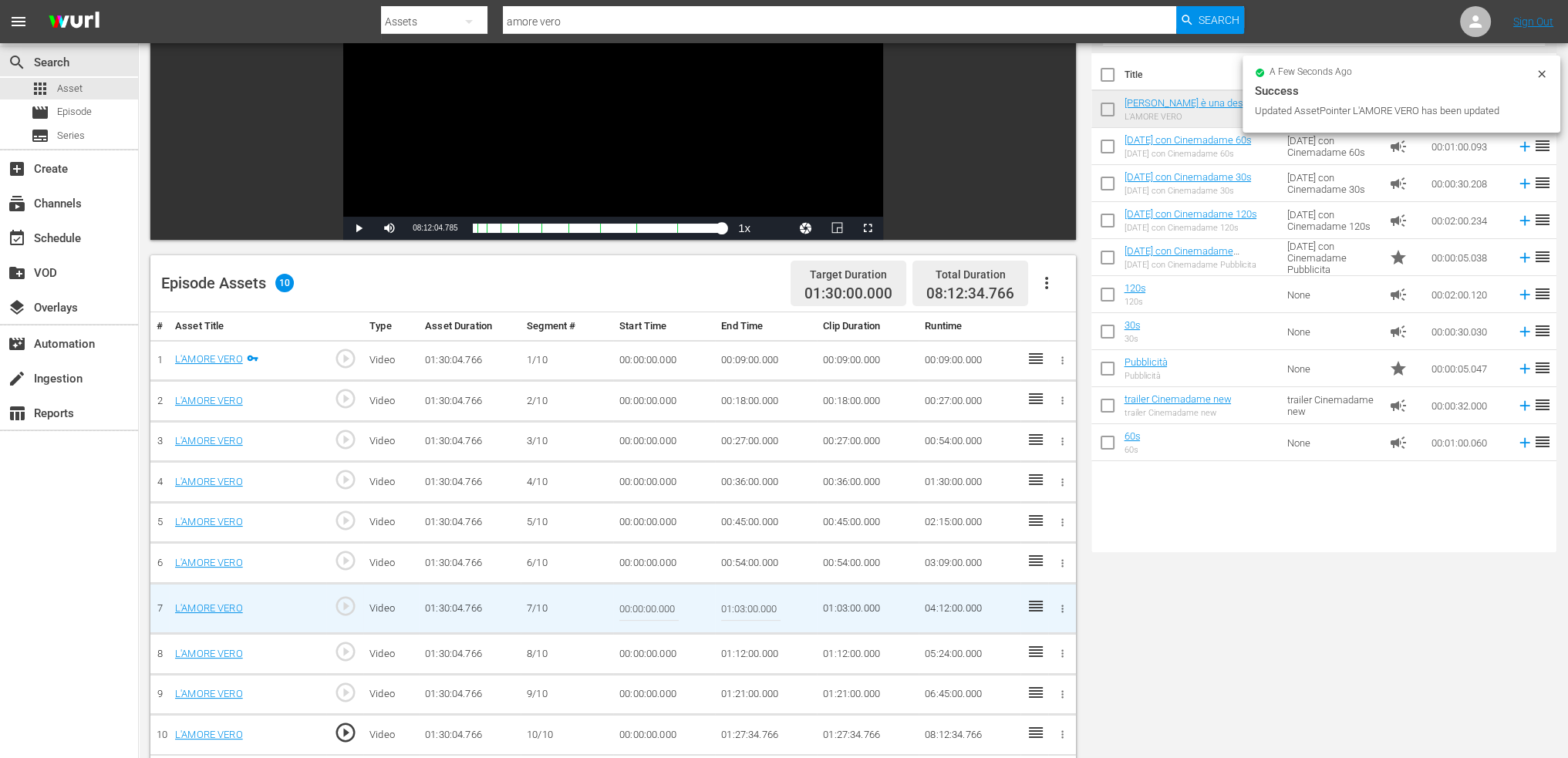
scroll to position [15, 0]
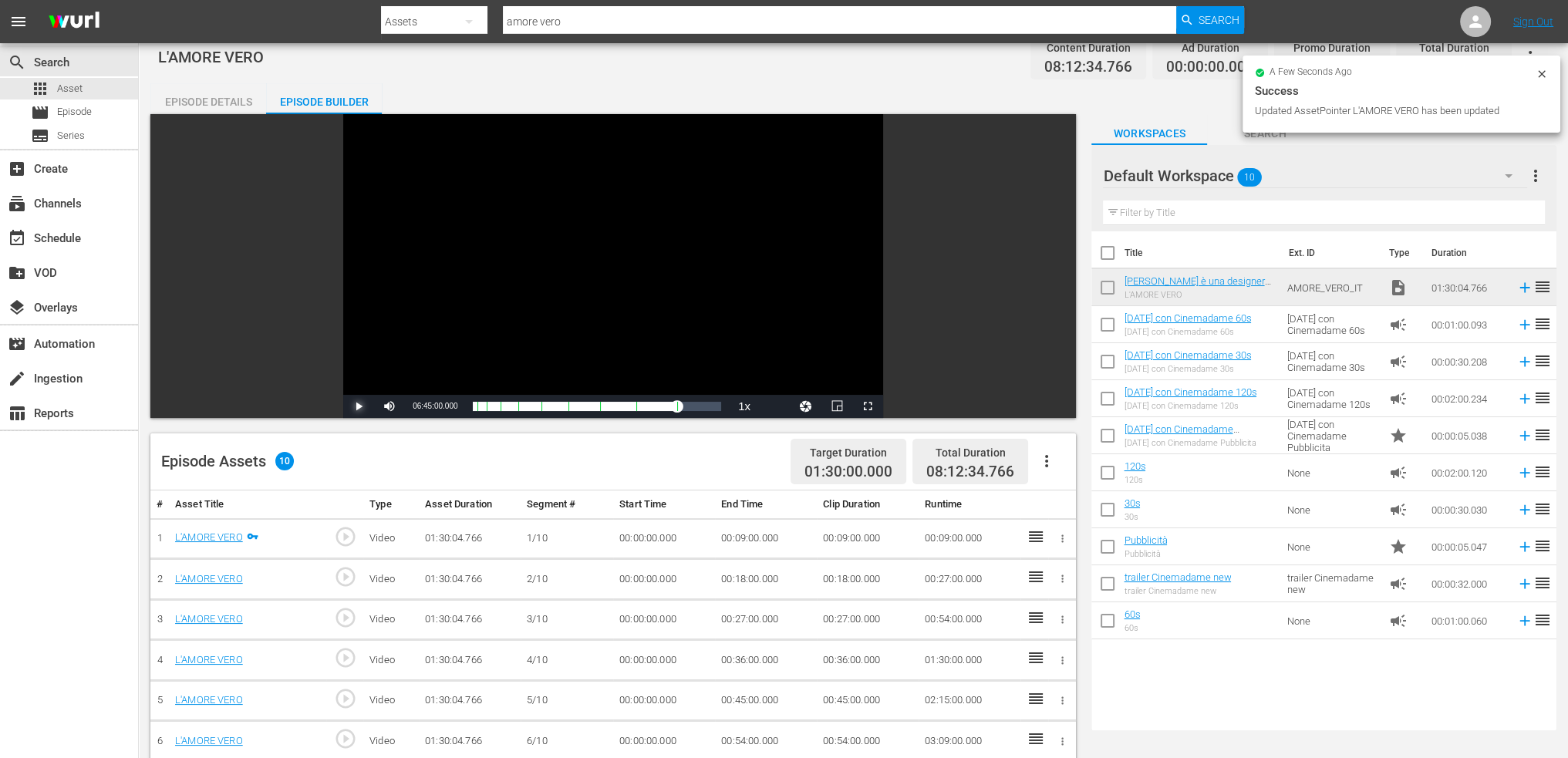
click at [359, 407] on span "Video Player" at bounding box center [359, 407] width 0 height 0
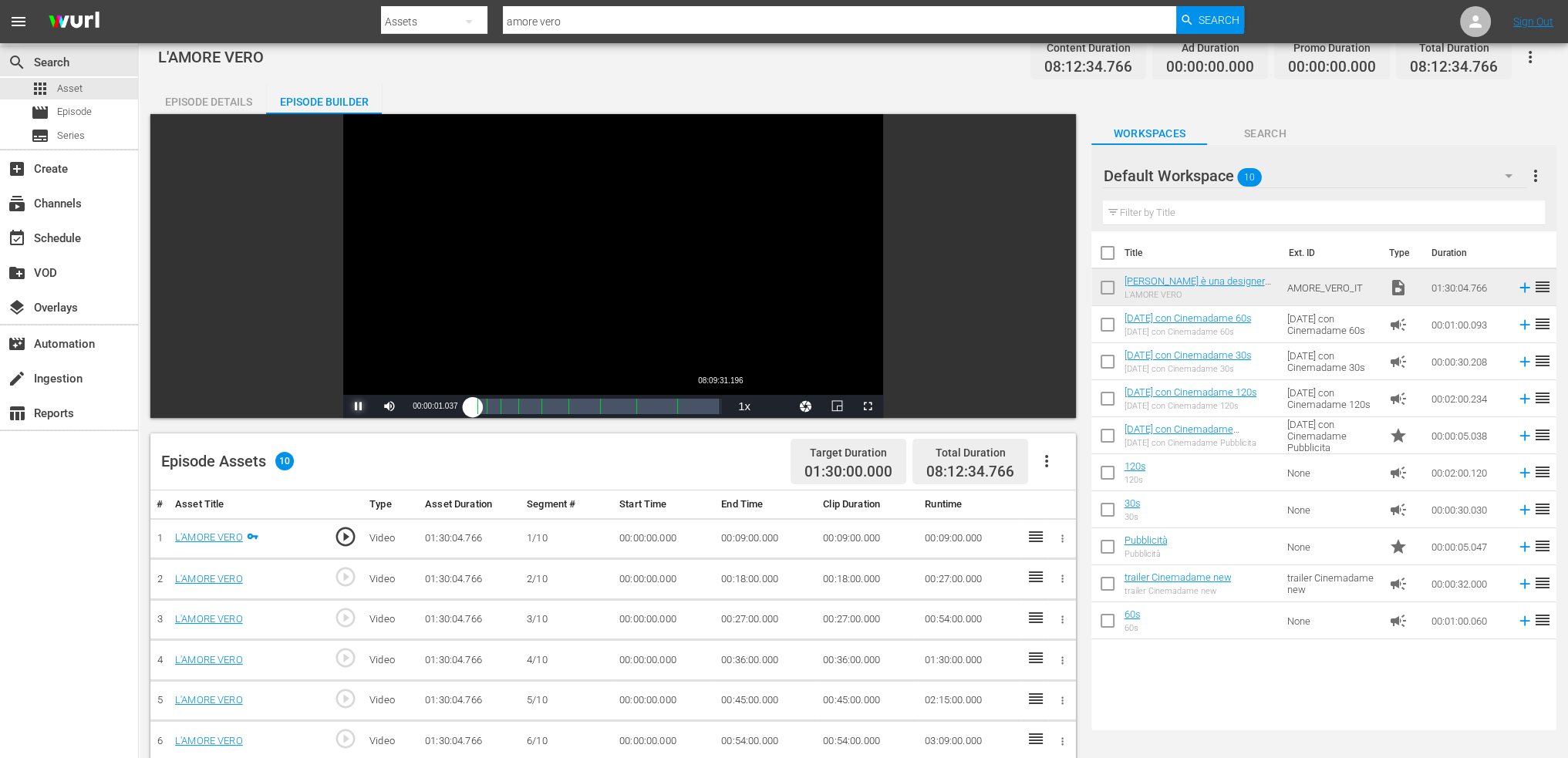
click at [721, 405] on div "Loaded : 0.66% 08:09:31.196 00:00:01.231" at bounding box center [597, 407] width 248 height 15
click at [722, 407] on div "01:26:03.645" at bounding box center [597, 407] width 248 height 15
click at [900, 378] on div "Video Player is loading. Play Video Play Mute Current Time 08:12:34.775 / Durat…" at bounding box center [613, 266] width 926 height 304
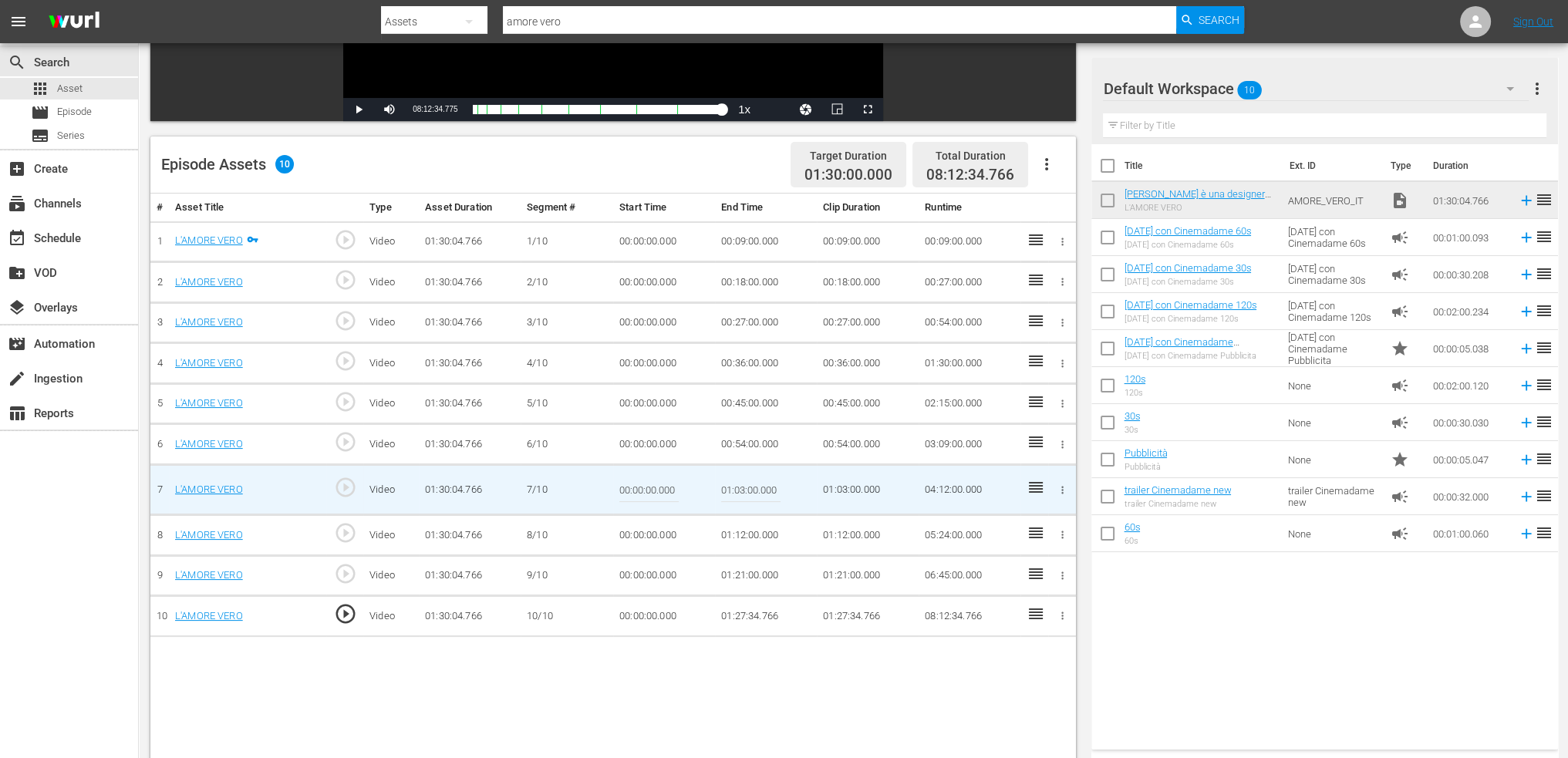
scroll to position [246, 0]
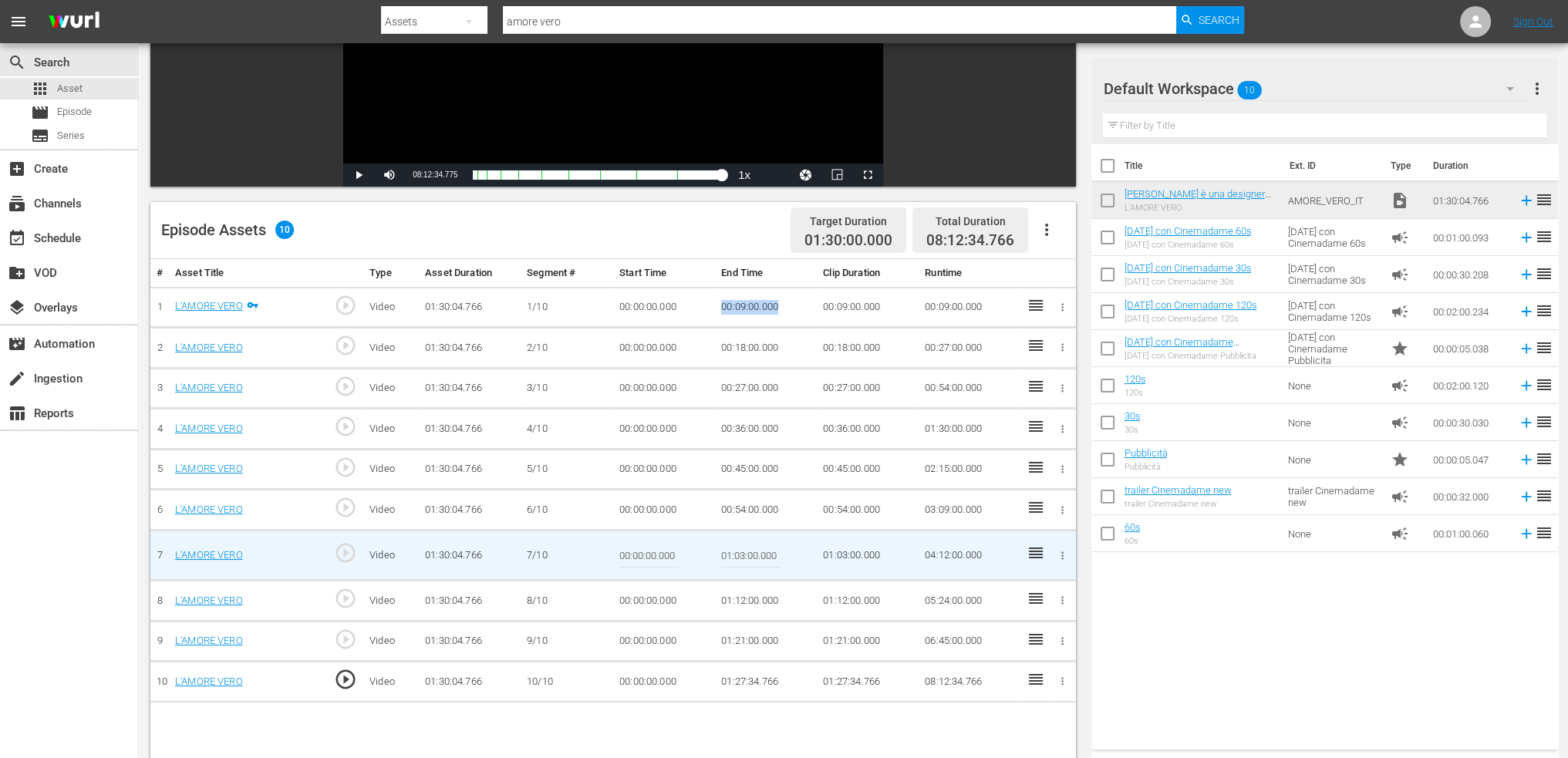
drag, startPoint x: 781, startPoint y: 301, endPoint x: 722, endPoint y: 317, distance: 61.1
click at [722, 317] on td "00:09:00.000" at bounding box center [765, 307] width 102 height 41
copy td "00:09:00.000"
click at [623, 344] on td "00:00:00.000" at bounding box center [664, 348] width 102 height 41
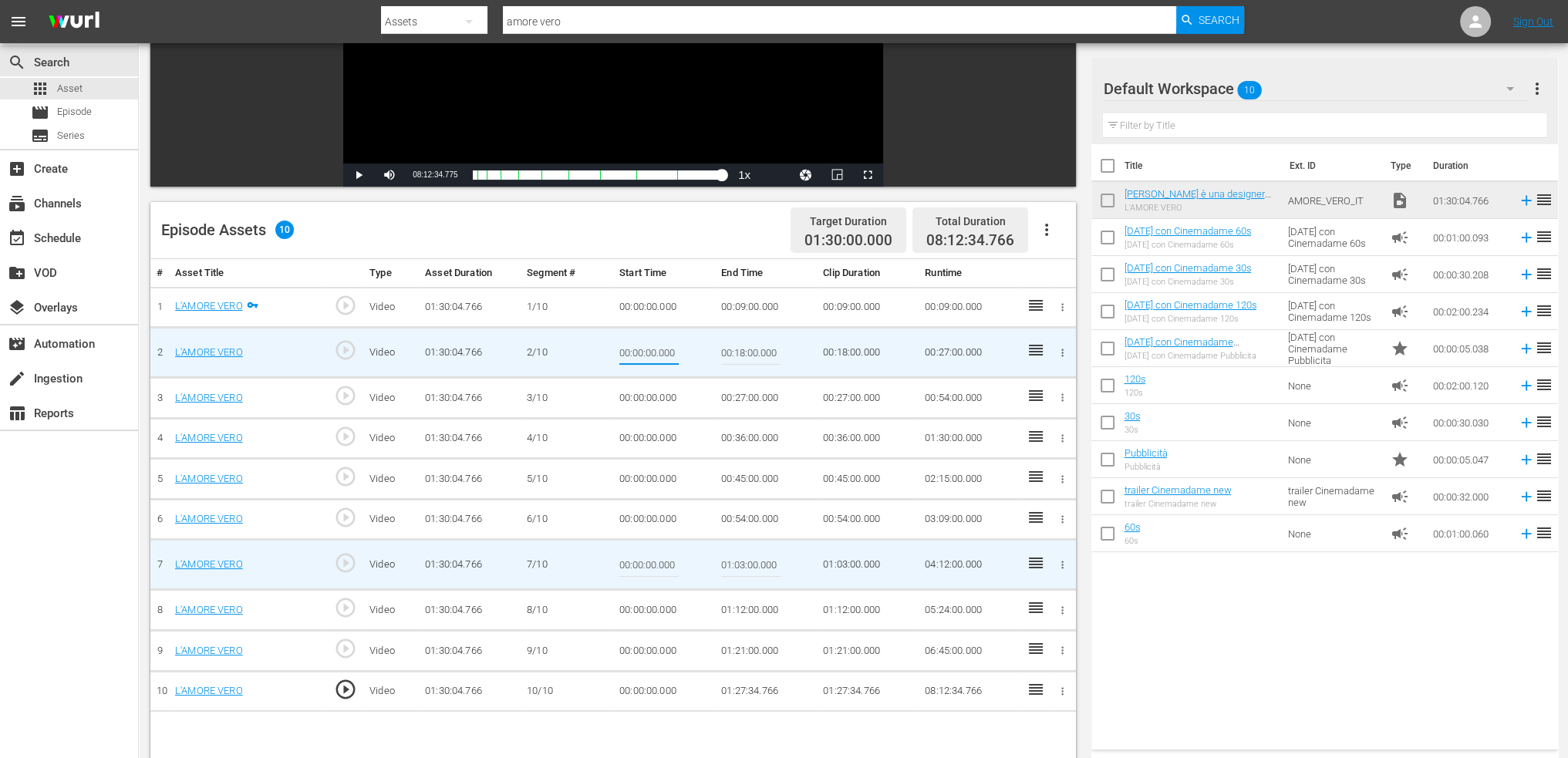
click at [623, 344] on input "00:00:00.000" at bounding box center [649, 353] width 59 height 37
type input "00:09:00.000"
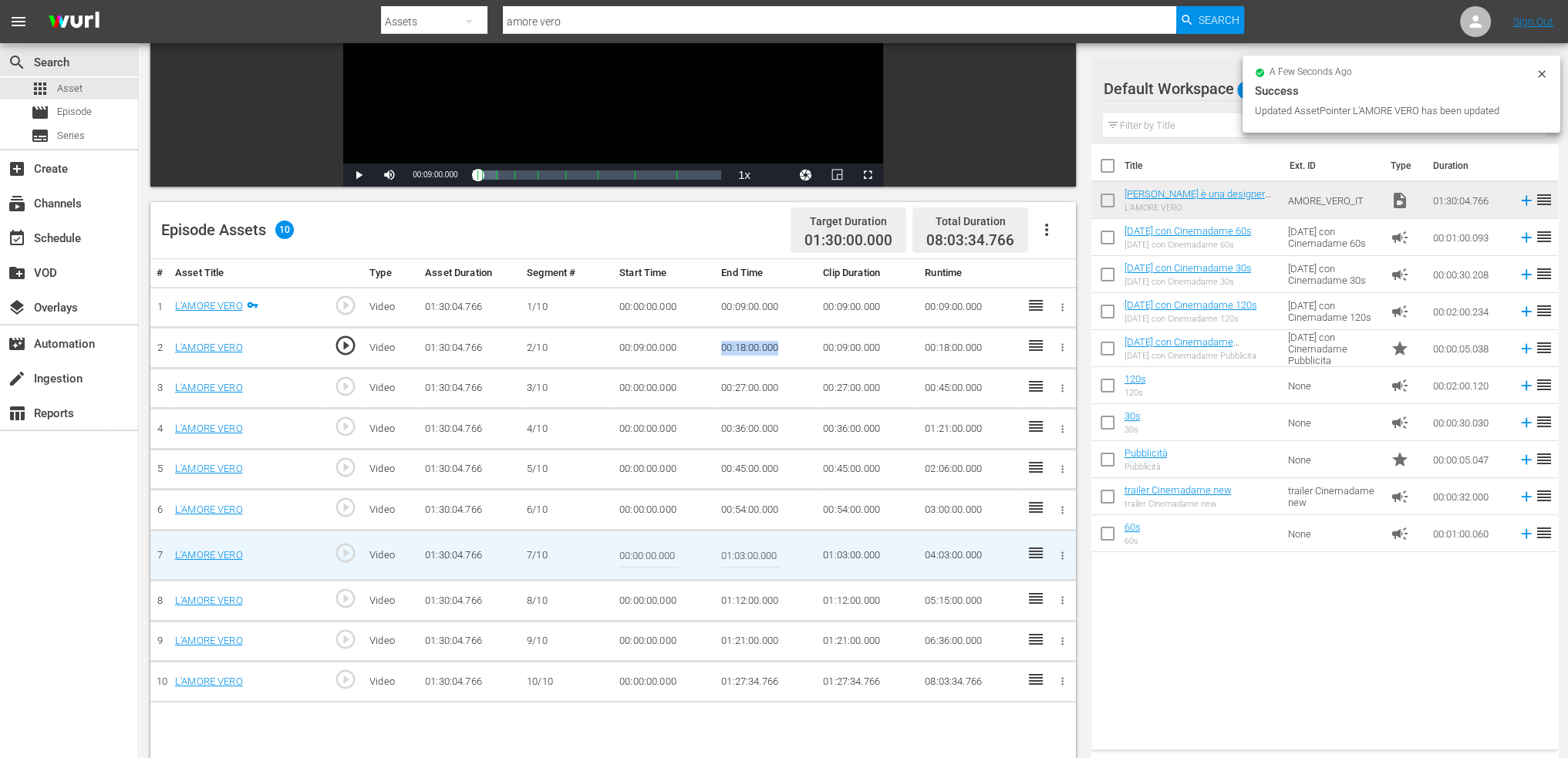
drag, startPoint x: 781, startPoint y: 345, endPoint x: 722, endPoint y: 345, distance: 59.0
click at [722, 345] on td "00:18:00.000" at bounding box center [765, 348] width 102 height 41
copy td "00:18:00.000"
click at [652, 390] on td "00:00:00.000" at bounding box center [664, 388] width 102 height 41
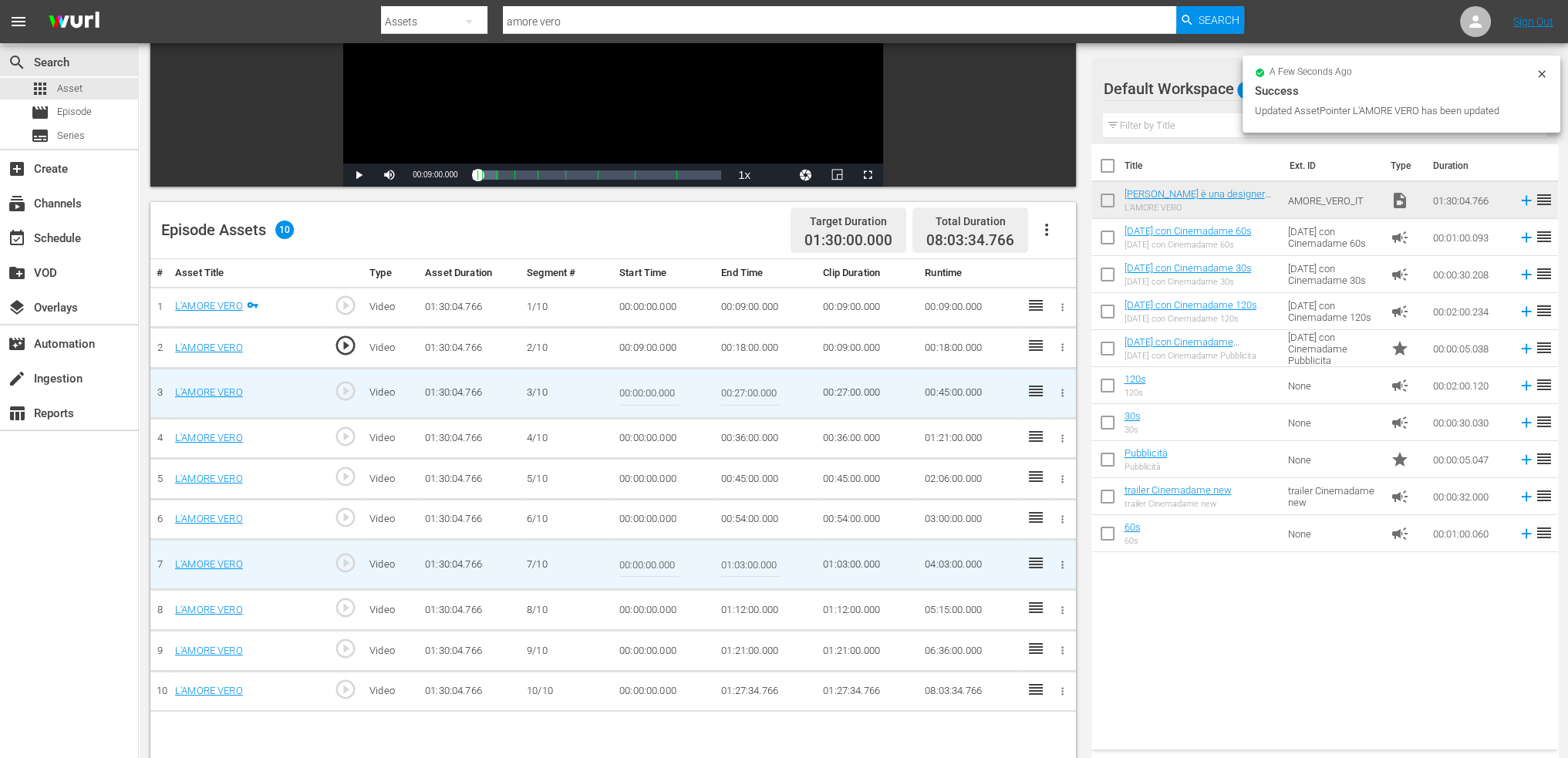
click at [652, 390] on input "00:00:00.000" at bounding box center [649, 393] width 59 height 37
paste input "18"
type input "00:18:00.000"
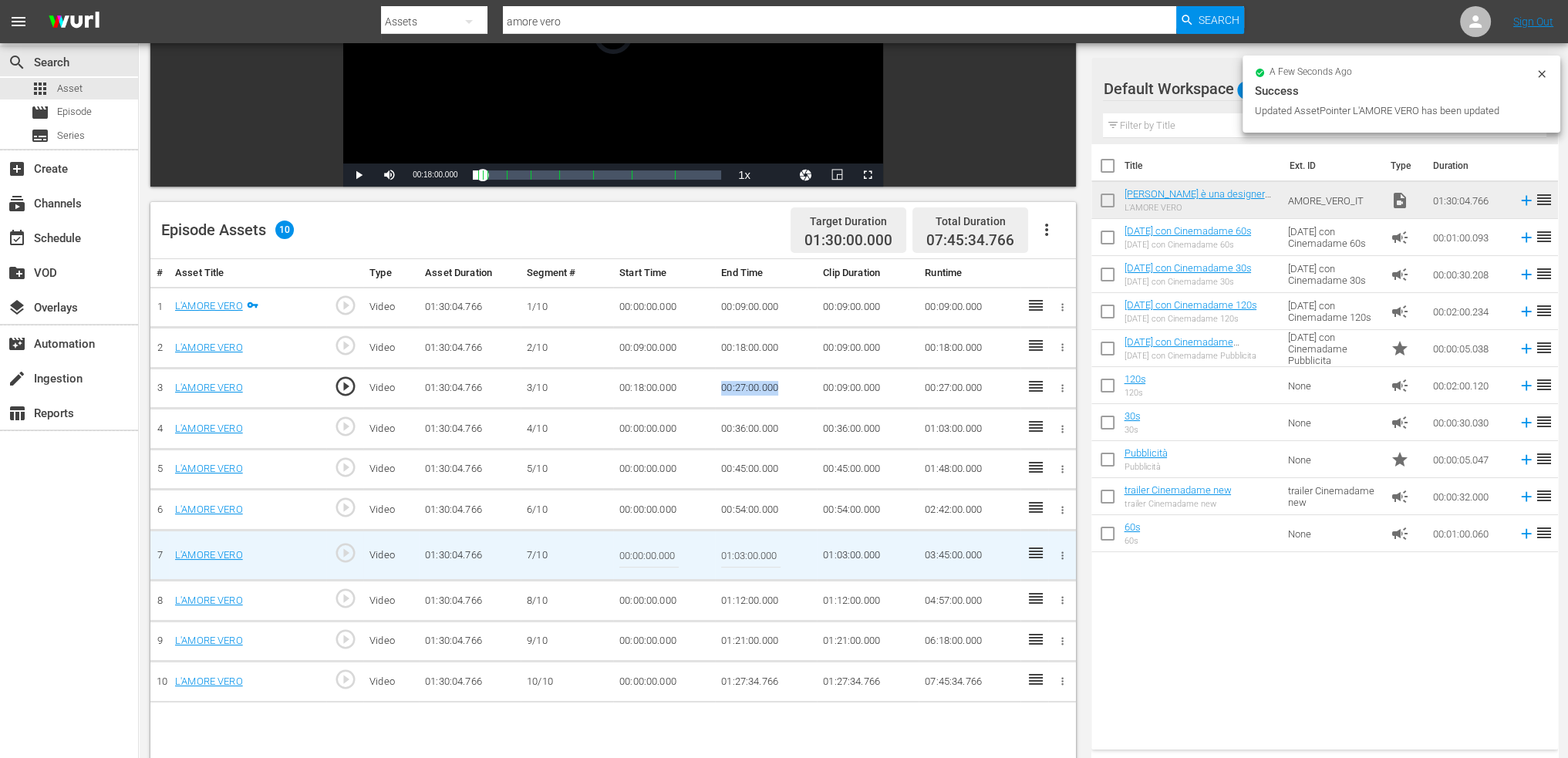
drag, startPoint x: 784, startPoint y: 383, endPoint x: 713, endPoint y: 391, distance: 71.4
click at [713, 391] on tr "3 L'AMORE VERO play_circle_outline Video 01:30:04.766 3/10 00:18:00.000 00:27:0…" at bounding box center [613, 388] width 926 height 41
copy tr "00:27:00.000"
click at [643, 430] on td "00:00:00.000" at bounding box center [664, 429] width 102 height 41
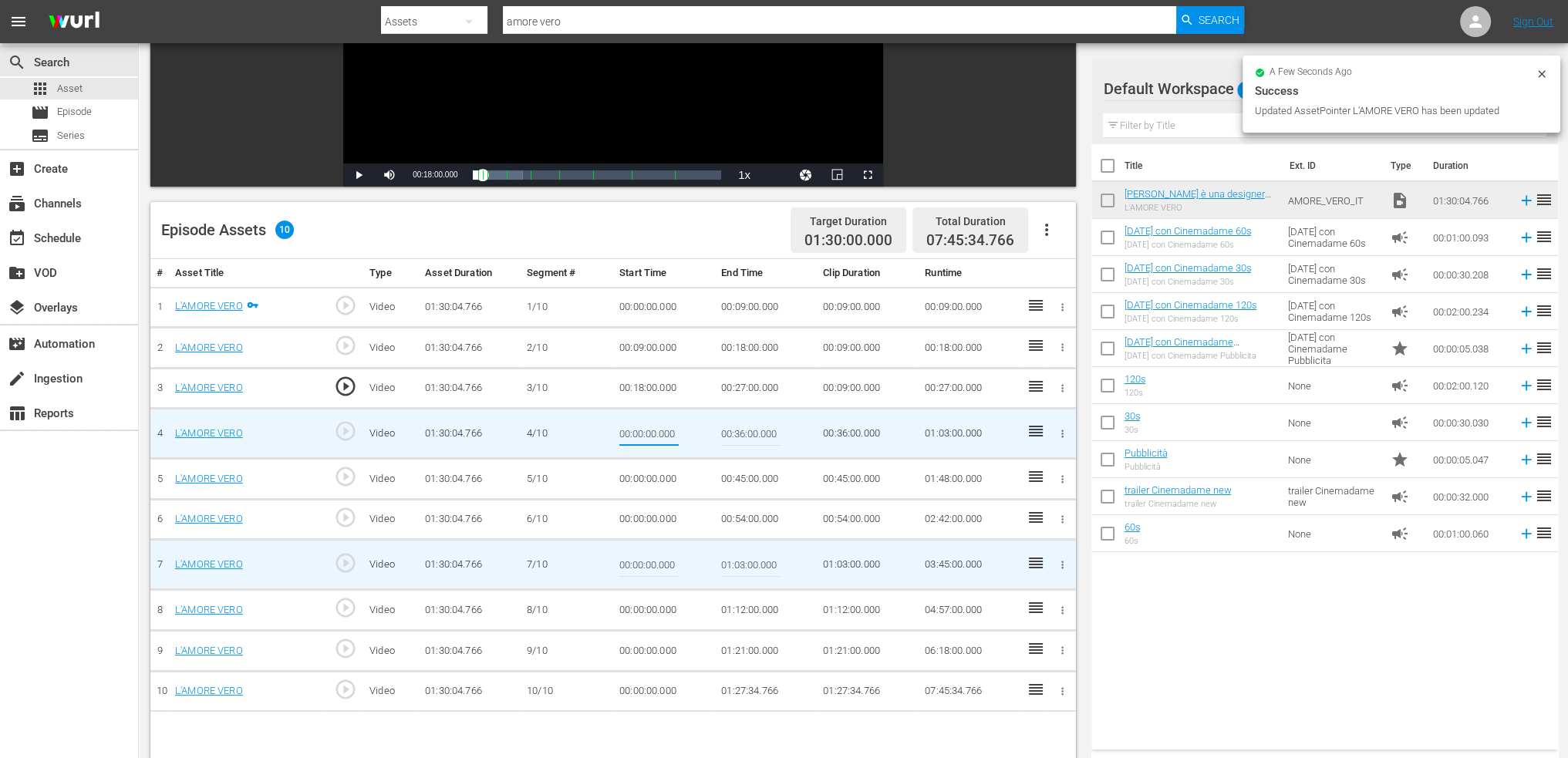
click at [643, 430] on input "00:00:00.000" at bounding box center [649, 434] width 59 height 37
type input "00:27:00.000"
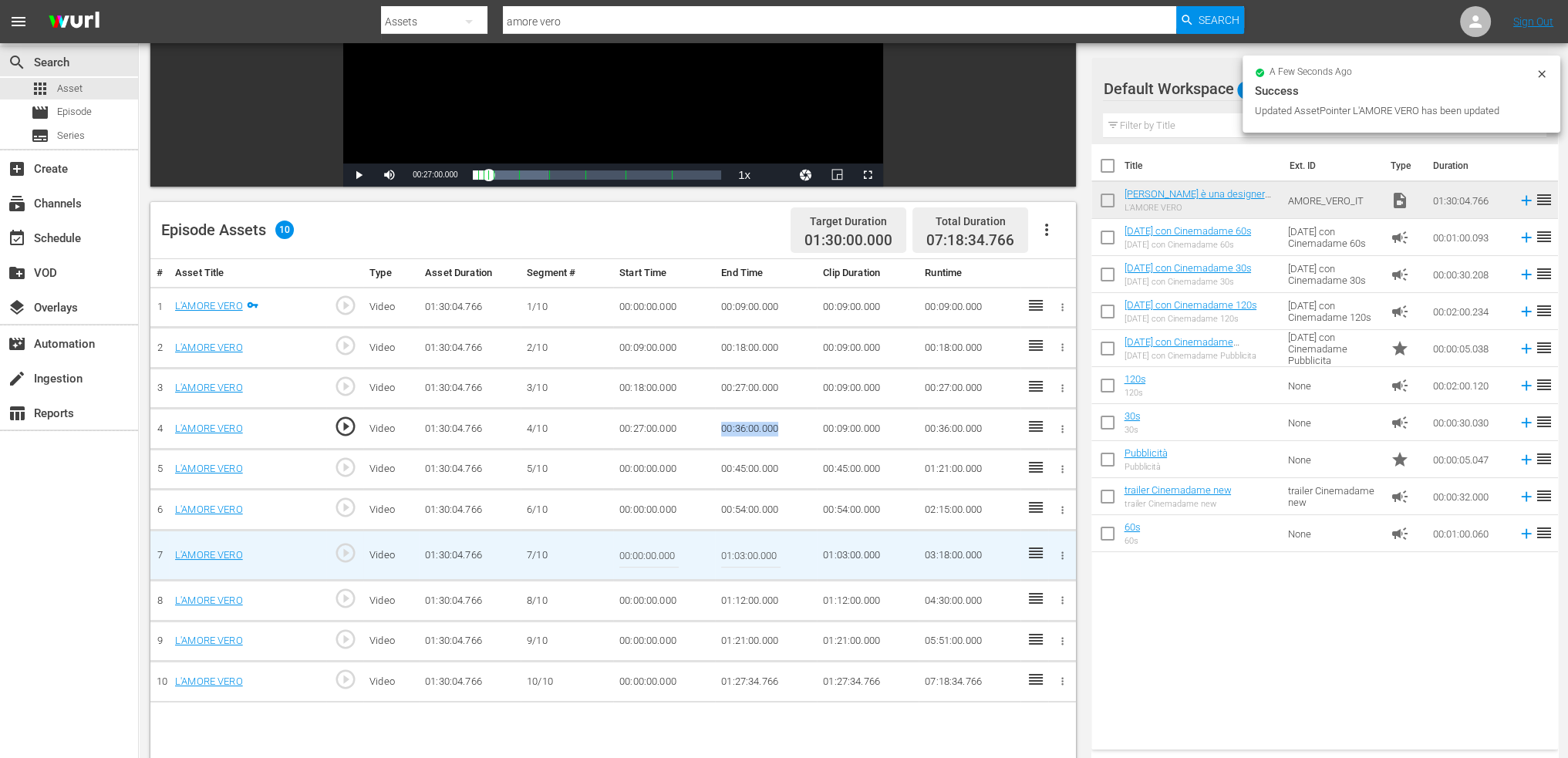
drag, startPoint x: 790, startPoint y: 425, endPoint x: 719, endPoint y: 435, distance: 71.7
click at [719, 435] on td "00:36:00.000" at bounding box center [765, 429] width 102 height 41
copy td "00:36:00.000"
click at [632, 465] on td "00:00:00.000" at bounding box center [664, 469] width 102 height 41
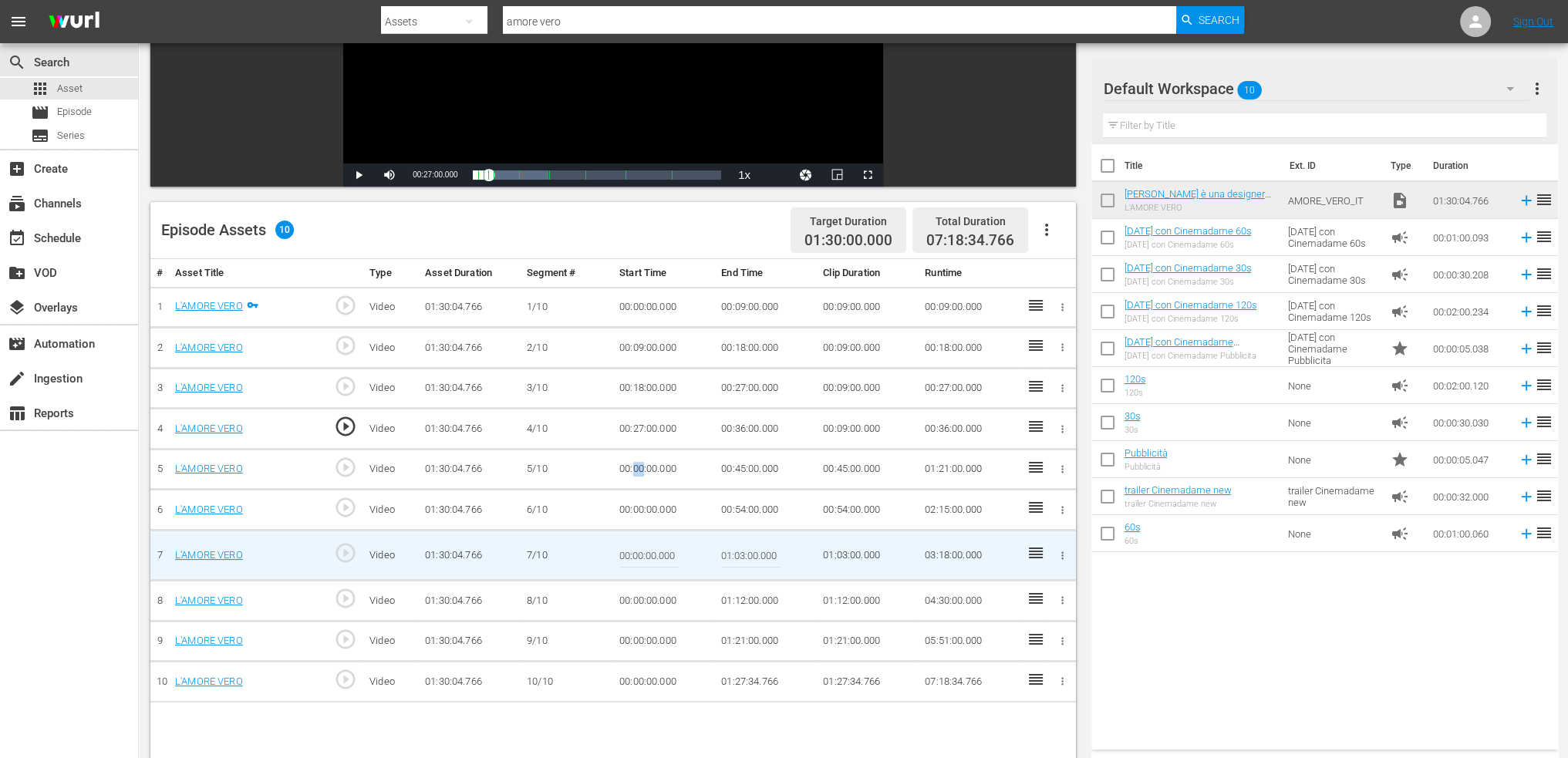
click at [632, 465] on td "00:00:00.000" at bounding box center [664, 469] width 102 height 41
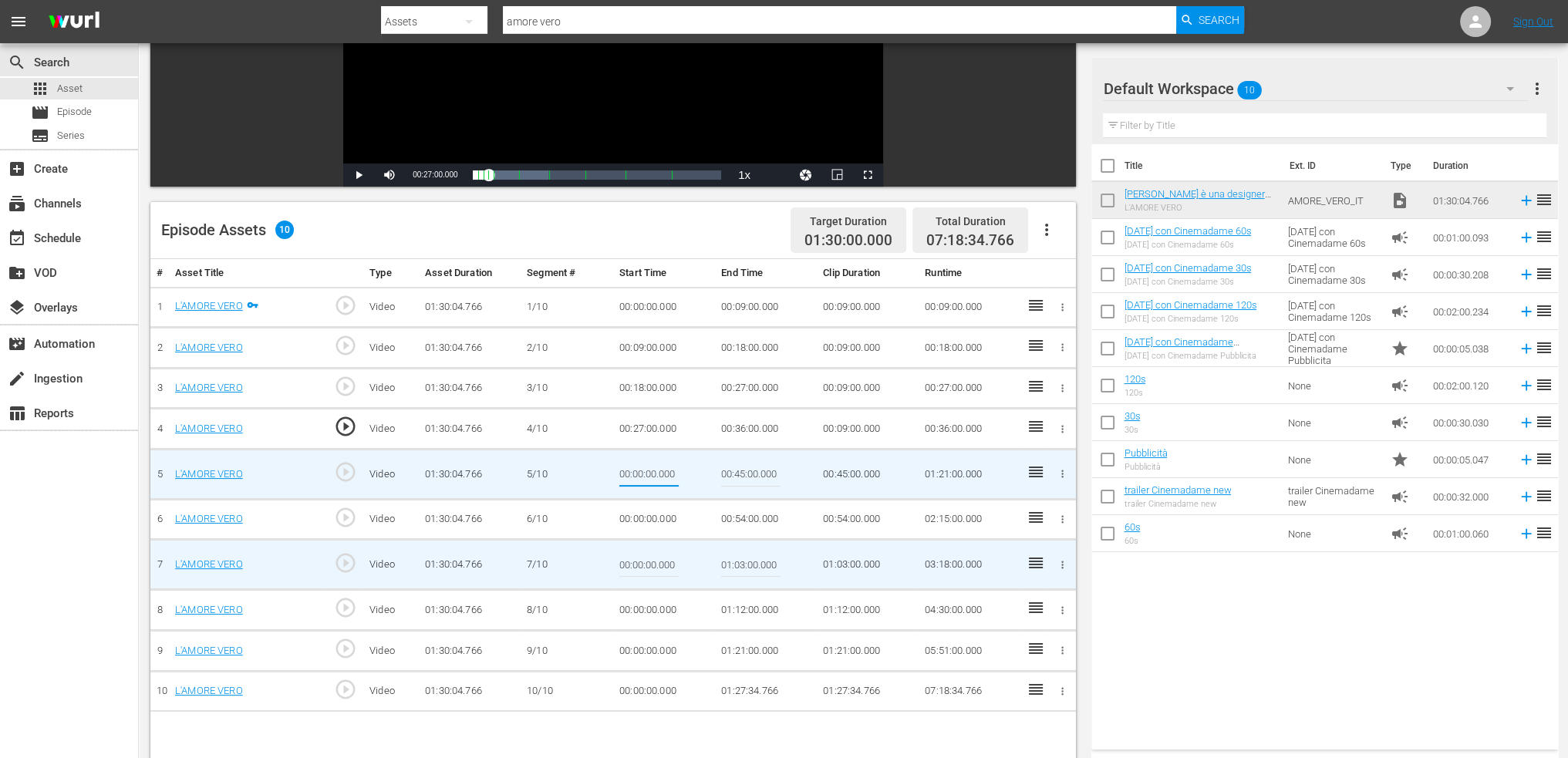
type input "00:36:00.000"
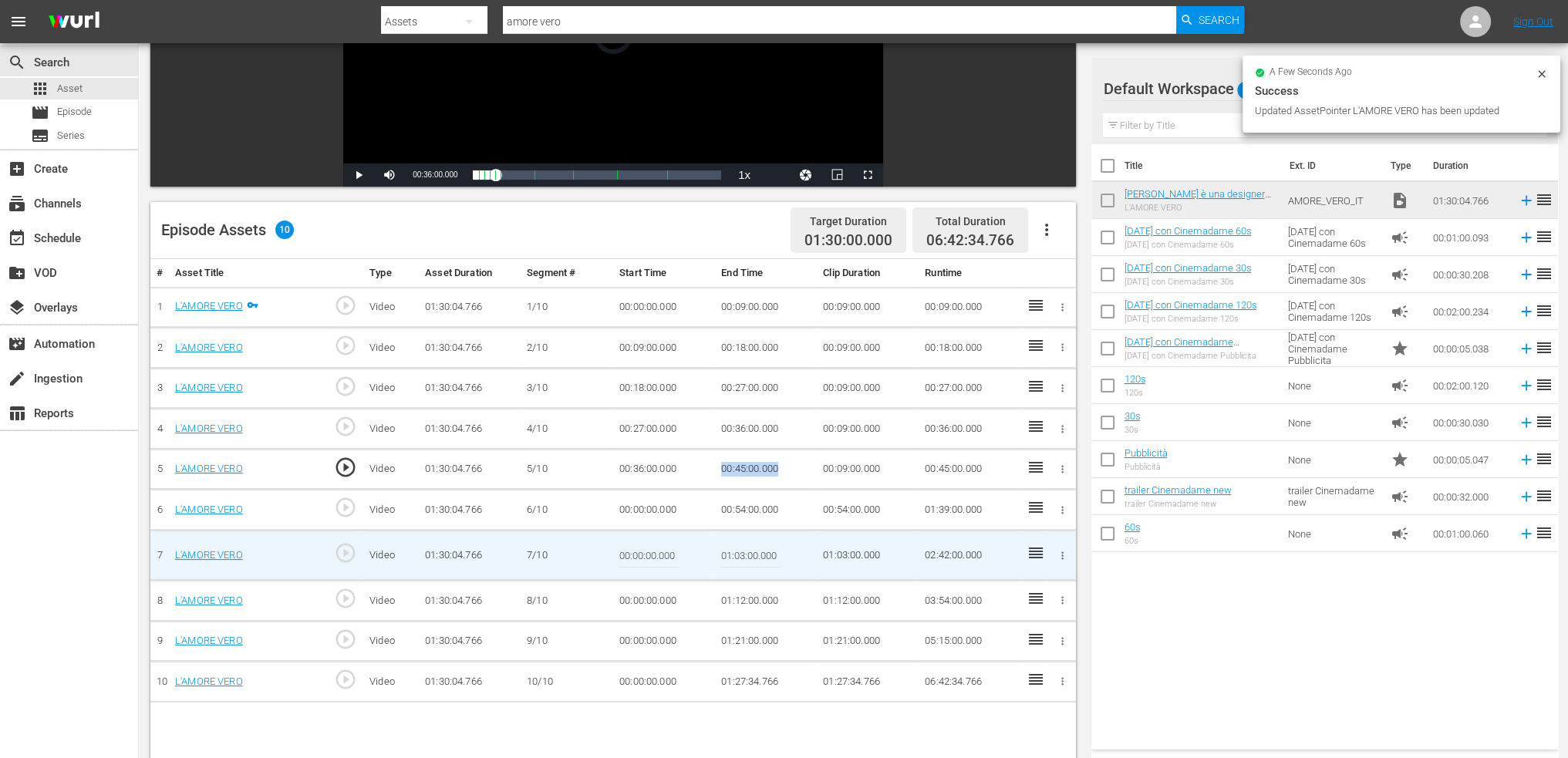
drag, startPoint x: 783, startPoint y: 468, endPoint x: 716, endPoint y: 472, distance: 67.1
click at [716, 472] on td "00:45:00.000" at bounding box center [765, 469] width 102 height 41
copy td "00:45:00.000"
click at [650, 500] on td "00:00:00.000" at bounding box center [664, 510] width 102 height 41
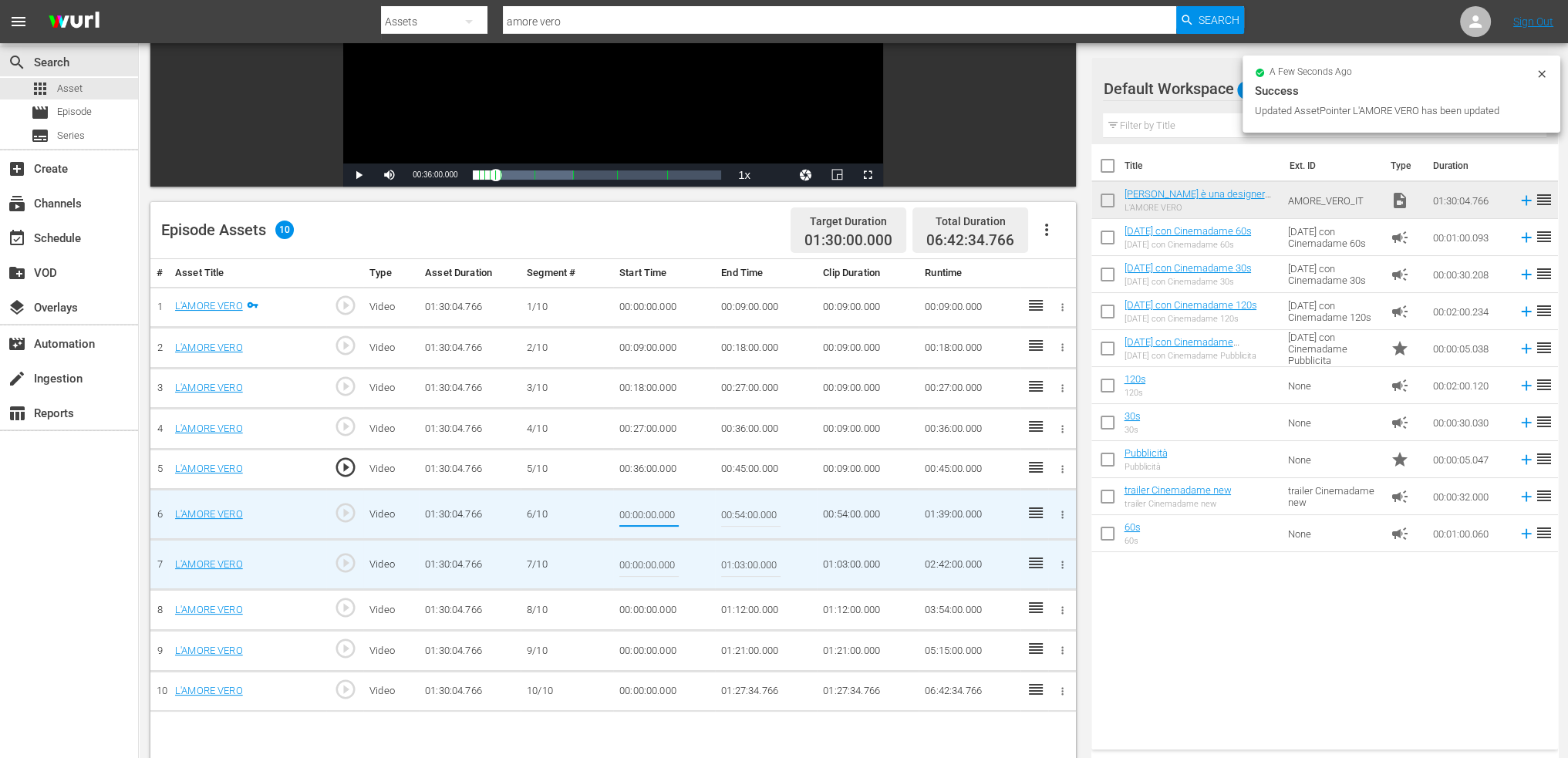
type input "00:45:00.000"
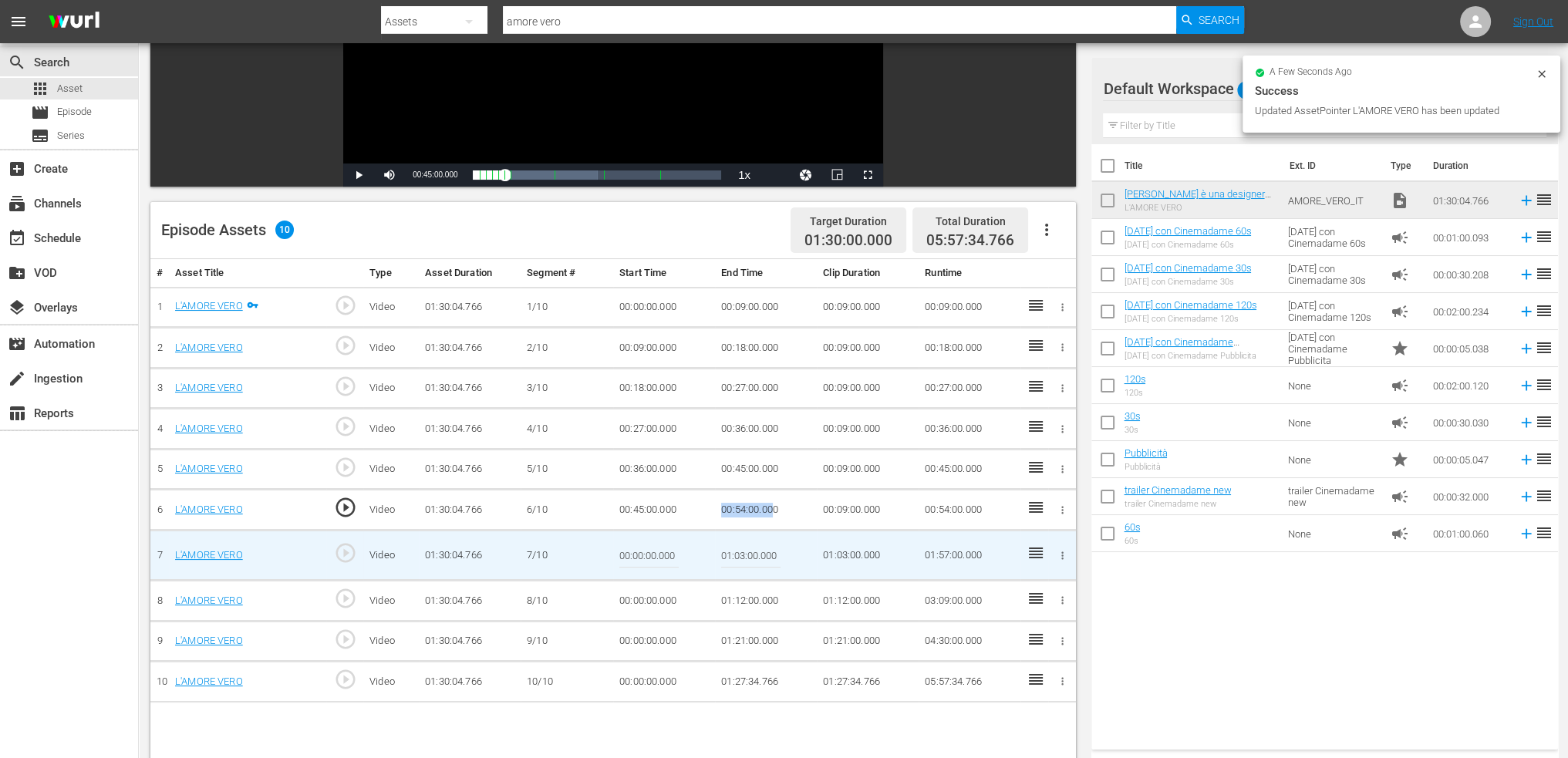
drag, startPoint x: 771, startPoint y: 504, endPoint x: 713, endPoint y: 512, distance: 58.5
click at [713, 512] on tr "6 L'AMORE VERO play_circle_outline Video 01:30:04.766 6/10 00:45:00.000 00:54:0…" at bounding box center [613, 510] width 926 height 41
drag, startPoint x: 795, startPoint y: 501, endPoint x: 701, endPoint y: 513, distance: 94.8
click at [701, 513] on tr "6 L'AMORE VERO play_circle_outline Video 01:30:04.766 6/10 00:45:00.000 00:54:0…" at bounding box center [613, 510] width 926 height 41
copy tr "00:54:00.000"
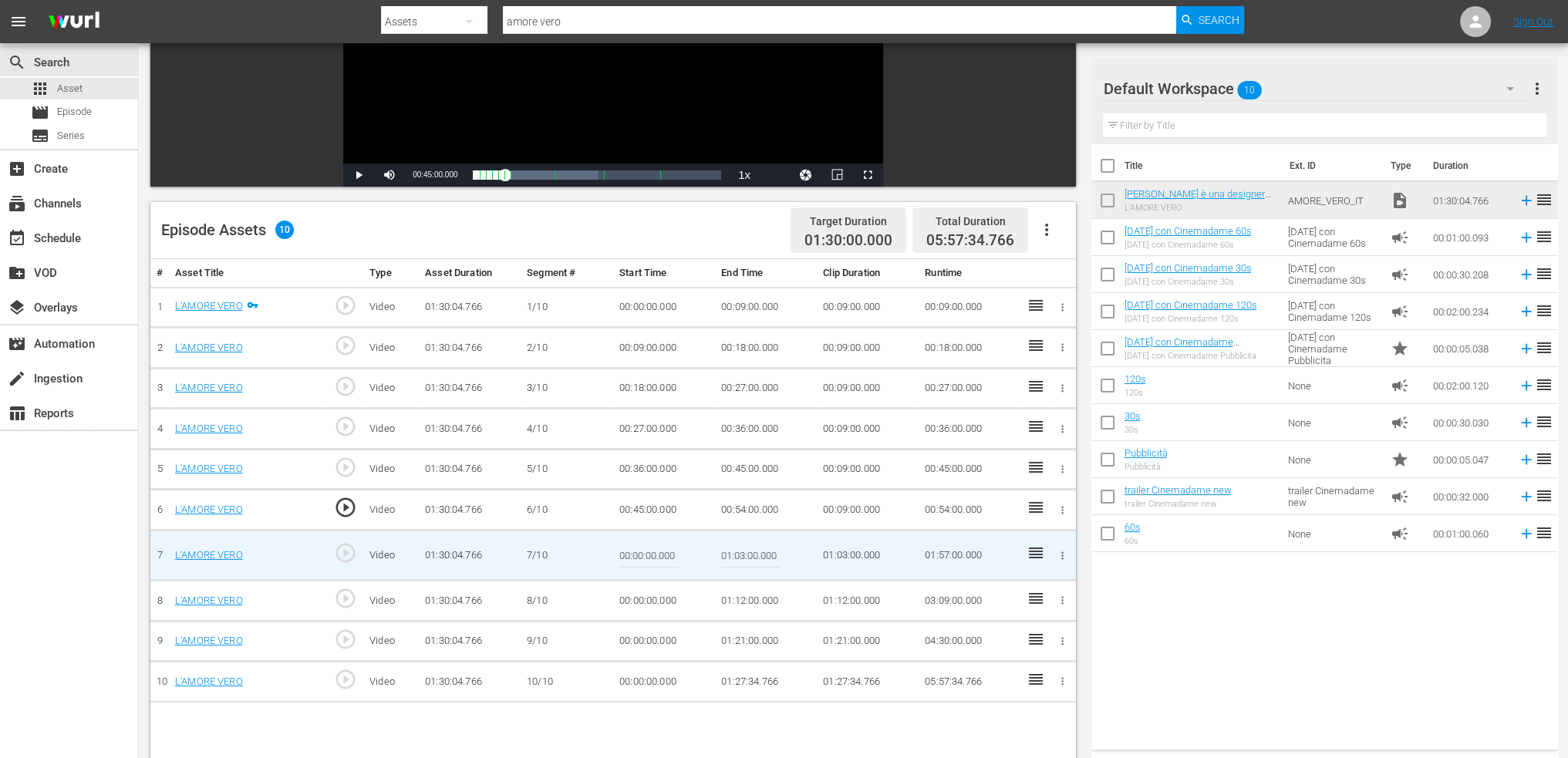
click at [639, 543] on input "00:00:00.000" at bounding box center [649, 555] width 59 height 37
paste input "00:54"
type input "00:54:00.000"
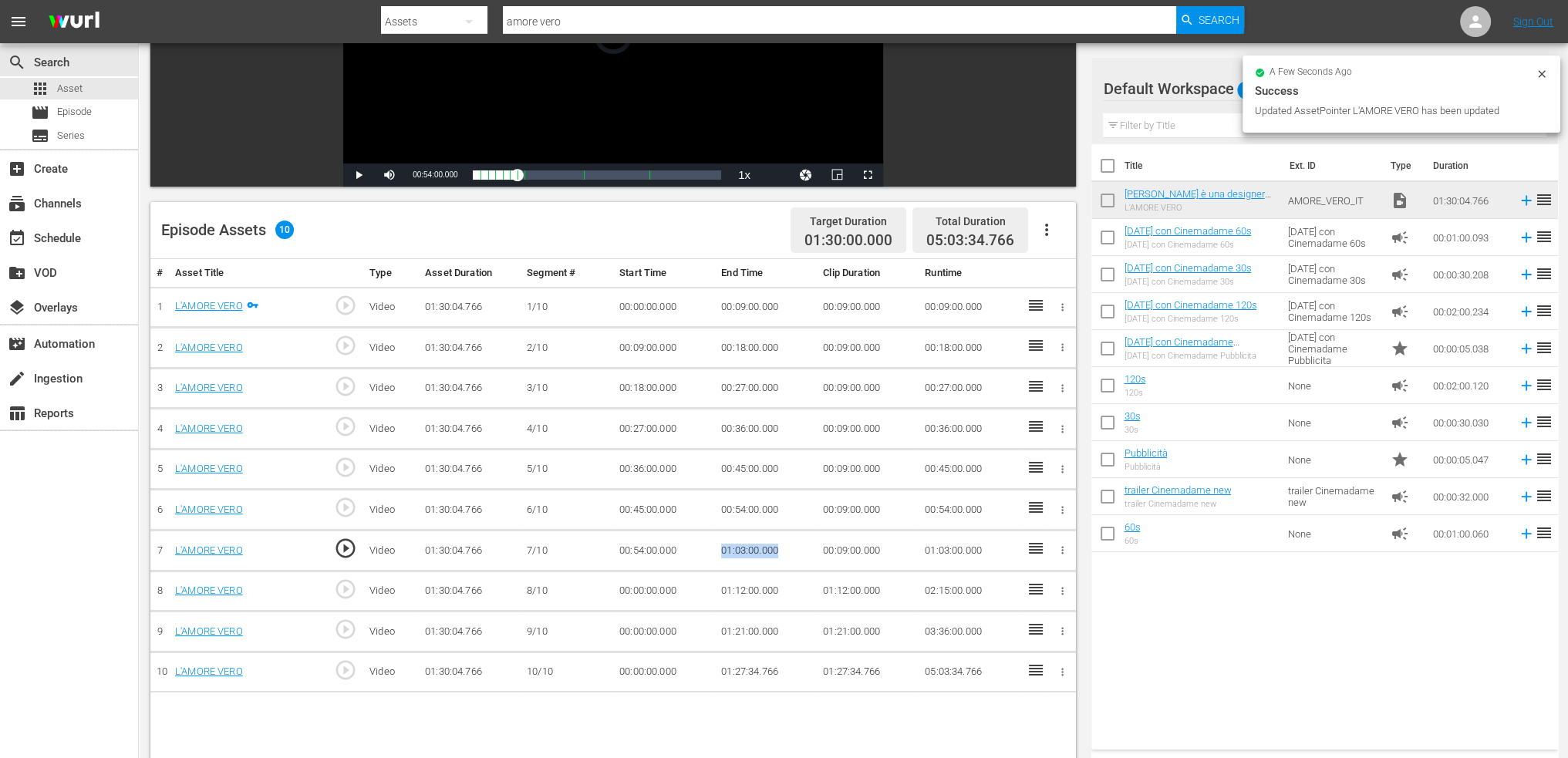
drag, startPoint x: 790, startPoint y: 539, endPoint x: 716, endPoint y: 553, distance: 75.3
click at [716, 553] on td "01:03:00.000" at bounding box center [765, 551] width 102 height 41
copy td "01:03:00.000"
click at [639, 599] on td "00:00:00.000" at bounding box center [664, 591] width 102 height 41
click at [638, 586] on td "00:00:00.000" at bounding box center [664, 591] width 102 height 41
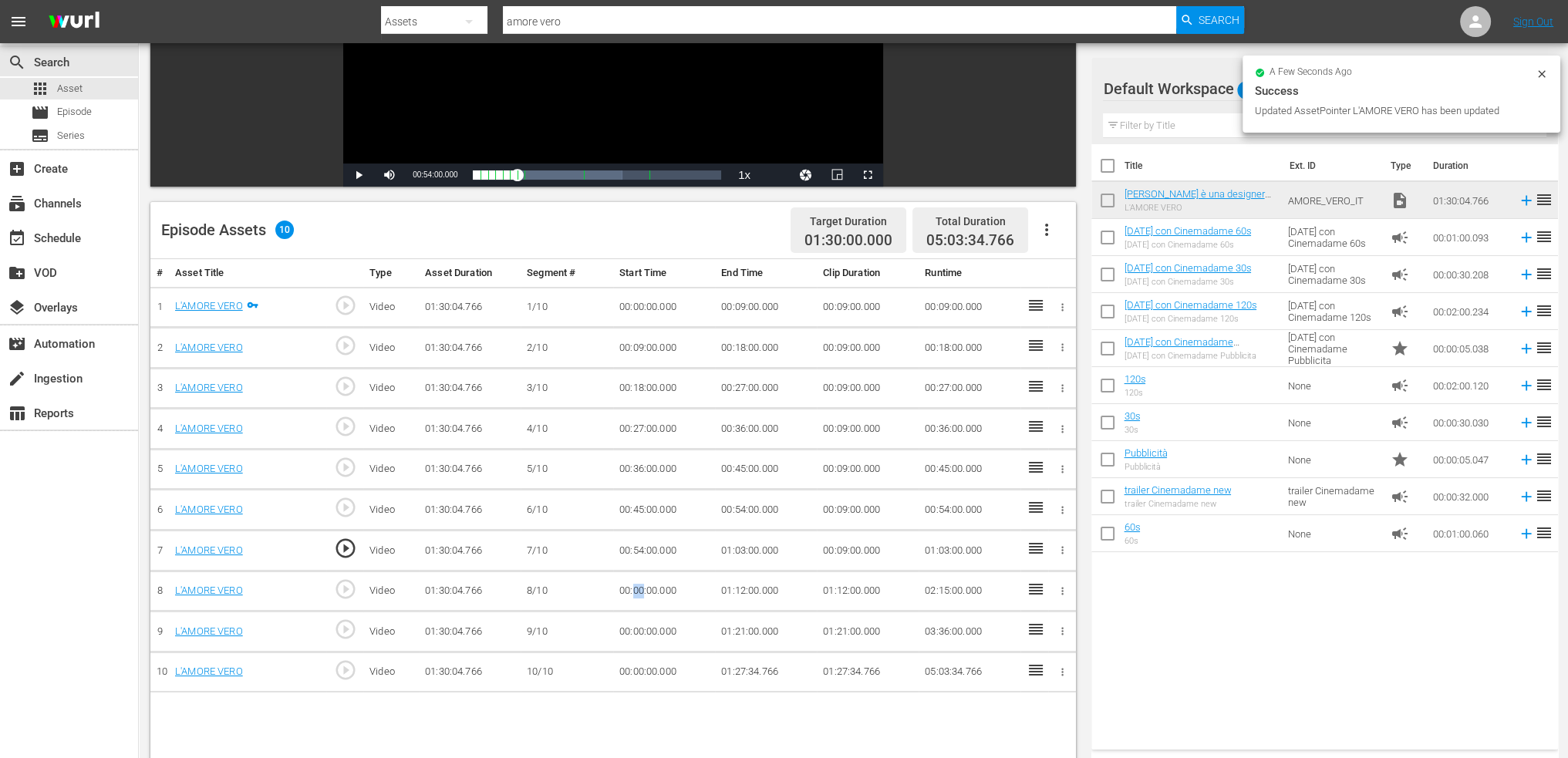
click at [638, 586] on td "00:00:00.000" at bounding box center [664, 591] width 102 height 41
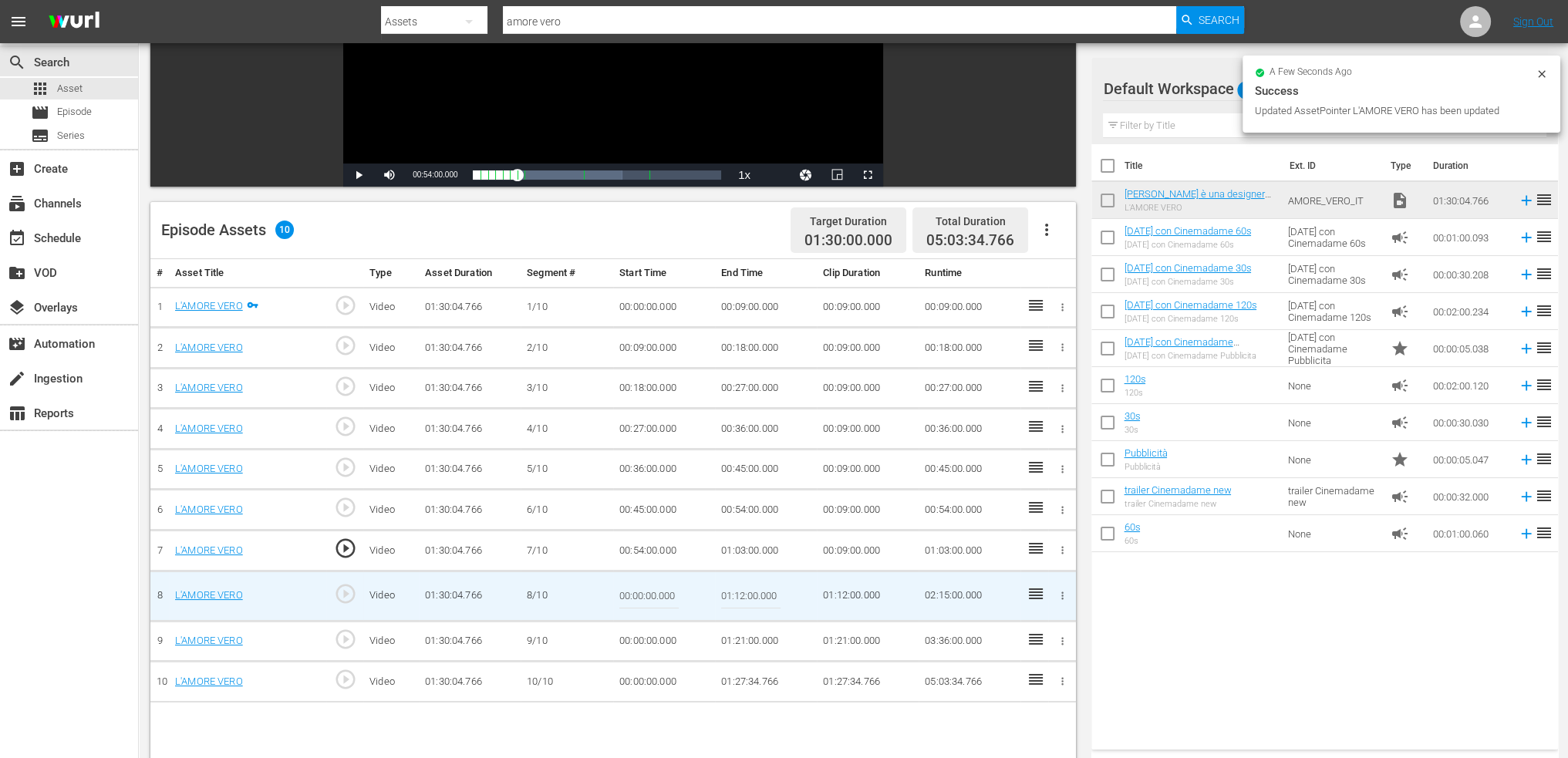
click at [638, 586] on input "00:00:00.000" at bounding box center [649, 597] width 59 height 37
paste input "1:03"
type input "01:03:00.000"
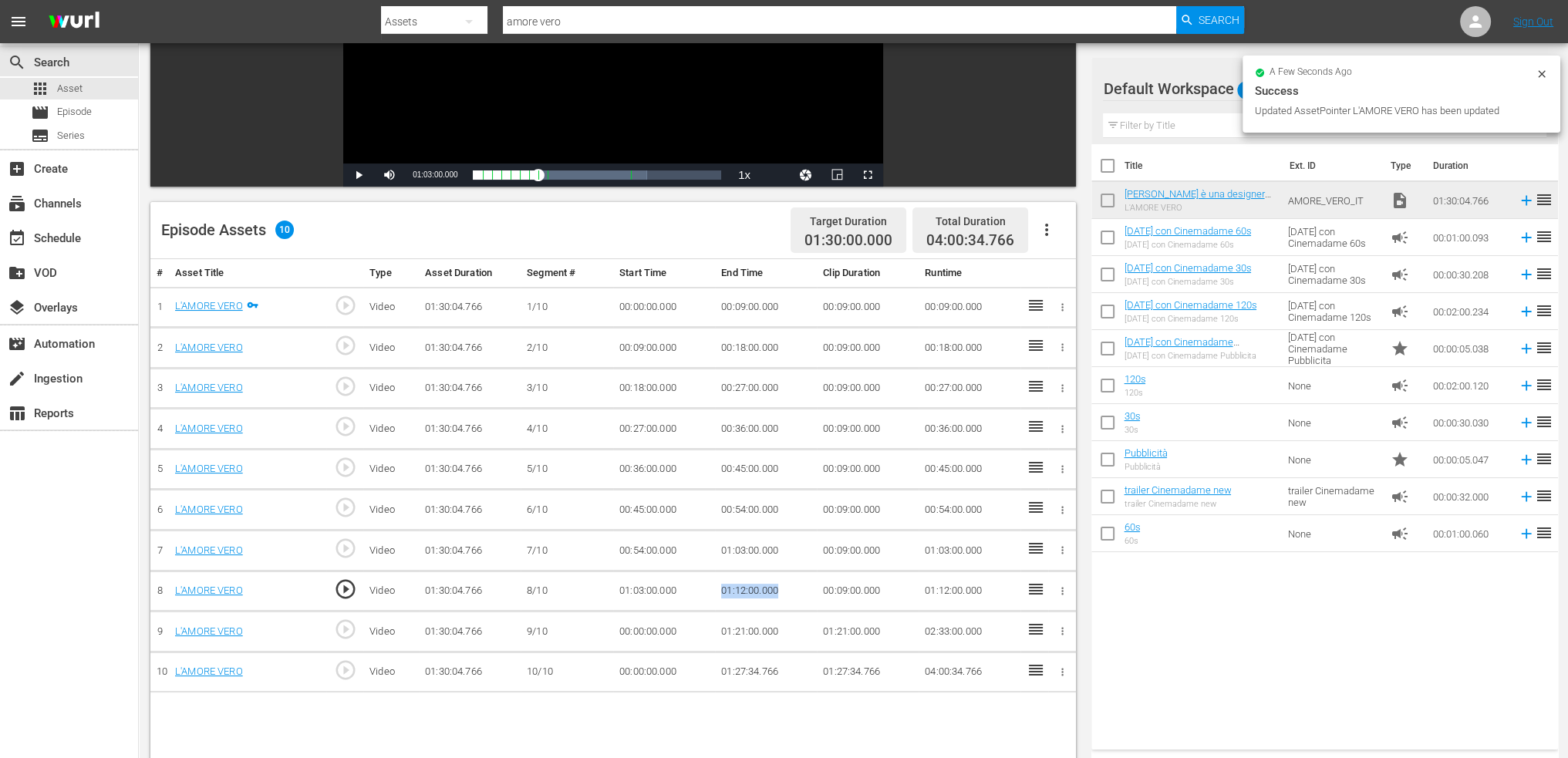
drag, startPoint x: 783, startPoint y: 581, endPoint x: 712, endPoint y: 593, distance: 72.0
click at [712, 593] on tr "8 L'AMORE VERO play_circle_outline Video 01:30:04.766 8/10 01:03:00.000 01:12:0…" at bounding box center [613, 591] width 926 height 41
copy tr "01:12:00.000"
click at [639, 616] on td "00:00:00.000" at bounding box center [664, 632] width 102 height 41
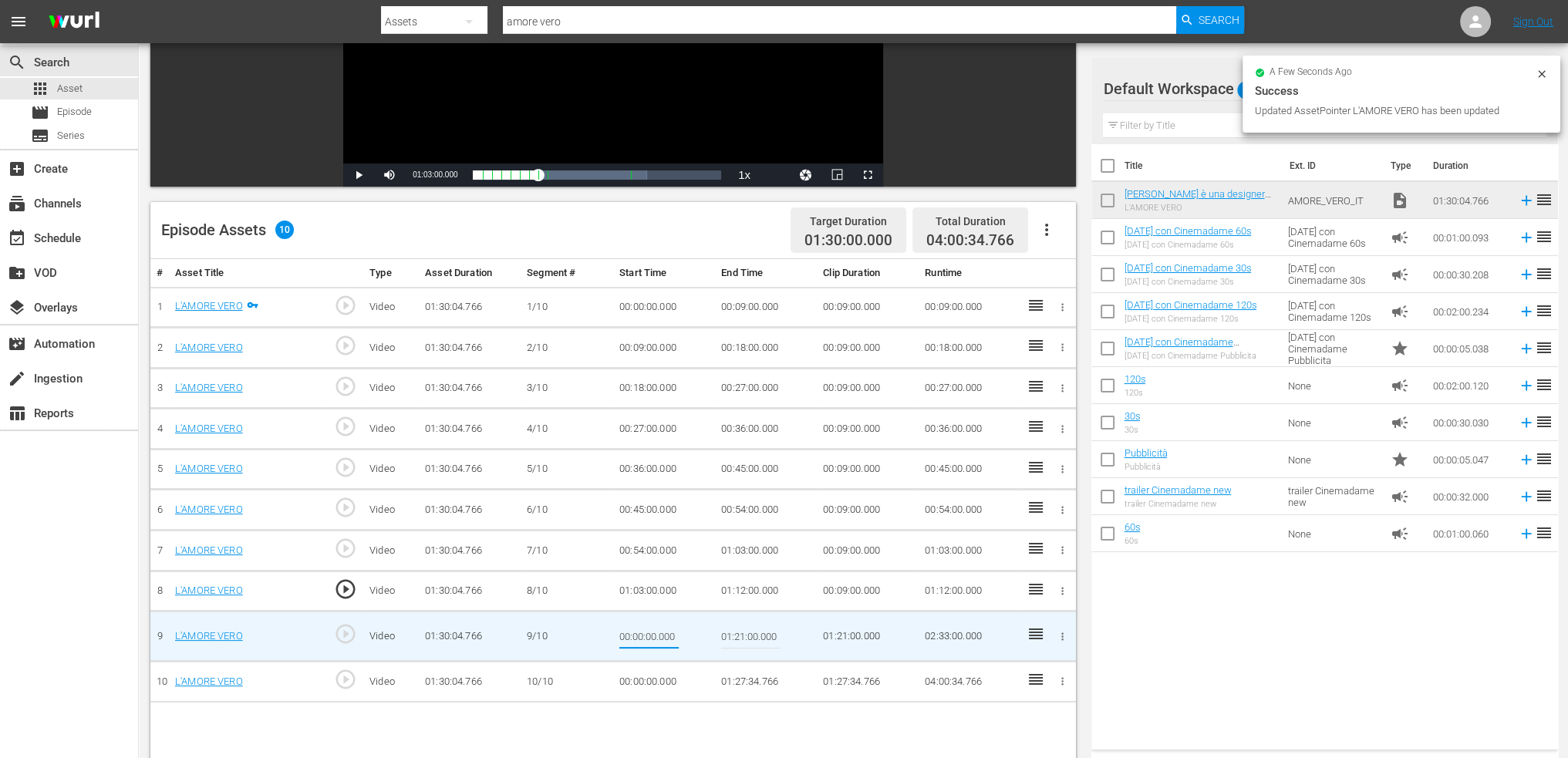
type input "01:12:00.000"
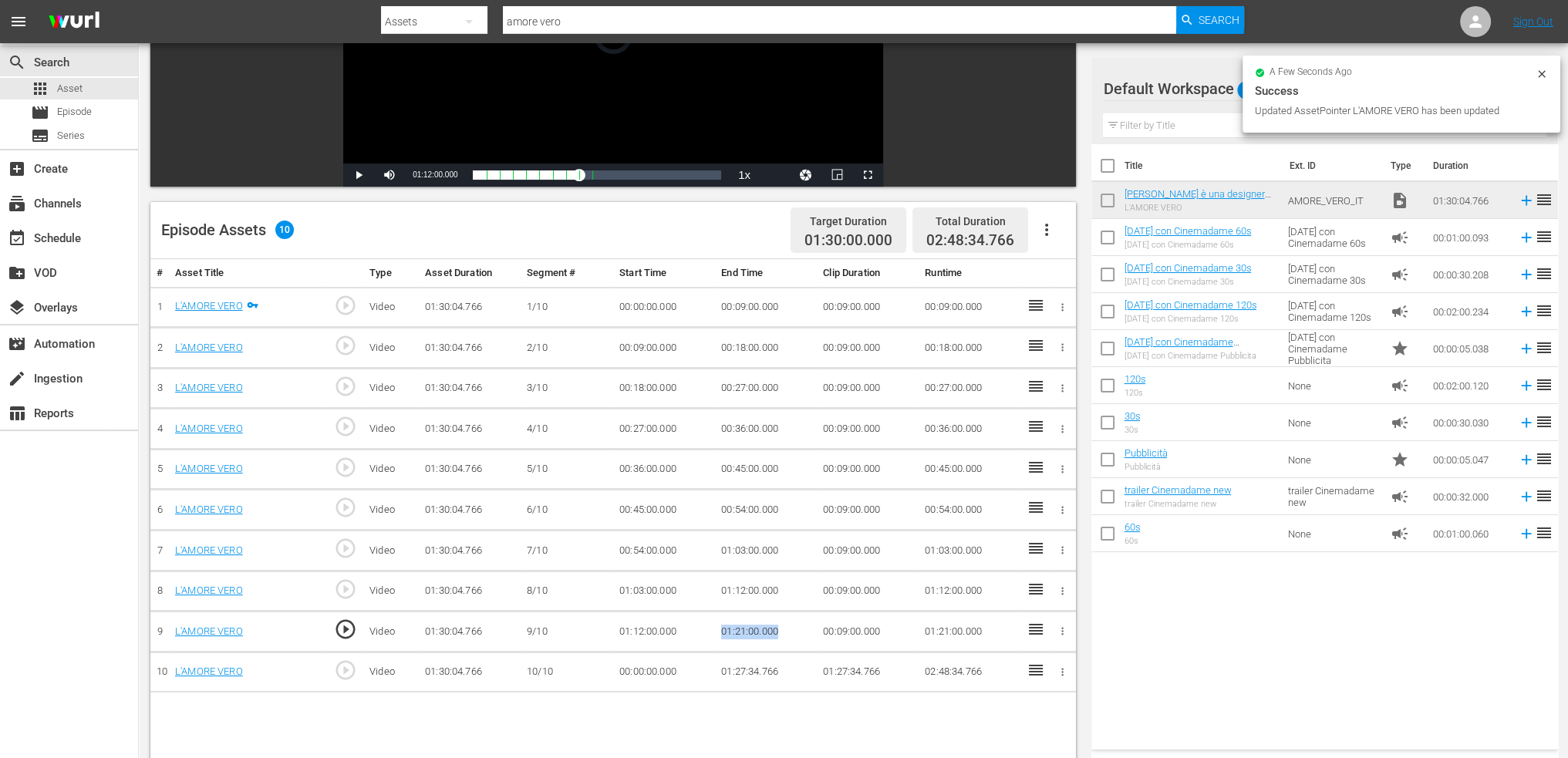
drag, startPoint x: 796, startPoint y: 620, endPoint x: 704, endPoint y: 623, distance: 92.0
click at [704, 623] on tr "9 L'AMORE VERO play_circle_outline Video 01:30:04.766 9/10 01:12:00.000 01:21:0…" at bounding box center [613, 632] width 926 height 41
click at [648, 659] on td "00:00:00.000" at bounding box center [664, 672] width 102 height 41
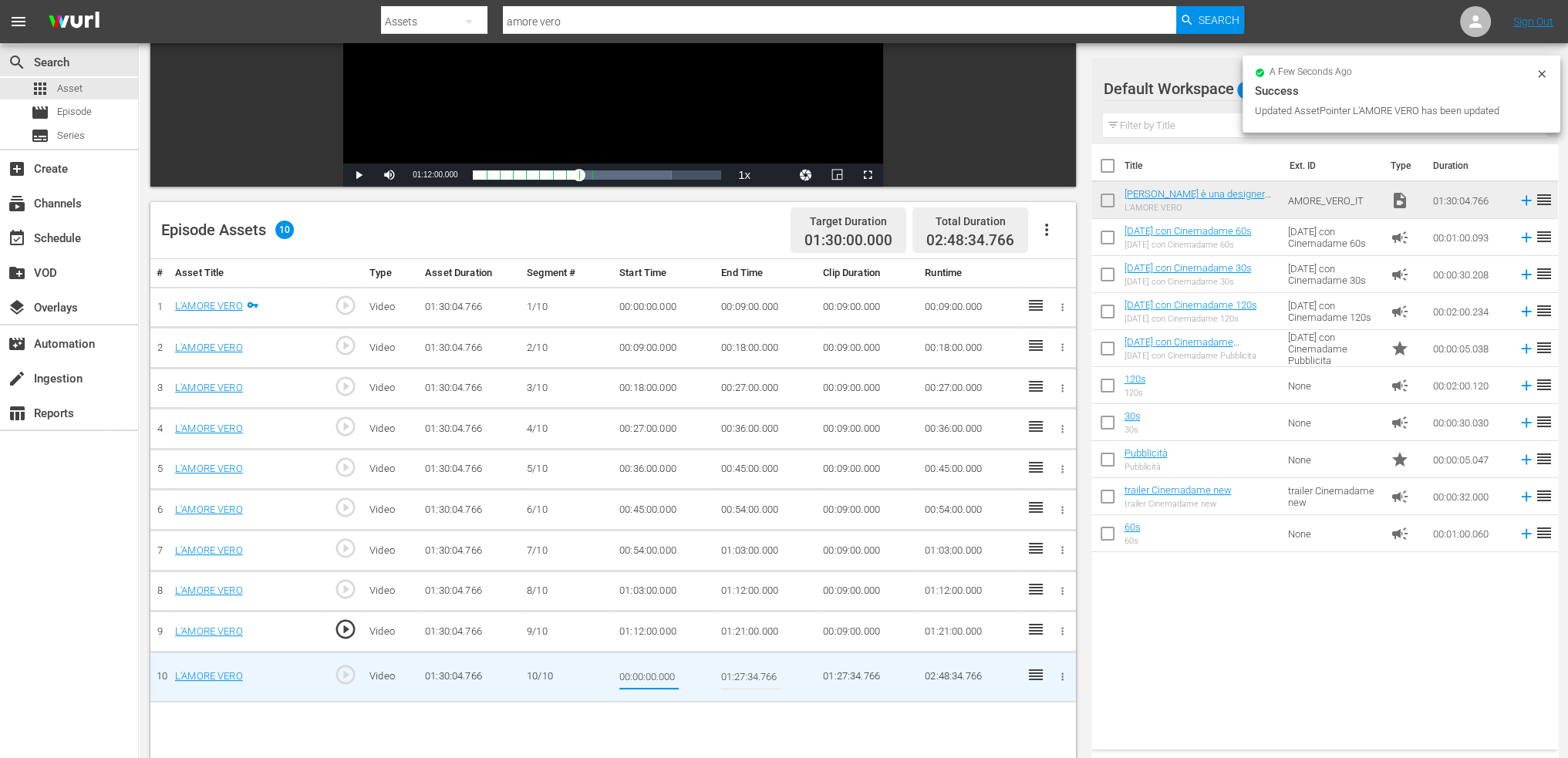
click at [648, 659] on input "00:00:00.000" at bounding box center [649, 678] width 59 height 37
type input "01:21:00.000"
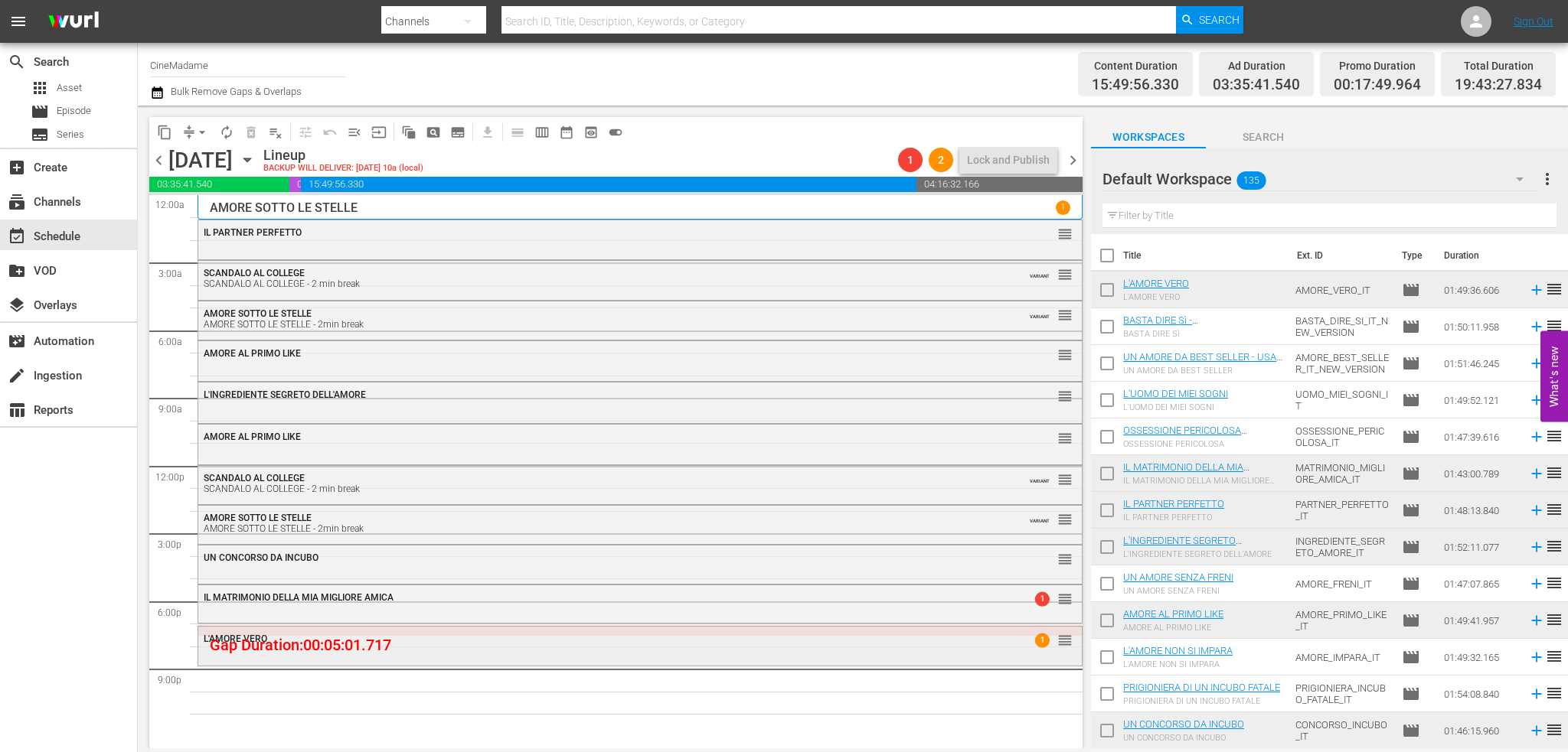
click at [713, 652] on div "L'AMORE VERO 1 reorder" at bounding box center [640, 640] width 884 height 26
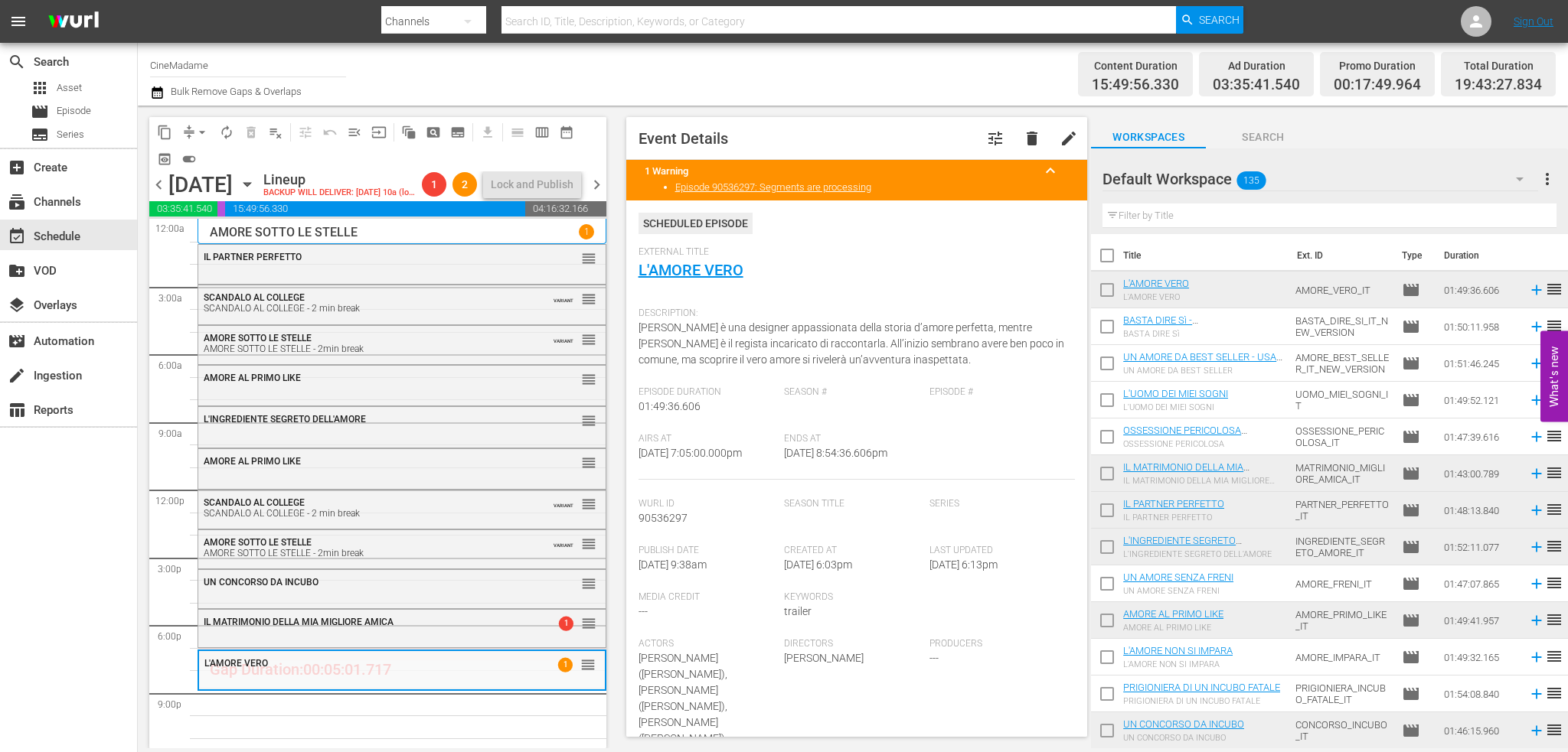
click at [202, 126] on span "arrow_drop_down" at bounding box center [202, 132] width 15 height 15
click at [229, 218] on li "Align to End of Previous Day" at bounding box center [203, 214] width 161 height 25
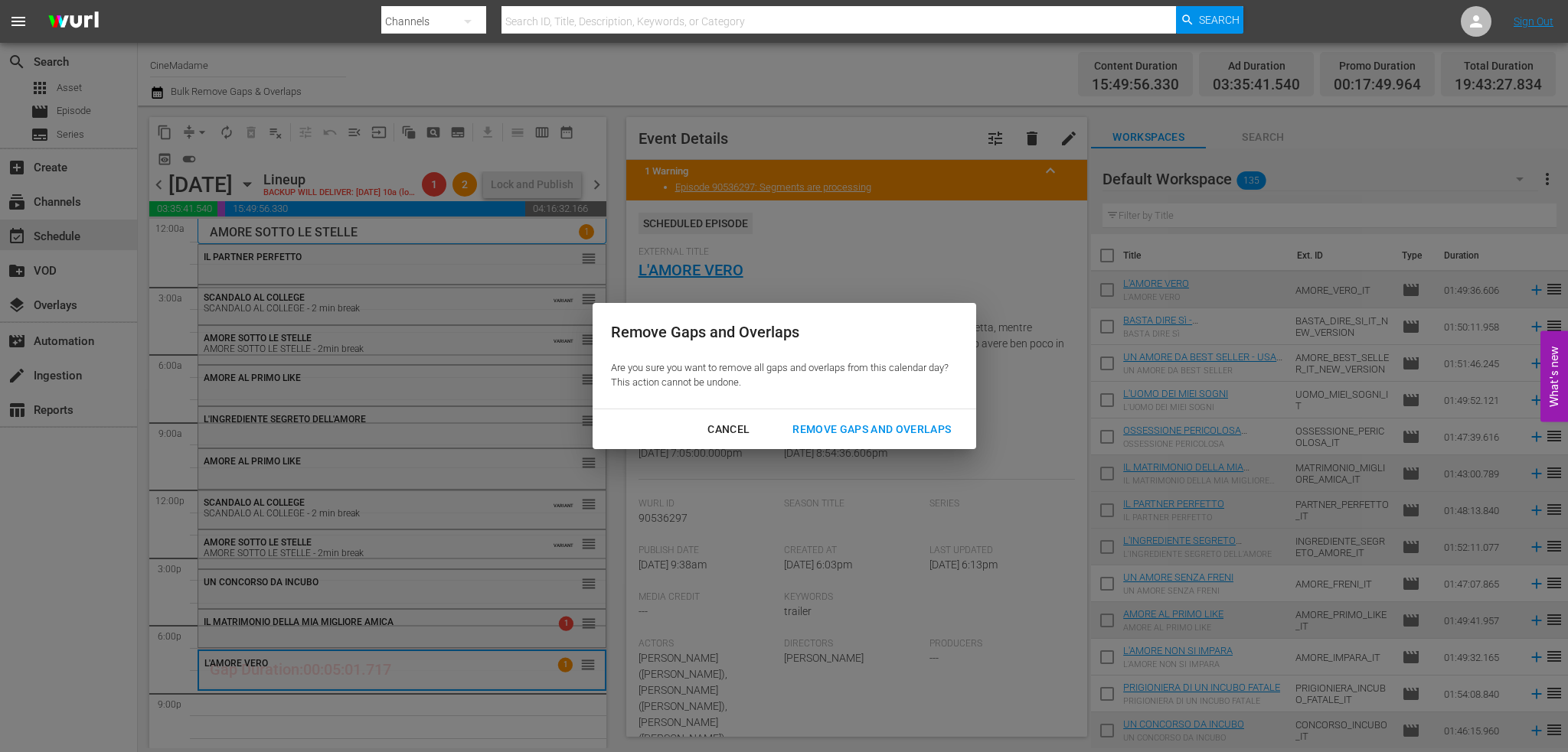
click at [823, 426] on div "Remove Gaps and Overlaps" at bounding box center [871, 430] width 183 height 19
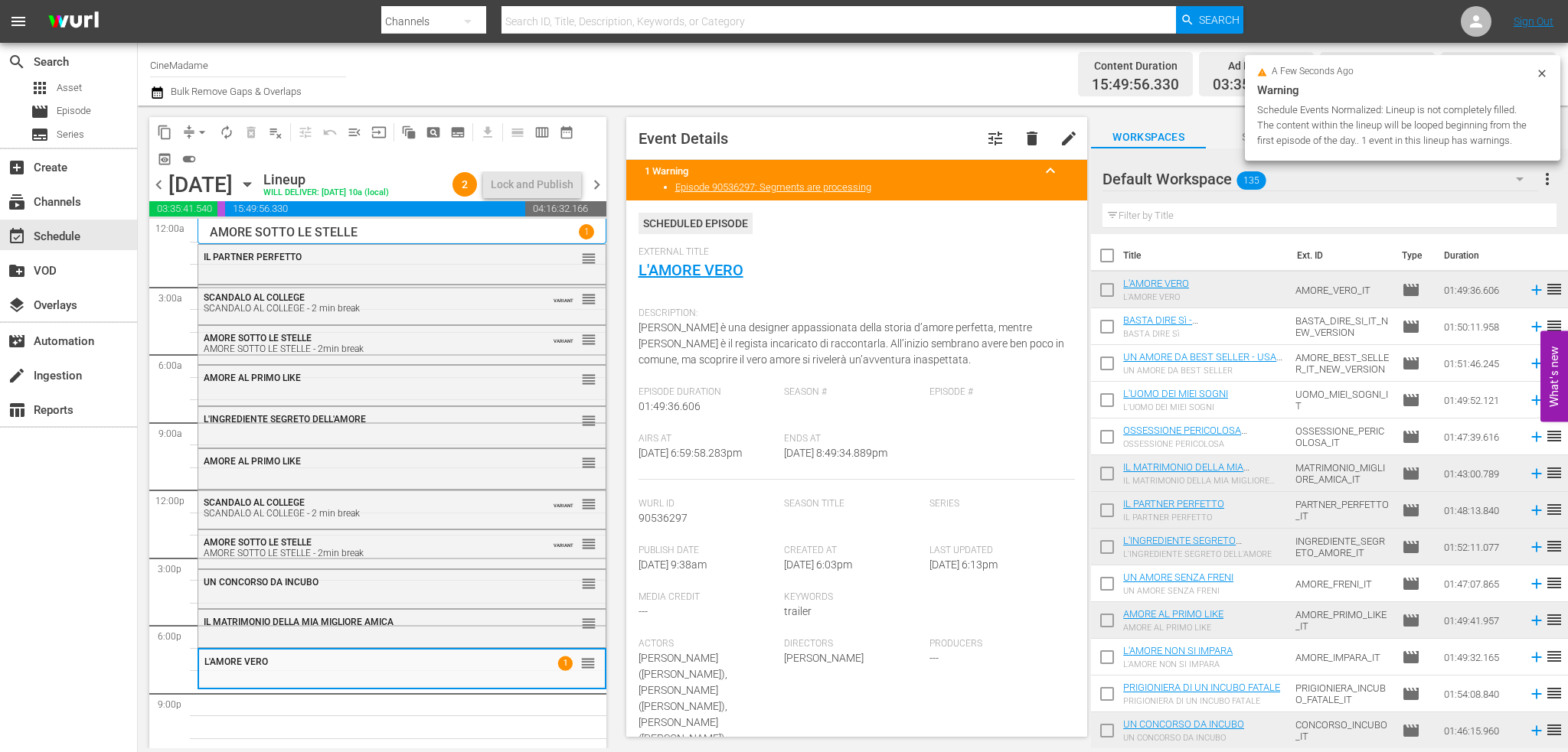
click at [1163, 227] on hr at bounding box center [1329, 227] width 454 height 1
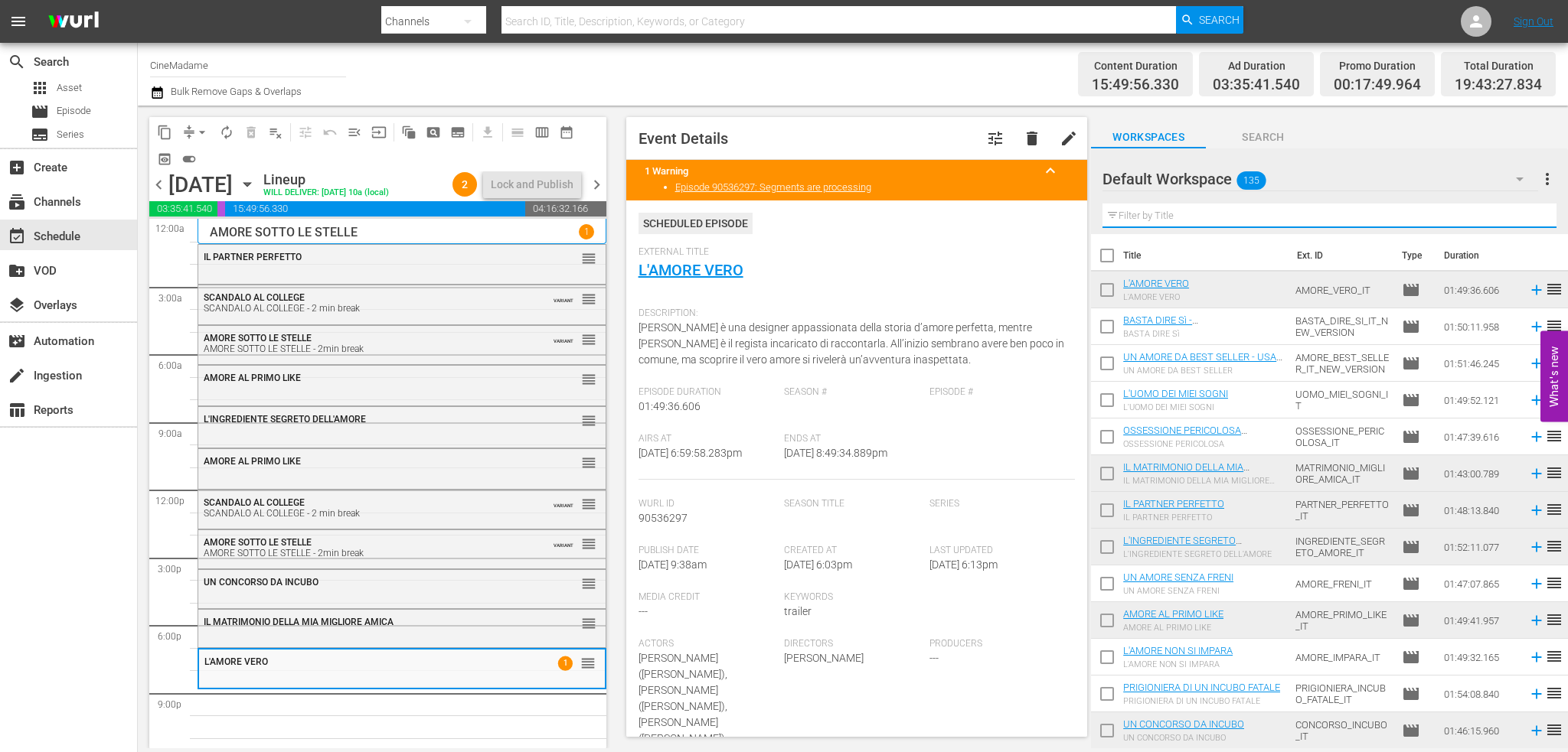
click at [1174, 212] on input "text" at bounding box center [1329, 215] width 454 height 24
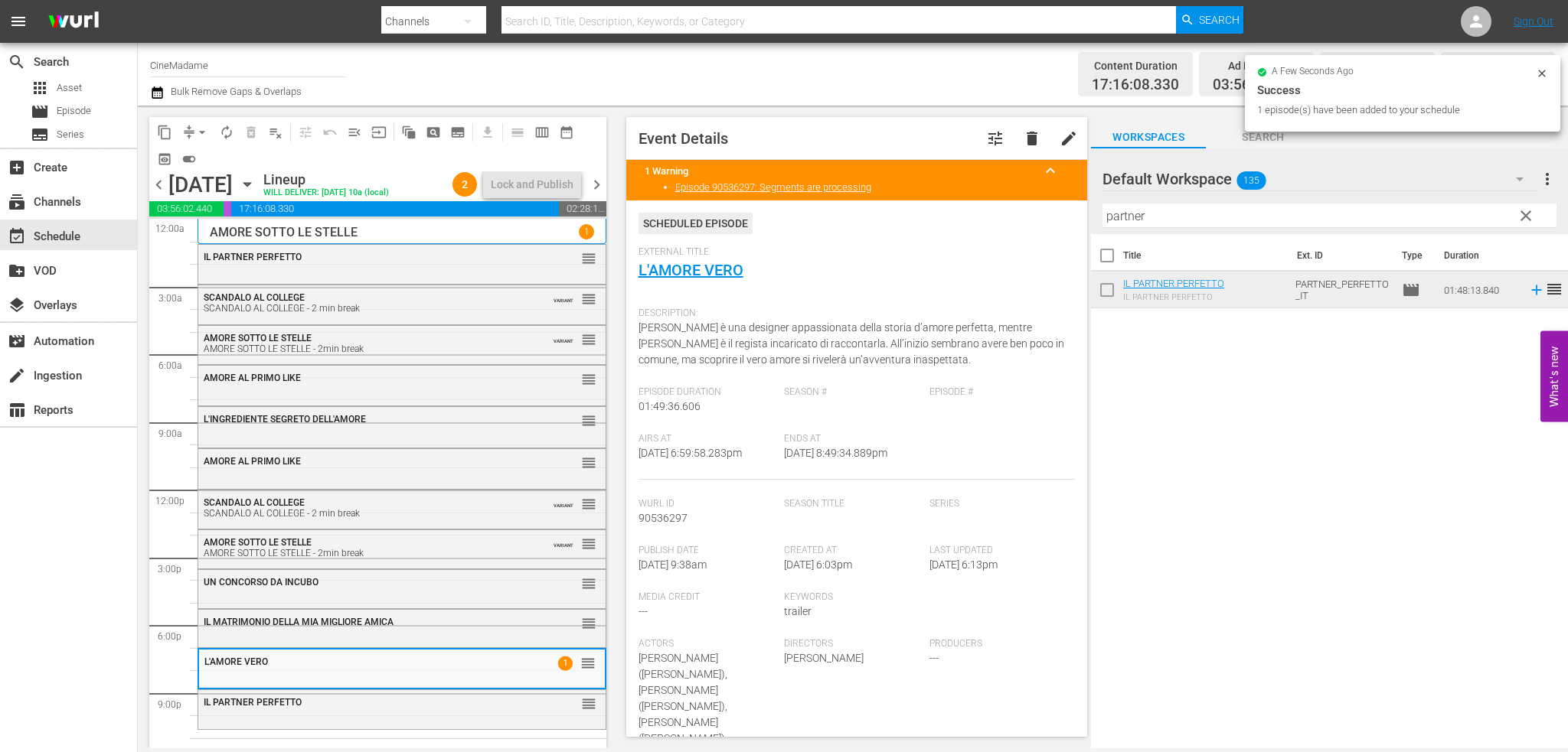
click at [1127, 227] on hr at bounding box center [1329, 227] width 454 height 1
click at [1130, 225] on input "partner" at bounding box center [1329, 215] width 454 height 24
click at [1133, 220] on input "partner" at bounding box center [1329, 215] width 454 height 24
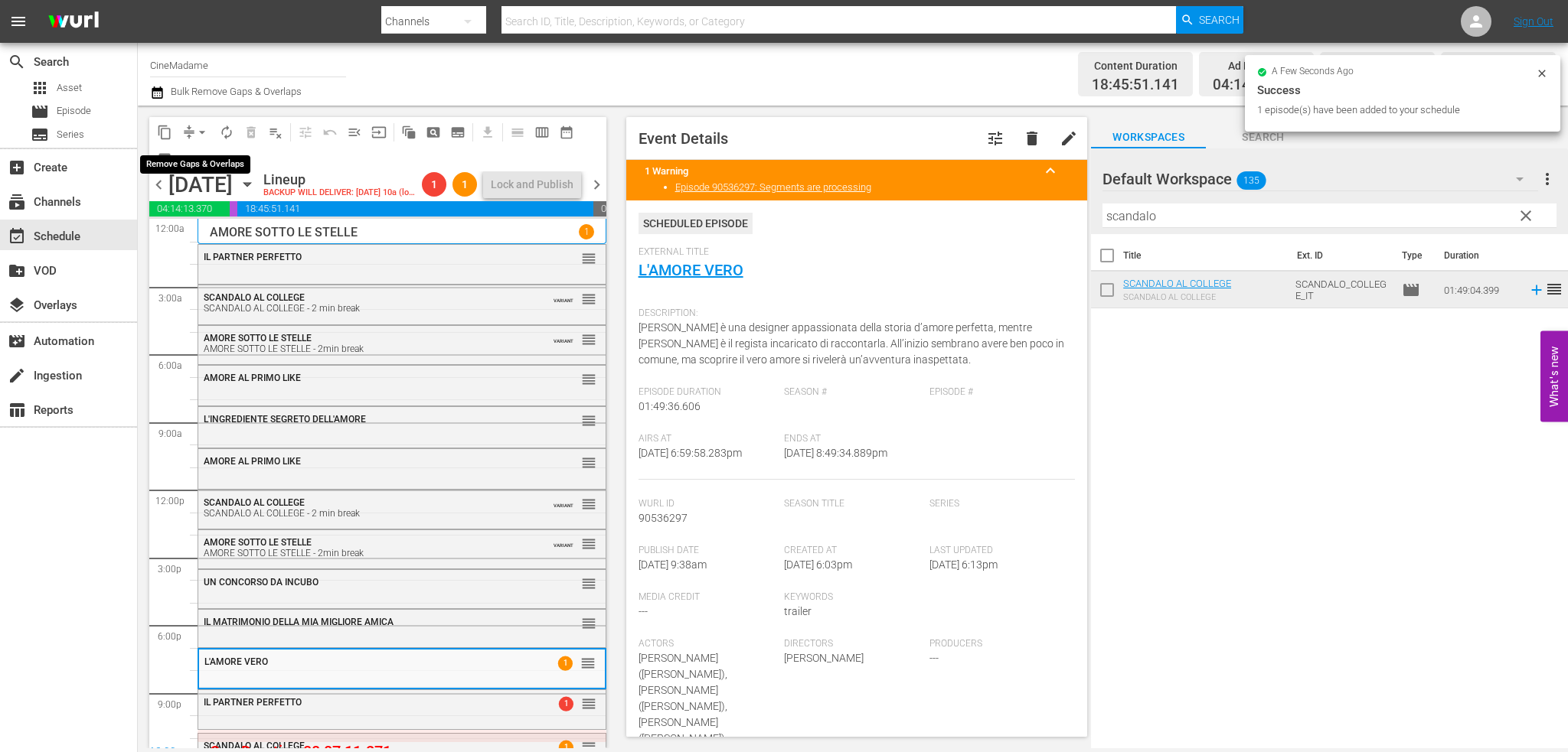
click at [205, 128] on span "arrow_drop_down" at bounding box center [202, 132] width 15 height 15
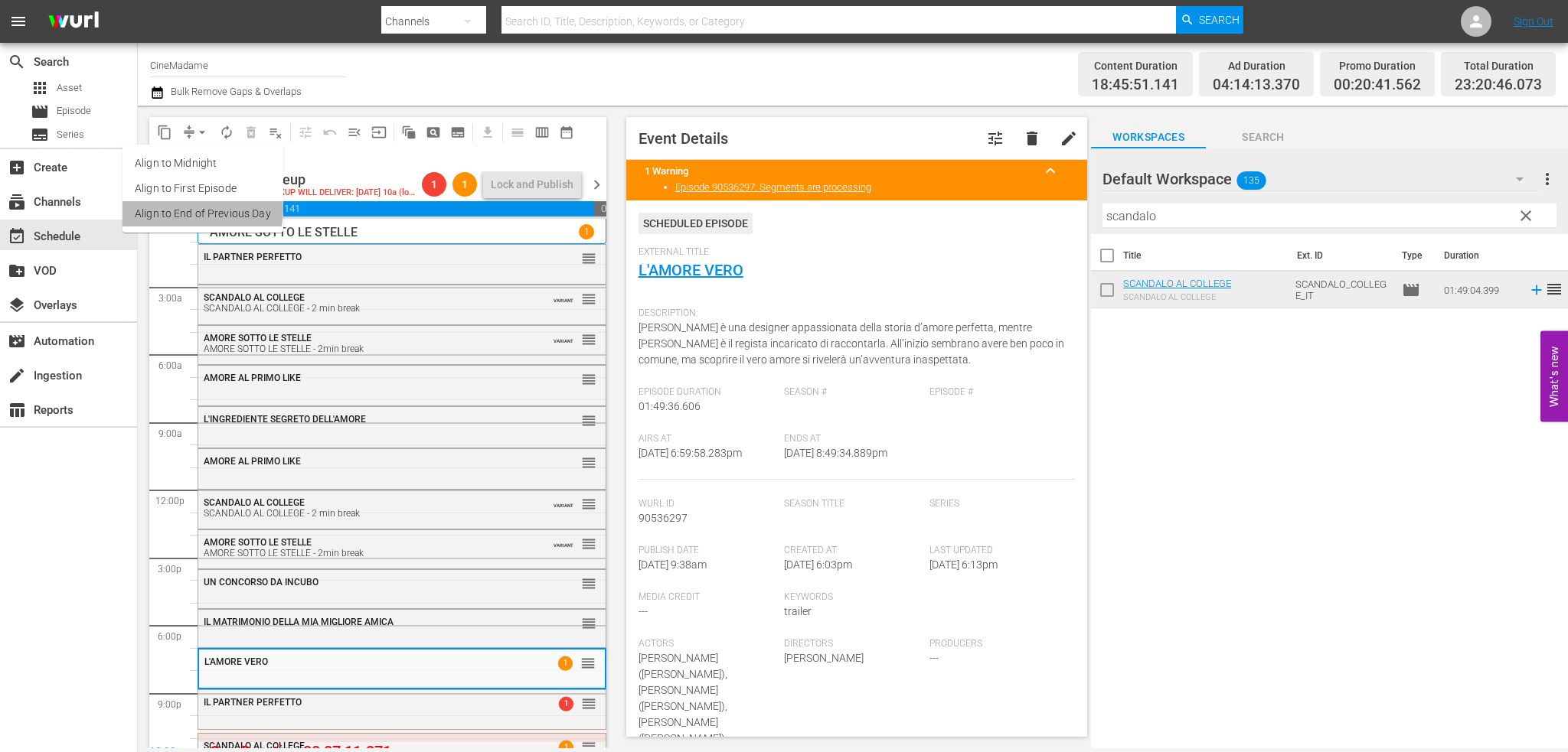
click at [194, 209] on li "Align to End of Previous Day" at bounding box center [203, 214] width 161 height 25
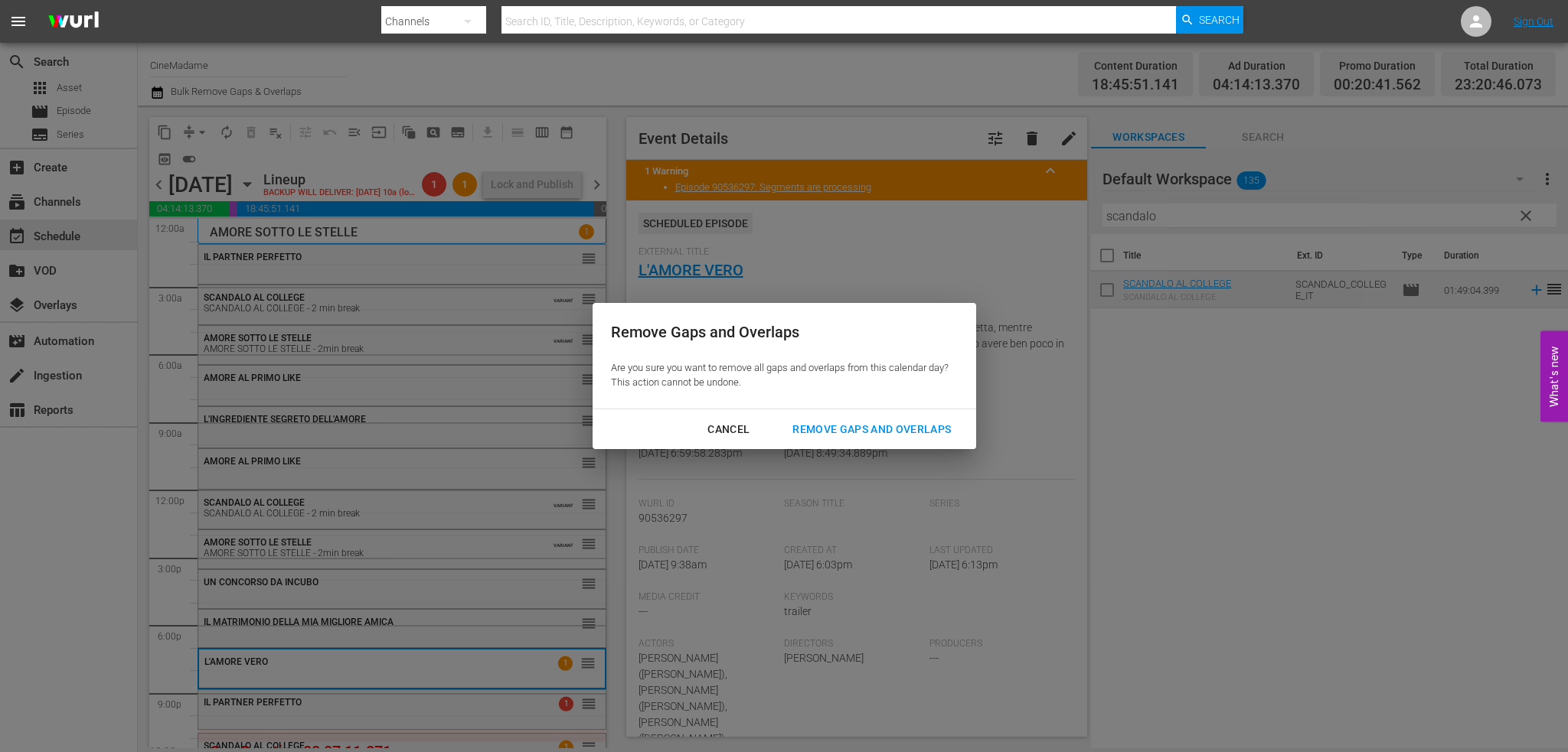
click at [849, 428] on div "Remove Gaps and Overlaps" at bounding box center [871, 430] width 183 height 19
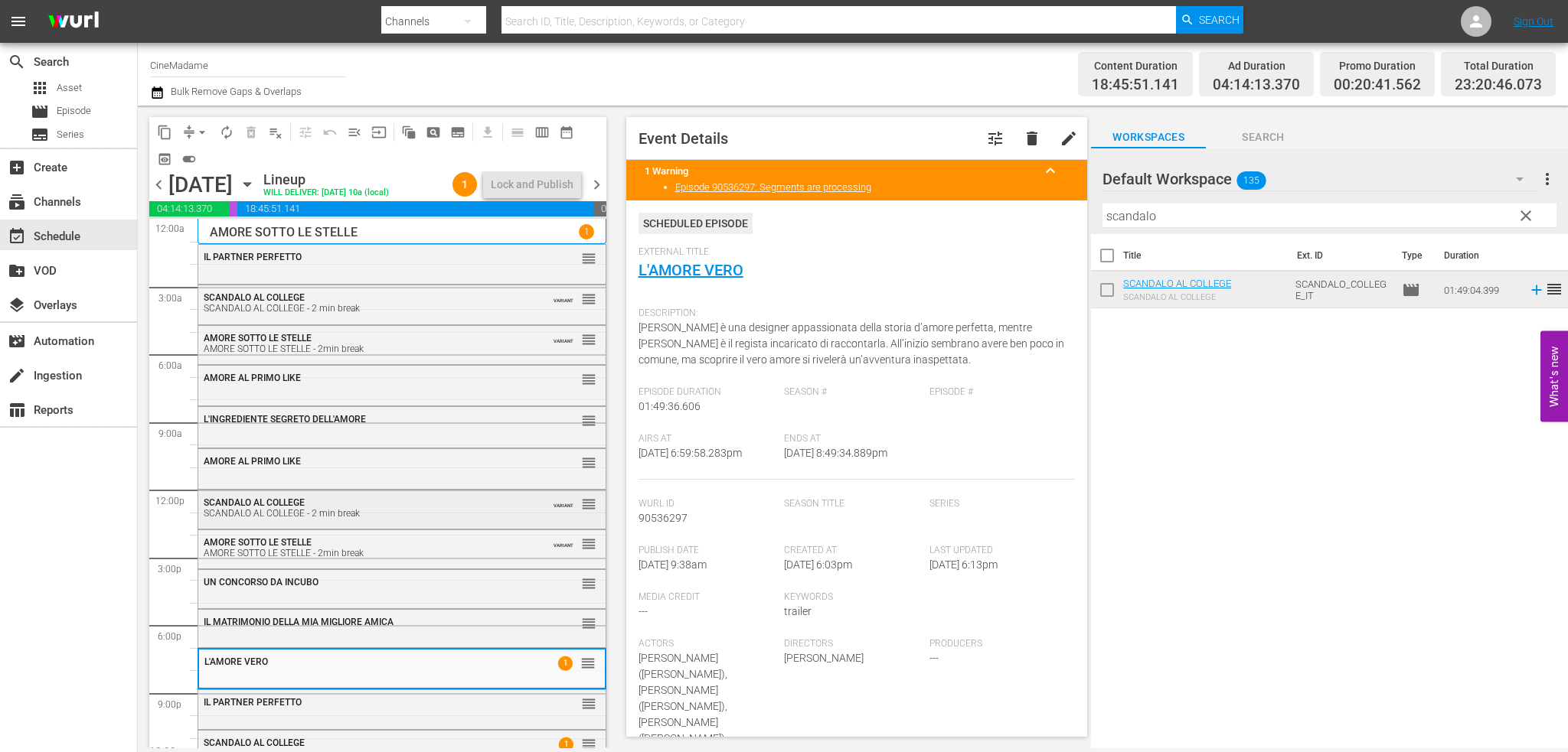
scroll to position [23, 0]
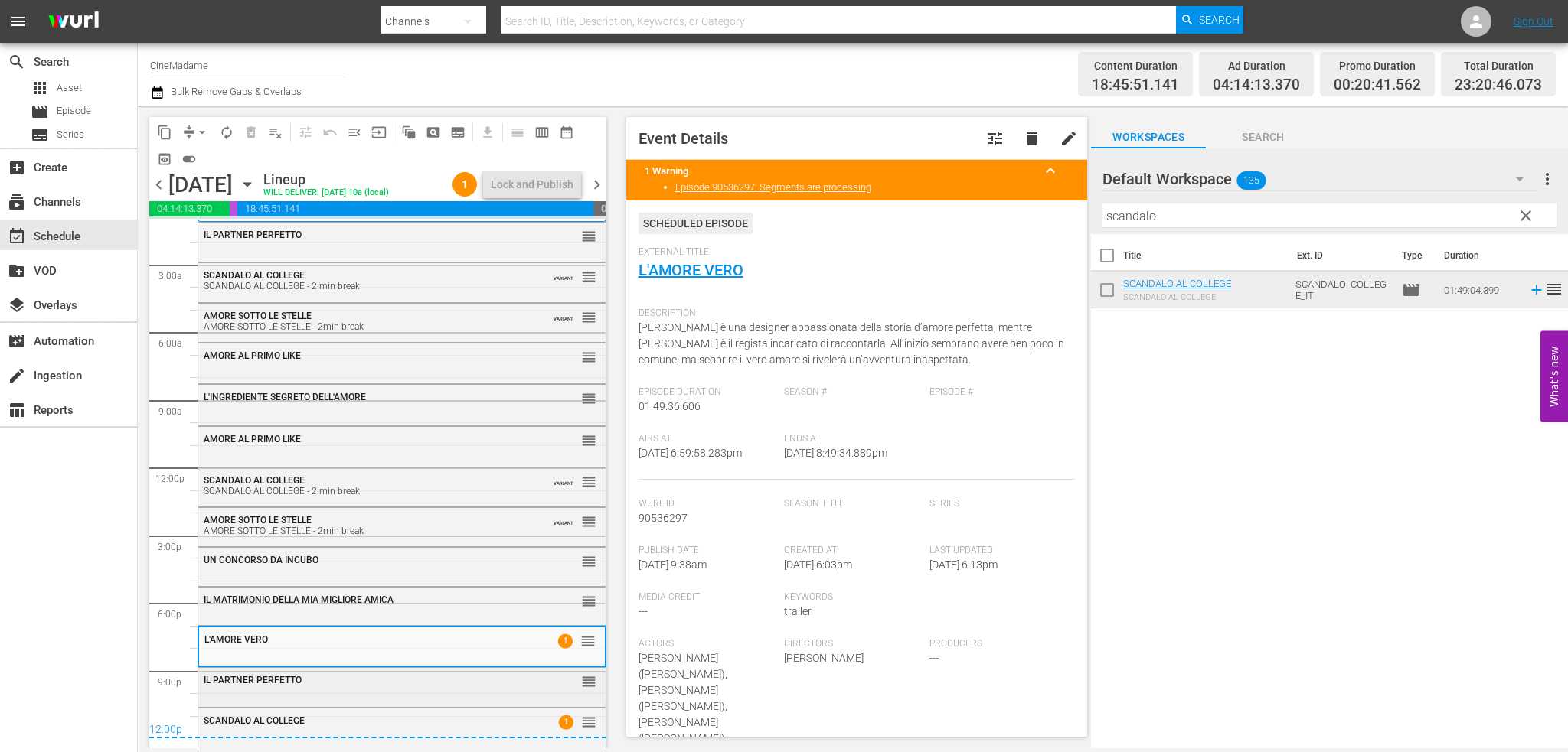
click at [431, 685] on div "IL PARTNER PERFETTO" at bounding box center [364, 680] width 320 height 11
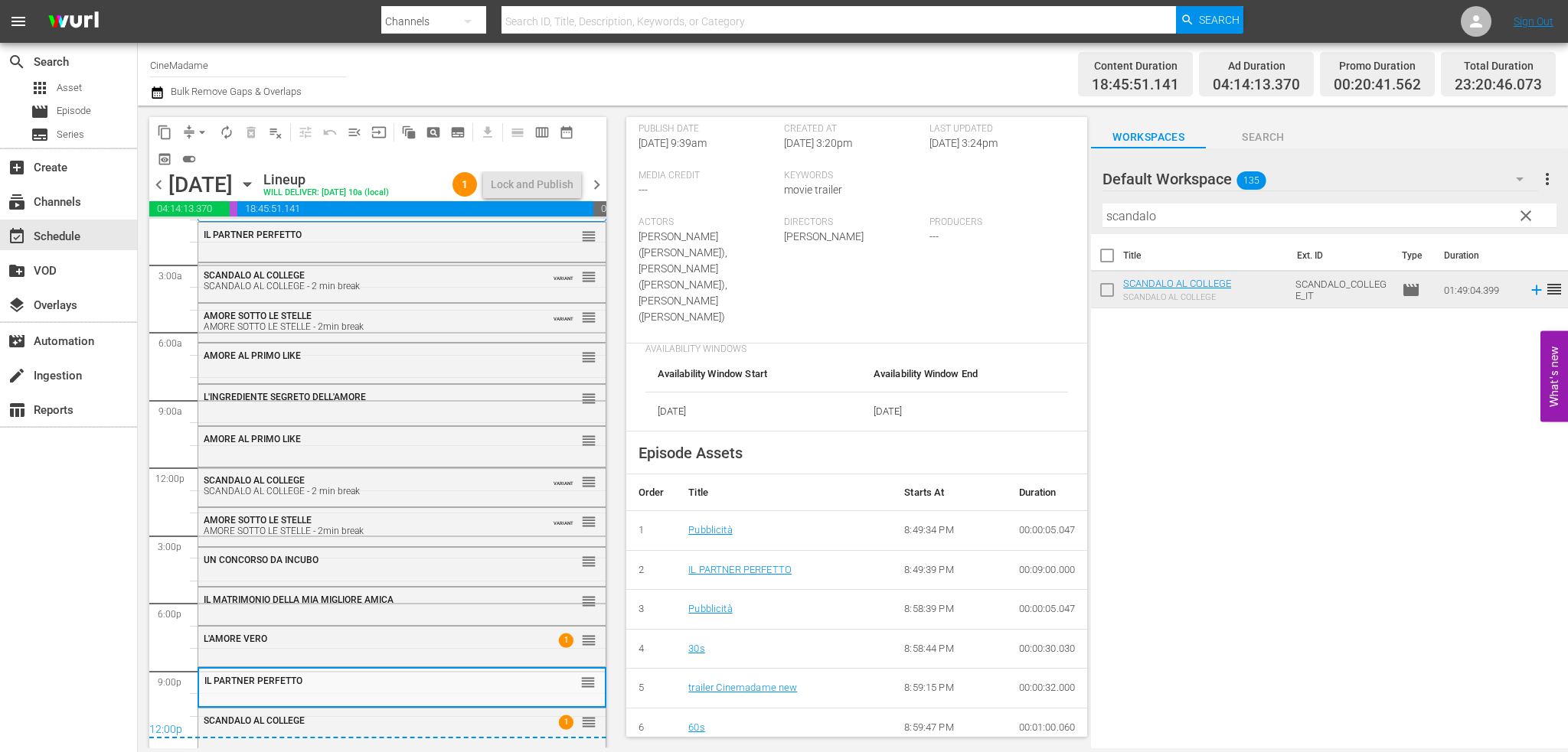
scroll to position [383, 0]
click at [396, 725] on div "12:00p" at bounding box center [378, 731] width 457 height 15
click at [407, 719] on div "SCANDALO AL COLLEGE" at bounding box center [364, 721] width 320 height 11
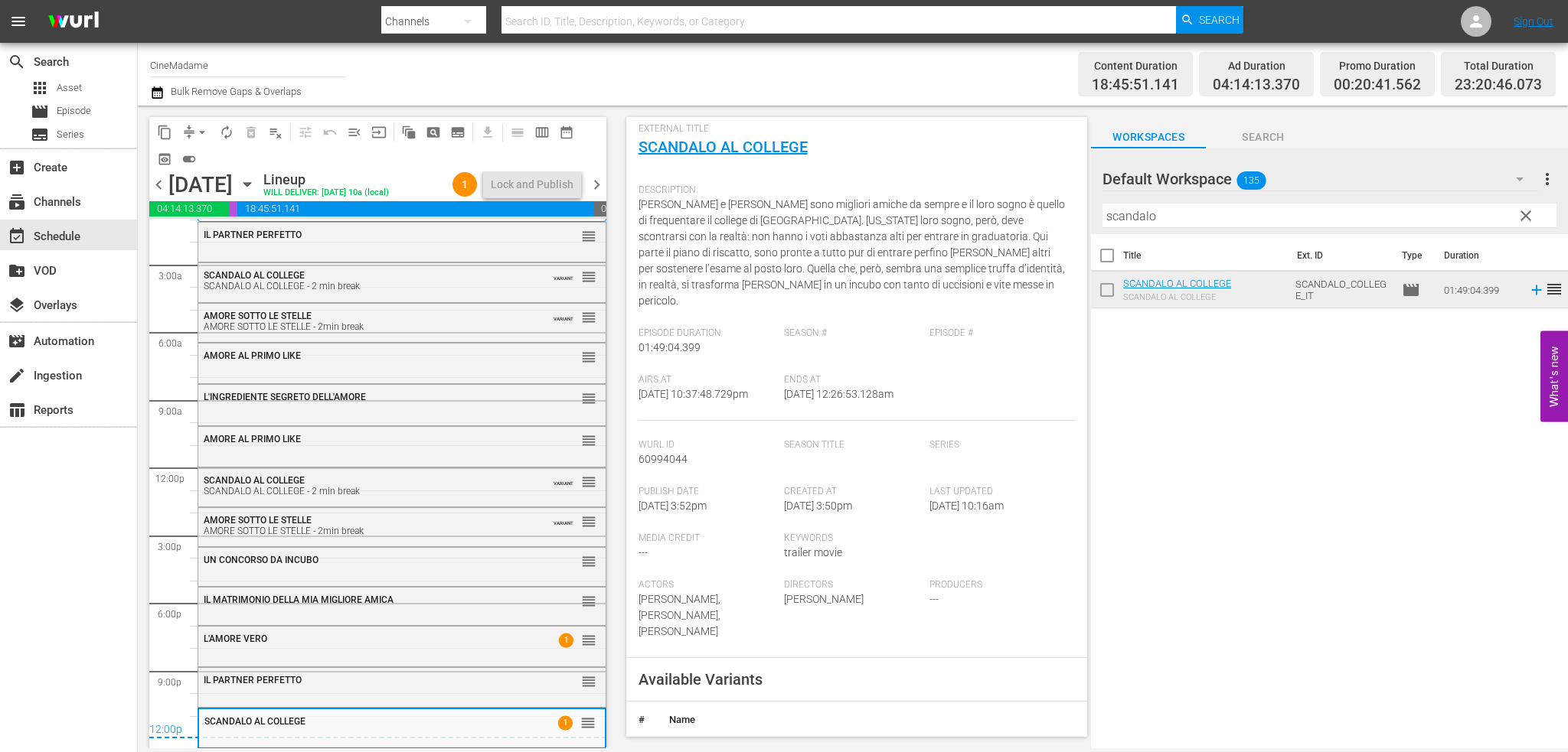
scroll to position [306, 0]
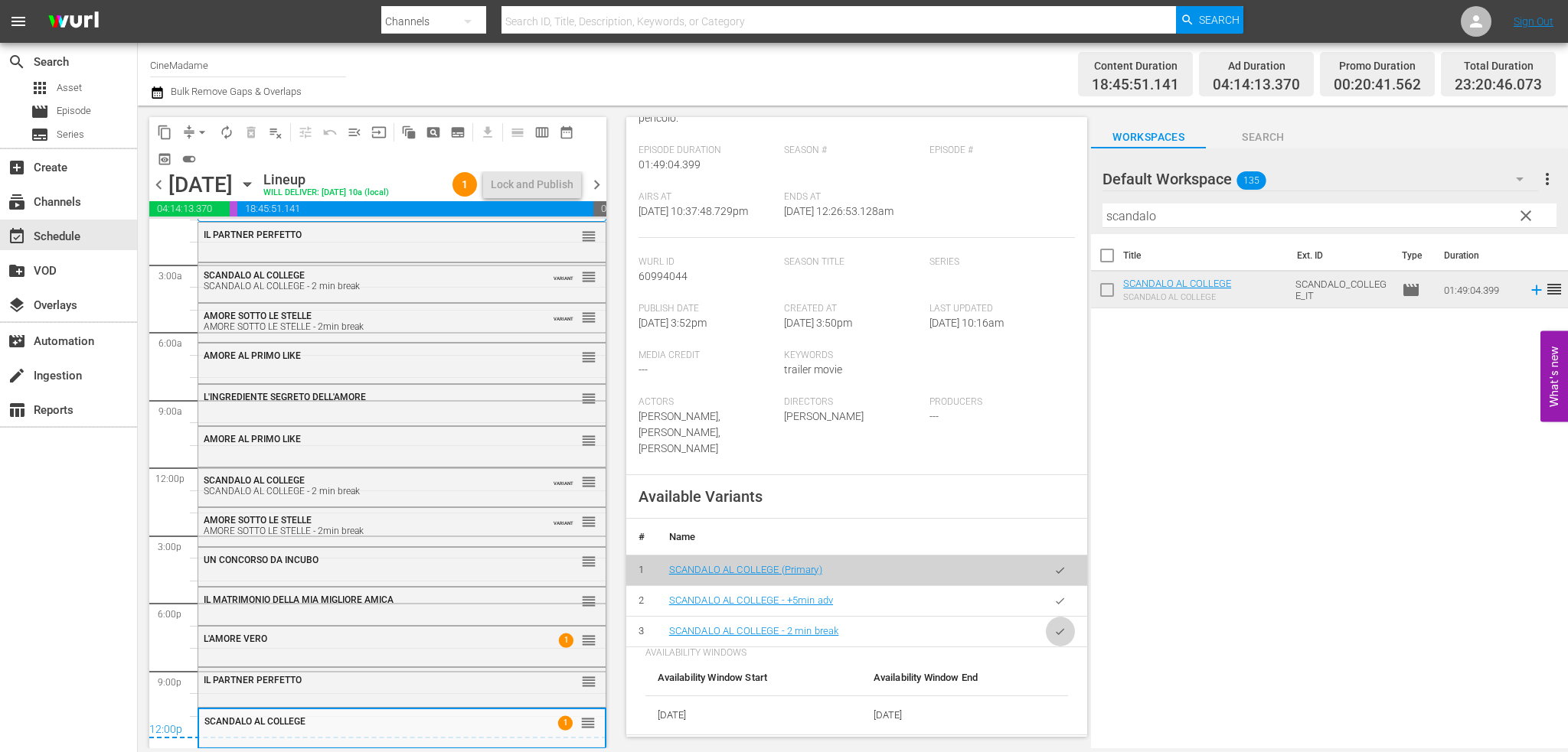
click at [1055, 617] on button "button" at bounding box center [1060, 632] width 30 height 30
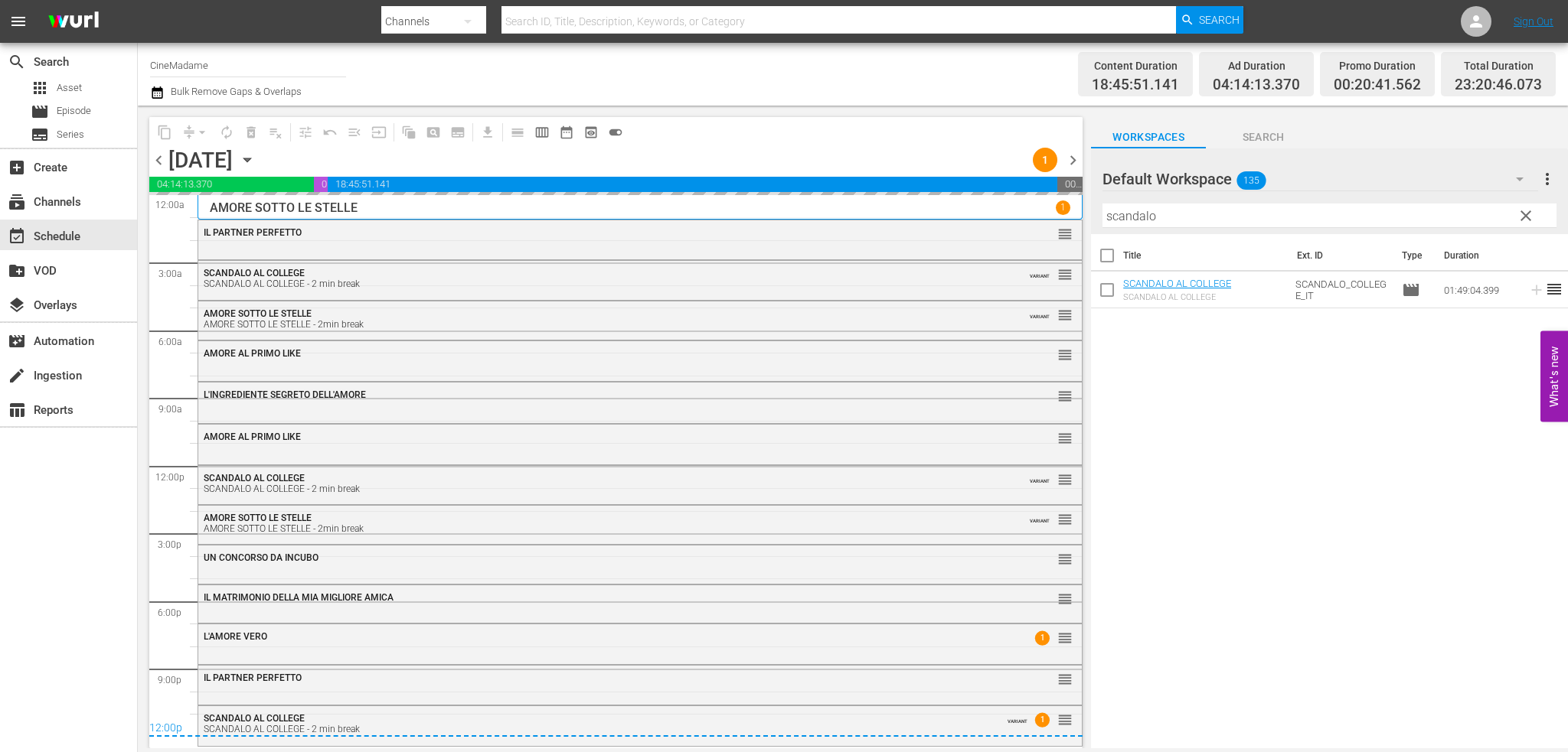
scroll to position [0, 0]
click at [374, 647] on div "L'AMORE VERO 1 reorder" at bounding box center [640, 637] width 884 height 26
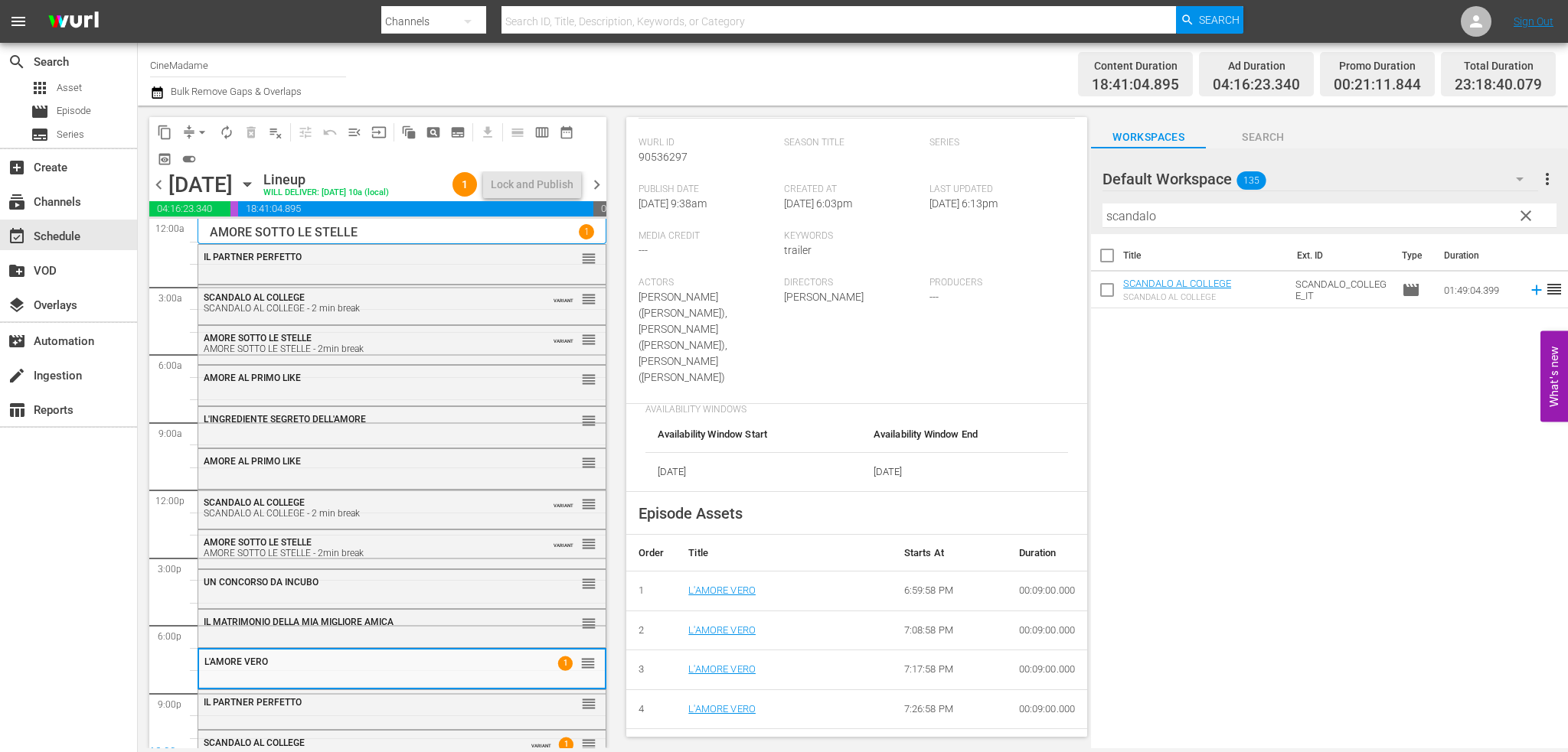
scroll to position [383, 0]
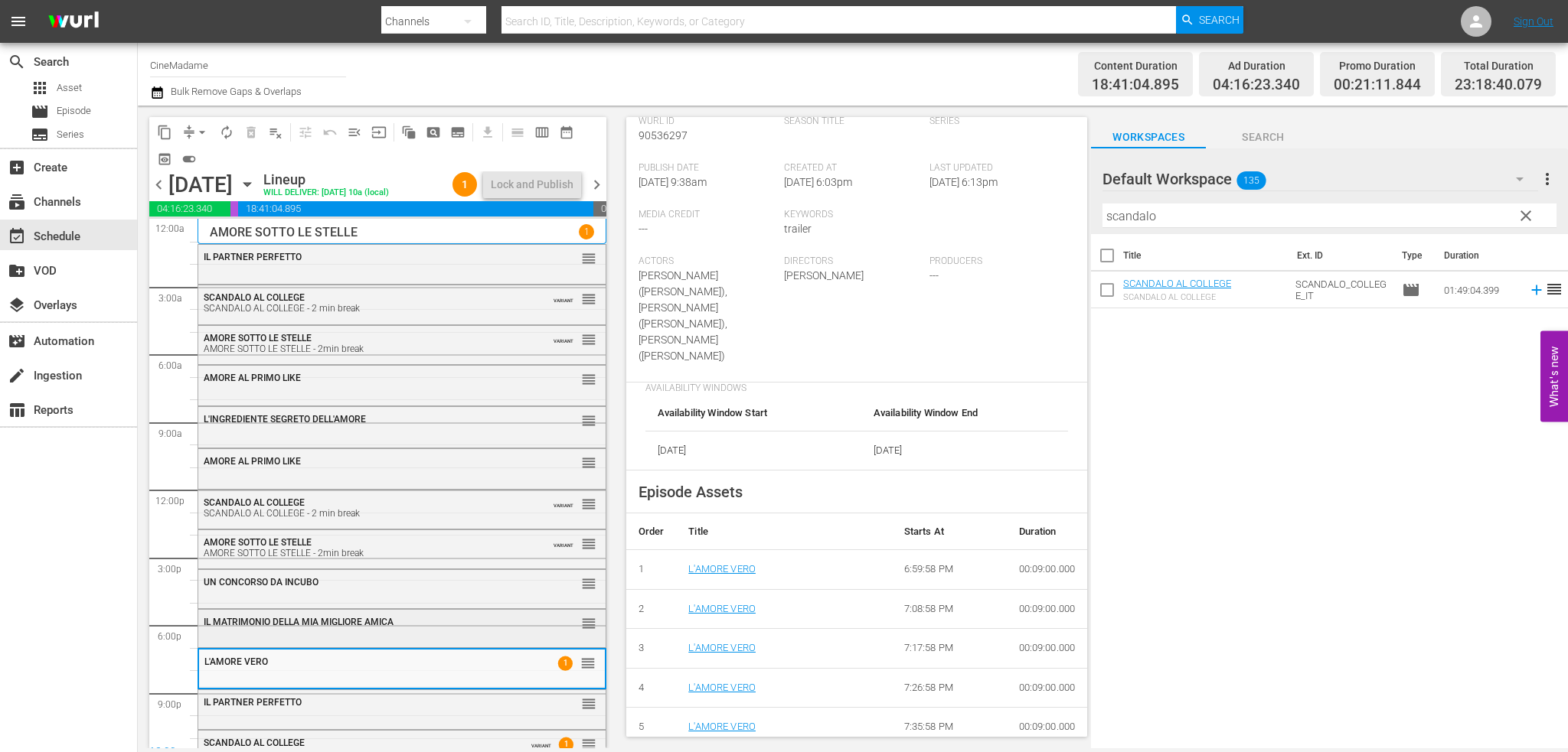
click at [302, 628] on div "IL MATRIMONIO DELLA [PERSON_NAME] AMICA reorder" at bounding box center [402, 622] width 407 height 26
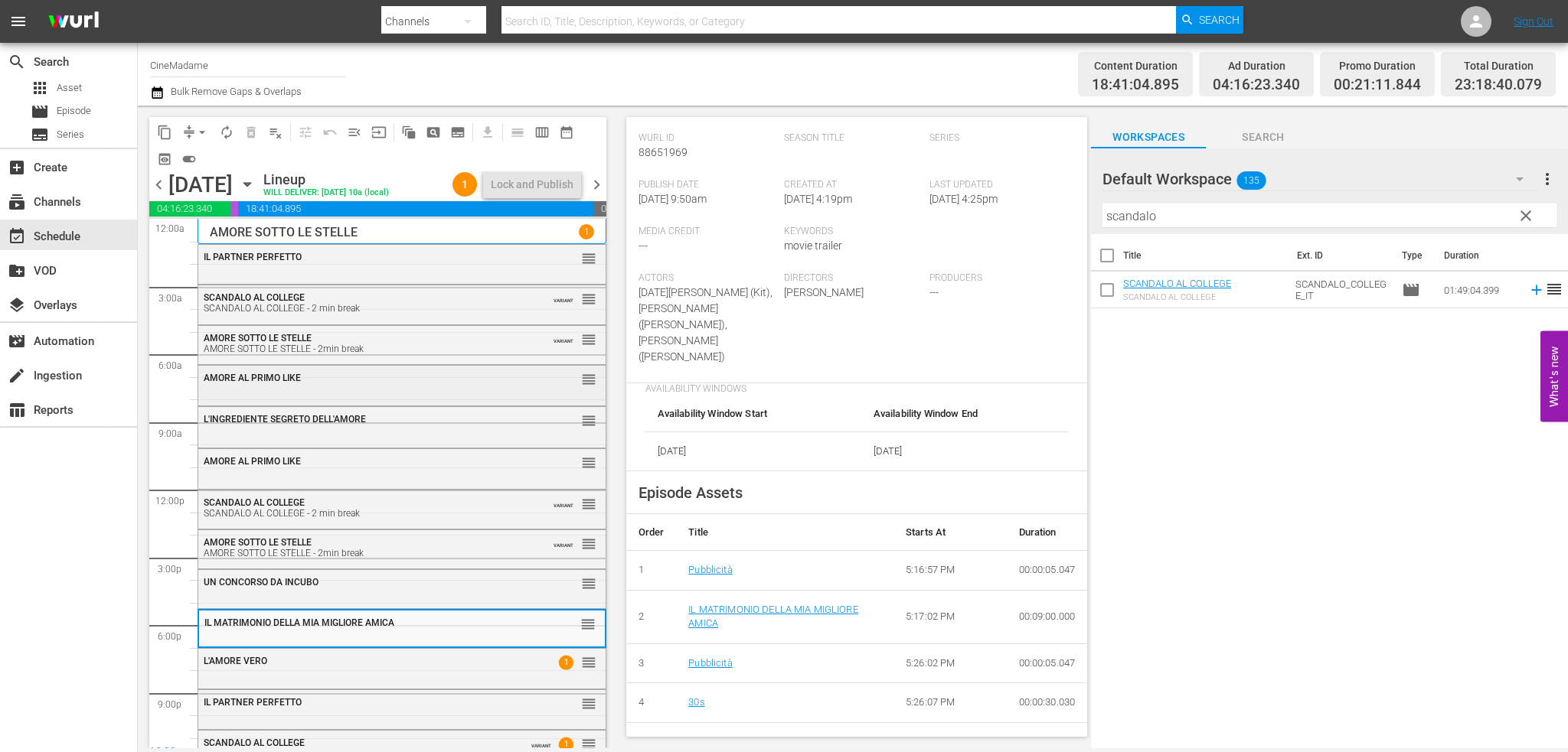
scroll to position [22, 0]
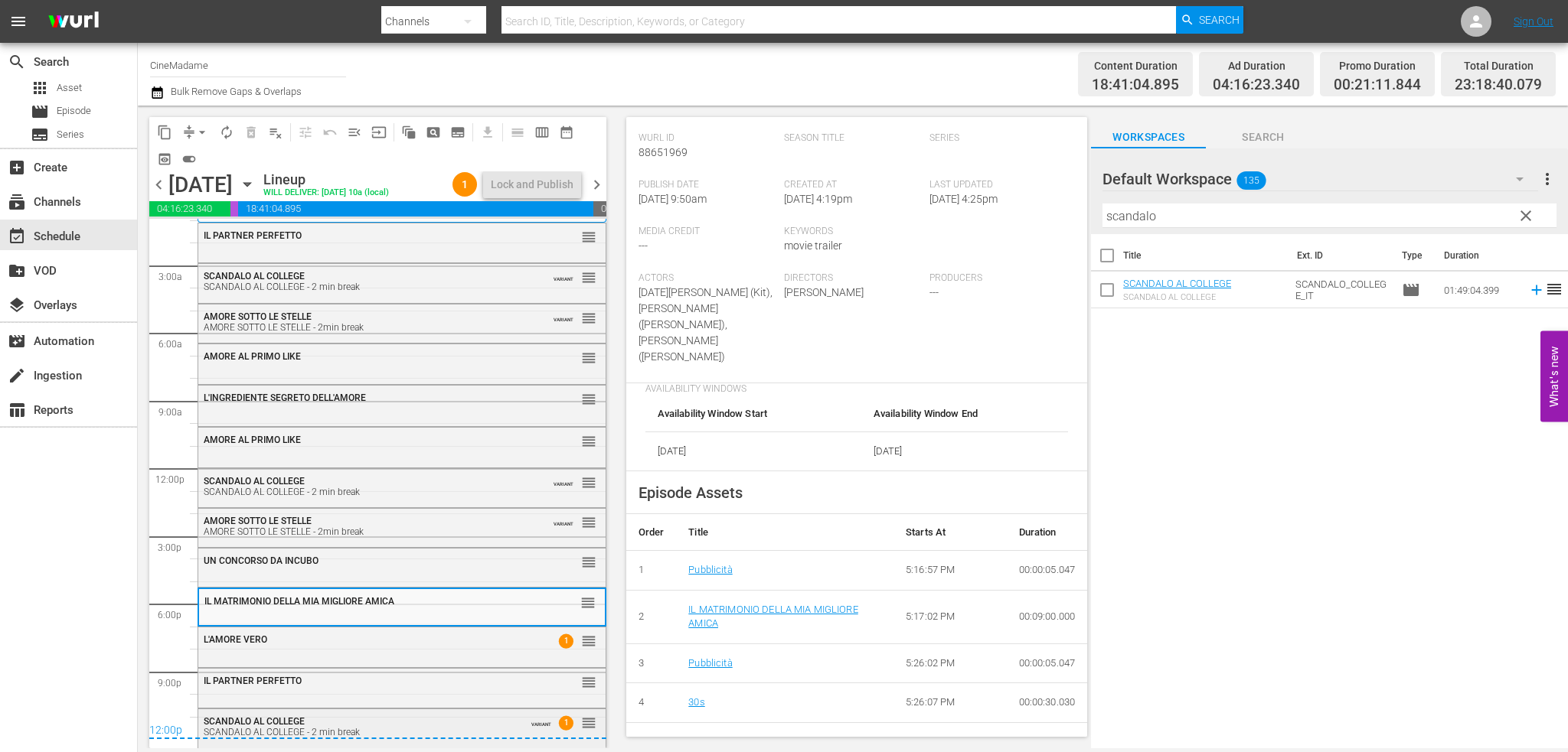
click at [416, 718] on div "SCANDALO AL COLLEGE SCANDALO AL COLLEGE - 2 min break" at bounding box center [361, 727] width 316 height 22
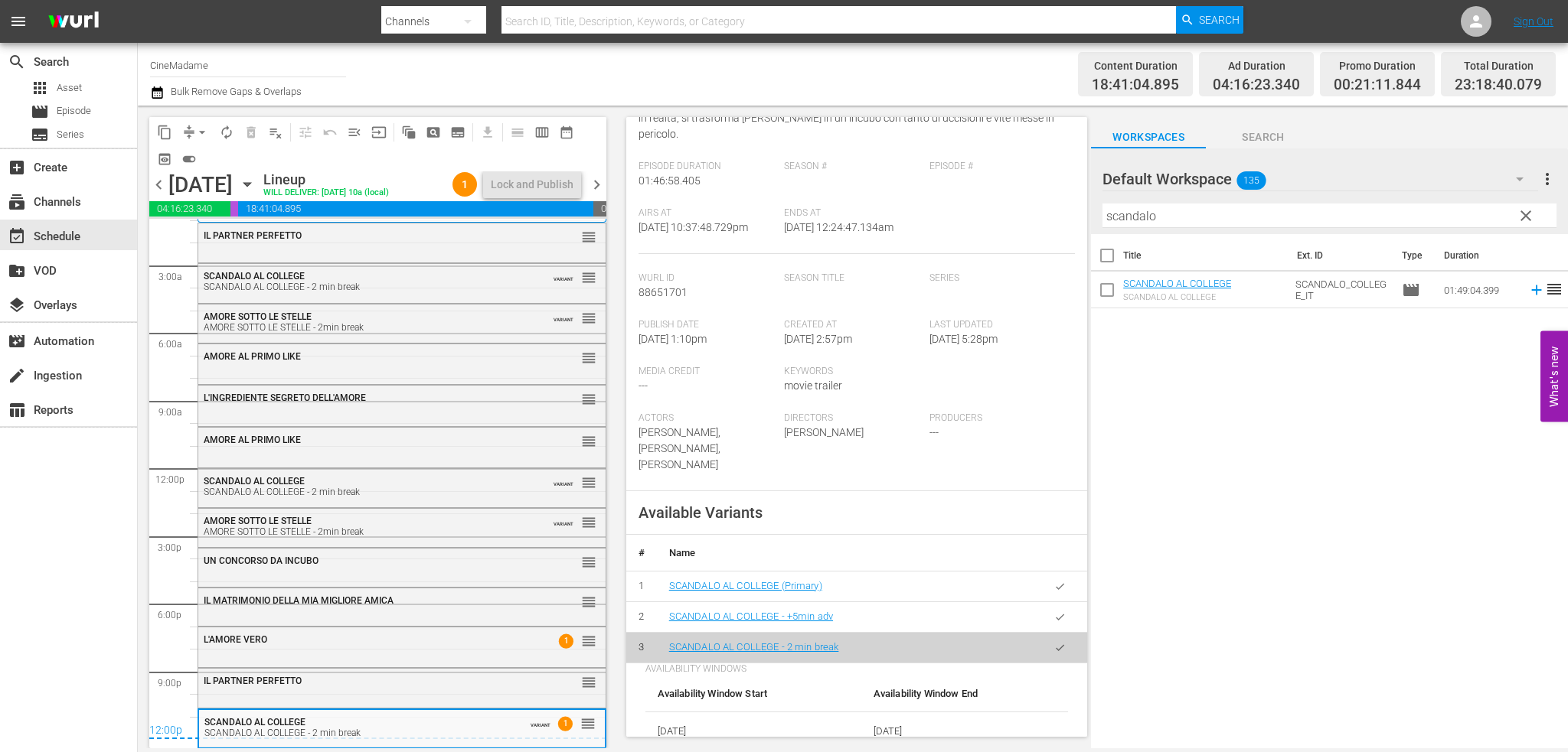
scroll to position [0, 0]
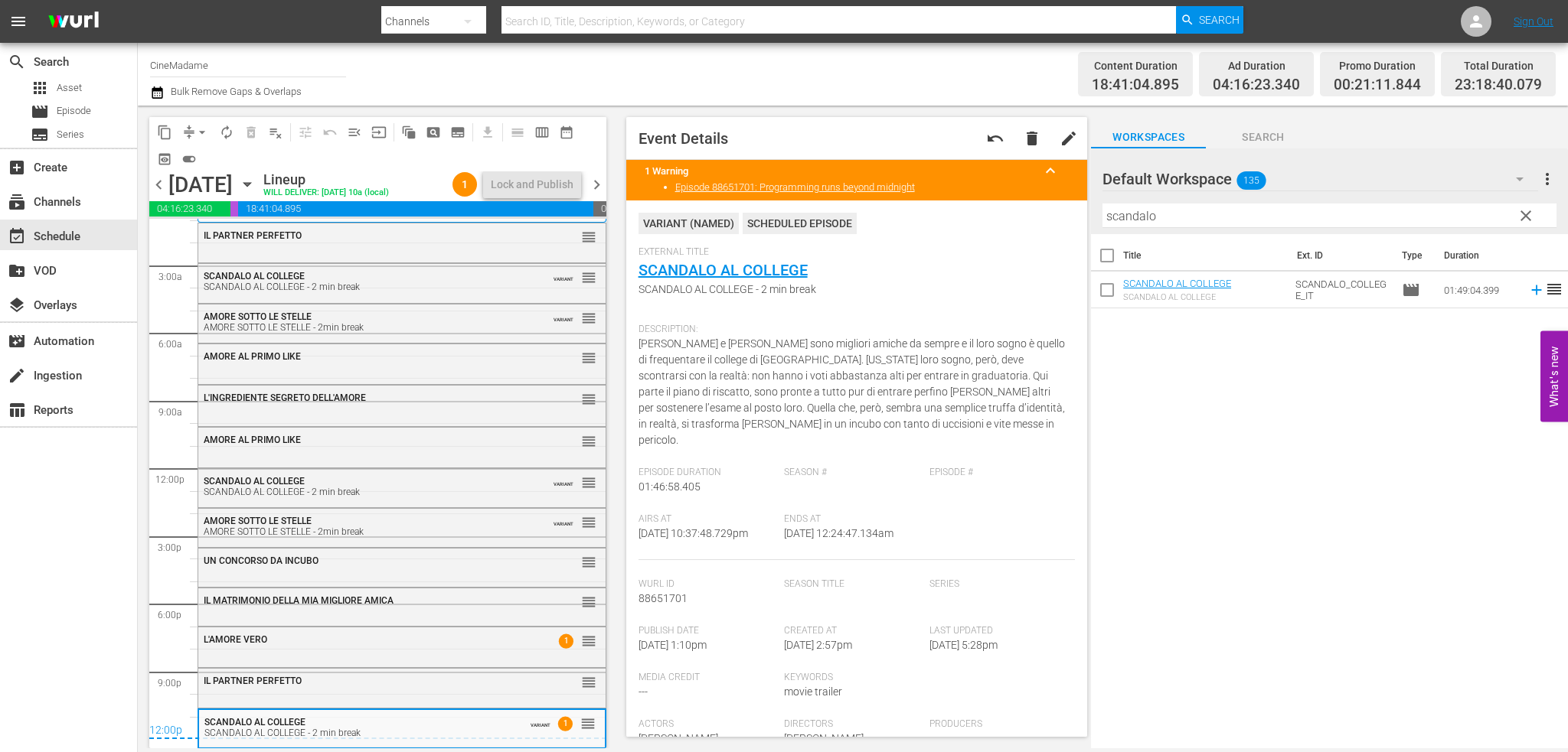
click at [601, 183] on span "chevron_right" at bounding box center [596, 184] width 19 height 19
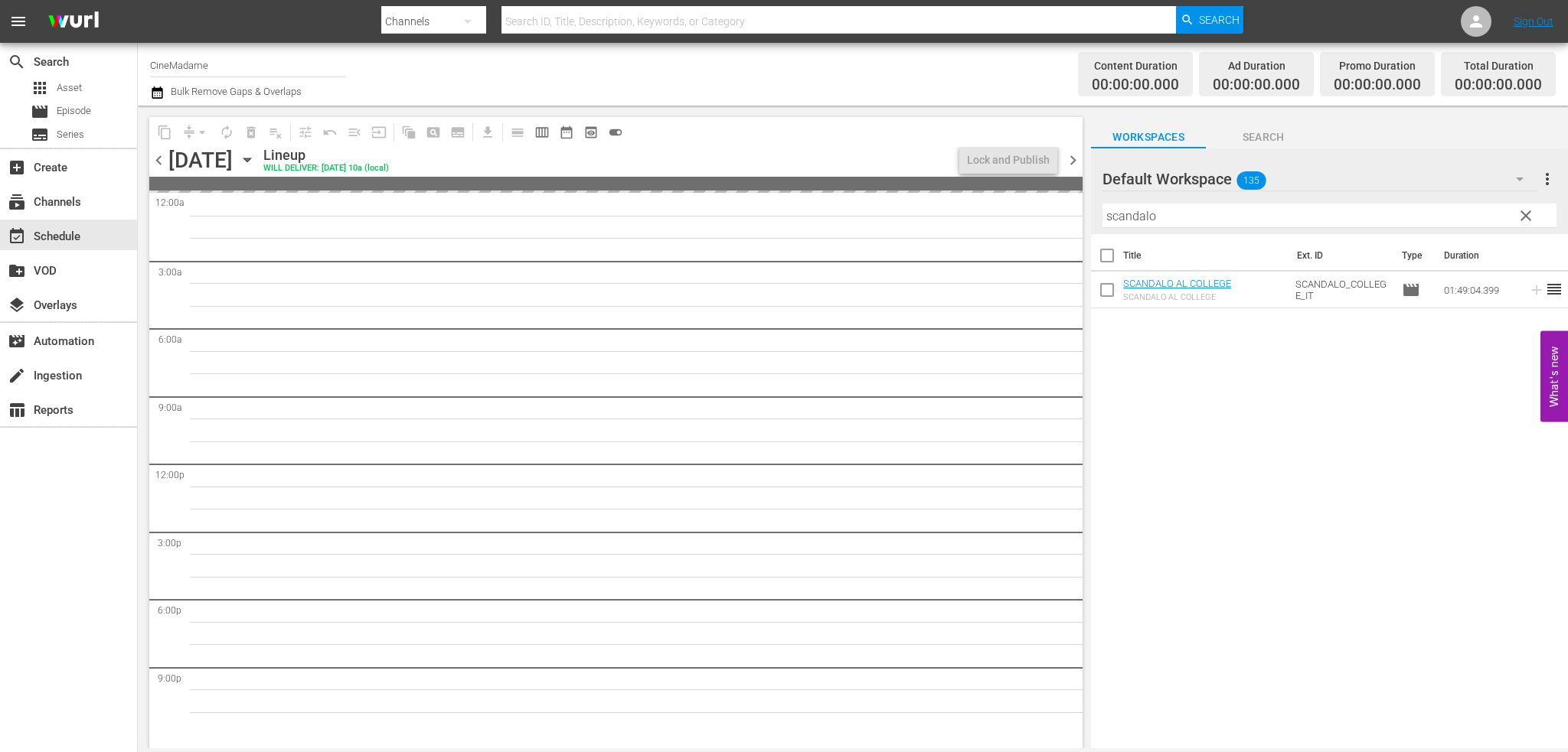
click at [1220, 229] on div "Filter by Title scandalo" at bounding box center [1329, 216] width 454 height 37
click at [1217, 219] on input "scandalo" at bounding box center [1329, 215] width 454 height 24
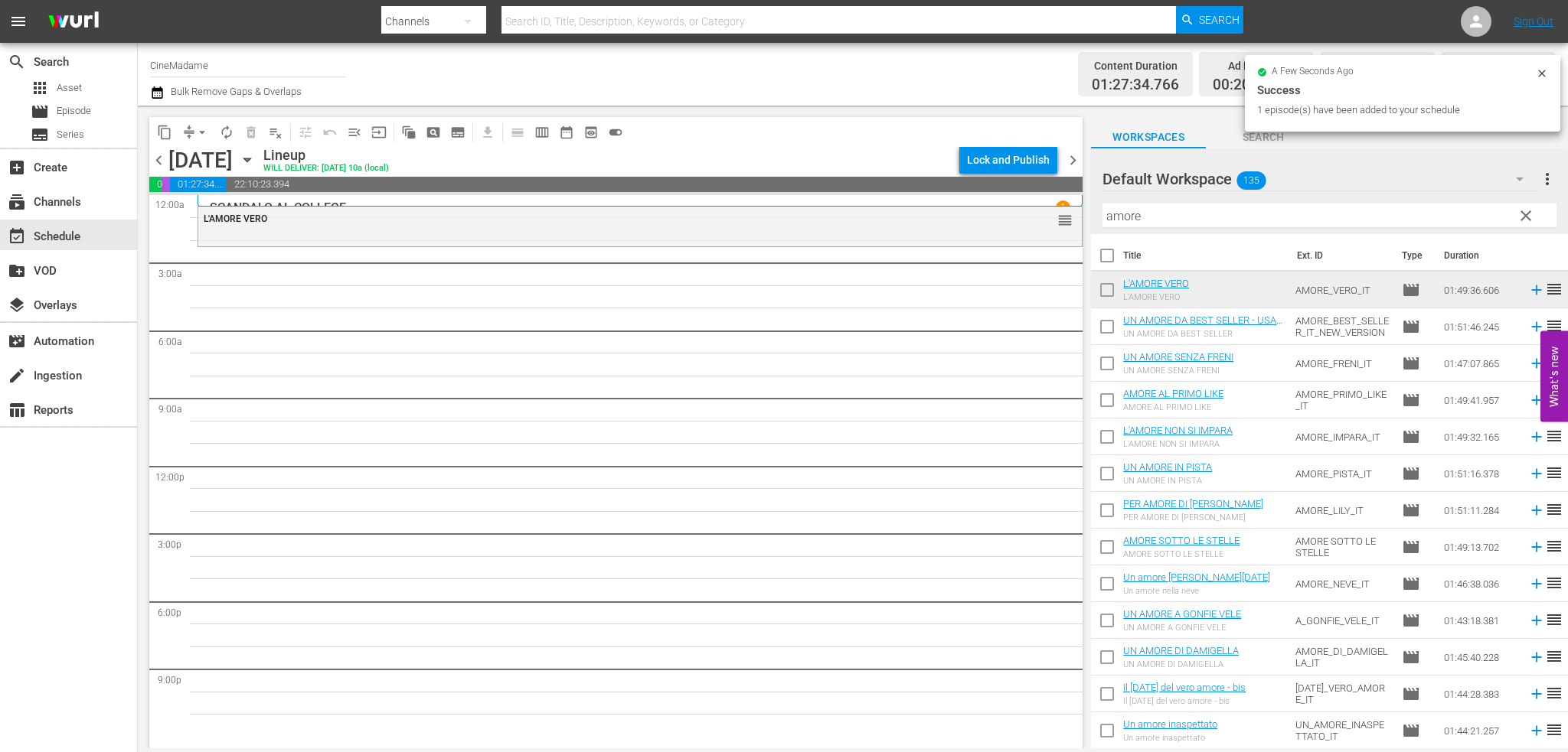
click at [1145, 215] on input "amore" at bounding box center [1329, 215] width 454 height 24
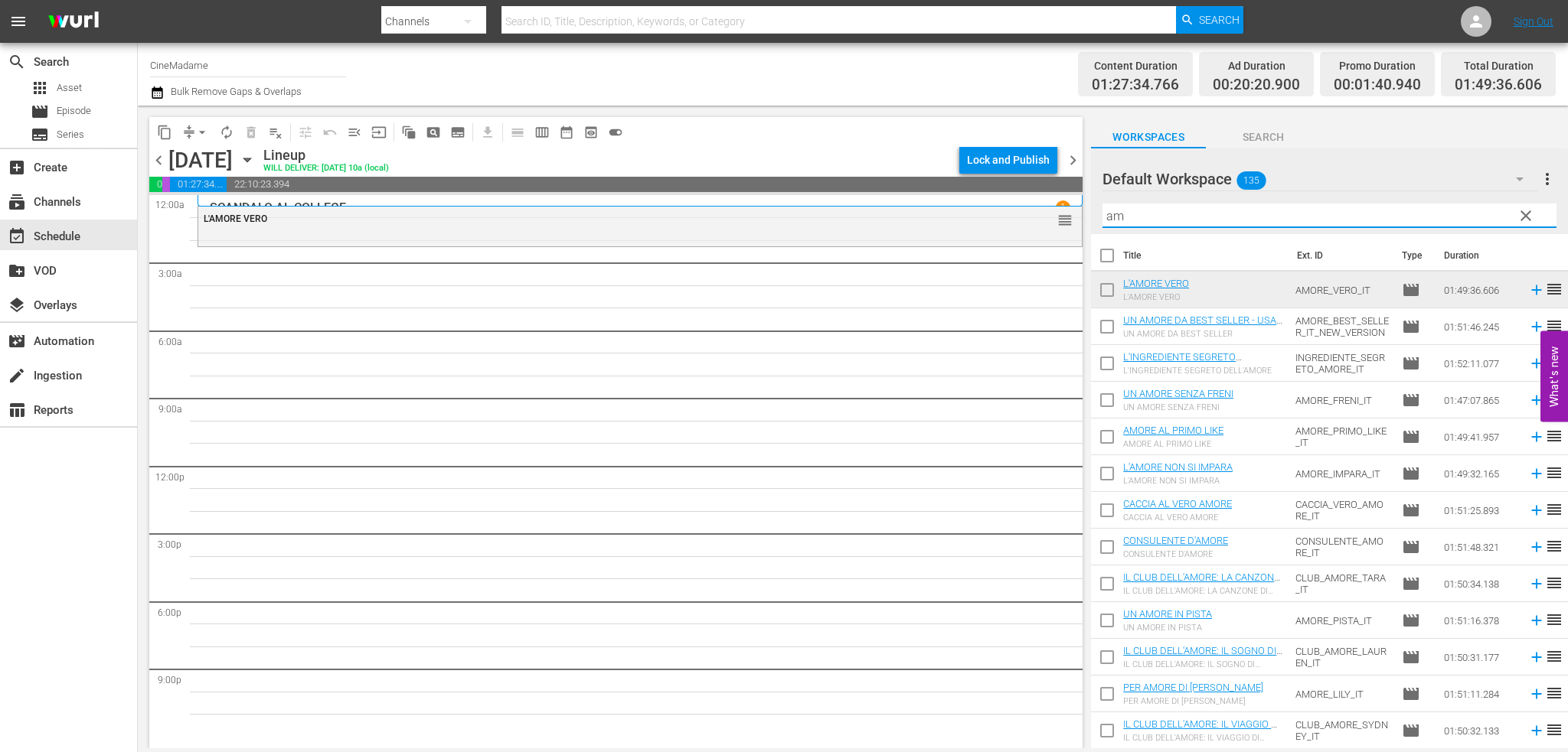
type input "a"
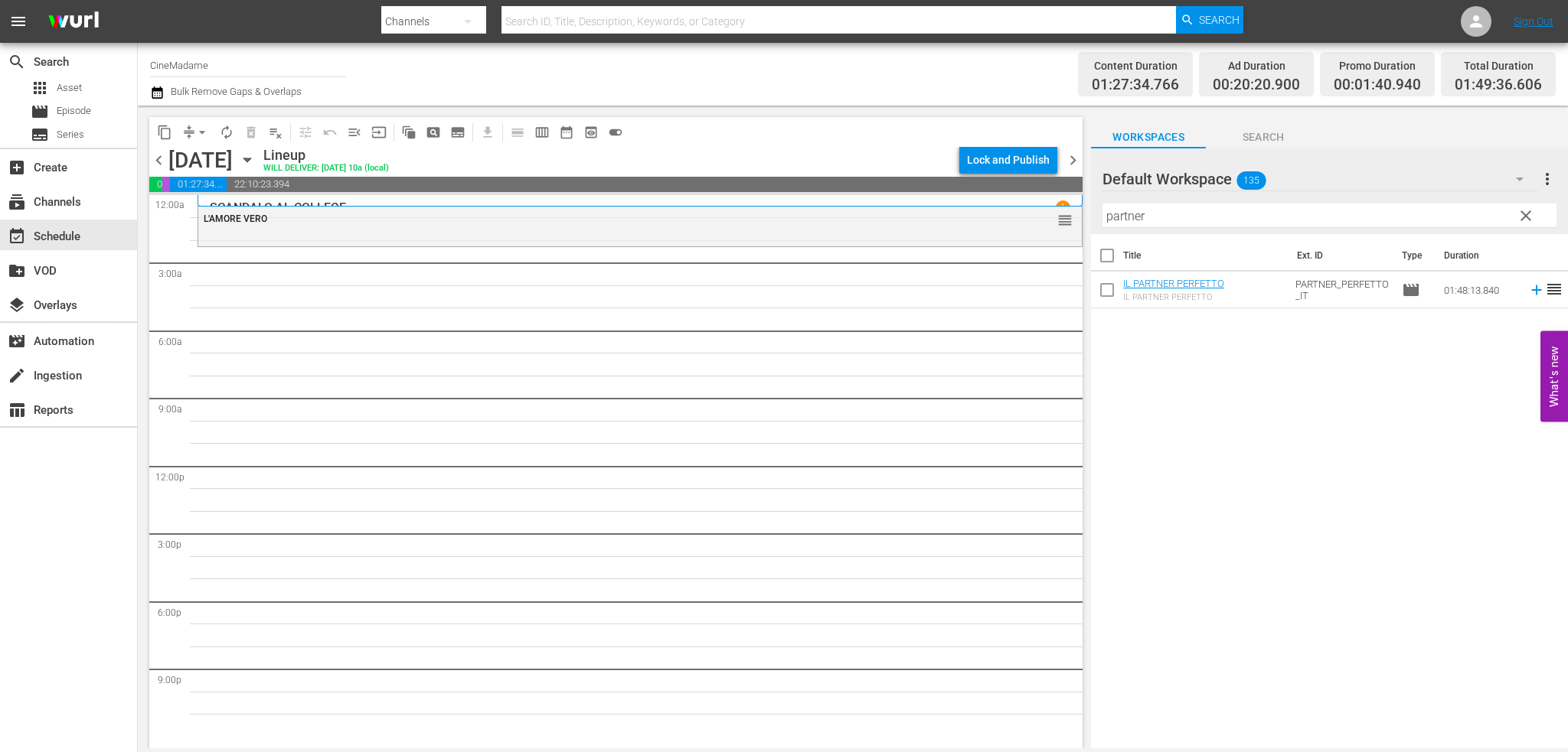
click at [1239, 311] on div "Title Ext. ID Type Duration IL PARTNER PERFETTO IL PARTNER PERFETTO PARTNER_PER…" at bounding box center [1328, 492] width 477 height 517
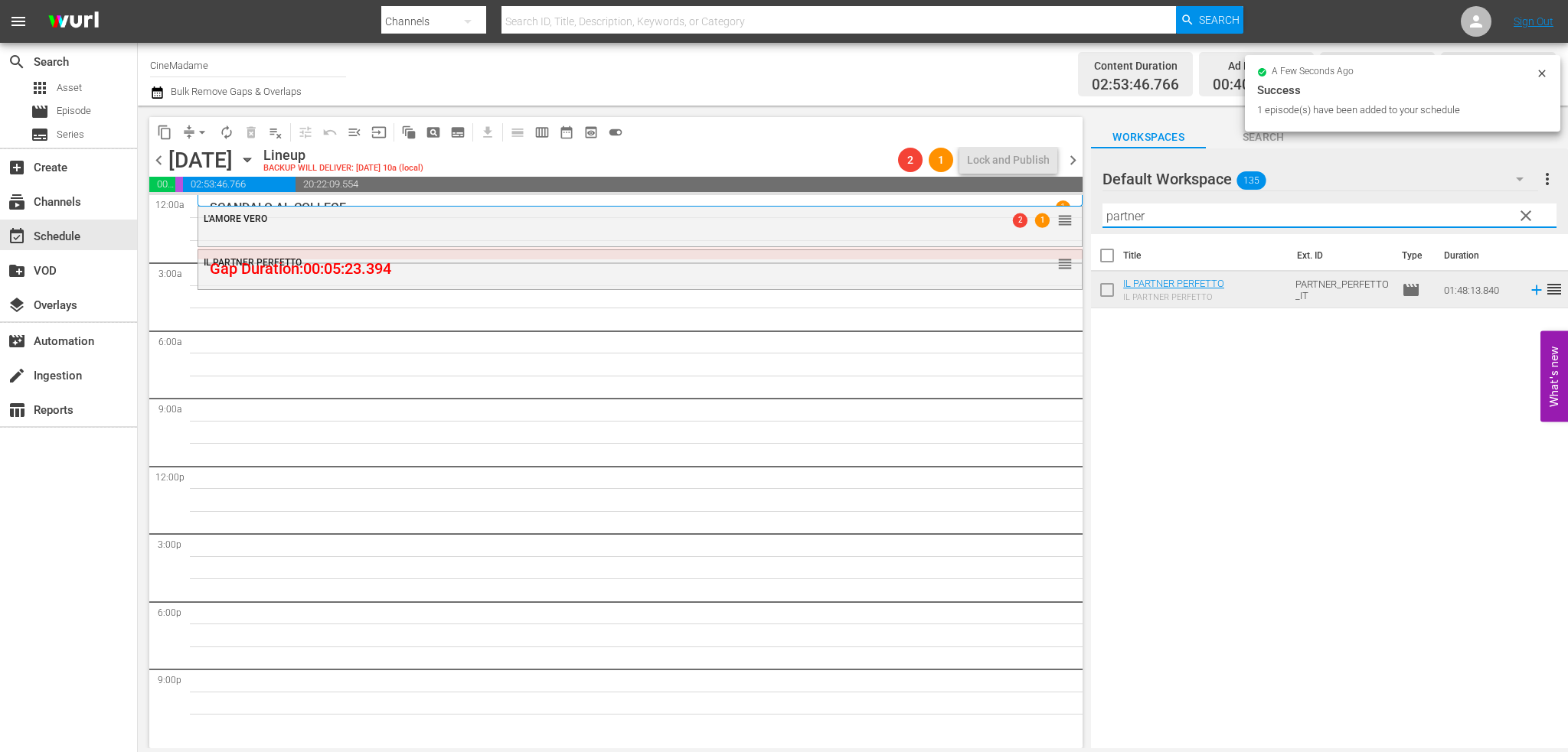
click at [1143, 217] on input "partner" at bounding box center [1329, 215] width 454 height 24
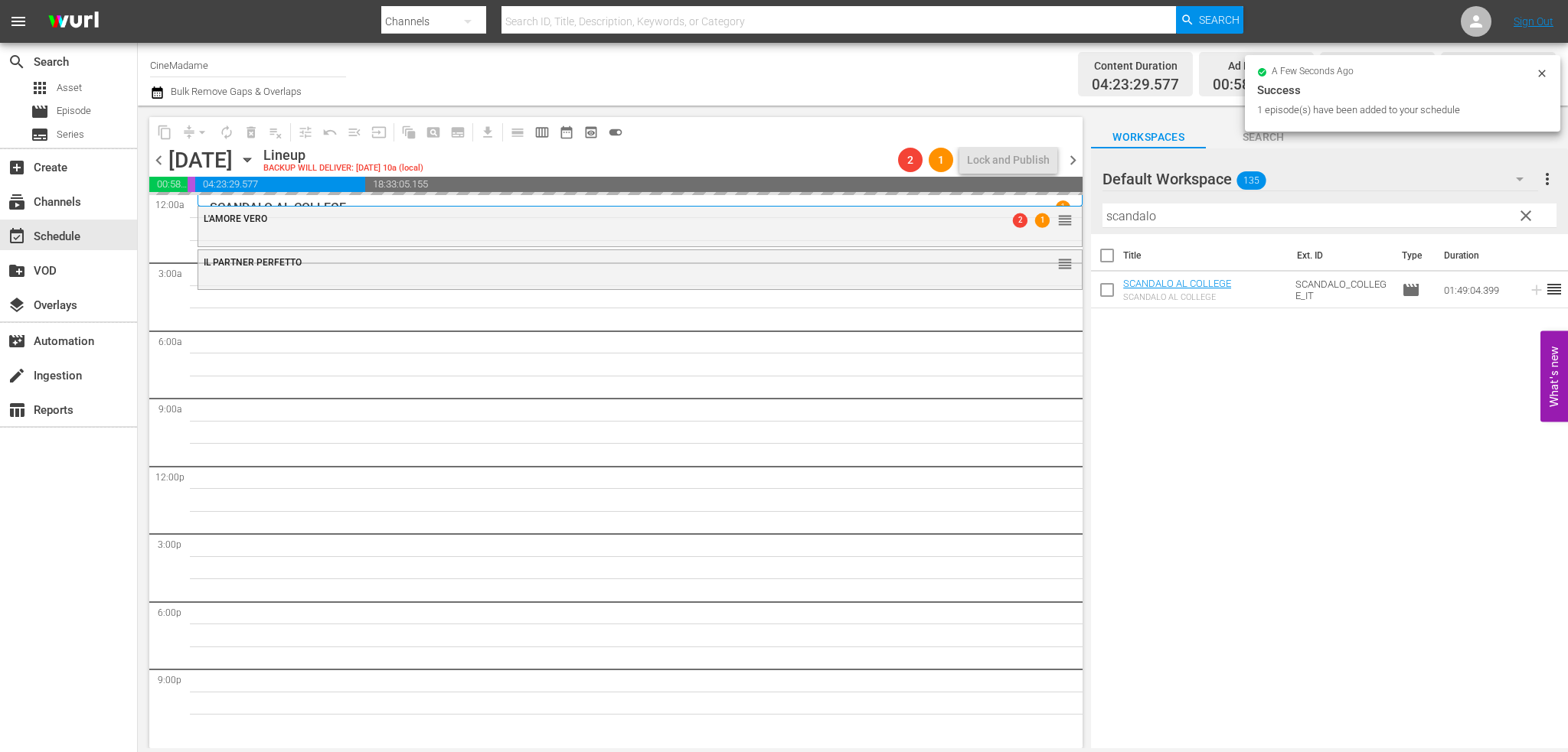
click at [1220, 213] on input "scandalo" at bounding box center [1329, 215] width 454 height 24
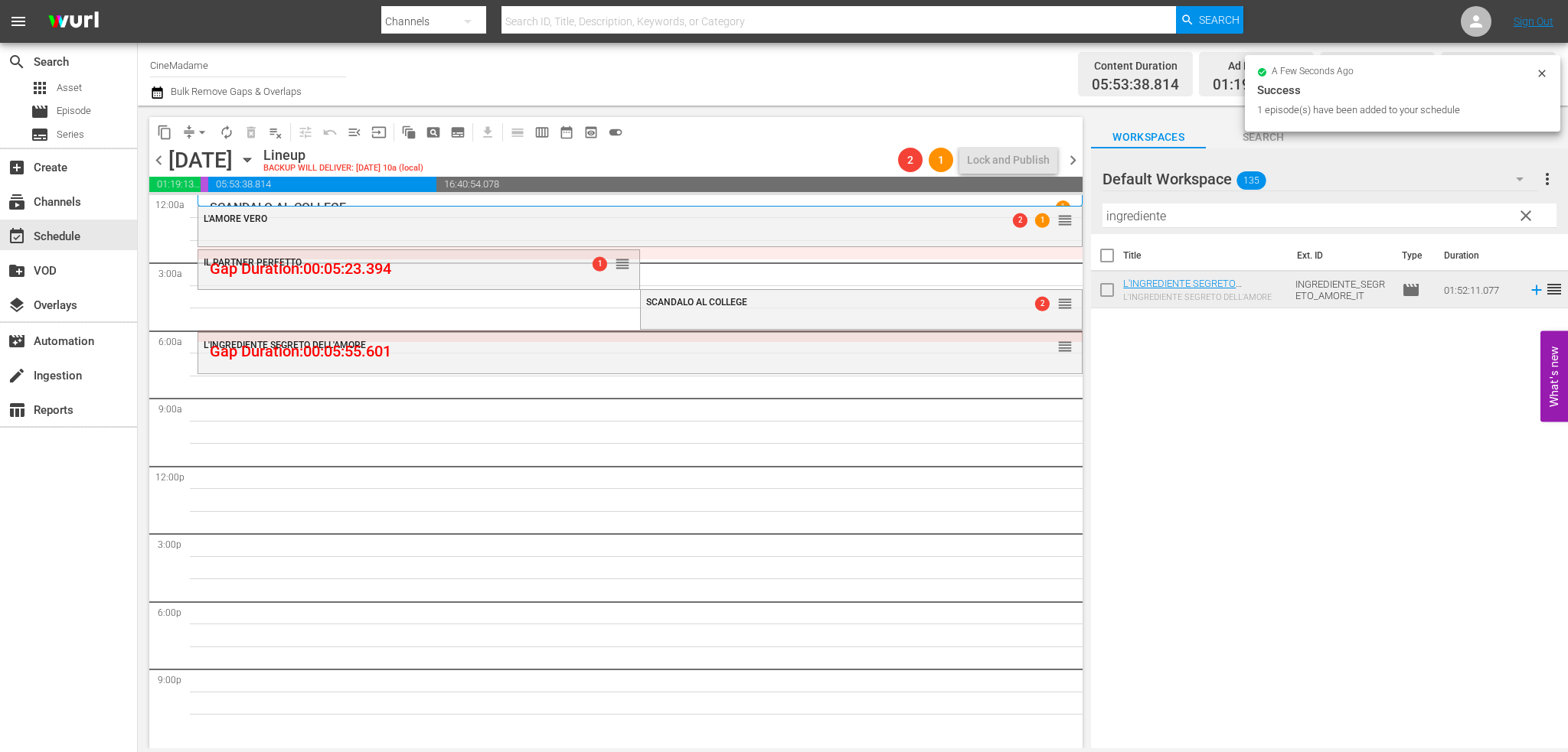
click at [1126, 218] on input "ingrediente" at bounding box center [1329, 215] width 454 height 24
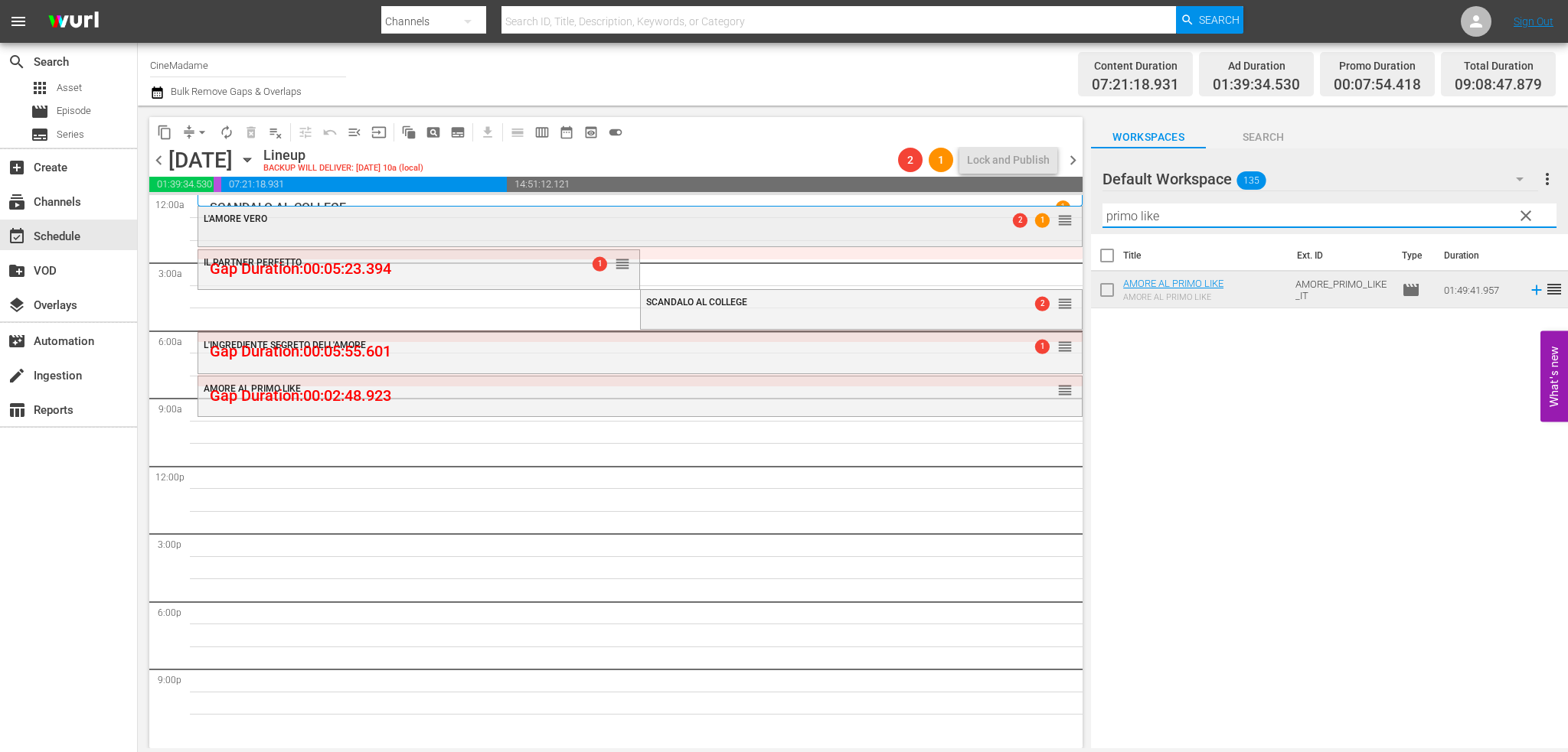
drag, startPoint x: 1173, startPoint y: 214, endPoint x: 1054, endPoint y: 214, distance: 119.0
click at [1054, 214] on div "content_copy compress arrow_drop_down autorenew_outlined delete_forever_outline…" at bounding box center [853, 427] width 1430 height 643
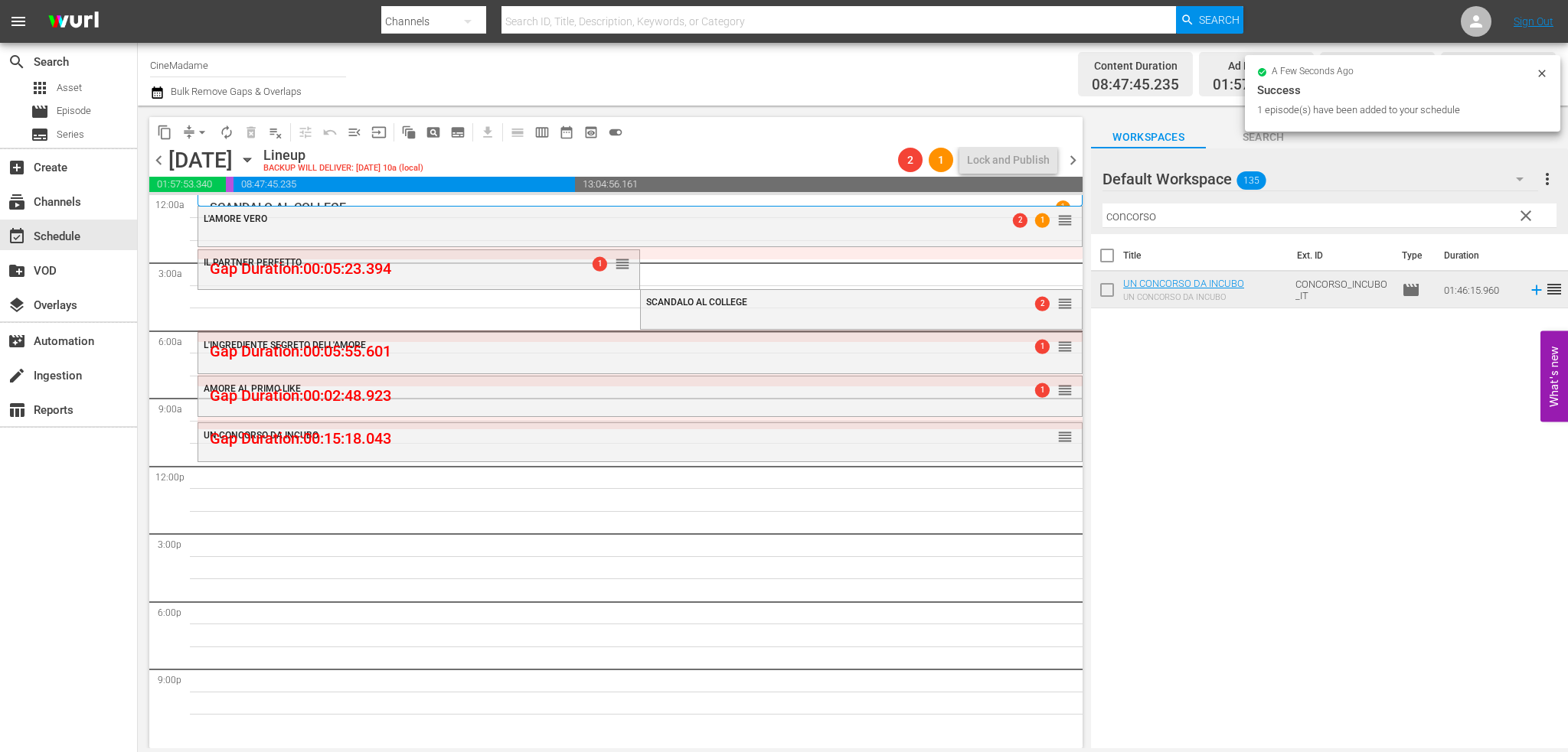
click at [1221, 219] on input "concorso" at bounding box center [1329, 215] width 454 height 24
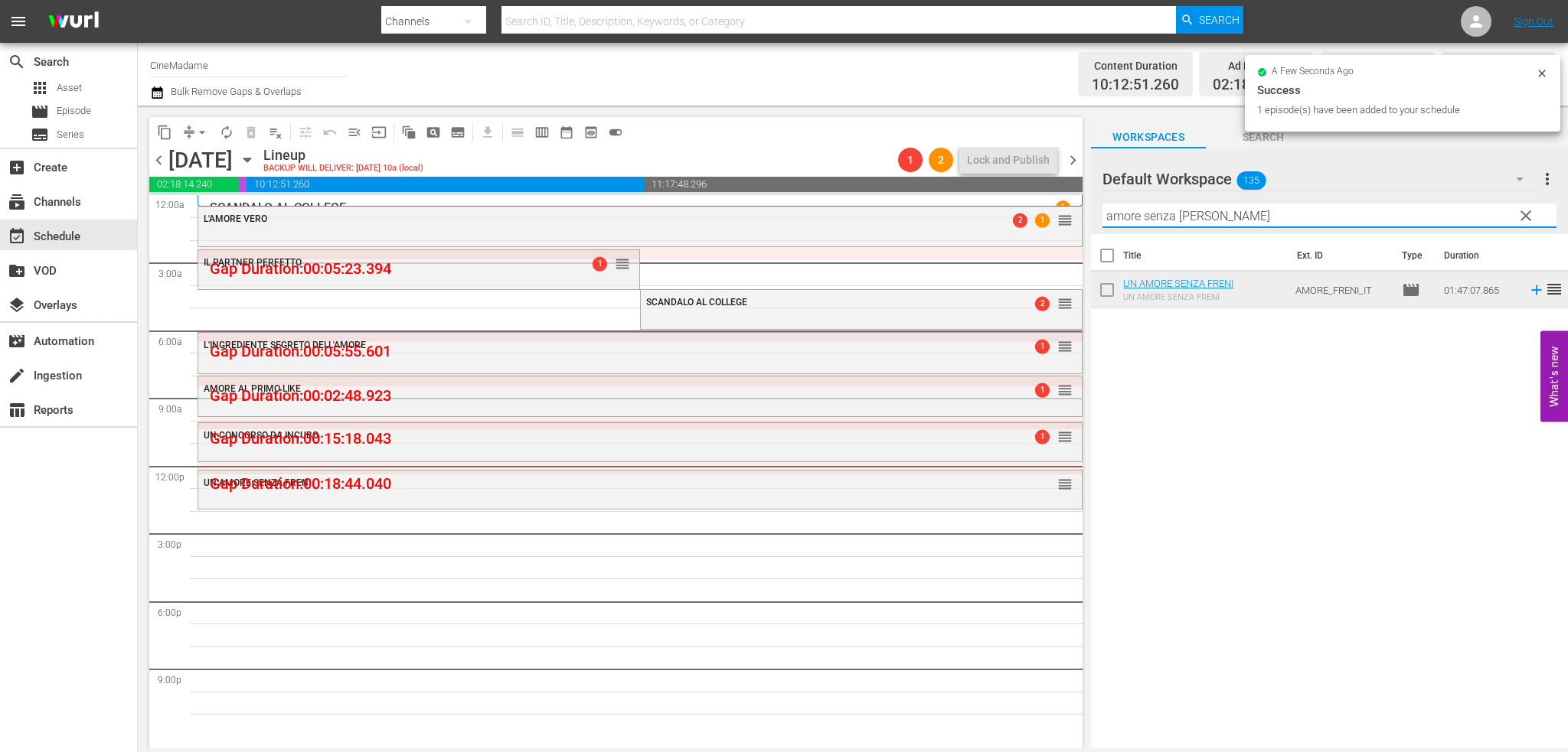
drag, startPoint x: 1219, startPoint y: 218, endPoint x: 1101, endPoint y: 214, distance: 118.1
click at [1101, 214] on div "Default Workspace 135 Default more_vert clear Filter by Title amore senza freni" at bounding box center [1328, 191] width 477 height 85
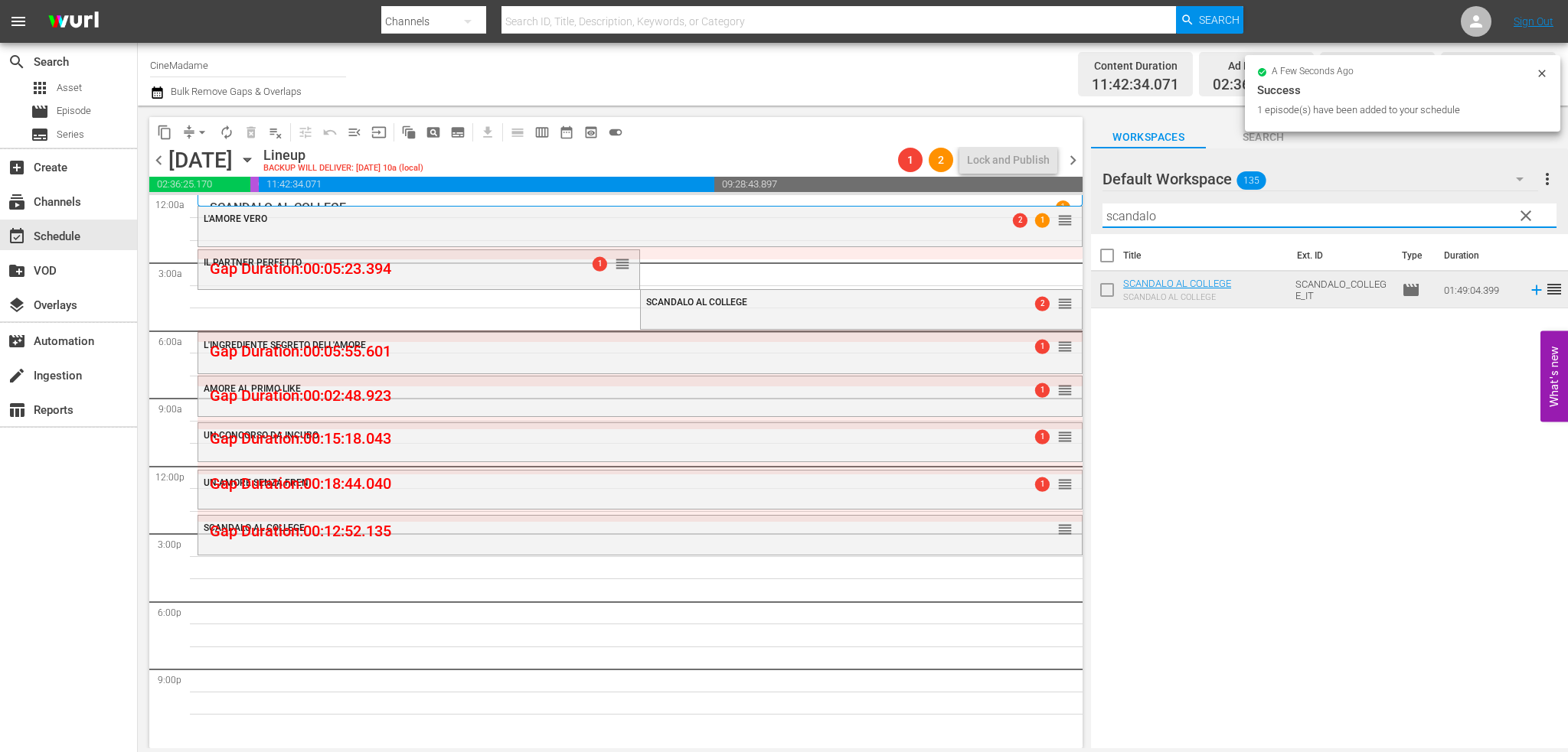
click at [1222, 222] on input "scandalo" at bounding box center [1329, 215] width 454 height 24
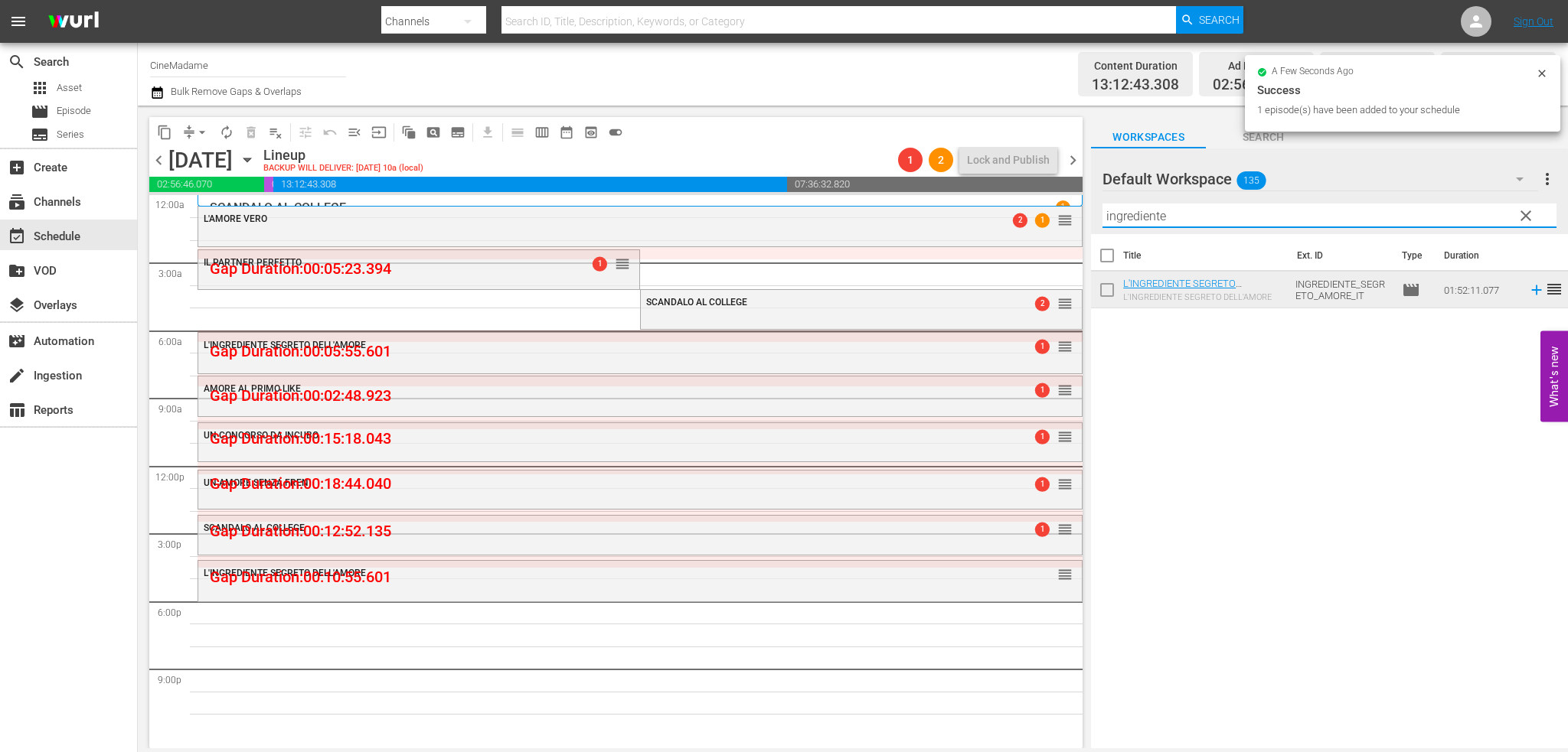
click at [1194, 217] on input "ingrediente" at bounding box center [1329, 215] width 454 height 24
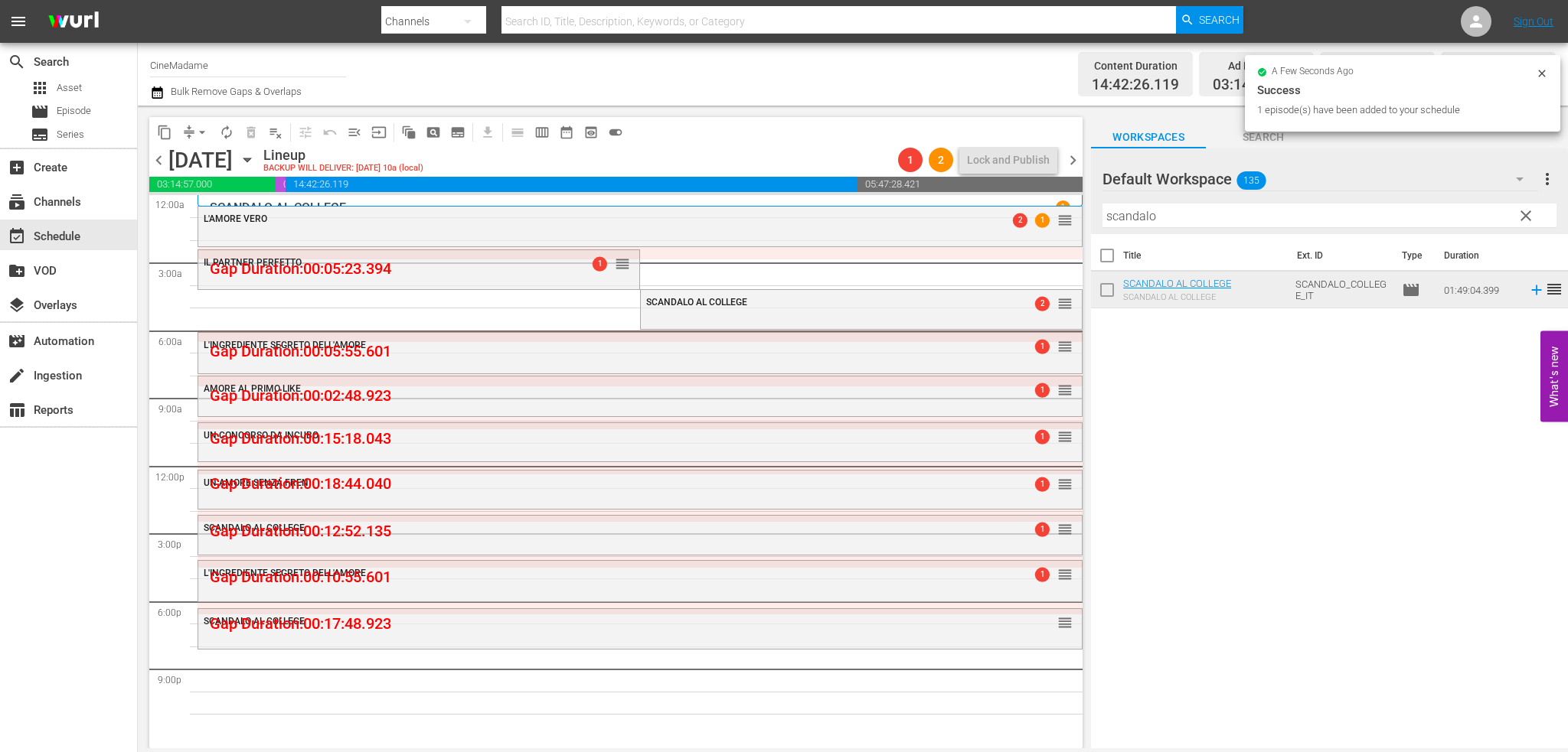
click at [1153, 217] on input "scandalo" at bounding box center [1329, 215] width 454 height 24
click at [1148, 212] on input "ingrediente" at bounding box center [1329, 215] width 454 height 24
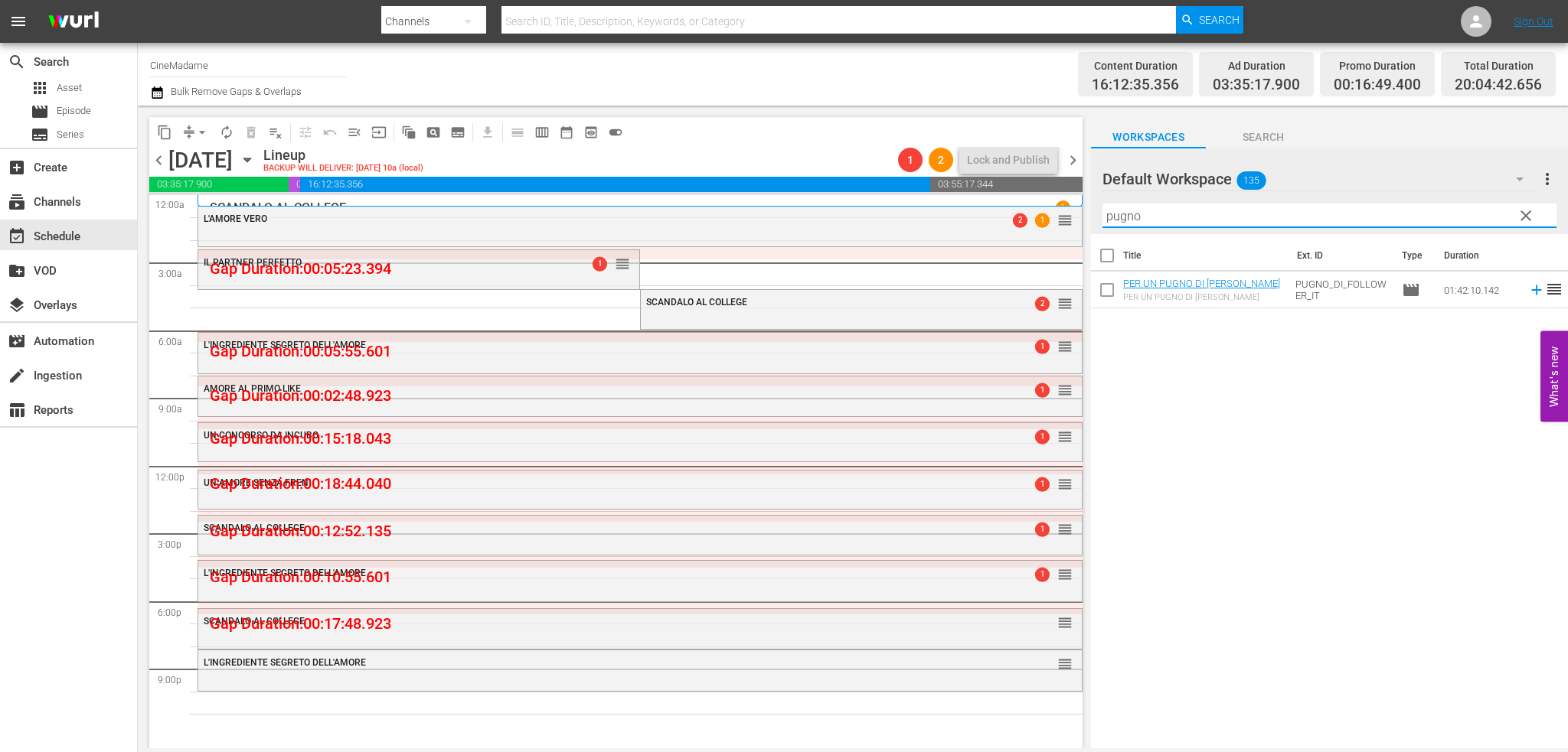
type input "pugno"
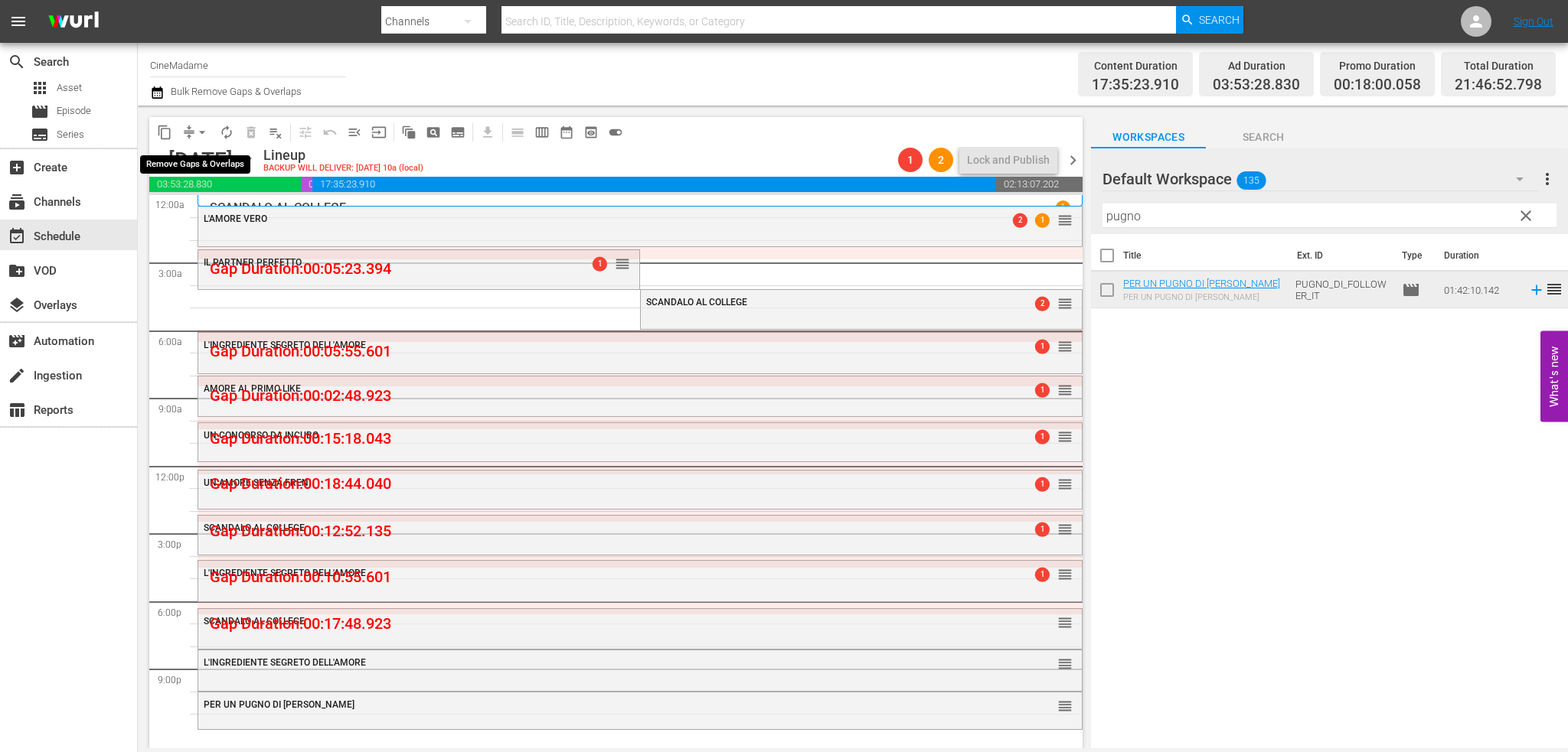
click at [196, 129] on span "arrow_drop_down" at bounding box center [202, 132] width 15 height 15
click at [250, 221] on li "Align to End of Previous Day" at bounding box center [203, 214] width 161 height 25
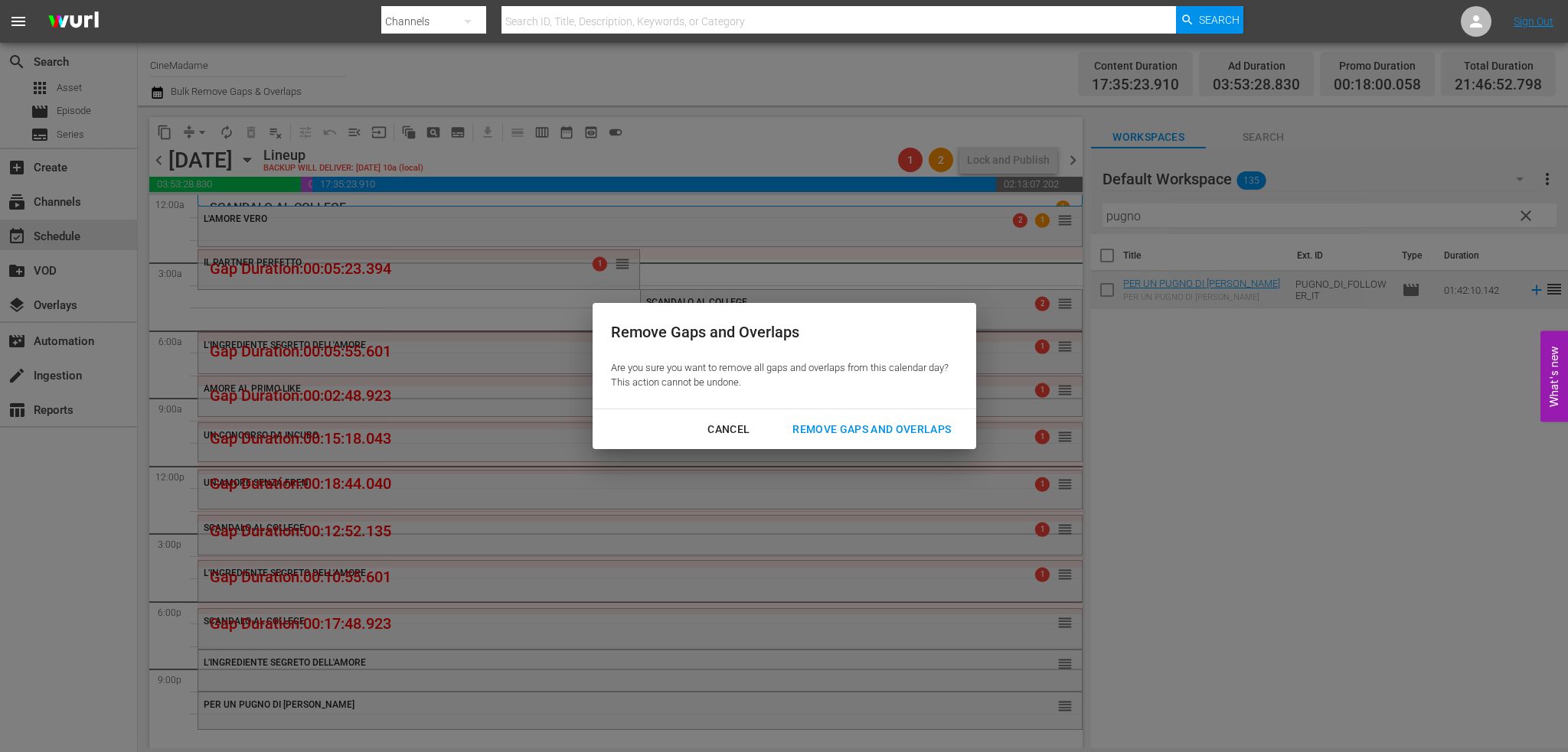
click at [911, 431] on div "Remove Gaps and Overlaps" at bounding box center [871, 430] width 183 height 19
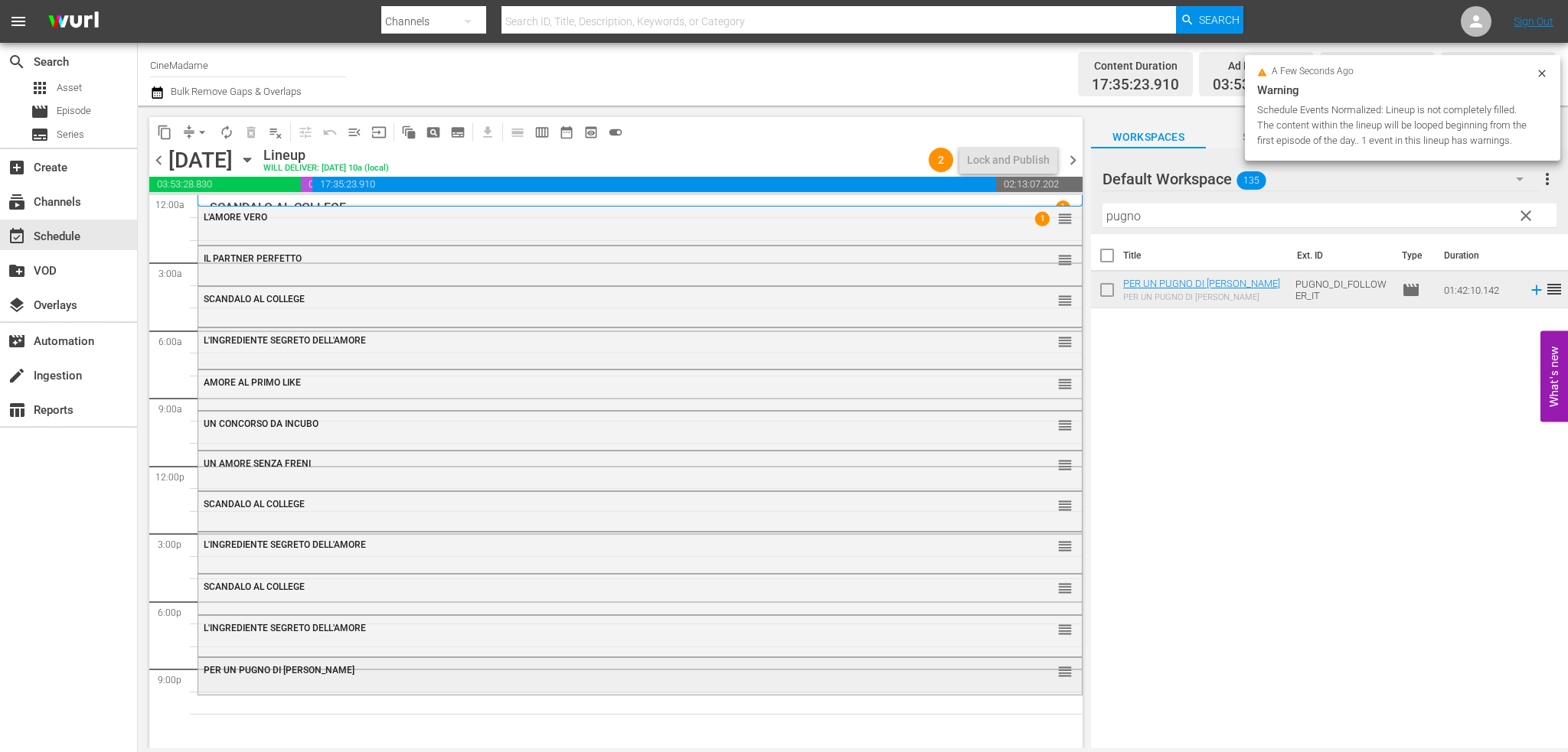
click at [422, 683] on div "PER UN PUGNO DI FOLLOWER reorder" at bounding box center [640, 671] width 884 height 26
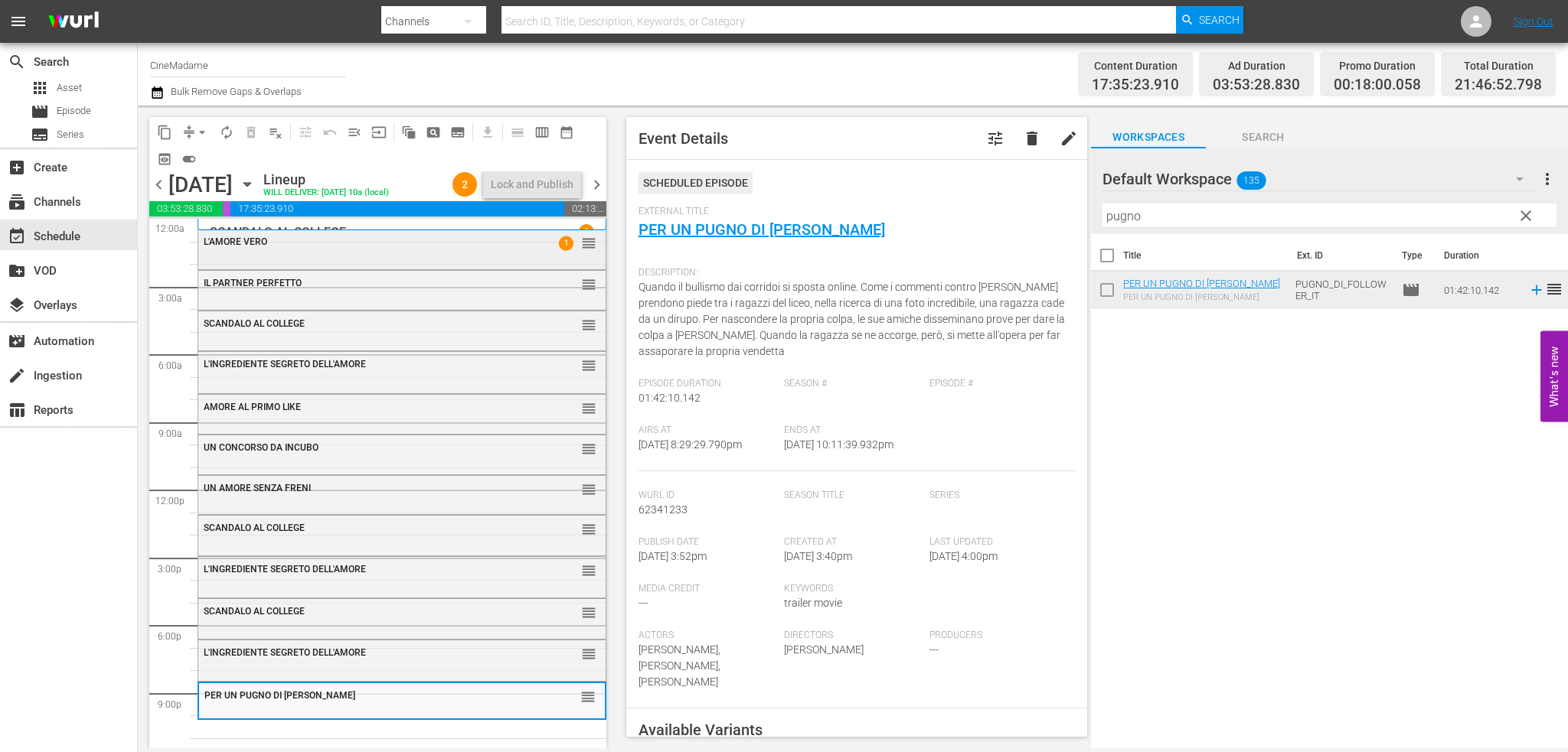
click at [401, 247] on div "L'AMORE VERO 1 reorder" at bounding box center [402, 242] width 407 height 26
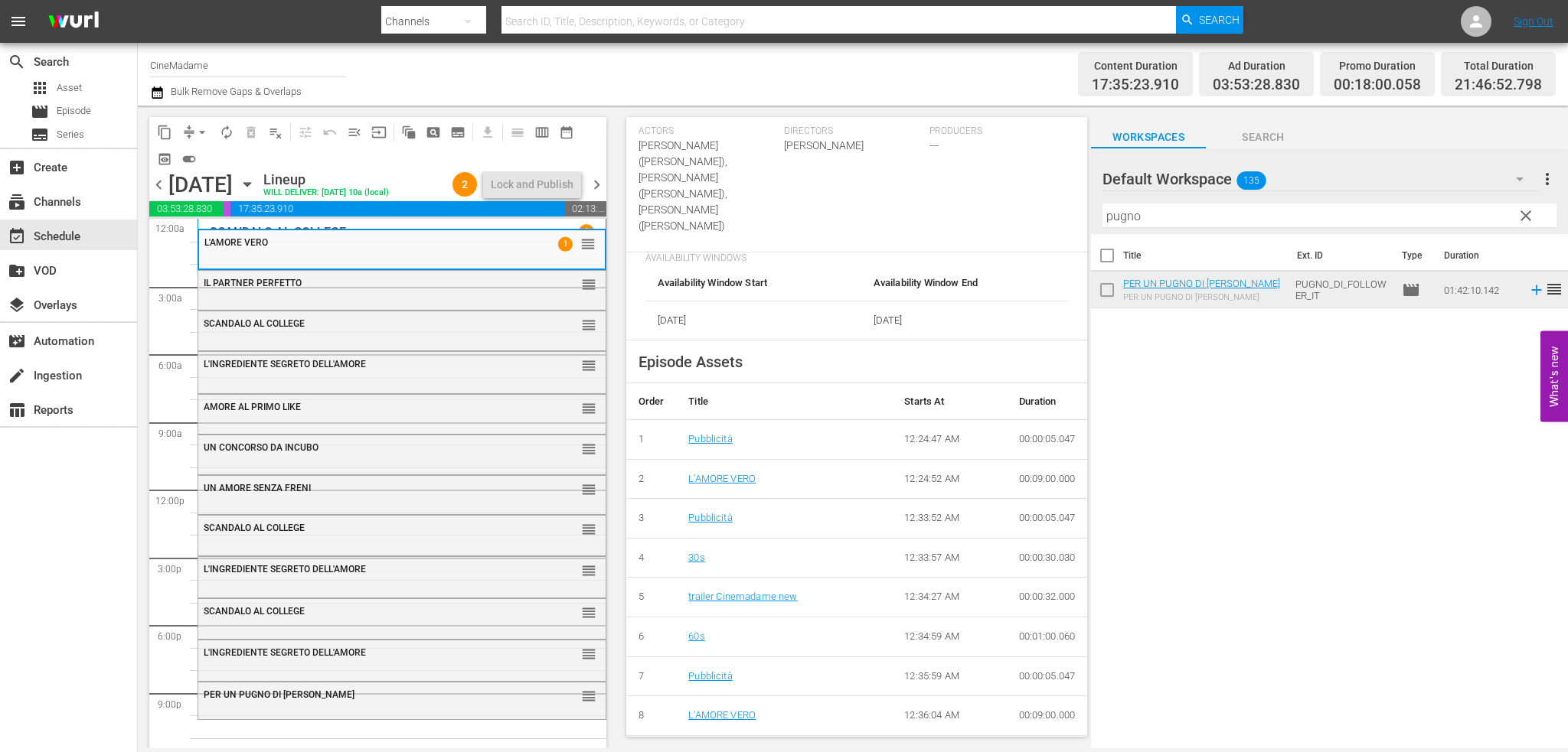
scroll to position [536, 0]
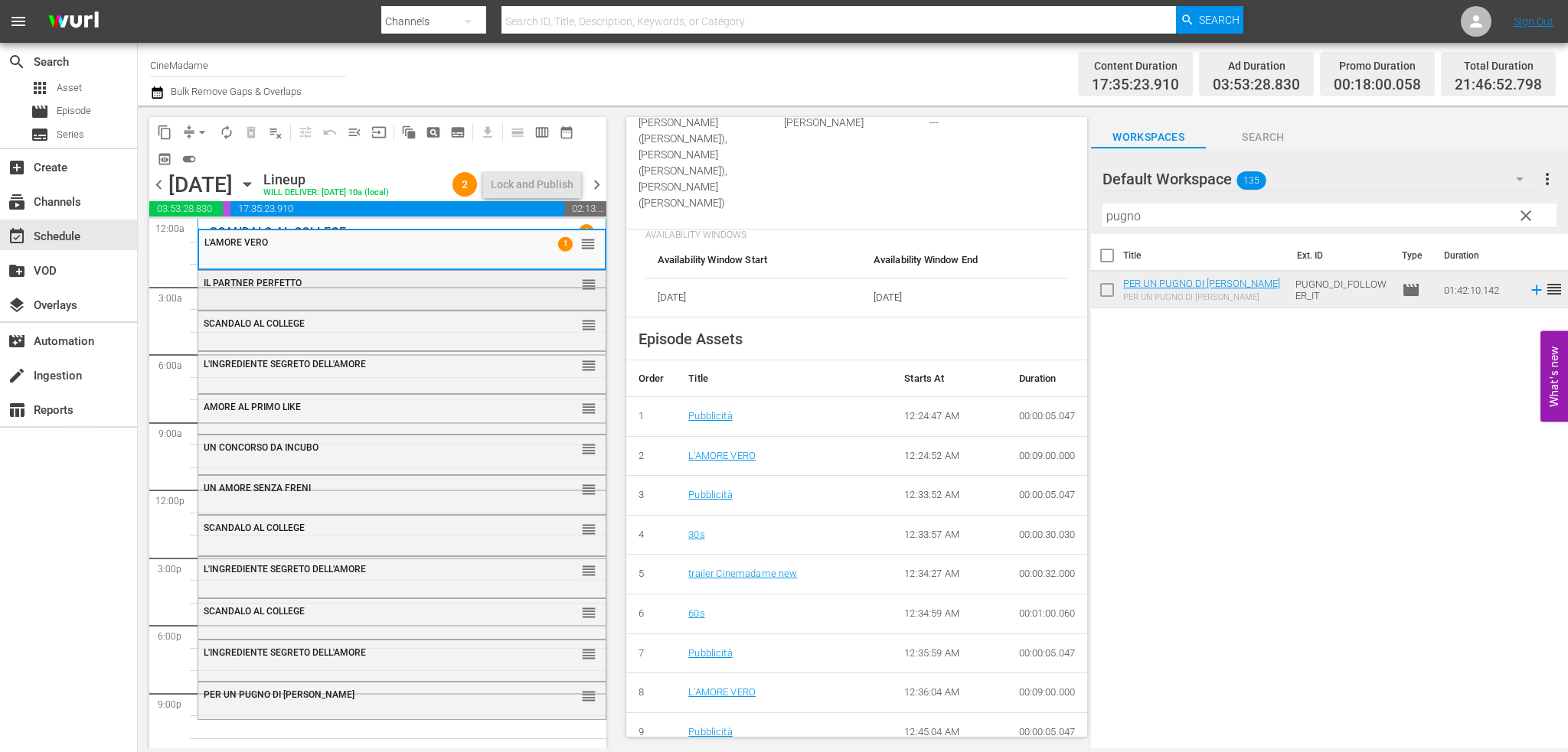
click at [407, 293] on div "IL PARTNER [PERSON_NAME] reorder" at bounding box center [402, 284] width 407 height 26
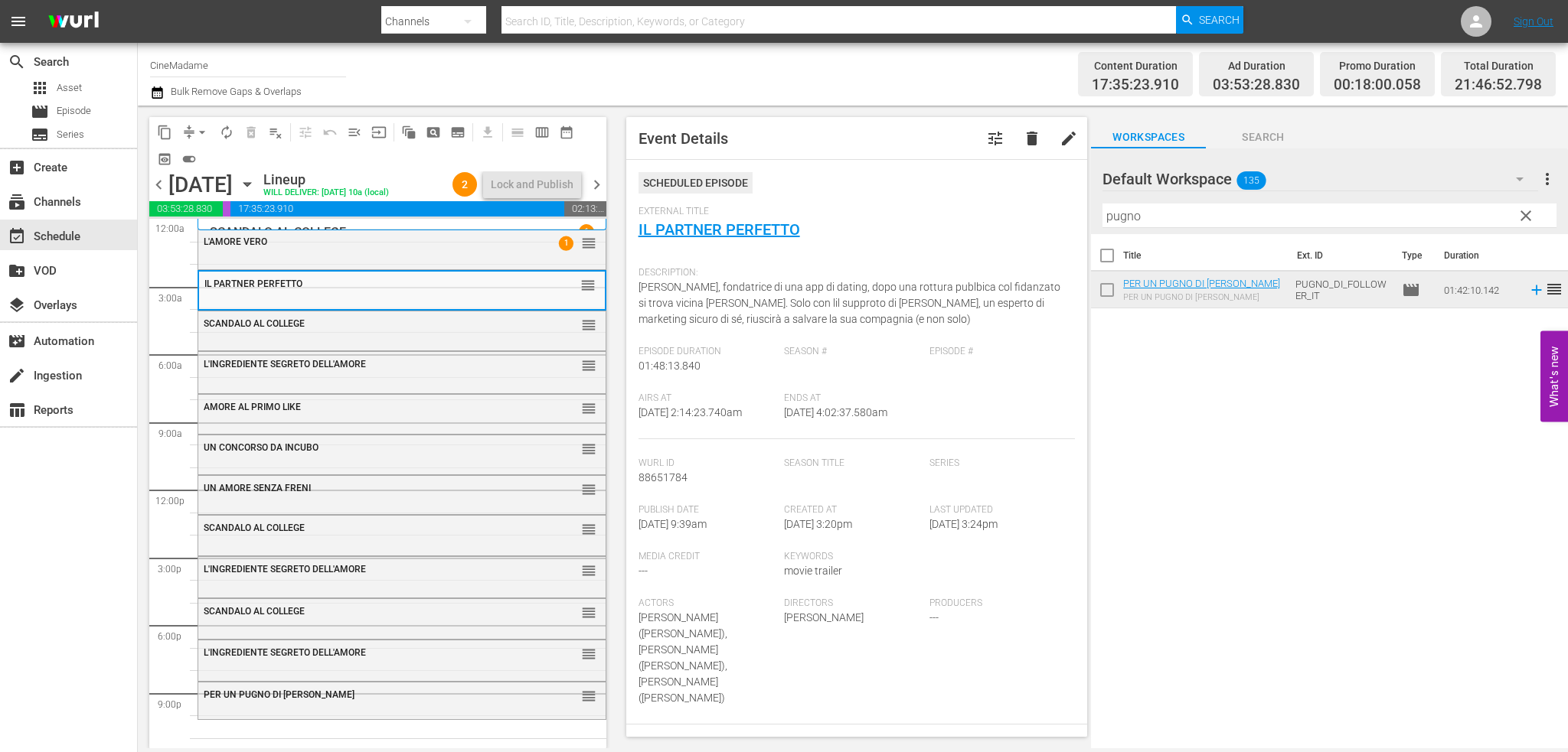
scroll to position [383, 0]
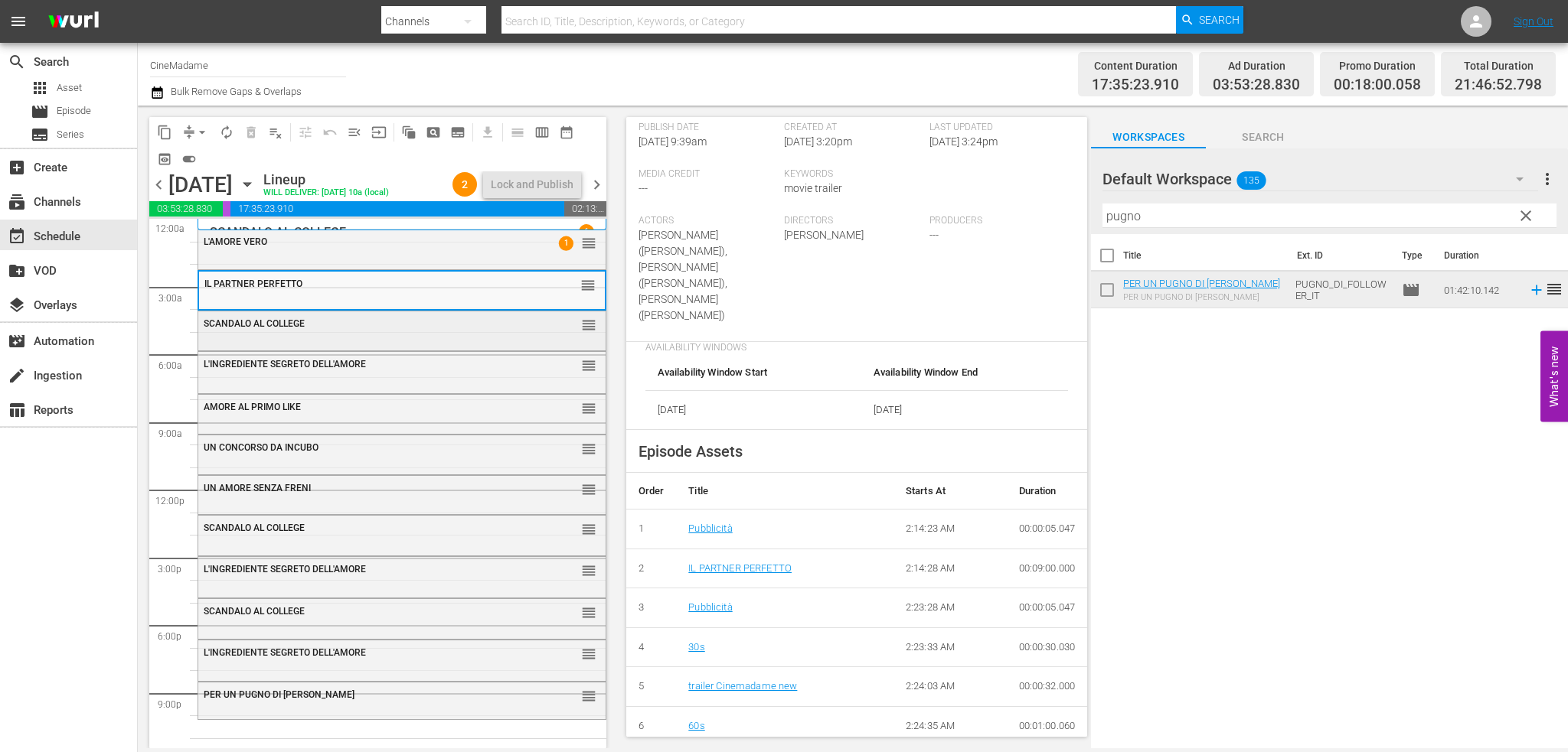
click at [393, 334] on div "SCANDALO AL COLLEGE reorder" at bounding box center [402, 324] width 407 height 26
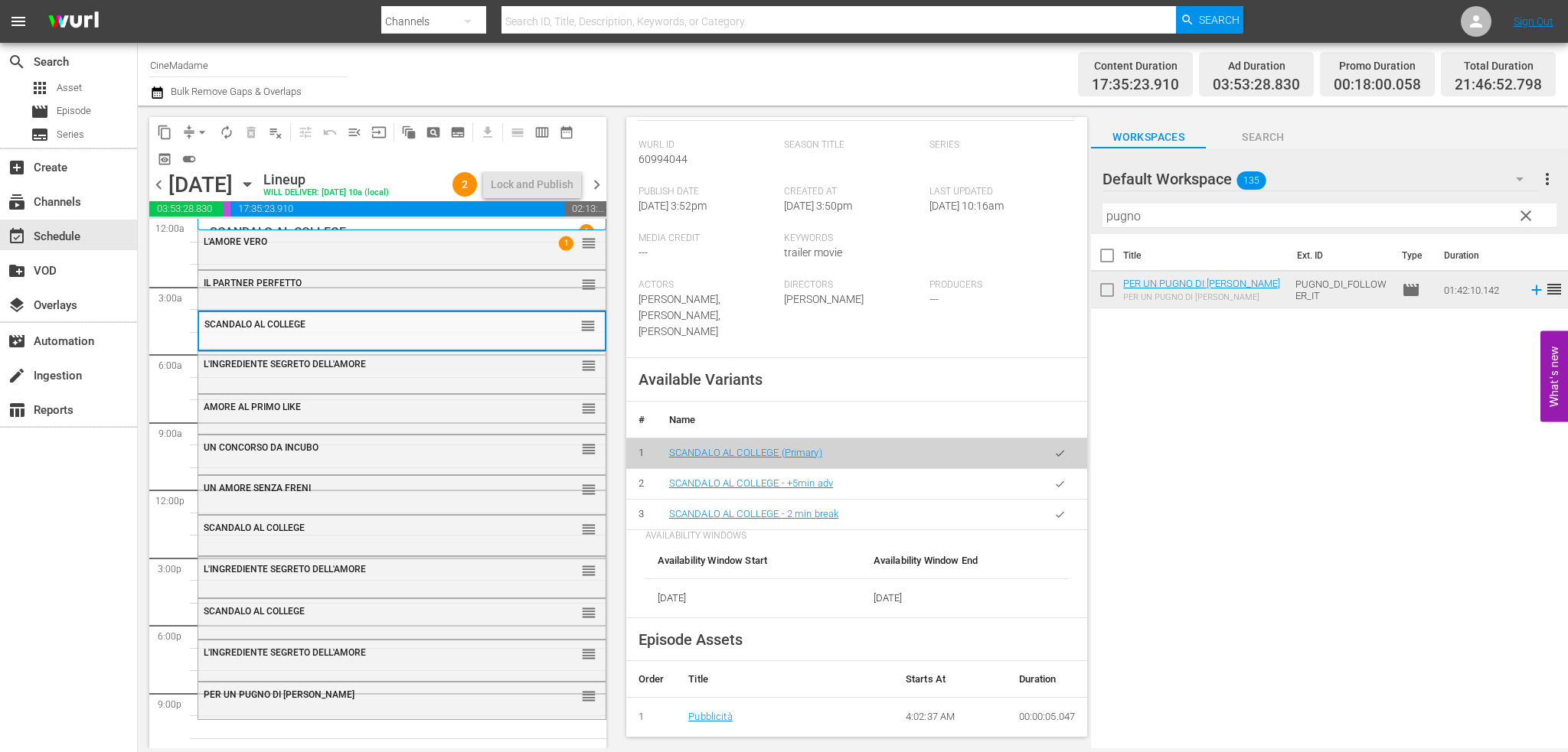
click at [1060, 500] on button "button" at bounding box center [1060, 515] width 30 height 30
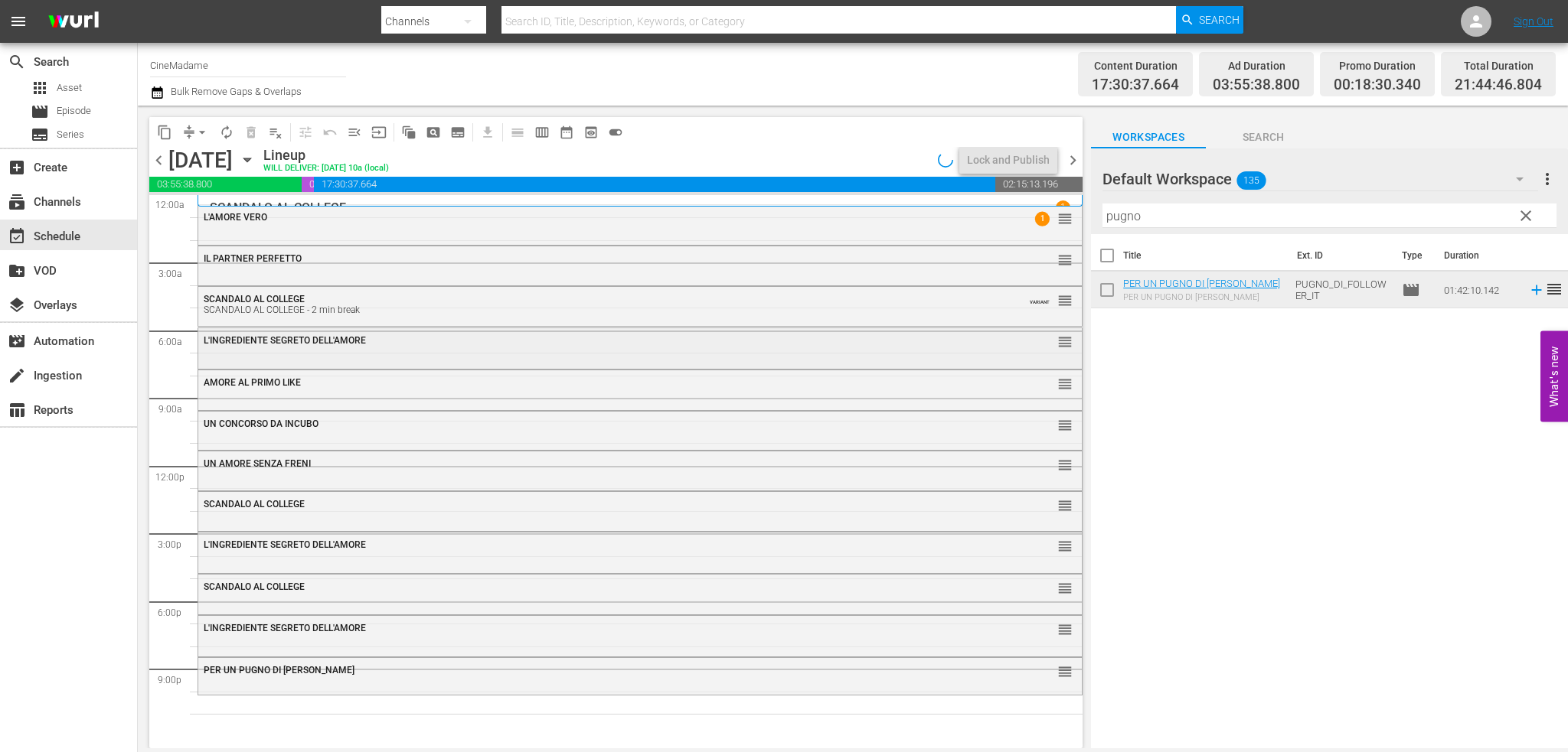
click at [606, 353] on div "L'INGREDIENTE SEGRETO DELL'AMORE reorder" at bounding box center [640, 341] width 884 height 26
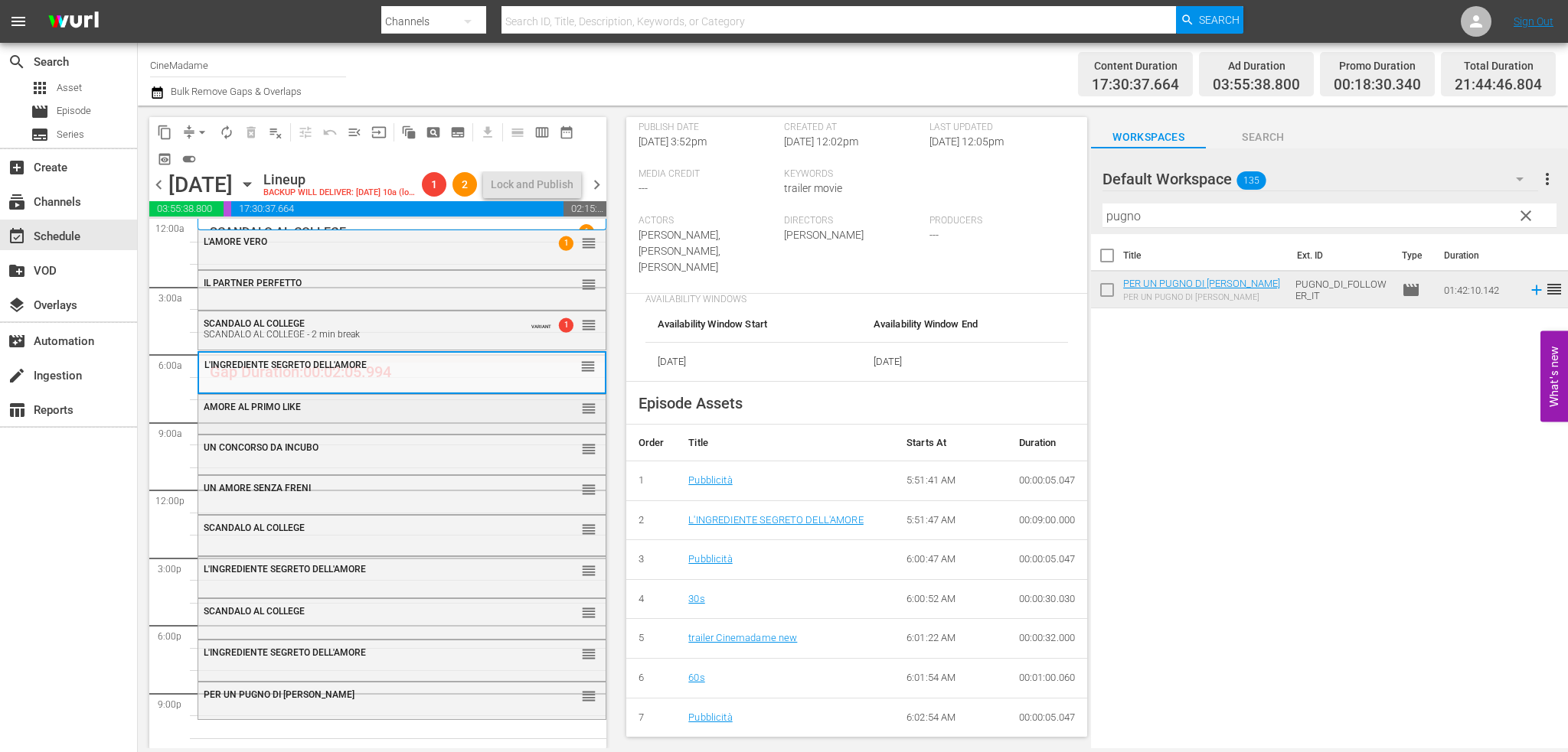
click at [395, 422] on div "AMORE AL PRIMO LIKE reorder" at bounding box center [402, 414] width 407 height 37
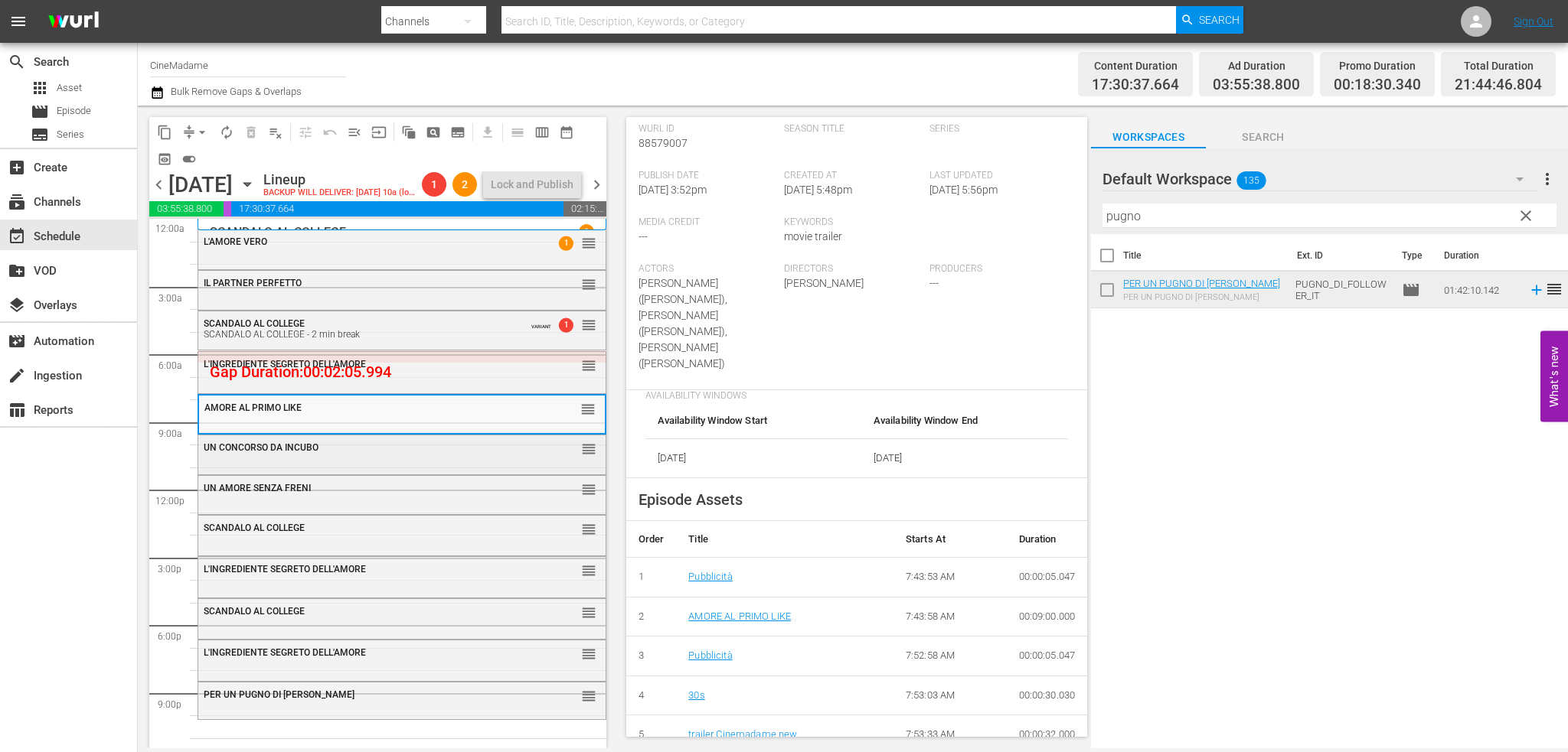
click at [354, 441] on div "UN CONCORSO DA INCUBO" at bounding box center [364, 446] width 320 height 13
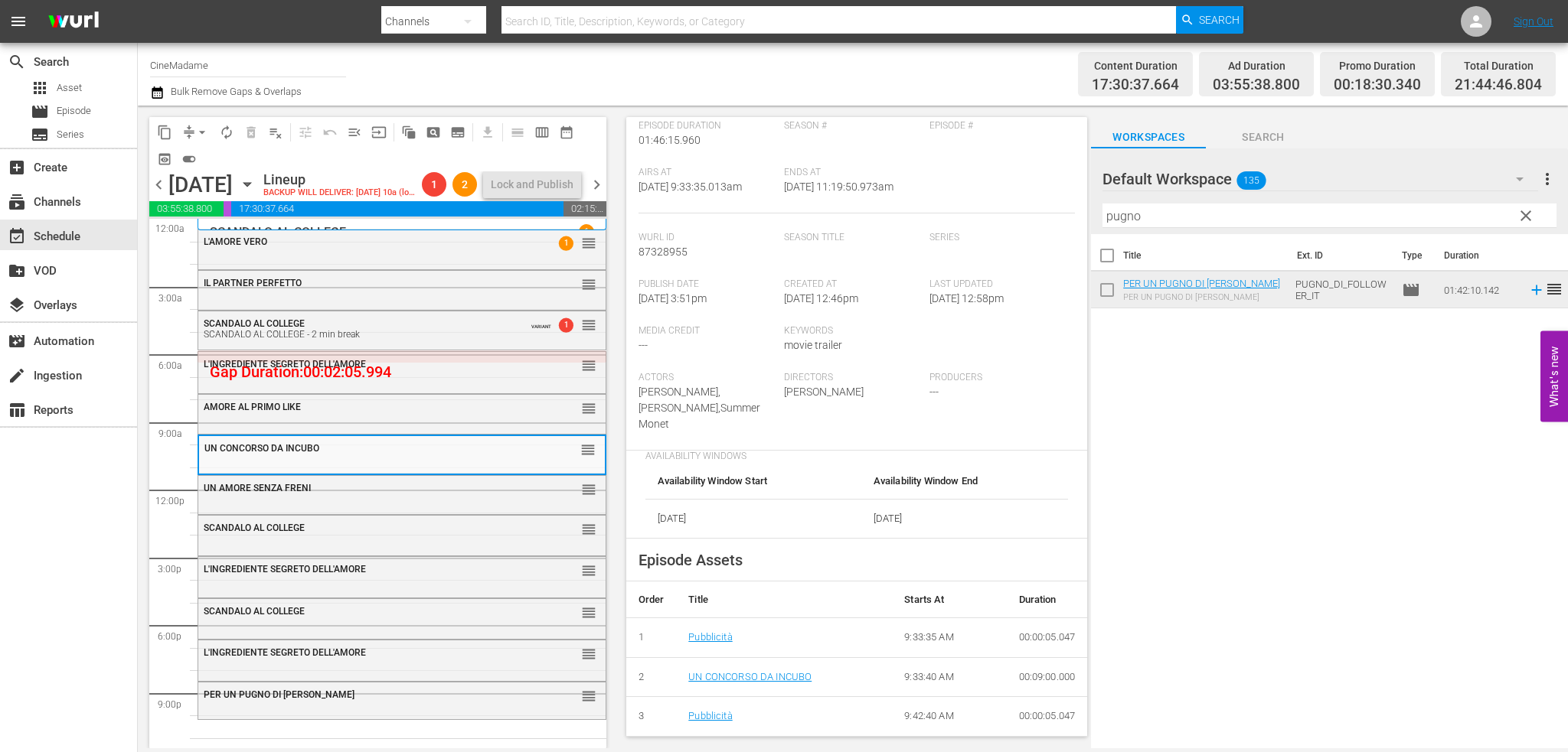
scroll to position [306, 0]
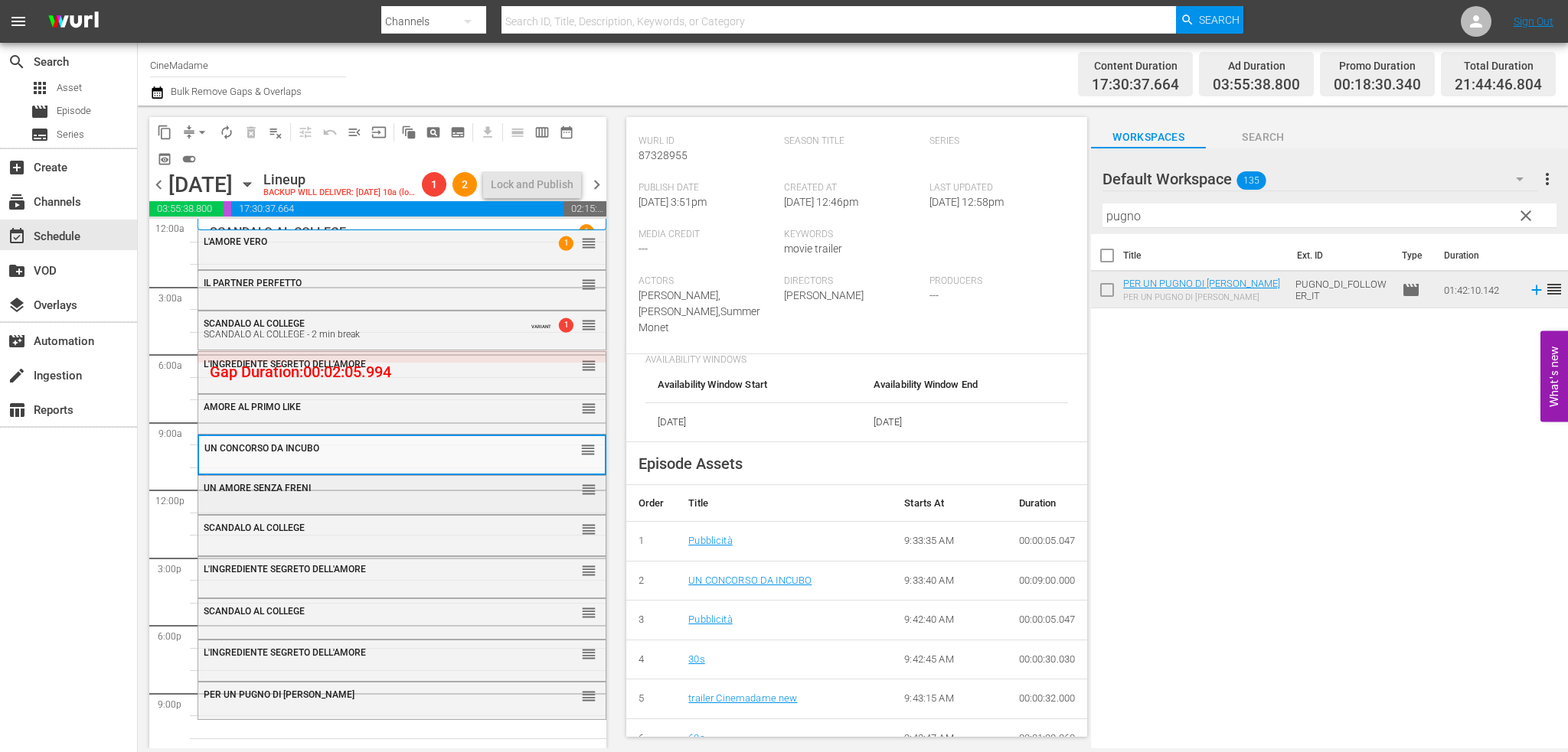
click at [395, 497] on div "UN AMORE SENZA [PERSON_NAME] reorder" at bounding box center [402, 488] width 407 height 26
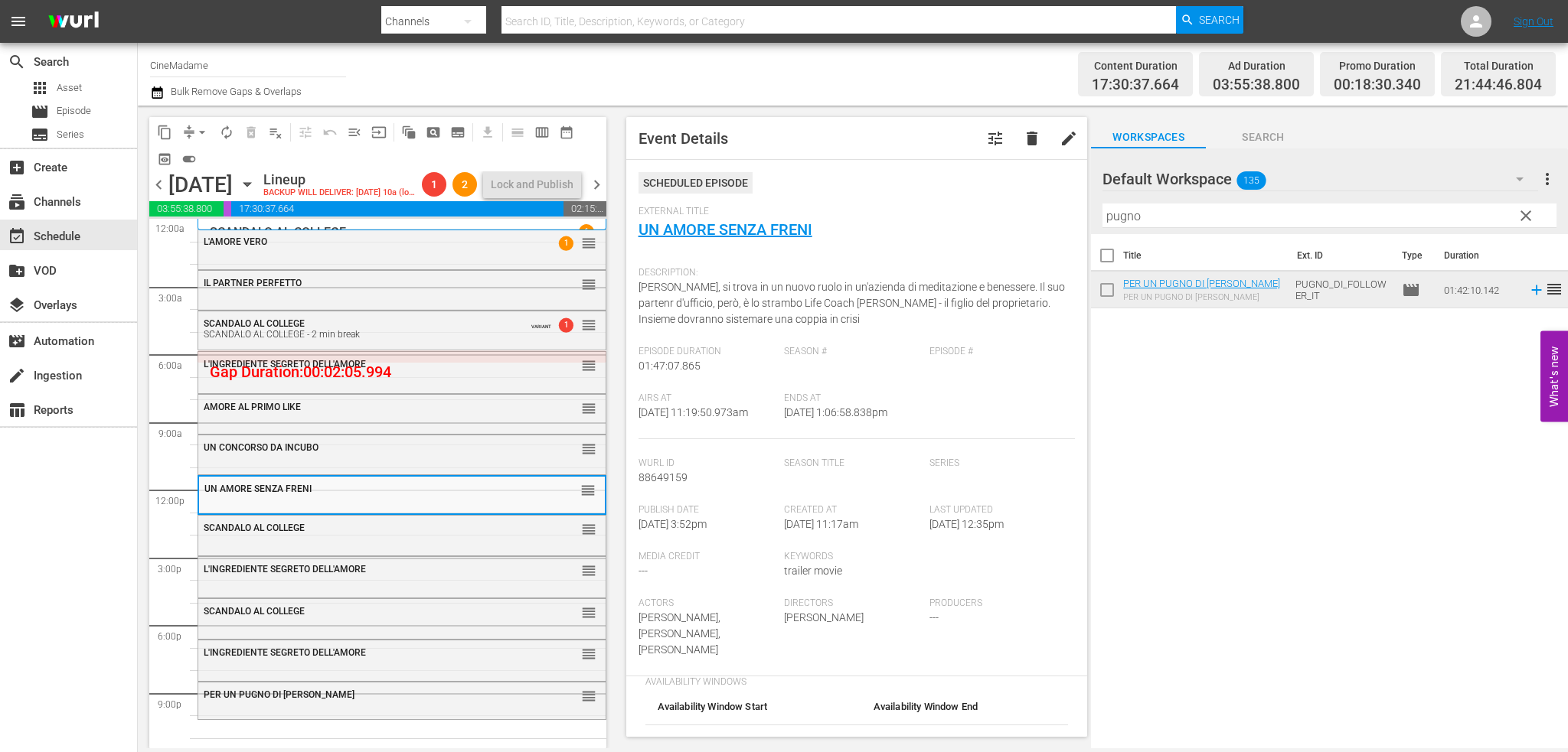
scroll to position [459, 0]
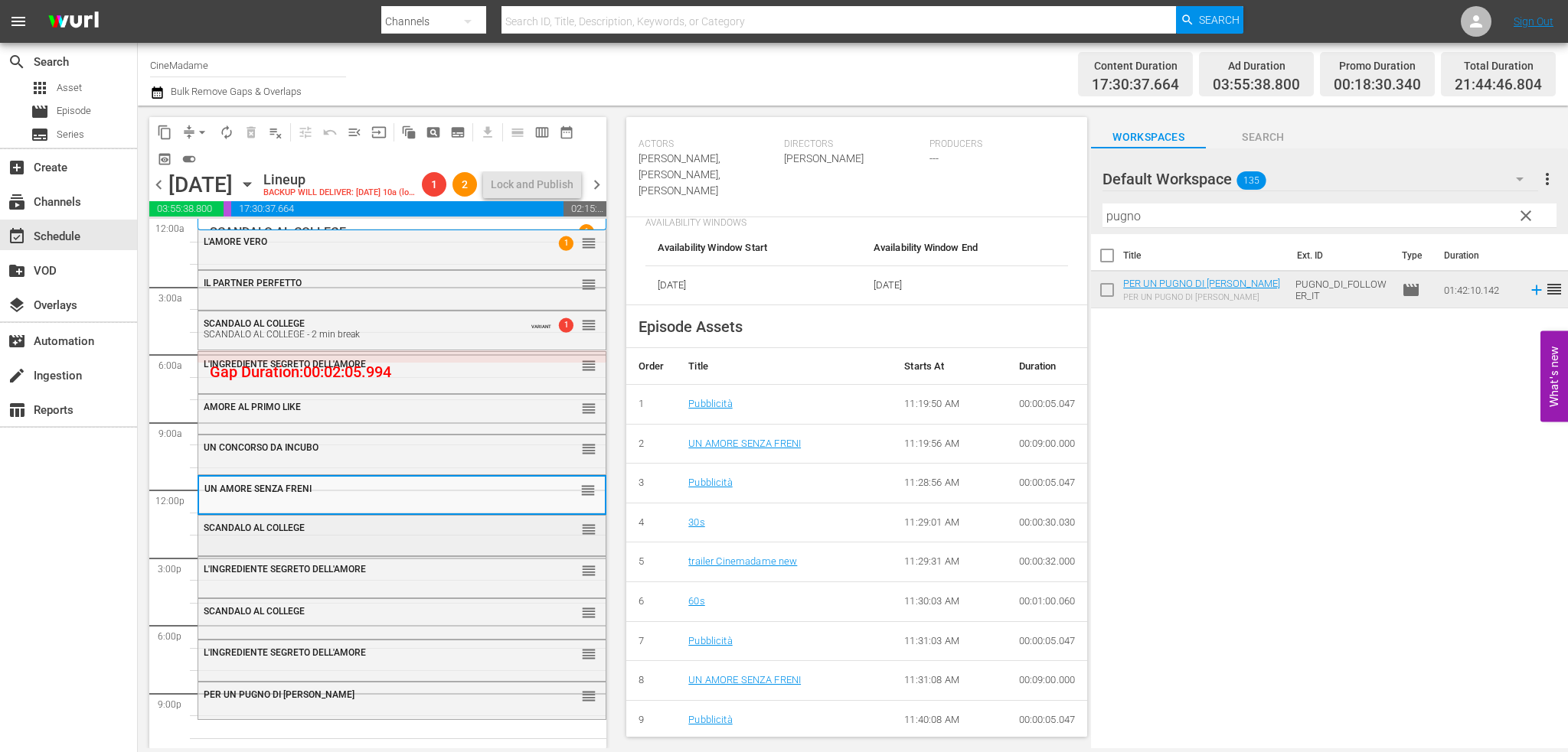
click at [400, 538] on div "SCANDALO AL COLLEGE reorder" at bounding box center [402, 528] width 407 height 26
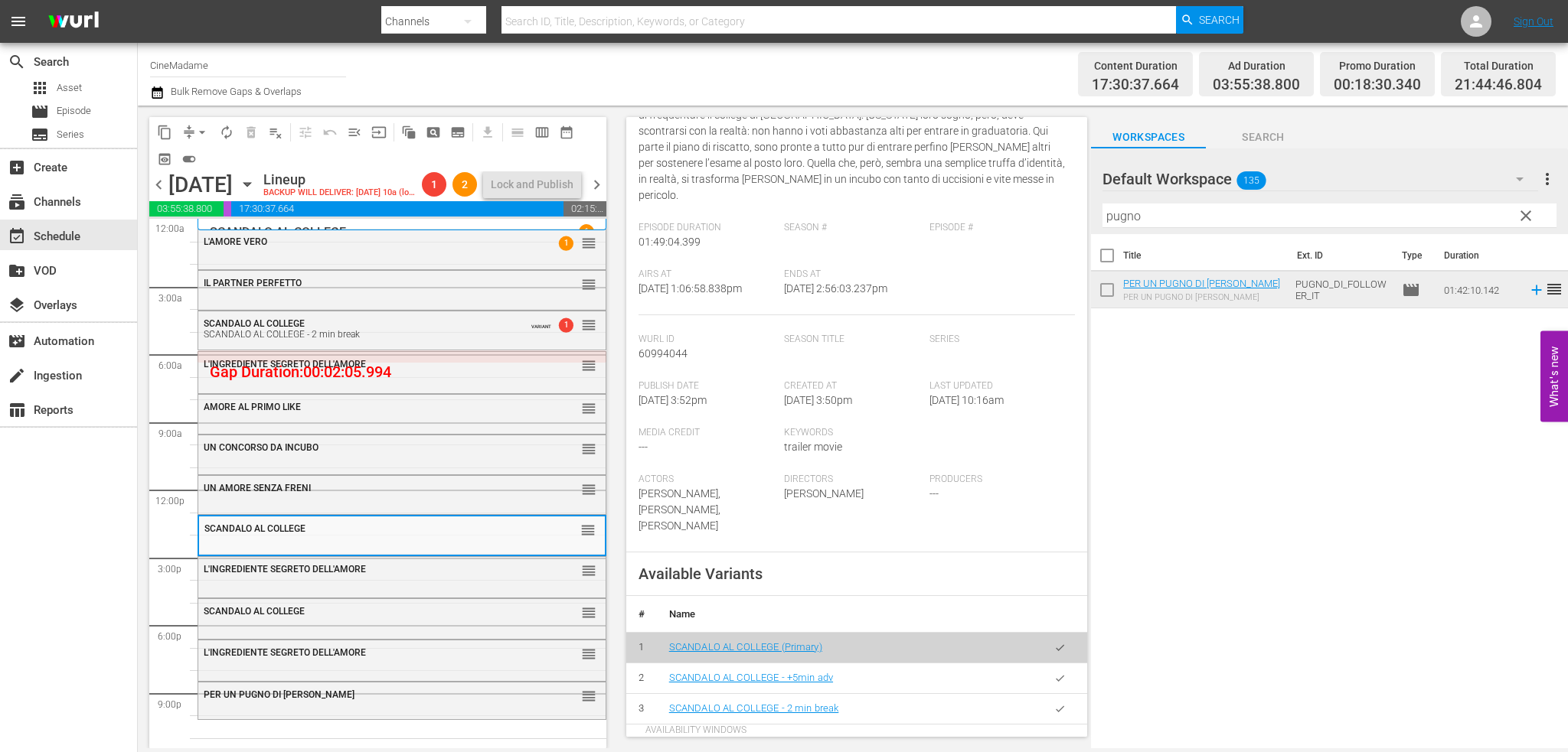
scroll to position [383, 0]
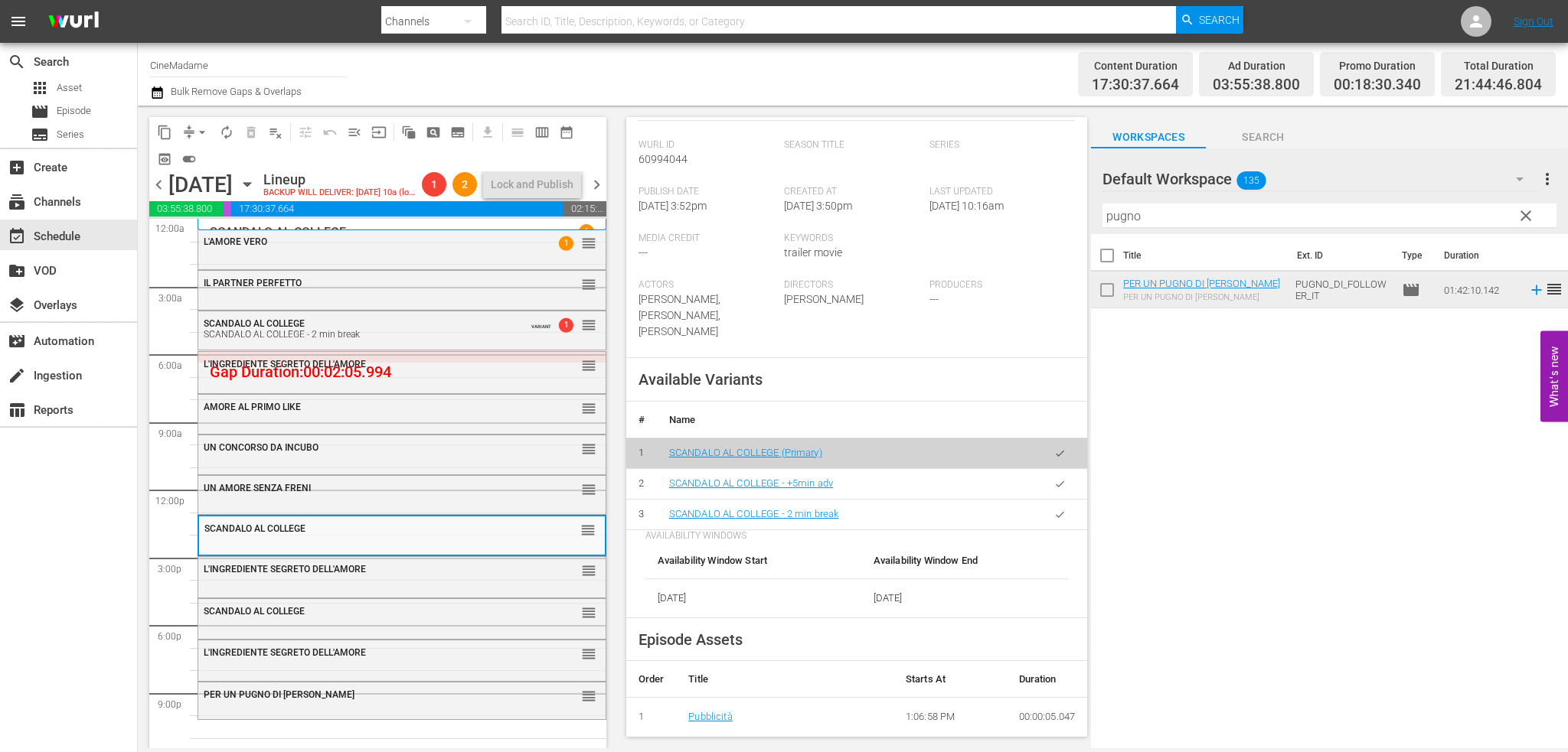
click at [1055, 509] on icon "button" at bounding box center [1060, 515] width 12 height 12
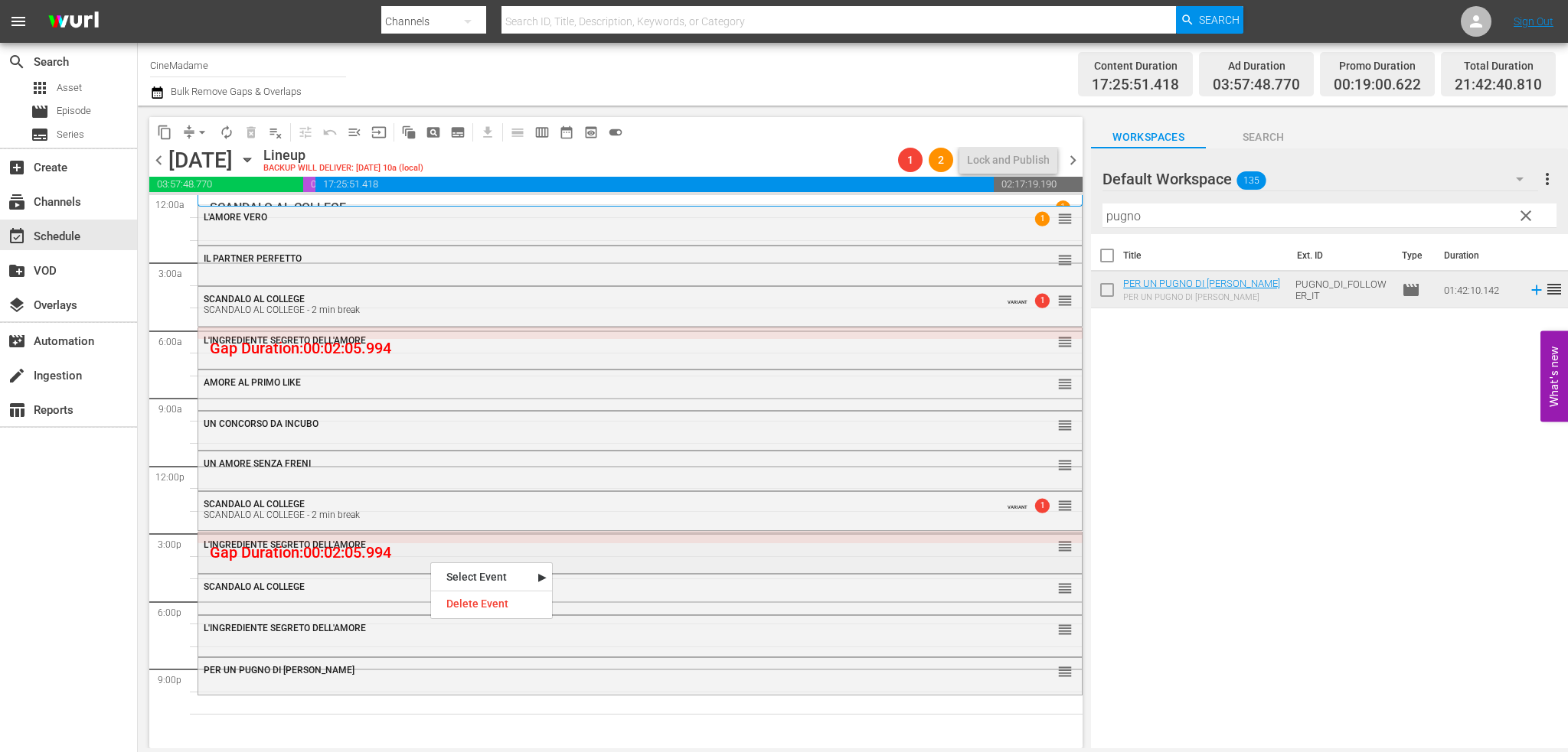
click at [641, 565] on div "L'INGREDIENTE SEGRETO DELL'AMORE reorder" at bounding box center [640, 551] width 884 height 38
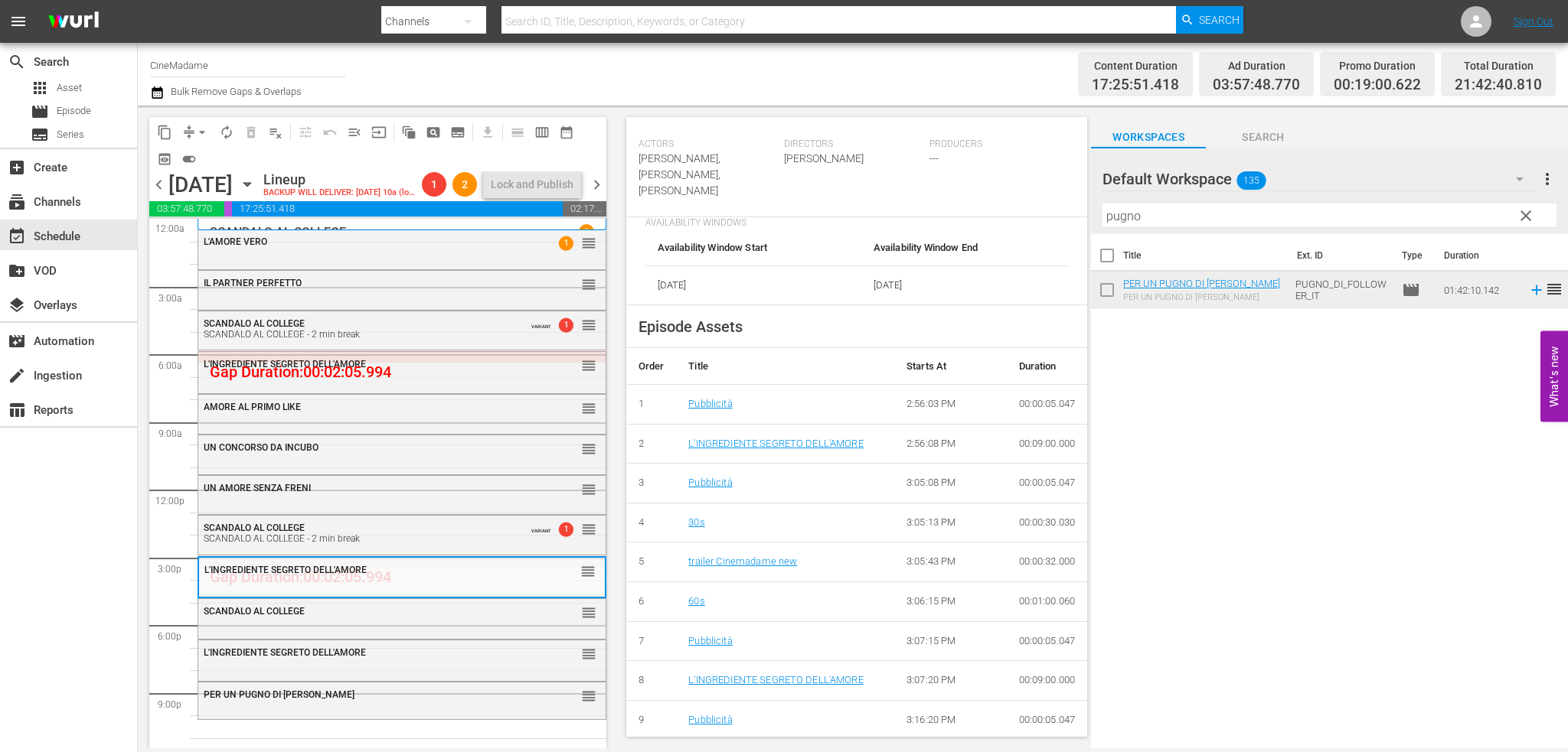
scroll to position [765, 0]
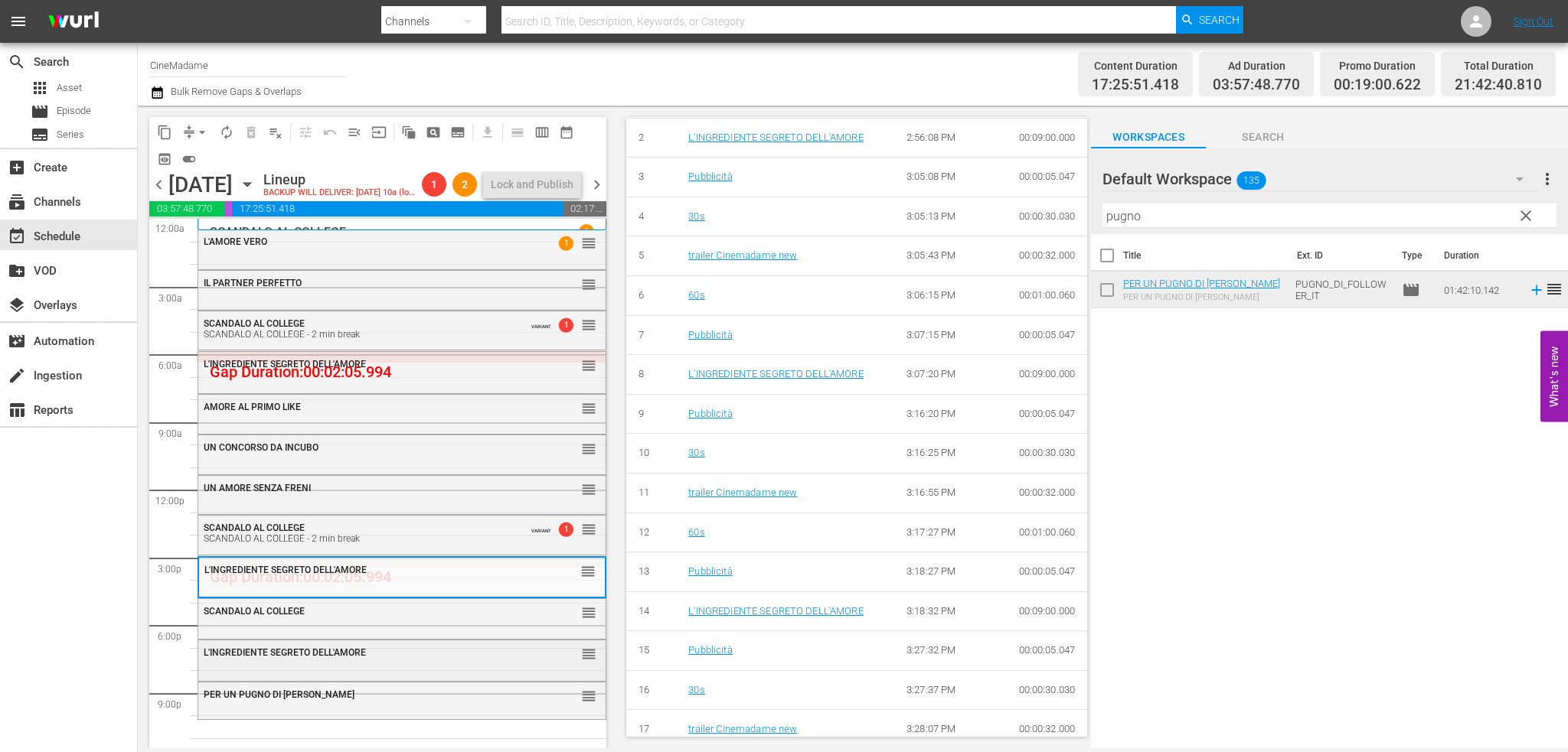
click at [432, 657] on div "L'INGREDIENTE SEGRETO DELL'AMORE" at bounding box center [364, 652] width 320 height 11
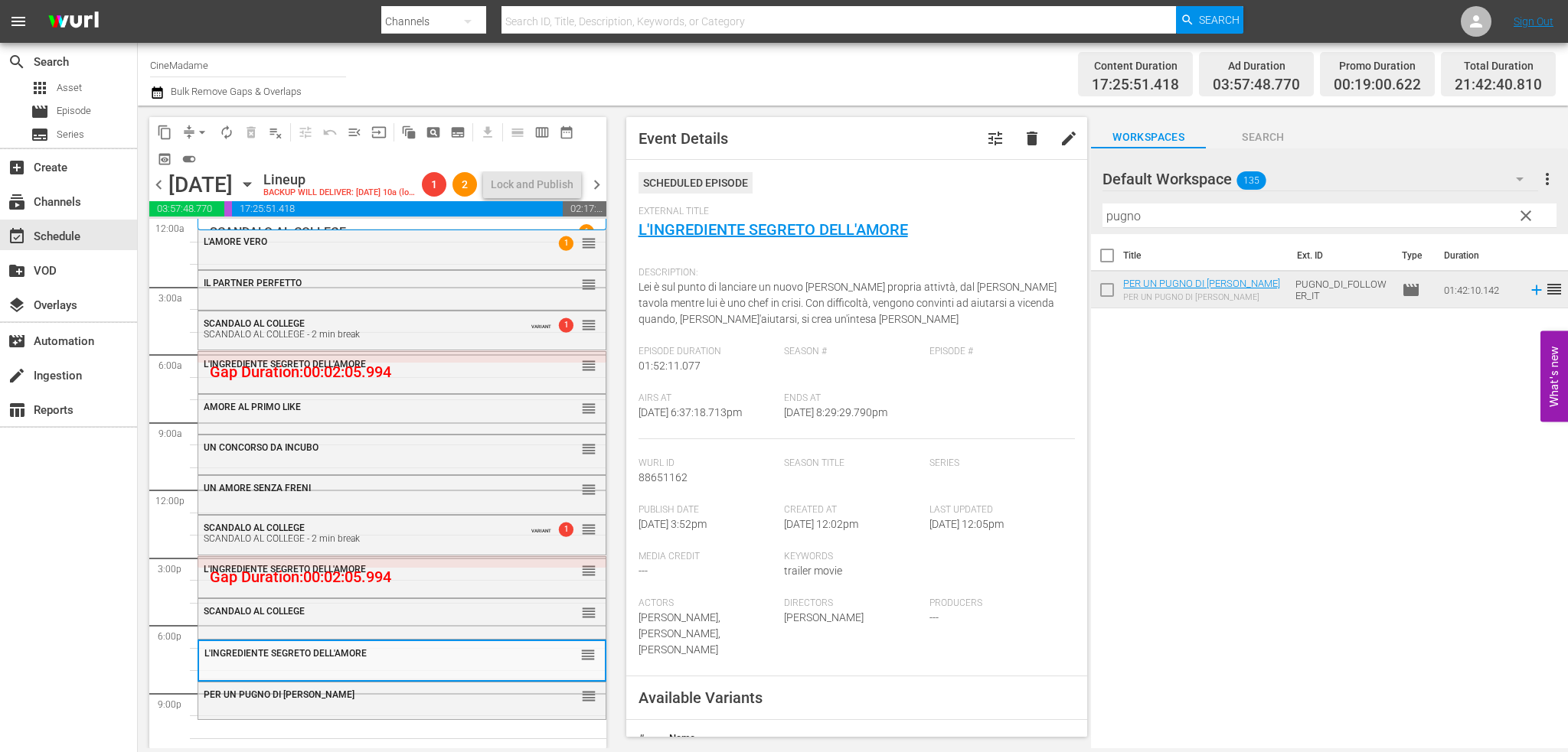
click at [430, 627] on div "SCANDALO AL COLLEGE reorder" at bounding box center [402, 618] width 407 height 37
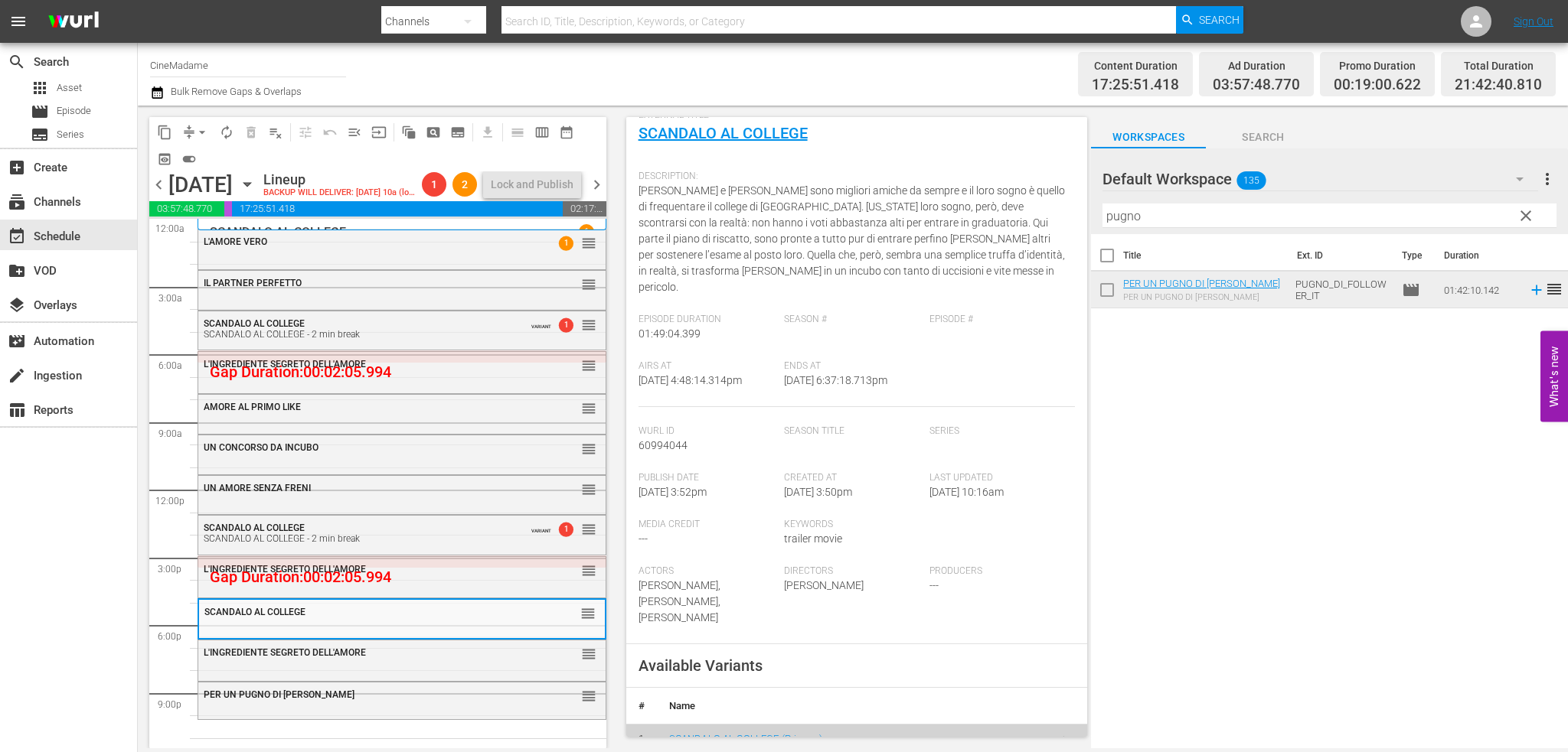
scroll to position [459, 0]
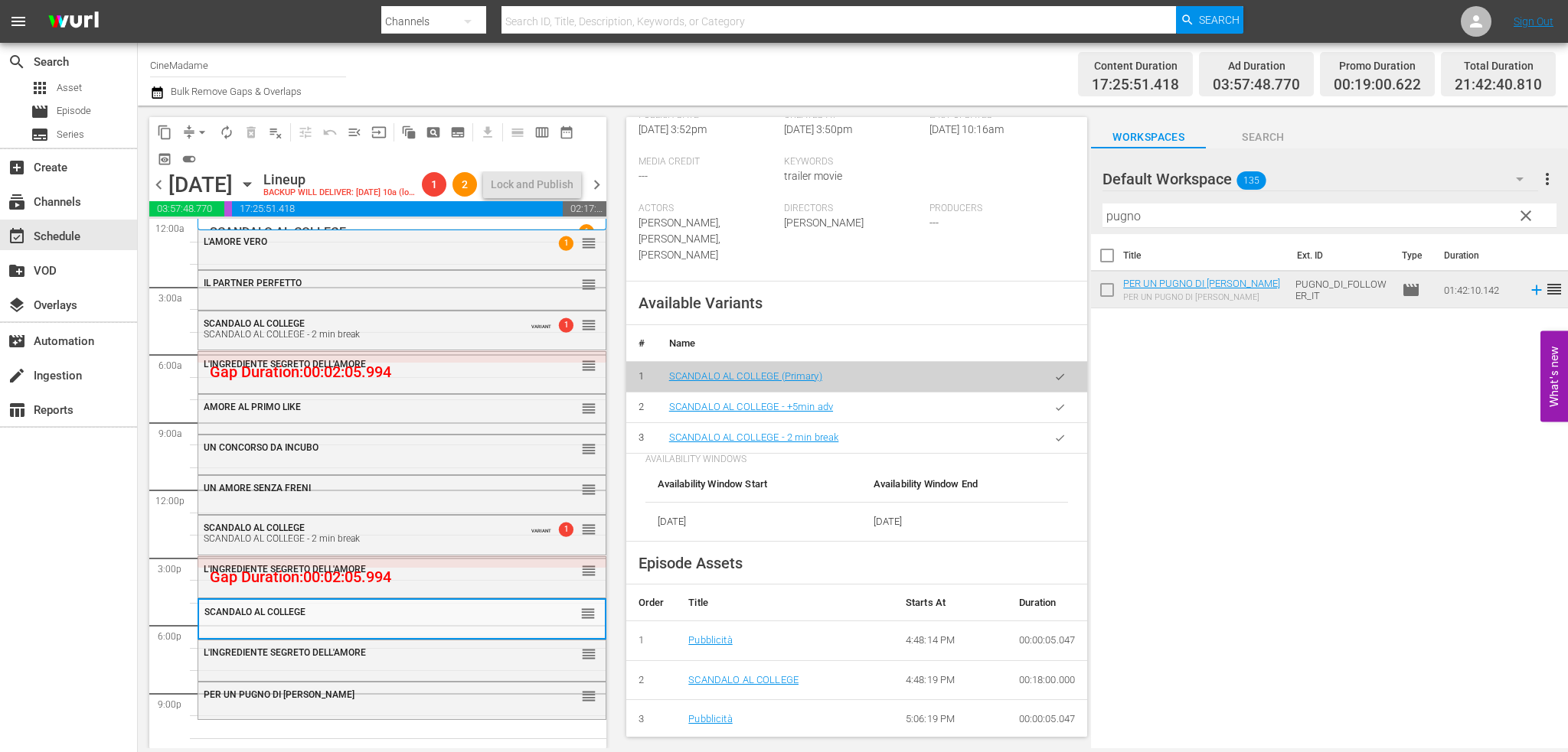
click at [1061, 423] on button "button" at bounding box center [1060, 438] width 30 height 30
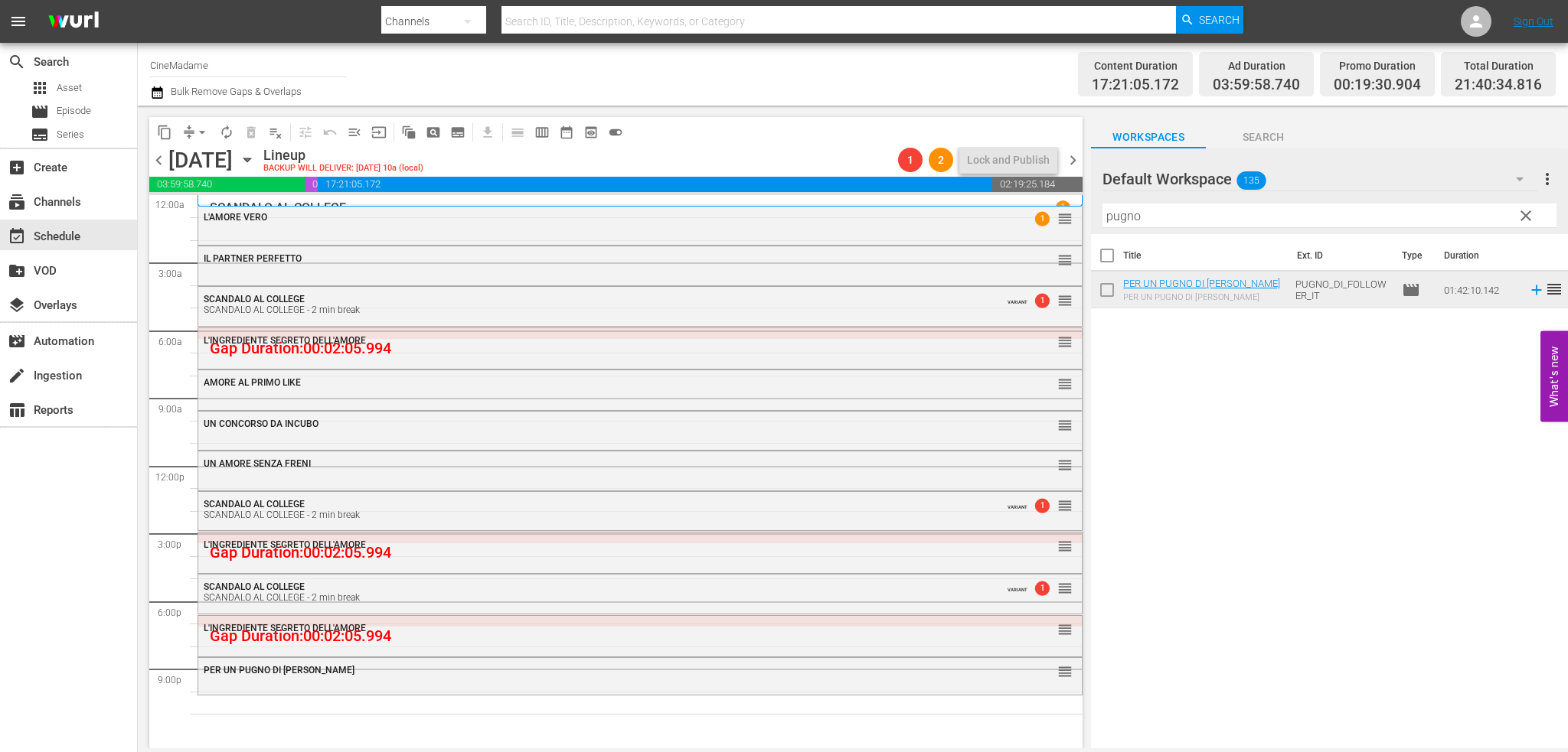
click at [364, 636] on div "L'INGREDIENTE SEGRETO DELL'AMORE reorder" at bounding box center [640, 629] width 884 height 26
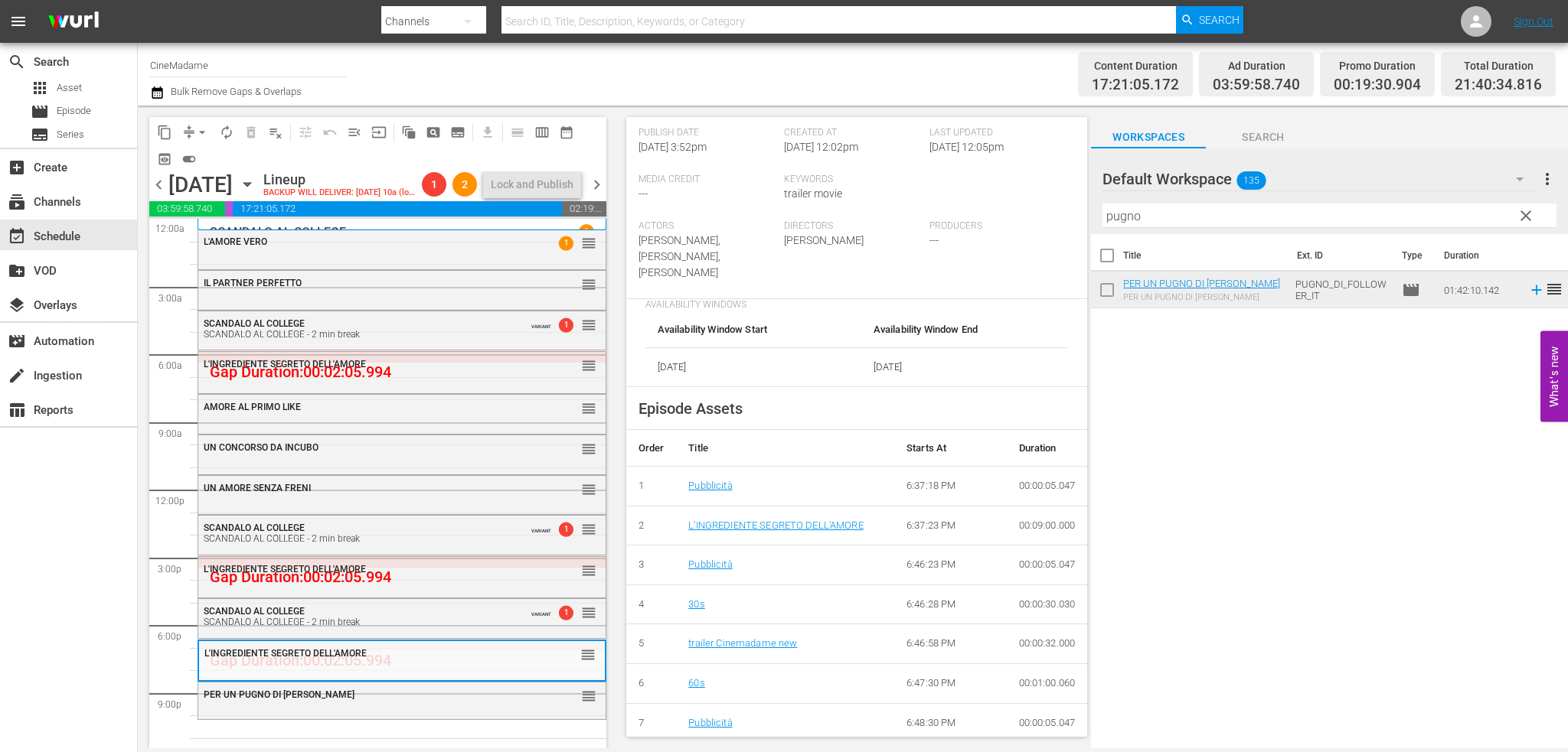
scroll to position [383, 0]
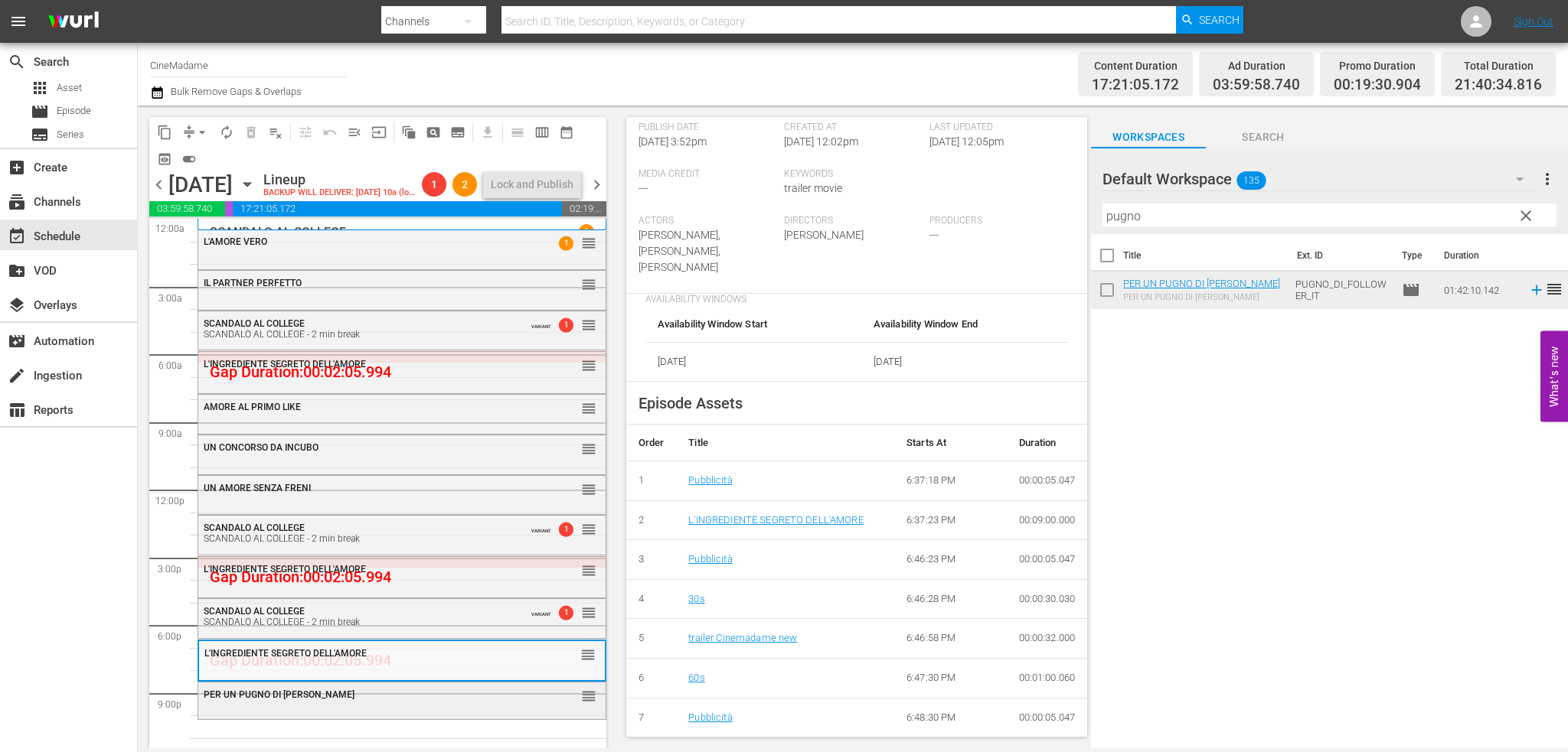
click at [438, 696] on div "PER UN PUGNO DI [PERSON_NAME]" at bounding box center [364, 694] width 320 height 11
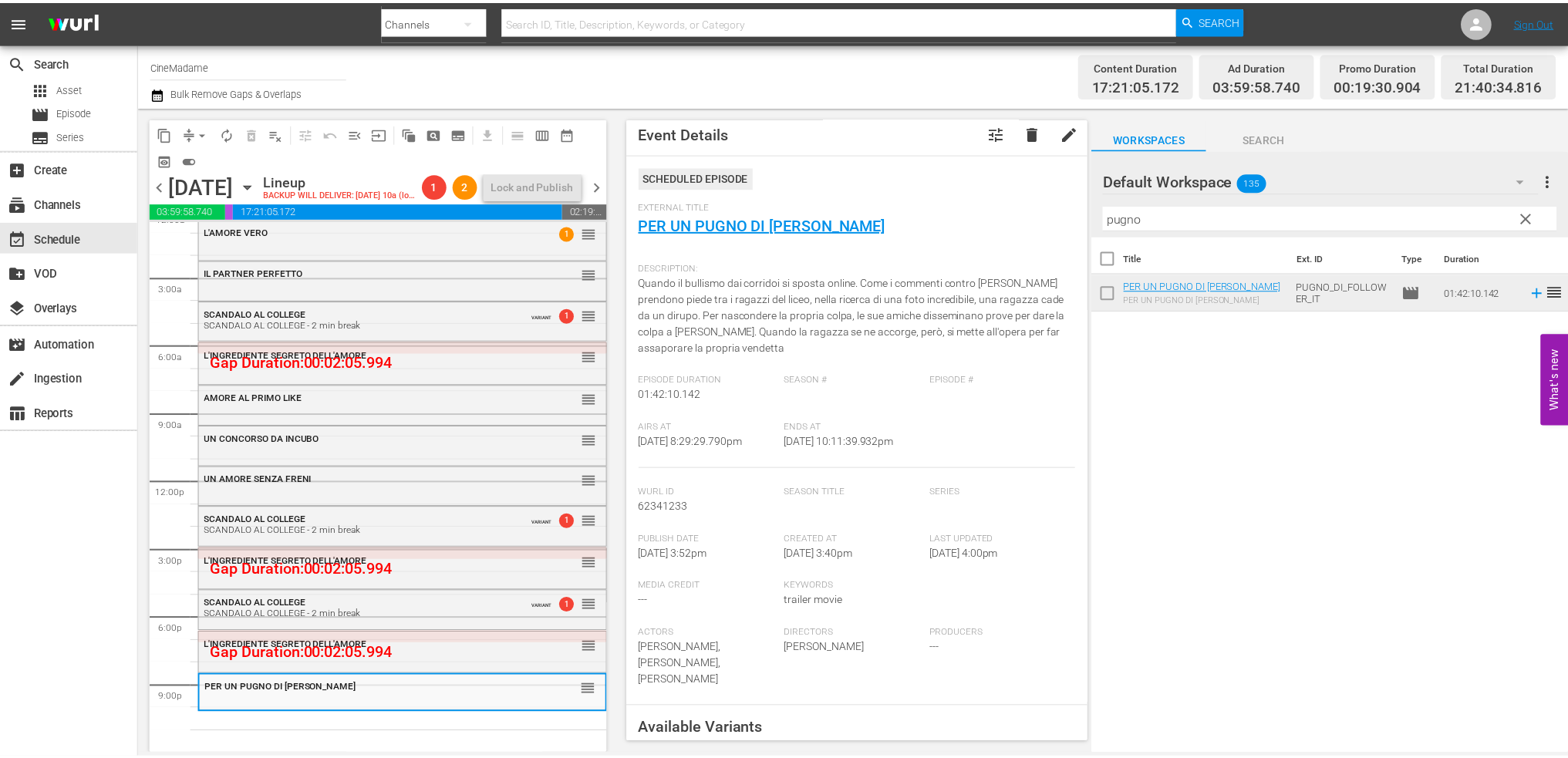
scroll to position [0, 0]
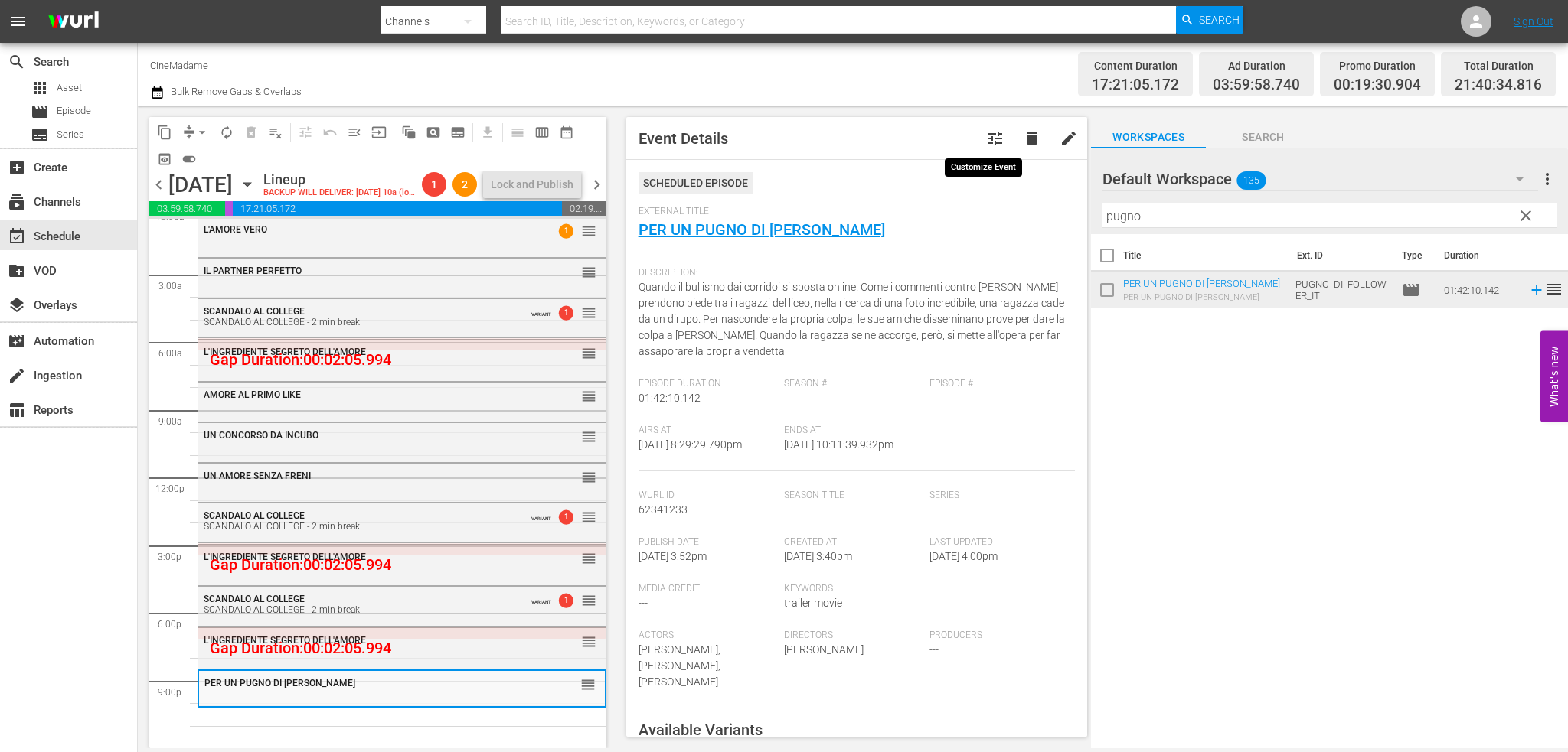
click at [986, 143] on span "tune" at bounding box center [995, 138] width 18 height 18
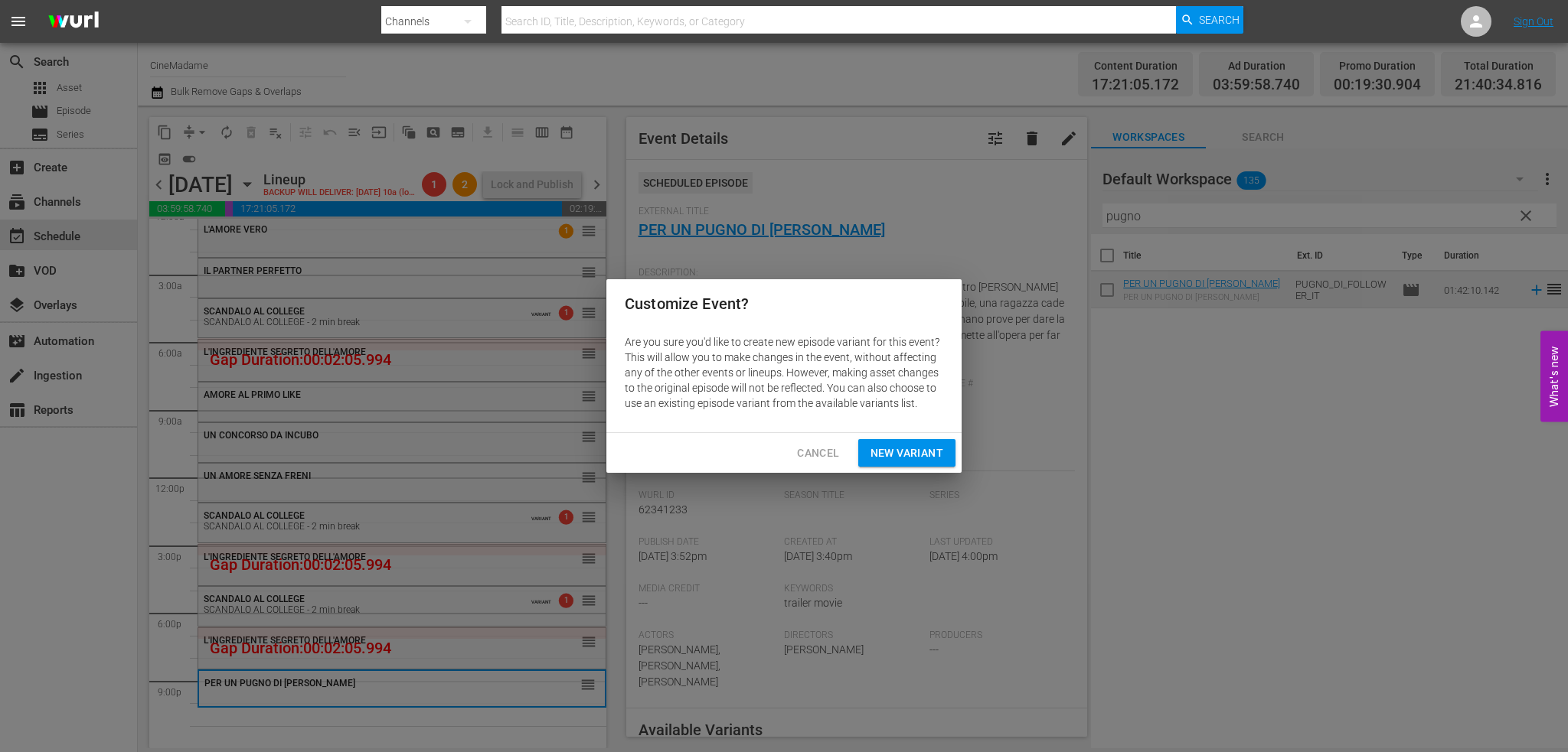
click at [903, 440] on button "New Variant" at bounding box center [907, 454] width 97 height 28
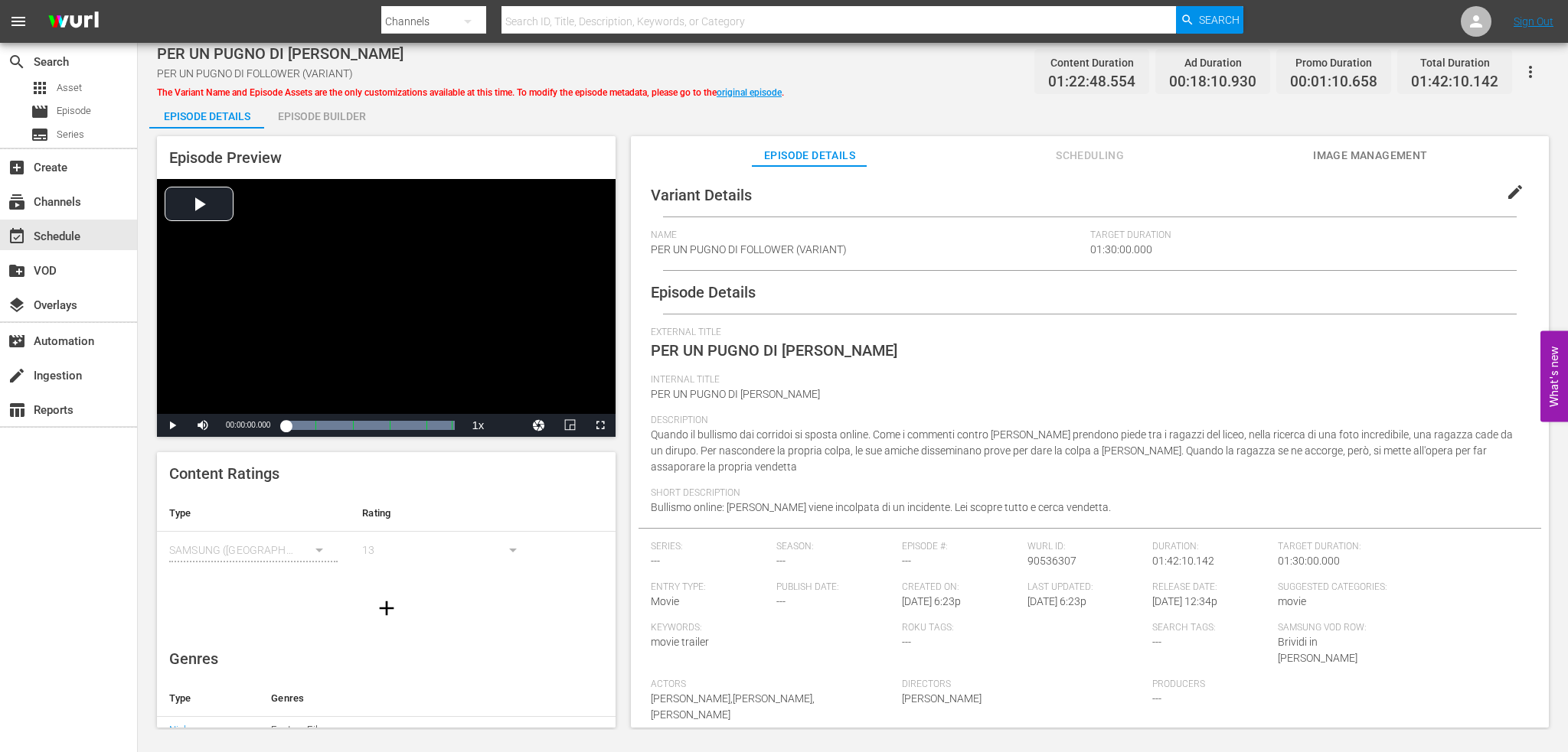
click at [328, 121] on div "Episode Builder" at bounding box center [321, 116] width 115 height 37
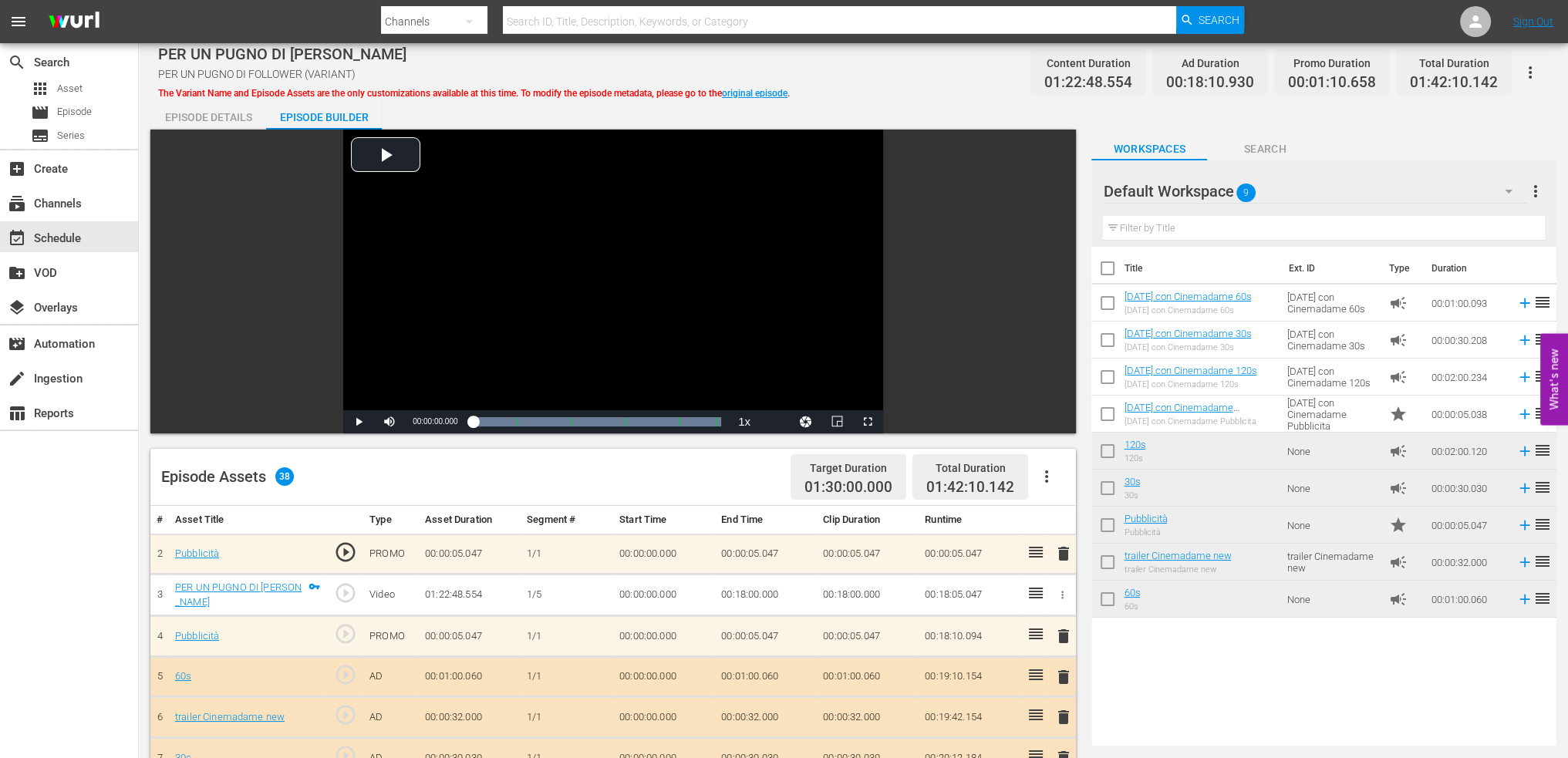
click at [166, 118] on div "Episode Details" at bounding box center [208, 117] width 116 height 37
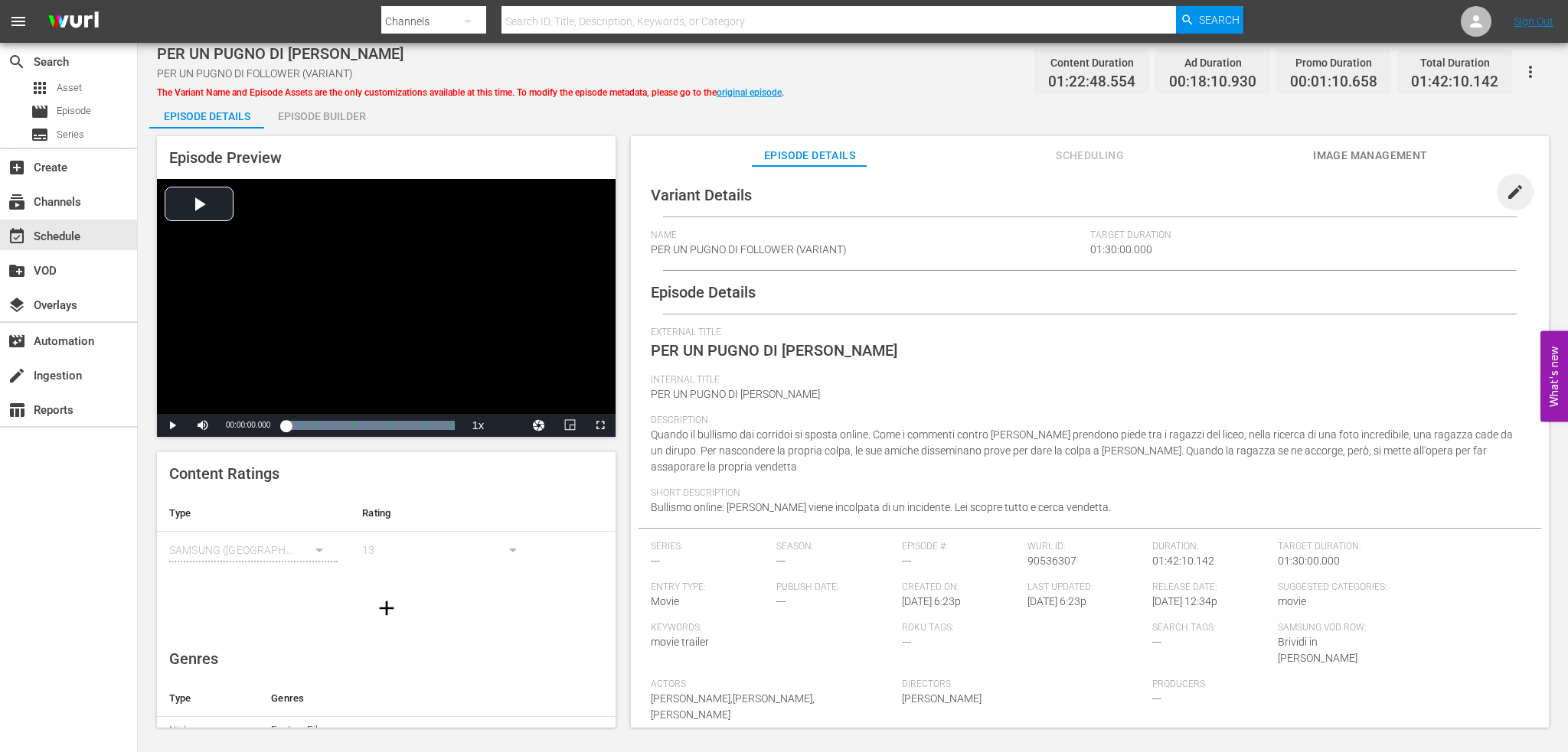
click at [1506, 184] on span "edit" at bounding box center [1515, 192] width 18 height 18
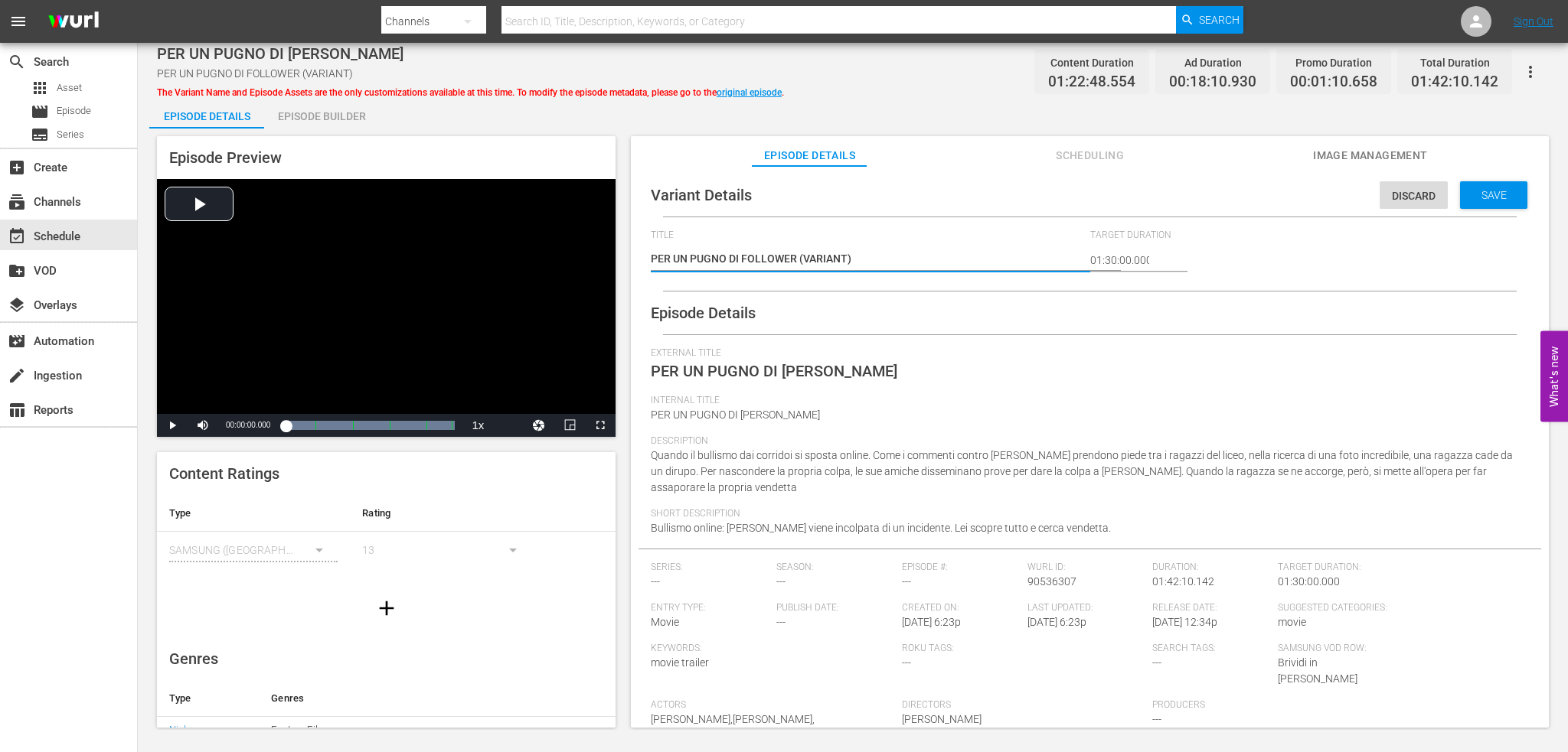
drag, startPoint x: 863, startPoint y: 254, endPoint x: 799, endPoint y: 257, distance: 64.1
click at [799, 257] on textarea "PER UN PUGNO DI FOLLOWER (VARIANT)" at bounding box center [866, 260] width 431 height 18
type textarea "PER UN PUGNO DI FOLLOWER -"
type textarea "PER UN PUGNO DI FOLLOWER -2"
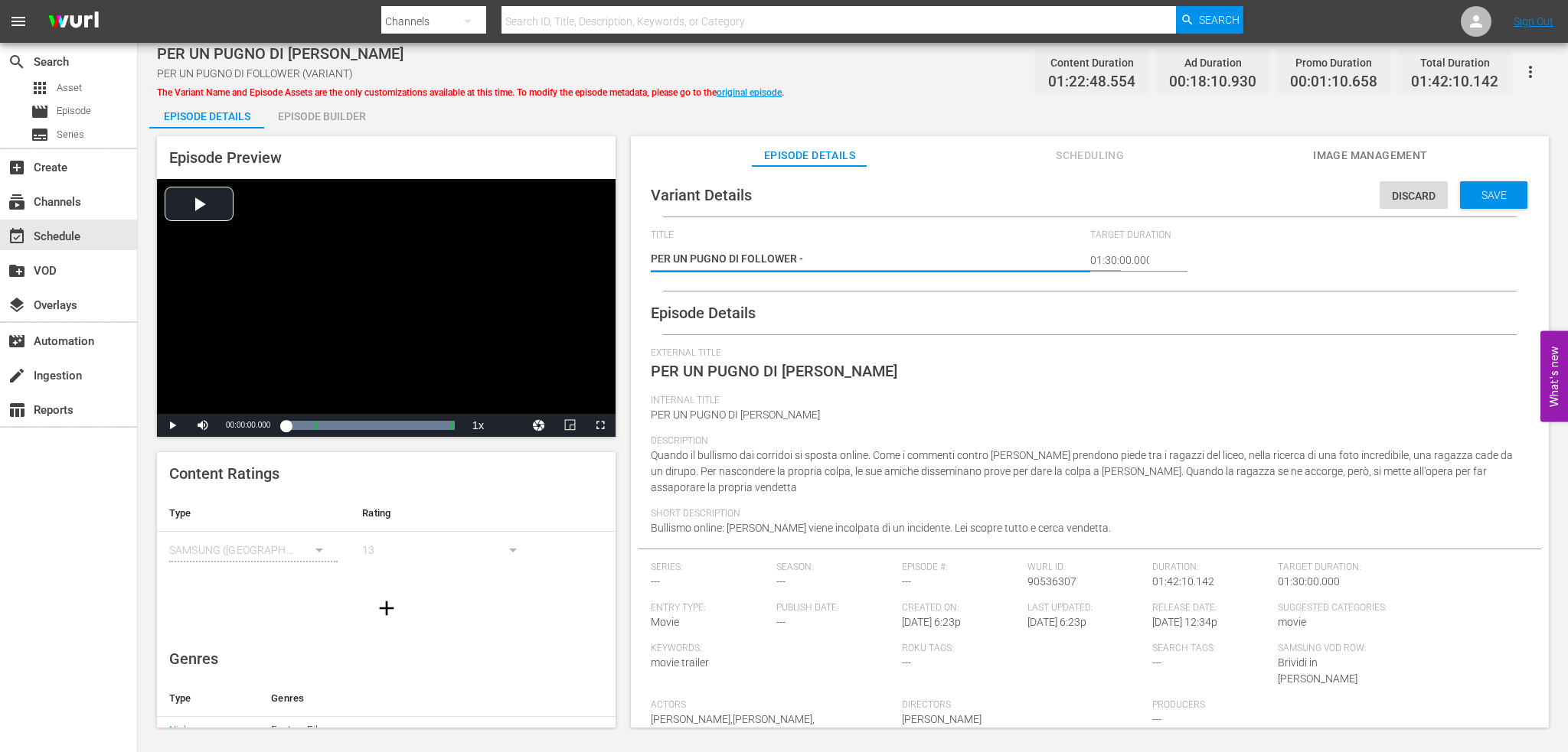
type textarea "PER UN PUGNO DI FOLLOWER -2"
type textarea "PER UN PUGNO DI FOLLOWER -2 m"
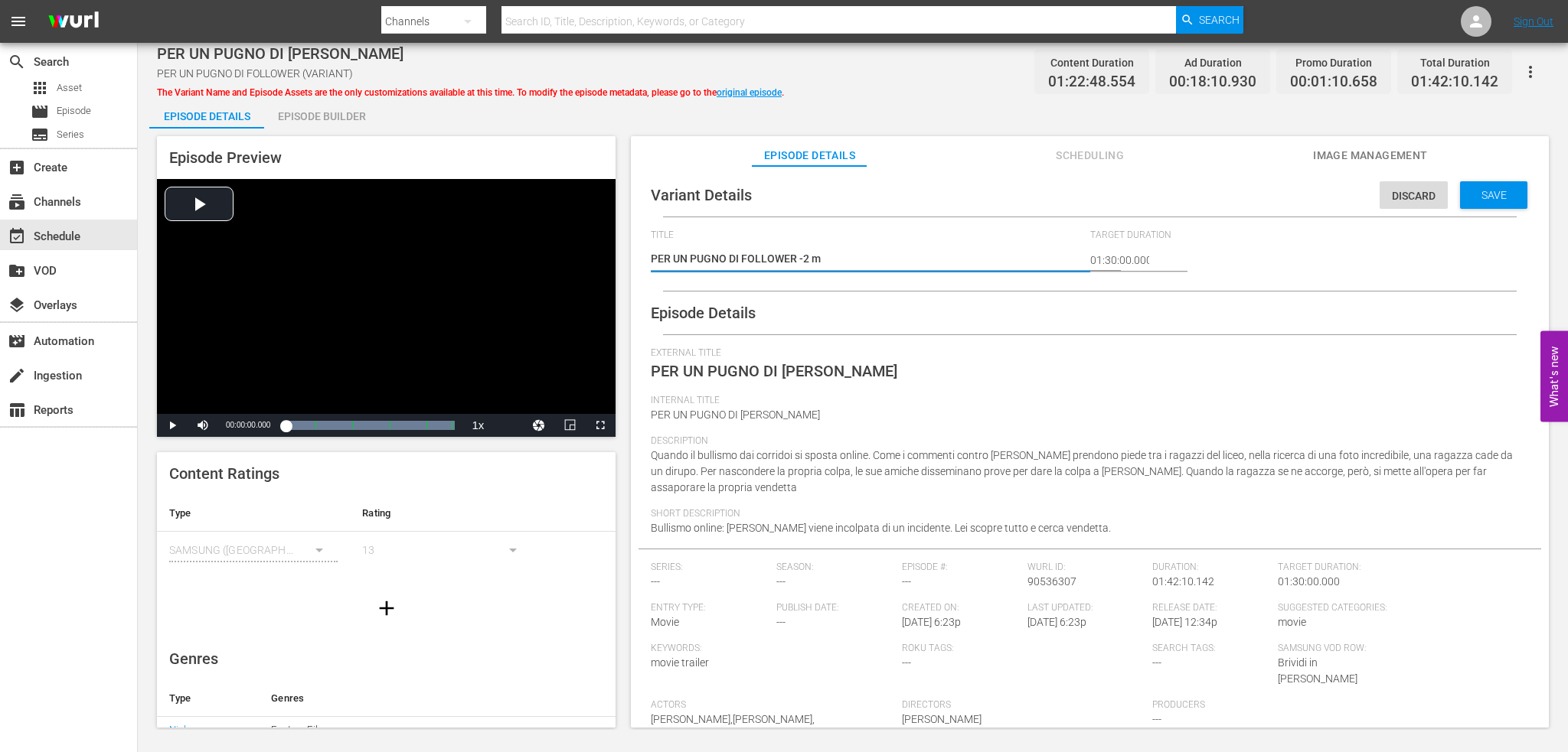
type textarea "PER UN PUGNO DI FOLLOWER -2 mi"
type textarea "PER UN PUGNO DI FOLLOWER -2 min"
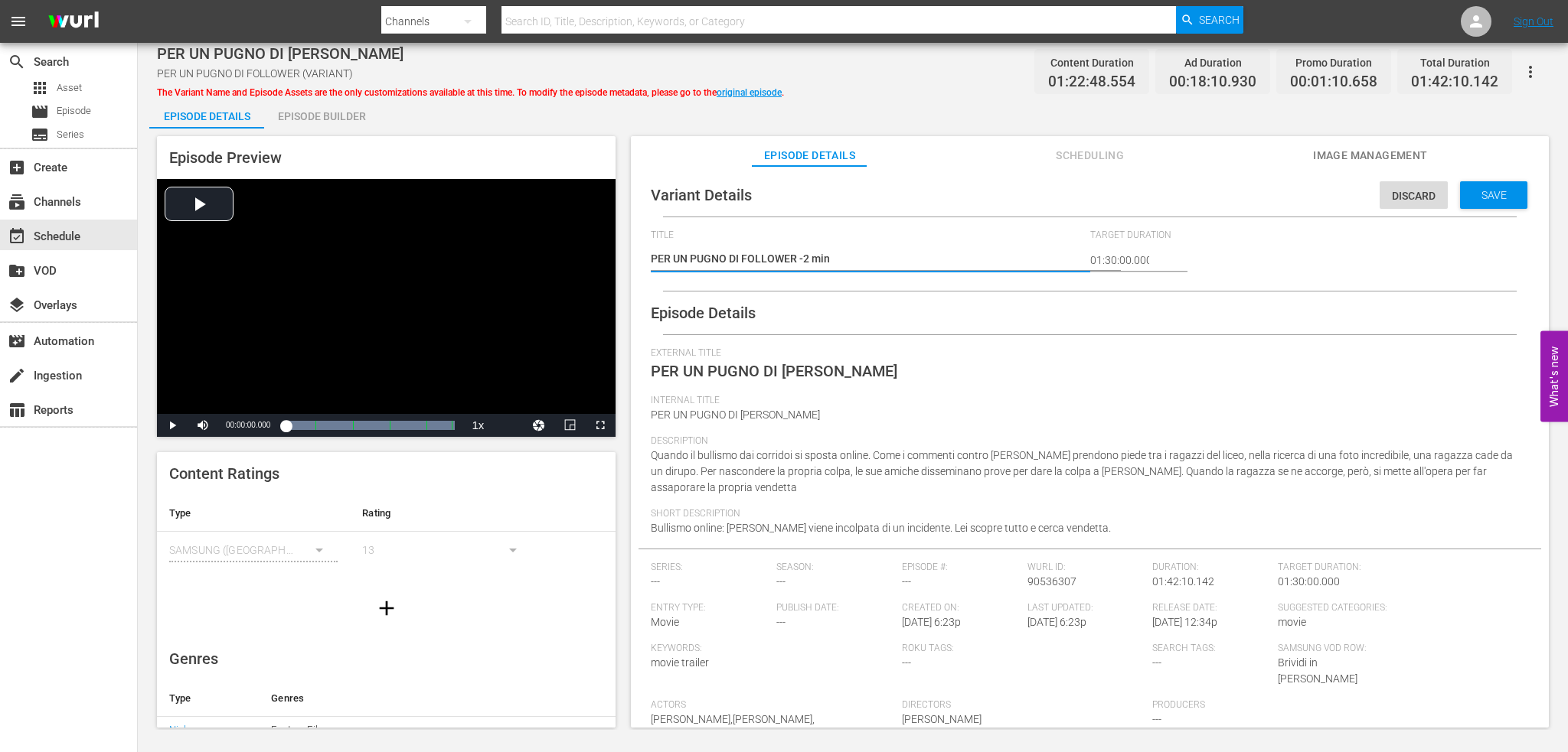
type textarea "PER UN PUGNO DI FOLLOWER -2 min"
type textarea "PER UN PUGNO DI FOLLOWER -2 min b"
type textarea "PER UN PUGNO DI FOLLOWER -2 min br"
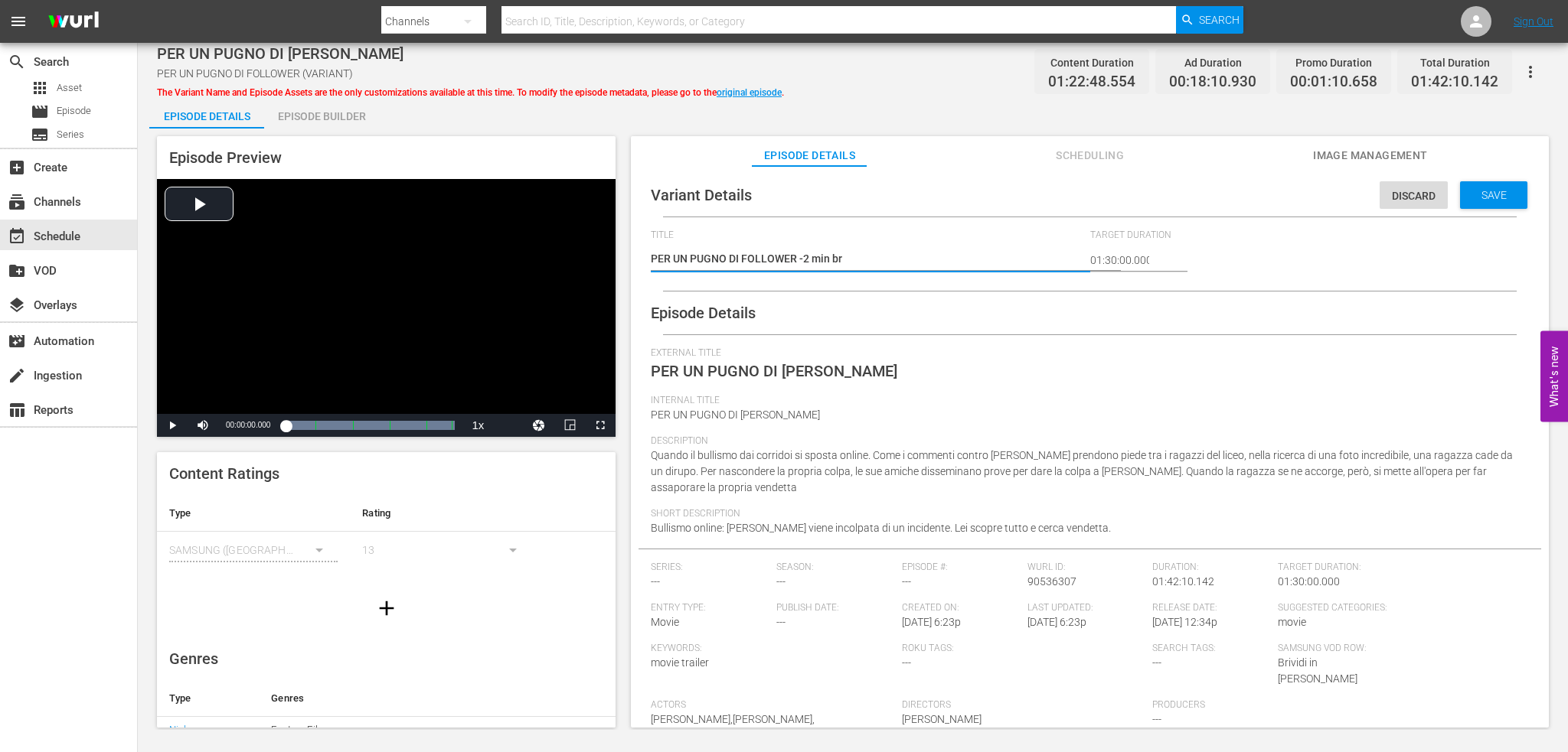
type textarea "PER UN PUGNO DI FOLLOWER -2 min bre"
type textarea "PER UN PUGNO DI FOLLOWER -2 min brea"
type textarea "PER UN PUGNO DI FOLLOWER -2 min break"
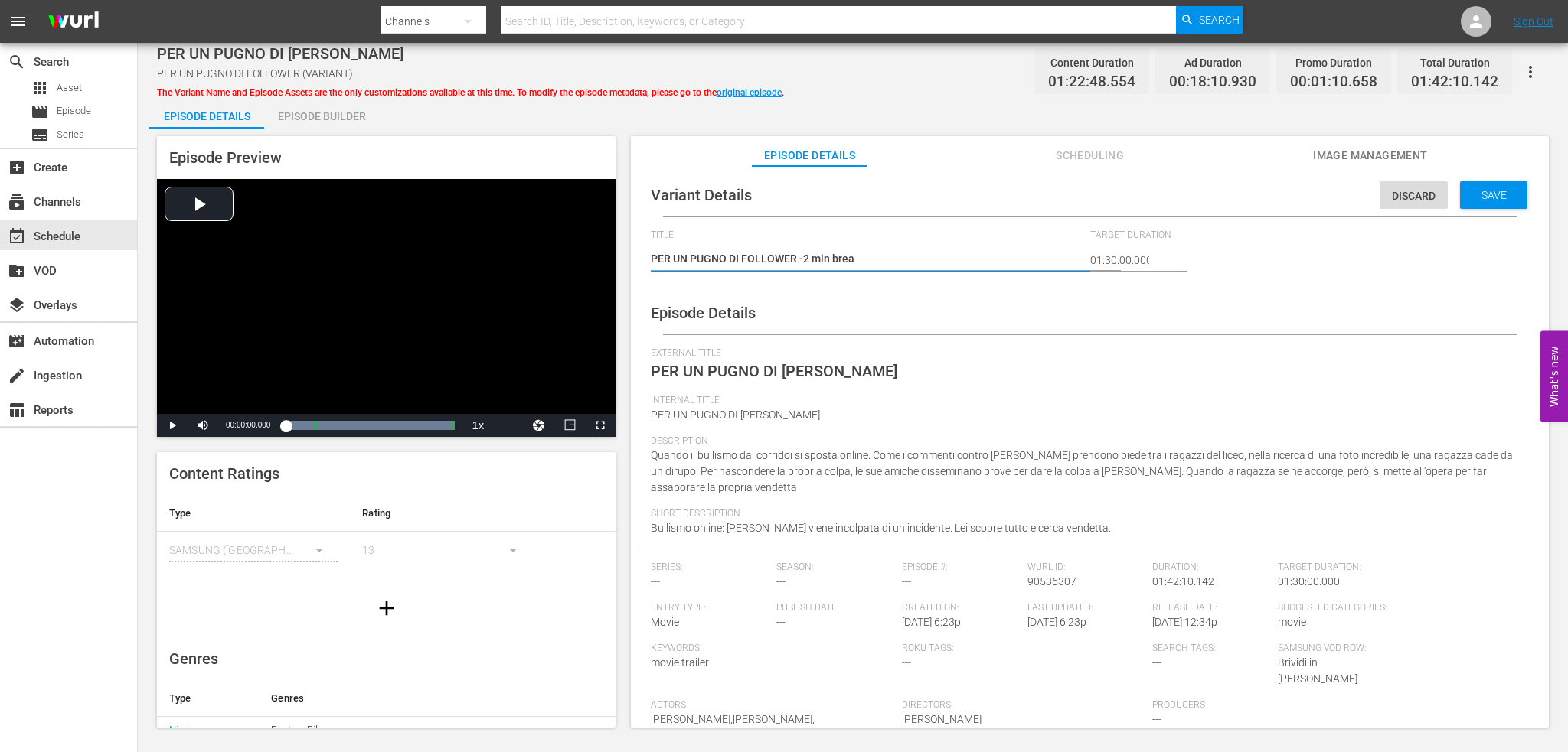
type textarea "PER UN PUGNO DI FOLLOWER -2 min break"
click at [1485, 188] on div "Save" at bounding box center [1493, 195] width 67 height 28
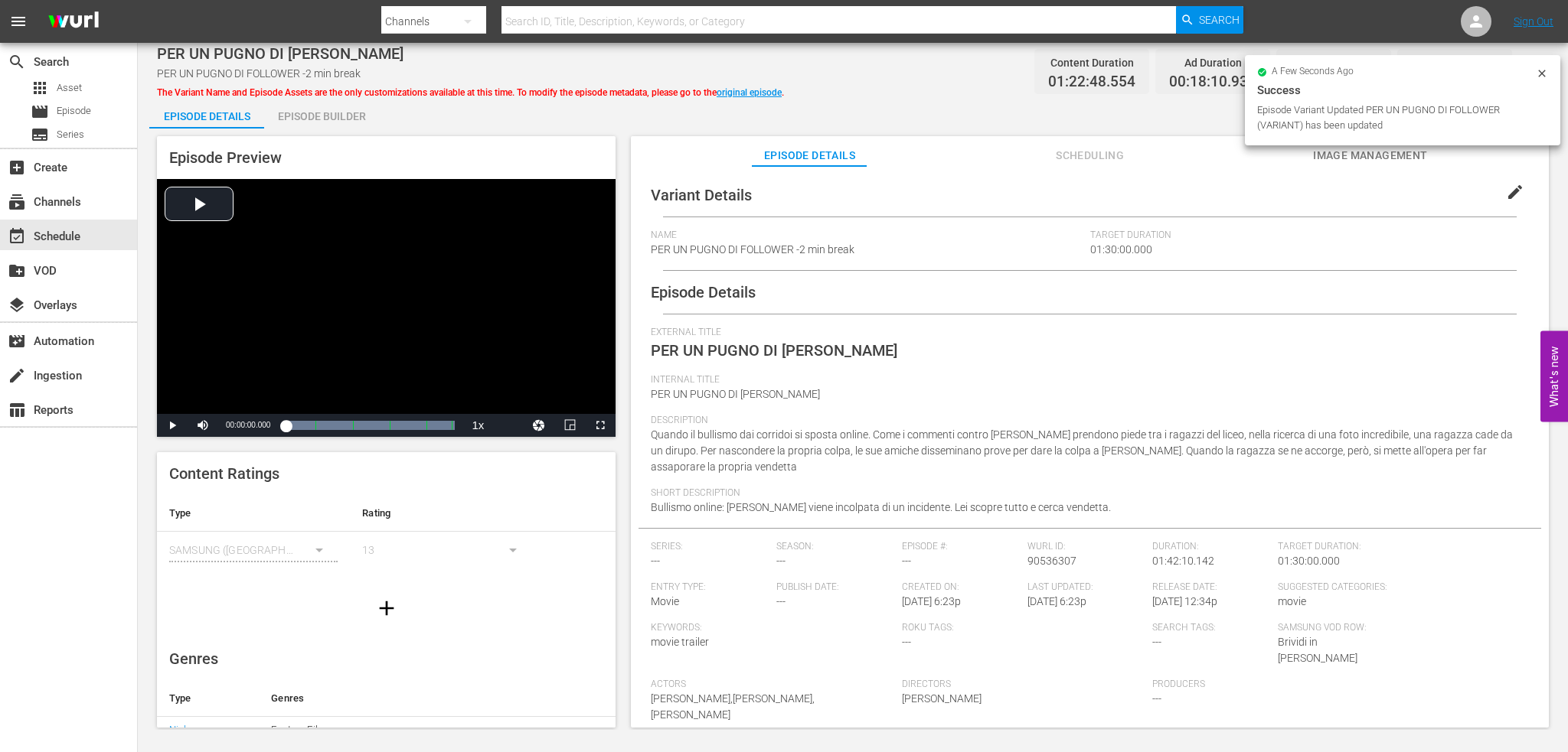
click at [335, 129] on div "Episode Preview Video Player is loading. Play Video Play Mute Current Time 00:0…" at bounding box center [853, 435] width 1407 height 611
click at [345, 116] on div "Episode Builder" at bounding box center [321, 116] width 115 height 37
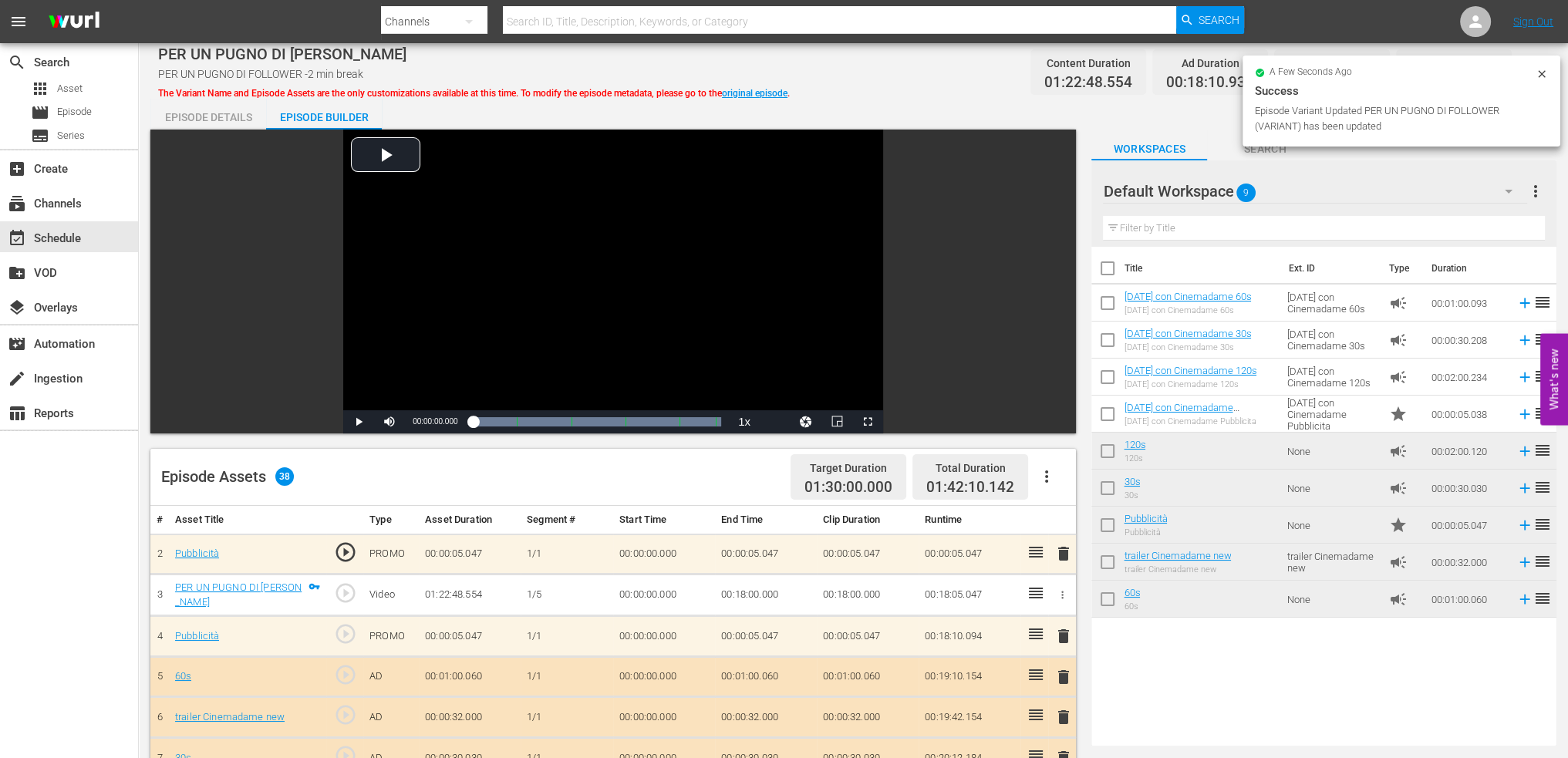
click at [1048, 474] on icon "button" at bounding box center [1046, 477] width 19 height 19
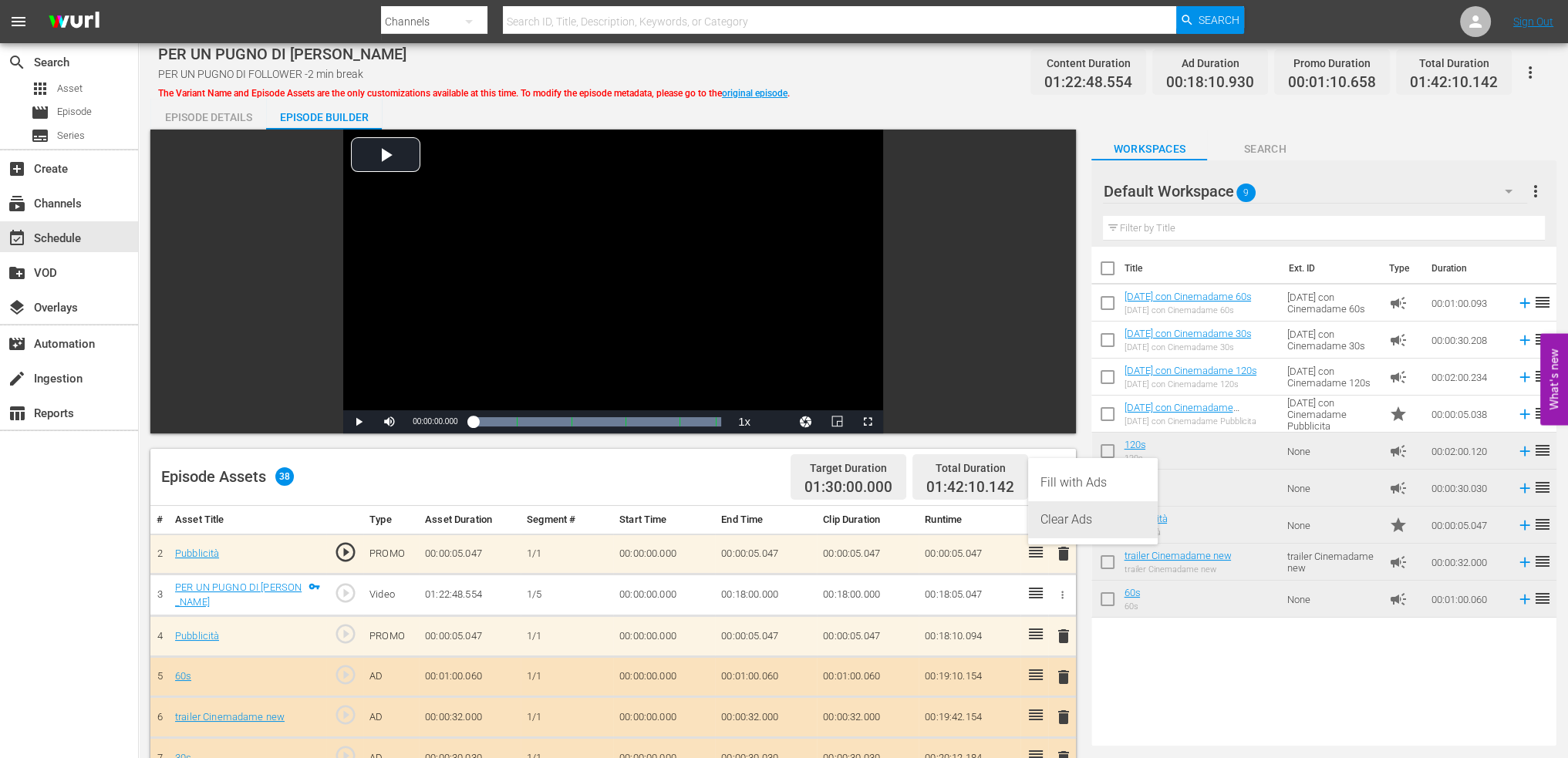
click at [1081, 519] on div "Clear Ads" at bounding box center [1093, 520] width 105 height 37
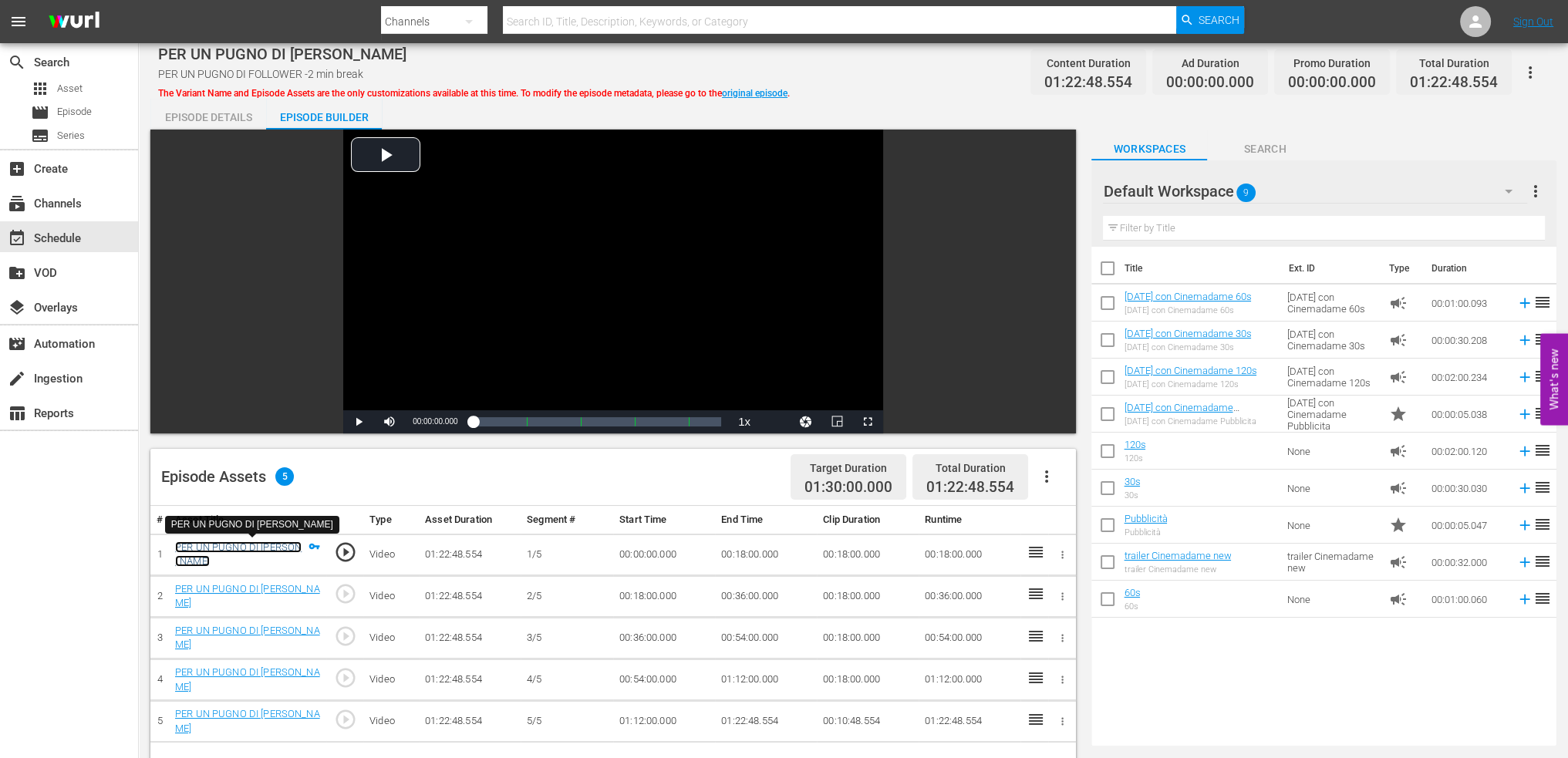
click at [276, 549] on link "PER UN PUGNO DI [PERSON_NAME]" at bounding box center [238, 555] width 127 height 26
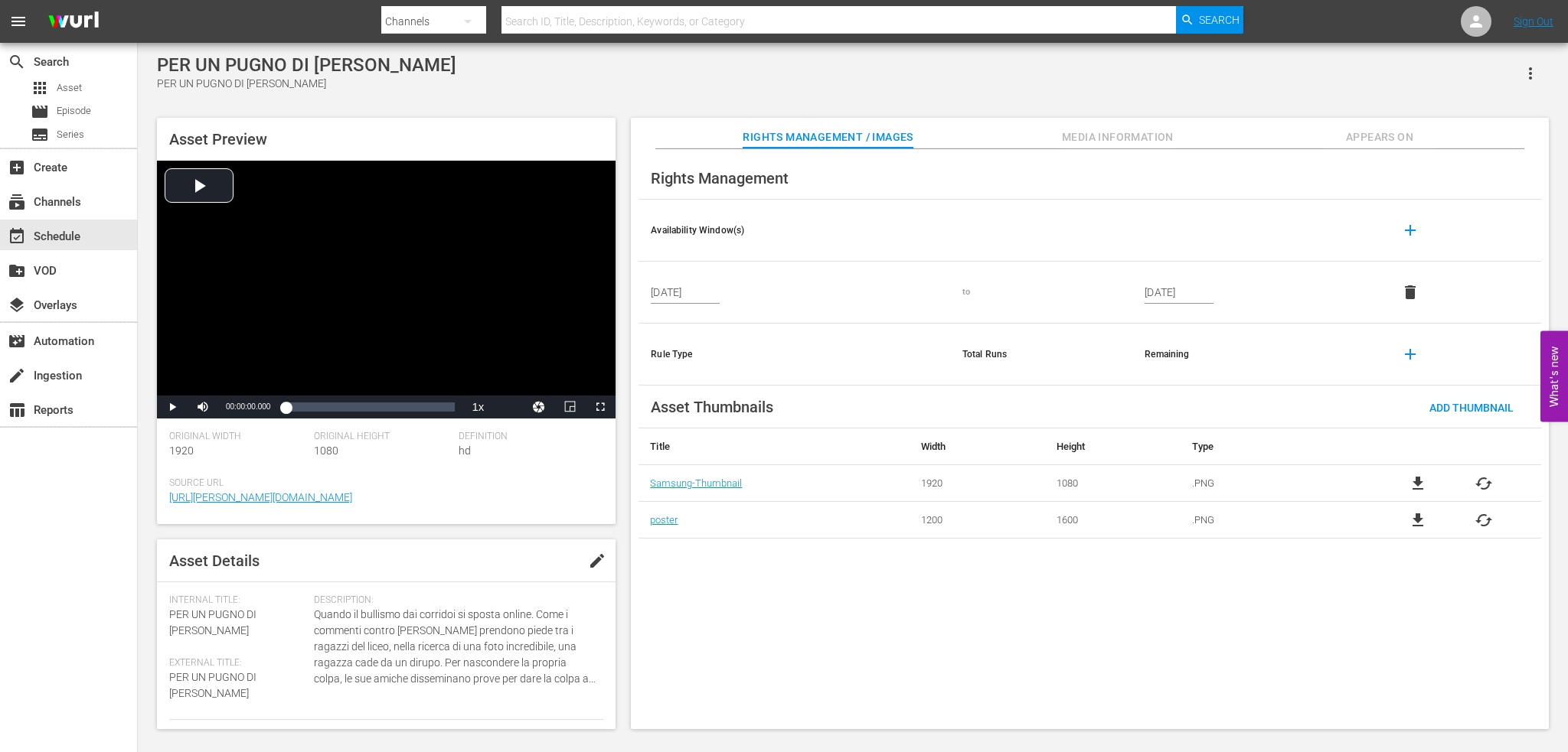
click at [1528, 65] on icon "button" at bounding box center [1530, 74] width 18 height 18
click at [1498, 82] on div "Add To Workspace" at bounding box center [1484, 80] width 104 height 37
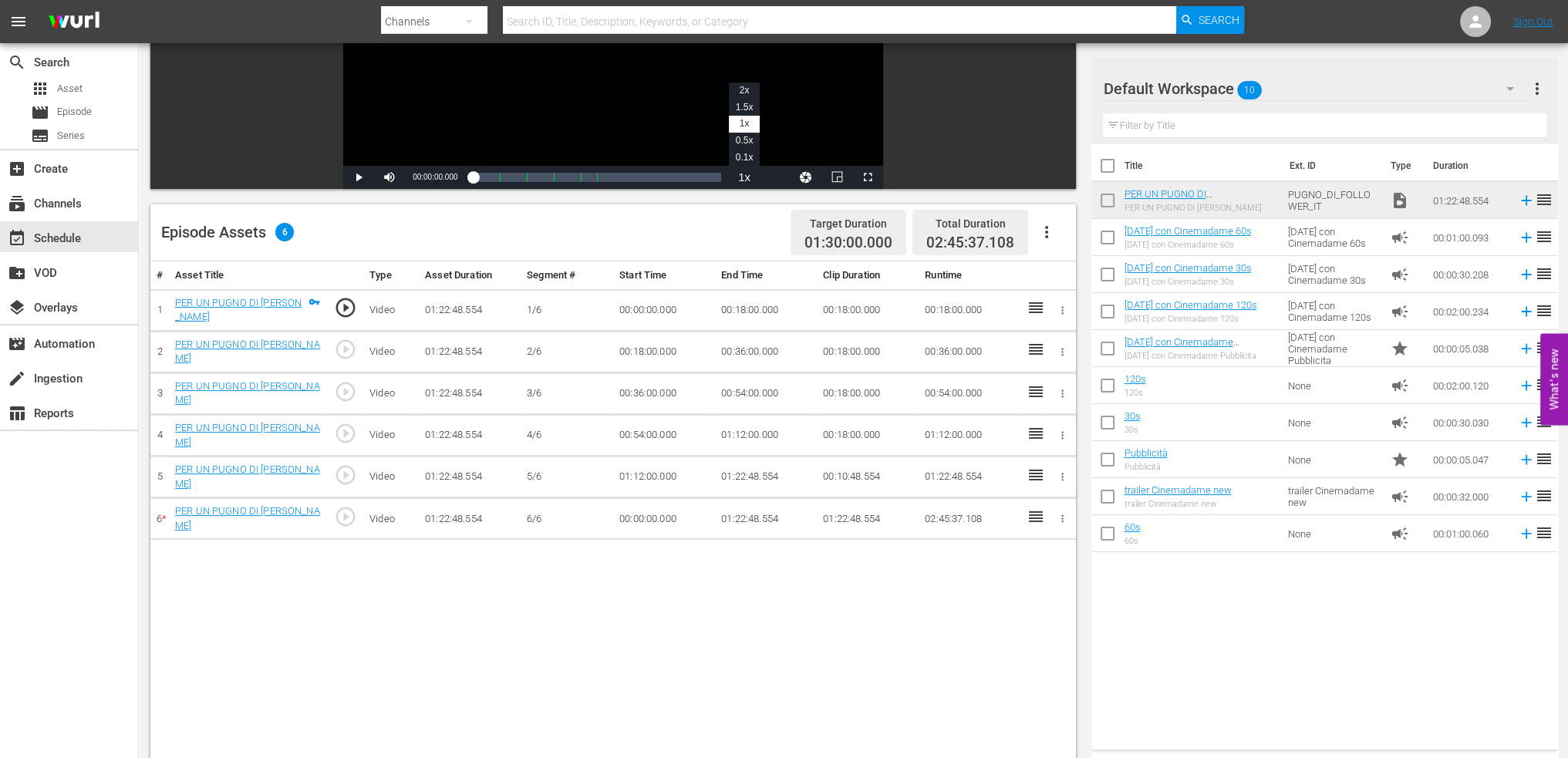
scroll to position [154, 0]
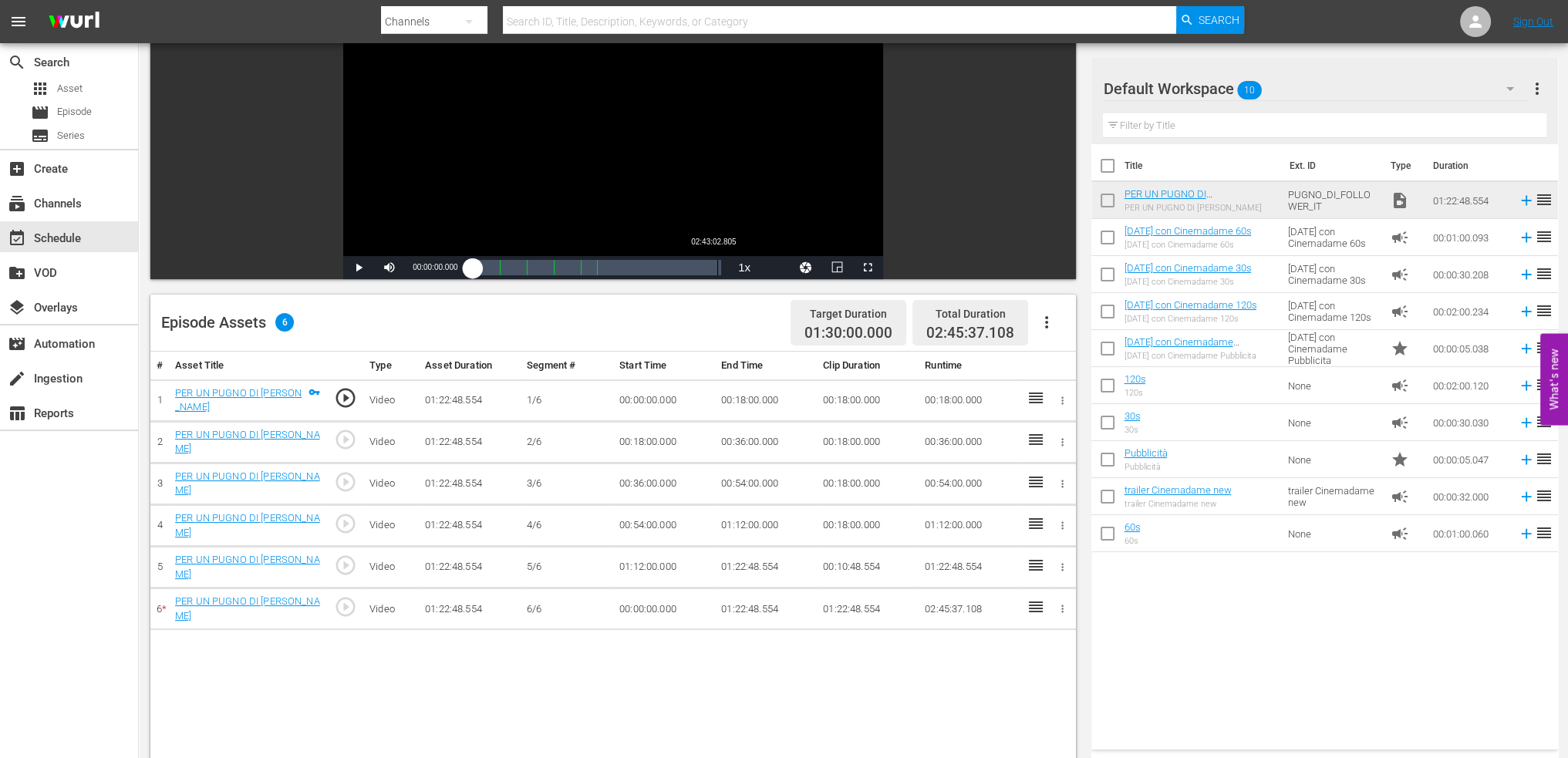
click at [716, 268] on div "Loaded : 0.12% 02:43:02.805 00:00:00.000" at bounding box center [597, 268] width 248 height 15
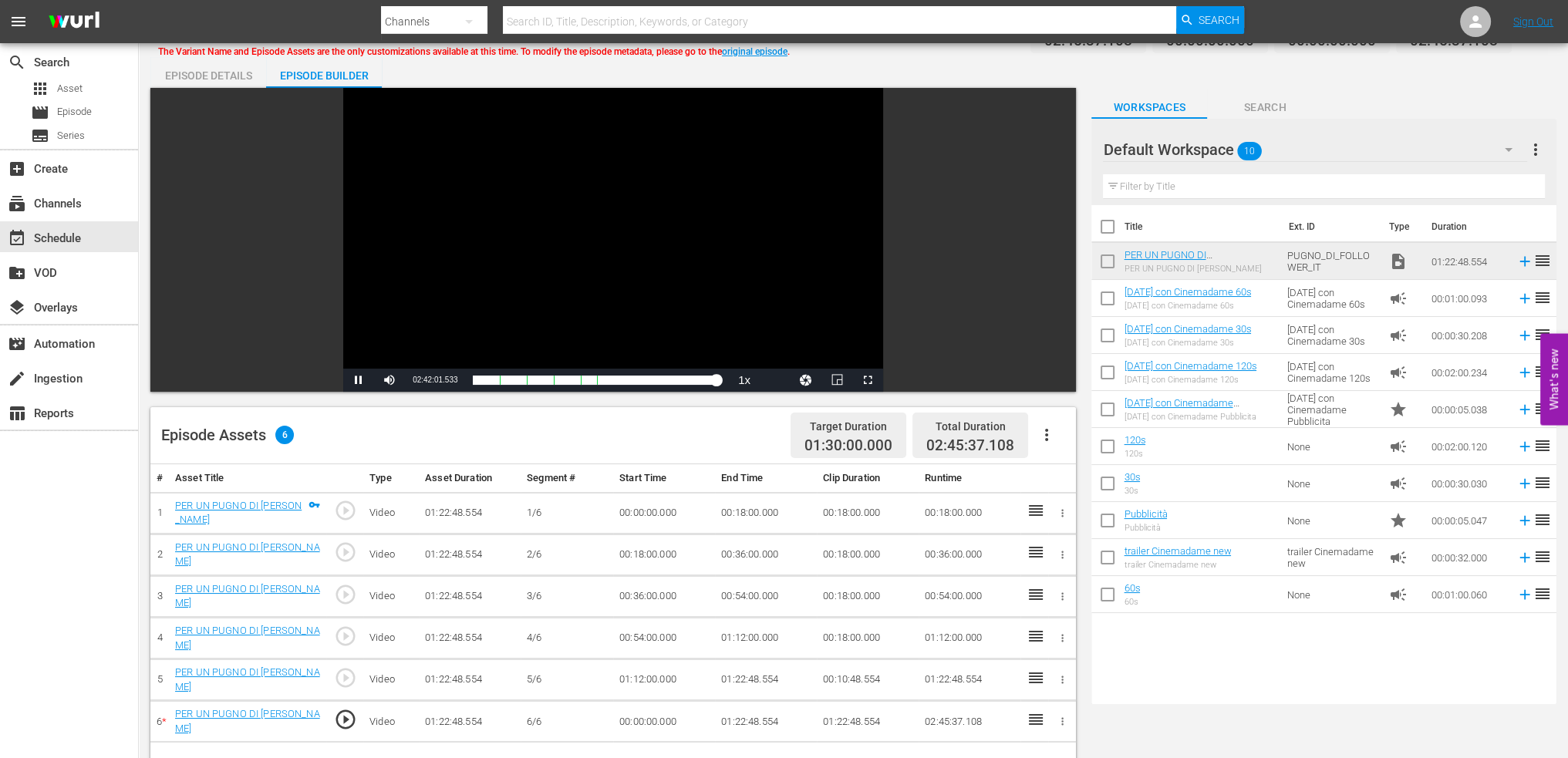
scroll to position [0, 0]
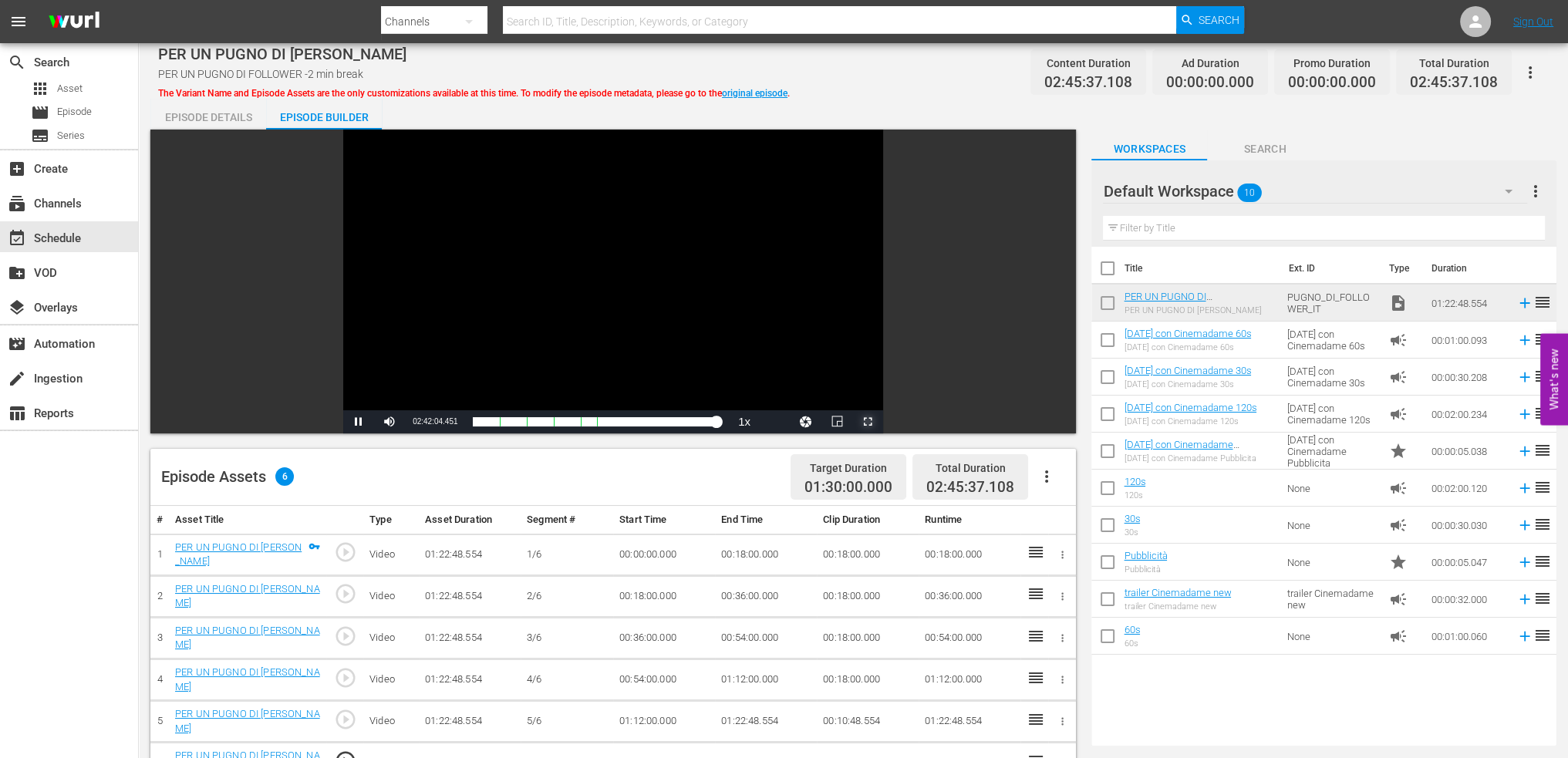
click at [868, 422] on span "Video Player" at bounding box center [868, 422] width 0 height 0
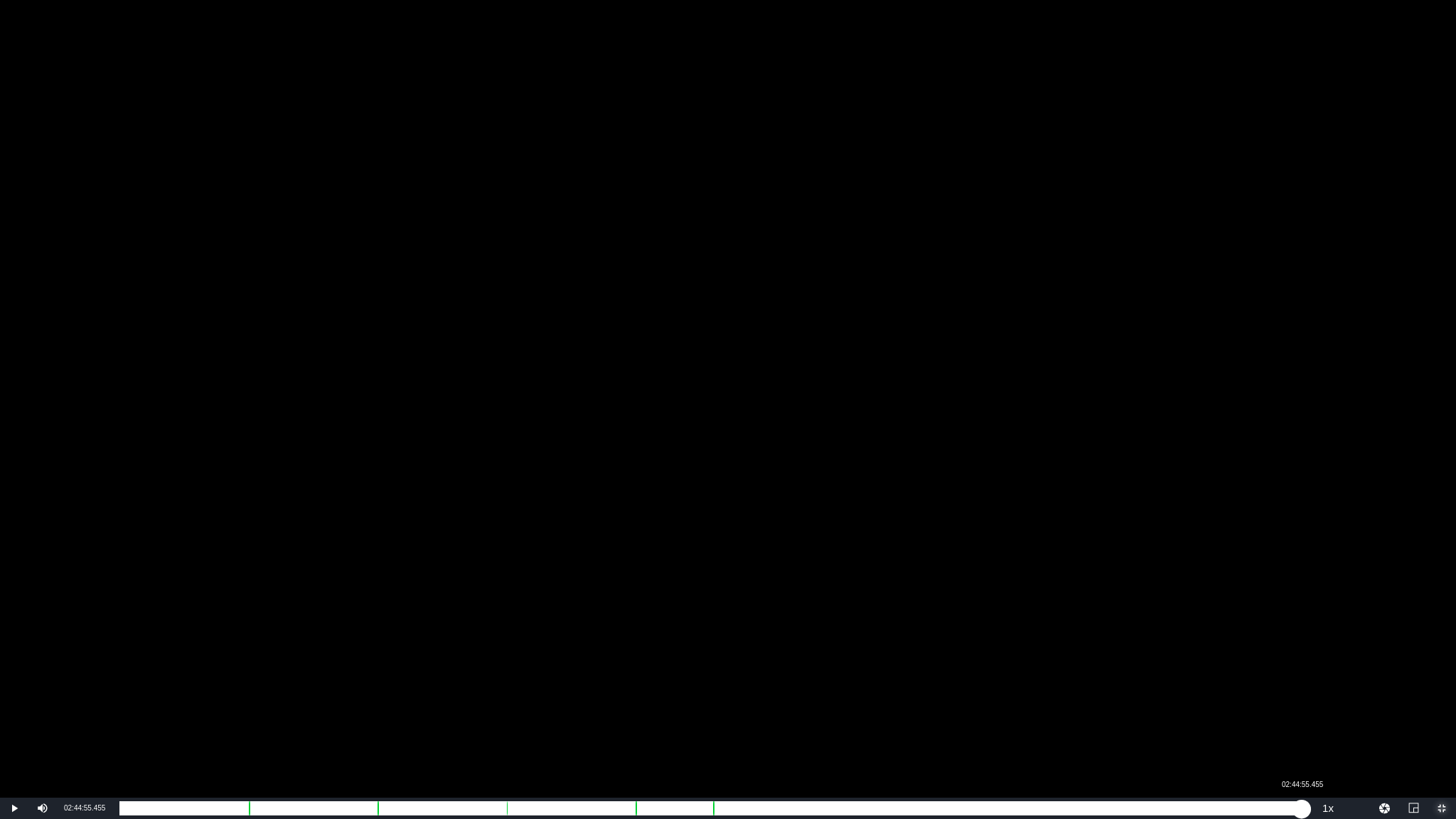
click at [1301, 698] on div "01:21:01.884" at bounding box center [711, 808] width 1182 height 14
click at [1303, 698] on div "01:22:08.663" at bounding box center [712, 808] width 1184 height 14
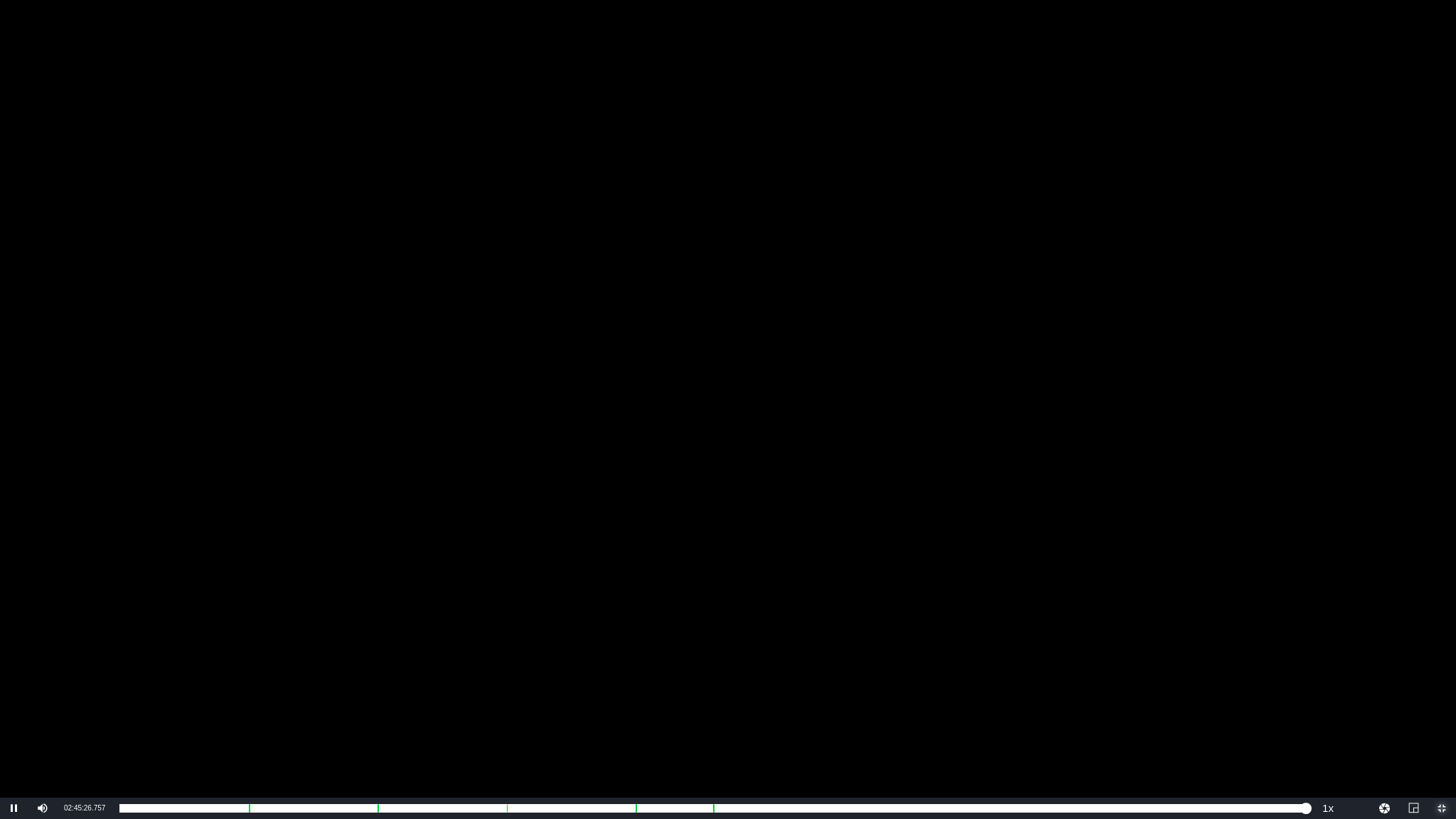
click at [1442, 698] on span "Video Player" at bounding box center [1442, 808] width 0 height 0
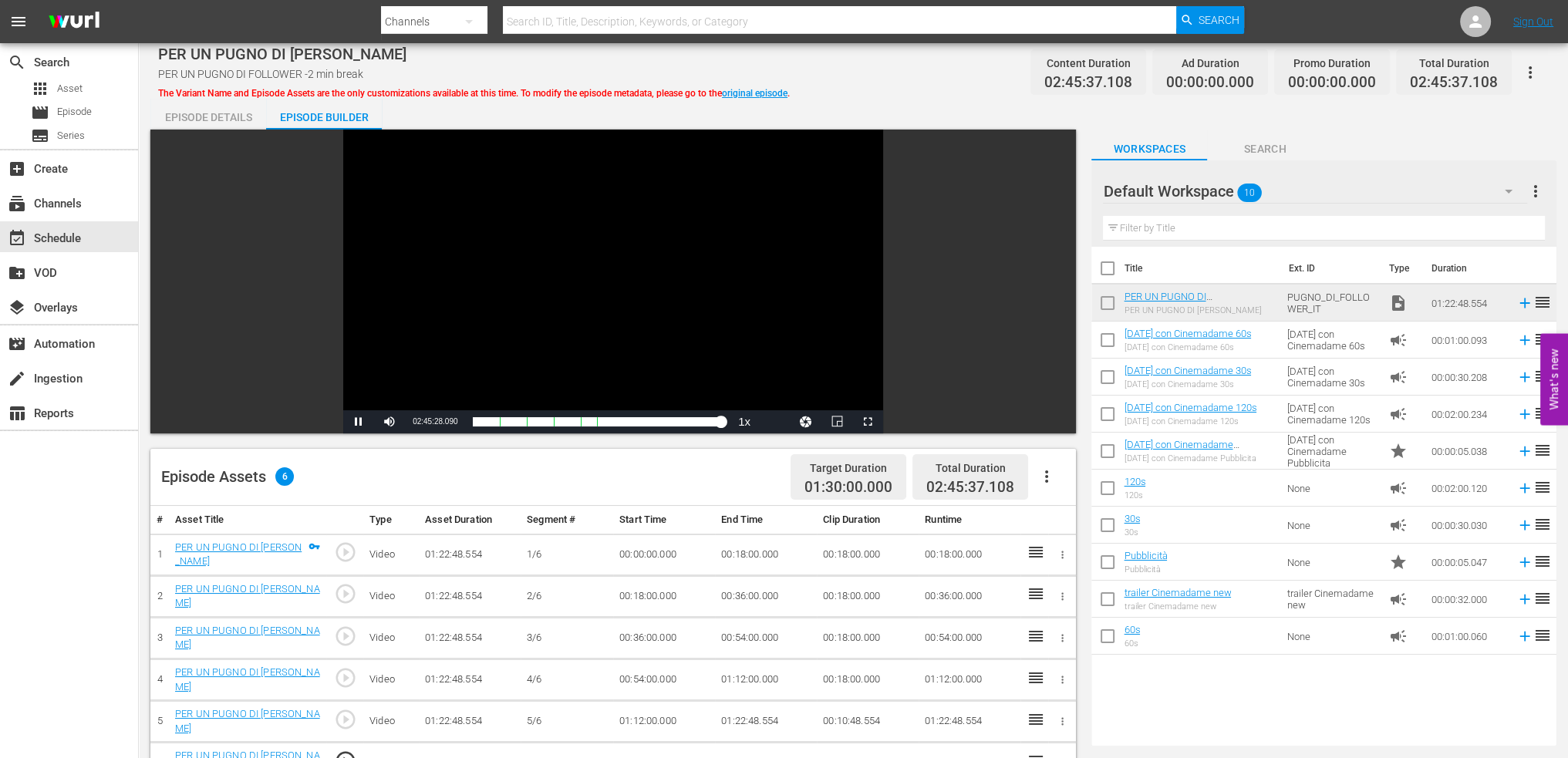
click at [495, 236] on div "Video Player" at bounding box center [614, 270] width 540 height 281
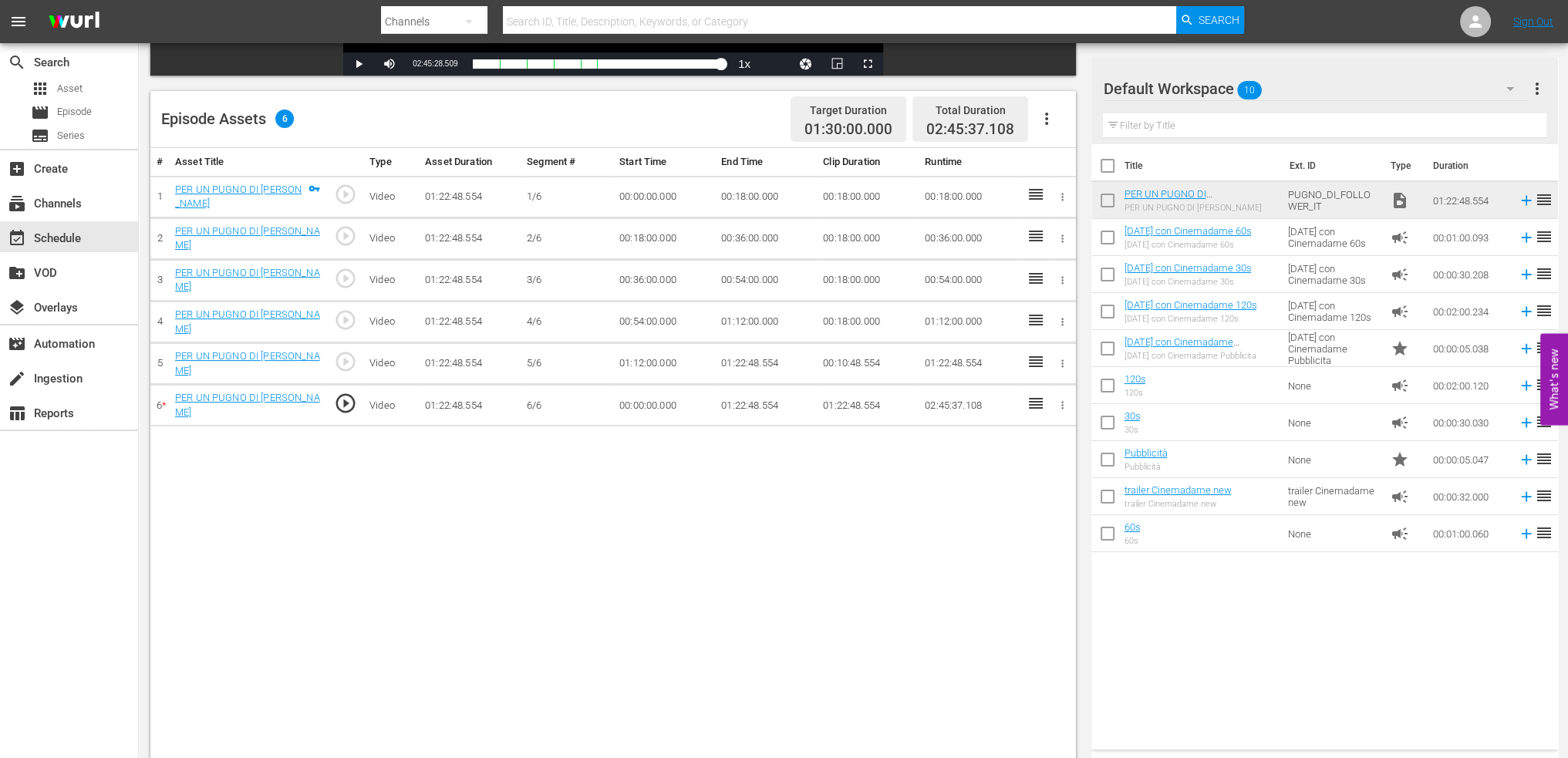
scroll to position [386, 0]
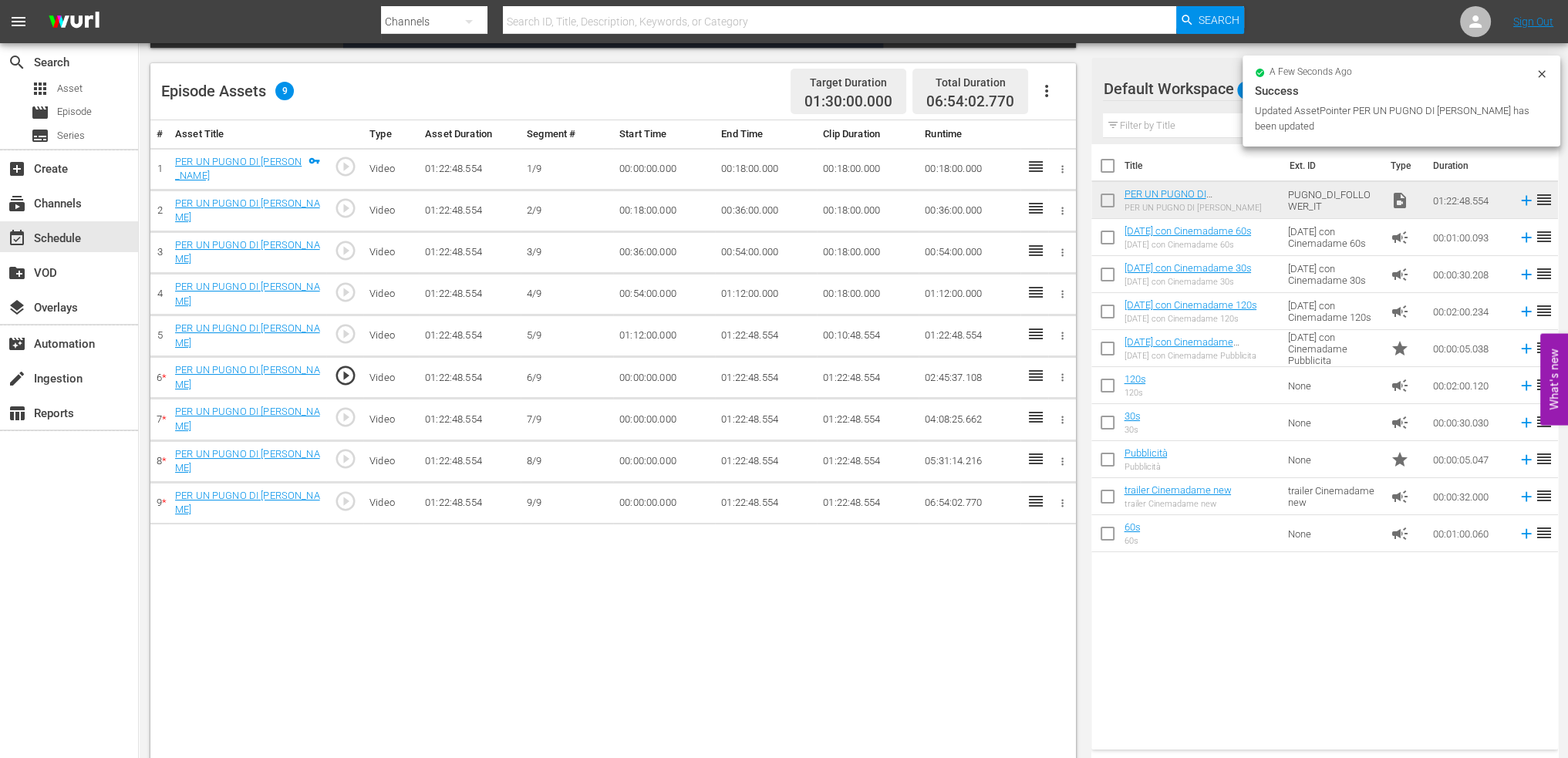
drag, startPoint x: 771, startPoint y: 154, endPoint x: 755, endPoint y: 158, distance: 16.5
click at [771, 155] on td "00:18:00.000" at bounding box center [765, 168] width 102 height 41
click at [755, 158] on td "00:18:00.000" at bounding box center [765, 168] width 102 height 41
click at [743, 172] on td "00:18:00.000" at bounding box center [765, 168] width 102 height 41
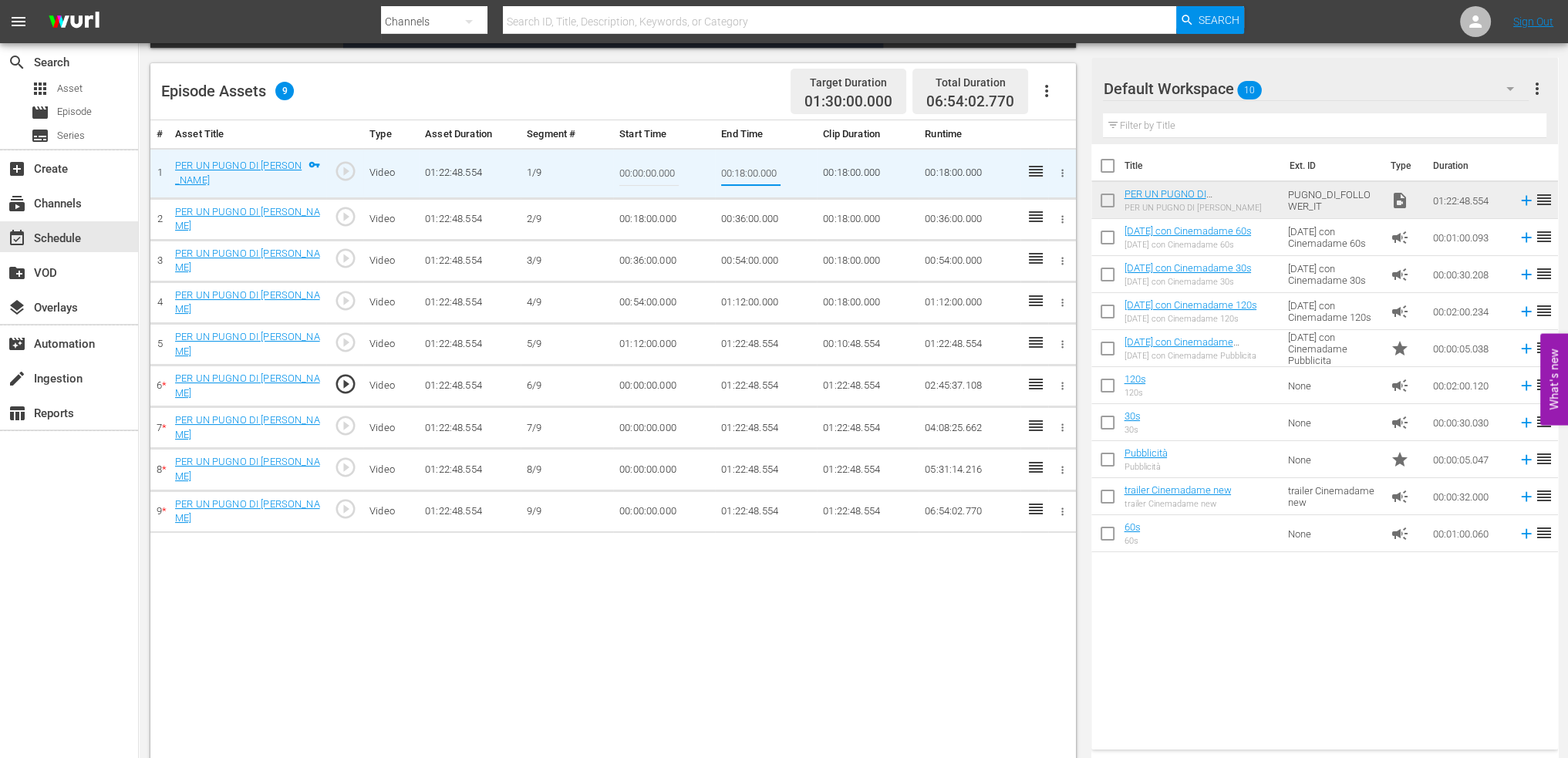
type input "00:09:00"
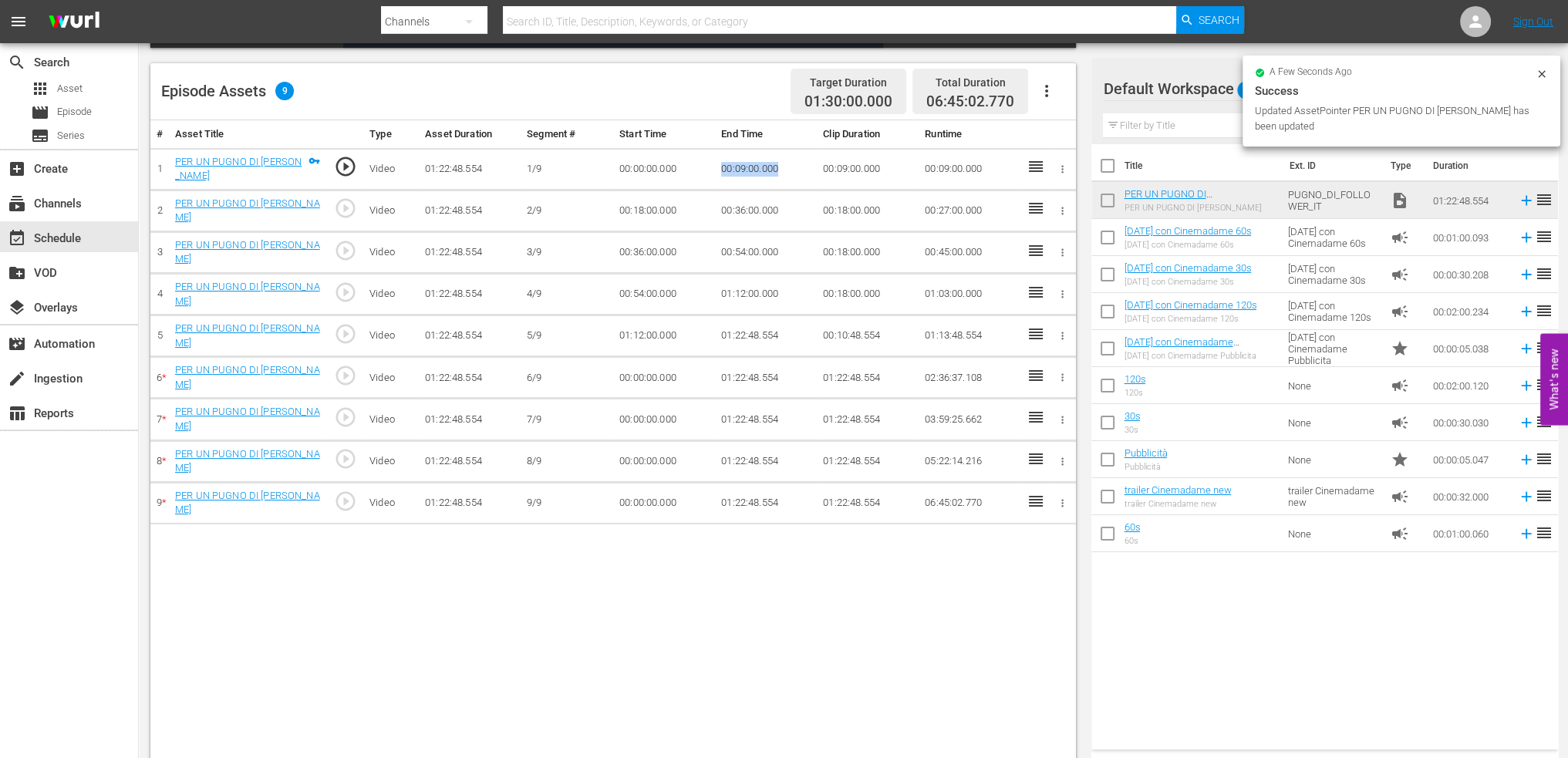
drag, startPoint x: 796, startPoint y: 170, endPoint x: 700, endPoint y: 174, distance: 96.1
click at [700, 174] on tr "1 PER UN PUGNO DI FOLLOWER play_circle_outline Video 01:22:48.554 1/9 00:00:00.…" at bounding box center [613, 168] width 926 height 41
copy tr "00:09:00.000"
click at [658, 206] on td "00:18:00.000" at bounding box center [664, 210] width 102 height 41
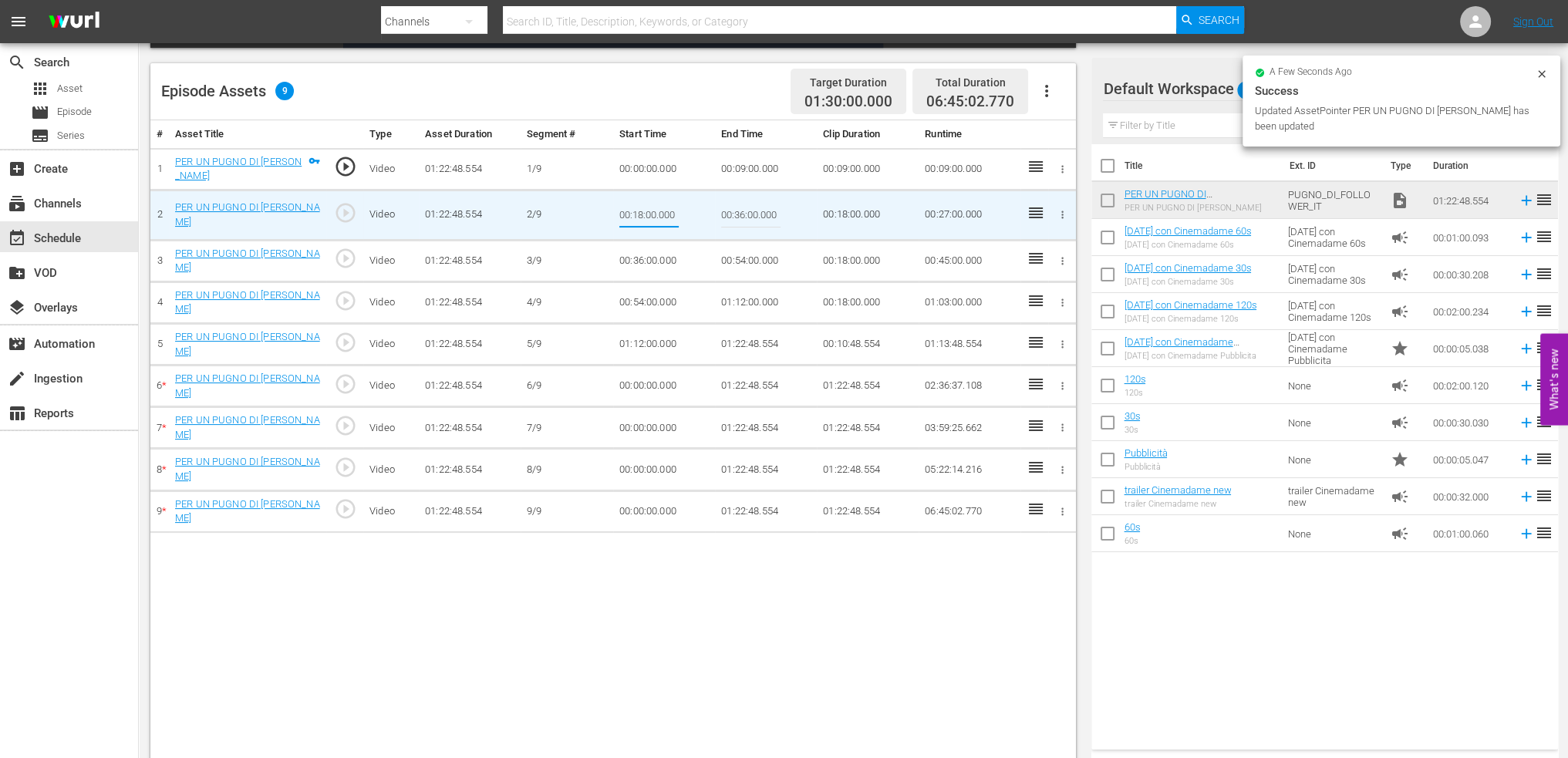
type input "00:09:00.000"
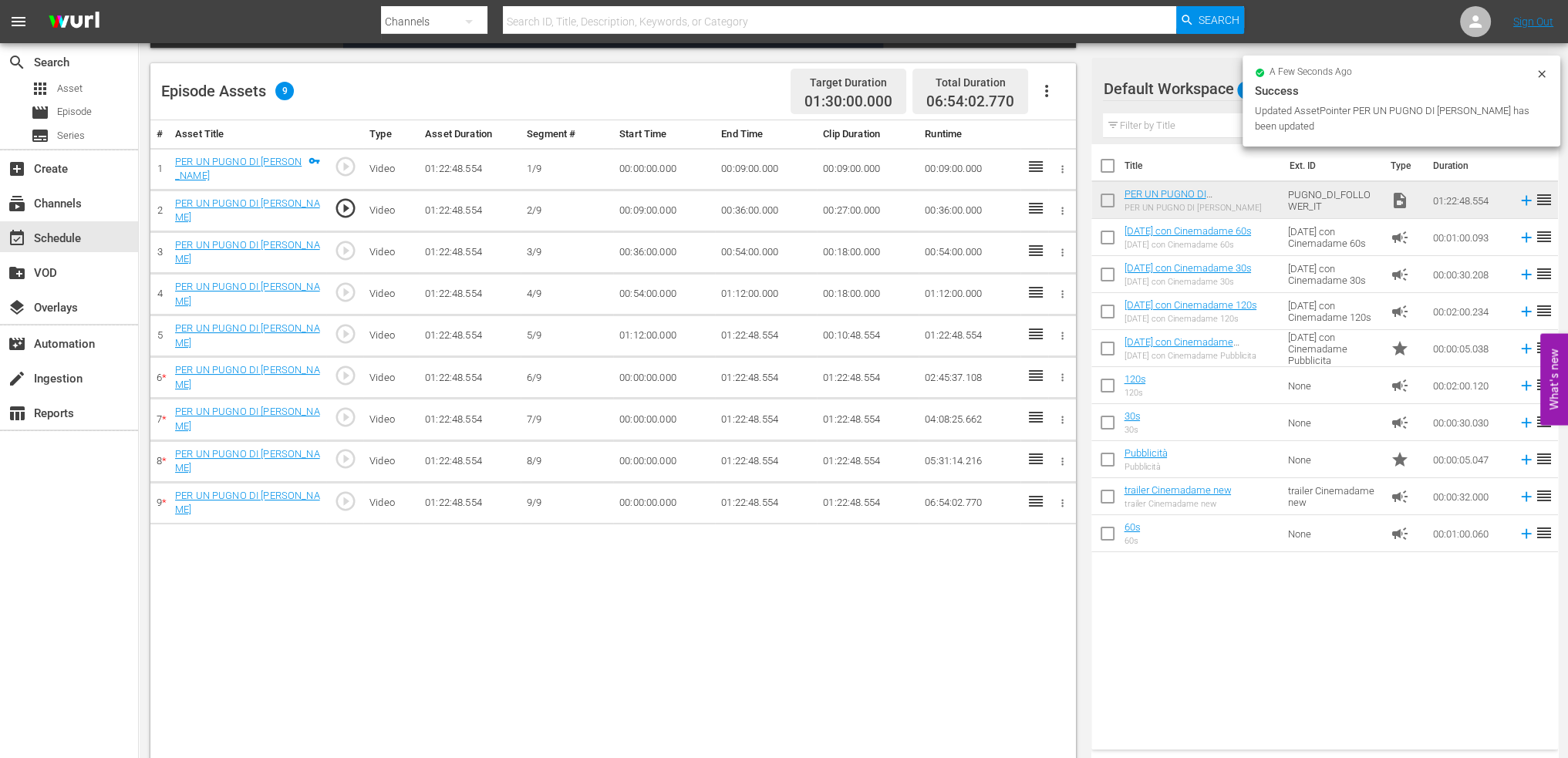
click at [741, 216] on td "00:36:00.000" at bounding box center [765, 210] width 102 height 41
click at [747, 211] on td "00:36:00.000" at bounding box center [765, 210] width 102 height 41
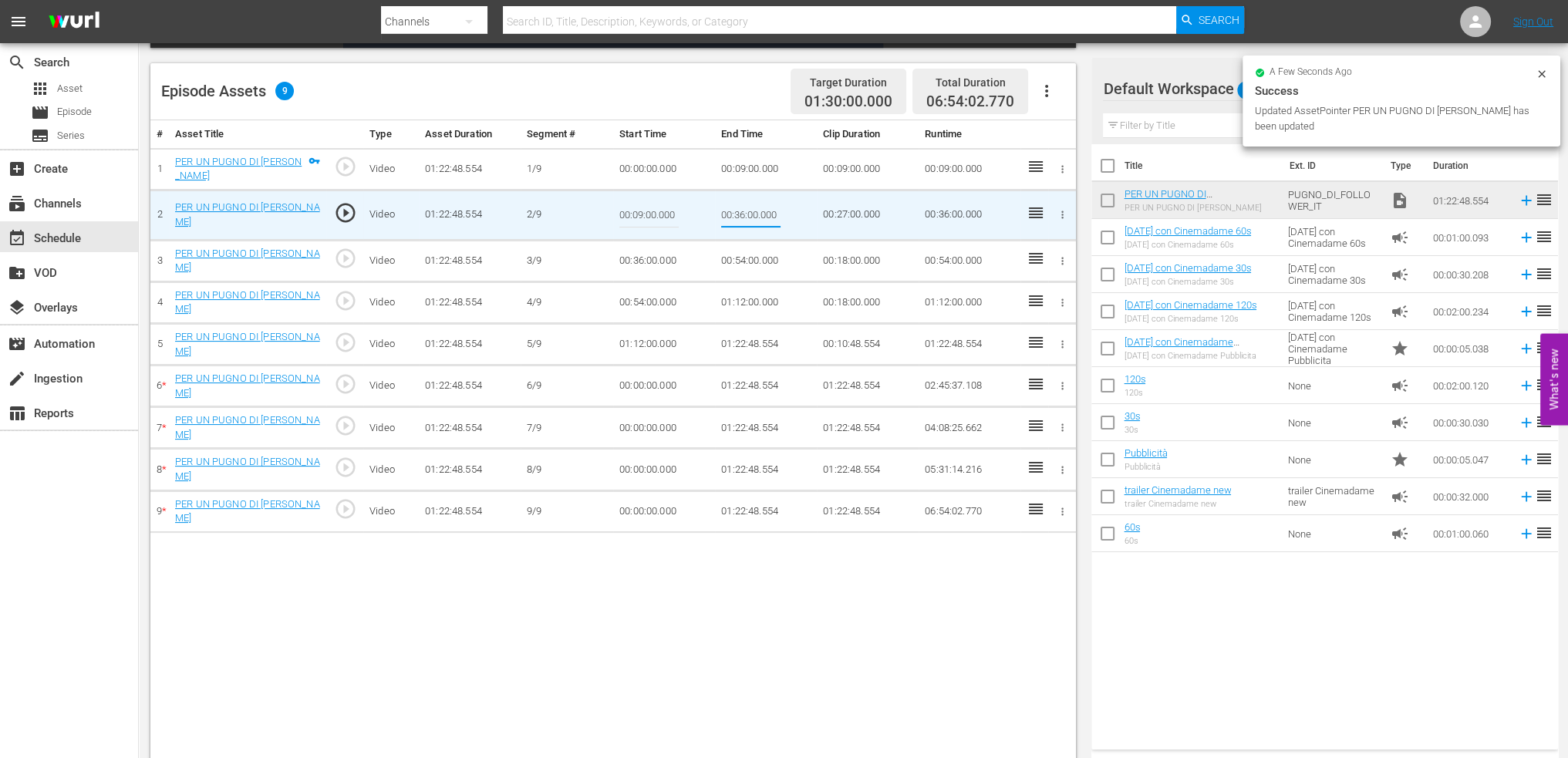
type input "00:18:00"
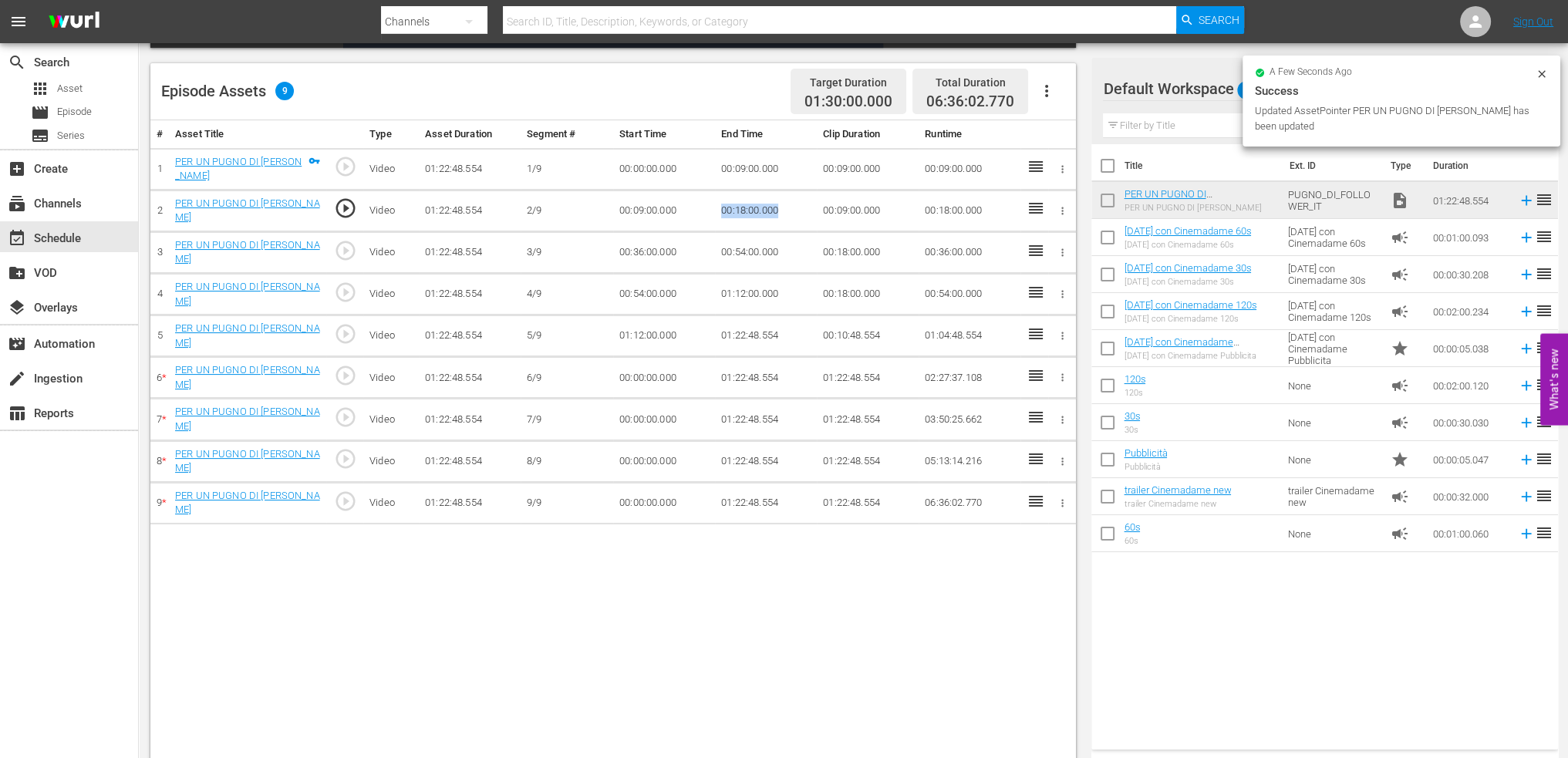
drag, startPoint x: 791, startPoint y: 206, endPoint x: 714, endPoint y: 211, distance: 77.2
click at [715, 211] on td "00:18:00.000" at bounding box center [765, 210] width 102 height 41
copy td "00:18:00.000"
click at [641, 259] on td "00:36:00.000" at bounding box center [664, 252] width 102 height 41
click at [645, 246] on td "00:36:00.000" at bounding box center [664, 252] width 102 height 41
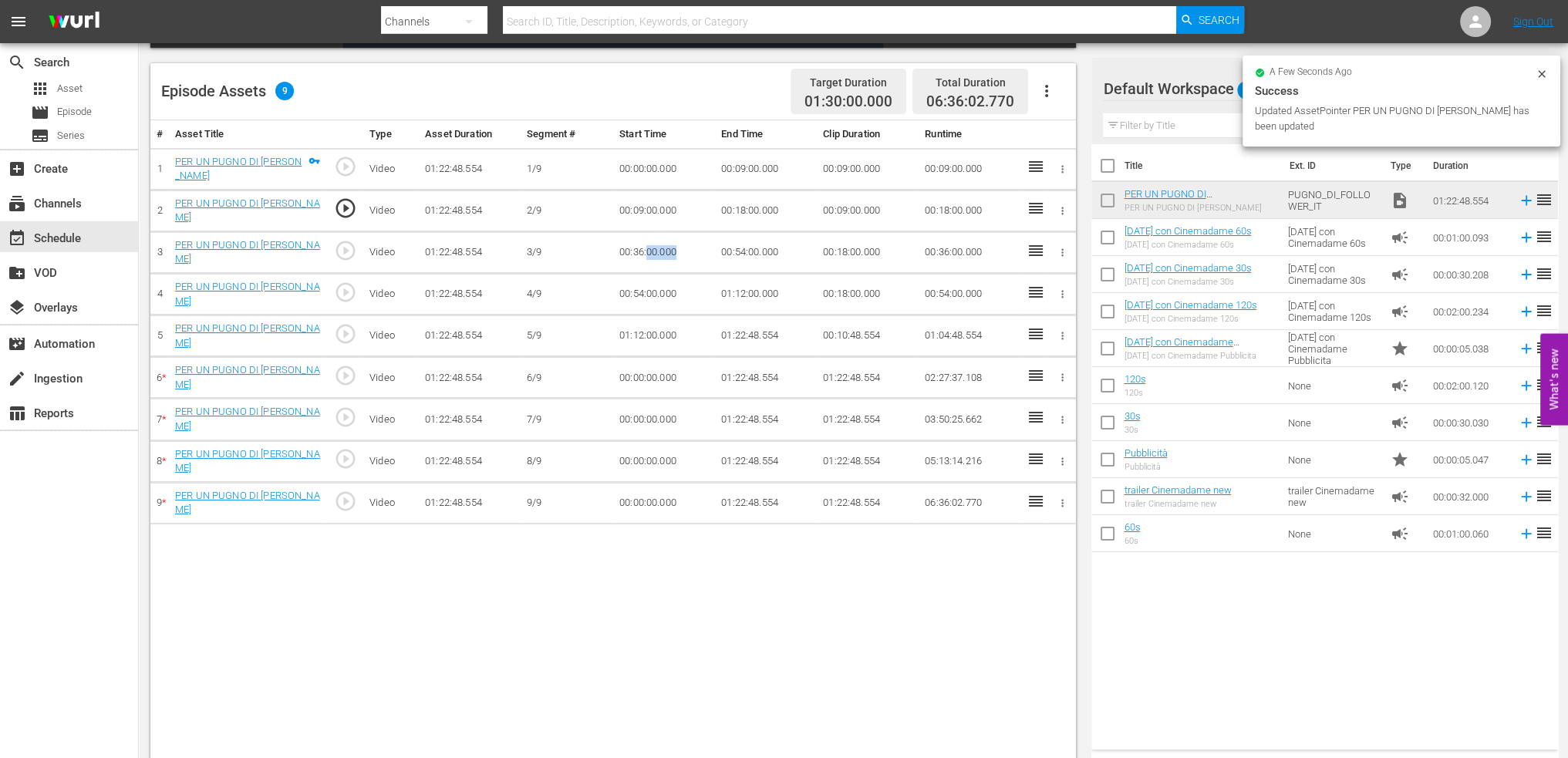
click at [645, 246] on td "00:36:00.000" at bounding box center [664, 252] width 102 height 41
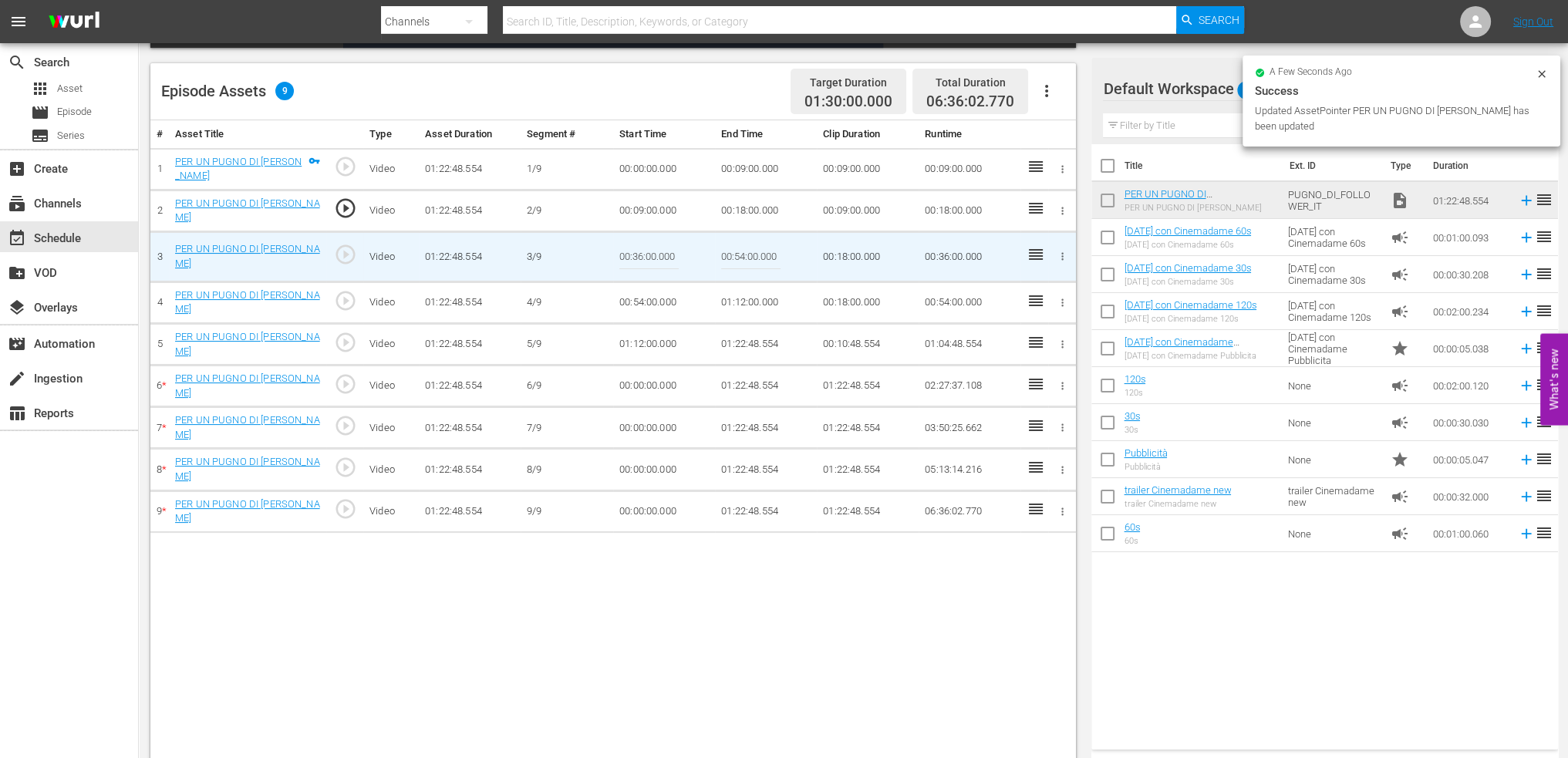
click at [645, 246] on input "00:36:00.000" at bounding box center [649, 257] width 59 height 37
paste input "18"
type input "00:18:00.000"
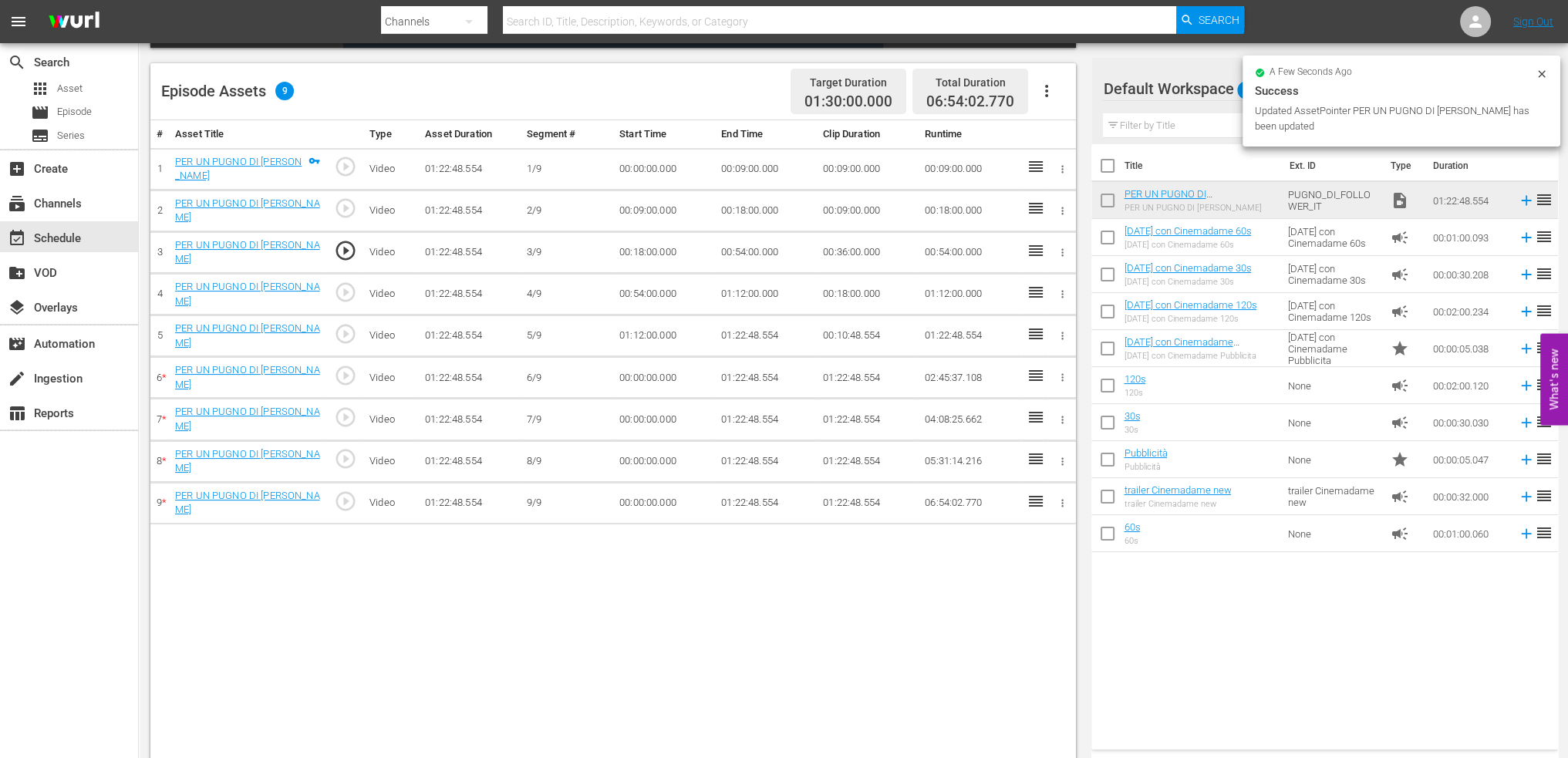
click at [731, 252] on td "00:54:00.000" at bounding box center [765, 252] width 102 height 41
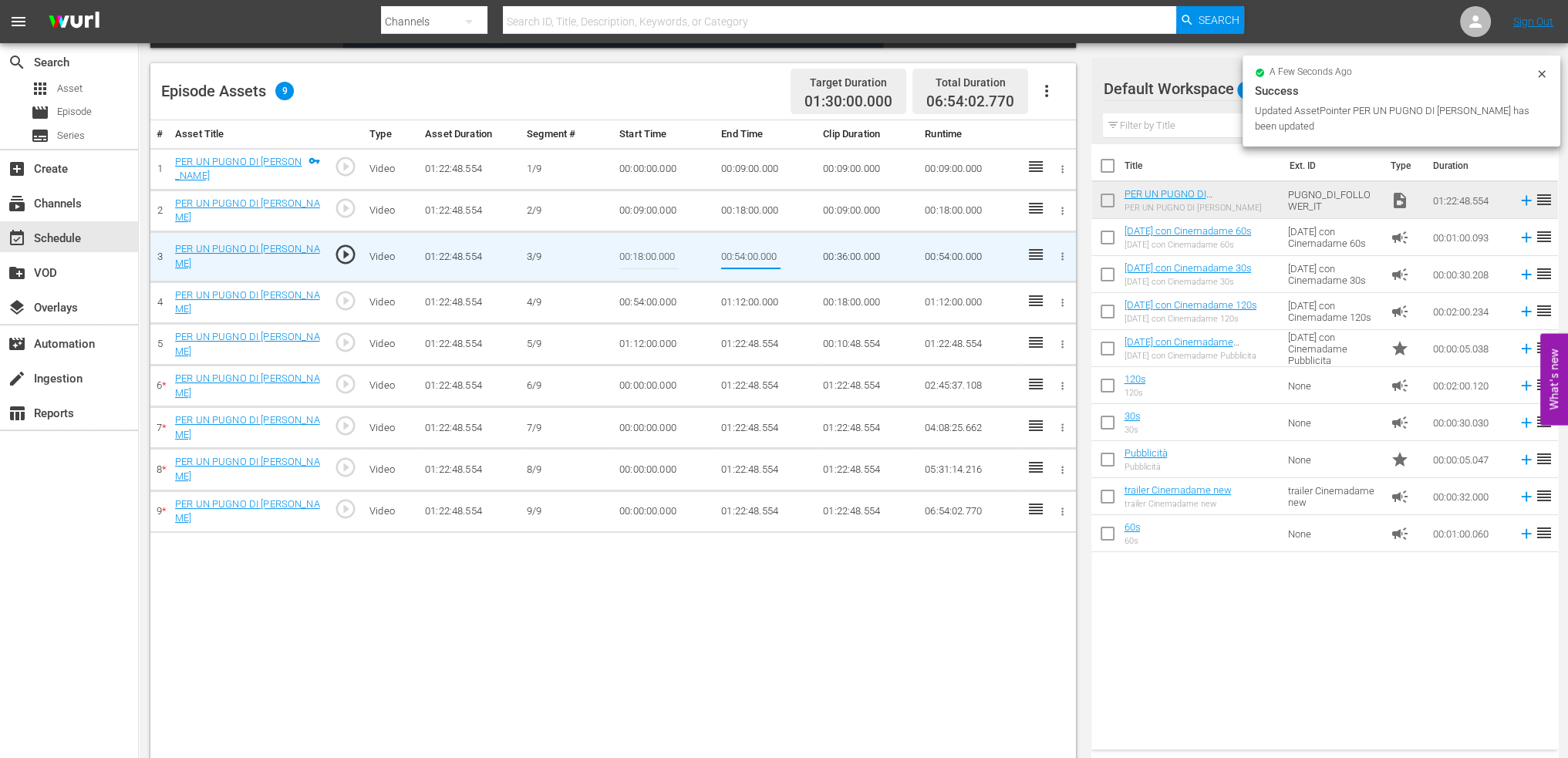
type input "00:27:00"
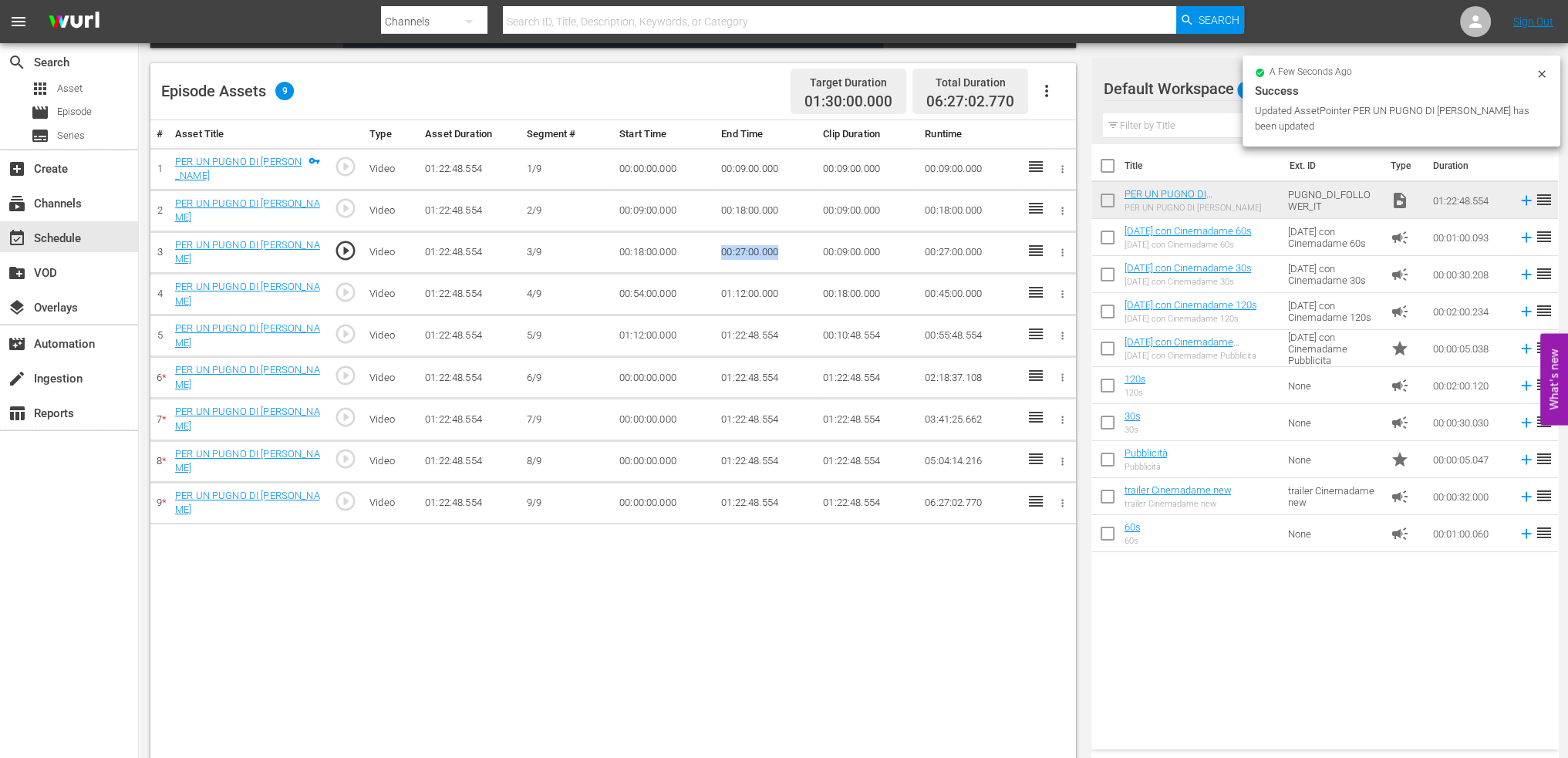
drag, startPoint x: 792, startPoint y: 252, endPoint x: 706, endPoint y: 253, distance: 86.0
click at [706, 253] on tr "3 PER UN PUGNO DI FOLLOWER play_circle_outline Video 01:22:48.554 3/9 00:18:00.…" at bounding box center [613, 252] width 926 height 41
copy tr "00:27:00.000"
click at [630, 292] on td "00:54:00.000" at bounding box center [664, 294] width 102 height 41
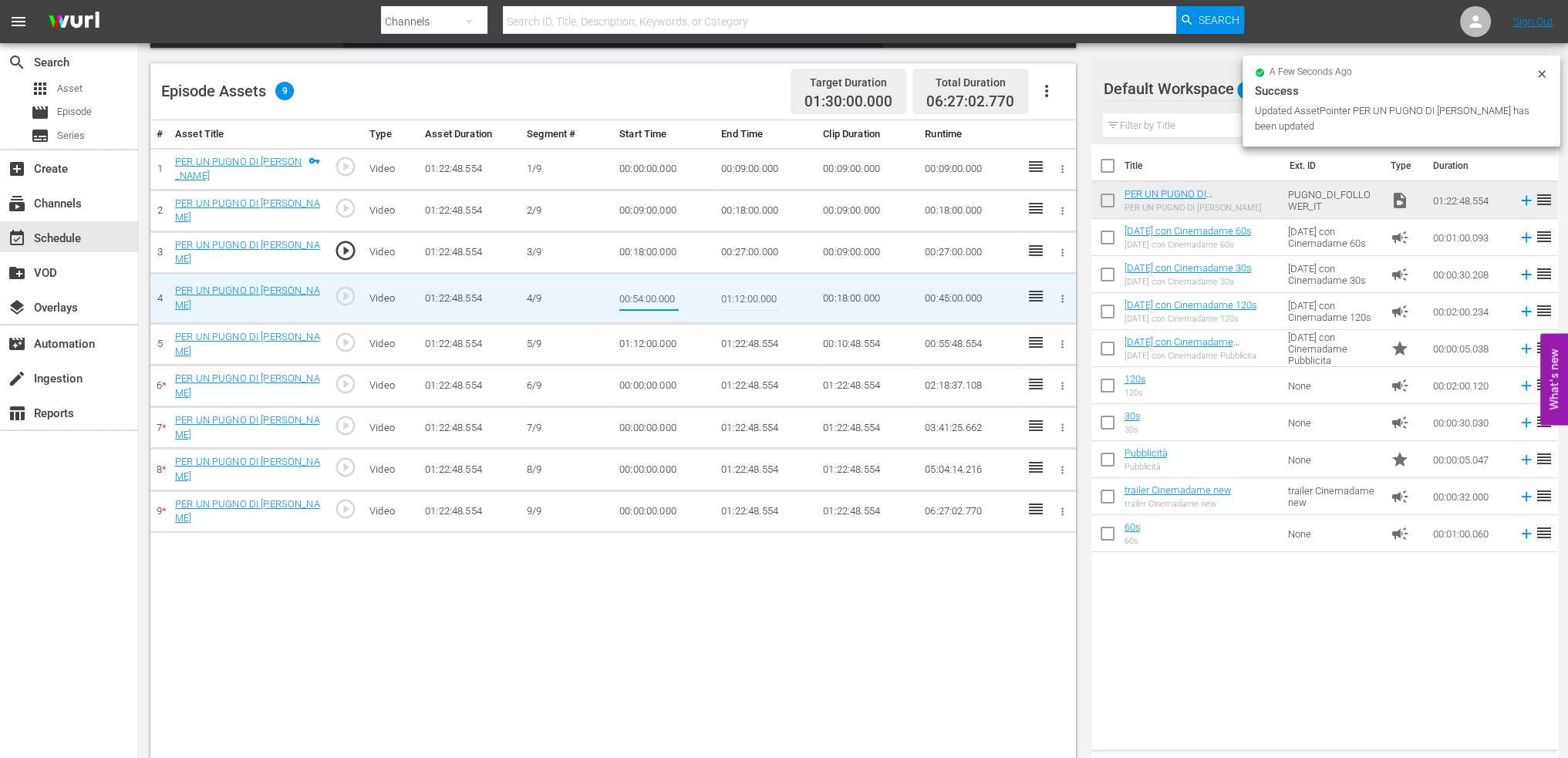
click at [630, 292] on input "00:54:00.000" at bounding box center [649, 299] width 59 height 37
type input "00:27:00.000"
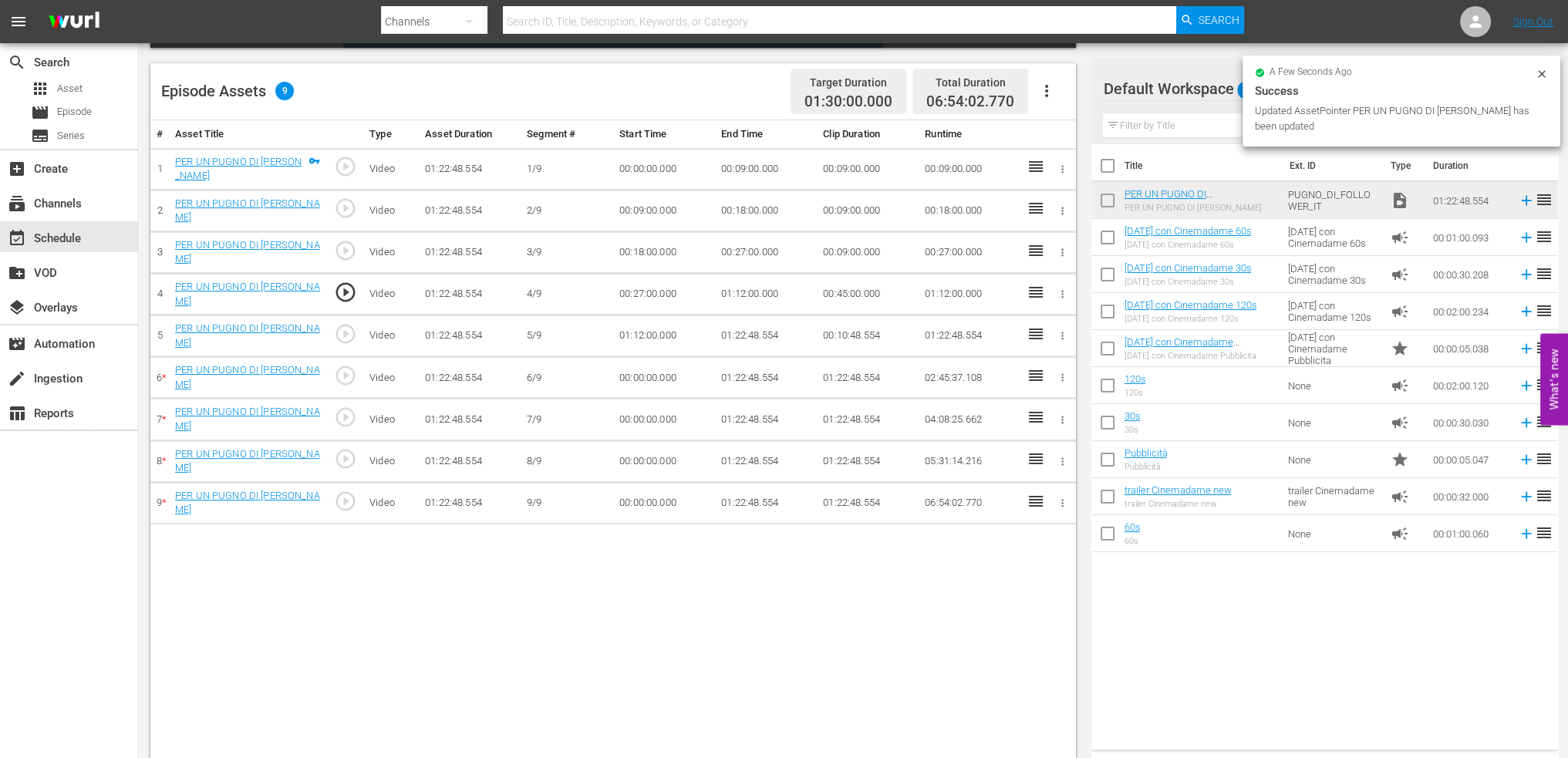
click at [725, 279] on td "01:12:00.000" at bounding box center [765, 294] width 102 height 41
click at [738, 288] on td "01:12:00.000" at bounding box center [765, 294] width 102 height 41
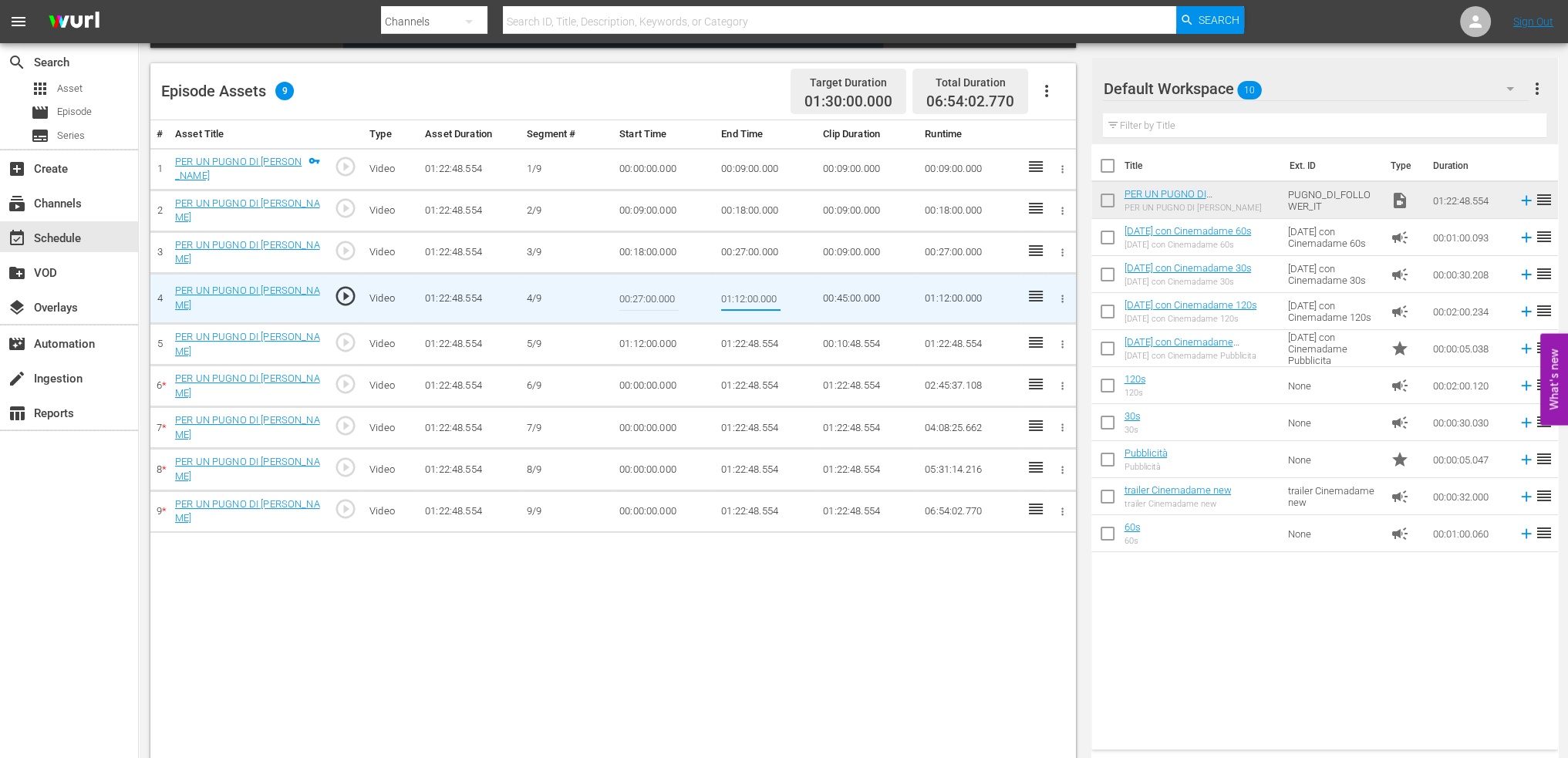
click at [738, 288] on input "01:12:00.000" at bounding box center [751, 299] width 59 height 37
type input "00:36:00"
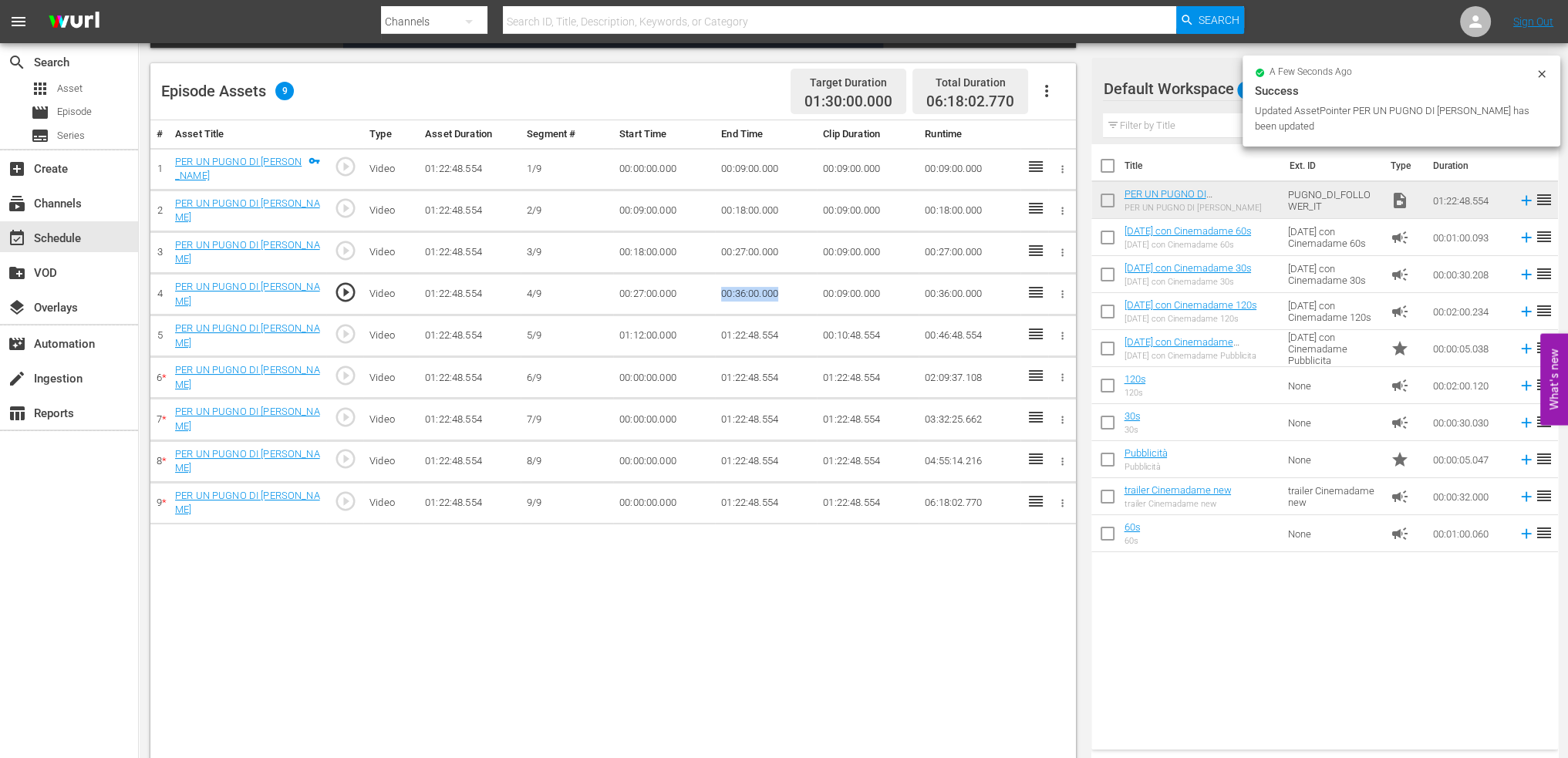
drag, startPoint x: 791, startPoint y: 283, endPoint x: 706, endPoint y: 295, distance: 85.8
click at [706, 295] on tr "4 PER UN PUGNO DI FOLLOWER play_circle_outline Video 01:22:48.554 4/9 00:27:00.…" at bounding box center [613, 294] width 926 height 41
copy tr "00:36:00.000"
click at [650, 333] on td "01:12:00.000" at bounding box center [664, 336] width 102 height 41
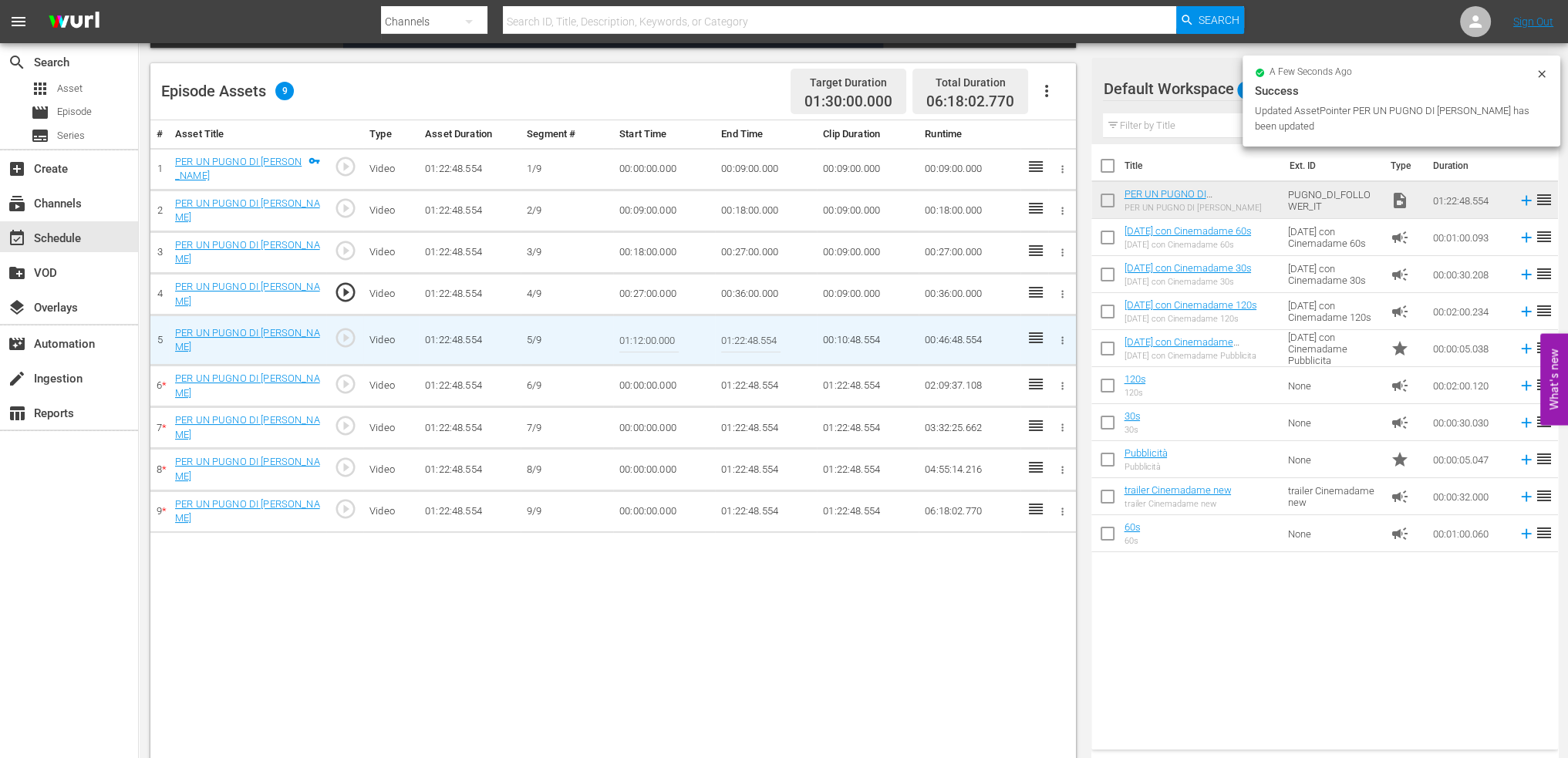
click at [650, 333] on input "01:12:00.000" at bounding box center [649, 340] width 59 height 37
paste input "00:36"
type input "00:36:00.000"
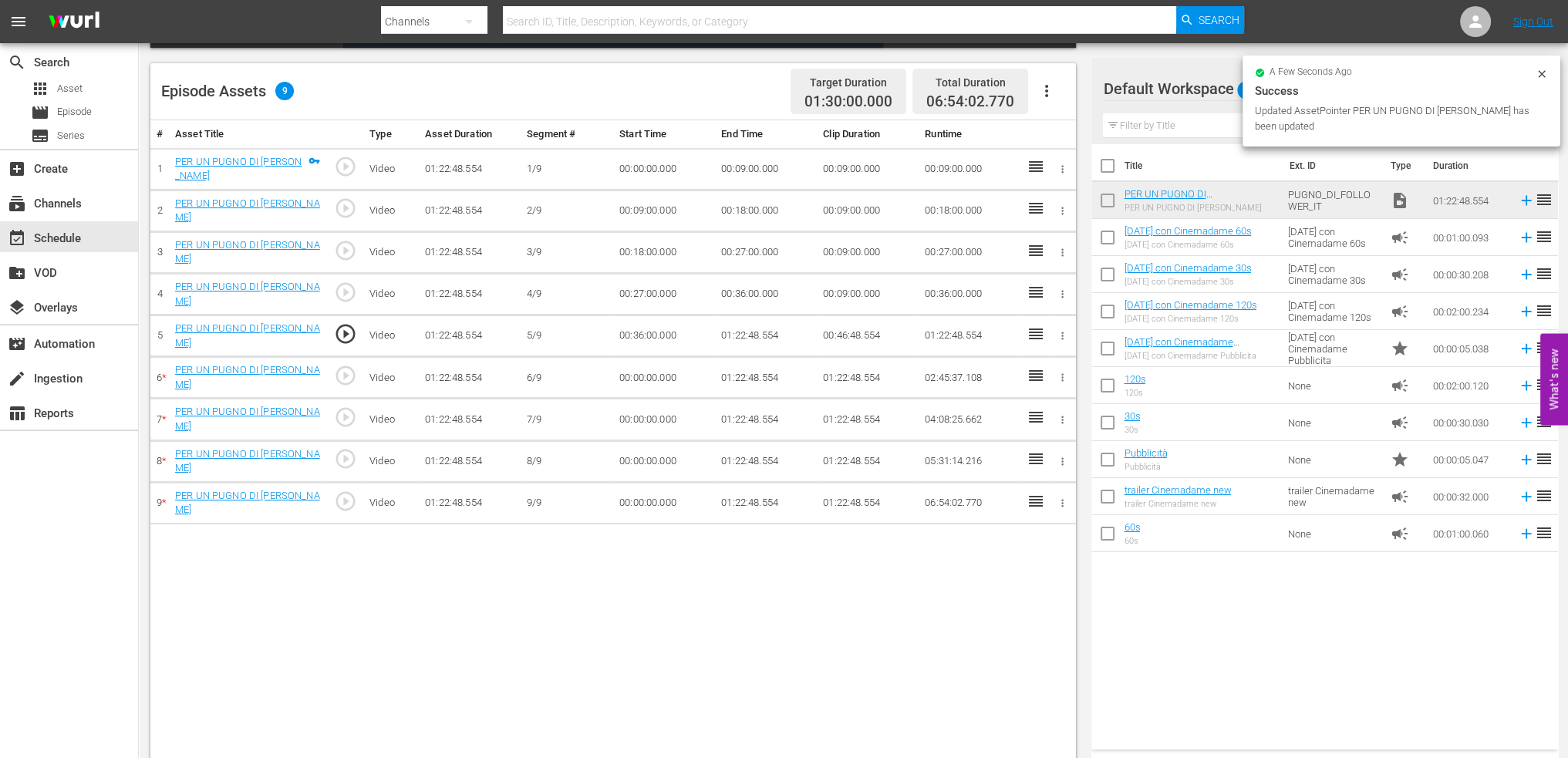
click at [741, 326] on td "01:22:48.554" at bounding box center [765, 336] width 102 height 41
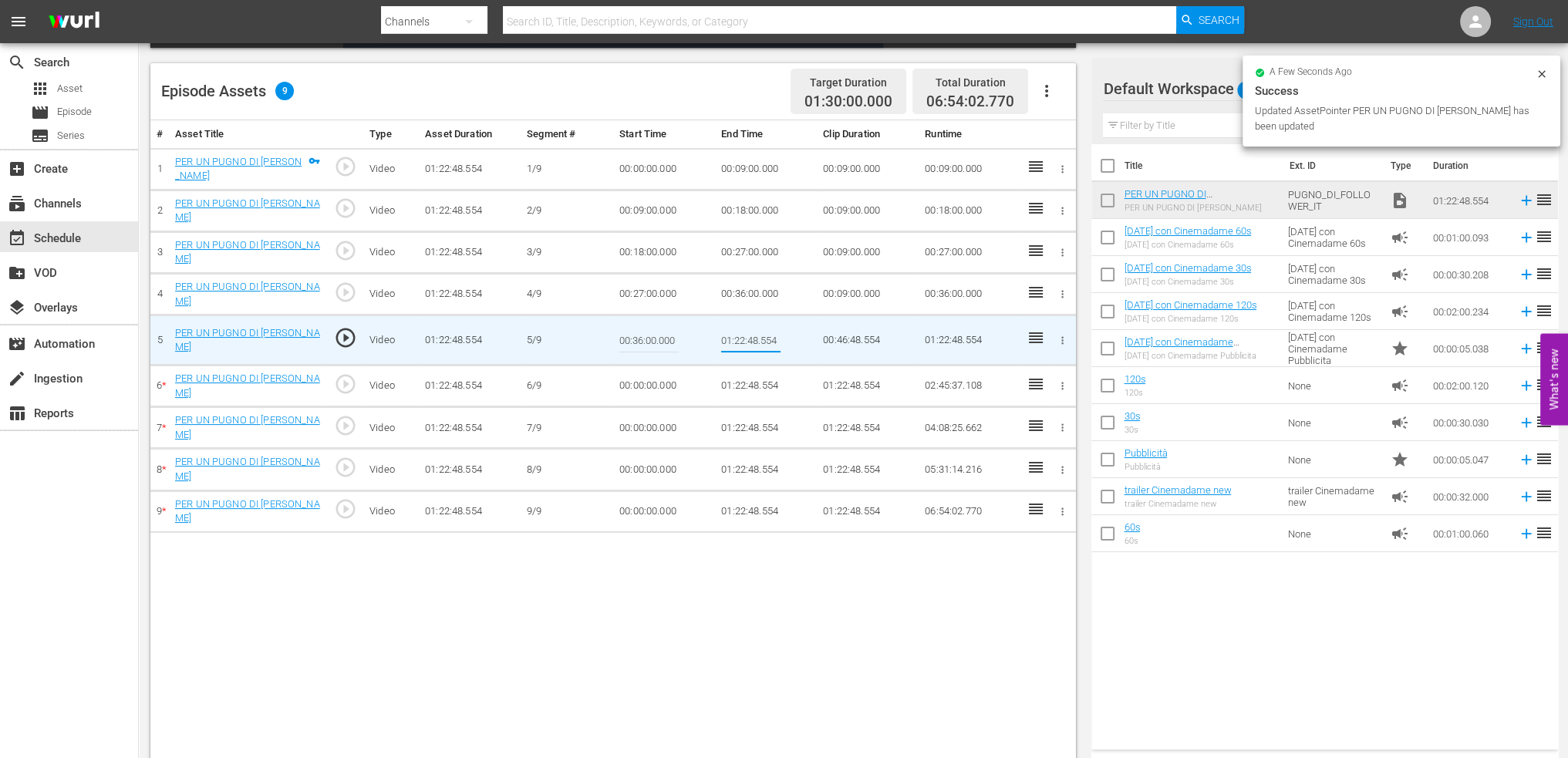
click at [741, 326] on input "01:22:48.554" at bounding box center [751, 340] width 59 height 37
type input "00:45:00"
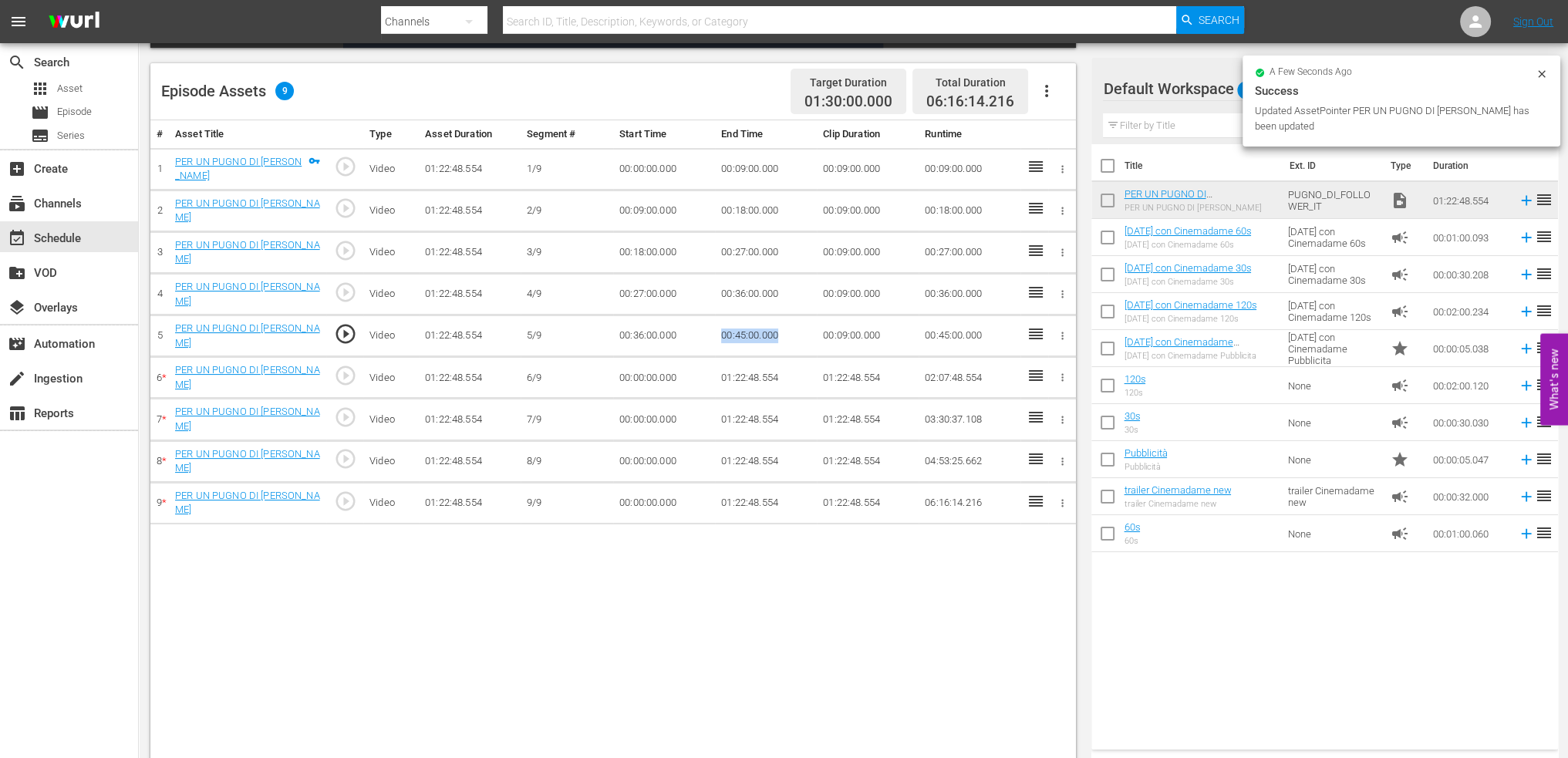
drag, startPoint x: 786, startPoint y: 327, endPoint x: 704, endPoint y: 330, distance: 82.1
click at [704, 330] on tr "5 PER UN PUGNO DI FOLLOWER play_circle_outline Video 01:22:48.554 5/9 00:36:00.…" at bounding box center [613, 336] width 926 height 41
copy tr "00:45:00.000"
click at [648, 364] on td "00:00:00.000" at bounding box center [664, 377] width 102 height 41
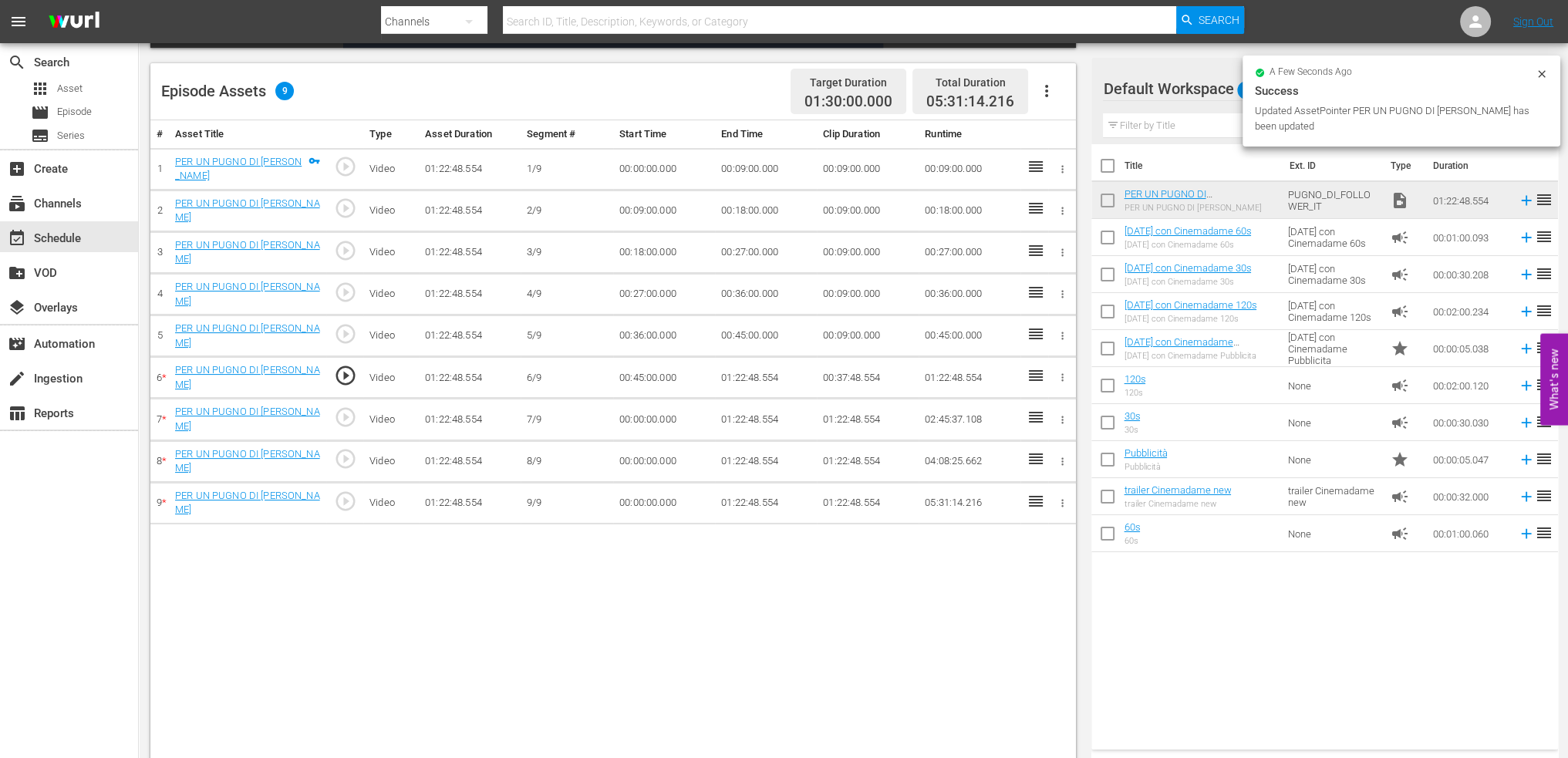
click at [755, 366] on td "01:22:48.554" at bounding box center [765, 377] width 102 height 41
drag, startPoint x: 788, startPoint y: 363, endPoint x: 713, endPoint y: 370, distance: 75.3
click at [713, 370] on tr "6 * PER UN PUGNO DI FOLLOWER play_circle_outline Video 01:22:48.554 6/9 00:45:0…" at bounding box center [613, 377] width 926 height 41
copy tr "00:54:00.000"
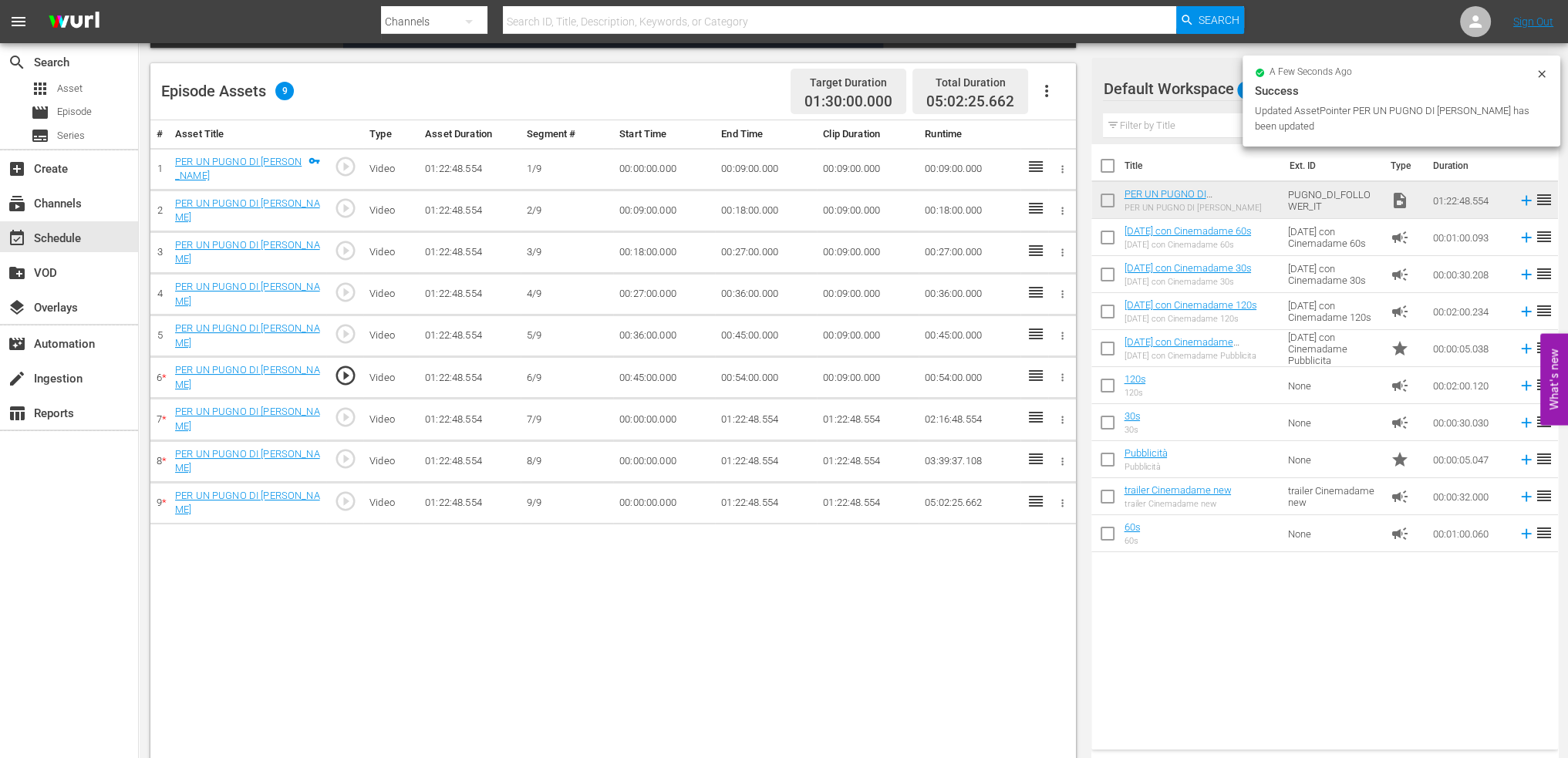
click at [654, 416] on td "00:00:00.000" at bounding box center [664, 420] width 102 height 41
click at [653, 406] on td "00:00:00.000" at bounding box center [664, 420] width 102 height 41
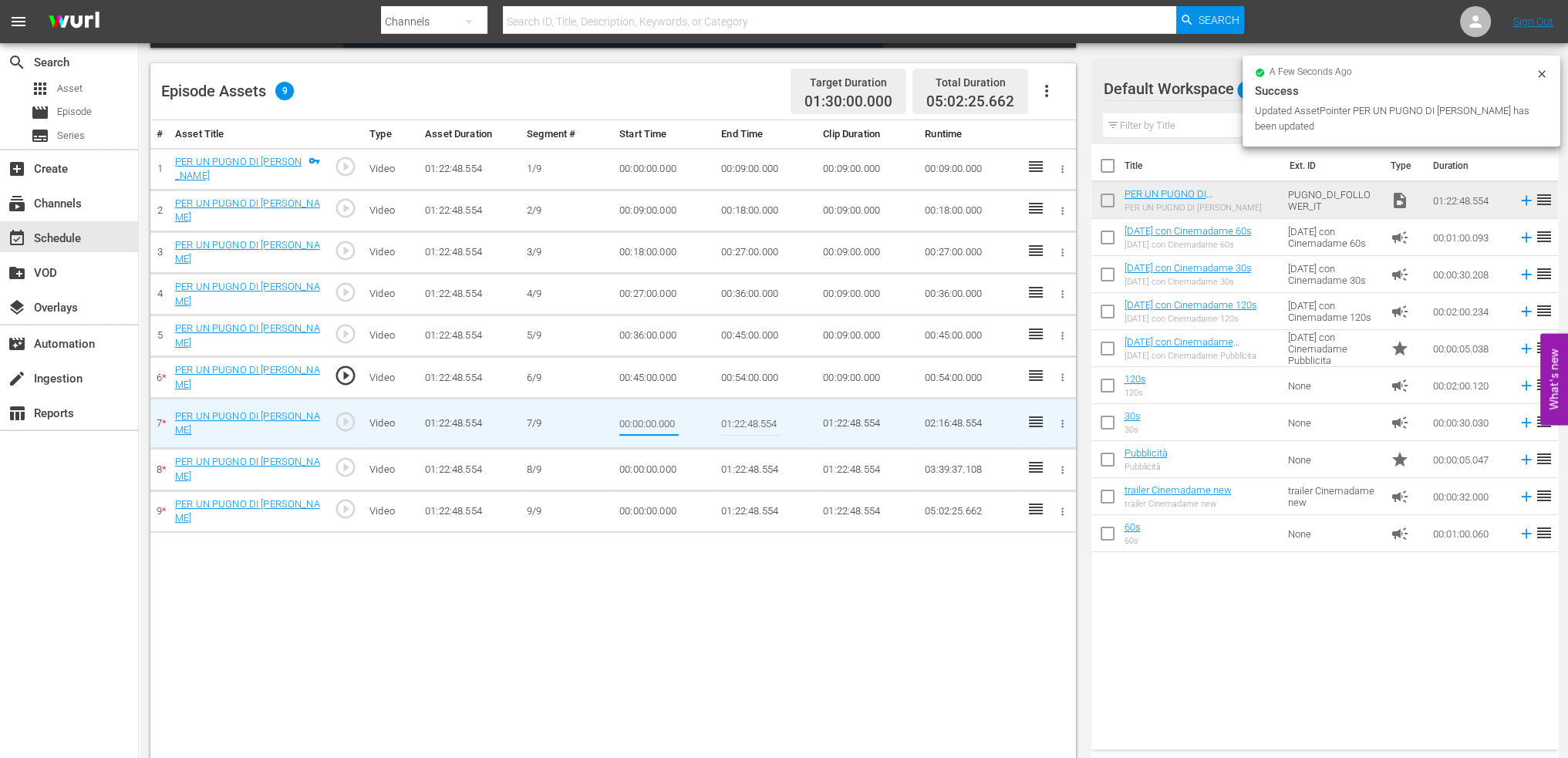
type input "00:54:00.000"
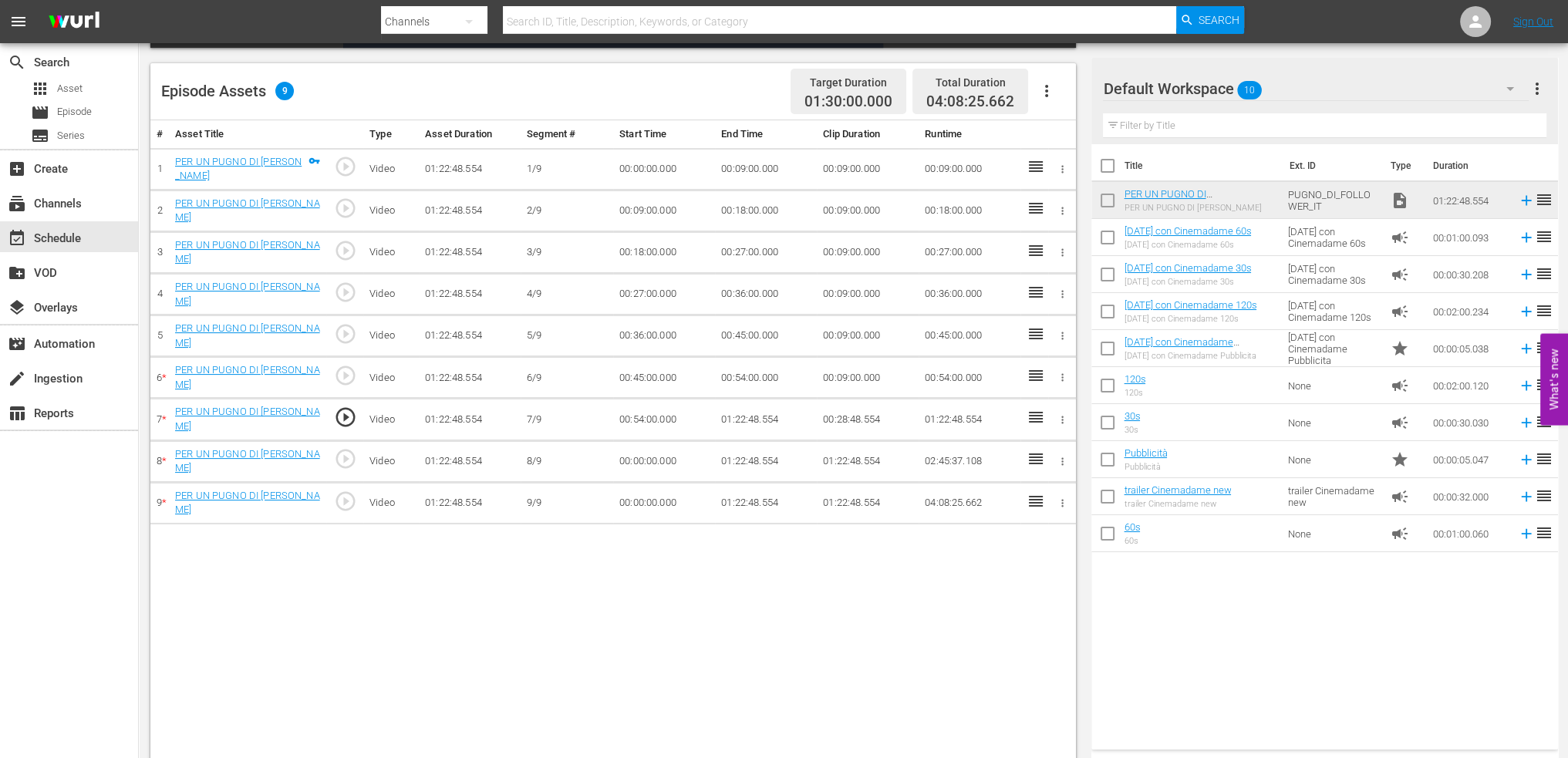
click at [727, 407] on td "01:22:48.554" at bounding box center [765, 420] width 102 height 41
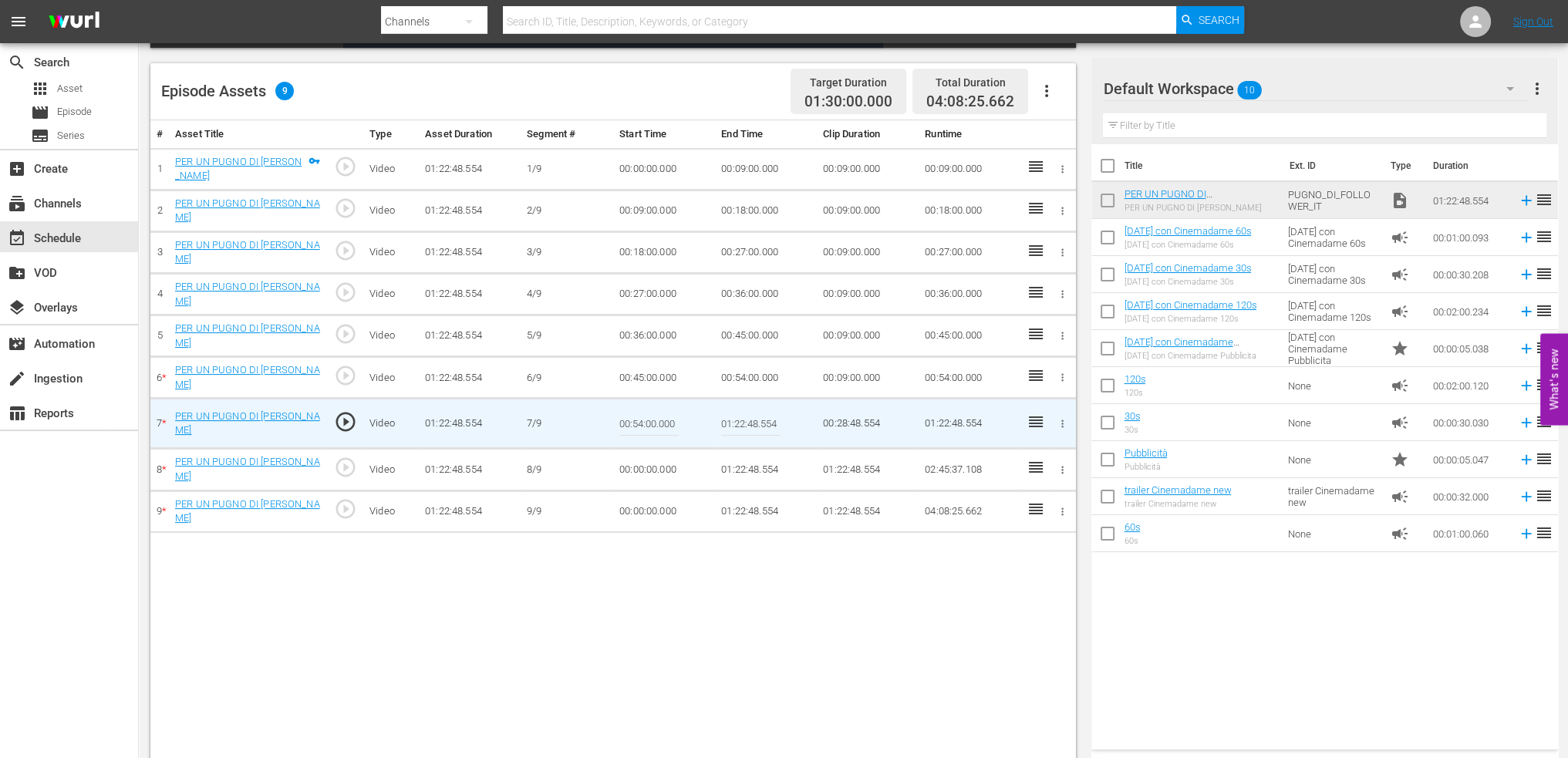
click at [727, 407] on input "01:22:48.554" at bounding box center [751, 424] width 59 height 37
paste input "03:00"
type input "01:03:00"
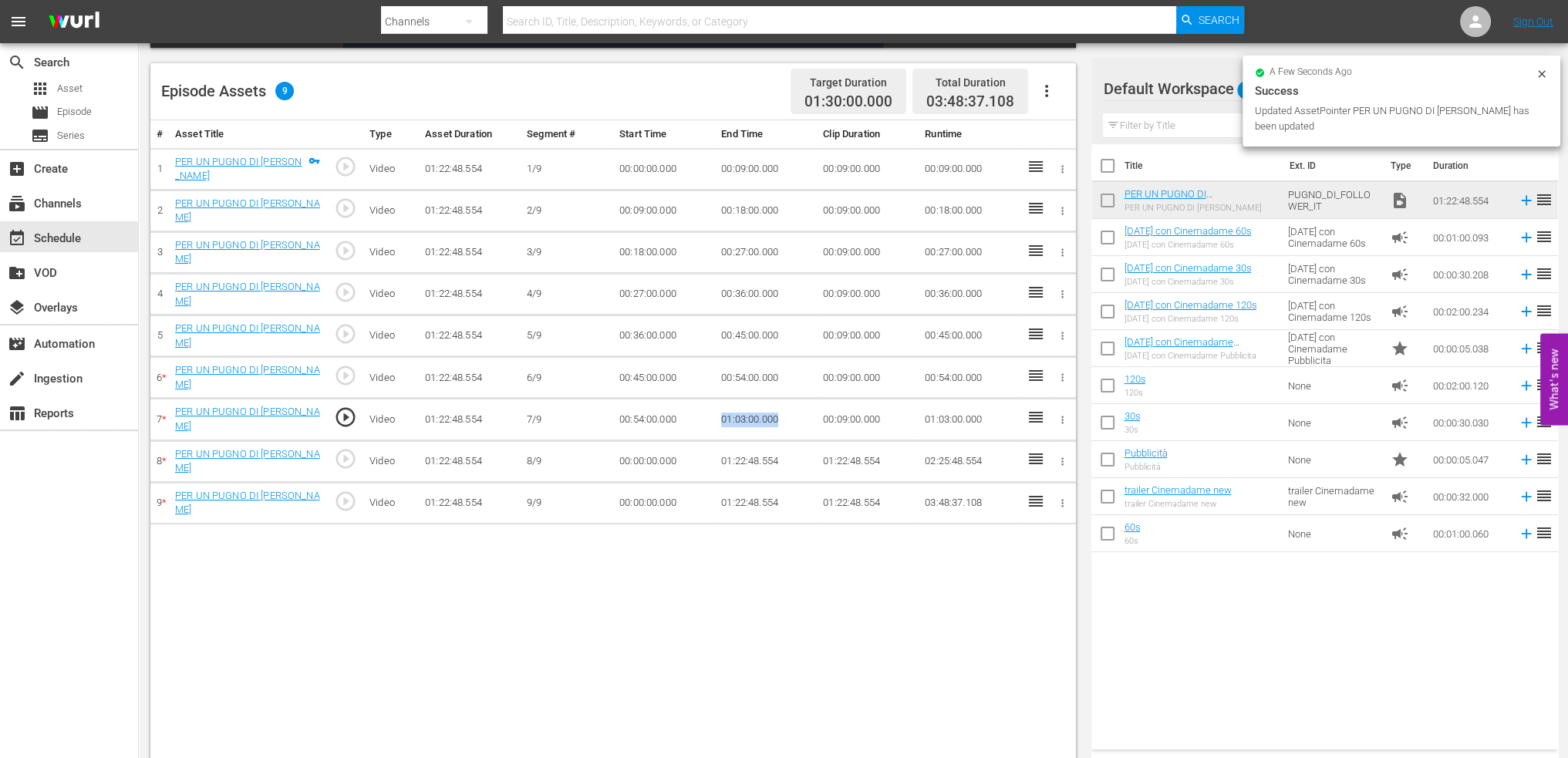
drag, startPoint x: 805, startPoint y: 403, endPoint x: 711, endPoint y: 420, distance: 95.5
click at [711, 420] on tr "7 * PER UN PUGNO DI FOLLOWER play_circle_outline Video 01:22:48.554 7/9 00:54:0…" at bounding box center [613, 420] width 926 height 41
copy tr "01:03:00.000"
click at [648, 449] on td "00:00:00.000" at bounding box center [664, 461] width 102 height 41
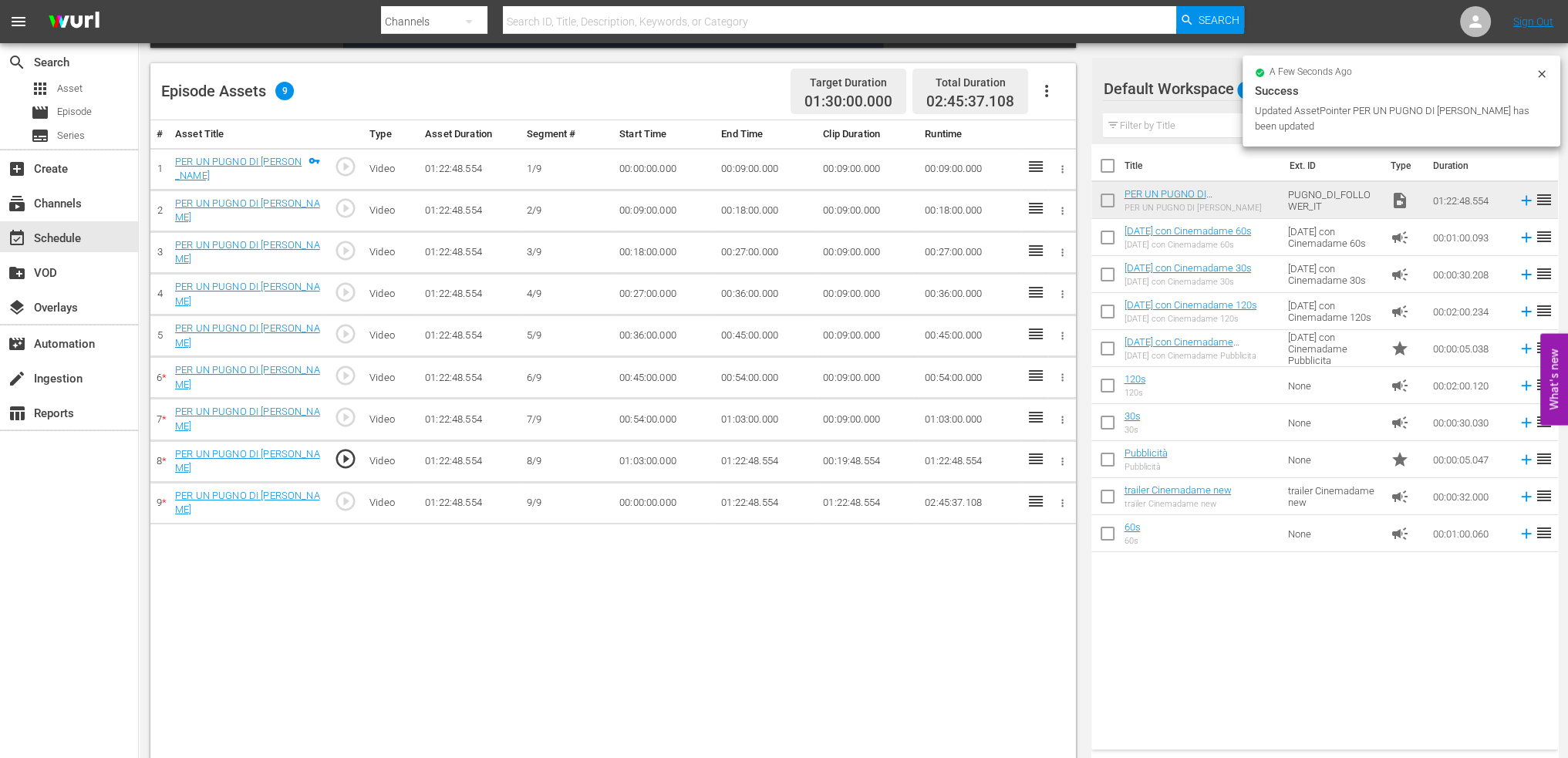
click at [766, 454] on td "01:22:48.554" at bounding box center [765, 461] width 102 height 41
click at [762, 452] on td "01:22:48.554" at bounding box center [765, 461] width 102 height 41
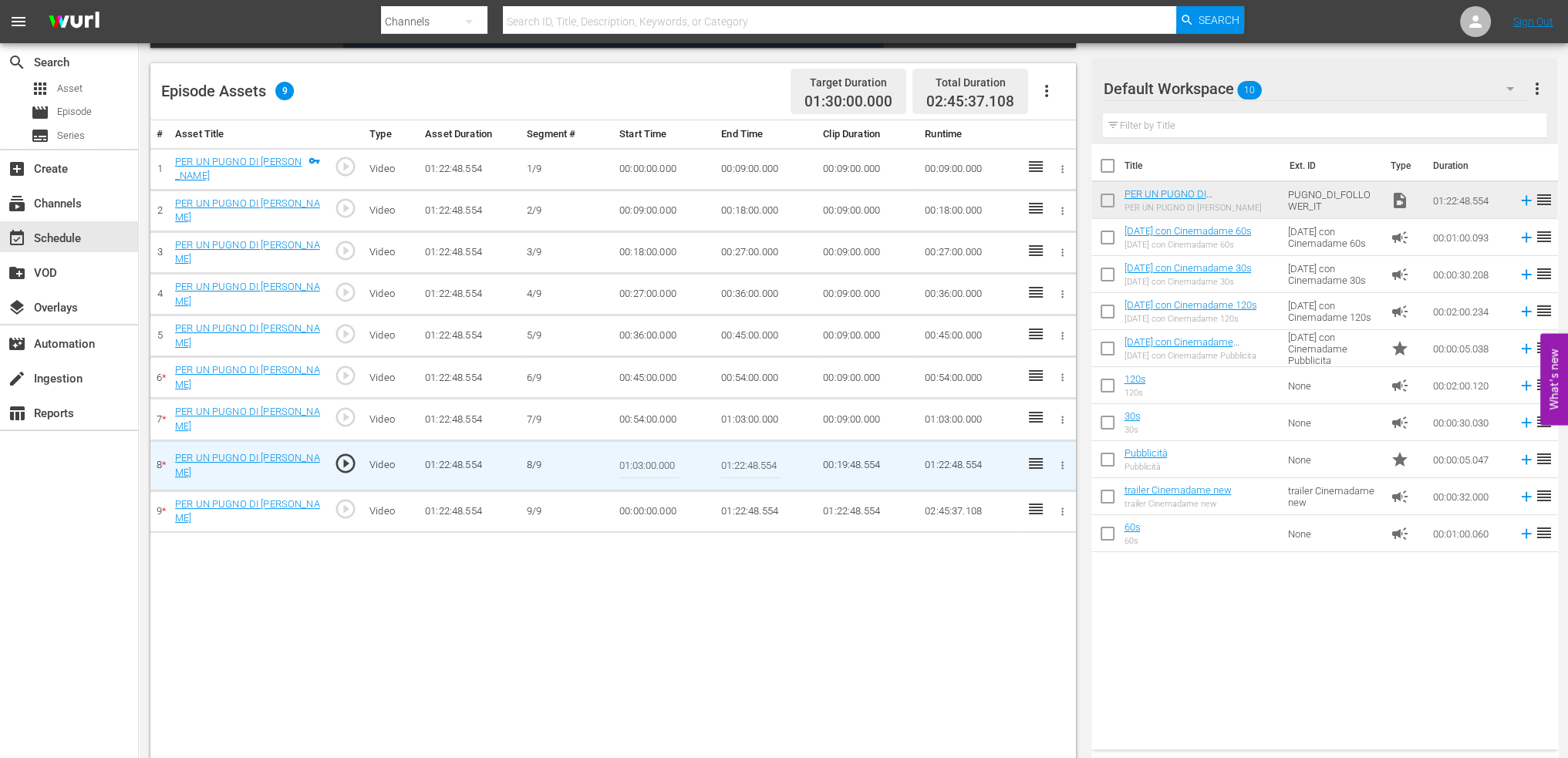
click at [762, 452] on input "01:22:48.554" at bounding box center [751, 466] width 59 height 37
paste input "12:00"
type input "01:12:00"
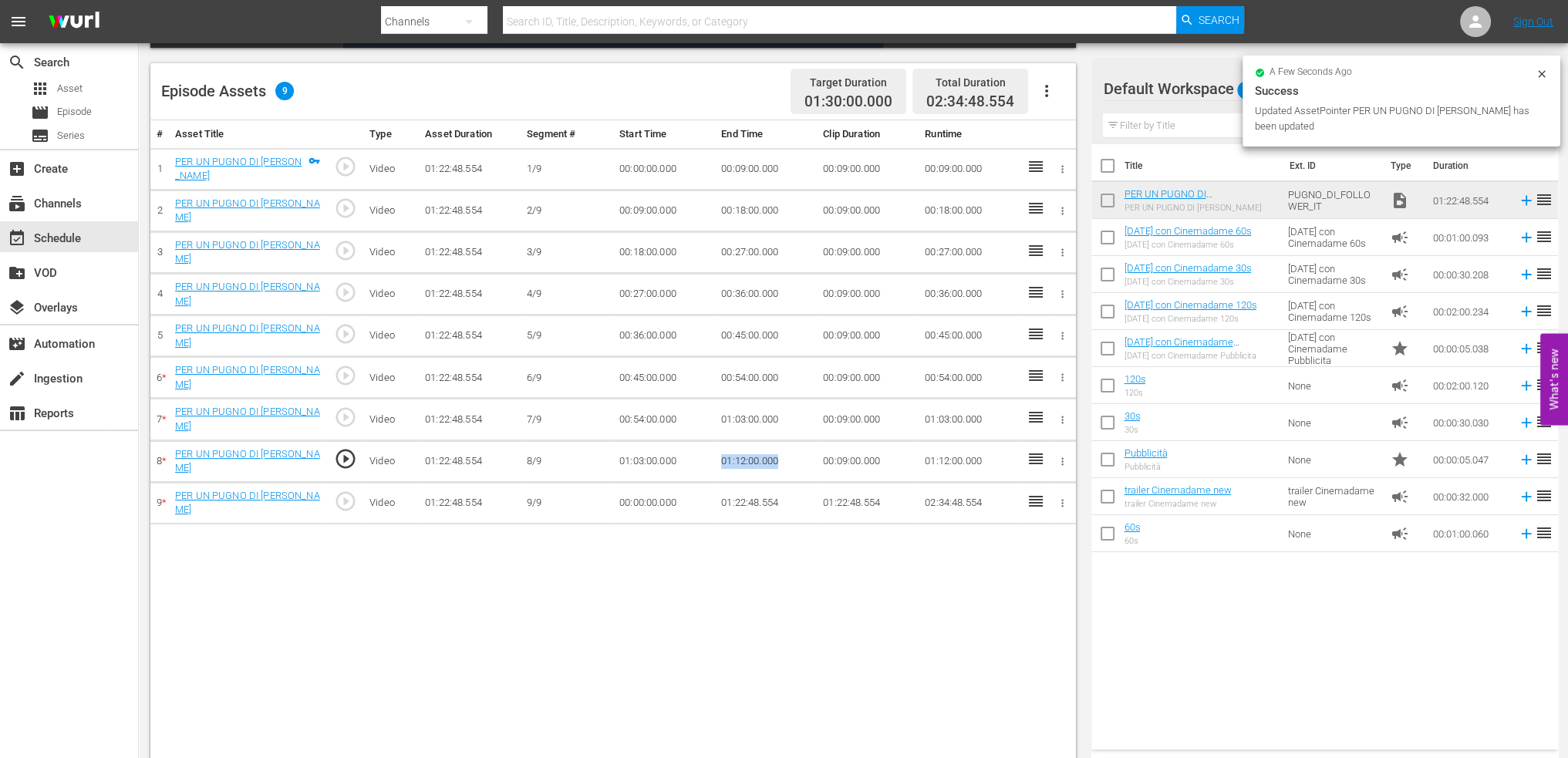
drag, startPoint x: 767, startPoint y: 447, endPoint x: 696, endPoint y: 454, distance: 71.3
click at [696, 454] on tr "8 * PER UN PUGNO DI FOLLOWER play_circle_outline Video 01:22:48.554 8/9 01:03:0…" at bounding box center [613, 461] width 926 height 41
copy tr "01:12:00.000"
click at [648, 482] on td "00:00:00.000" at bounding box center [664, 502] width 102 height 41
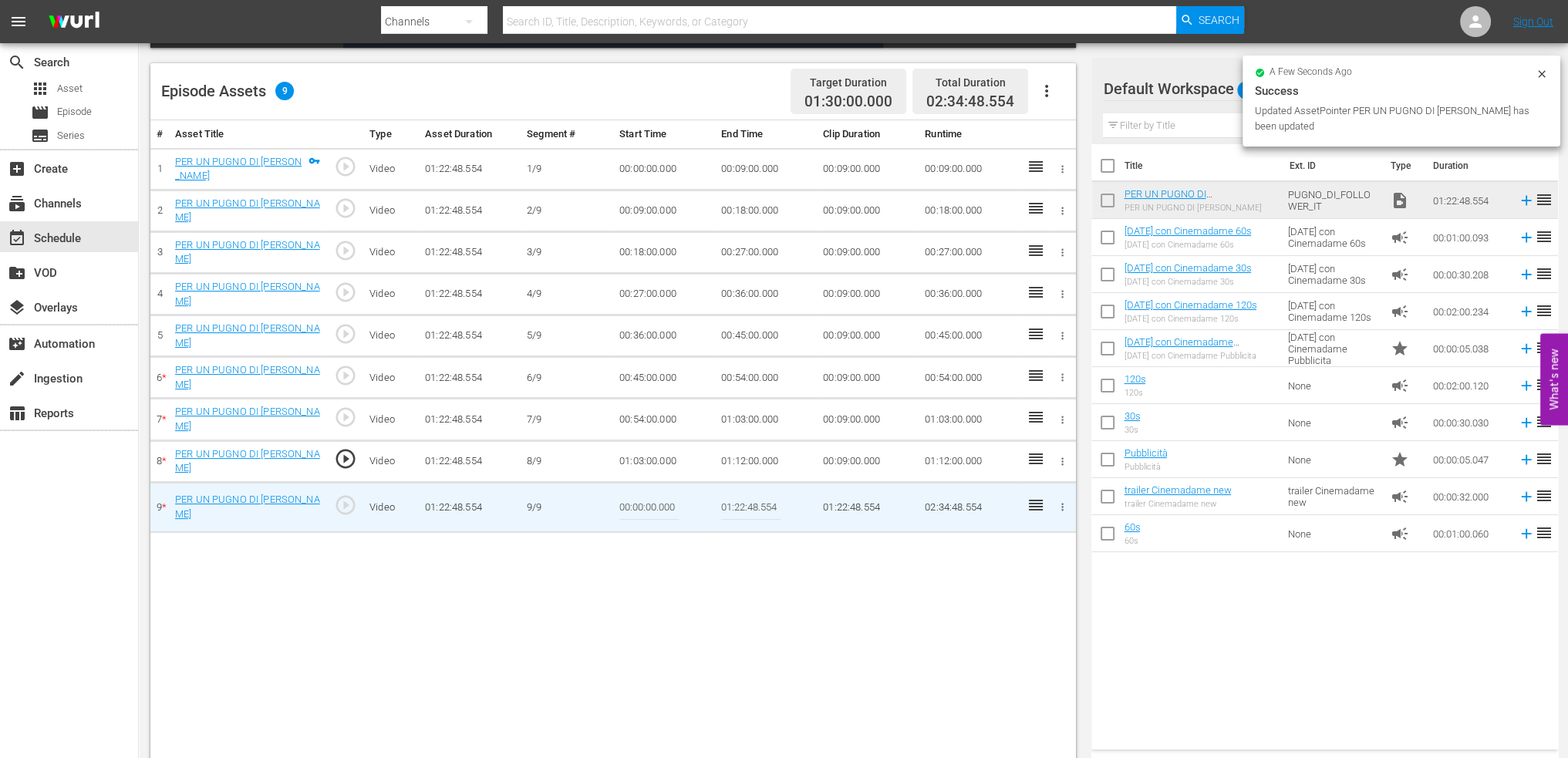
click at [648, 489] on input "00:00:00.000" at bounding box center [649, 507] width 59 height 37
paste input "01:12"
type input "01:12:00.000"
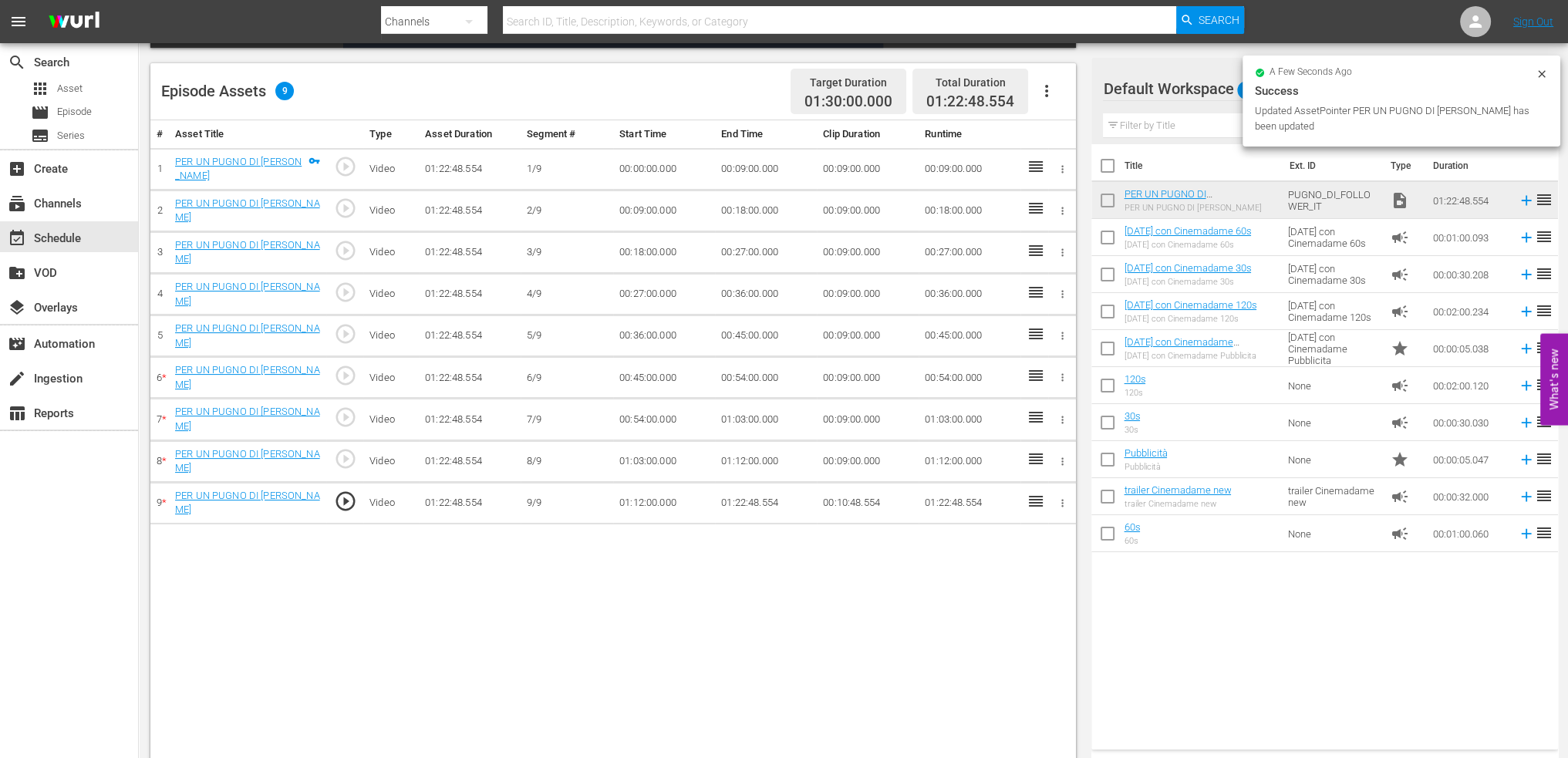
click at [1044, 85] on icon "button" at bounding box center [1046, 91] width 19 height 19
click at [1068, 95] on div "Fill with Ads" at bounding box center [1093, 97] width 105 height 37
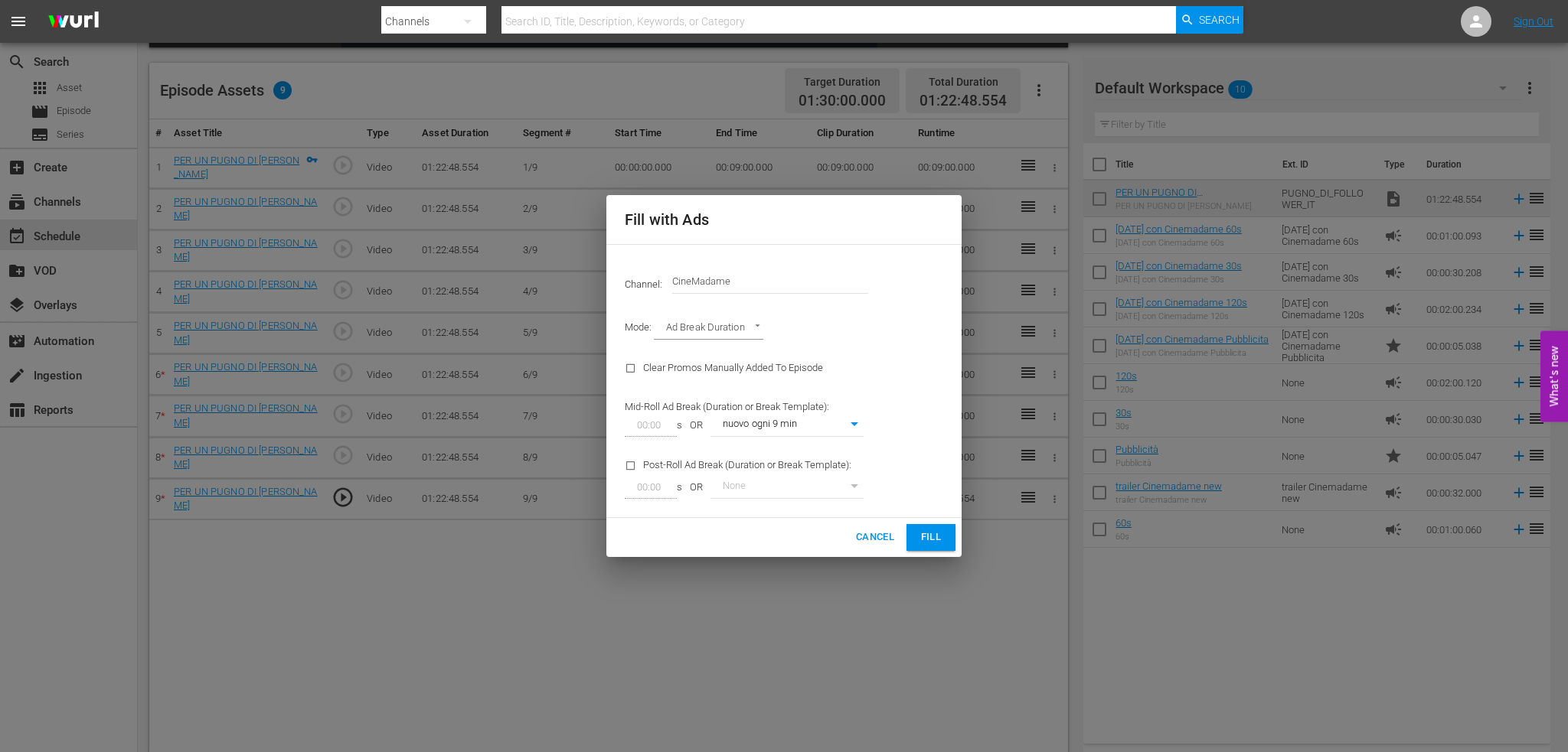
click at [945, 539] on button "Fill" at bounding box center [931, 538] width 49 height 27
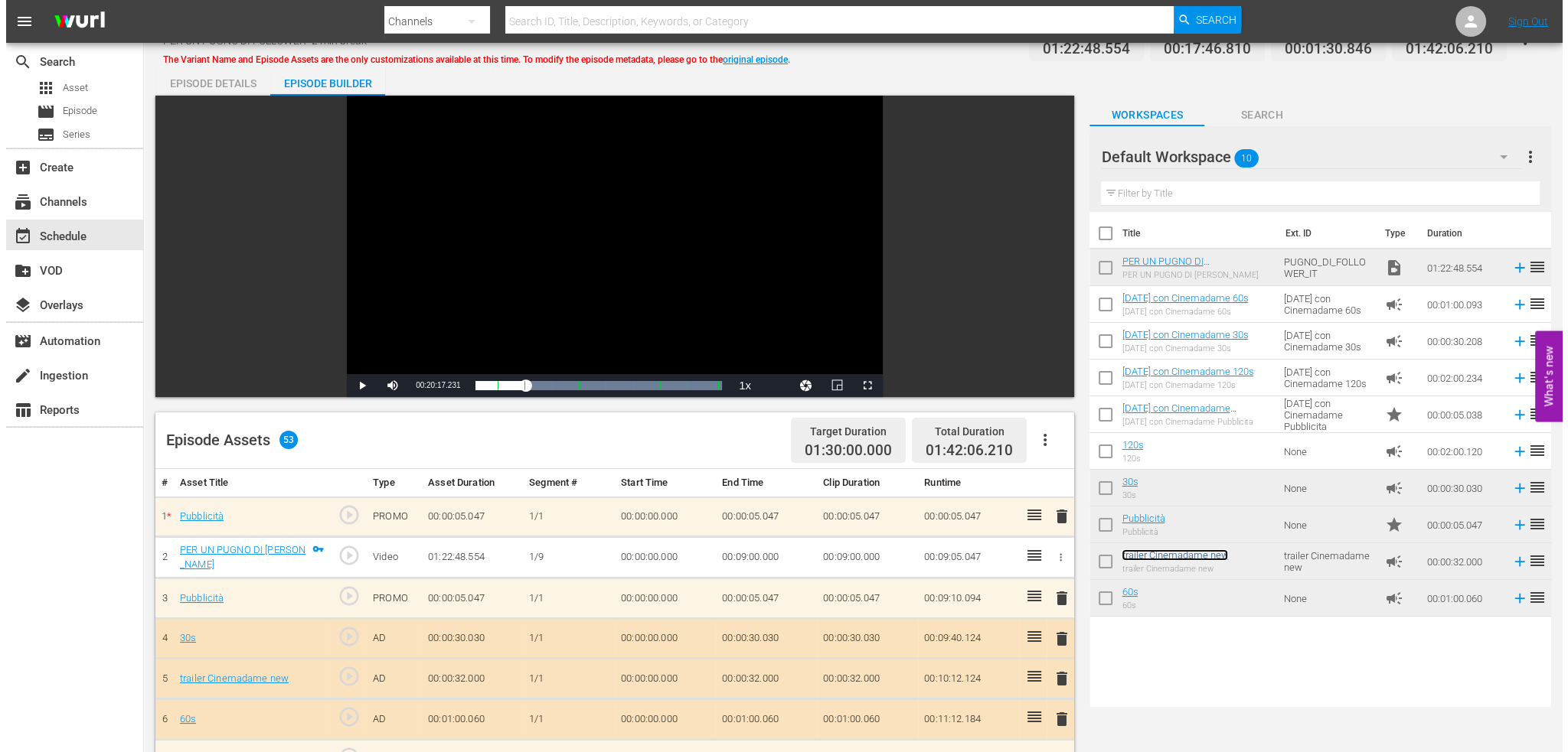
scroll to position [0, 0]
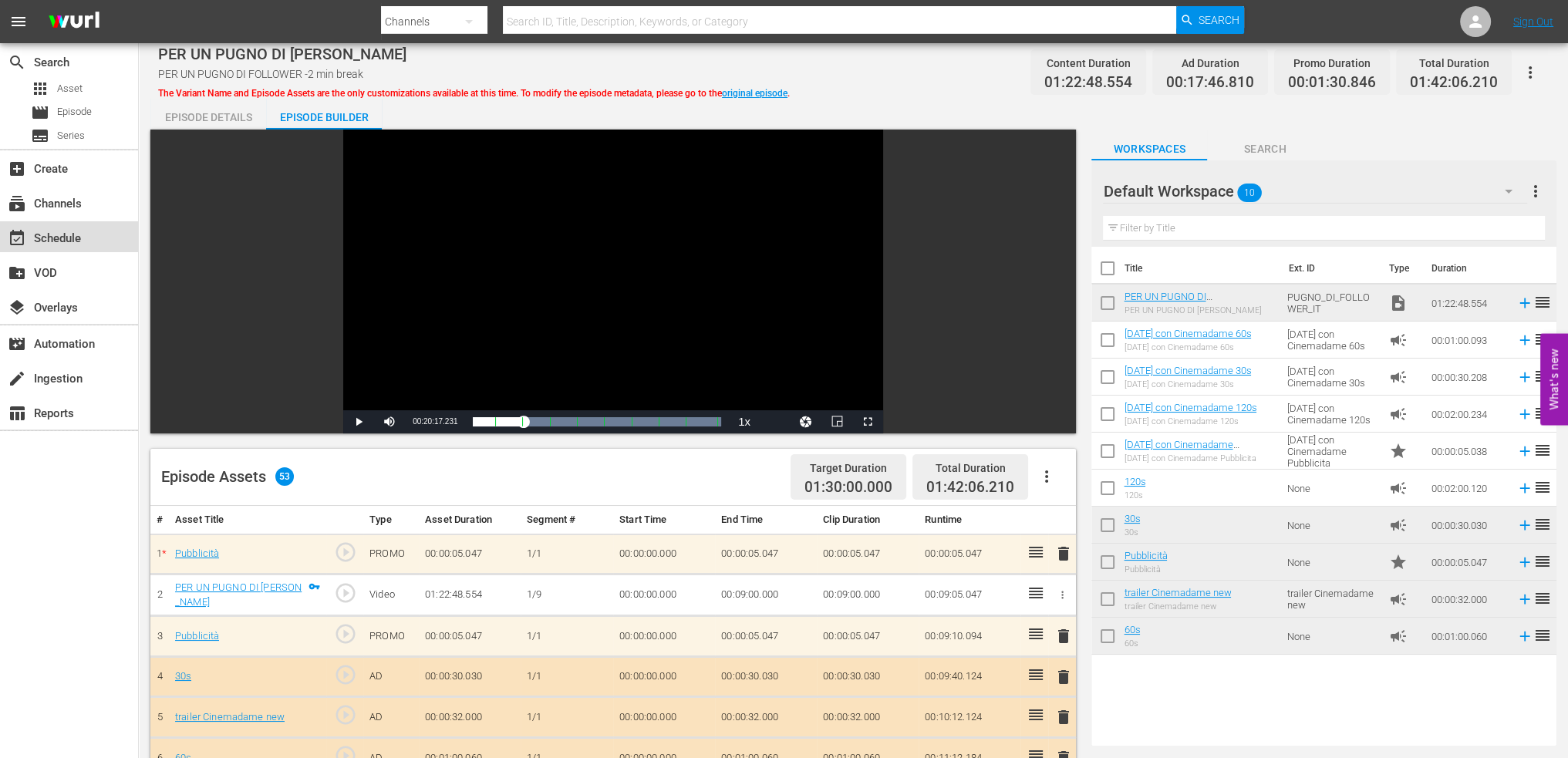
click at [91, 231] on div "event_available Schedule" at bounding box center [69, 236] width 138 height 31
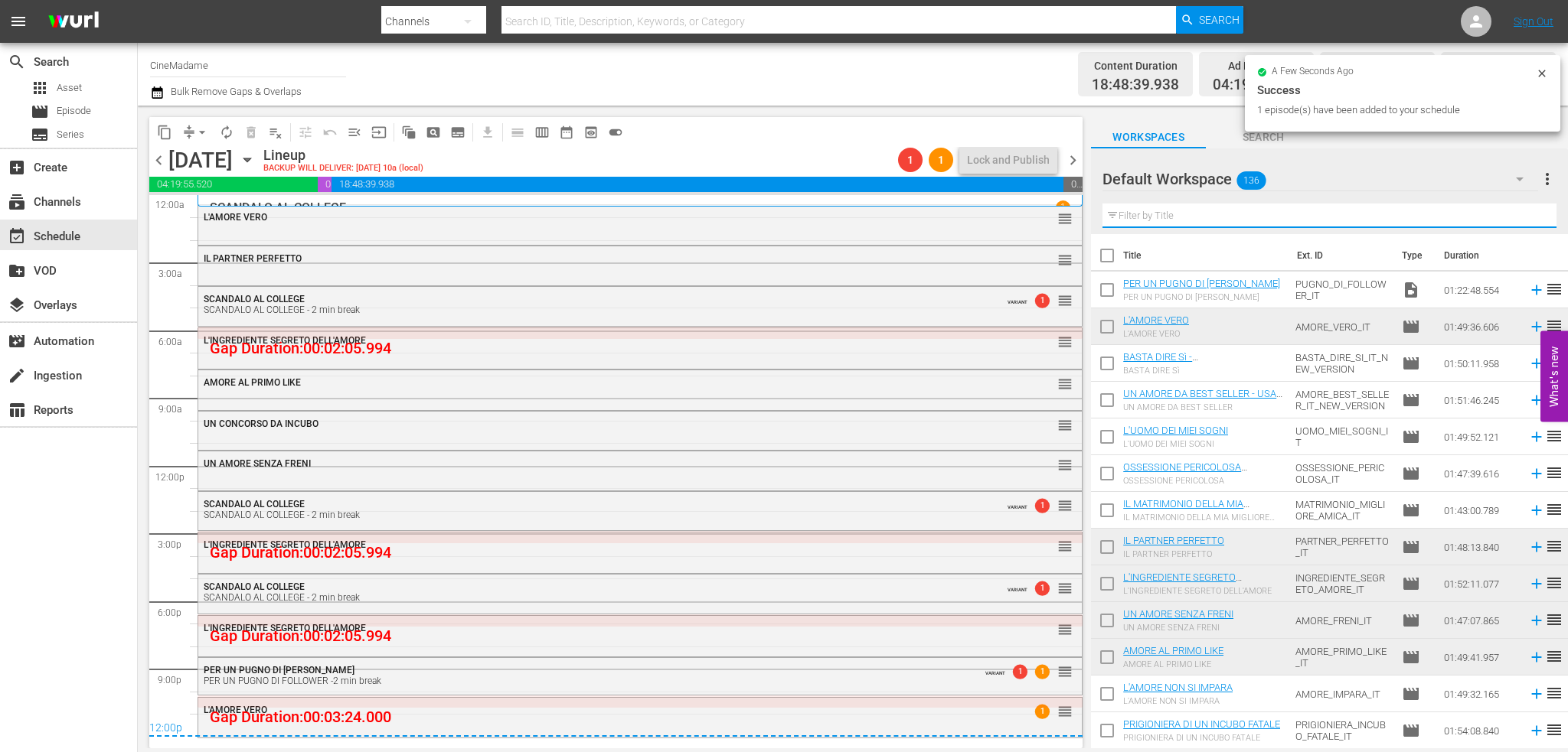
click at [1200, 219] on input "text" at bounding box center [1329, 215] width 454 height 24
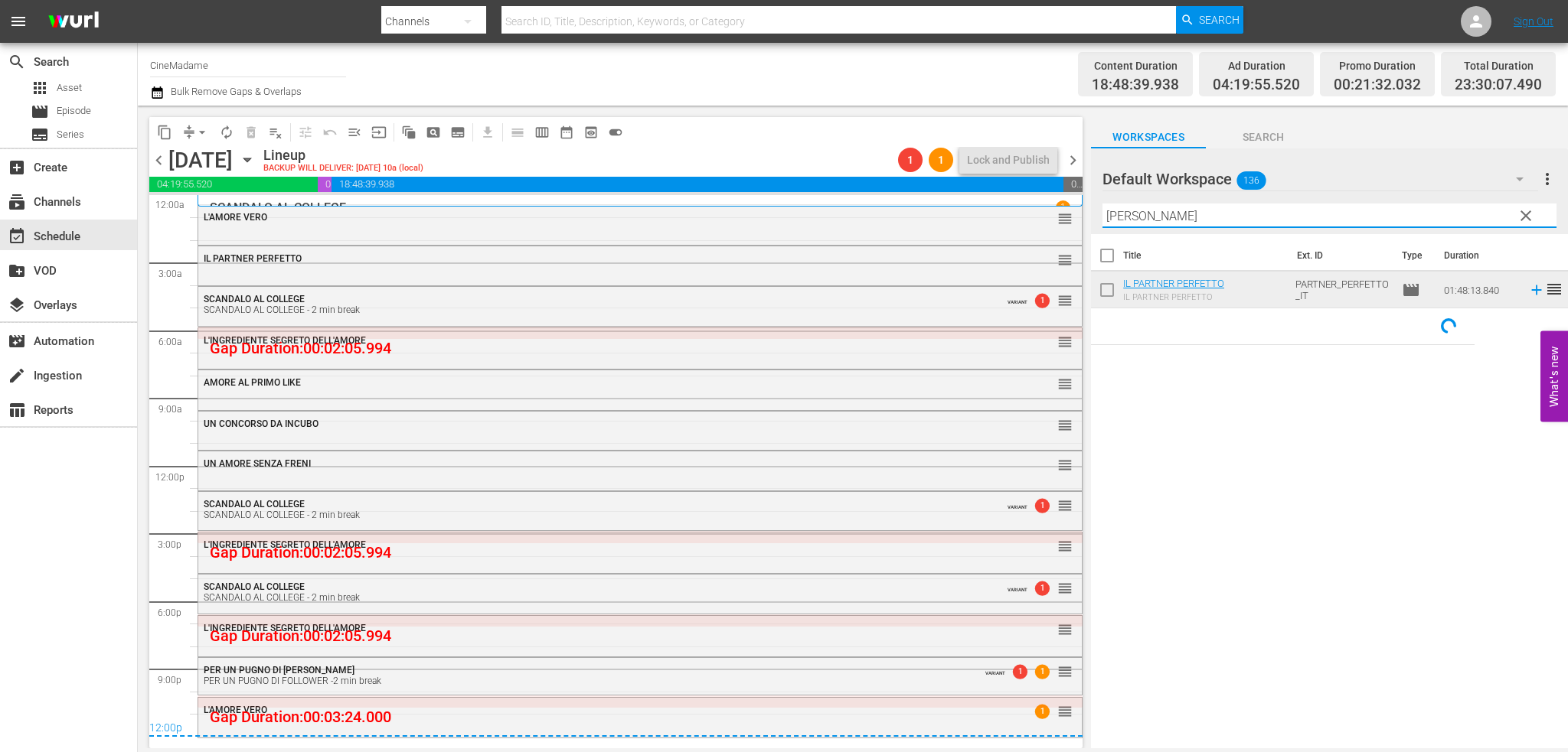
type input "perfetto"
click at [204, 126] on span "arrow_drop_down" at bounding box center [202, 132] width 15 height 15
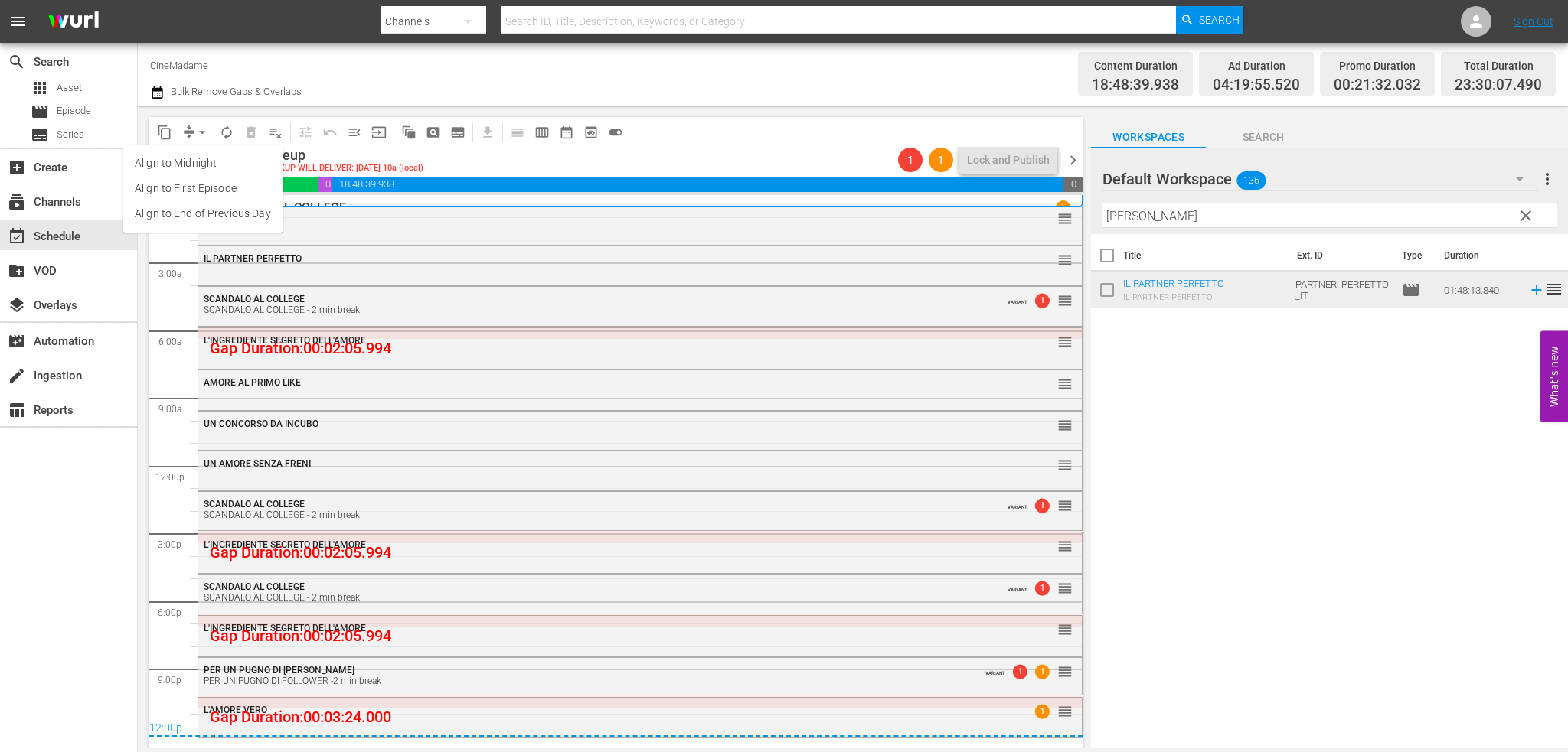
click at [220, 214] on li "Align to End of Previous Day" at bounding box center [203, 214] width 161 height 25
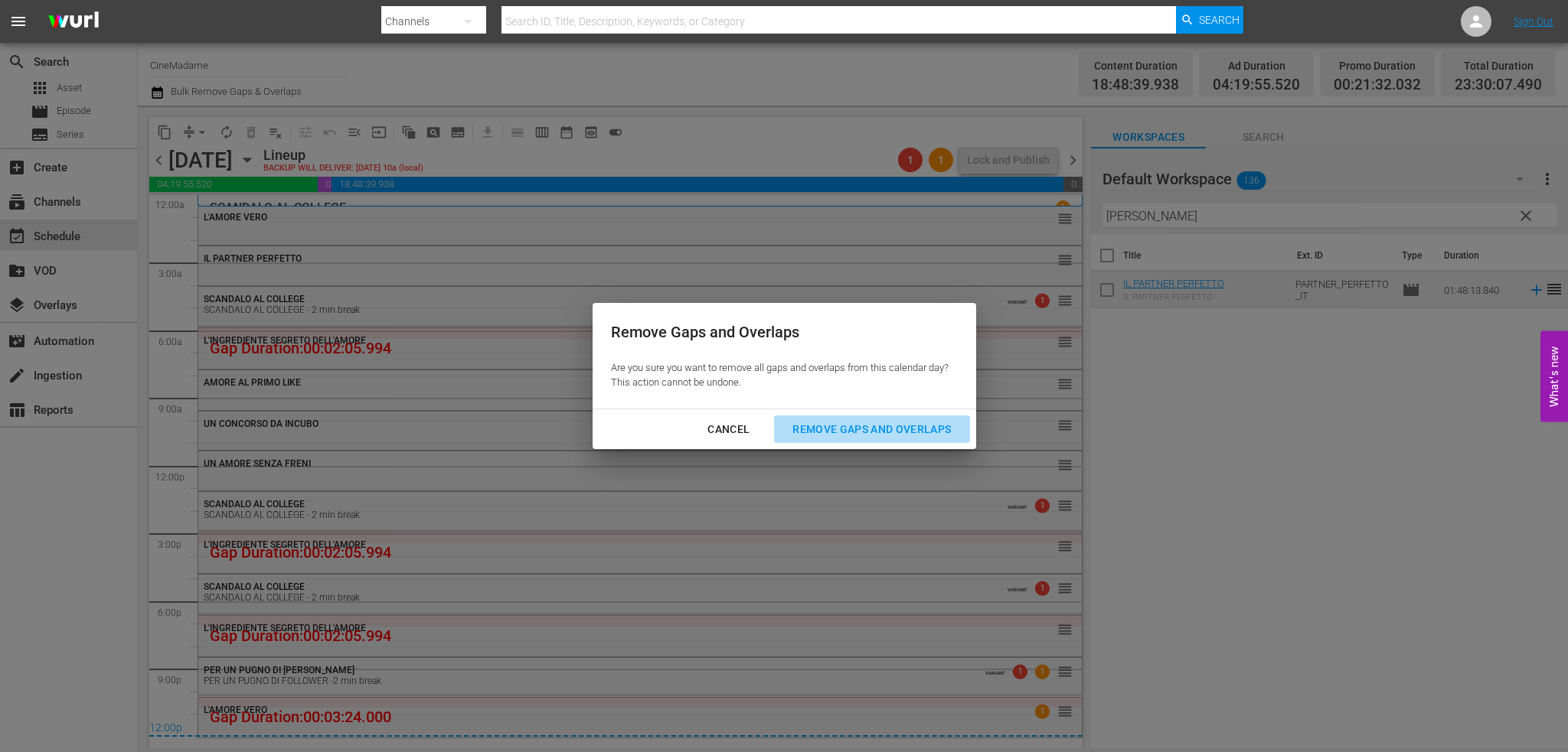
click at [915, 432] on div "Remove Gaps and Overlaps" at bounding box center [871, 430] width 183 height 19
